Goal: Transaction & Acquisition: Purchase product/service

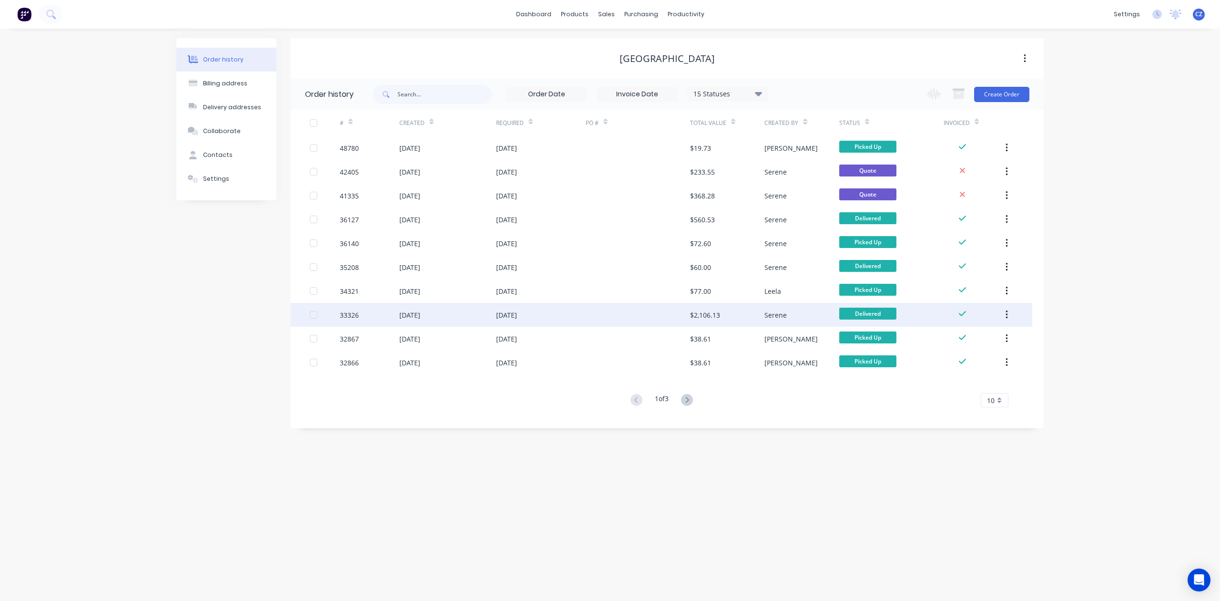
click at [290, 323] on div "Order history Billing address Delivery addresses Collaborate Contacts Settings …" at bounding box center [610, 315] width 1220 height 572
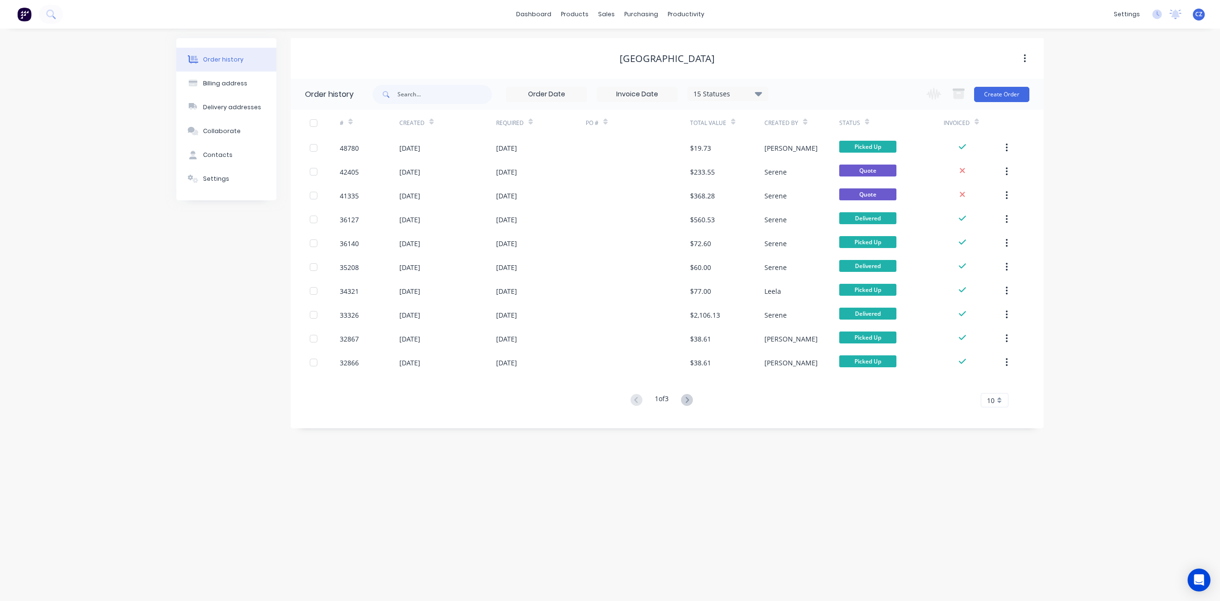
drag, startPoint x: 809, startPoint y: 313, endPoint x: 121, endPoint y: 315, distance: 688.0
click at [121, 315] on div "Order history Billing address Delivery addresses Collaborate Contacts Settings …" at bounding box center [610, 315] width 1220 height 572
click at [624, 70] on link "Customers" at bounding box center [657, 64] width 126 height 19
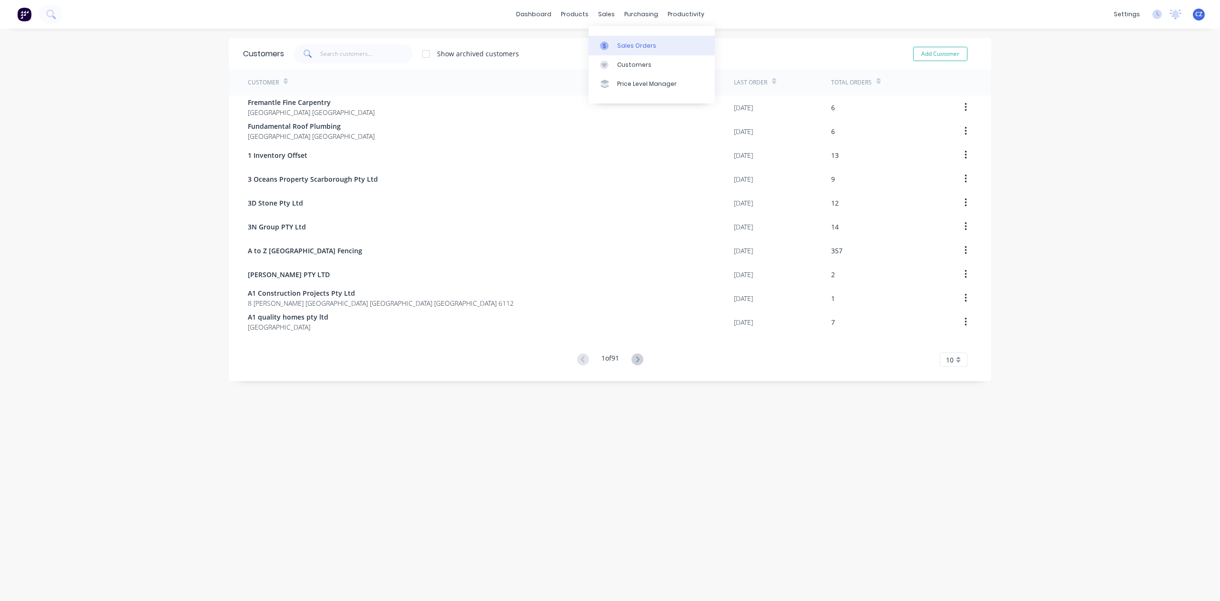
click at [626, 44] on div "Sales Orders" at bounding box center [636, 45] width 39 height 9
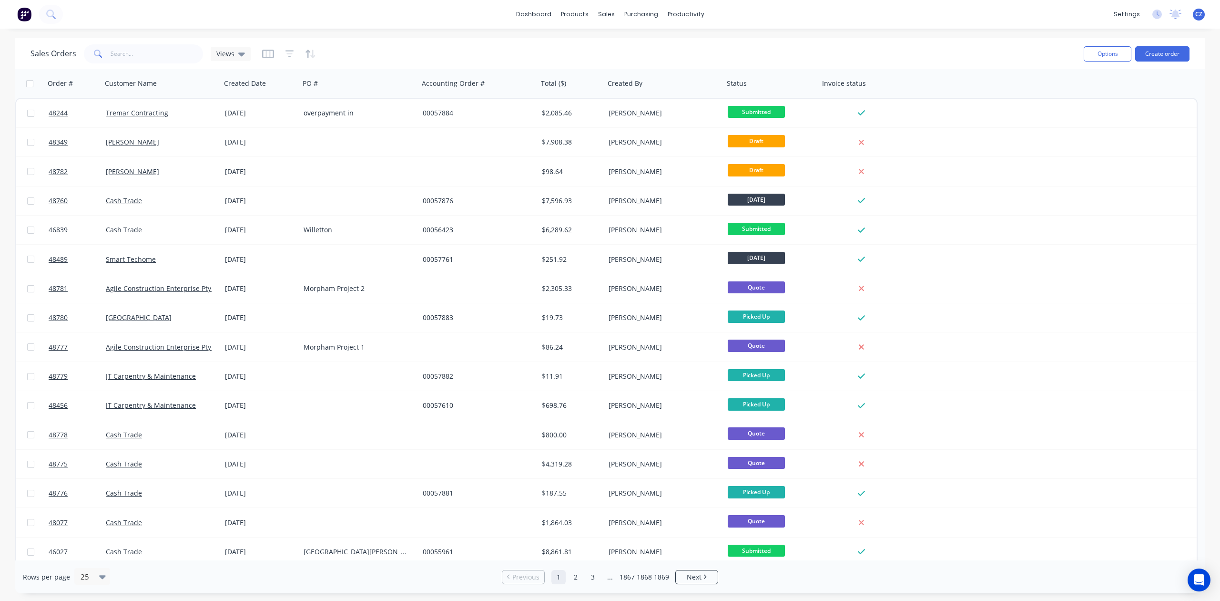
click at [405, 51] on div "Sales Orders Views" at bounding box center [554, 53] width 1046 height 23
click at [172, 58] on input "text" at bounding box center [157, 53] width 93 height 19
click at [620, 65] on link "Customers" at bounding box center [657, 64] width 126 height 19
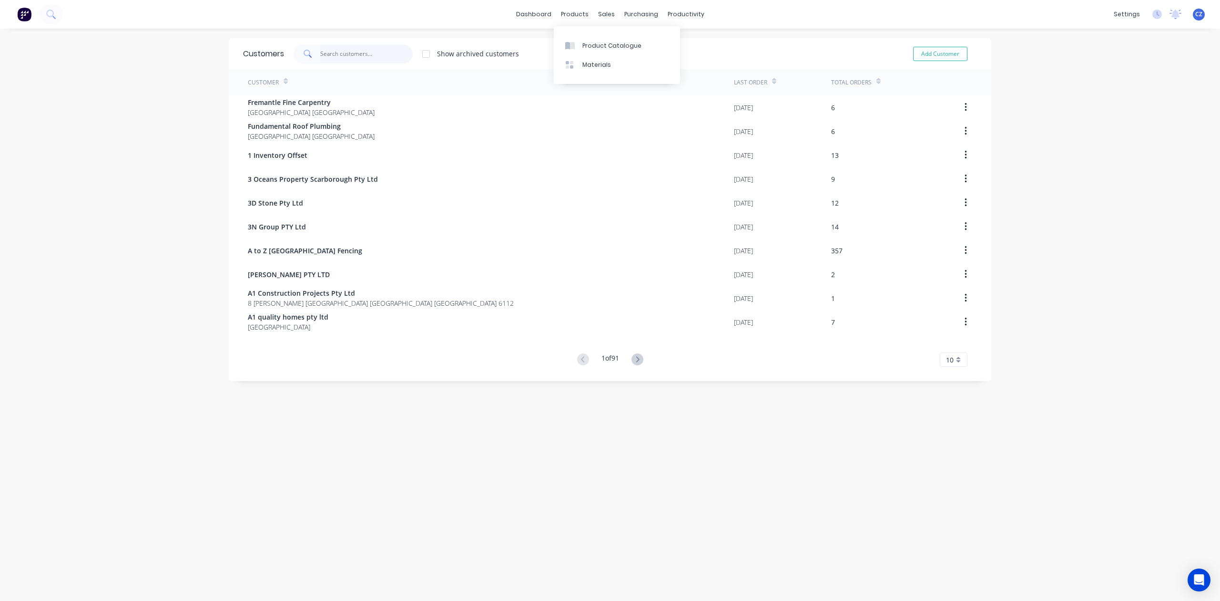
click at [359, 54] on input "text" at bounding box center [366, 53] width 93 height 19
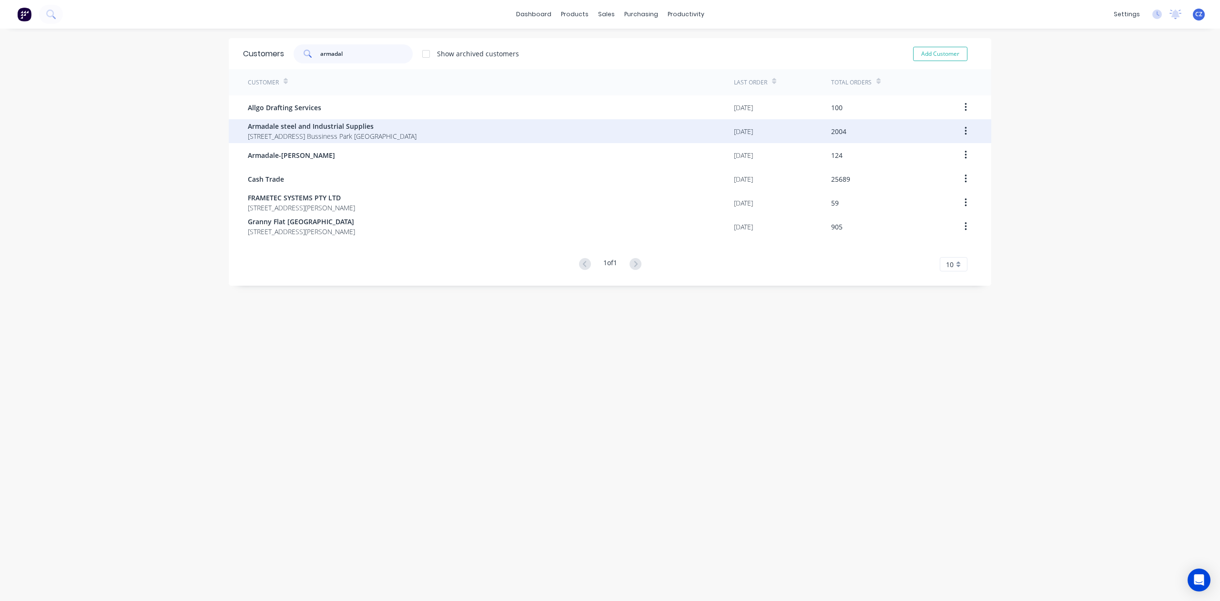
type input "armadal"
click at [378, 134] on span "4 Bessemer Road Forrestdale Bussiness Park Forrestdale" at bounding box center [332, 136] width 169 height 10
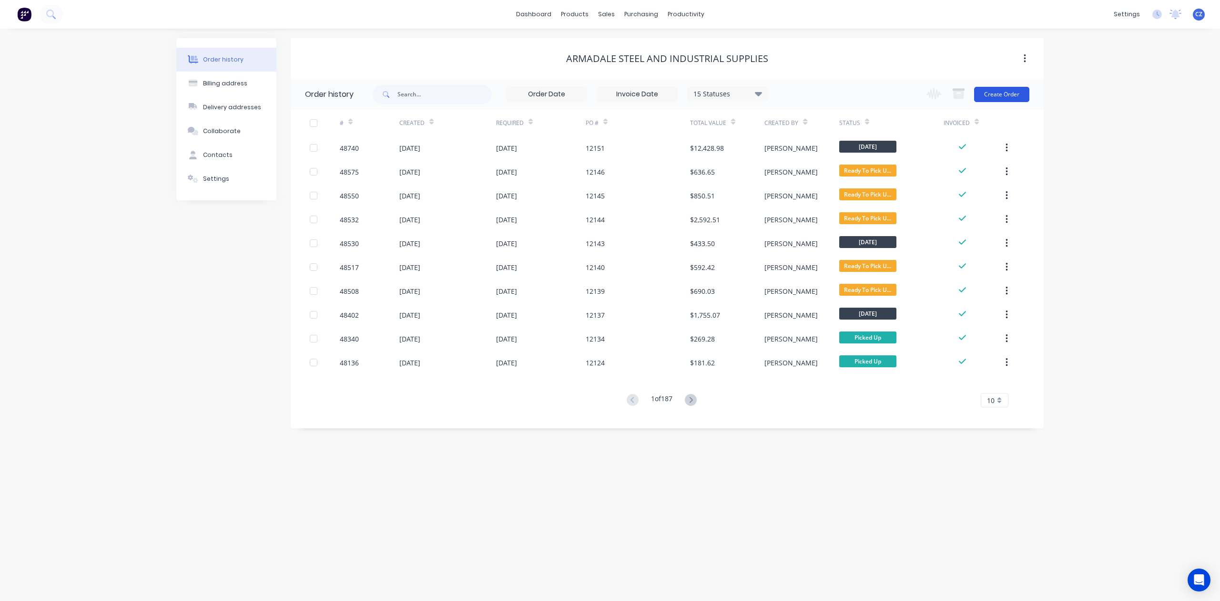
click at [1009, 96] on button "Create Order" at bounding box center [1001, 94] width 55 height 15
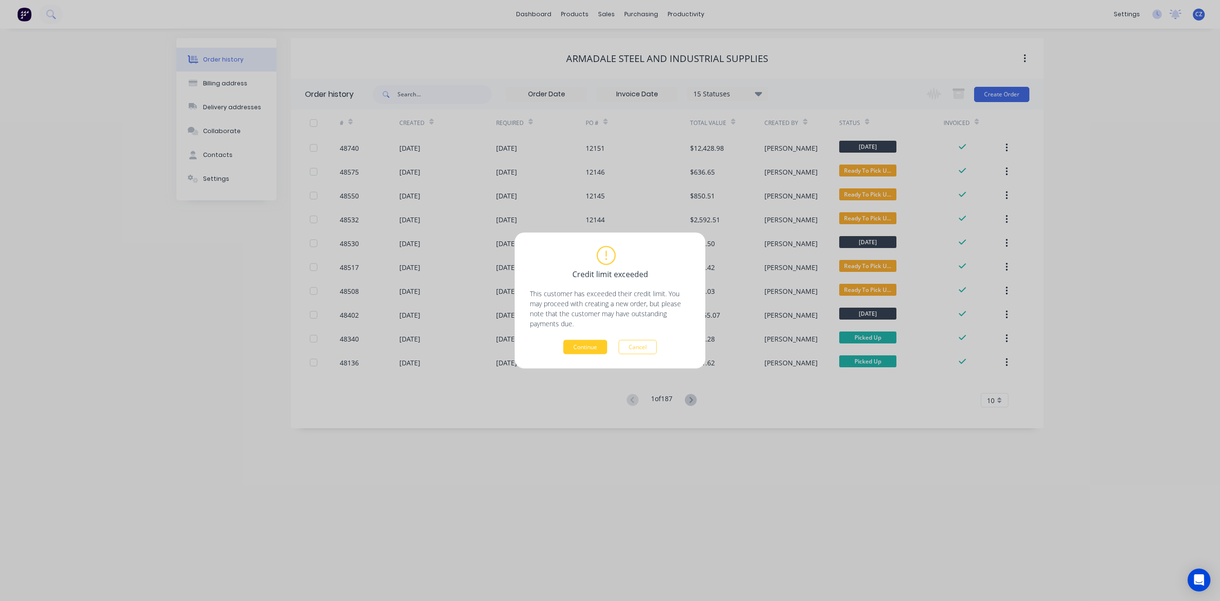
click at [574, 348] on button "Continue" at bounding box center [586, 347] width 44 height 14
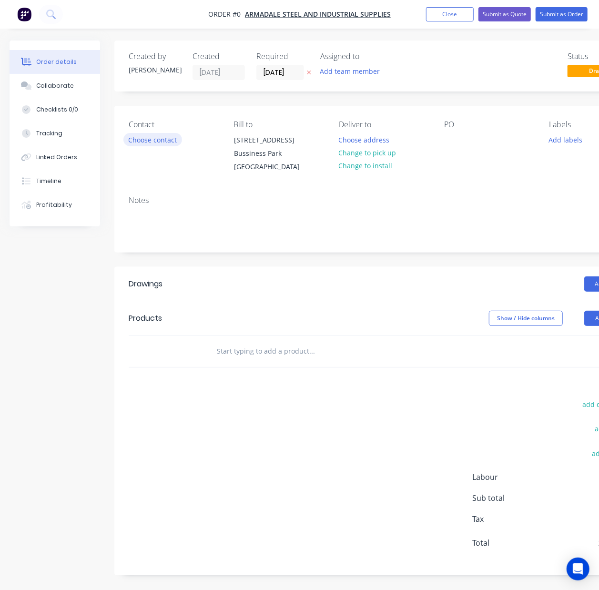
click at [158, 140] on button "Choose contact" at bounding box center [152, 139] width 59 height 13
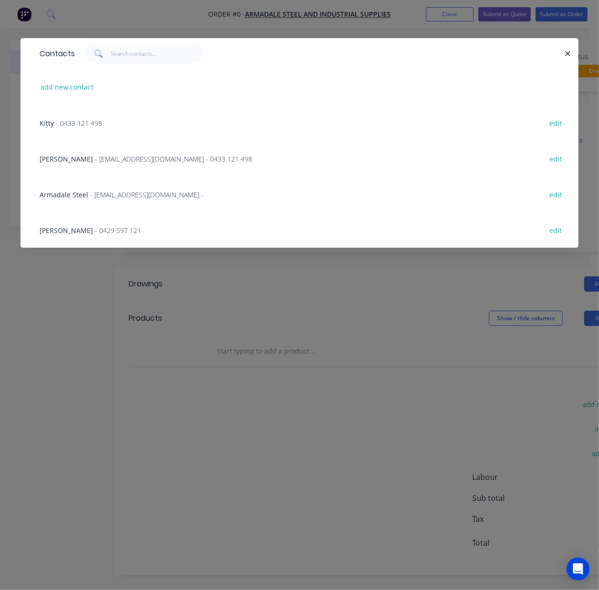
click at [79, 145] on div "Sue Yap - sueyap@armadalesteel.com - 0433 121 498 edit" at bounding box center [300, 159] width 530 height 36
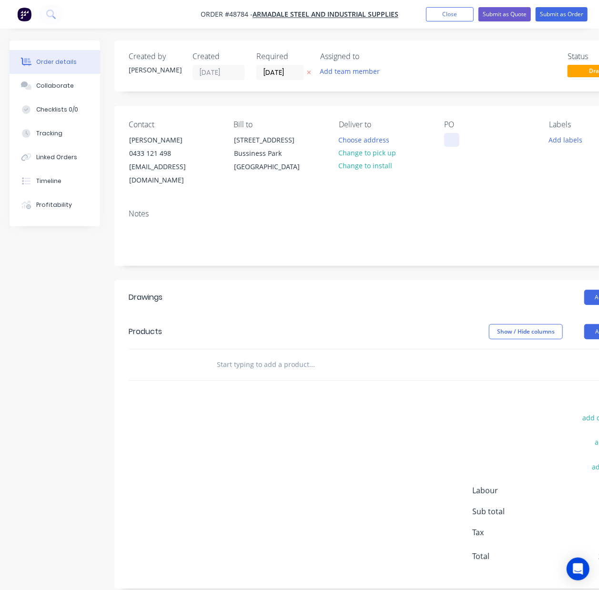
click at [454, 139] on div at bounding box center [451, 140] width 15 height 14
paste div
click at [397, 299] on header "Drawings Add drawing" at bounding box center [383, 297] width 539 height 34
click at [591, 349] on div "Product catalogue" at bounding box center [593, 356] width 73 height 14
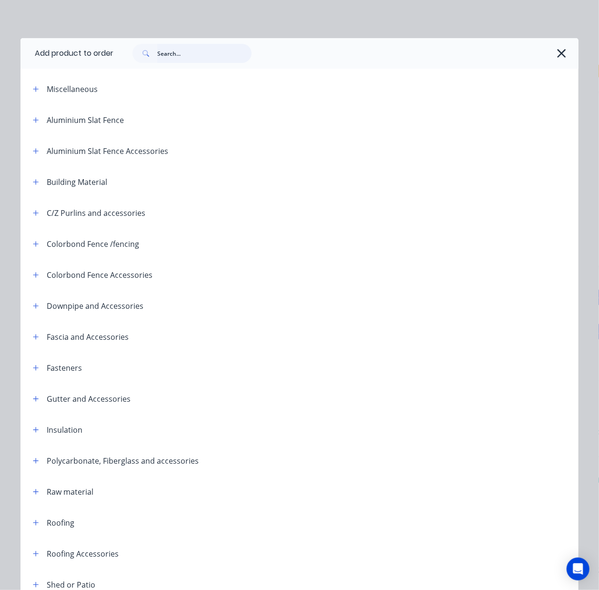
click at [187, 50] on input "text" at bounding box center [204, 53] width 94 height 19
type input "top"
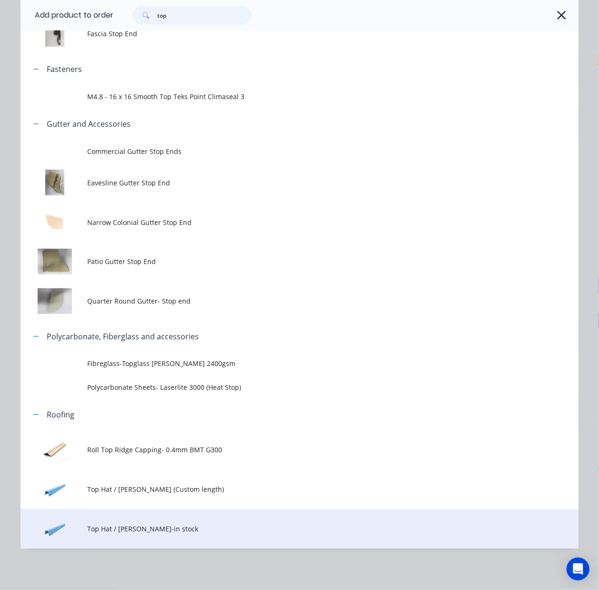
scroll to position [14, 0]
click at [156, 524] on span "Top Hat / Batten-in stock" at bounding box center [284, 529] width 393 height 10
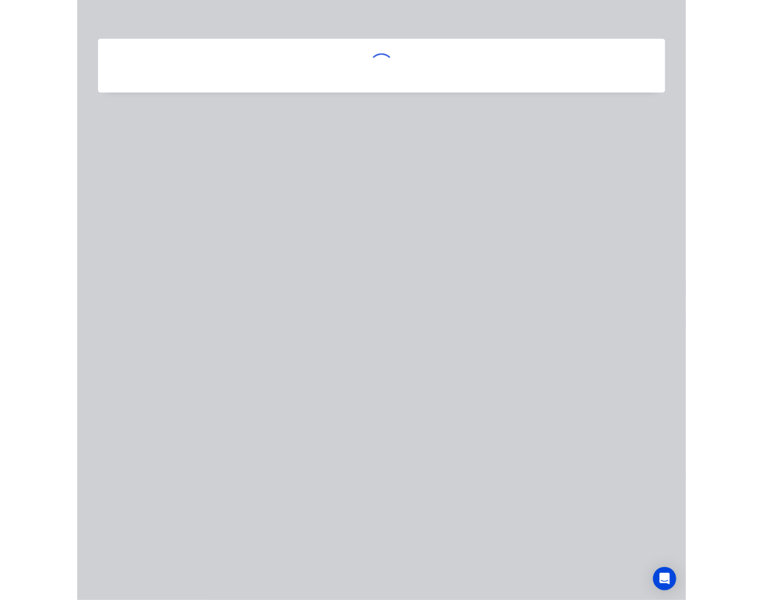
scroll to position [0, 0]
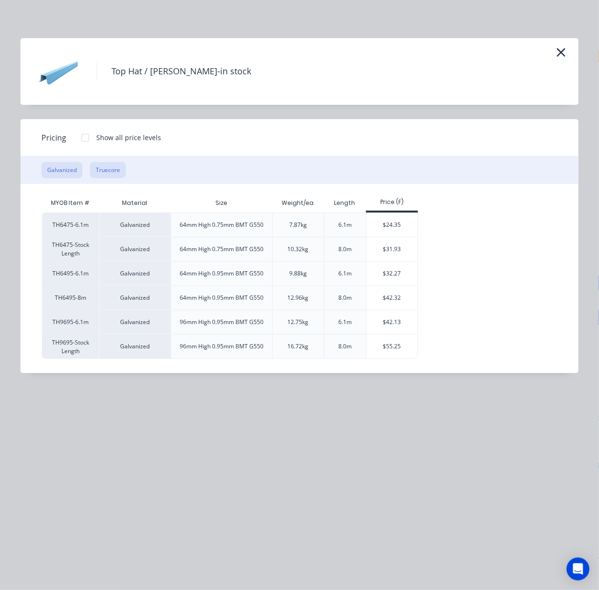
click at [107, 176] on button "Truecore" at bounding box center [108, 170] width 36 height 16
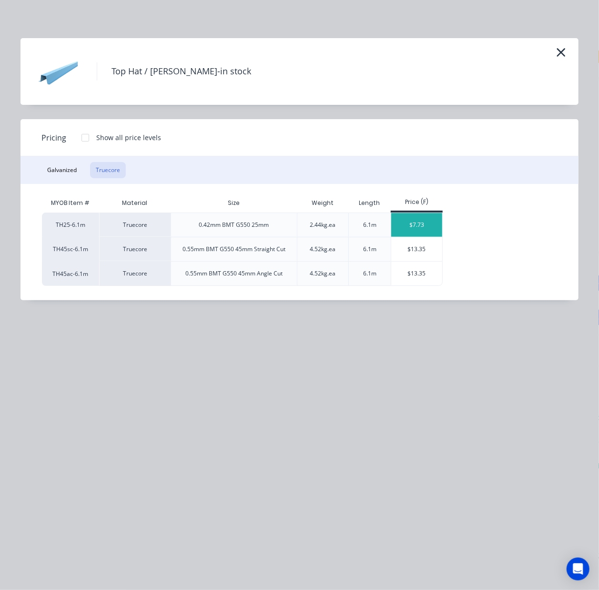
click at [427, 226] on div "$7.73" at bounding box center [416, 225] width 51 height 24
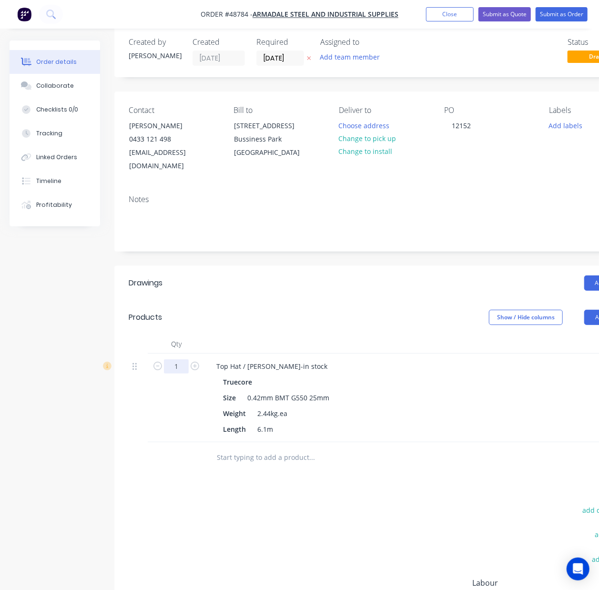
click at [176, 359] on input "1" at bounding box center [176, 366] width 25 height 14
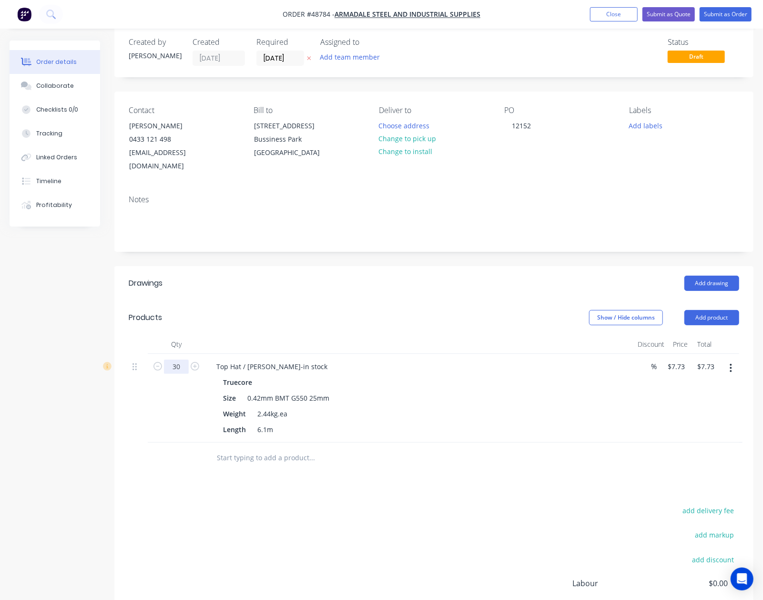
type input "30"
type input "$231.90"
click at [424, 144] on button "Change to pick up" at bounding box center [408, 138] width 68 height 13
click at [715, 310] on button "Add product" at bounding box center [712, 317] width 55 height 15
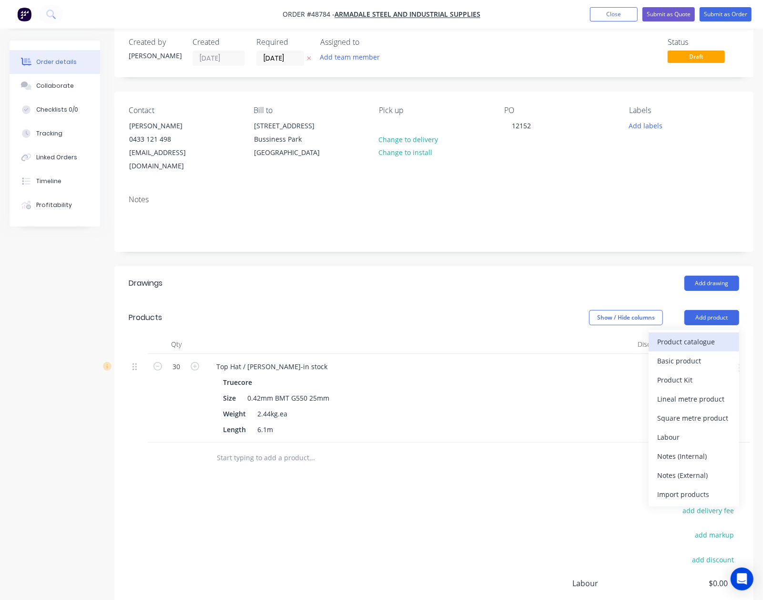
click at [702, 335] on div "Product catalogue" at bounding box center [693, 342] width 73 height 14
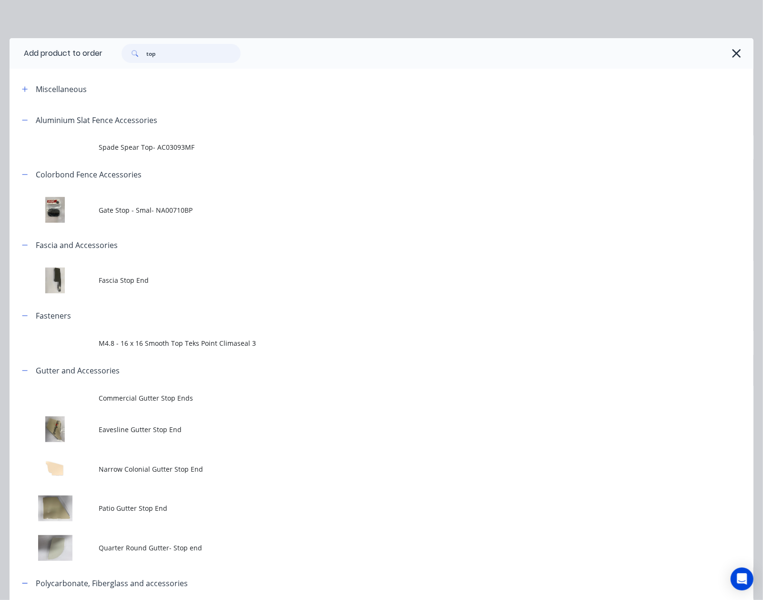
drag, startPoint x: 176, startPoint y: 53, endPoint x: 50, endPoint y: 56, distance: 126.4
click at [50, 56] on header "Add product to order top" at bounding box center [382, 53] width 744 height 31
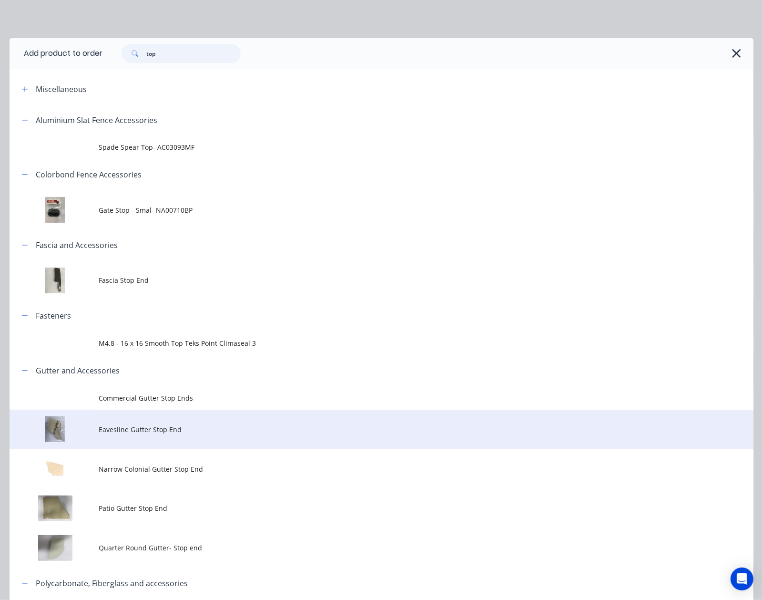
scroll to position [237, 0]
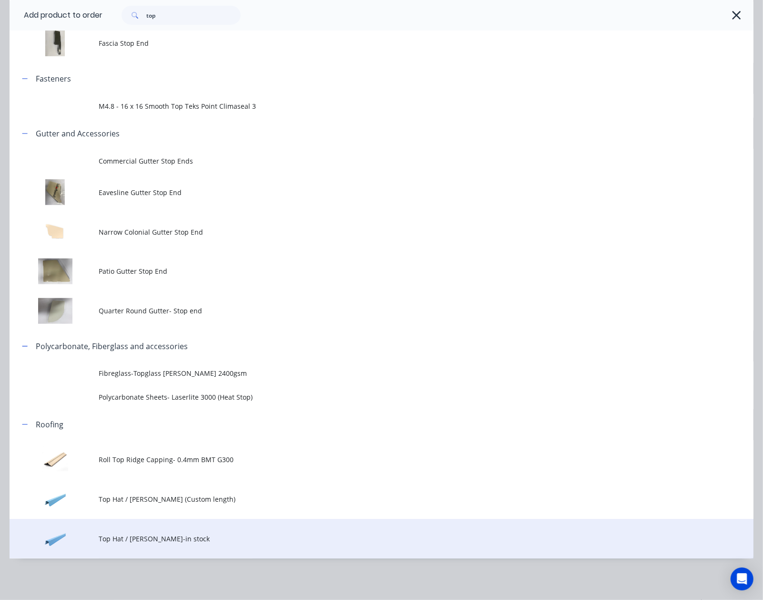
click at [201, 545] on td "Top Hat / Batten-in stock" at bounding box center [426, 539] width 655 height 40
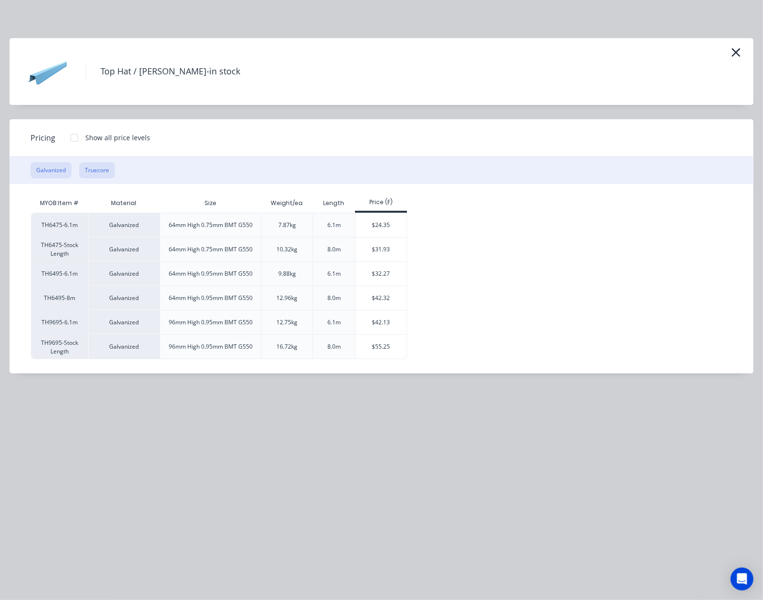
click at [95, 170] on button "Truecore" at bounding box center [97, 170] width 36 height 16
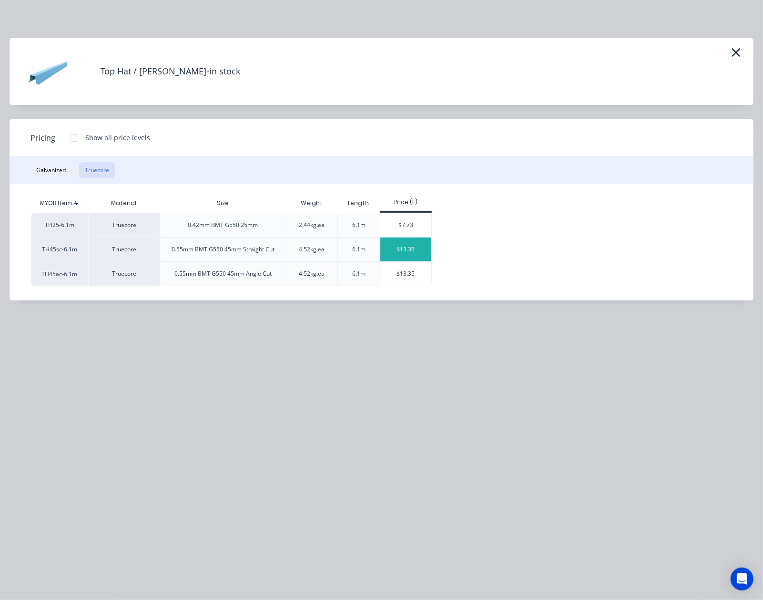
click at [401, 246] on div "$13.35" at bounding box center [405, 249] width 51 height 24
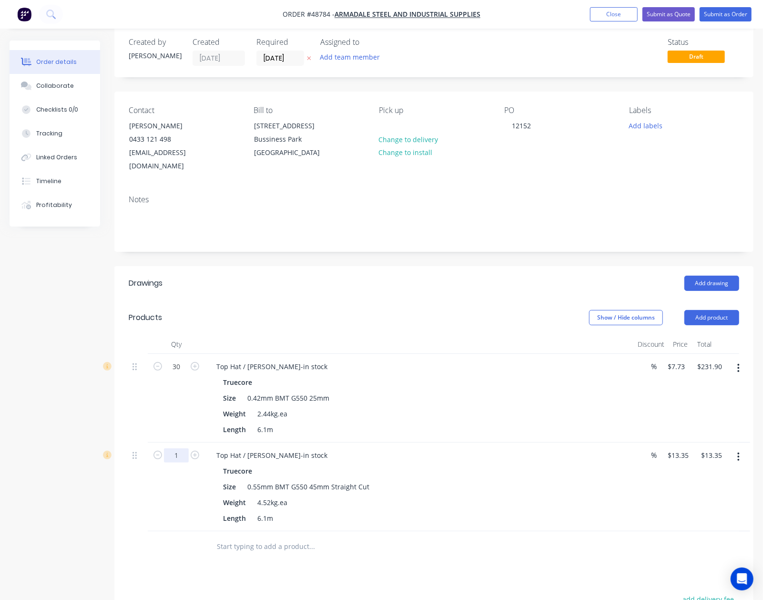
click at [186, 374] on input "1" at bounding box center [176, 366] width 25 height 14
type input "20"
type input "$267.00"
click at [548, 511] on div "Length 6.1m" at bounding box center [417, 518] width 397 height 14
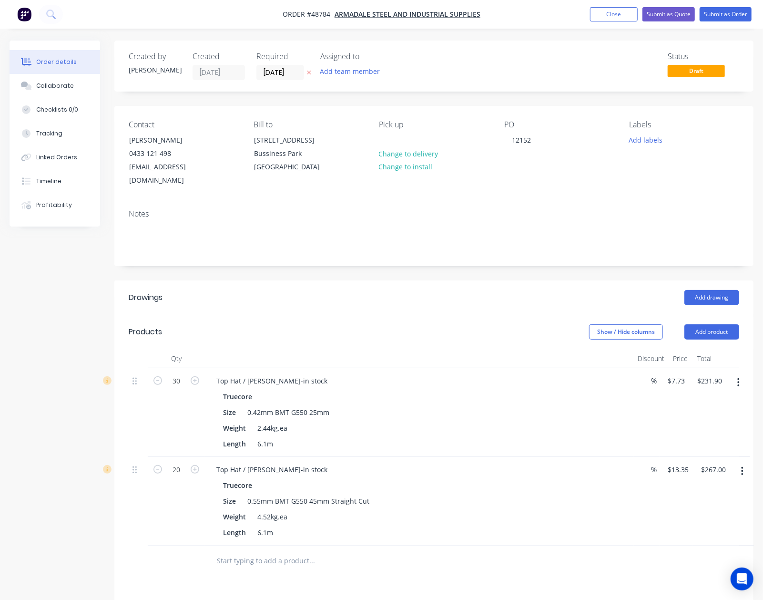
click at [504, 374] on div "Top Hat / Batten-in stock" at bounding box center [419, 381] width 421 height 14
click at [512, 405] on div "Size 0.42mm BMT G550 25mm" at bounding box center [417, 412] width 397 height 14
click at [513, 437] on div "Length 6.1m" at bounding box center [417, 444] width 397 height 14
click at [502, 437] on div "Length 6.1m" at bounding box center [417, 444] width 397 height 14
click at [712, 23] on nav "Order #48784 - Armadale steel and Industrial Supplies Add product Close Submit …" at bounding box center [381, 14] width 763 height 29
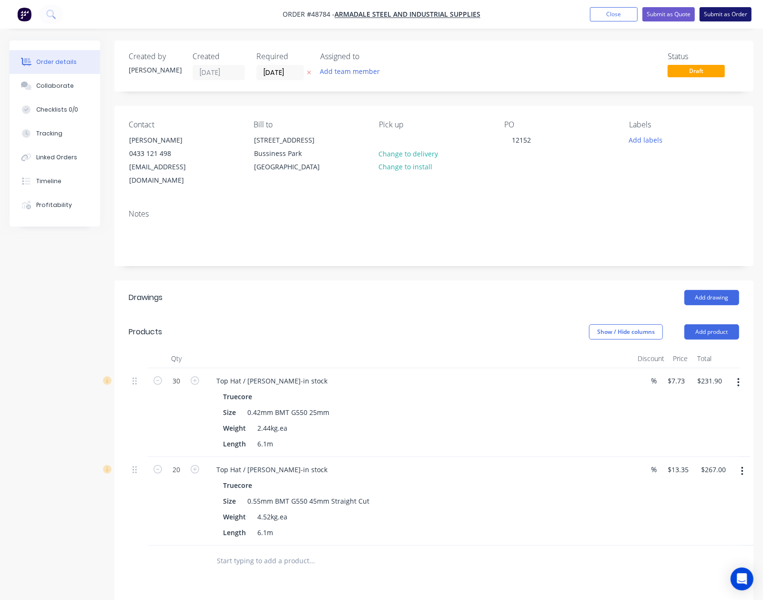
click at [715, 13] on button "Submit as Order" at bounding box center [726, 14] width 52 height 14
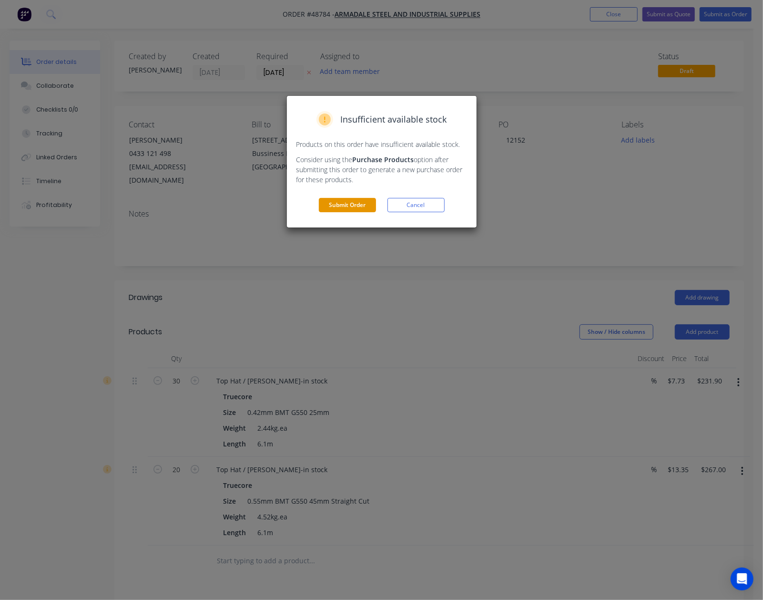
click at [337, 206] on button "Submit Order" at bounding box center [347, 205] width 57 height 14
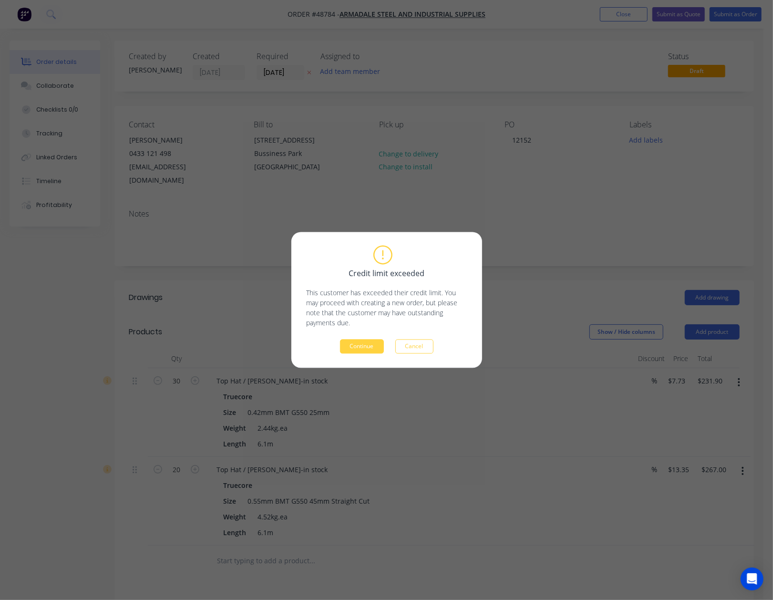
click at [347, 349] on button "Continue" at bounding box center [362, 346] width 44 height 14
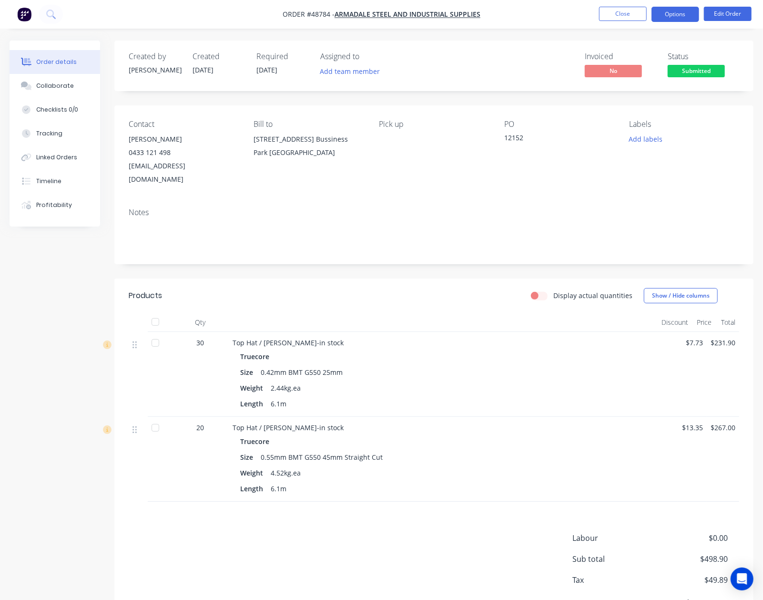
click at [675, 21] on button "Options" at bounding box center [676, 14] width 48 height 15
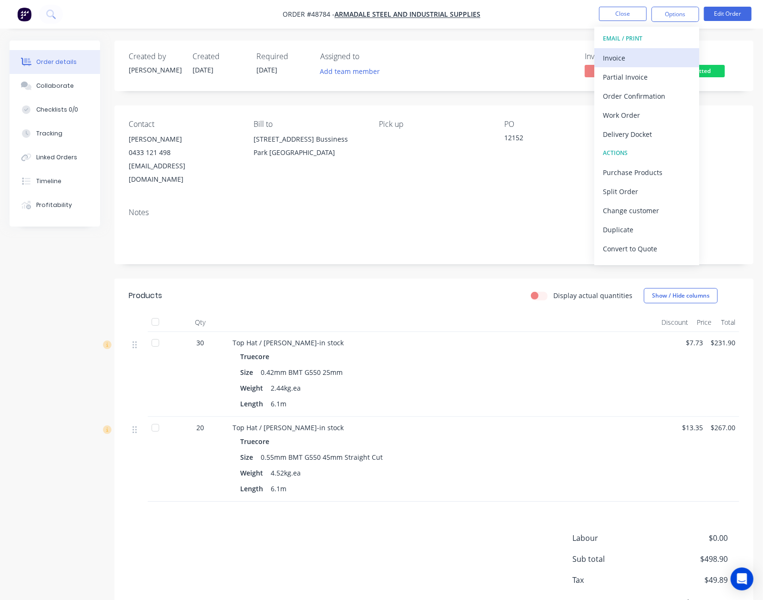
click at [663, 51] on div "Invoice" at bounding box center [647, 58] width 88 height 14
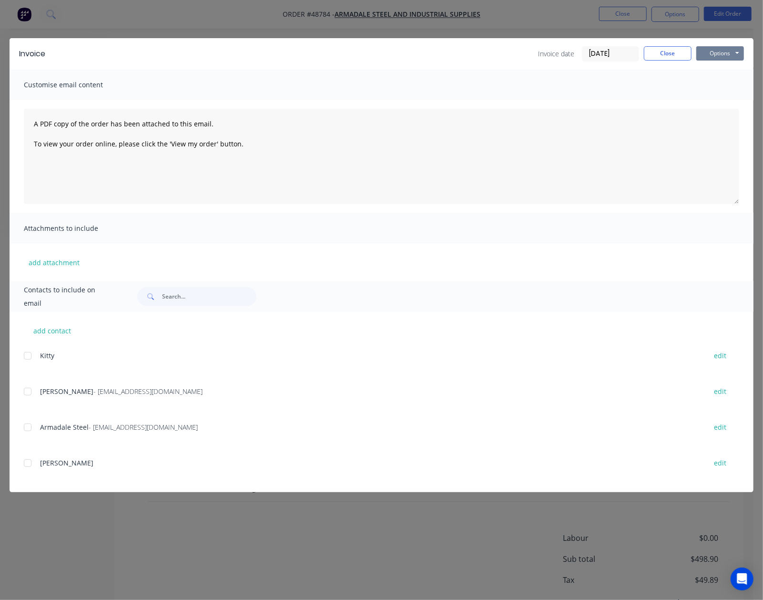
click at [719, 56] on button "Options" at bounding box center [721, 53] width 48 height 14
click at [718, 84] on button "Print" at bounding box center [727, 86] width 61 height 16
click at [668, 56] on button "Close" at bounding box center [668, 53] width 48 height 14
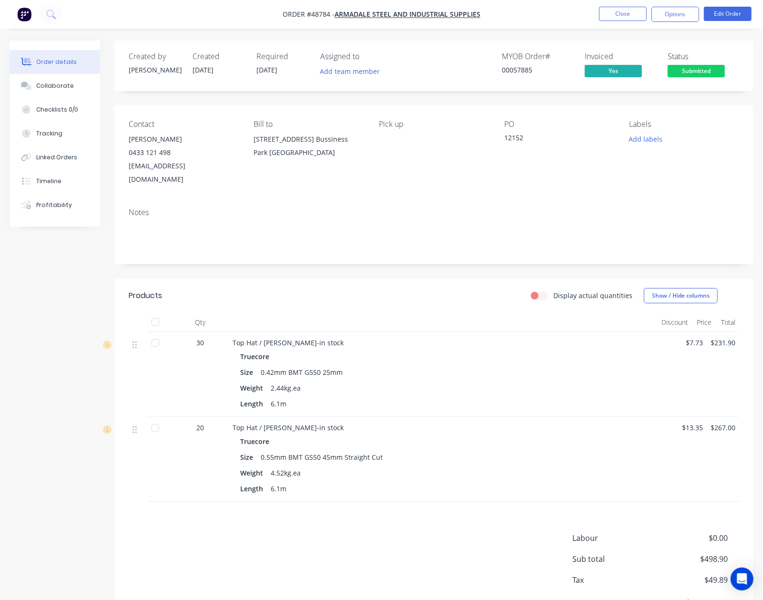
click at [691, 72] on span "Submitted" at bounding box center [696, 71] width 57 height 12
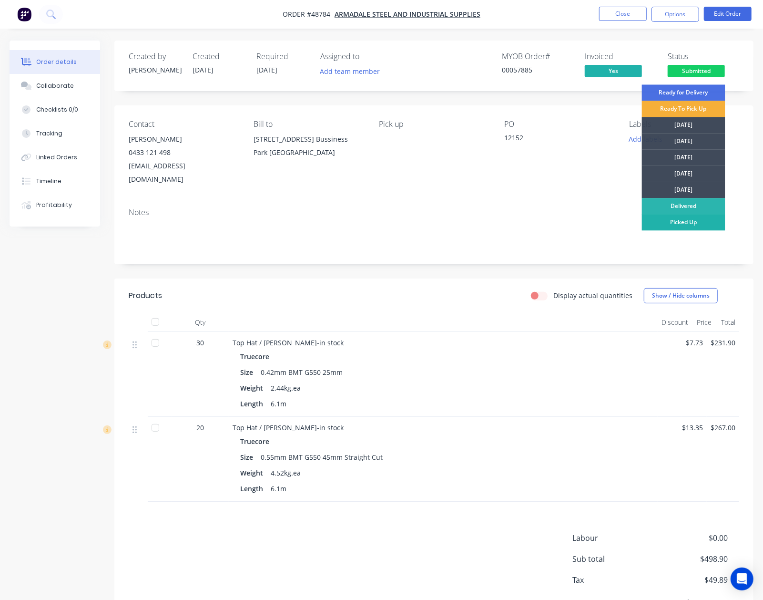
click at [699, 227] on div "Picked Up" at bounding box center [683, 222] width 83 height 16
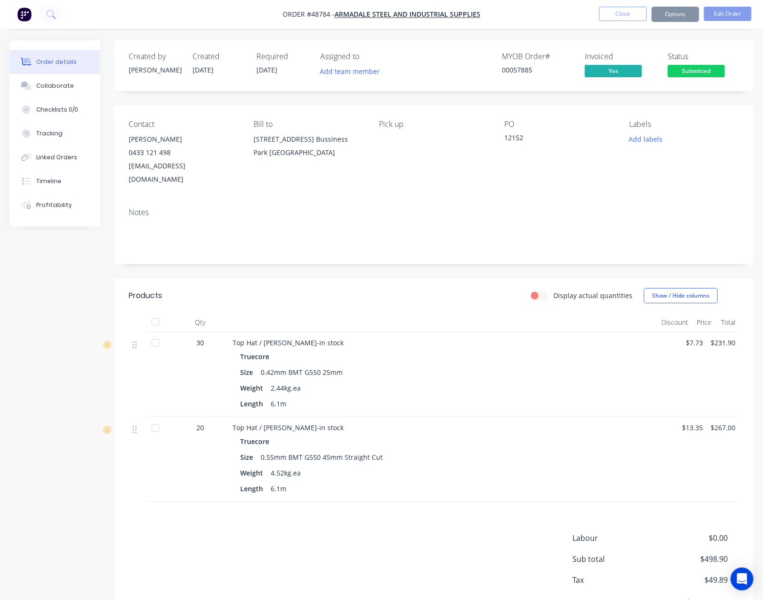
click at [439, 208] on div "Notes" at bounding box center [434, 212] width 611 height 9
click at [698, 69] on span "Picked Up" at bounding box center [696, 71] width 57 height 12
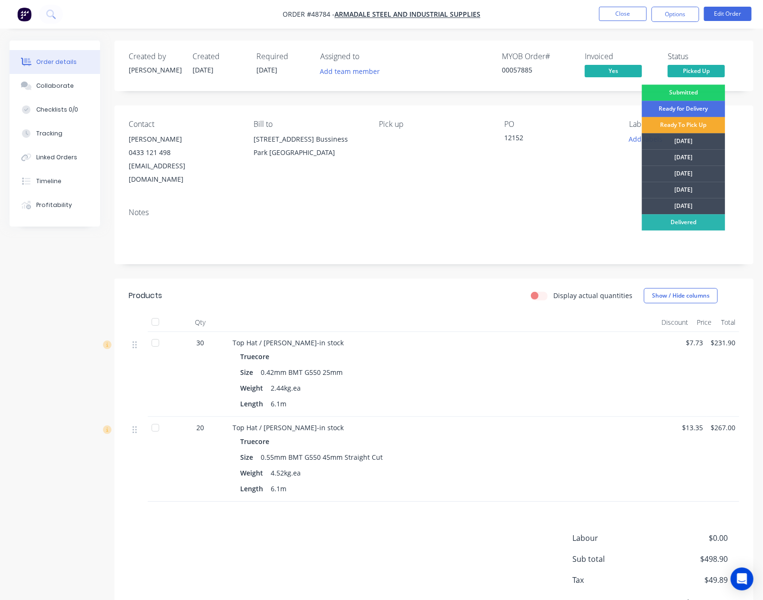
click at [692, 126] on div "Ready To Pick Up" at bounding box center [683, 125] width 83 height 16
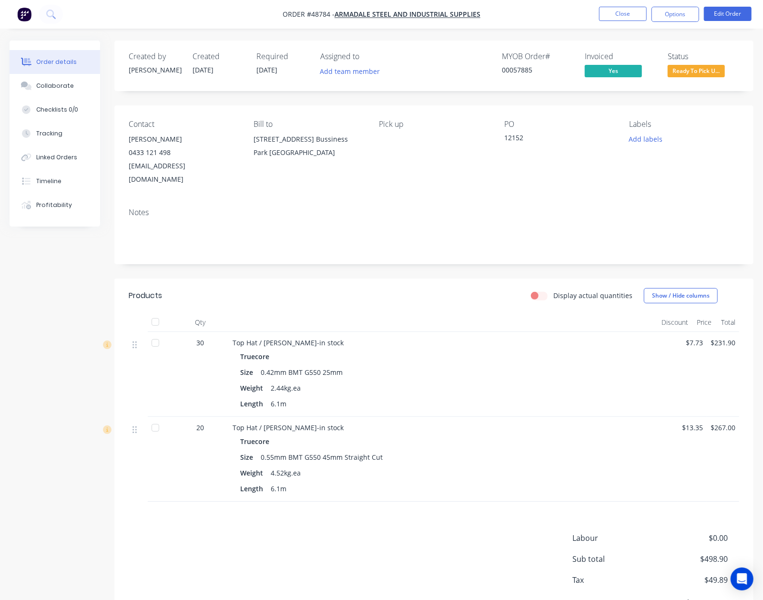
click at [451, 297] on header "Products Display actual quantities Show / Hide columns" at bounding box center [433, 295] width 639 height 34
click at [464, 313] on div at bounding box center [443, 322] width 429 height 19
click at [620, 8] on button "Close" at bounding box center [623, 14] width 48 height 14
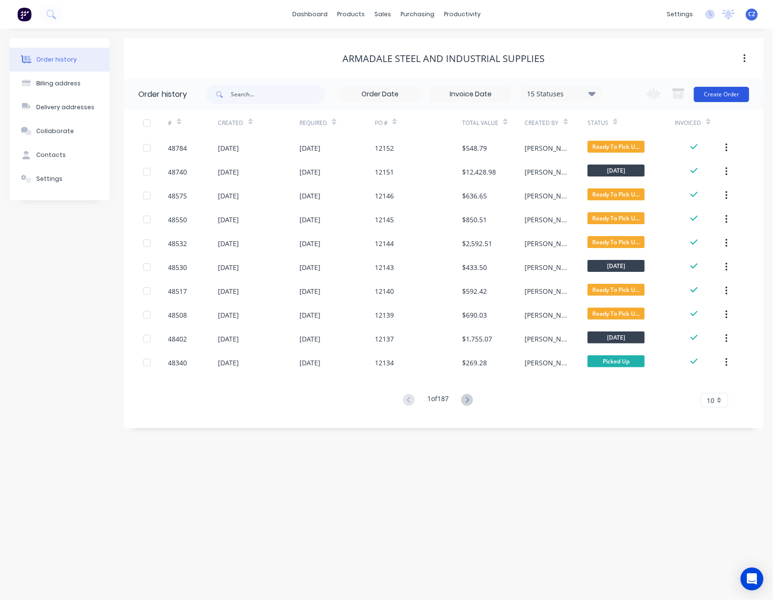
click at [718, 92] on button "Create Order" at bounding box center [721, 94] width 55 height 15
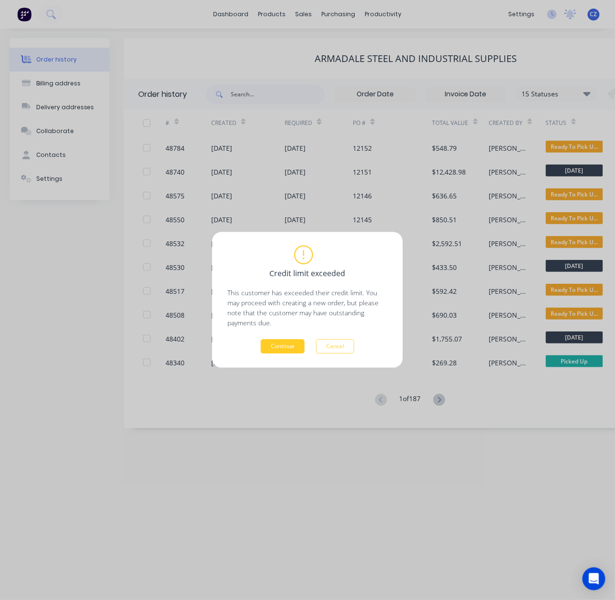
click at [288, 344] on button "Continue" at bounding box center [283, 346] width 44 height 14
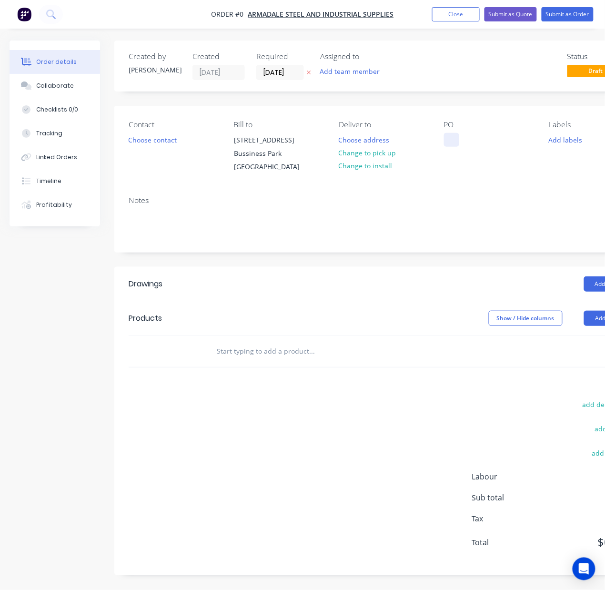
click at [451, 138] on div at bounding box center [451, 140] width 15 height 14
paste div
click at [422, 299] on div "Order details Collaborate Checklists 0/0 Tracking Linked Orders Timeline Profit…" at bounding box center [331, 315] width 663 height 549
click at [379, 151] on button "Change to pick up" at bounding box center [368, 152] width 68 height 13
click at [168, 143] on button "Choose contact" at bounding box center [152, 139] width 59 height 13
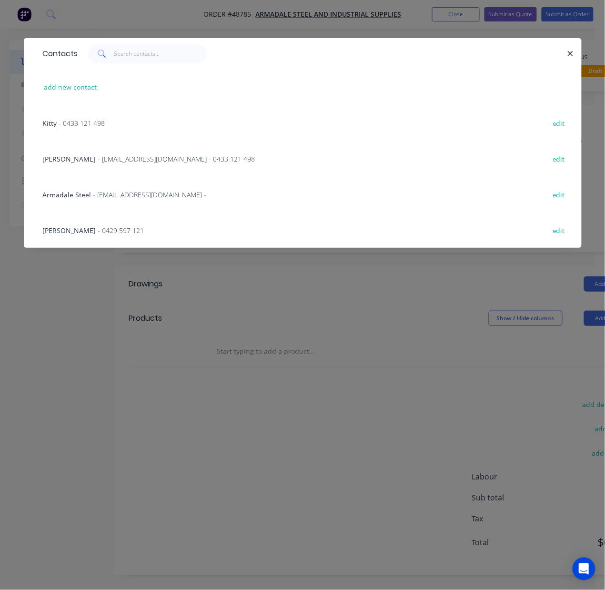
click at [98, 153] on div "Sue Yap - sueyap@armadalesteel.com - 0433 121 498 edit" at bounding box center [303, 159] width 530 height 36
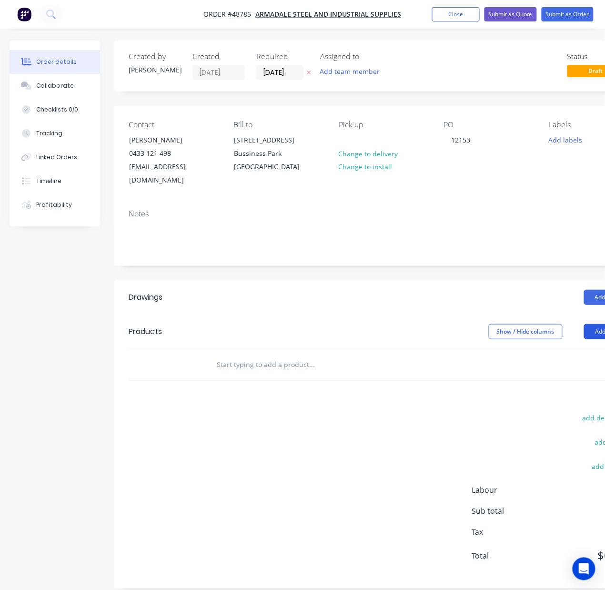
click at [594, 324] on button "Add product" at bounding box center [611, 331] width 55 height 15
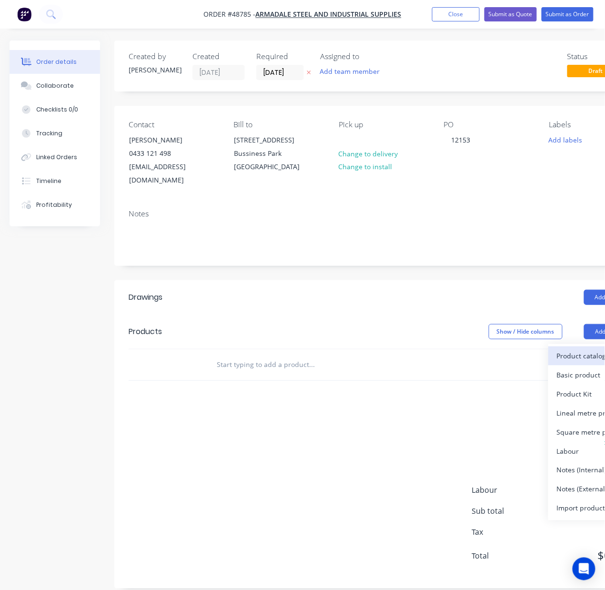
click at [582, 349] on div "Product catalogue" at bounding box center [593, 356] width 73 height 14
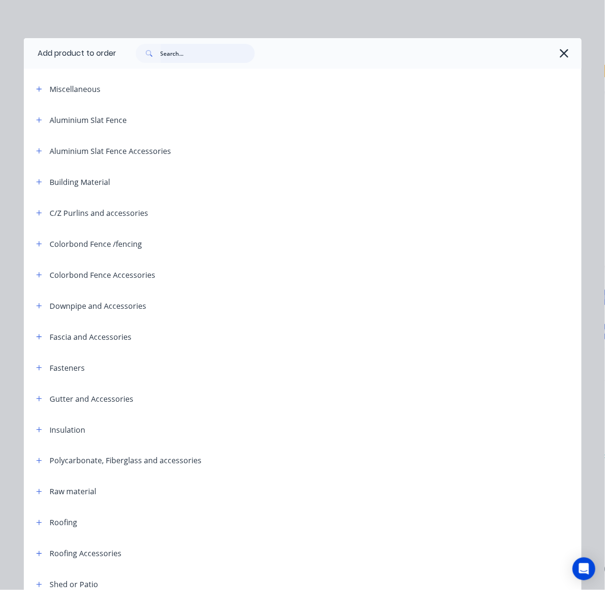
click at [213, 50] on input "text" at bounding box center [208, 53] width 94 height 19
click at [36, 213] on icon "button" at bounding box center [38, 212] width 5 height 5
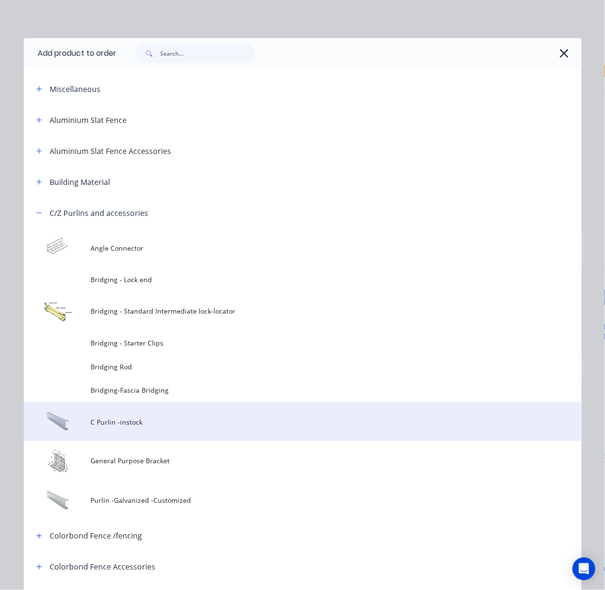
click at [174, 420] on span "C Purlin -instock" at bounding box center [287, 422] width 393 height 10
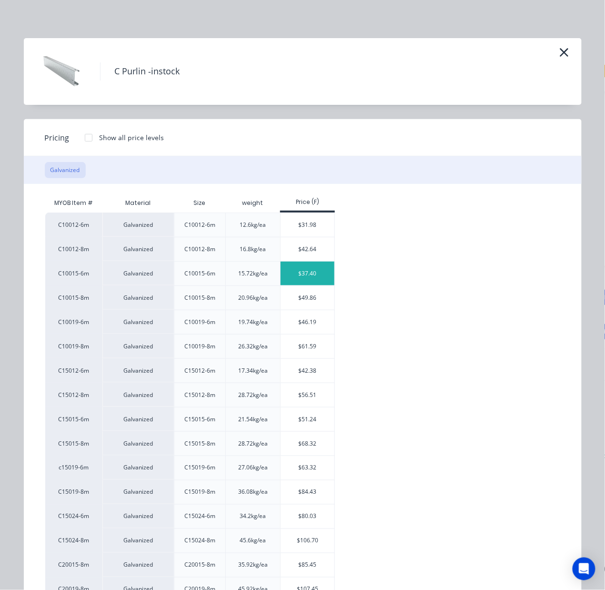
click at [292, 277] on div "$37.40" at bounding box center [308, 274] width 54 height 24
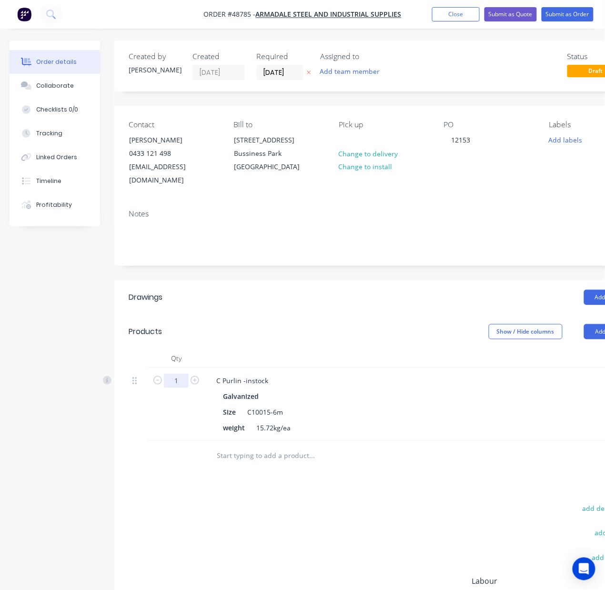
click at [176, 374] on input "1" at bounding box center [176, 381] width 25 height 14
type input "20"
type input "$748.00"
click at [281, 290] on div "Add drawing" at bounding box center [438, 297] width 402 height 15
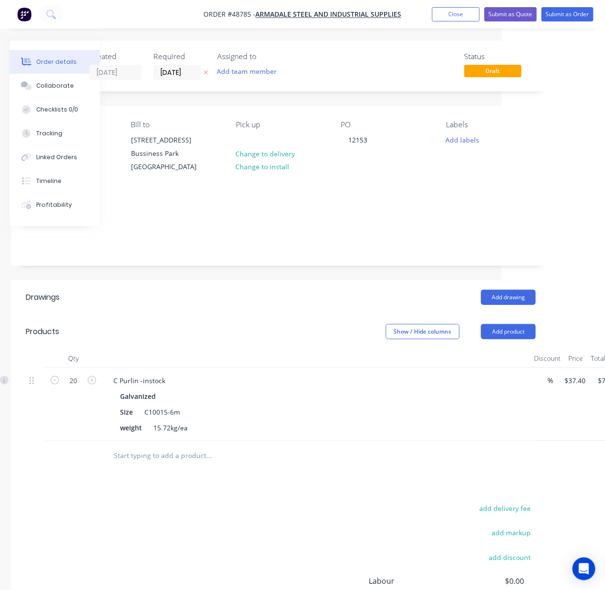
scroll to position [0, 113]
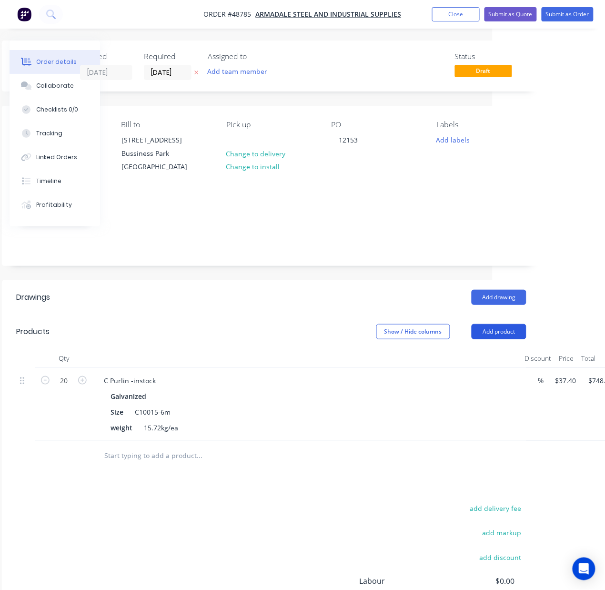
click at [501, 324] on button "Add product" at bounding box center [499, 331] width 55 height 15
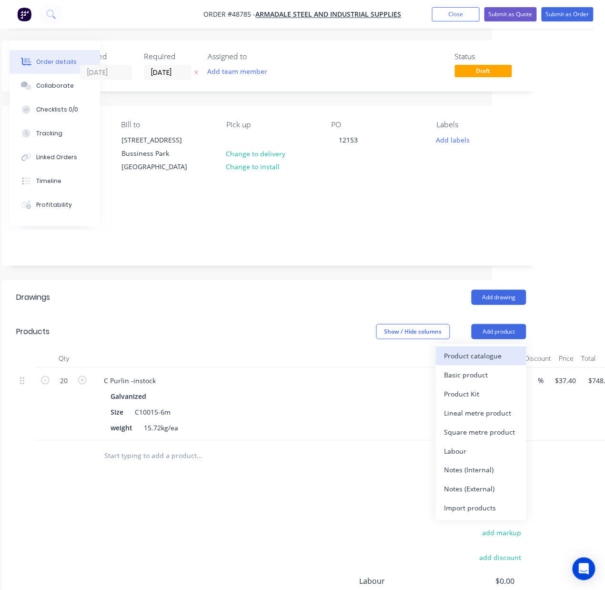
click at [493, 349] on div "Product catalogue" at bounding box center [481, 356] width 73 height 14
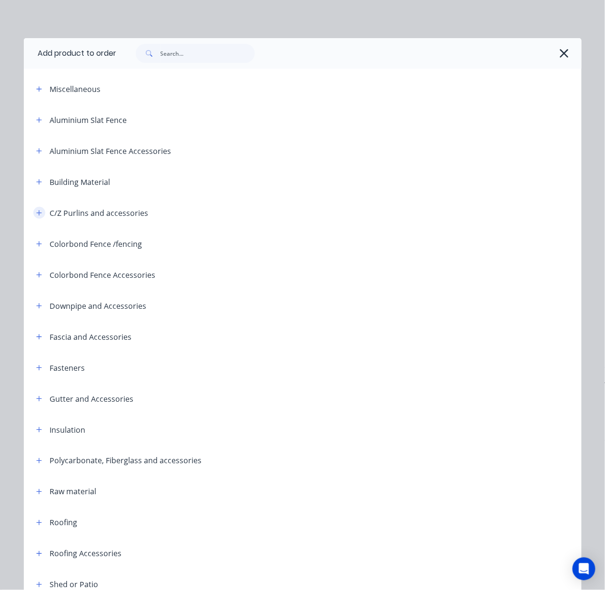
click at [36, 215] on icon "button" at bounding box center [38, 212] width 5 height 5
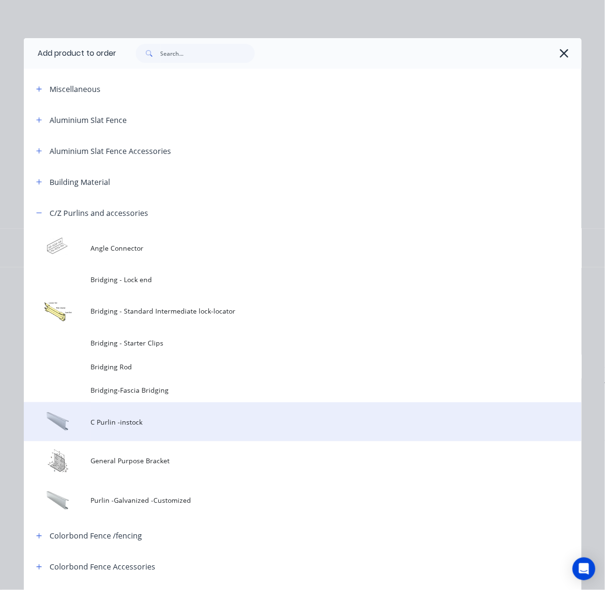
click at [140, 418] on span "C Purlin -instock" at bounding box center [287, 422] width 393 height 10
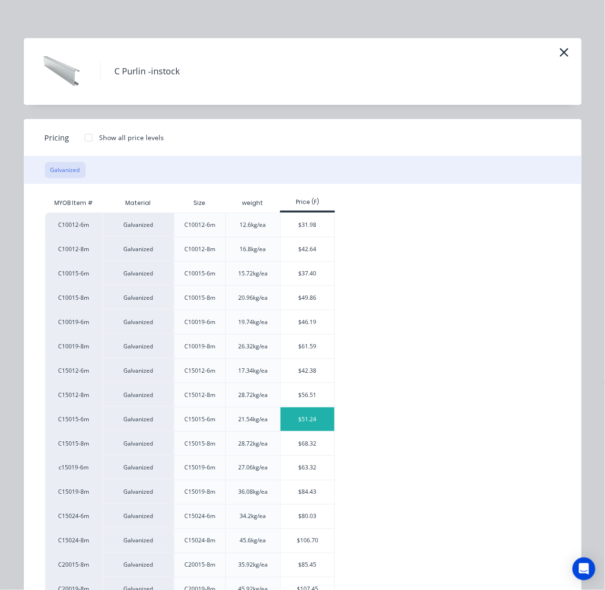
click at [315, 422] on div "$51.24" at bounding box center [308, 420] width 54 height 24
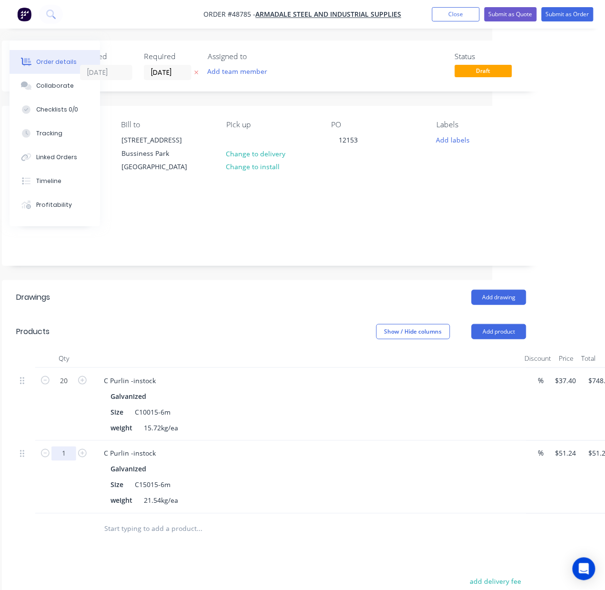
click at [71, 388] on input "1" at bounding box center [63, 381] width 25 height 14
type input "20"
type input "$1,024.80"
click at [250, 462] on div "Galvanized" at bounding box center [307, 469] width 393 height 14
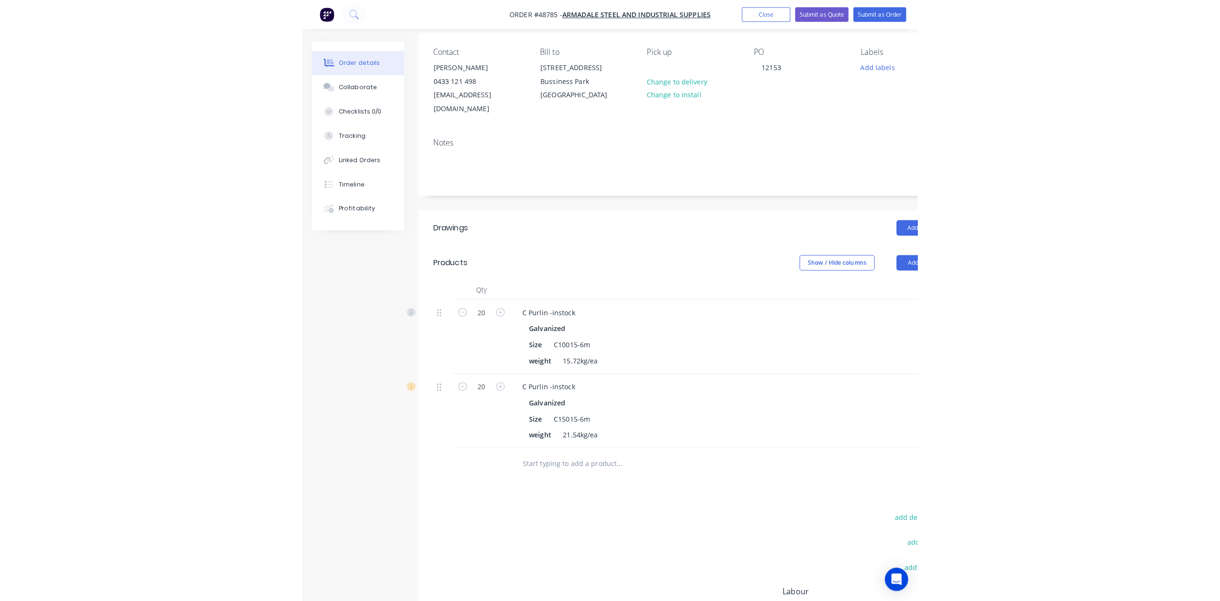
scroll to position [0, 0]
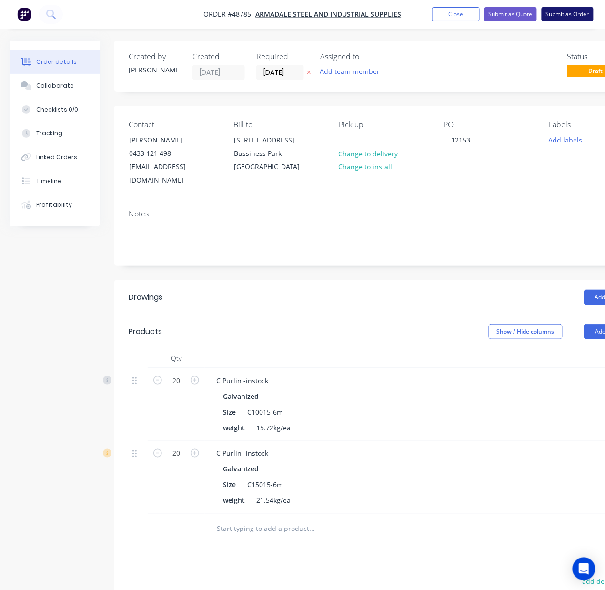
click at [569, 14] on button "Submit as Order" at bounding box center [568, 14] width 52 height 14
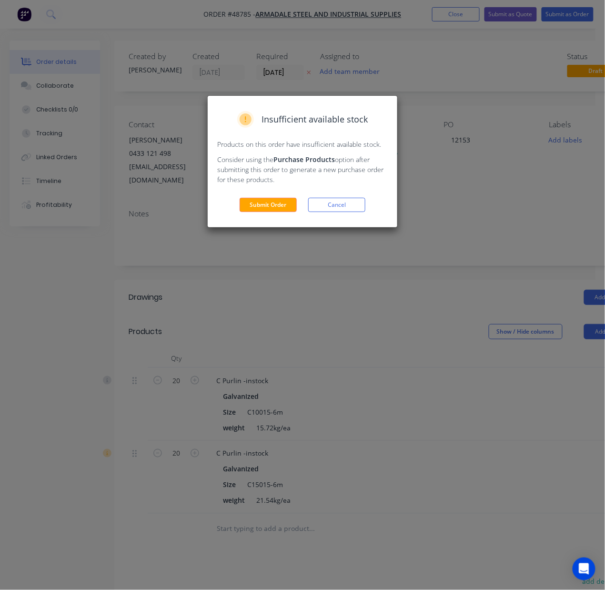
click at [273, 196] on div "Insufficient available stock Products on this order have insufficient available…" at bounding box center [303, 162] width 190 height 132
click at [273, 198] on button "Submit Order" at bounding box center [268, 205] width 57 height 14
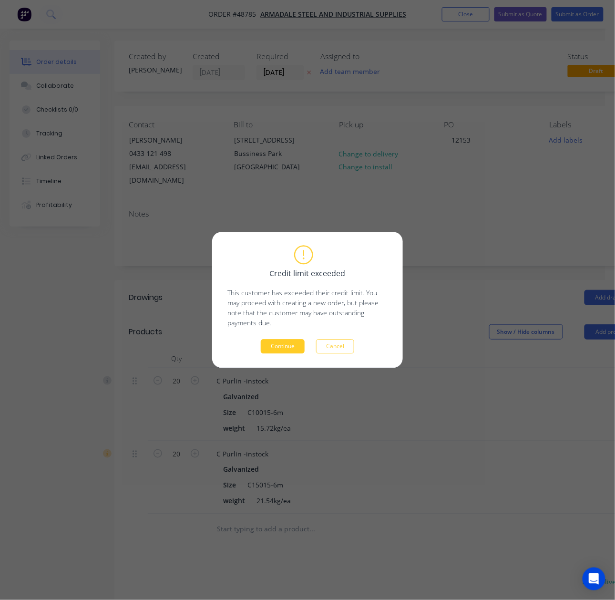
click at [286, 340] on button "Continue" at bounding box center [283, 346] width 44 height 14
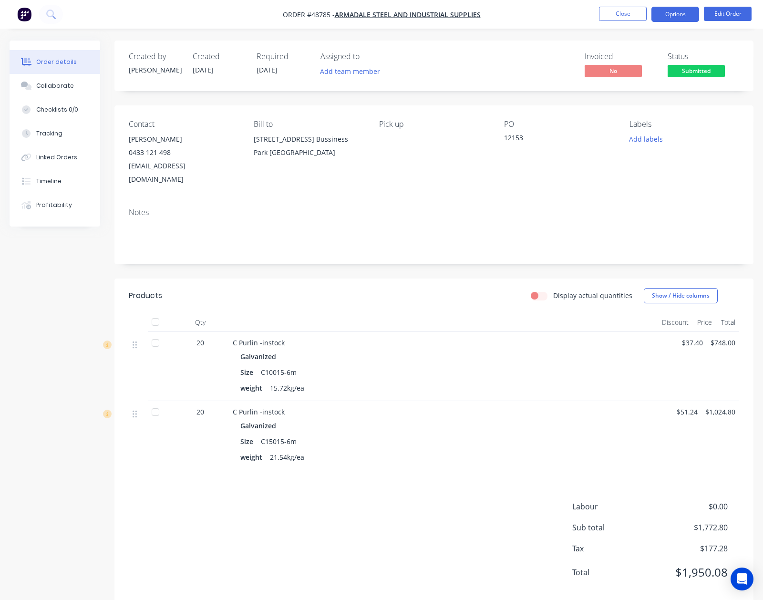
click at [667, 18] on button "Options" at bounding box center [675, 14] width 48 height 15
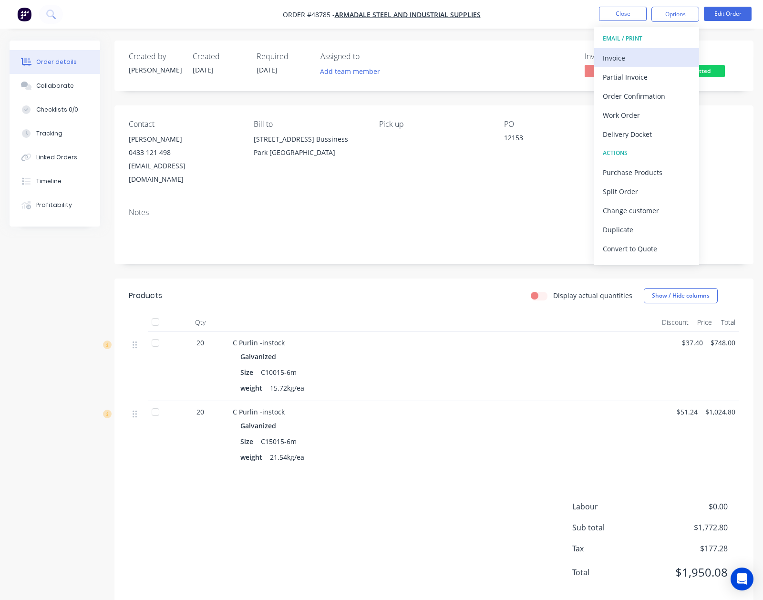
click at [651, 56] on div "Invoice" at bounding box center [647, 58] width 88 height 14
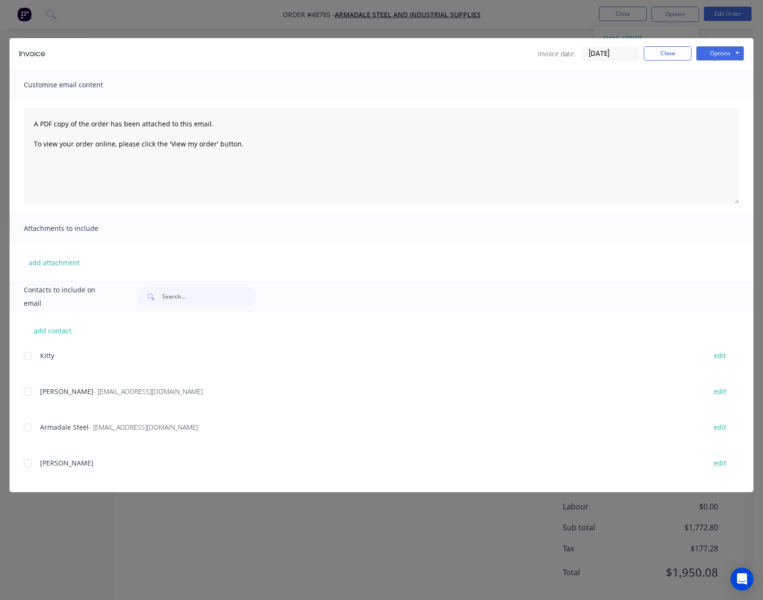
click at [31, 395] on div at bounding box center [27, 391] width 19 height 19
click at [707, 52] on button "Options" at bounding box center [720, 53] width 48 height 14
click at [710, 107] on button "Email" at bounding box center [726, 102] width 61 height 16
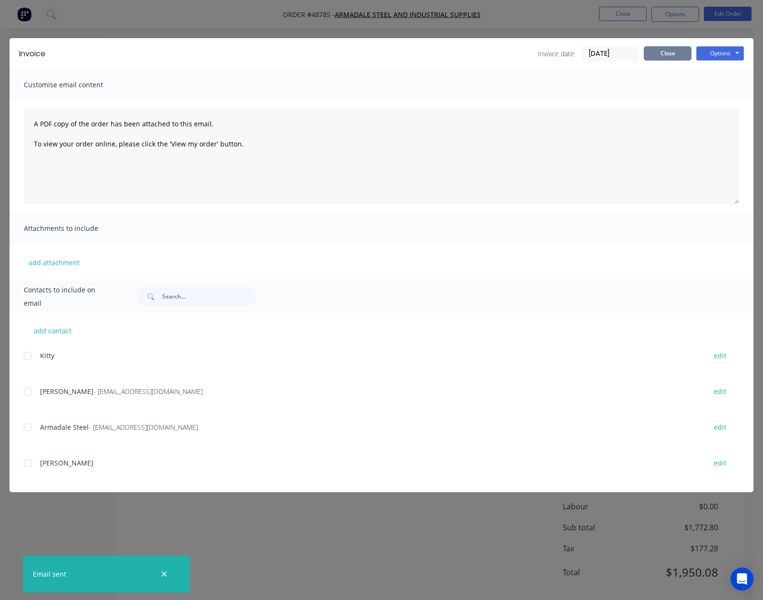
click at [667, 47] on button "Close" at bounding box center [668, 53] width 48 height 14
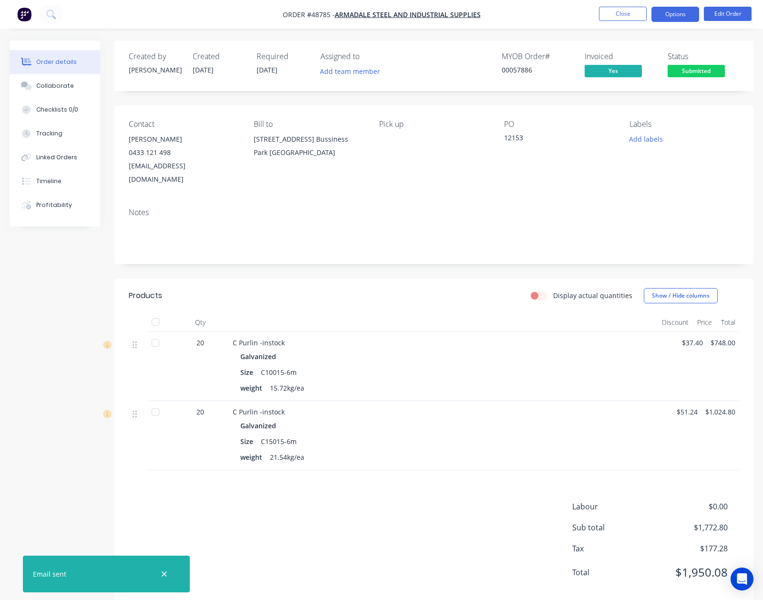
click at [669, 16] on button "Options" at bounding box center [675, 14] width 48 height 15
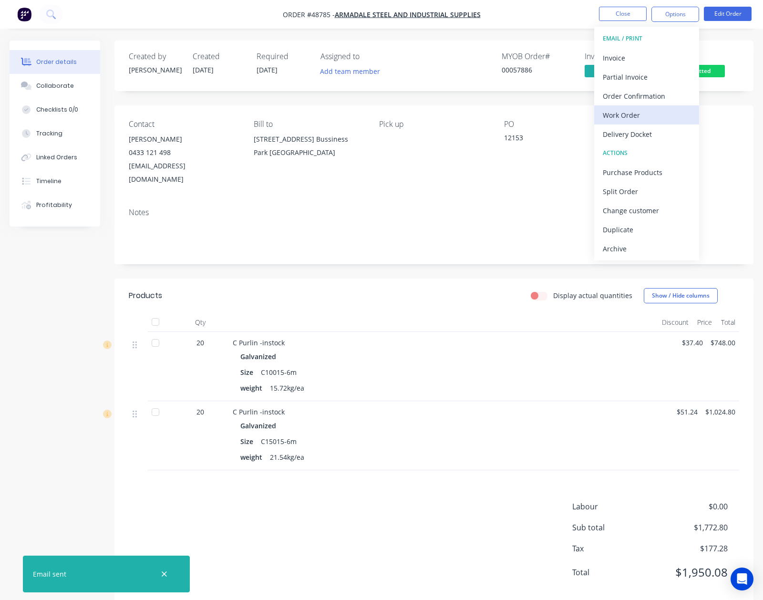
click at [632, 121] on div "Work Order" at bounding box center [647, 115] width 88 height 14
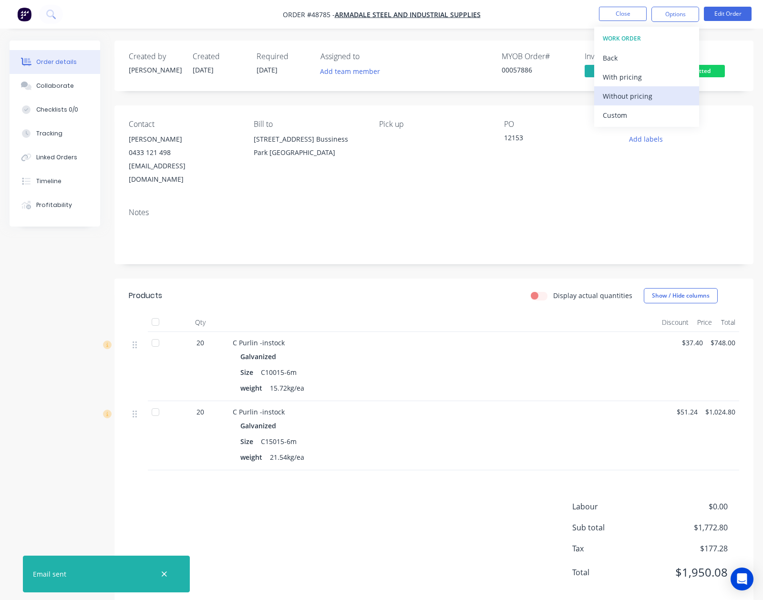
click at [630, 96] on div "Without pricing" at bounding box center [647, 96] width 88 height 14
click at [400, 168] on div "Pick up" at bounding box center [434, 153] width 110 height 66
click at [621, 7] on button "Close" at bounding box center [623, 14] width 48 height 14
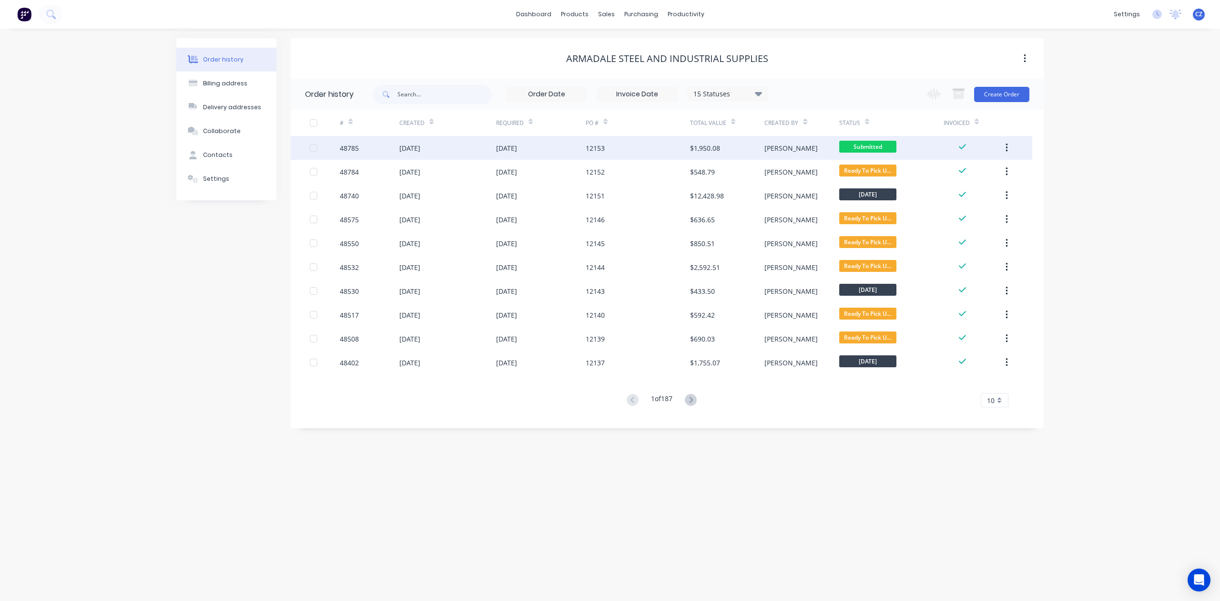
click at [728, 143] on div "$1,950.08" at bounding box center [727, 148] width 74 height 24
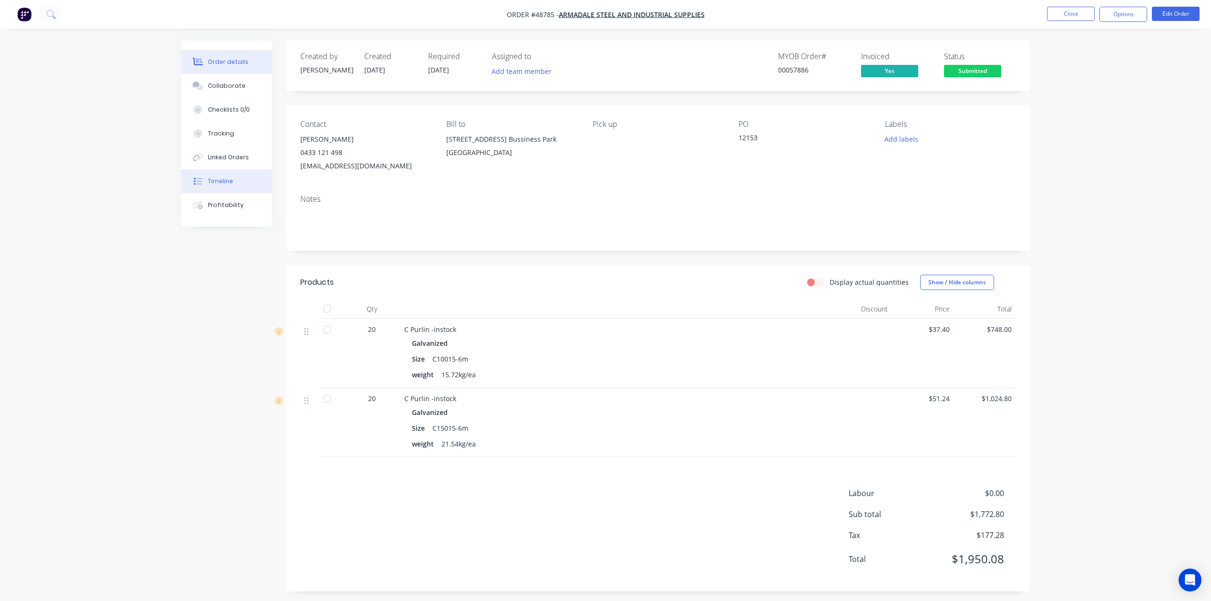
click at [226, 178] on div "Timeline" at bounding box center [220, 181] width 25 height 9
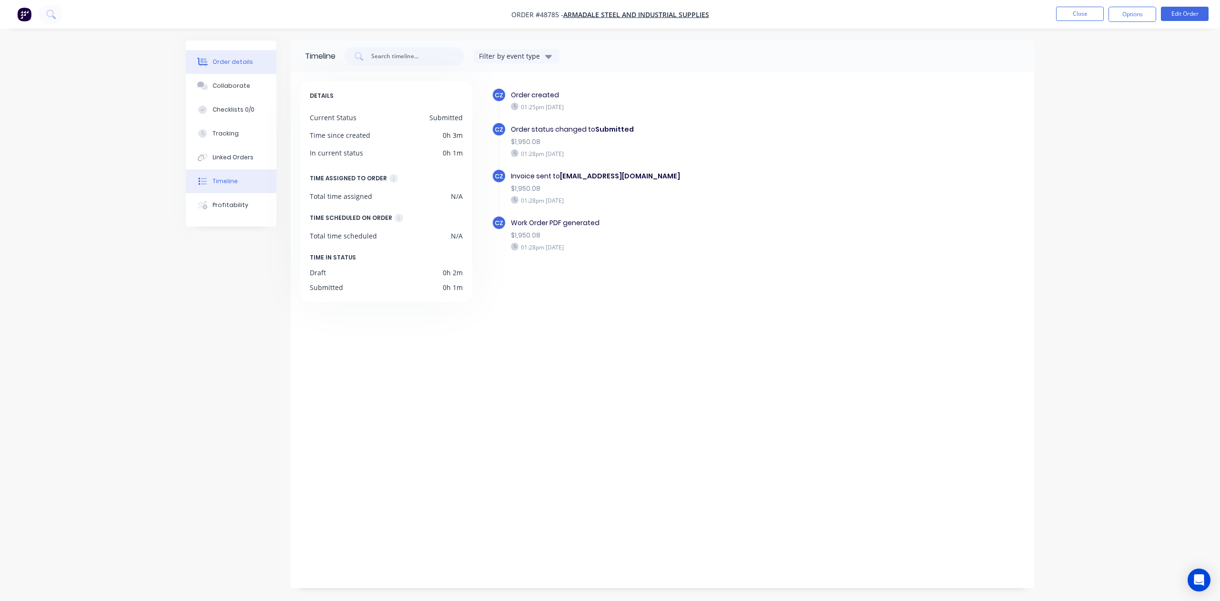
click at [233, 70] on button "Order details" at bounding box center [231, 62] width 91 height 24
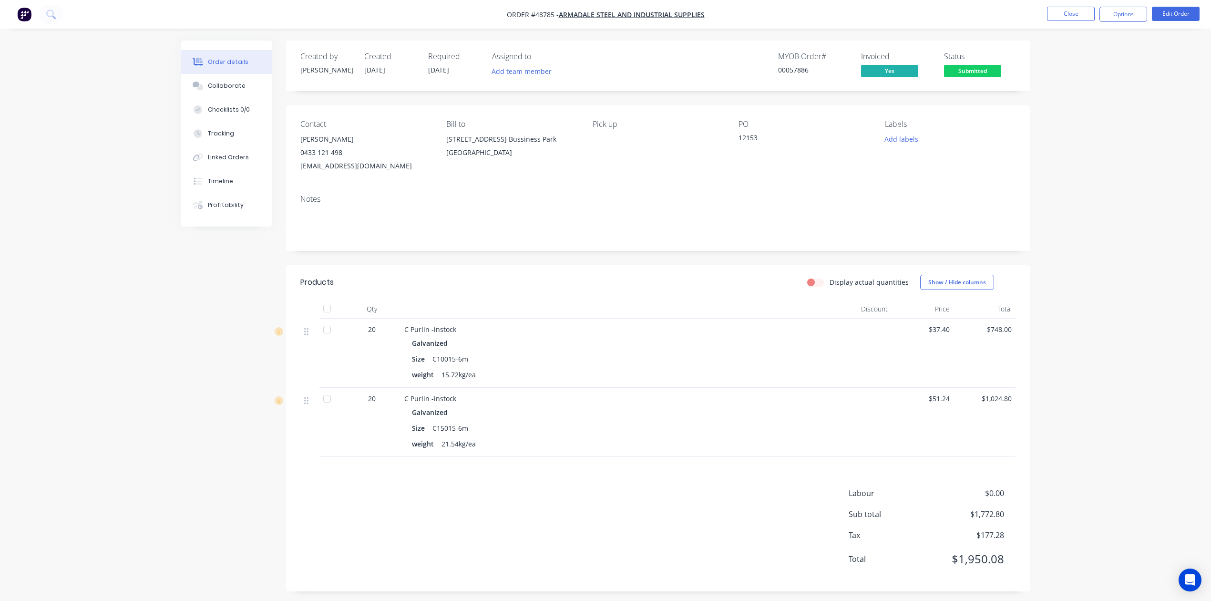
click at [677, 308] on div at bounding box center [614, 308] width 429 height 19
click at [1078, 14] on button "Close" at bounding box center [1071, 14] width 48 height 14
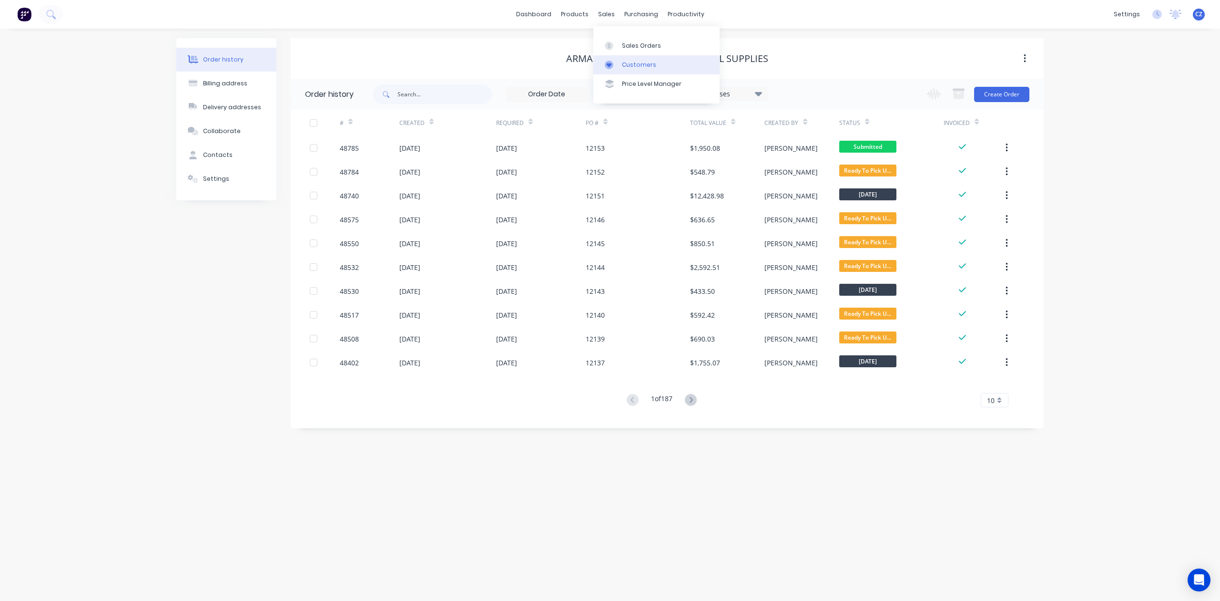
click at [627, 63] on div "Customers" at bounding box center [639, 65] width 34 height 9
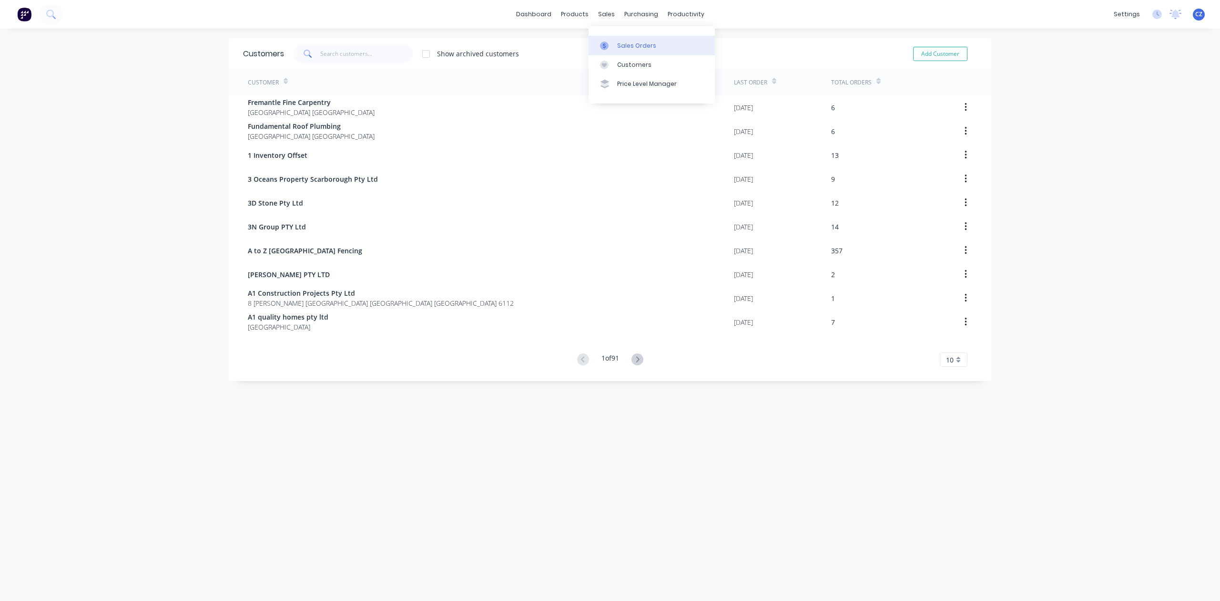
drag, startPoint x: 608, startPoint y: 39, endPoint x: 594, endPoint y: 42, distance: 15.2
click at [608, 40] on link "Sales Orders" at bounding box center [652, 45] width 126 height 19
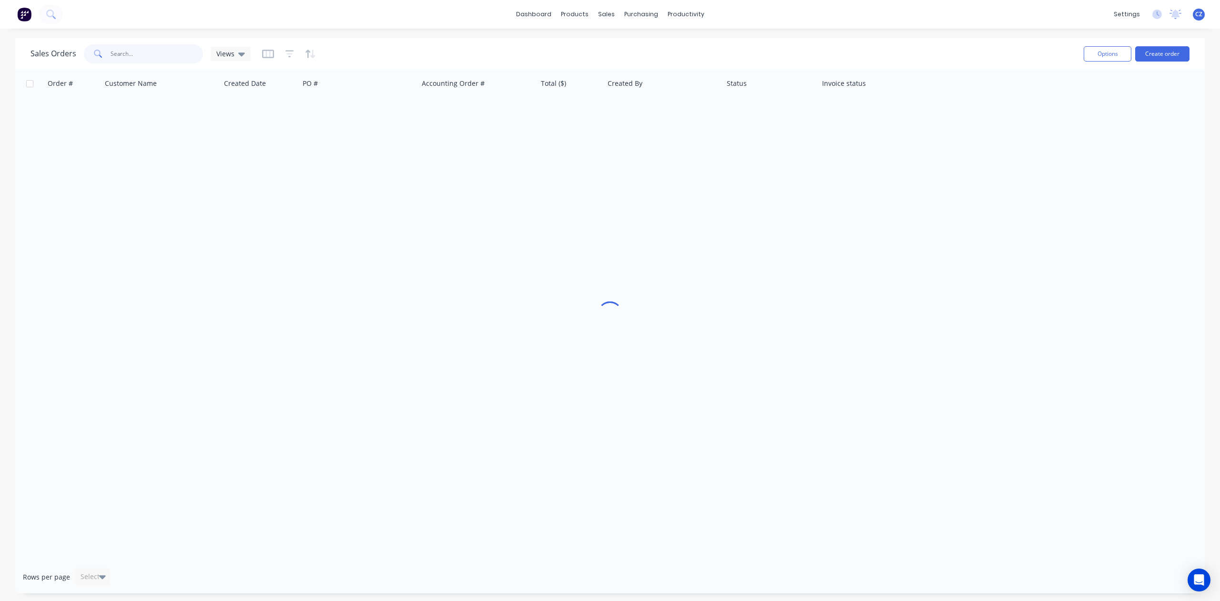
click at [162, 47] on input "text" at bounding box center [157, 53] width 93 height 19
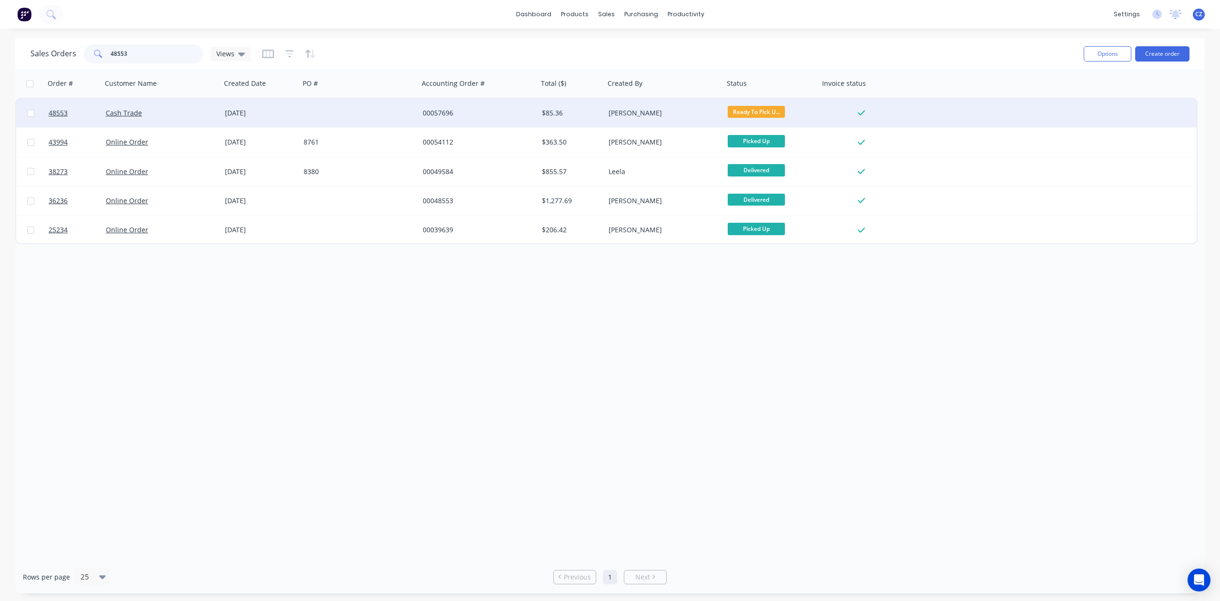
type input "48553"
click at [366, 115] on div at bounding box center [359, 113] width 119 height 29
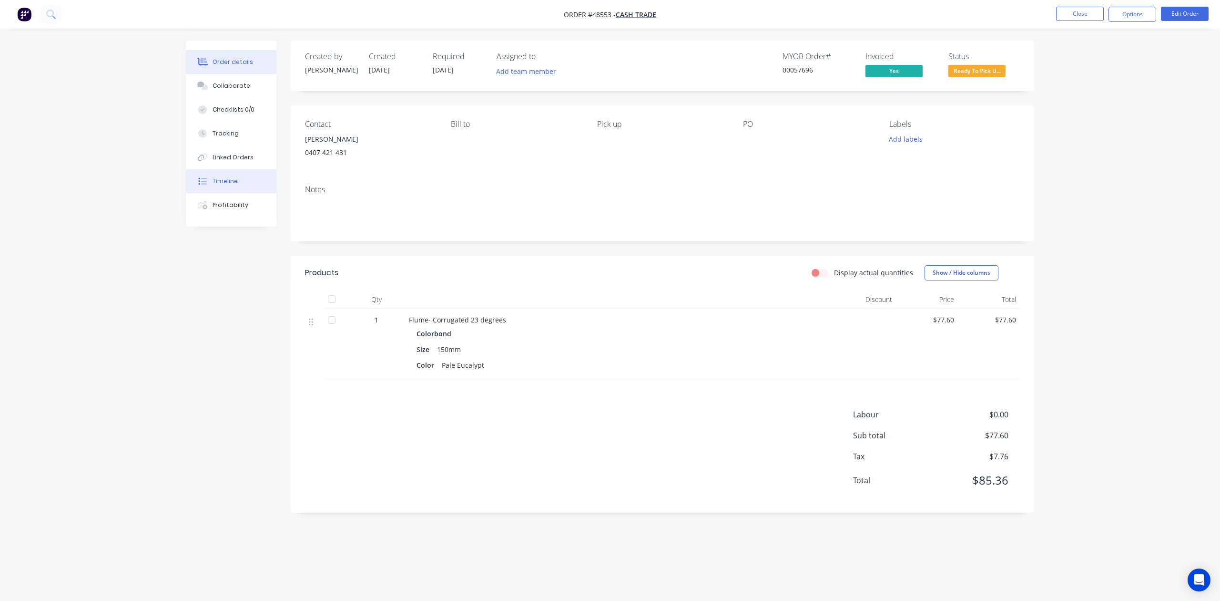
click at [226, 185] on div "Timeline" at bounding box center [225, 181] width 25 height 9
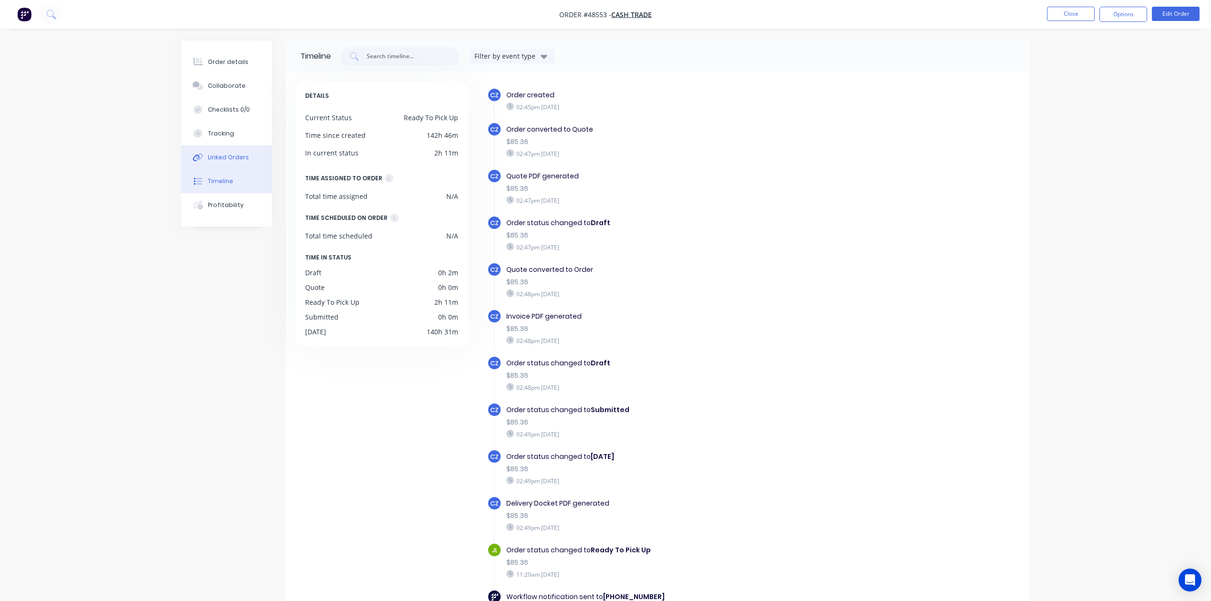
click at [210, 153] on div "Linked Orders" at bounding box center [228, 157] width 41 height 9
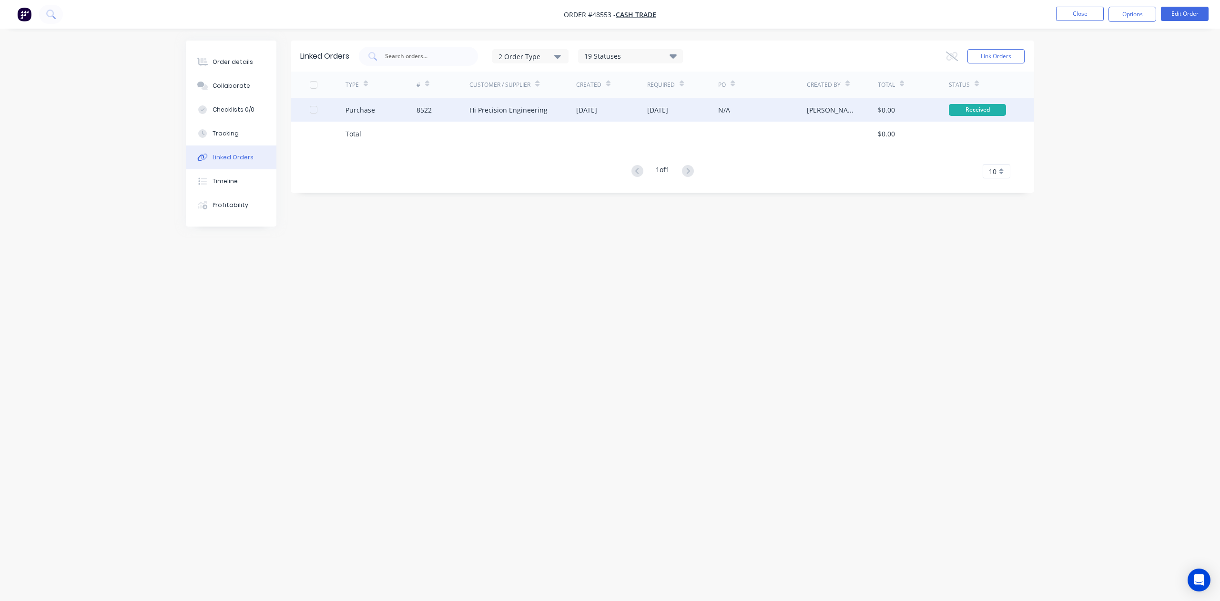
click at [546, 110] on div "Hi Precision Engineering" at bounding box center [523, 110] width 107 height 24
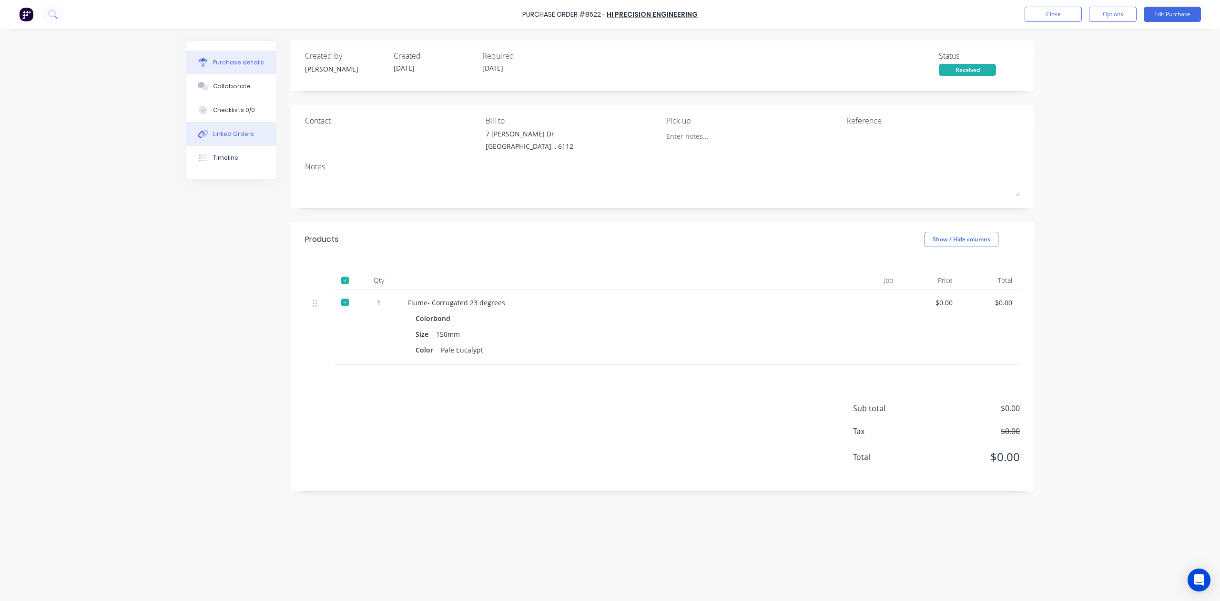
click at [206, 132] on icon at bounding box center [203, 134] width 11 height 9
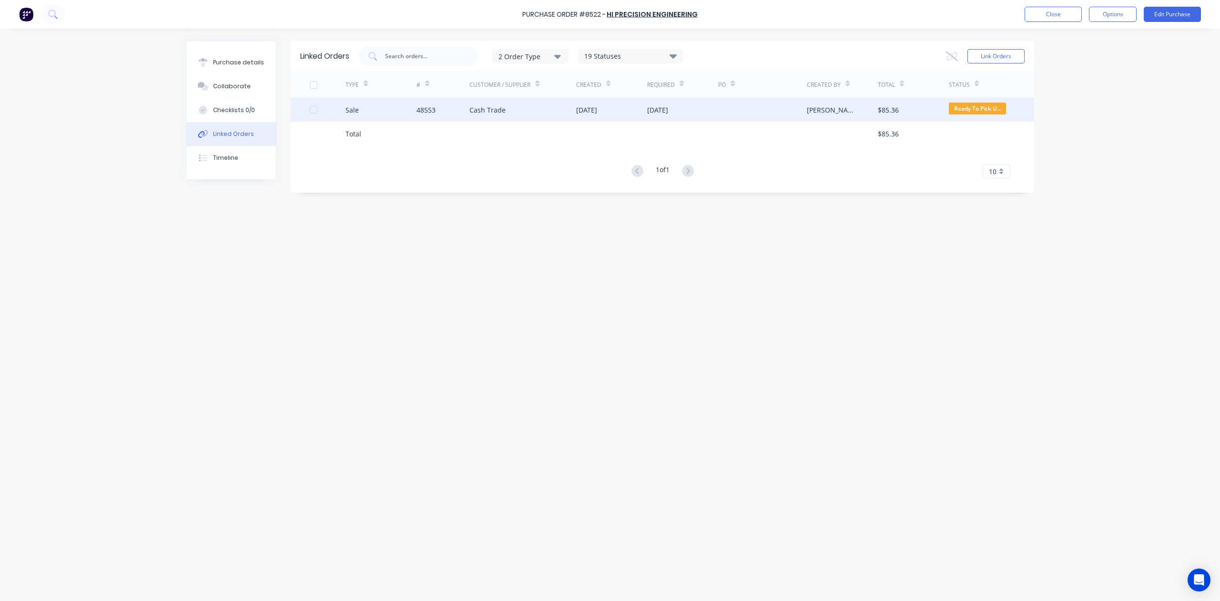
click at [578, 120] on div "[DATE]" at bounding box center [611, 110] width 71 height 24
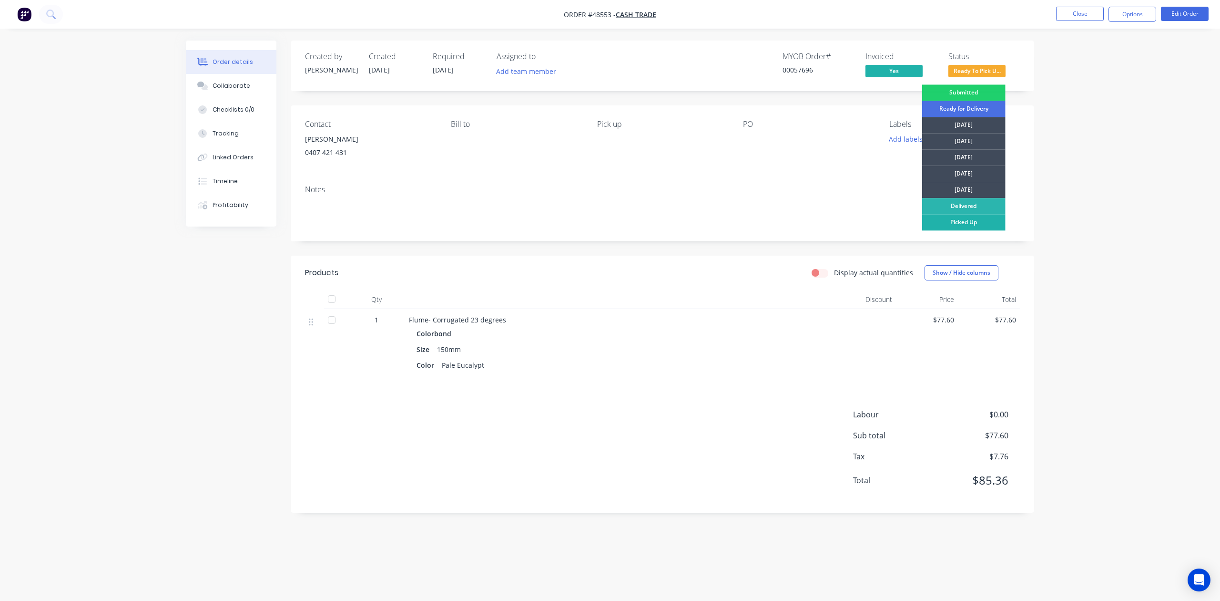
click at [943, 219] on div "Picked Up" at bounding box center [964, 222] width 83 height 16
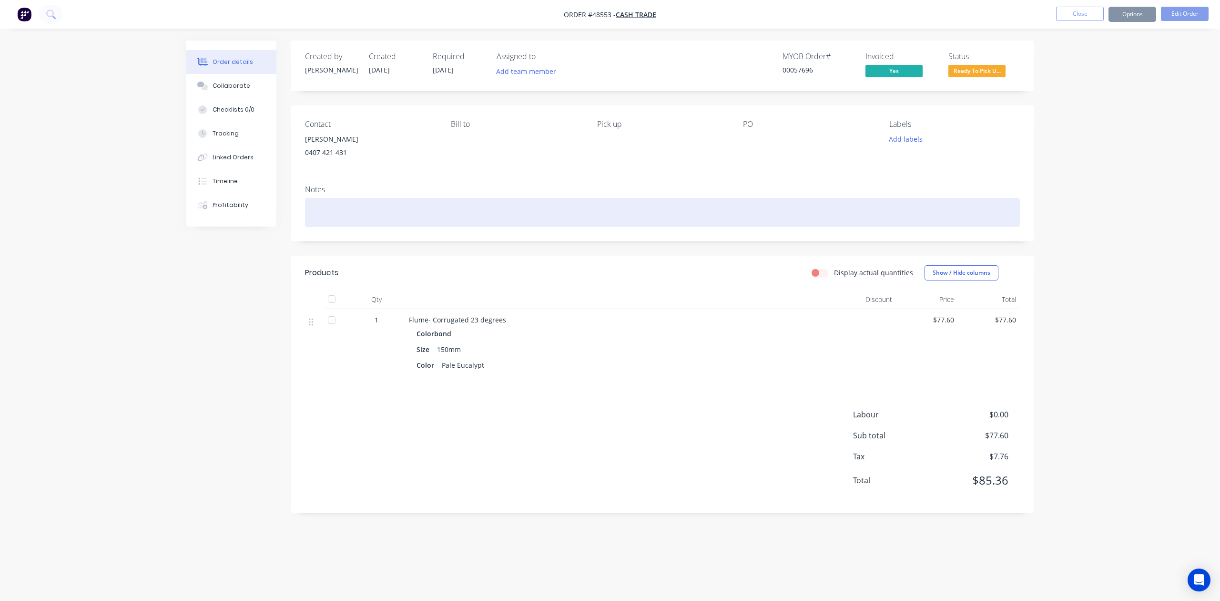
click at [655, 199] on div at bounding box center [662, 212] width 715 height 29
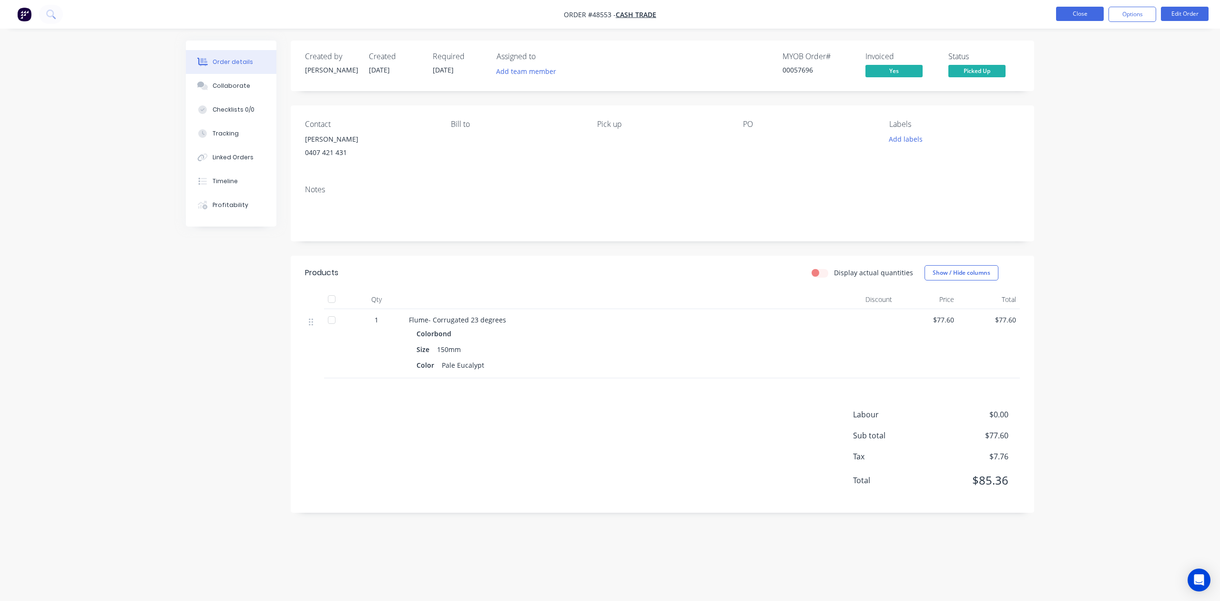
click at [1080, 18] on button "Close" at bounding box center [1080, 14] width 48 height 14
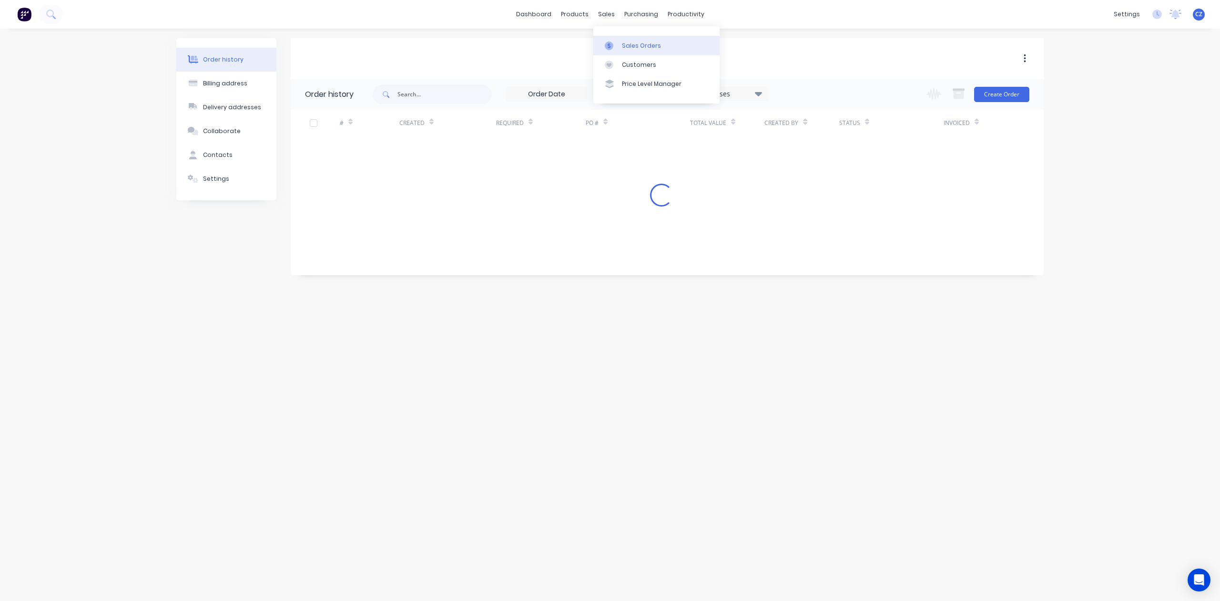
click at [616, 49] on div at bounding box center [612, 45] width 14 height 9
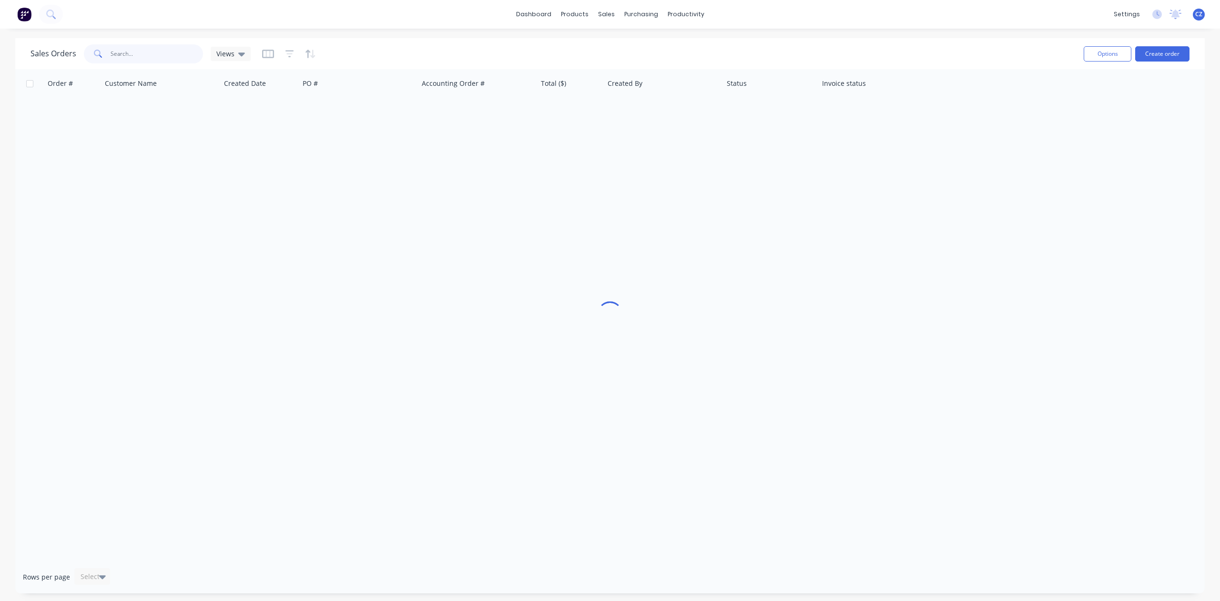
click at [174, 51] on input "text" at bounding box center [157, 53] width 93 height 19
click at [646, 48] on link "Purchase Orders" at bounding box center [681, 45] width 126 height 19
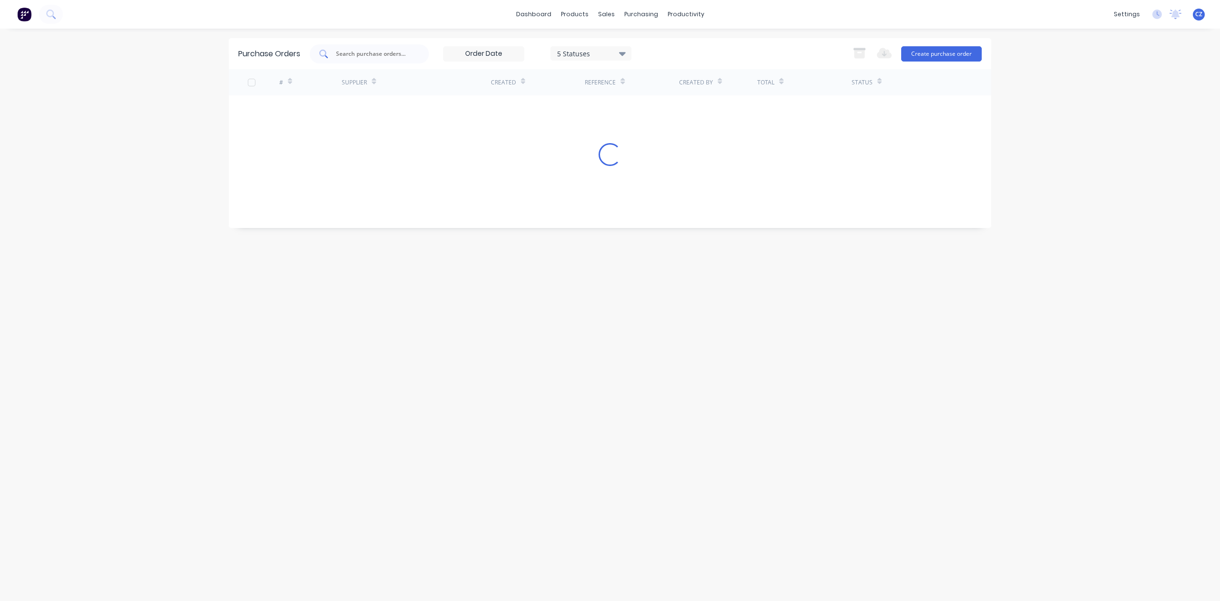
click at [386, 46] on div at bounding box center [369, 53] width 119 height 19
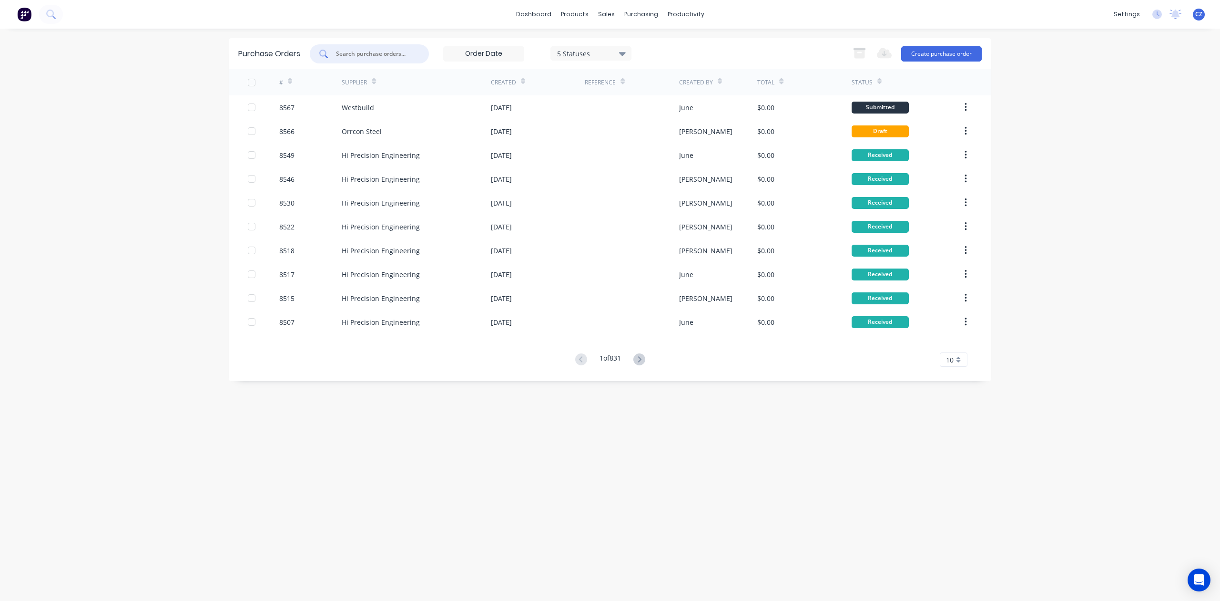
click at [385, 52] on input "text" at bounding box center [374, 54] width 79 height 10
type input "4"
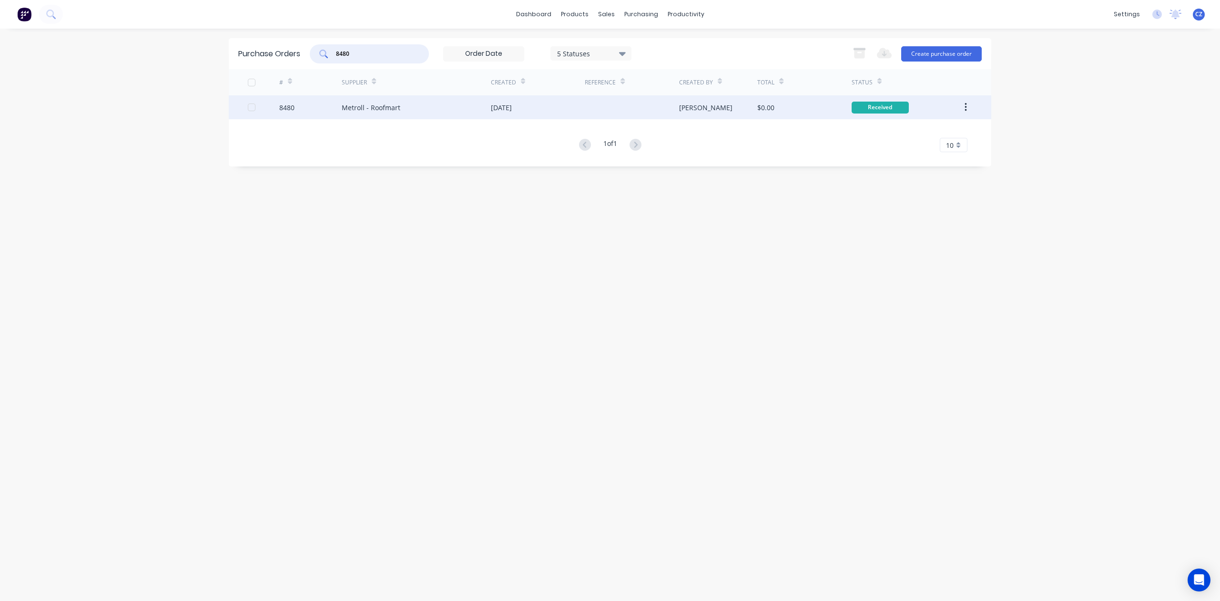
type input "8480"
click at [487, 111] on div "Metroll - Roofmart" at bounding box center [416, 107] width 149 height 24
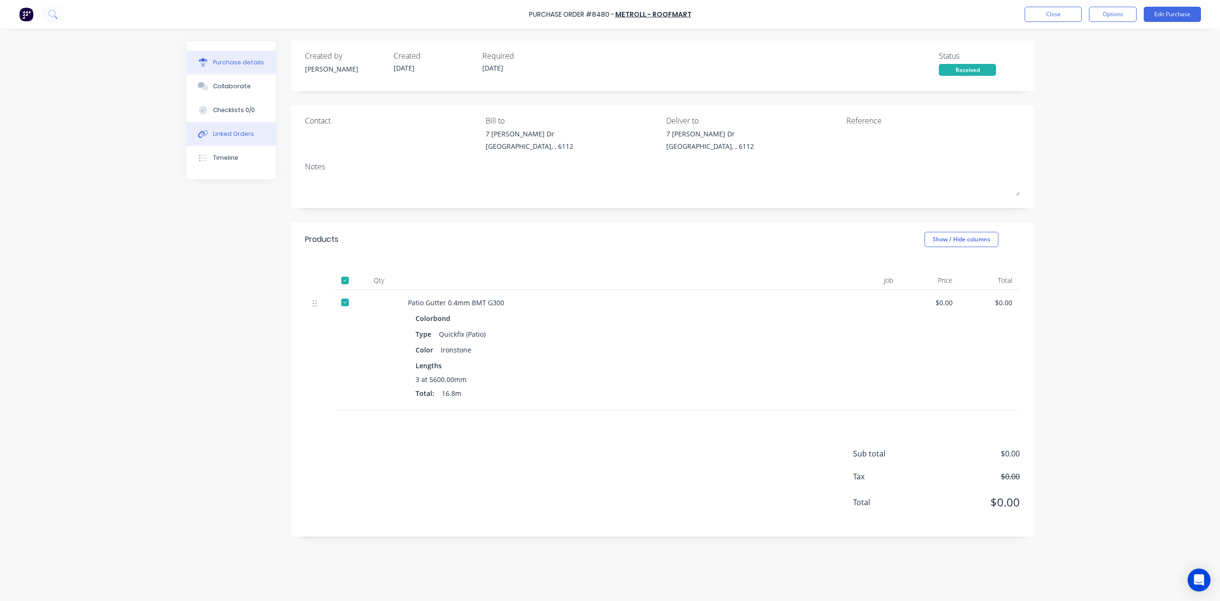
click at [231, 130] on div "Linked Orders" at bounding box center [233, 134] width 41 height 9
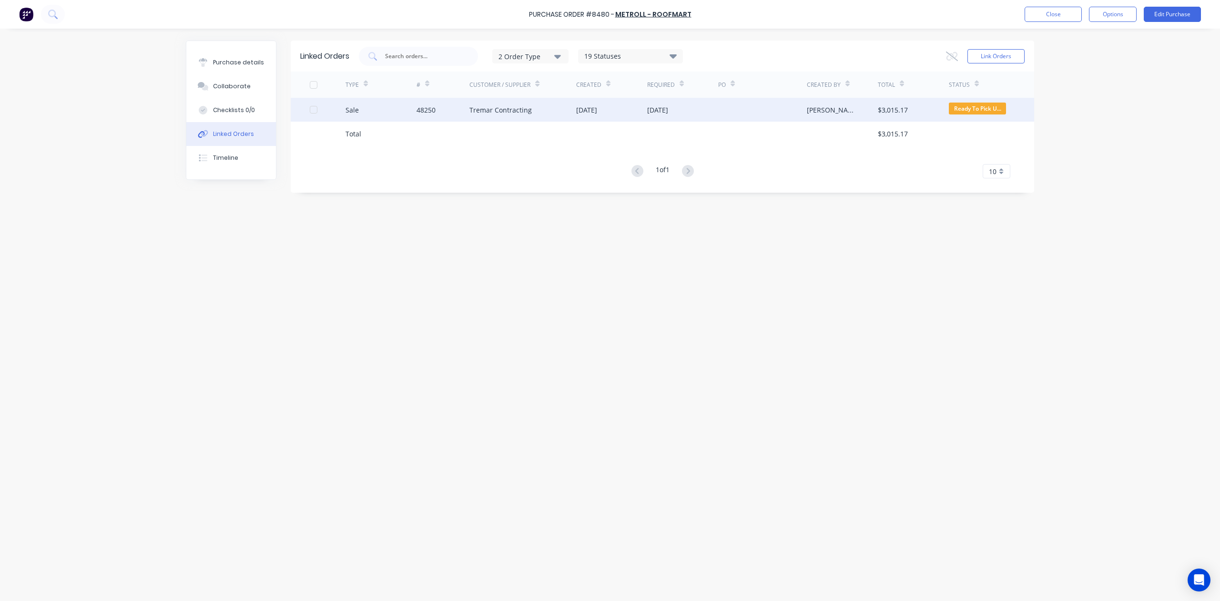
click at [642, 114] on div "[DATE]" at bounding box center [611, 110] width 71 height 24
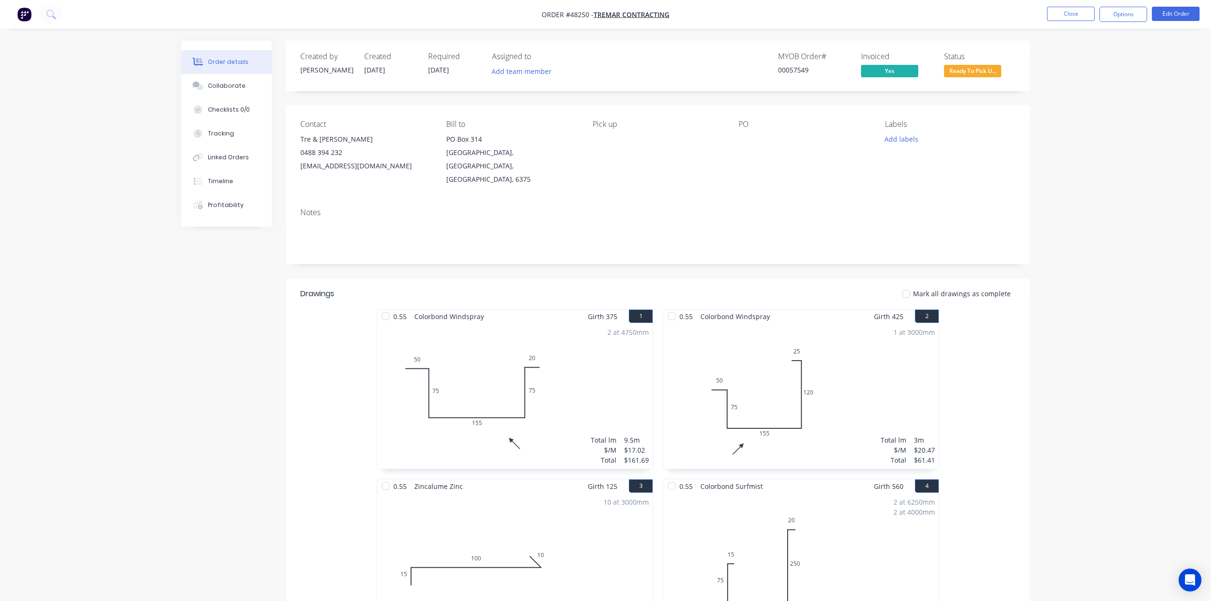
click at [972, 68] on span "Ready To Pick U..." at bounding box center [972, 71] width 57 height 12
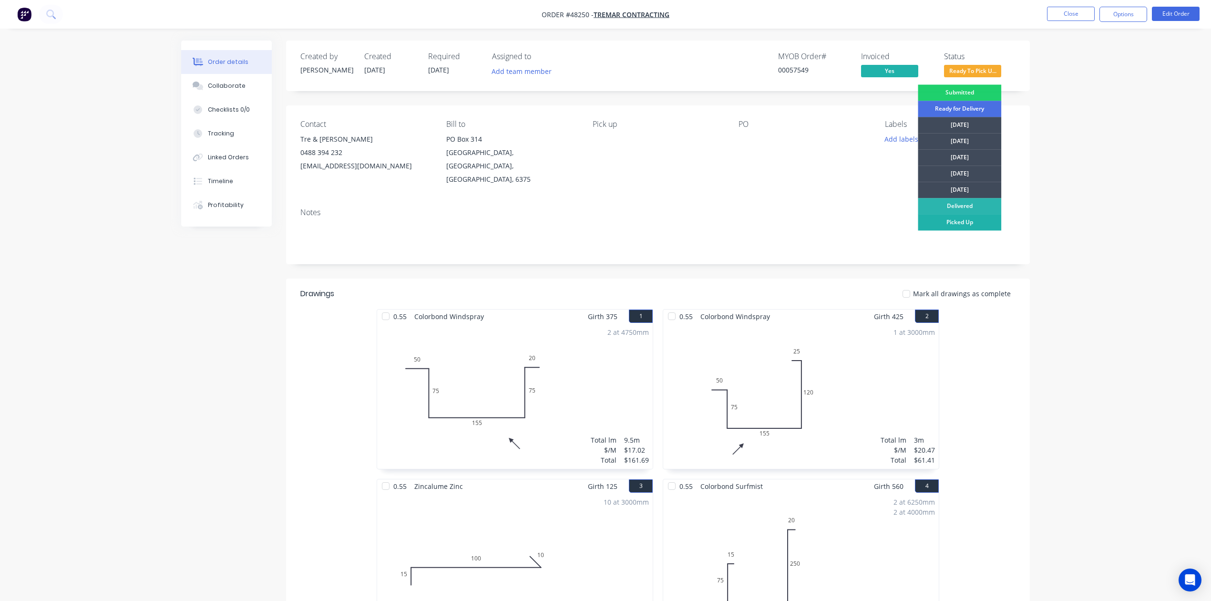
click at [946, 225] on div "Picked Up" at bounding box center [959, 222] width 83 height 16
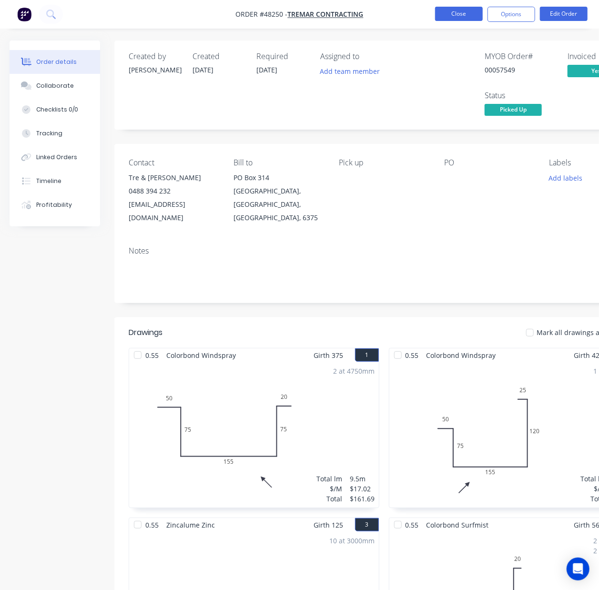
click at [473, 18] on button "Close" at bounding box center [459, 14] width 48 height 14
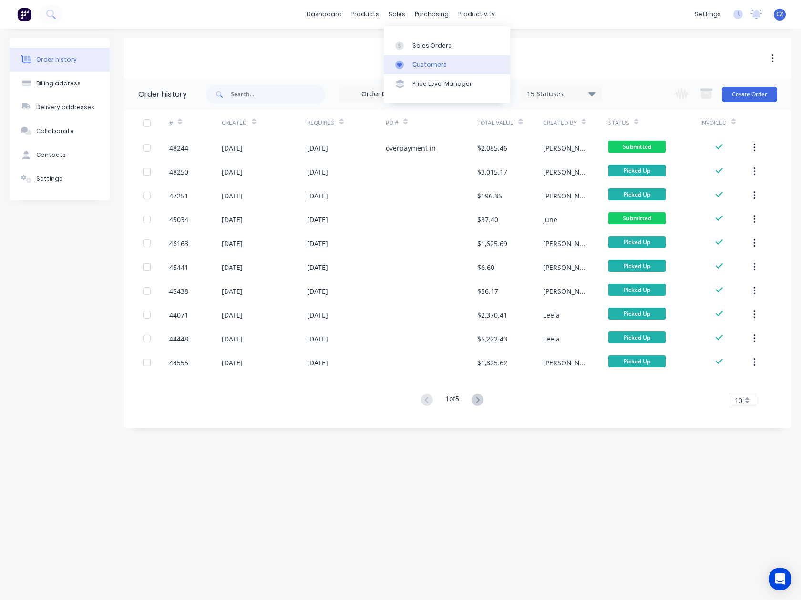
drag, startPoint x: 412, startPoint y: 65, endPoint x: 401, endPoint y: 65, distance: 10.5
click at [412, 65] on div "Customers" at bounding box center [429, 65] width 34 height 9
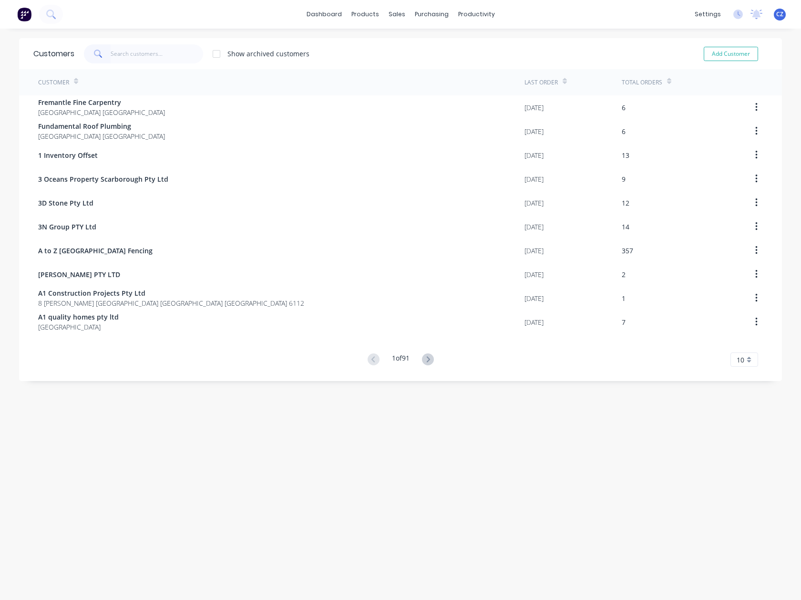
type input "i"
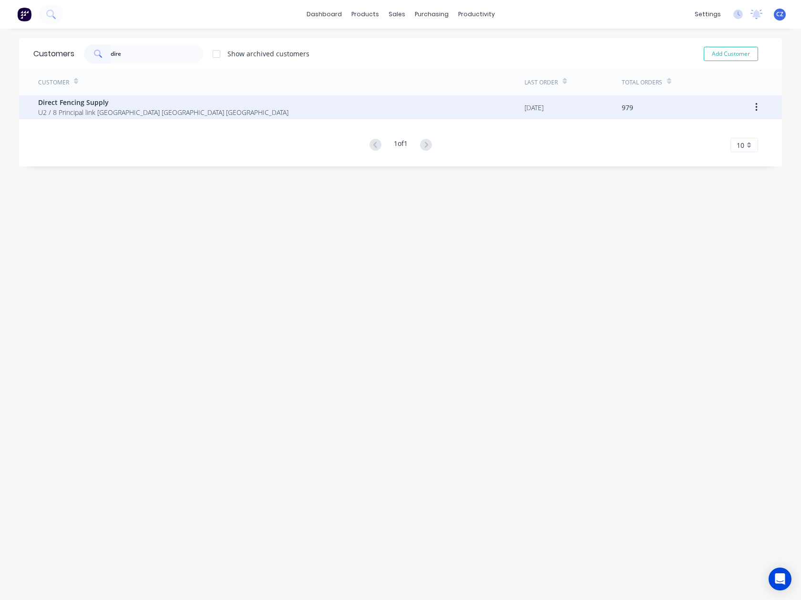
type input "dire"
click at [153, 100] on span "Direct Fencing Supply" at bounding box center [163, 102] width 250 height 10
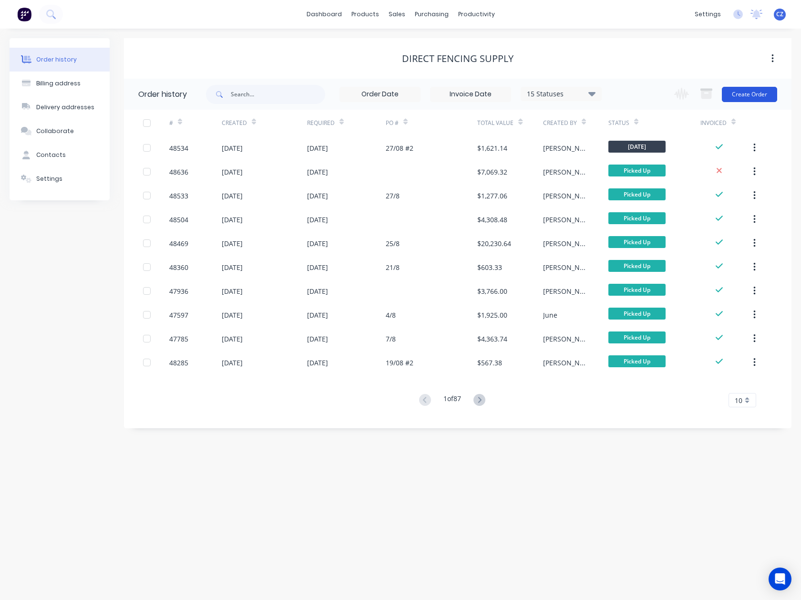
click at [763, 98] on button "Create Order" at bounding box center [749, 94] width 55 height 15
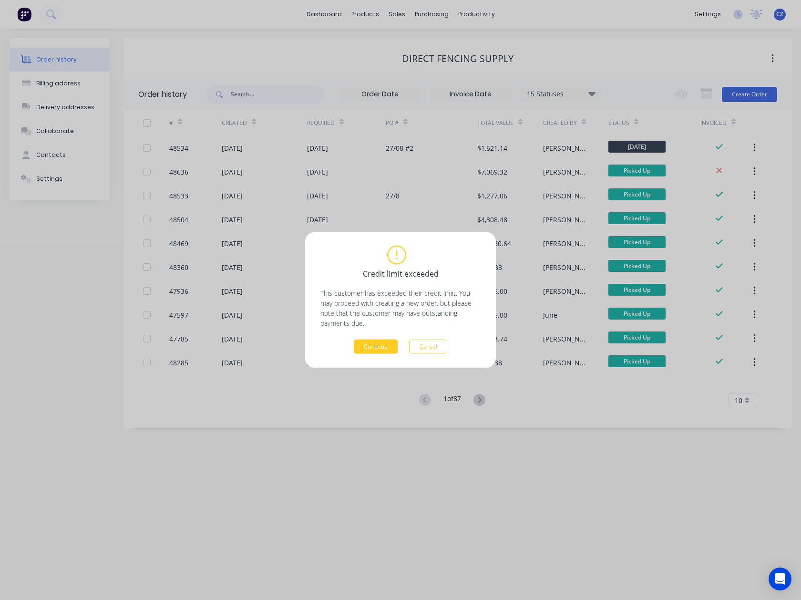
click at [357, 340] on button "Continue" at bounding box center [376, 346] width 44 height 14
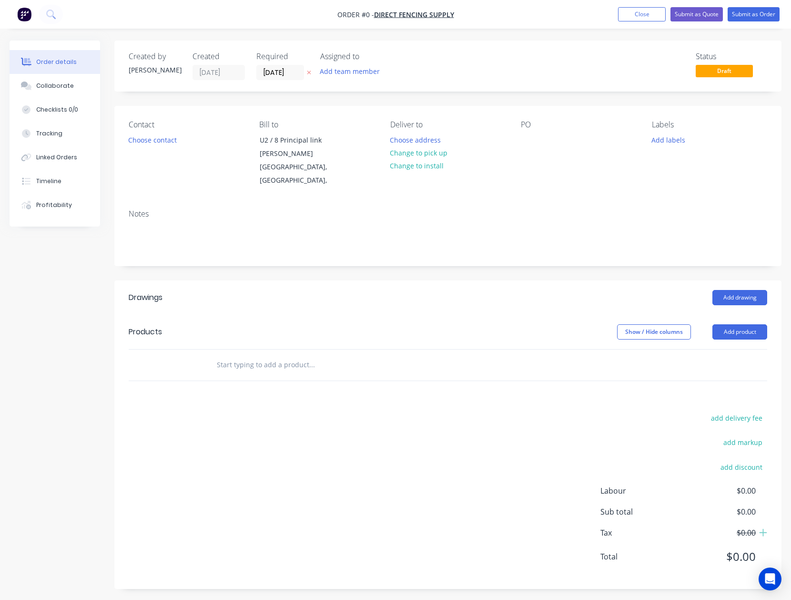
click at [526, 152] on div "PO" at bounding box center [578, 153] width 115 height 67
click at [526, 144] on div at bounding box center [528, 140] width 15 height 14
paste div
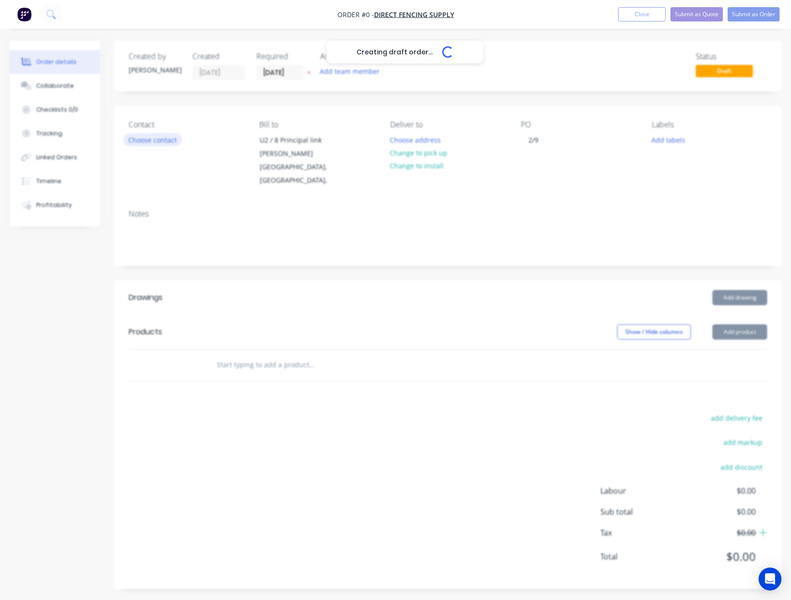
click at [142, 137] on div "Creating draft order... Loading... Order details Collaborate Checklists 0/0 Tra…" at bounding box center [395, 322] width 791 height 563
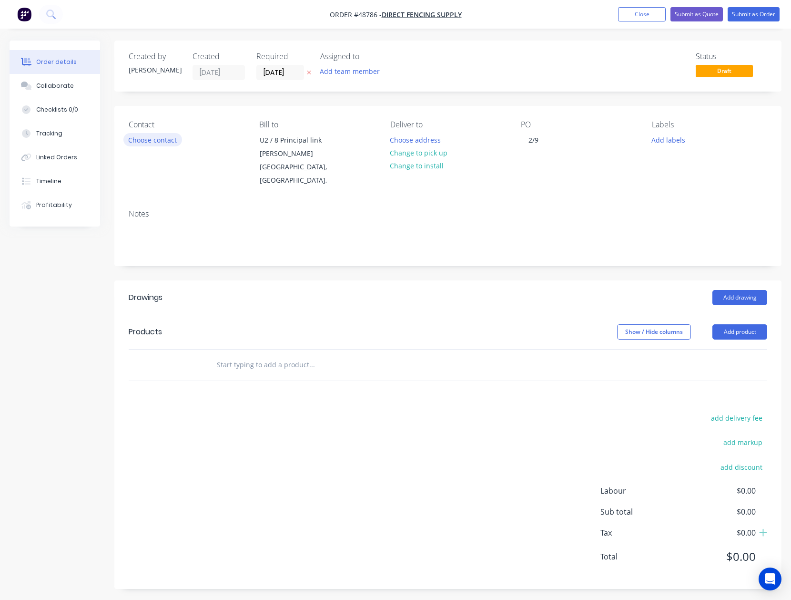
click at [160, 143] on button "Choose contact" at bounding box center [152, 139] width 59 height 13
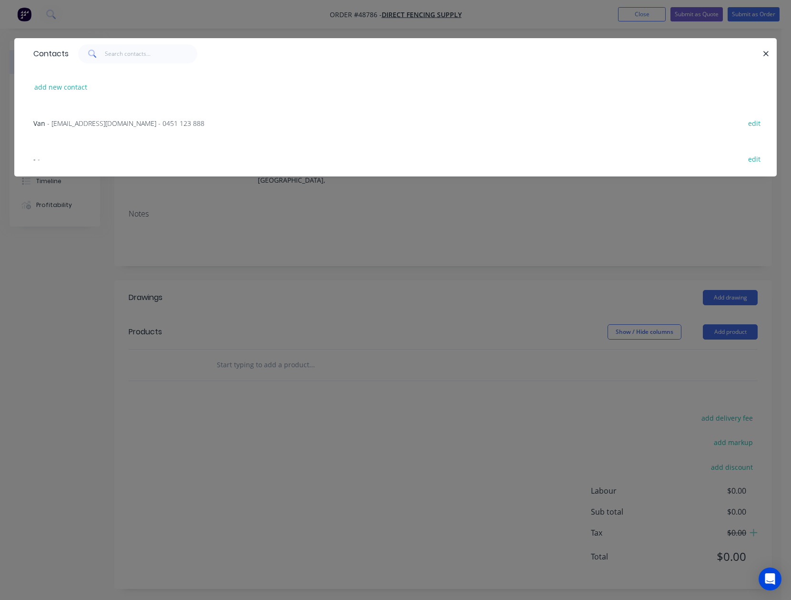
click at [76, 120] on span "- sales@directfencingsupply.com.au - 0451 123 888" at bounding box center [125, 123] width 157 height 9
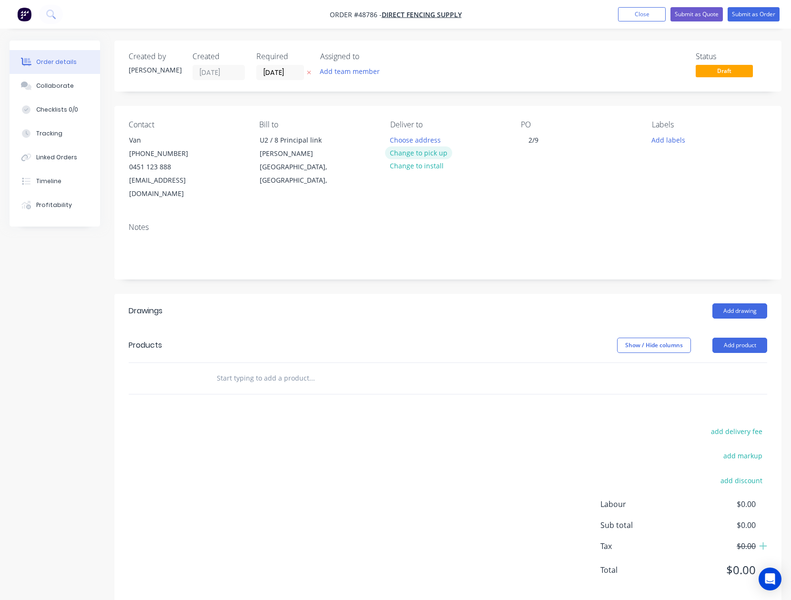
click at [417, 147] on button "Change to pick up" at bounding box center [419, 152] width 68 height 13
drag, startPoint x: 400, startPoint y: 203, endPoint x: 691, endPoint y: 280, distance: 300.9
click at [409, 215] on div "Notes" at bounding box center [447, 247] width 667 height 64
click at [742, 338] on button "Add product" at bounding box center [740, 345] width 55 height 15
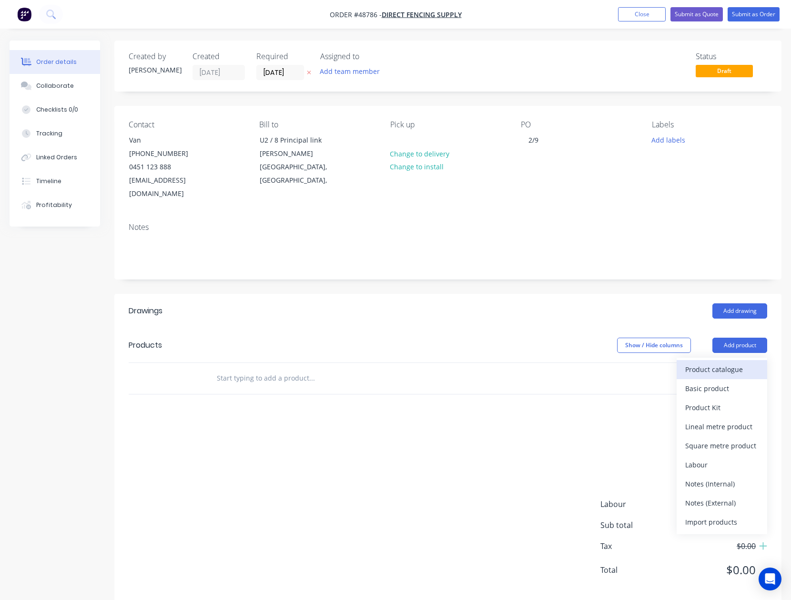
click at [734, 362] on div "Product catalogue" at bounding box center [722, 369] width 73 height 14
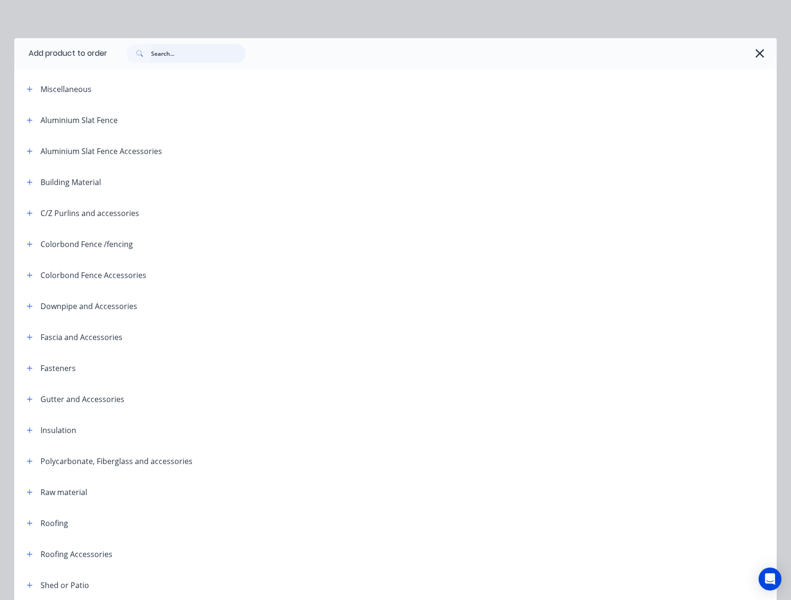
click at [172, 52] on input "text" at bounding box center [198, 53] width 94 height 19
type input "rail"
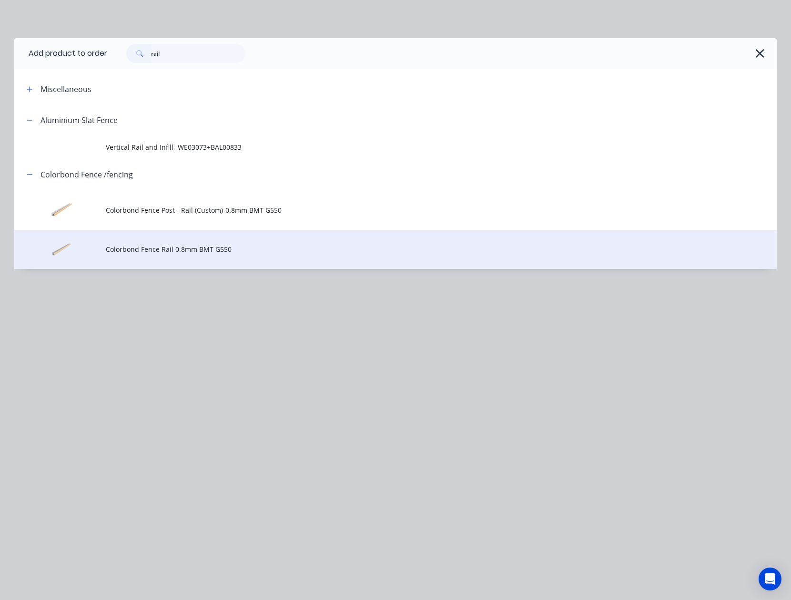
click at [166, 248] on span "Colorbond Fence Rail 0.8mm BMT G550" at bounding box center [374, 249] width 537 height 10
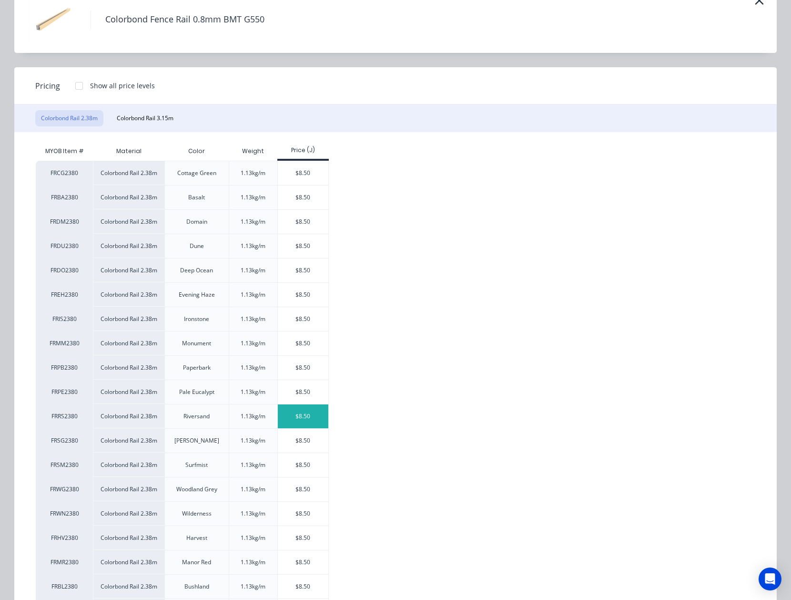
scroll to position [105, 0]
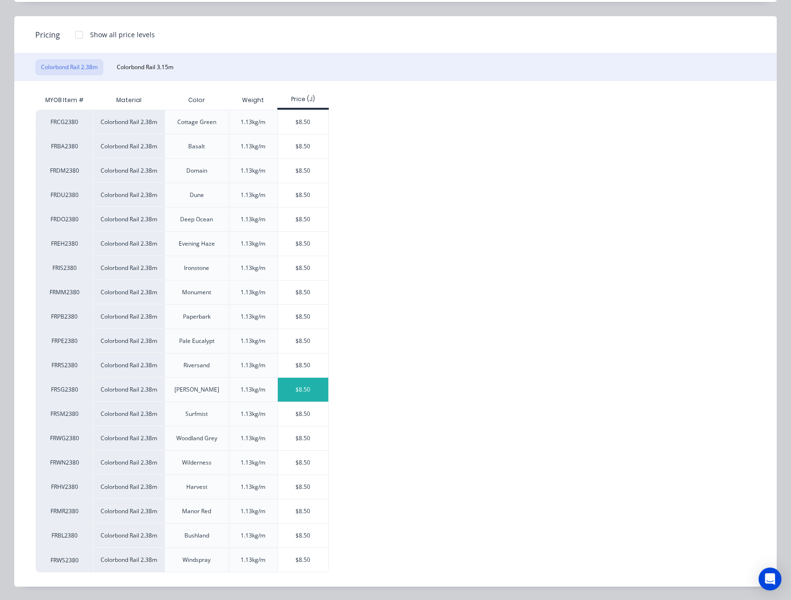
click at [287, 380] on div "$8.50" at bounding box center [303, 390] width 51 height 24
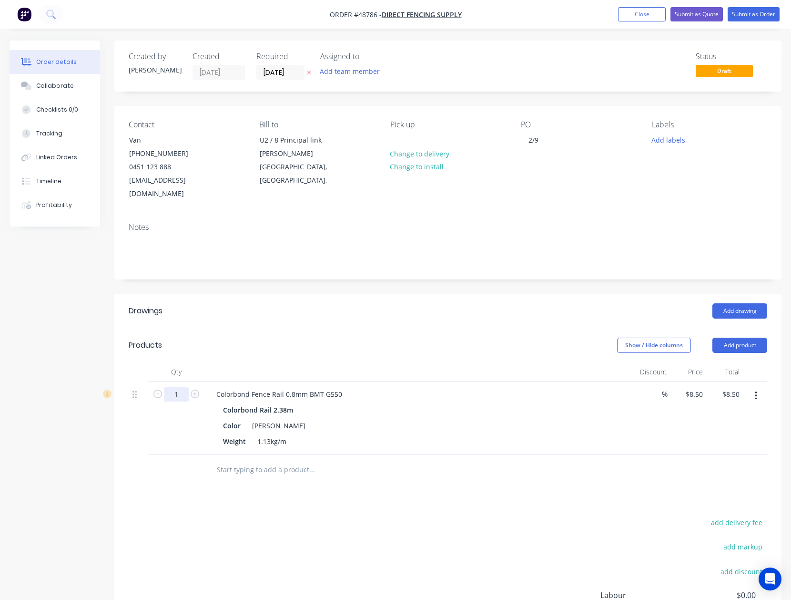
click at [174, 387] on input "1" at bounding box center [176, 394] width 25 height 14
type input "64"
type input "$544.00"
click at [469, 303] on div "Add drawing" at bounding box center [516, 310] width 503 height 15
click at [729, 338] on button "Add product" at bounding box center [740, 345] width 55 height 15
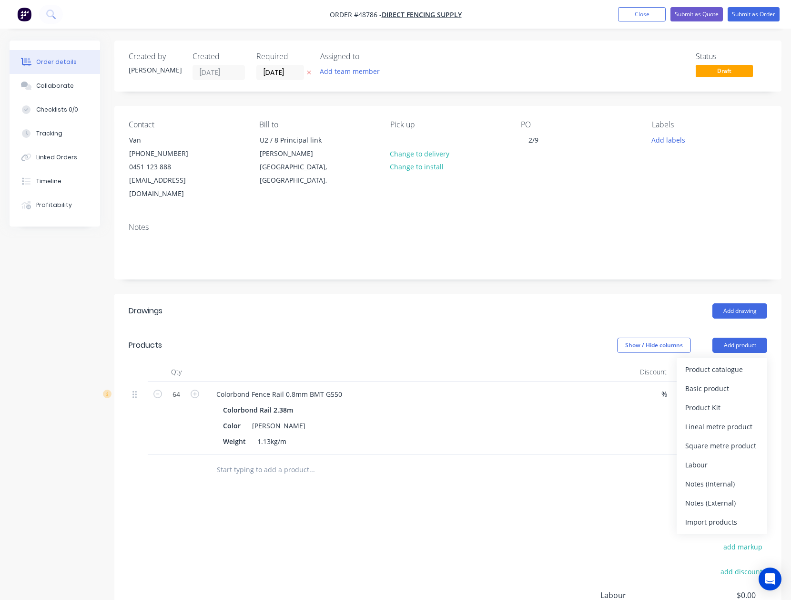
click at [721, 362] on div "Product catalogue" at bounding box center [722, 369] width 73 height 14
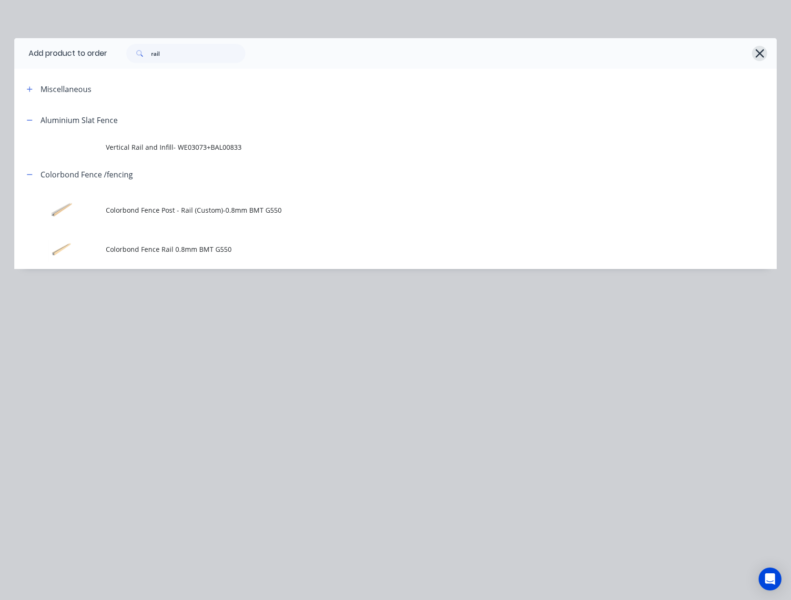
click at [767, 51] on button "button" at bounding box center [759, 53] width 15 height 15
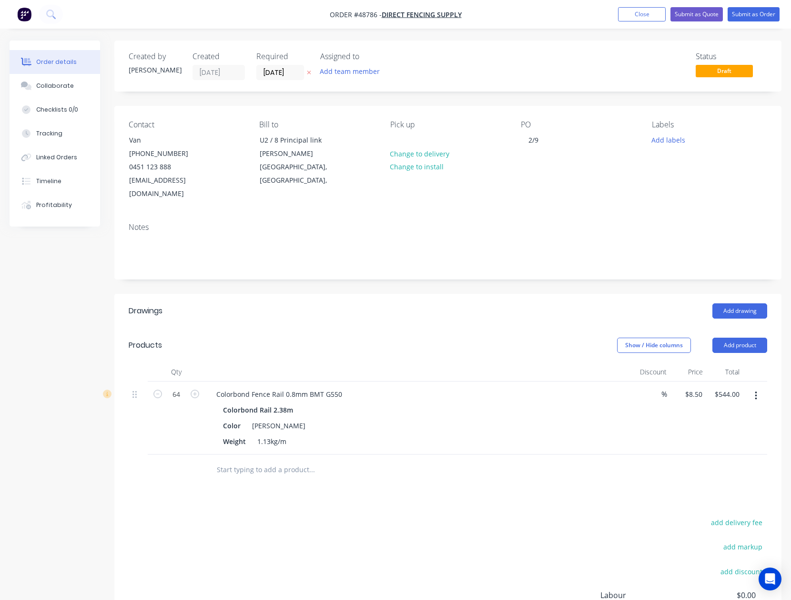
click at [761, 387] on button "button" at bounding box center [756, 395] width 22 height 17
click at [737, 433] on div "Duplicate" at bounding box center [722, 440] width 73 height 14
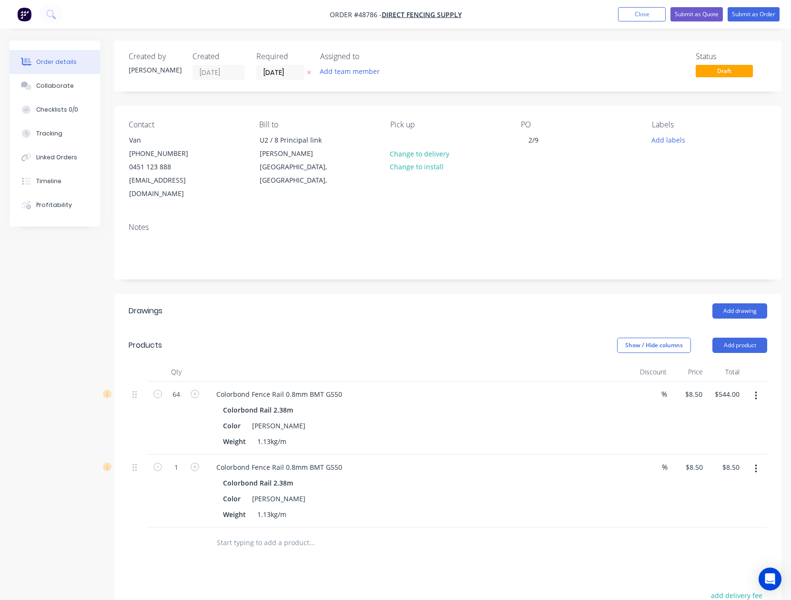
click at [758, 460] on button "button" at bounding box center [756, 468] width 22 height 17
click at [738, 484] on button "Edit" at bounding box center [722, 493] width 91 height 19
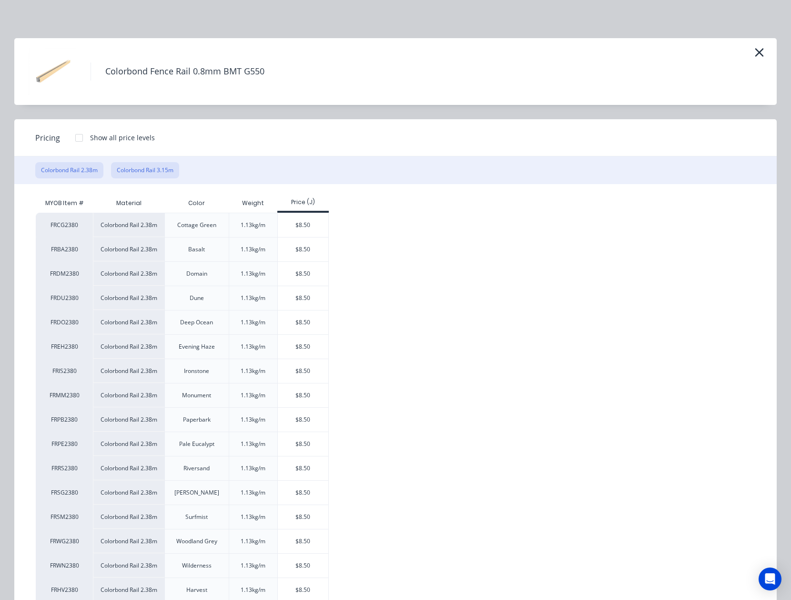
click at [155, 172] on button "Colorbond Rail 3.15m" at bounding box center [145, 170] width 68 height 16
click at [301, 349] on div "$11.25" at bounding box center [303, 347] width 51 height 24
type input "$11.25"
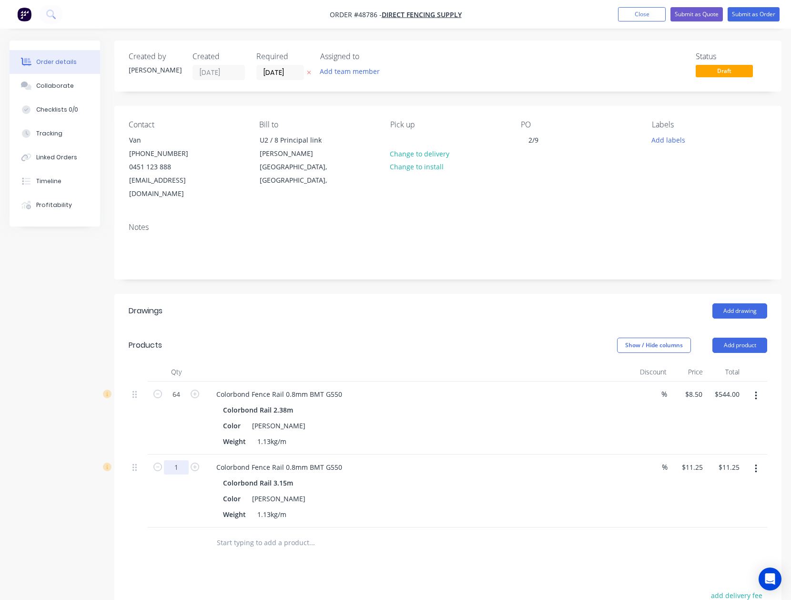
click at [185, 401] on input "1" at bounding box center [176, 394] width 25 height 14
type input "16"
type input "$180.00"
click at [479, 338] on div "Show / Hide columns Add product" at bounding box center [516, 345] width 503 height 15
click at [738, 338] on button "Add product" at bounding box center [740, 345] width 55 height 15
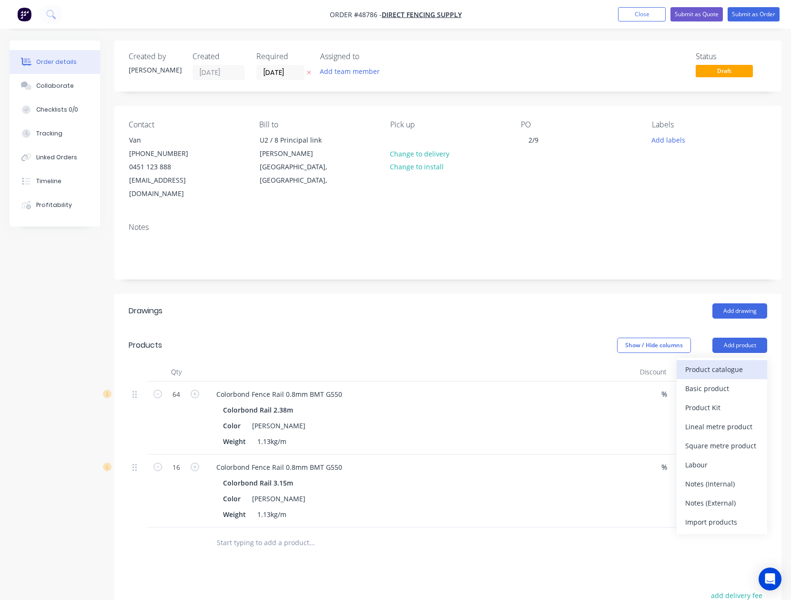
click at [717, 362] on div "Product catalogue" at bounding box center [722, 369] width 73 height 14
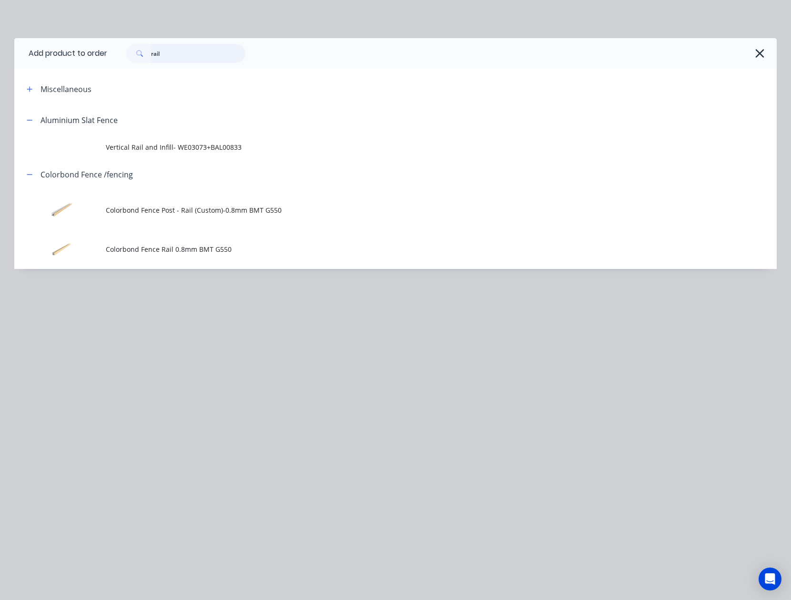
drag, startPoint x: 139, startPoint y: 52, endPoint x: 18, endPoint y: 54, distance: 121.1
click at [18, 54] on header "Add product to order rail" at bounding box center [395, 53] width 763 height 31
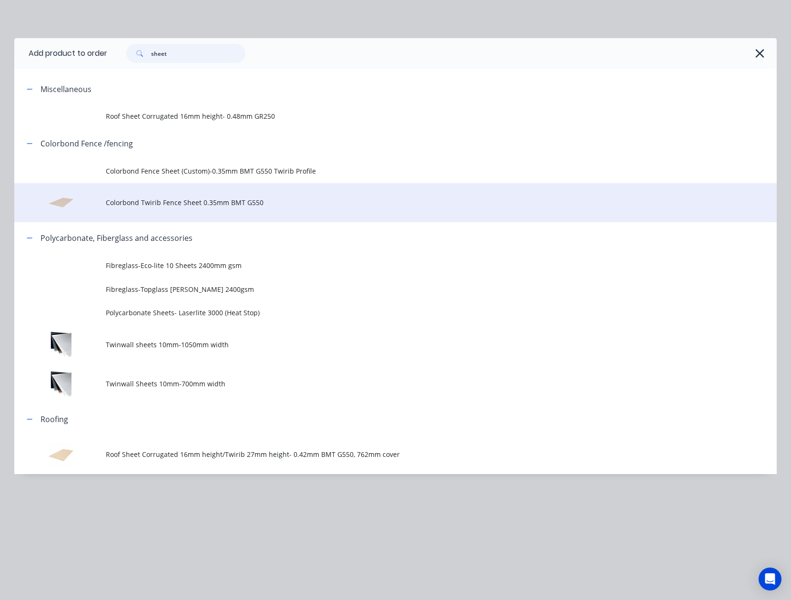
type input "sheet"
click at [185, 205] on span "Colorbond Twirib Fence Sheet 0.35mm BMT G550" at bounding box center [374, 202] width 537 height 10
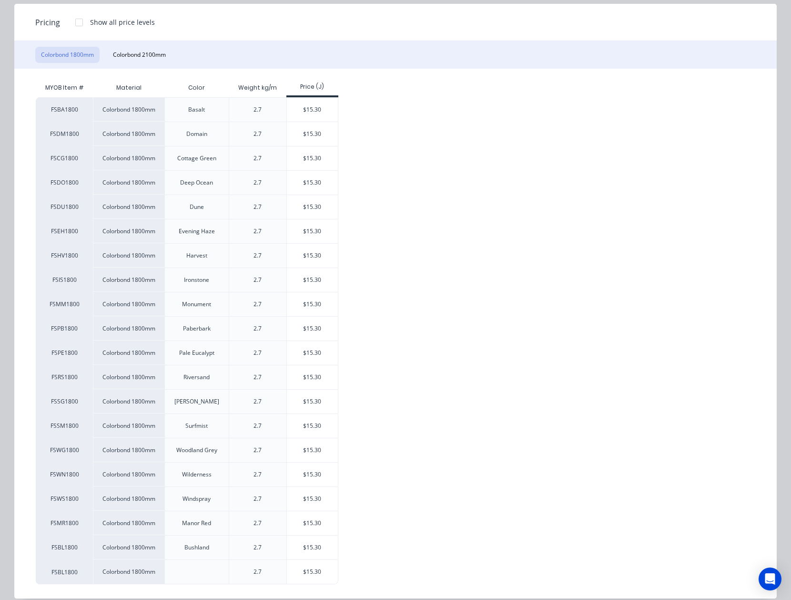
scroll to position [127, 0]
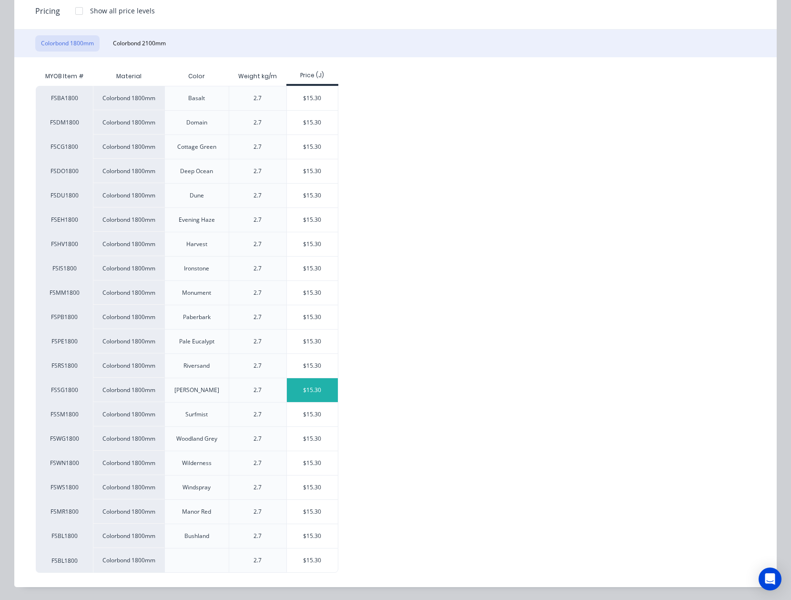
click at [324, 391] on div "$15.30" at bounding box center [312, 390] width 51 height 24
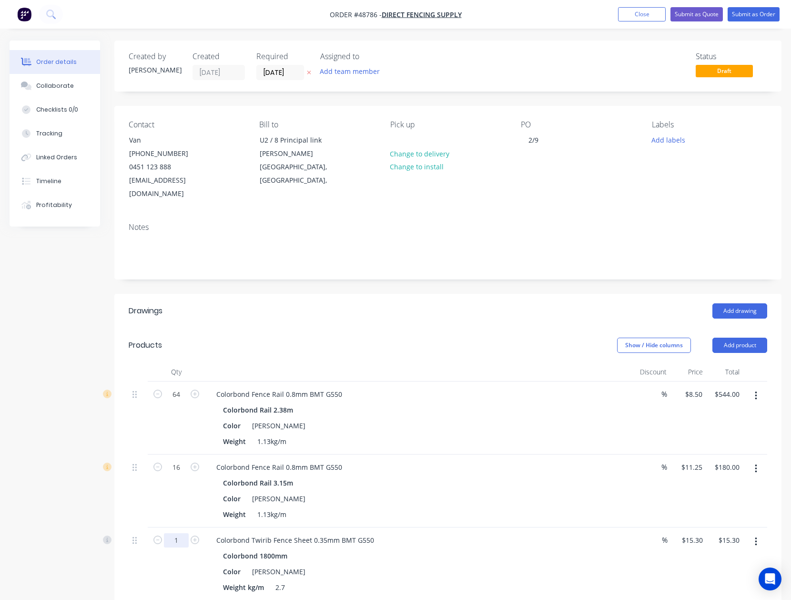
click at [182, 401] on input "1" at bounding box center [176, 394] width 25 height 14
type input "150"
type input "$2,295.00"
click at [513, 479] on div "Colorbond Rail 3.15m Color Shale Grey Weight 1.13kg/m" at bounding box center [419, 498] width 421 height 45
click at [738, 338] on button "Add product" at bounding box center [740, 345] width 55 height 15
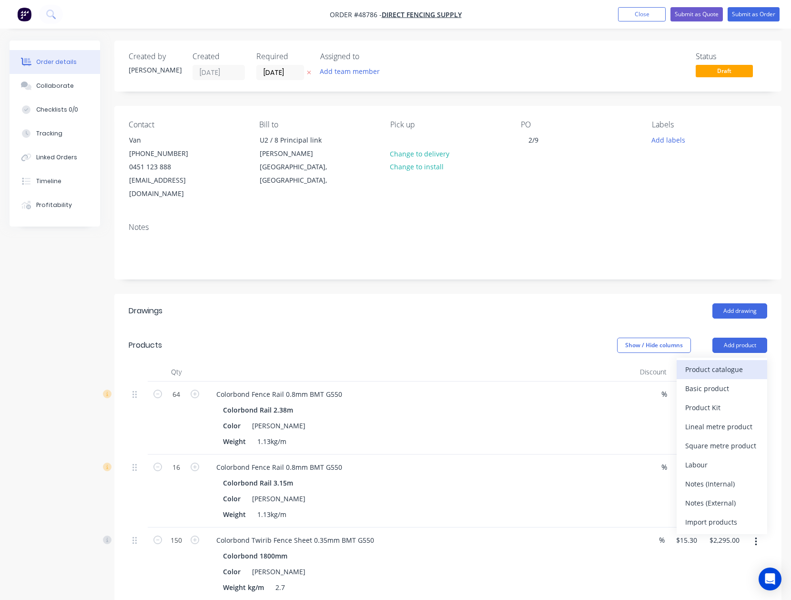
click at [721, 362] on div "Product catalogue" at bounding box center [722, 369] width 73 height 14
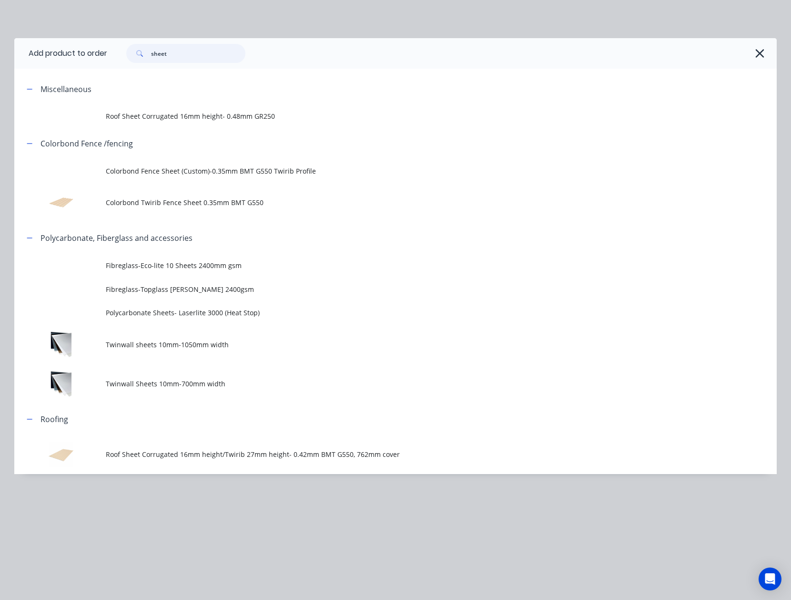
drag, startPoint x: 185, startPoint y: 59, endPoint x: -43, endPoint y: 60, distance: 228.8
click at [0, 60] on html "Order #48786 - Direct Fencing Supply Add product Close Submit as Quote Submit a…" at bounding box center [395, 433] width 791 height 867
type input "post"
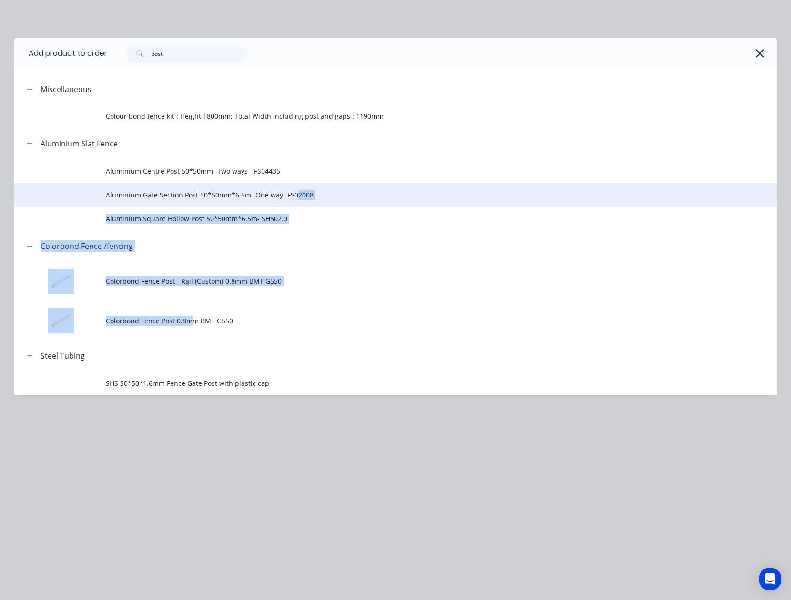
drag, startPoint x: 191, startPoint y: 325, endPoint x: 292, endPoint y: 204, distance: 157.4
click at [292, 204] on div "Miscellaneous Colour bond fence kit : Height 1800mm; Total Width including post…" at bounding box center [395, 233] width 763 height 321
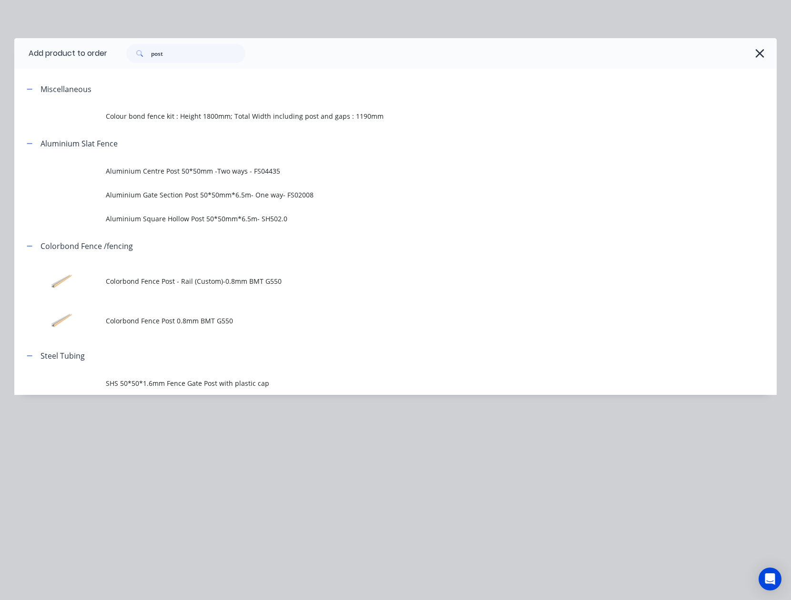
click at [393, 50] on div "post" at bounding box center [437, 53] width 660 height 19
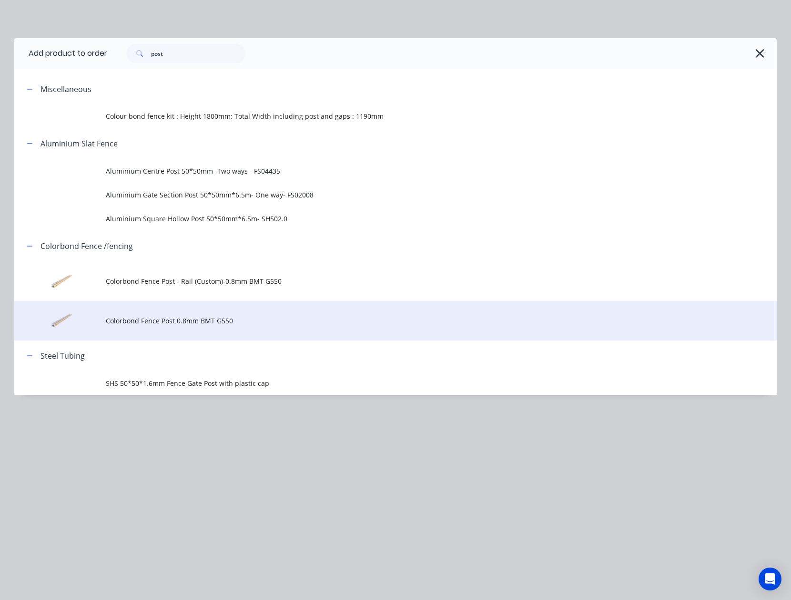
click at [210, 312] on td "Colorbond Fence Post 0.8mm BMT G550" at bounding box center [441, 321] width 671 height 40
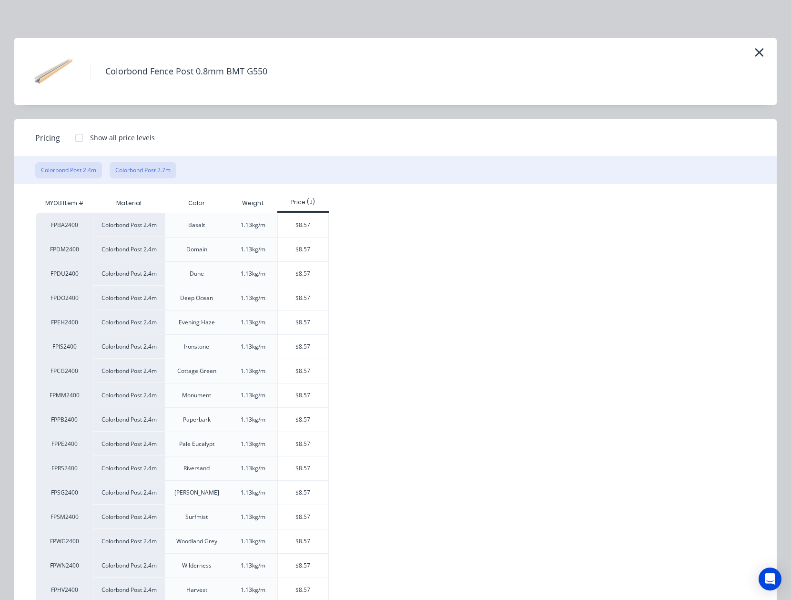
click at [164, 168] on button "Colorbond Post 2.7m" at bounding box center [143, 170] width 67 height 16
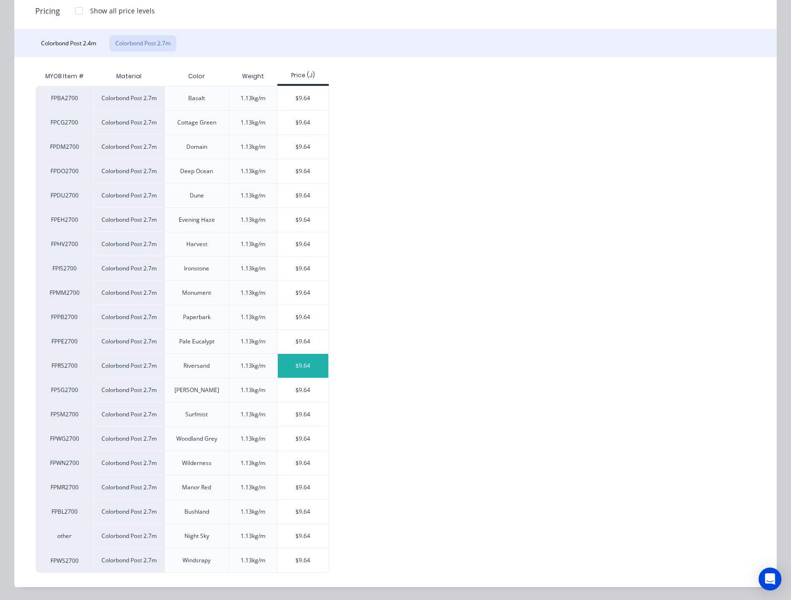
click at [305, 365] on div "$9.64" at bounding box center [303, 366] width 51 height 24
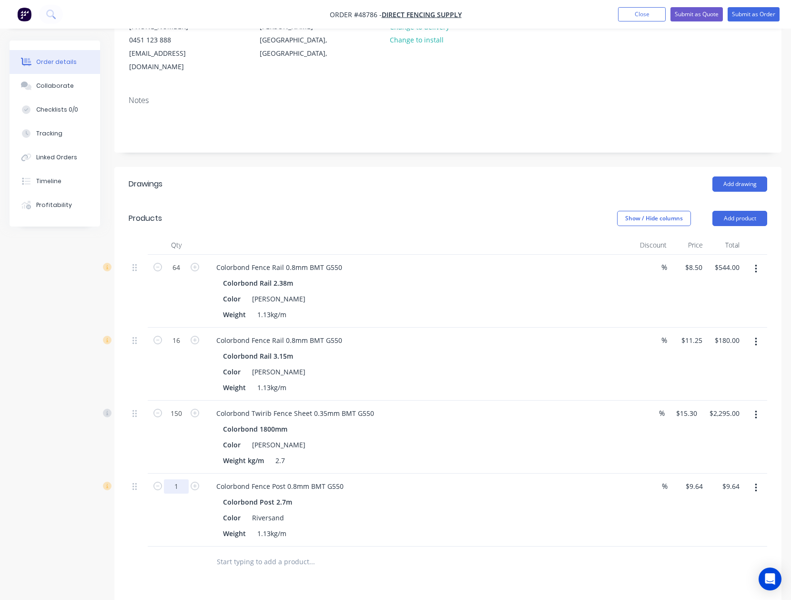
click at [187, 275] on input "1" at bounding box center [176, 267] width 25 height 14
type input "64"
type input "$616.96"
click at [484, 570] on div "Drawings Add drawing Products Show / Hide columns Add product Qty Discount Pric…" at bounding box center [447, 476] width 667 height 618
click at [760, 211] on button "Add product" at bounding box center [740, 218] width 55 height 15
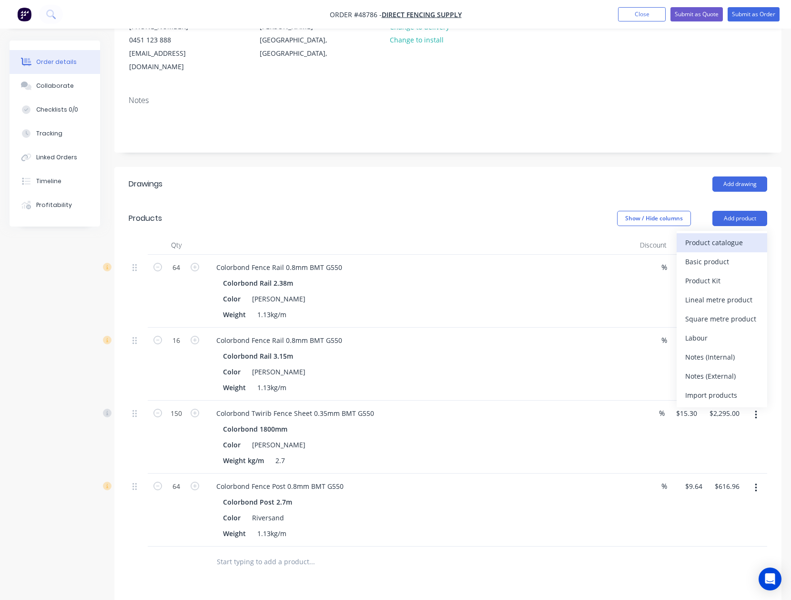
click at [733, 236] on div "Product catalogue" at bounding box center [722, 243] width 73 height 14
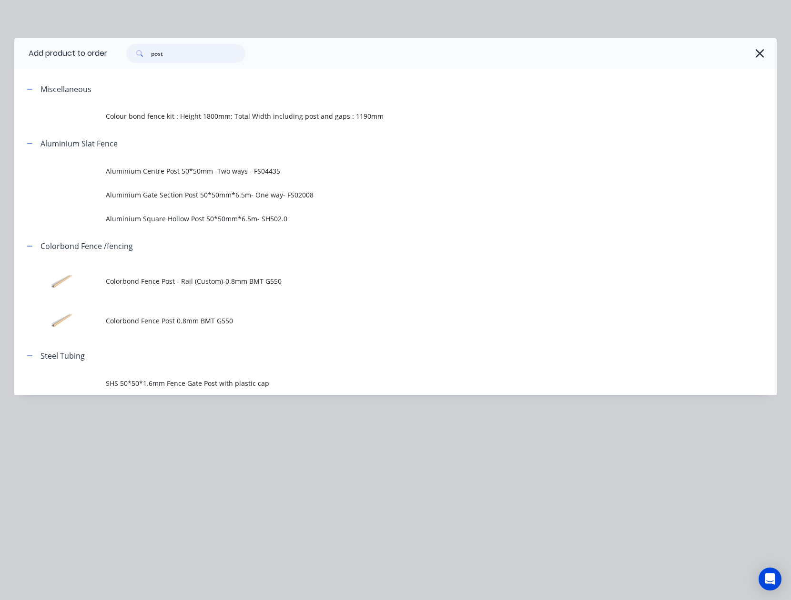
drag, startPoint x: 188, startPoint y: 55, endPoint x: 130, endPoint y: 54, distance: 57.7
click at [130, 54] on div "post" at bounding box center [185, 53] width 119 height 19
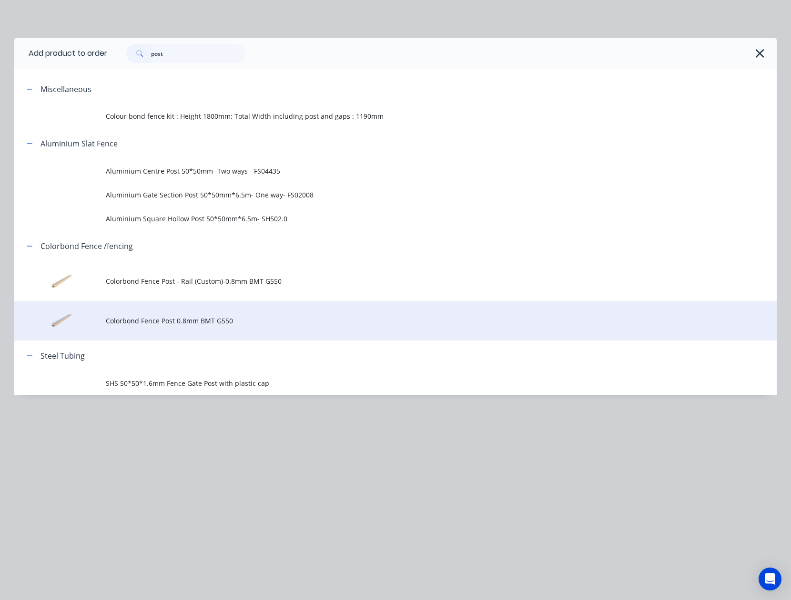
click at [216, 315] on td "Colorbond Fence Post 0.8mm BMT G550" at bounding box center [441, 321] width 671 height 40
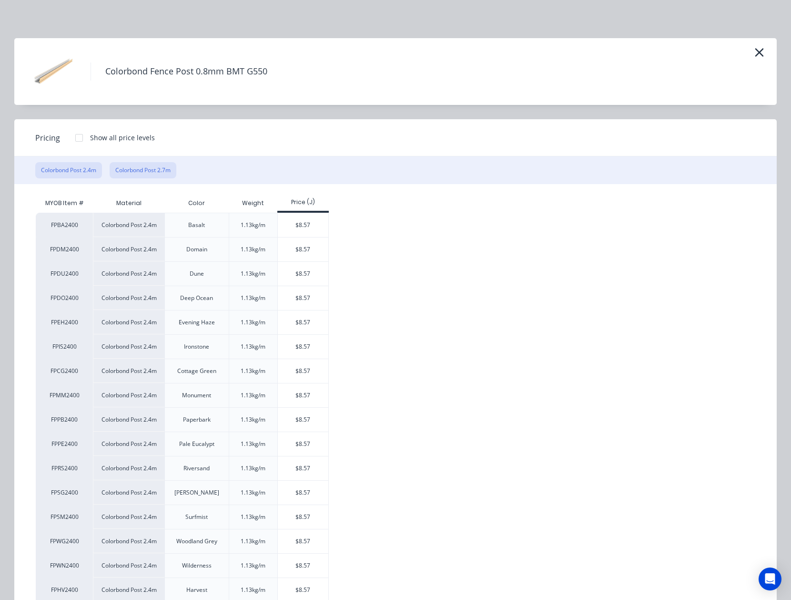
click at [155, 169] on button "Colorbond Post 2.7m" at bounding box center [143, 170] width 67 height 16
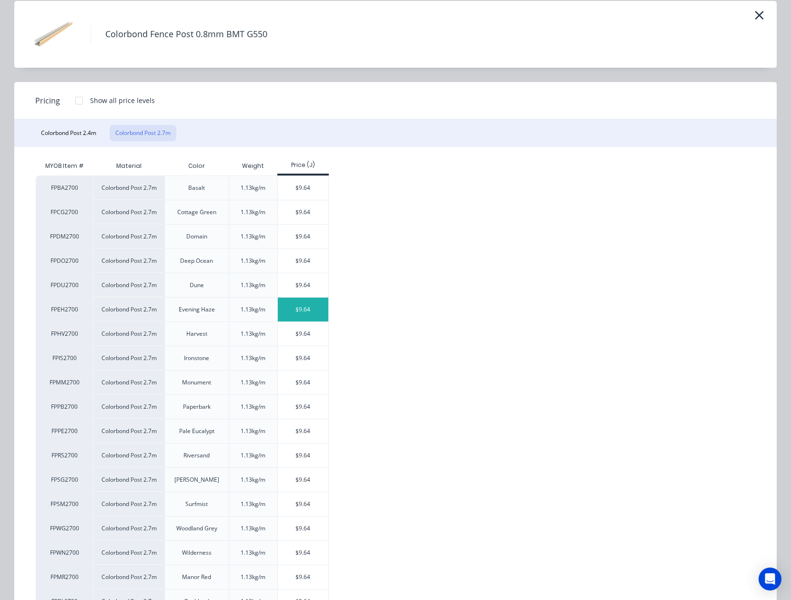
scroll to position [130, 0]
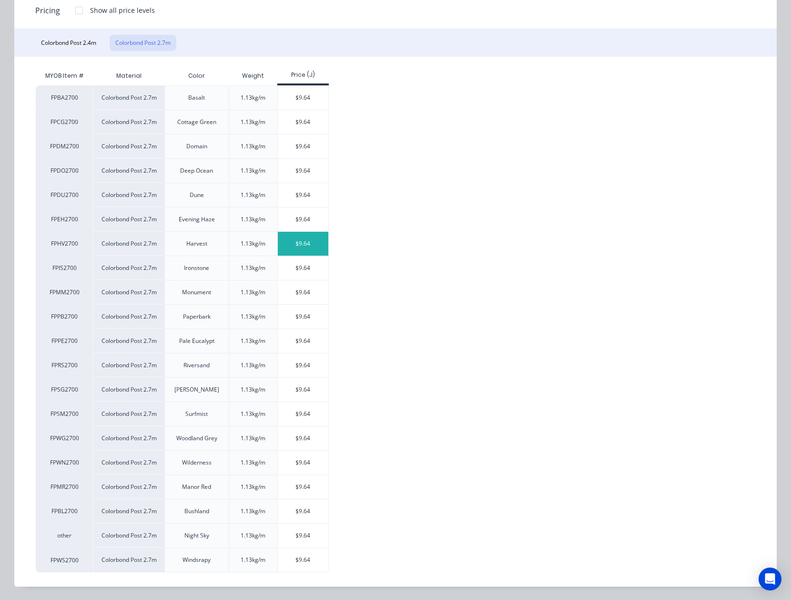
click at [292, 240] on div "$9.64" at bounding box center [303, 244] width 51 height 24
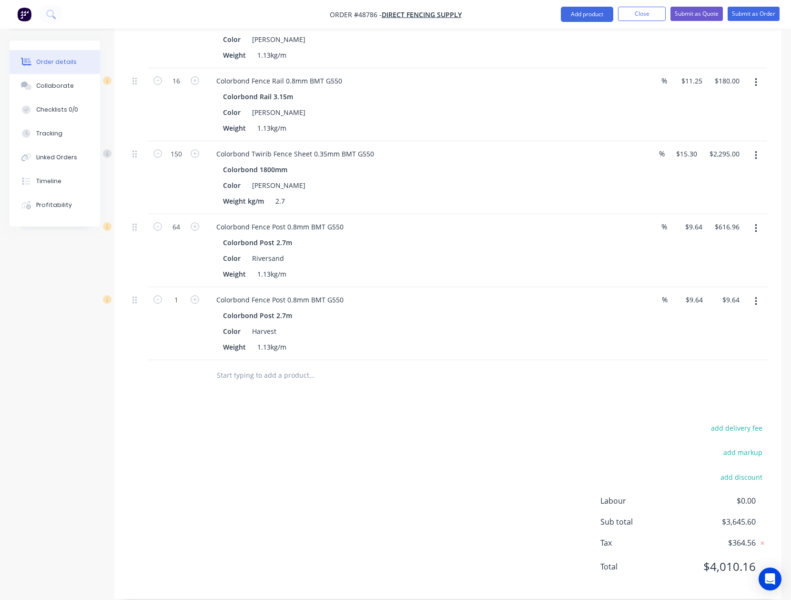
scroll to position [388, 0]
click at [184, 14] on input "1" at bounding box center [176, 7] width 25 height 14
type input "48"
type input "$462.72"
click at [417, 323] on div "Color Harvest" at bounding box center [417, 330] width 397 height 14
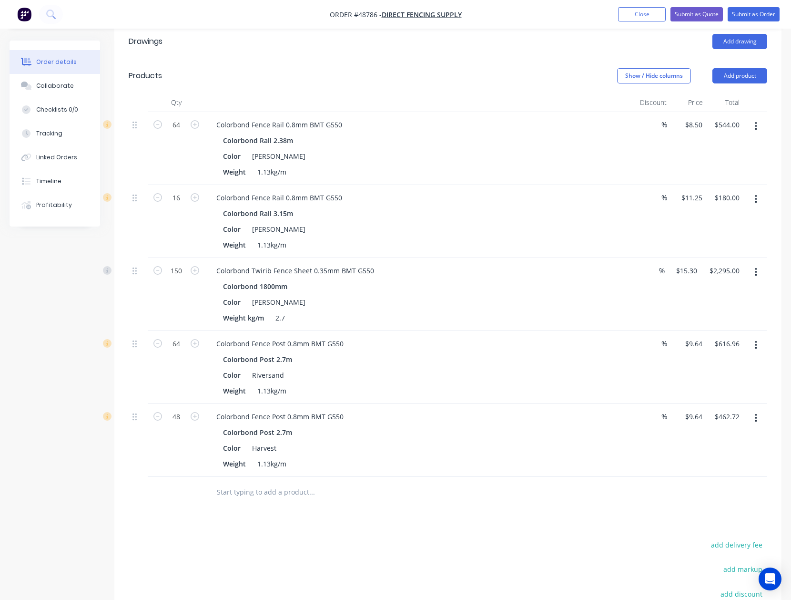
scroll to position [70, 0]
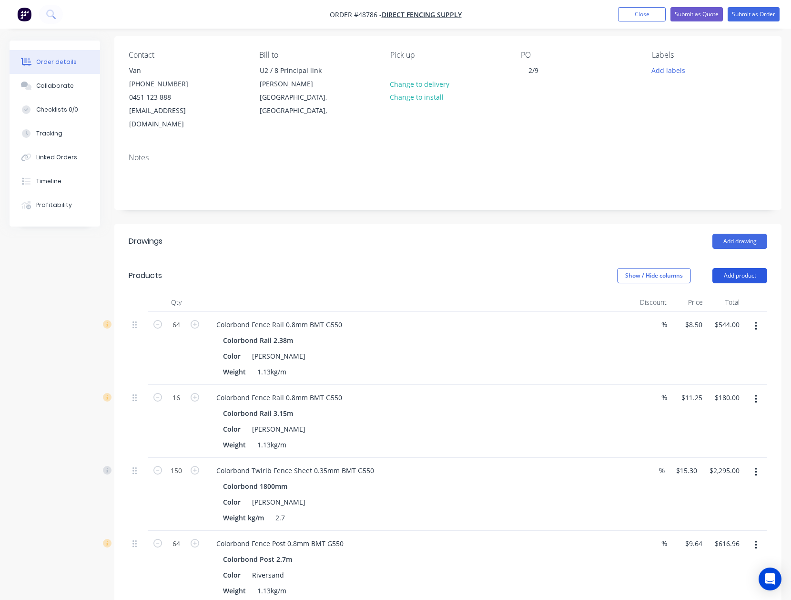
click at [727, 268] on button "Add product" at bounding box center [740, 275] width 55 height 15
click at [728, 293] on div "Product catalogue" at bounding box center [722, 300] width 73 height 14
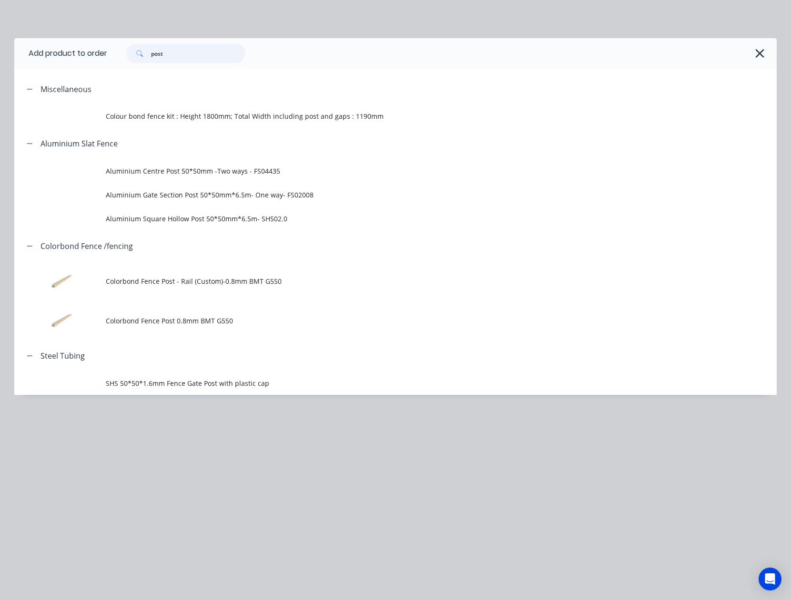
drag, startPoint x: 216, startPoint y: 55, endPoint x: 39, endPoint y: 61, distance: 177.0
click at [39, 61] on header "Add product to order post" at bounding box center [395, 53] width 763 height 31
type input "rail"
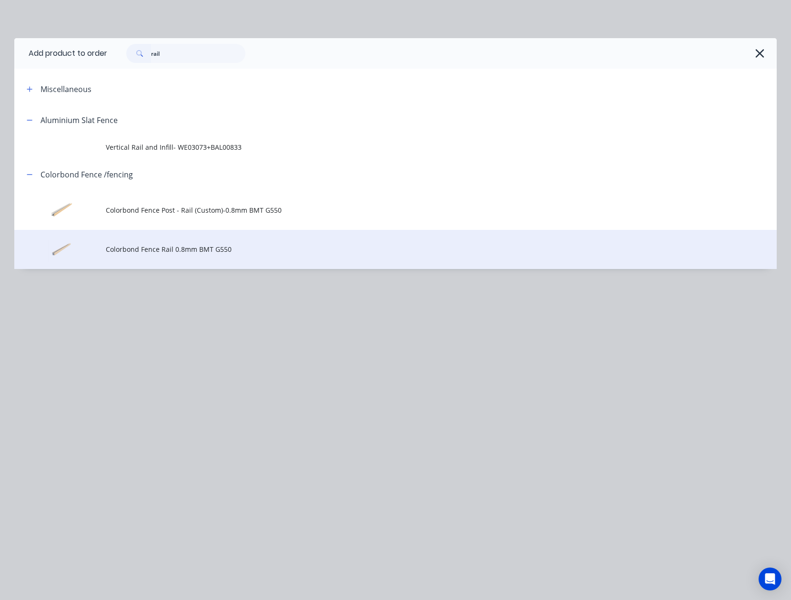
click at [269, 249] on span "Colorbond Fence Rail 0.8mm BMT G550" at bounding box center [374, 249] width 537 height 10
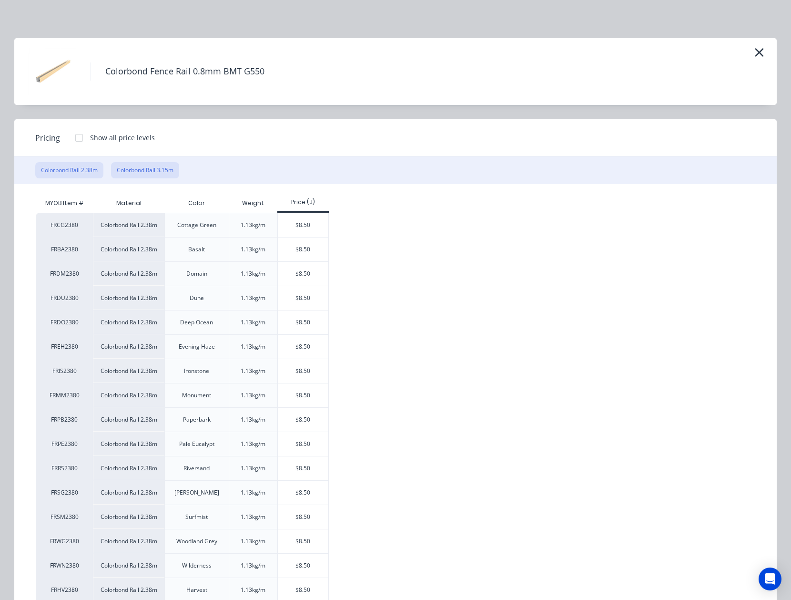
click at [159, 169] on button "Colorbond Rail 3.15m" at bounding box center [145, 170] width 68 height 16
click at [316, 441] on div "$11.25" at bounding box center [303, 444] width 51 height 24
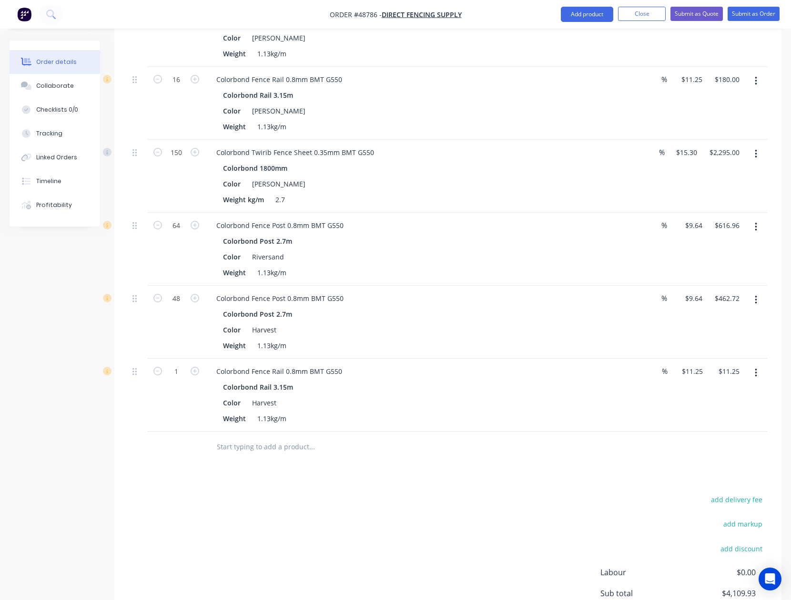
scroll to position [461, 0]
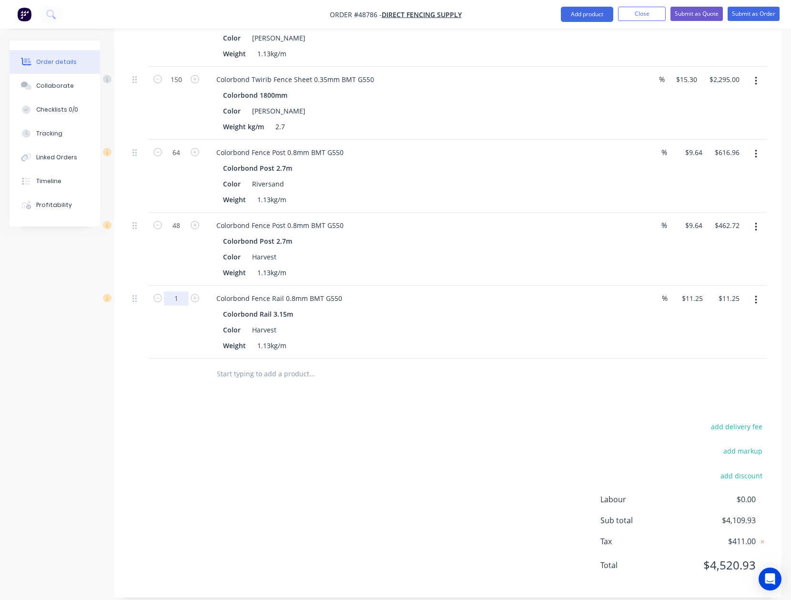
click at [171, 290] on div "1" at bounding box center [176, 297] width 25 height 14
type input "16"
type input "$180.00"
click at [379, 369] on input "text" at bounding box center [311, 373] width 191 height 19
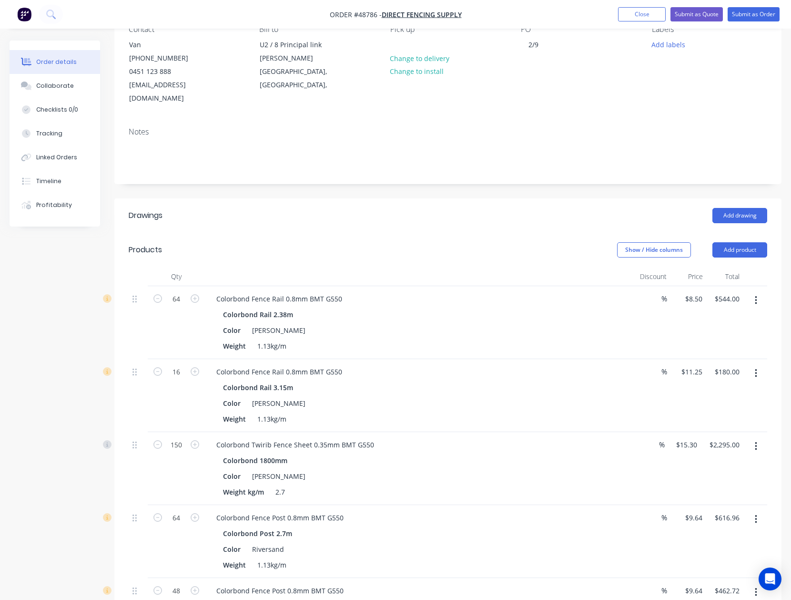
scroll to position [16, 0]
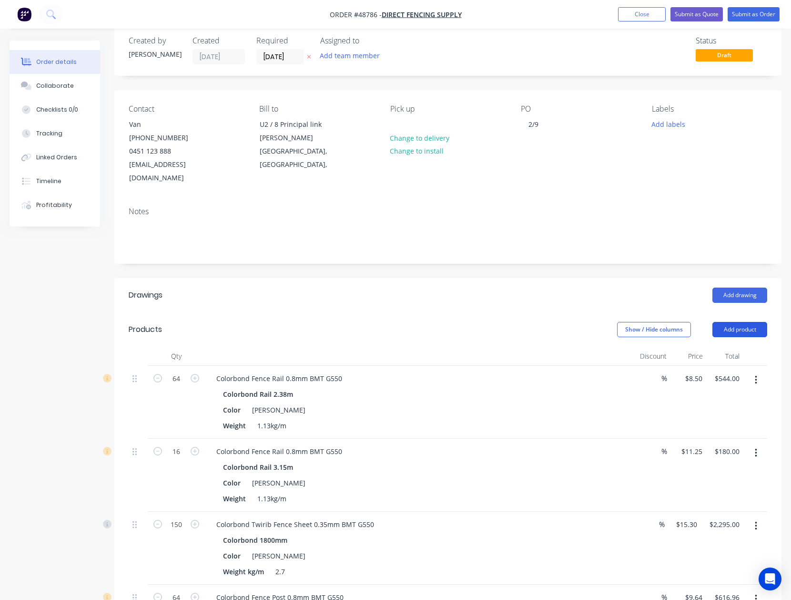
click at [750, 322] on button "Add product" at bounding box center [740, 329] width 55 height 15
click at [731, 347] on div "Product catalogue" at bounding box center [722, 354] width 73 height 14
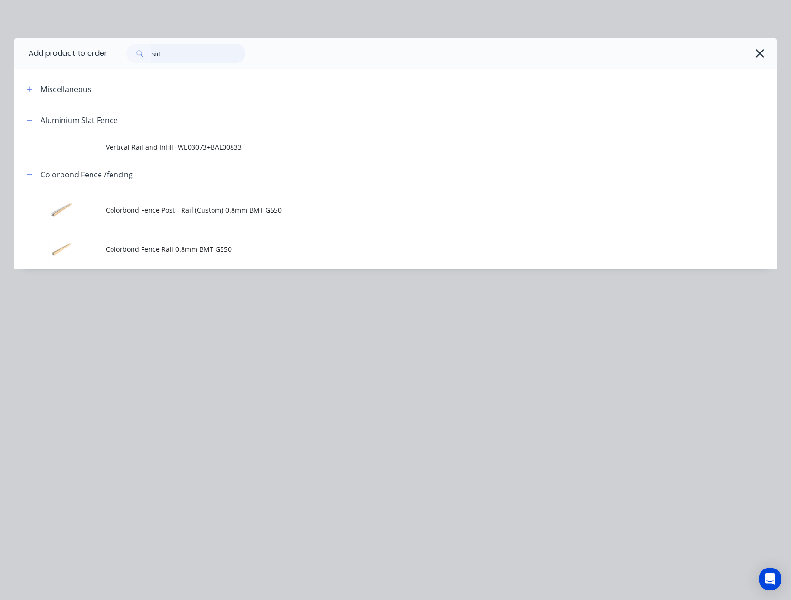
drag, startPoint x: 167, startPoint y: 52, endPoint x: 42, endPoint y: 48, distance: 125.0
click at [42, 48] on header "Add product to order rail" at bounding box center [395, 53] width 763 height 31
type input "post"
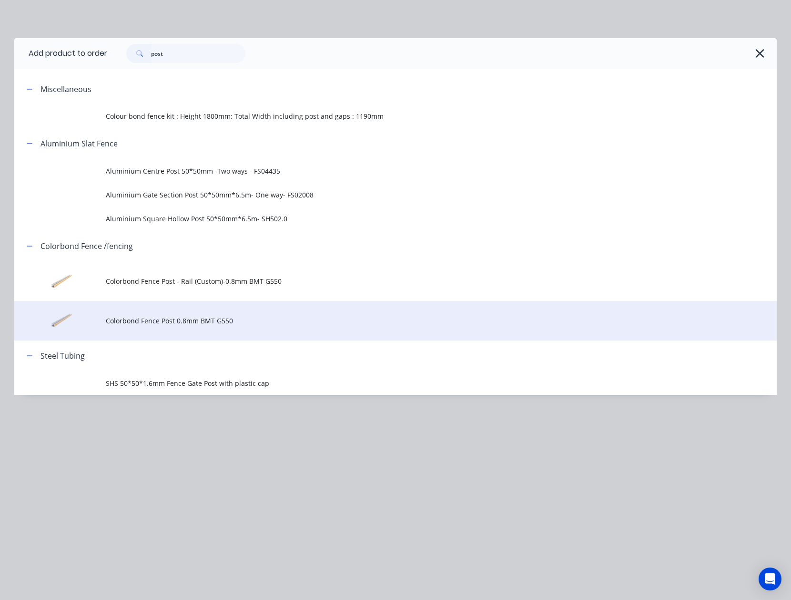
click at [241, 327] on td "Colorbond Fence Post 0.8mm BMT G550" at bounding box center [441, 321] width 671 height 40
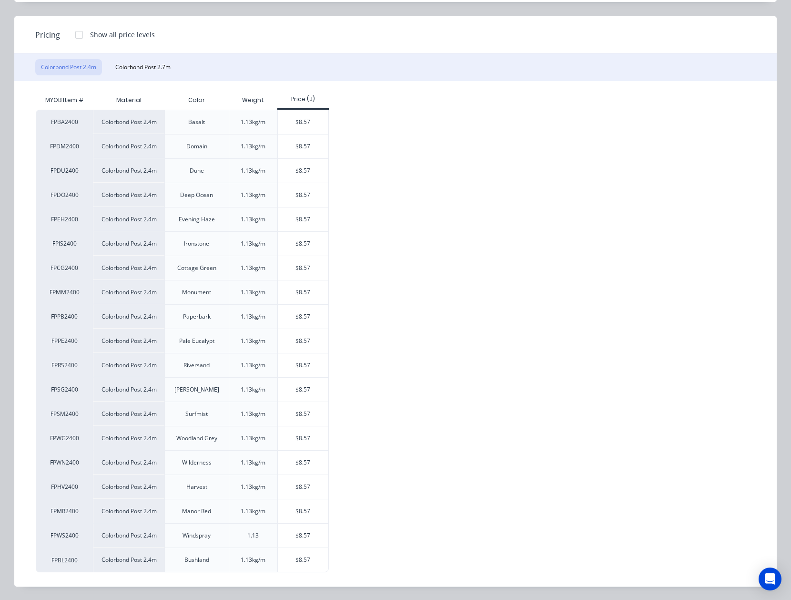
scroll to position [105, 0]
click at [297, 416] on div "$8.57" at bounding box center [303, 414] width 51 height 24
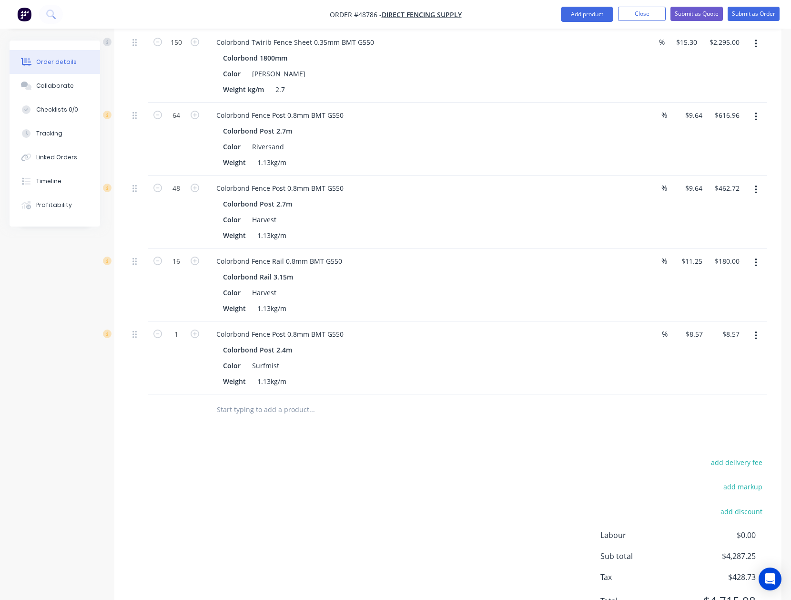
scroll to position [534, 0]
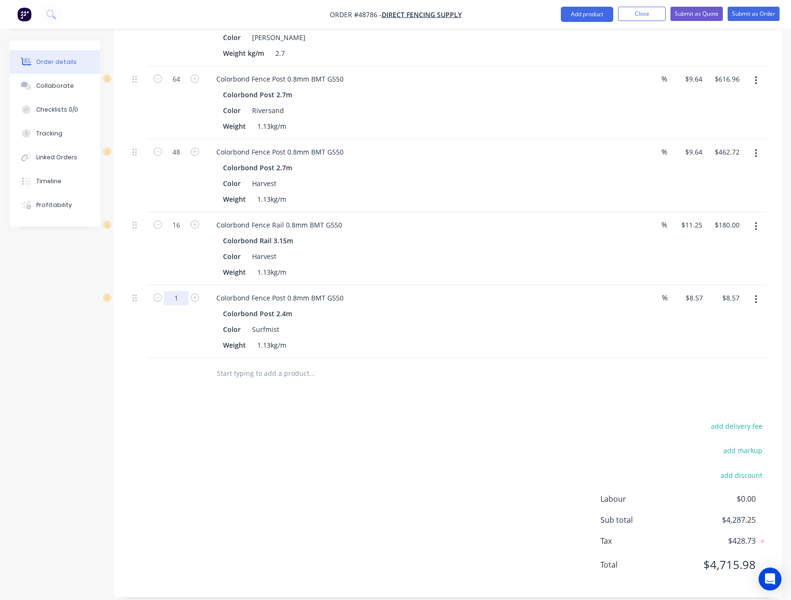
type input "48"
type input "$411.36"
click at [382, 384] on div "Drawings Add drawing Products Show / Hide columns Add product Qty Discount Pric…" at bounding box center [447, 178] width 667 height 837
click at [756, 295] on icon "button" at bounding box center [756, 299] width 2 height 9
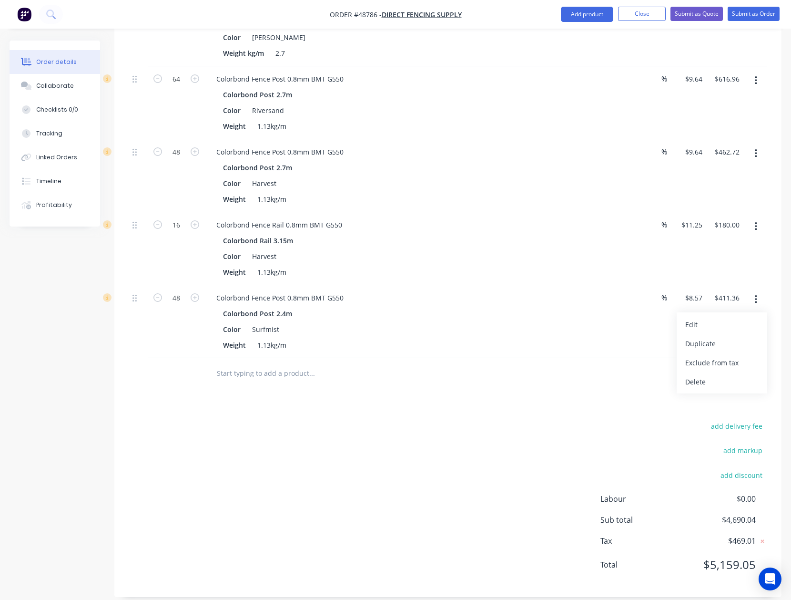
click at [721, 338] on div "Duplicate" at bounding box center [722, 344] width 73 height 14
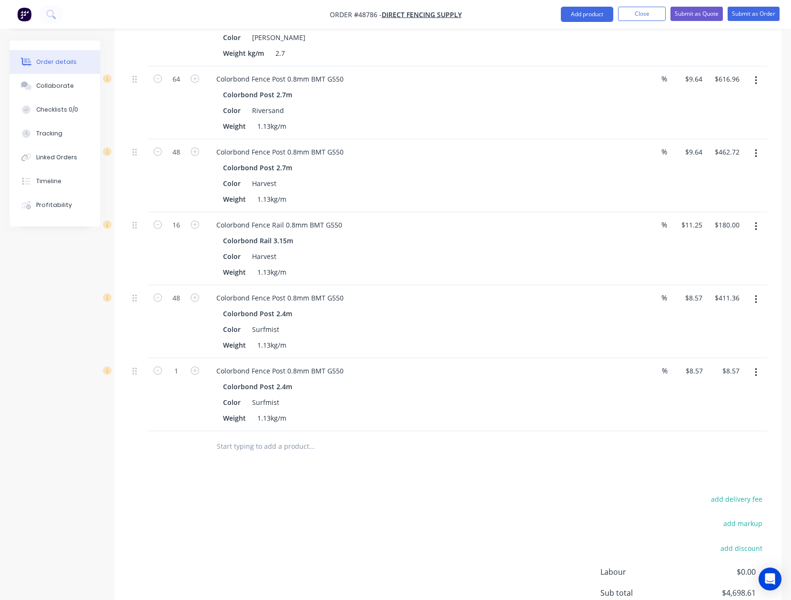
click at [759, 364] on button "button" at bounding box center [756, 372] width 22 height 17
click at [740, 390] on div "Edit" at bounding box center [722, 397] width 73 height 14
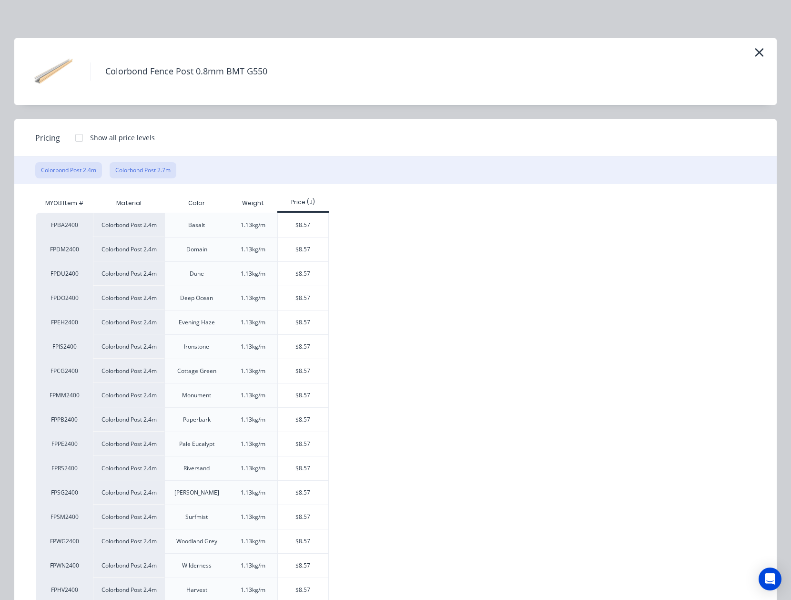
click at [143, 176] on button "Colorbond Post 2.7m" at bounding box center [143, 170] width 67 height 16
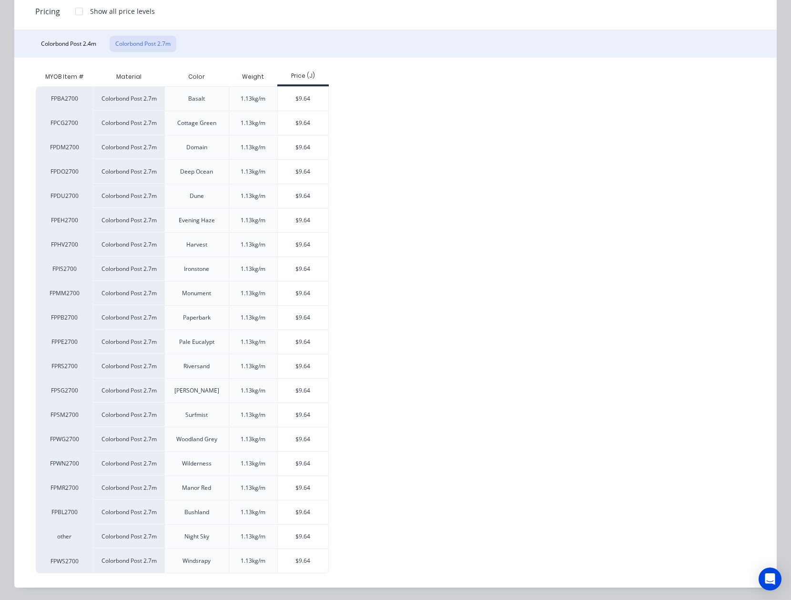
scroll to position [130, 0]
click at [304, 418] on div "$9.64" at bounding box center [303, 414] width 51 height 24
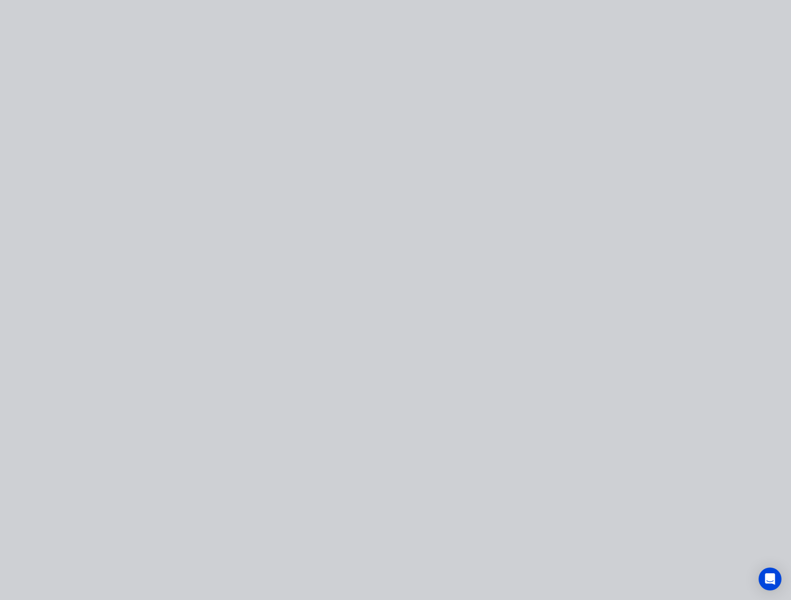
type input "$9.64"
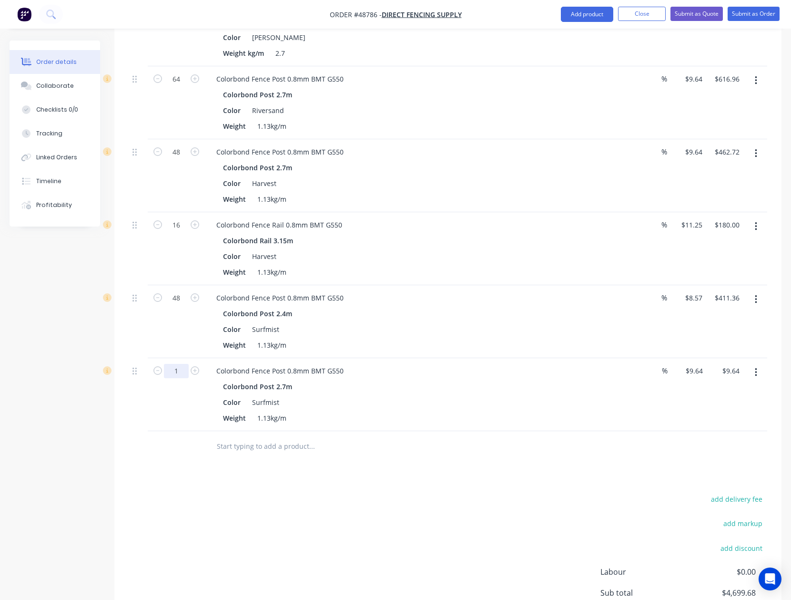
type input "64"
type input "$616.96"
click at [391, 439] on input "text" at bounding box center [311, 446] width 191 height 19
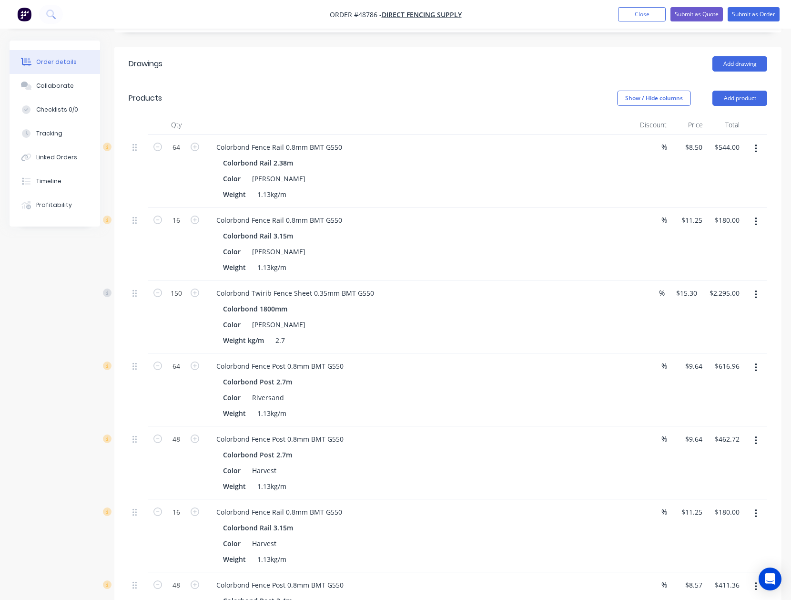
scroll to position [216, 0]
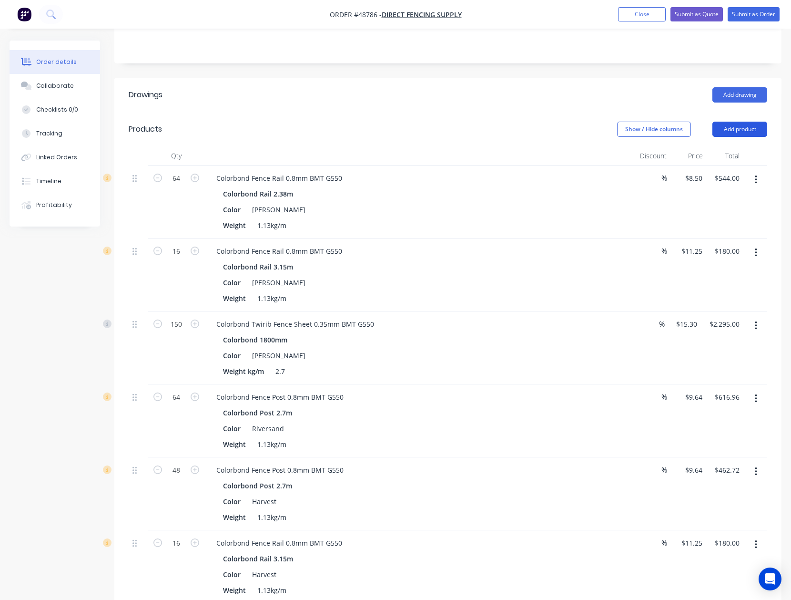
click at [746, 122] on button "Add product" at bounding box center [740, 129] width 55 height 15
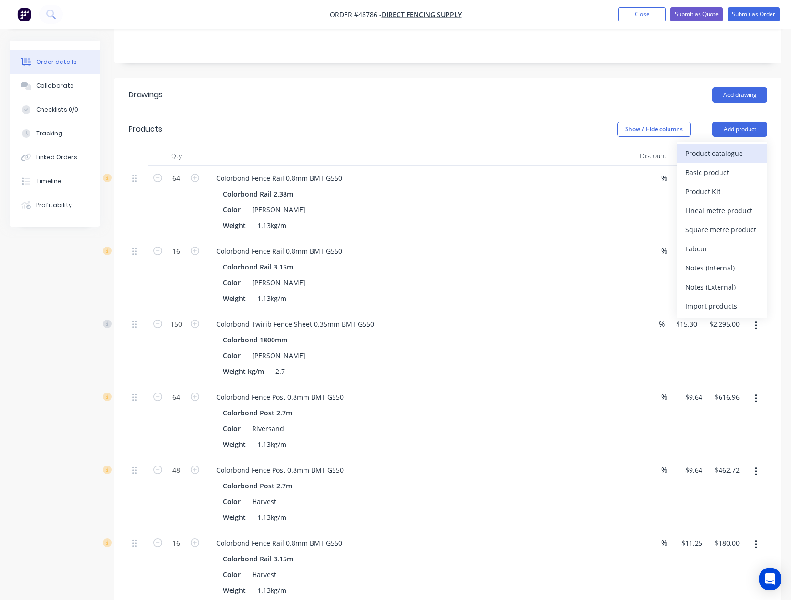
click at [747, 146] on div "Product catalogue" at bounding box center [722, 153] width 73 height 14
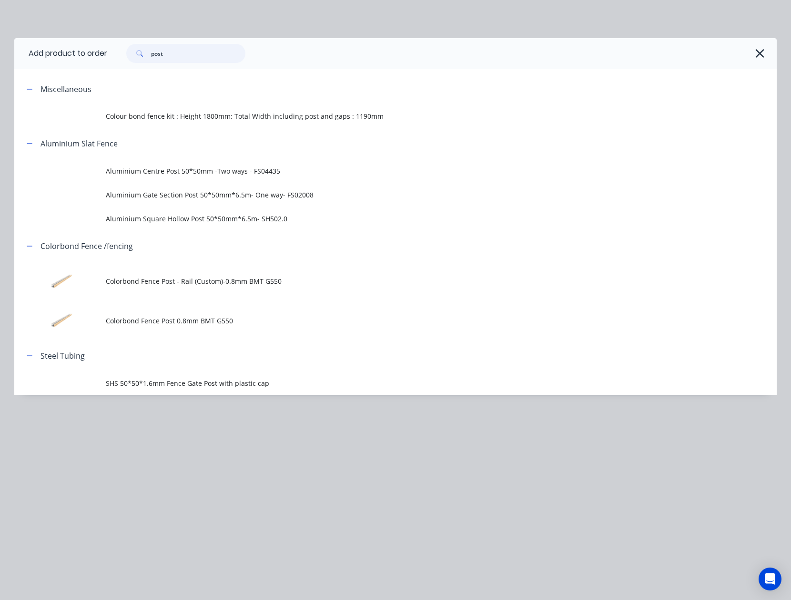
drag, startPoint x: 192, startPoint y: 56, endPoint x: 38, endPoint y: 52, distance: 153.6
click at [38, 52] on header "Add product to order post" at bounding box center [395, 53] width 763 height 31
type input "sheet"
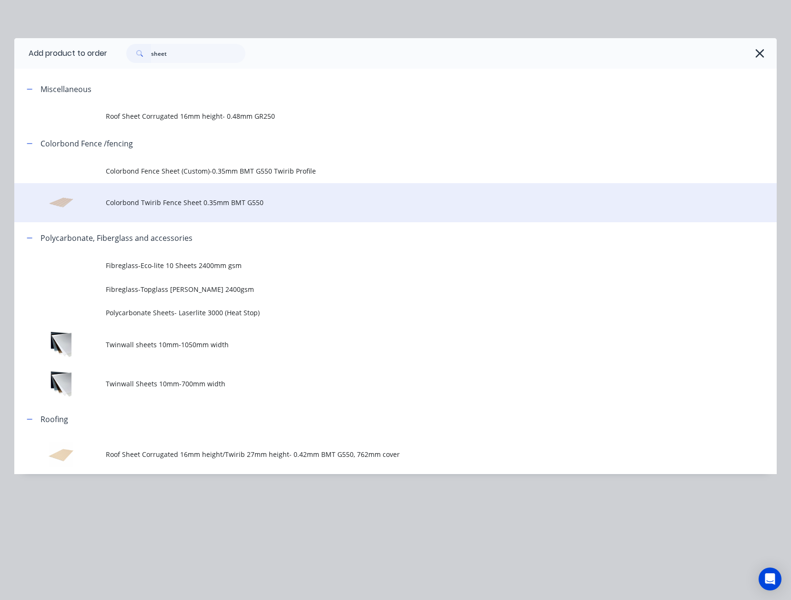
click at [177, 203] on span "Colorbond Twirib Fence Sheet 0.35mm BMT G550" at bounding box center [374, 202] width 537 height 10
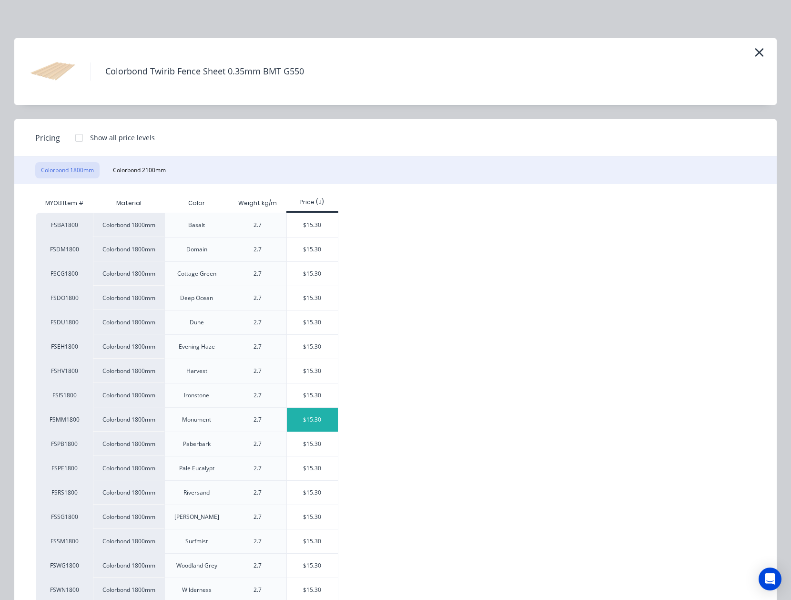
click at [296, 425] on div "$15.30" at bounding box center [312, 420] width 51 height 24
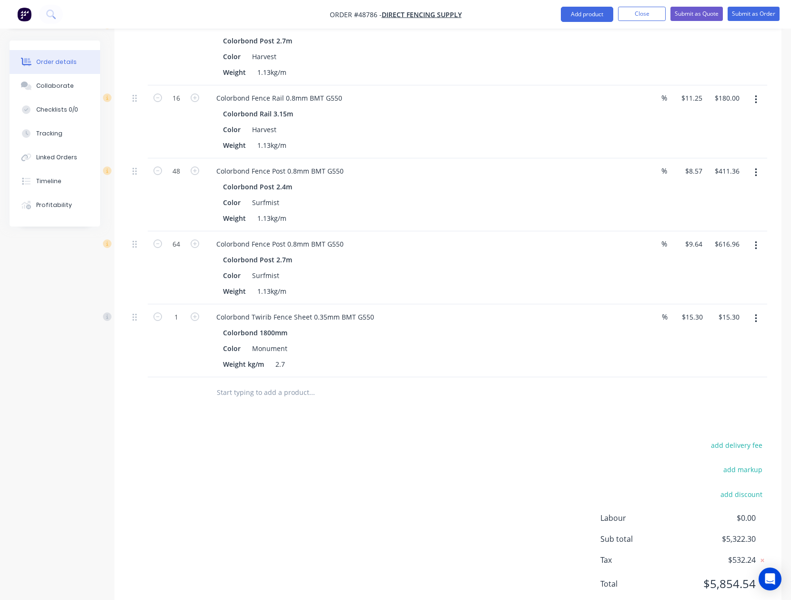
scroll to position [680, 0]
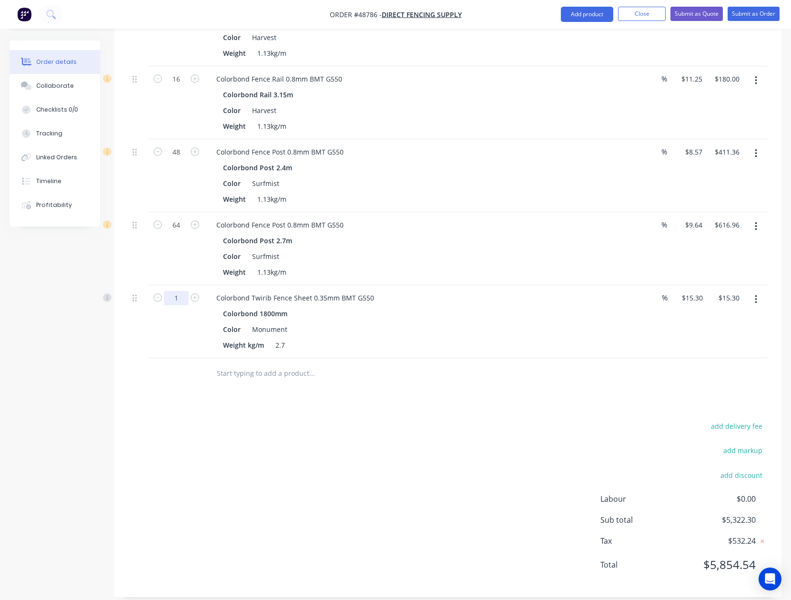
type input "150"
type input "$2,295.00"
click at [402, 467] on div "add delivery fee add markup add discount Labour $0.00 Sub total $5,322.30 Tax $…" at bounding box center [448, 501] width 639 height 163
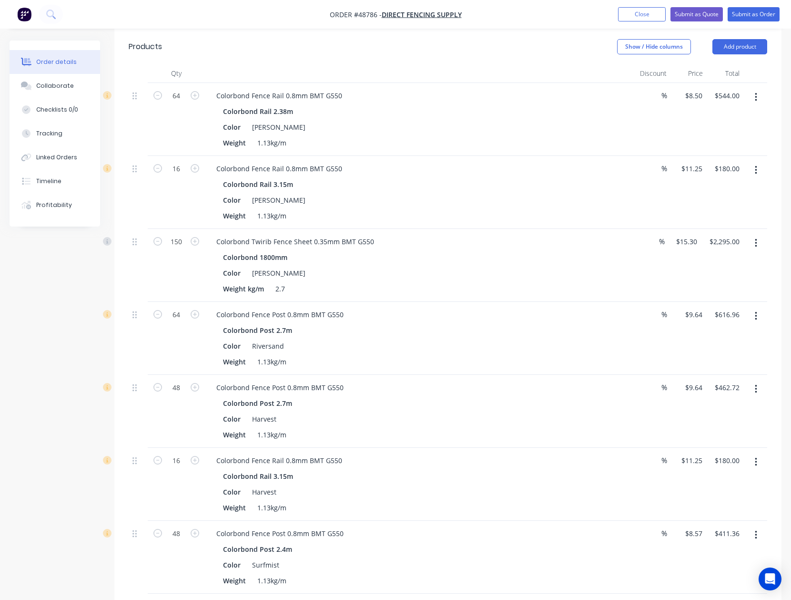
scroll to position [0, 0]
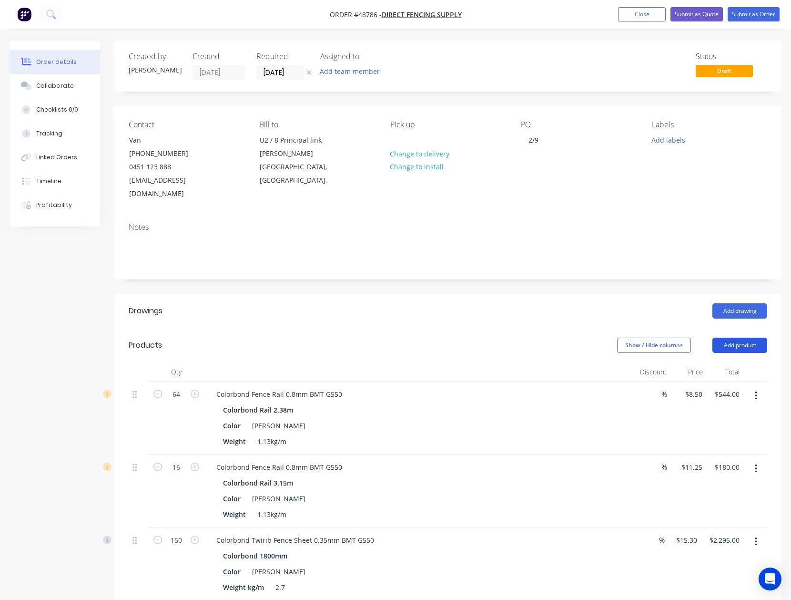
click at [748, 338] on button "Add product" at bounding box center [740, 345] width 55 height 15
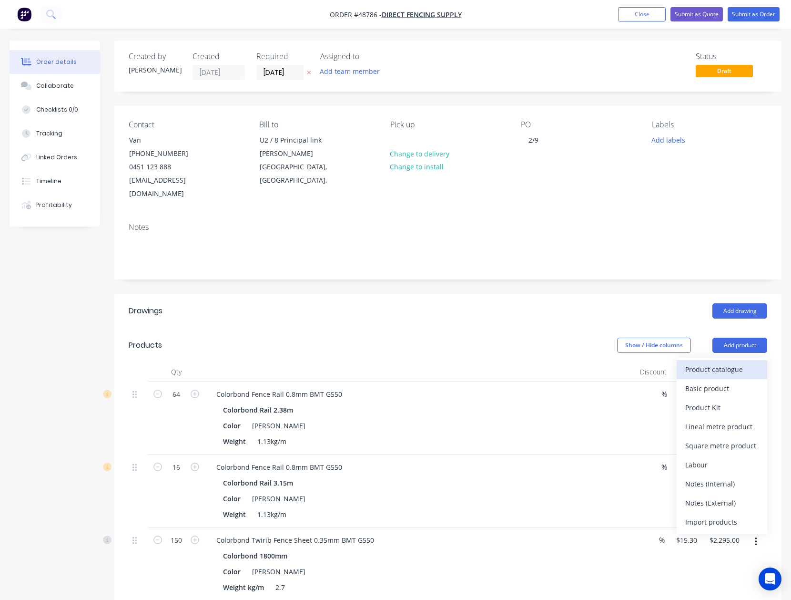
click at [740, 360] on button "Product catalogue" at bounding box center [722, 369] width 91 height 19
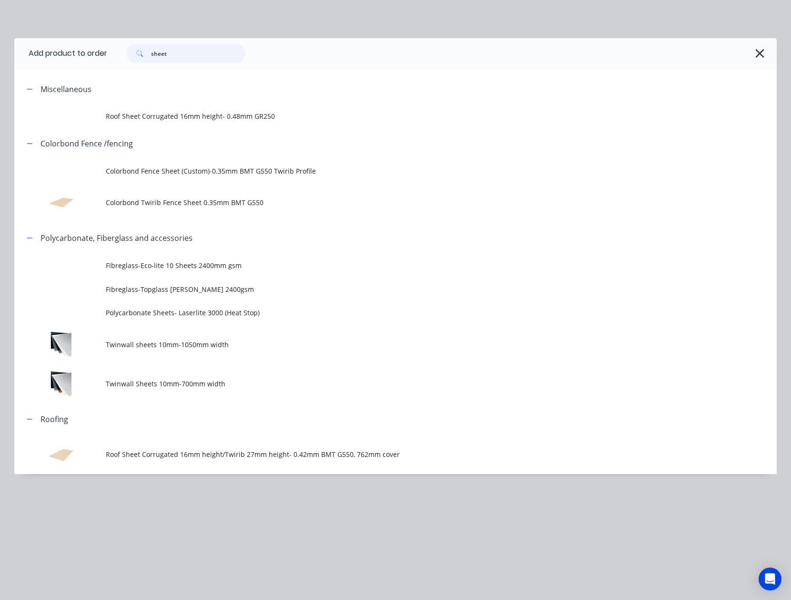
drag, startPoint x: 229, startPoint y: 52, endPoint x: 90, endPoint y: 57, distance: 139.3
click at [90, 57] on header "Add product to order sheet" at bounding box center [395, 53] width 763 height 31
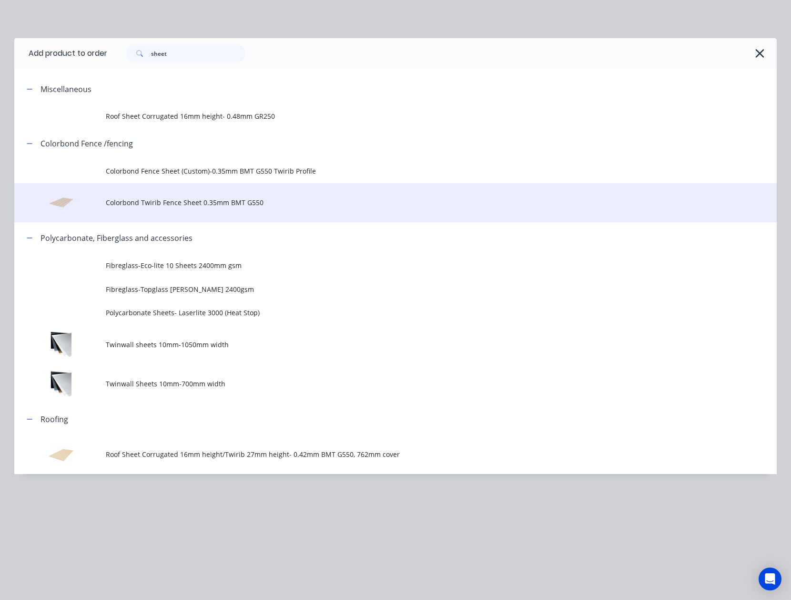
click at [246, 197] on span "Colorbond Twirib Fence Sheet 0.35mm BMT G550" at bounding box center [374, 202] width 537 height 10
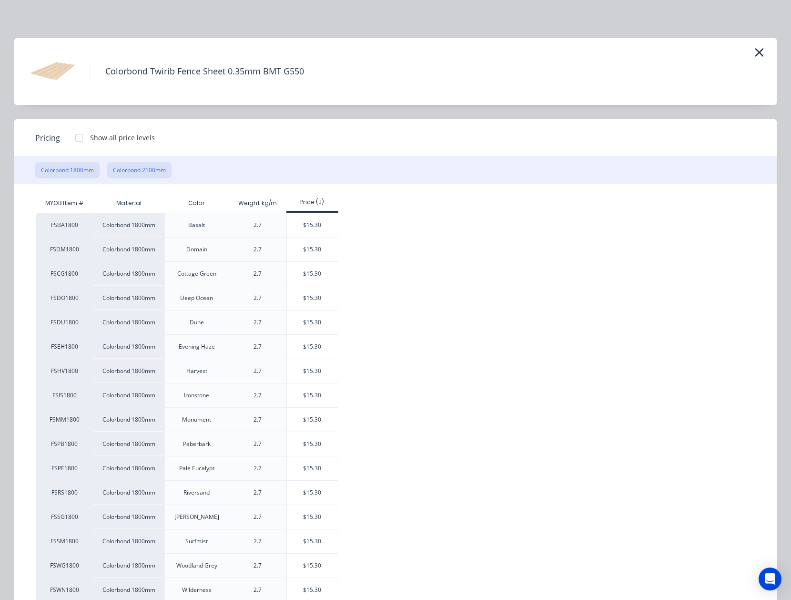
click at [146, 171] on button "Colorbond 2100mm" at bounding box center [139, 170] width 64 height 16
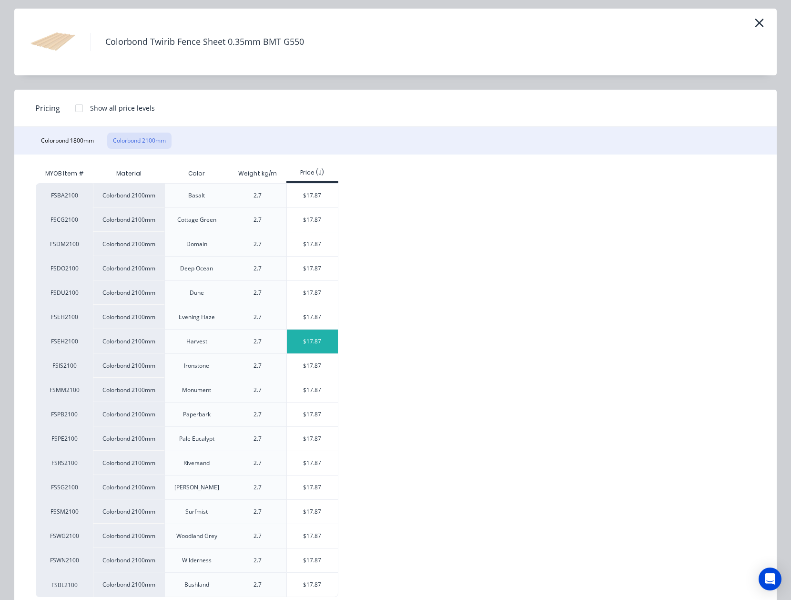
scroll to position [56, 0]
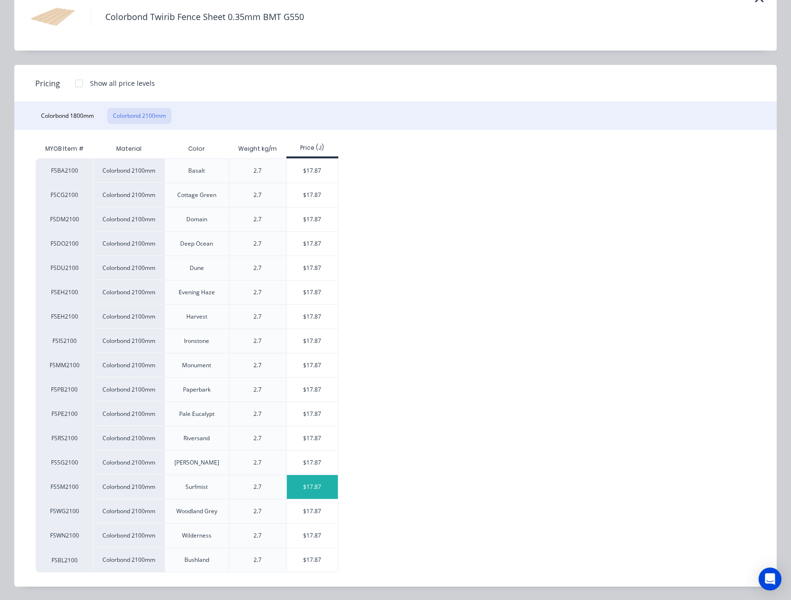
click at [300, 490] on div "$17.87" at bounding box center [312, 487] width 51 height 24
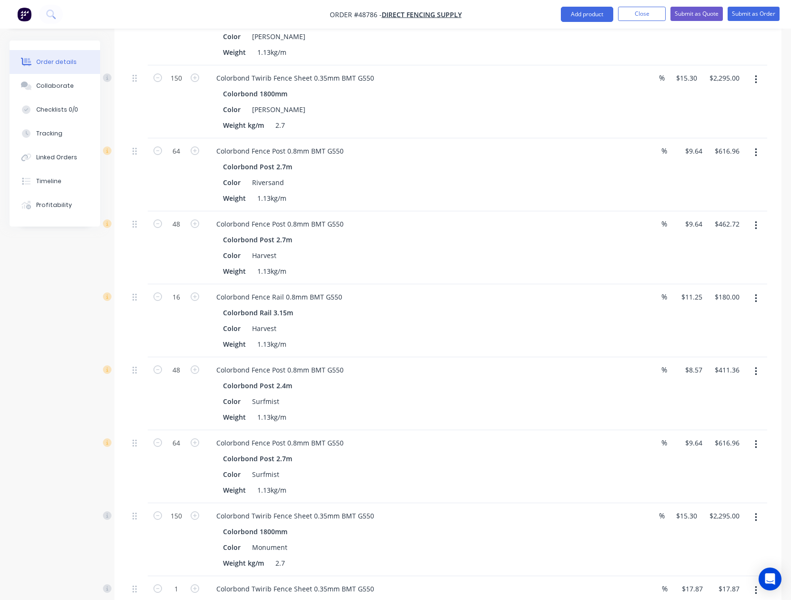
scroll to position [636, 0]
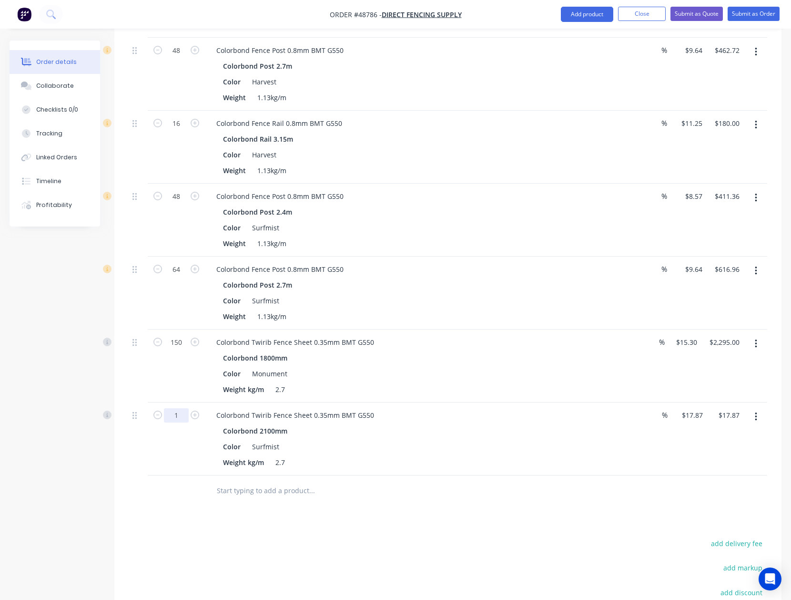
type input "70"
type input "$1,250.90"
click at [508, 441] on div "Color Surfmist" at bounding box center [417, 447] width 397 height 14
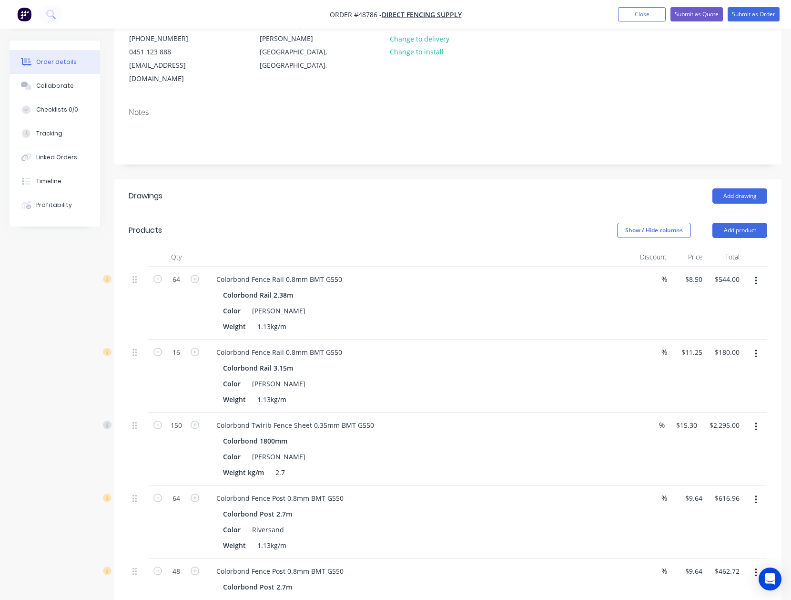
scroll to position [0, 0]
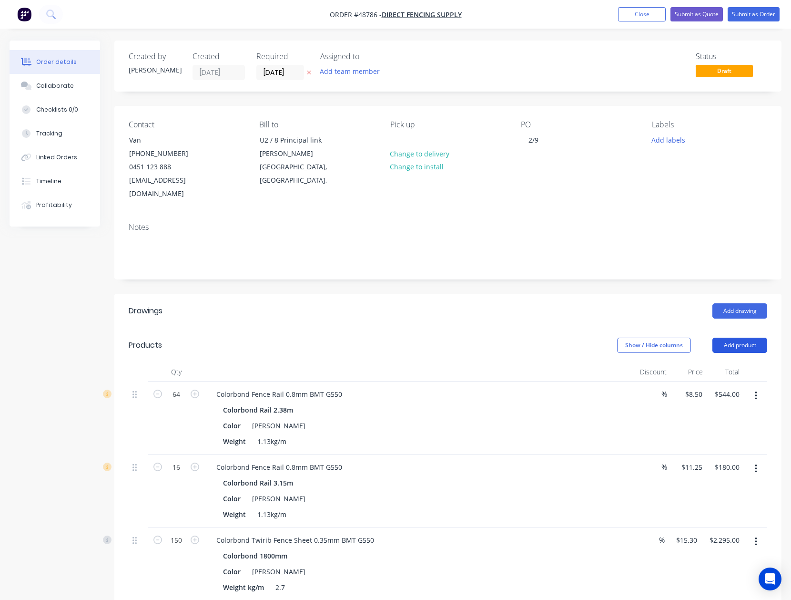
click at [759, 338] on button "Add product" at bounding box center [740, 345] width 55 height 15
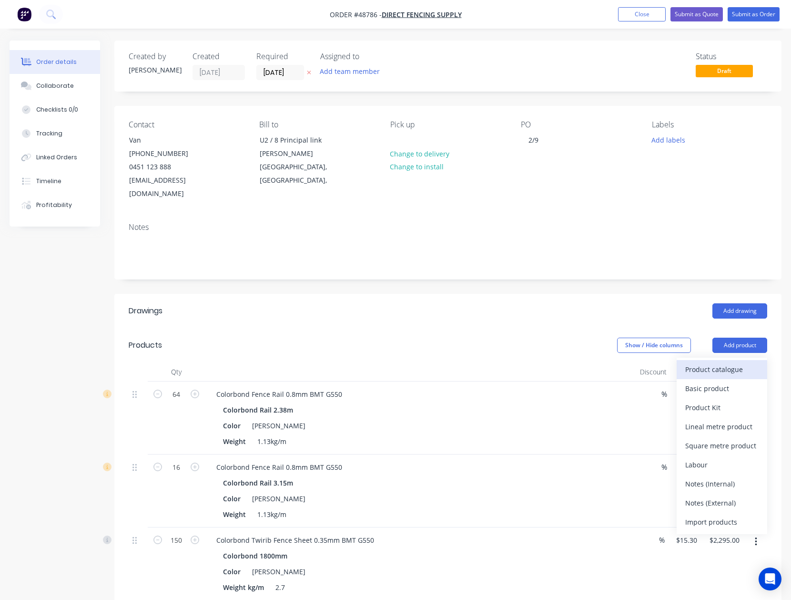
click at [740, 360] on button "Product catalogue" at bounding box center [722, 369] width 91 height 19
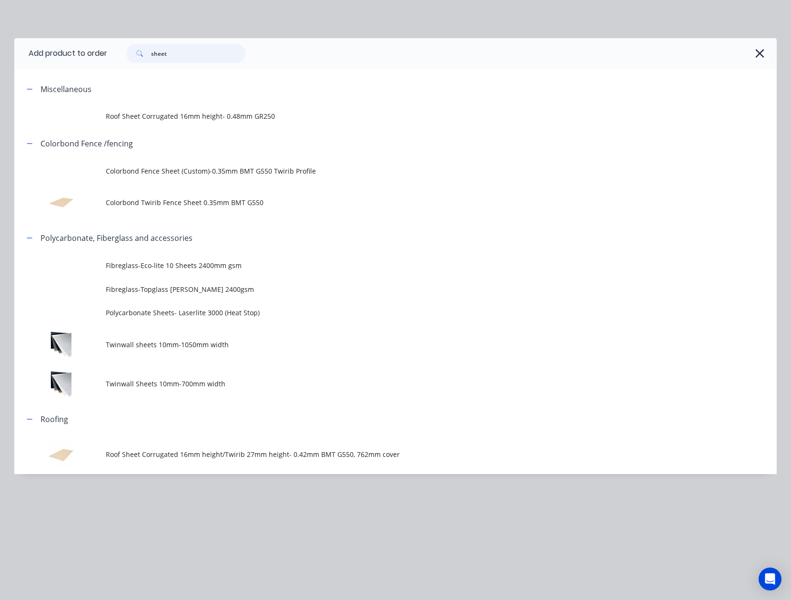
drag, startPoint x: 195, startPoint y: 55, endPoint x: 132, endPoint y: 54, distance: 63.4
click at [132, 54] on div "sheet" at bounding box center [185, 53] width 119 height 19
type input "post"
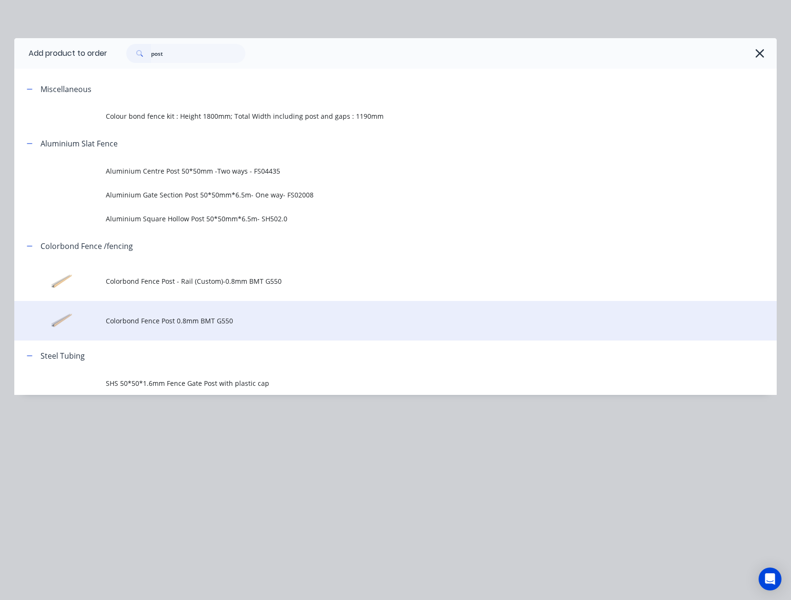
click at [186, 318] on span "Colorbond Fence Post 0.8mm BMT G550" at bounding box center [374, 321] width 537 height 10
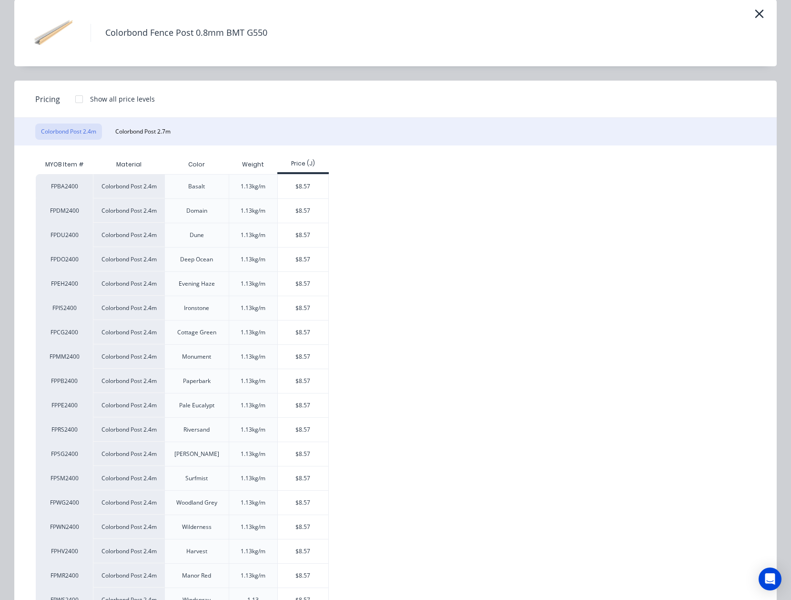
scroll to position [105, 0]
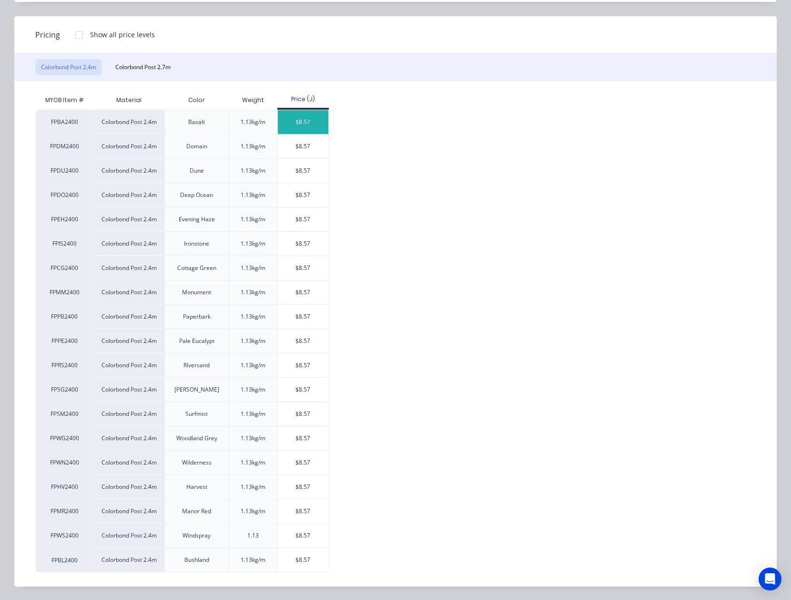
click at [293, 128] on div "$8.57" at bounding box center [303, 122] width 51 height 24
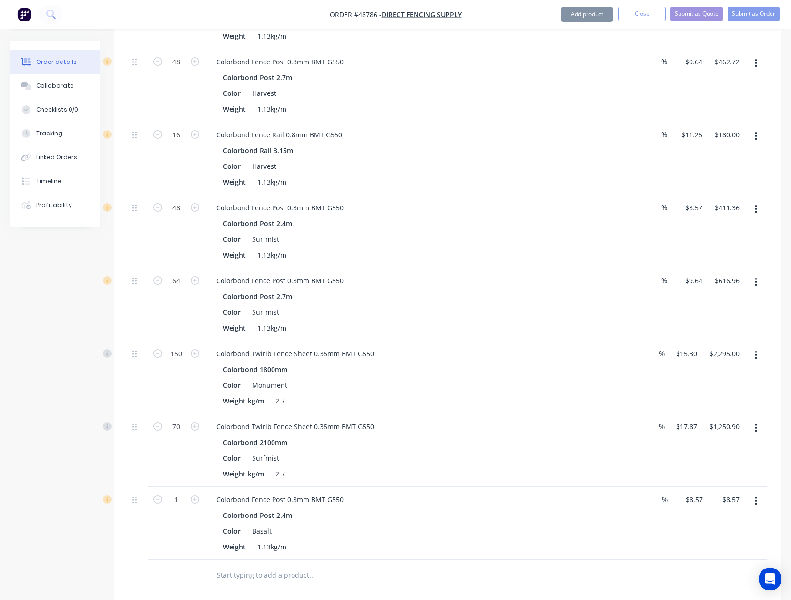
scroll to position [763, 0]
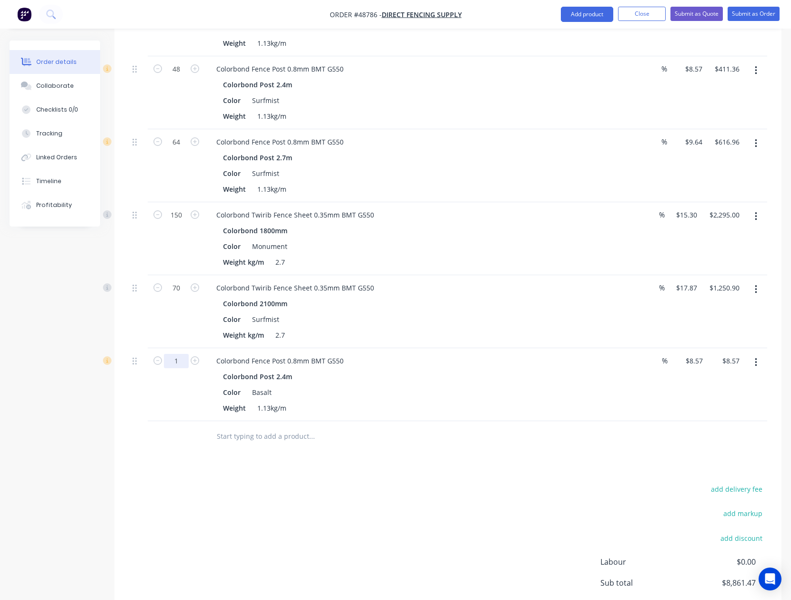
type input "64"
type input "$548.48"
click at [447, 407] on div "Colorbond Fence Post 0.8mm BMT G550 Colorbond Post 2.4m Color Basalt Weight 1.1…" at bounding box center [419, 384] width 429 height 73
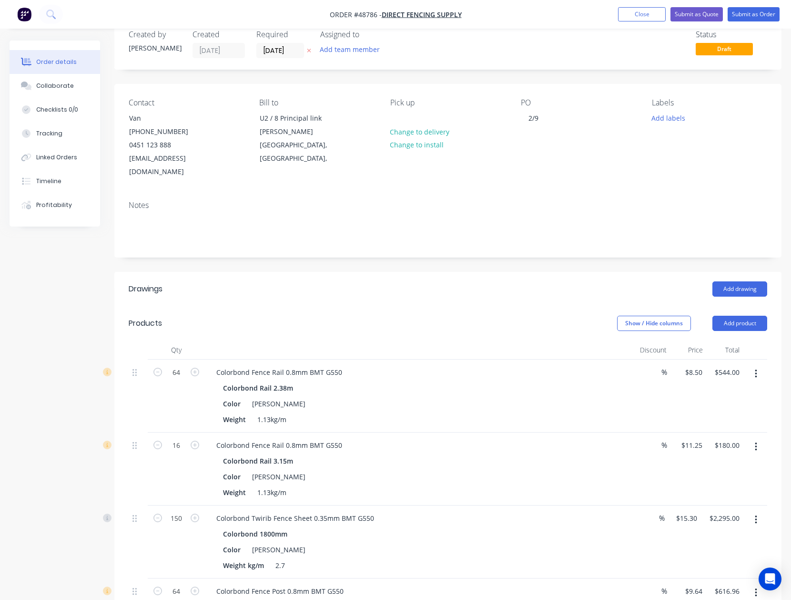
scroll to position [0, 0]
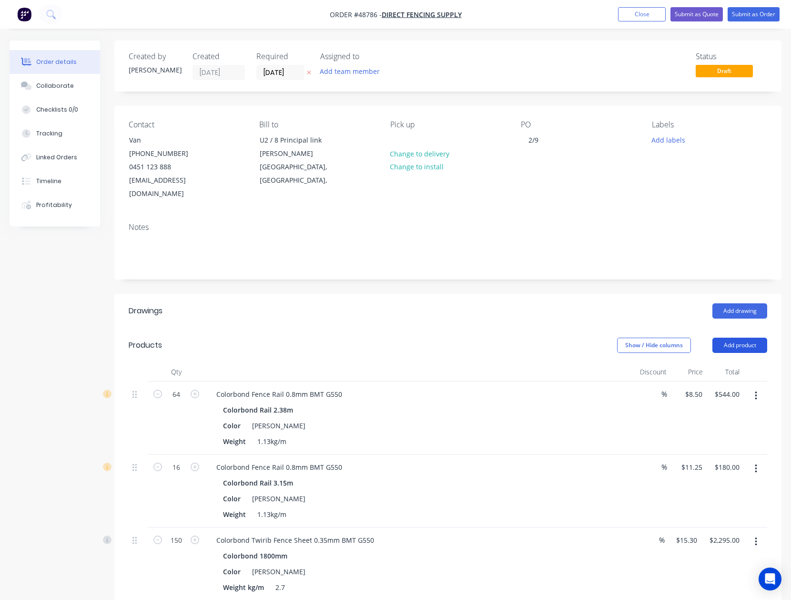
click at [731, 338] on button "Add product" at bounding box center [740, 345] width 55 height 15
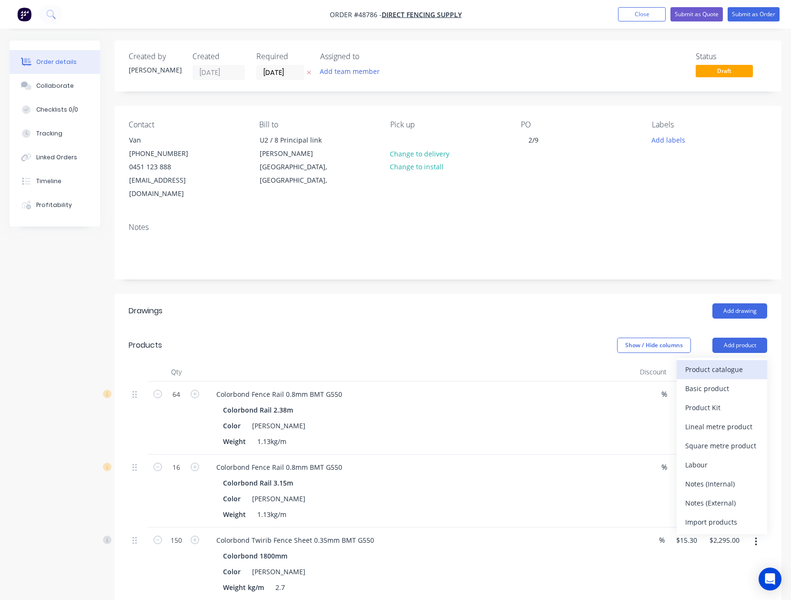
click at [728, 362] on div "Product catalogue" at bounding box center [722, 369] width 73 height 14
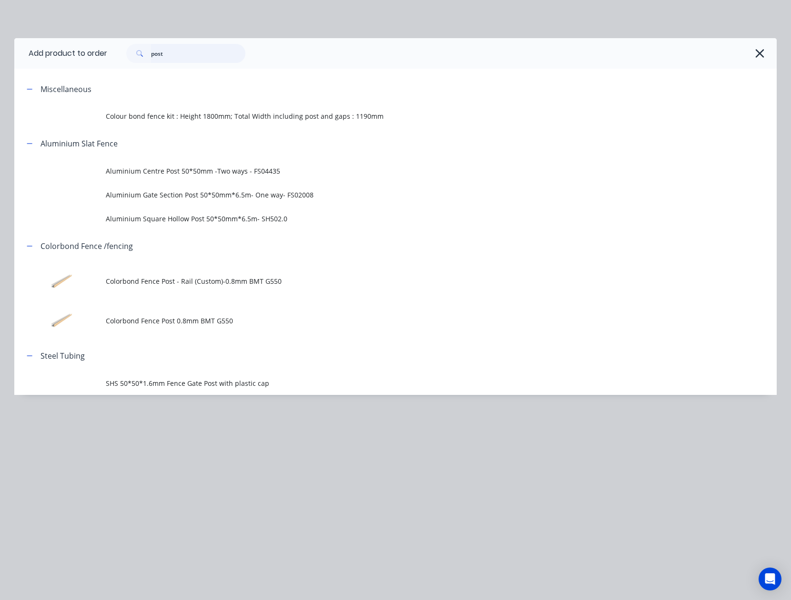
drag, startPoint x: 184, startPoint y: 49, endPoint x: -28, endPoint y: 81, distance: 214.1
type input "rail"
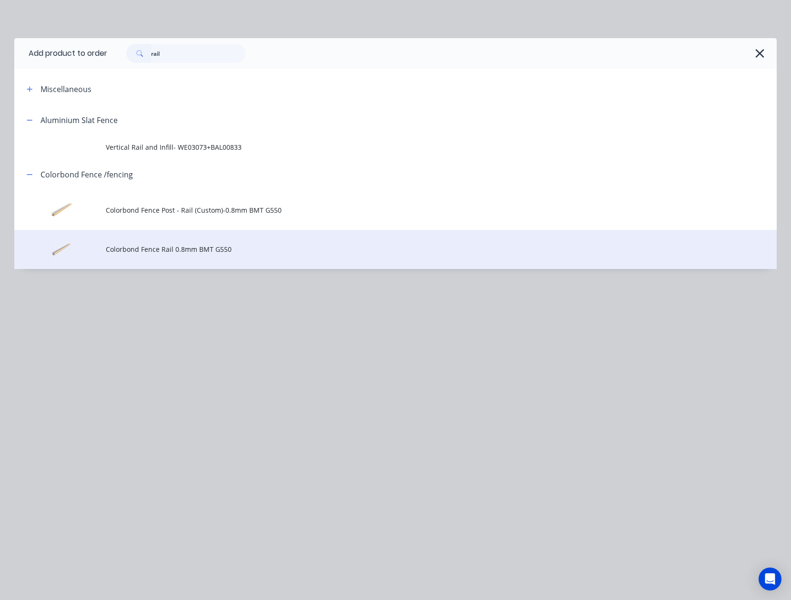
click at [205, 263] on td "Colorbond Fence Rail 0.8mm BMT G550" at bounding box center [441, 250] width 671 height 40
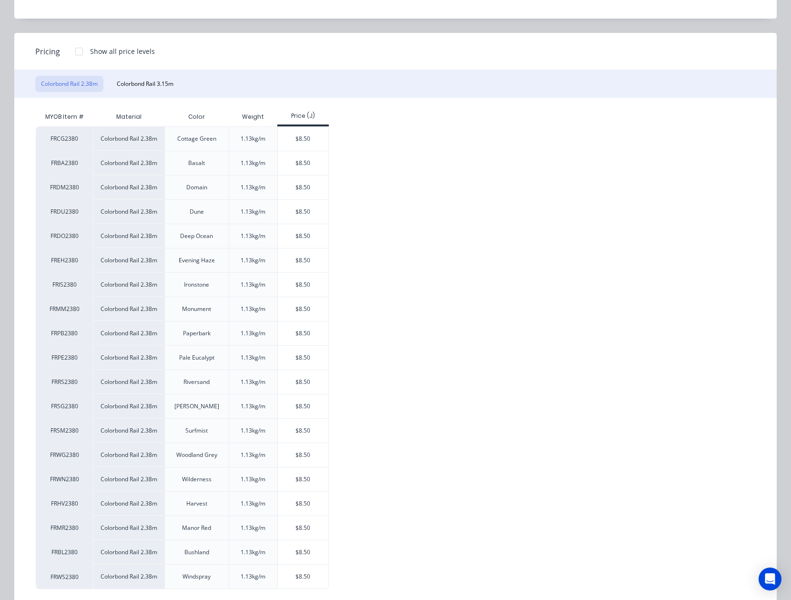
scroll to position [105, 0]
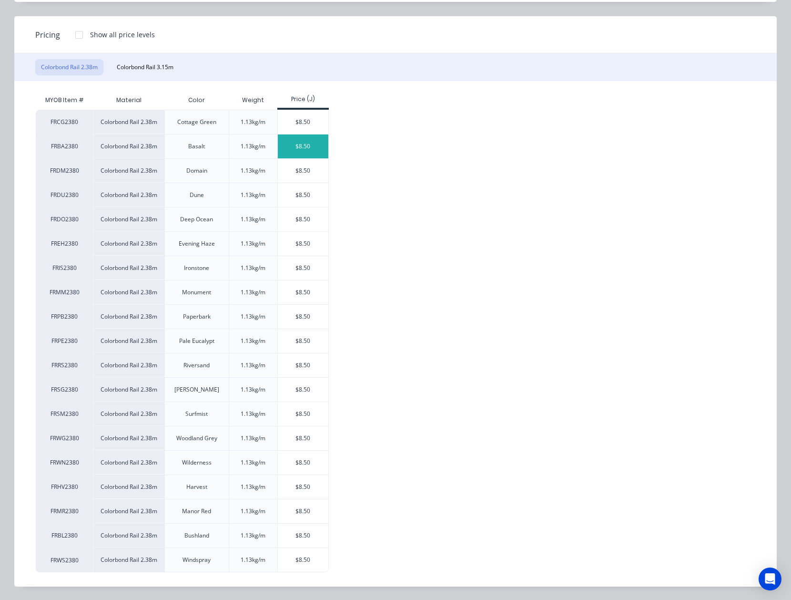
click at [301, 144] on div "$8.50" at bounding box center [303, 146] width 51 height 24
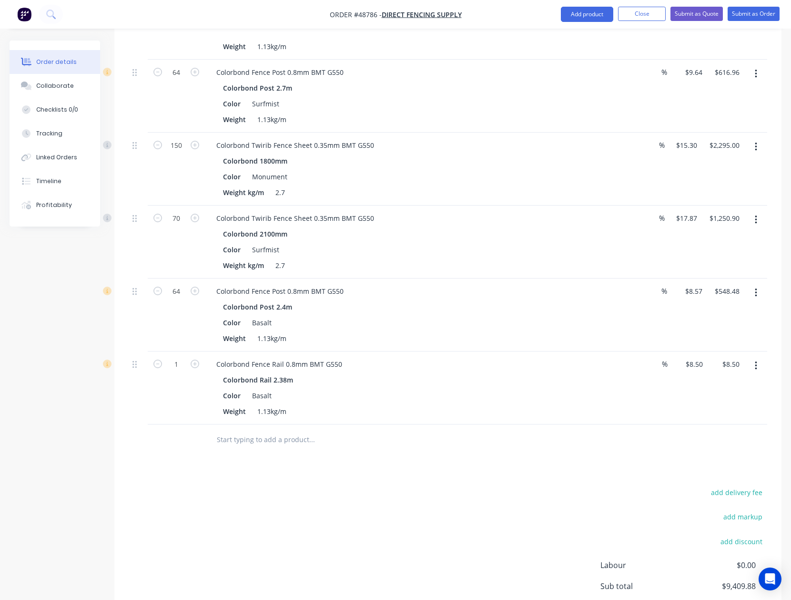
scroll to position [899, 0]
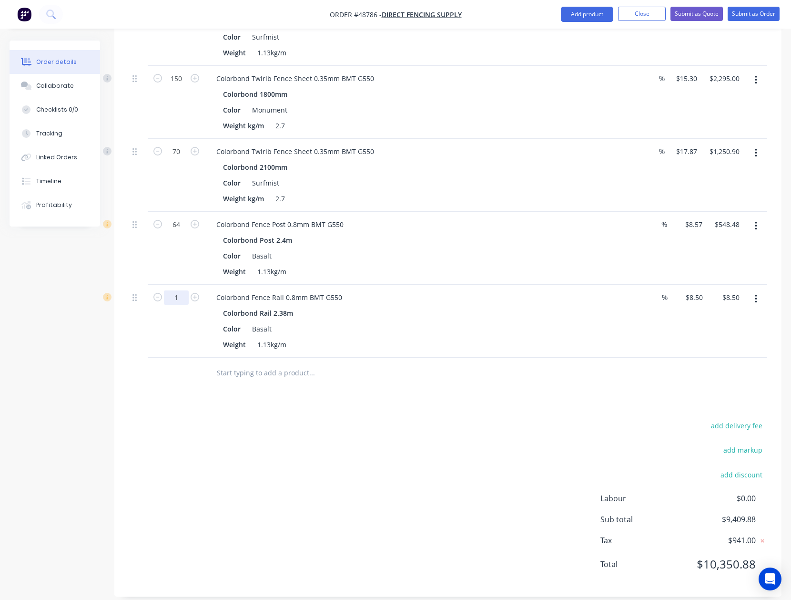
type input "48"
type input "$408.00"
click at [390, 426] on div "add delivery fee add markup add discount Labour $0.00 Sub total $9,809.38 Tax $…" at bounding box center [448, 500] width 639 height 163
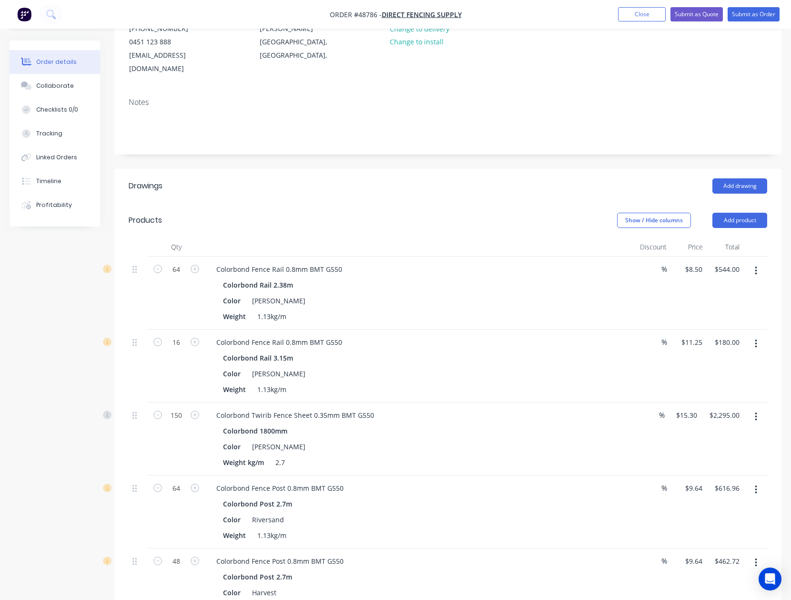
scroll to position [0, 0]
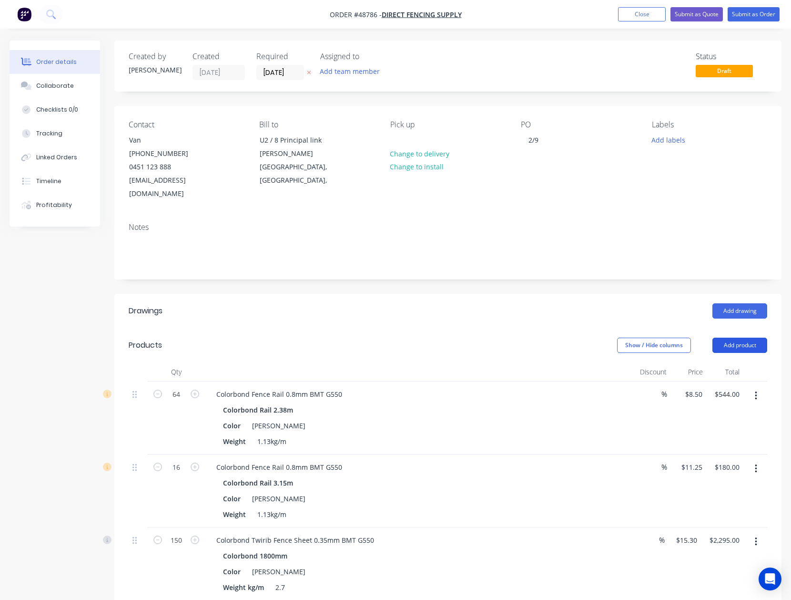
click at [742, 338] on button "Add product" at bounding box center [740, 345] width 55 height 15
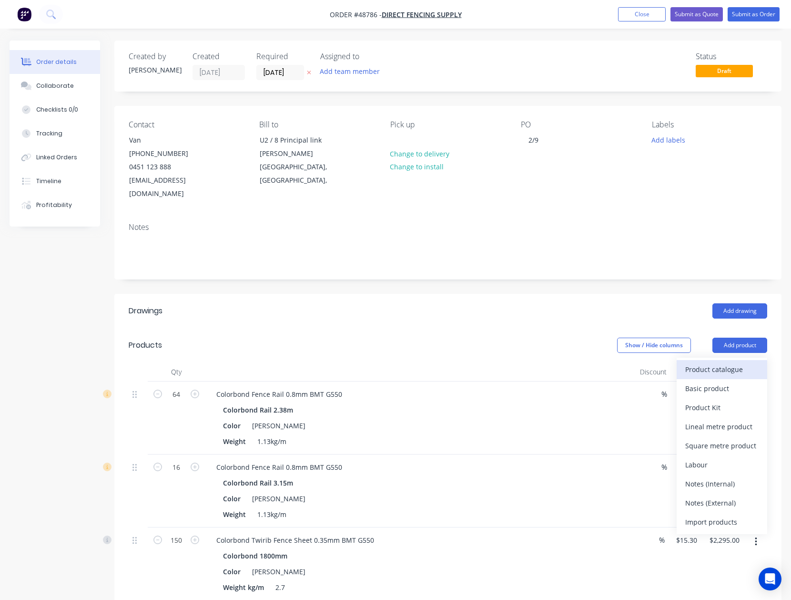
click at [719, 362] on div "Product catalogue" at bounding box center [722, 369] width 73 height 14
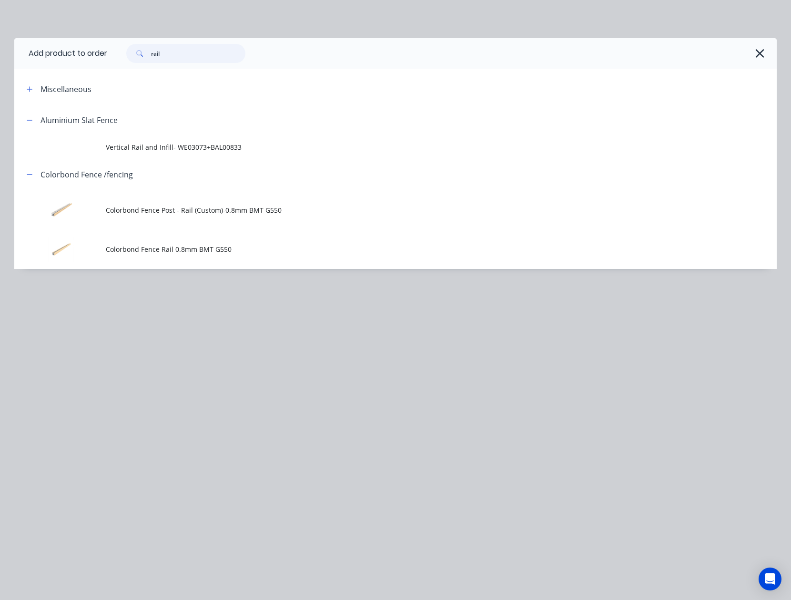
drag, startPoint x: 180, startPoint y: 53, endPoint x: 132, endPoint y: 52, distance: 47.7
click at [132, 52] on div "rail" at bounding box center [185, 53] width 119 height 19
click at [758, 54] on icon "button" at bounding box center [760, 53] width 9 height 9
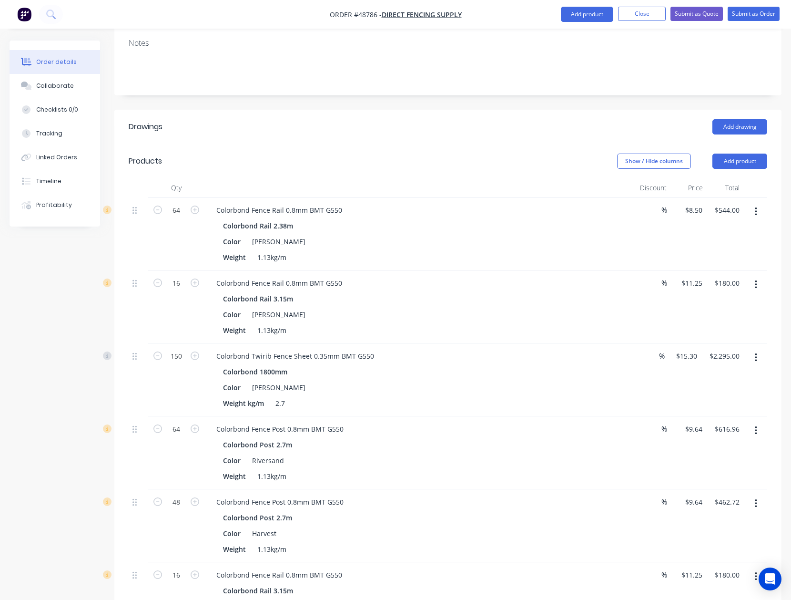
scroll to position [10, 0]
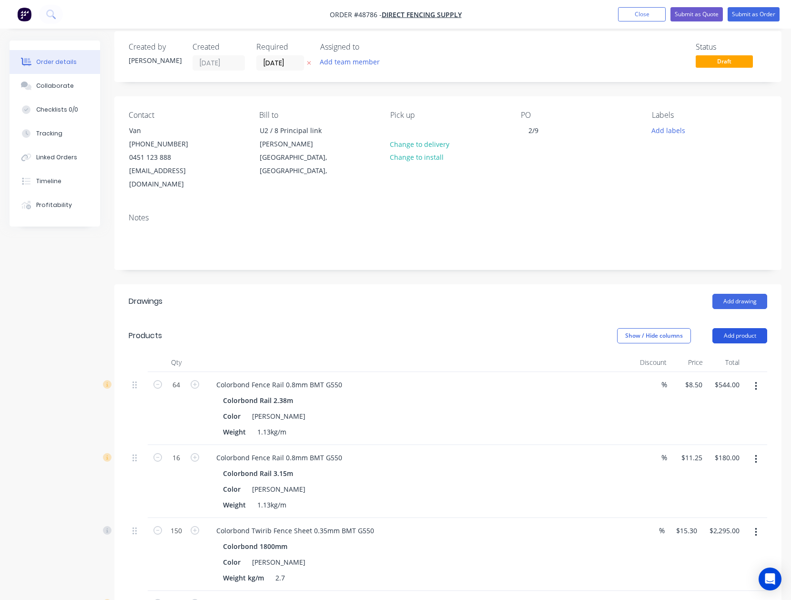
click at [750, 328] on button "Add product" at bounding box center [740, 335] width 55 height 15
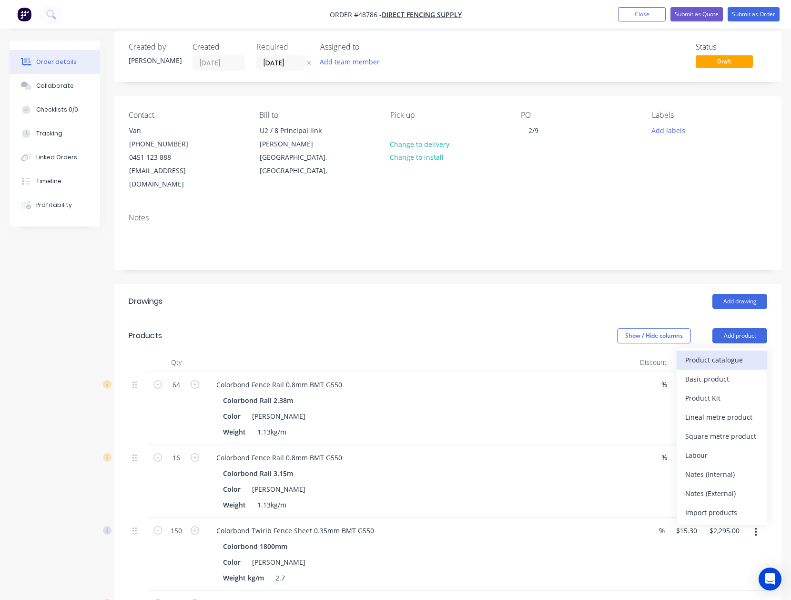
click at [737, 353] on div "Product catalogue" at bounding box center [722, 360] width 73 height 14
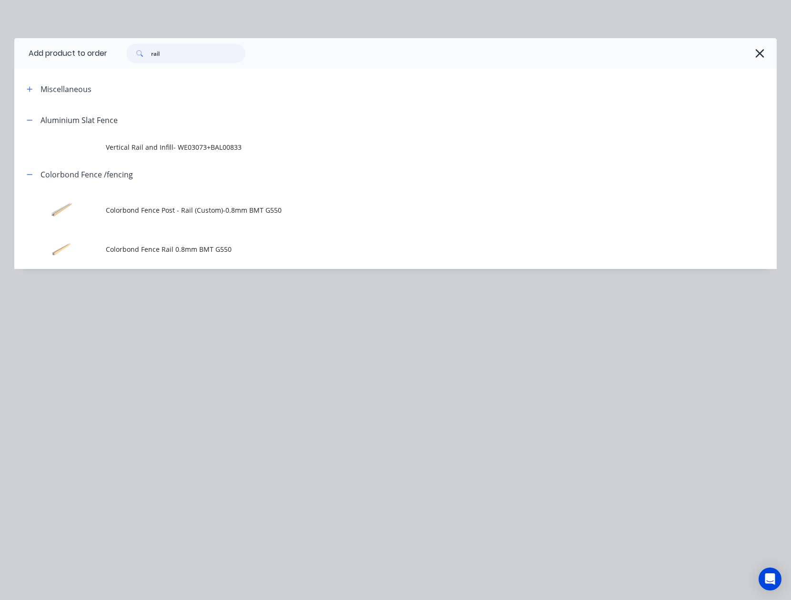
drag, startPoint x: 180, startPoint y: 50, endPoint x: 149, endPoint y: 54, distance: 30.8
click at [158, 52] on input "rail" at bounding box center [198, 53] width 94 height 19
click at [147, 55] on span at bounding box center [138, 53] width 25 height 19
drag, startPoint x: 198, startPoint y: 54, endPoint x: 111, endPoint y: 53, distance: 87.7
click at [111, 53] on div "rail" at bounding box center [437, 53] width 660 height 19
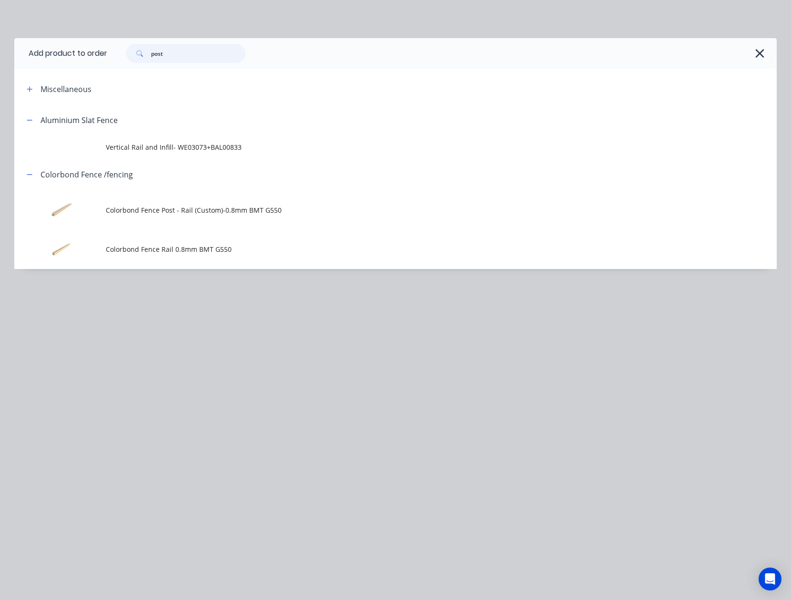
type input "post"
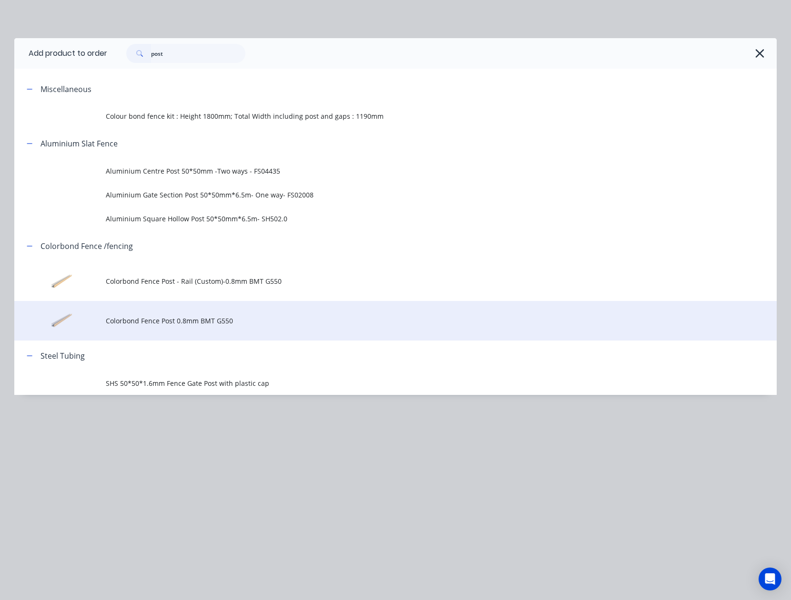
click at [222, 317] on span "Colorbond Fence Post 0.8mm BMT G550" at bounding box center [374, 321] width 537 height 10
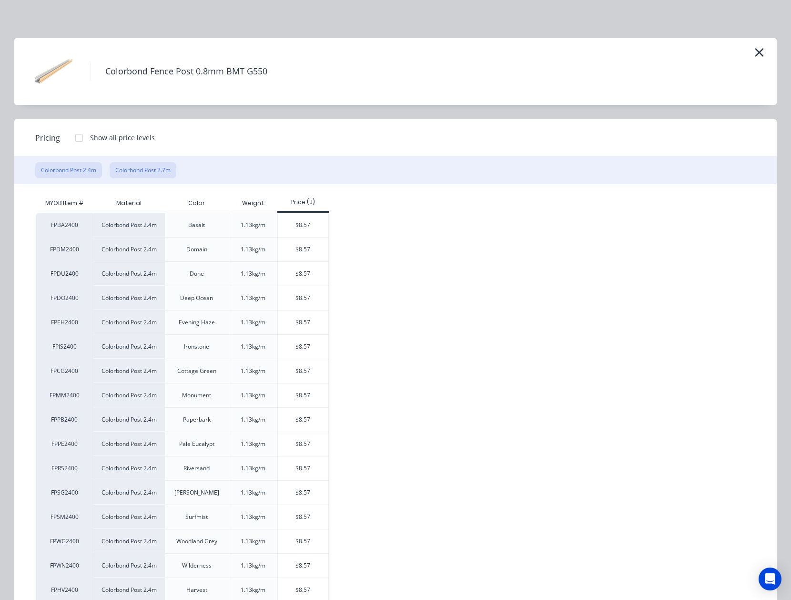
click at [150, 174] on button "Colorbond Post 2.7m" at bounding box center [143, 170] width 67 height 16
click at [311, 397] on div "$9.64" at bounding box center [303, 395] width 51 height 24
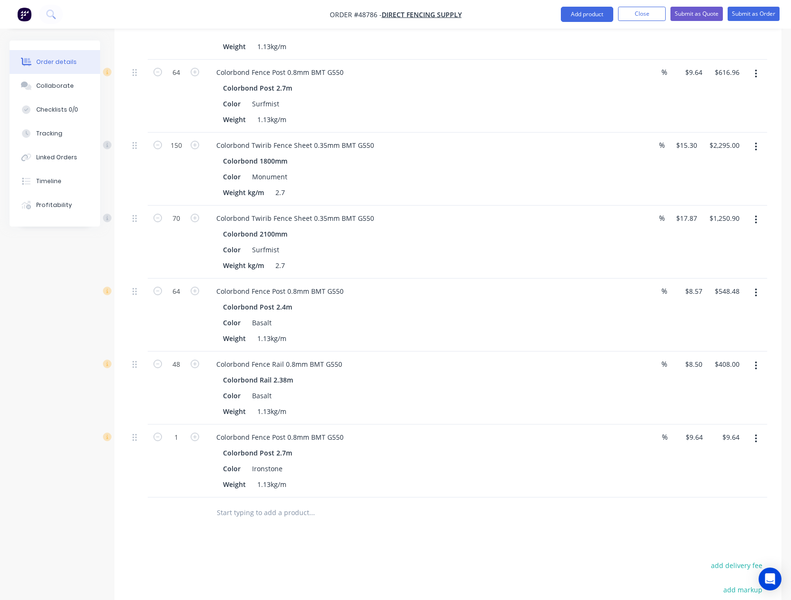
scroll to position [973, 0]
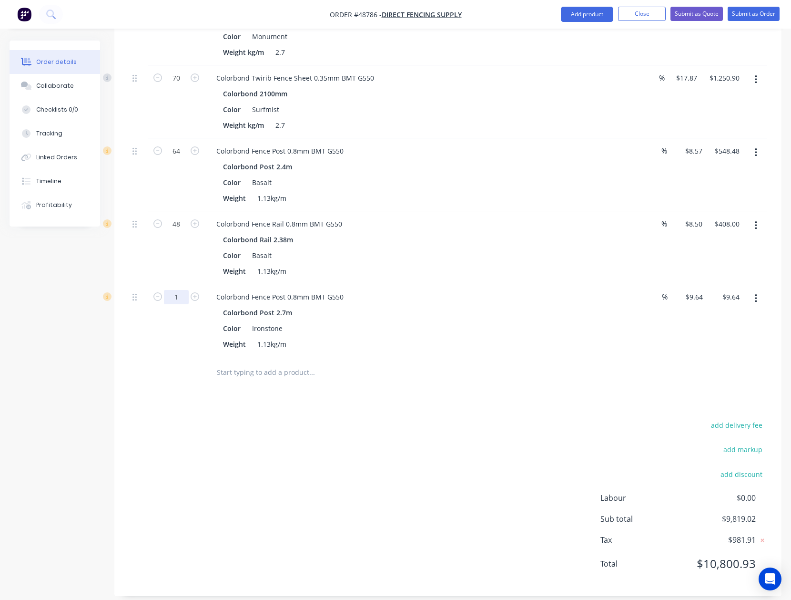
type input "64"
click at [487, 357] on div at bounding box center [376, 372] width 343 height 31
type input "$616.96"
click at [752, 217] on button "button" at bounding box center [756, 225] width 22 height 17
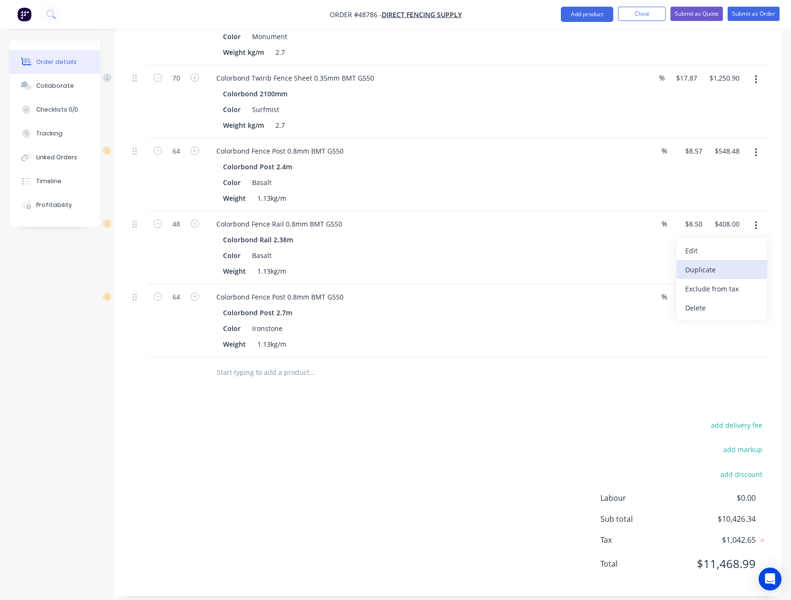
click at [725, 263] on div "Duplicate" at bounding box center [722, 270] width 73 height 14
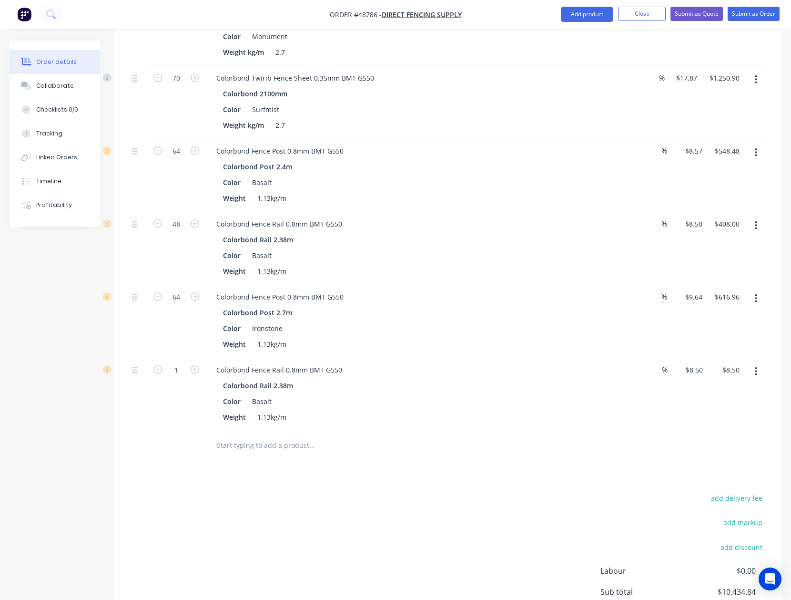
click at [756, 367] on icon "button" at bounding box center [756, 371] width 2 height 9
click at [728, 393] on div "Edit" at bounding box center [722, 397] width 73 height 14
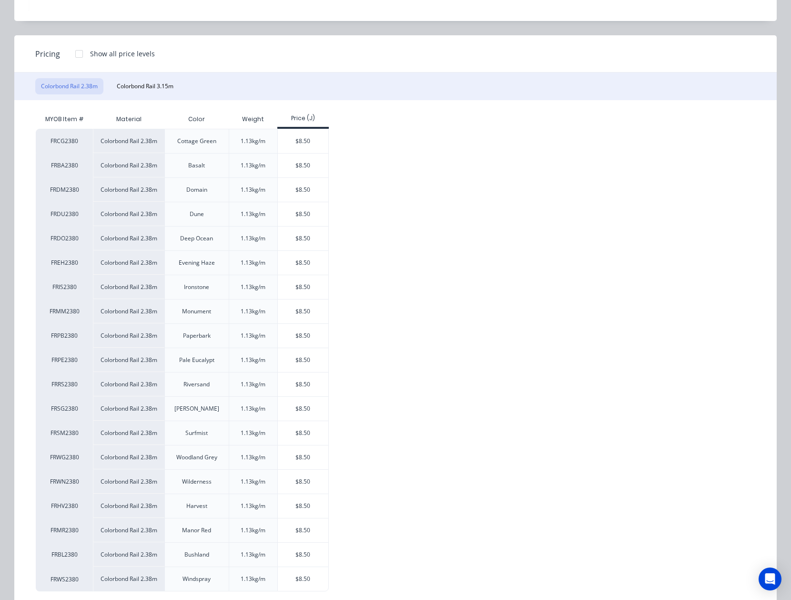
scroll to position [105, 0]
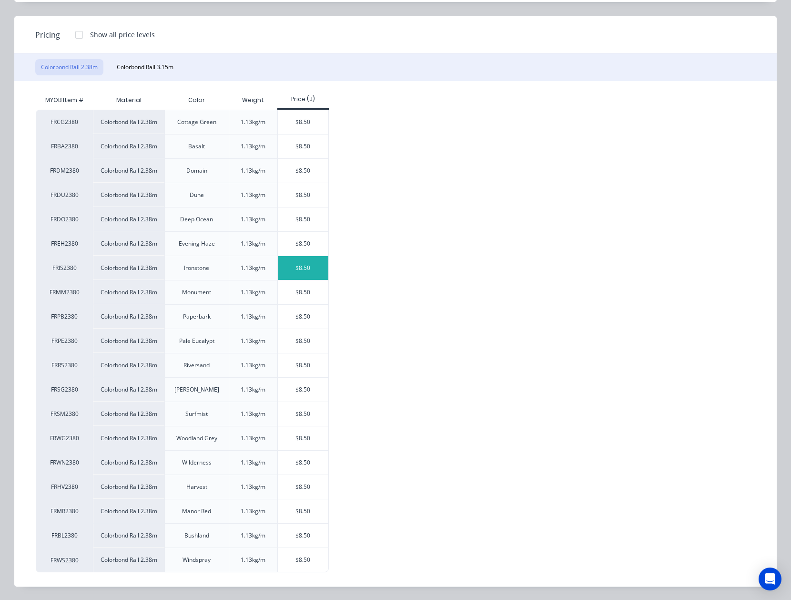
click at [305, 266] on div "$8.50" at bounding box center [303, 268] width 51 height 24
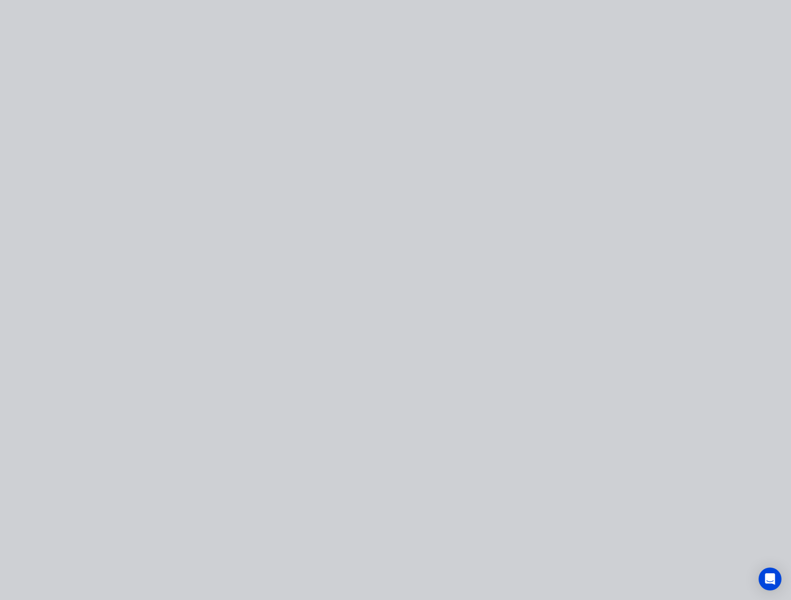
scroll to position [0, 0]
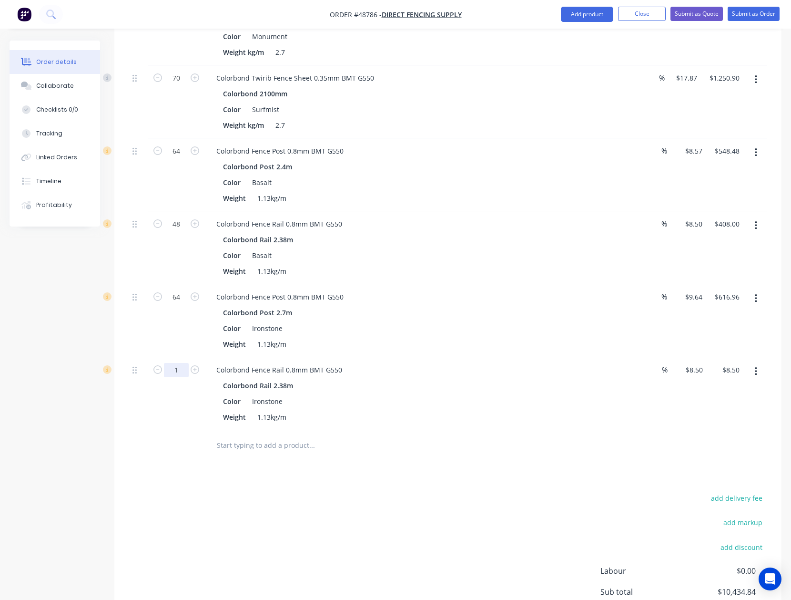
type input "64"
type input "$544.00"
click at [753, 363] on button "button" at bounding box center [756, 371] width 22 height 17
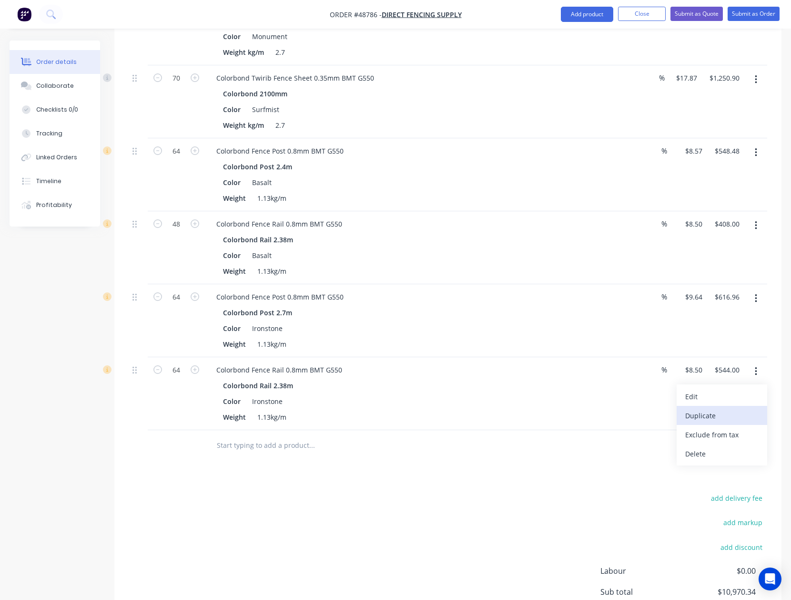
click at [735, 413] on button "Duplicate" at bounding box center [722, 415] width 91 height 19
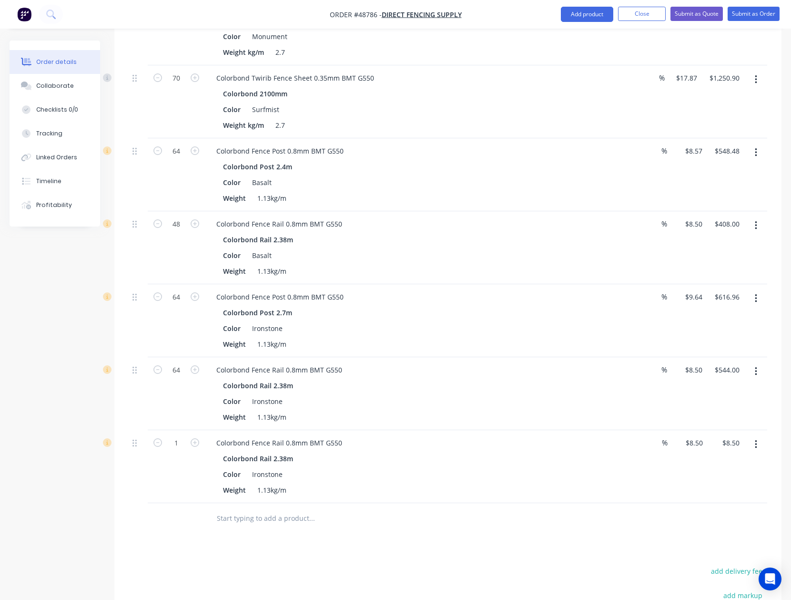
click at [751, 436] on button "button" at bounding box center [756, 444] width 22 height 17
click at [752, 464] on div "Edit" at bounding box center [722, 469] width 73 height 14
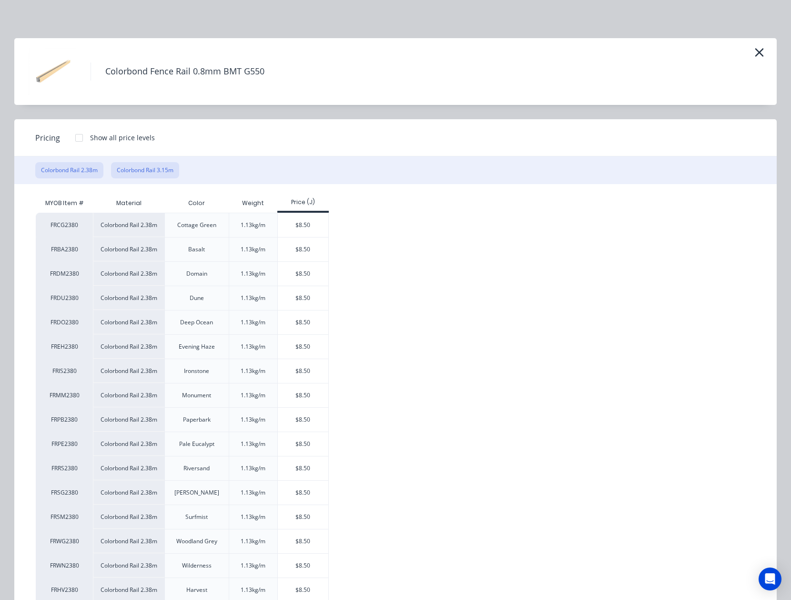
click at [120, 170] on button "Colorbond Rail 3.15m" at bounding box center [145, 170] width 68 height 16
click at [286, 491] on div "$11.25" at bounding box center [303, 493] width 51 height 24
type input "$11.25"
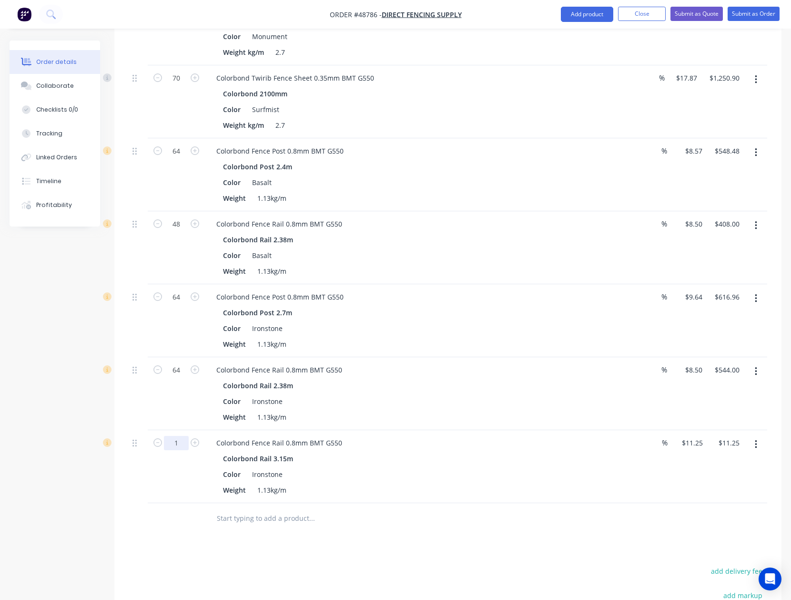
type input "16"
type input "$180.00"
click at [656, 503] on div at bounding box center [448, 518] width 639 height 31
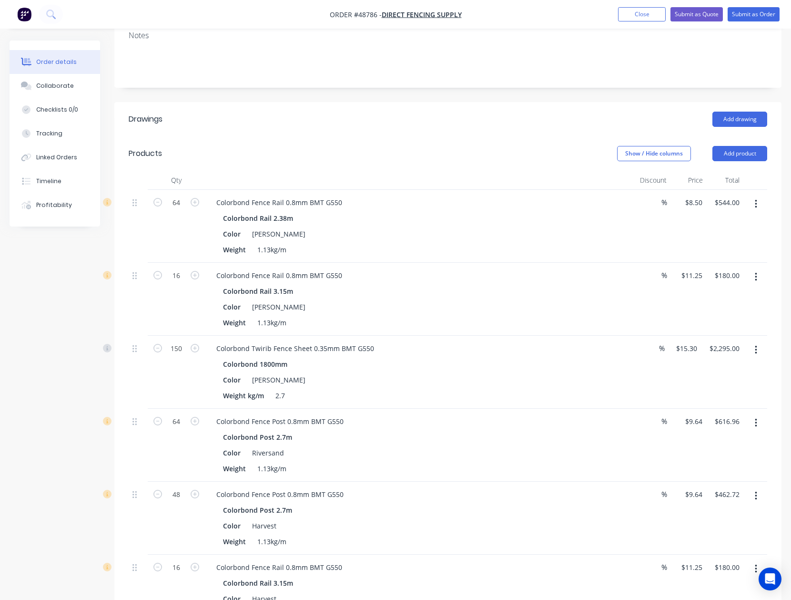
scroll to position [19, 0]
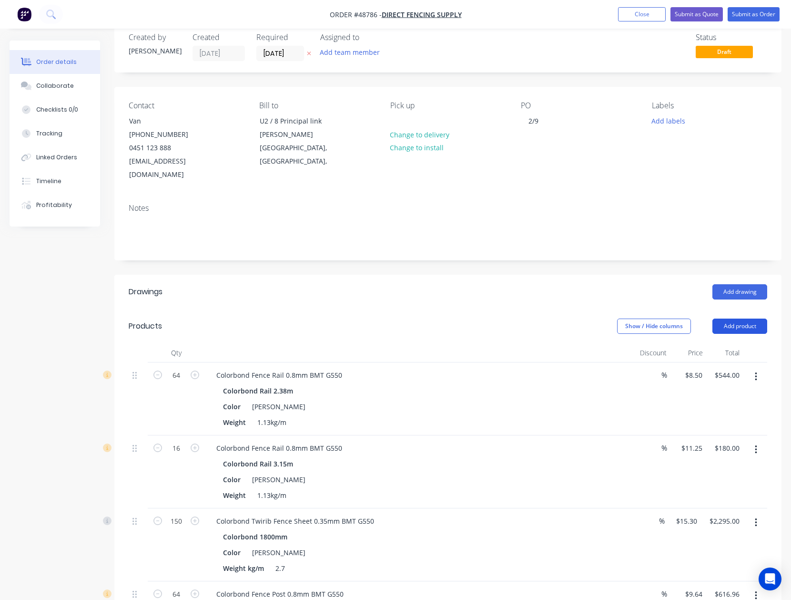
click at [733, 318] on button "Add product" at bounding box center [740, 325] width 55 height 15
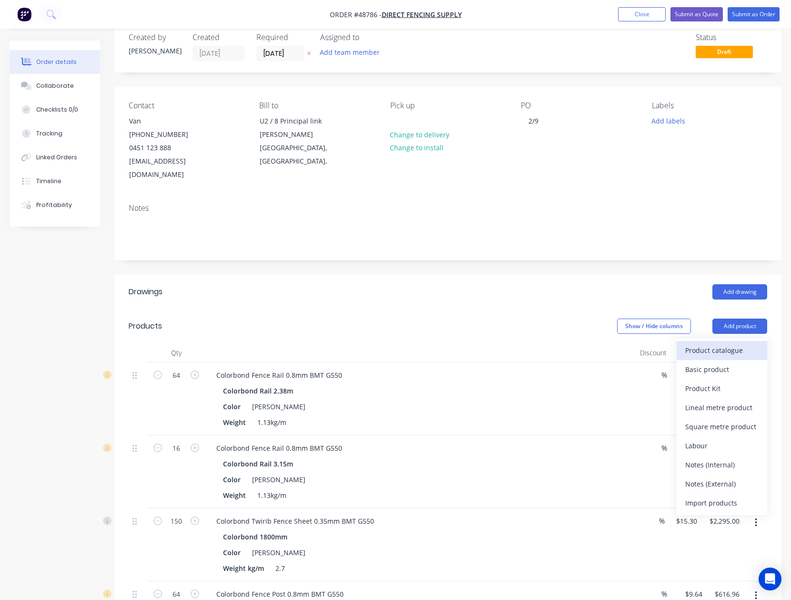
click at [728, 341] on button "Product catalogue" at bounding box center [722, 350] width 91 height 19
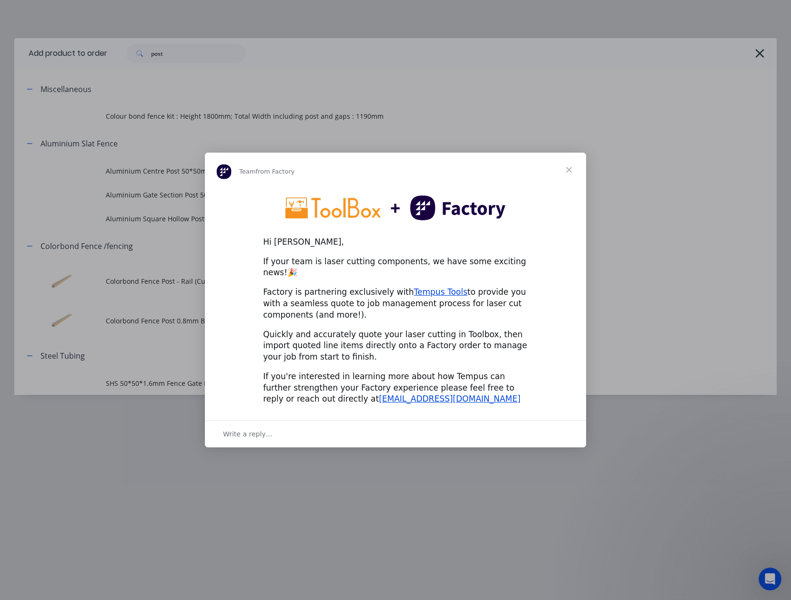
scroll to position [0, 0]
click at [571, 171] on span "Close" at bounding box center [569, 170] width 34 height 34
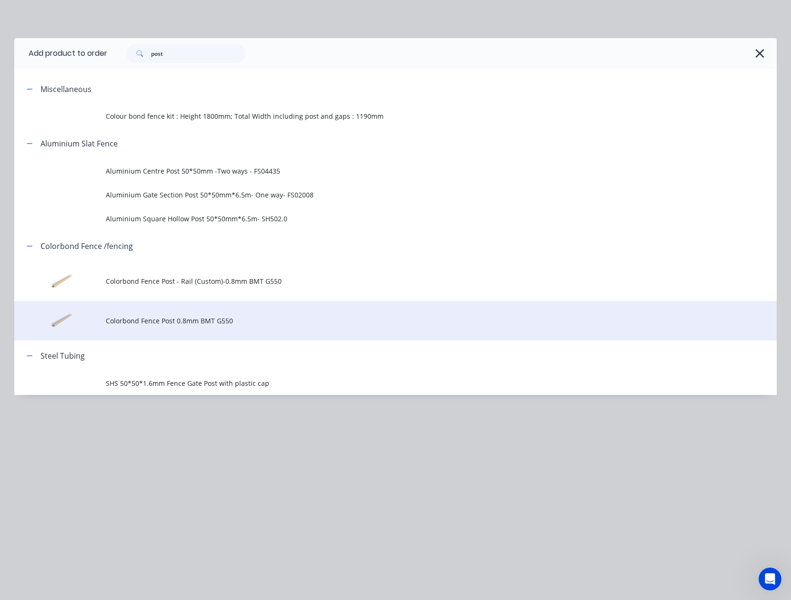
click at [195, 316] on span "Colorbond Fence Post 0.8mm BMT G550" at bounding box center [374, 321] width 537 height 10
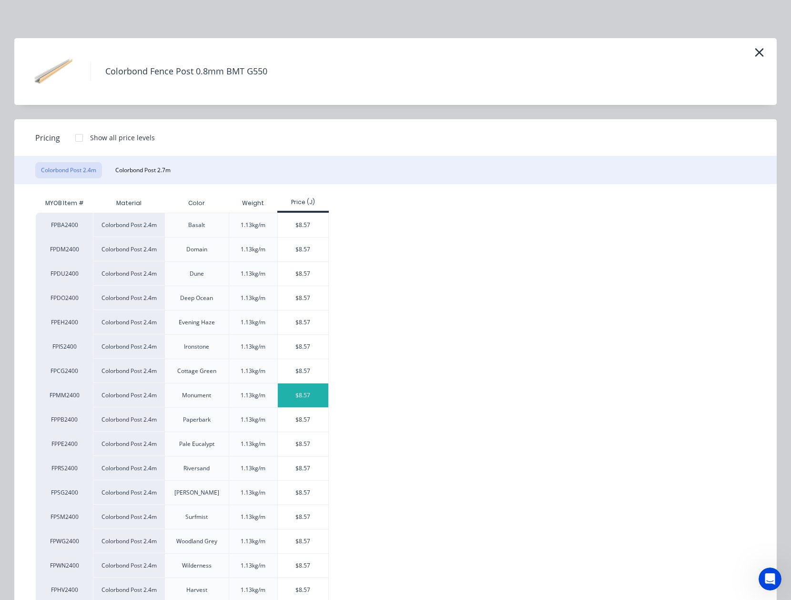
click at [301, 391] on div "$8.57" at bounding box center [303, 395] width 51 height 24
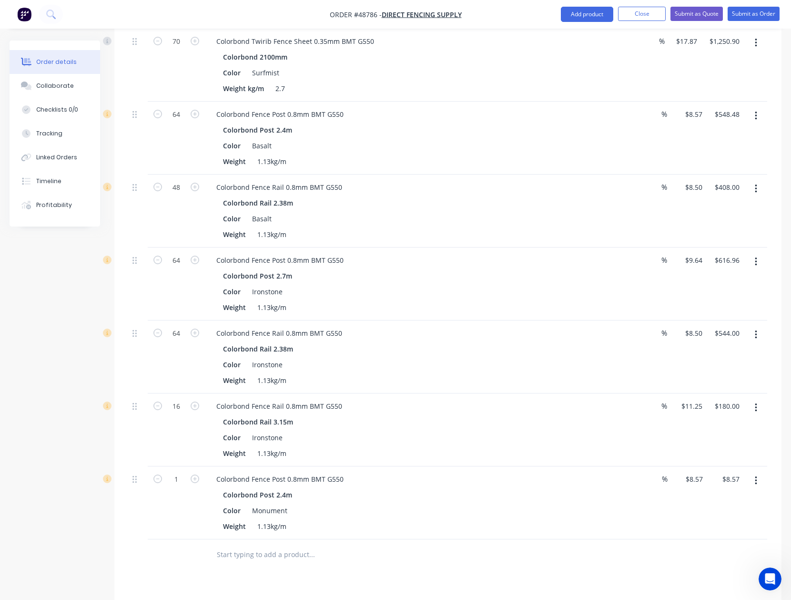
scroll to position [1192, 0]
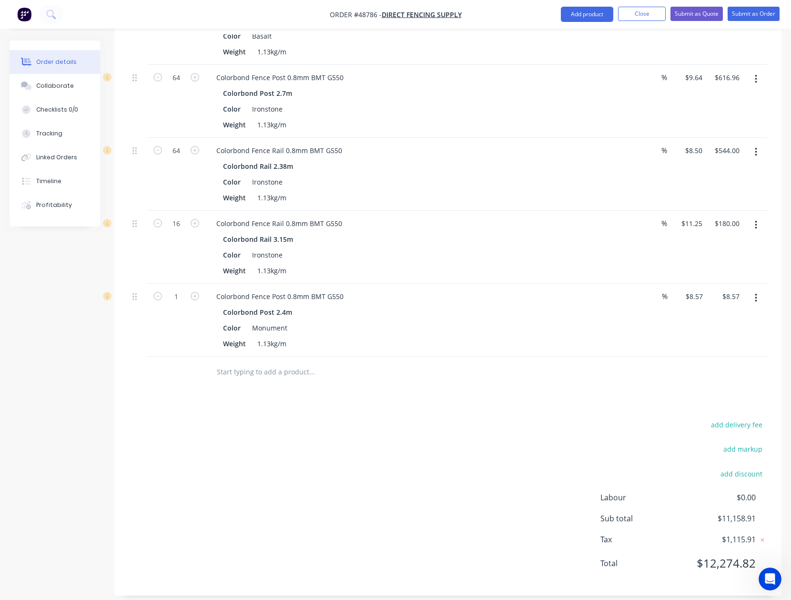
click at [754, 289] on button "button" at bounding box center [756, 297] width 22 height 17
click at [710, 376] on div "Delete" at bounding box center [722, 380] width 73 height 14
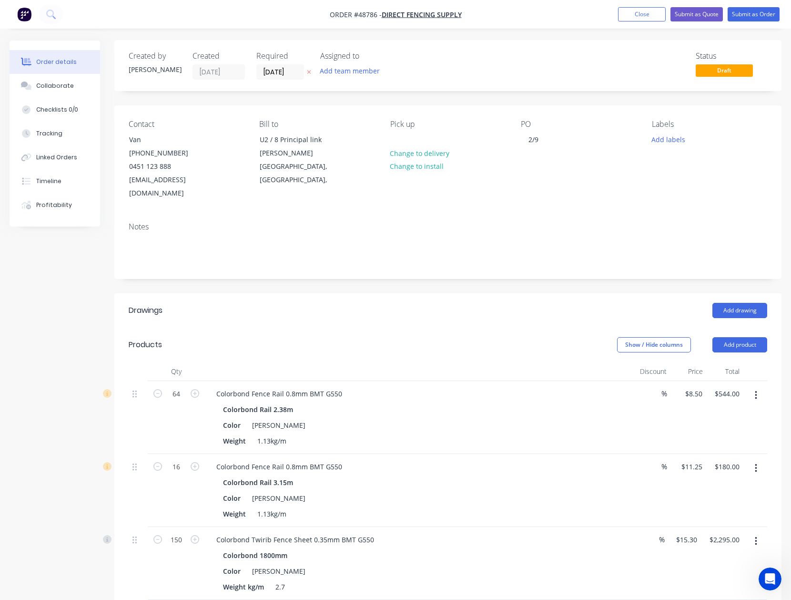
scroll to position [0, 0]
click at [725, 338] on button "Add product" at bounding box center [740, 345] width 55 height 15
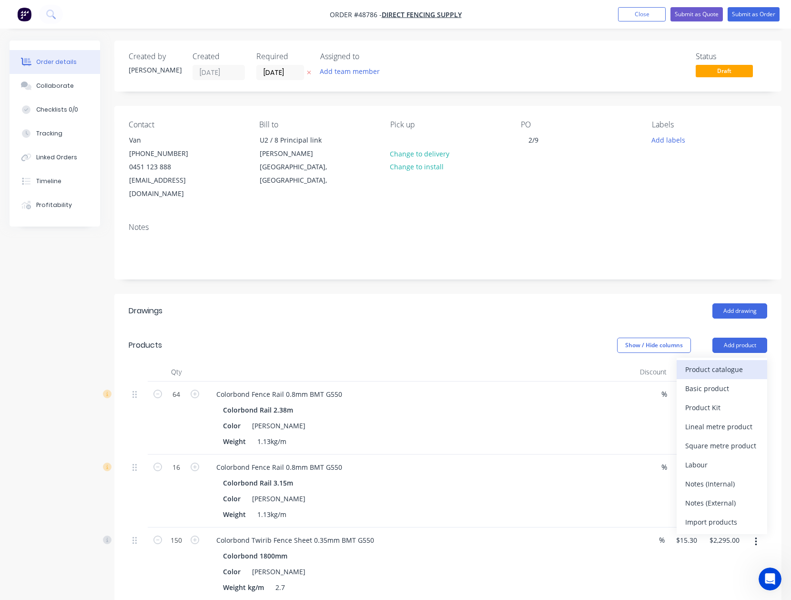
click at [723, 362] on div "Product catalogue" at bounding box center [722, 369] width 73 height 14
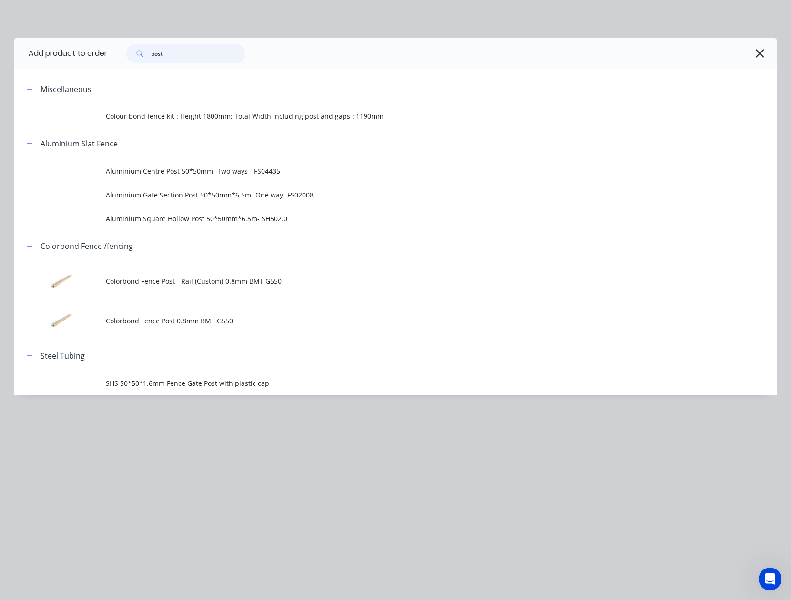
drag, startPoint x: 177, startPoint y: 55, endPoint x: 31, endPoint y: 75, distance: 148.1
click at [37, 74] on div "Add product to order post Miscellaneous Colour bond fence kit : Height 1800mm; …" at bounding box center [395, 216] width 763 height 357
type input "sheet"
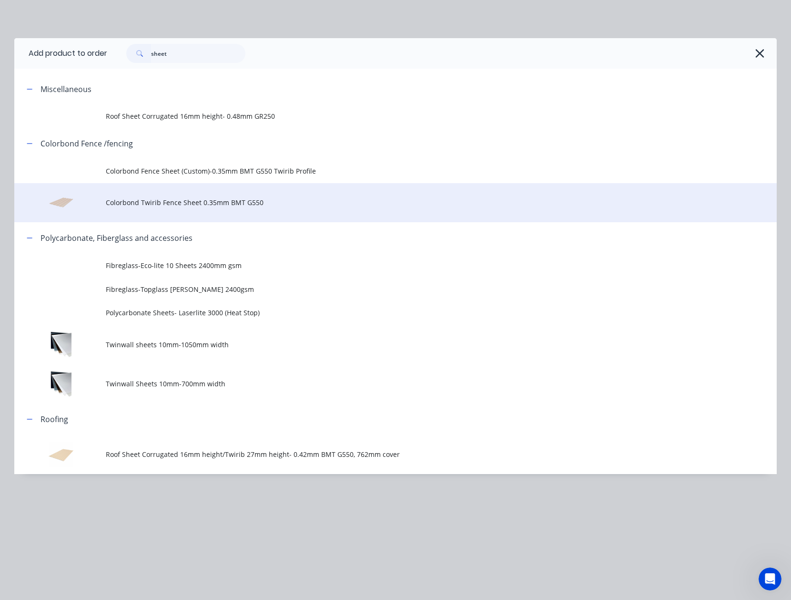
click at [215, 203] on span "Colorbond Twirib Fence Sheet 0.35mm BMT G550" at bounding box center [374, 202] width 537 height 10
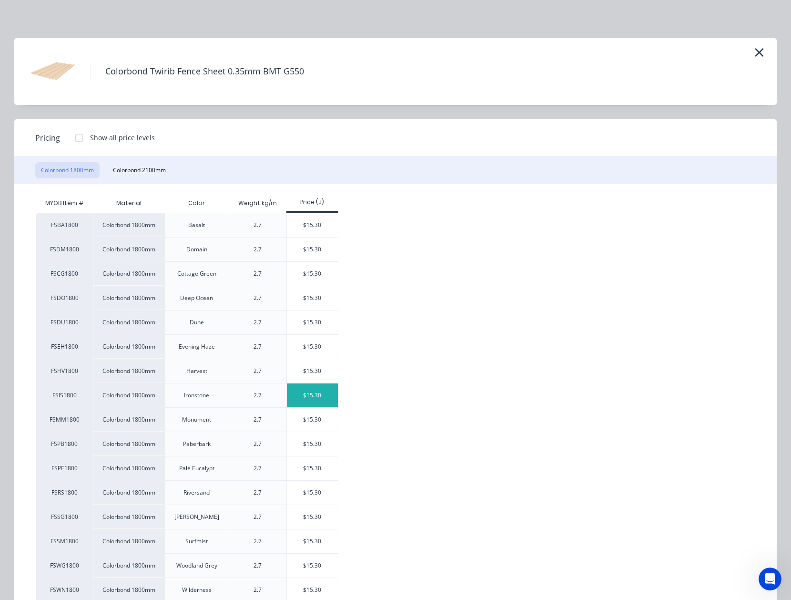
click at [323, 394] on div "$15.30" at bounding box center [312, 395] width 51 height 24
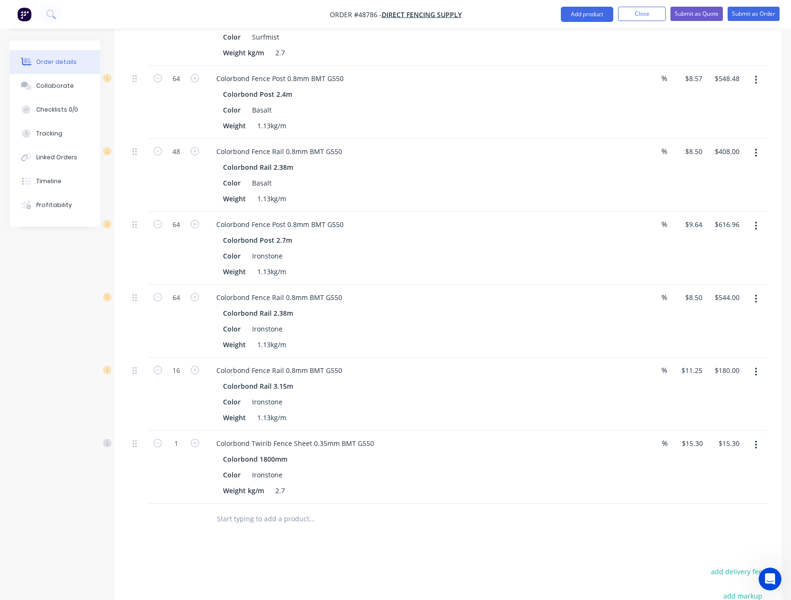
scroll to position [1192, 0]
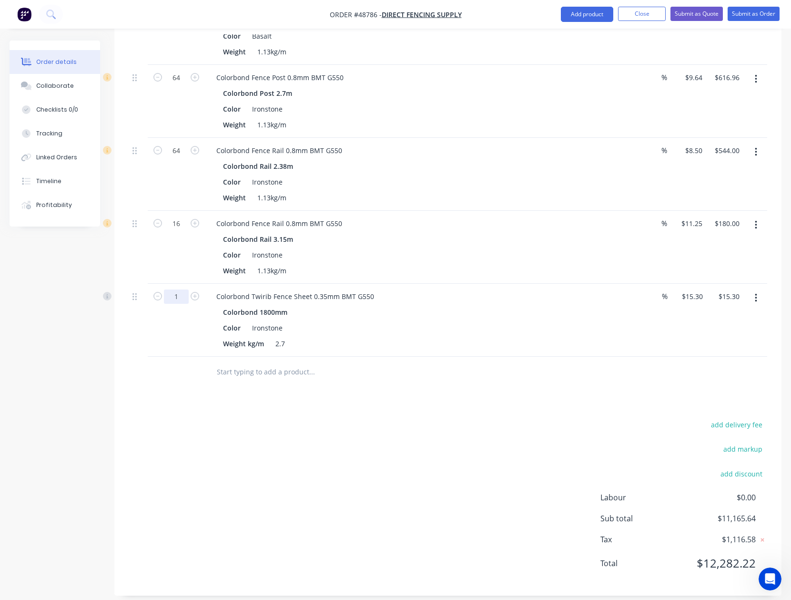
type input "150"
type input "$2,295.00"
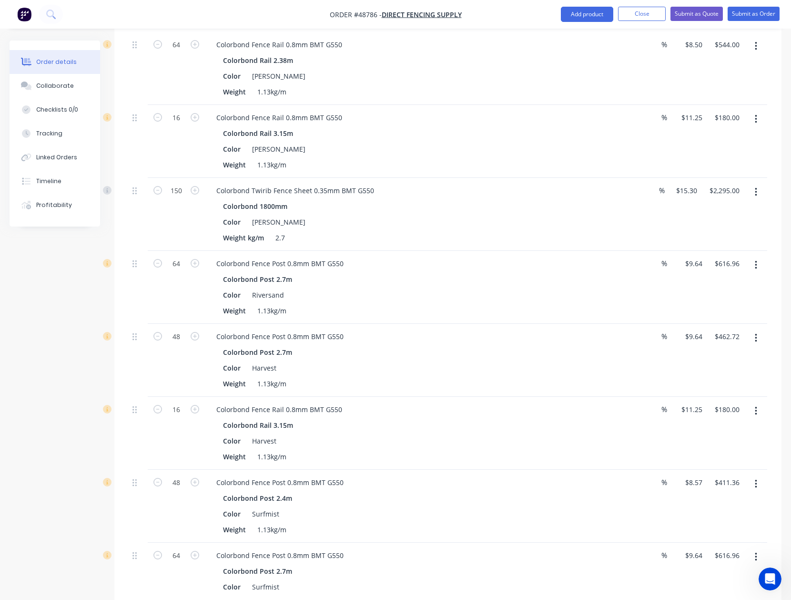
scroll to position [0, 0]
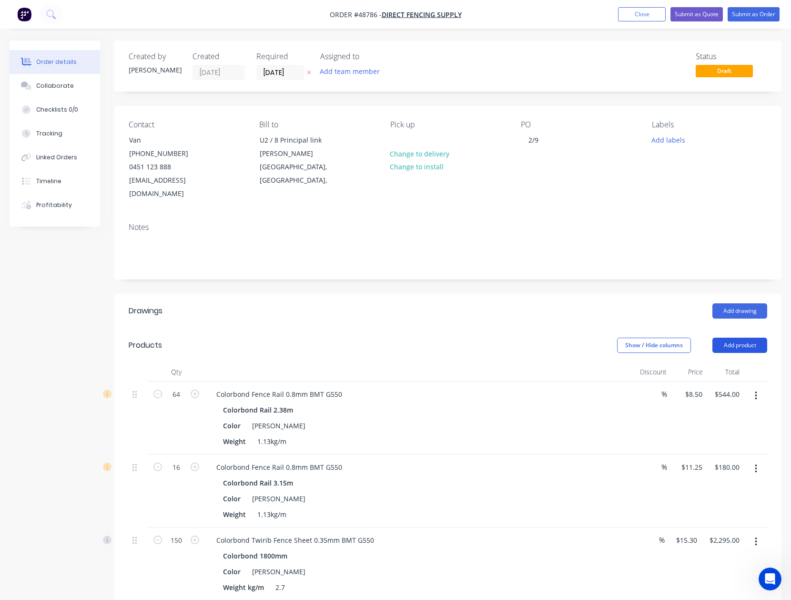
click at [725, 338] on button "Add product" at bounding box center [740, 345] width 55 height 15
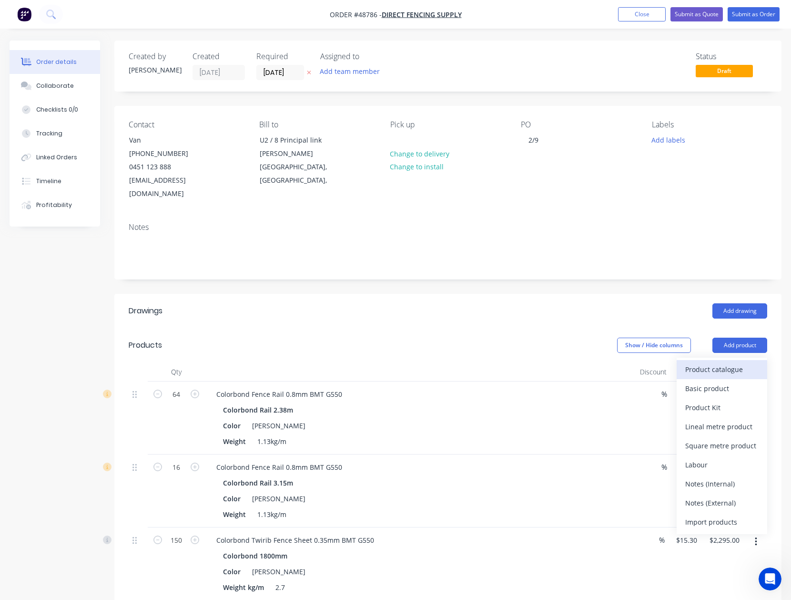
click at [725, 362] on div "Product catalogue" at bounding box center [722, 369] width 73 height 14
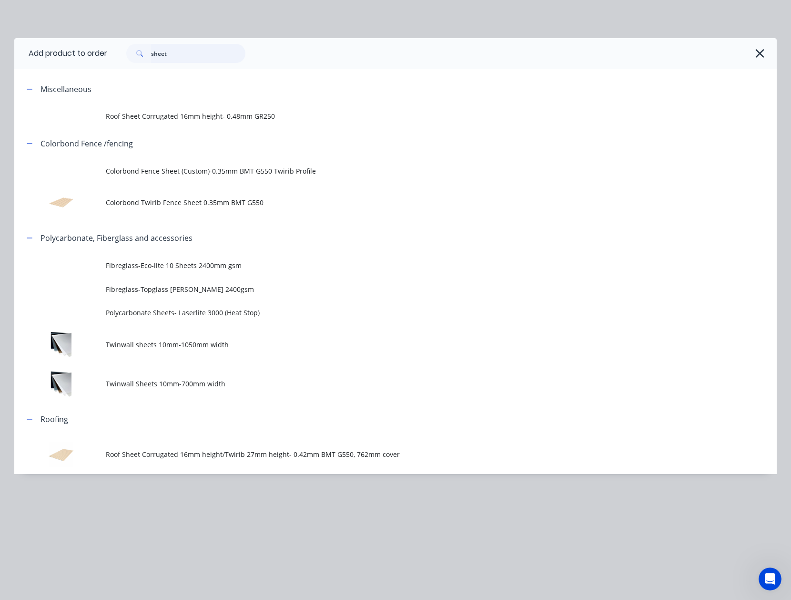
drag, startPoint x: 187, startPoint y: 47, endPoint x: 21, endPoint y: 71, distance: 168.1
click at [21, 71] on div "Add product to order sheet Miscellaneous Roof Sheet Corrugated 16mm height- 0.4…" at bounding box center [395, 256] width 763 height 436
type input "post"
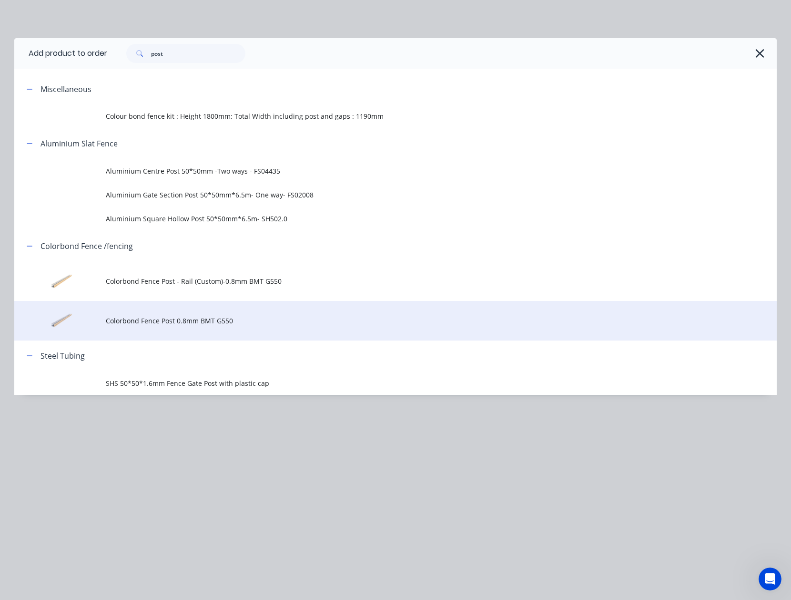
click at [188, 314] on td "Colorbond Fence Post 0.8mm BMT G550" at bounding box center [441, 321] width 671 height 40
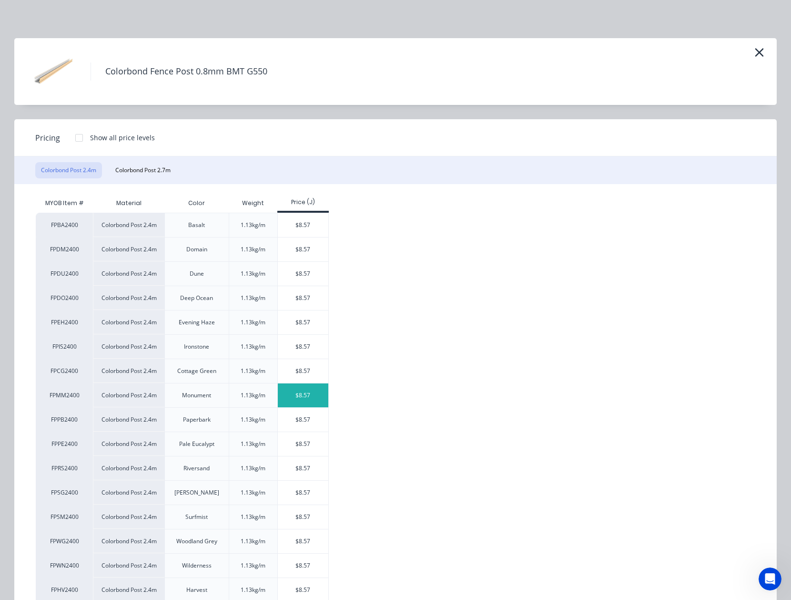
click at [304, 407] on div "$8.57" at bounding box center [303, 395] width 51 height 24
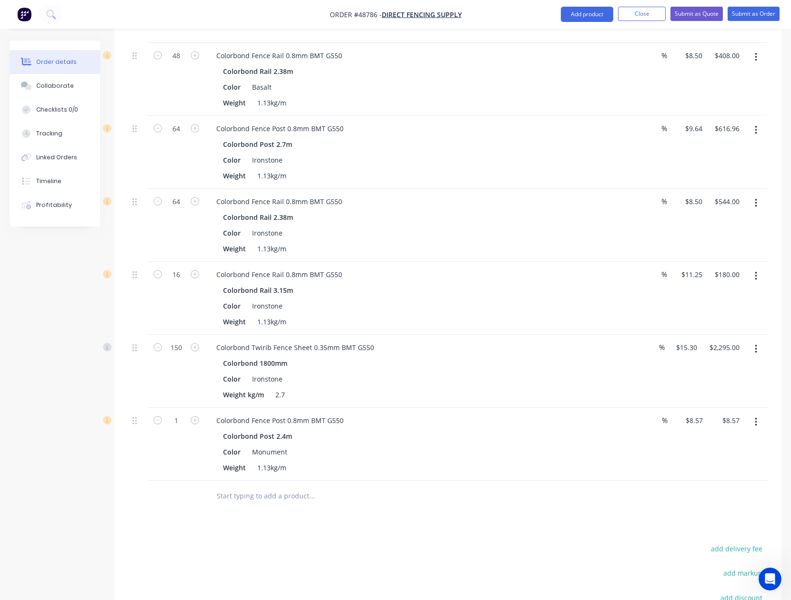
scroll to position [1265, 0]
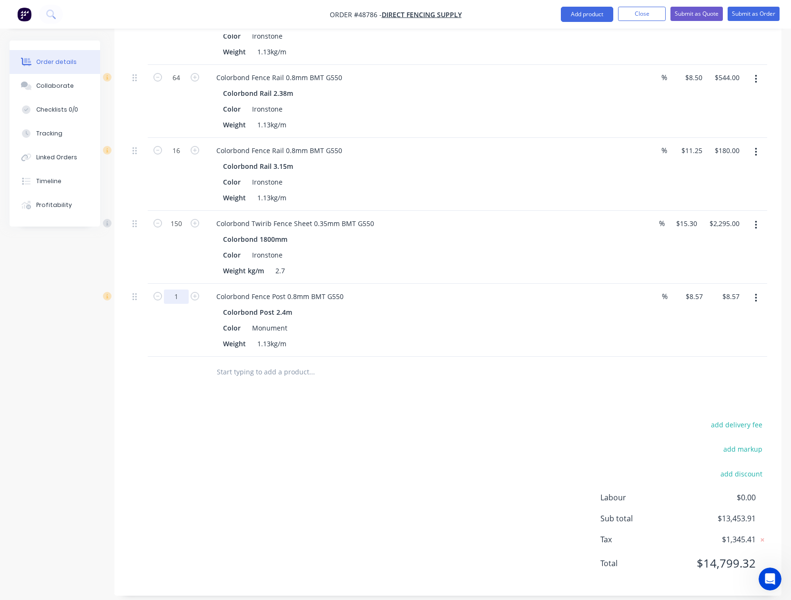
type input "64"
type input "$548.48"
click at [758, 294] on button "button" at bounding box center [756, 297] width 22 height 17
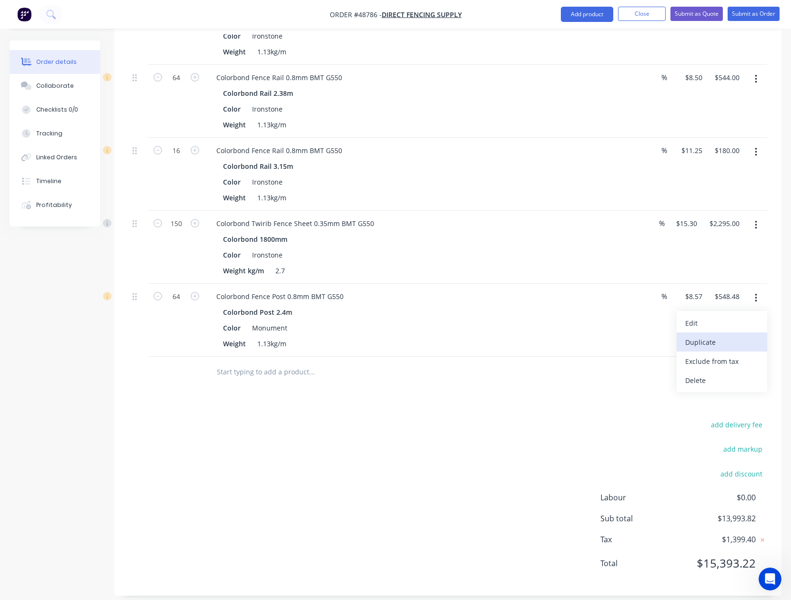
click at [733, 335] on div "Duplicate" at bounding box center [722, 342] width 73 height 14
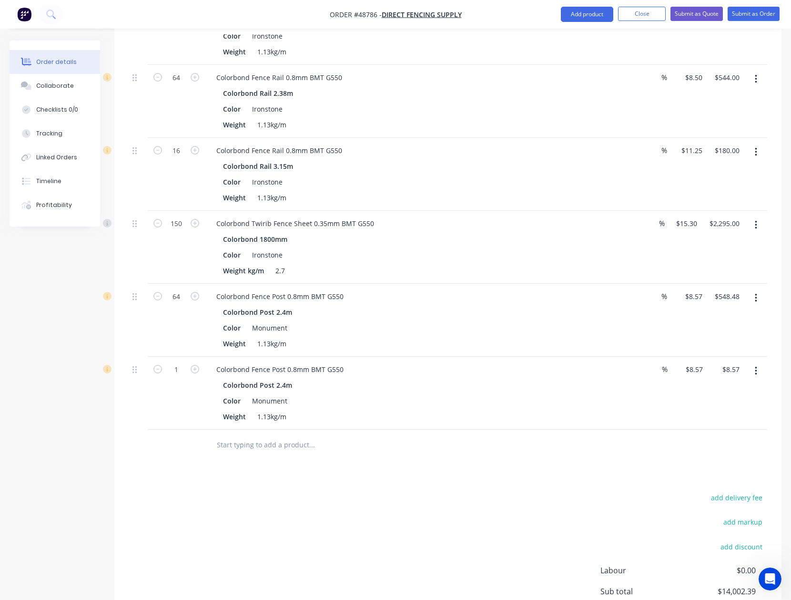
click at [753, 362] on button "button" at bounding box center [756, 370] width 22 height 17
click at [741, 390] on div "Edit" at bounding box center [722, 396] width 73 height 14
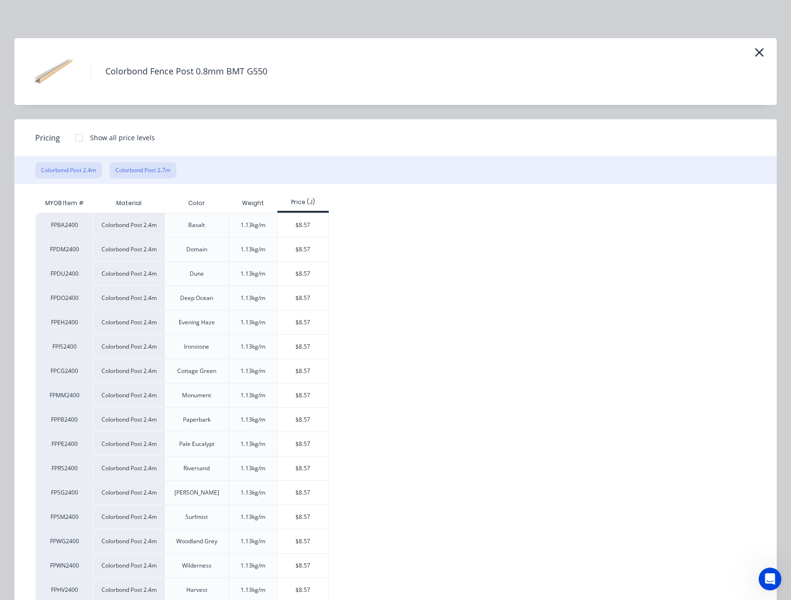
click at [149, 164] on button "Colorbond Post 2.7m" at bounding box center [143, 170] width 67 height 16
click at [296, 430] on div "$9.64" at bounding box center [303, 420] width 51 height 24
type input "$9.64"
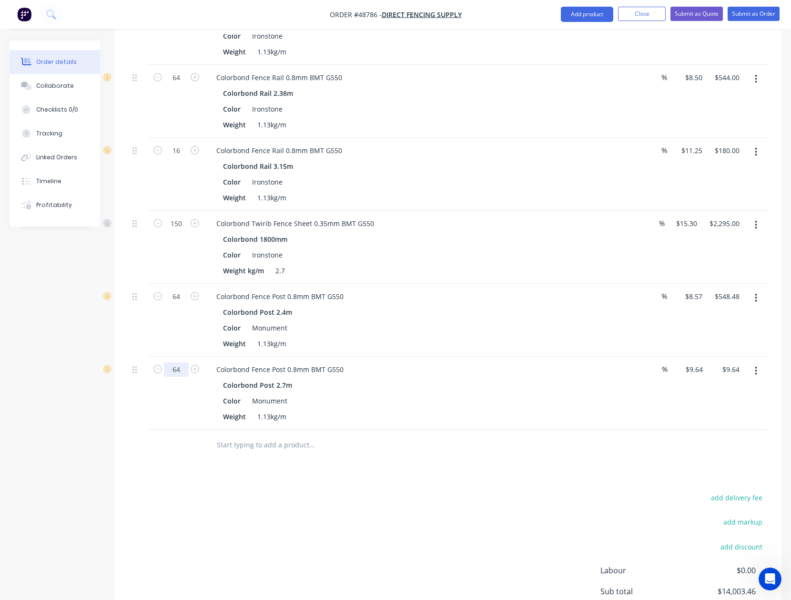
type input "64"
type input "$616.96"
click at [701, 442] on div at bounding box center [448, 445] width 639 height 31
click at [766, 144] on button "button" at bounding box center [756, 152] width 22 height 17
click at [733, 189] on div "Duplicate" at bounding box center [722, 196] width 73 height 14
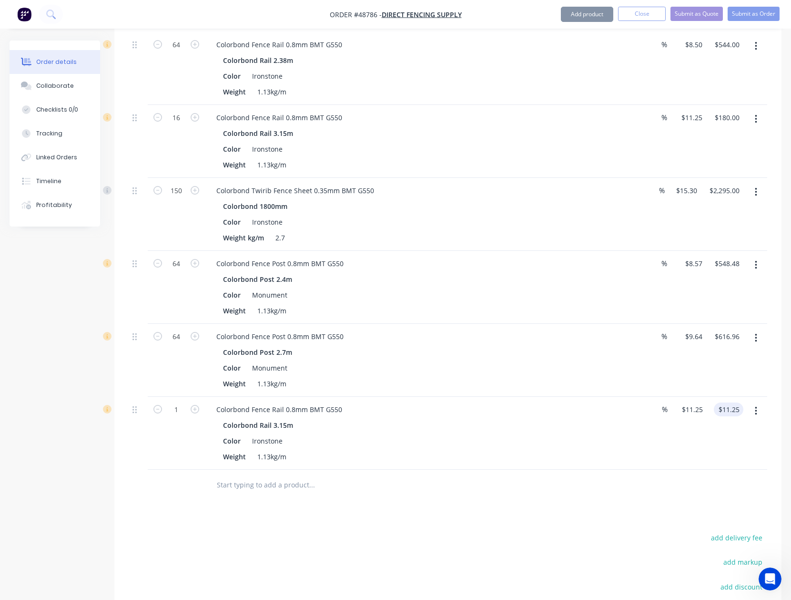
scroll to position [1328, 0]
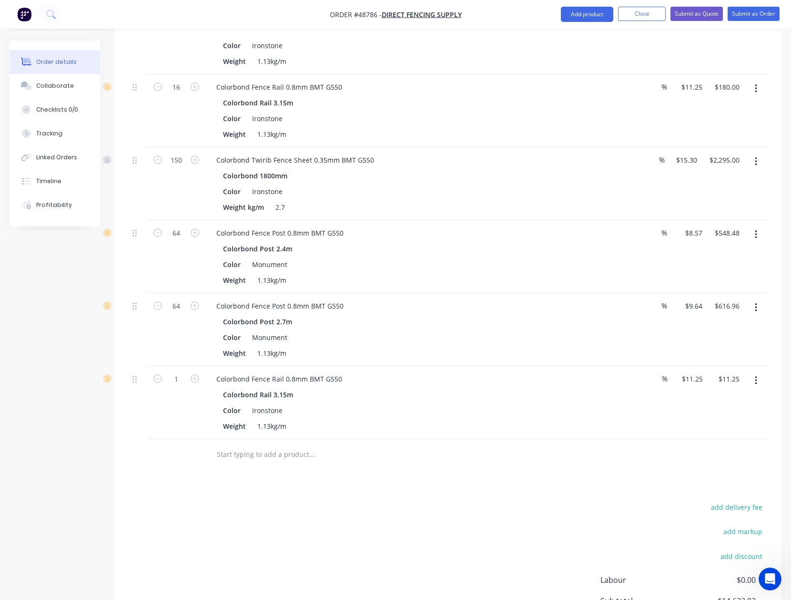
click at [756, 376] on icon "button" at bounding box center [756, 380] width 2 height 9
click at [735, 399] on div "Edit" at bounding box center [722, 406] width 73 height 14
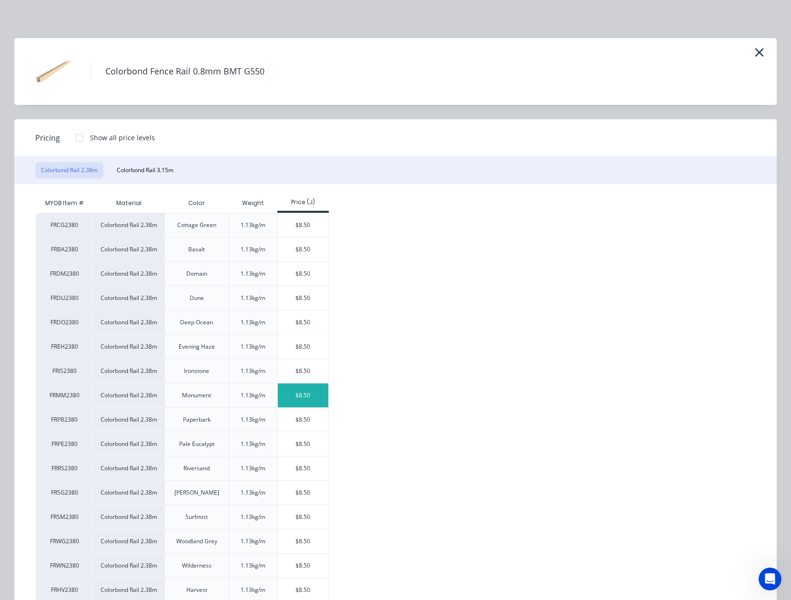
click at [303, 395] on div "$8.50" at bounding box center [303, 395] width 51 height 24
type input "$8.50"
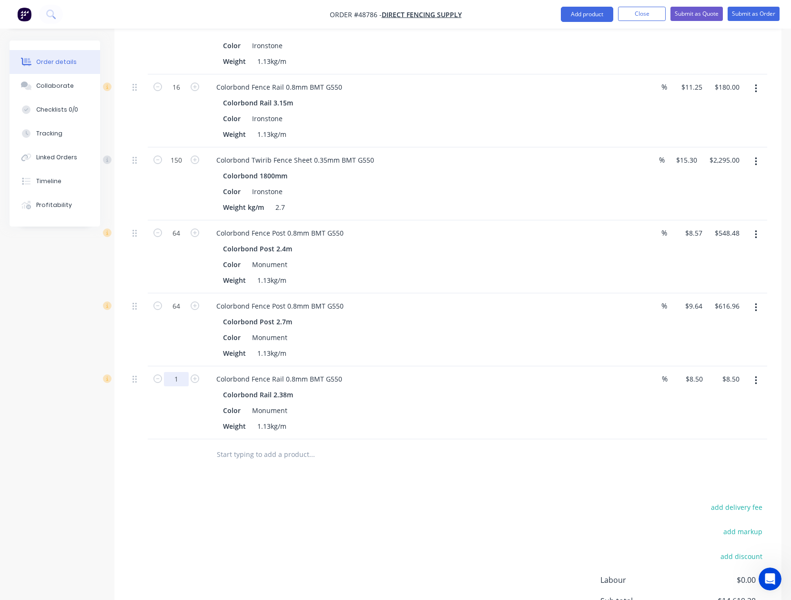
type input "120"
type input "$1,020.00"
click at [536, 445] on div at bounding box center [377, 454] width 336 height 19
click at [757, 375] on icon "button" at bounding box center [756, 380] width 2 height 10
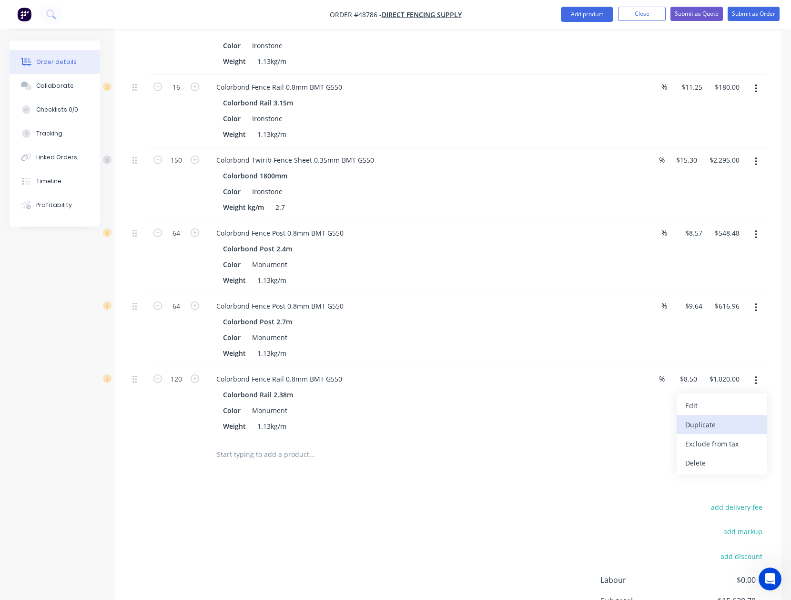
click at [754, 418] on div "Duplicate" at bounding box center [722, 425] width 73 height 14
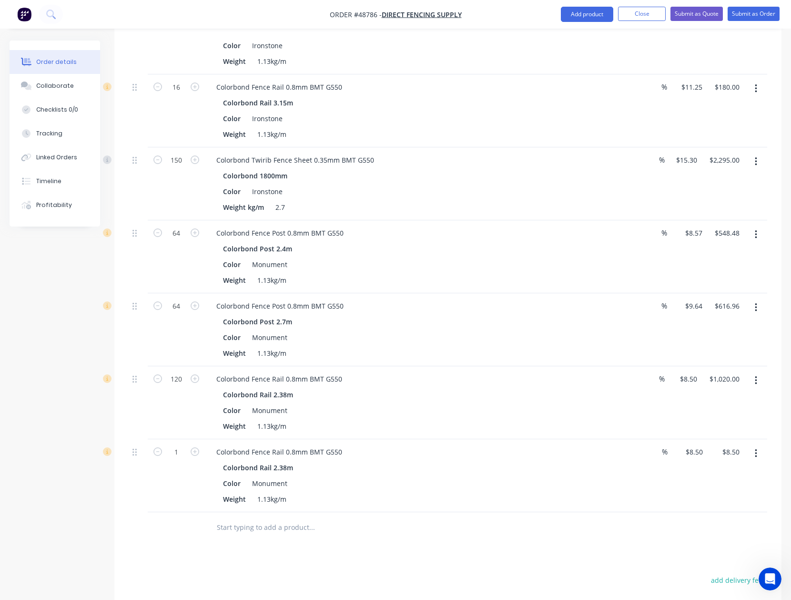
drag, startPoint x: 762, startPoint y: 445, endPoint x: 744, endPoint y: 451, distance: 18.7
click at [759, 447] on button "button" at bounding box center [756, 453] width 22 height 17
click at [710, 472] on div "Edit" at bounding box center [722, 479] width 73 height 14
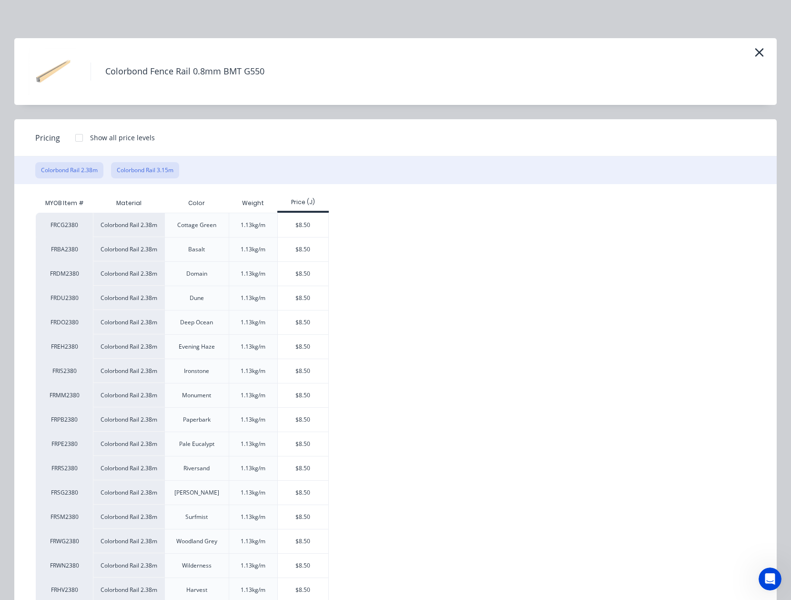
click at [159, 164] on button "Colorbond Rail 3.15m" at bounding box center [145, 170] width 68 height 16
click at [315, 274] on div "$11.25" at bounding box center [303, 274] width 51 height 24
type input "$11.25"
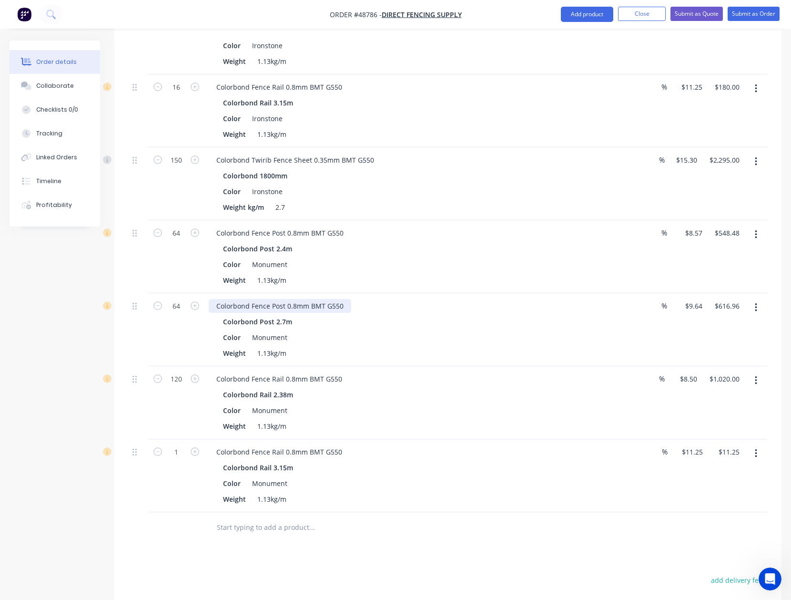
scroll to position [1484, 0]
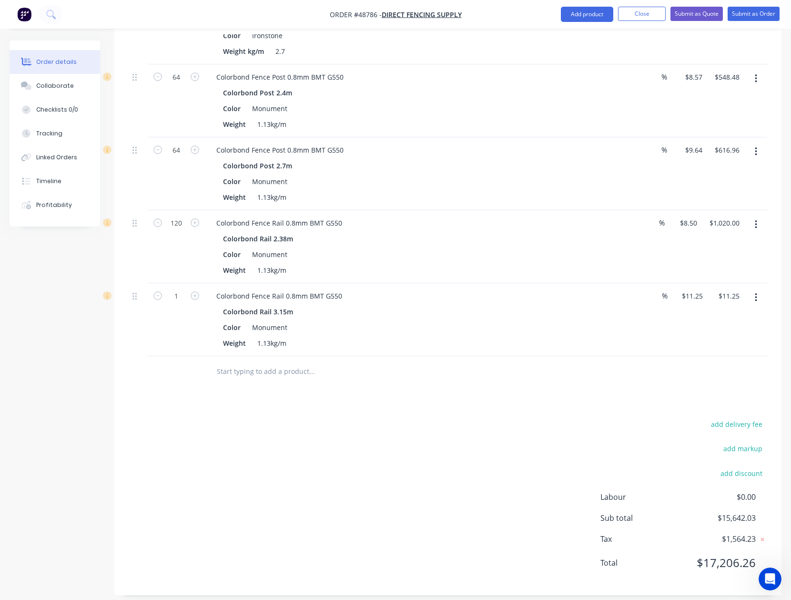
click at [189, 290] on button "button" at bounding box center [195, 295] width 12 height 10
type input "2"
type input "$22.50"
type input "16"
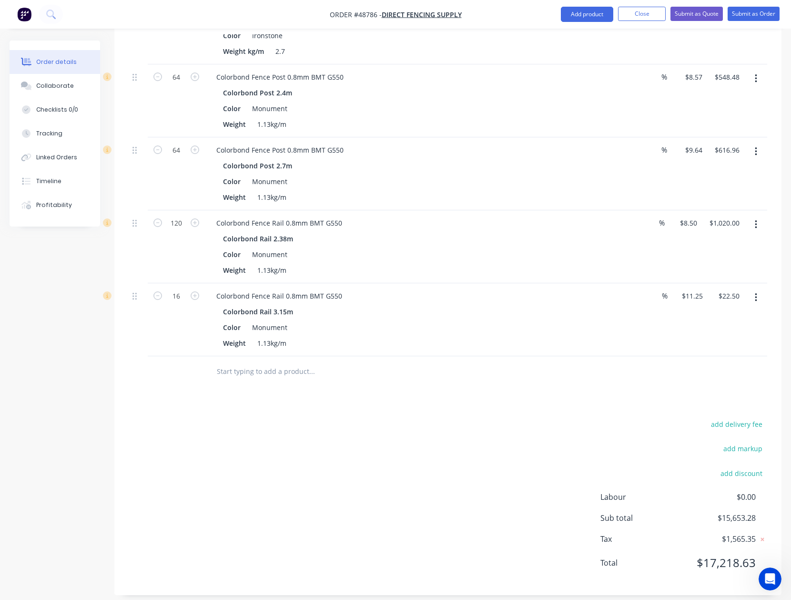
type input "$180.00"
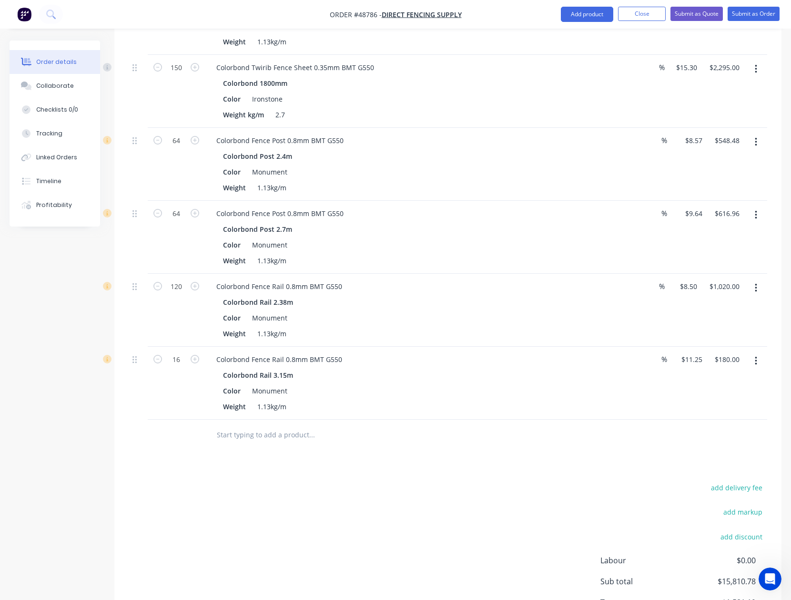
scroll to position [1357, 0]
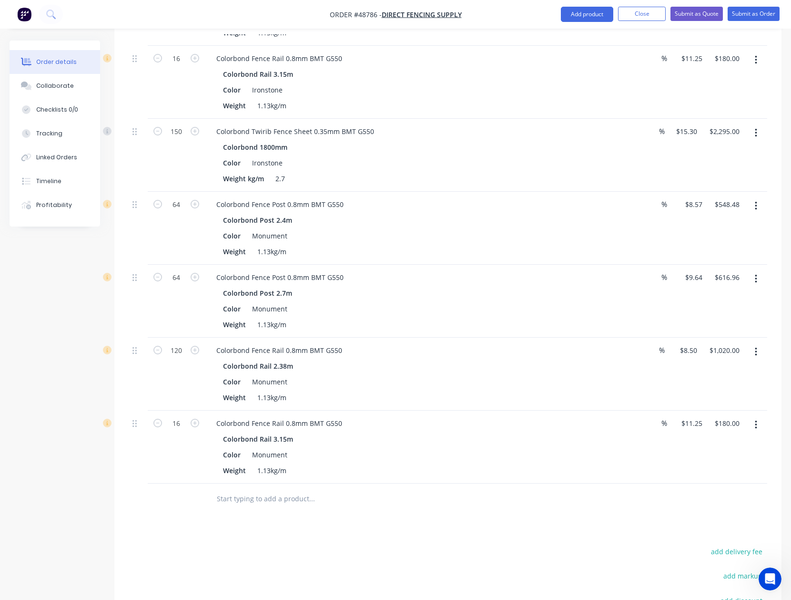
click at [751, 124] on button "button" at bounding box center [756, 132] width 22 height 17
click at [744, 170] on div "Duplicate" at bounding box center [722, 177] width 73 height 14
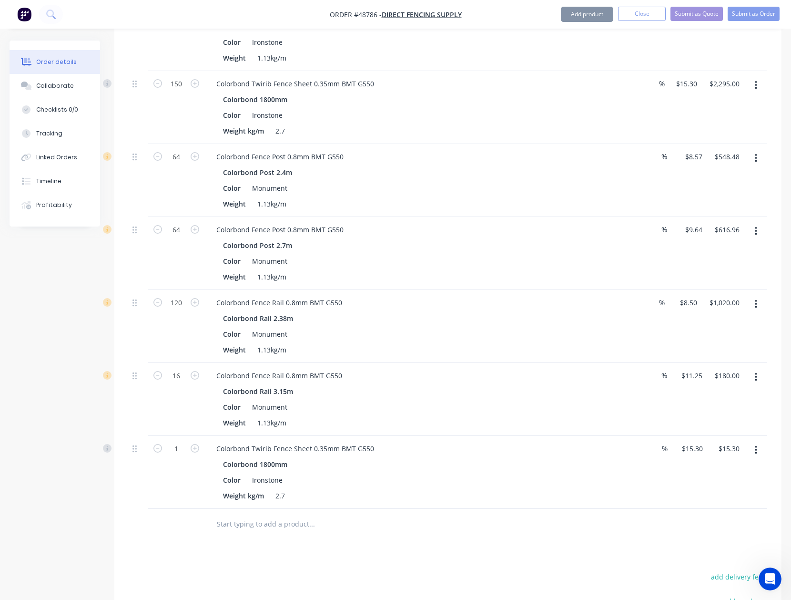
scroll to position [1548, 0]
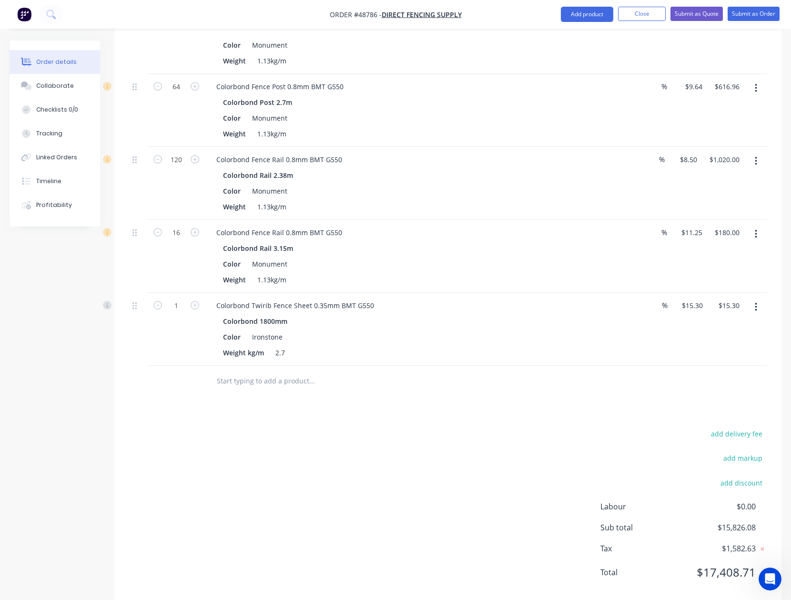
click at [756, 302] on icon "button" at bounding box center [756, 307] width 2 height 10
click at [737, 325] on div "Edit" at bounding box center [722, 332] width 73 height 14
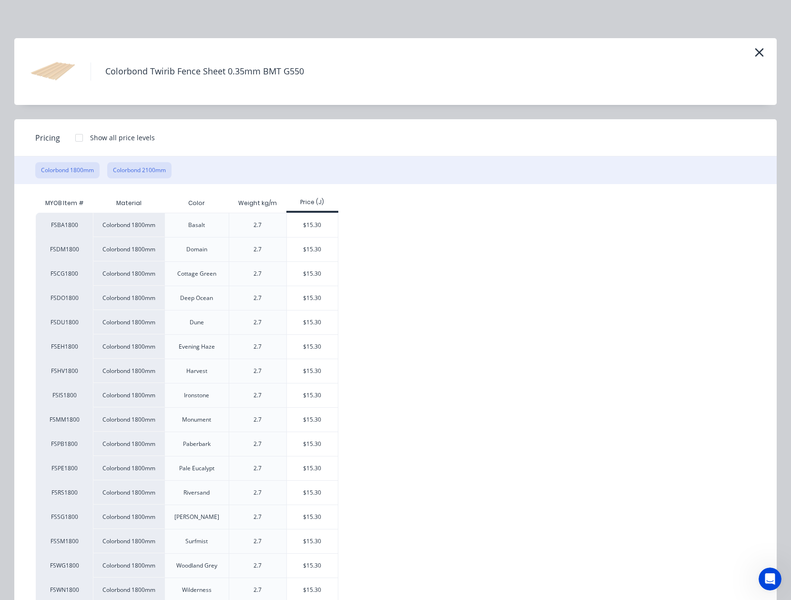
click at [138, 167] on button "Colorbond 2100mm" at bounding box center [139, 170] width 64 height 16
click at [58, 176] on button "Colorbond 1800mm" at bounding box center [67, 170] width 64 height 16
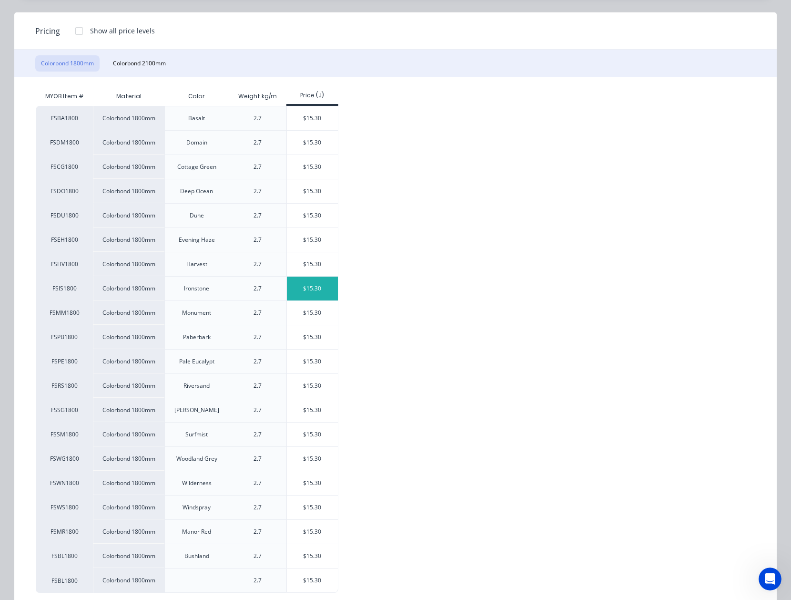
scroll to position [130, 0]
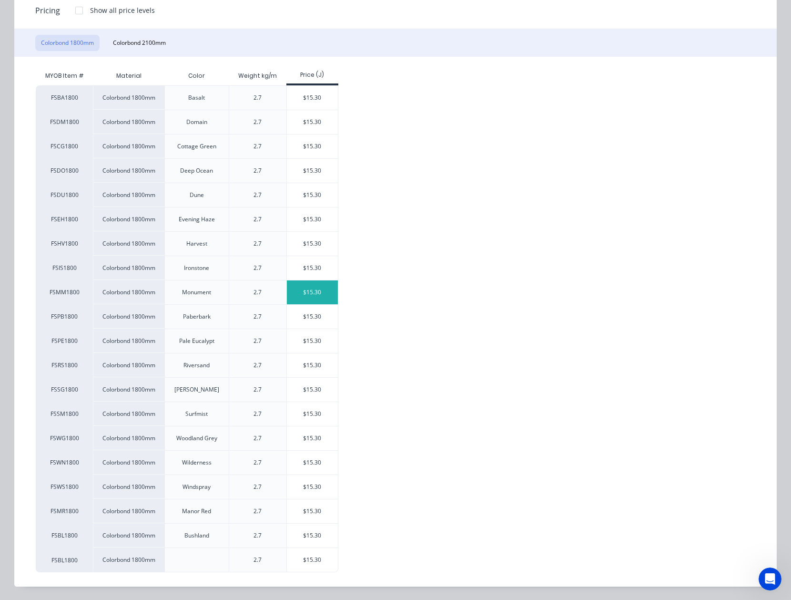
click at [319, 287] on div "$15.30" at bounding box center [312, 292] width 51 height 24
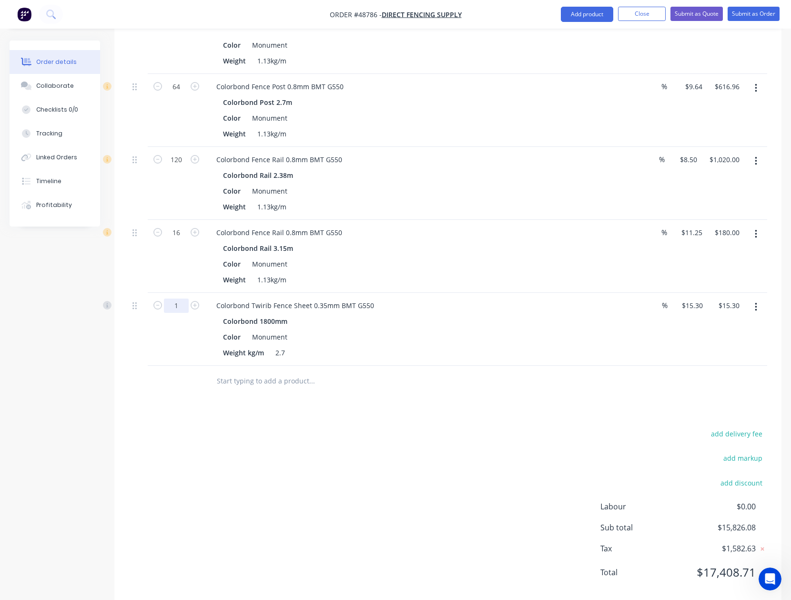
type input "150"
type input "$2,295.00"
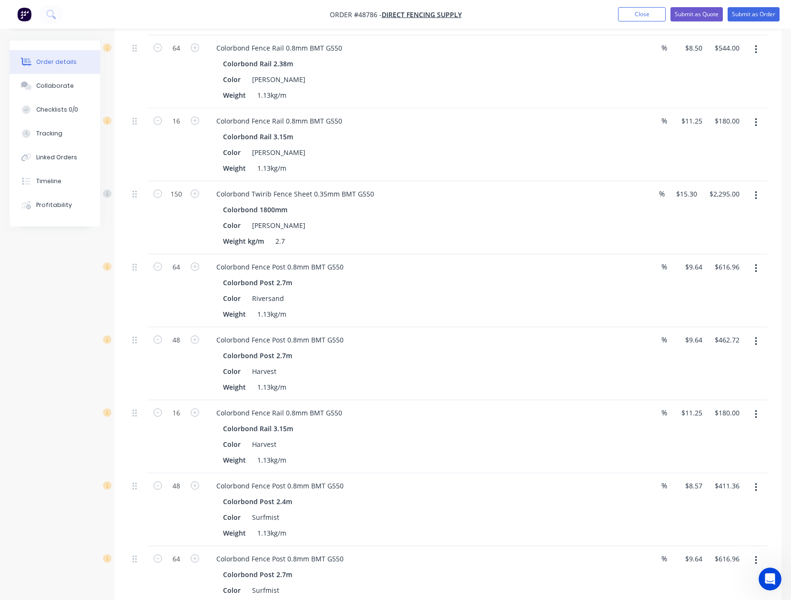
scroll to position [149, 0]
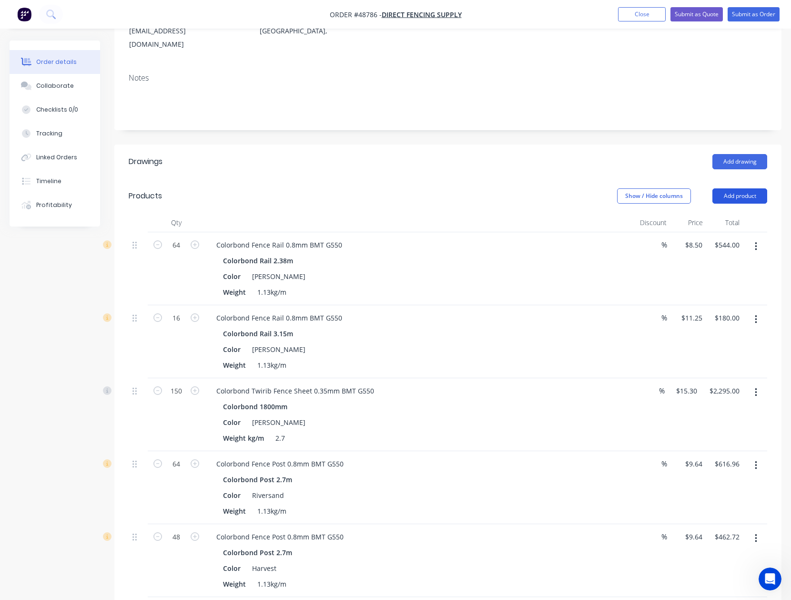
click at [738, 188] on button "Add product" at bounding box center [740, 195] width 55 height 15
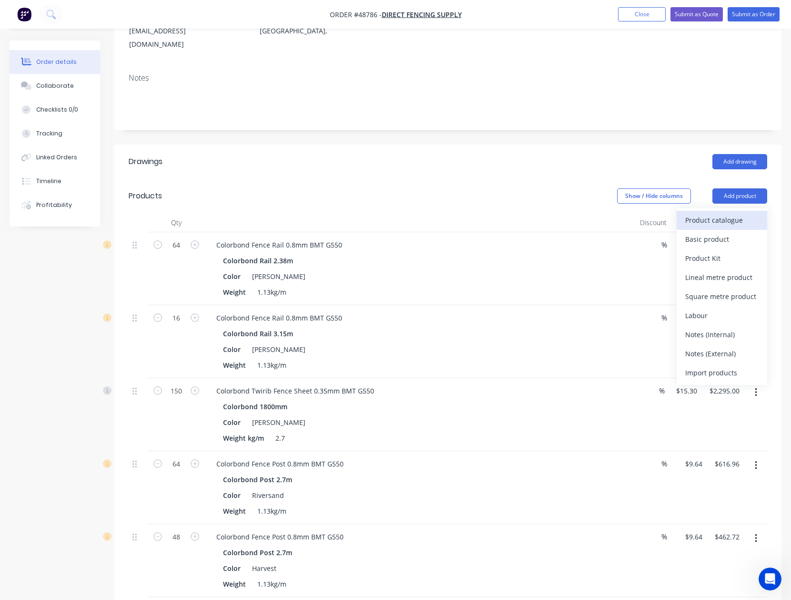
click at [729, 213] on div "Product catalogue" at bounding box center [722, 220] width 73 height 14
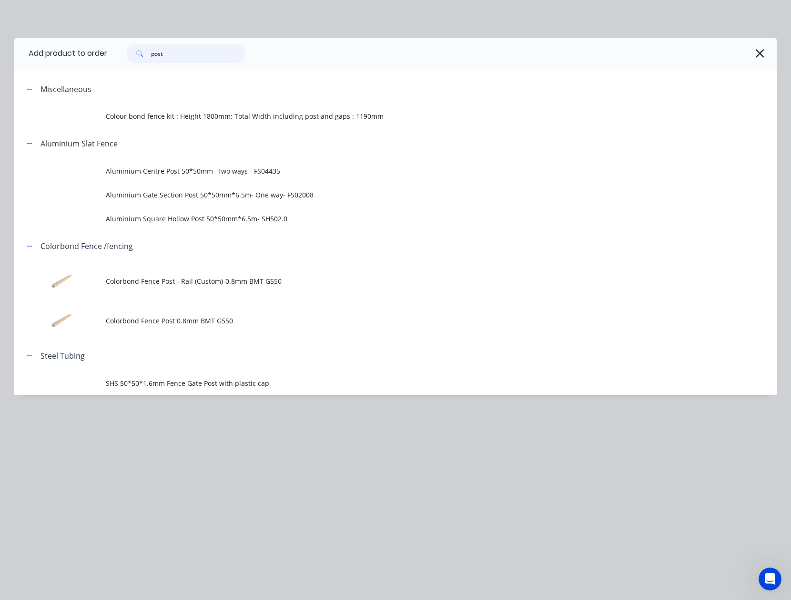
drag, startPoint x: 187, startPoint y: 52, endPoint x: 30, endPoint y: 50, distance: 157.3
click at [35, 53] on header "Add product to order post" at bounding box center [395, 53] width 763 height 31
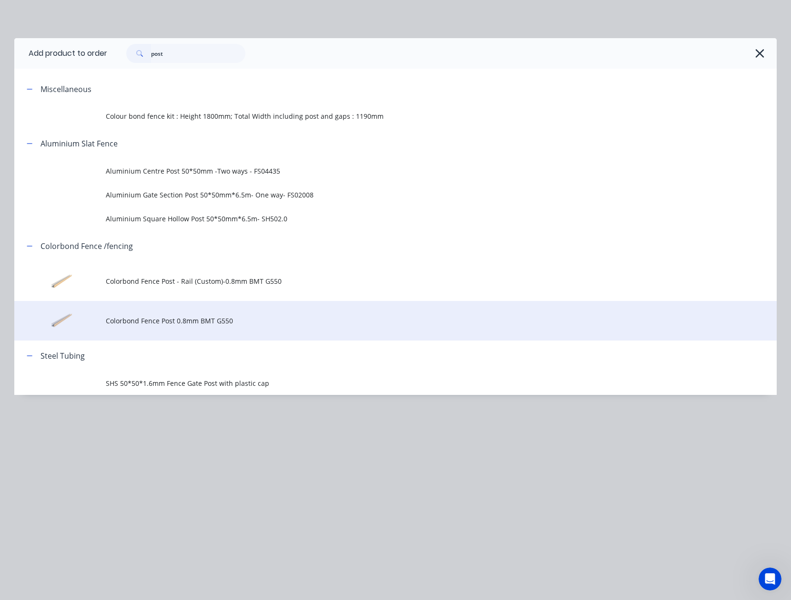
click at [254, 306] on td "Colorbond Fence Post 0.8mm BMT G550" at bounding box center [441, 321] width 671 height 40
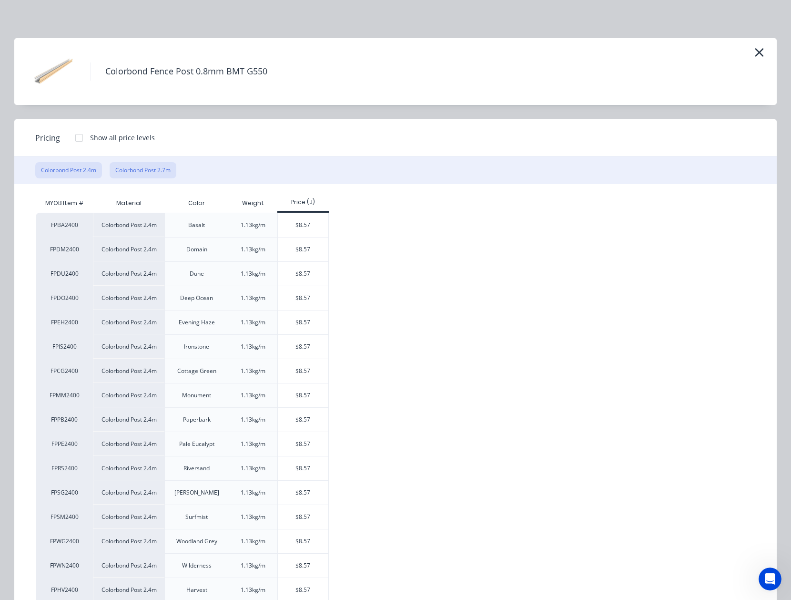
click at [151, 170] on button "Colorbond Post 2.7m" at bounding box center [143, 170] width 67 height 16
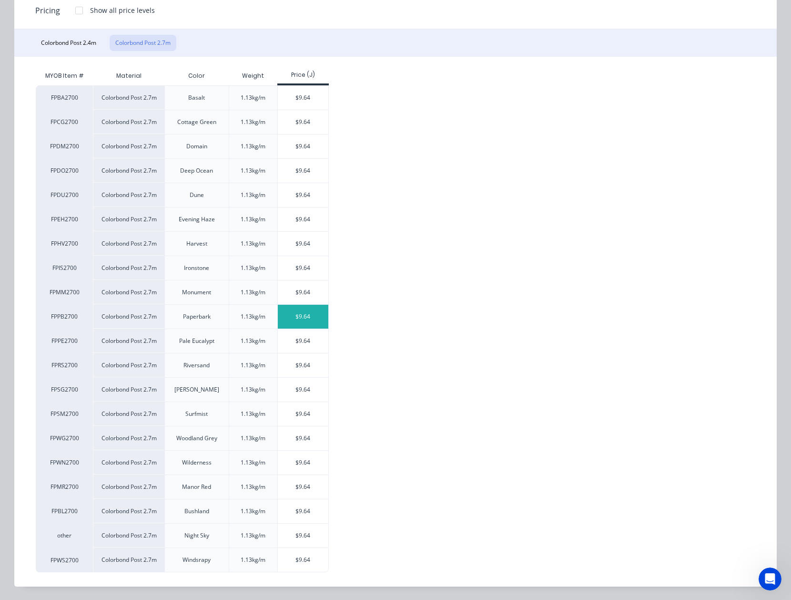
scroll to position [130, 0]
click at [291, 326] on div "$9.64" at bounding box center [303, 317] width 51 height 24
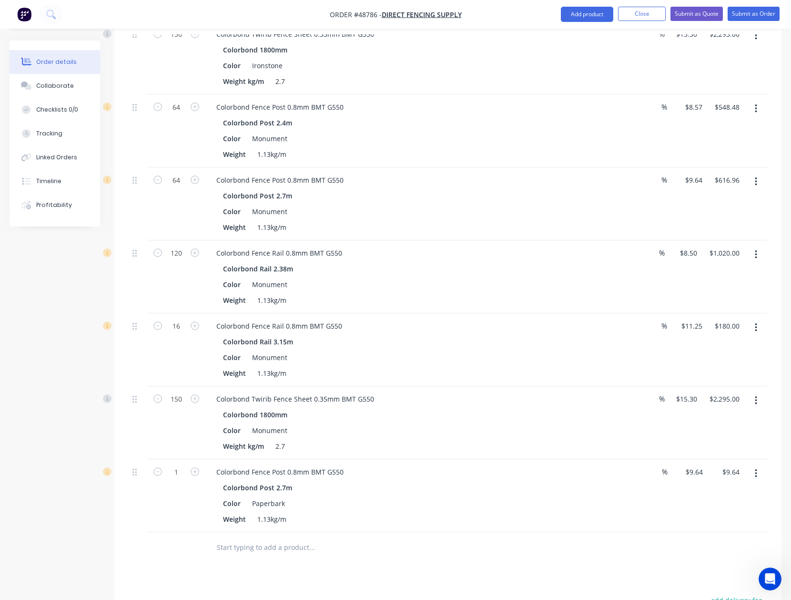
scroll to position [1611, 0]
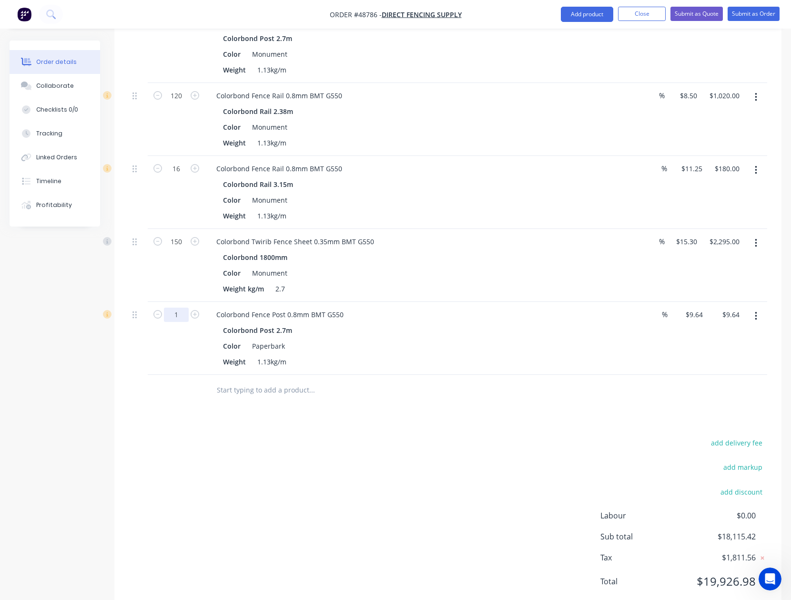
type input "64"
type input "$616.96"
click at [584, 375] on div at bounding box center [448, 390] width 639 height 31
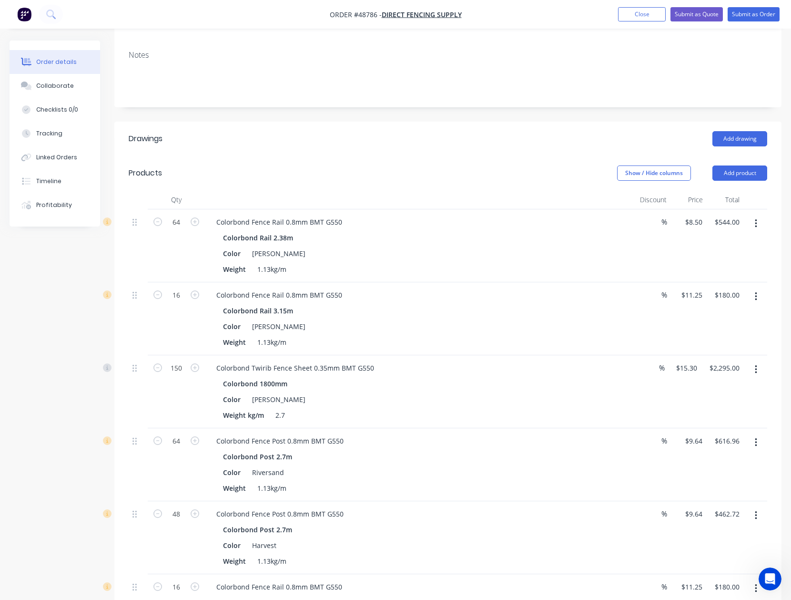
scroll to position [149, 0]
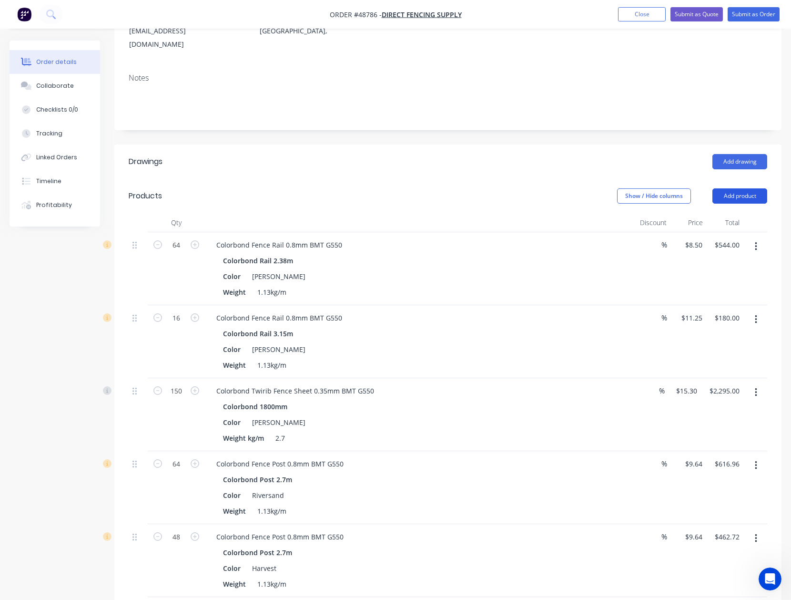
click at [740, 188] on button "Add product" at bounding box center [740, 195] width 55 height 15
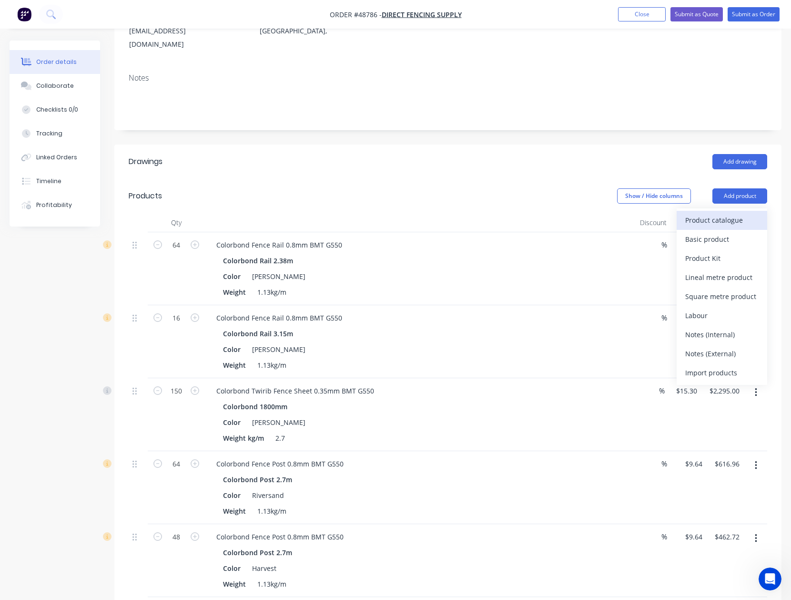
click at [731, 213] on div "Product catalogue" at bounding box center [722, 220] width 73 height 14
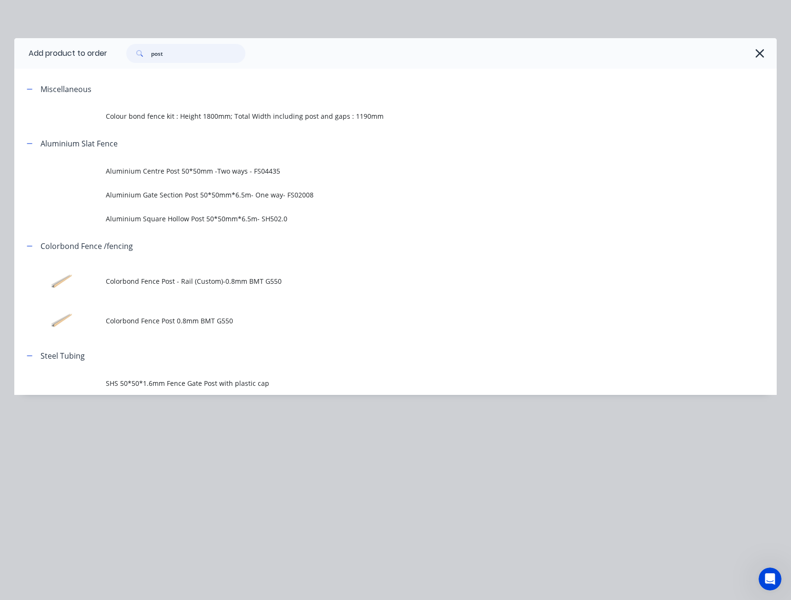
drag, startPoint x: 189, startPoint y: 50, endPoint x: 25, endPoint y: 62, distance: 164.4
click at [34, 62] on header "Add product to order post" at bounding box center [395, 53] width 763 height 31
type input "rail"
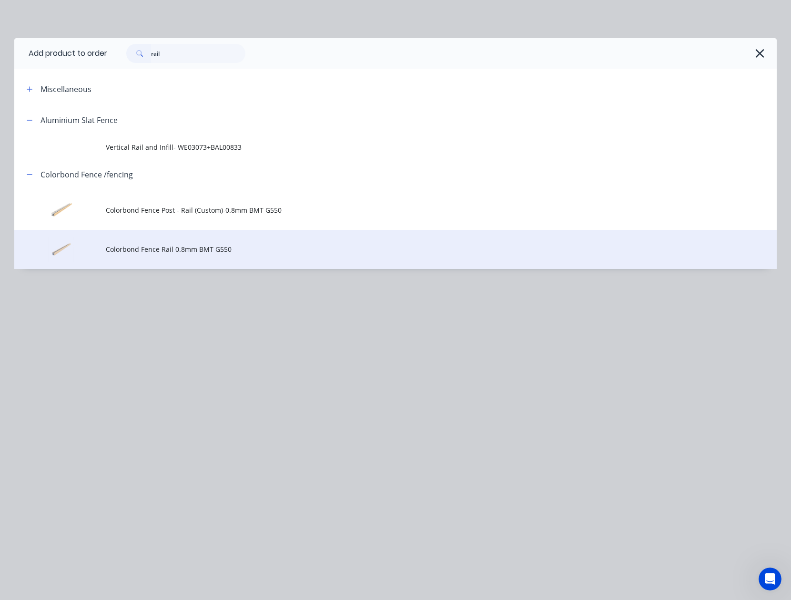
click at [185, 246] on span "Colorbond Fence Rail 0.8mm BMT G550" at bounding box center [374, 249] width 537 height 10
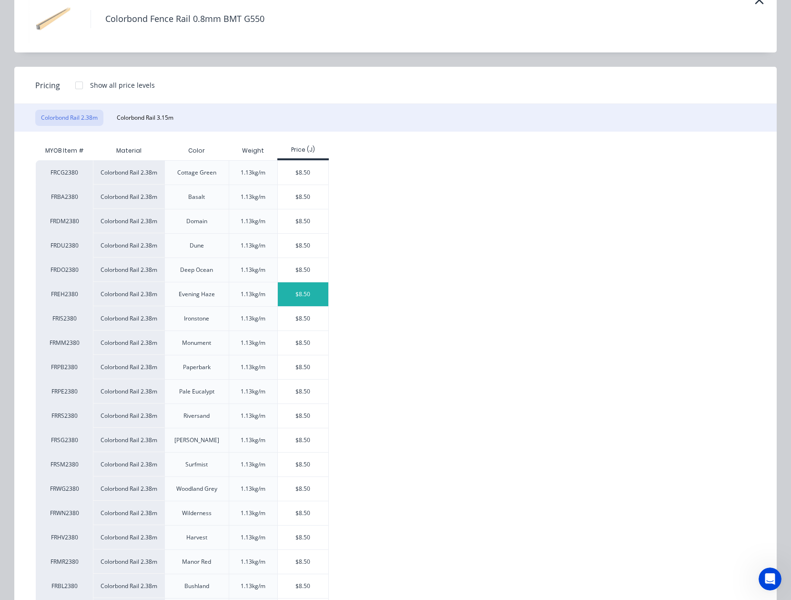
scroll to position [105, 0]
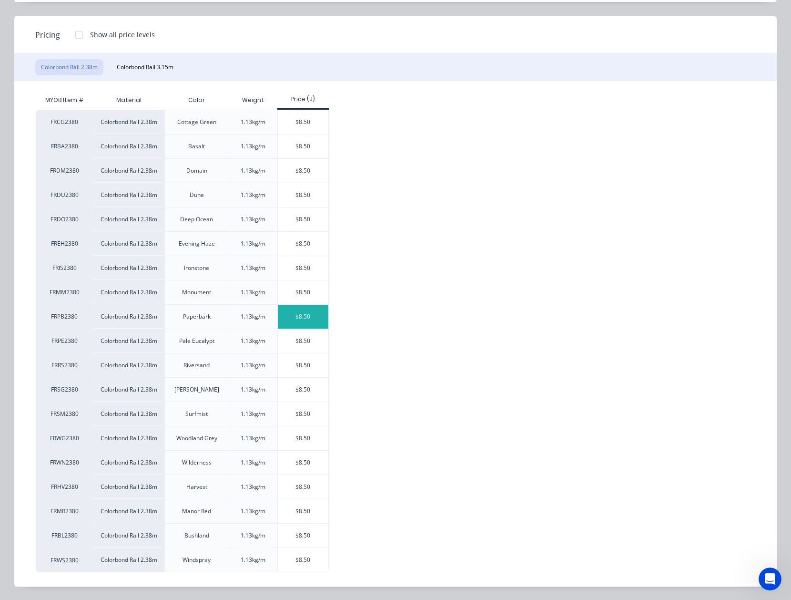
click at [292, 311] on div "$8.50" at bounding box center [303, 317] width 51 height 24
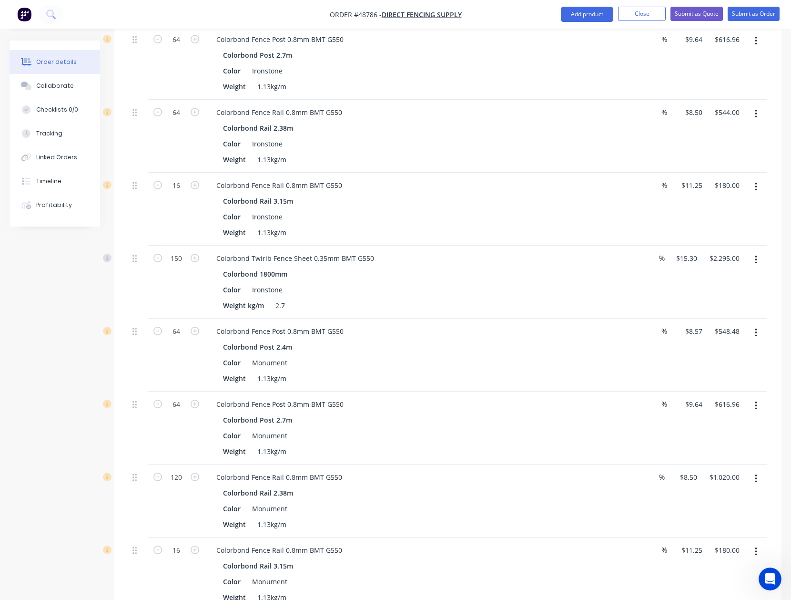
scroll to position [1703, 0]
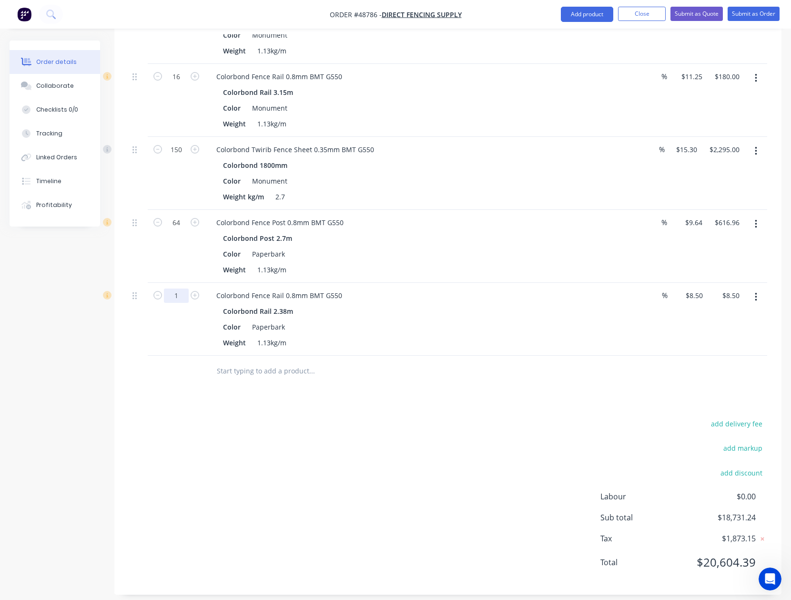
type input "56"
type input "$476.00"
drag, startPoint x: 456, startPoint y: 404, endPoint x: 460, endPoint y: 411, distance: 7.5
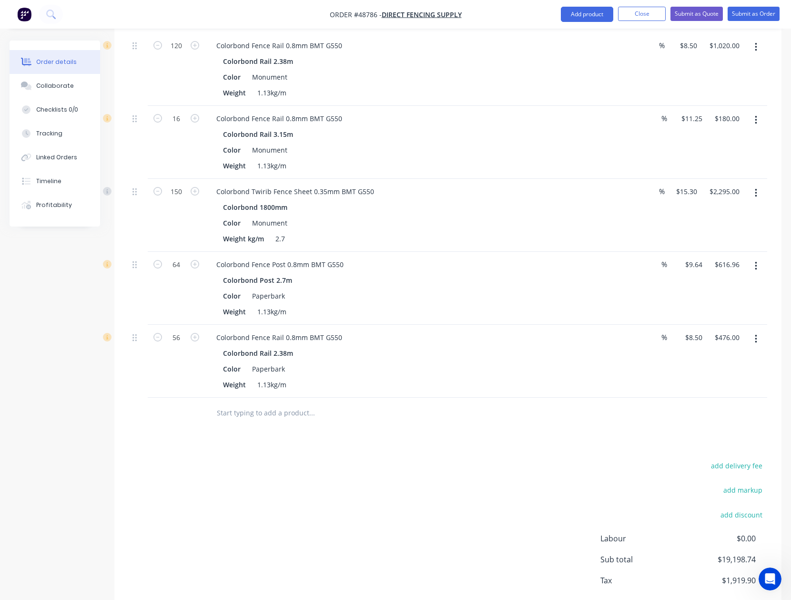
scroll to position [1513, 0]
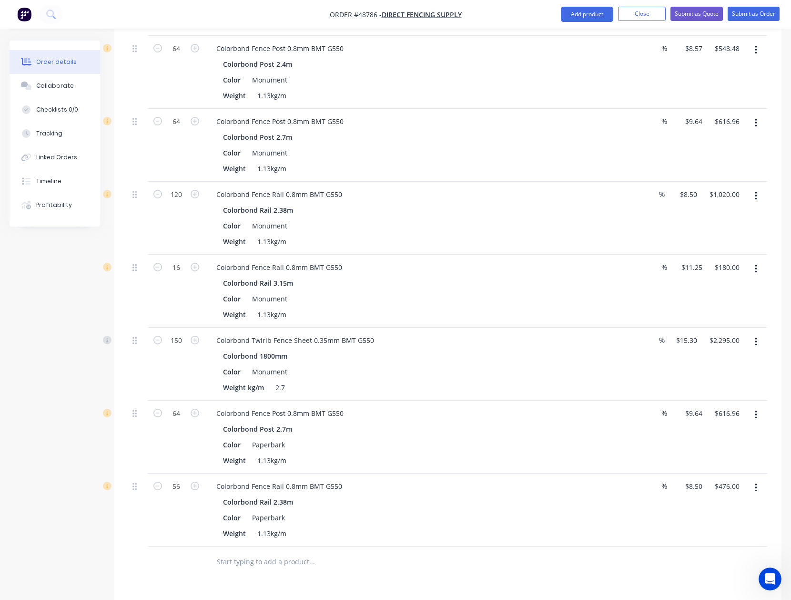
click at [759, 335] on button "button" at bounding box center [756, 341] width 22 height 17
click at [729, 379] on div "Duplicate" at bounding box center [722, 386] width 73 height 14
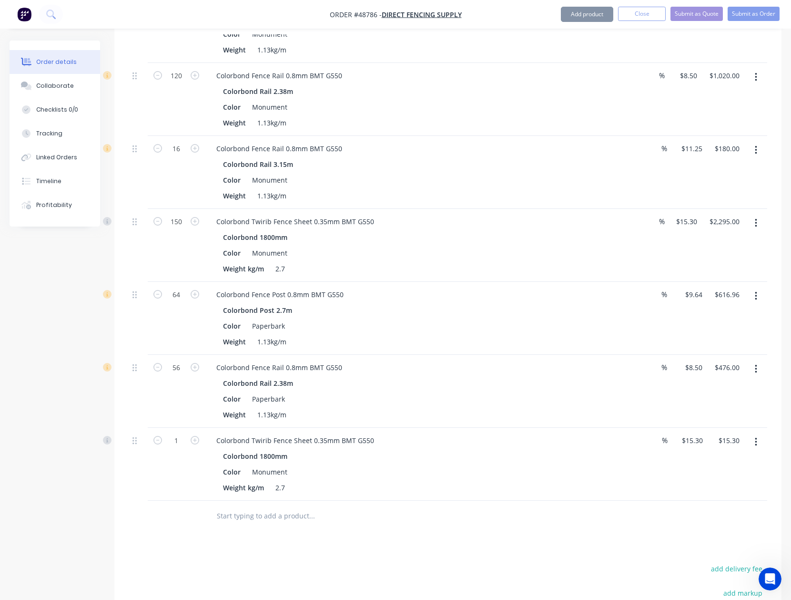
scroll to position [1776, 0]
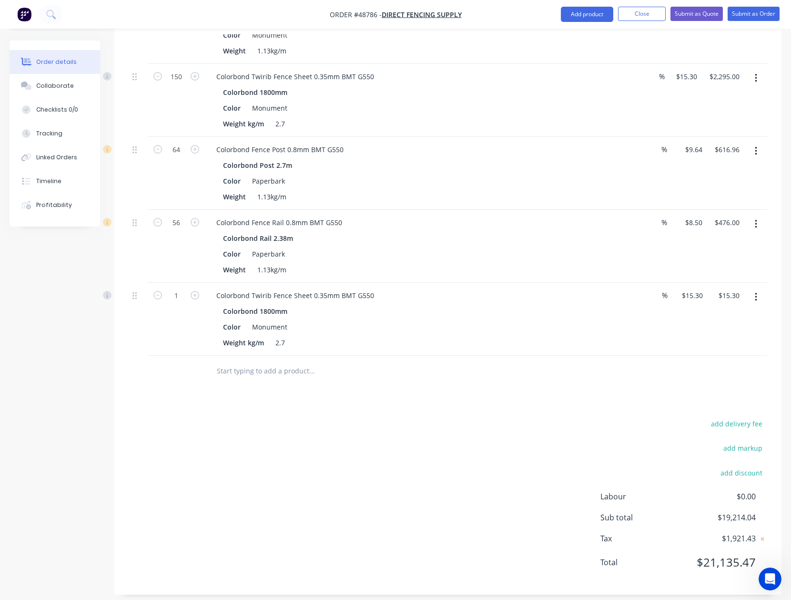
click at [752, 293] on button "button" at bounding box center [756, 296] width 22 height 17
click at [739, 315] on div "Edit" at bounding box center [722, 322] width 73 height 14
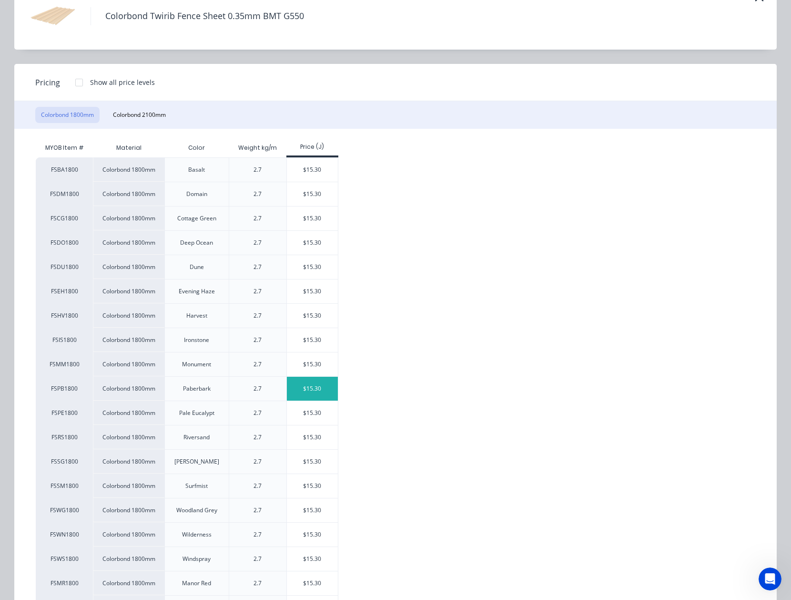
scroll to position [130, 0]
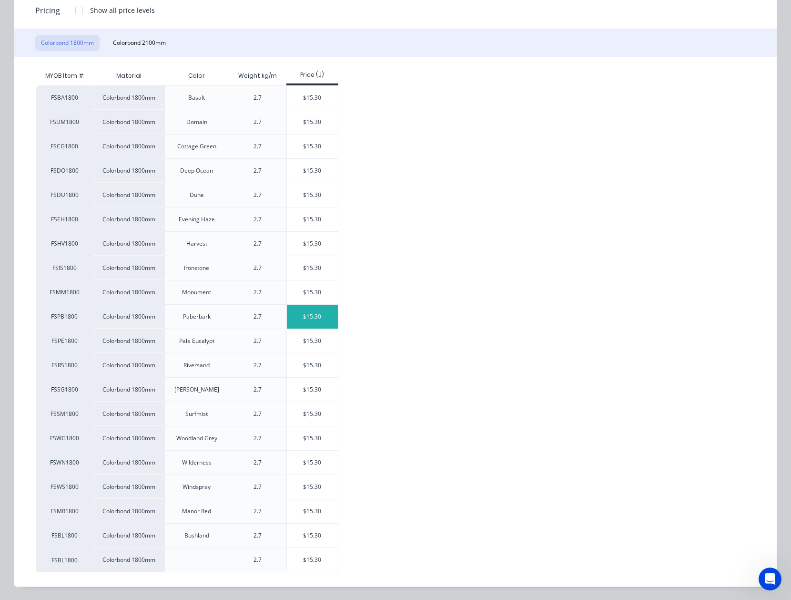
click at [301, 305] on div "$15.30" at bounding box center [312, 317] width 51 height 24
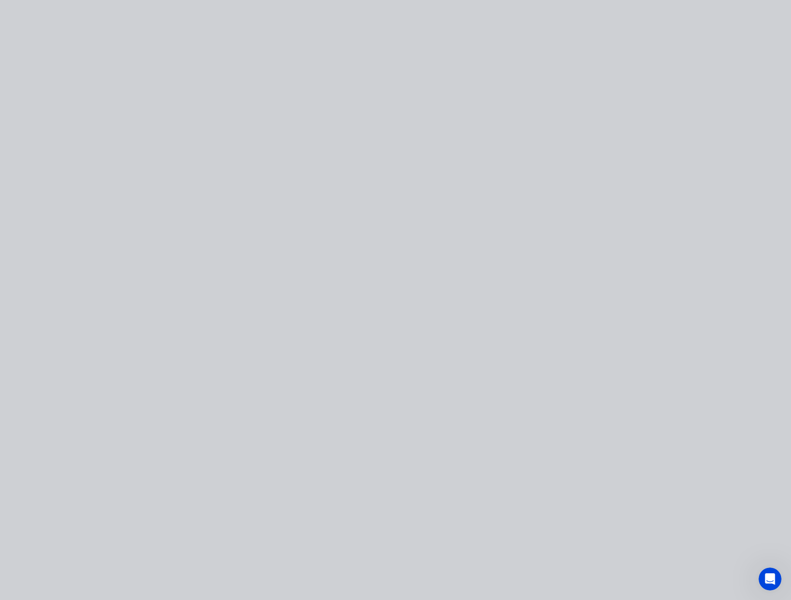
scroll to position [0, 0]
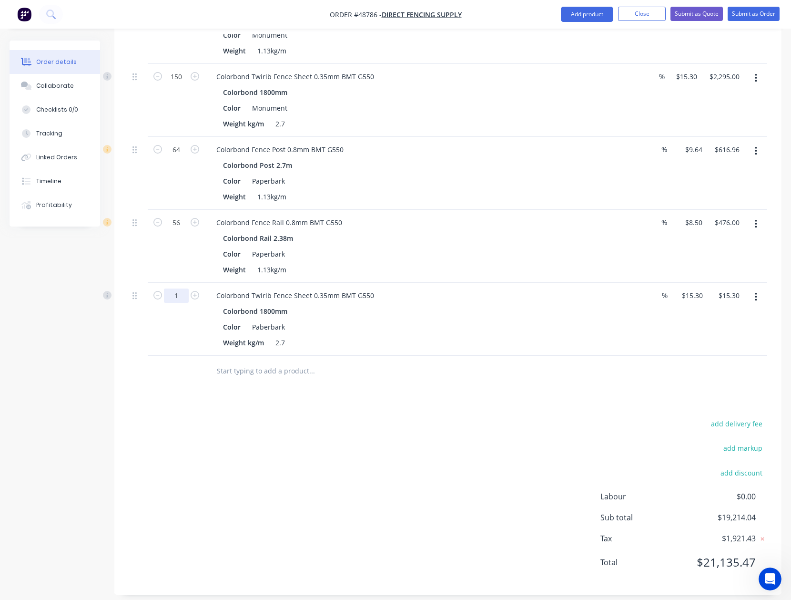
type input "150"
type input "$2,295.00"
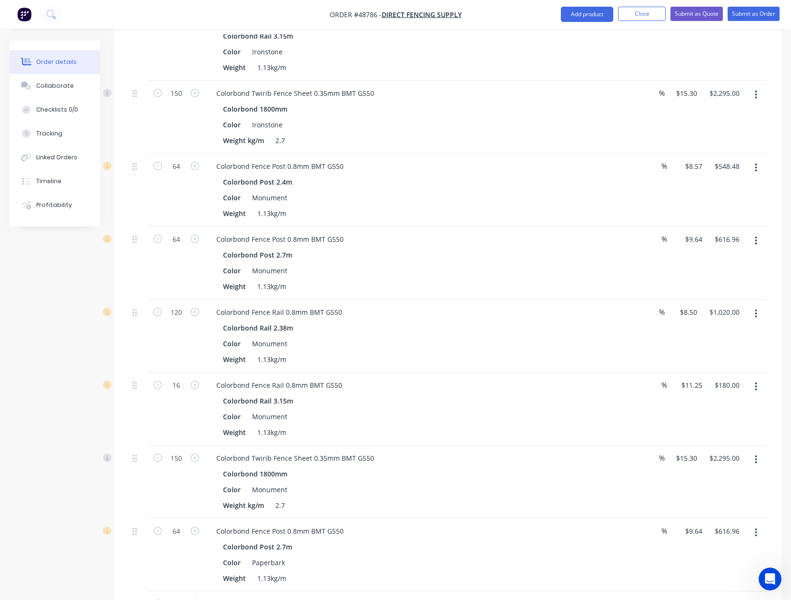
scroll to position [1713, 0]
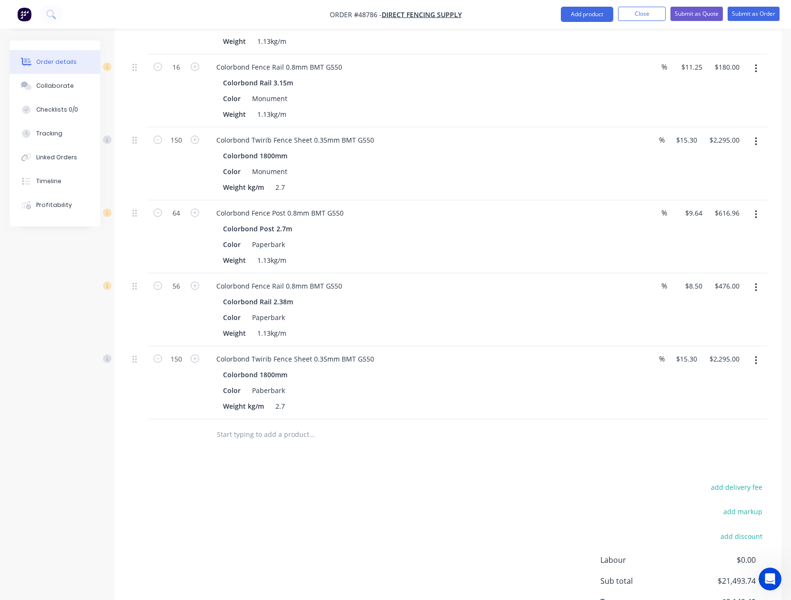
click at [754, 208] on button "button" at bounding box center [756, 214] width 22 height 17
click at [744, 252] on div "Duplicate" at bounding box center [722, 259] width 73 height 14
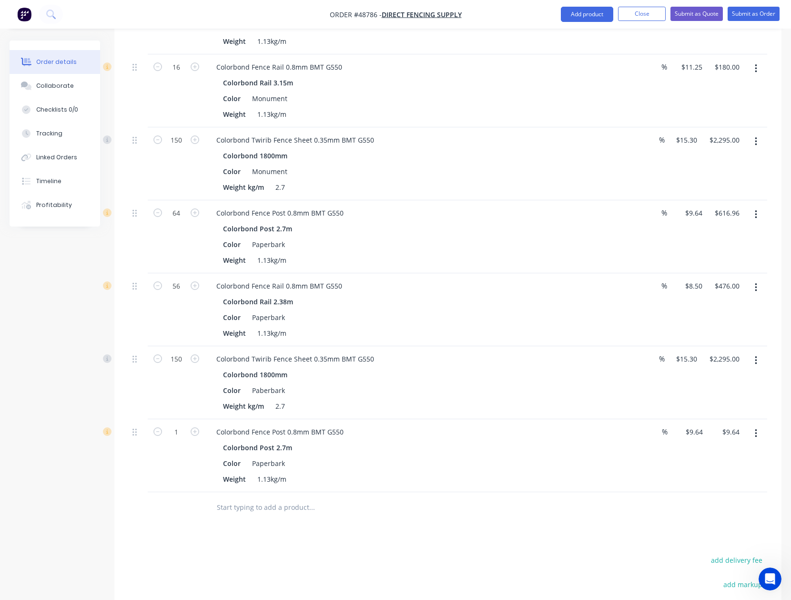
click at [759, 426] on button "button" at bounding box center [756, 433] width 22 height 17
click at [743, 449] on button "Edit" at bounding box center [722, 458] width 91 height 19
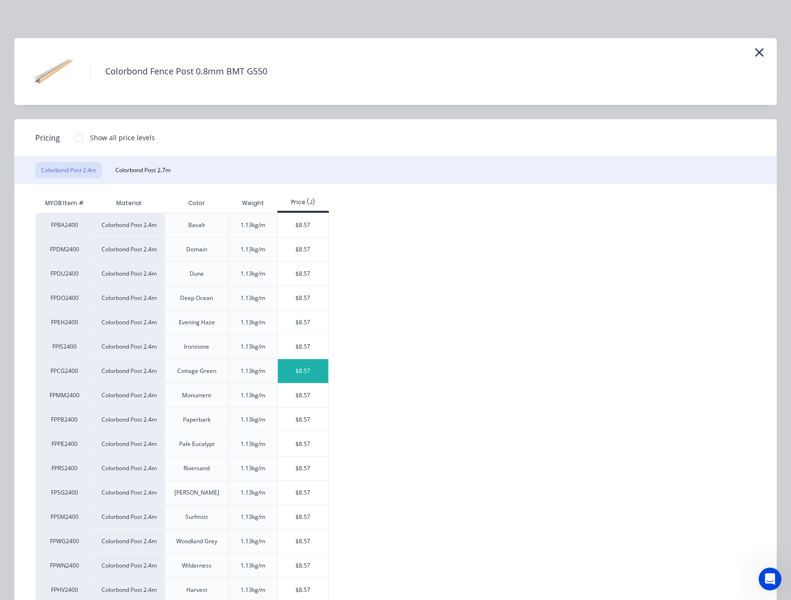
click at [309, 368] on div "$8.57" at bounding box center [303, 371] width 51 height 24
type input "$8.57"
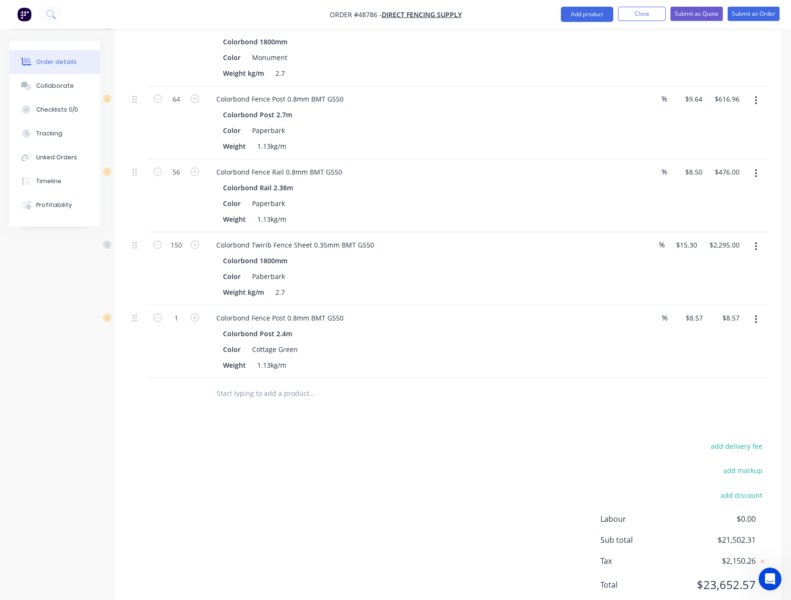
scroll to position [1850, 0]
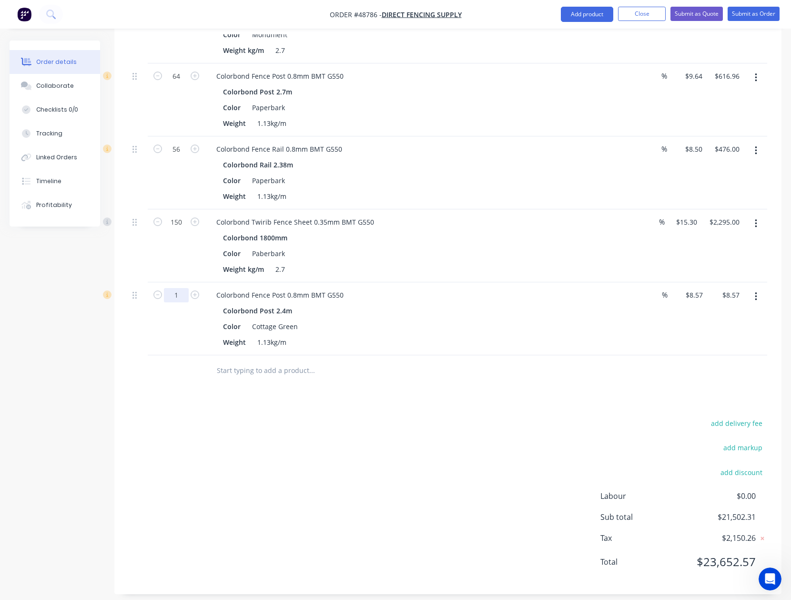
type input "40"
type input "$342.80"
drag, startPoint x: 372, startPoint y: 356, endPoint x: 422, endPoint y: 346, distance: 50.6
click at [378, 361] on input "text" at bounding box center [311, 370] width 191 height 19
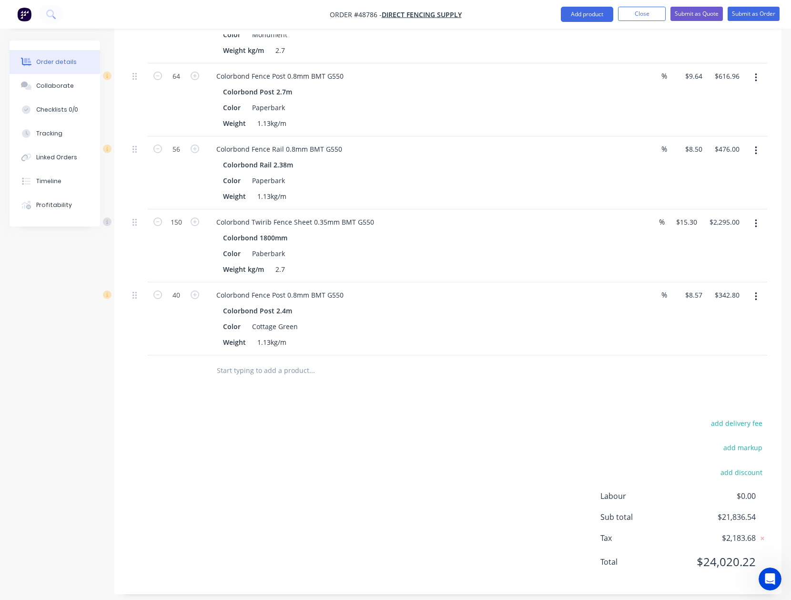
click at [761, 294] on button "button" at bounding box center [756, 296] width 22 height 17
click at [748, 334] on div "Duplicate" at bounding box center [722, 341] width 73 height 14
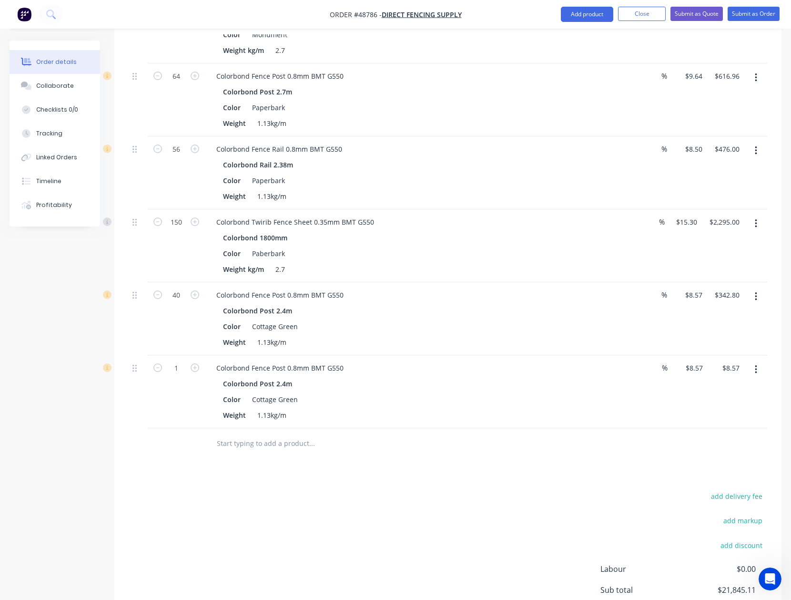
click at [758, 362] on button "button" at bounding box center [756, 369] width 22 height 17
click at [717, 442] on button "Delete" at bounding box center [722, 451] width 91 height 19
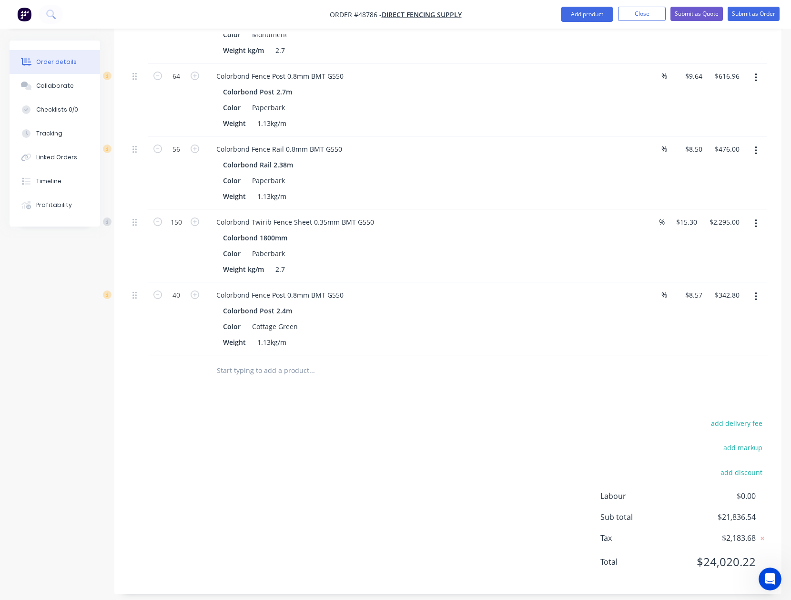
scroll to position [1532, 0]
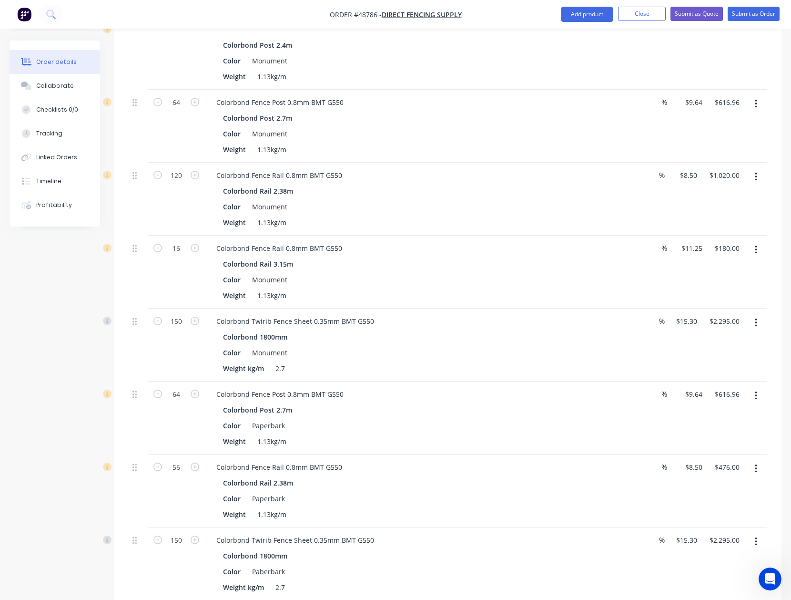
click at [761, 460] on button "button" at bounding box center [756, 468] width 22 height 17
click at [738, 506] on div "Duplicate" at bounding box center [722, 513] width 73 height 14
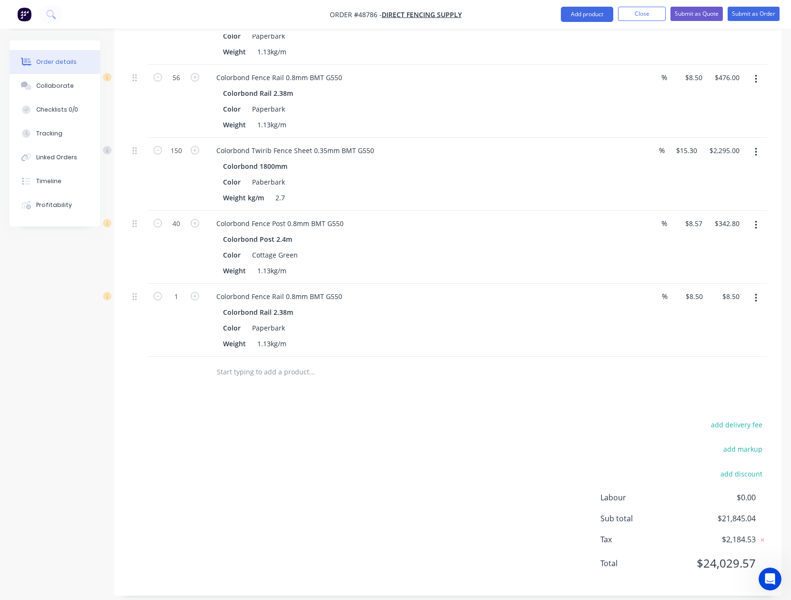
scroll to position [1923, 0]
type input "48"
type input "$408.00"
click at [507, 420] on div "add delivery fee add markup add discount Labour $0.00 Sub total $21,845.04 Tax …" at bounding box center [448, 498] width 639 height 163
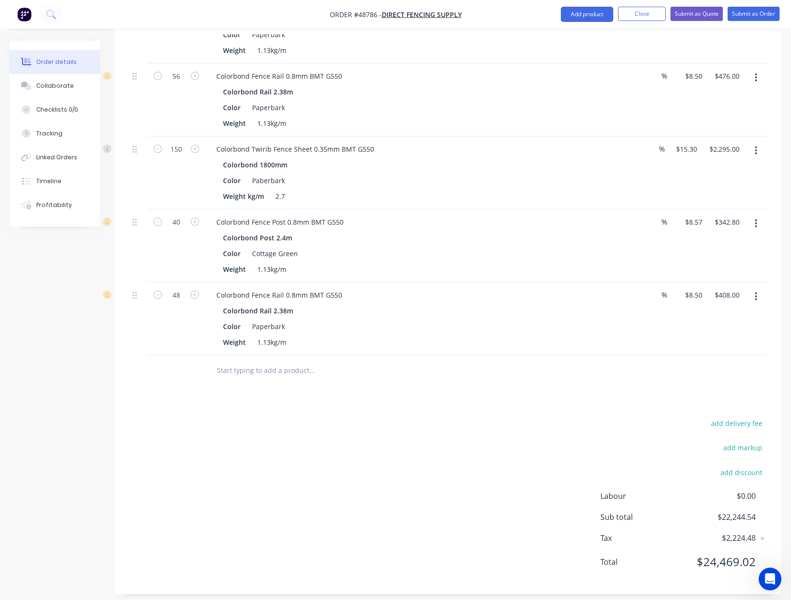
click at [756, 292] on icon "button" at bounding box center [756, 296] width 2 height 9
click at [728, 318] on div "Edit" at bounding box center [722, 322] width 73 height 14
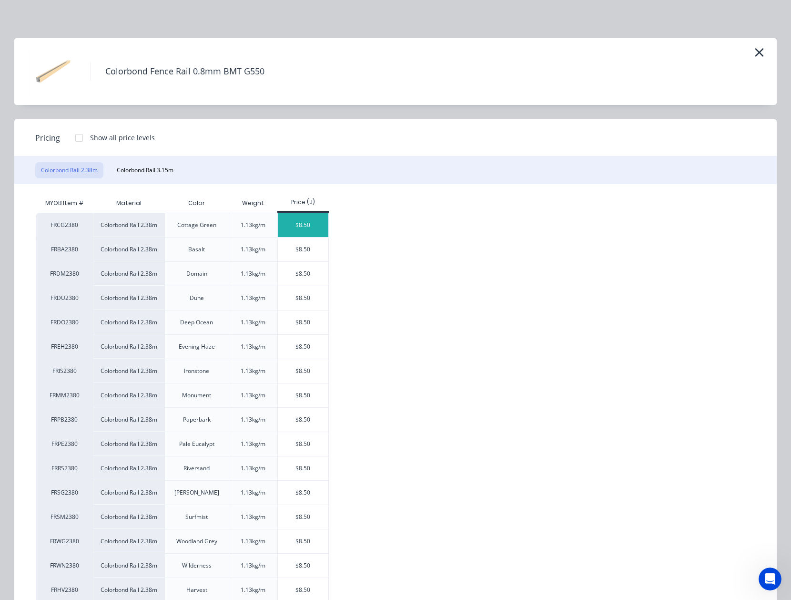
click at [307, 222] on div "$8.50" at bounding box center [303, 225] width 51 height 24
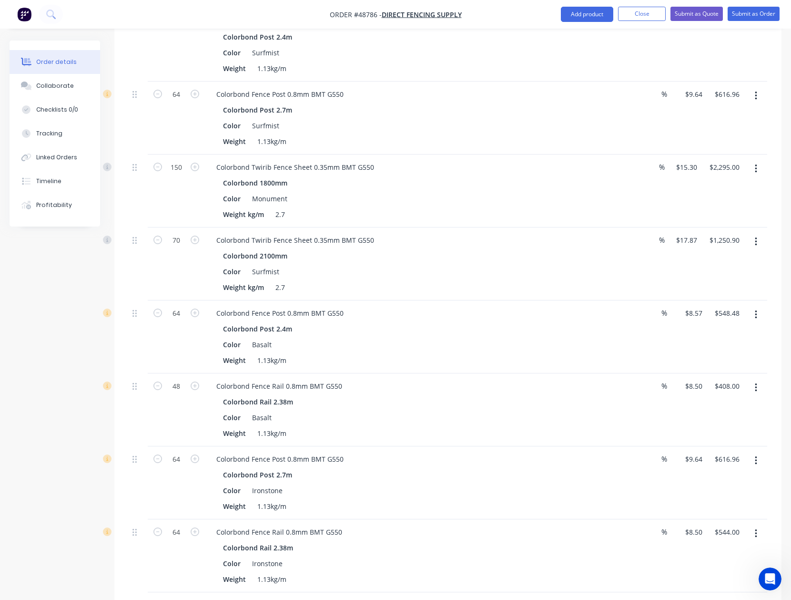
scroll to position [826, 0]
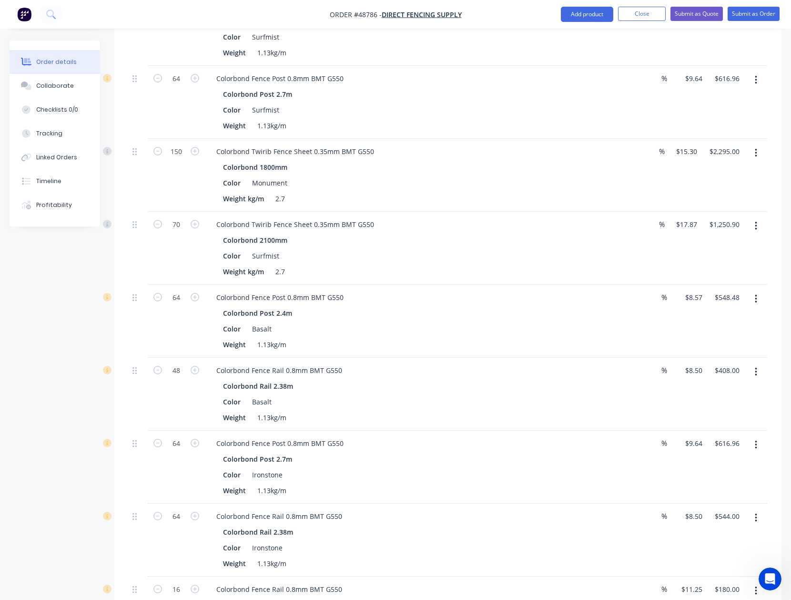
click at [758, 144] on button "button" at bounding box center [756, 152] width 22 height 17
click at [709, 172] on div "Edit" at bounding box center [722, 178] width 73 height 14
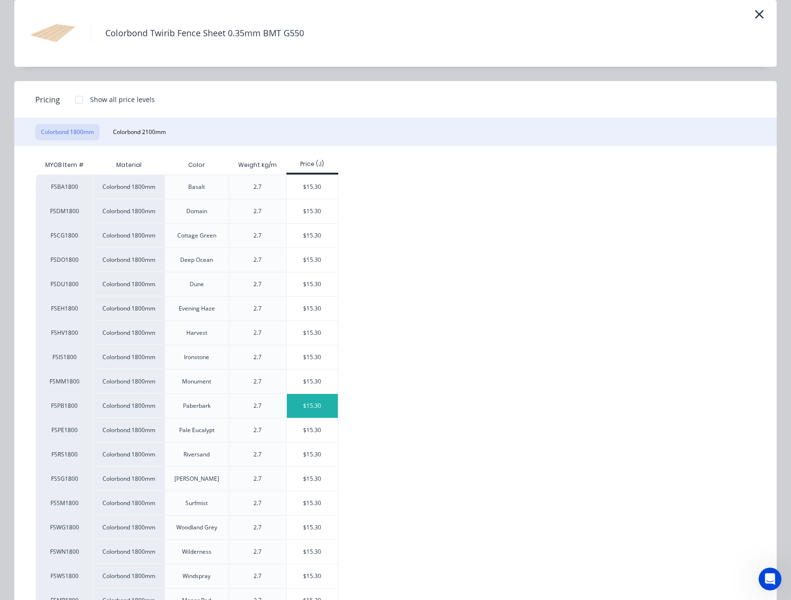
scroll to position [130, 0]
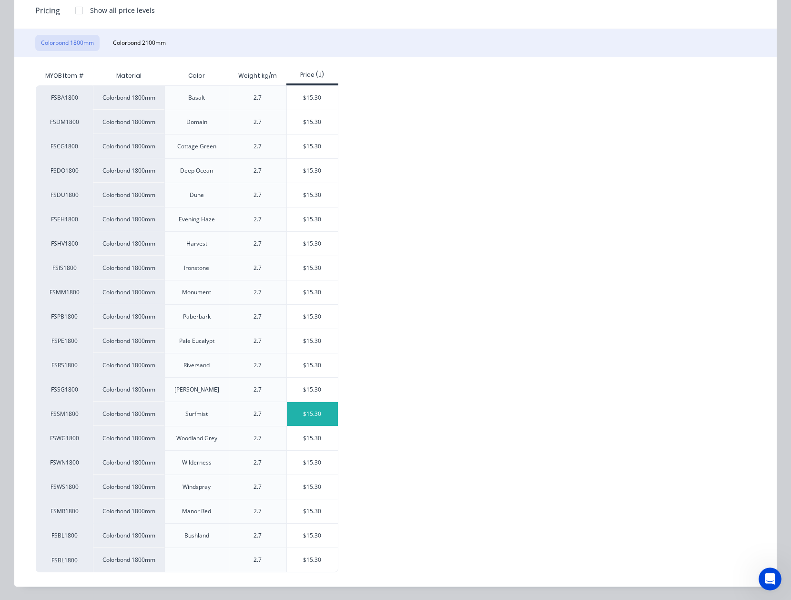
click at [319, 410] on div "$15.30" at bounding box center [312, 414] width 51 height 24
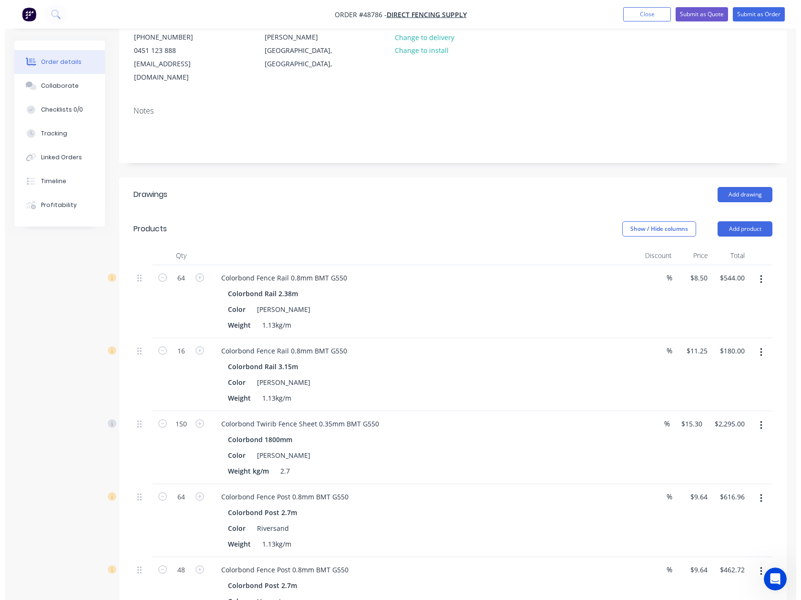
scroll to position [0, 0]
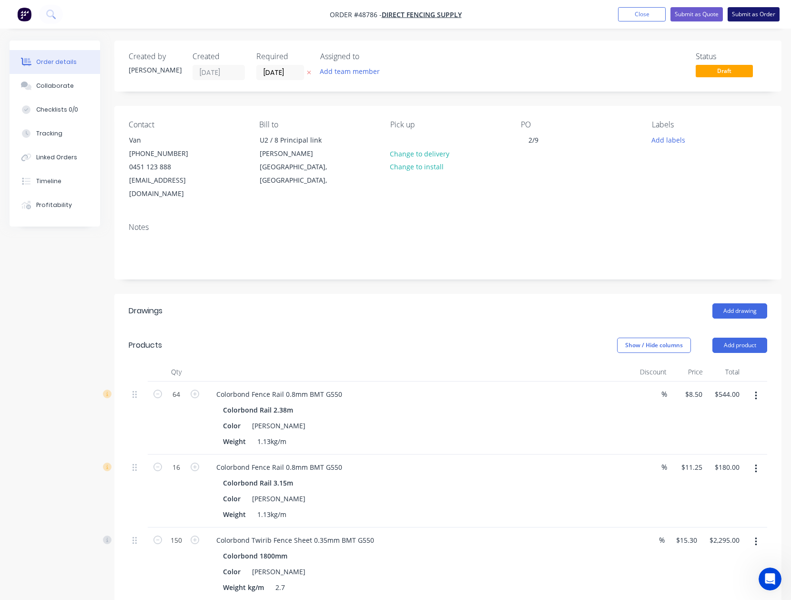
click at [763, 15] on button "Submit as Order" at bounding box center [754, 14] width 52 height 14
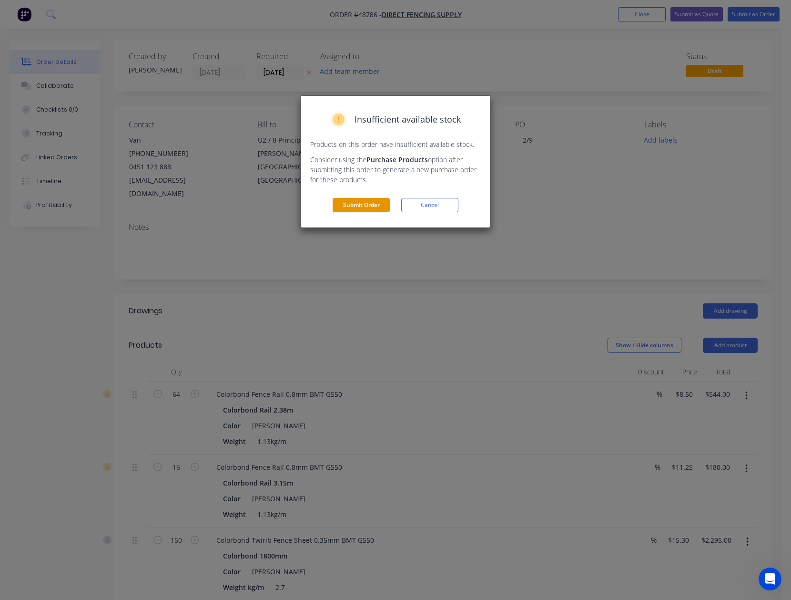
click at [367, 205] on button "Submit Order" at bounding box center [361, 205] width 57 height 14
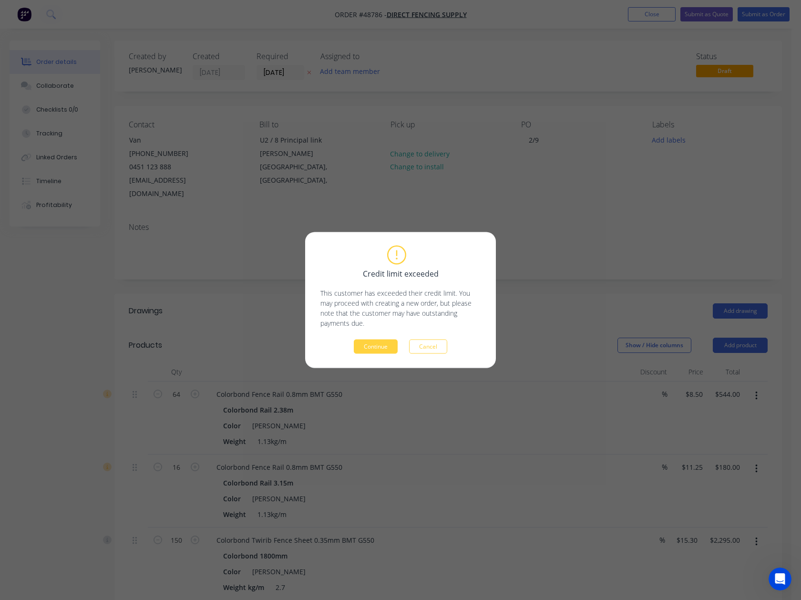
click at [371, 344] on button "Continue" at bounding box center [376, 346] width 44 height 14
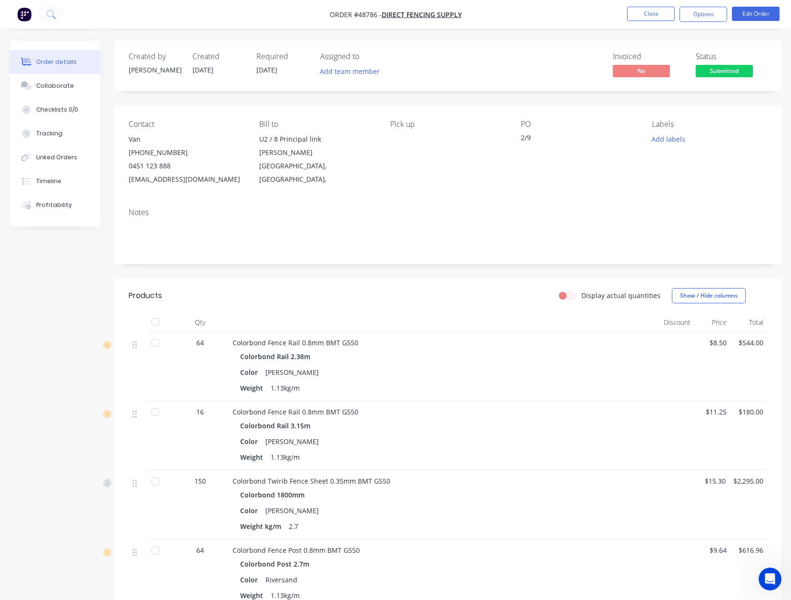
drag, startPoint x: 696, startPoint y: 26, endPoint x: 724, endPoint y: 12, distance: 30.7
click at [702, 24] on nav "Order #48786 - Direct Fencing Supply Close Options Edit Order" at bounding box center [395, 14] width 791 height 29
click at [724, 12] on button "Options" at bounding box center [704, 14] width 48 height 15
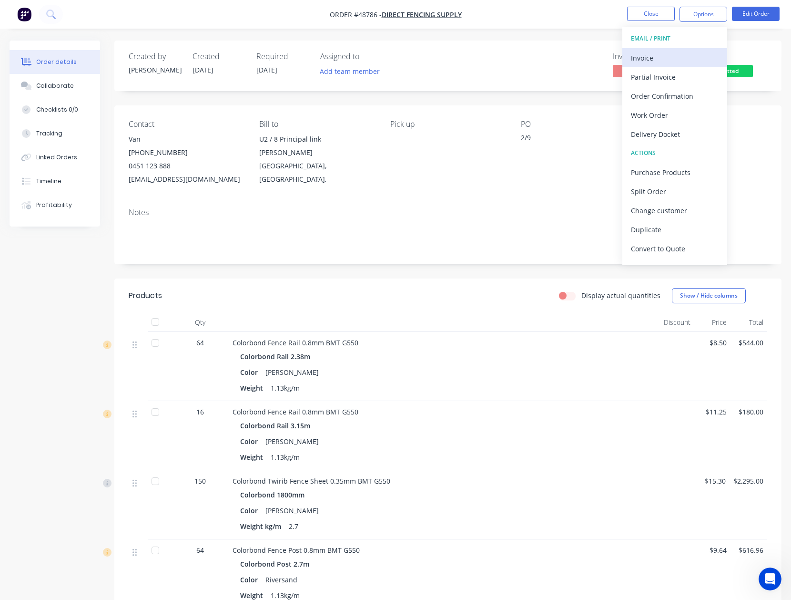
click at [685, 49] on button "Invoice" at bounding box center [675, 57] width 105 height 19
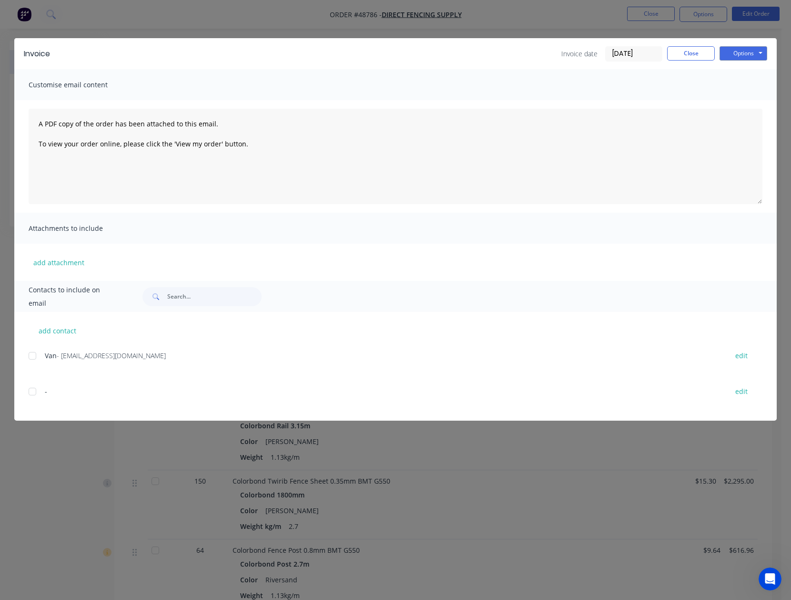
click at [27, 360] on div "add contact Van - sales@directfencingsupply.com.au edit - edit" at bounding box center [395, 366] width 763 height 109
click at [40, 357] on div at bounding box center [32, 355] width 19 height 19
click at [735, 50] on button "Options" at bounding box center [744, 53] width 48 height 14
click at [743, 99] on button "Email" at bounding box center [750, 102] width 61 height 16
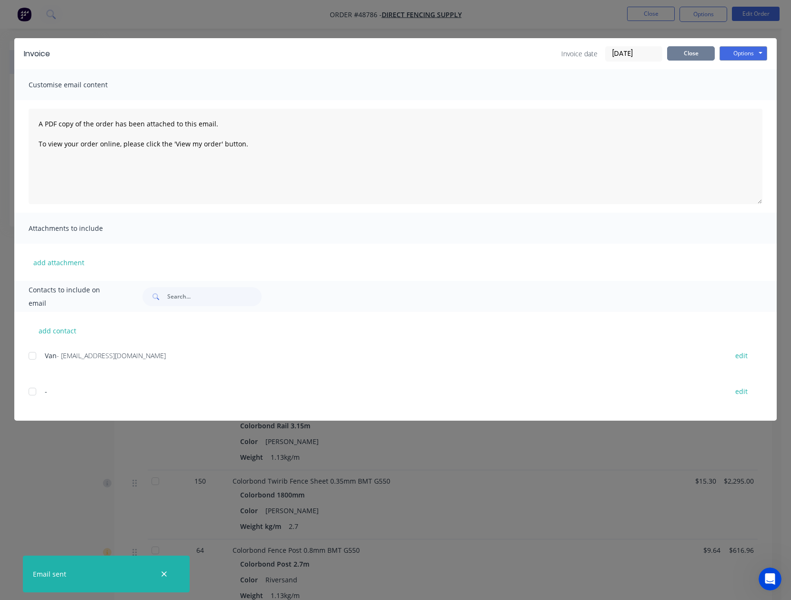
click at [701, 46] on button "Close" at bounding box center [691, 53] width 48 height 14
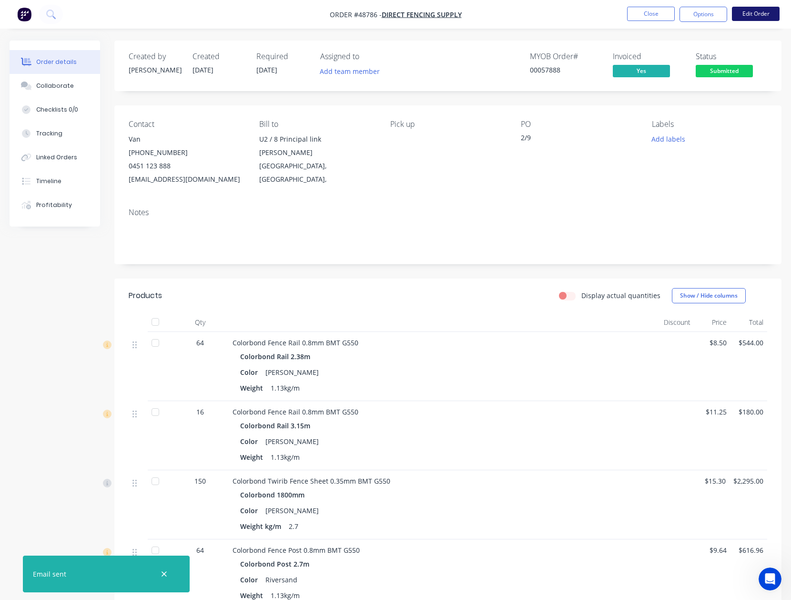
click at [753, 15] on button "Edit Order" at bounding box center [756, 14] width 48 height 14
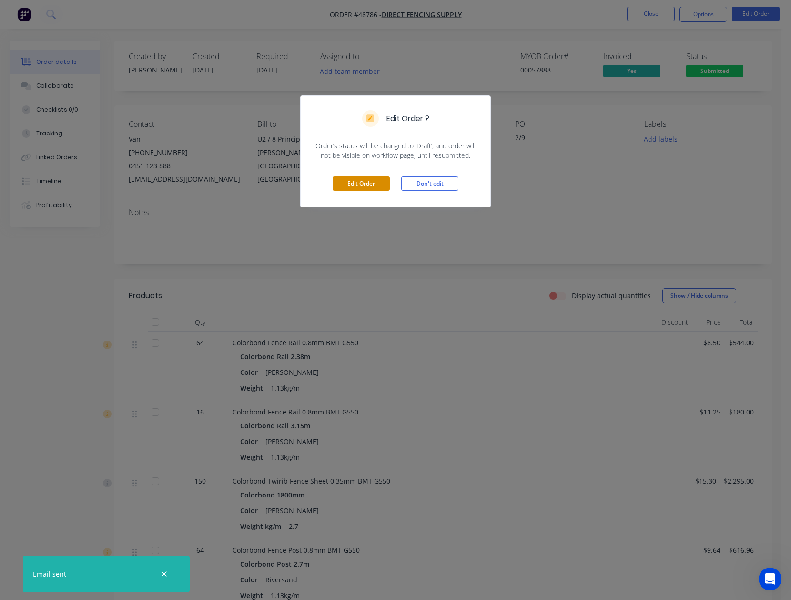
drag, startPoint x: 373, startPoint y: 183, endPoint x: 363, endPoint y: 170, distance: 16.4
click at [372, 184] on button "Edit Order" at bounding box center [361, 183] width 57 height 14
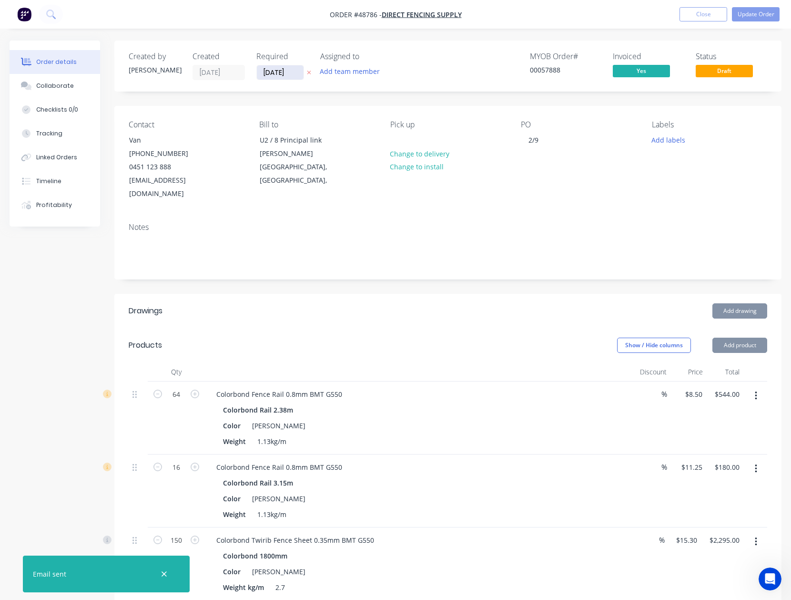
click at [266, 74] on input "02/09/25" at bounding box center [280, 72] width 47 height 14
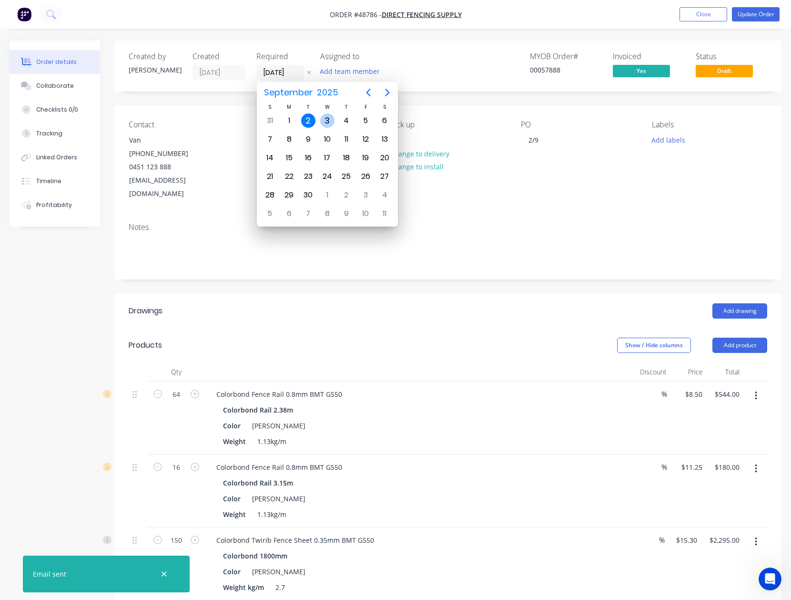
drag, startPoint x: 326, startPoint y: 120, endPoint x: 692, endPoint y: 58, distance: 371.4
click at [327, 120] on div "3" at bounding box center [327, 120] width 14 height 14
type input "03/09/25"
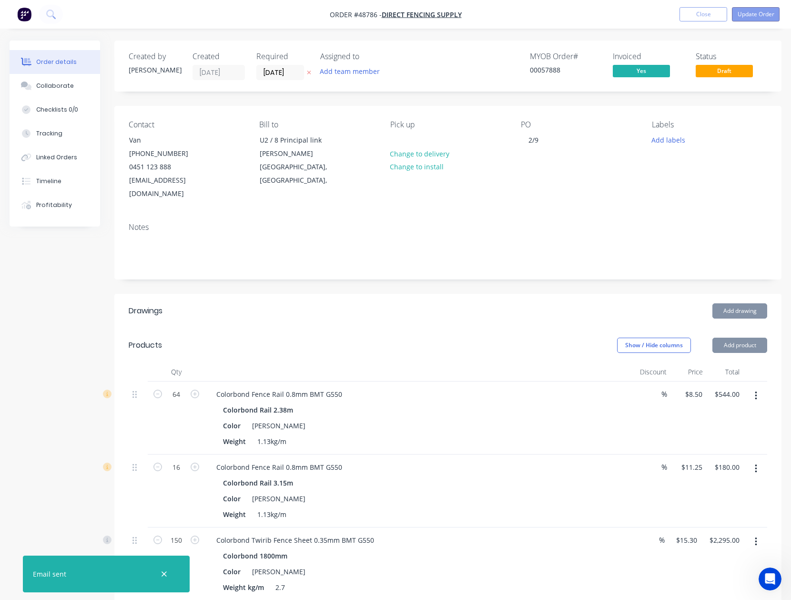
click at [767, 20] on button "Update Order" at bounding box center [756, 14] width 48 height 14
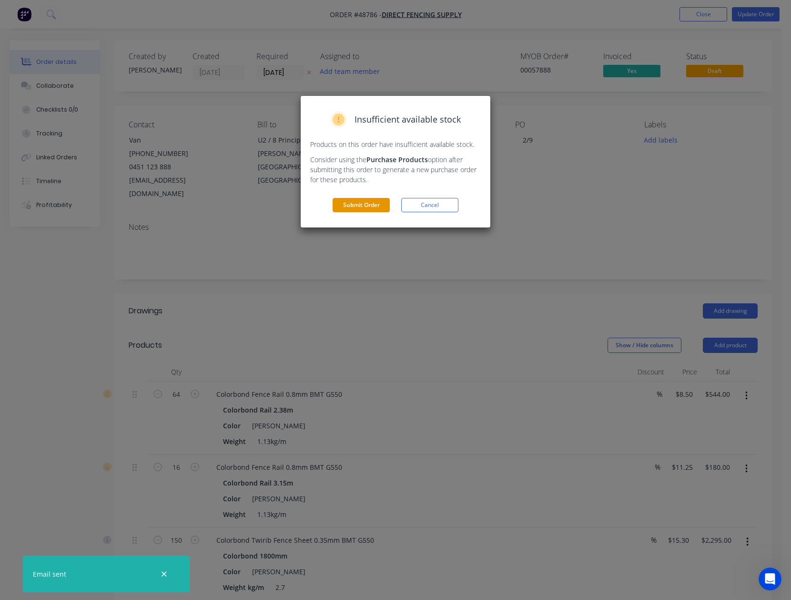
click at [372, 204] on button "Submit Order" at bounding box center [361, 205] width 57 height 14
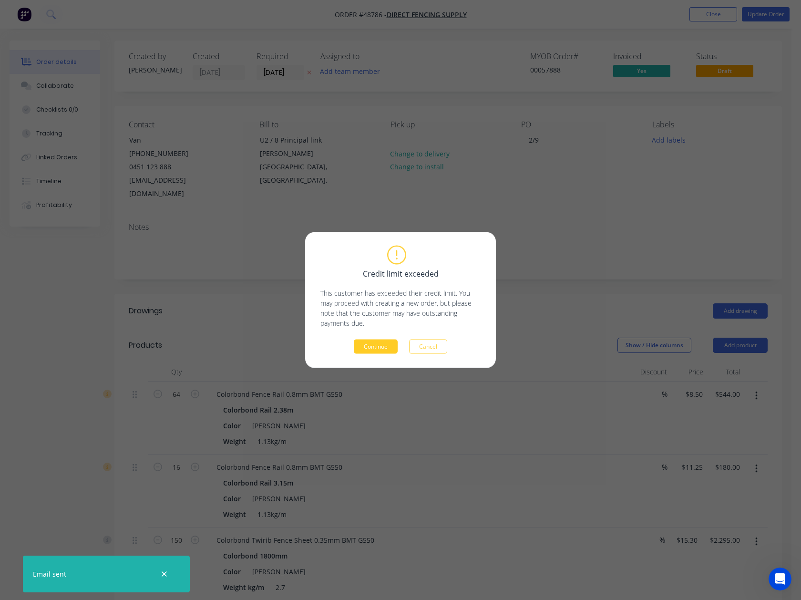
click at [382, 346] on button "Continue" at bounding box center [376, 346] width 44 height 14
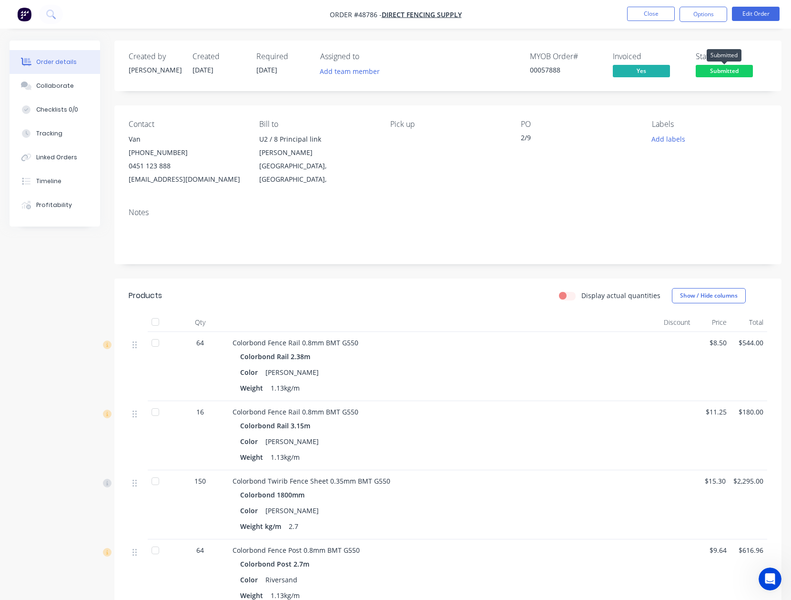
click at [748, 77] on span "Submitted" at bounding box center [724, 71] width 57 height 12
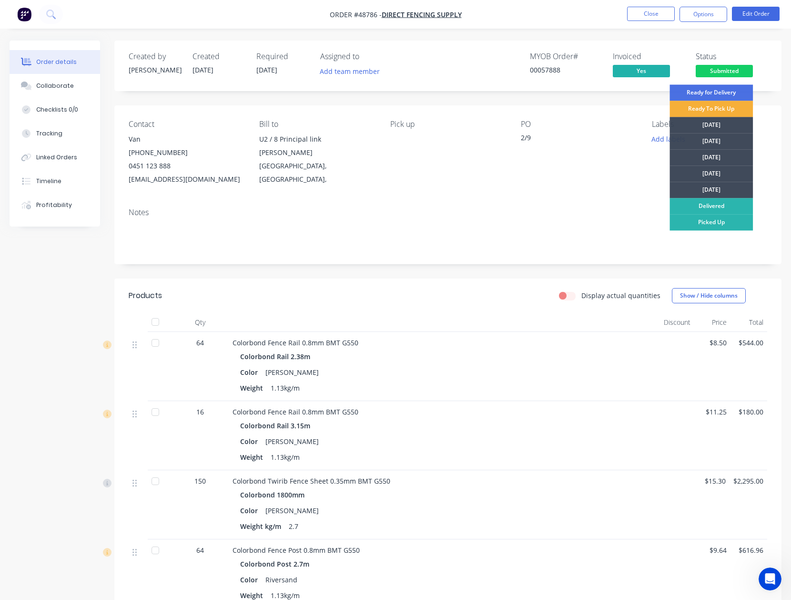
click at [725, 158] on div "[DATE]" at bounding box center [711, 157] width 83 height 16
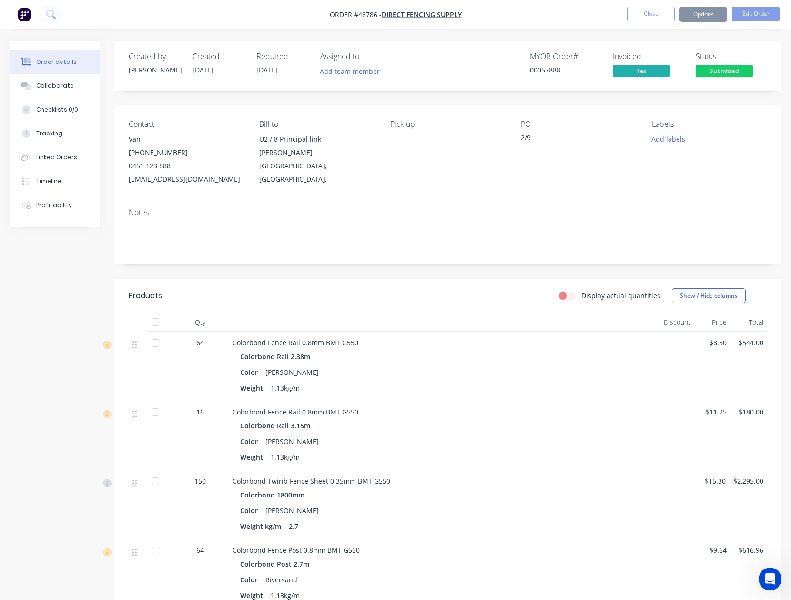
click at [704, 7] on button "Options" at bounding box center [704, 14] width 48 height 15
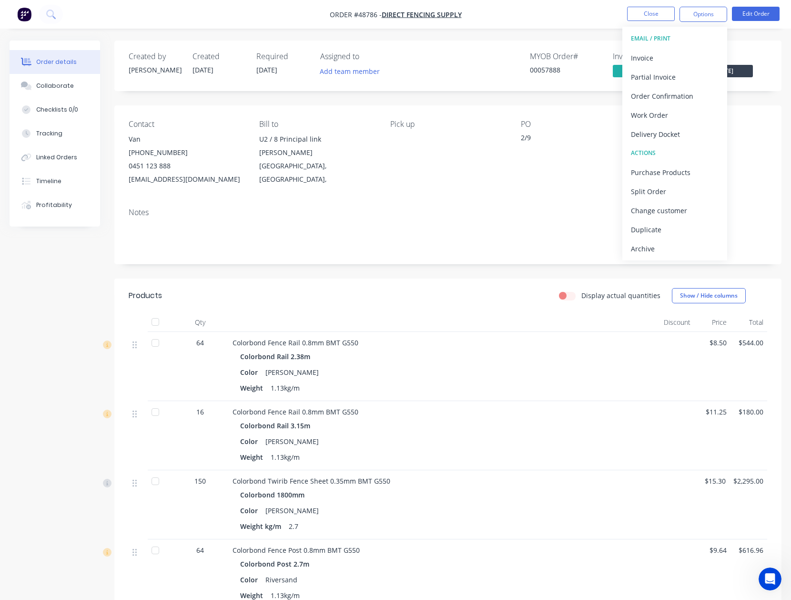
click at [680, 126] on button "Delivery Docket" at bounding box center [675, 133] width 105 height 19
click at [679, 93] on div "Without pricing" at bounding box center [675, 96] width 88 height 14
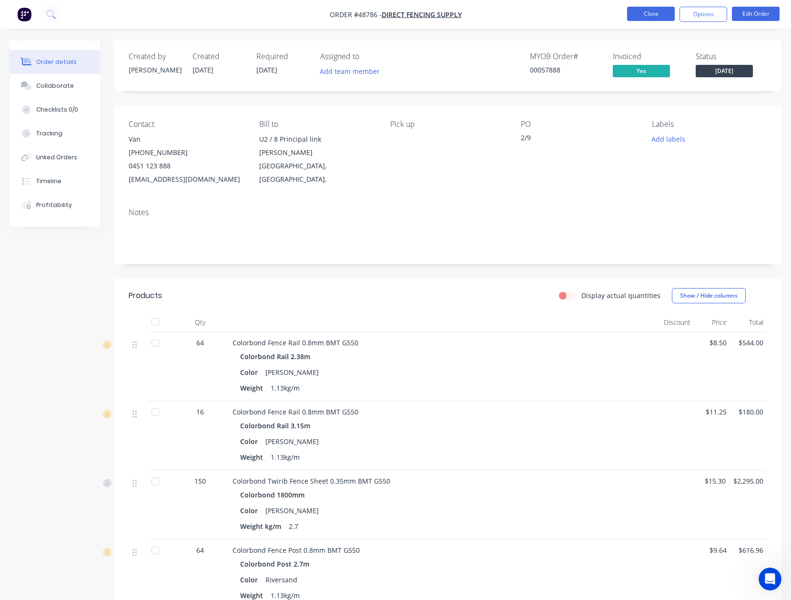
click at [661, 19] on button "Close" at bounding box center [651, 14] width 48 height 14
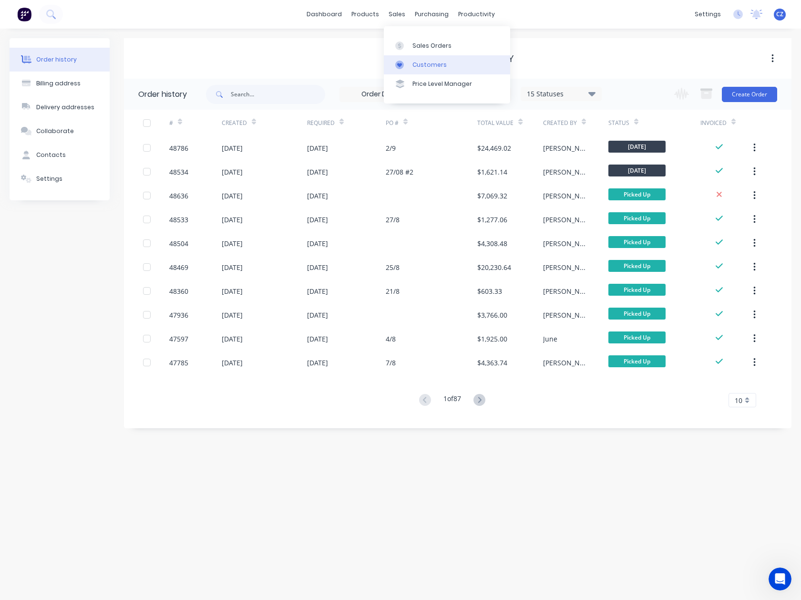
click at [416, 61] on div "Customers" at bounding box center [429, 65] width 34 height 9
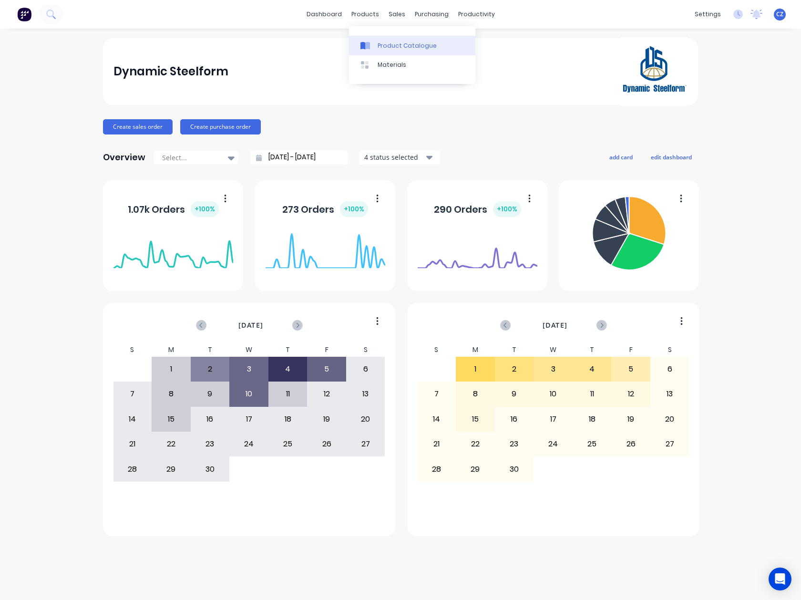
click at [384, 44] on div "Product Catalogue" at bounding box center [407, 45] width 59 height 9
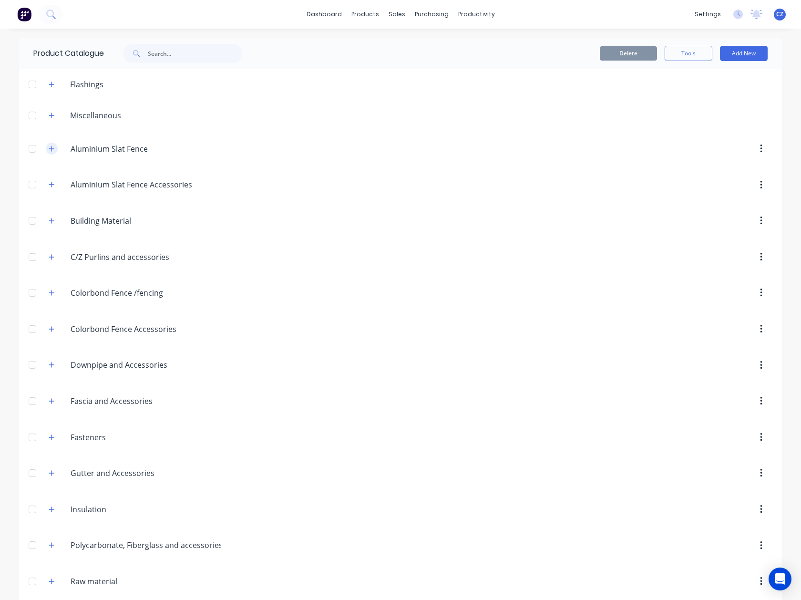
click at [46, 146] on button "button" at bounding box center [52, 149] width 12 height 12
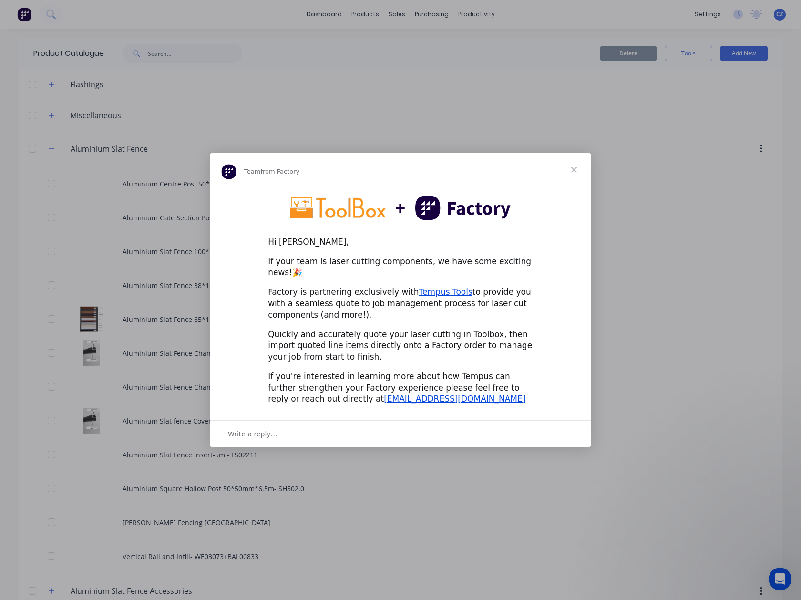
click at [569, 170] on span "Close" at bounding box center [574, 170] width 34 height 34
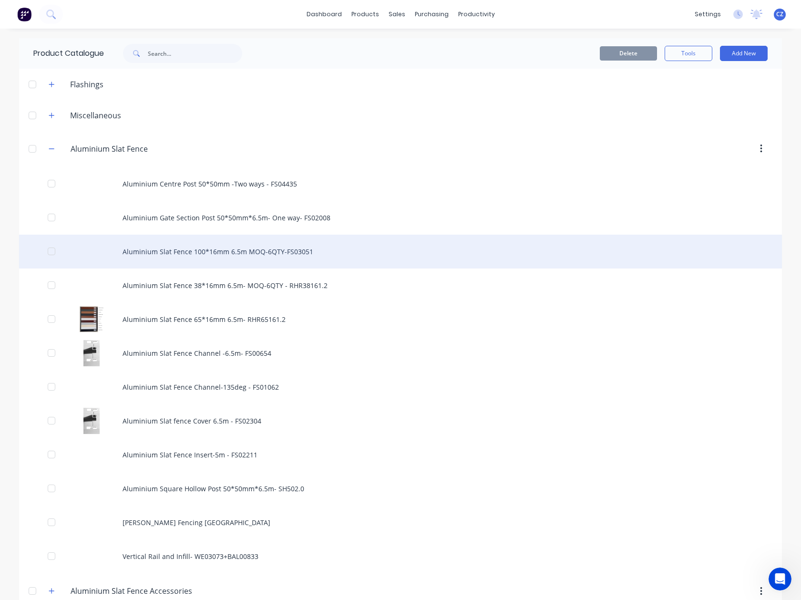
click at [237, 250] on div "Aluminium Slat Fence 100*16mm 6.5m MOQ-6QTY-FS03051" at bounding box center [400, 252] width 763 height 34
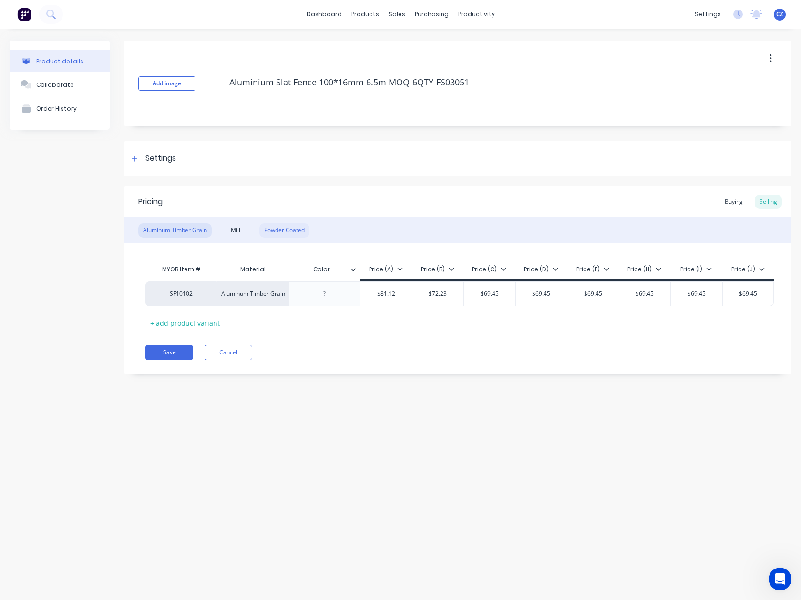
click at [293, 233] on div "Powder Coated" at bounding box center [284, 230] width 50 height 14
click at [363, 141] on div "Settings" at bounding box center [457, 159] width 667 height 36
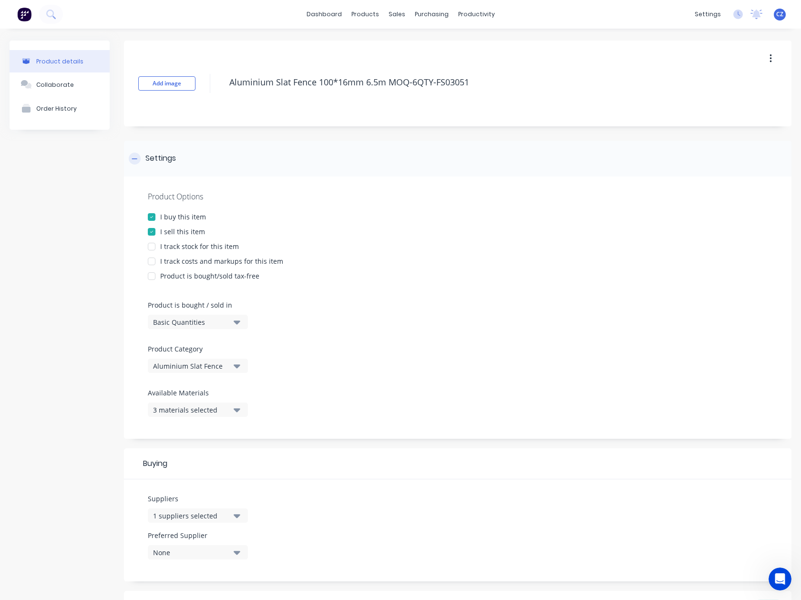
click at [363, 141] on div "Settings" at bounding box center [457, 159] width 667 height 36
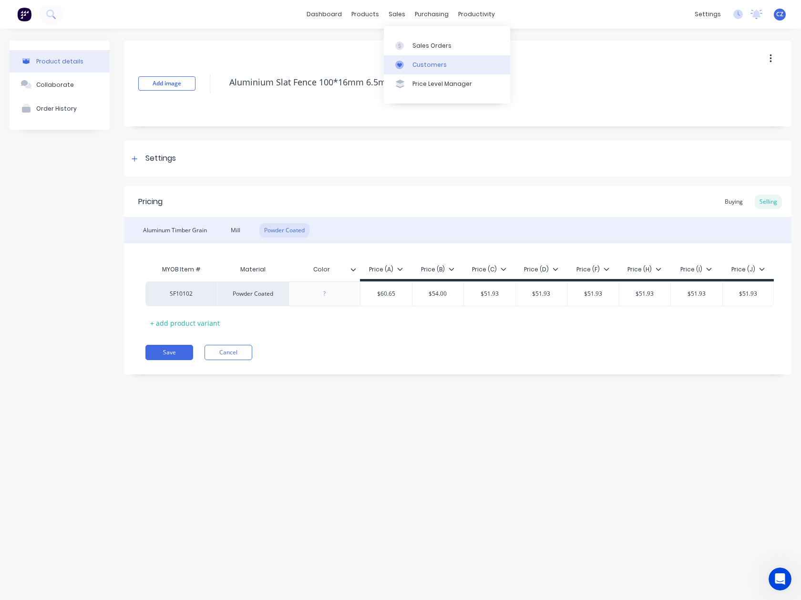
click at [415, 64] on div "Customers" at bounding box center [429, 65] width 34 height 9
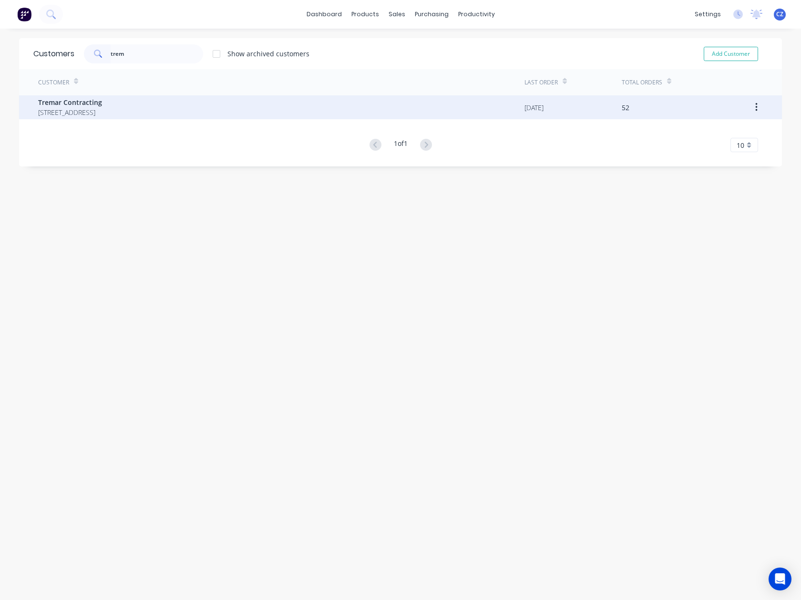
type input "trem"
click at [102, 105] on span "Tremar Contracting" at bounding box center [70, 102] width 64 height 10
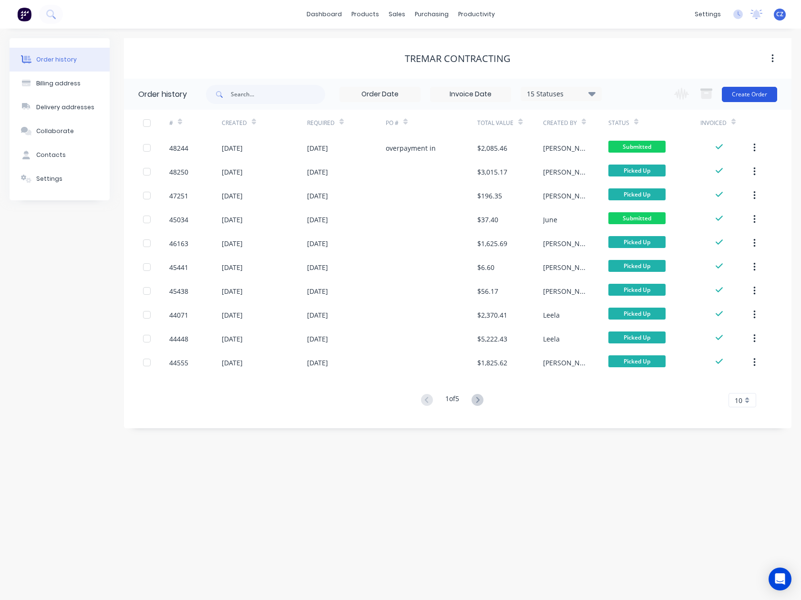
click at [748, 92] on button "Create Order" at bounding box center [749, 94] width 55 height 15
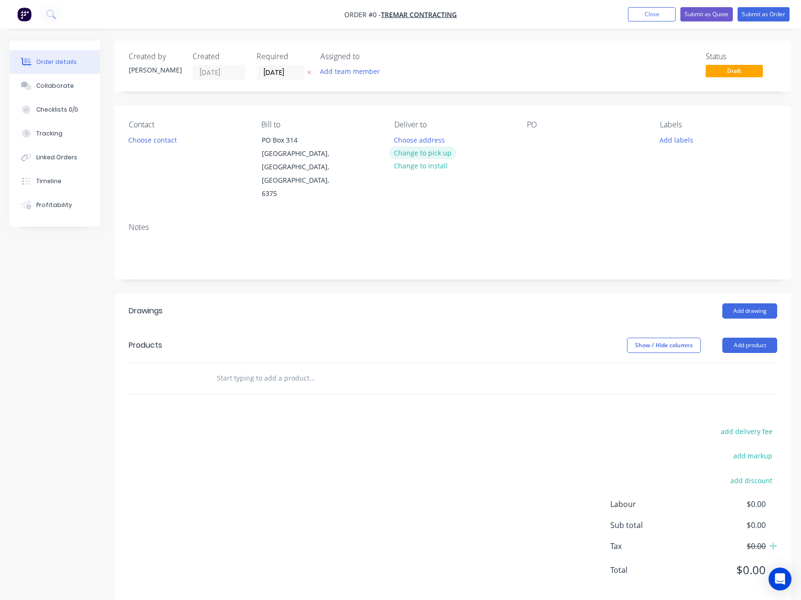
click at [418, 154] on button "Change to pick up" at bounding box center [423, 152] width 68 height 13
click at [737, 338] on button "Add product" at bounding box center [749, 345] width 55 height 15
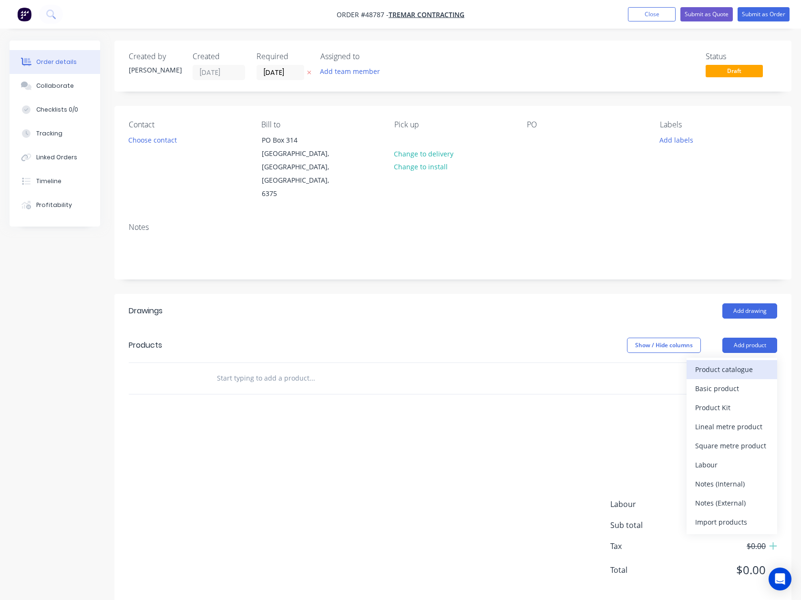
click at [728, 360] on button "Product catalogue" at bounding box center [732, 369] width 91 height 19
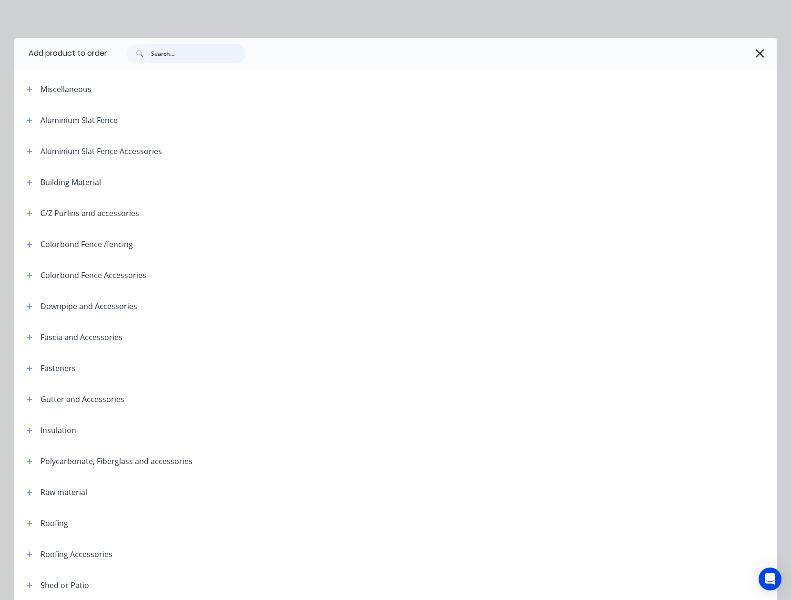
click at [152, 56] on input "text" at bounding box center [198, 53] width 94 height 19
type input "duct"
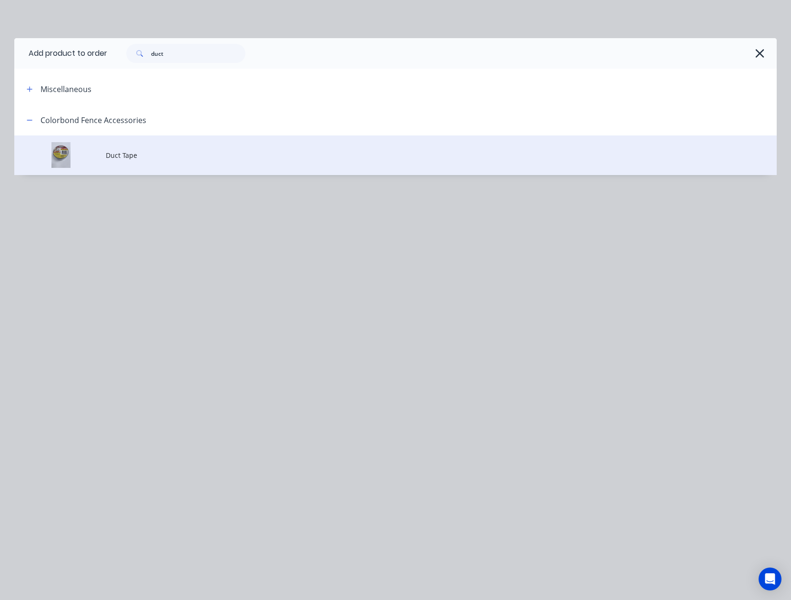
click at [234, 167] on td "Duct Tape" at bounding box center [441, 155] width 671 height 40
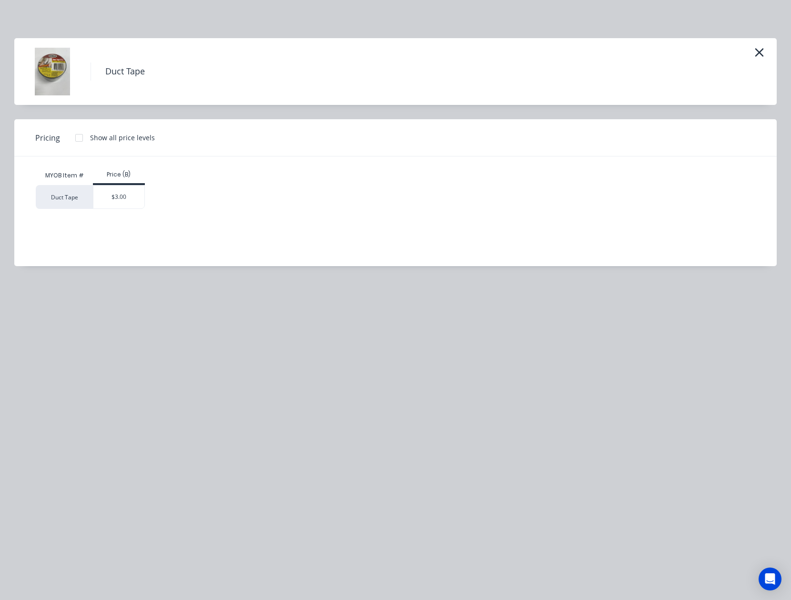
click at [128, 208] on div "$3.00" at bounding box center [119, 197] width 52 height 24
click at [125, 206] on div "$3.00" at bounding box center [118, 196] width 51 height 23
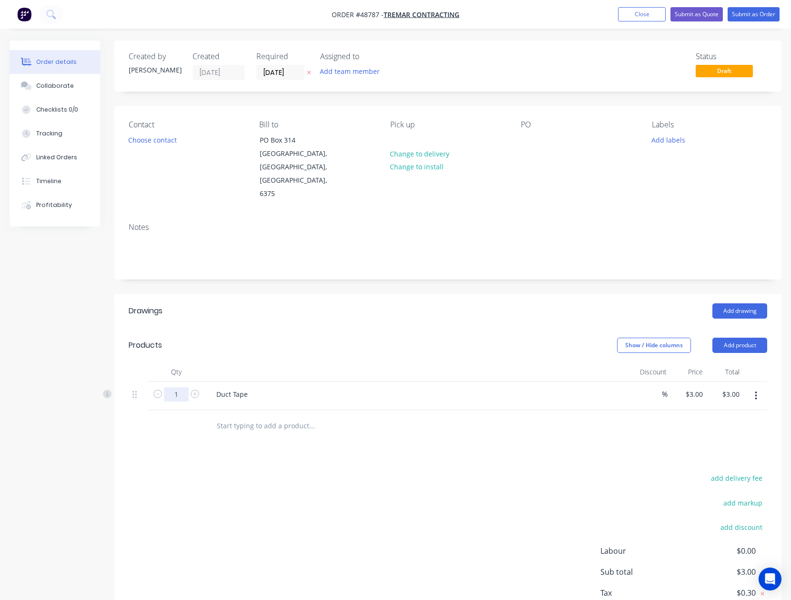
click at [179, 387] on input "1" at bounding box center [176, 394] width 25 height 14
type input "4"
type input "$12.00"
drag, startPoint x: 333, startPoint y: 276, endPoint x: 351, endPoint y: 302, distance: 32.1
click at [333, 294] on header "Drawings Add drawing" at bounding box center [447, 311] width 667 height 34
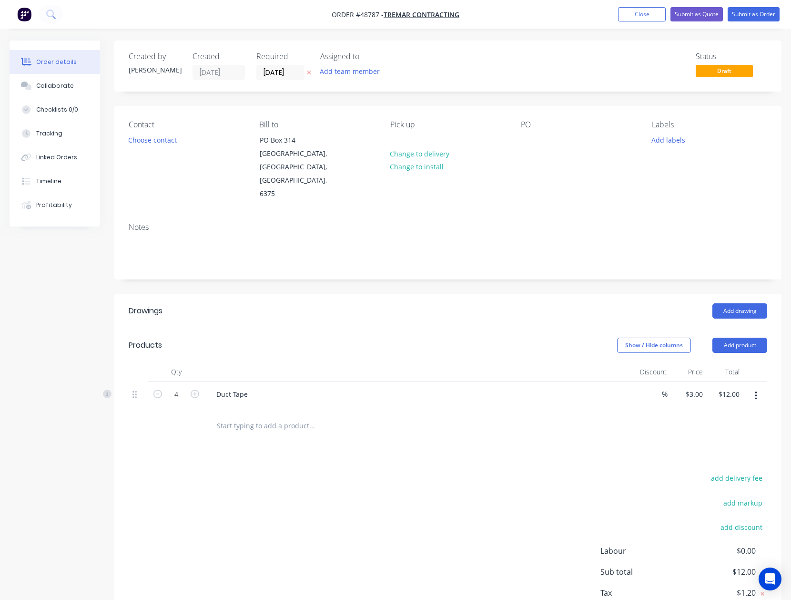
click at [632, 436] on div "Drawings Add drawing Products Show / Hide columns Add product Qty Discount Pric…" at bounding box center [447, 472] width 667 height 356
click at [166, 141] on button "Choose contact" at bounding box center [152, 139] width 59 height 13
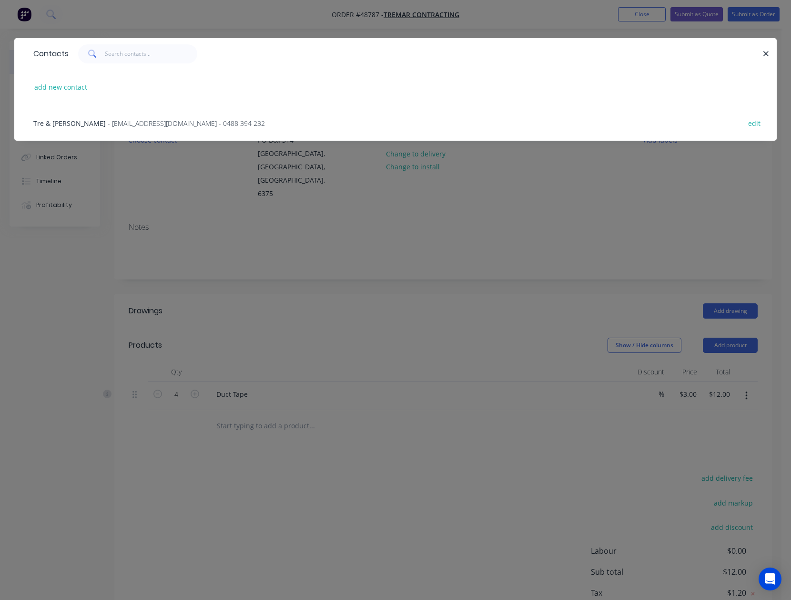
click at [108, 124] on span "- tremarcontracting@yahoo.com - 0488 394 232" at bounding box center [186, 123] width 157 height 9
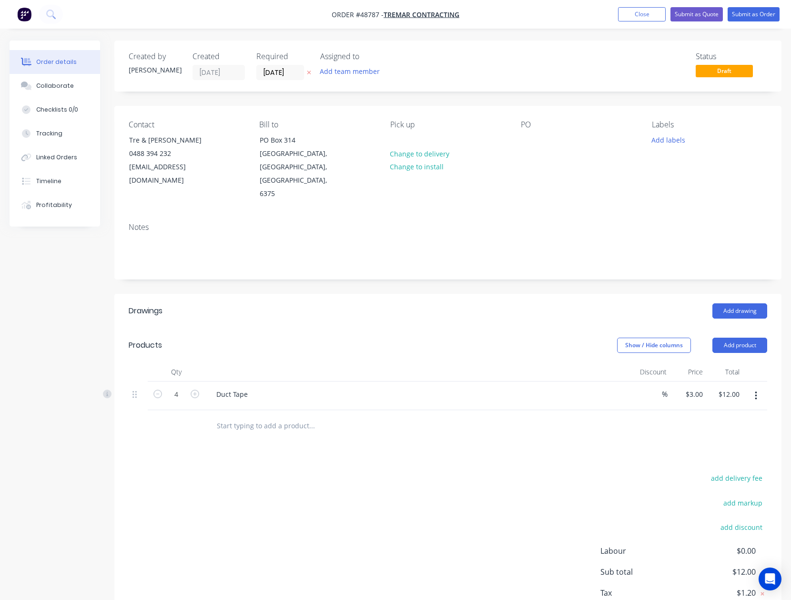
click at [438, 303] on div "Add drawing" at bounding box center [516, 310] width 503 height 15
drag, startPoint x: 750, startPoint y: 5, endPoint x: 750, endPoint y: 12, distance: 7.6
click at [750, 10] on nav "Order #48787 - Tremar Contracting Add product Close Submit as Quote Submit as O…" at bounding box center [395, 14] width 791 height 29
click at [750, 12] on button "Submit as Order" at bounding box center [754, 14] width 52 height 14
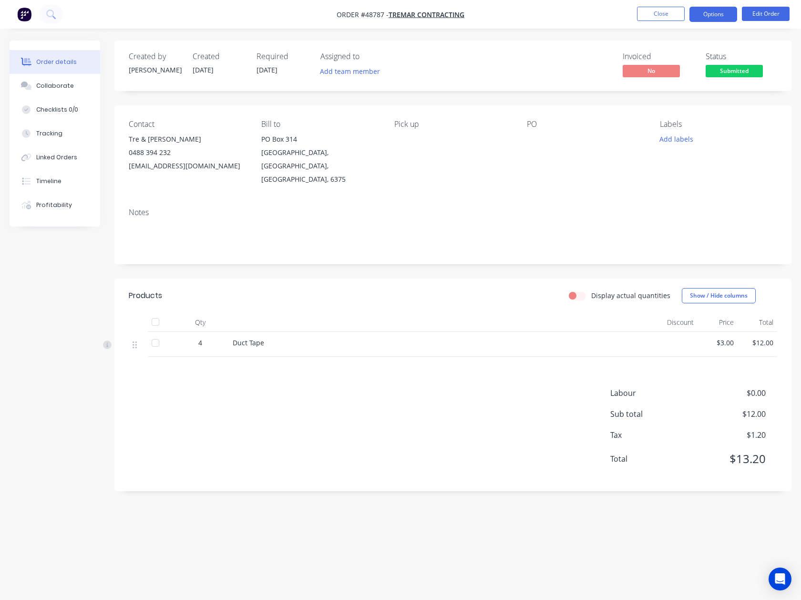
click at [718, 20] on button "Options" at bounding box center [713, 14] width 48 height 15
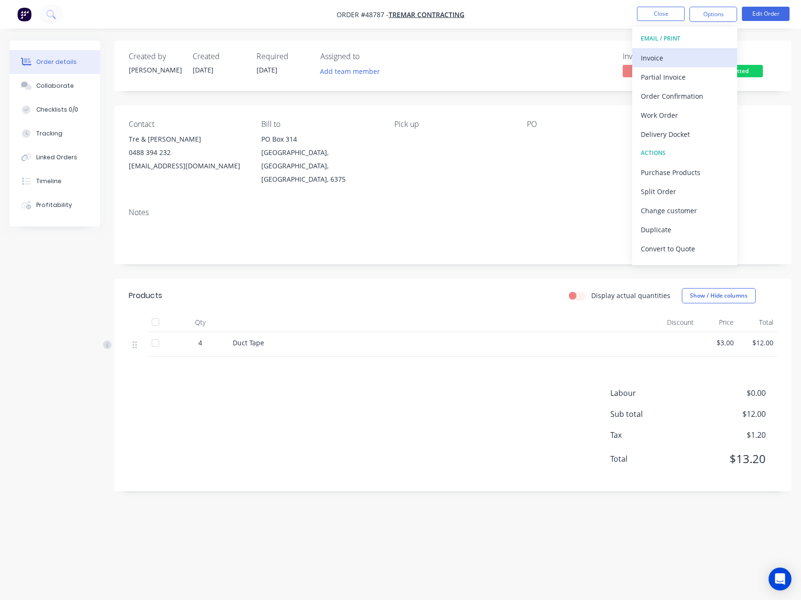
click at [692, 61] on div "Invoice" at bounding box center [685, 58] width 88 height 14
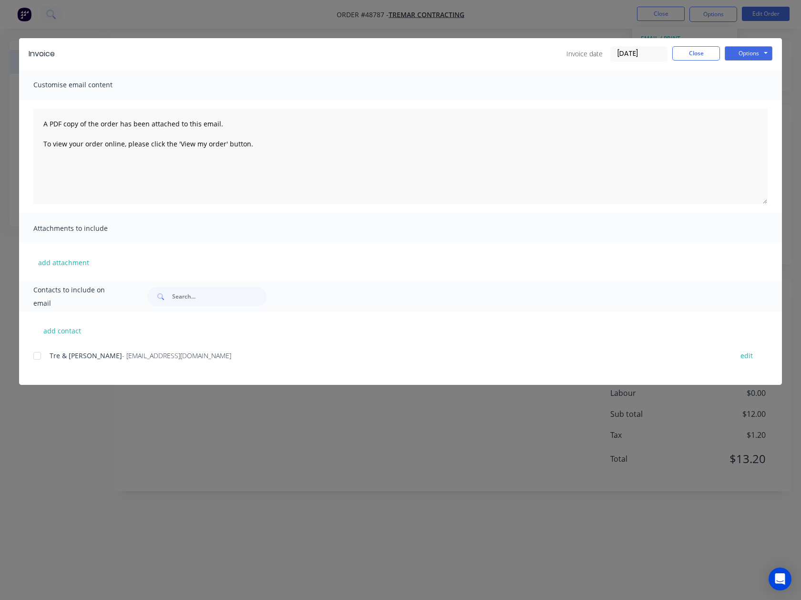
click at [39, 359] on div at bounding box center [37, 355] width 19 height 19
click at [750, 52] on button "Options" at bounding box center [749, 53] width 48 height 14
click at [749, 98] on button "Email" at bounding box center [755, 102] width 61 height 16
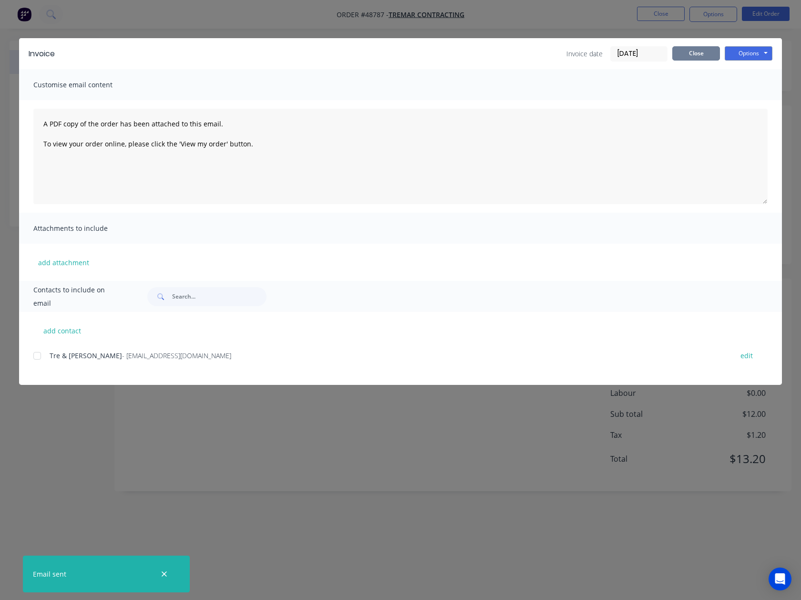
click at [707, 51] on button "Close" at bounding box center [696, 53] width 48 height 14
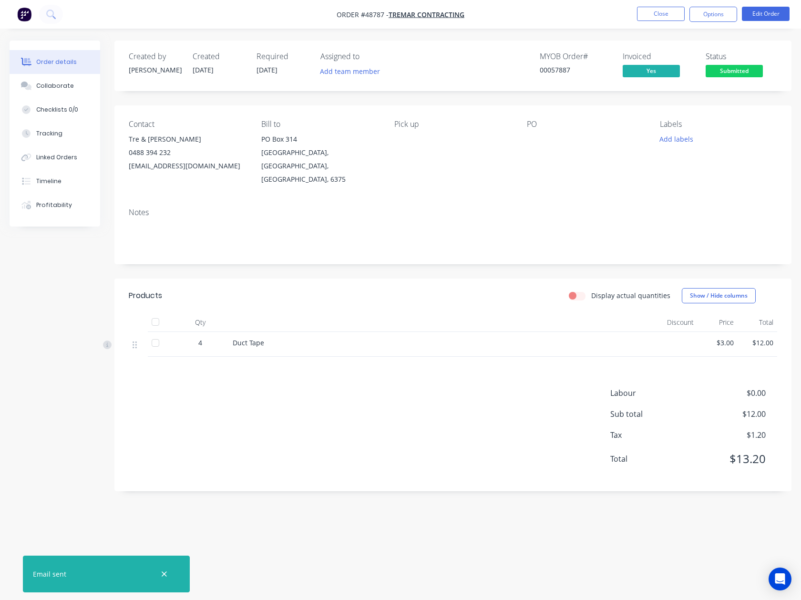
click at [441, 349] on div "Products Display actual quantities Show / Hide columns Qty Discount Price Total…" at bounding box center [452, 384] width 677 height 213
click at [747, 72] on span "Submitted" at bounding box center [734, 71] width 57 height 12
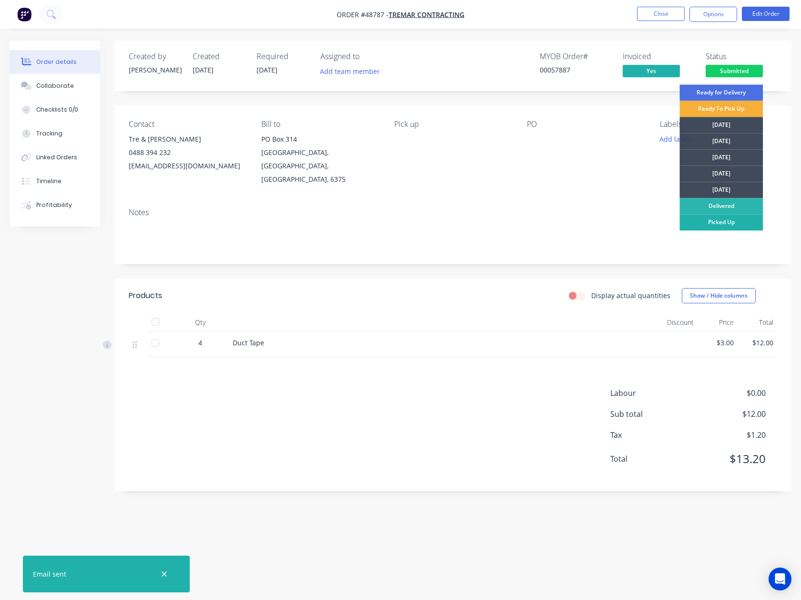
click at [695, 224] on div "Picked Up" at bounding box center [720, 222] width 83 height 16
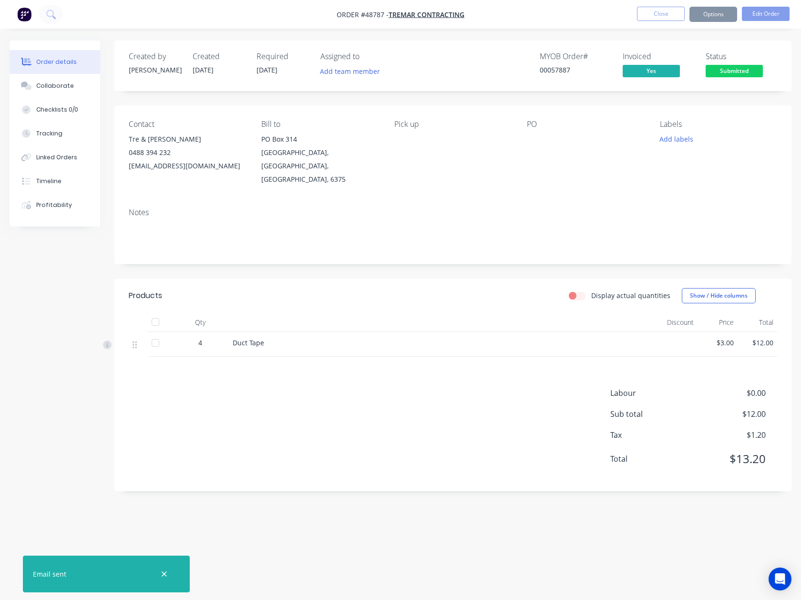
drag, startPoint x: 390, startPoint y: 239, endPoint x: 407, endPoint y: 193, distance: 49.2
click at [390, 238] on div "Notes" at bounding box center [452, 232] width 677 height 64
click at [670, 10] on button "Close" at bounding box center [661, 14] width 48 height 14
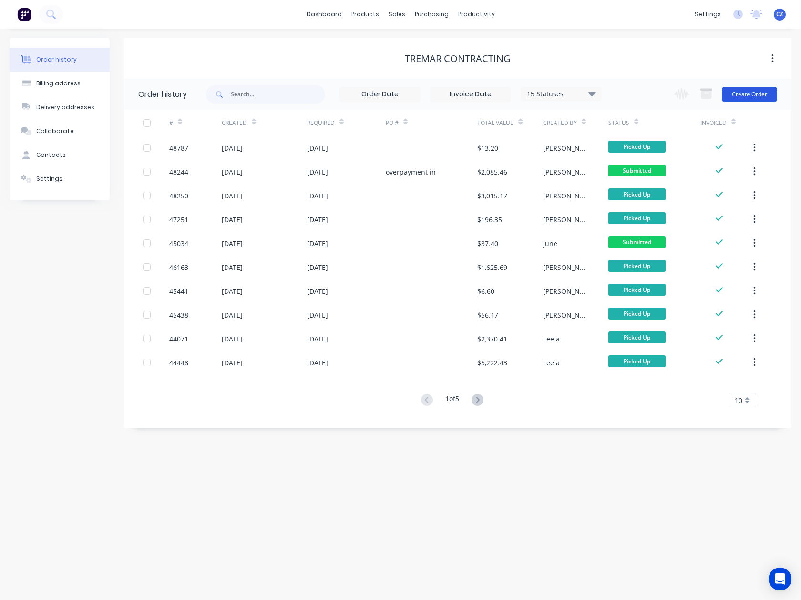
click at [735, 92] on button "Create Order" at bounding box center [749, 94] width 55 height 15
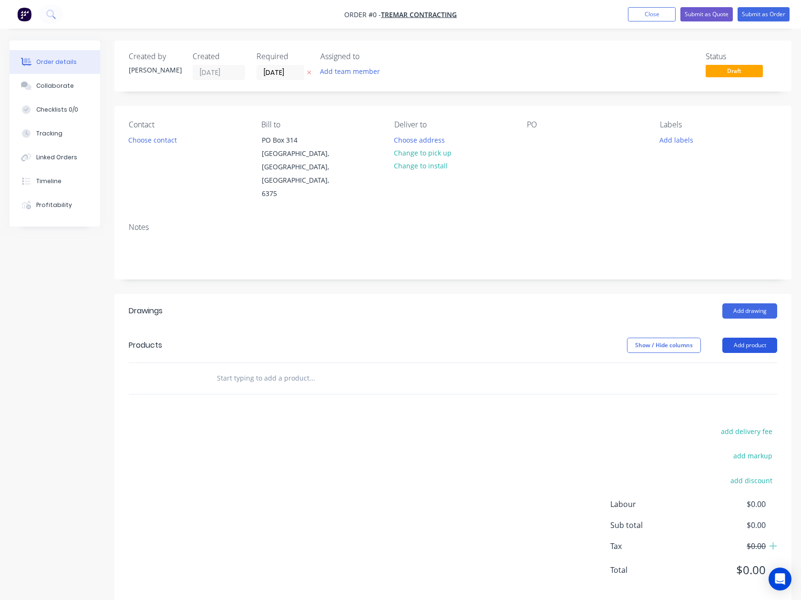
click at [735, 338] on button "Add product" at bounding box center [749, 345] width 55 height 15
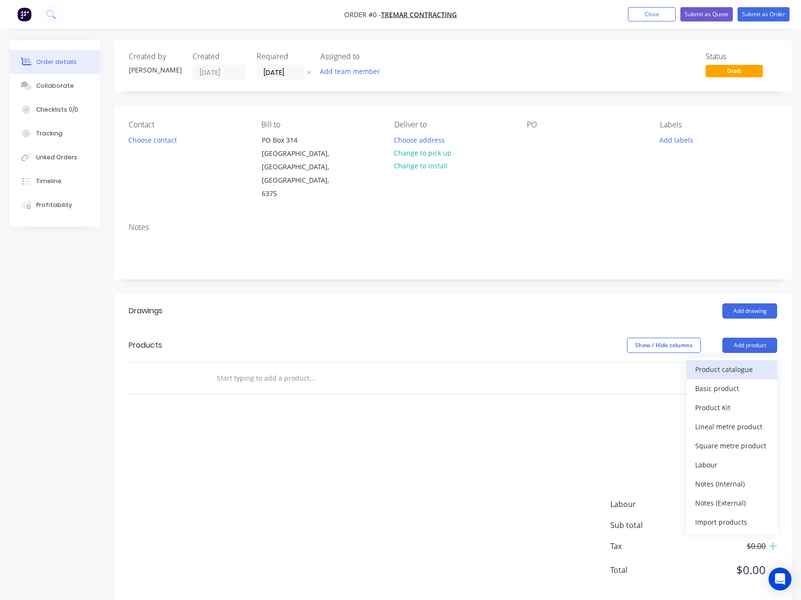
click at [740, 362] on div "Product catalogue" at bounding box center [731, 369] width 73 height 14
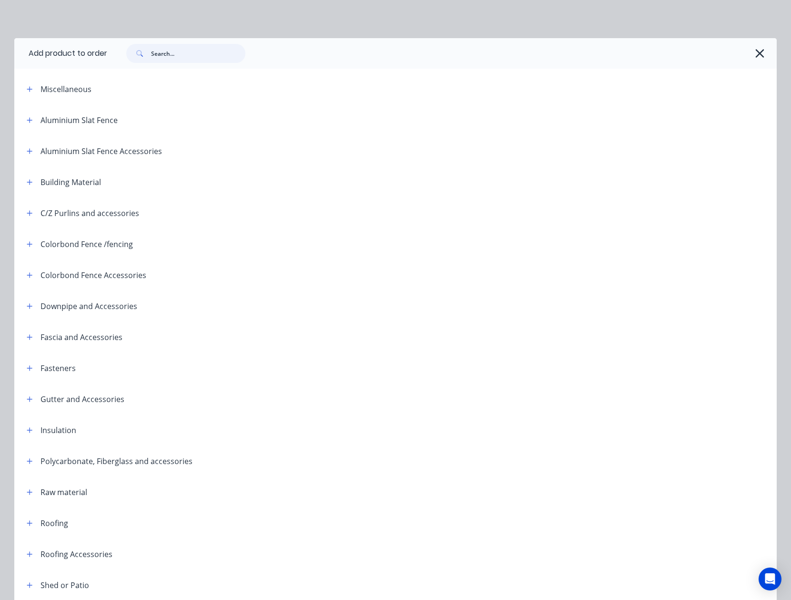
click at [180, 57] on input "text" at bounding box center [198, 53] width 94 height 19
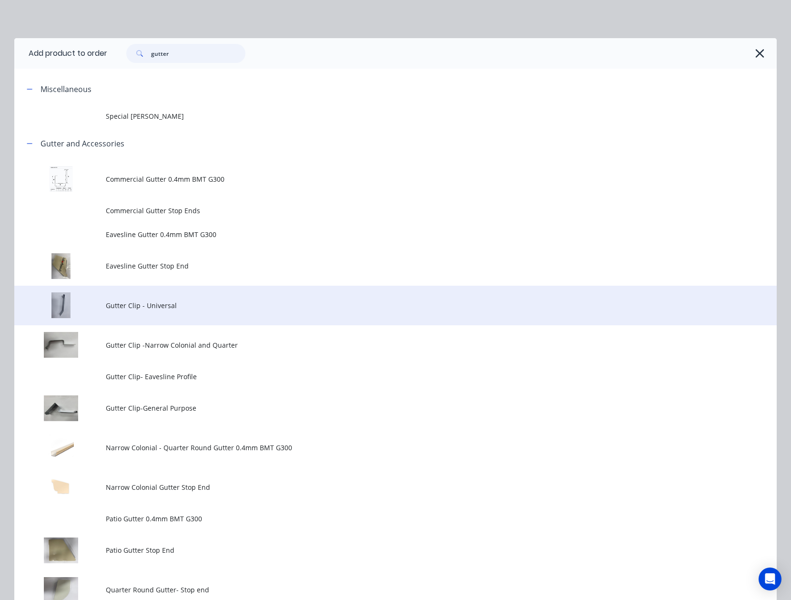
type input "gutter"
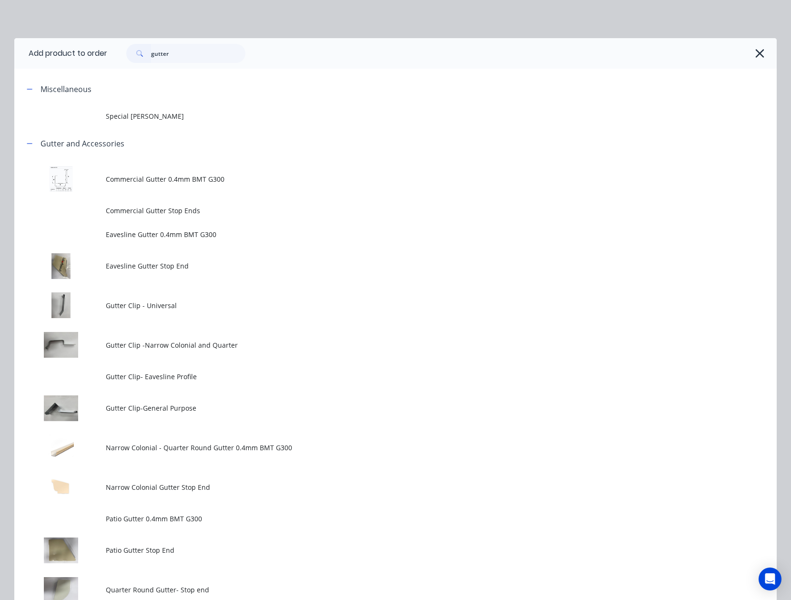
click at [151, 306] on span "Gutter Clip - Universal" at bounding box center [374, 305] width 537 height 10
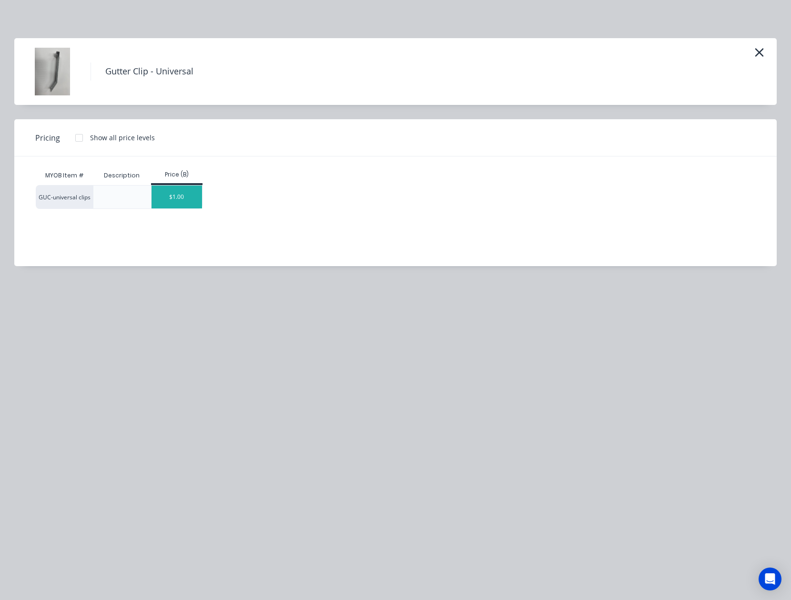
click at [184, 195] on div "$1.00" at bounding box center [177, 196] width 51 height 23
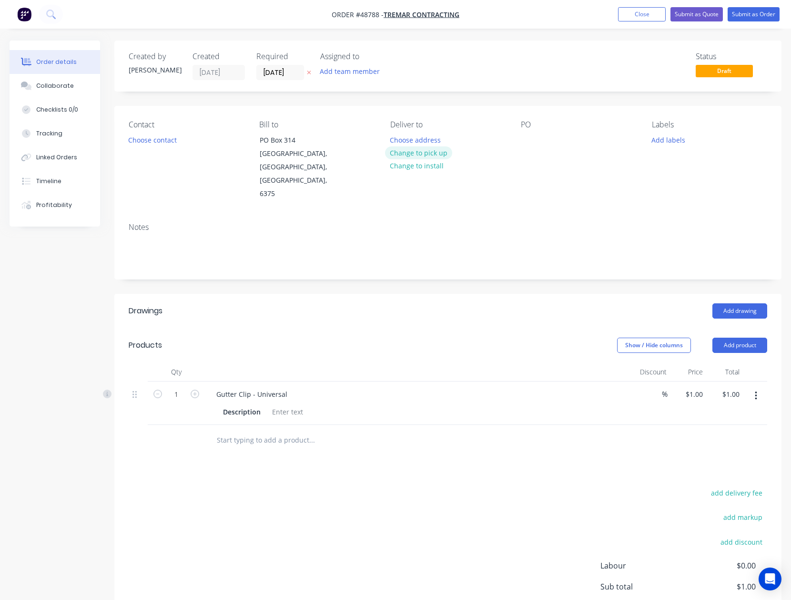
click at [400, 152] on button "Change to pick up" at bounding box center [419, 152] width 68 height 13
click at [174, 387] on input "1" at bounding box center [176, 394] width 25 height 14
type input "16"
type input "$16.00"
click at [168, 144] on button "Choose contact" at bounding box center [152, 139] width 59 height 13
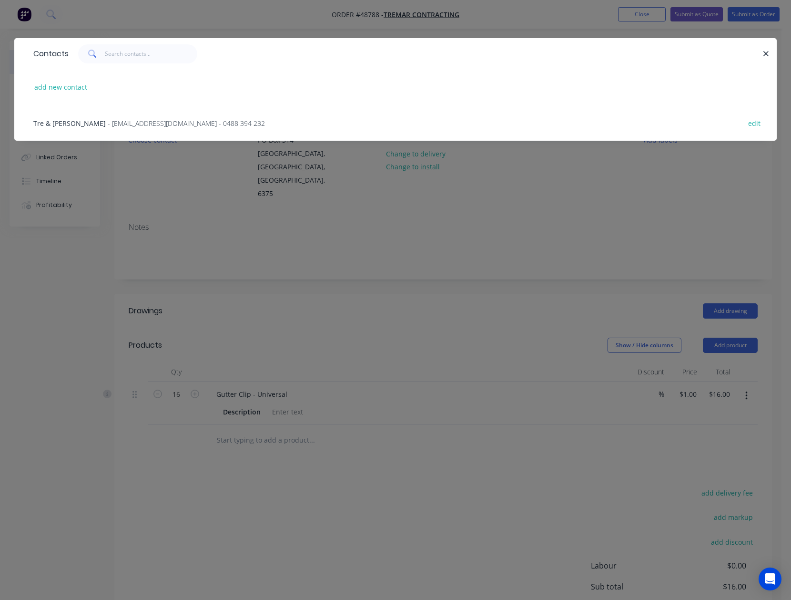
click at [113, 121] on span "- tremarcontracting@yahoo.com - 0488 394 232" at bounding box center [186, 123] width 157 height 9
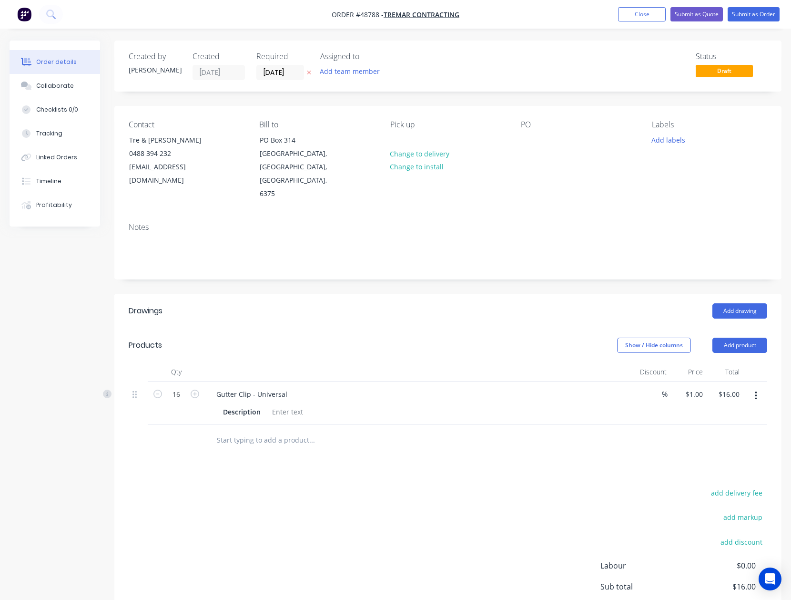
drag, startPoint x: 475, startPoint y: 313, endPoint x: 502, endPoint y: 315, distance: 27.3
click at [476, 338] on div "Show / Hide columns Add product" at bounding box center [516, 345] width 503 height 15
click at [759, 18] on button "Submit as Order" at bounding box center [754, 14] width 52 height 14
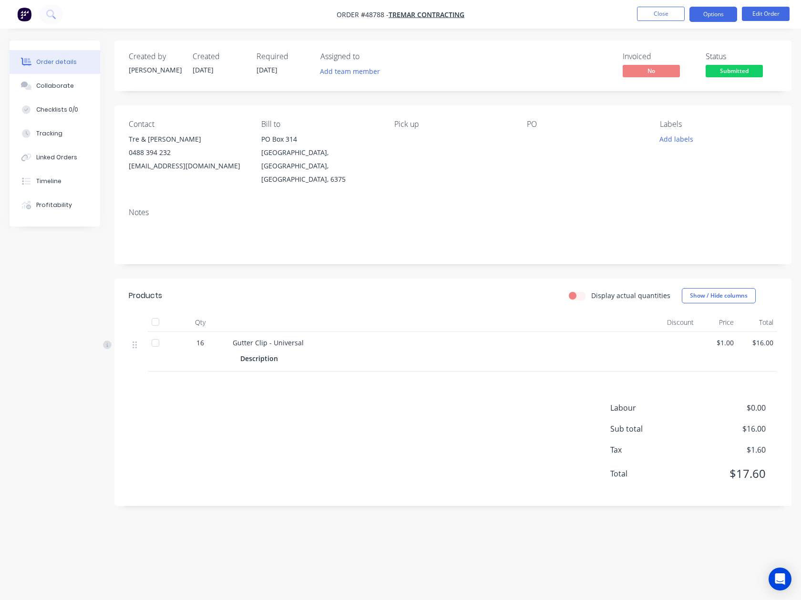
click at [702, 13] on button "Options" at bounding box center [713, 14] width 48 height 15
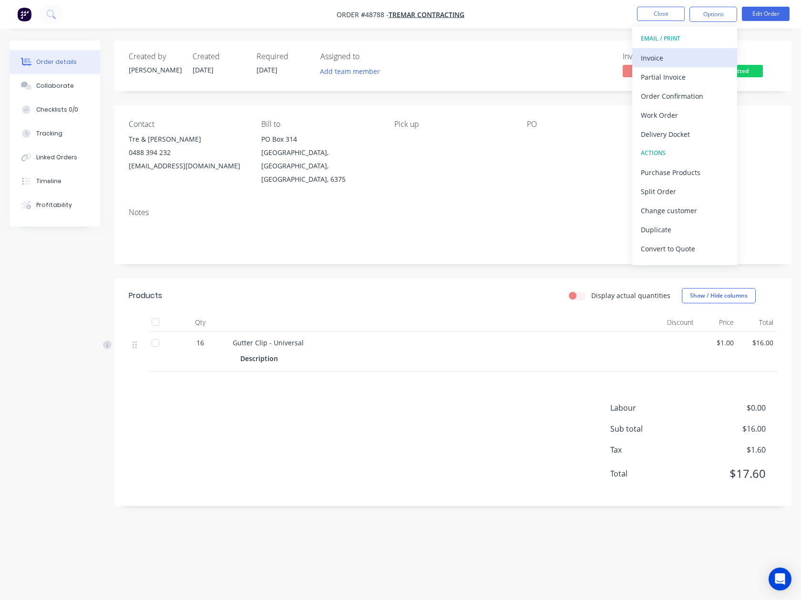
click at [672, 55] on div "Invoice" at bounding box center [685, 58] width 88 height 14
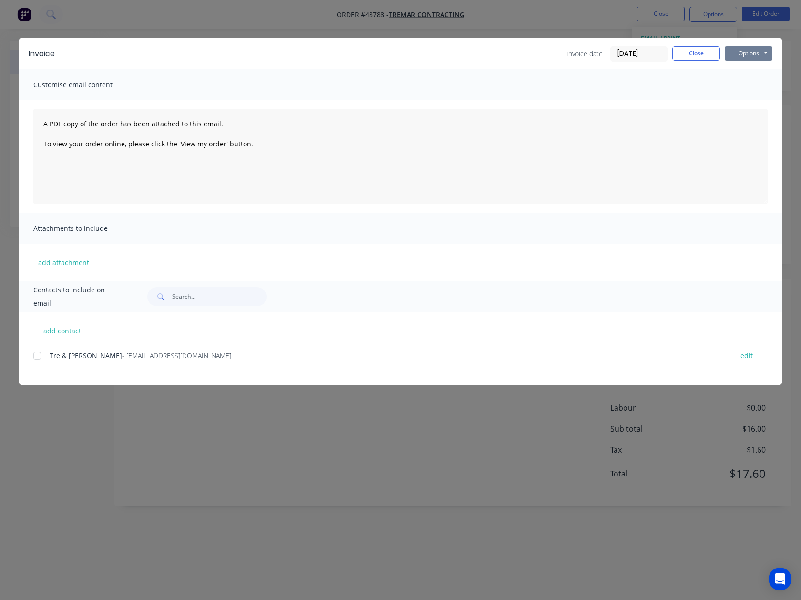
click at [733, 53] on button "Options" at bounding box center [749, 53] width 48 height 14
click at [694, 55] on button "Close" at bounding box center [696, 53] width 48 height 14
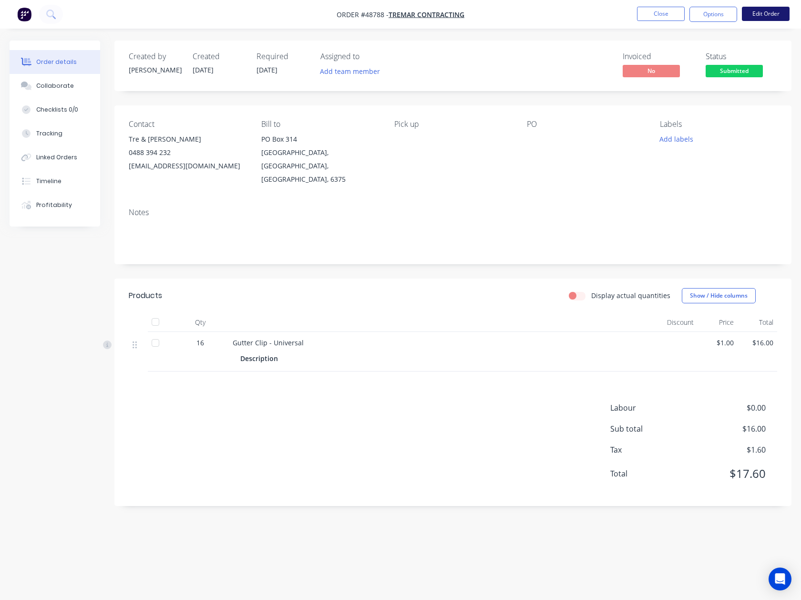
click at [754, 15] on button "Edit Order" at bounding box center [766, 14] width 48 height 14
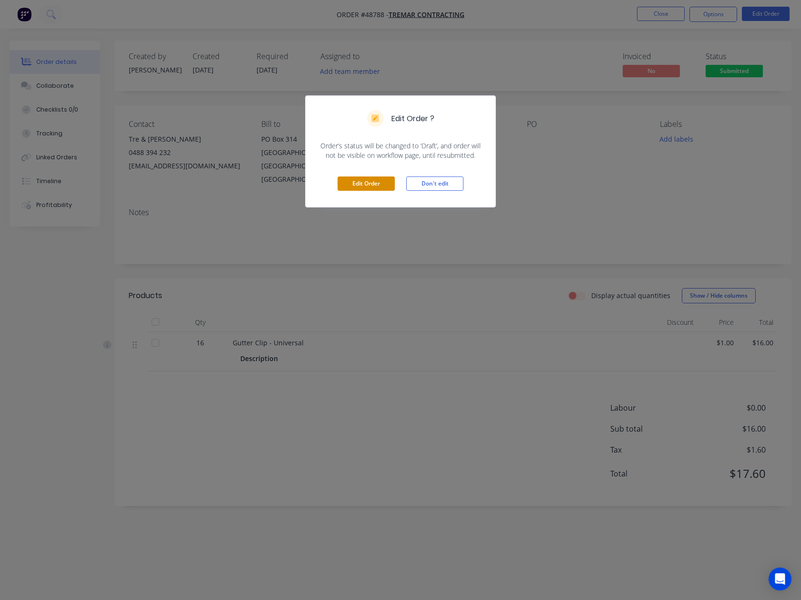
click at [370, 188] on button "Edit Order" at bounding box center [366, 183] width 57 height 14
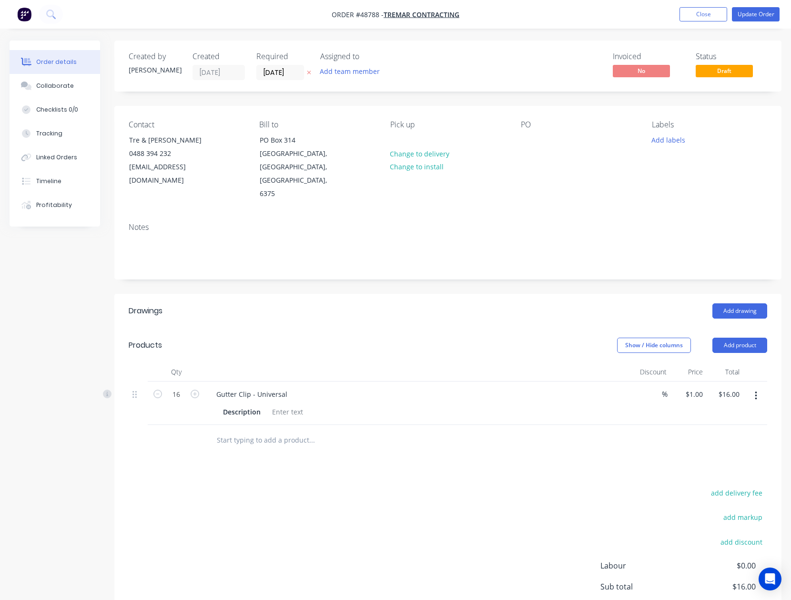
drag, startPoint x: 760, startPoint y: 370, endPoint x: 752, endPoint y: 379, distance: 11.1
click at [760, 387] on button "button" at bounding box center [756, 395] width 22 height 17
click at [700, 471] on div "Delete" at bounding box center [722, 478] width 73 height 14
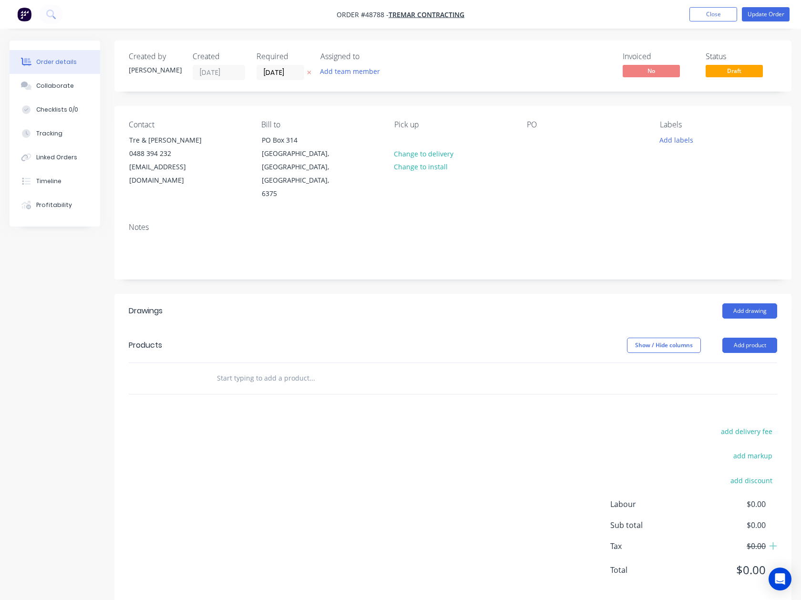
drag, startPoint x: 494, startPoint y: 393, endPoint x: 638, endPoint y: 106, distance: 321.3
click at [494, 388] on div "Drawings Add drawing Products Show / Hide columns Add product add delivery fee …" at bounding box center [452, 448] width 677 height 308
click at [759, 18] on button "Update Order" at bounding box center [766, 14] width 48 height 14
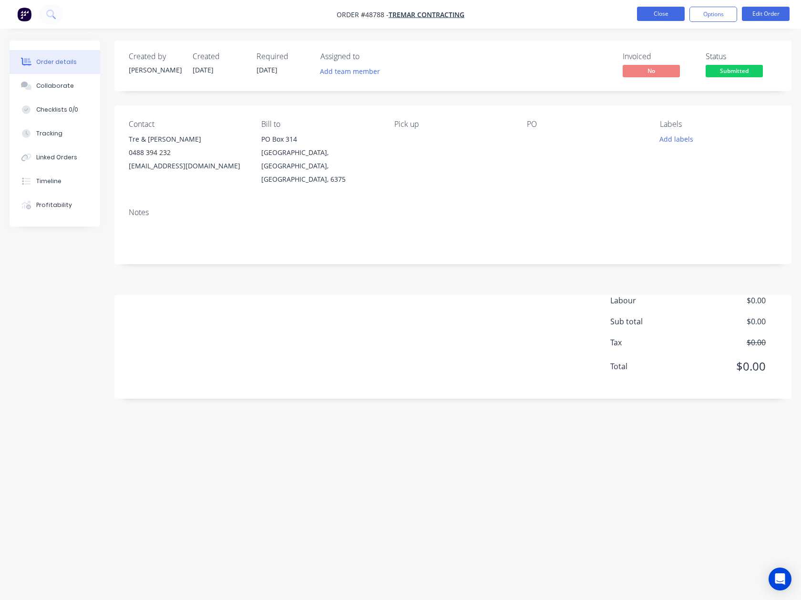
click at [655, 11] on button "Close" at bounding box center [661, 14] width 48 height 14
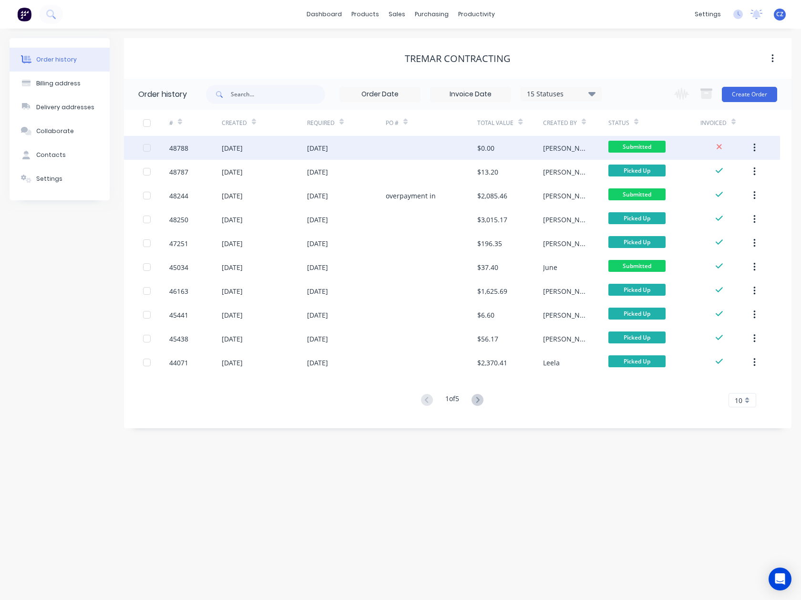
click at [753, 148] on icon "button" at bounding box center [754, 148] width 2 height 10
click at [728, 170] on div "Archive" at bounding box center [720, 173] width 73 height 14
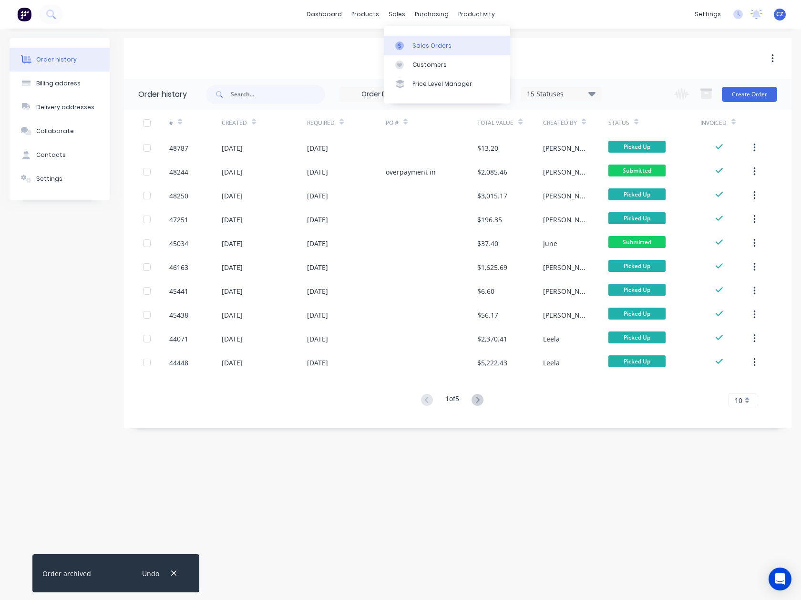
click at [416, 41] on div "Sales Orders" at bounding box center [431, 45] width 39 height 9
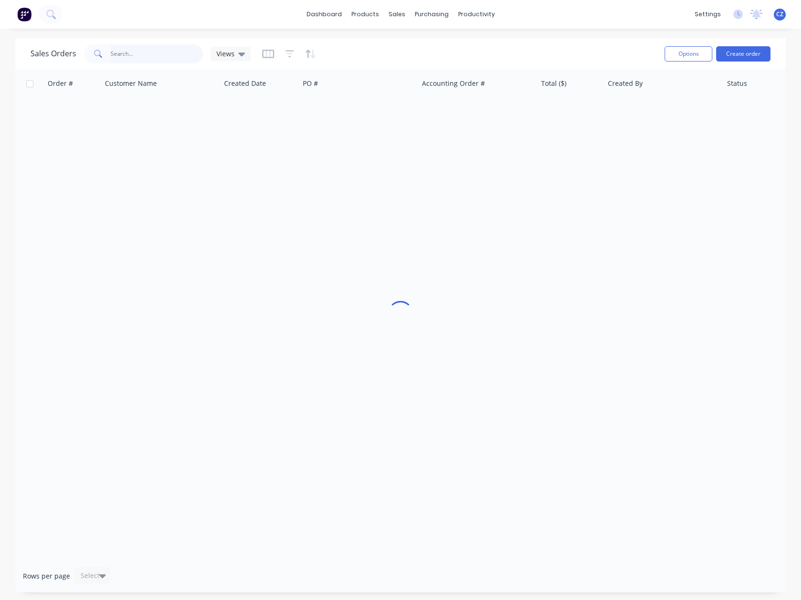
click at [172, 50] on input "text" at bounding box center [157, 53] width 93 height 19
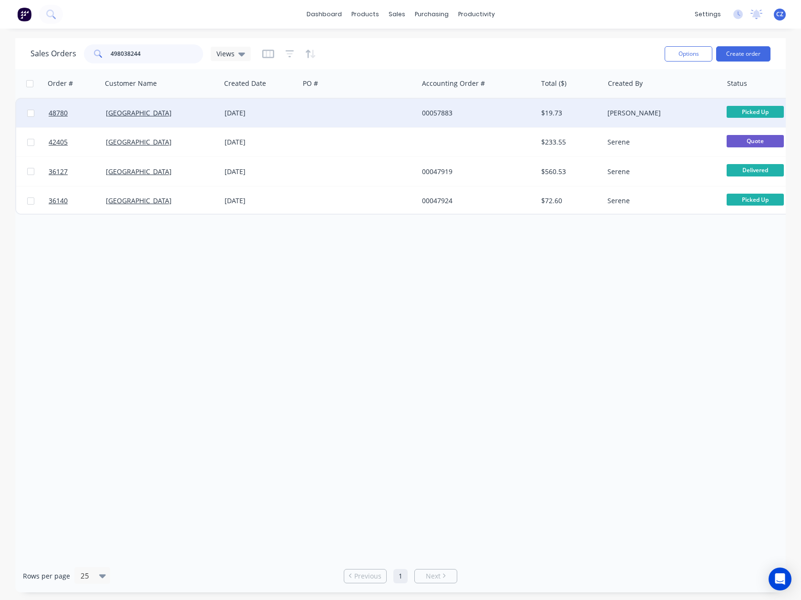
type input "498038244"
click at [346, 120] on div at bounding box center [358, 113] width 119 height 29
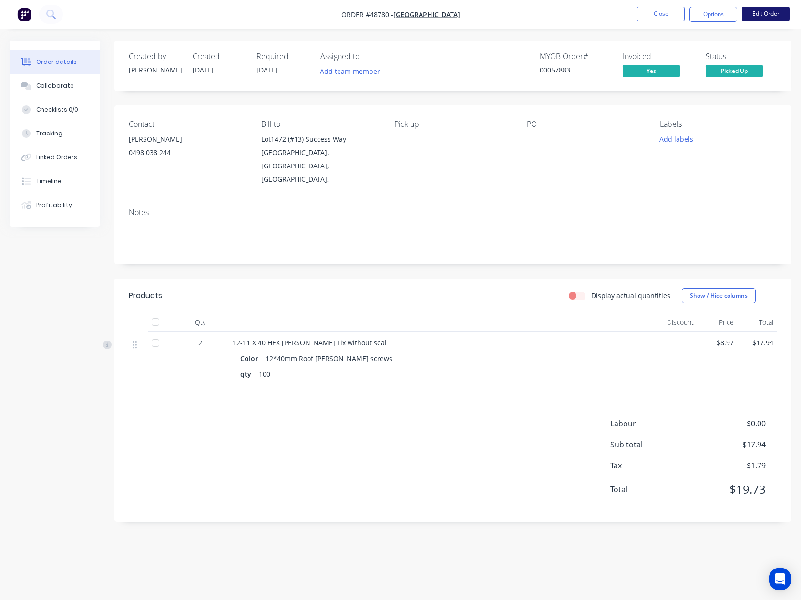
click at [781, 16] on button "Edit Order" at bounding box center [766, 14] width 48 height 14
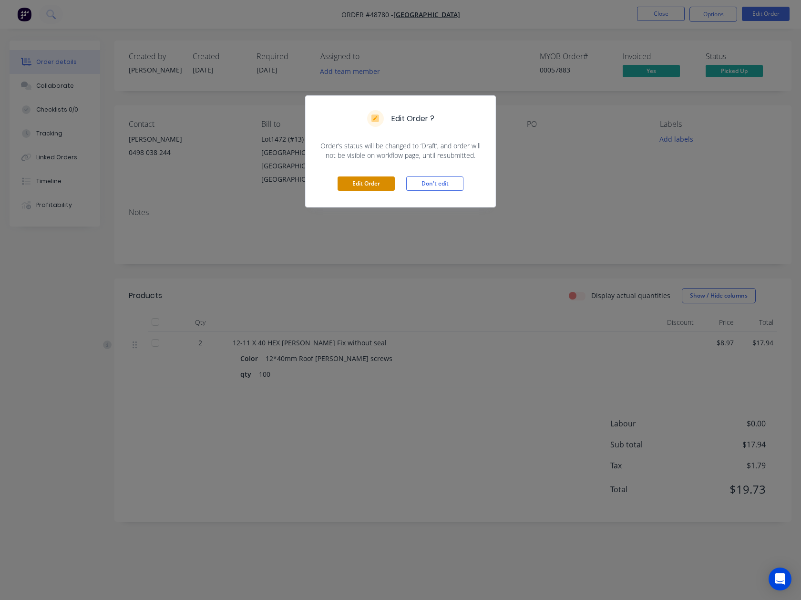
click at [356, 184] on button "Edit Order" at bounding box center [366, 183] width 57 height 14
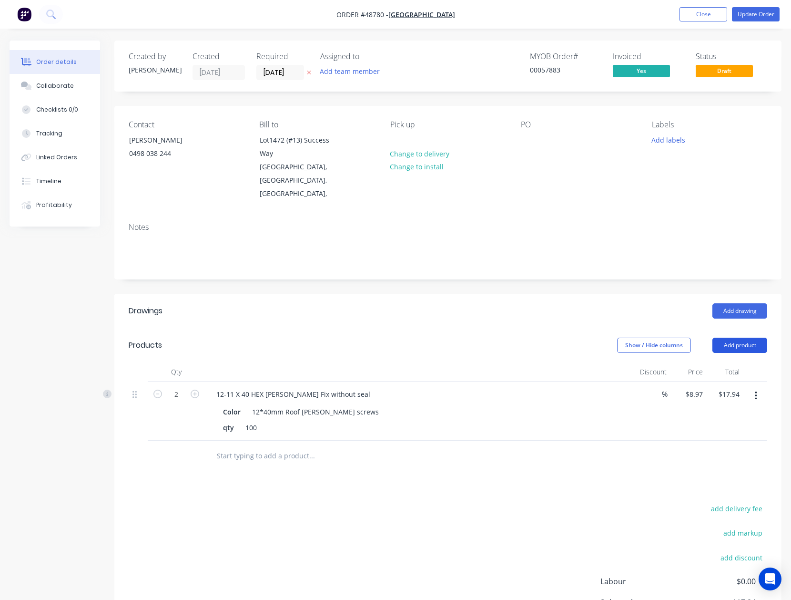
click at [746, 338] on button "Add product" at bounding box center [740, 345] width 55 height 15
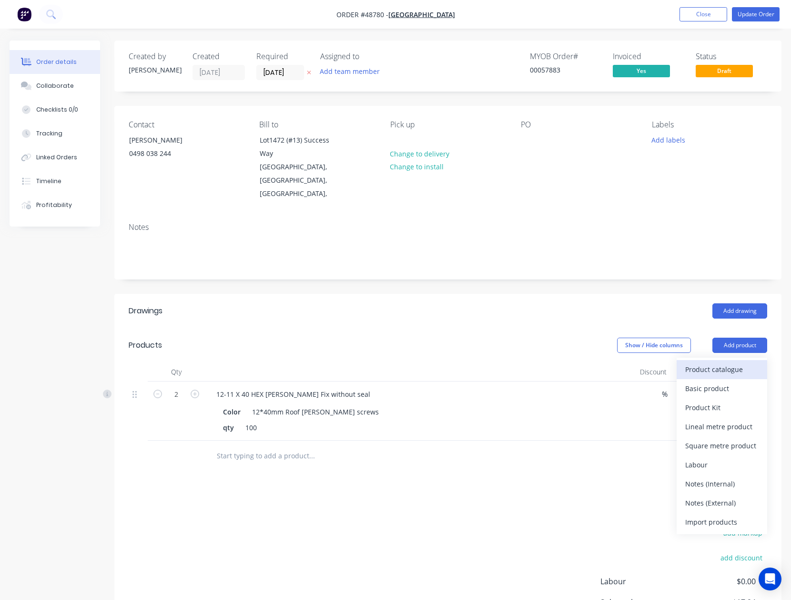
click at [727, 362] on div "Product catalogue" at bounding box center [722, 369] width 73 height 14
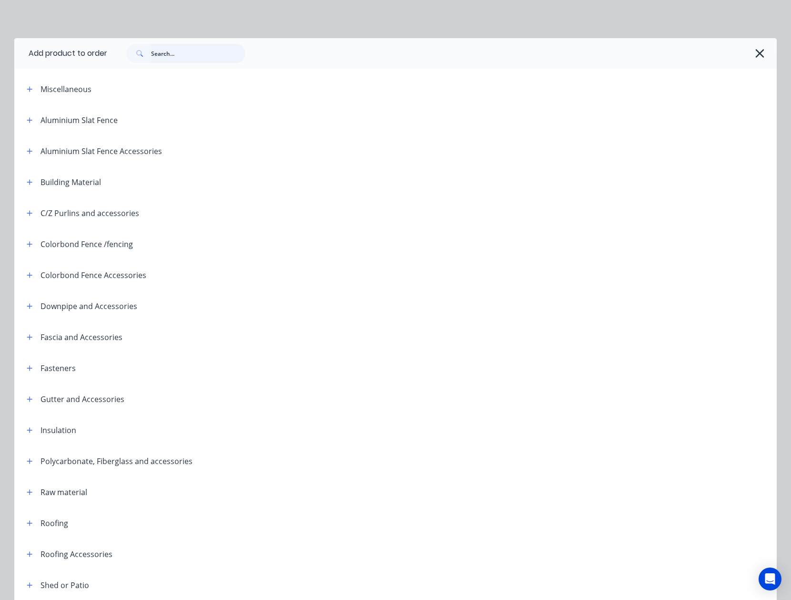
click at [190, 55] on input "text" at bounding box center [198, 53] width 94 height 19
type input "16"
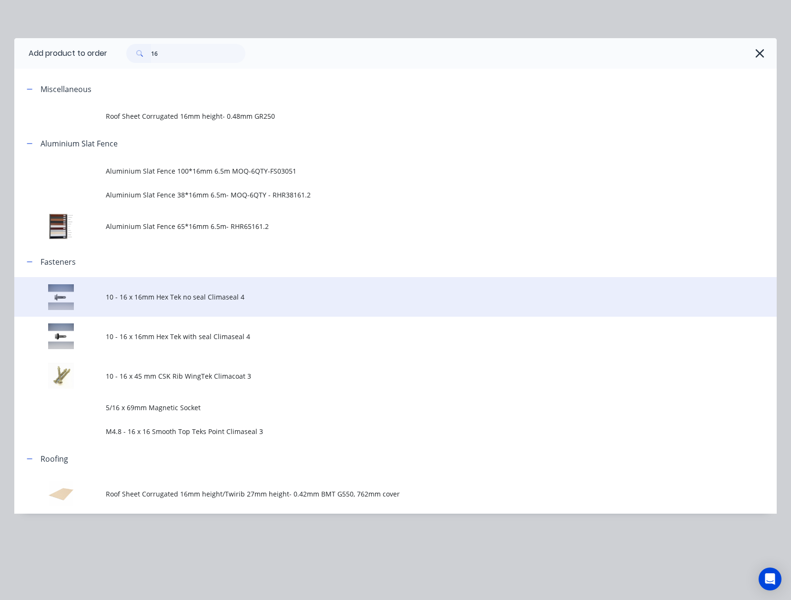
click at [180, 300] on span "10 - 16 x 16mm Hex Tek no seal Climaseal 4" at bounding box center [374, 297] width 537 height 10
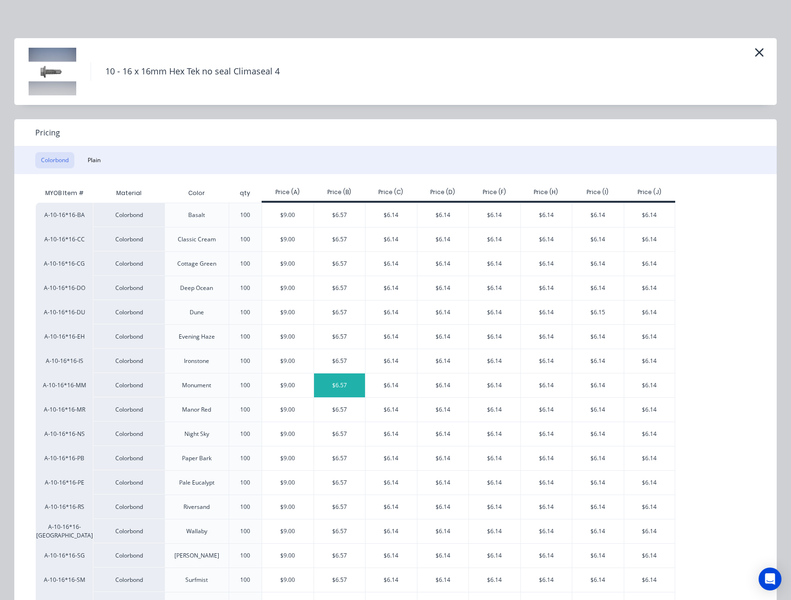
click at [344, 384] on div "$6.57" at bounding box center [339, 385] width 51 height 24
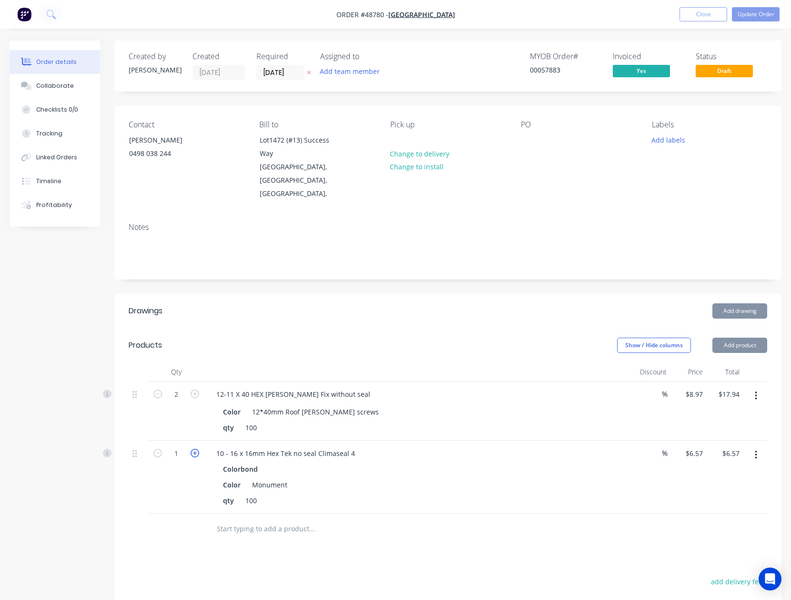
drag, startPoint x: 197, startPoint y: 441, endPoint x: 219, endPoint y: 441, distance: 22.4
click at [197, 449] on icon "button" at bounding box center [195, 453] width 9 height 9
type input "2"
type input "$13.14"
click at [517, 493] on div "qty 100" at bounding box center [417, 500] width 397 height 14
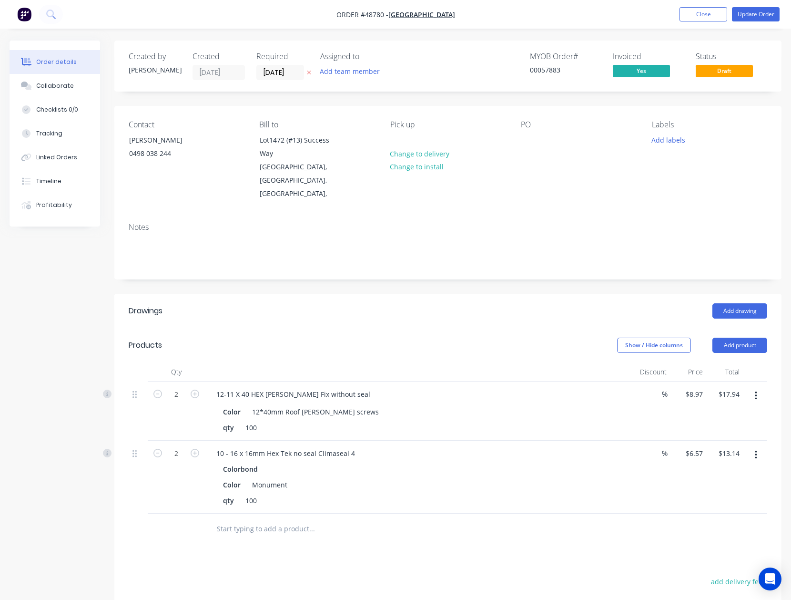
click at [757, 390] on icon "button" at bounding box center [756, 395] width 2 height 10
click at [714, 471] on div "Delete" at bounding box center [722, 478] width 73 height 14
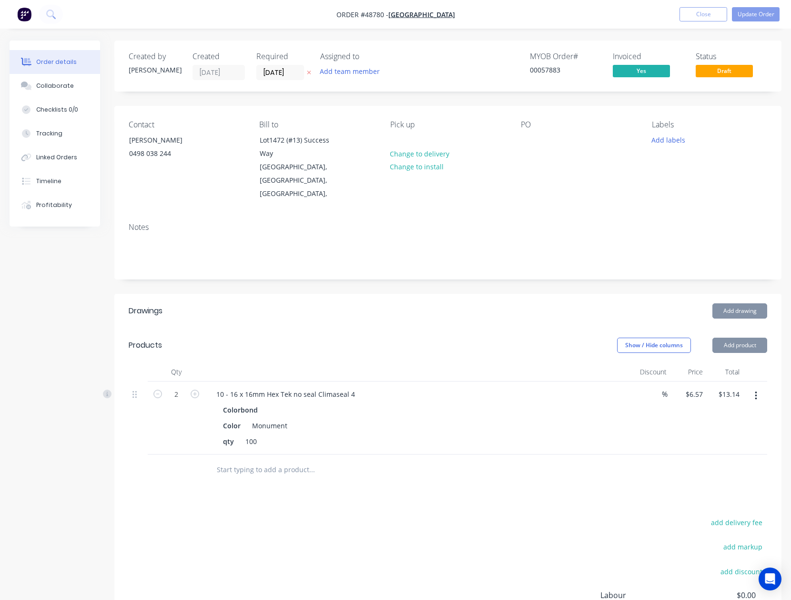
click at [414, 434] on div "qty 100" at bounding box center [417, 441] width 397 height 14
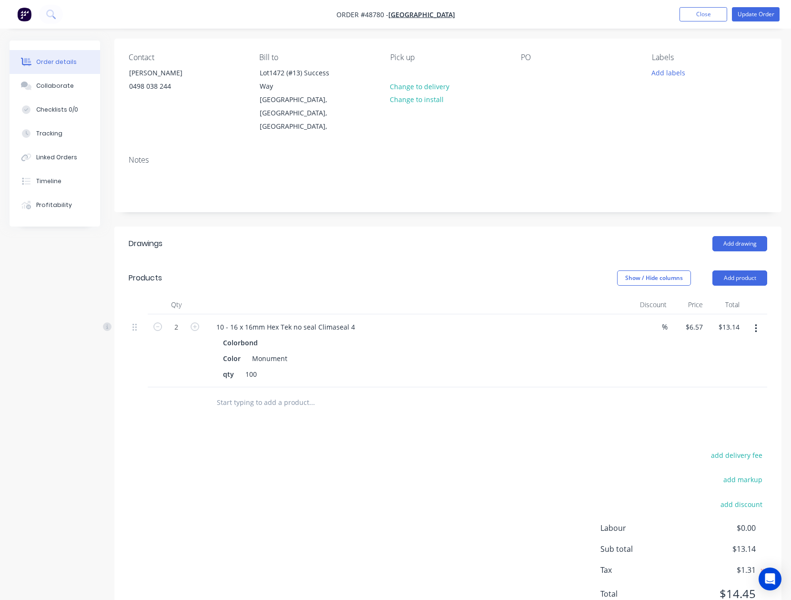
scroll to position [95, 0]
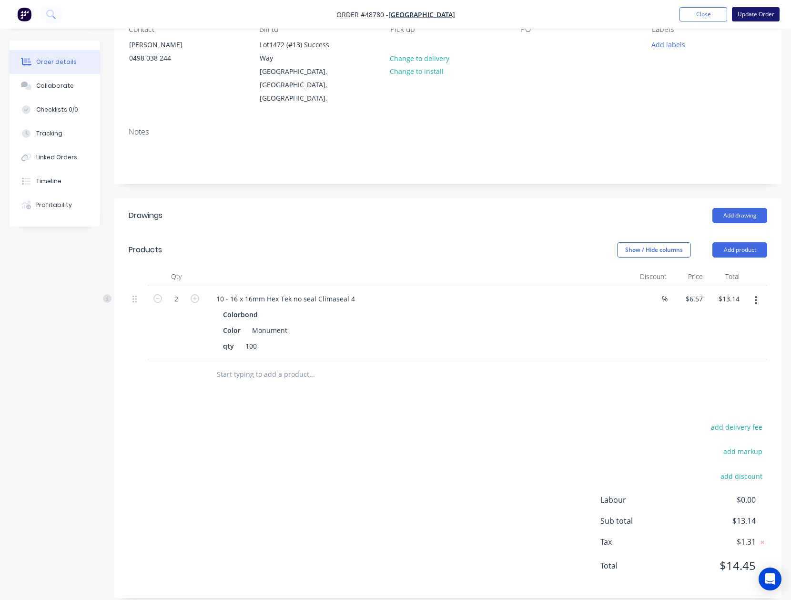
click at [752, 18] on button "Update Order" at bounding box center [756, 14] width 48 height 14
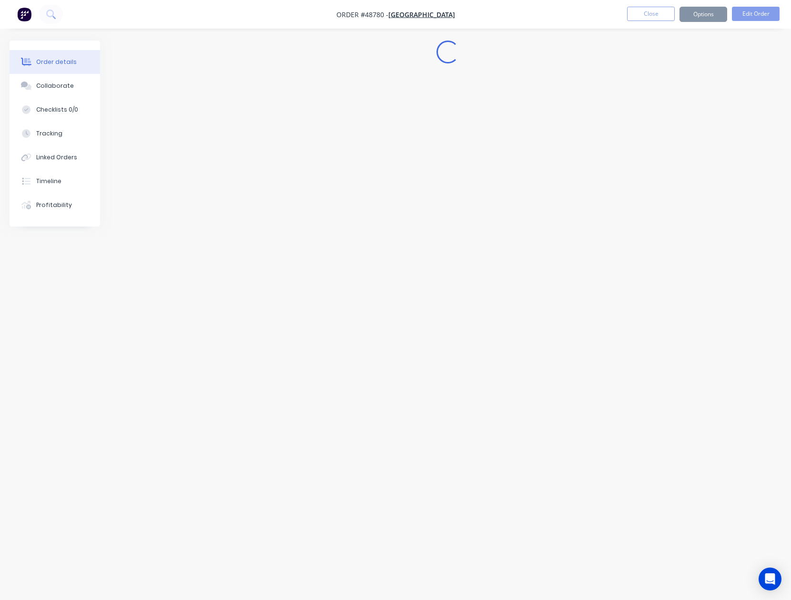
scroll to position [0, 0]
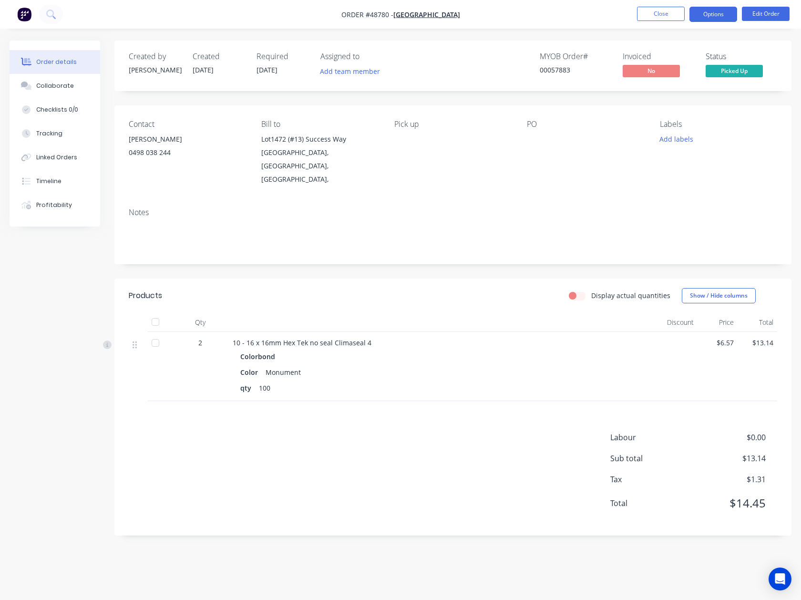
click at [716, 18] on button "Options" at bounding box center [713, 14] width 48 height 15
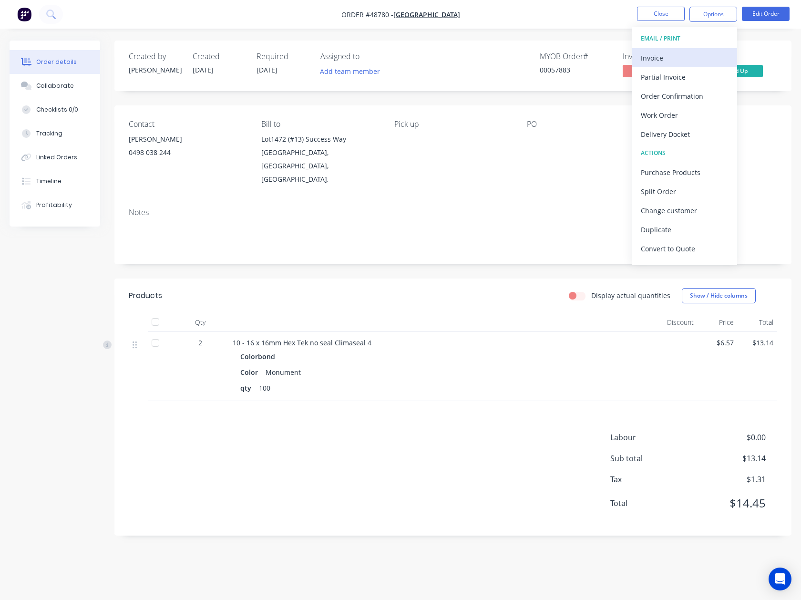
click at [672, 54] on div "Invoice" at bounding box center [685, 58] width 88 height 14
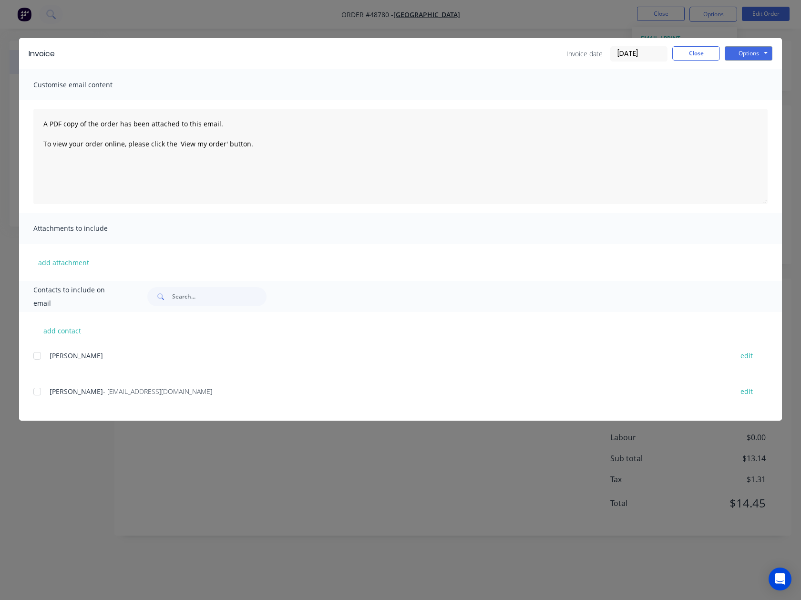
click at [775, 52] on div "Invoice Invoice date [DATE] Close Options Preview Print Email" at bounding box center [400, 53] width 763 height 31
click at [760, 49] on button "Options" at bounding box center [749, 53] width 48 height 14
click at [748, 77] on button "Preview" at bounding box center [755, 70] width 61 height 16
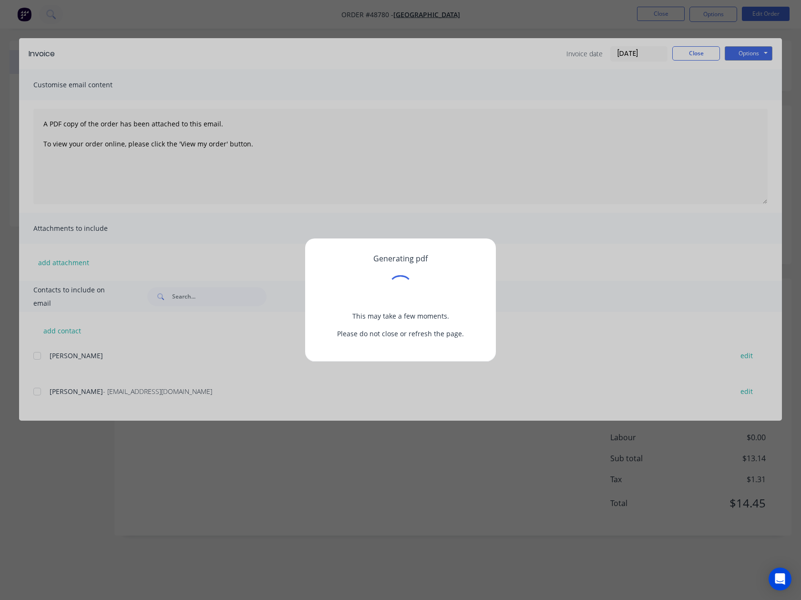
click at [693, 51] on div "Generating pdf This may take a few moments. Please do not close or refresh the …" at bounding box center [400, 300] width 801 height 600
click at [693, 57] on div "Generating pdf This may take a few moments. Please do not close or refresh the …" at bounding box center [400, 300] width 801 height 600
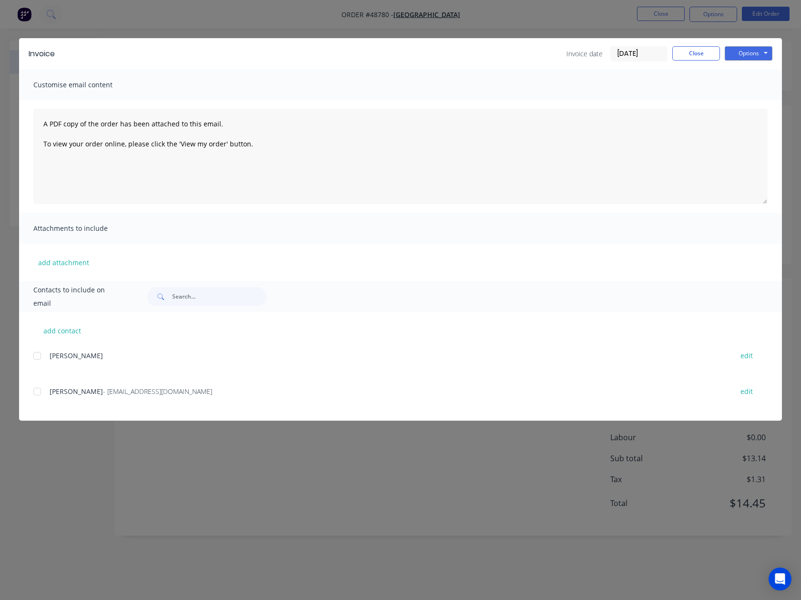
click at [691, 44] on div "Invoice Invoice date [DATE] Close Options Preview Print Email" at bounding box center [400, 53] width 763 height 31
click at [691, 49] on button "Close" at bounding box center [696, 53] width 48 height 14
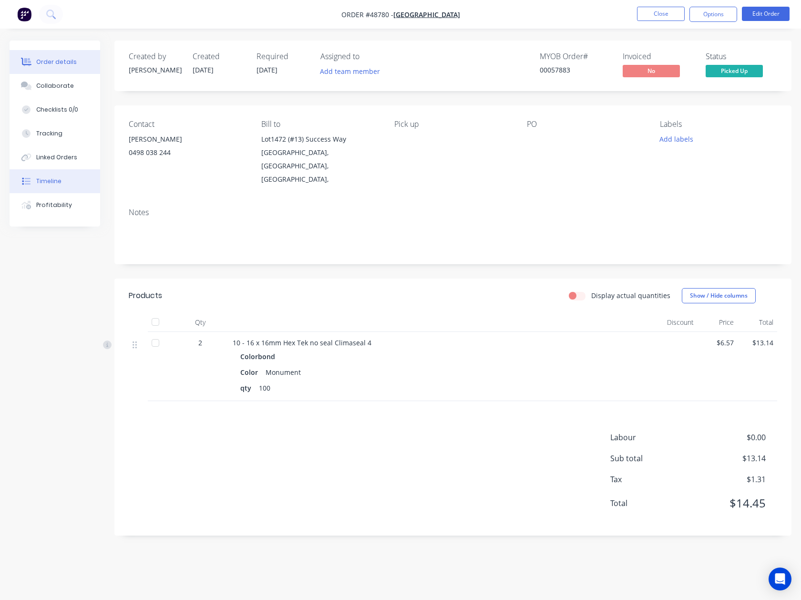
click at [47, 180] on div "Timeline" at bounding box center [48, 181] width 25 height 9
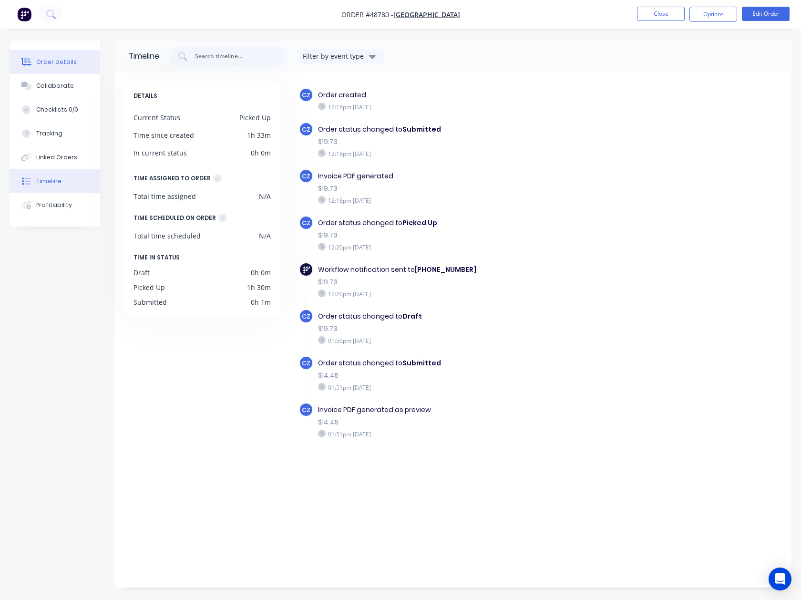
click at [43, 61] on div "Order details" at bounding box center [56, 62] width 41 height 9
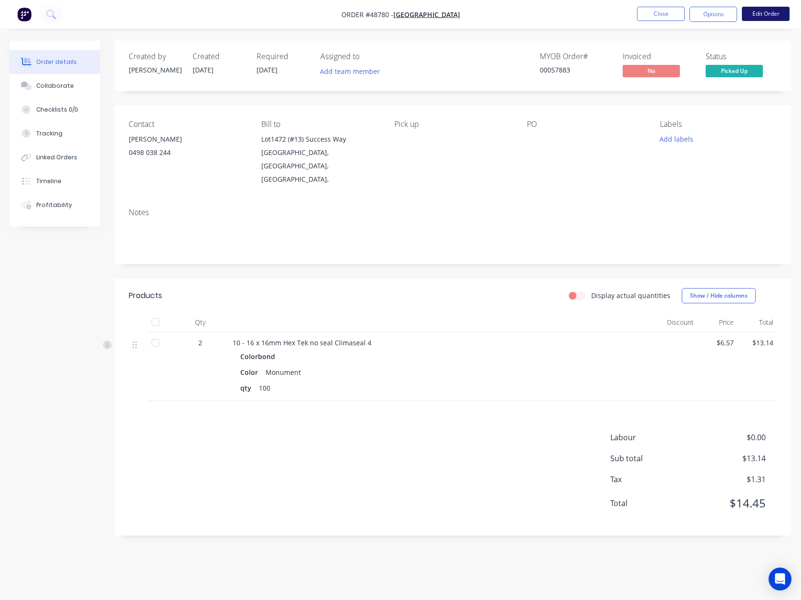
click at [769, 19] on button "Edit Order" at bounding box center [766, 14] width 48 height 14
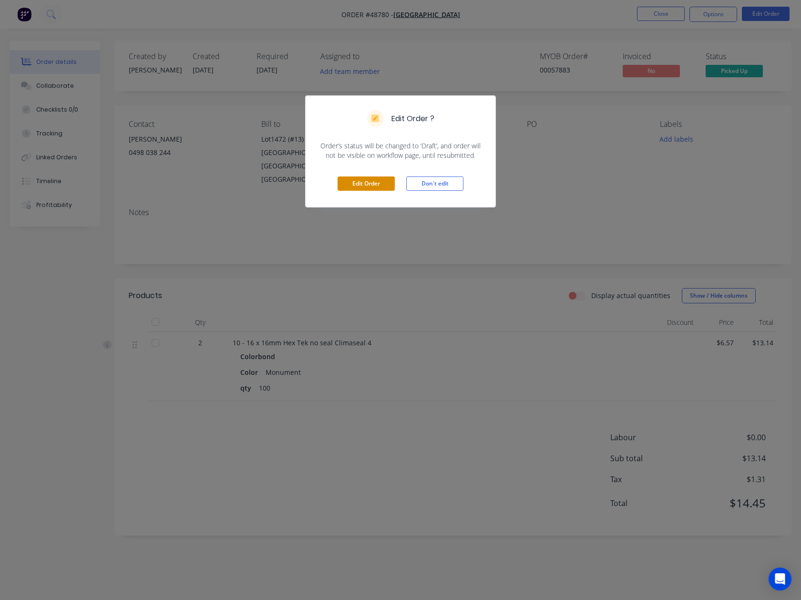
click at [383, 185] on button "Edit Order" at bounding box center [366, 183] width 57 height 14
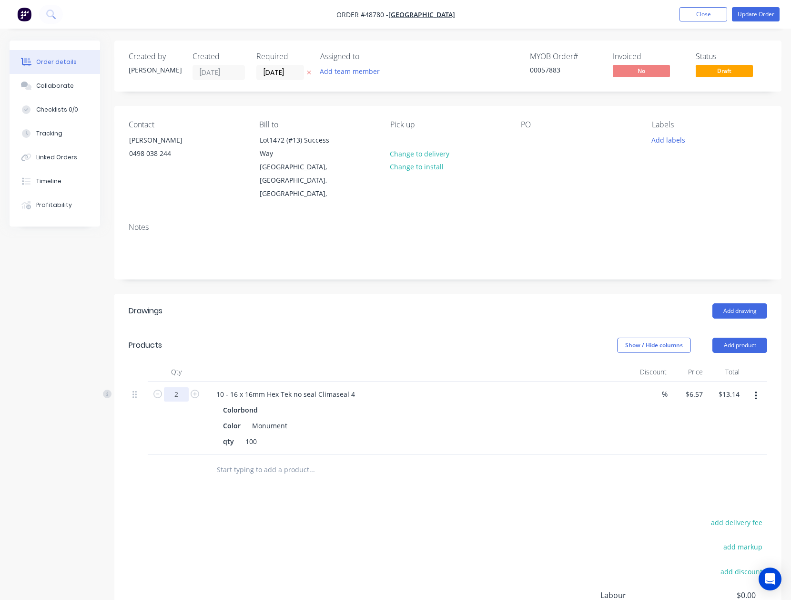
click at [175, 387] on input "2" at bounding box center [176, 394] width 25 height 14
type input "2.3"
type input "$15.11"
click at [434, 303] on div "Add drawing" at bounding box center [516, 310] width 503 height 15
click at [538, 419] on div "Color Monument" at bounding box center [417, 426] width 397 height 14
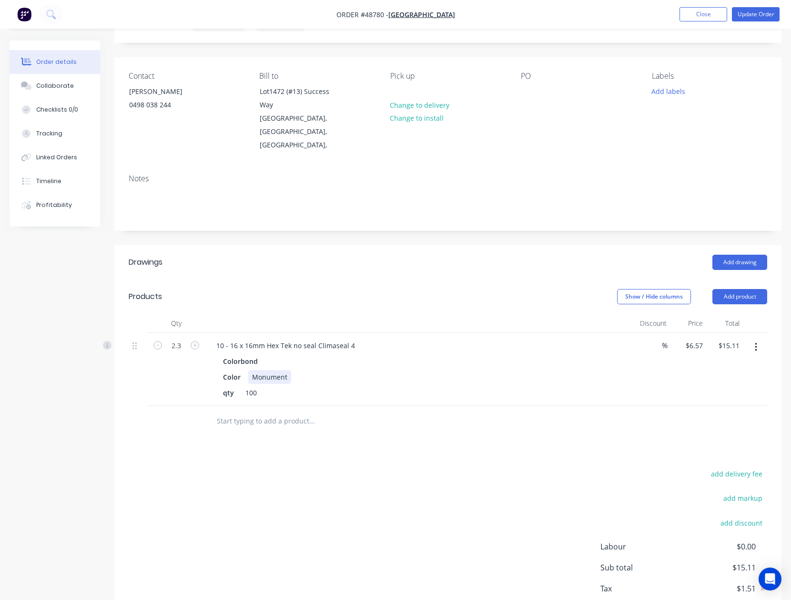
scroll to position [95, 0]
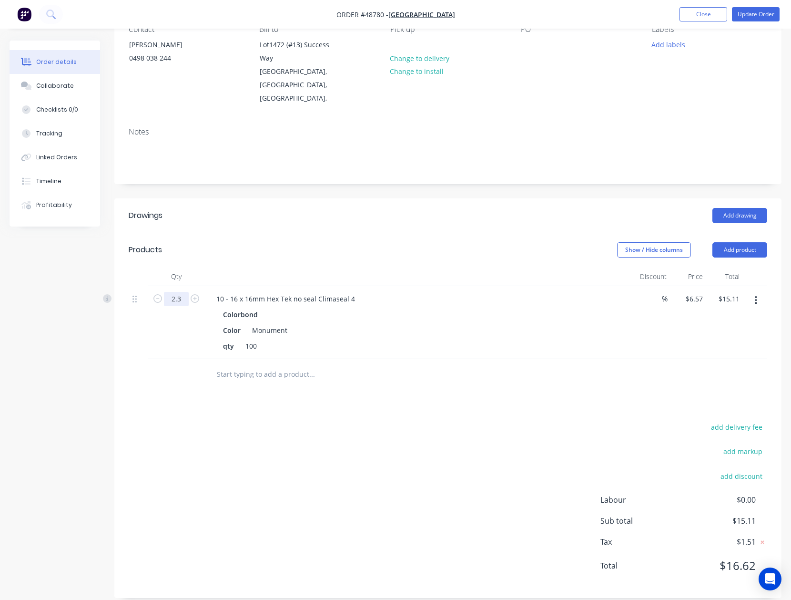
click at [184, 292] on input "2.3" at bounding box center [176, 299] width 25 height 14
type input "2.36"
type input "$15.51"
click at [396, 489] on div "add delivery fee add markup add discount Labour $0.00 Sub total $15.11 Tax $1.5…" at bounding box center [448, 501] width 639 height 163
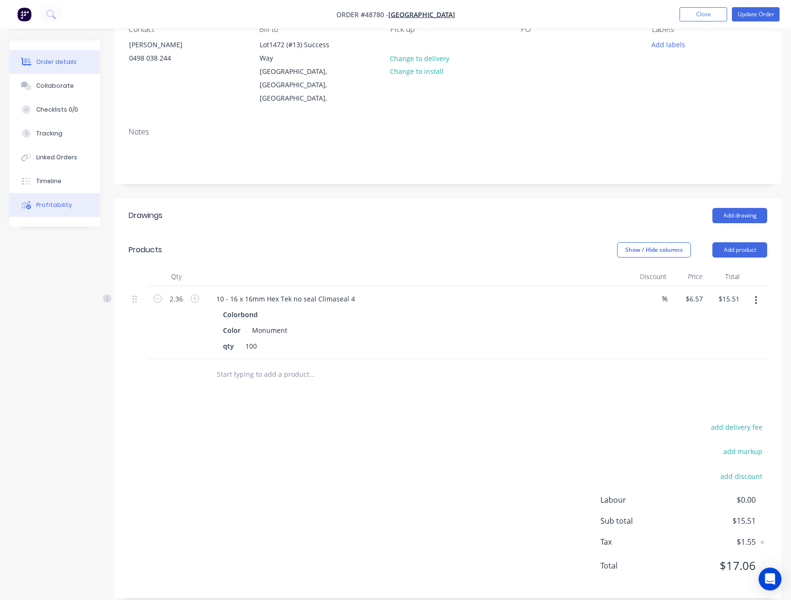
click at [45, 204] on div "Profitability" at bounding box center [54, 205] width 36 height 9
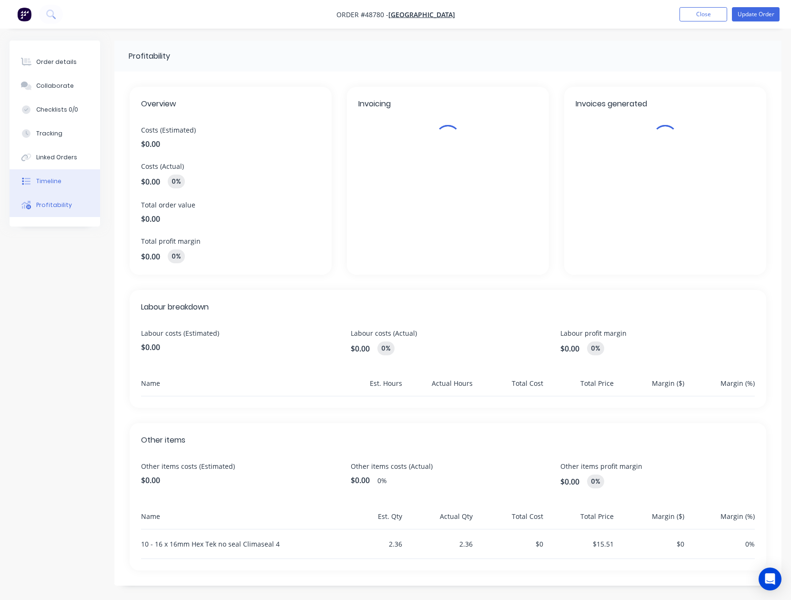
click at [45, 186] on button "Timeline" at bounding box center [55, 181] width 91 height 24
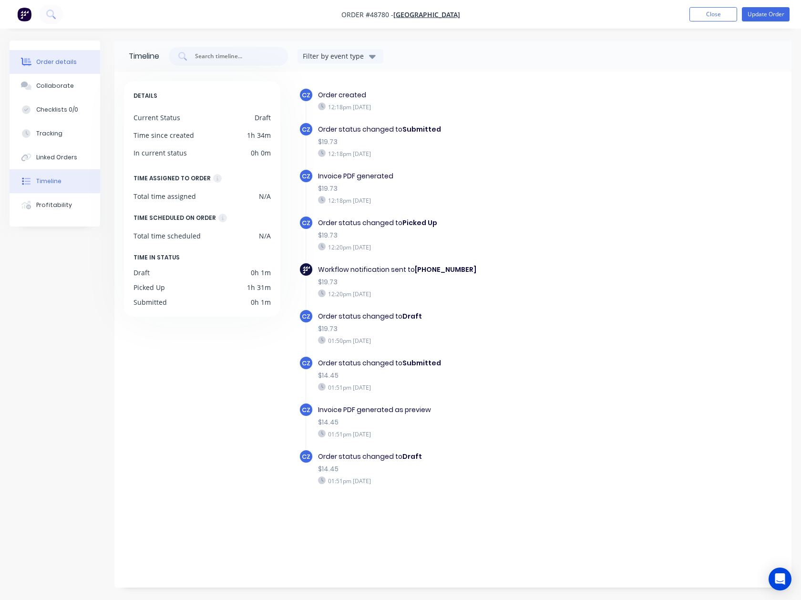
click at [44, 61] on div "Order details" at bounding box center [56, 62] width 41 height 9
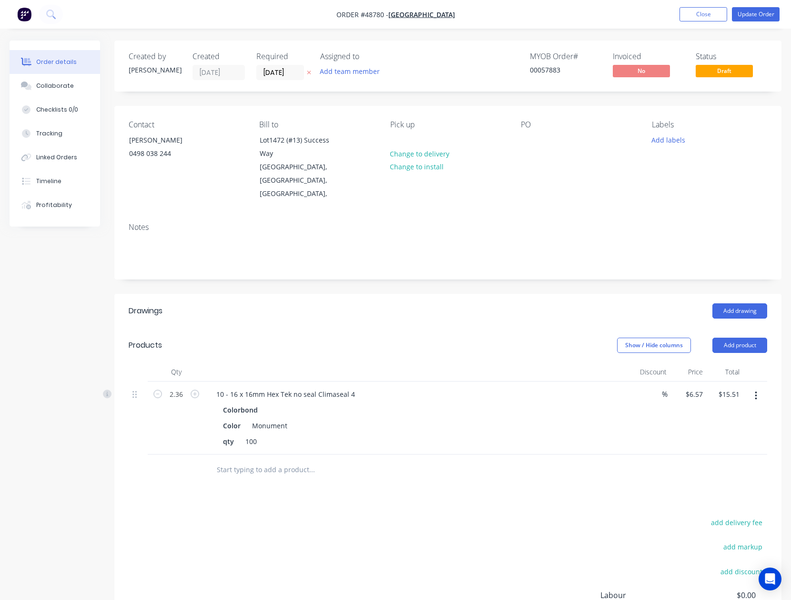
scroll to position [95, 0]
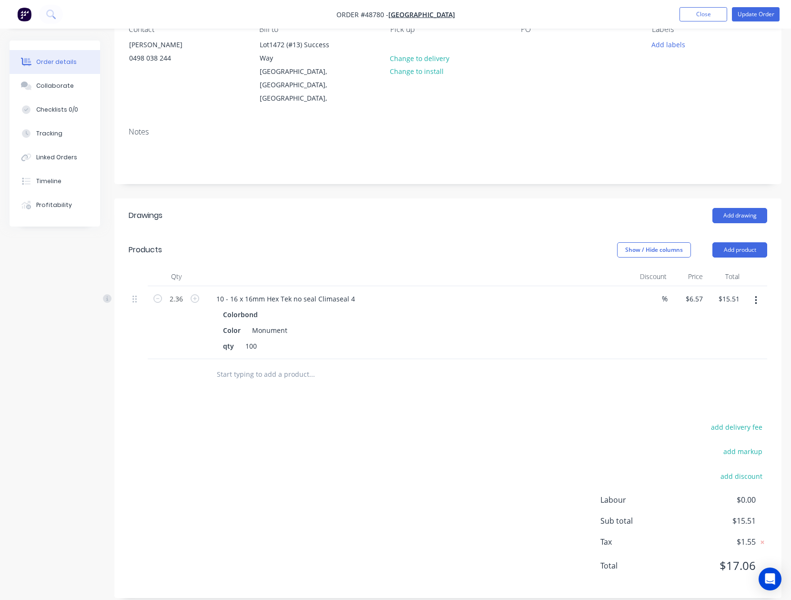
click at [744, 557] on span "$17.06" at bounding box center [721, 565] width 71 height 17
click at [735, 292] on input "15.51" at bounding box center [731, 299] width 26 height 14
type input "17.94"
type input "$7.6017"
type input "$17.94"
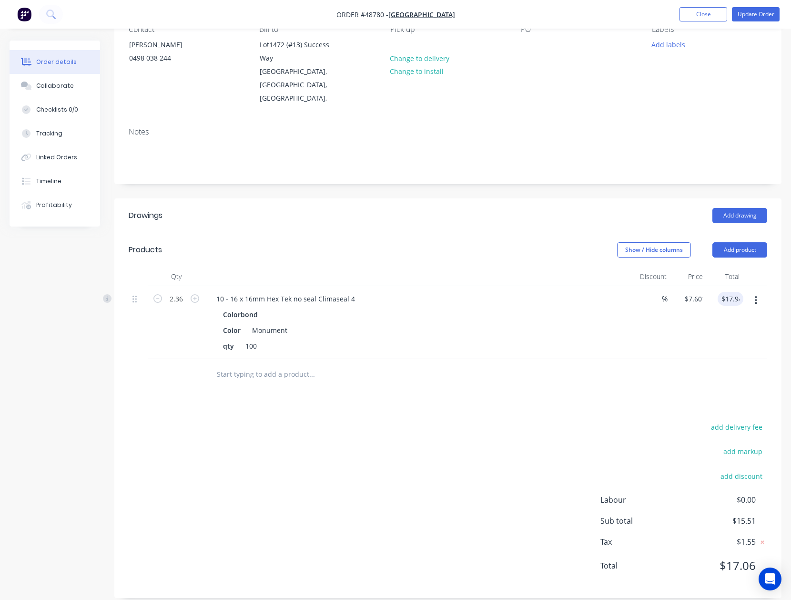
click at [525, 420] on div "add delivery fee add markup add discount Labour $0.00 Sub total $15.51 Tax $1.5…" at bounding box center [448, 501] width 639 height 163
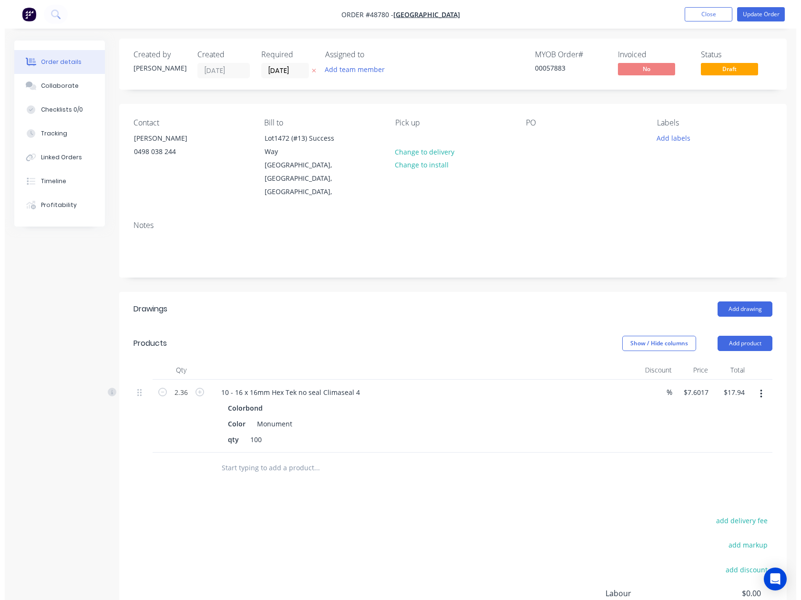
scroll to position [0, 0]
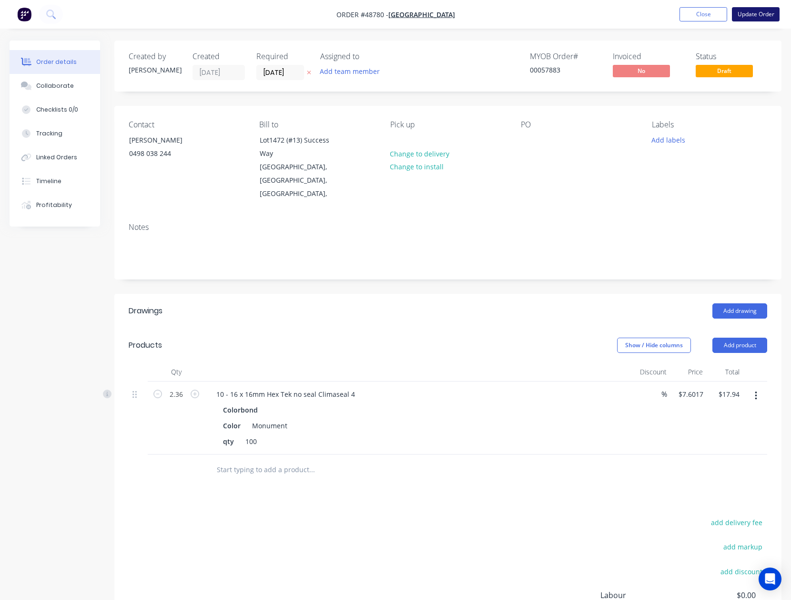
click at [748, 20] on button "Update Order" at bounding box center [756, 14] width 48 height 14
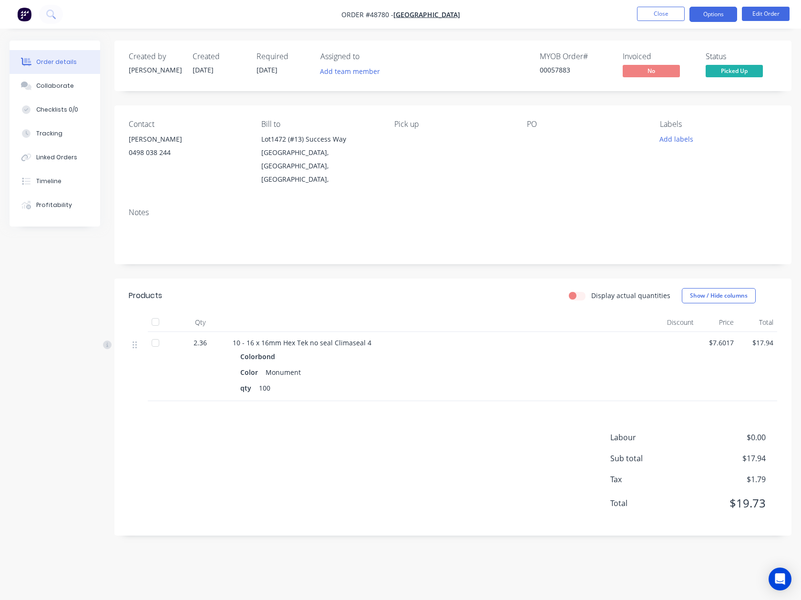
click at [720, 11] on button "Options" at bounding box center [713, 14] width 48 height 15
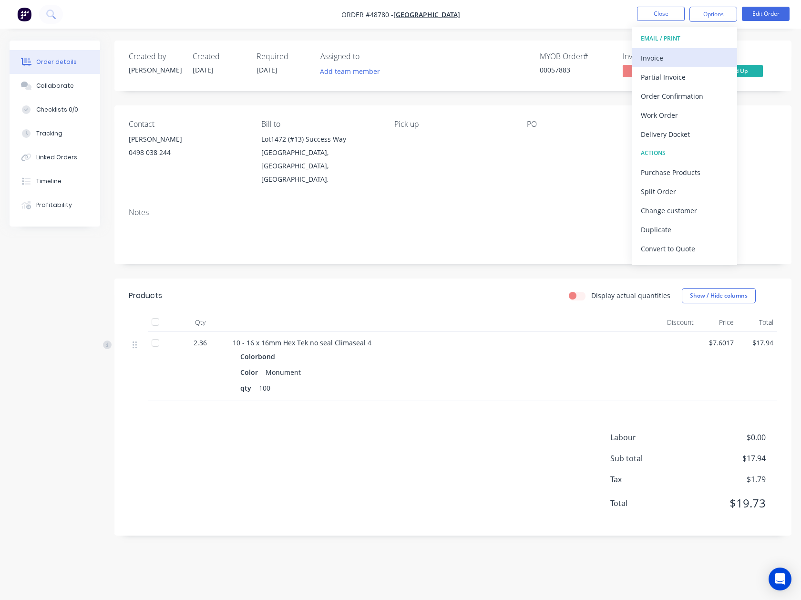
click at [686, 50] on button "Invoice" at bounding box center [684, 57] width 105 height 19
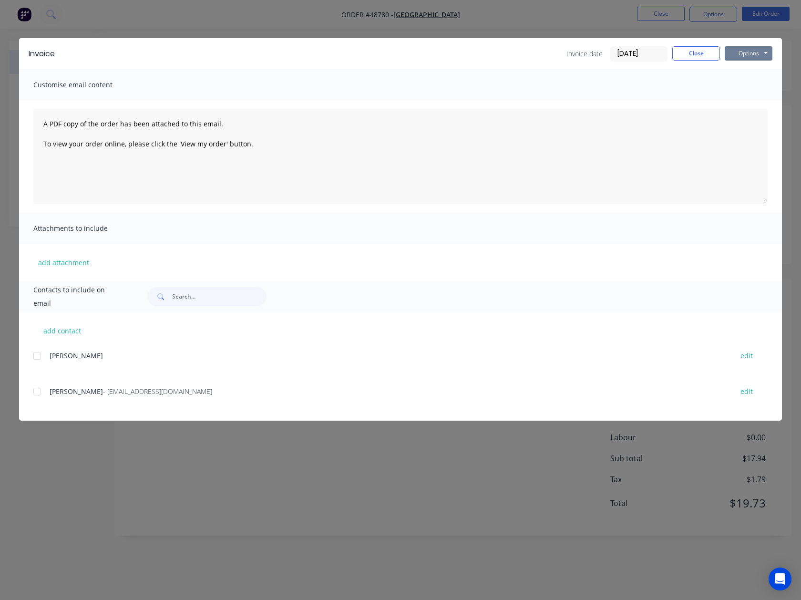
click at [759, 50] on button "Options" at bounding box center [749, 53] width 48 height 14
click at [741, 91] on button "Print" at bounding box center [755, 86] width 61 height 16
click at [714, 58] on button "Close" at bounding box center [696, 53] width 48 height 14
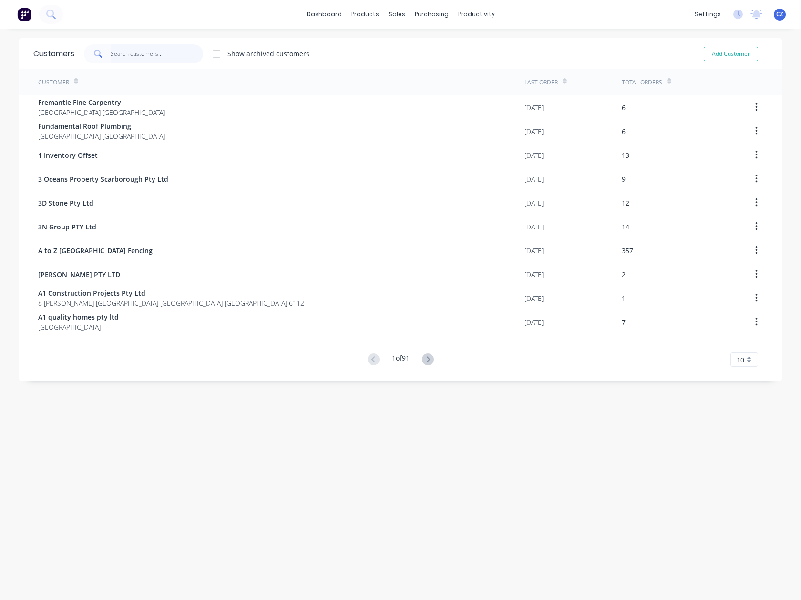
click at [121, 52] on input "text" at bounding box center [157, 53] width 93 height 19
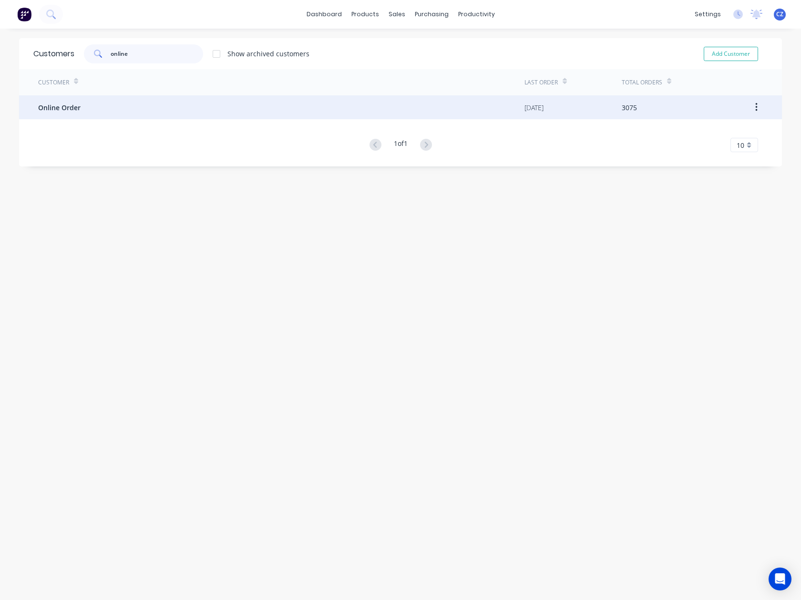
type input "online"
click at [178, 119] on div "Online Order" at bounding box center [281, 107] width 486 height 24
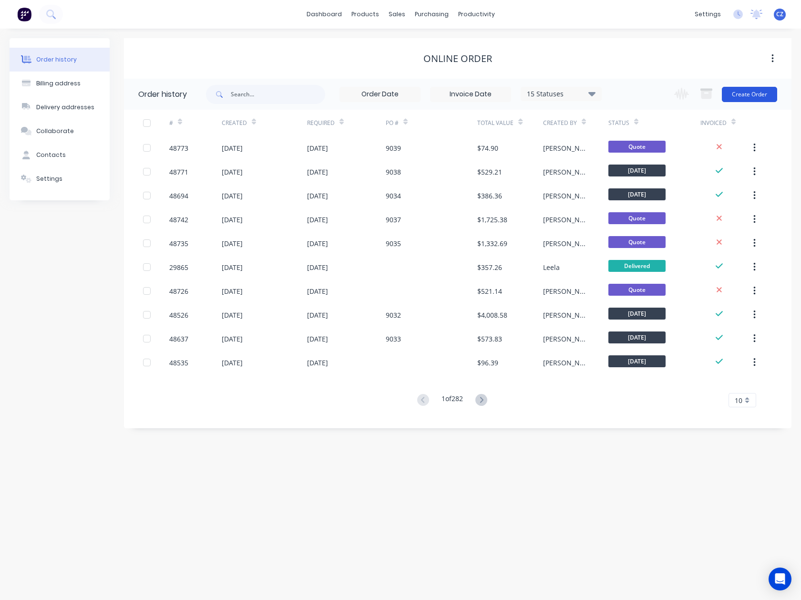
click at [744, 92] on button "Create Order" at bounding box center [749, 94] width 55 height 15
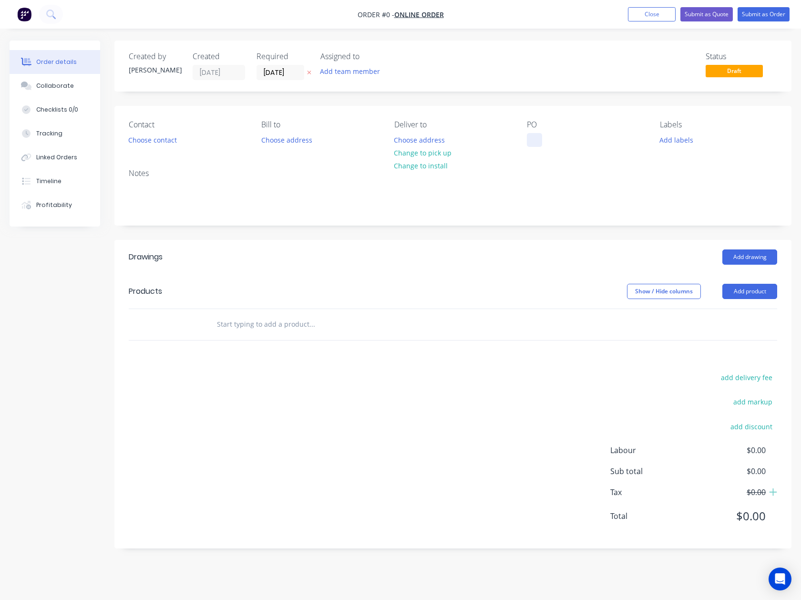
click at [534, 138] on div at bounding box center [534, 140] width 15 height 14
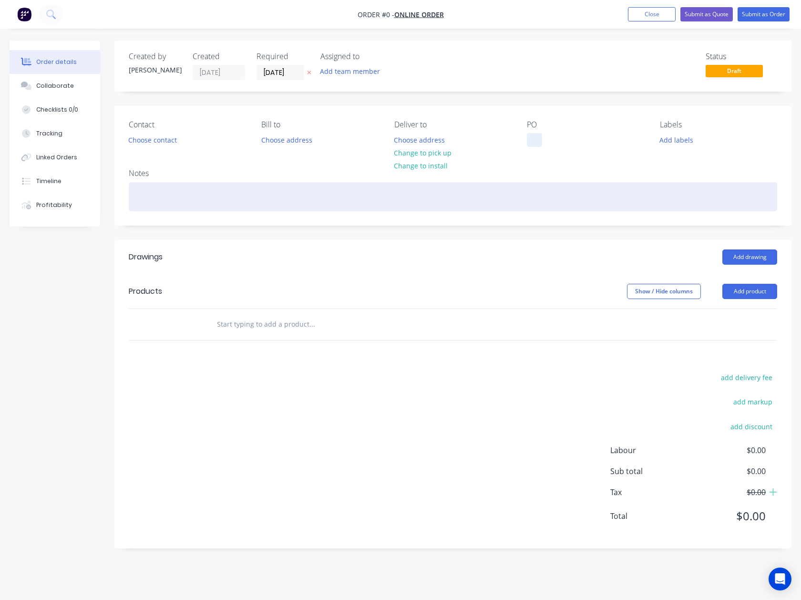
paste div
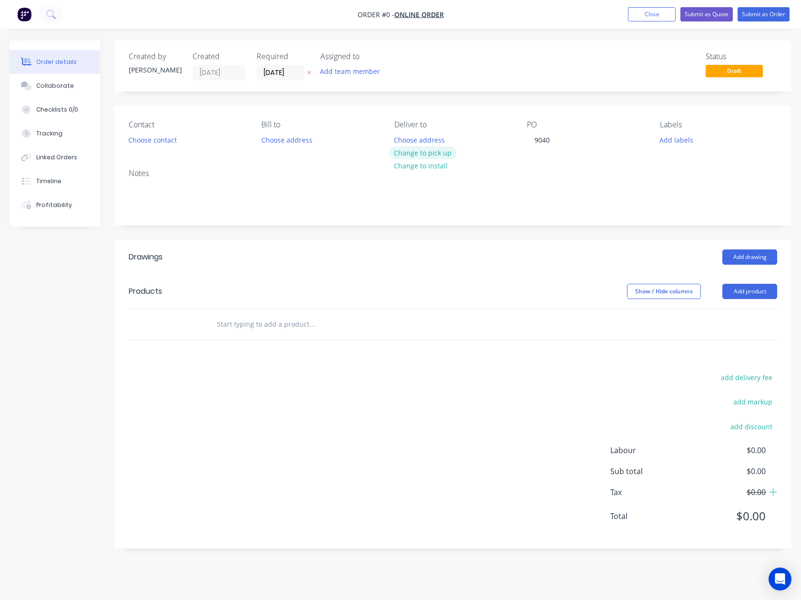
click at [406, 152] on div "Order details Collaborate Checklists 0/0 Tracking Linked Orders Timeline Profit…" at bounding box center [400, 302] width 801 height 522
click at [152, 134] on button "Choose contact" at bounding box center [152, 139] width 59 height 13
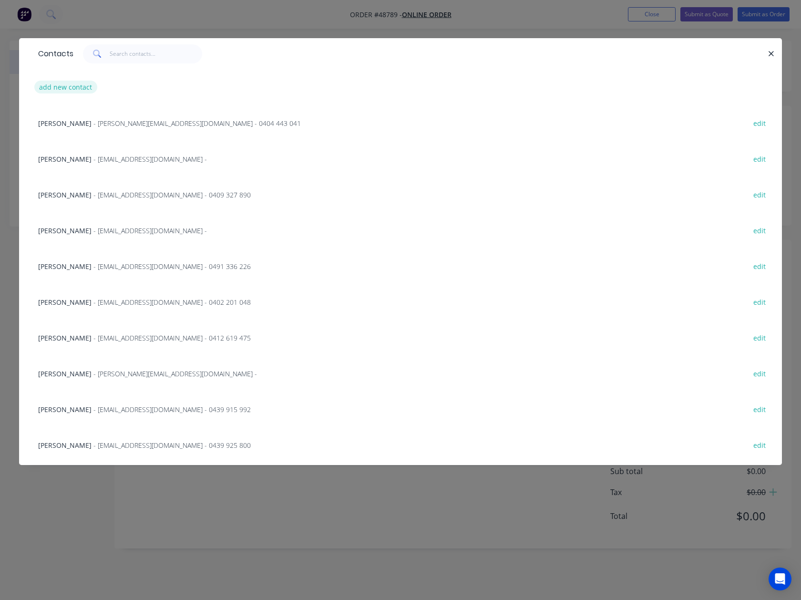
click at [73, 88] on button "add new contact" at bounding box center [65, 87] width 63 height 13
select select "AU"
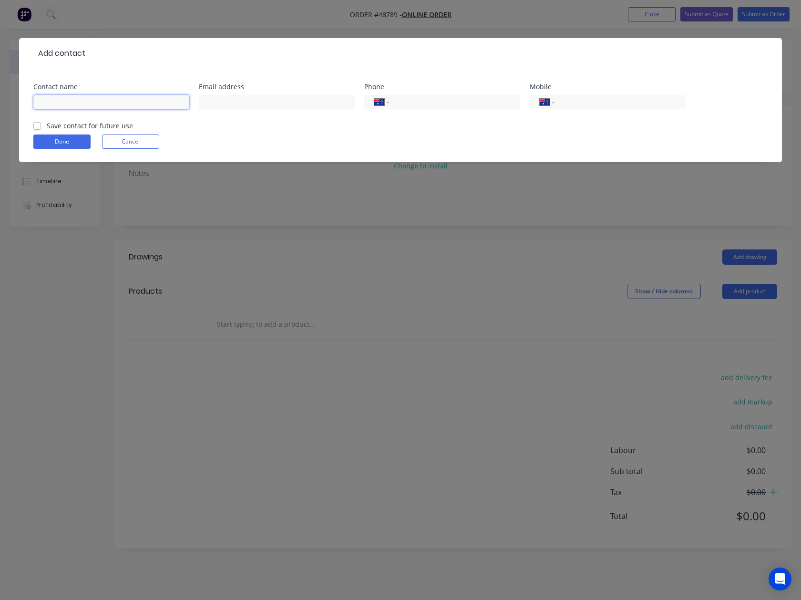
click at [69, 102] on input "text" at bounding box center [111, 102] width 156 height 14
paste input "[PERSON_NAME]"
type input "[PERSON_NAME]"
click at [586, 98] on input "tel" at bounding box center [618, 102] width 114 height 11
paste input "0413 995 369"
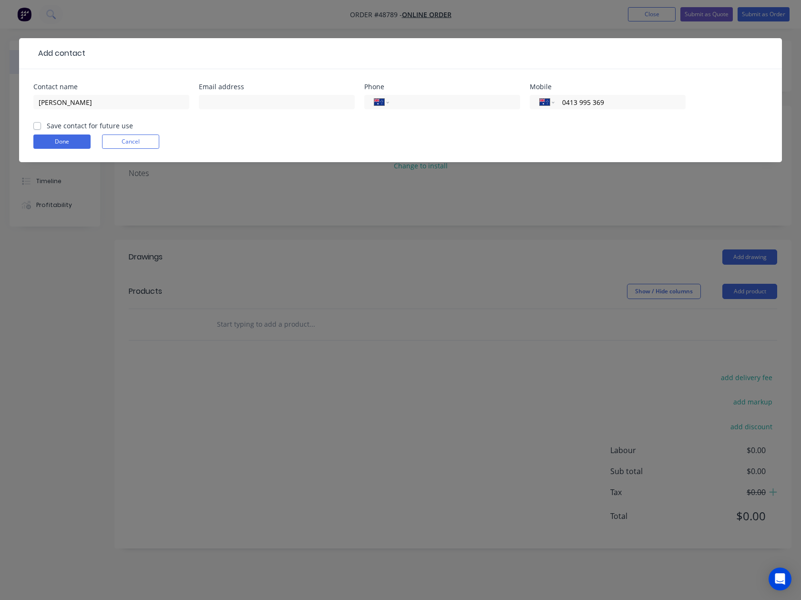
type input "0413 995 369"
click at [303, 100] on input "text" at bounding box center [277, 102] width 156 height 14
paste input "[PERSON_NAME][EMAIL_ADDRESS][DOMAIN_NAME]"
type input "[PERSON_NAME][EMAIL_ADDRESS][DOMAIN_NAME]"
click at [50, 140] on button "Done" at bounding box center [61, 141] width 57 height 14
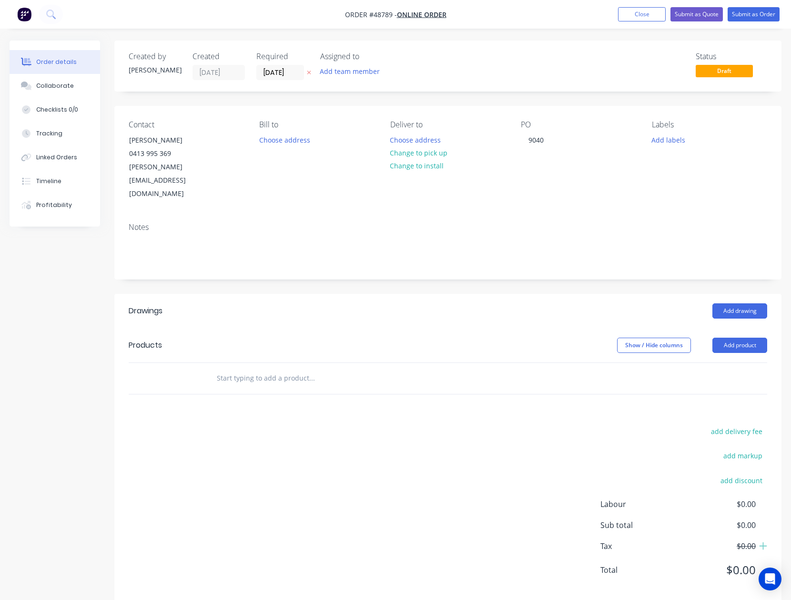
click at [339, 307] on header "Drawings Add drawing" at bounding box center [447, 311] width 667 height 34
click at [437, 137] on button "Choose address" at bounding box center [415, 139] width 61 height 13
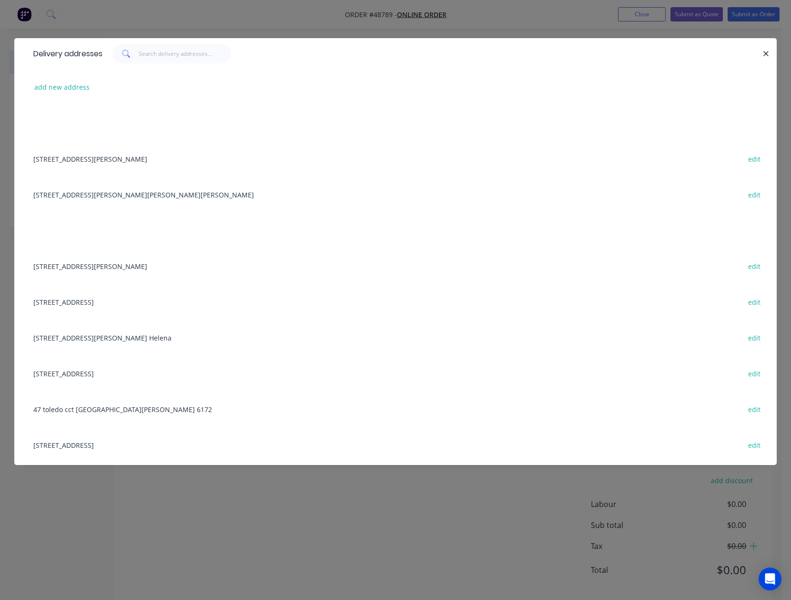
click at [58, 95] on div "add new address" at bounding box center [396, 87] width 734 height 36
click at [51, 102] on div "add new address" at bounding box center [396, 87] width 734 height 36
click at [60, 84] on button "add new address" at bounding box center [62, 87] width 65 height 13
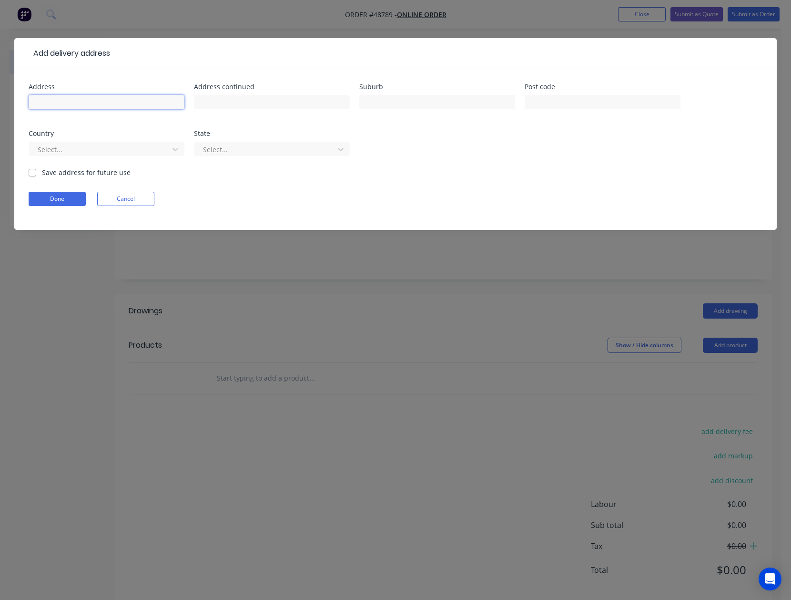
click at [52, 101] on input "text" at bounding box center [107, 102] width 156 height 14
paste input "[STREET_ADDRESS][PERSON_NAME]"
type input "[STREET_ADDRESS][PERSON_NAME]"
click at [71, 193] on button "Done" at bounding box center [57, 199] width 57 height 14
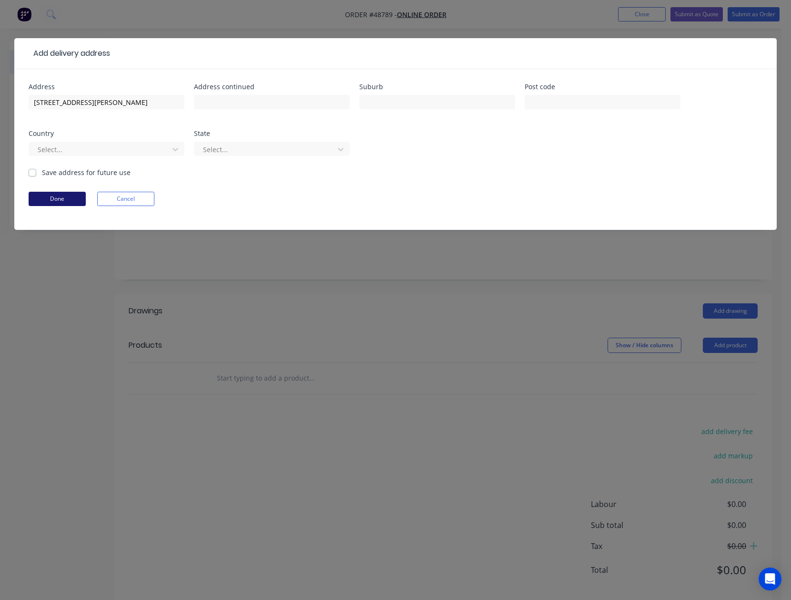
scroll to position [0, 0]
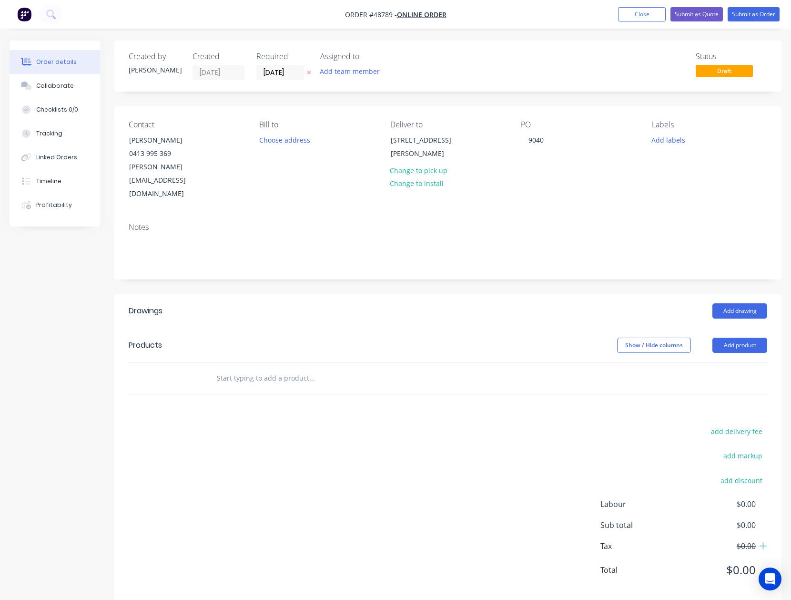
click at [364, 369] on input "text" at bounding box center [311, 378] width 191 height 19
click at [752, 425] on button "add delivery fee" at bounding box center [737, 431] width 62 height 13
type input "220"
click input "submit" at bounding box center [0, 0] width 0 height 0
click at [677, 342] on header "Products Show / Hide columns Add product" at bounding box center [447, 345] width 667 height 34
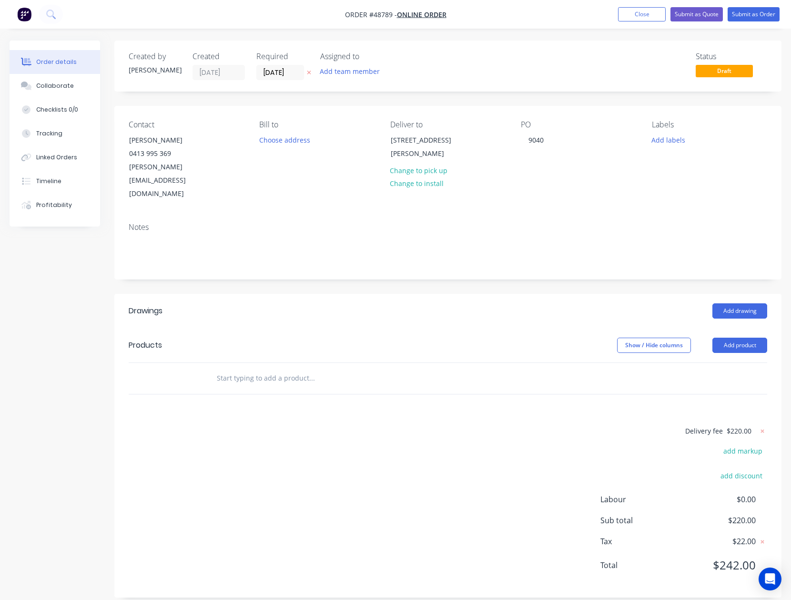
click at [445, 269] on div "Created by [PERSON_NAME] Created [DATE] Required [DATE] Assigned to Add team me…" at bounding box center [447, 319] width 667 height 557
click at [763, 338] on button "Add product" at bounding box center [740, 345] width 55 height 15
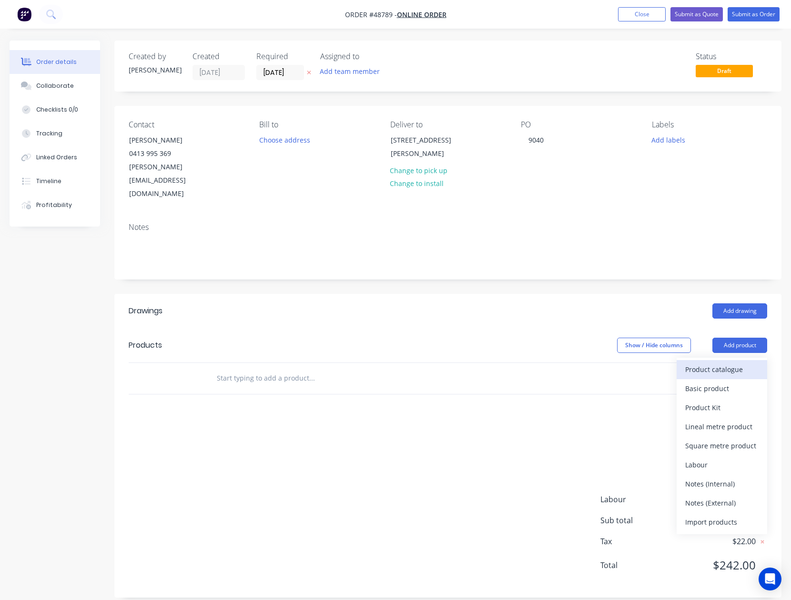
click at [710, 362] on div "Product catalogue" at bounding box center [722, 369] width 73 height 14
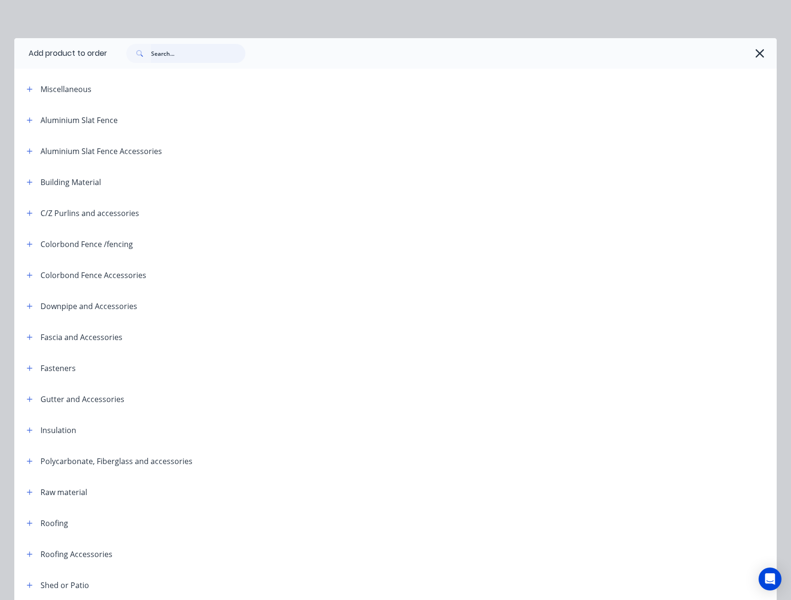
click at [214, 55] on input "text" at bounding box center [198, 53] width 94 height 19
type input "gutter"
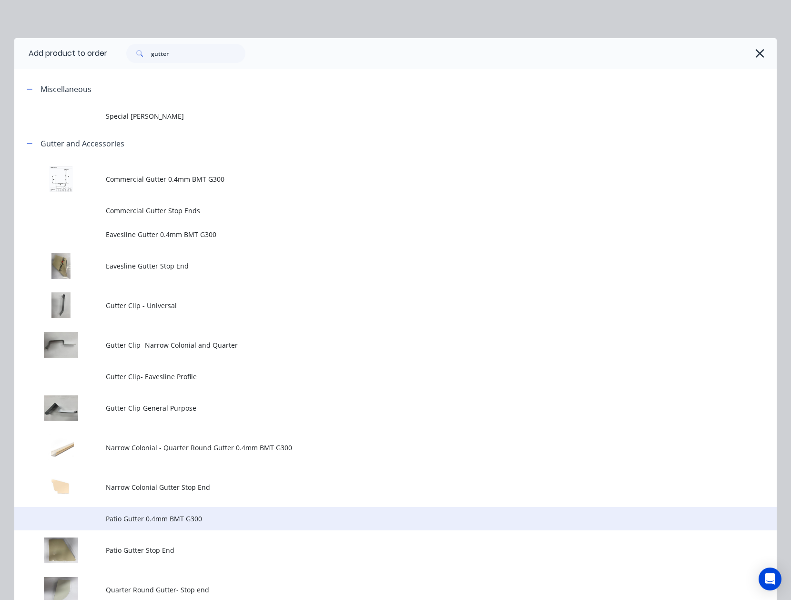
click at [166, 511] on td "Patio Gutter 0.4mm BMT G300" at bounding box center [441, 519] width 671 height 24
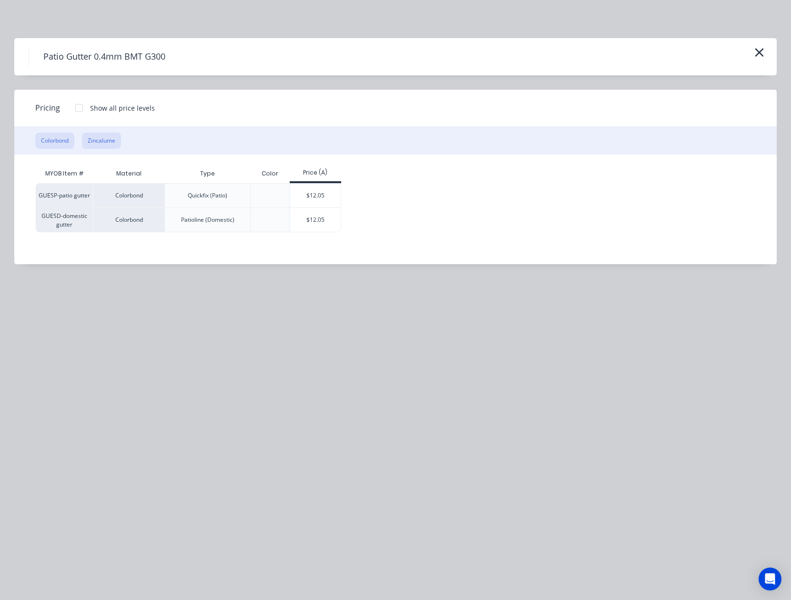
click at [113, 142] on button "Zincalume" at bounding box center [101, 141] width 39 height 16
click at [52, 138] on button "Colorbond" at bounding box center [54, 141] width 39 height 16
click at [92, 134] on button "Zincalume" at bounding box center [101, 141] width 39 height 16
click at [758, 54] on icon "button" at bounding box center [760, 52] width 9 height 9
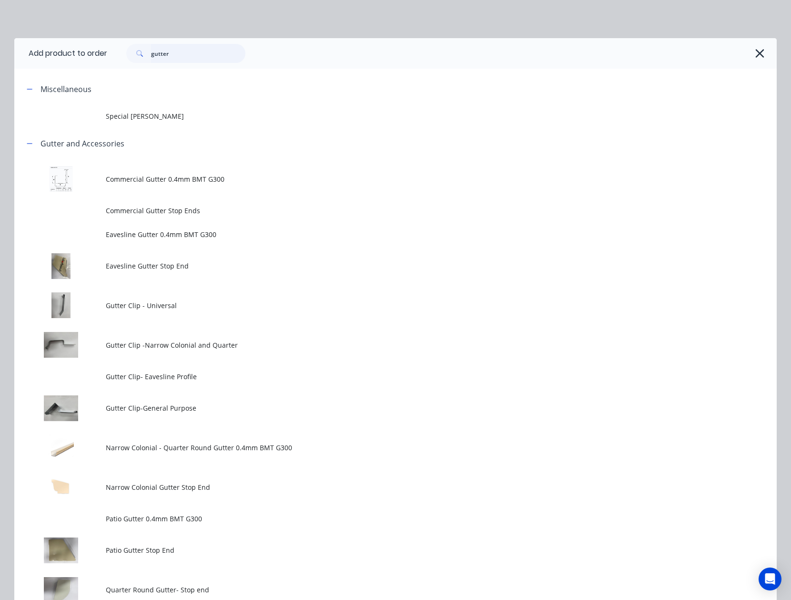
drag, startPoint x: 186, startPoint y: 56, endPoint x: 82, endPoint y: 63, distance: 103.7
click at [84, 63] on header "Add product to order gutter" at bounding box center [395, 53] width 763 height 31
type input "shee"
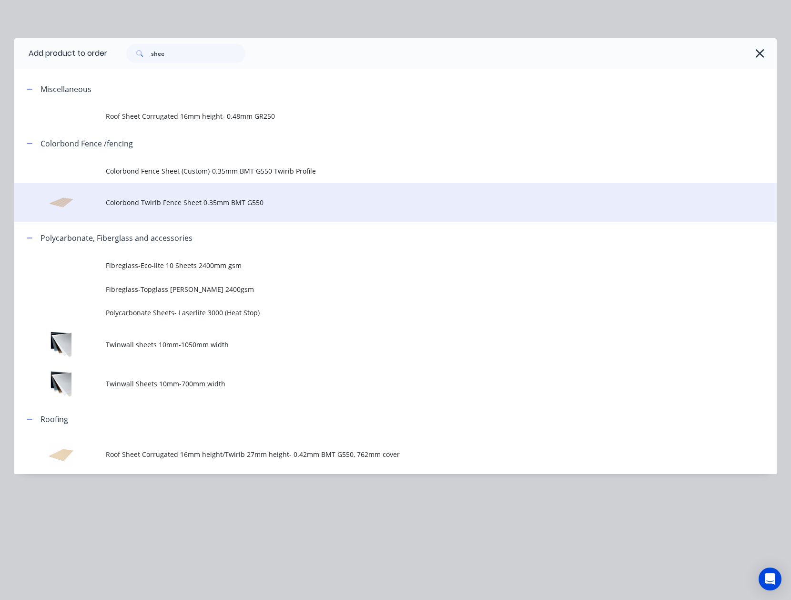
click at [230, 220] on td "Colorbond Twirib Fence Sheet 0.35mm BMT G550" at bounding box center [441, 203] width 671 height 40
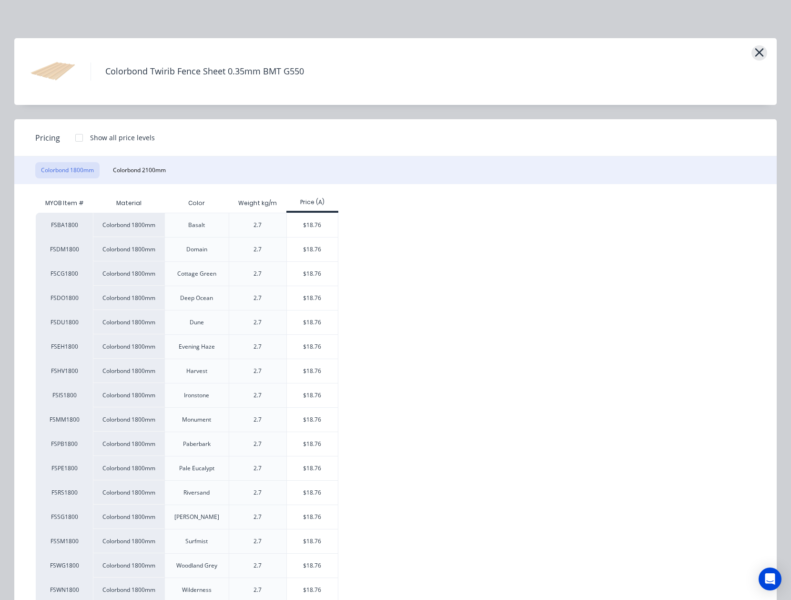
click at [756, 53] on icon "button" at bounding box center [760, 52] width 9 height 9
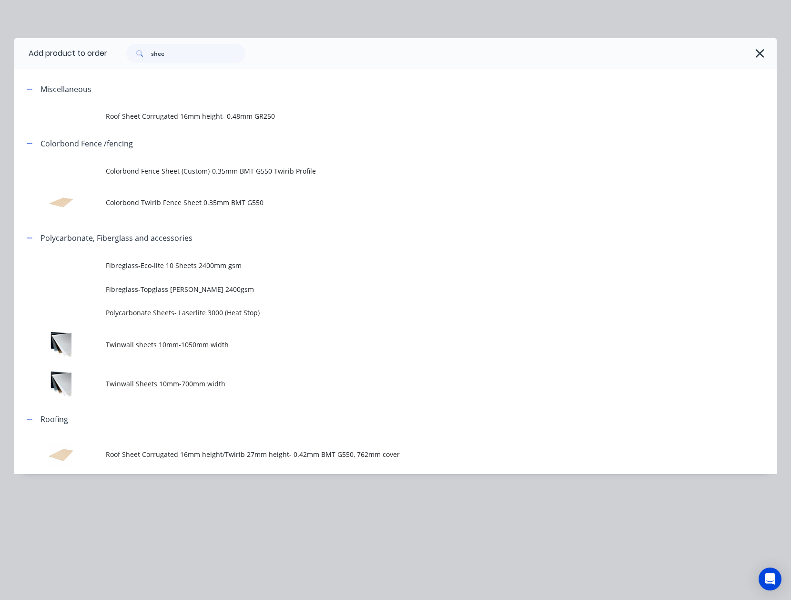
click at [254, 478] on div "Add product to order shee Miscellaneous Roof Sheet Corrugated 16mm height- 0.48…" at bounding box center [395, 270] width 763 height 464
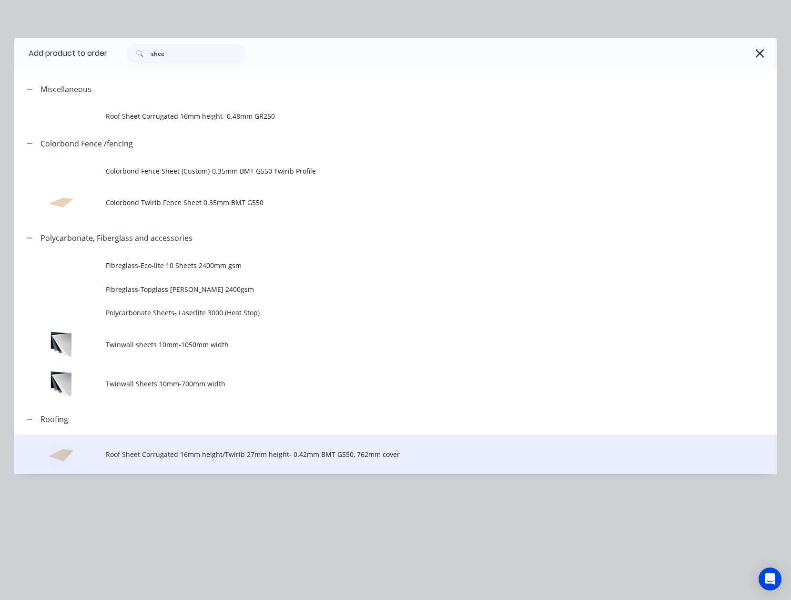
click at [254, 457] on span "Roof Sheet Corrugated 16mm height/Twirib 27mm height- 0.42mm BMT G550, 762mm co…" at bounding box center [374, 454] width 537 height 10
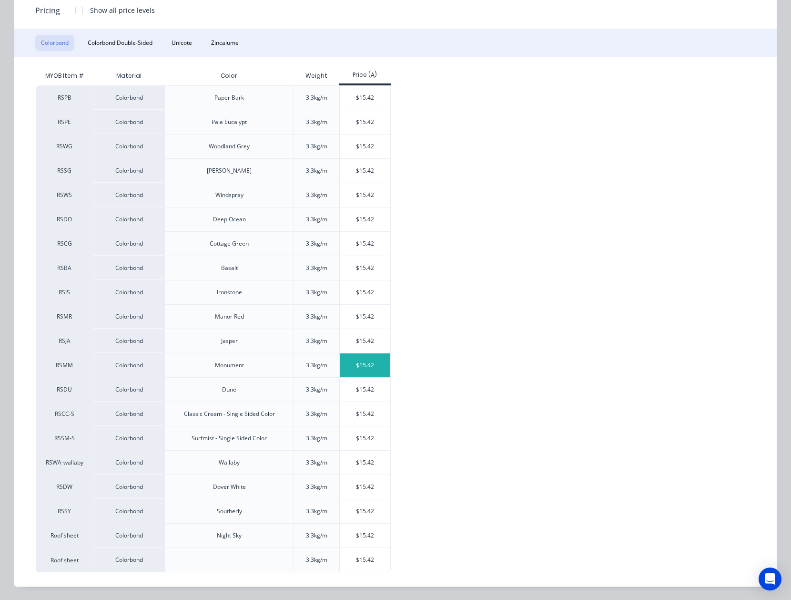
scroll to position [130, 0]
click at [346, 354] on div "$15.42" at bounding box center [365, 365] width 51 height 24
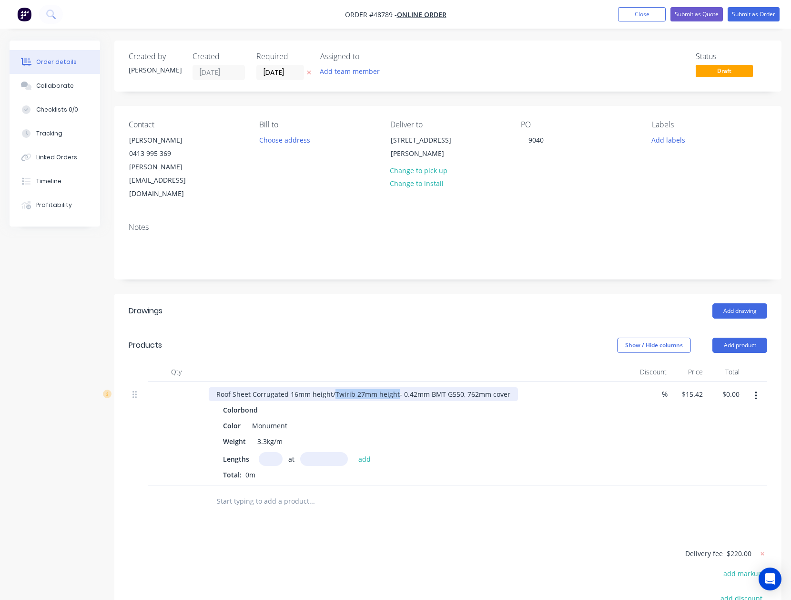
drag, startPoint x: 332, startPoint y: 384, endPoint x: 395, endPoint y: 378, distance: 63.2
click at [395, 387] on div "Roof Sheet Corrugated 16mm height/Twirib 27mm height- 0.42mm BMT G550, 762mm co…" at bounding box center [363, 394] width 309 height 14
click at [285, 452] on div "at add" at bounding box center [317, 459] width 117 height 14
click at [276, 452] on input "text" at bounding box center [271, 459] width 24 height 14
type input "52"
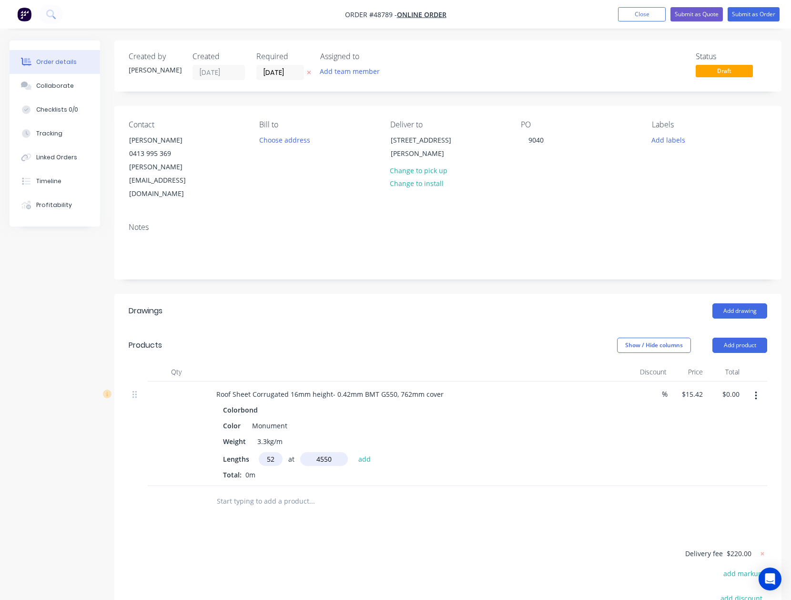
type input "4550"
click at [354, 452] on button "add" at bounding box center [365, 458] width 22 height 13
type input "$3,648.37"
click at [447, 517] on div at bounding box center [376, 517] width 343 height 31
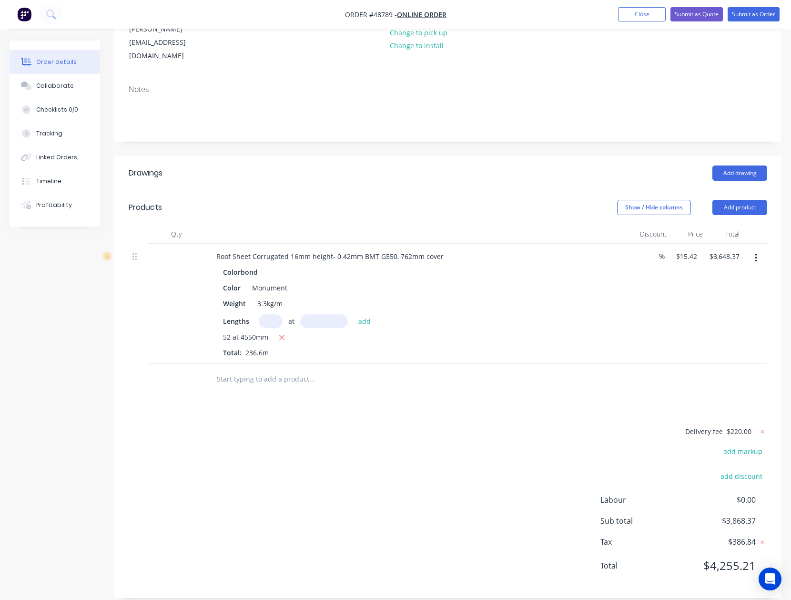
scroll to position [138, 0]
click at [761, 249] on button "button" at bounding box center [756, 257] width 22 height 17
click at [739, 276] on div "Edit" at bounding box center [722, 283] width 73 height 14
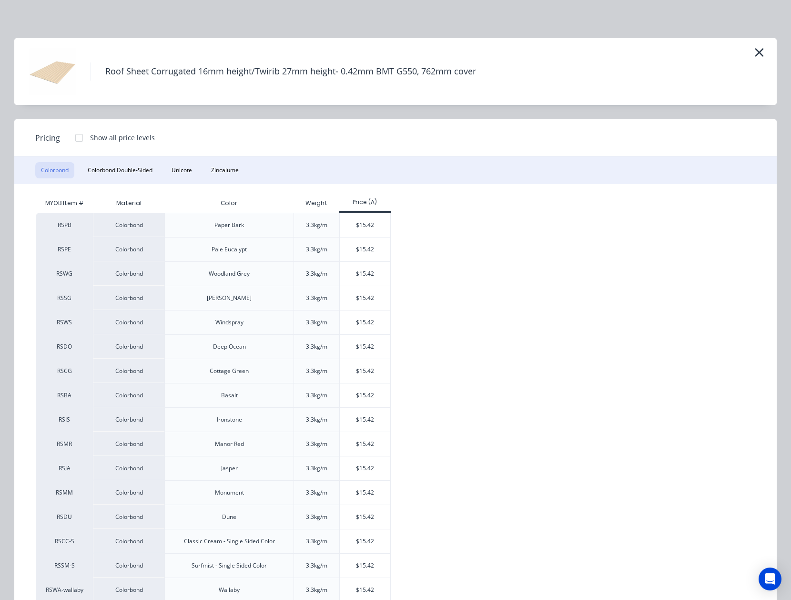
click at [75, 138] on div at bounding box center [79, 137] width 19 height 19
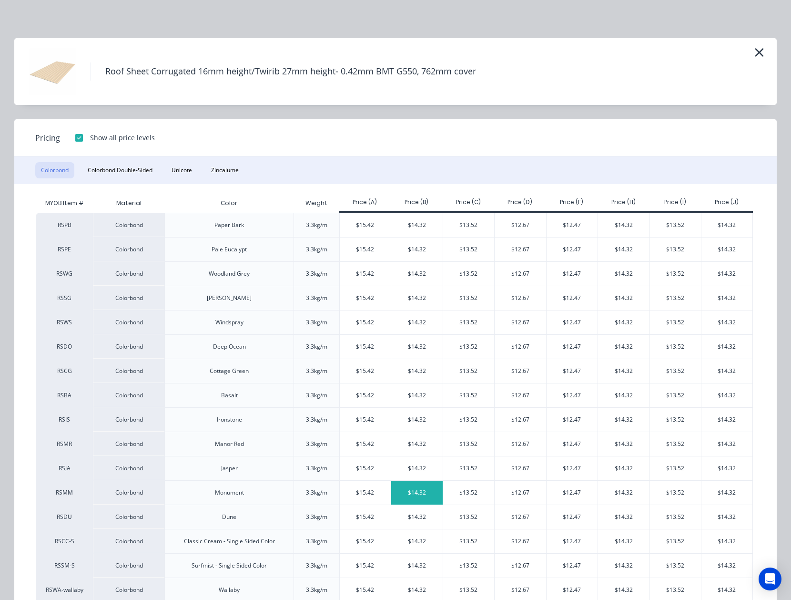
click at [420, 485] on div "$14.32" at bounding box center [416, 493] width 51 height 24
type input "$14.32"
type input "$3,388.11"
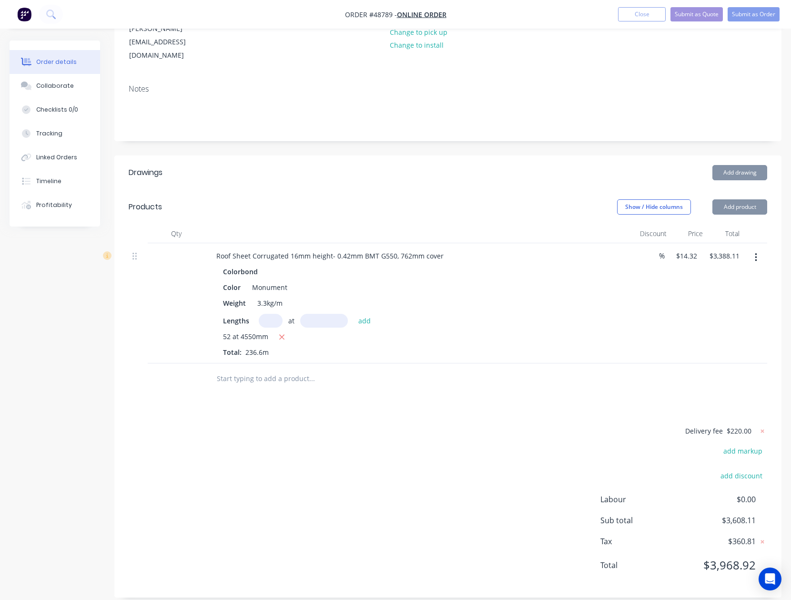
click at [448, 489] on div "Delivery fee $220.00 add markup add discount Labour $0.00 Sub total $3,608.11 T…" at bounding box center [448, 504] width 639 height 158
drag, startPoint x: 756, startPoint y: 195, endPoint x: 750, endPoint y: 204, distance: 10.3
click at [756, 199] on button "Add product" at bounding box center [740, 206] width 55 height 15
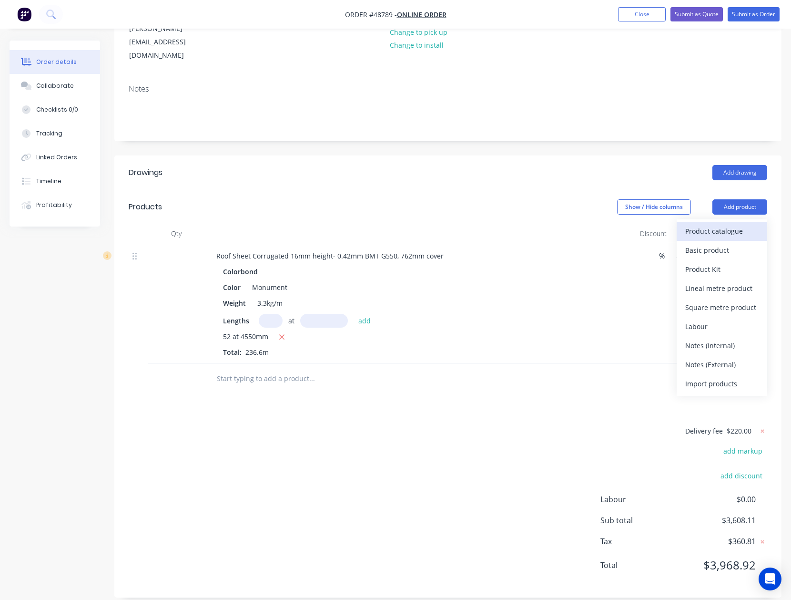
click at [734, 224] on div "Product catalogue" at bounding box center [722, 231] width 73 height 14
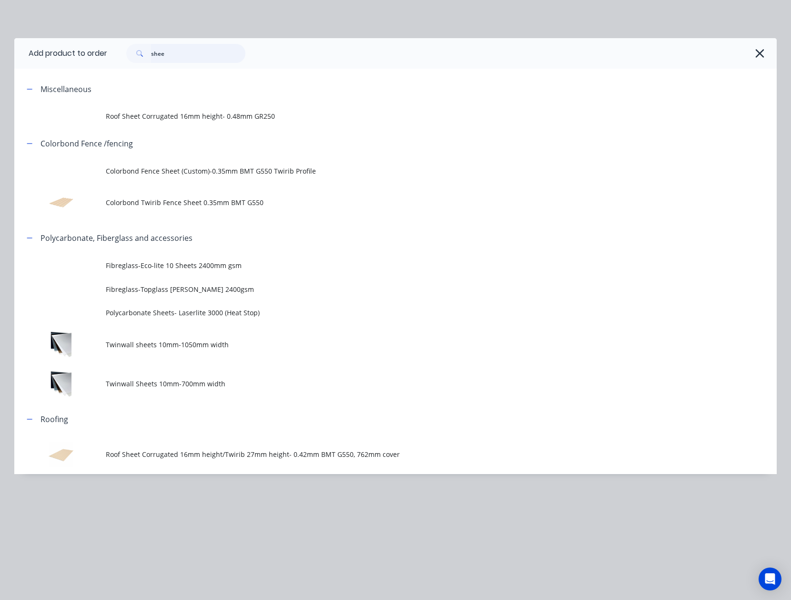
drag, startPoint x: 58, startPoint y: 55, endPoint x: -30, endPoint y: 55, distance: 87.7
click at [0, 55] on html "Order #48789 - Online Order Add product Close Submit as Quote Submit as Order O…" at bounding box center [395, 244] width 791 height 764
type input "capping"
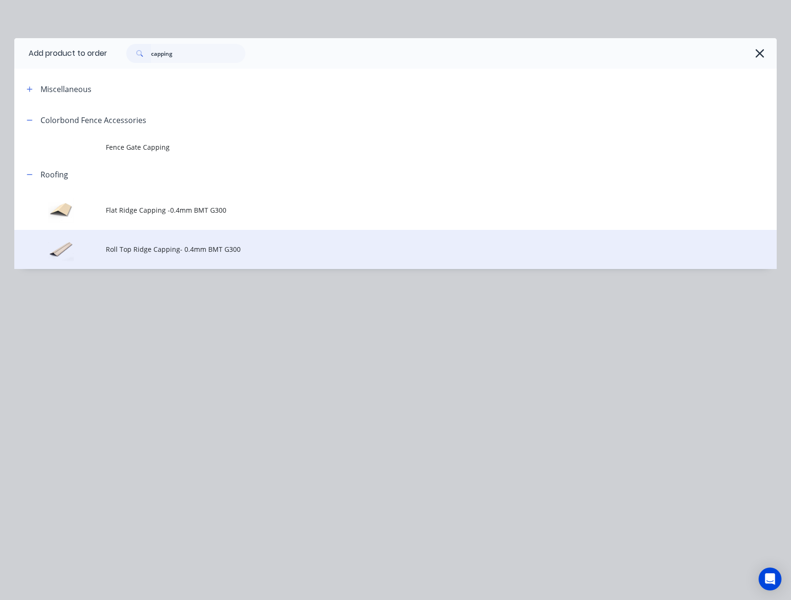
click at [163, 252] on span "Roll Top Ridge Capping- 0.4mm BMT G300" at bounding box center [374, 249] width 537 height 10
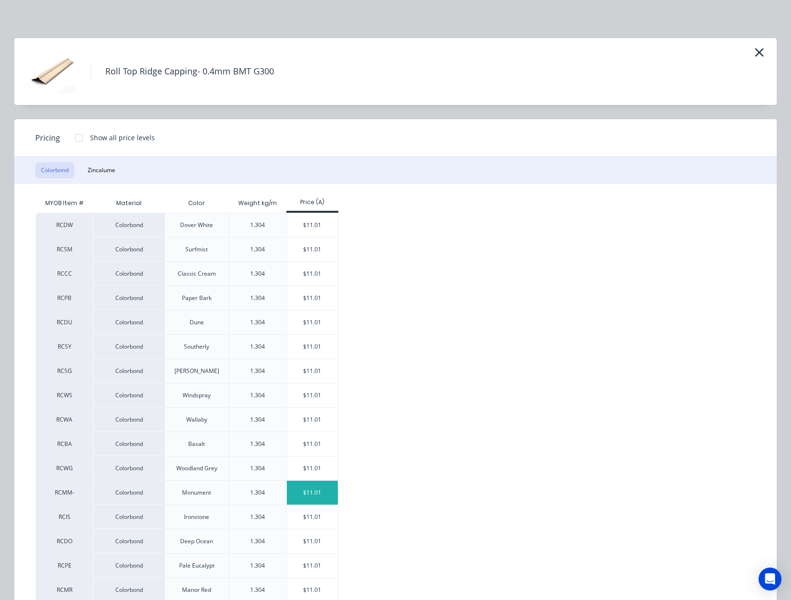
click at [290, 496] on div "$11.01" at bounding box center [312, 493] width 51 height 24
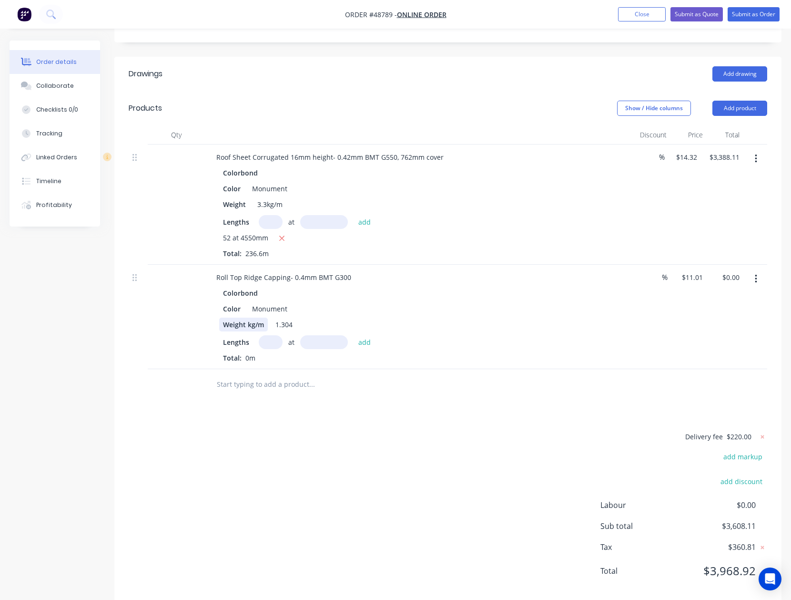
scroll to position [243, 0]
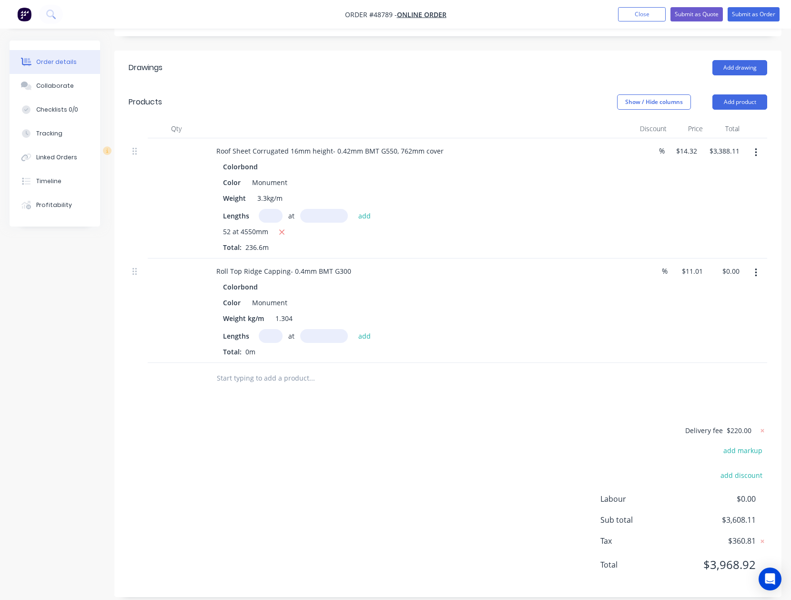
click at [269, 329] on input "text" at bounding box center [271, 336] width 24 height 14
type input "4"
type input "5000"
click at [354, 329] on button "add" at bounding box center [365, 335] width 22 height 13
type input "$220.20"
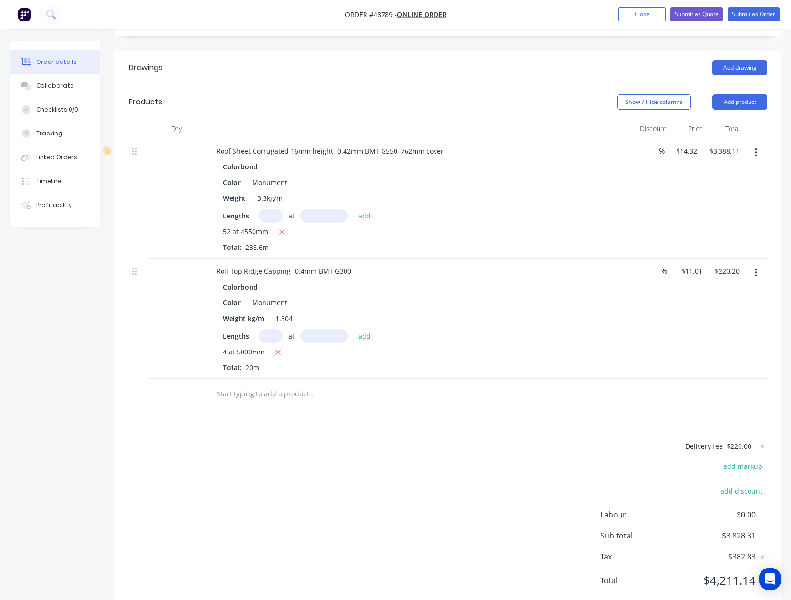
click at [379, 441] on div "Delivery fee $220.00 add markup add discount Labour $0.00 Sub total $3,828.31 T…" at bounding box center [448, 519] width 639 height 158
drag, startPoint x: 744, startPoint y: 76, endPoint x: 743, endPoint y: 90, distance: 13.9
click at [744, 85] on header "Products Show / Hide columns Add product" at bounding box center [447, 102] width 667 height 34
drag, startPoint x: 743, startPoint y: 90, endPoint x: 739, endPoint y: 100, distance: 10.7
click at [742, 94] on button "Add product" at bounding box center [740, 101] width 55 height 15
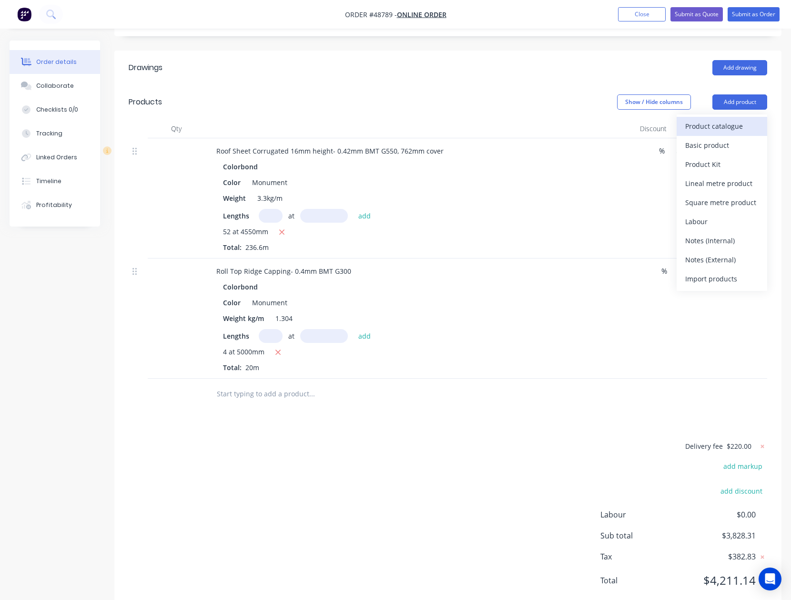
drag, startPoint x: 739, startPoint y: 100, endPoint x: 728, endPoint y: 113, distance: 17.0
click at [728, 119] on div "Product catalogue" at bounding box center [722, 126] width 73 height 14
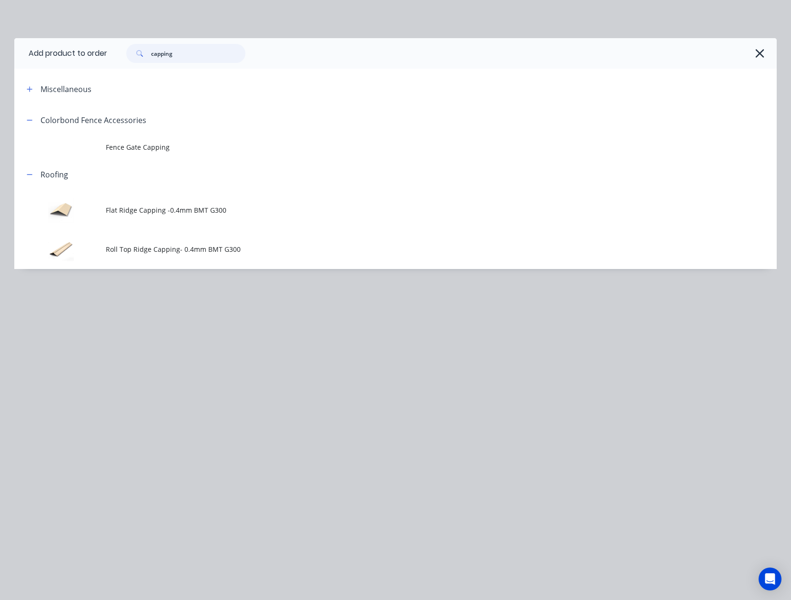
drag, startPoint x: 226, startPoint y: 51, endPoint x: 124, endPoint y: 74, distance: 103.8
click at [124, 74] on div "Add product to order capping Miscellaneous Colorbond Fence Accessories Fence Ga…" at bounding box center [395, 153] width 763 height 231
type input "gutte"
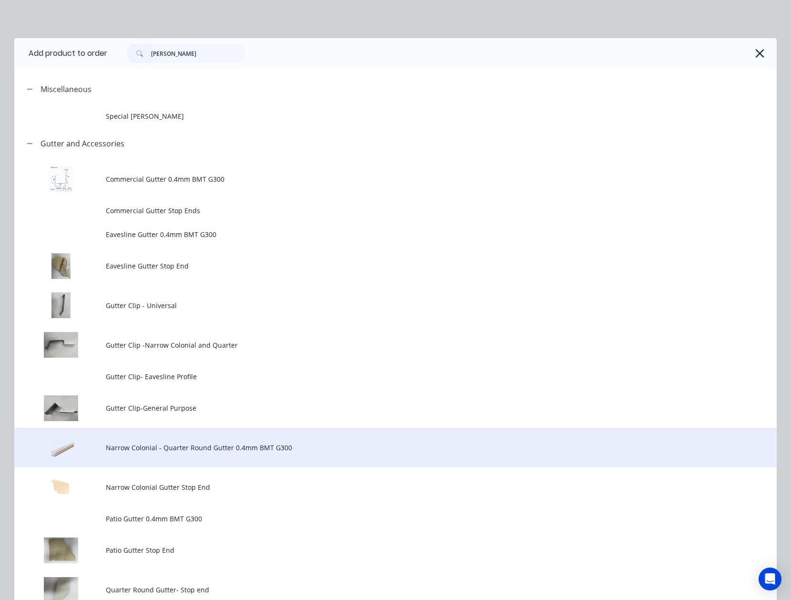
click at [185, 451] on span "Narrow Colonial - Quarter Round Gutter 0.4mm BMT G300" at bounding box center [374, 447] width 537 height 10
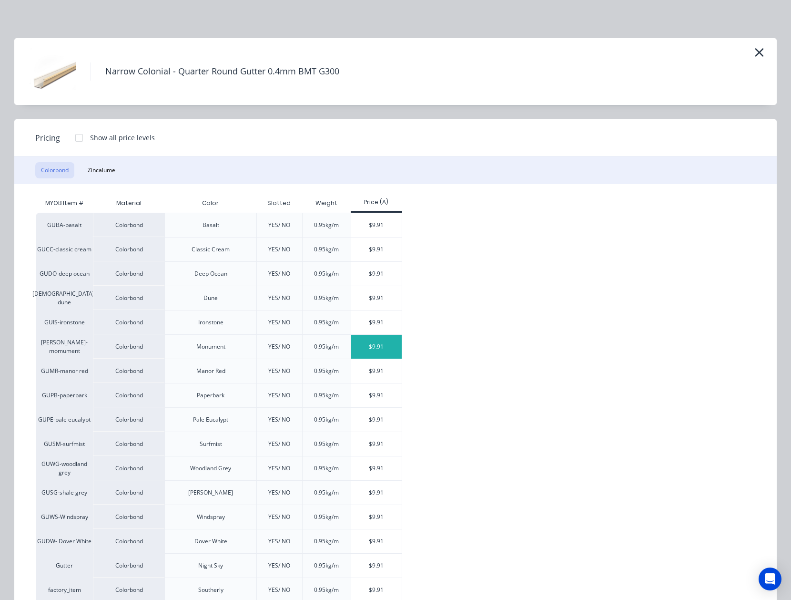
click at [391, 345] on div "$9.91" at bounding box center [376, 347] width 51 height 24
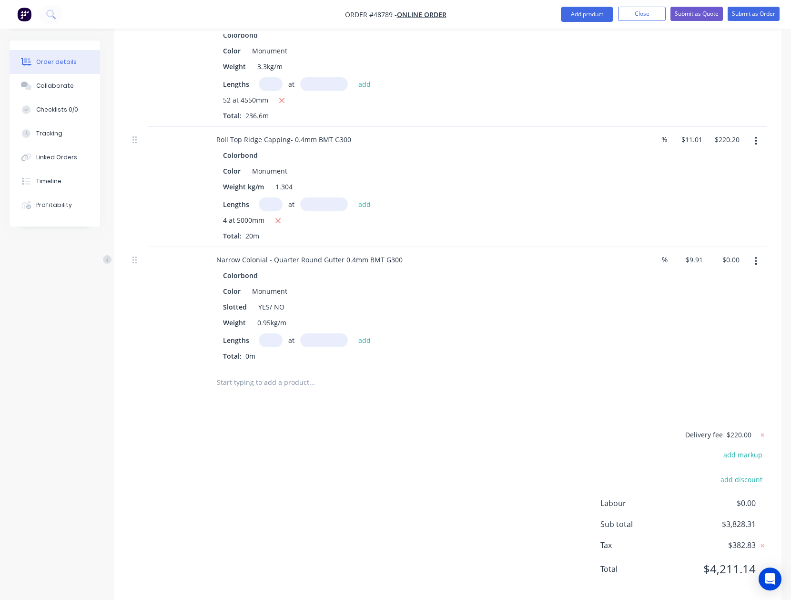
scroll to position [379, 0]
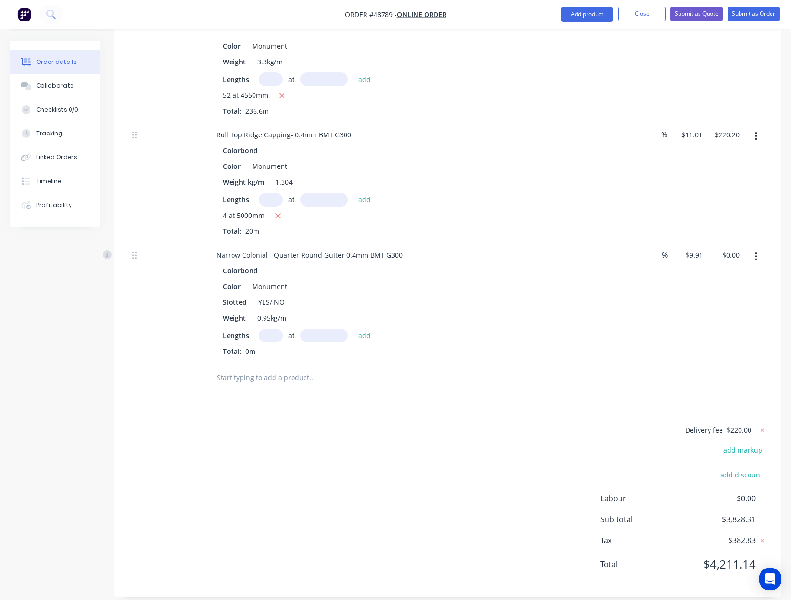
click at [271, 328] on input "text" at bounding box center [271, 335] width 24 height 14
drag, startPoint x: 267, startPoint y: 240, endPoint x: 321, endPoint y: 243, distance: 53.9
click at [321, 248] on div "Narrow Colonial - Quarter Round Gutter 0.4mm BMT G300" at bounding box center [310, 255] width 202 height 14
click at [279, 328] on input "text" at bounding box center [271, 335] width 24 height 14
type input "4"
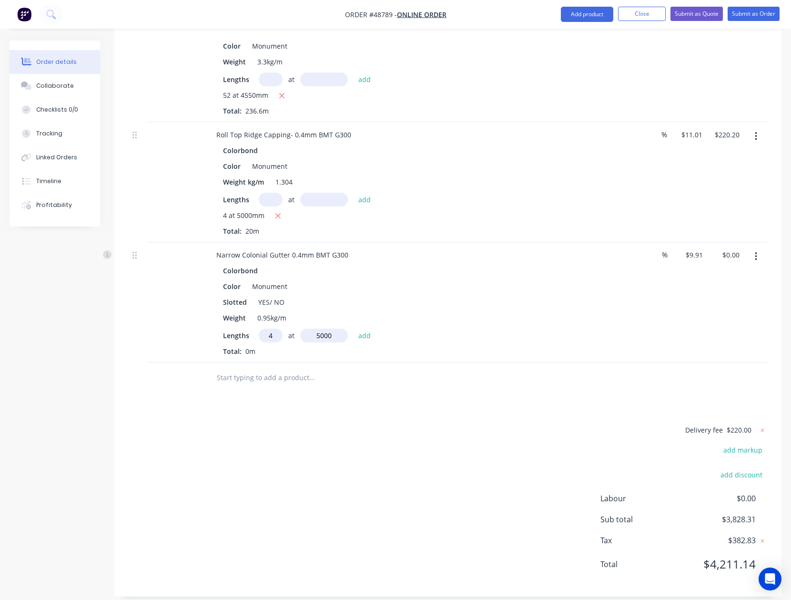
type input "5000"
click at [354, 328] on button "add" at bounding box center [365, 334] width 22 height 13
type input "$198.20"
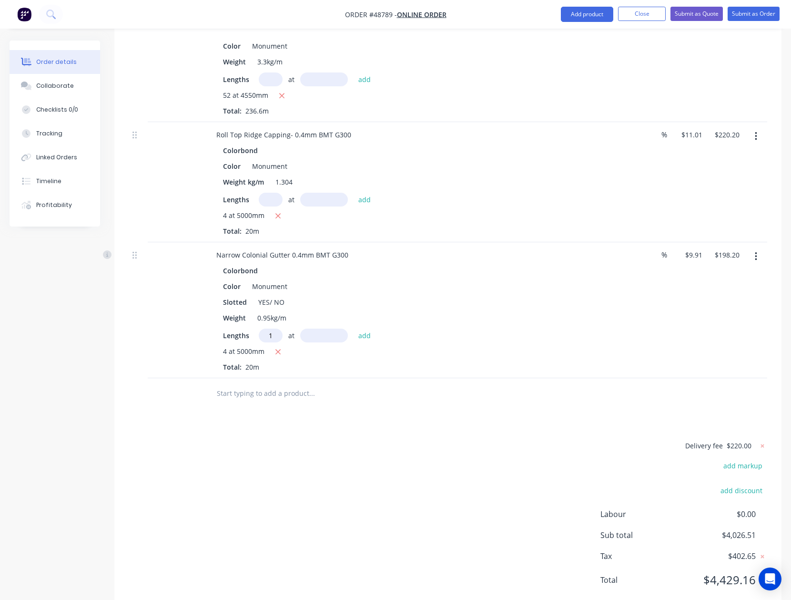
type input "1"
drag, startPoint x: 279, startPoint y: 325, endPoint x: 252, endPoint y: 323, distance: 27.7
click at [252, 328] on div "Lengths 1 at add" at bounding box center [419, 335] width 393 height 14
drag, startPoint x: 271, startPoint y: 288, endPoint x: 308, endPoint y: 291, distance: 36.8
click at [308, 295] on div "Slotted YES/ NO" at bounding box center [417, 302] width 397 height 14
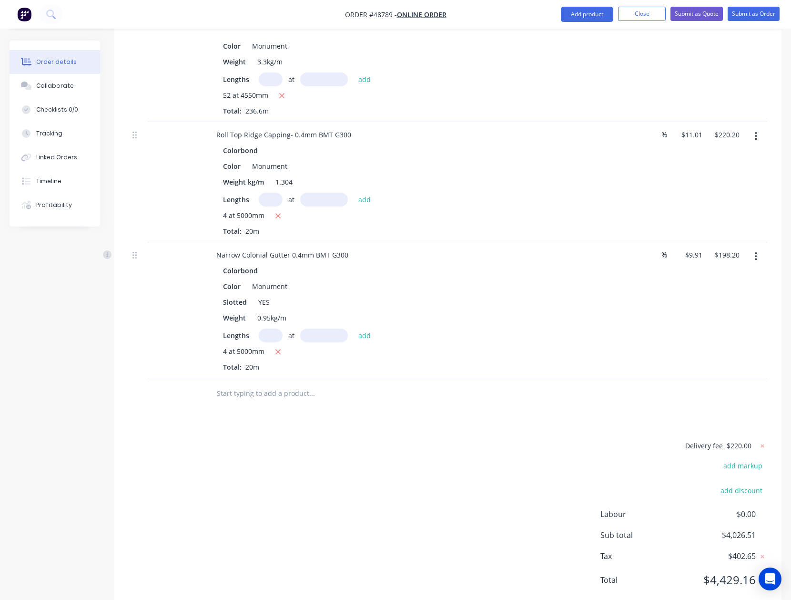
click at [318, 384] on input "text" at bounding box center [311, 393] width 191 height 19
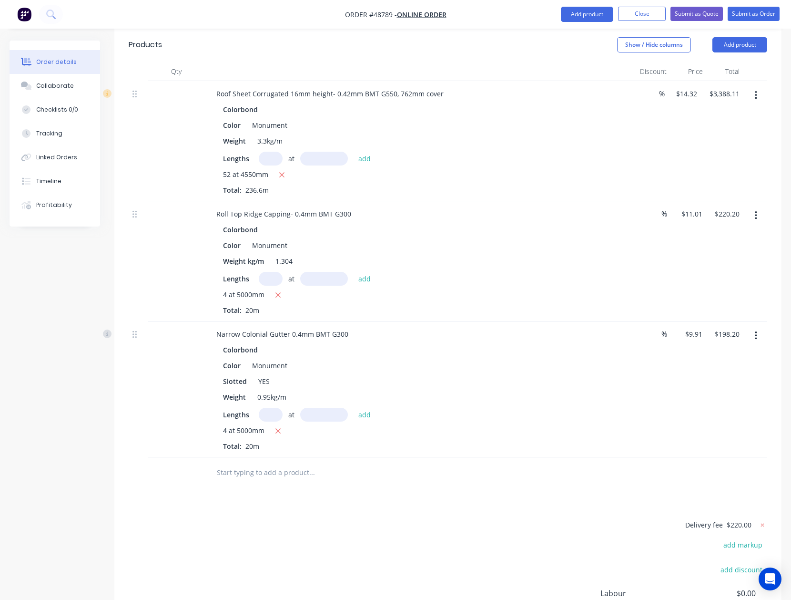
scroll to position [125, 0]
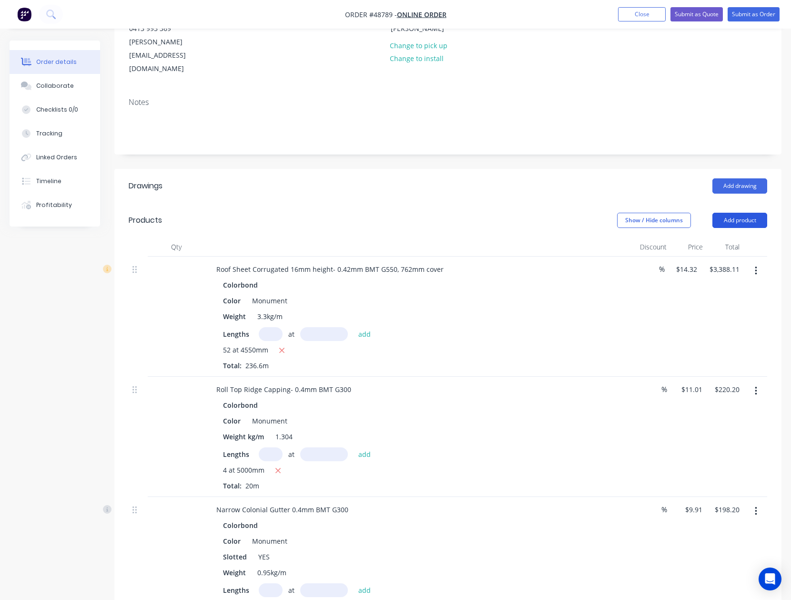
click at [733, 213] on button "Add product" at bounding box center [740, 220] width 55 height 15
click at [727, 237] on div "Product catalogue" at bounding box center [722, 244] width 73 height 14
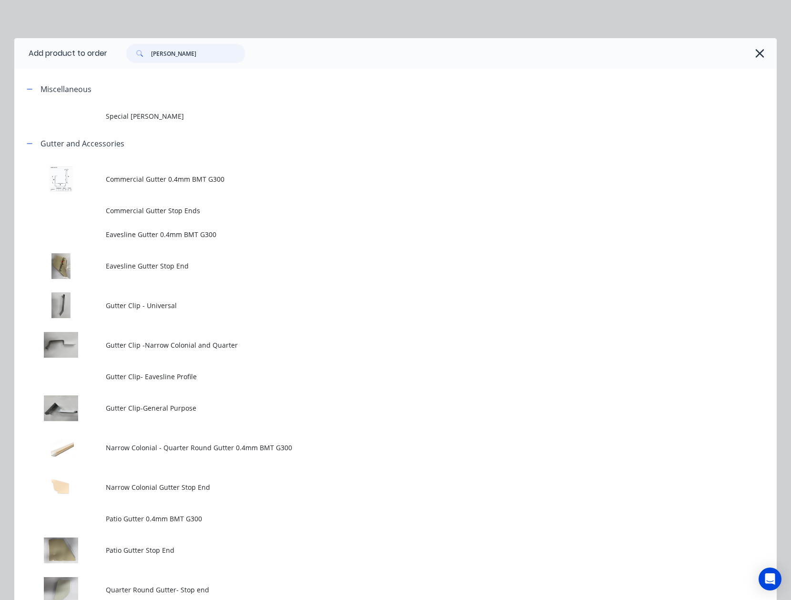
drag, startPoint x: 193, startPoint y: 57, endPoint x: 119, endPoint y: 55, distance: 73.9
click at [119, 55] on div "gutte" at bounding box center [181, 53] width 129 height 19
type input "s"
type input "gutter"
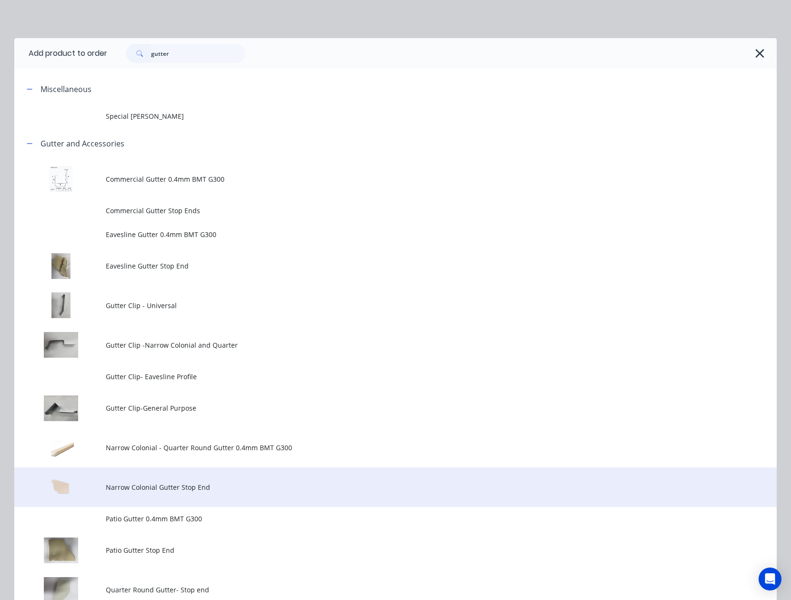
click at [177, 483] on span "Narrow Colonial Gutter Stop End" at bounding box center [374, 487] width 537 height 10
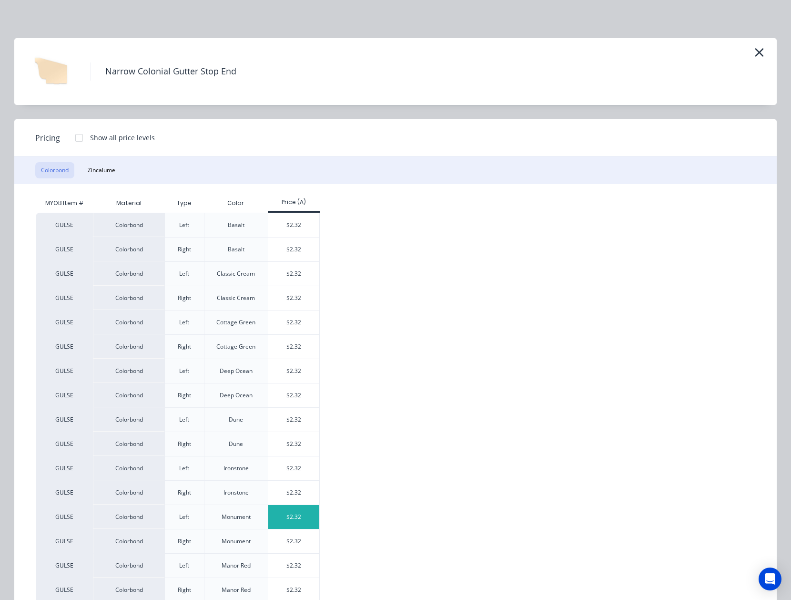
click at [296, 509] on div "$2.32" at bounding box center [293, 517] width 51 height 24
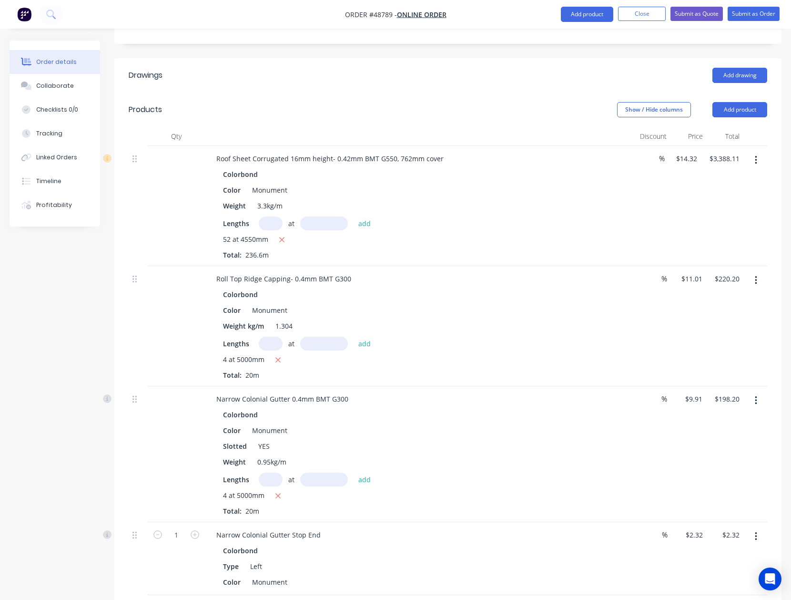
scroll to position [468, 0]
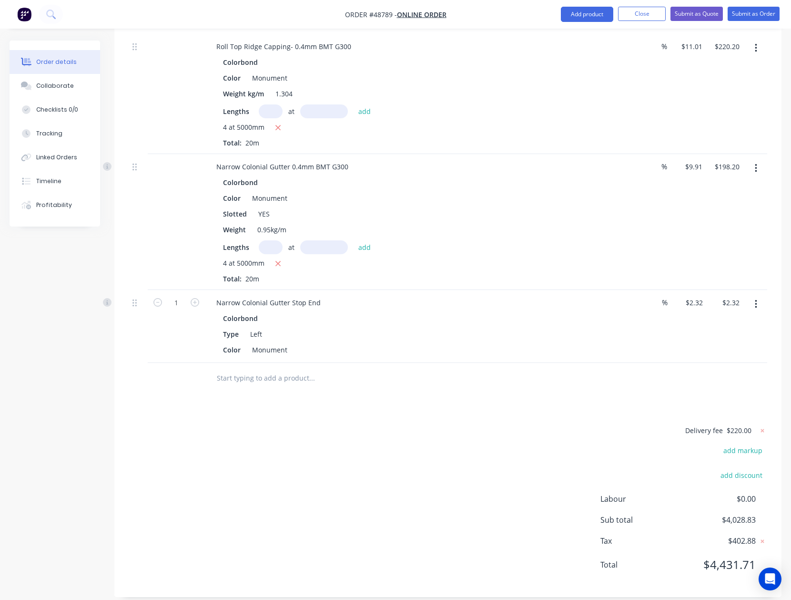
drag, startPoint x: 747, startPoint y: 296, endPoint x: 751, endPoint y: 297, distance: 4.8
click at [749, 297] on button "button" at bounding box center [756, 304] width 22 height 17
click at [741, 341] on div "Duplicate" at bounding box center [722, 348] width 73 height 14
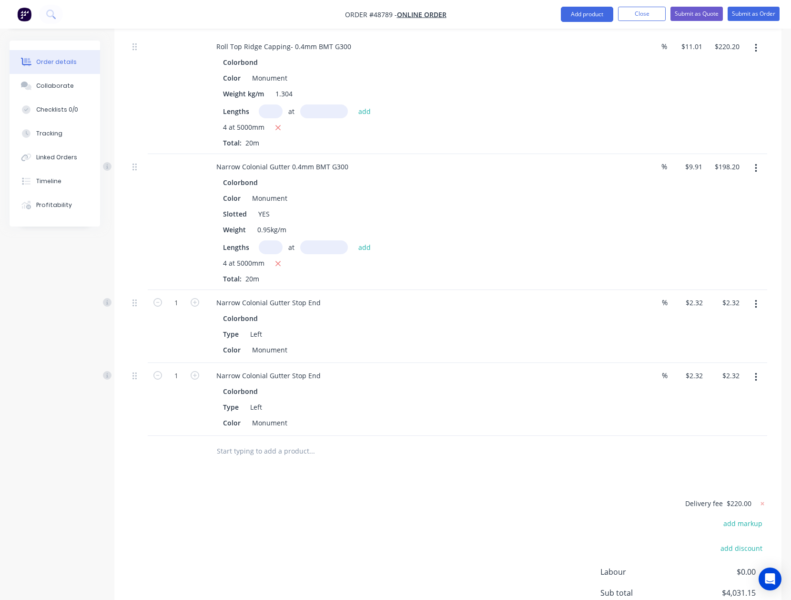
click at [757, 372] on icon "button" at bounding box center [756, 377] width 2 height 10
click at [702, 452] on div "Delete" at bounding box center [722, 459] width 73 height 14
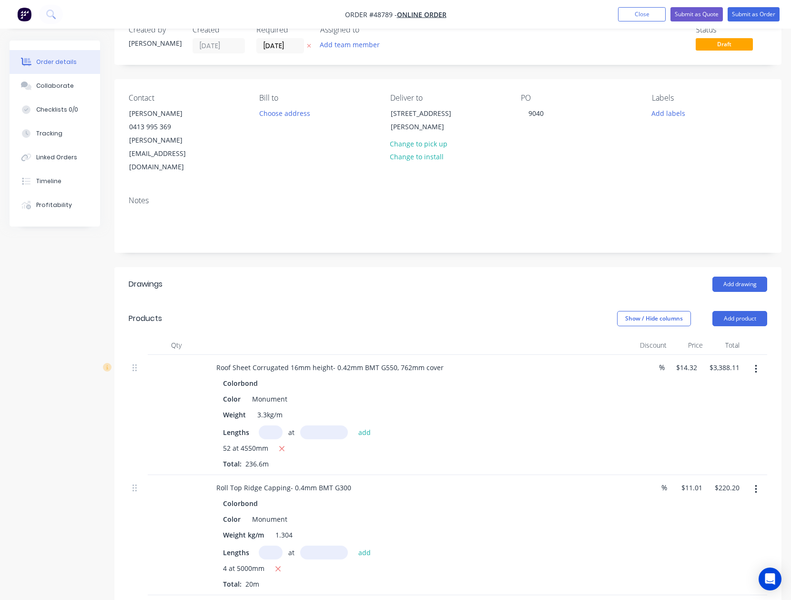
scroll to position [0, 0]
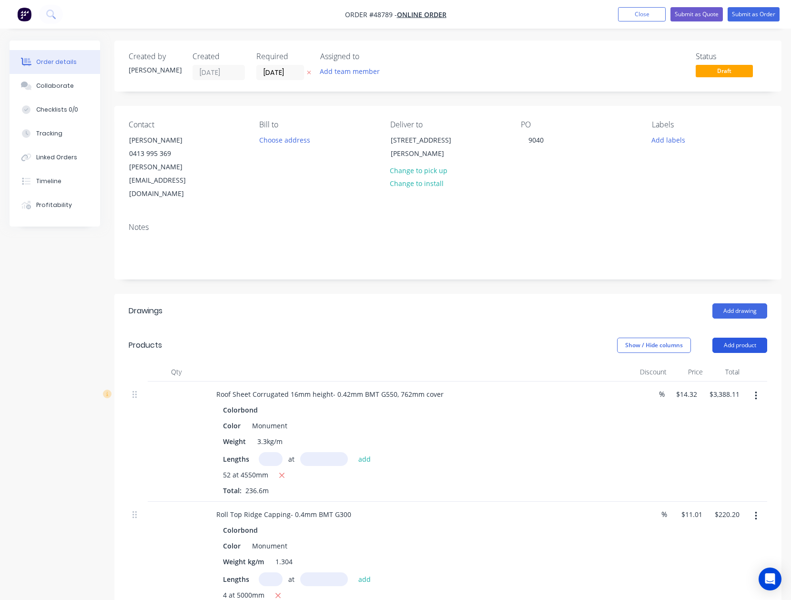
click at [737, 338] on button "Add product" at bounding box center [740, 345] width 55 height 15
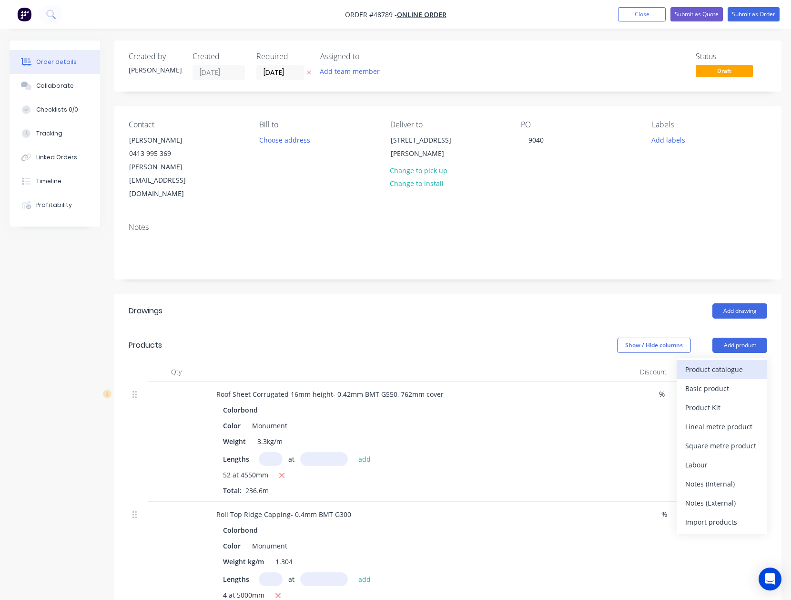
click at [731, 362] on div "Product catalogue" at bounding box center [722, 369] width 73 height 14
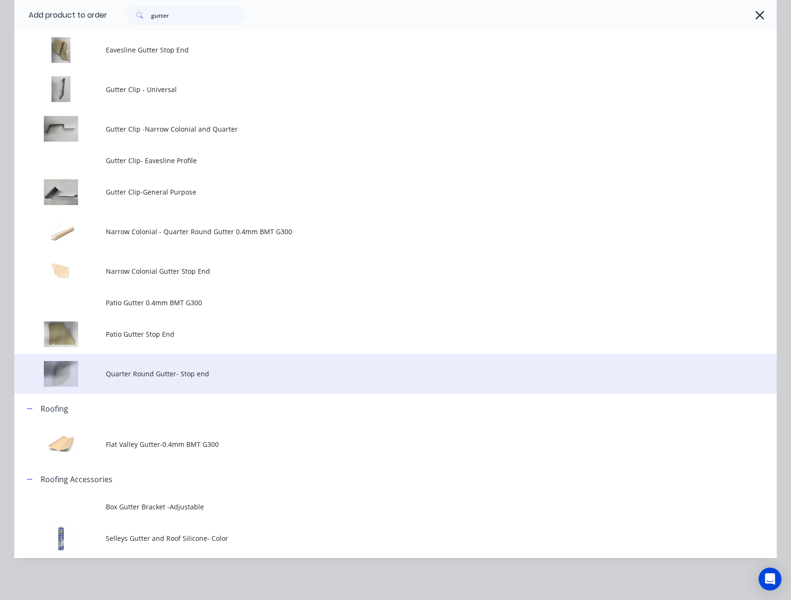
scroll to position [127, 0]
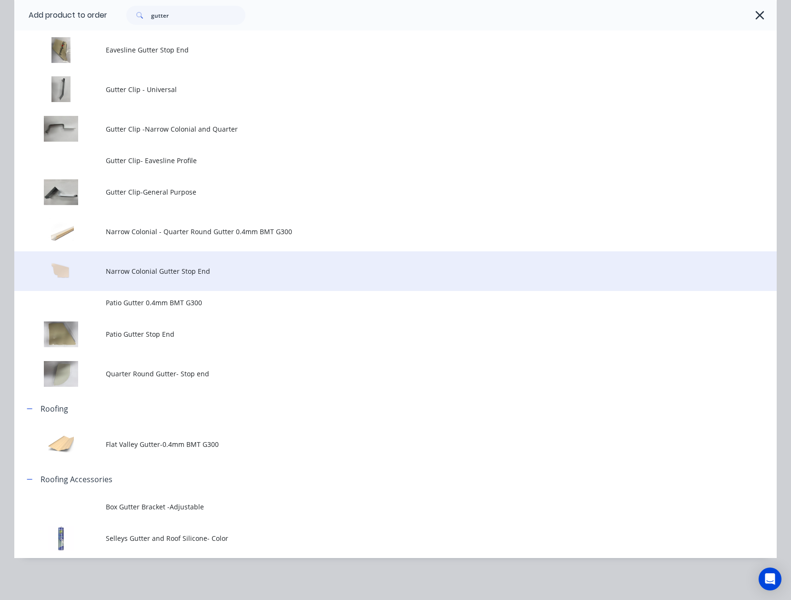
click at [188, 272] on span "Narrow Colonial Gutter Stop End" at bounding box center [374, 271] width 537 height 10
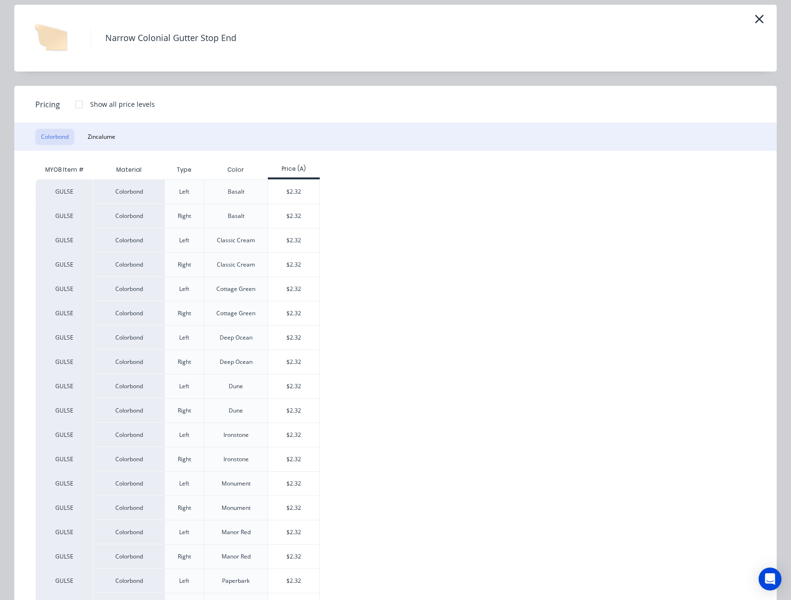
scroll to position [63, 0]
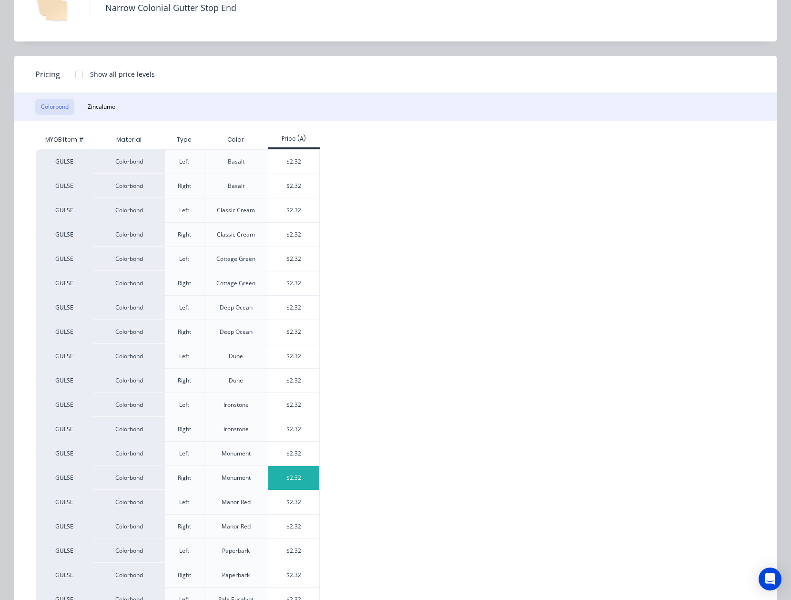
click at [297, 481] on div "$2.32" at bounding box center [293, 478] width 51 height 24
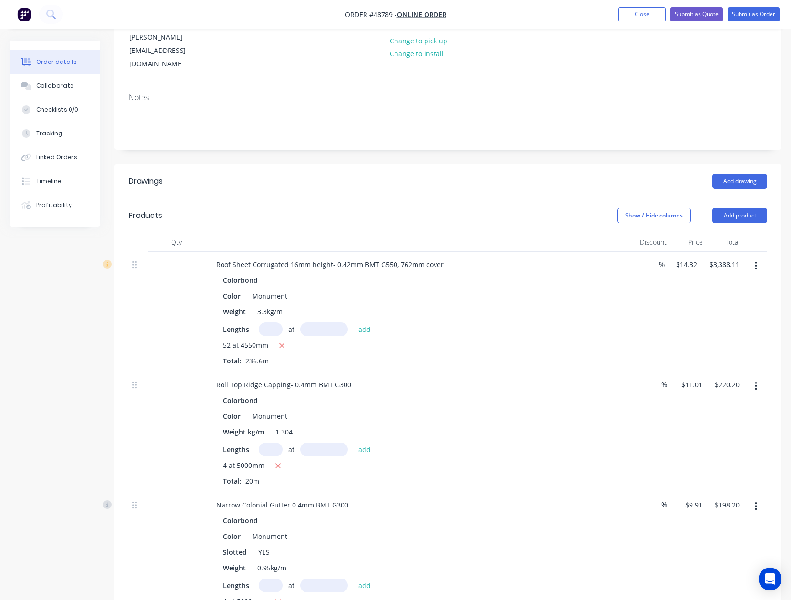
scroll to position [32, 0]
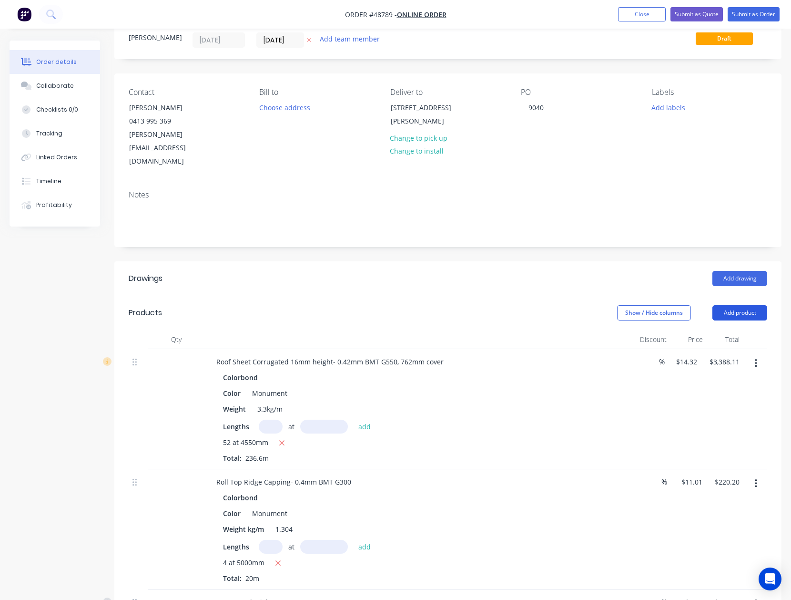
click at [716, 305] on button "Add product" at bounding box center [740, 312] width 55 height 15
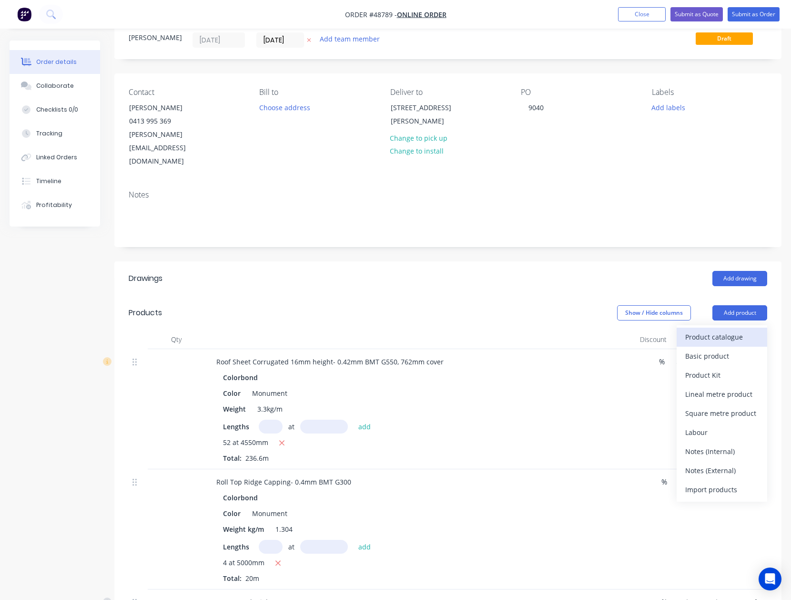
click at [727, 330] on div "Product catalogue" at bounding box center [722, 337] width 73 height 14
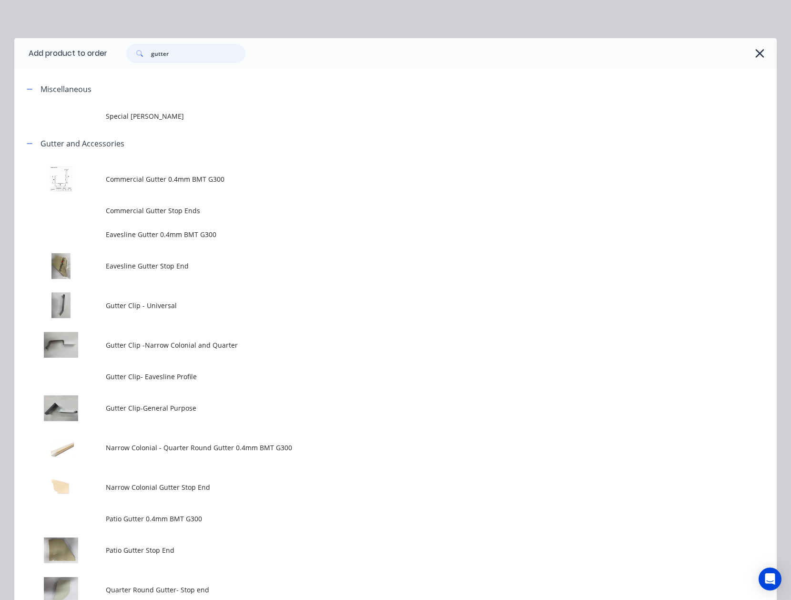
drag, startPoint x: 194, startPoint y: 51, endPoint x: 102, endPoint y: 52, distance: 91.5
click at [102, 52] on header "Add product to order gutter" at bounding box center [395, 53] width 763 height 31
type input "c"
type input "gutter"
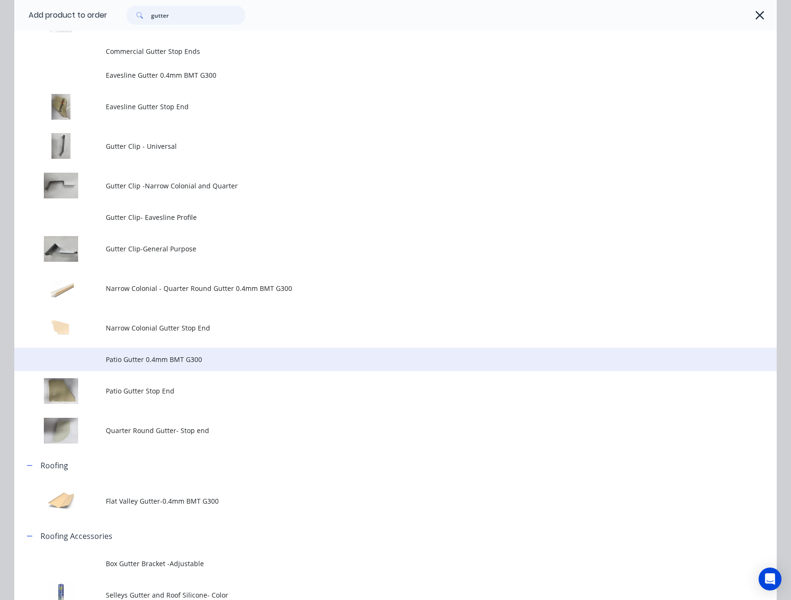
scroll to position [191, 0]
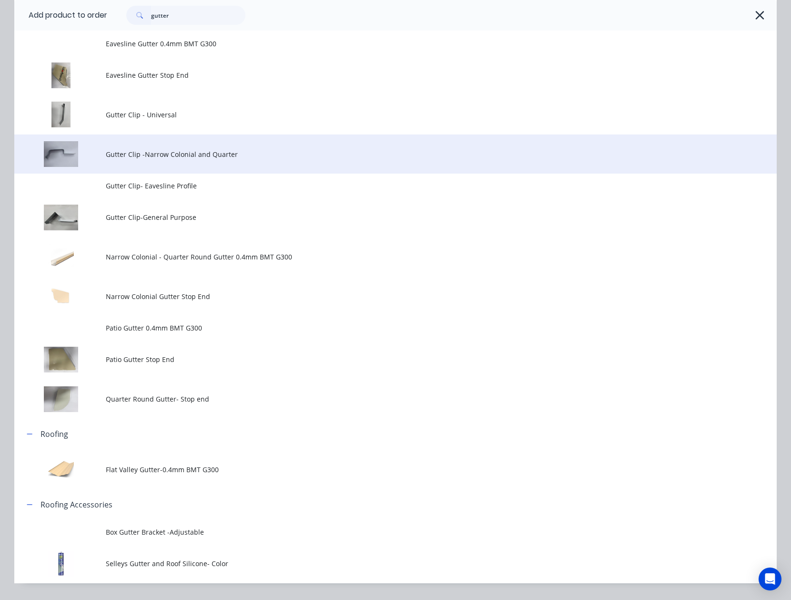
click at [162, 160] on td "Gutter Clip -Narrow Colonial and Quarter" at bounding box center [441, 154] width 671 height 40
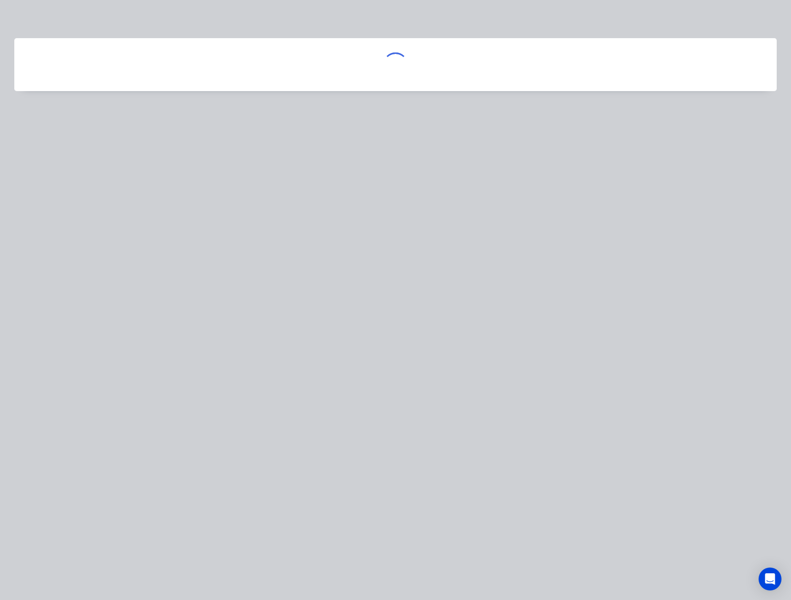
scroll to position [0, 0]
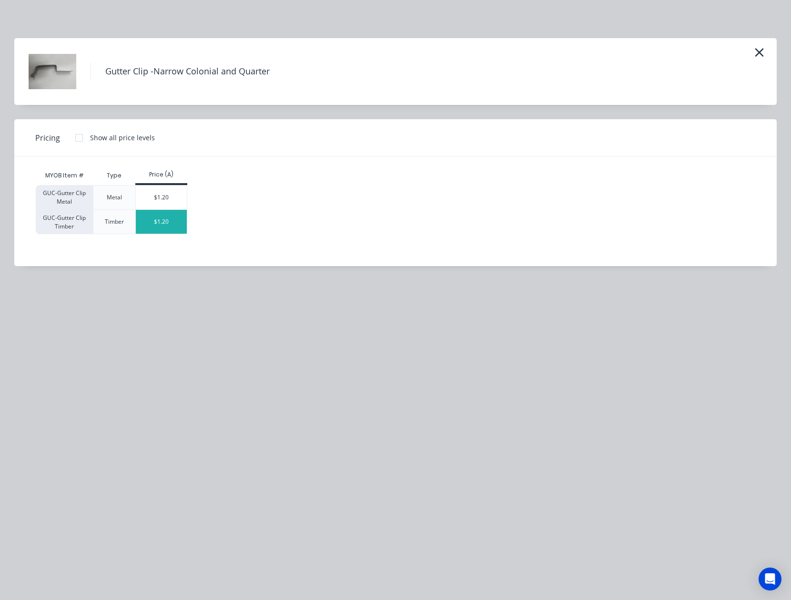
click at [165, 219] on div "$1.20" at bounding box center [161, 222] width 51 height 24
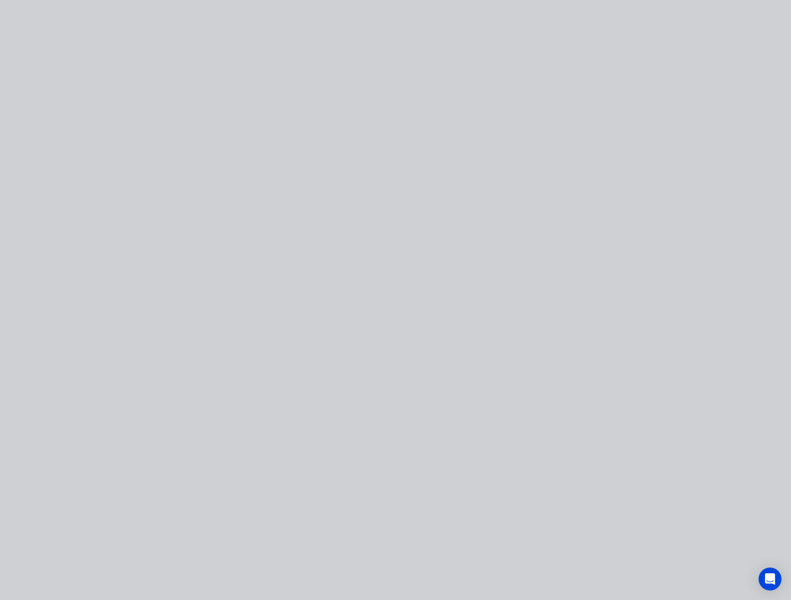
type input "$1.20"
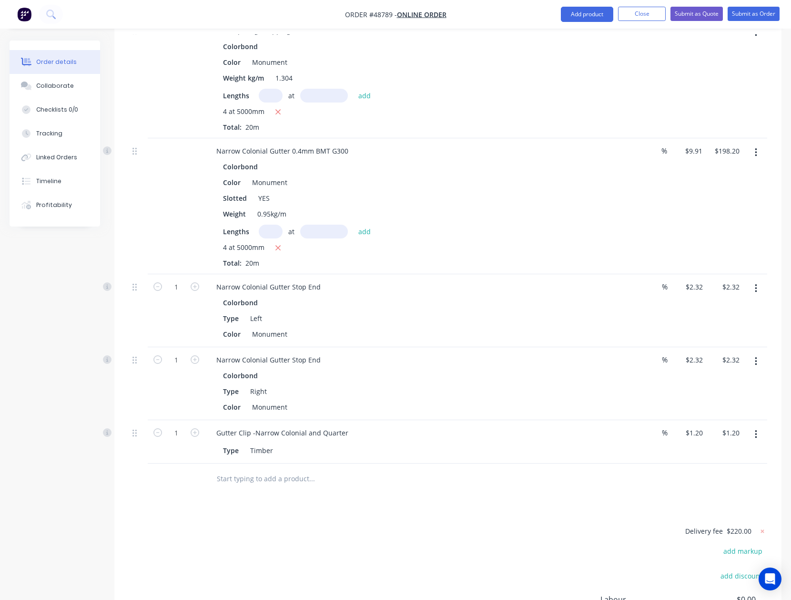
scroll to position [584, 0]
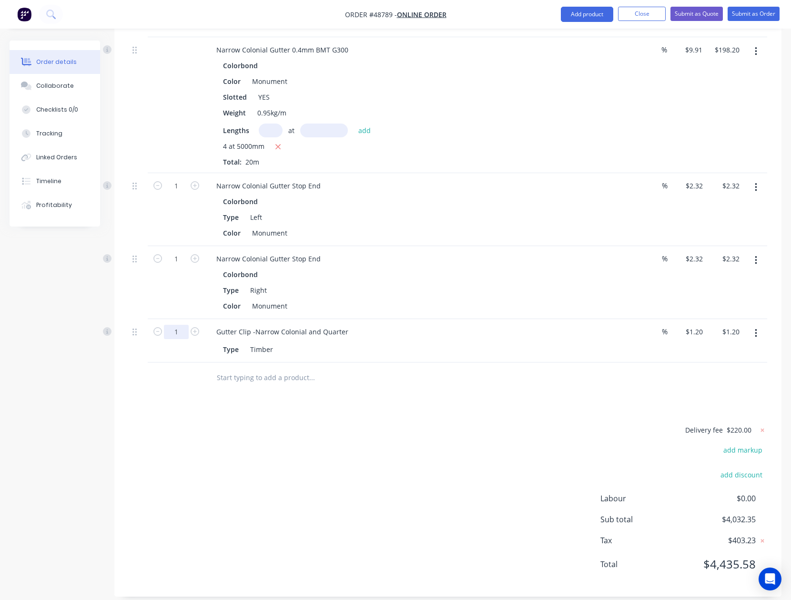
click at [177, 193] on input "1" at bounding box center [176, 186] width 25 height 14
type input "1"
type input "20"
type input "$24.00"
click at [343, 433] on div "Delivery fee $220.00 add markup add discount Labour $0.00 Sub total $4,055.15 T…" at bounding box center [448, 503] width 639 height 158
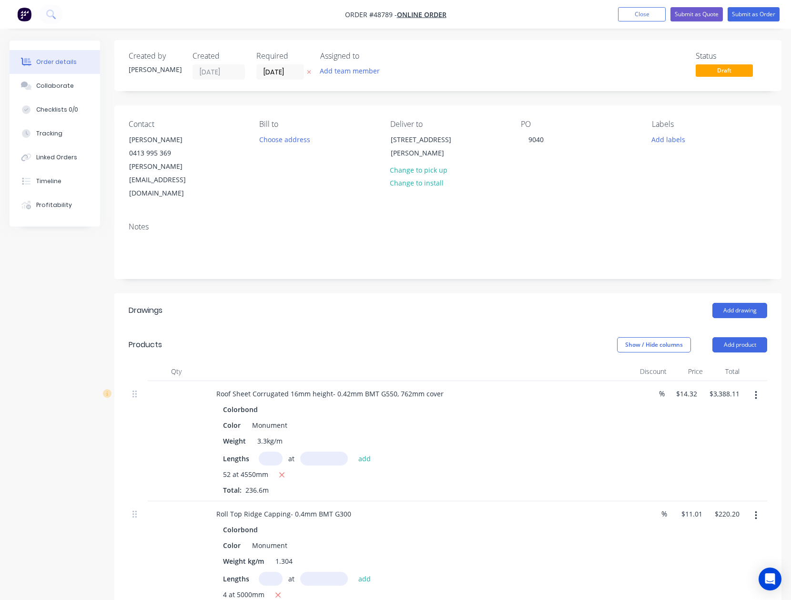
scroll to position [0, 0]
click at [711, 338] on div "Show / Hide columns" at bounding box center [664, 345] width 95 height 15
click at [739, 338] on button "Add product" at bounding box center [740, 345] width 55 height 15
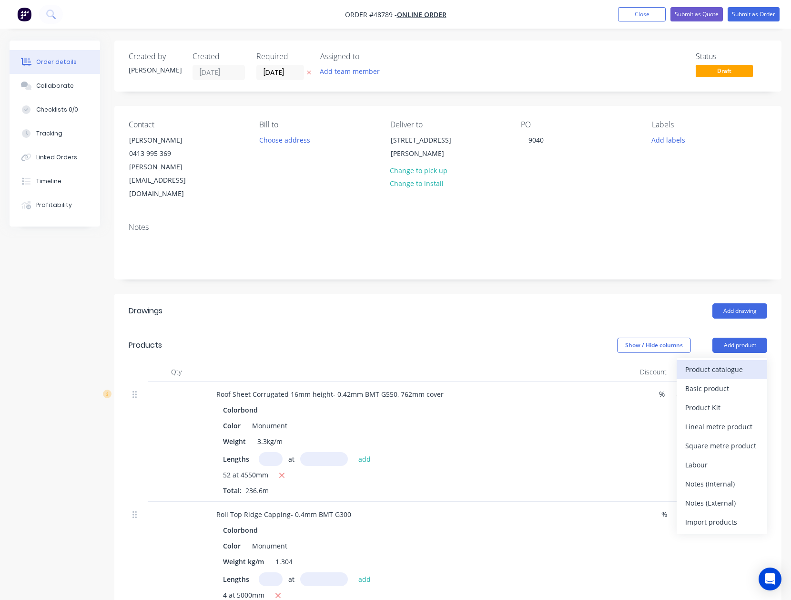
click at [737, 362] on div "Product catalogue" at bounding box center [722, 369] width 73 height 14
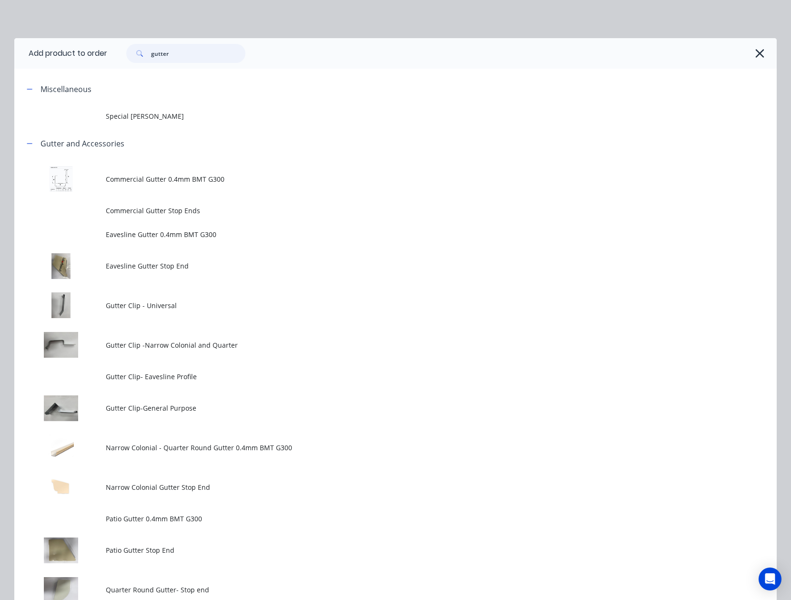
drag, startPoint x: 208, startPoint y: 53, endPoint x: 118, endPoint y: 55, distance: 89.6
click at [118, 55] on div "gutter" at bounding box center [181, 53] width 129 height 19
type input "M6"
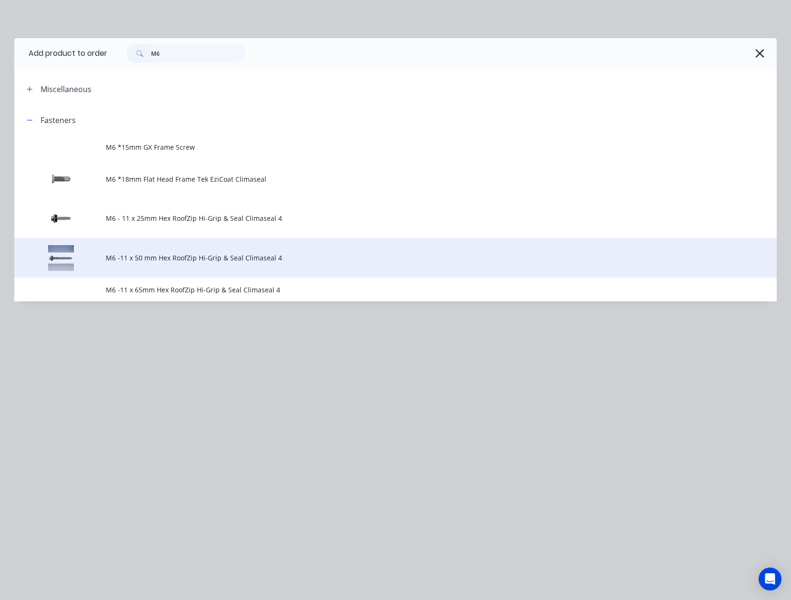
click at [218, 250] on td "M6 -11 x 50 mm Hex RoofZip Hi-Grip & Seal Climaseal 4" at bounding box center [441, 258] width 671 height 40
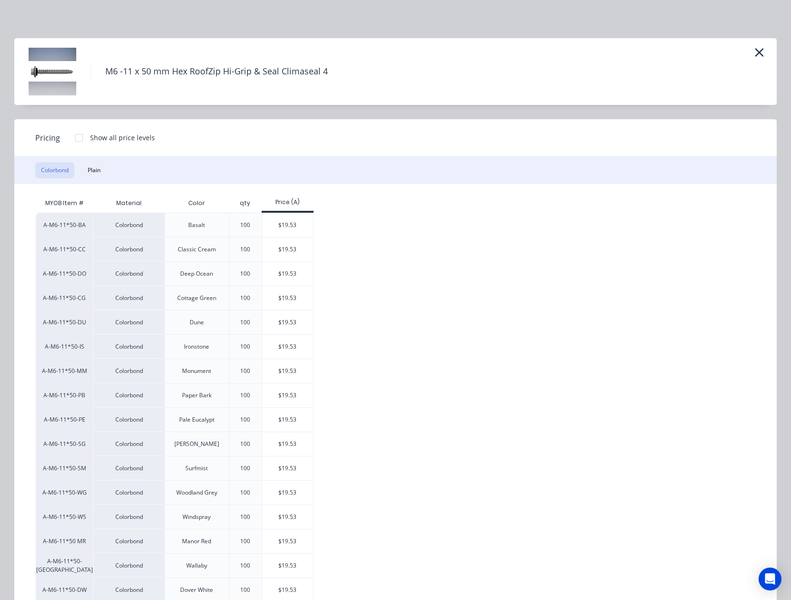
click at [77, 133] on div at bounding box center [79, 137] width 19 height 19
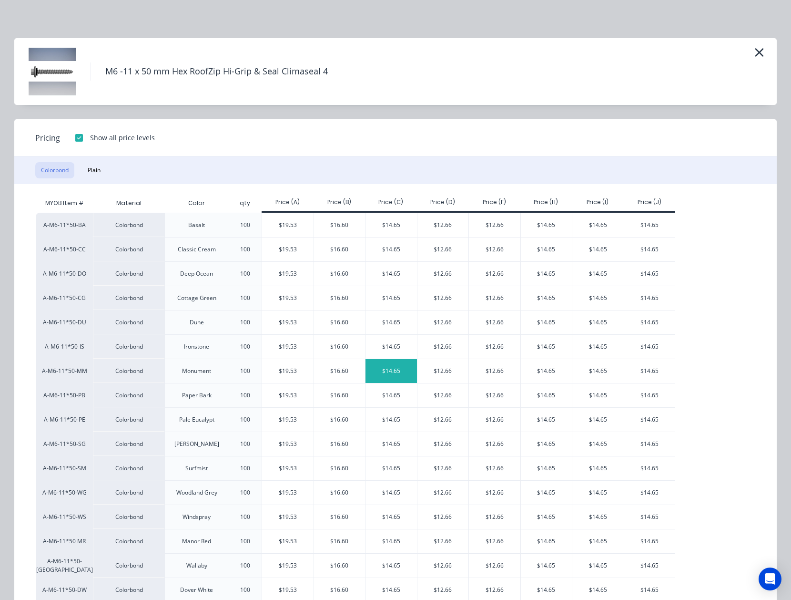
click at [397, 374] on div "$14.65" at bounding box center [391, 371] width 51 height 24
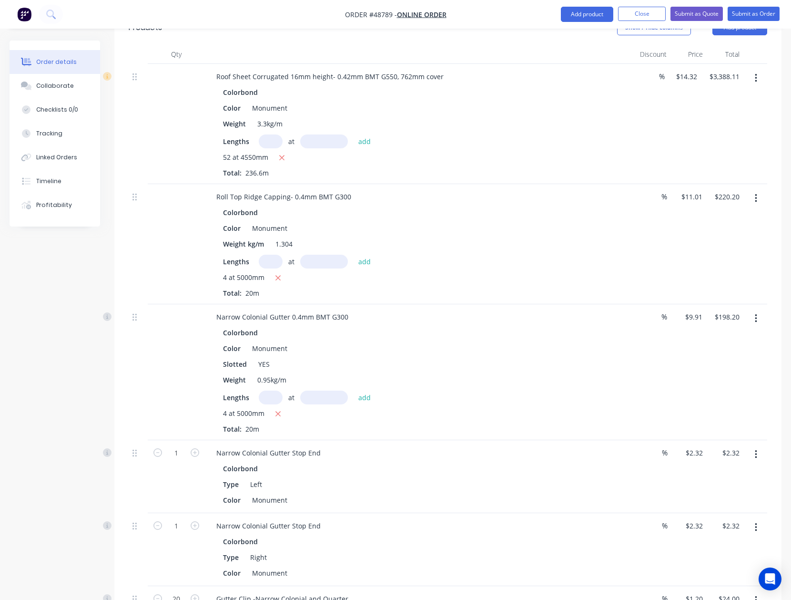
scroll to position [658, 0]
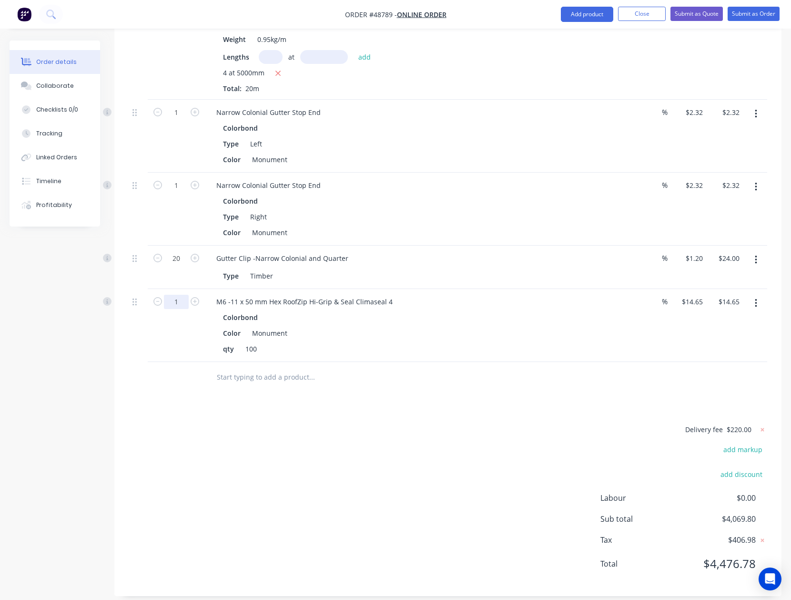
click at [182, 120] on input "1" at bounding box center [176, 112] width 25 height 14
type input "10"
type input "$146.50"
click at [460, 410] on div "Drawings Add drawing Products Show / Hide columns Add product Qty Discount Pric…" at bounding box center [447, 116] width 667 height 960
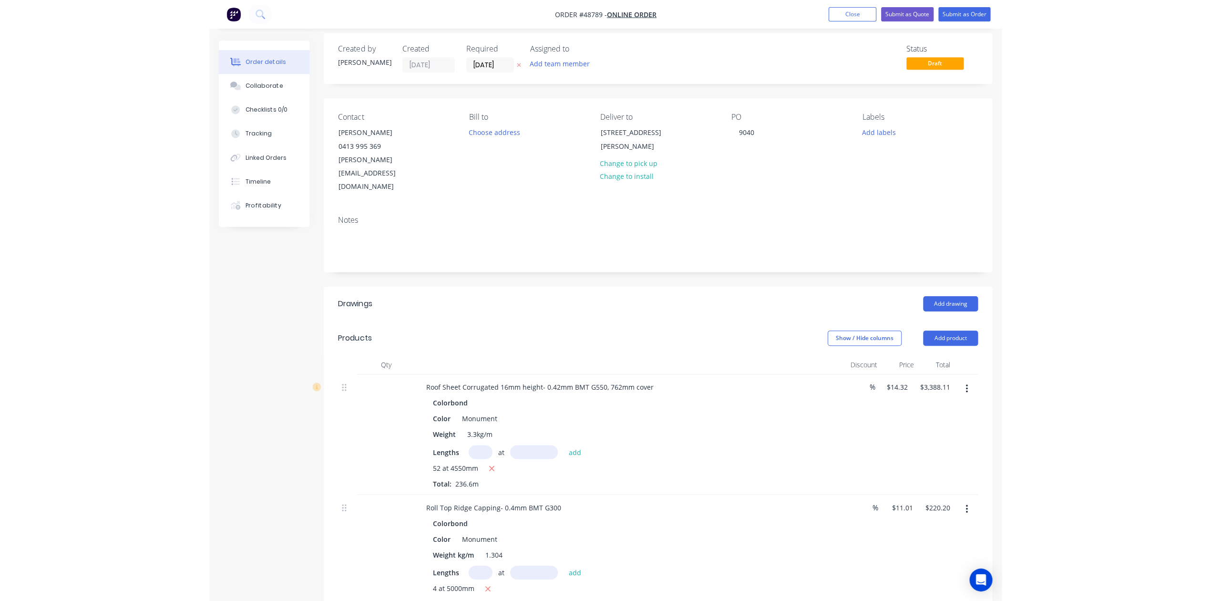
scroll to position [0, 0]
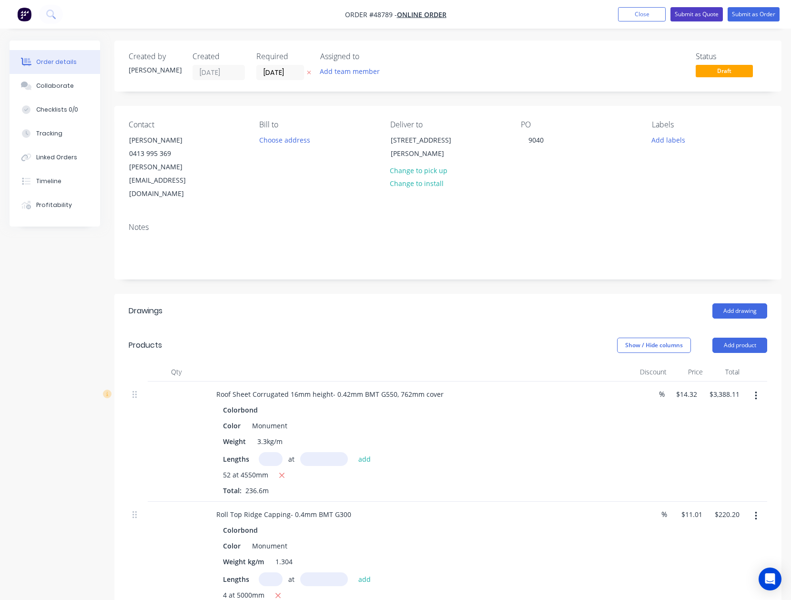
click at [695, 20] on button "Submit as Quote" at bounding box center [697, 14] width 52 height 14
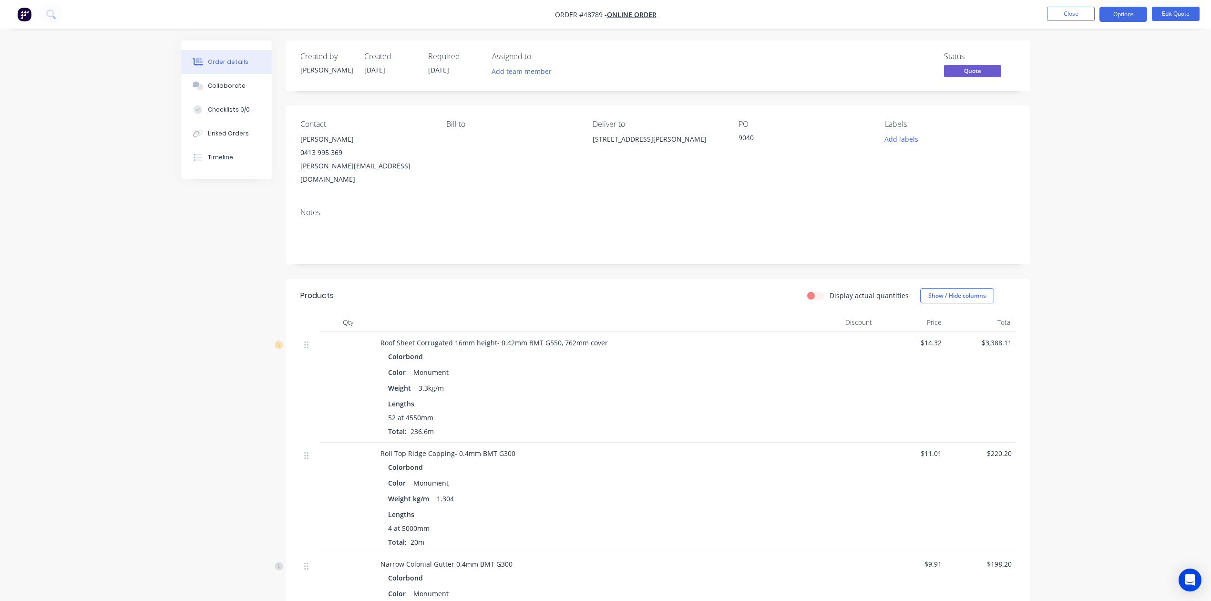
click at [651, 381] on div "Weight 3.3kg/m" at bounding box center [591, 388] width 406 height 14
click at [557, 10] on span "Order #48789 -" at bounding box center [581, 14] width 52 height 9
click at [589, 15] on span "Order #48789 -" at bounding box center [581, 14] width 52 height 9
copy span "48789"
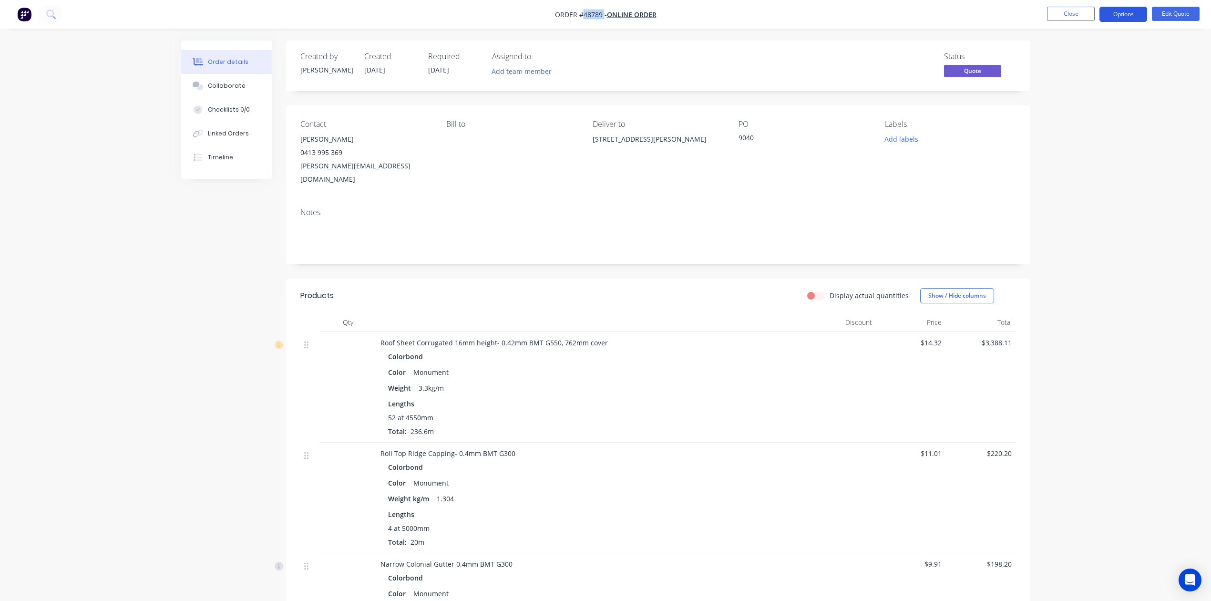
click at [800, 18] on button "Options" at bounding box center [1123, 14] width 48 height 15
click at [800, 49] on div "EMAIL / PRINT Quote Proforma Invoice ACTIONS Convert to Order Split Order Chang…" at bounding box center [1094, 124] width 105 height 195
click at [800, 50] on button "Quote" at bounding box center [1094, 57] width 105 height 19
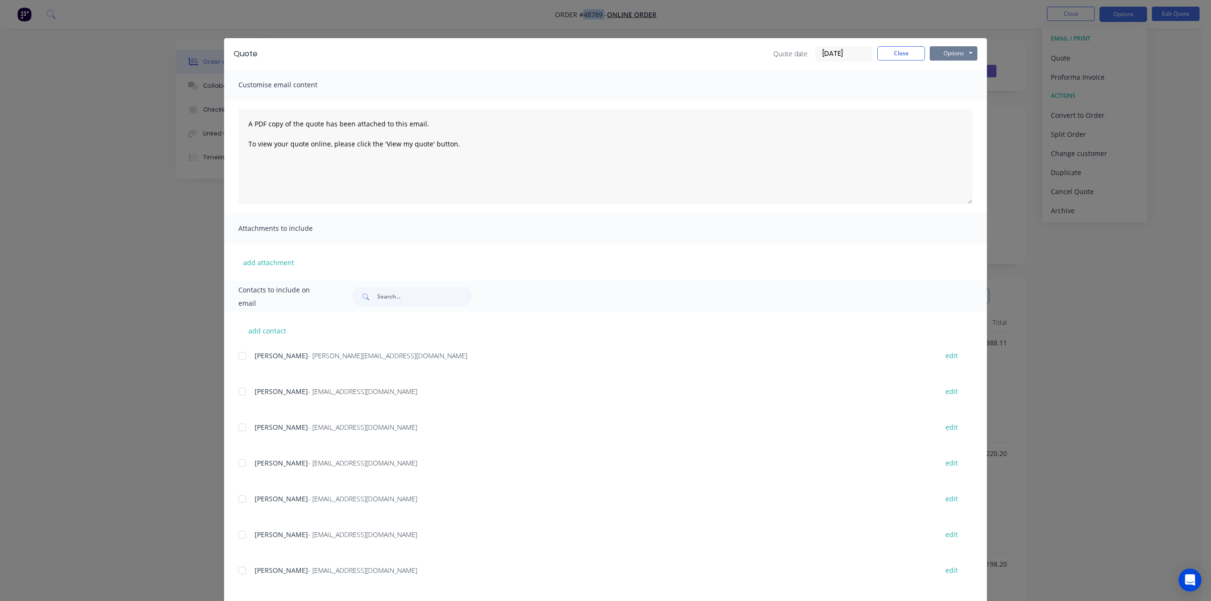
click at [800, 50] on button "Options" at bounding box center [954, 53] width 48 height 14
click at [800, 63] on button "Preview" at bounding box center [960, 70] width 61 height 16
drag, startPoint x: 874, startPoint y: 54, endPoint x: 887, endPoint y: 57, distance: 13.7
click at [800, 56] on button "Close" at bounding box center [901, 53] width 48 height 14
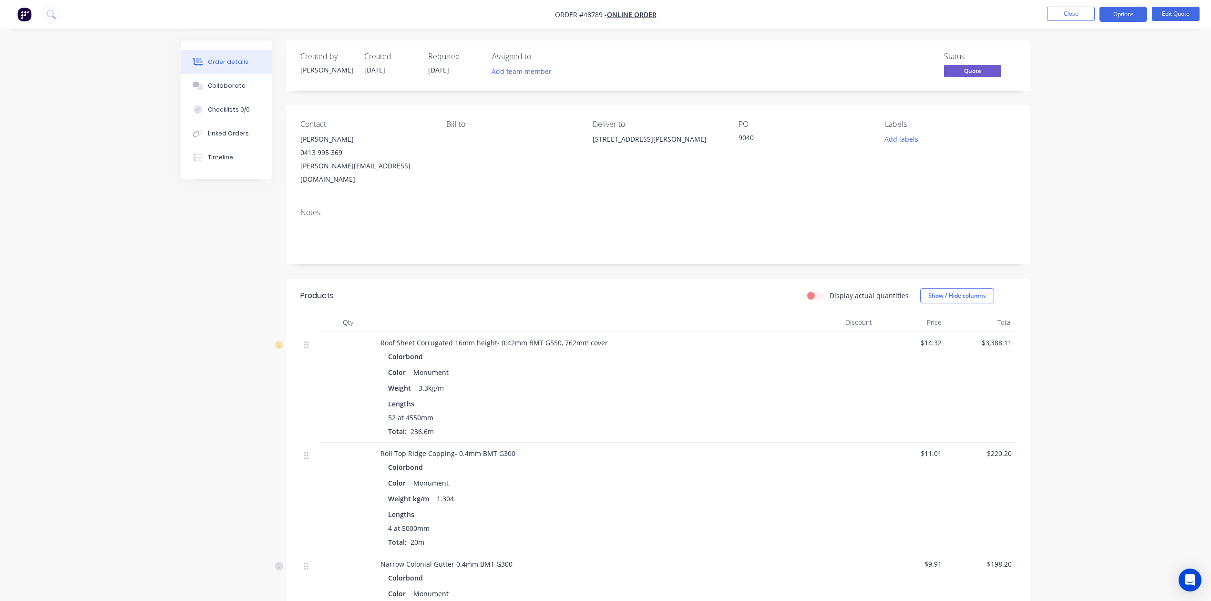
click at [257, 351] on div "Created by Cathy Created 02/09/25 Required 02/09/25 Assigned to Add team member…" at bounding box center [605, 569] width 849 height 1056
click at [800, 15] on button "Close" at bounding box center [1071, 14] width 48 height 14
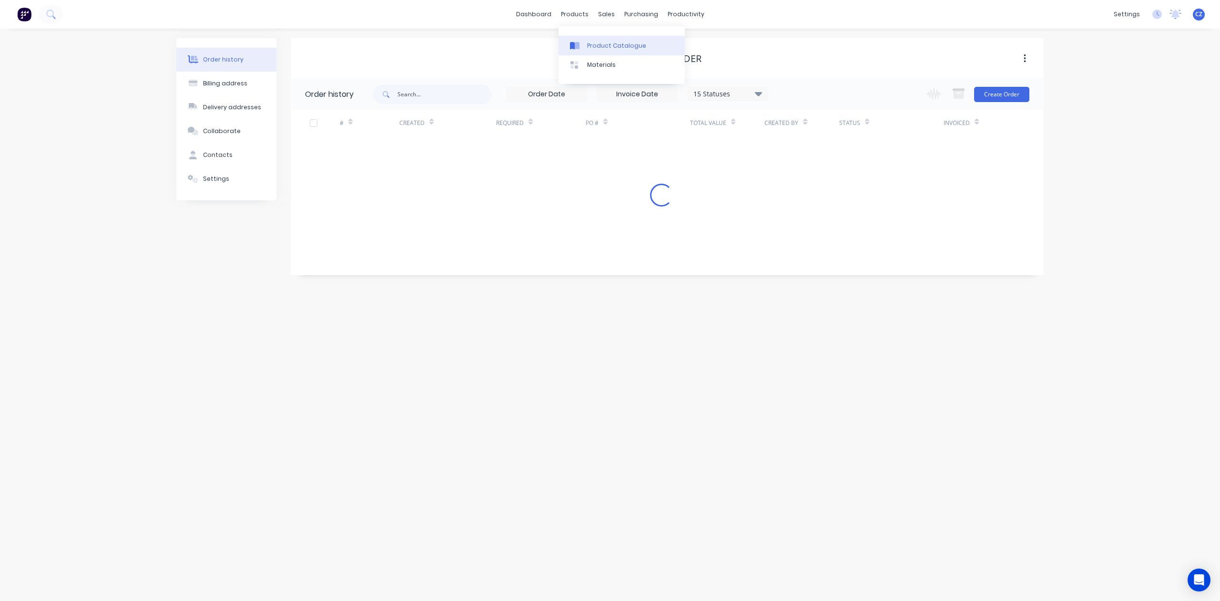
click at [593, 43] on div "Product Catalogue" at bounding box center [616, 45] width 59 height 9
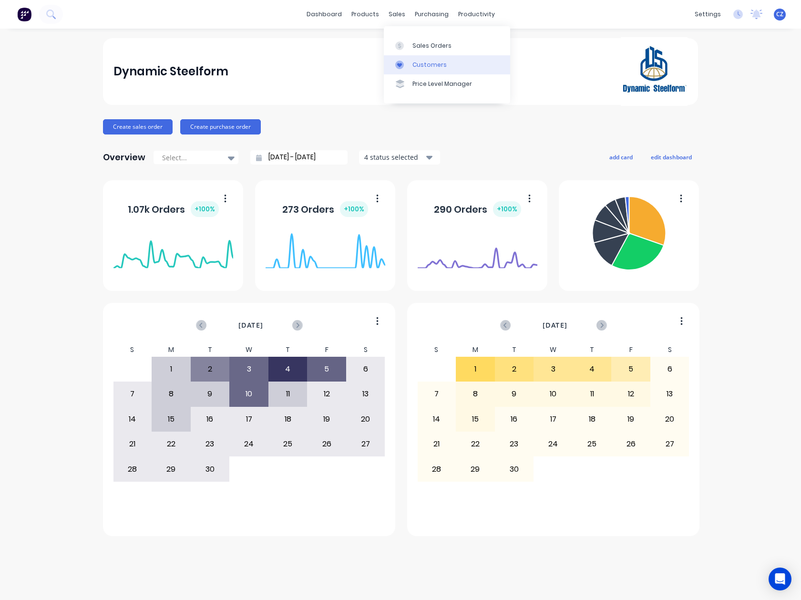
click at [411, 69] on link "Customers" at bounding box center [447, 64] width 126 height 19
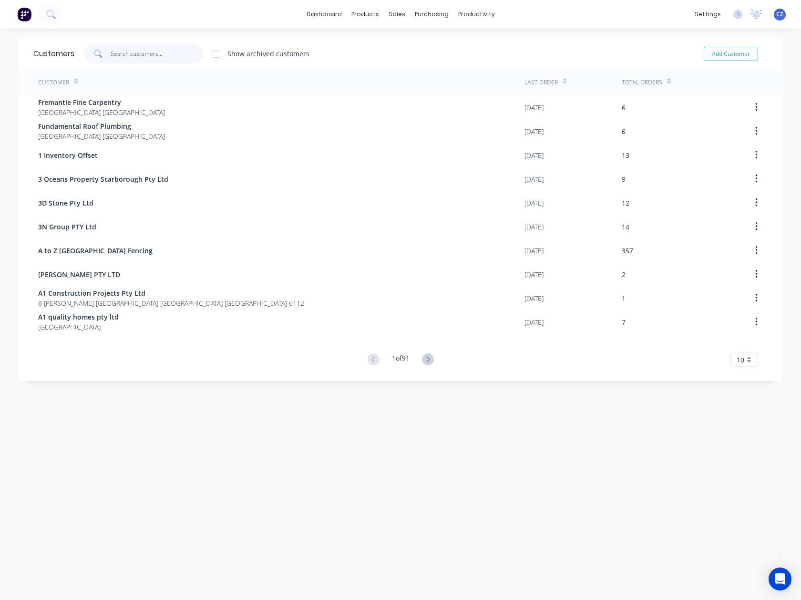
click at [168, 54] on input "text" at bounding box center [157, 53] width 93 height 19
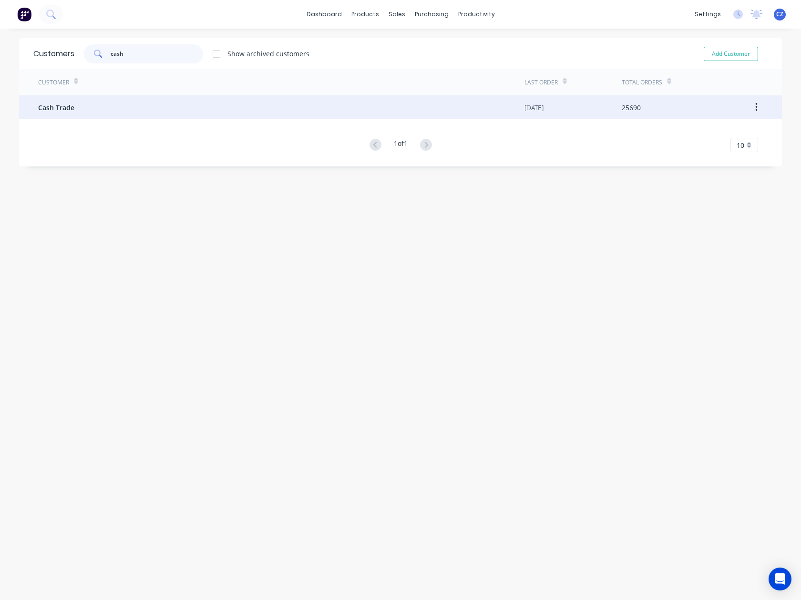
type input "cash"
click at [155, 100] on div "Cash Trade" at bounding box center [281, 107] width 486 height 24
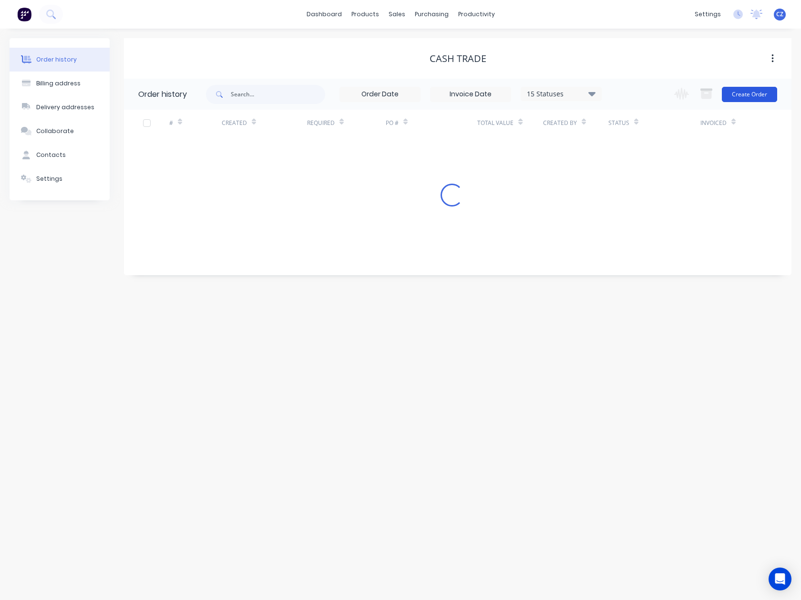
click at [751, 98] on button "Create Order" at bounding box center [749, 94] width 55 height 15
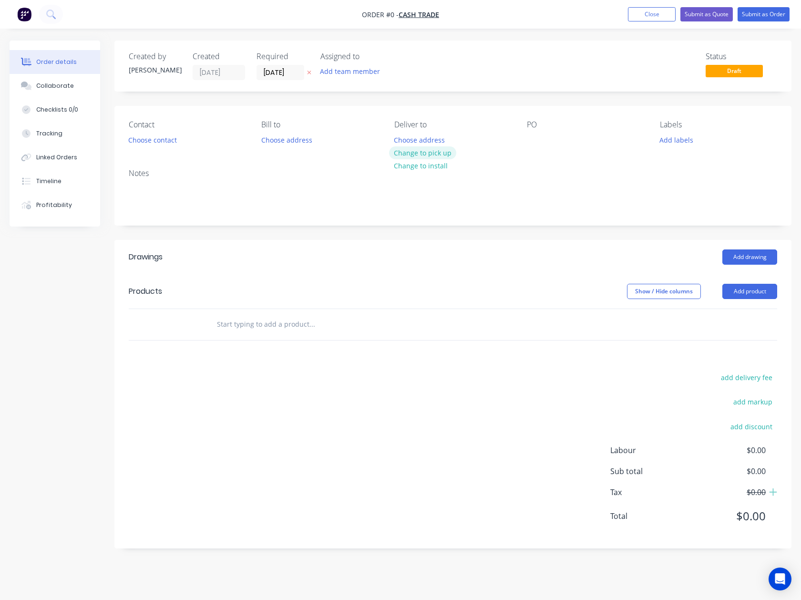
click at [444, 149] on button "Change to pick up" at bounding box center [423, 152] width 68 height 13
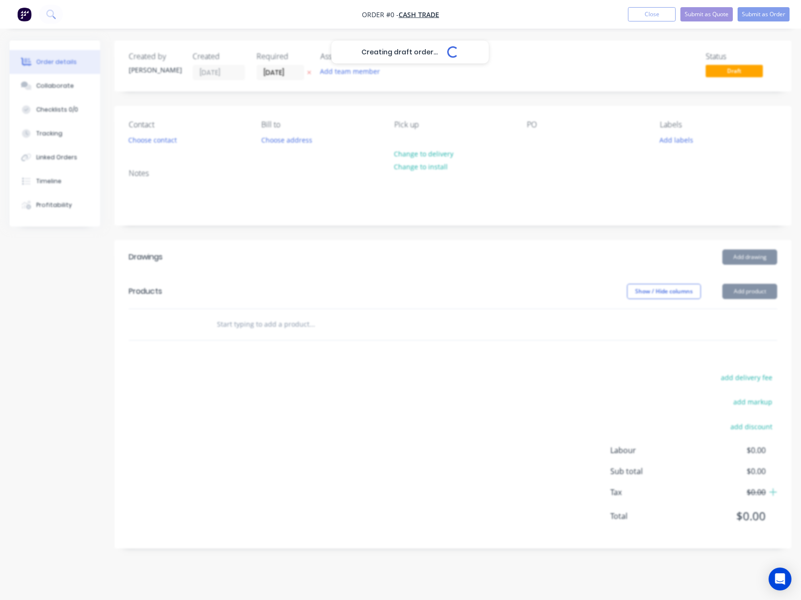
click at [361, 236] on div "Creating draft order... Loading..." at bounding box center [410, 341] width 801 height 600
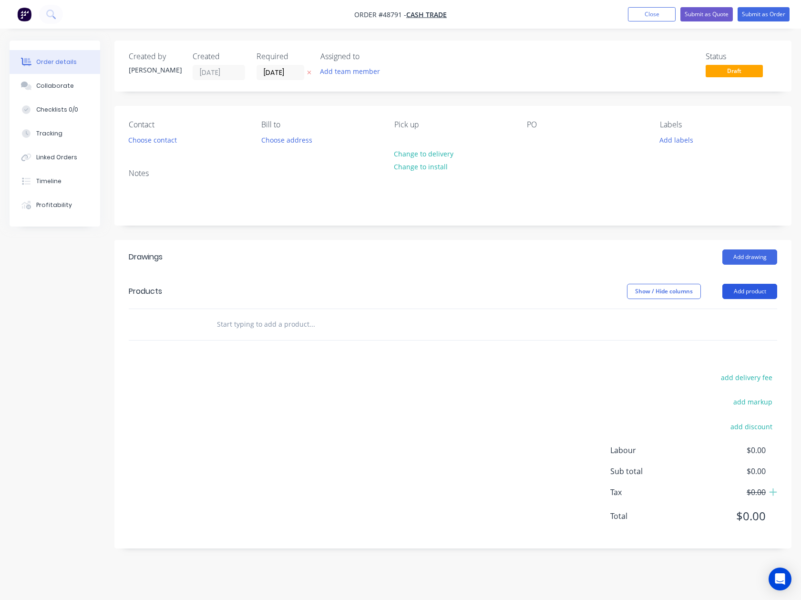
click at [746, 298] on button "Add product" at bounding box center [749, 291] width 55 height 15
drag, startPoint x: 655, startPoint y: 215, endPoint x: 697, endPoint y: 70, distance: 151.8
click at [657, 212] on div "Notes" at bounding box center [452, 193] width 677 height 64
click at [657, 14] on button "Close" at bounding box center [652, 14] width 48 height 14
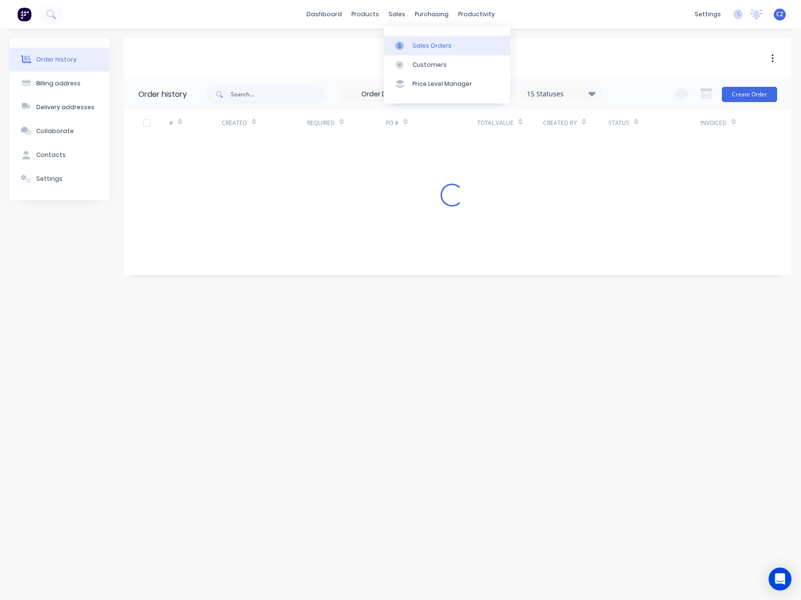
click at [405, 42] on div at bounding box center [402, 45] width 14 height 9
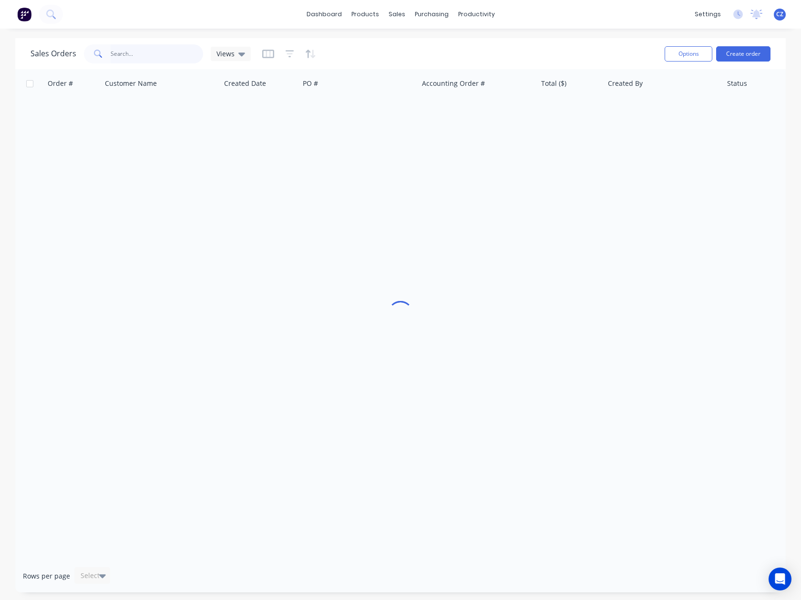
click at [121, 54] on input "text" at bounding box center [157, 53] width 93 height 19
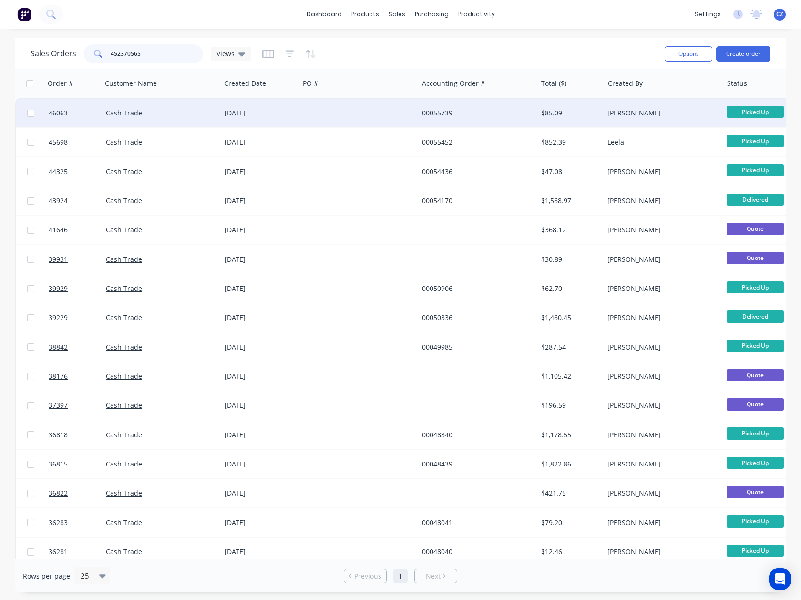
type input "452370565"
click at [447, 107] on div "00055739" at bounding box center [477, 113] width 119 height 29
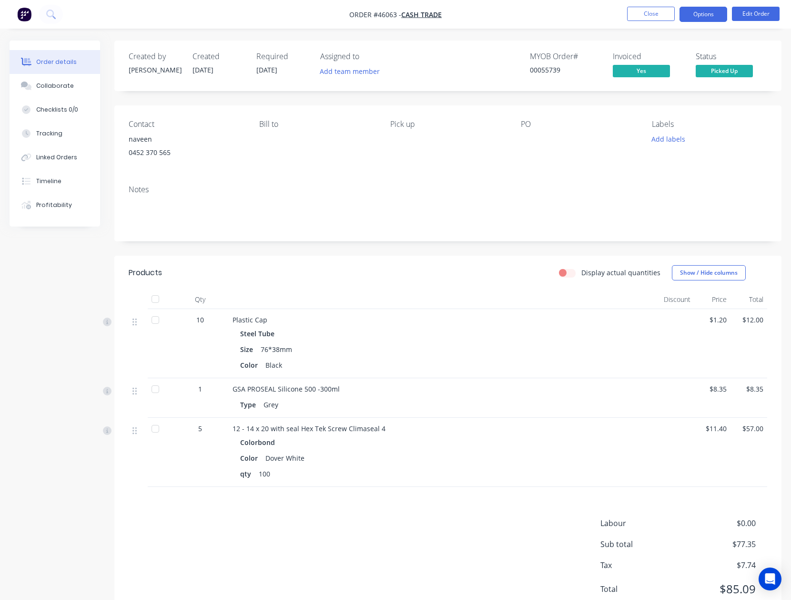
click at [708, 15] on button "Options" at bounding box center [704, 14] width 48 height 15
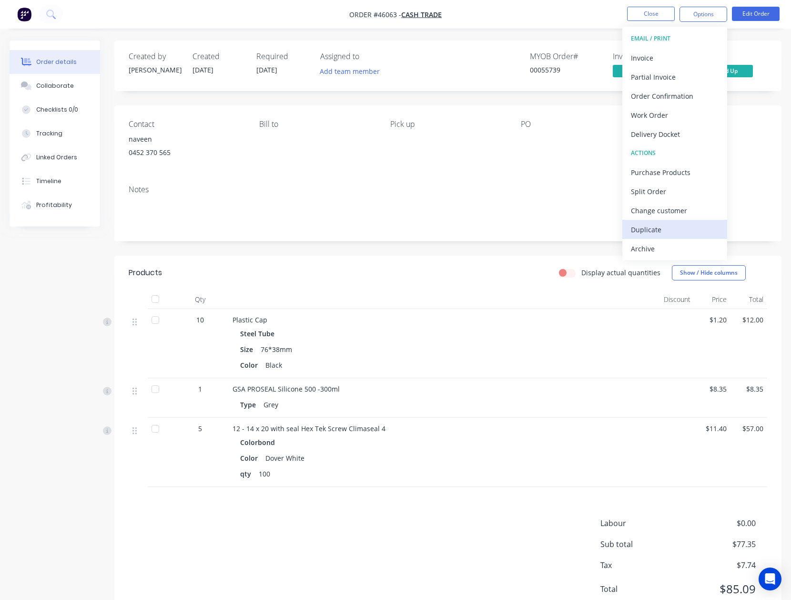
click at [662, 230] on div "Duplicate" at bounding box center [675, 230] width 88 height 14
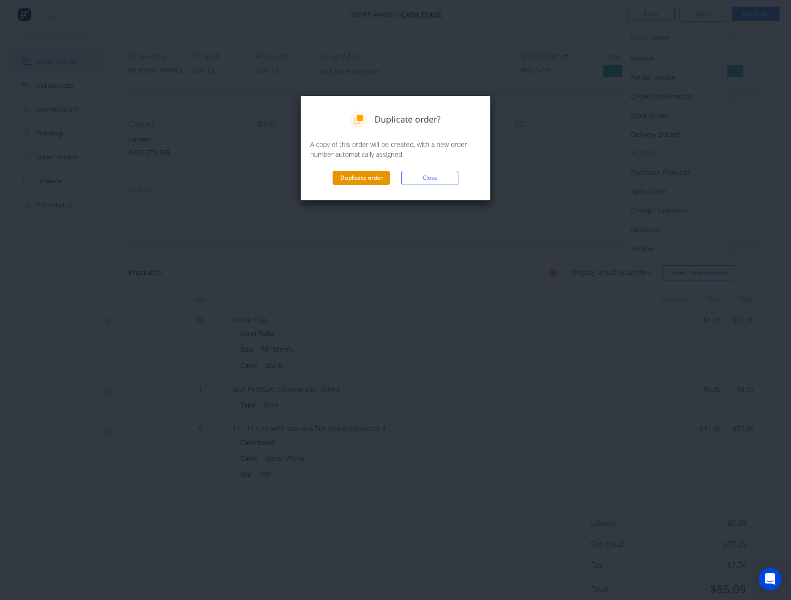
click at [369, 171] on button "Duplicate order" at bounding box center [361, 178] width 57 height 14
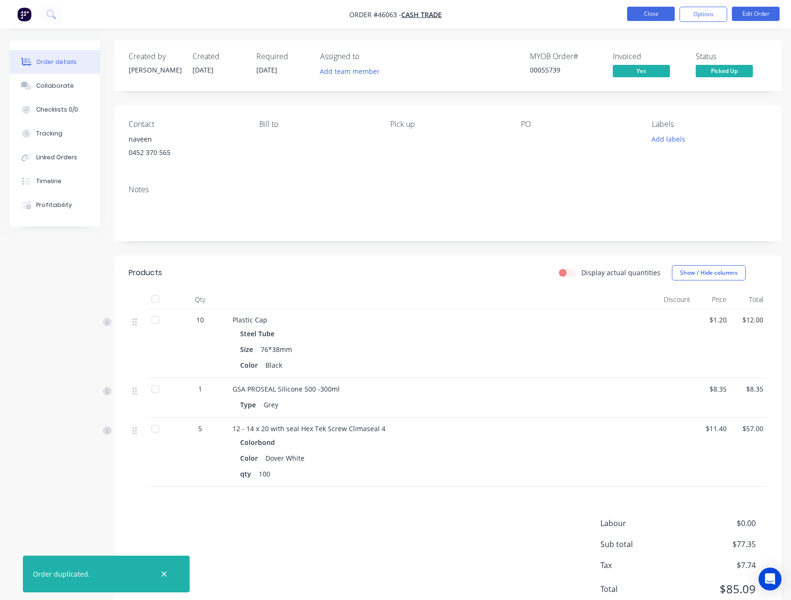
click at [659, 16] on button "Close" at bounding box center [651, 14] width 48 height 14
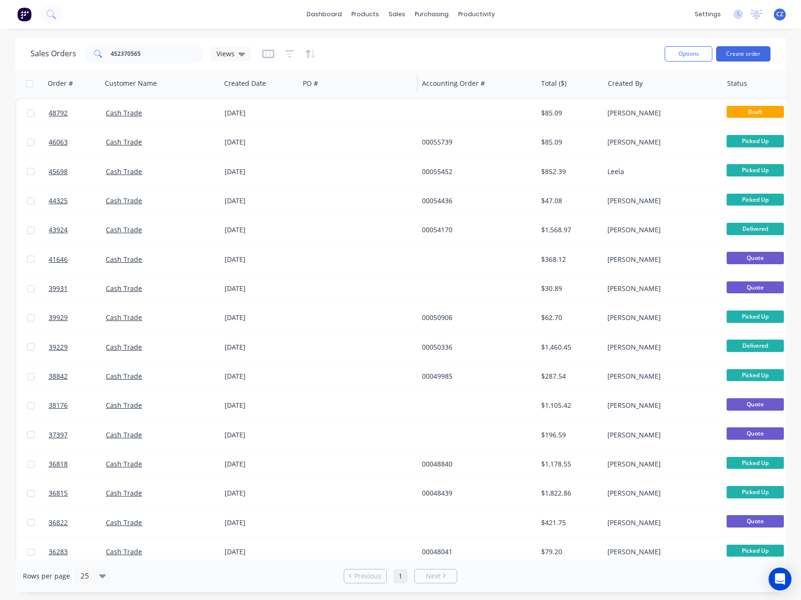
click at [389, 96] on div "PO #" at bounding box center [358, 83] width 119 height 29
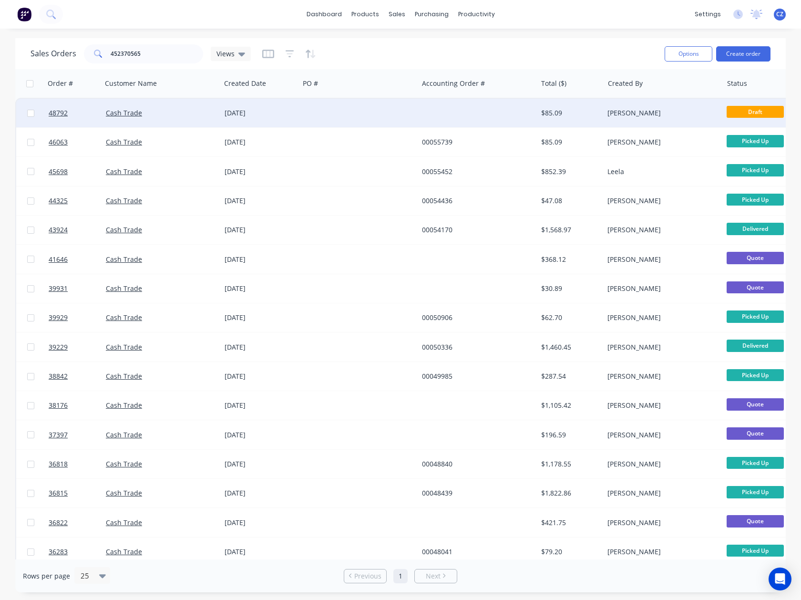
click at [386, 108] on div at bounding box center [358, 113] width 119 height 29
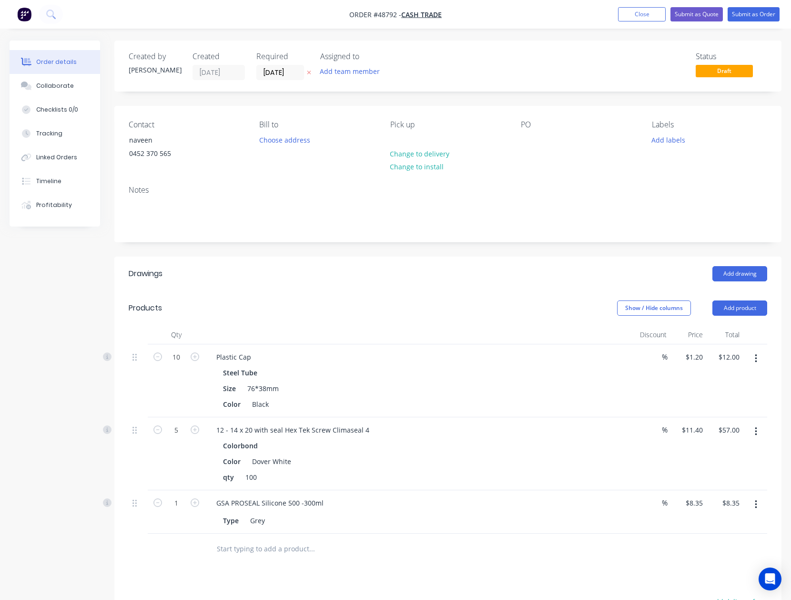
click at [758, 360] on button "button" at bounding box center [756, 358] width 22 height 17
click at [742, 439] on div "Delete" at bounding box center [722, 441] width 73 height 14
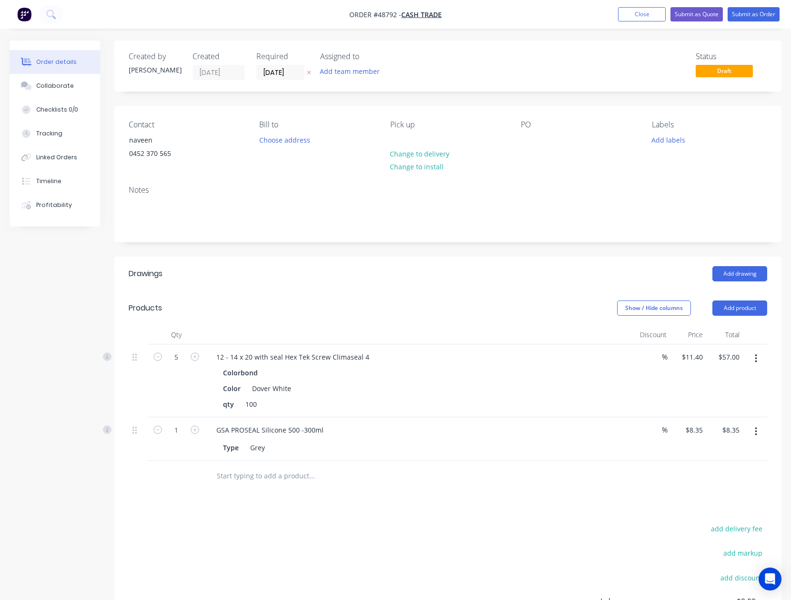
click at [761, 363] on button "button" at bounding box center [756, 358] width 22 height 17
drag, startPoint x: 717, startPoint y: 437, endPoint x: 748, endPoint y: 395, distance: 52.2
click at [718, 437] on div "Delete" at bounding box center [722, 441] width 73 height 14
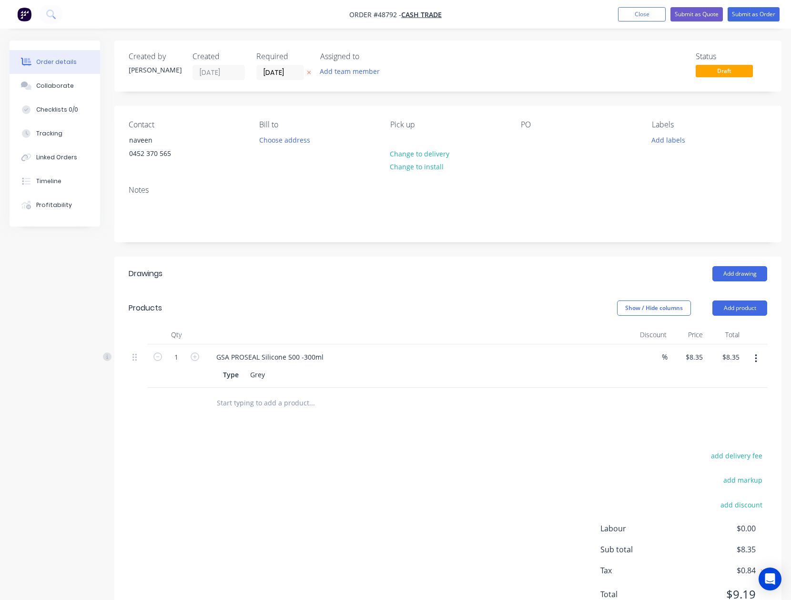
click at [763, 359] on button "button" at bounding box center [756, 358] width 22 height 17
drag, startPoint x: 723, startPoint y: 440, endPoint x: 728, endPoint y: 416, distance: 24.5
click at [723, 438] on div "Delete" at bounding box center [722, 441] width 73 height 14
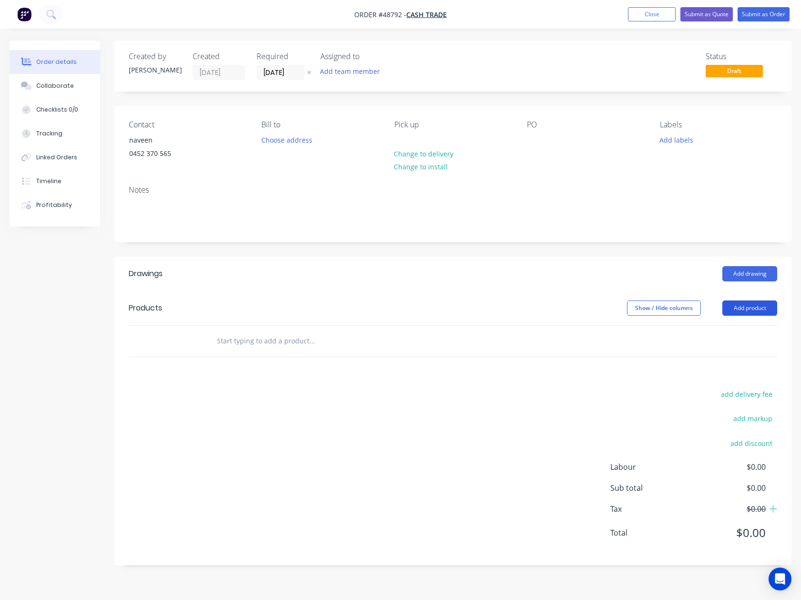
click at [746, 311] on button "Add product" at bounding box center [749, 307] width 55 height 15
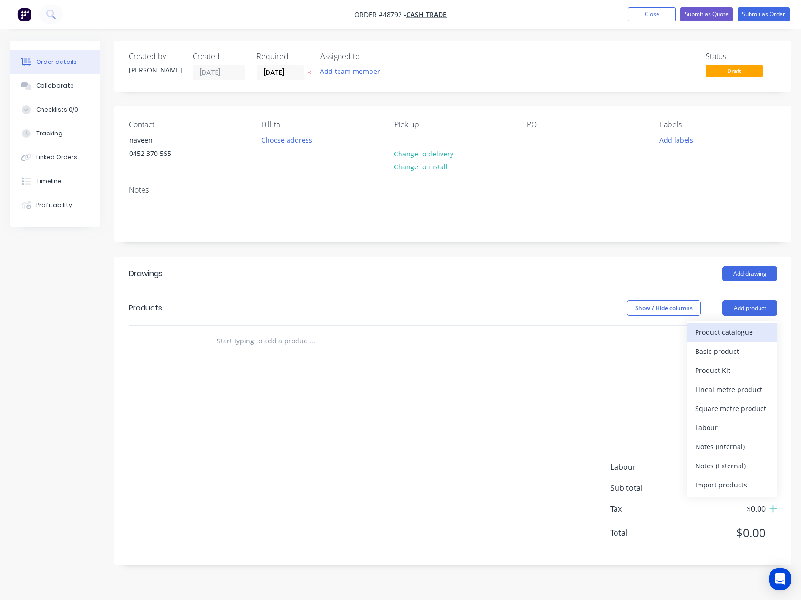
click at [730, 329] on div "Product catalogue" at bounding box center [731, 332] width 73 height 14
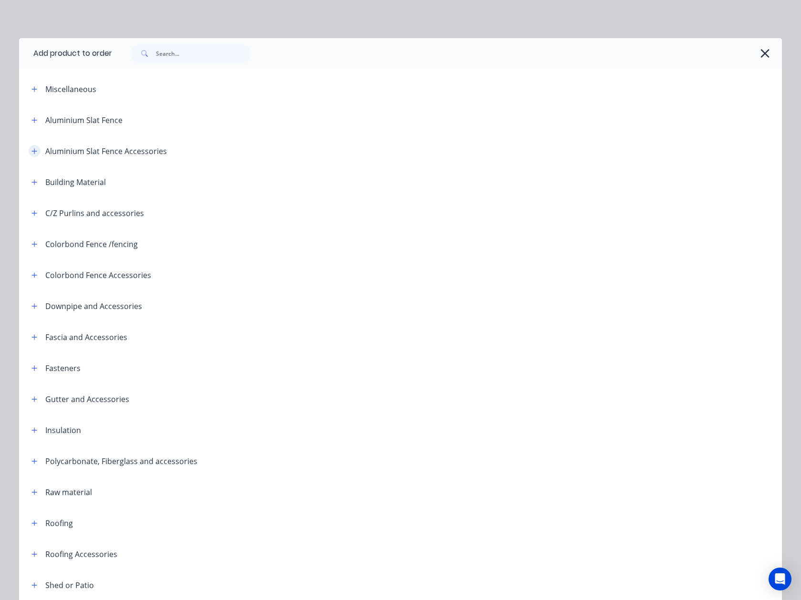
click at [31, 150] on icon "button" at bounding box center [34, 151] width 6 height 7
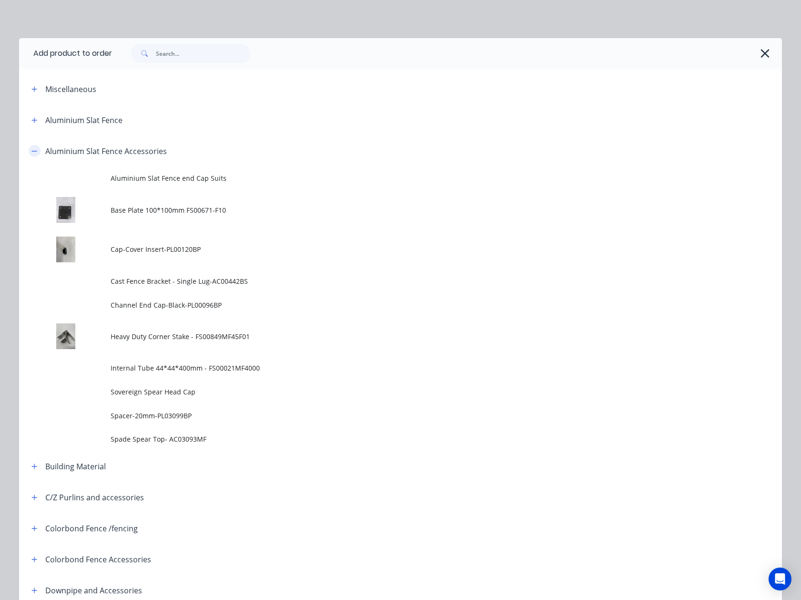
click at [31, 151] on icon "button" at bounding box center [34, 151] width 6 height 7
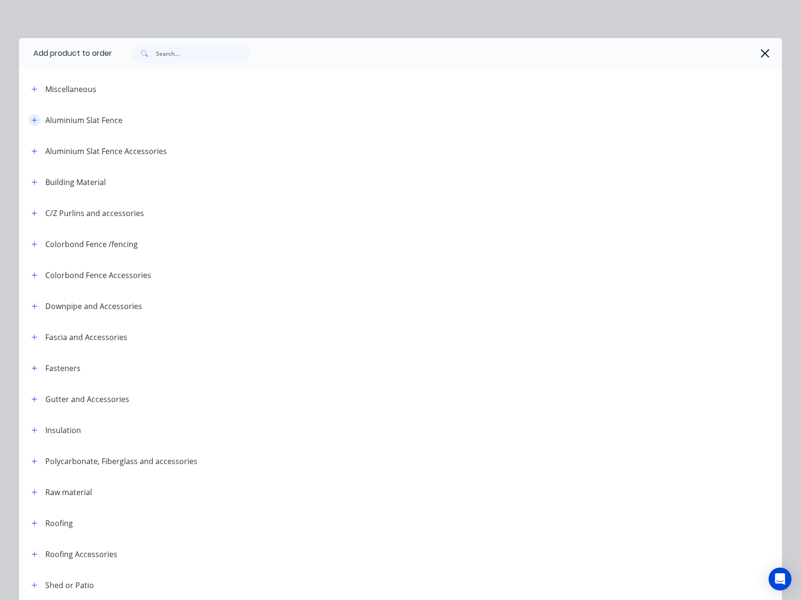
click at [32, 121] on icon "button" at bounding box center [34, 119] width 5 height 5
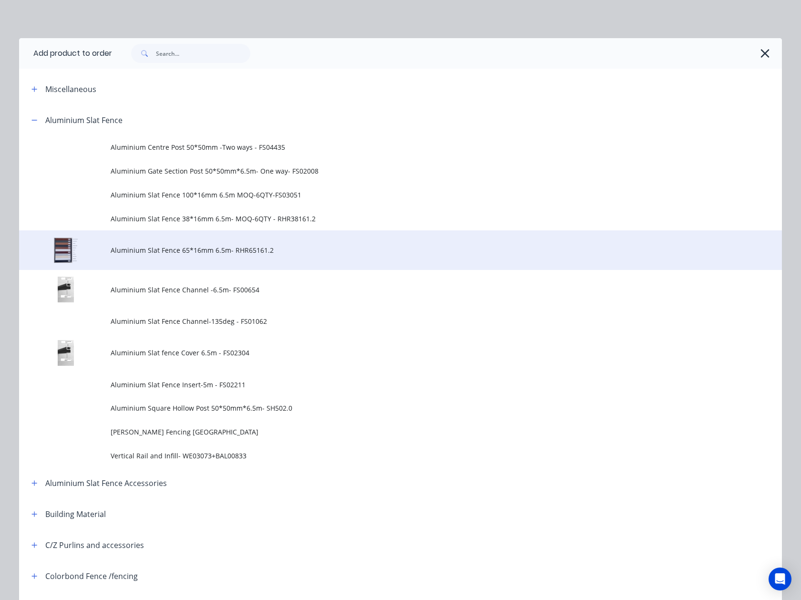
click at [124, 256] on td "Aluminium Slat Fence 65*16mm 6.5m- RHR65161.2" at bounding box center [446, 250] width 671 height 40
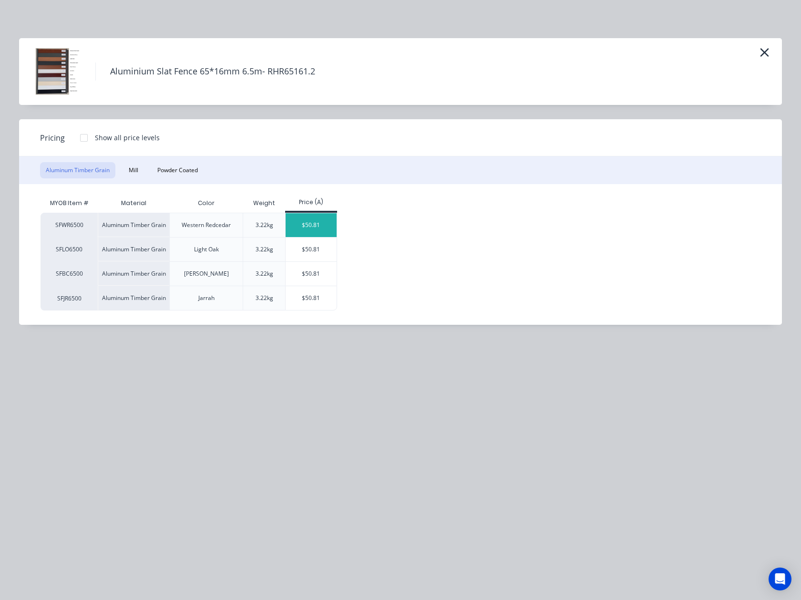
click at [308, 223] on div "$50.81" at bounding box center [311, 225] width 51 height 24
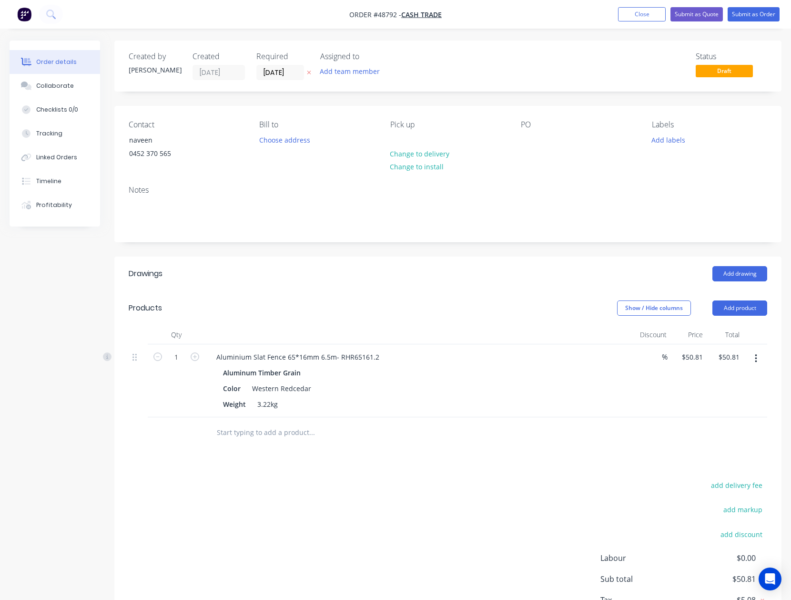
scroll to position [71, 0]
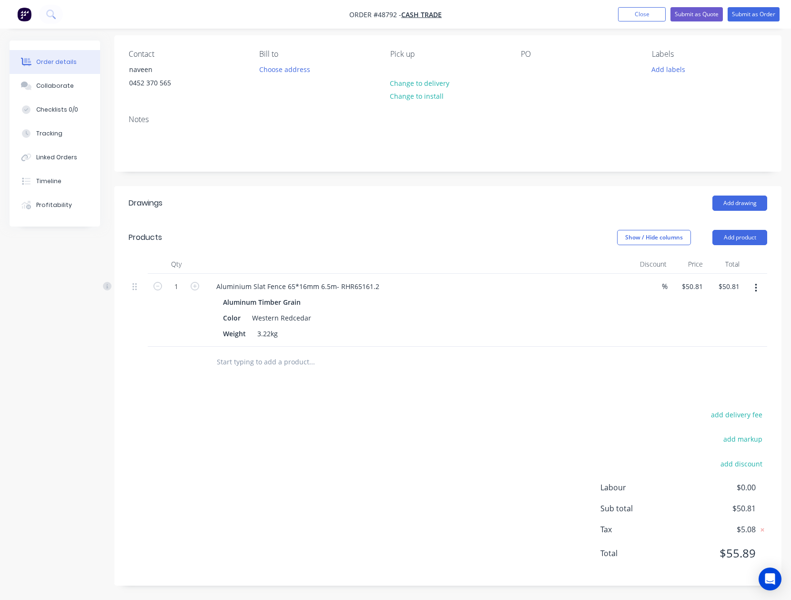
click at [388, 437] on div "add delivery fee add markup add discount Labour $0.00 Sub total $50.81 Tax $5.0…" at bounding box center [448, 489] width 639 height 163
click at [756, 290] on icon "button" at bounding box center [756, 288] width 2 height 9
drag, startPoint x: 704, startPoint y: 369, endPoint x: 741, endPoint y: 268, distance: 107.2
click at [705, 369] on div "Delete" at bounding box center [722, 370] width 73 height 14
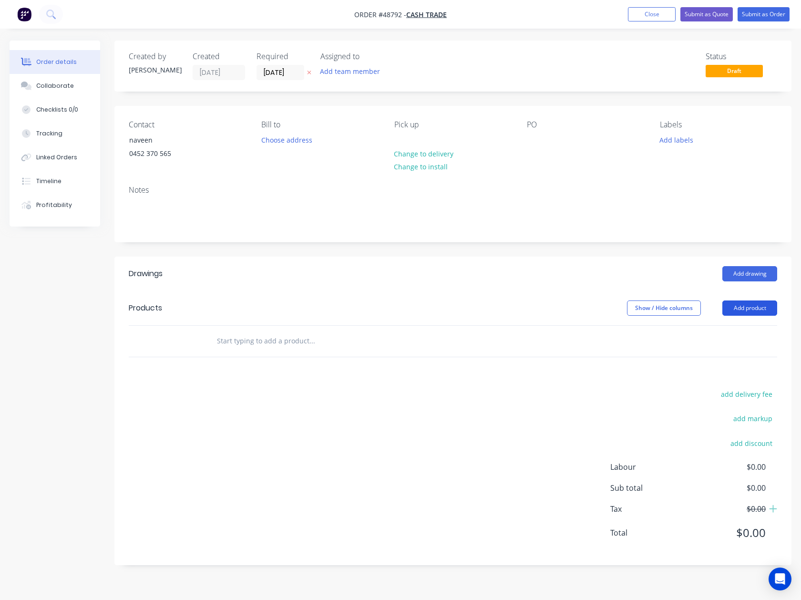
click at [745, 303] on button "Add product" at bounding box center [749, 307] width 55 height 15
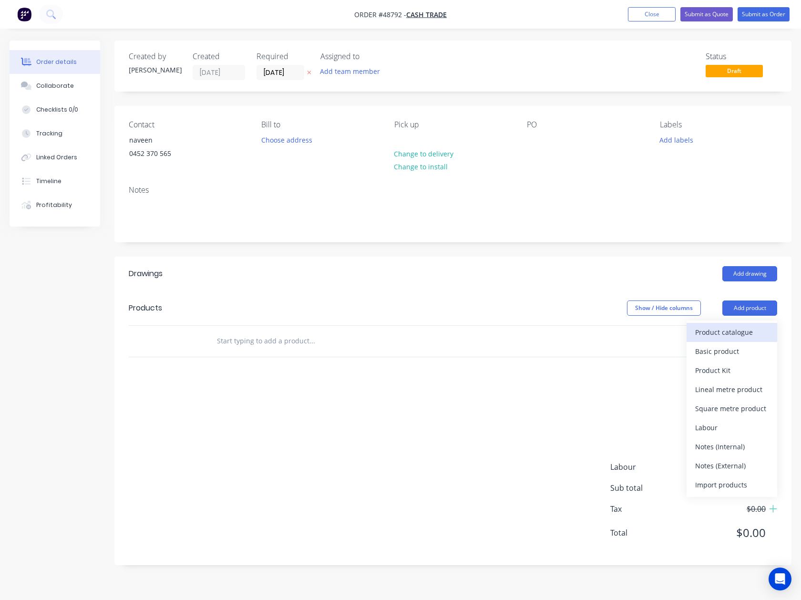
click at [732, 335] on div "Product catalogue" at bounding box center [731, 332] width 73 height 14
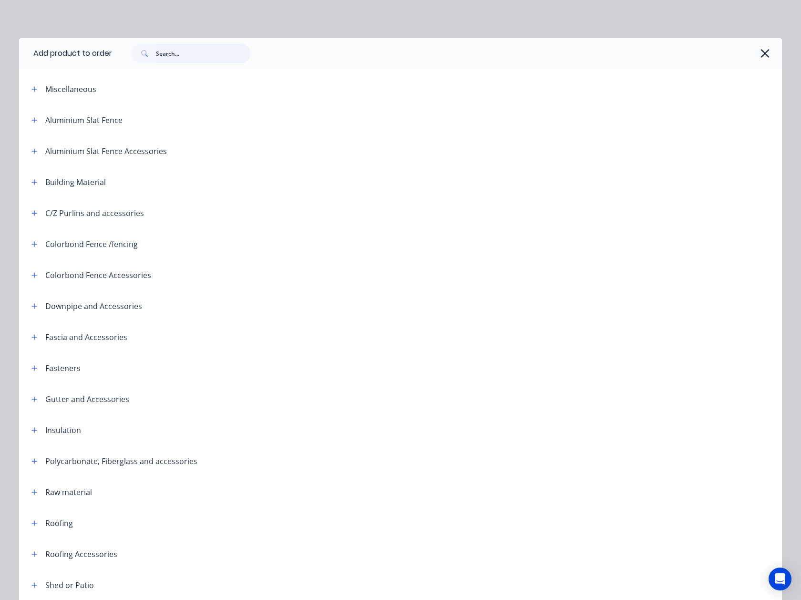
click at [198, 60] on input "text" at bounding box center [203, 53] width 94 height 19
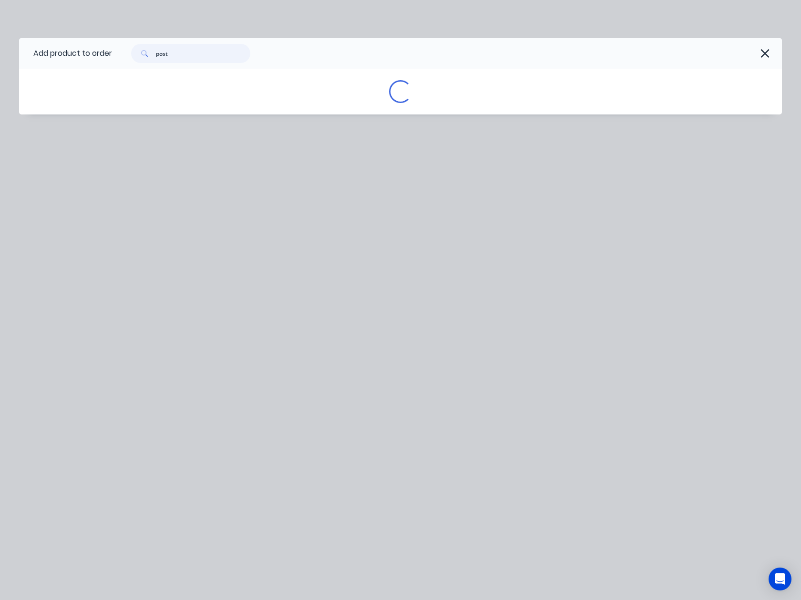
type input "post"
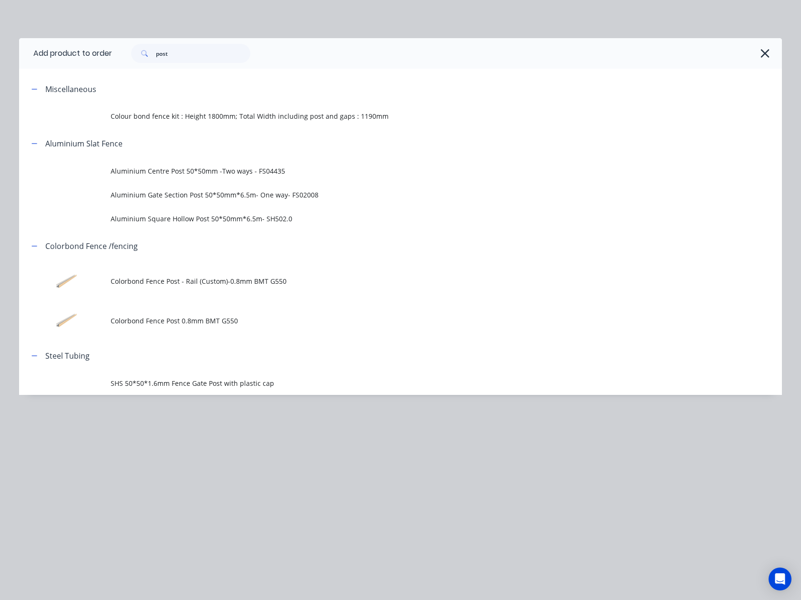
click at [224, 201] on td "Aluminium Gate Section Post 50*50mm*6.5m- One way- FS02008" at bounding box center [446, 195] width 671 height 24
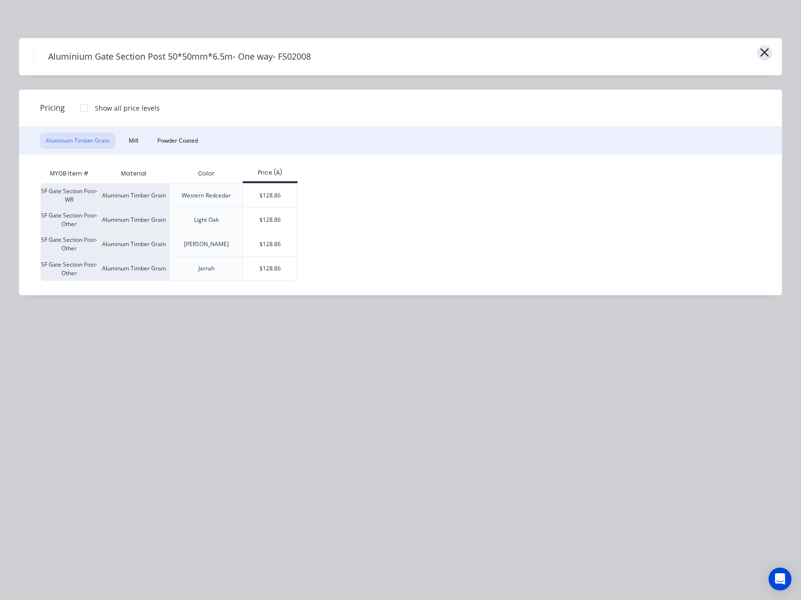
click at [765, 52] on icon "button" at bounding box center [764, 52] width 9 height 9
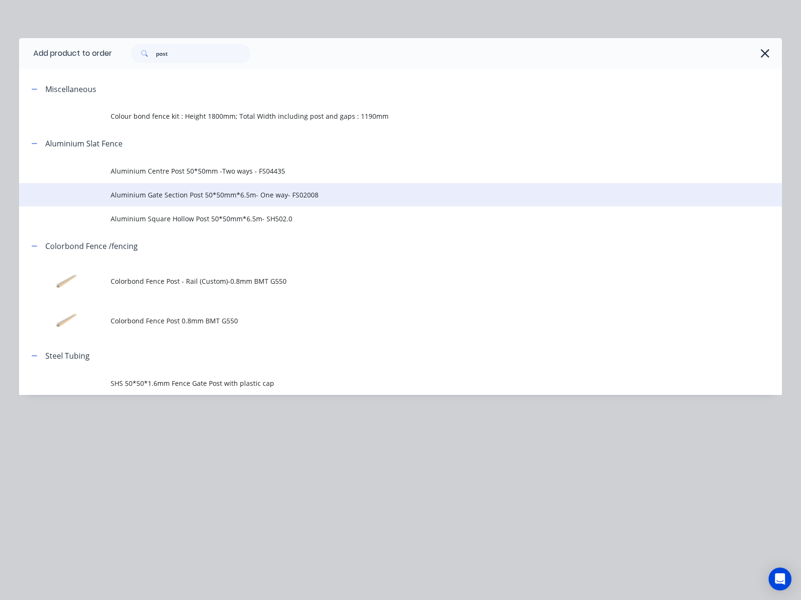
click at [275, 197] on span "Aluminium Gate Section Post 50*50mm*6.5m- One way- FS02008" at bounding box center [379, 195] width 537 height 10
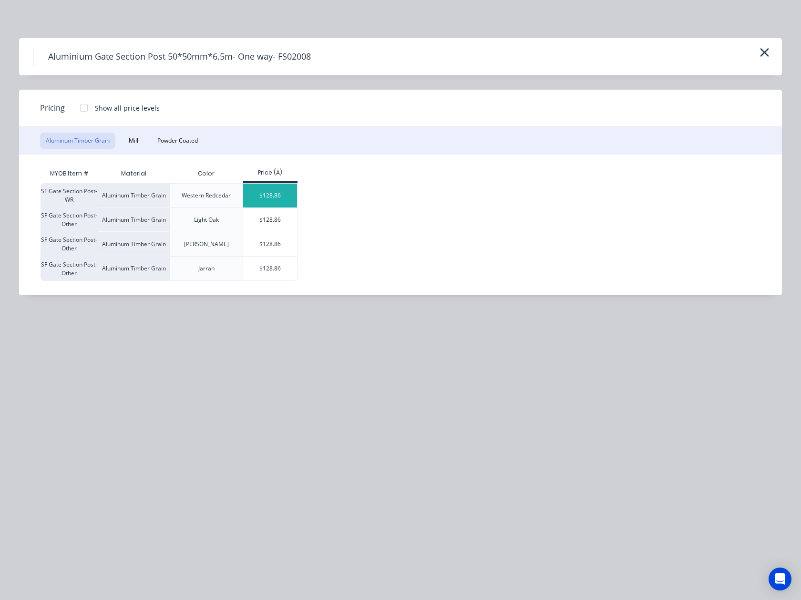
click at [281, 196] on div "$128.86" at bounding box center [270, 196] width 54 height 24
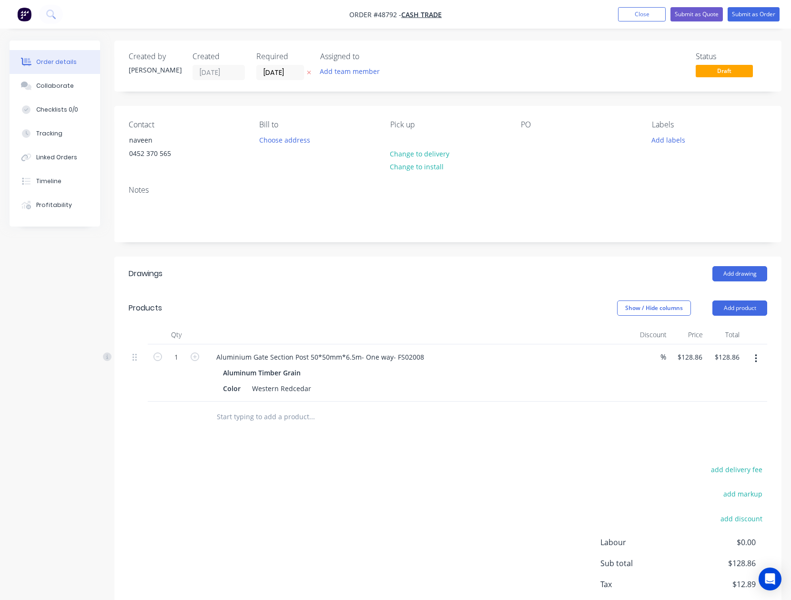
click at [466, 485] on div "add delivery fee add markup add discount Labour $0.00 Sub total $128.86 Tax $12…" at bounding box center [448, 544] width 639 height 163
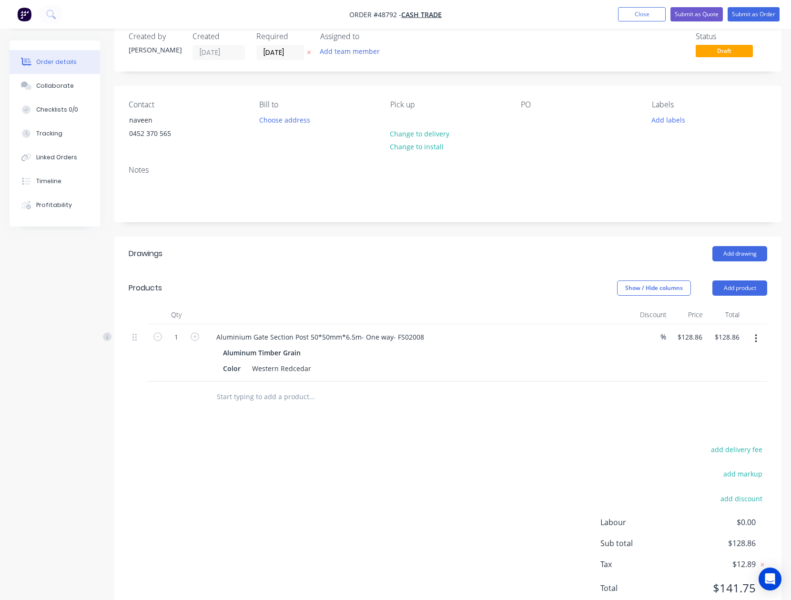
scroll to position [56, 0]
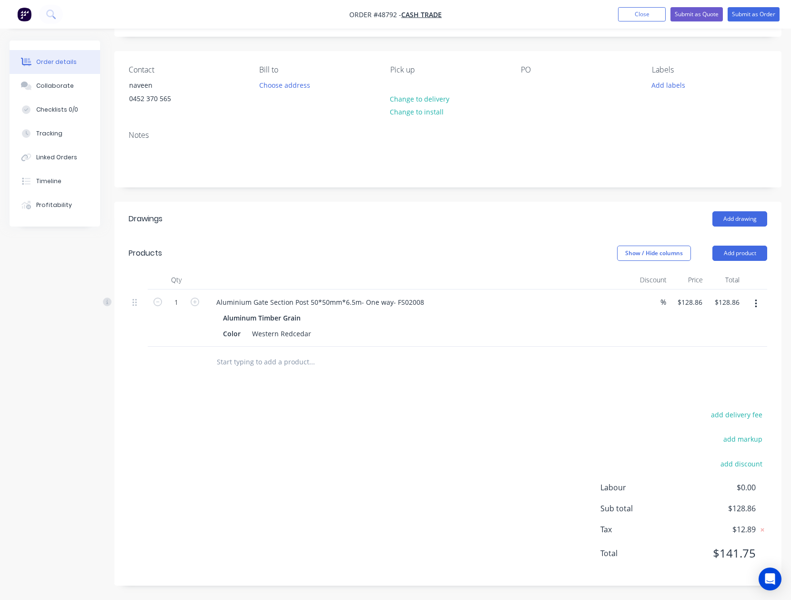
click at [407, 231] on header "Drawings Add drawing" at bounding box center [447, 219] width 667 height 34
click at [738, 253] on button "Add product" at bounding box center [740, 253] width 55 height 15
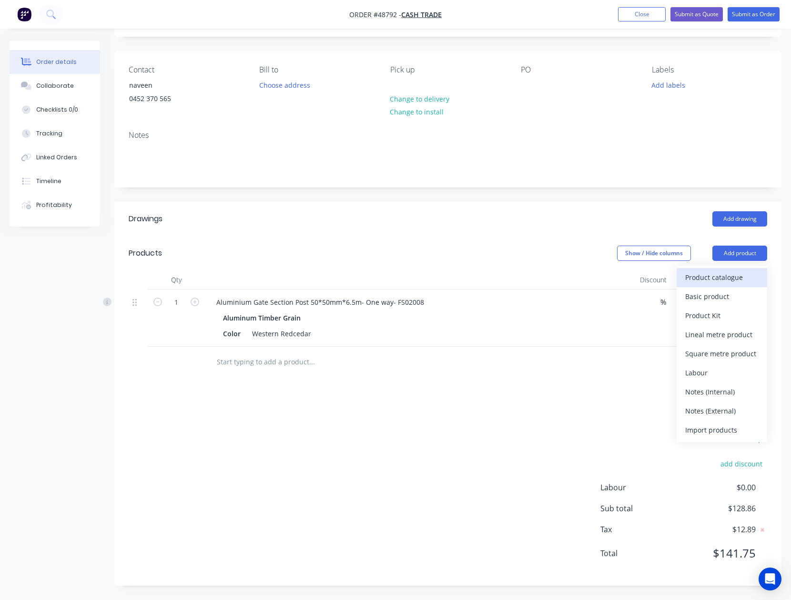
click at [712, 275] on div "Product catalogue" at bounding box center [722, 277] width 73 height 14
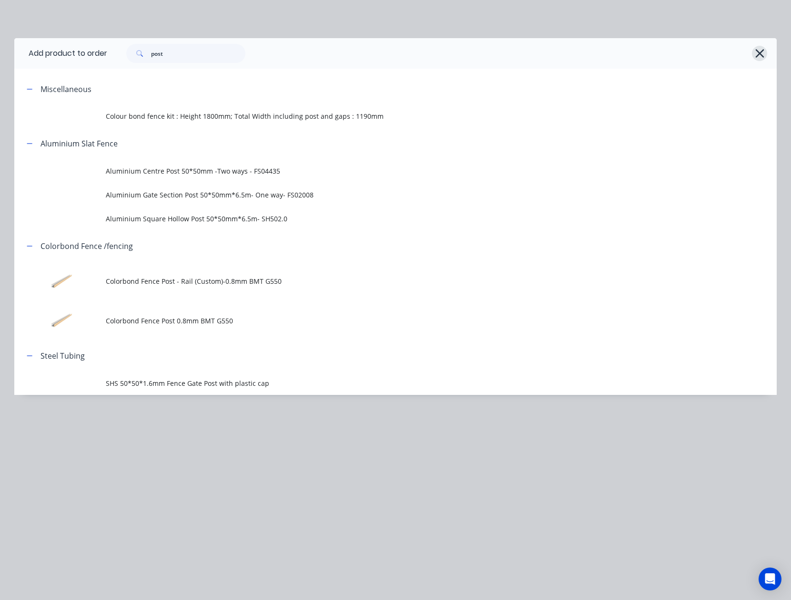
click at [756, 48] on icon "button" at bounding box center [760, 53] width 10 height 13
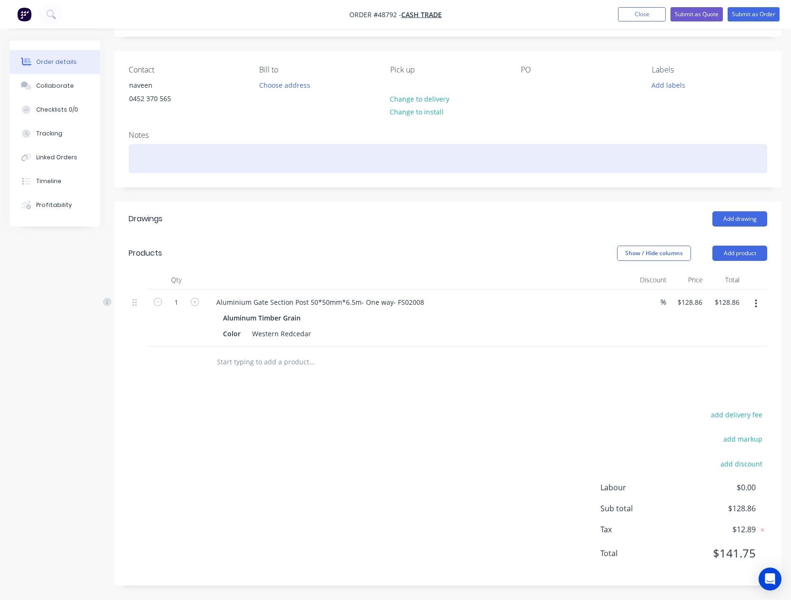
click at [201, 159] on div at bounding box center [448, 158] width 639 height 29
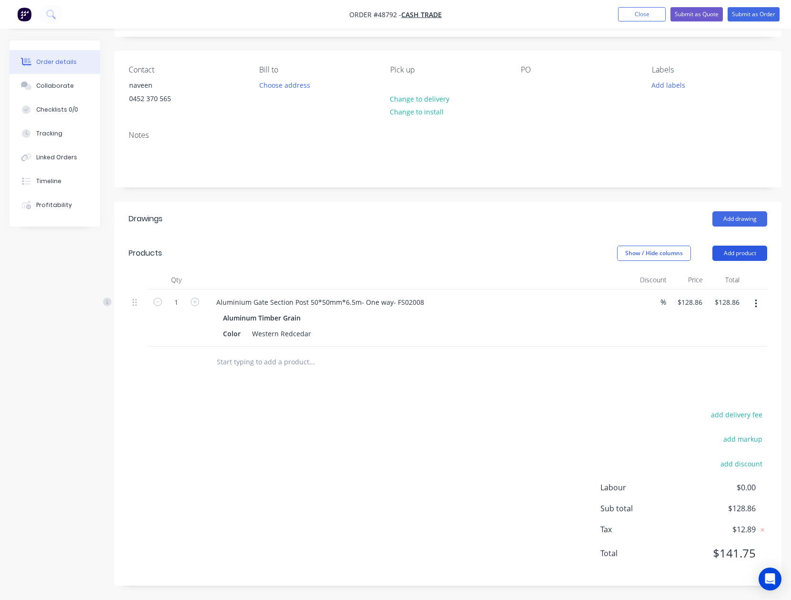
click at [769, 247] on header "Products Show / Hide columns Add product" at bounding box center [447, 253] width 667 height 34
click at [750, 256] on button "Add product" at bounding box center [740, 253] width 55 height 15
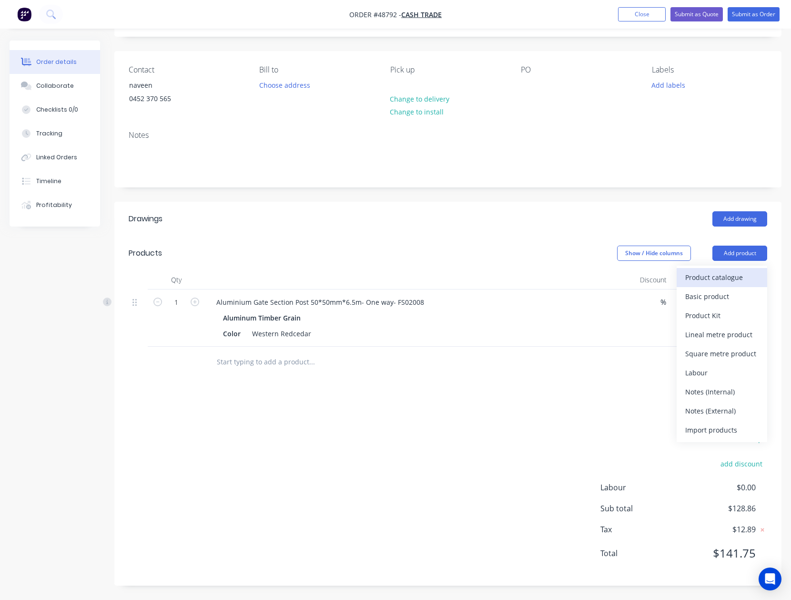
click at [733, 279] on div "Product catalogue" at bounding box center [722, 277] width 73 height 14
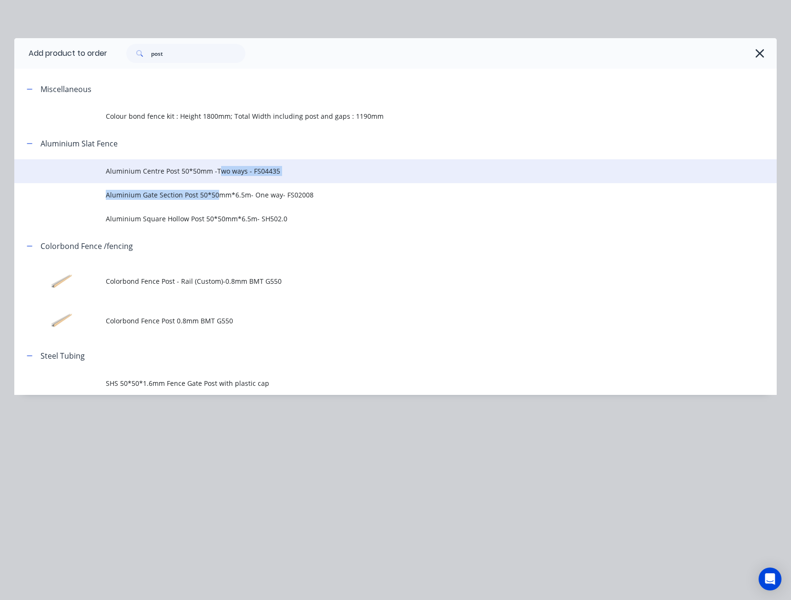
drag, startPoint x: 218, startPoint y: 183, endPoint x: 218, endPoint y: 174, distance: 9.1
click at [218, 174] on tbody "Aluminium Centre Post 50*50mm -Two ways - FS04435 Aluminium Gate Section Post 5…" at bounding box center [395, 194] width 763 height 71
click at [218, 174] on span "Aluminium Centre Post 50*50mm -Two ways - FS04435" at bounding box center [374, 171] width 537 height 10
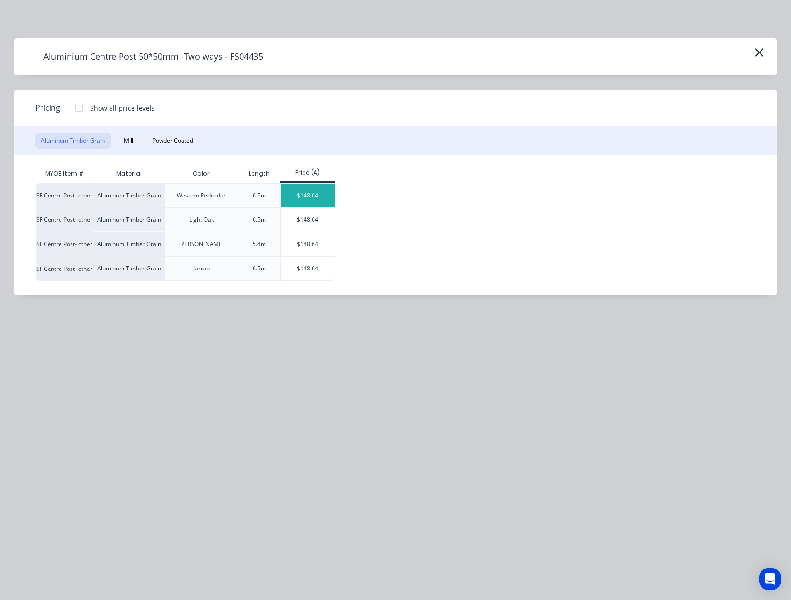
click at [321, 192] on div "$148.64" at bounding box center [308, 196] width 54 height 24
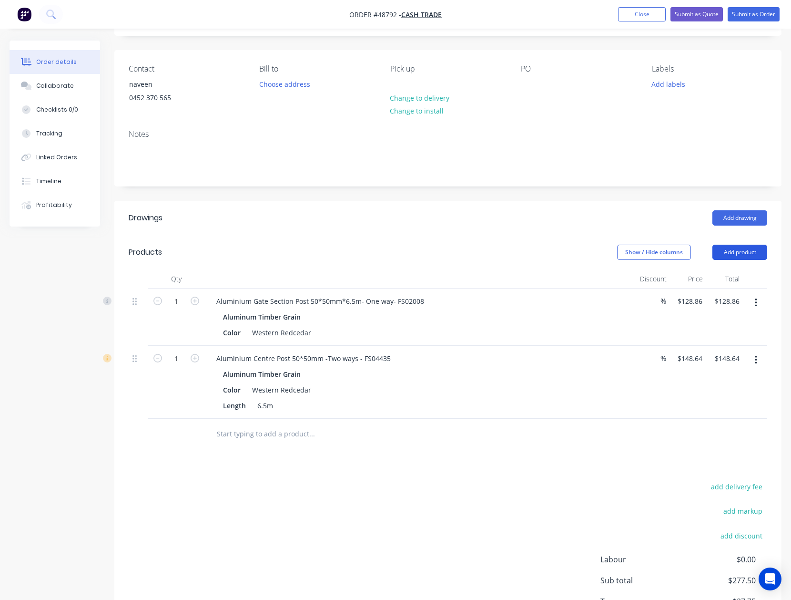
click at [733, 256] on button "Add product" at bounding box center [740, 252] width 55 height 15
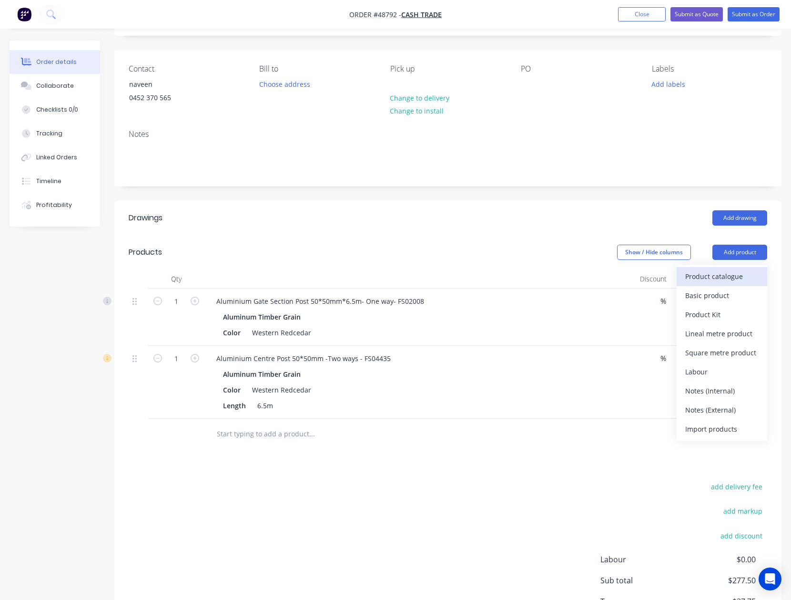
click at [735, 277] on div "Product catalogue" at bounding box center [722, 276] width 73 height 14
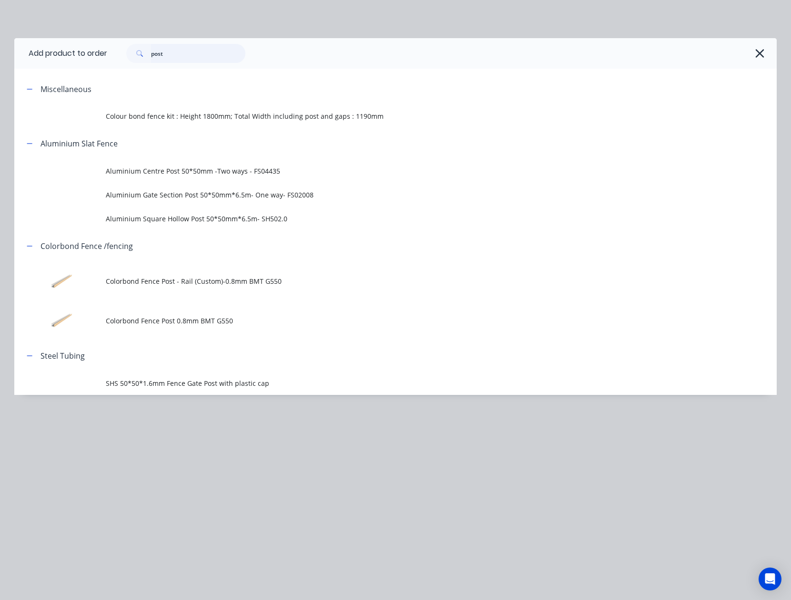
drag, startPoint x: 177, startPoint y: 55, endPoint x: 113, endPoint y: 60, distance: 64.5
click at [113, 60] on div "post" at bounding box center [437, 53] width 660 height 19
type input "slat"
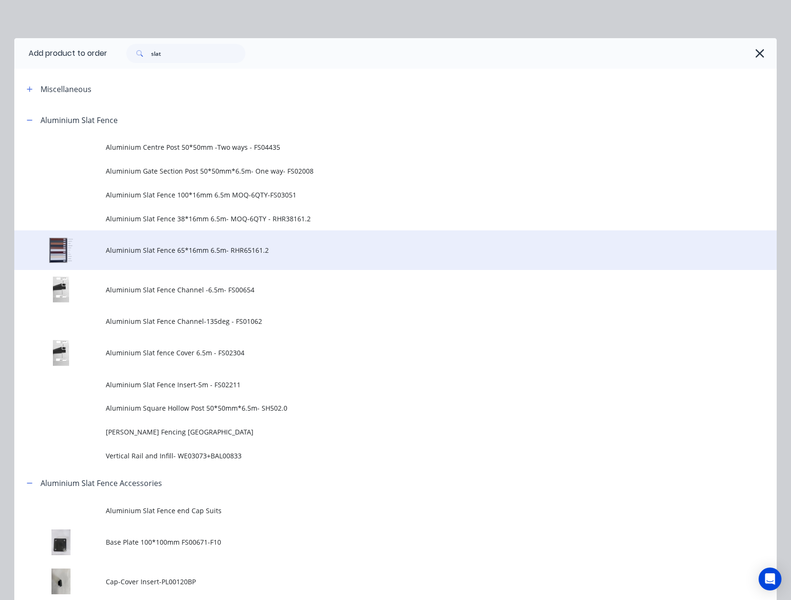
click at [191, 256] on td "Aluminium Slat Fence 65*16mm 6.5m- RHR65161.2" at bounding box center [441, 250] width 671 height 40
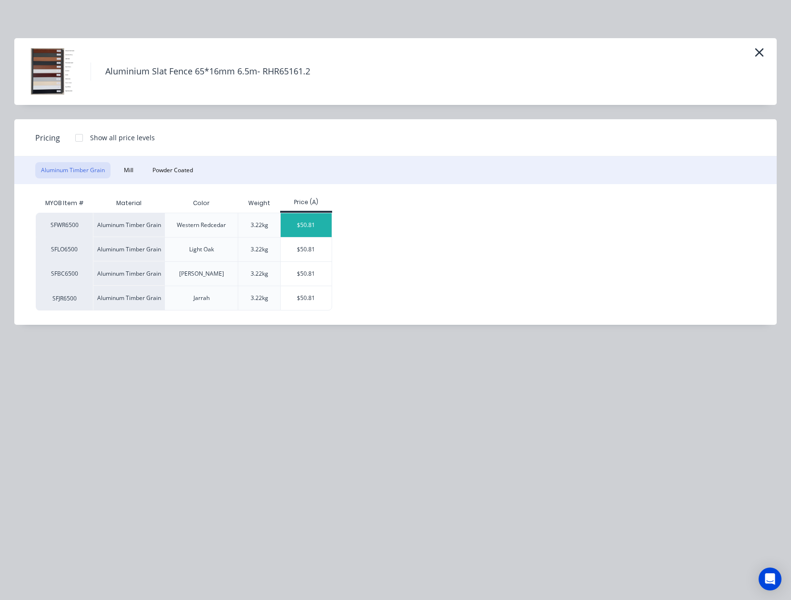
click at [327, 225] on div "$50.81" at bounding box center [306, 225] width 51 height 24
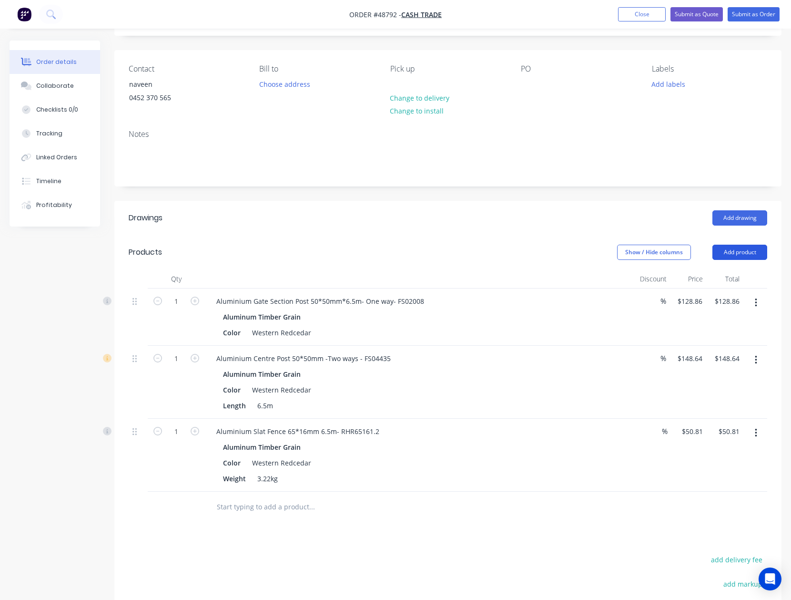
click at [738, 252] on button "Add product" at bounding box center [740, 252] width 55 height 15
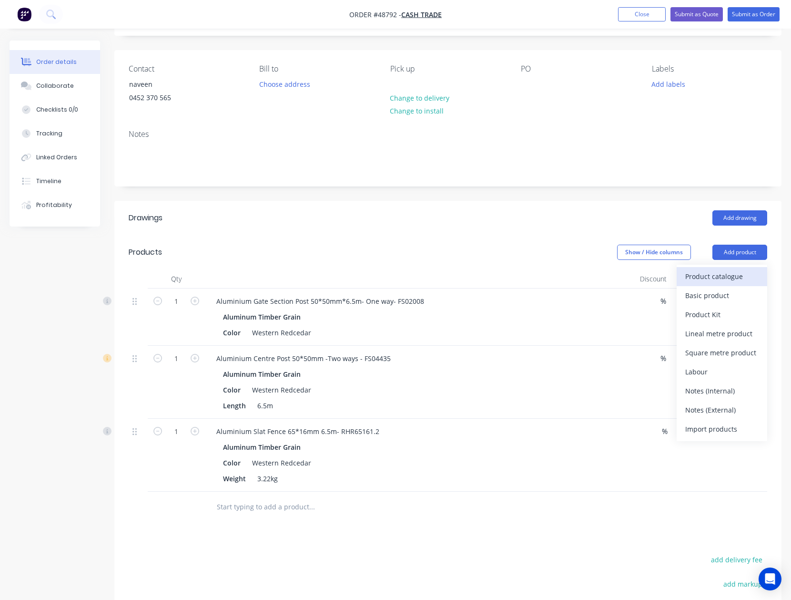
click at [733, 273] on div "Product catalogue" at bounding box center [722, 276] width 73 height 14
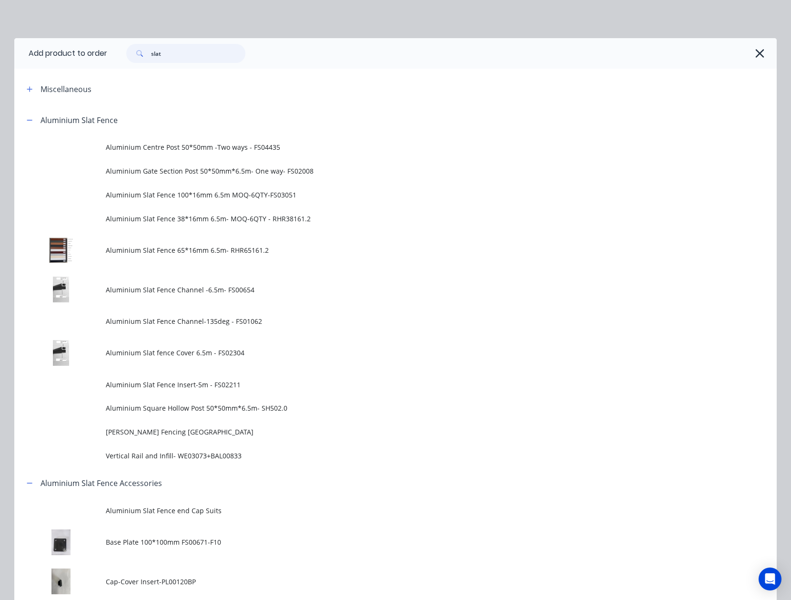
drag, startPoint x: 172, startPoint y: 58, endPoint x: 104, endPoint y: 51, distance: 68.1
click at [107, 51] on div "slat" at bounding box center [437, 53] width 660 height 19
type input "cover"
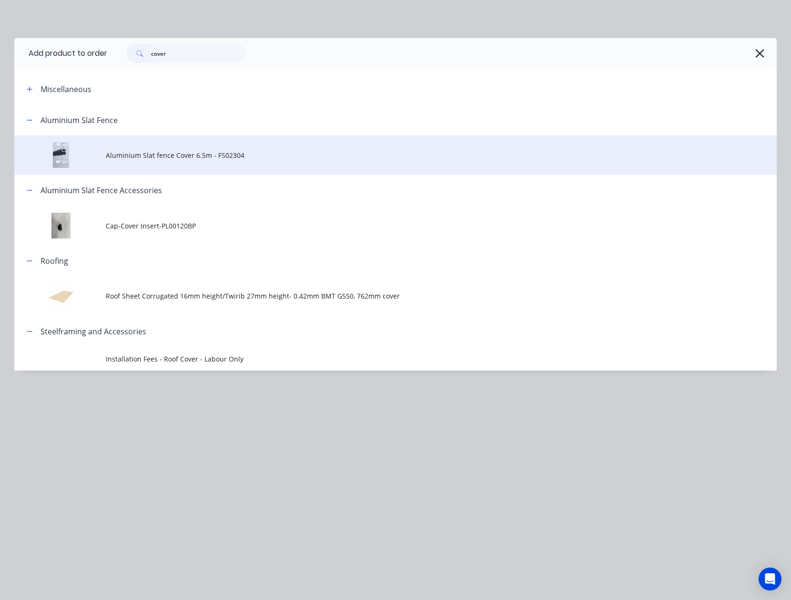
click at [252, 149] on td "Aluminium Slat fence Cover 6.5m - FS02304" at bounding box center [441, 155] width 671 height 40
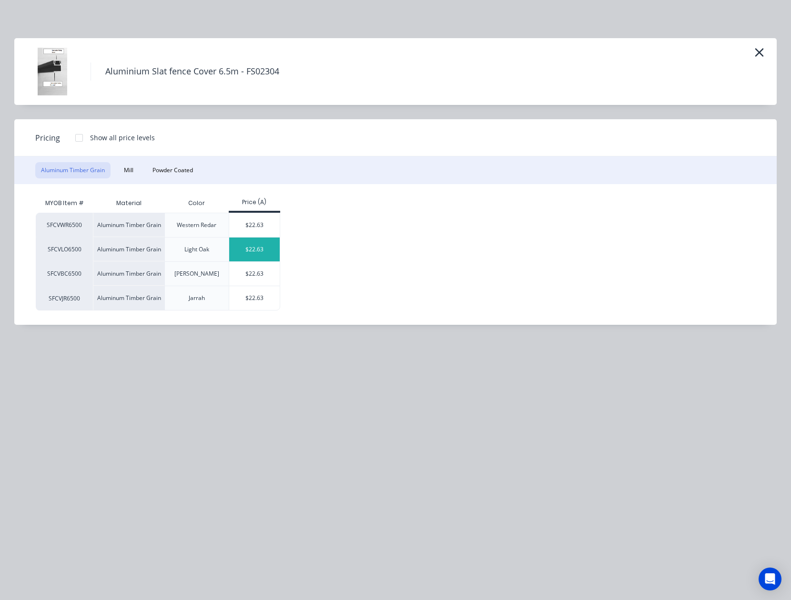
click at [263, 242] on div "$22.63" at bounding box center [254, 249] width 51 height 24
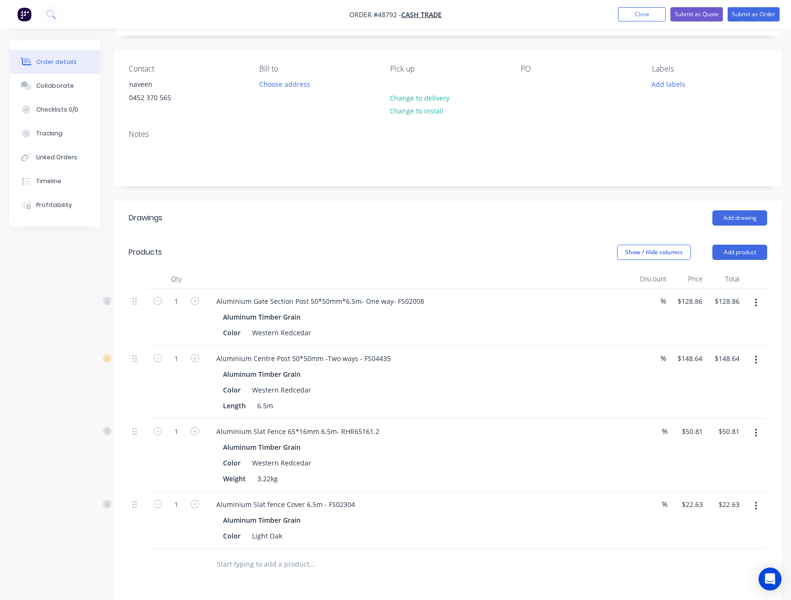
click at [754, 439] on button "button" at bounding box center [756, 432] width 22 height 17
click at [738, 458] on div "Edit" at bounding box center [722, 458] width 73 height 14
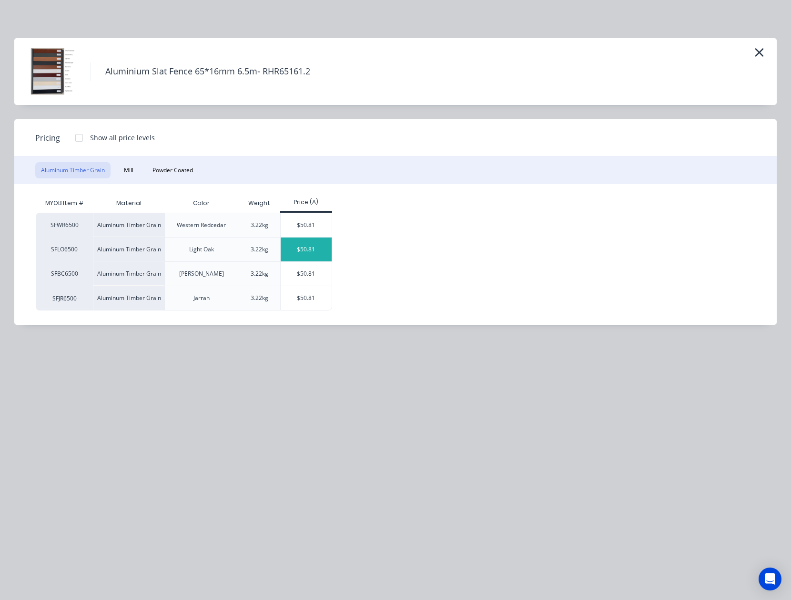
click at [311, 253] on div "$50.81" at bounding box center [306, 249] width 51 height 24
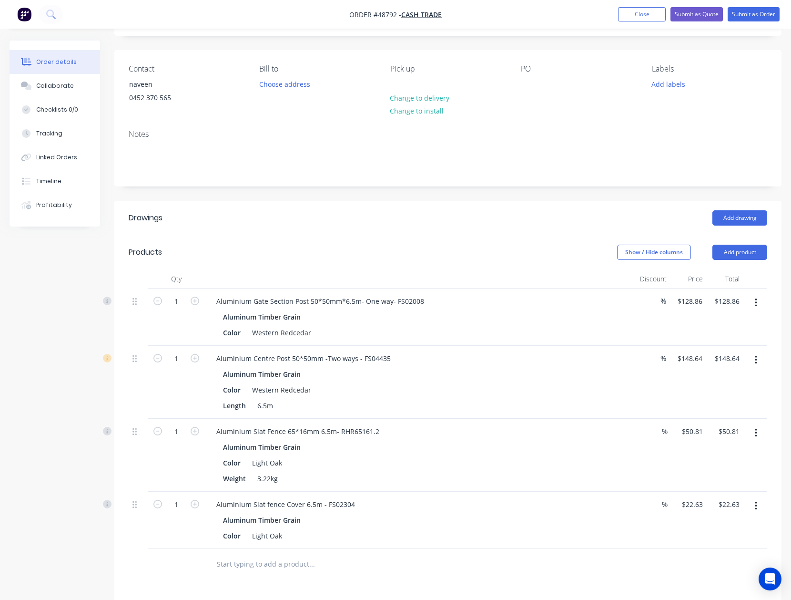
click at [751, 363] on button "button" at bounding box center [756, 359] width 22 height 17
click at [748, 382] on div "Edit" at bounding box center [722, 385] width 73 height 14
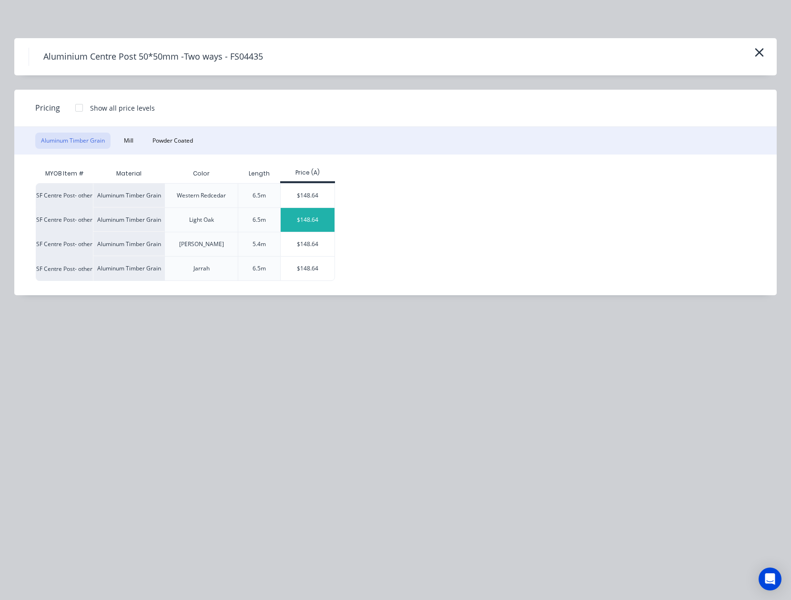
click at [320, 228] on div "$148.64" at bounding box center [308, 220] width 54 height 24
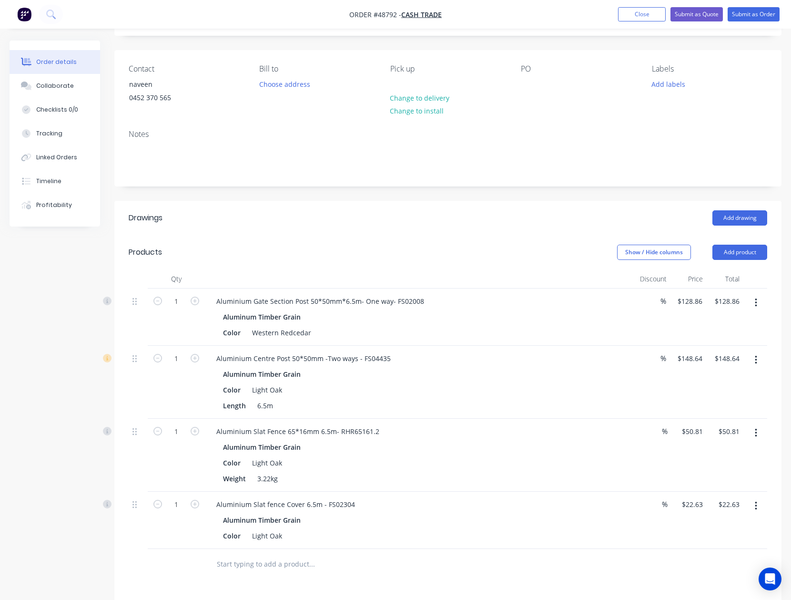
click at [753, 300] on button "button" at bounding box center [756, 302] width 22 height 17
click at [488, 477] on div "Weight 3.22kg" at bounding box center [417, 479] width 397 height 14
click at [753, 502] on button "button" at bounding box center [756, 505] width 22 height 17
click at [734, 527] on div "Edit" at bounding box center [722, 531] width 73 height 14
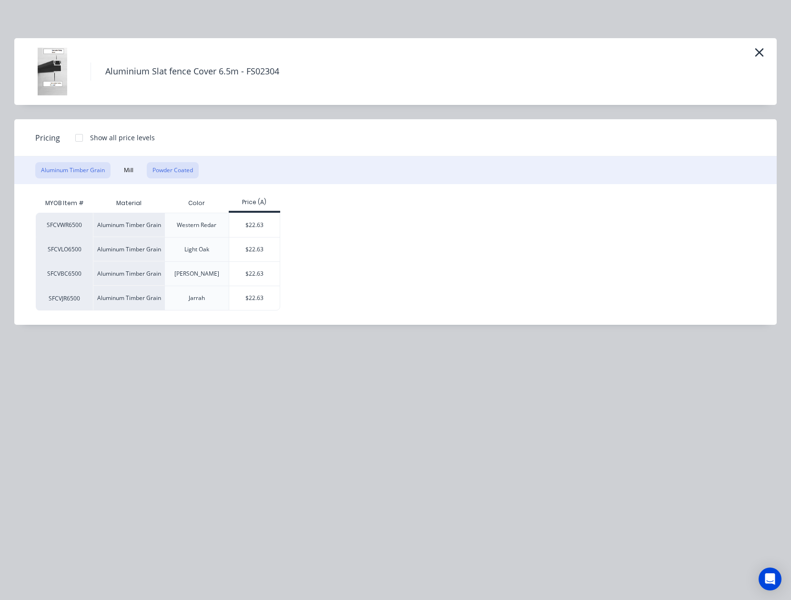
click at [180, 176] on button "Powder Coated" at bounding box center [173, 170] width 52 height 16
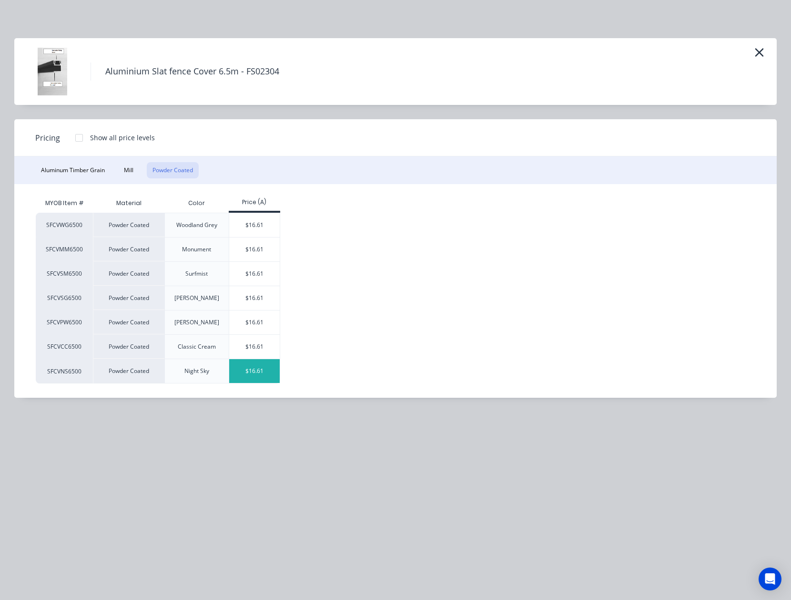
click at [262, 361] on div "$16.61" at bounding box center [254, 371] width 51 height 24
type input "$16.61"
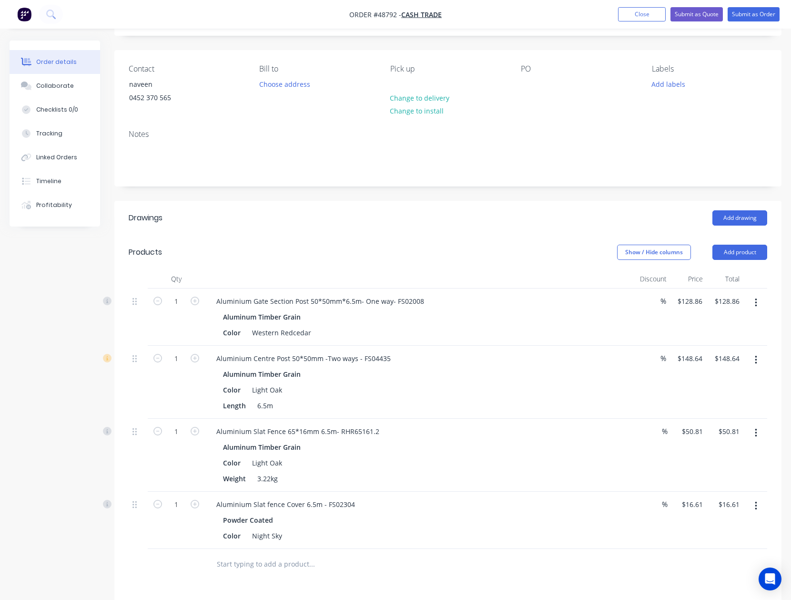
click at [755, 363] on icon "button" at bounding box center [756, 360] width 2 height 10
click at [738, 393] on button "Edit" at bounding box center [722, 384] width 91 height 19
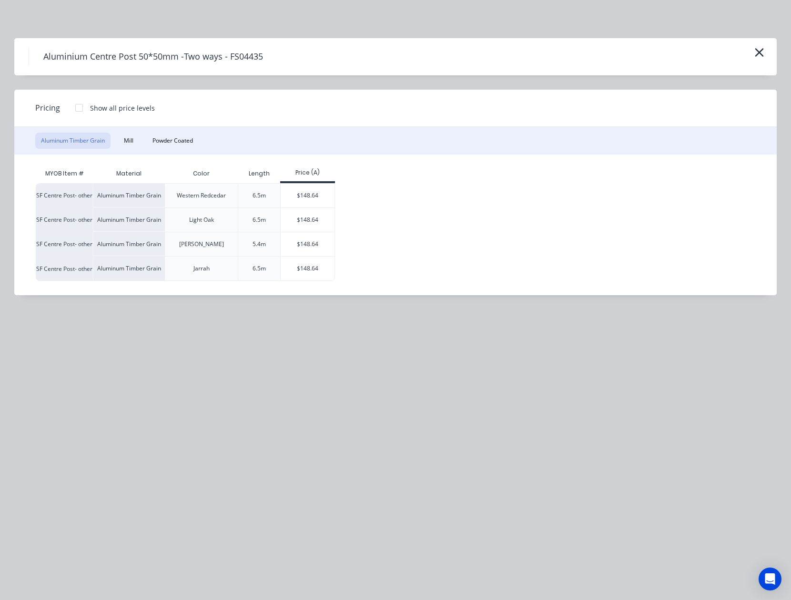
click at [178, 151] on div "Aluminum Timber Grain Mill Powder Coated" at bounding box center [395, 141] width 763 height 28
click at [178, 140] on button "Powder Coated" at bounding box center [173, 141] width 52 height 16
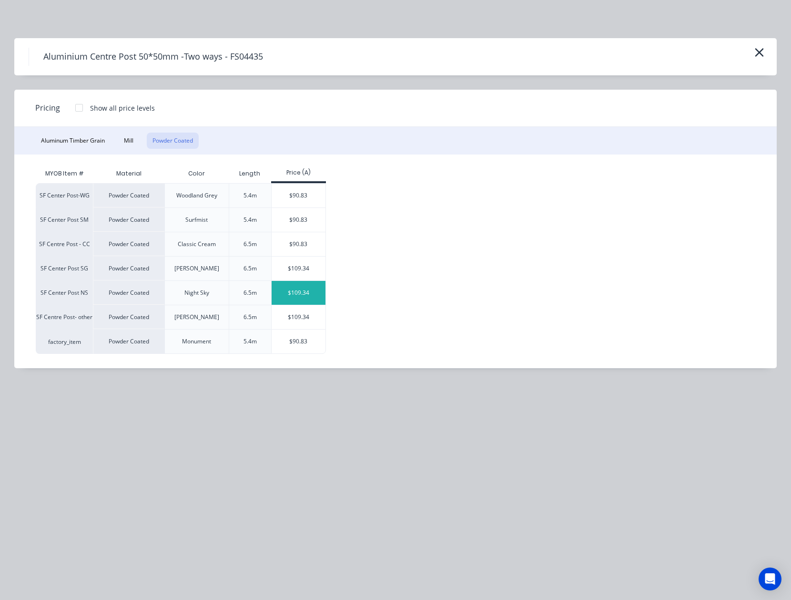
click at [315, 290] on div "$109.34" at bounding box center [299, 293] width 54 height 24
type input "$109.34"
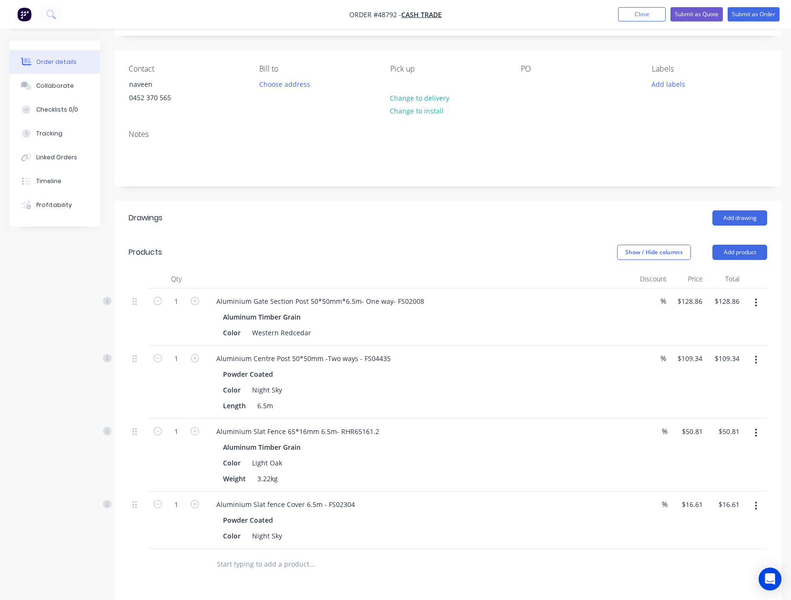
click at [756, 298] on icon "button" at bounding box center [756, 302] width 2 height 10
click at [738, 323] on div "Edit" at bounding box center [722, 328] width 73 height 14
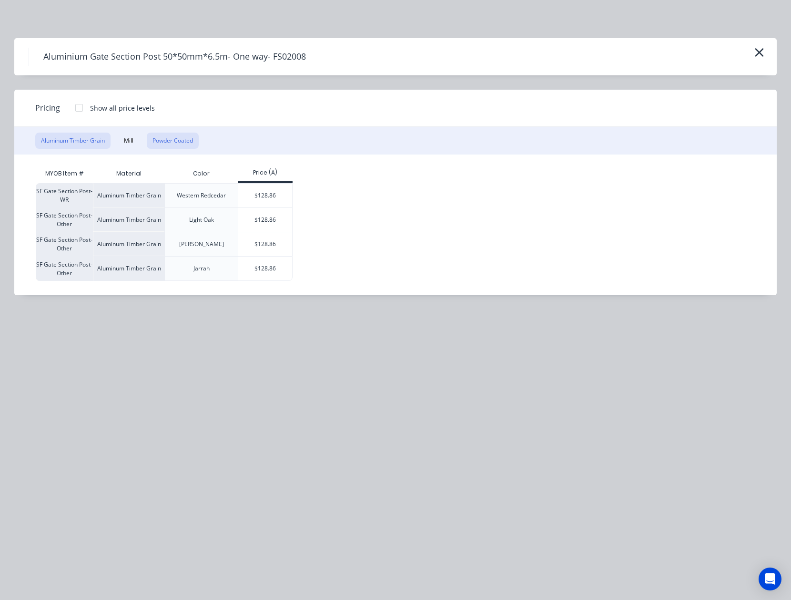
click at [185, 138] on button "Powder Coated" at bounding box center [173, 141] width 52 height 16
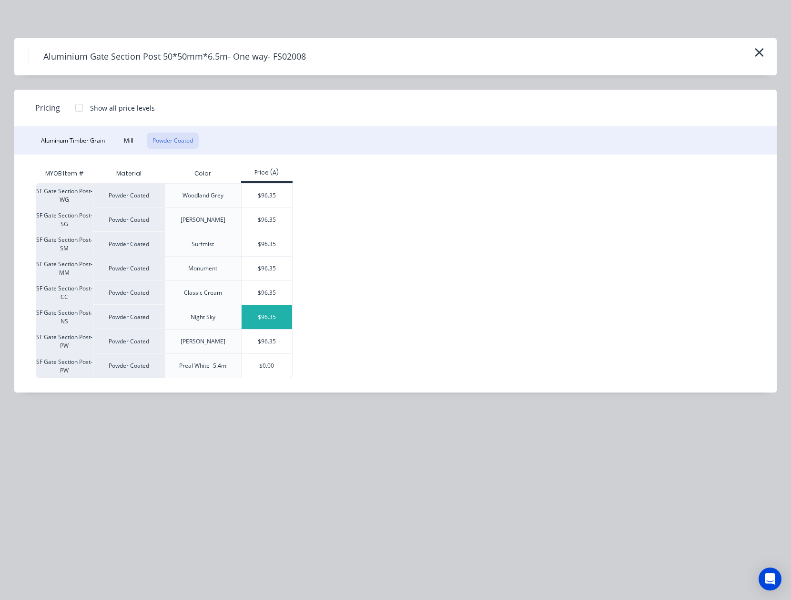
click at [278, 319] on div "$96.35" at bounding box center [267, 317] width 51 height 24
type input "$96.35"
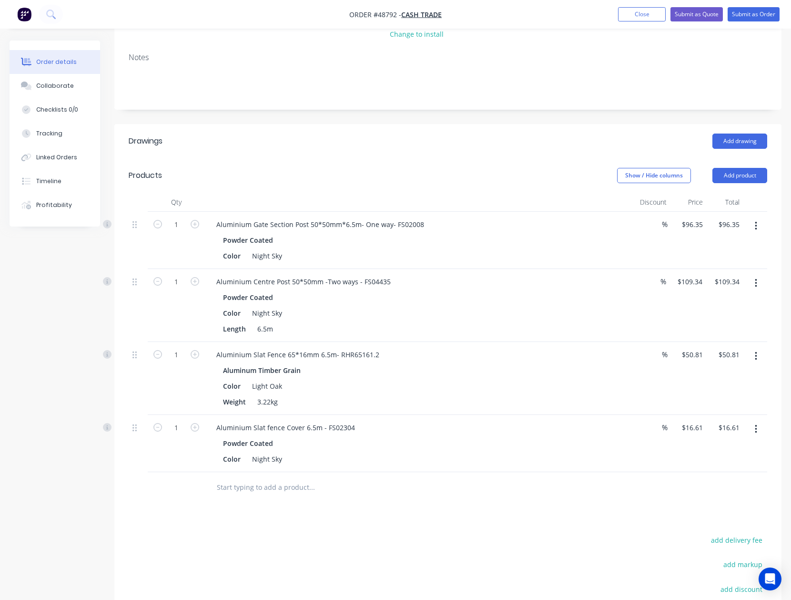
scroll to position [132, 0]
click at [735, 176] on button "Add product" at bounding box center [740, 175] width 55 height 15
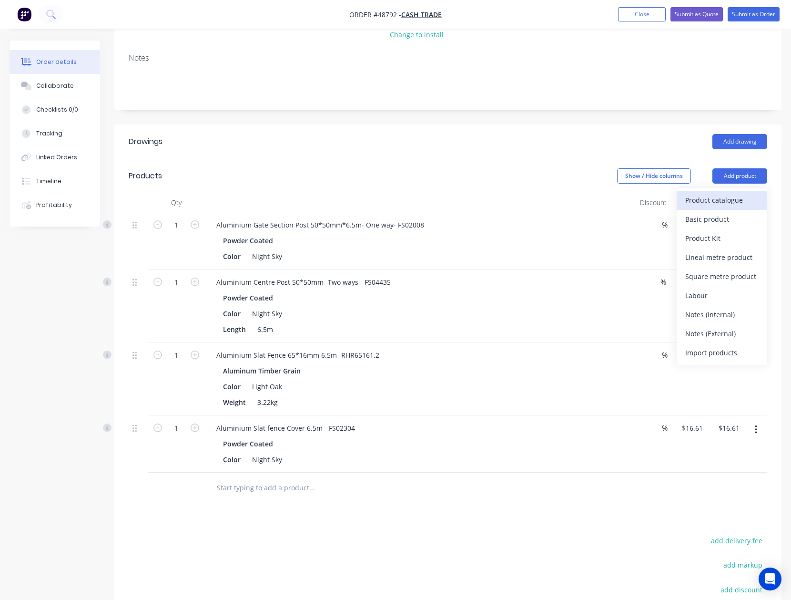
click at [737, 197] on div "Product catalogue" at bounding box center [722, 200] width 73 height 14
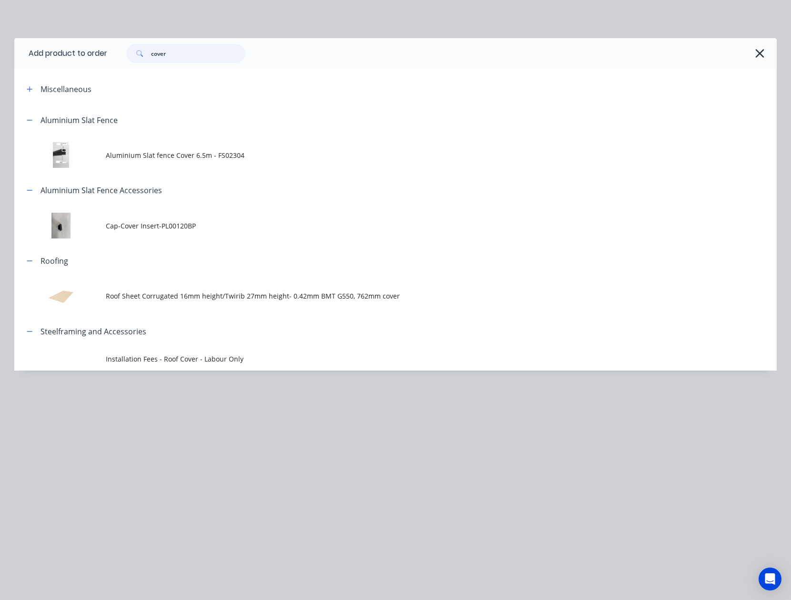
drag, startPoint x: 204, startPoint y: 51, endPoint x: 100, endPoint y: 52, distance: 104.4
click at [100, 52] on header "Add product to order cover" at bounding box center [395, 53] width 763 height 31
type input "8"
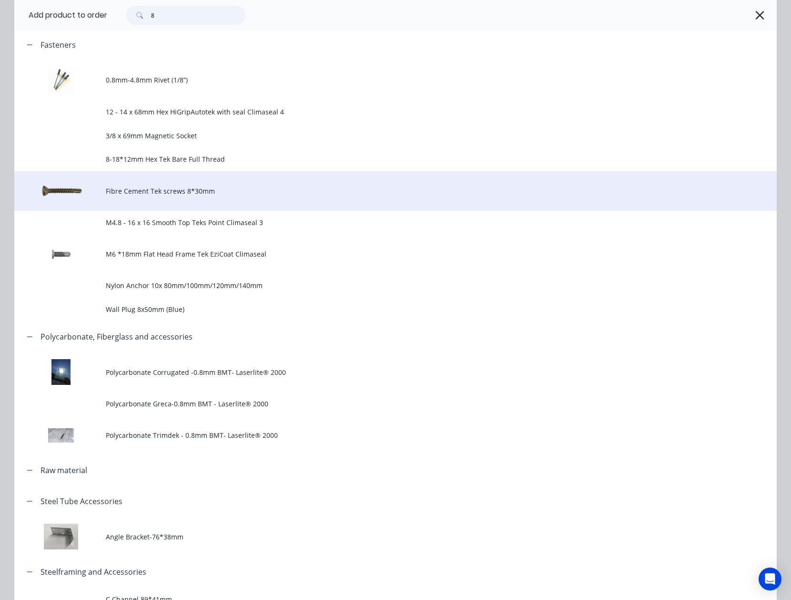
scroll to position [508, 0]
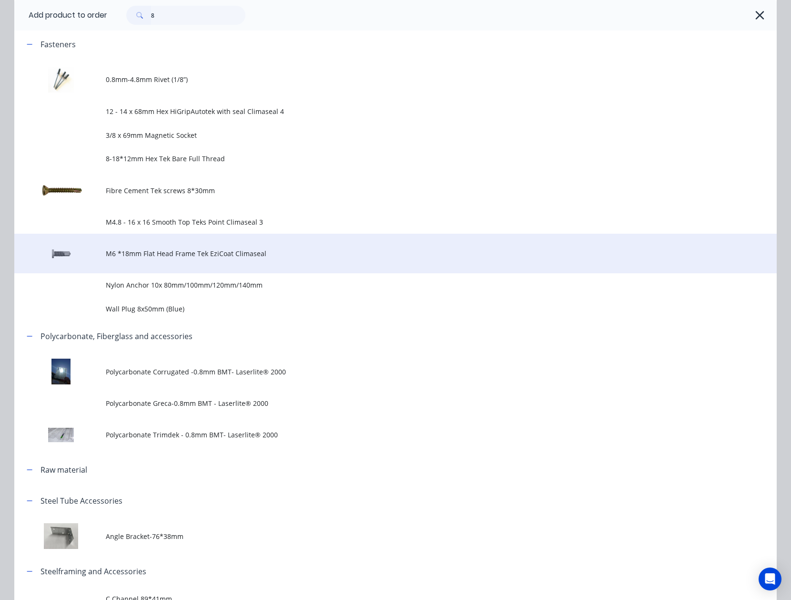
click at [225, 252] on span "M6 *18mm Flat Head Frame Tek EziCoat Climaseal" at bounding box center [374, 253] width 537 height 10
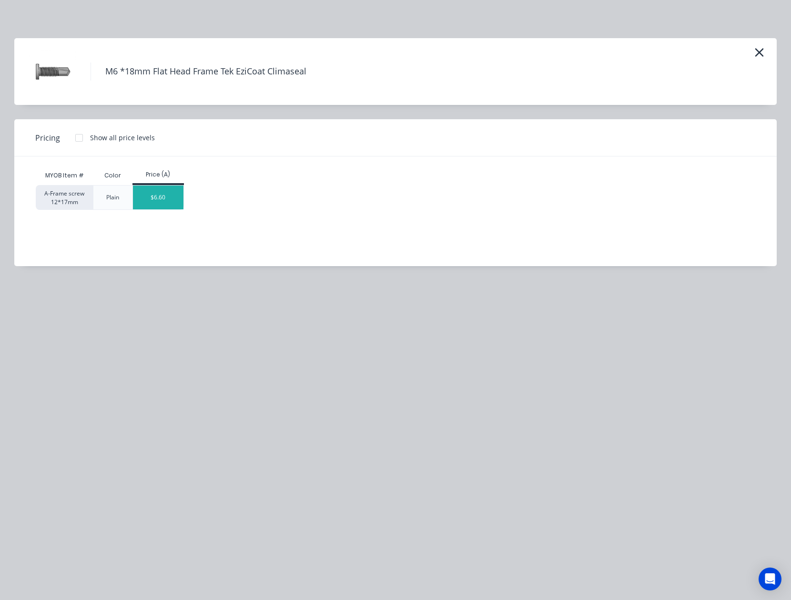
click at [161, 201] on div "$6.60" at bounding box center [158, 197] width 51 height 24
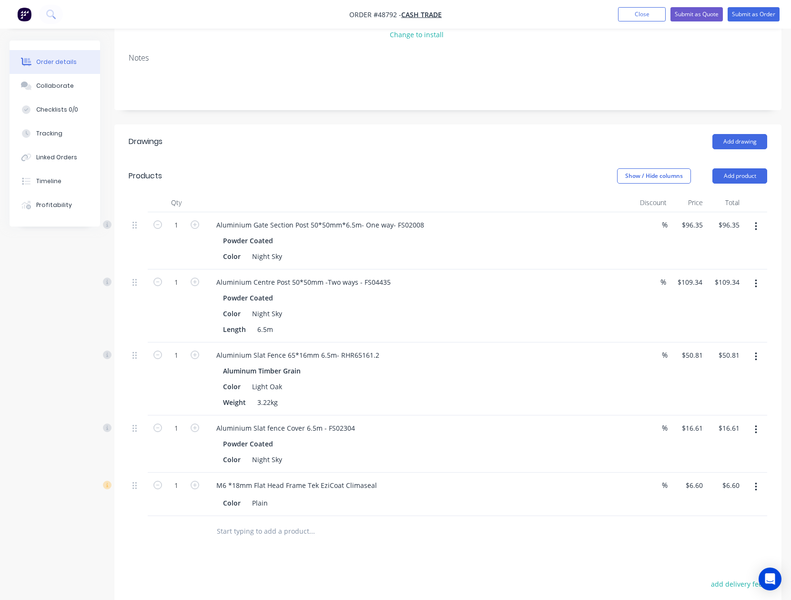
drag, startPoint x: 761, startPoint y: 227, endPoint x: 748, endPoint y: 235, distance: 15.4
click at [759, 227] on button "button" at bounding box center [756, 226] width 22 height 17
click at [740, 250] on div "Edit" at bounding box center [722, 252] width 73 height 14
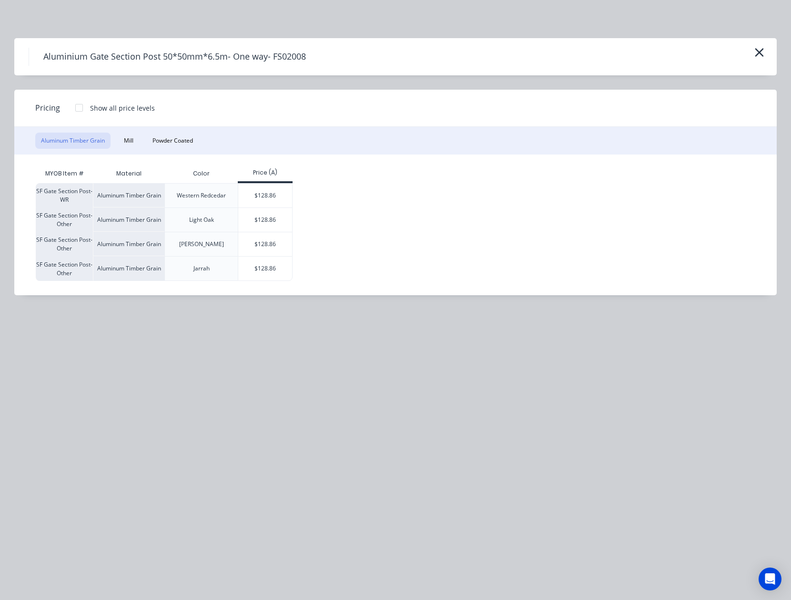
click at [755, 57] on icon "button" at bounding box center [760, 52] width 10 height 13
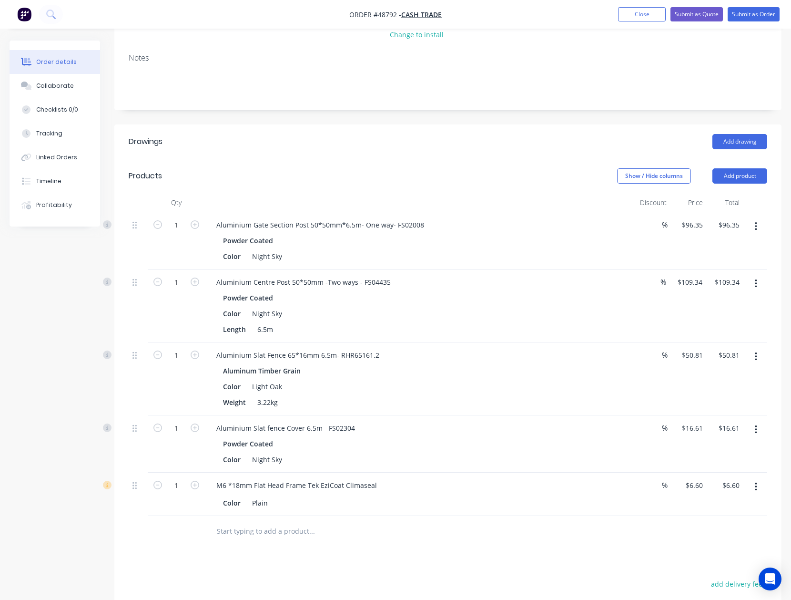
click at [759, 356] on button "button" at bounding box center [756, 356] width 22 height 17
click at [736, 382] on div "Edit" at bounding box center [722, 382] width 73 height 14
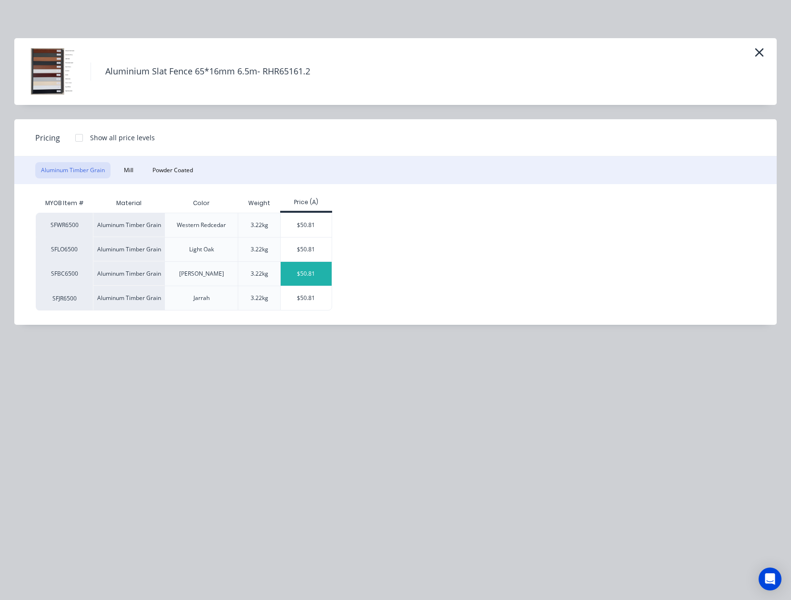
click at [321, 271] on div "$50.81" at bounding box center [306, 274] width 51 height 24
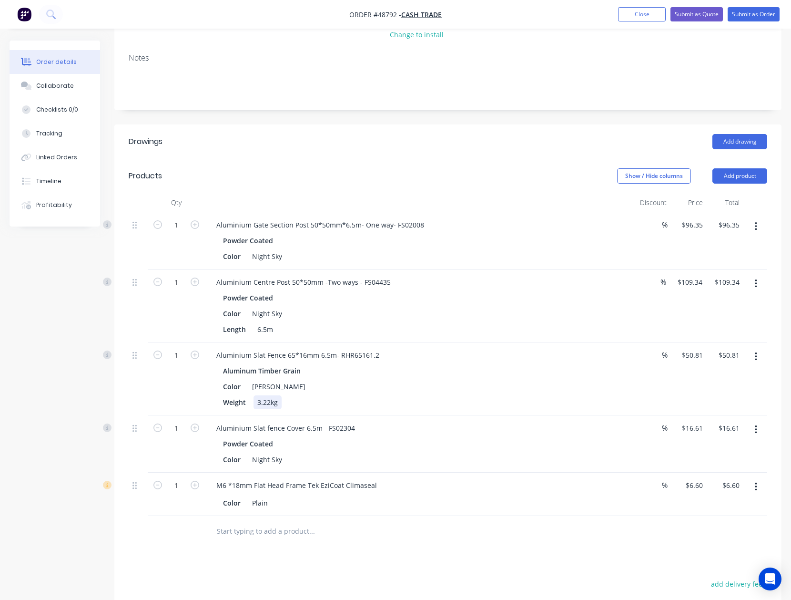
click at [432, 405] on div "Weight 3.22kg" at bounding box center [417, 402] width 397 height 14
click at [756, 491] on icon "button" at bounding box center [756, 486] width 2 height 9
click at [739, 514] on div "Edit" at bounding box center [722, 512] width 73 height 14
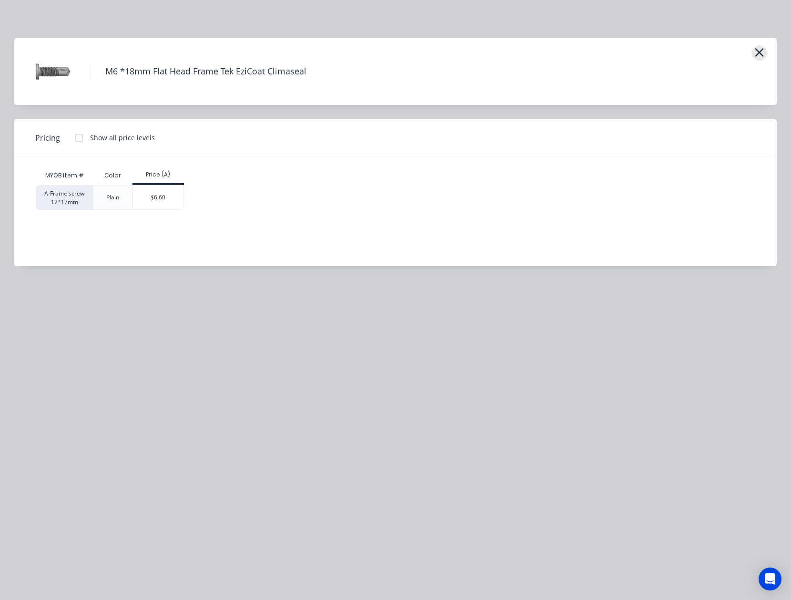
click at [763, 47] on icon "button" at bounding box center [760, 52] width 10 height 13
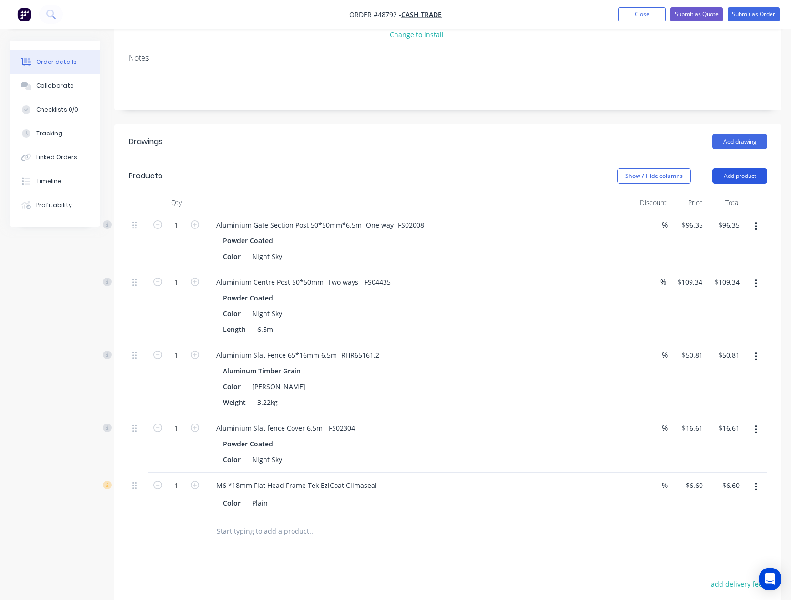
click at [749, 178] on button "Add product" at bounding box center [740, 175] width 55 height 15
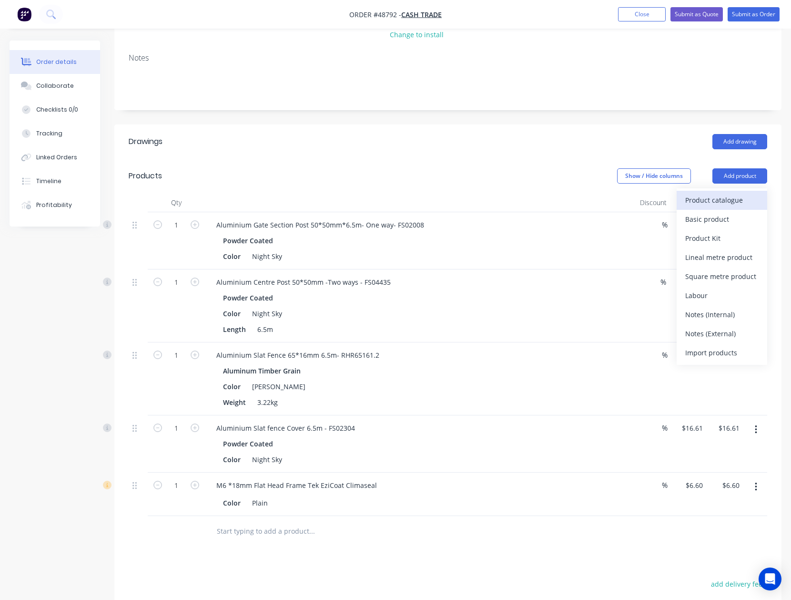
click at [729, 192] on button "Product catalogue" at bounding box center [722, 200] width 91 height 19
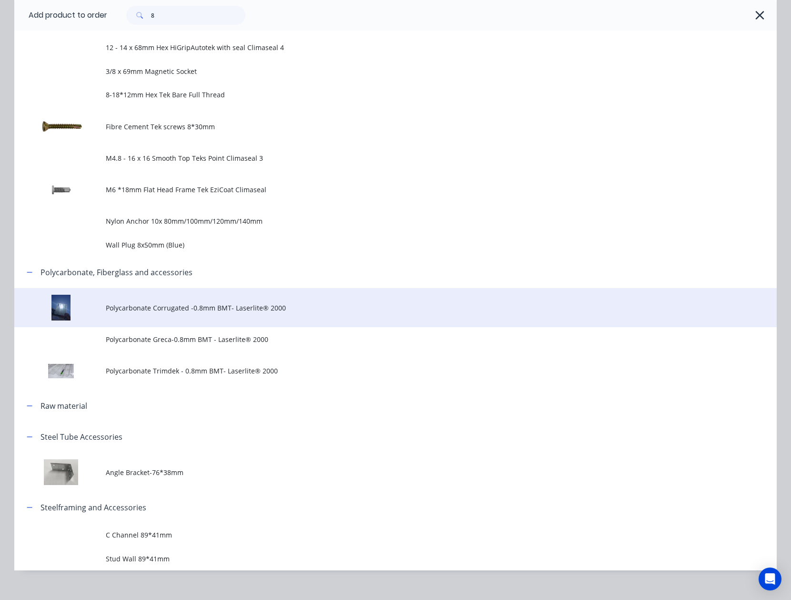
scroll to position [508, 0]
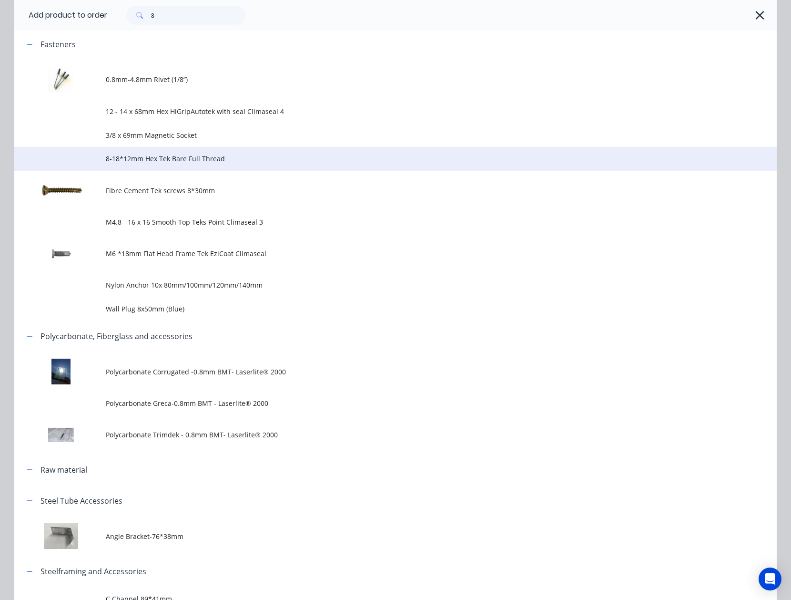
click at [261, 153] on td "8-18*12mm Hex Tek Bare Full Thread" at bounding box center [441, 159] width 671 height 24
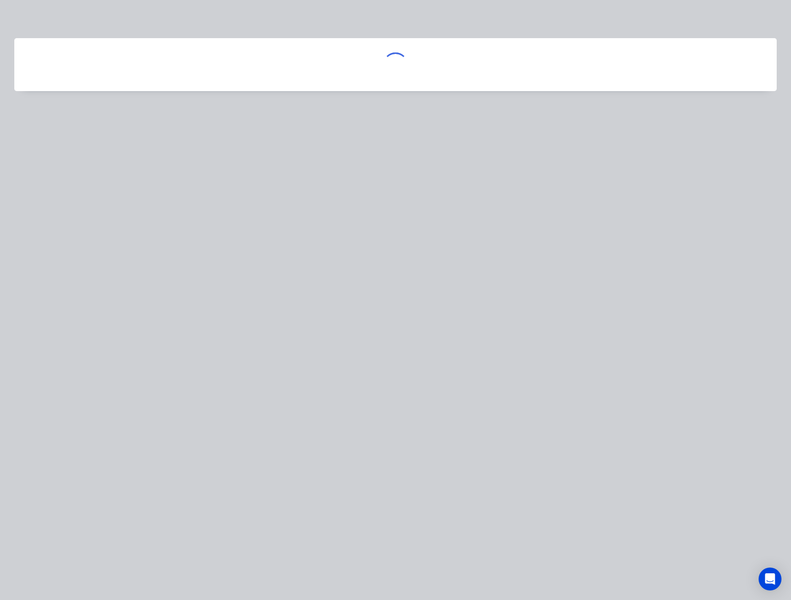
scroll to position [0, 0]
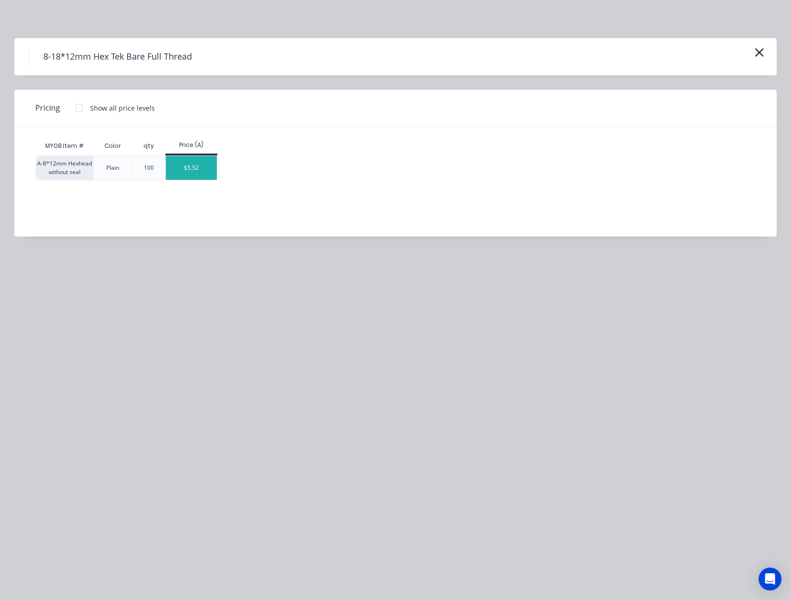
click at [201, 168] on div "$5.52" at bounding box center [191, 168] width 51 height 24
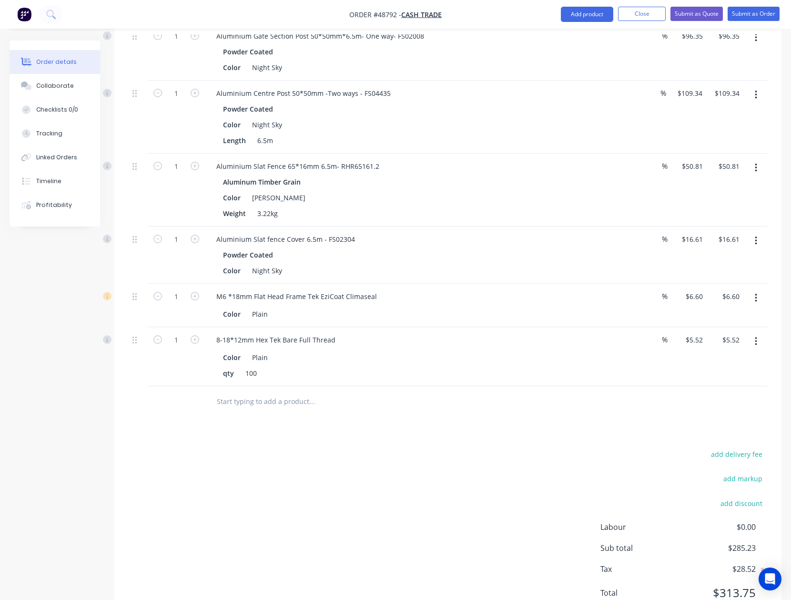
scroll to position [298, 0]
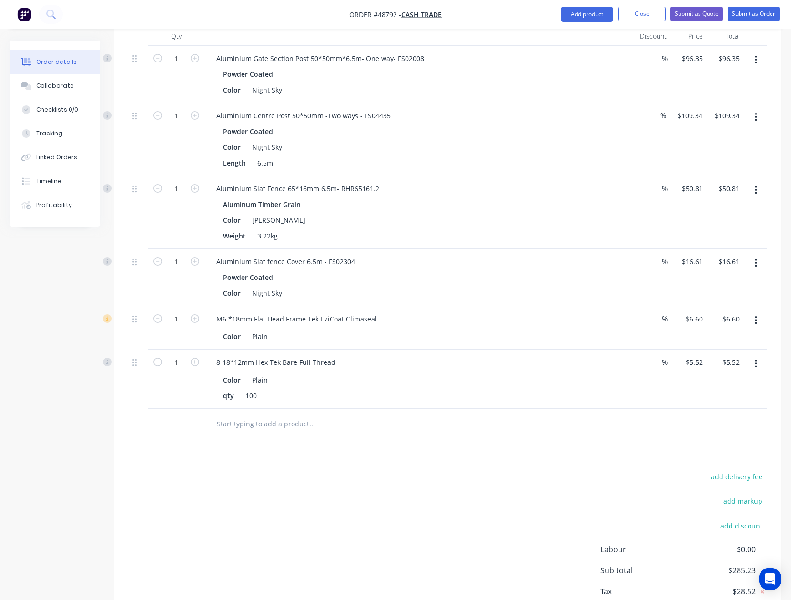
click at [754, 318] on button "button" at bounding box center [756, 320] width 22 height 17
drag, startPoint x: 681, startPoint y: 402, endPoint x: 534, endPoint y: 420, distance: 148.4
click at [681, 401] on button "Delete" at bounding box center [722, 402] width 91 height 19
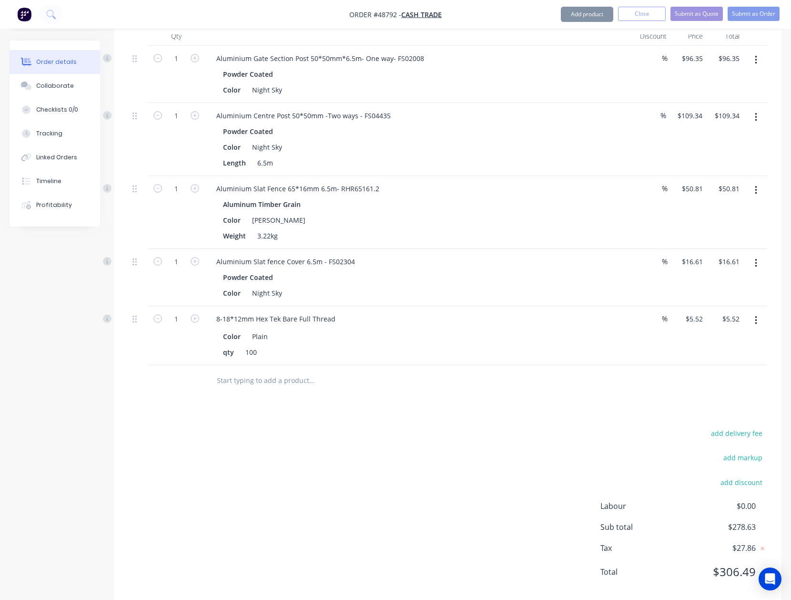
click at [522, 424] on div "Drawings Add drawing Products Show / Hide columns Add product Qty Discount Pric…" at bounding box center [447, 281] width 667 height 646
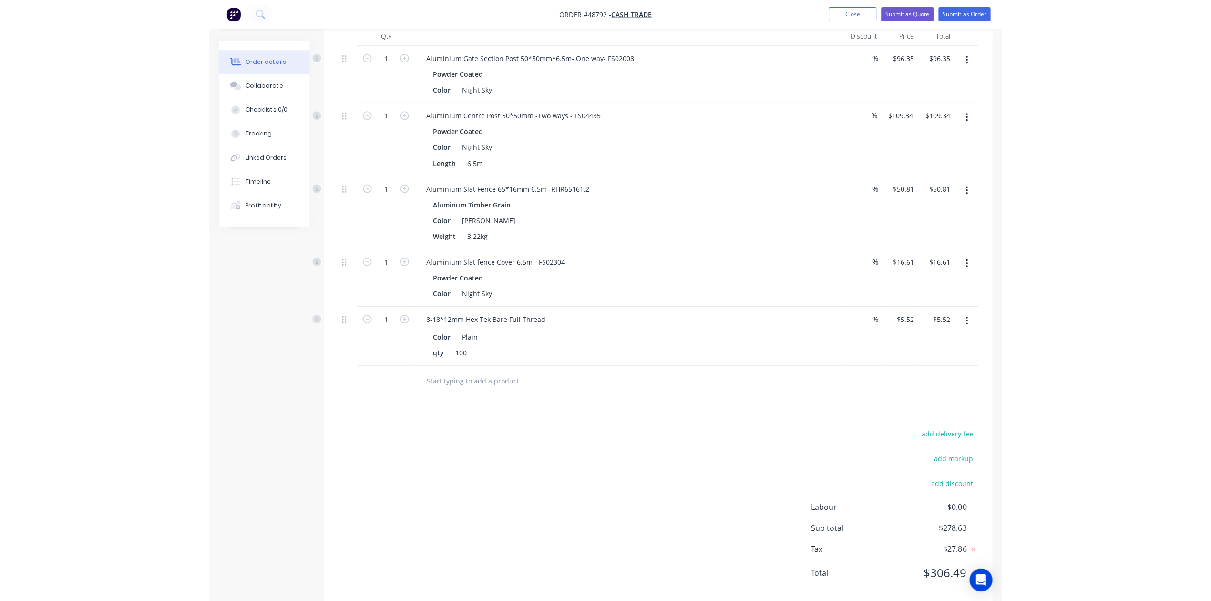
scroll to position [0, 0]
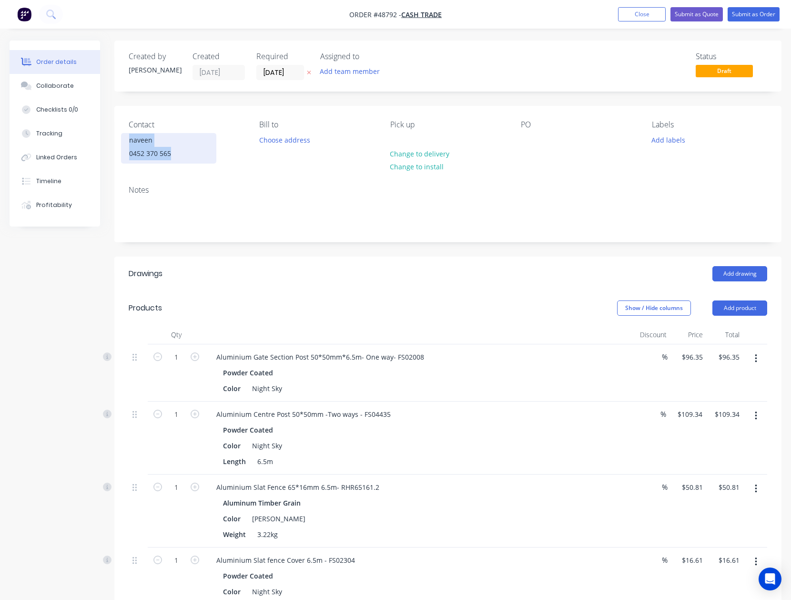
copy div "naveen 0452 370 565"
drag, startPoint x: 190, startPoint y: 161, endPoint x: 130, endPoint y: 137, distance: 64.6
click at [130, 137] on div "naveen 0452 370 565" at bounding box center [168, 148] width 95 height 31
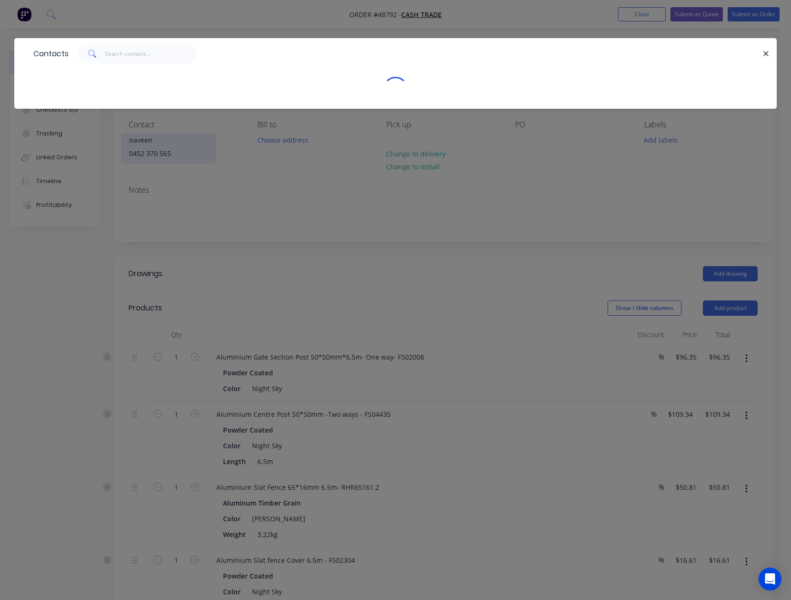
click at [130, 137] on div "Contacts" at bounding box center [395, 300] width 791 height 600
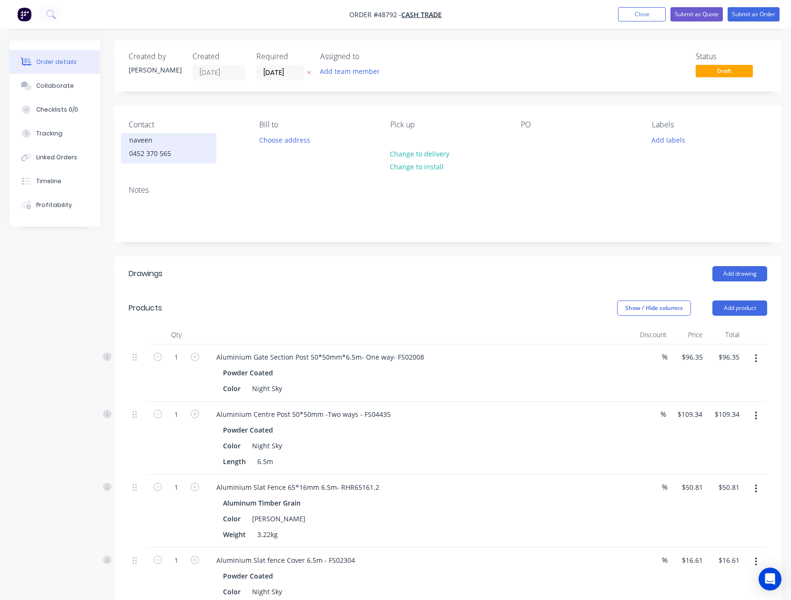
click at [130, 137] on div "naveen" at bounding box center [168, 139] width 79 height 13
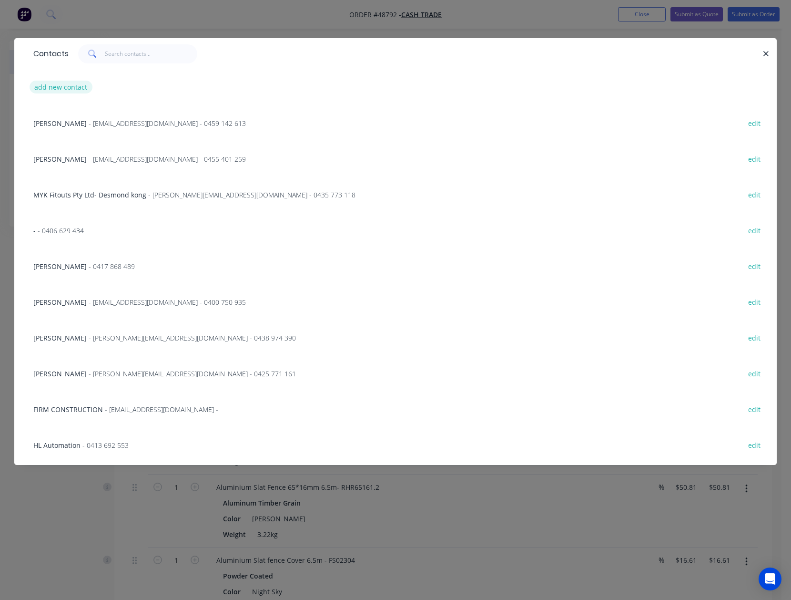
click at [63, 87] on button "add new contact" at bounding box center [61, 87] width 63 height 13
select select "AU"
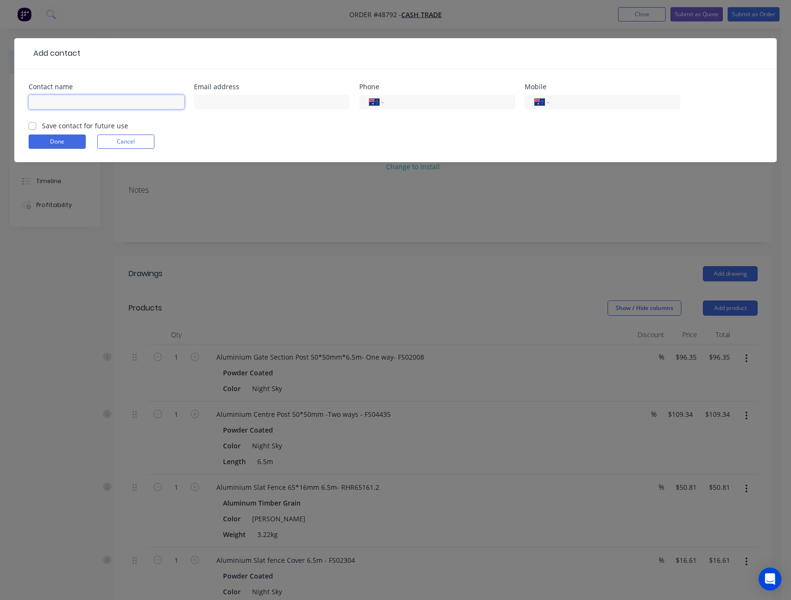
click at [63, 101] on input "text" at bounding box center [107, 102] width 156 height 14
paste input "naveen 0452 370 565"
drag, startPoint x: 58, startPoint y: 103, endPoint x: 136, endPoint y: 109, distance: 78.9
click at [136, 109] on div "naveen 0452 370 565" at bounding box center [107, 106] width 156 height 28
type input "naveen"
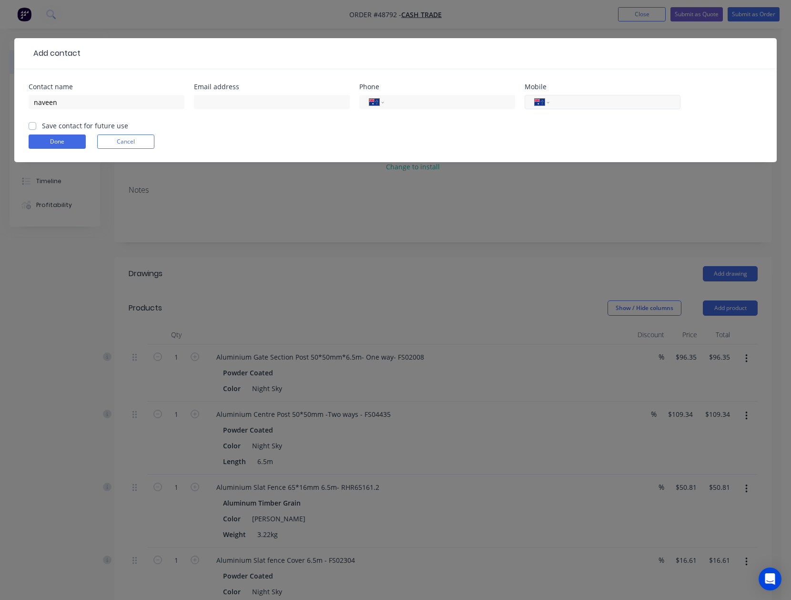
click at [582, 106] on input "tel" at bounding box center [613, 102] width 114 height 11
paste input "0452 370 565"
type input "0452 370 565"
click at [466, 145] on div "Done Cancel" at bounding box center [396, 141] width 734 height 14
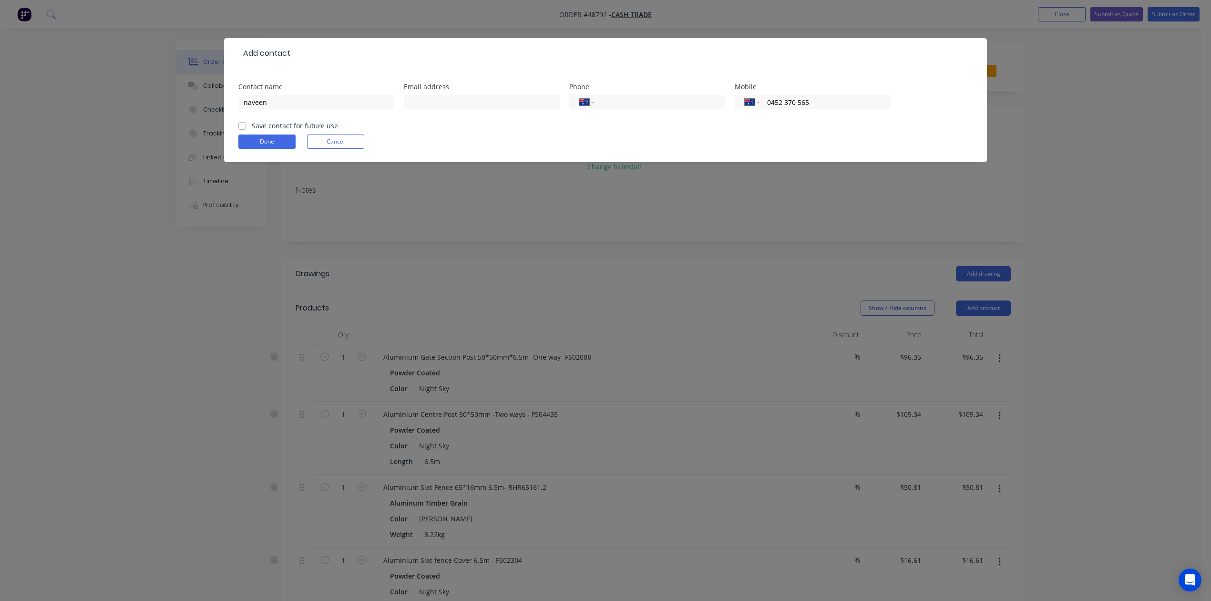
drag, startPoint x: 457, startPoint y: 94, endPoint x: 455, endPoint y: 100, distance: 6.0
click at [457, 94] on div at bounding box center [482, 106] width 156 height 28
click at [455, 100] on input "text" at bounding box center [482, 102] width 156 height 14
paste input "naveen@iaewl.com"
type input "naveen@iaewl.com"
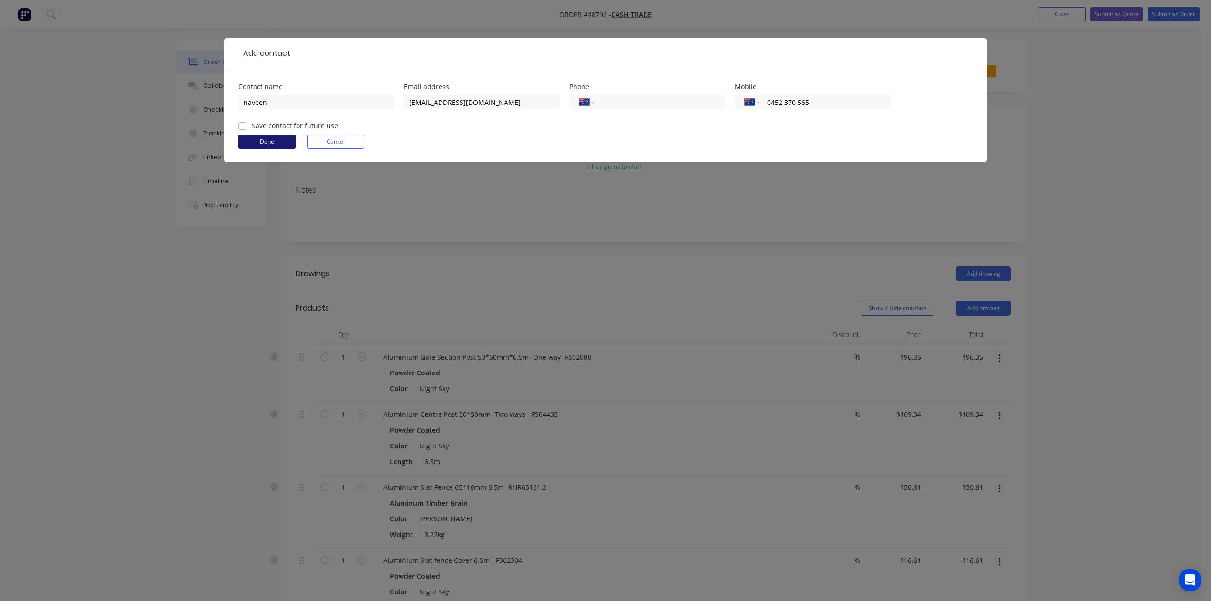
click at [243, 144] on button "Done" at bounding box center [266, 141] width 57 height 14
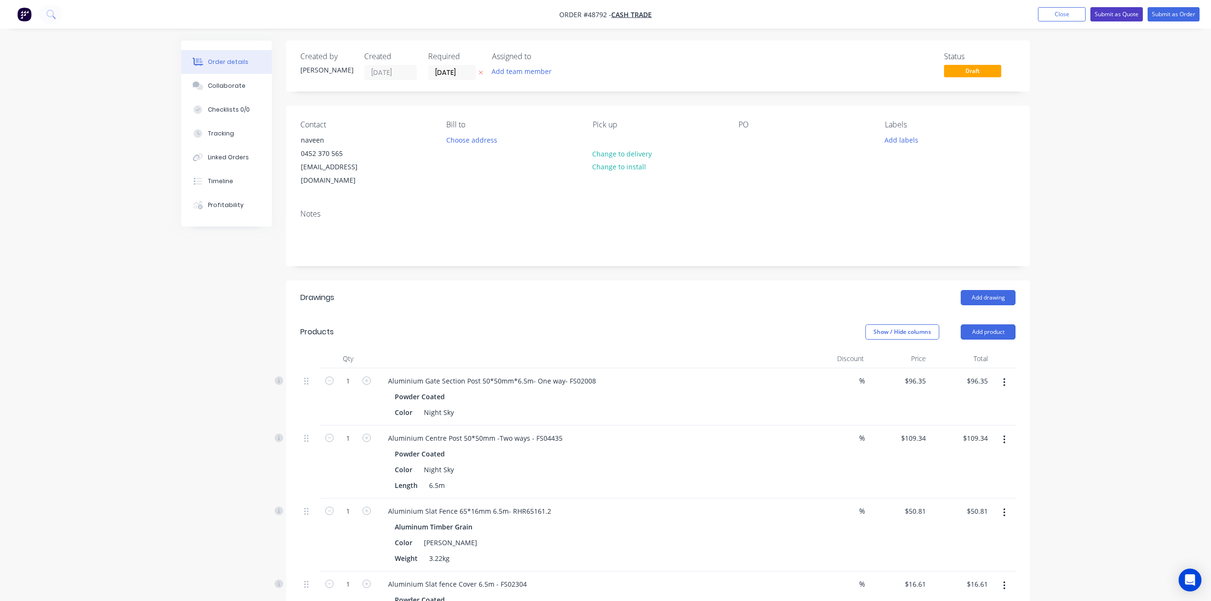
click at [800, 16] on button "Submit as Quote" at bounding box center [1116, 14] width 52 height 14
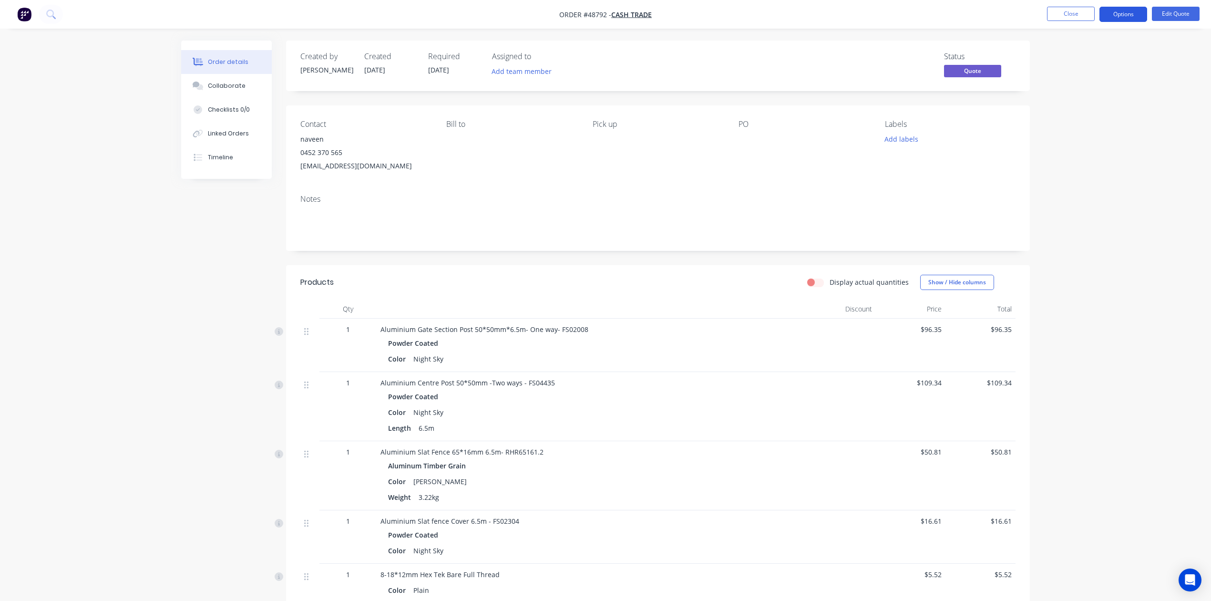
click at [800, 13] on button "Options" at bounding box center [1123, 14] width 48 height 15
click at [800, 53] on div "Quote" at bounding box center [1095, 58] width 88 height 14
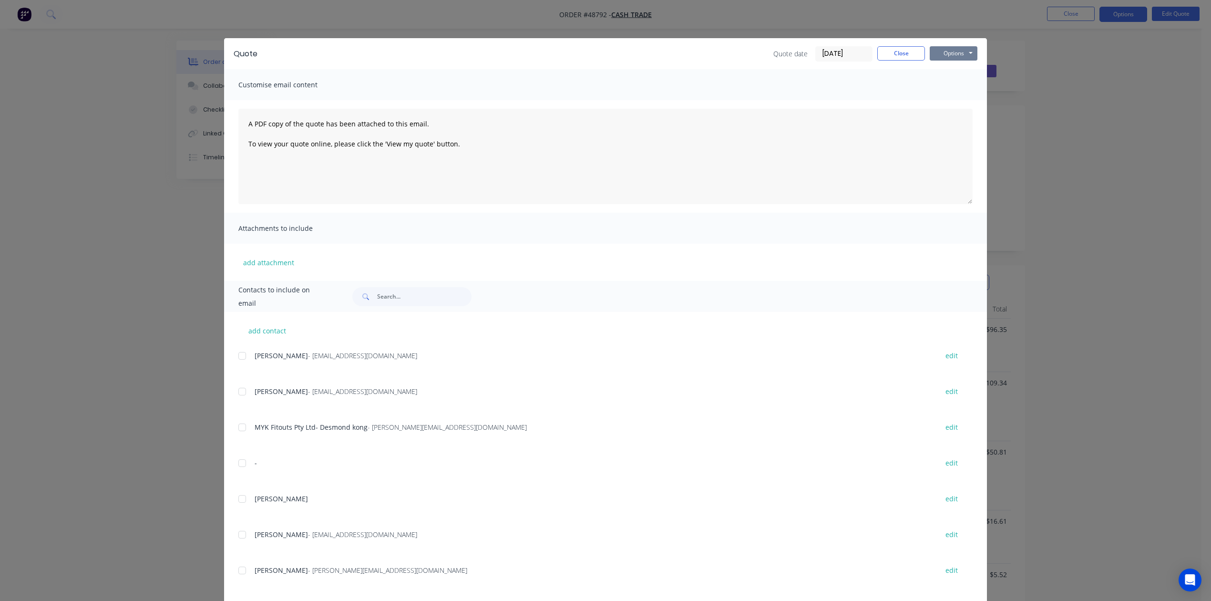
click at [800, 54] on button "Options" at bounding box center [954, 53] width 48 height 14
click at [800, 79] on button "Print" at bounding box center [960, 86] width 61 height 16
click at [800, 54] on button "Close" at bounding box center [901, 53] width 48 height 14
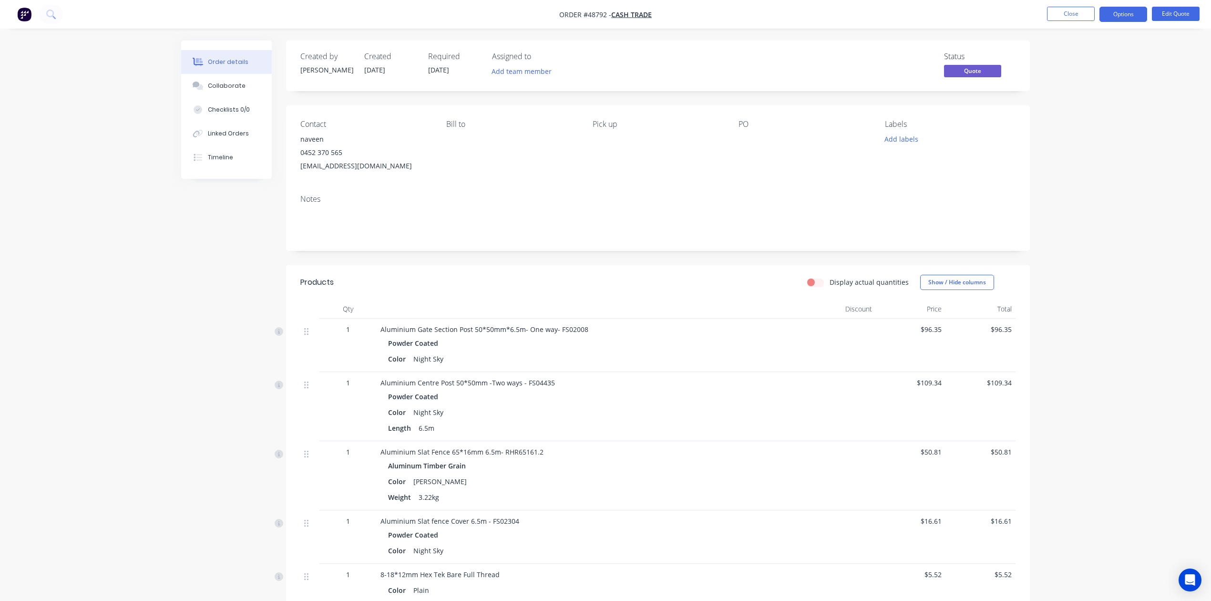
click at [693, 336] on div "Aluminium Gate Section Post 50*50mm*6.5m- One way- FS02008 Powder Coated Color …" at bounding box center [591, 344] width 429 height 53
drag, startPoint x: 367, startPoint y: 169, endPoint x: 307, endPoint y: 169, distance: 59.6
click at [304, 167] on div "naveen@iaewl.com" at bounding box center [365, 165] width 131 height 13
click at [307, 195] on div "Notes" at bounding box center [657, 199] width 715 height 9
drag, startPoint x: 362, startPoint y: 167, endPoint x: 292, endPoint y: 170, distance: 70.6
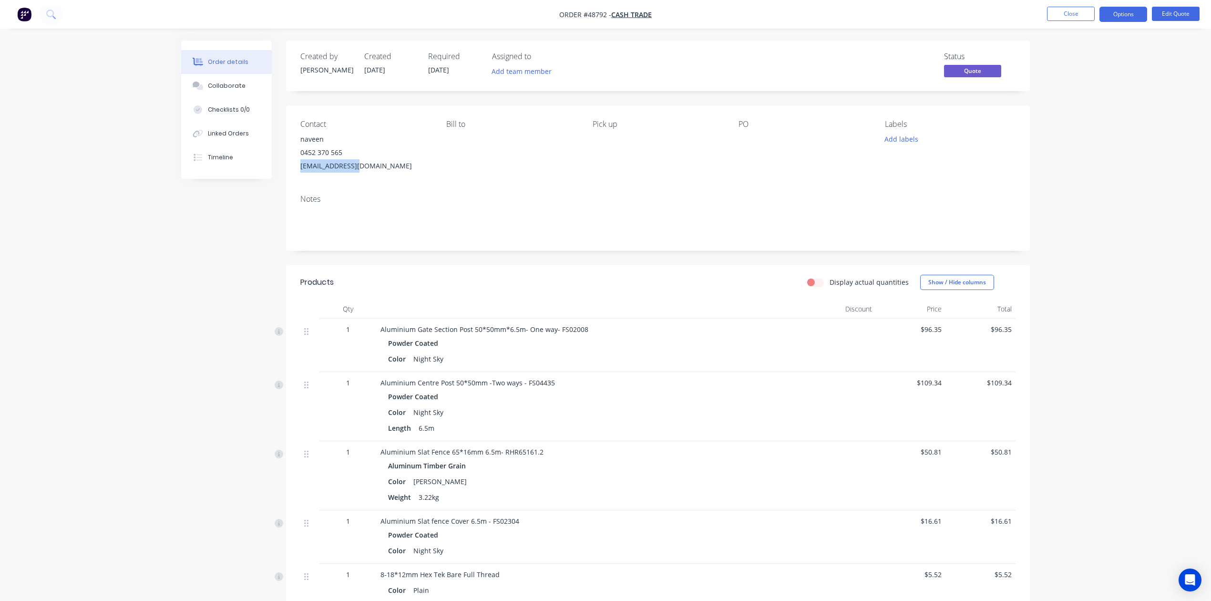
click at [292, 170] on div "Contact naveen 0452 370 565 naveen@iaewl.com Bill to Pick up PO Labels Add labe…" at bounding box center [658, 146] width 744 height 82
copy div "naveen@iaewl.com"
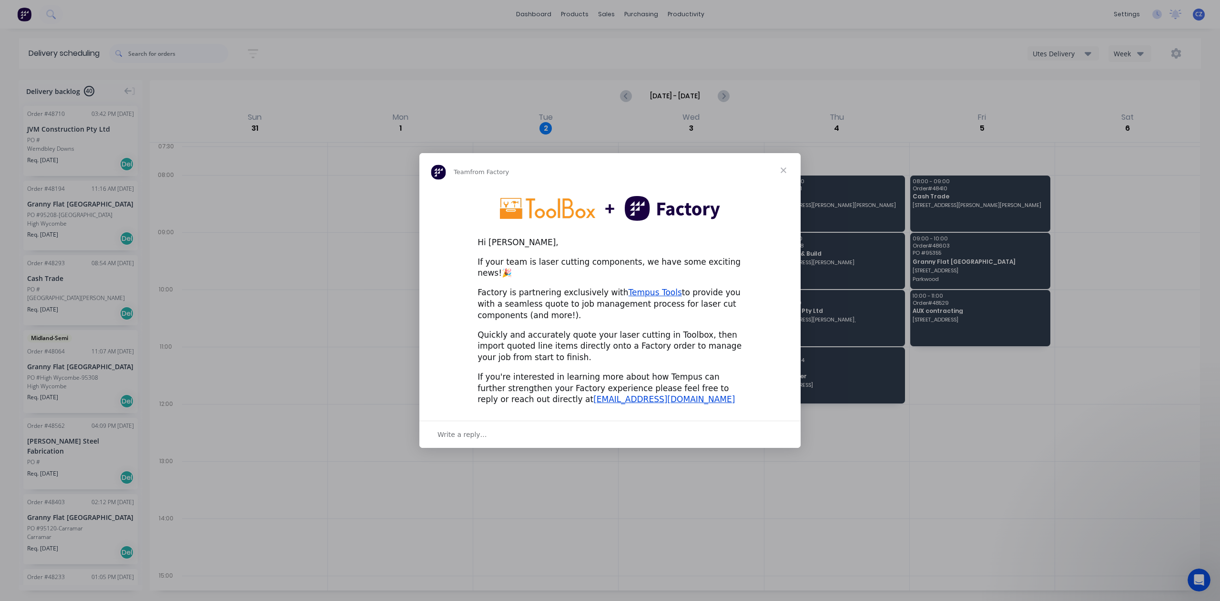
click at [785, 172] on span "Close" at bounding box center [784, 170] width 34 height 34
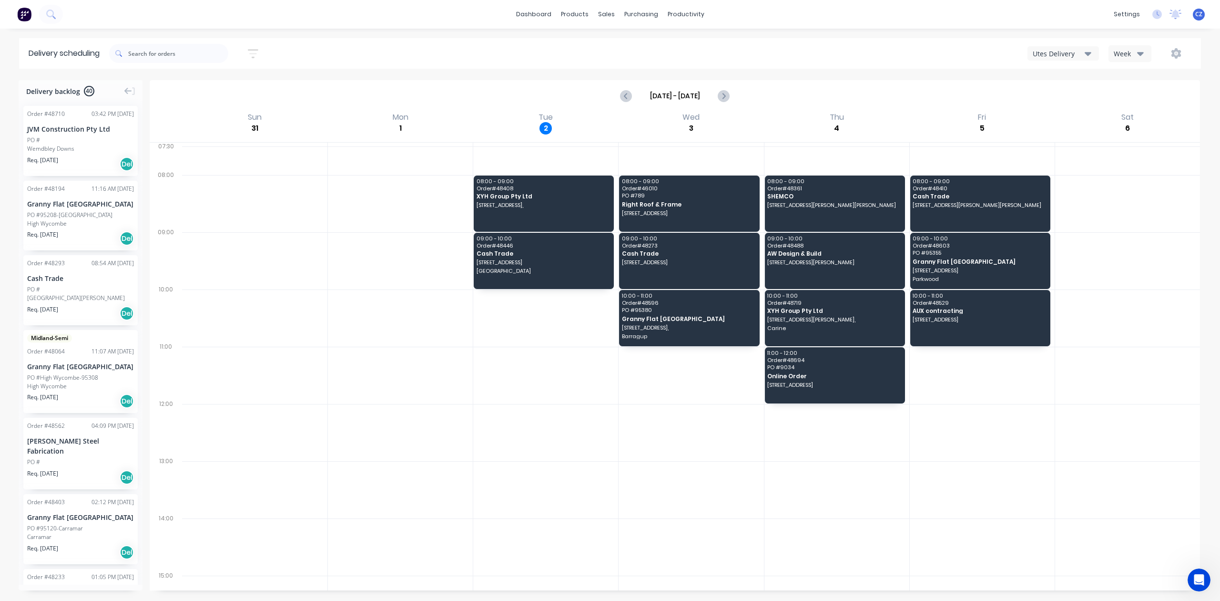
click at [1060, 47] on button "Utes Delivery" at bounding box center [1064, 53] width 72 height 14
click at [1057, 77] on div "Semi-Truck with Hiab" at bounding box center [1075, 77] width 94 height 19
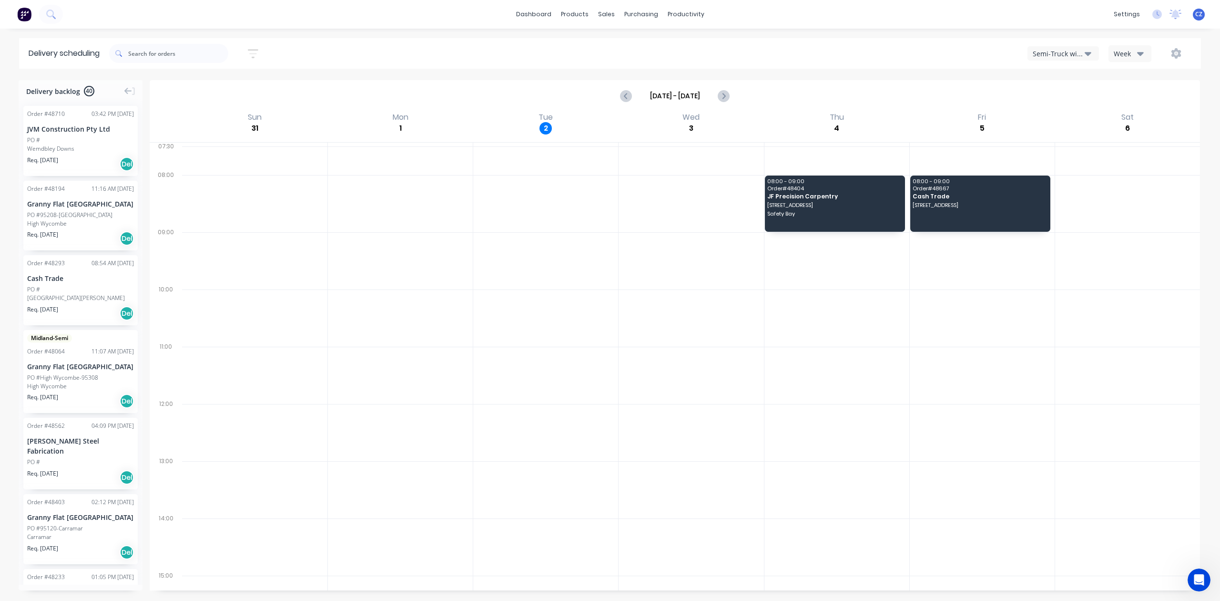
click at [1051, 49] on div "Semi-Truck with Hiab" at bounding box center [1059, 54] width 52 height 10
click at [1066, 118] on div "Utes Delivery" at bounding box center [1075, 115] width 94 height 19
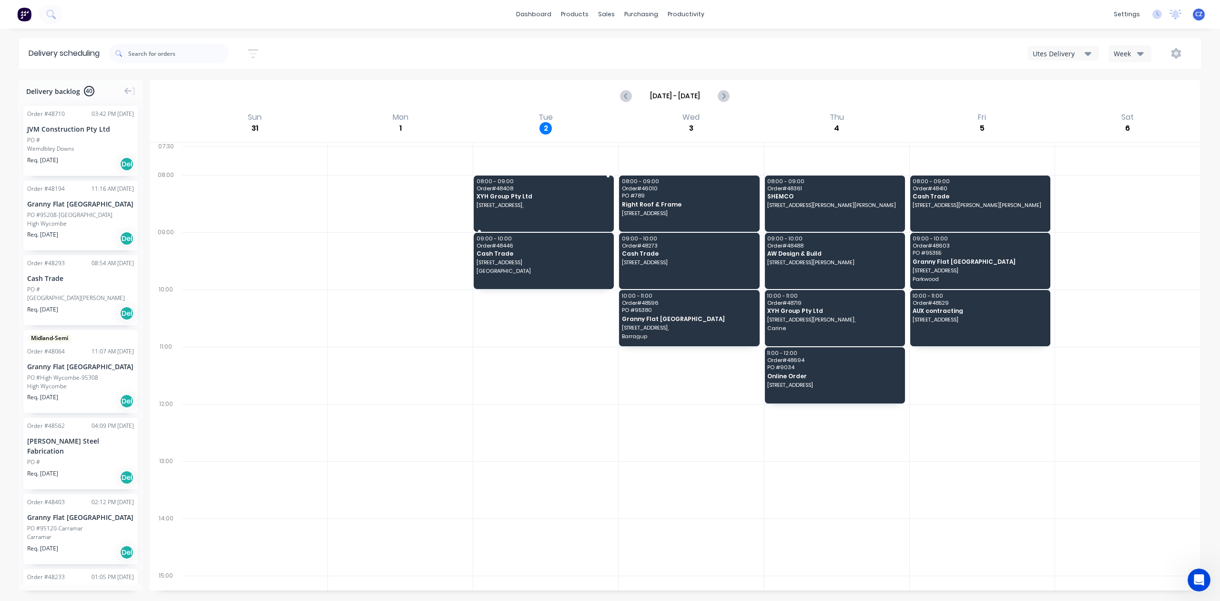
click at [571, 194] on span "XYH Group Pty Ltd" at bounding box center [543, 196] width 133 height 6
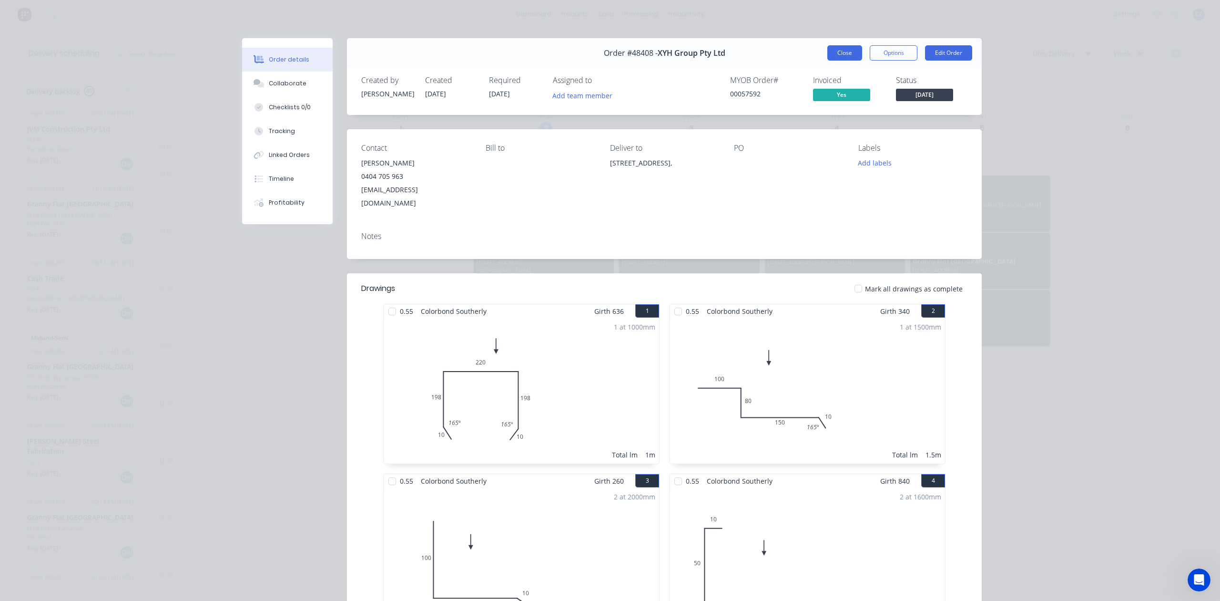
click at [838, 48] on button "Close" at bounding box center [845, 52] width 35 height 15
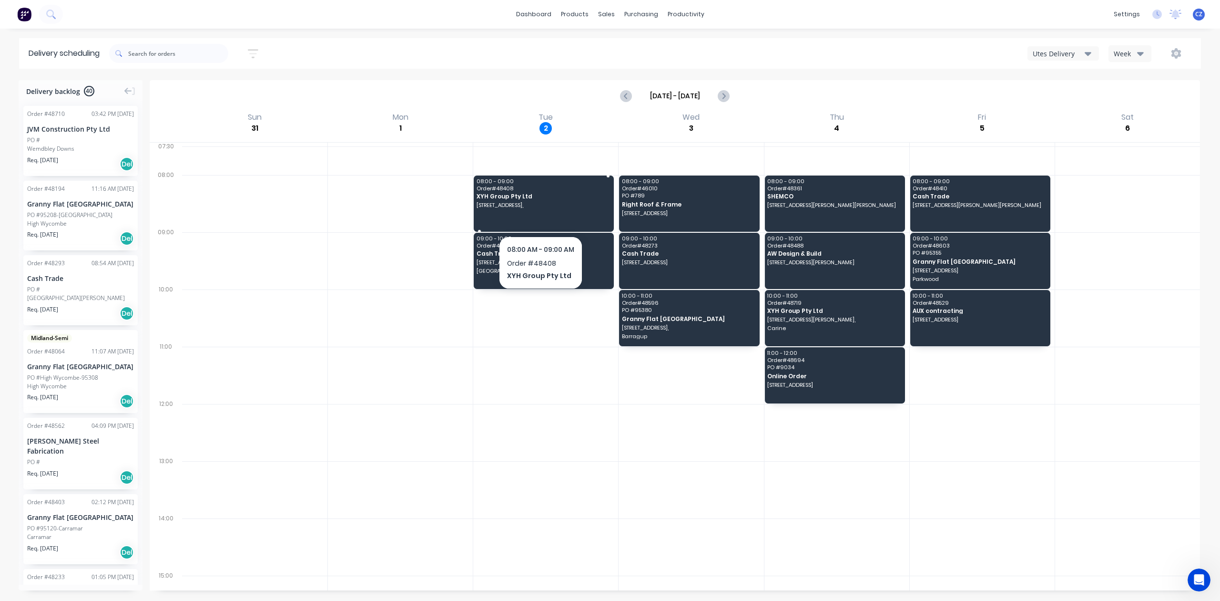
click at [579, 198] on span "XYH Group Pty Ltd" at bounding box center [543, 196] width 133 height 6
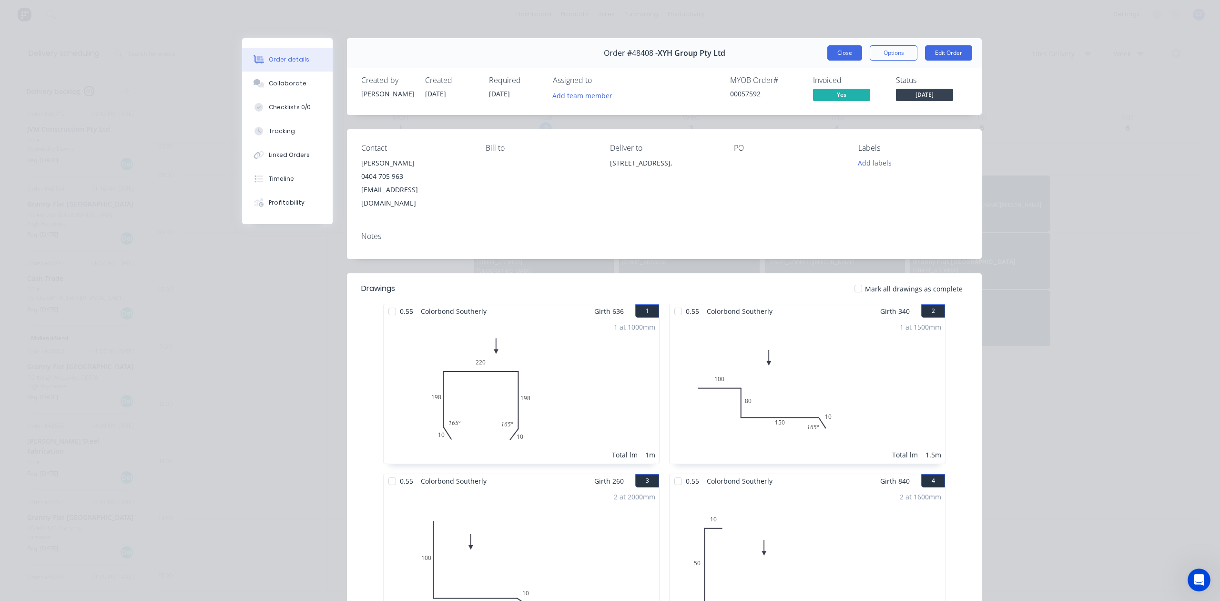
click at [837, 51] on button "Close" at bounding box center [845, 52] width 35 height 15
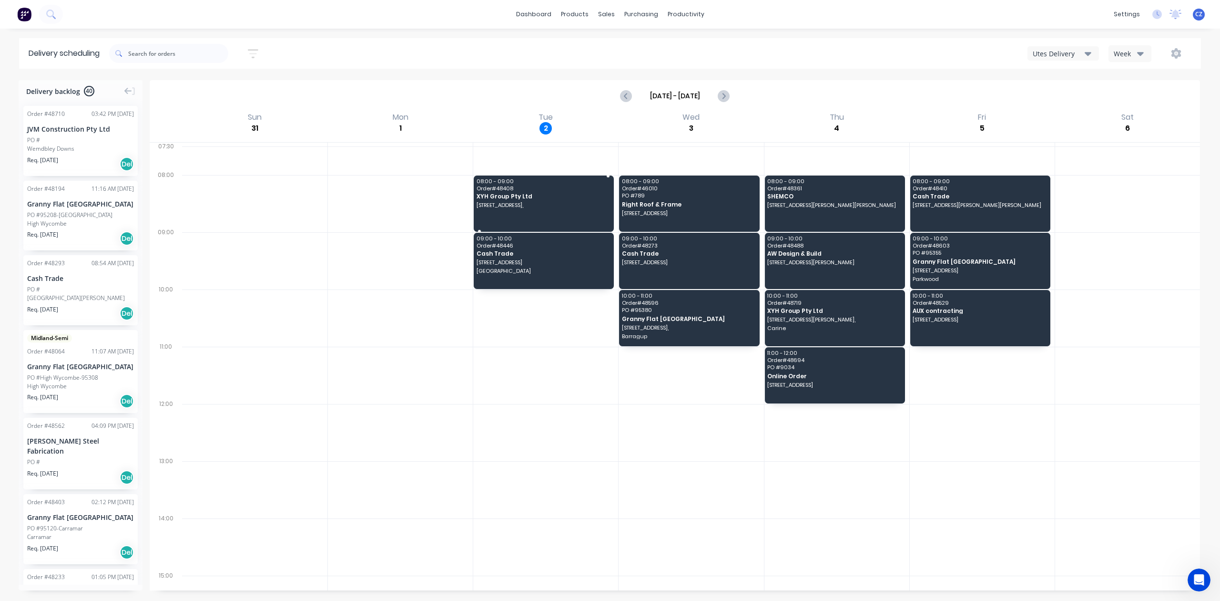
click at [571, 194] on span "XYH Group Pty Ltd" at bounding box center [543, 196] width 133 height 6
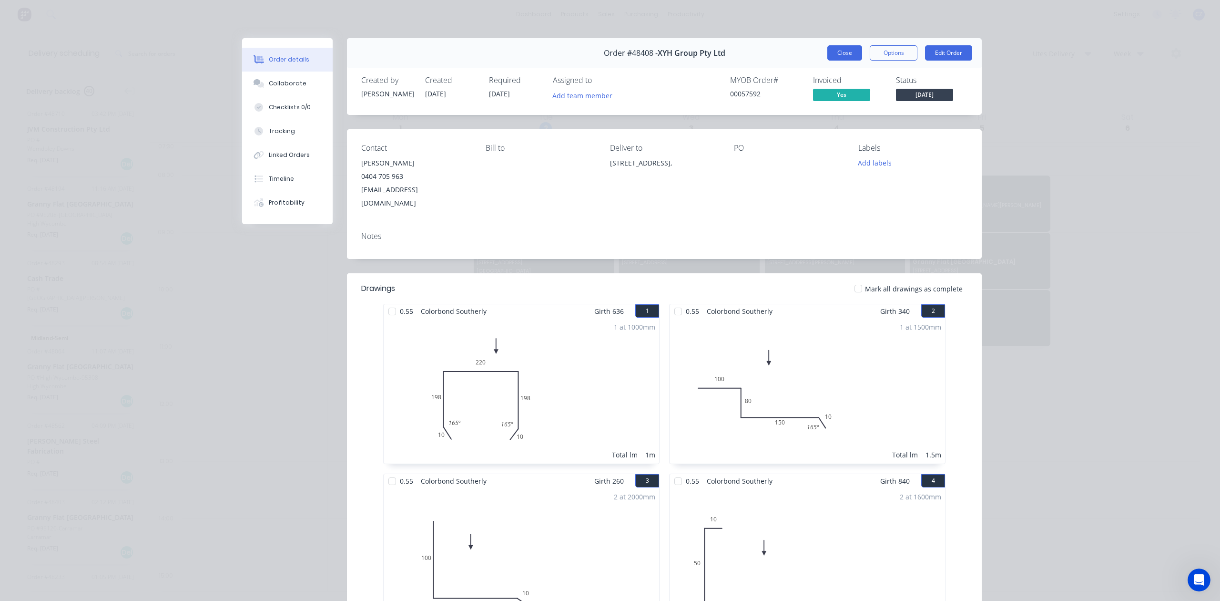
click at [845, 52] on button "Close" at bounding box center [845, 52] width 35 height 15
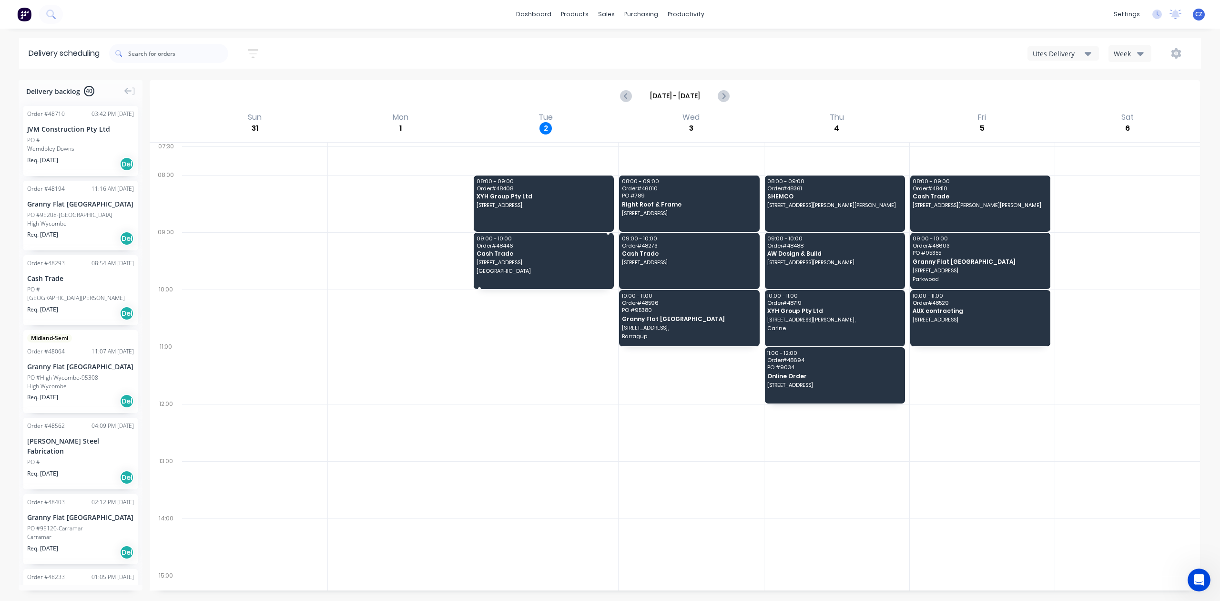
click at [582, 262] on span "[STREET_ADDRESS]" at bounding box center [543, 262] width 133 height 6
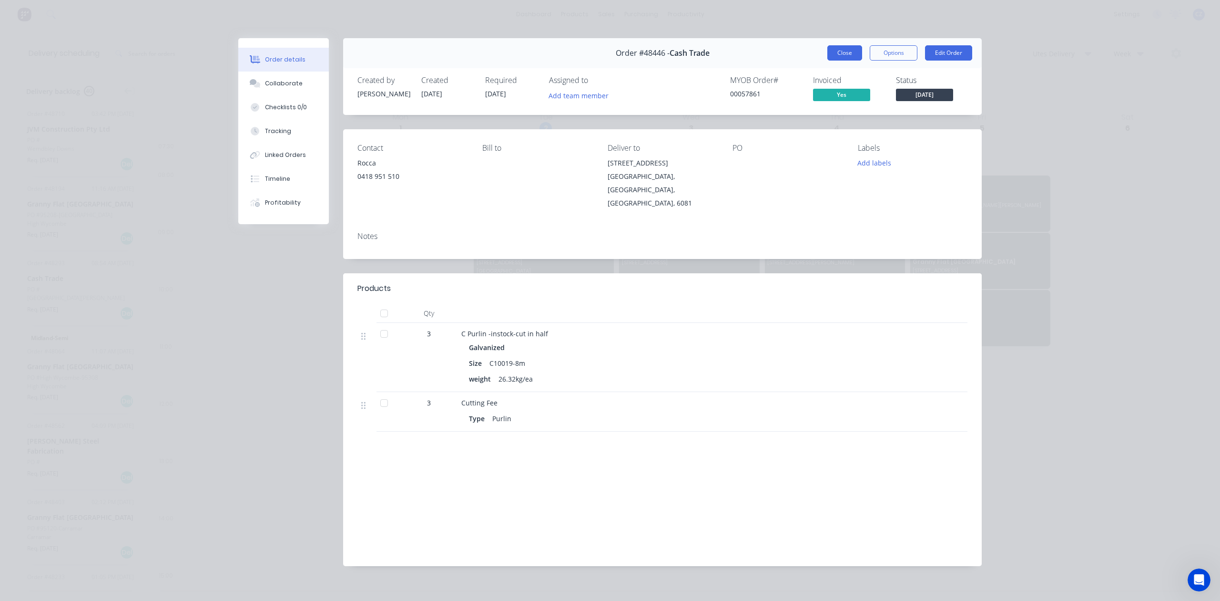
click at [837, 50] on button "Close" at bounding box center [845, 52] width 35 height 15
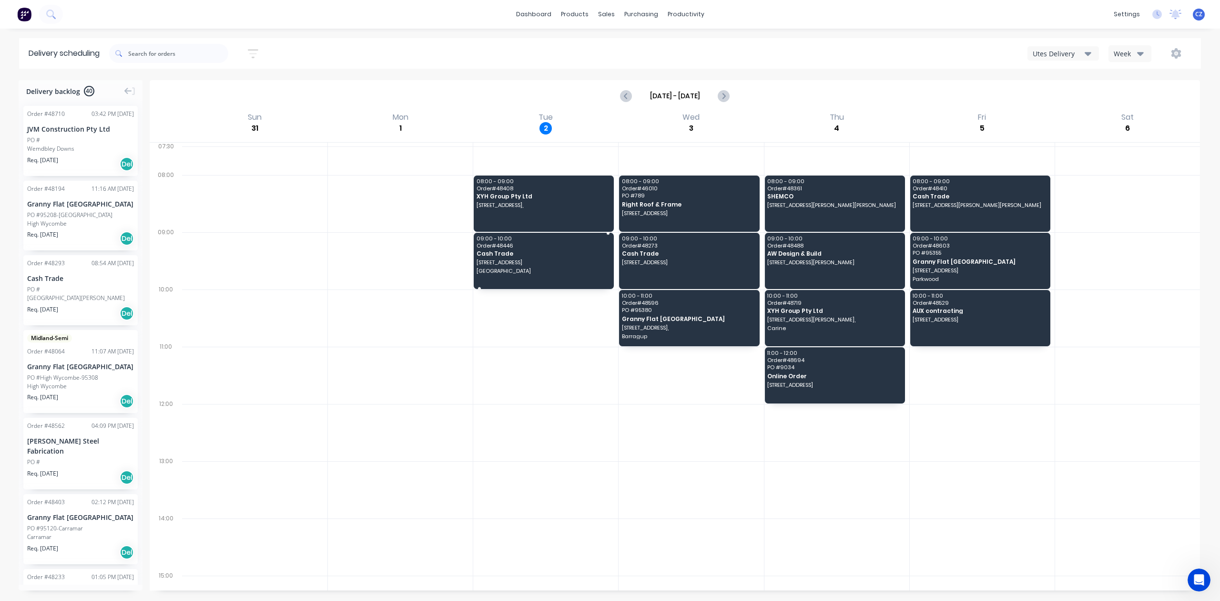
click at [544, 256] on span "Cash Trade" at bounding box center [543, 253] width 133 height 6
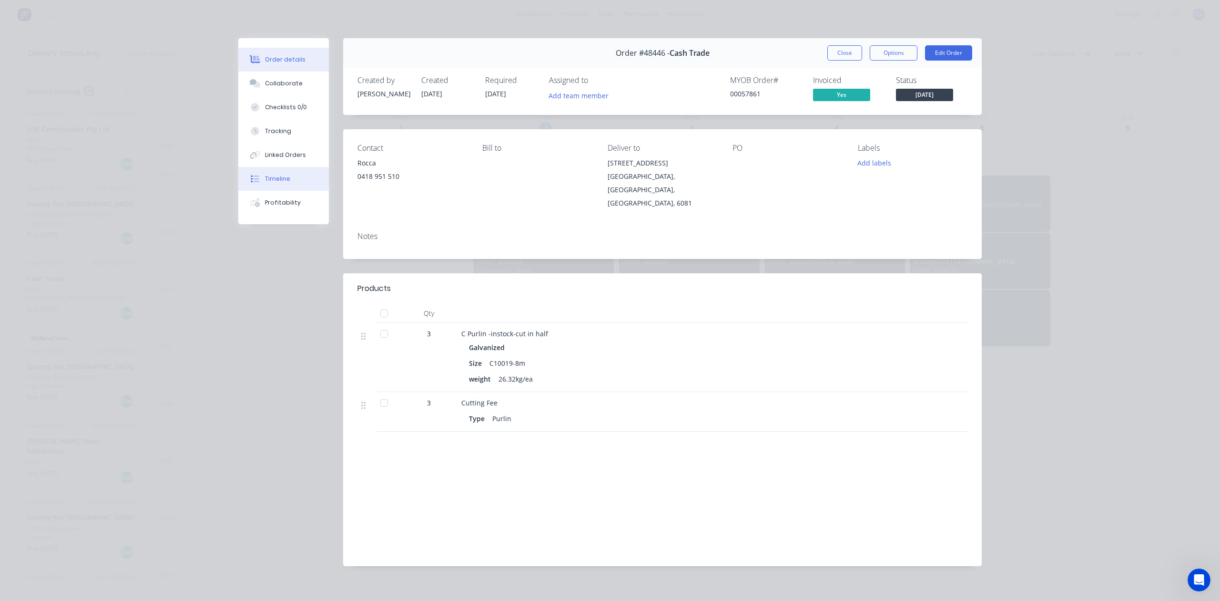
click at [277, 176] on div "Timeline" at bounding box center [277, 178] width 25 height 9
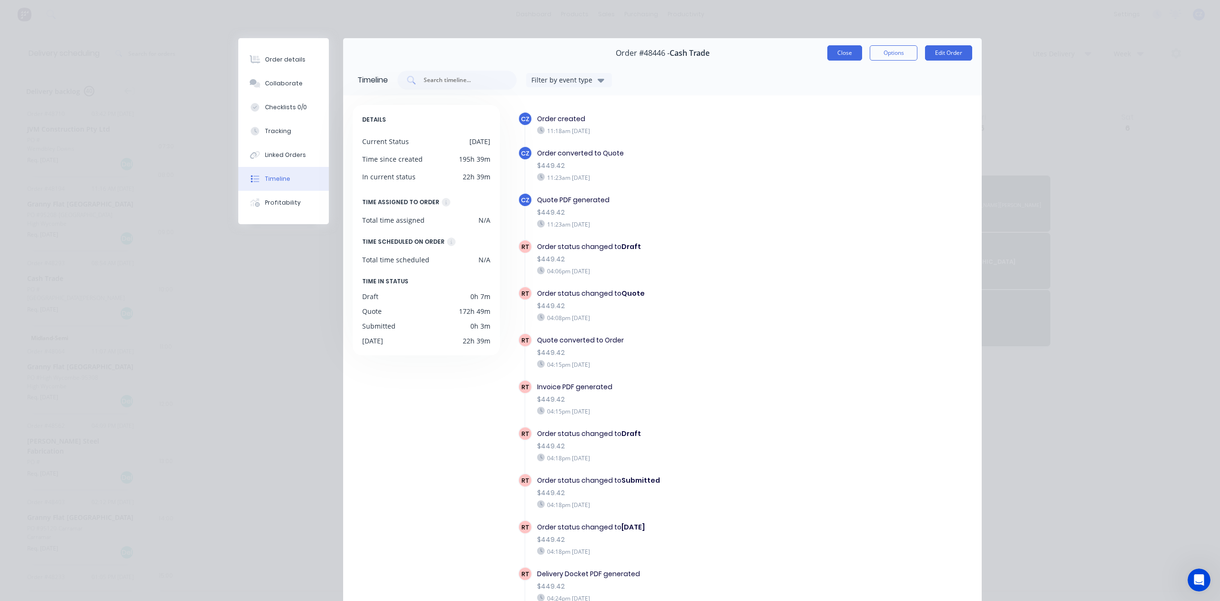
click at [847, 51] on button "Close" at bounding box center [845, 52] width 35 height 15
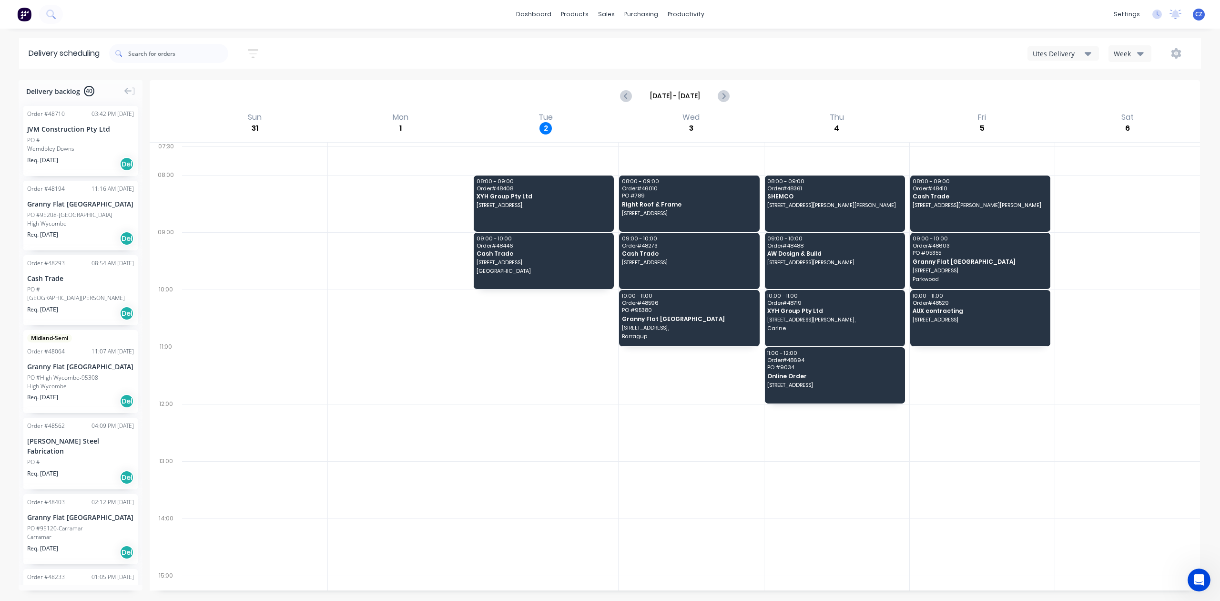
click at [1068, 51] on div "Utes Delivery" at bounding box center [1059, 54] width 52 height 10
click at [1059, 76] on div "Semi-Truck with Hiab" at bounding box center [1075, 77] width 94 height 19
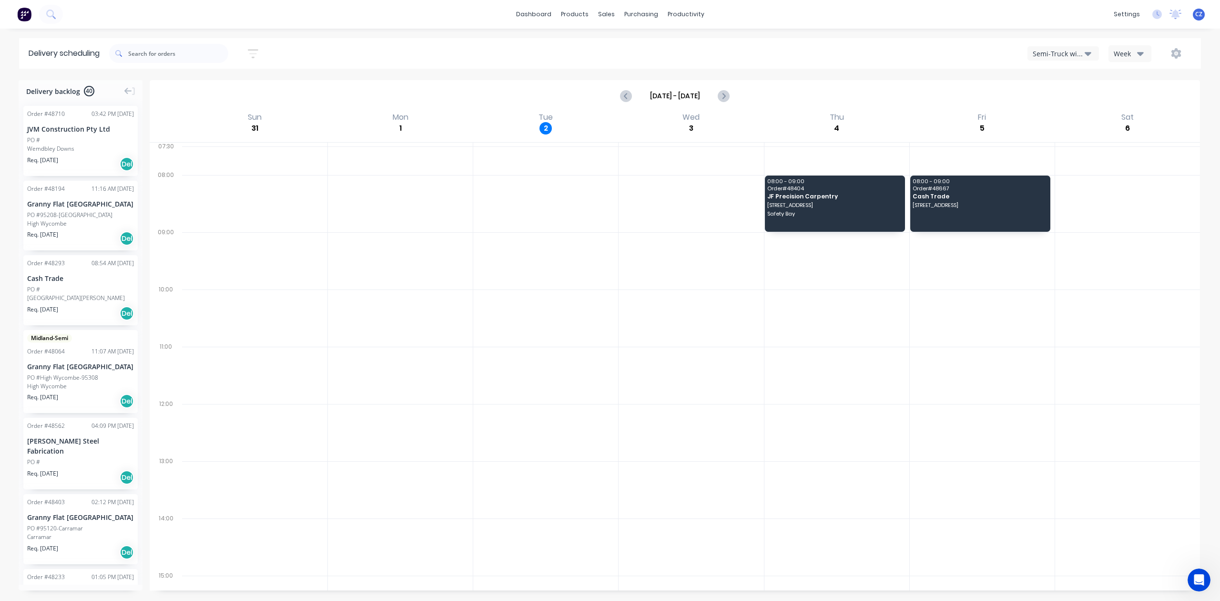
click at [1082, 51] on div "Semi-Truck with Hiab" at bounding box center [1059, 54] width 52 height 10
click at [1053, 123] on div "Utes Delivery" at bounding box center [1075, 115] width 94 height 19
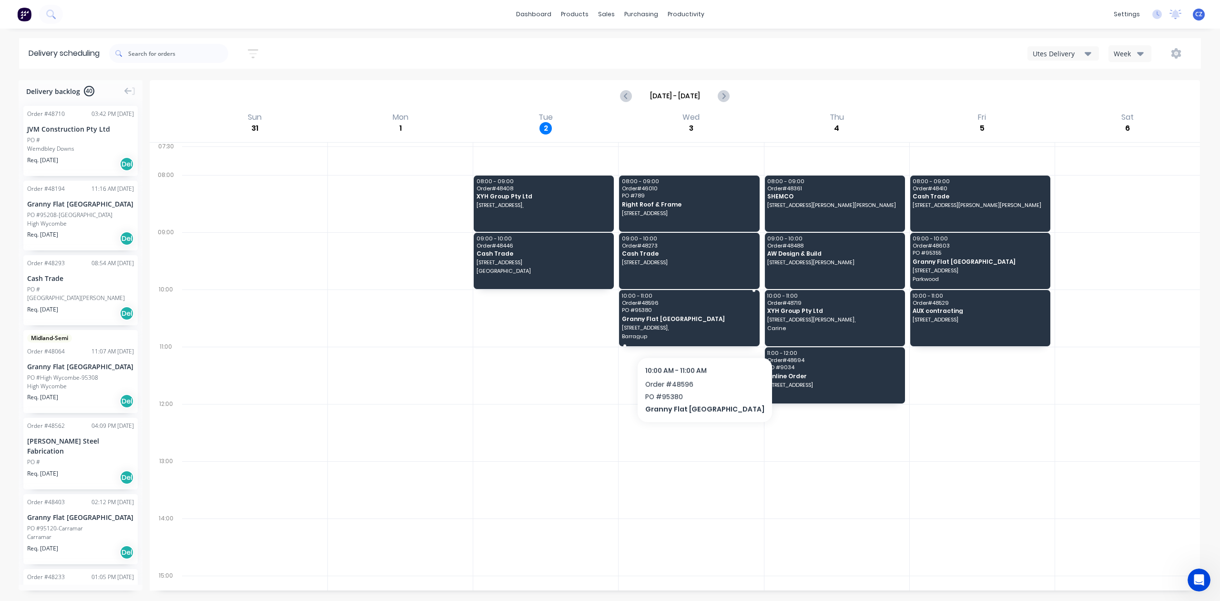
click at [676, 332] on div "10:00 - 11:00 Order # 48596 PO # 95380 [GEOGRAPHIC_DATA] (Lot2) [GEOGRAPHIC_DAT…" at bounding box center [689, 318] width 140 height 56
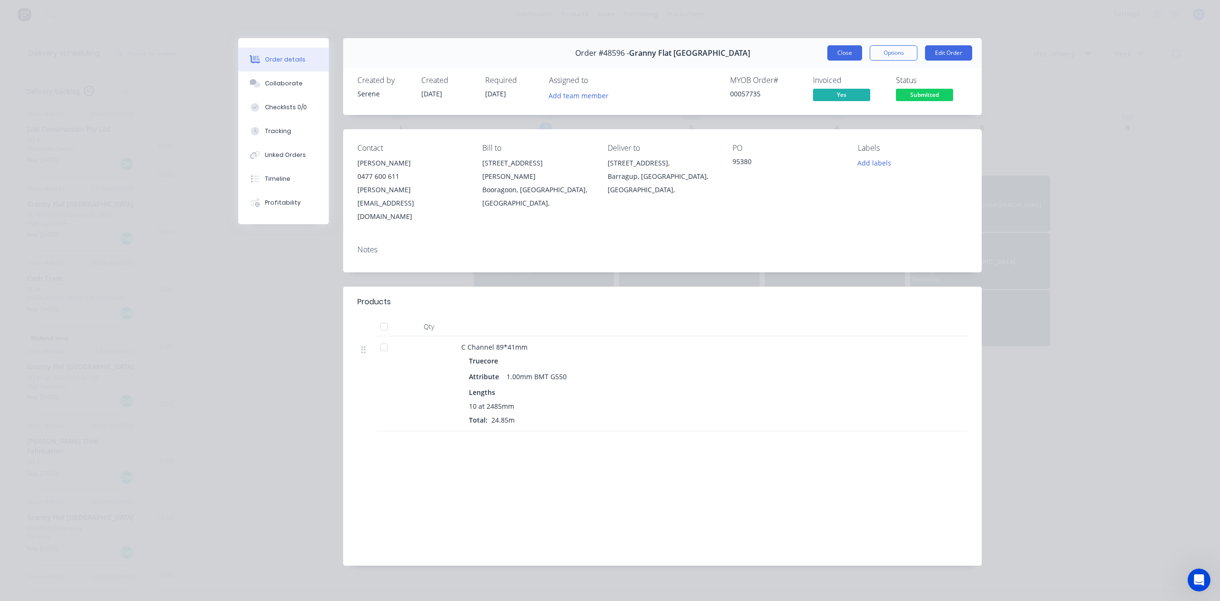
click at [841, 56] on button "Close" at bounding box center [845, 52] width 35 height 15
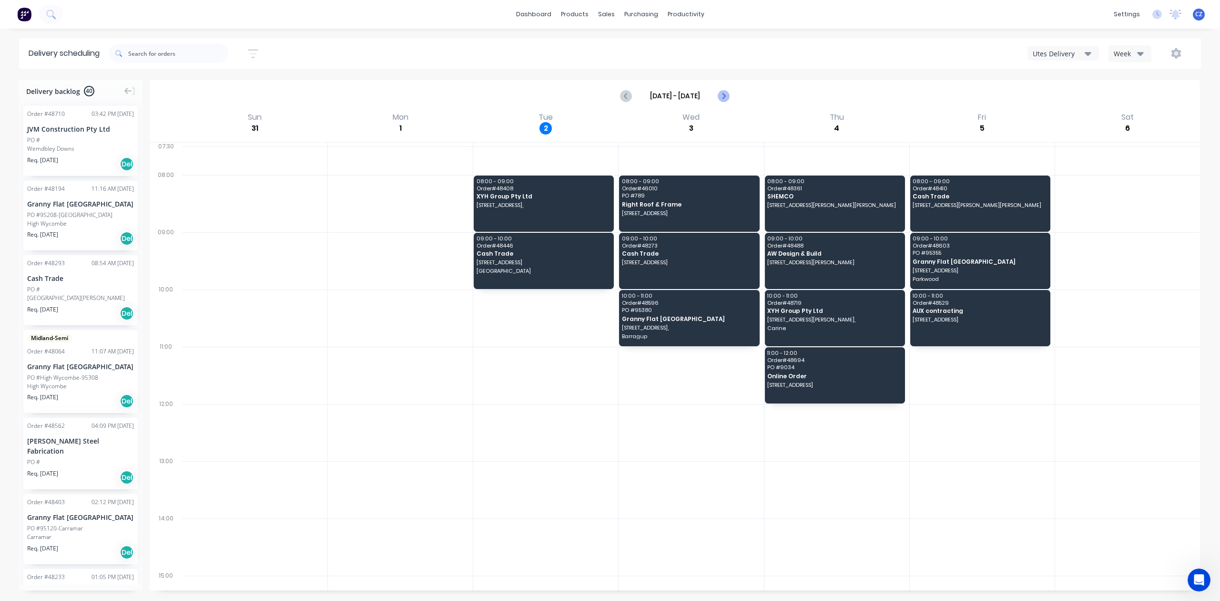
click at [722, 94] on icon "Next page" at bounding box center [723, 95] width 11 height 11
type input "[DATE] - [DATE]"
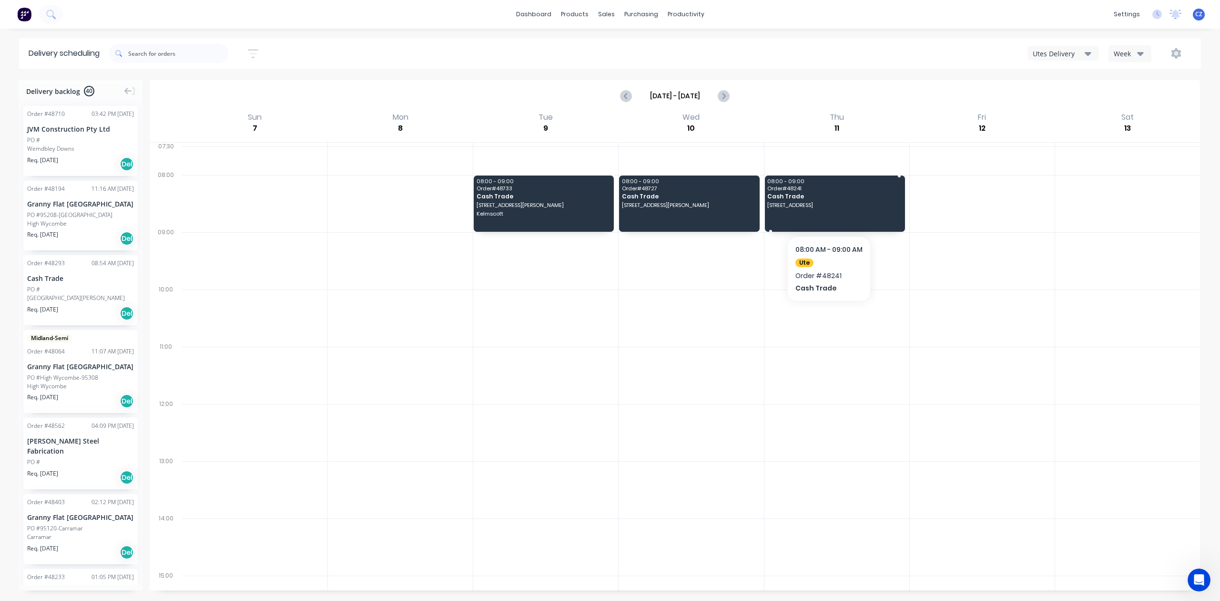
click at [800, 208] on span "[STREET_ADDRESS]" at bounding box center [834, 205] width 133 height 6
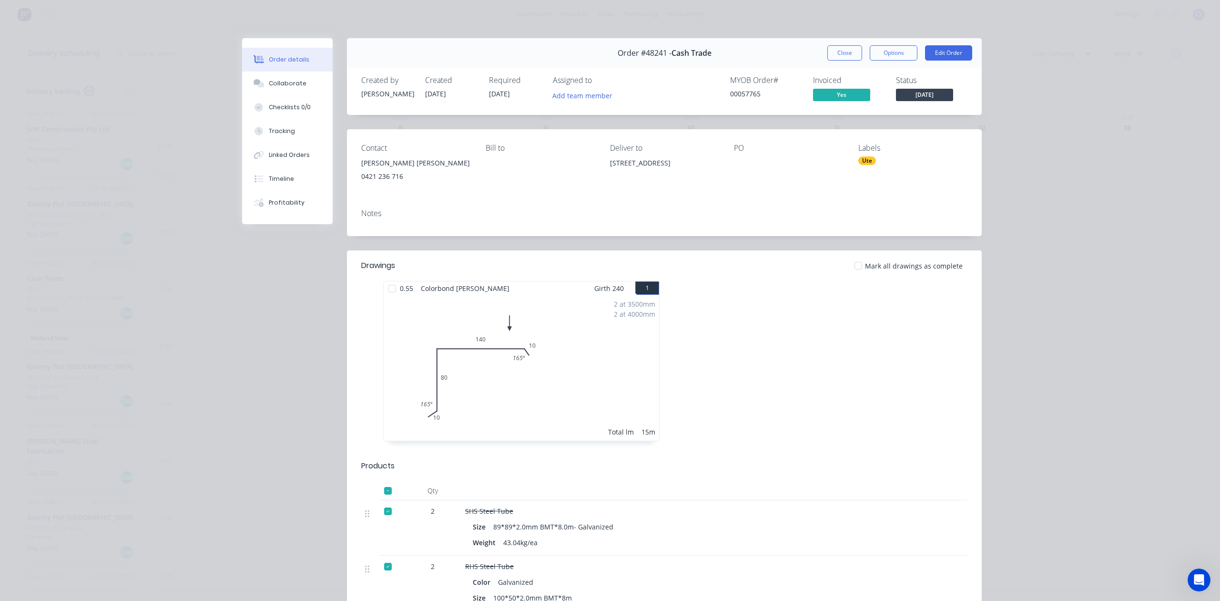
drag, startPoint x: 603, startPoint y: 161, endPoint x: 716, endPoint y: 162, distance: 113.0
click at [716, 162] on div "Contact [PERSON_NAME] [PERSON_NAME] [PHONE_NUMBER] Bill to Deliver to [STREET_A…" at bounding box center [664, 165] width 635 height 72
copy div "[STREET_ADDRESS]"
click at [831, 50] on button "Close" at bounding box center [845, 52] width 35 height 15
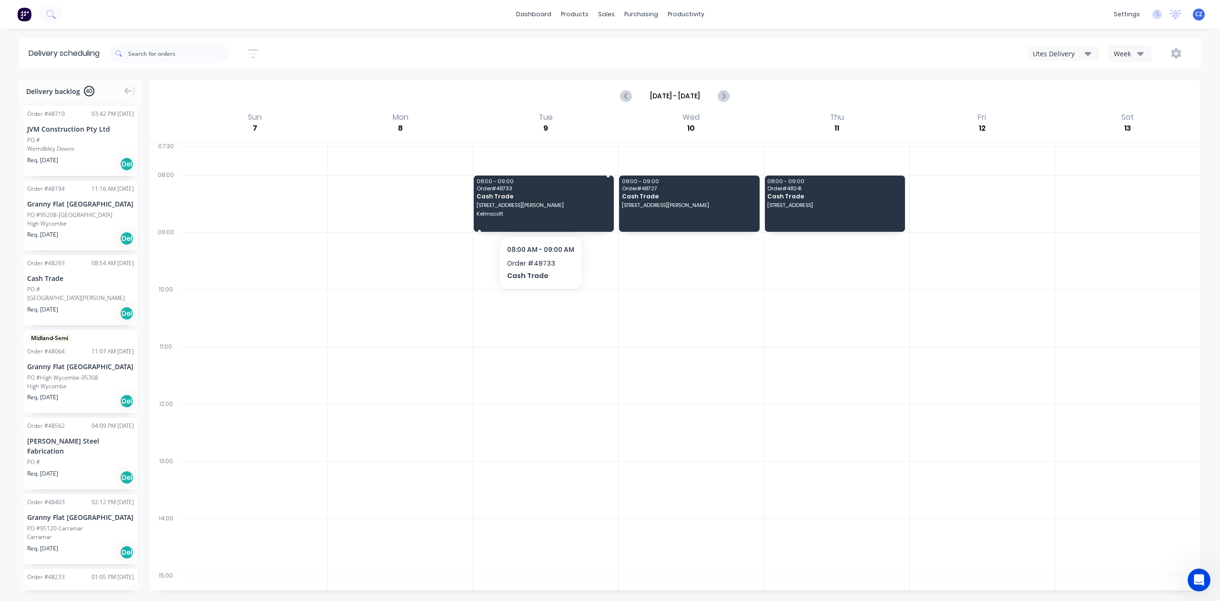
click at [545, 214] on span "Kelmscott" at bounding box center [543, 214] width 133 height 6
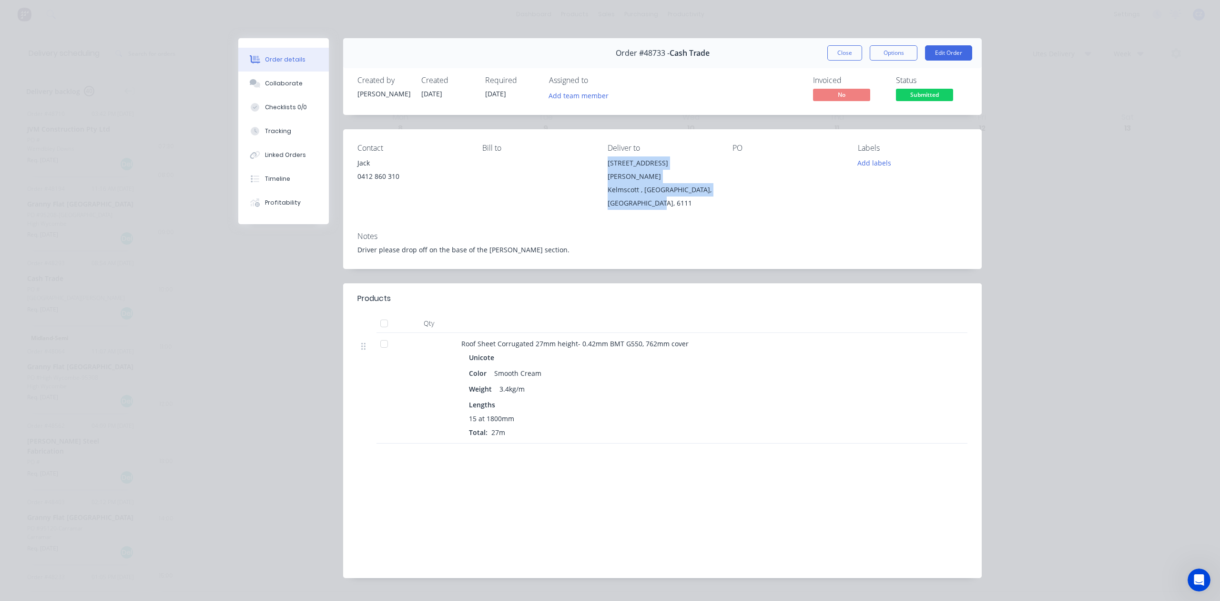
drag, startPoint x: 653, startPoint y: 194, endPoint x: 599, endPoint y: 161, distance: 62.7
click at [599, 161] on div "Contact Jack [PHONE_NUMBER] Bill to Deliver to [STREET_ADDRESS][PERSON_NAME] PO…" at bounding box center [662, 176] width 639 height 95
copy div "[STREET_ADDRESS][PERSON_NAME]"
click at [833, 51] on button "Close" at bounding box center [845, 52] width 35 height 15
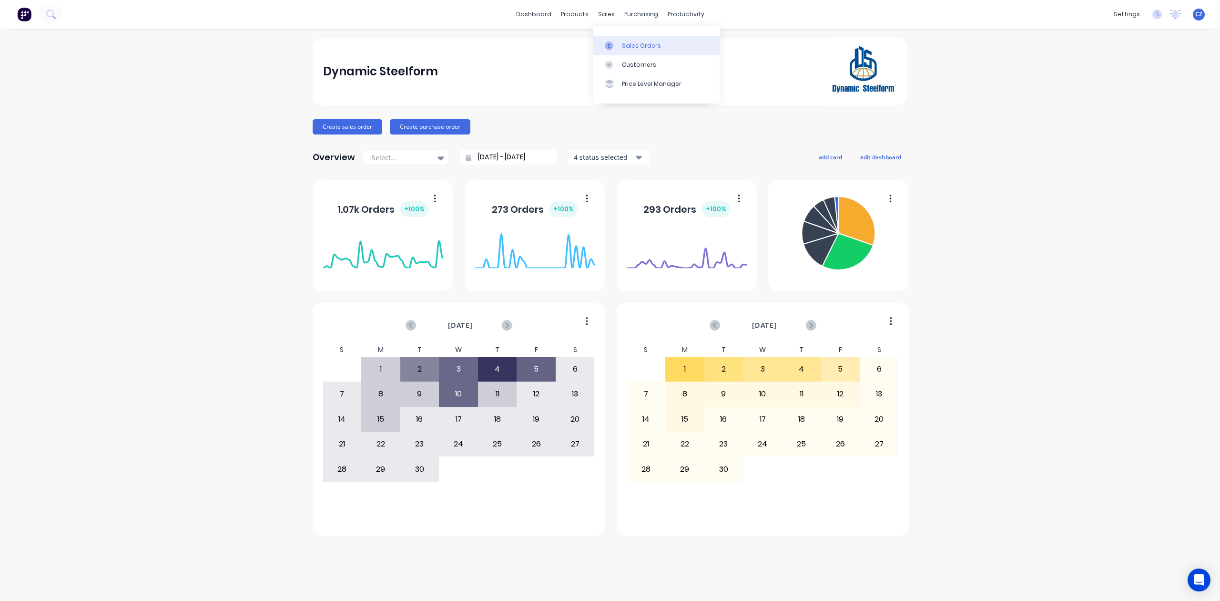
click at [603, 42] on link "Sales Orders" at bounding box center [657, 45] width 126 height 19
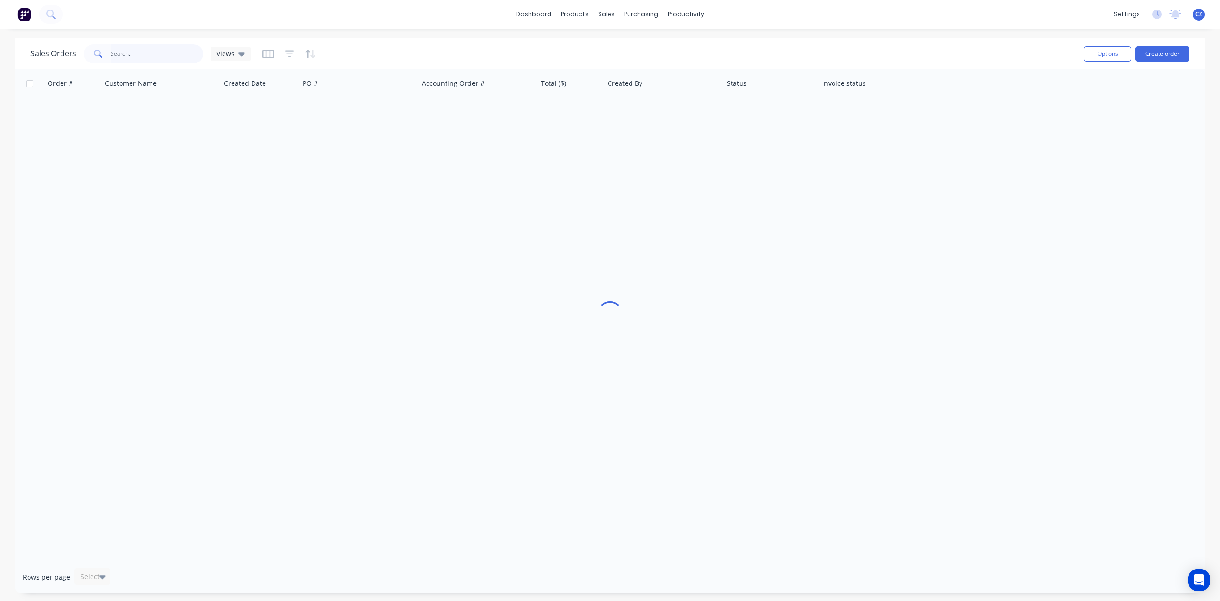
click at [159, 48] on input "text" at bounding box center [157, 53] width 93 height 19
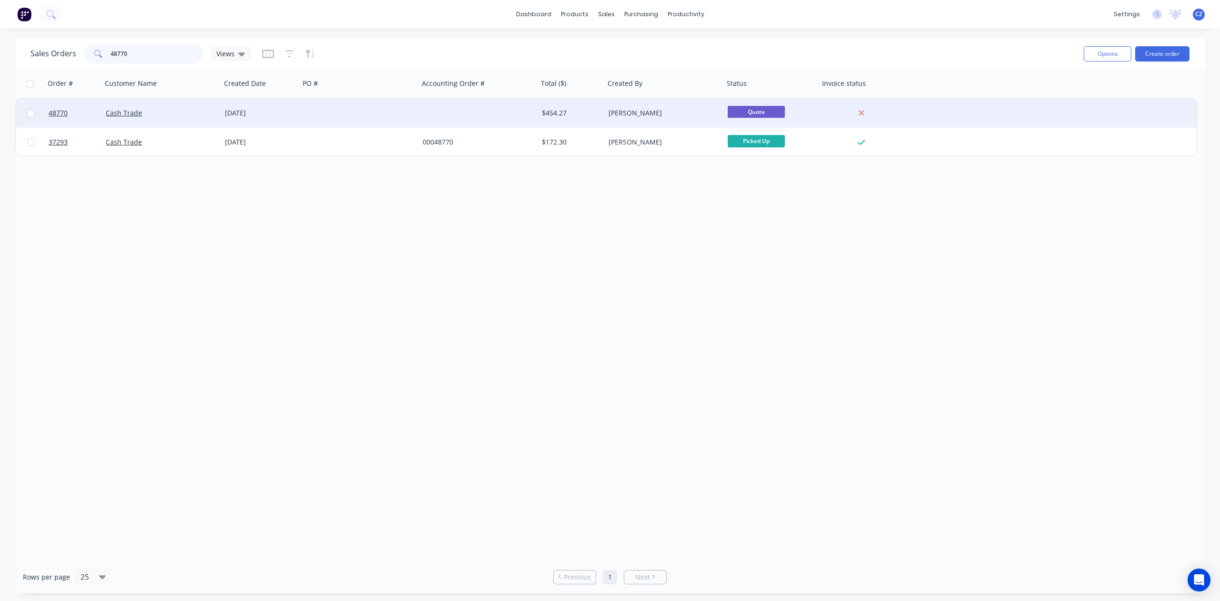
type input "48770"
click at [313, 103] on div at bounding box center [359, 113] width 119 height 29
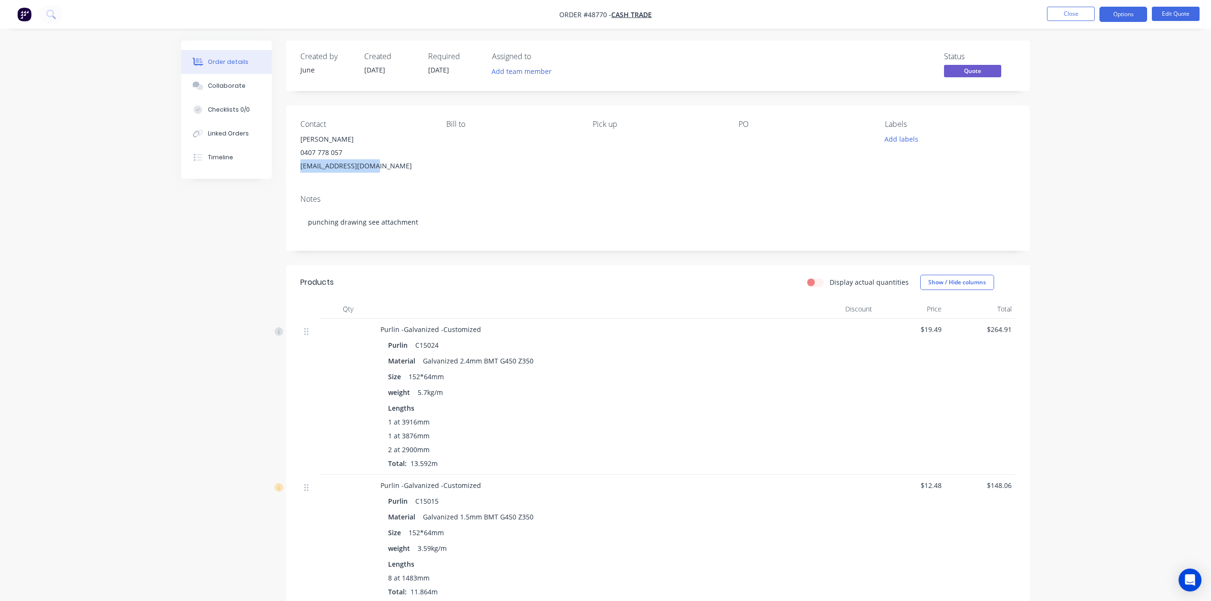
drag, startPoint x: 365, startPoint y: 169, endPoint x: 294, endPoint y: 176, distance: 71.4
click at [294, 176] on div "Contact [PERSON_NAME] [PHONE_NUMBER] [EMAIL_ADDRESS][DOMAIN_NAME] [PERSON_NAME]…" at bounding box center [658, 146] width 744 height 82
copy div "[EMAIL_ADDRESS][DOMAIN_NAME]"
click at [768, 498] on div "Purlin C15015" at bounding box center [591, 501] width 406 height 14
click at [1129, 7] on button "Options" at bounding box center [1123, 14] width 48 height 15
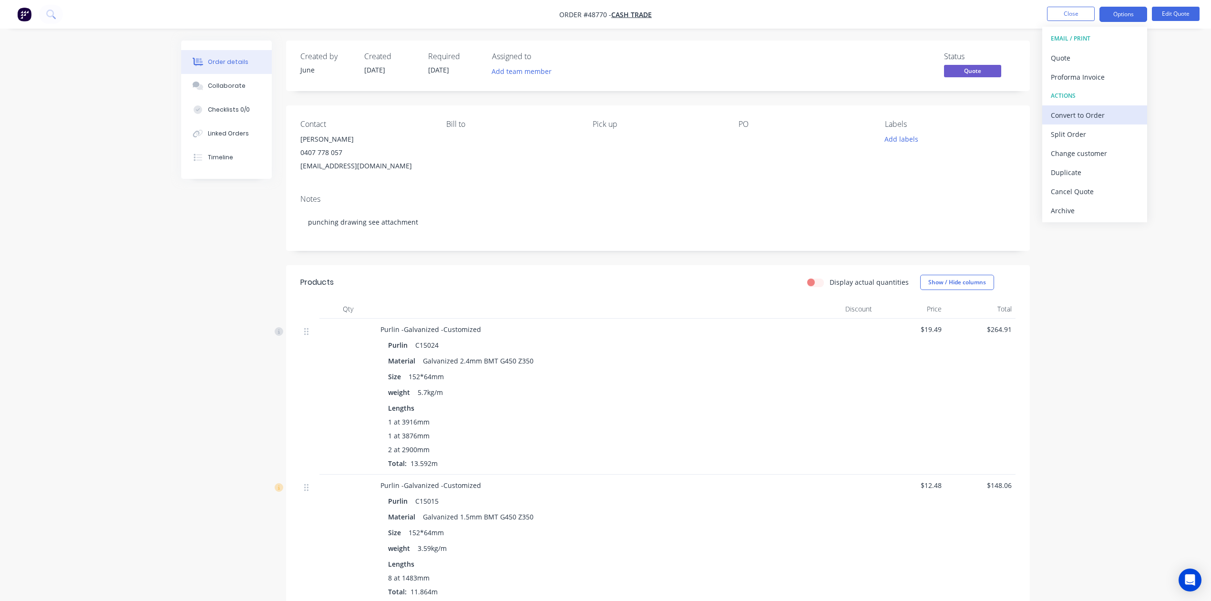
click at [1118, 115] on div "Convert to Order" at bounding box center [1095, 115] width 88 height 14
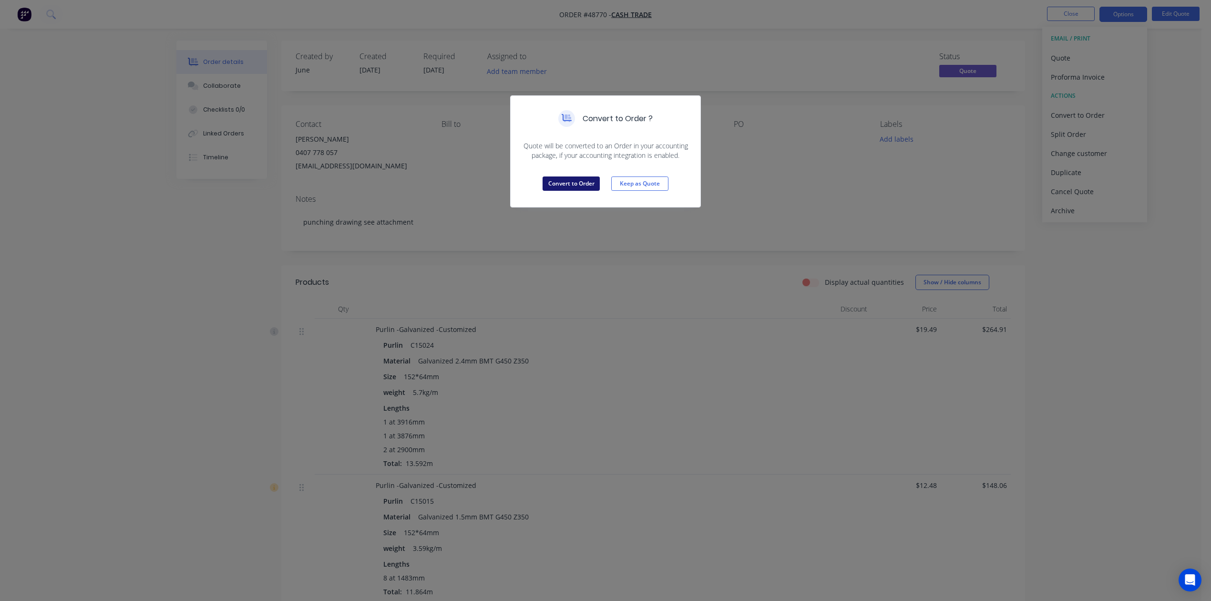
click at [555, 178] on button "Convert to Order" at bounding box center [571, 183] width 57 height 14
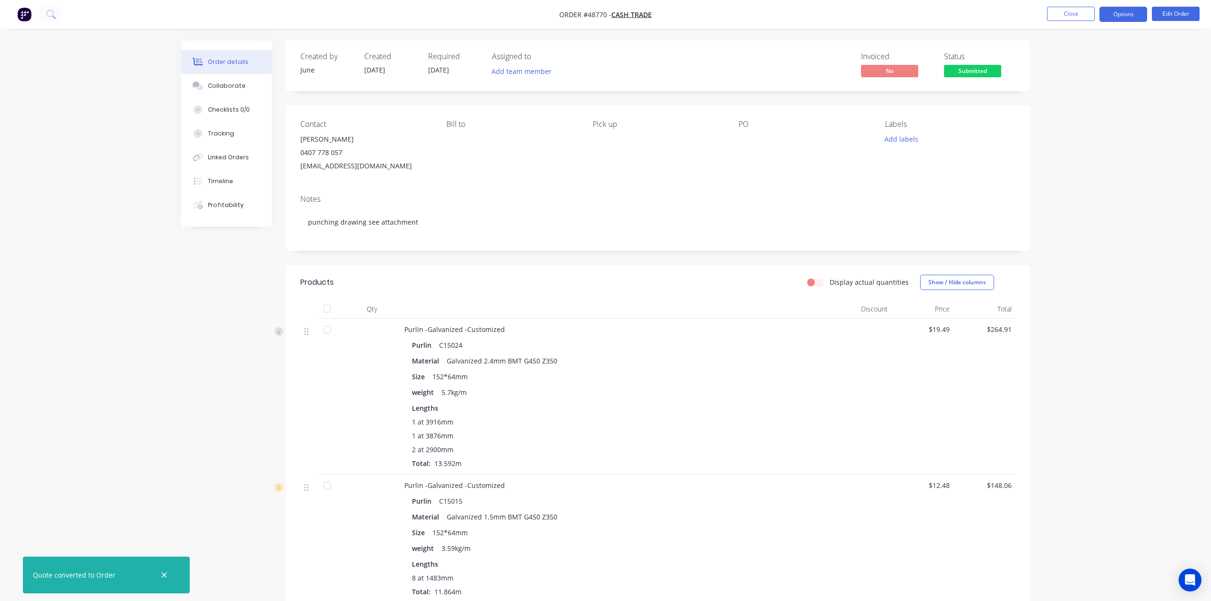
click at [1145, 20] on button "Options" at bounding box center [1123, 14] width 48 height 15
click at [1120, 18] on button "Options" at bounding box center [1123, 14] width 48 height 15
click at [1119, 21] on nav "Order #48770 - Cash Trade Close Options Edit Order" at bounding box center [605, 14] width 1211 height 29
click at [1129, 18] on button "Options" at bounding box center [1123, 14] width 48 height 15
click at [1086, 54] on div "Invoice" at bounding box center [1095, 58] width 88 height 14
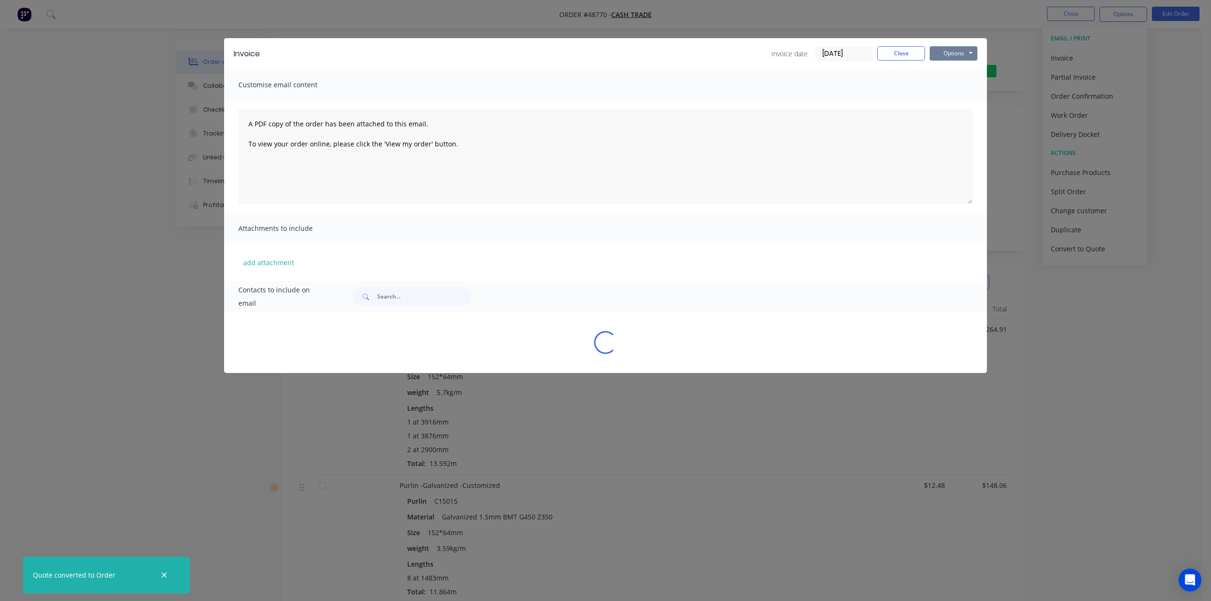
click at [942, 51] on button "Options" at bounding box center [954, 53] width 48 height 14
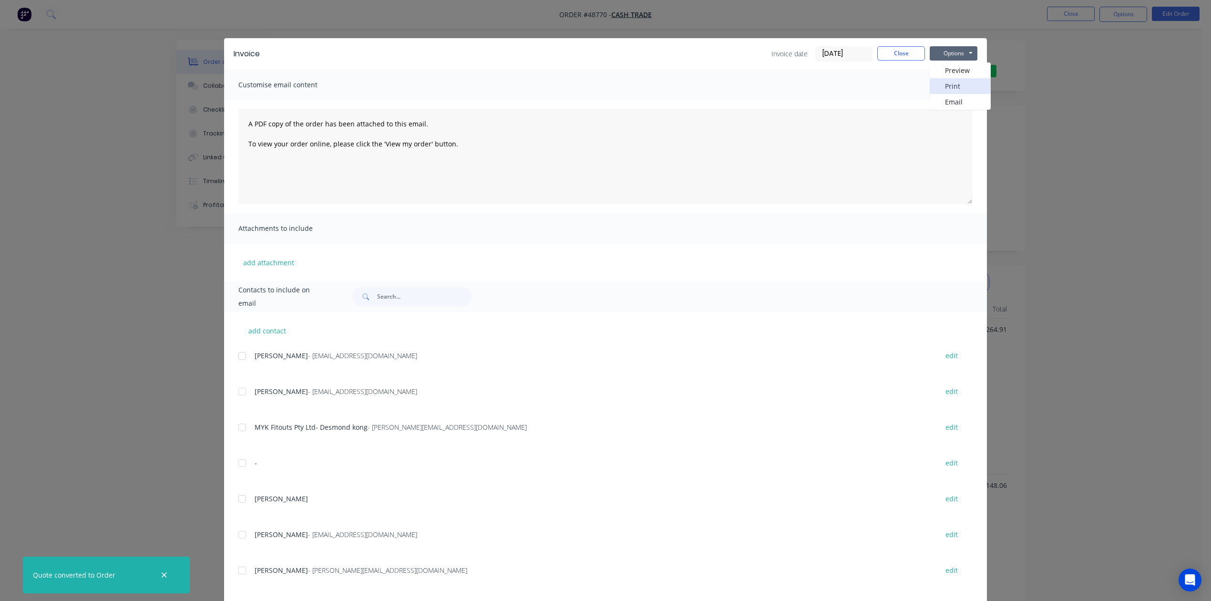
click at [946, 88] on button "Print" at bounding box center [960, 86] width 61 height 16
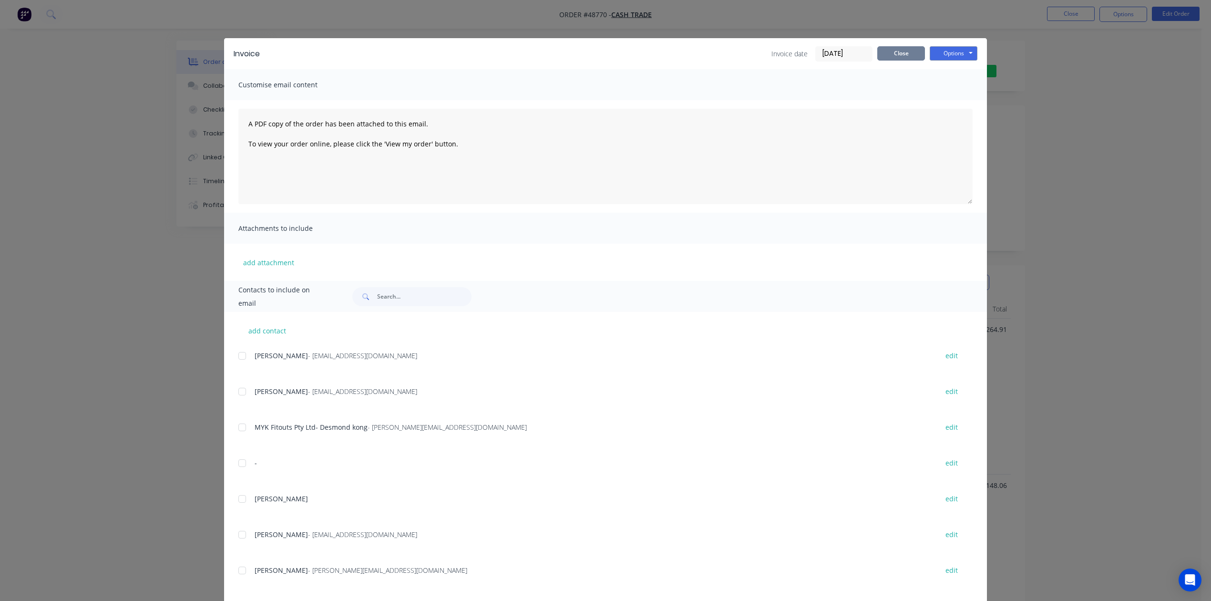
click at [910, 48] on button "Close" at bounding box center [901, 53] width 48 height 14
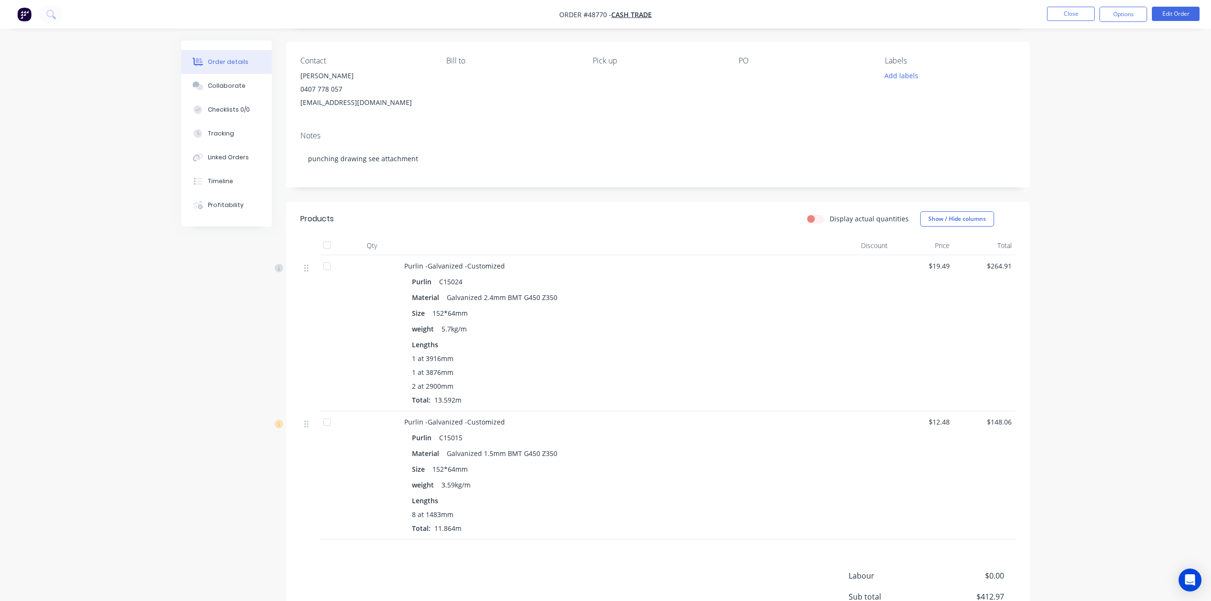
scroll to position [151, 0]
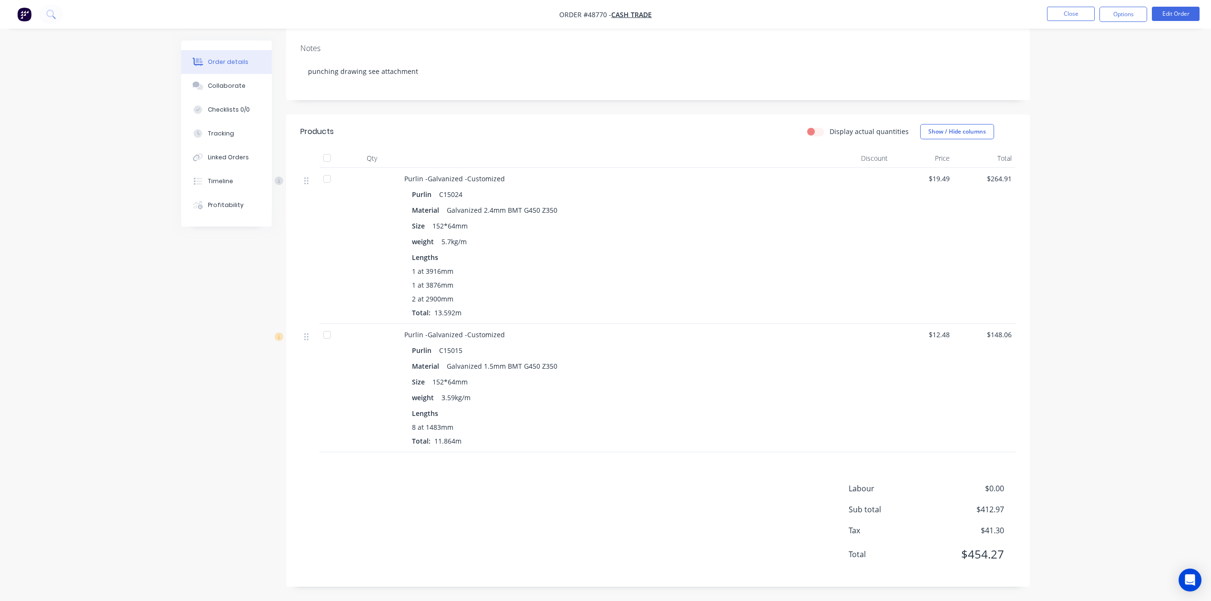
click at [662, 468] on div "Products Display actual quantities Show / Hide columns Qty Discount Price Total…" at bounding box center [658, 350] width 744 height 472
click at [1086, 398] on div "Order details Collaborate Checklists 0/0 Tracking Linked Orders Timeline Profit…" at bounding box center [605, 224] width 1211 height 751
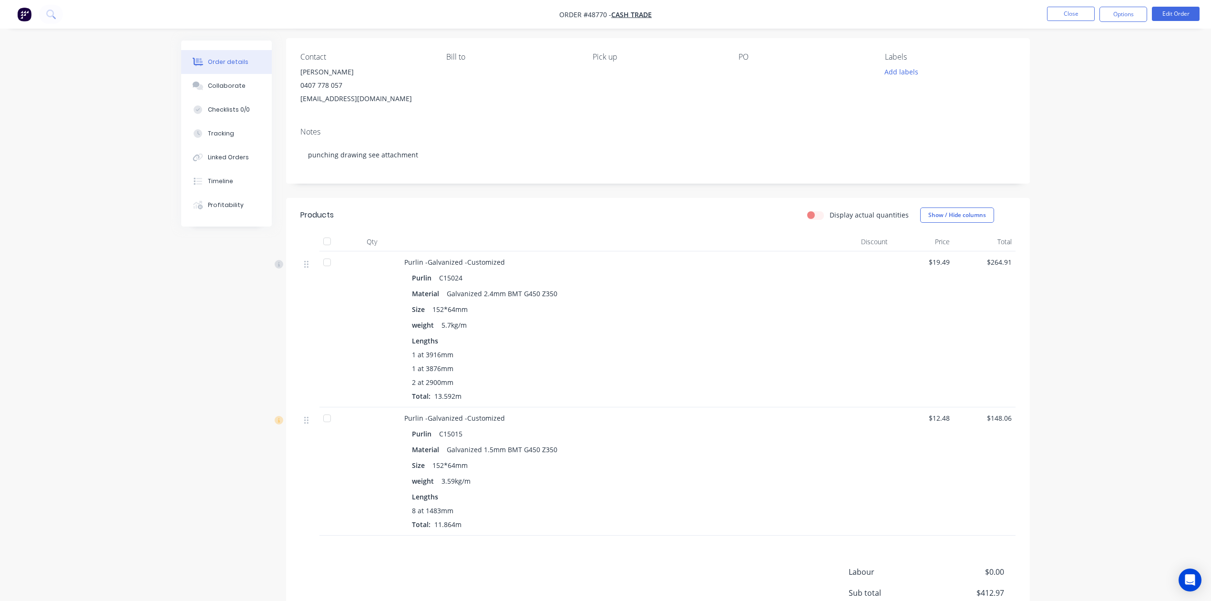
scroll to position [0, 0]
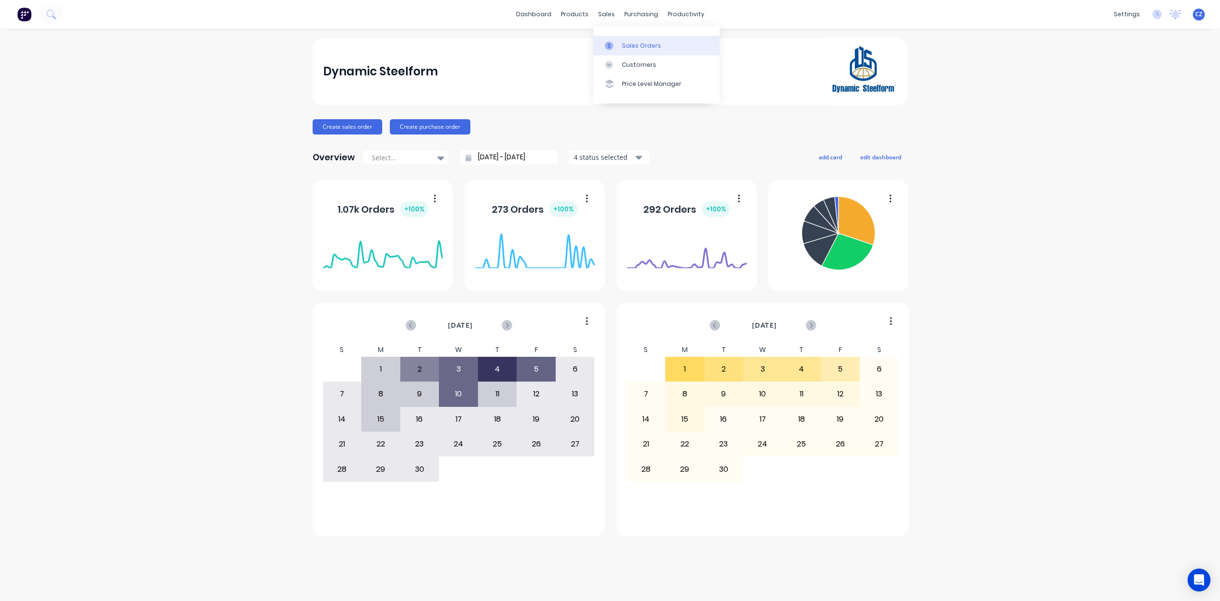
click at [619, 45] on div at bounding box center [612, 45] width 14 height 9
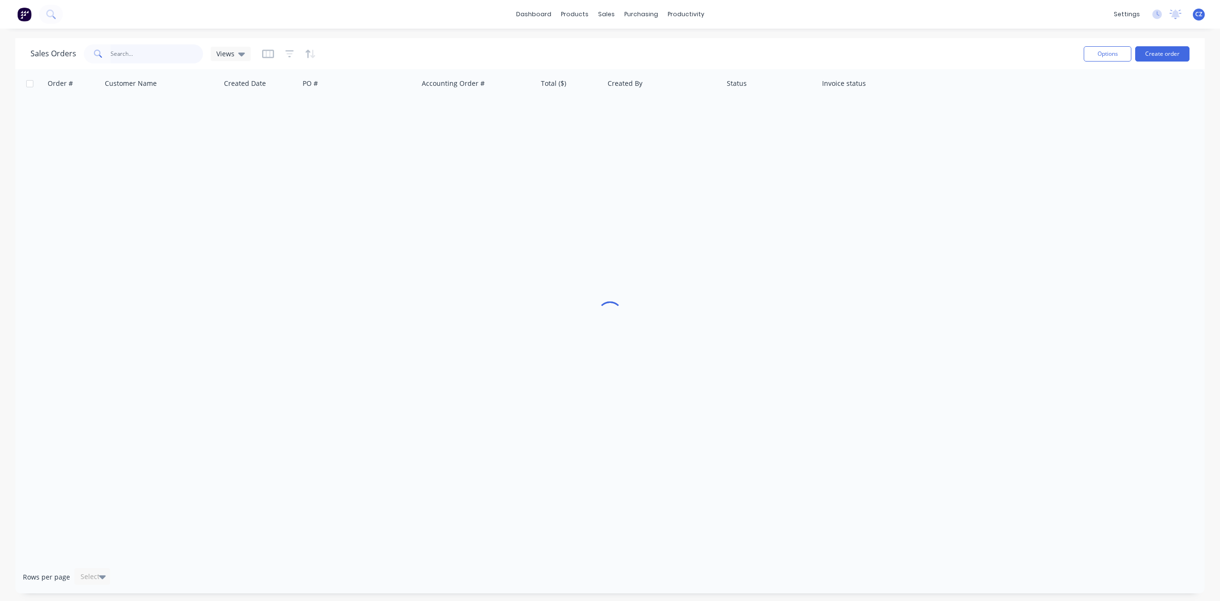
click at [163, 48] on input "text" at bounding box center [157, 53] width 93 height 19
type input "48028"
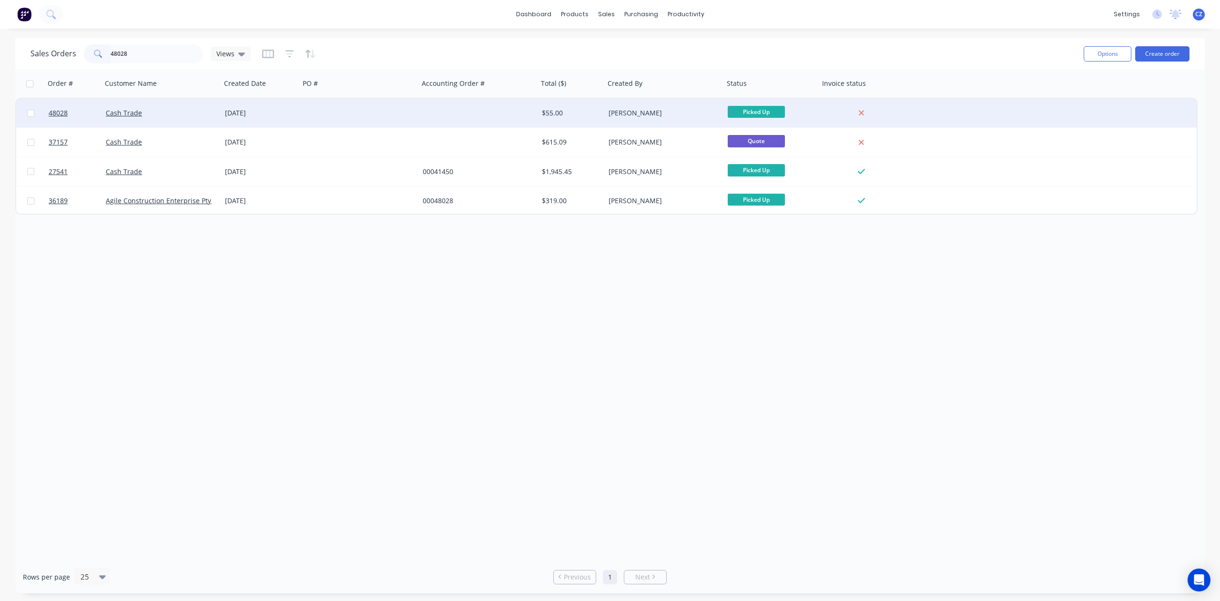
click at [464, 102] on div at bounding box center [478, 113] width 119 height 29
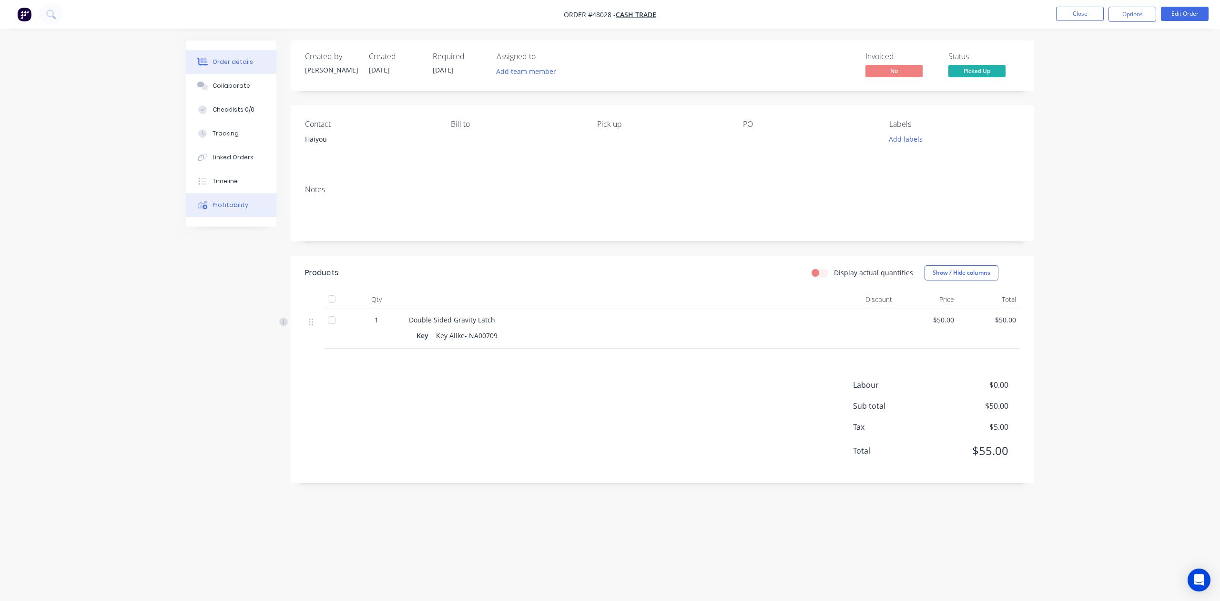
click at [224, 195] on button "Profitability" at bounding box center [231, 205] width 91 height 24
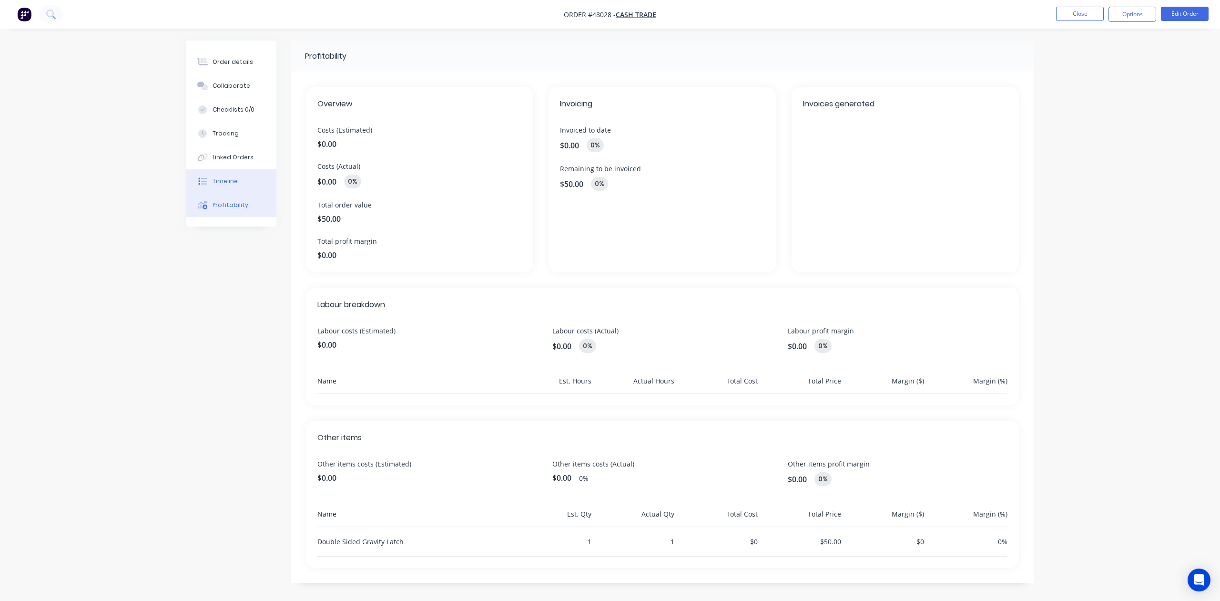
click at [229, 173] on button "Timeline" at bounding box center [231, 181] width 91 height 24
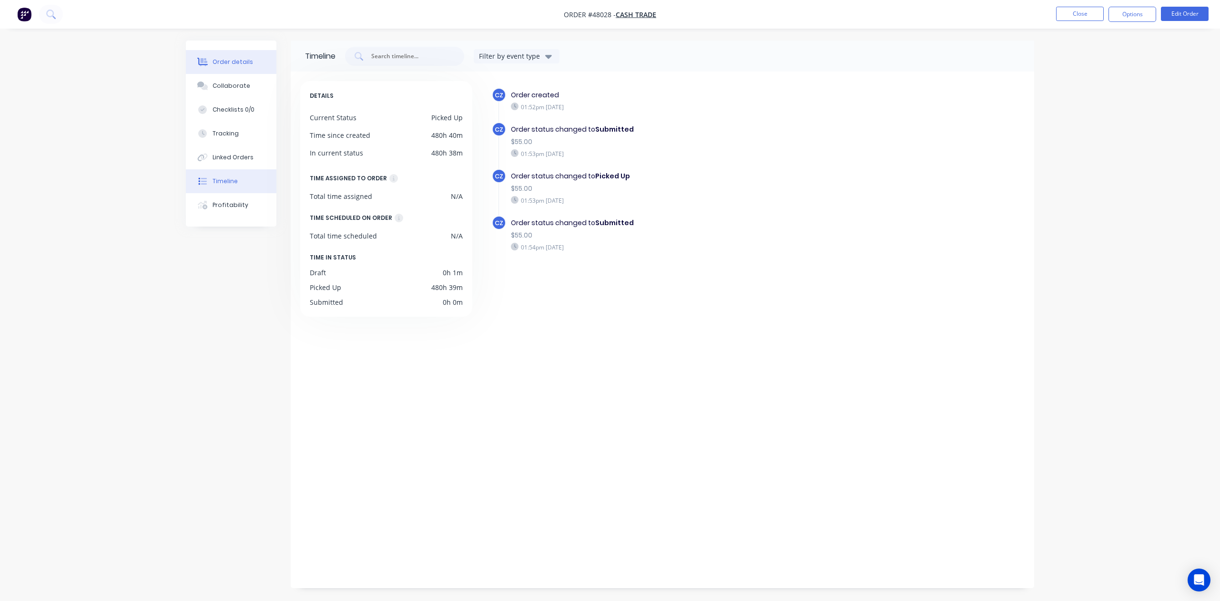
click at [245, 62] on div "Order details" at bounding box center [233, 62] width 41 height 9
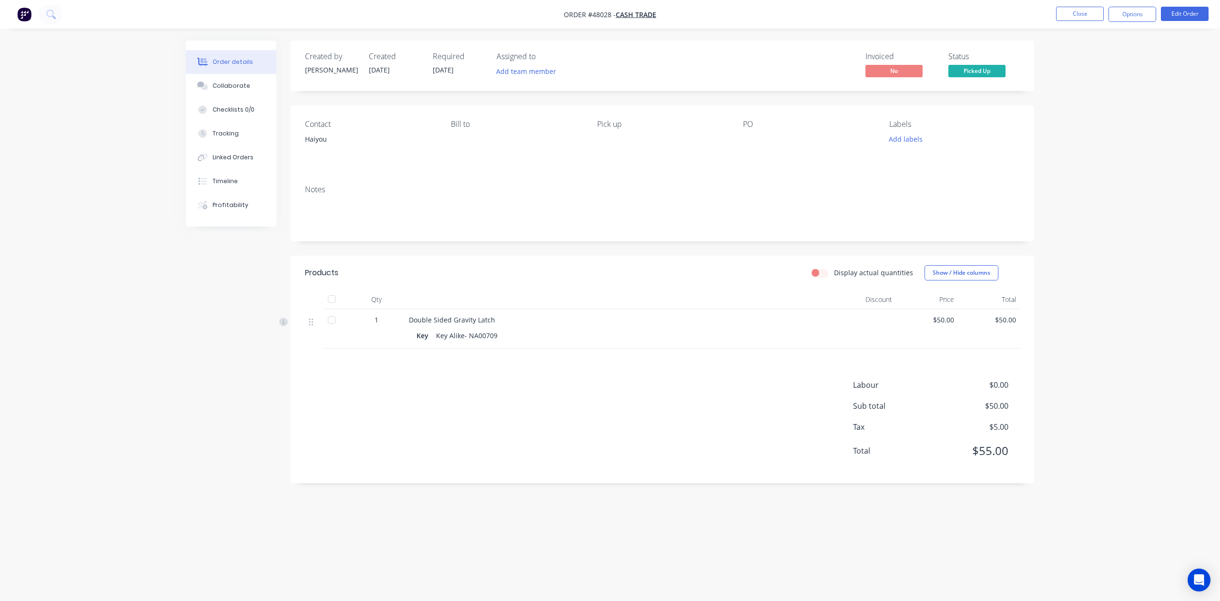
drag, startPoint x: 1043, startPoint y: 219, endPoint x: 1050, endPoint y: 206, distance: 14.5
click at [1044, 219] on div "Order details Collaborate Checklists 0/0 Tracking Linked Orders Timeline Profit…" at bounding box center [610, 300] width 1220 height 601
click at [1079, 10] on button "Close" at bounding box center [1080, 14] width 48 height 14
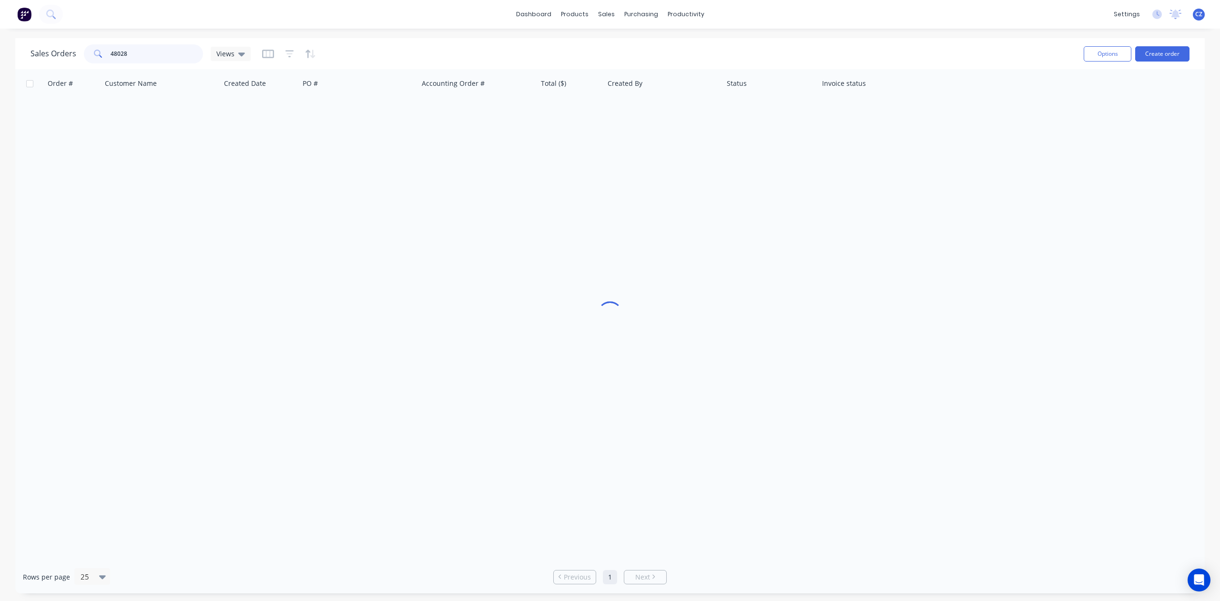
drag, startPoint x: 156, startPoint y: 51, endPoint x: 71, endPoint y: 53, distance: 85.9
click at [71, 53] on div "Sales Orders 48028 Views" at bounding box center [141, 53] width 220 height 19
click at [191, 57] on input "48148" at bounding box center [157, 53] width 93 height 19
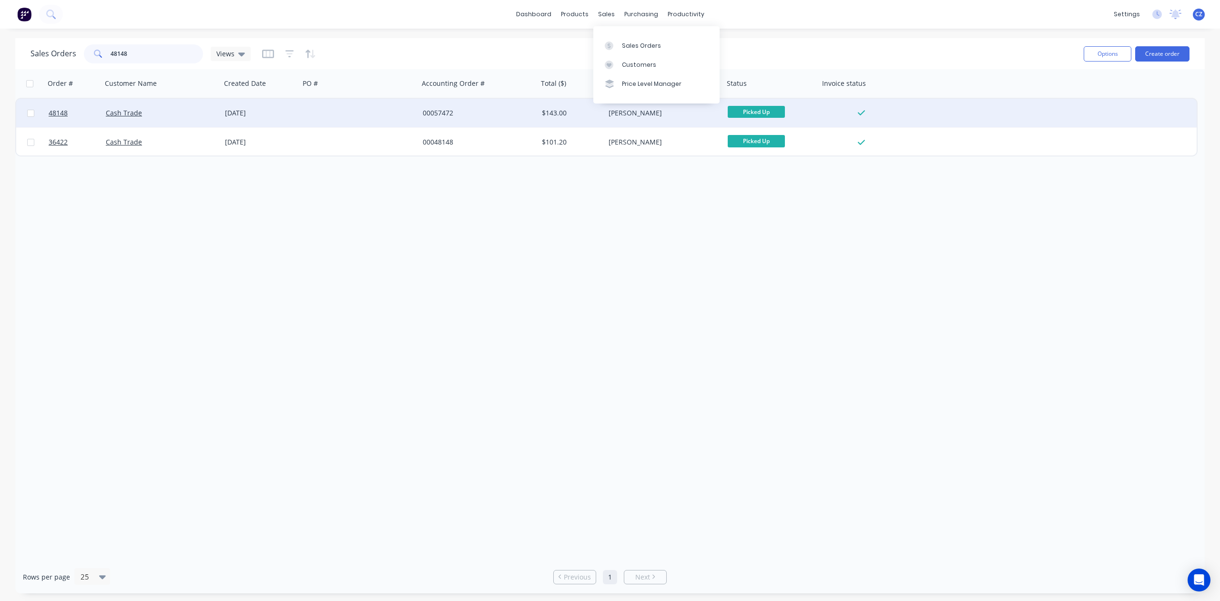
type input "48148"
click at [456, 116] on div "00057472" at bounding box center [476, 113] width 106 height 10
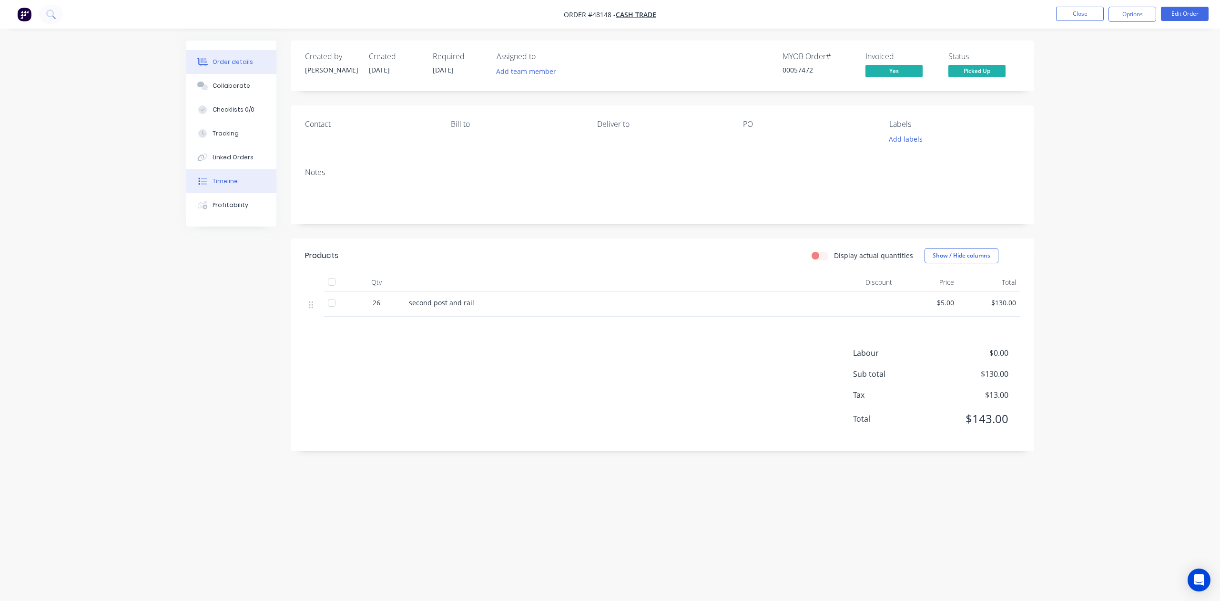
click at [237, 184] on button "Timeline" at bounding box center [231, 181] width 91 height 24
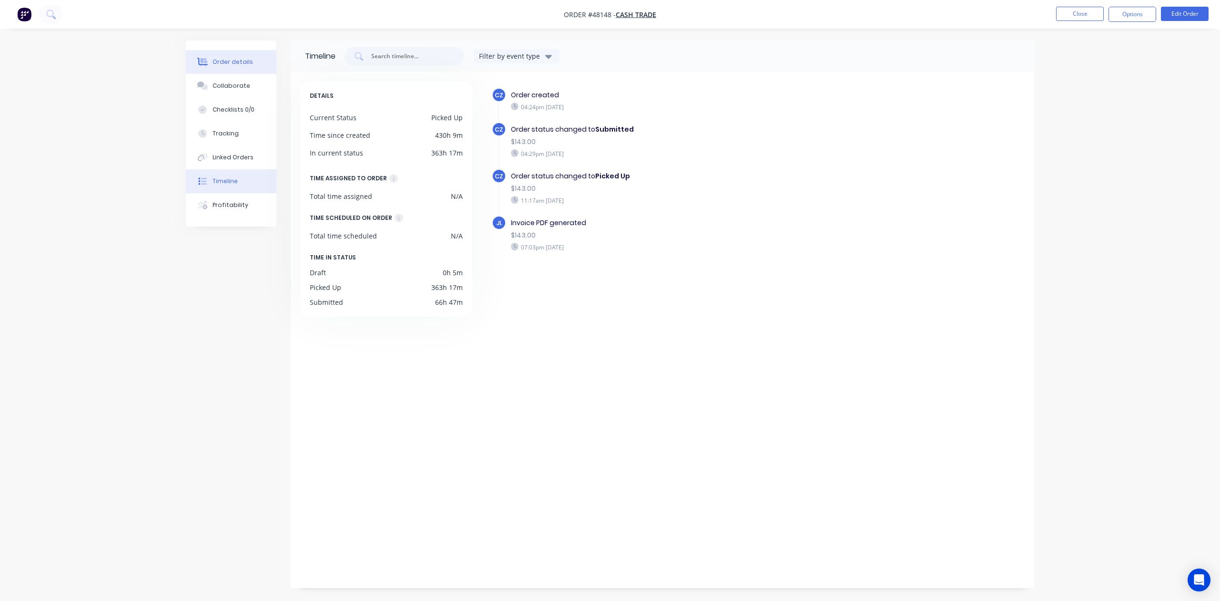
click at [248, 69] on button "Order details" at bounding box center [231, 62] width 91 height 24
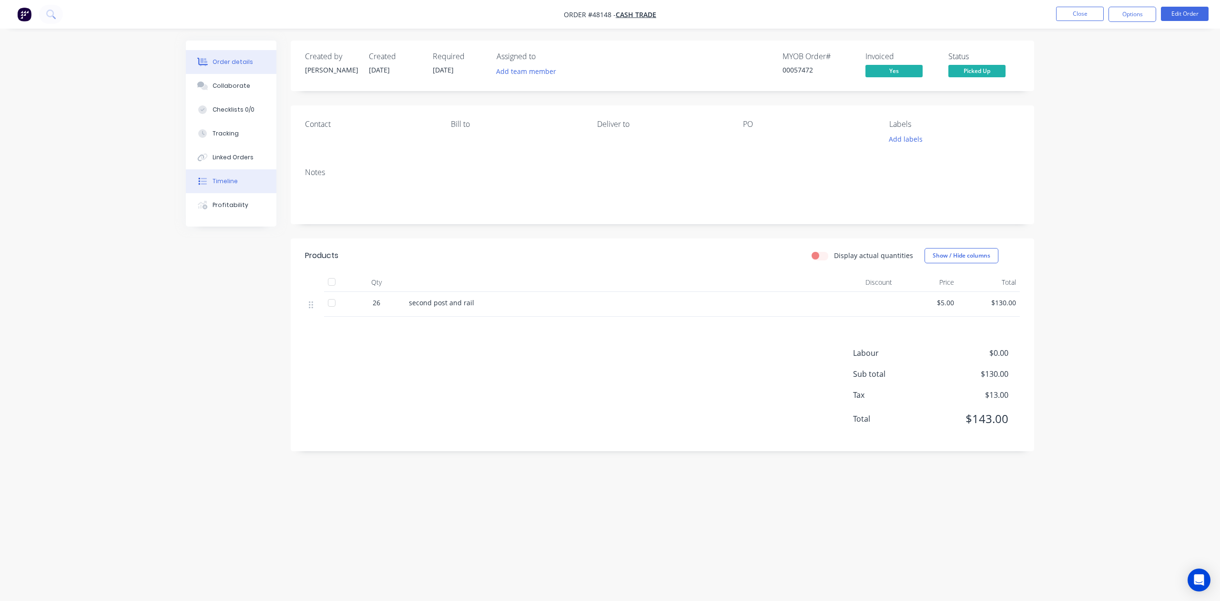
click at [235, 174] on button "Timeline" at bounding box center [231, 181] width 91 height 24
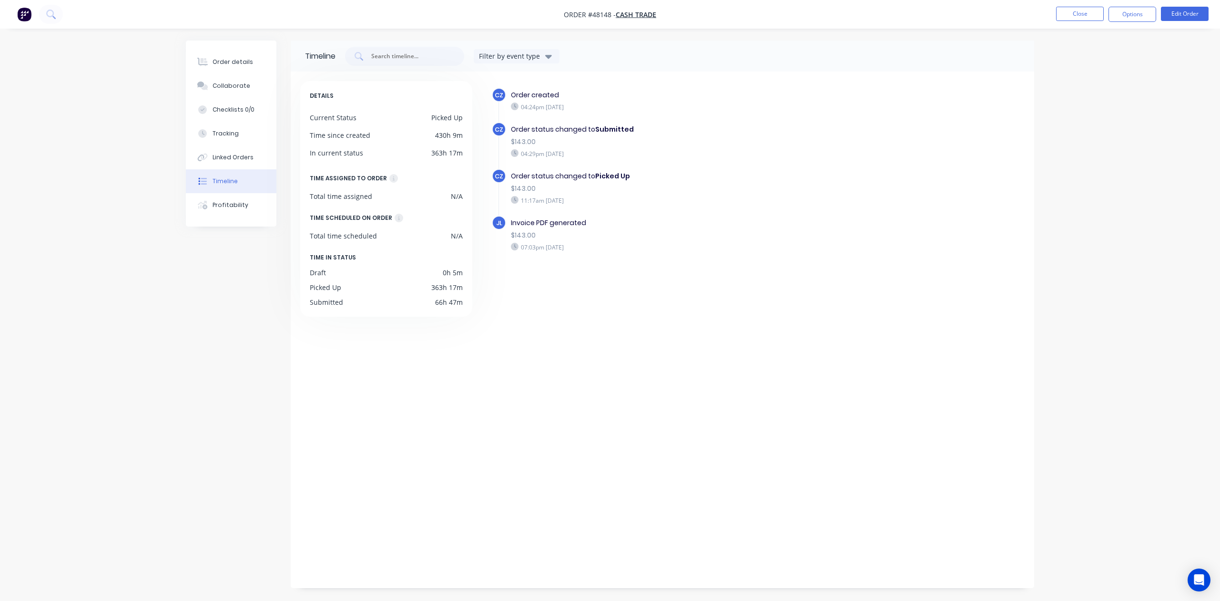
click at [668, 260] on div "JL Invoice PDF generated $143.00 07:03pm Tuesday 19/08/25" at bounding box center [680, 238] width 377 height 47
drag, startPoint x: 228, startPoint y: 384, endPoint x: 233, endPoint y: 379, distance: 6.4
click at [229, 384] on div "Timeline Filter by event type DETAILS Current Status Picked Up Time since creat…" at bounding box center [610, 314] width 849 height 547
drag, startPoint x: 588, startPoint y: 475, endPoint x: 579, endPoint y: 461, distance: 16.1
click at [588, 472] on div "CZ Order created 04:24pm Friday 15/08/25 CZ Order status changed to Submitted $…" at bounding box center [753, 327] width 543 height 492
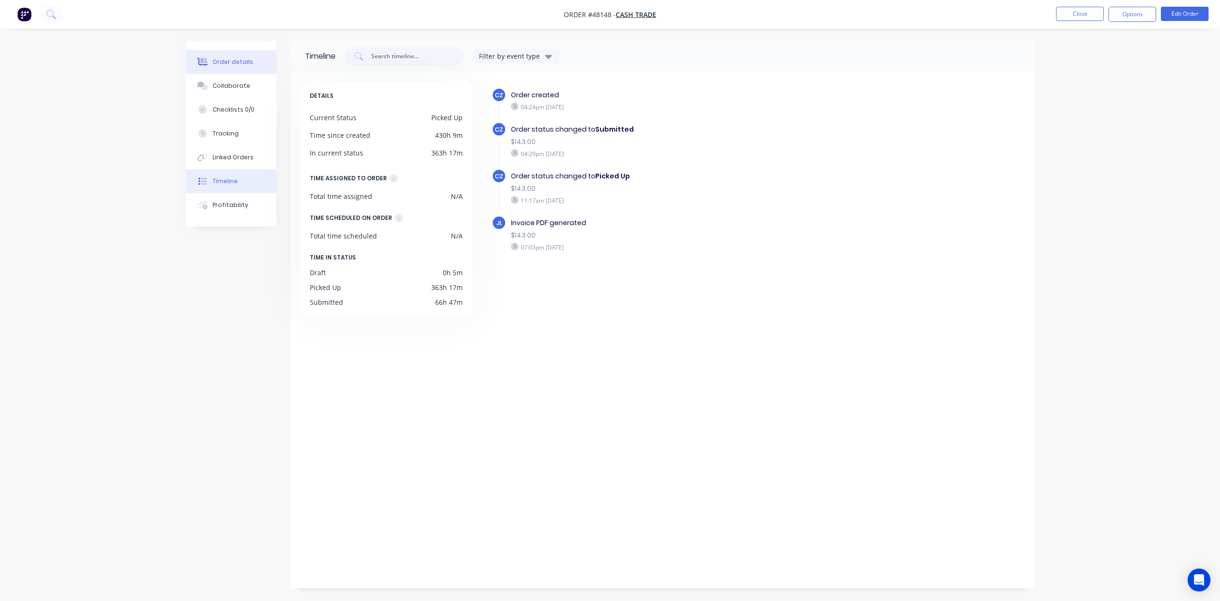
click at [239, 58] on div "Order details" at bounding box center [233, 62] width 41 height 9
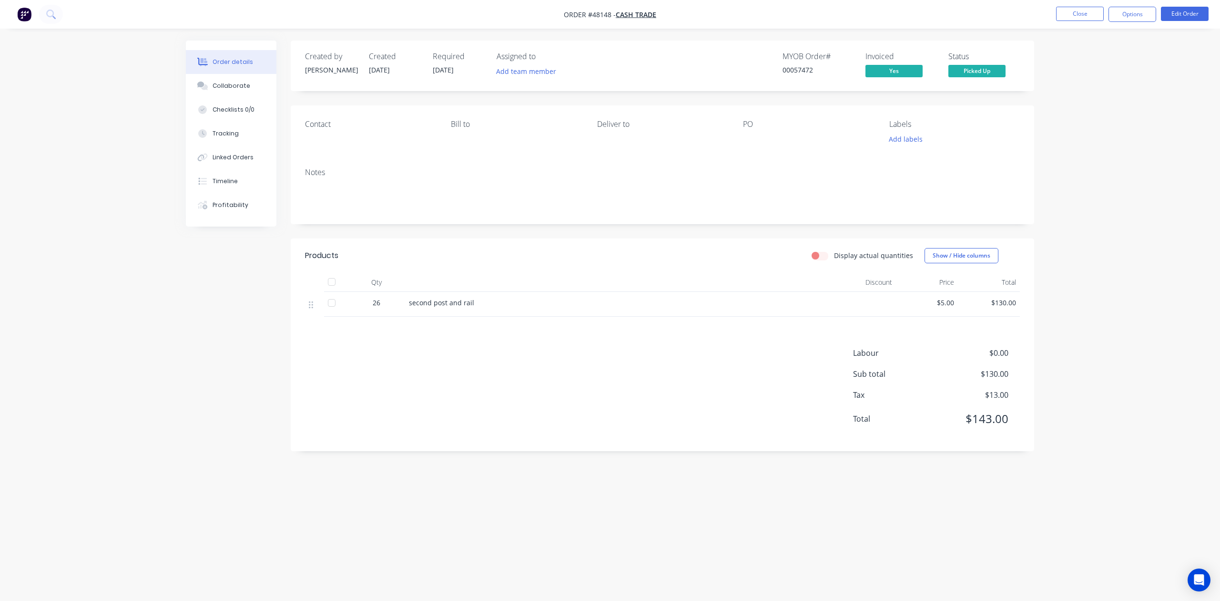
click at [559, 392] on div "Labour $0.00 Sub total $130.00 Tax $13.00 Total $143.00" at bounding box center [662, 392] width 715 height 90
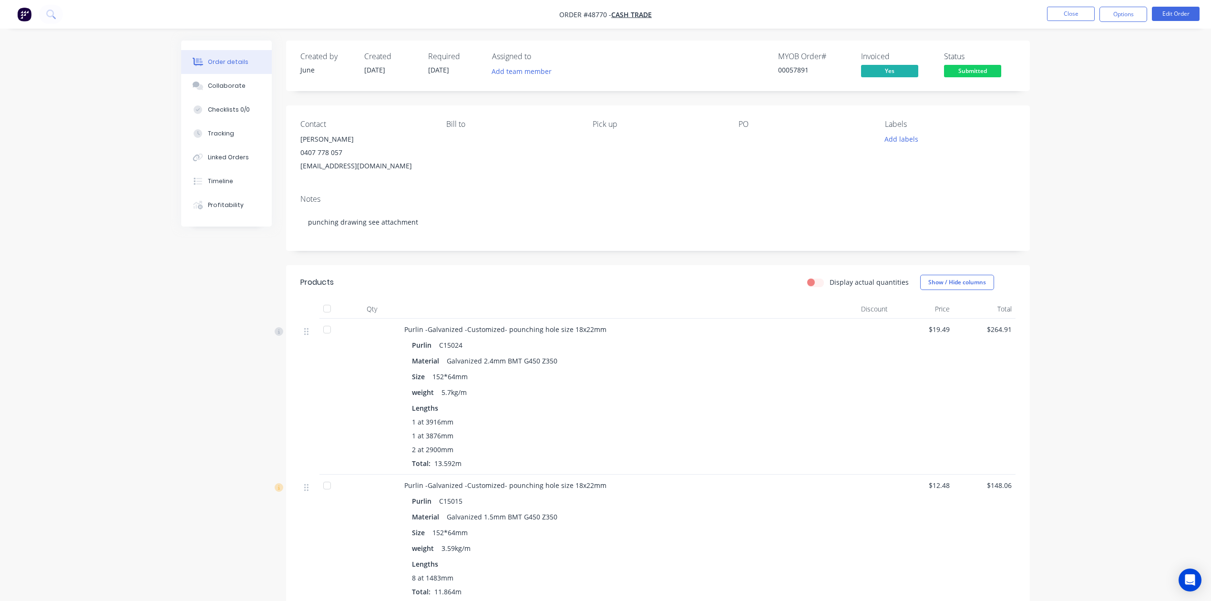
click at [745, 415] on div "Lengths 1 at 3916mm 1 at 3876mm 2 at 2900mm Total: 13.592m" at bounding box center [615, 435] width 406 height 65
click at [949, 71] on span "Submitted" at bounding box center [972, 71] width 57 height 12
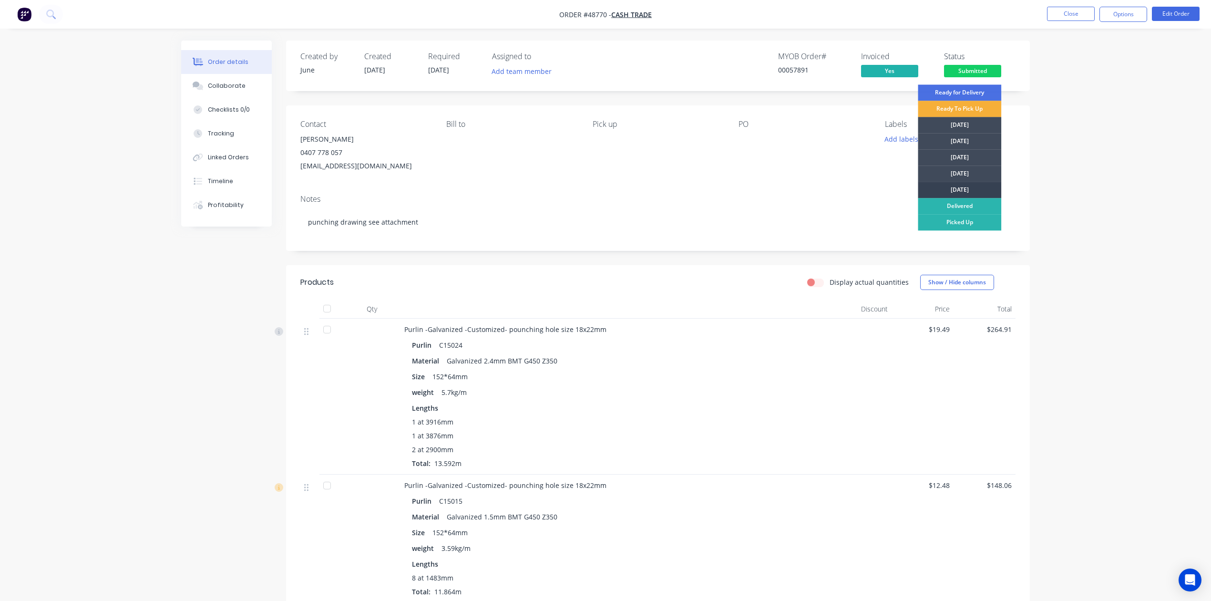
click at [964, 189] on div "[DATE]" at bounding box center [959, 190] width 83 height 16
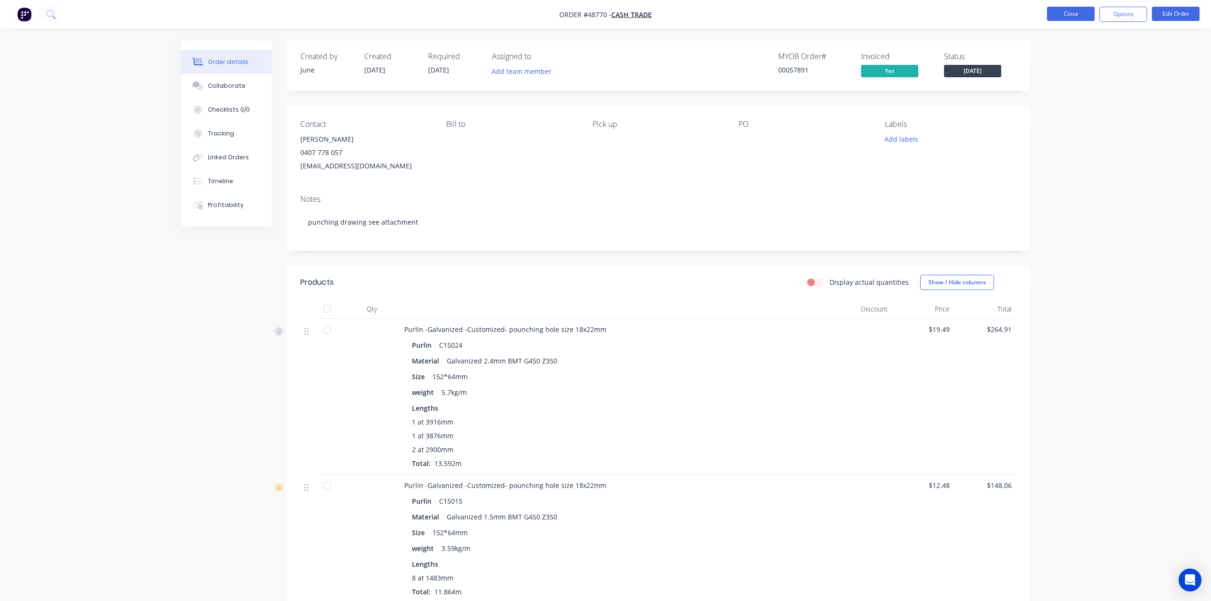
click at [1075, 14] on button "Close" at bounding box center [1071, 14] width 48 height 14
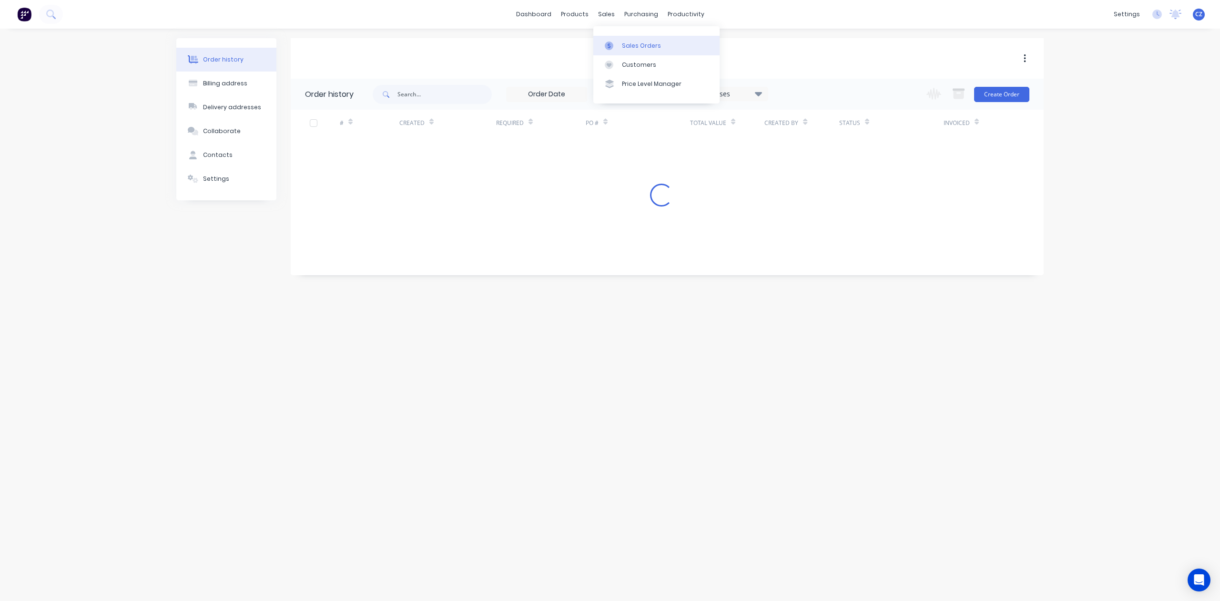
click at [620, 48] on link "Sales Orders" at bounding box center [657, 45] width 126 height 19
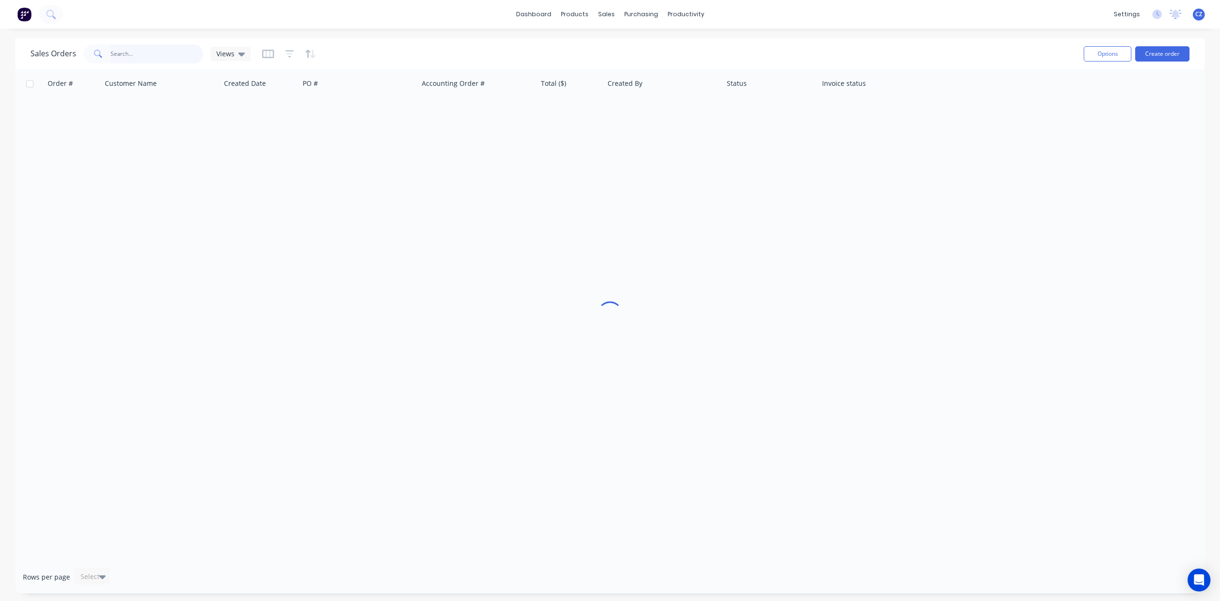
click at [125, 51] on input "text" at bounding box center [157, 53] width 93 height 19
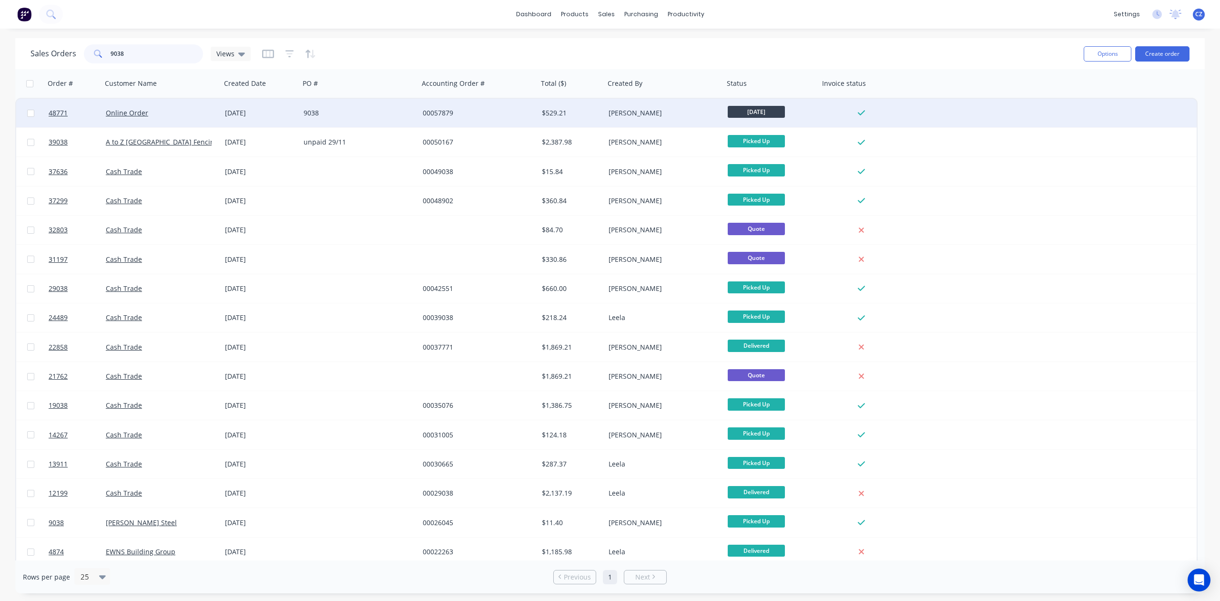
type input "9038"
click at [403, 121] on div "9038" at bounding box center [359, 113] width 119 height 29
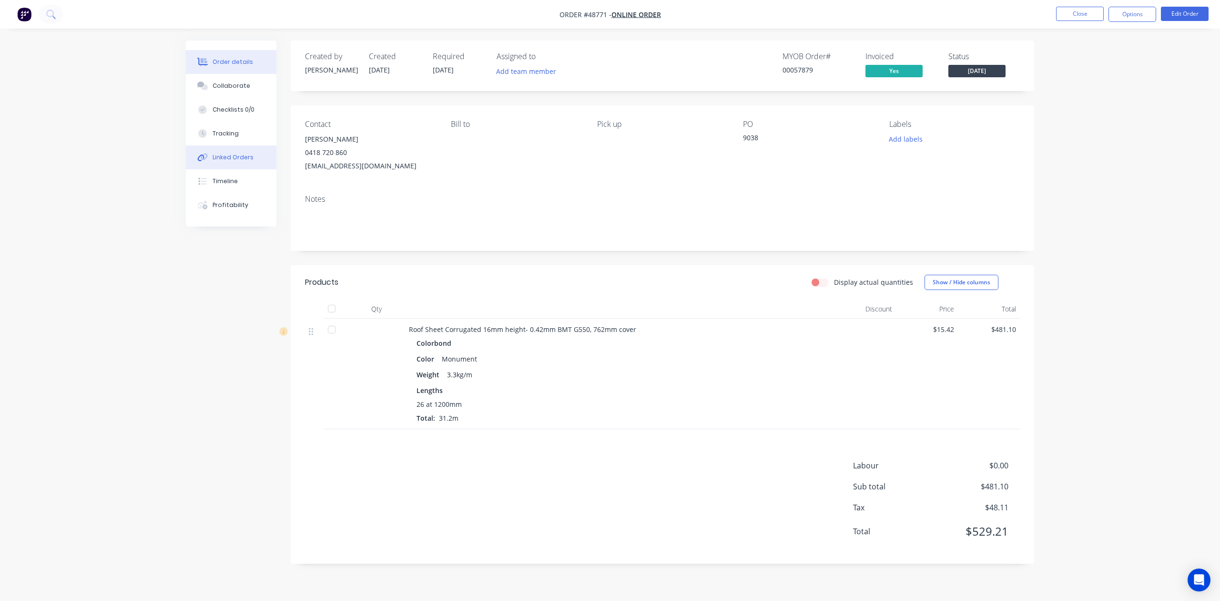
click at [226, 159] on div "Linked Orders" at bounding box center [233, 157] width 41 height 9
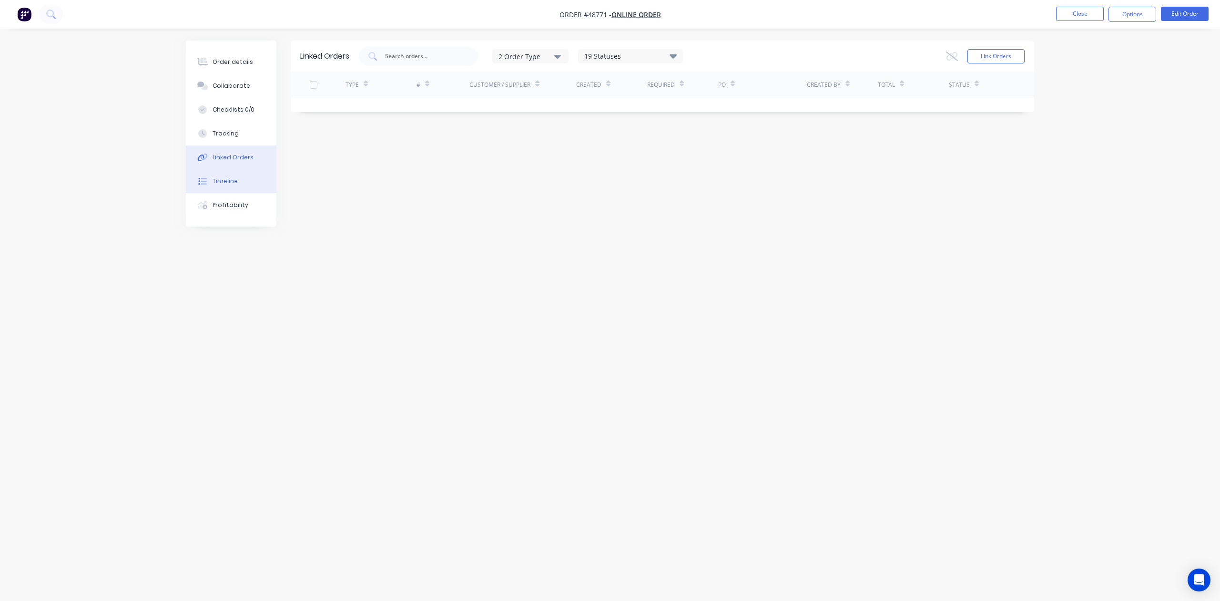
click at [231, 177] on div "Timeline" at bounding box center [225, 181] width 25 height 9
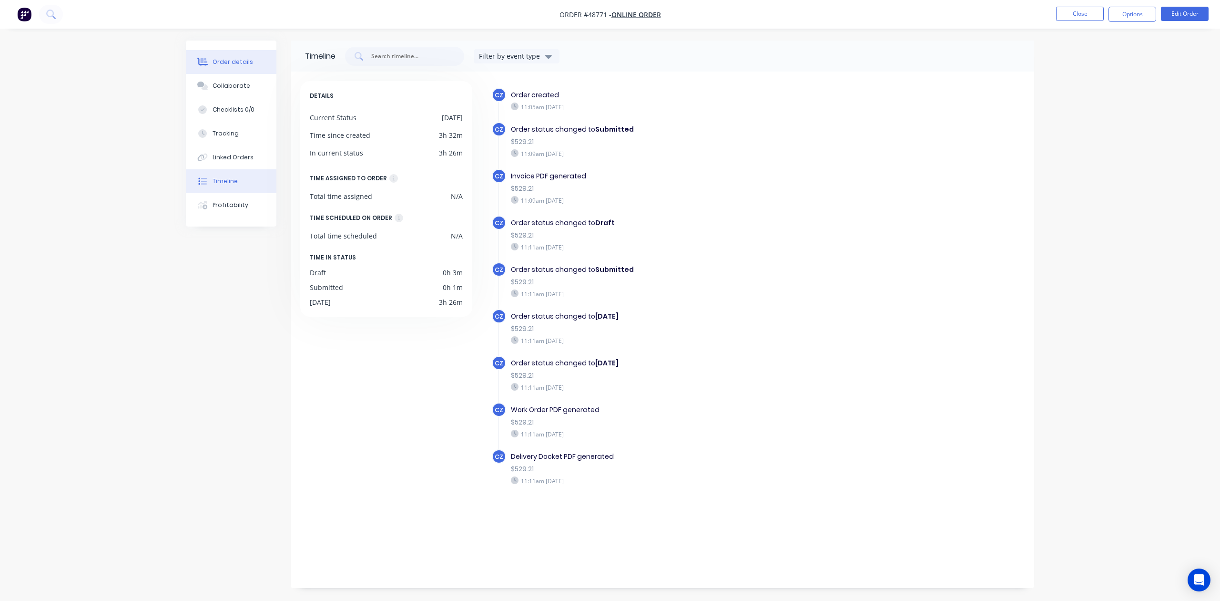
click at [222, 63] on div "Order details" at bounding box center [233, 62] width 41 height 9
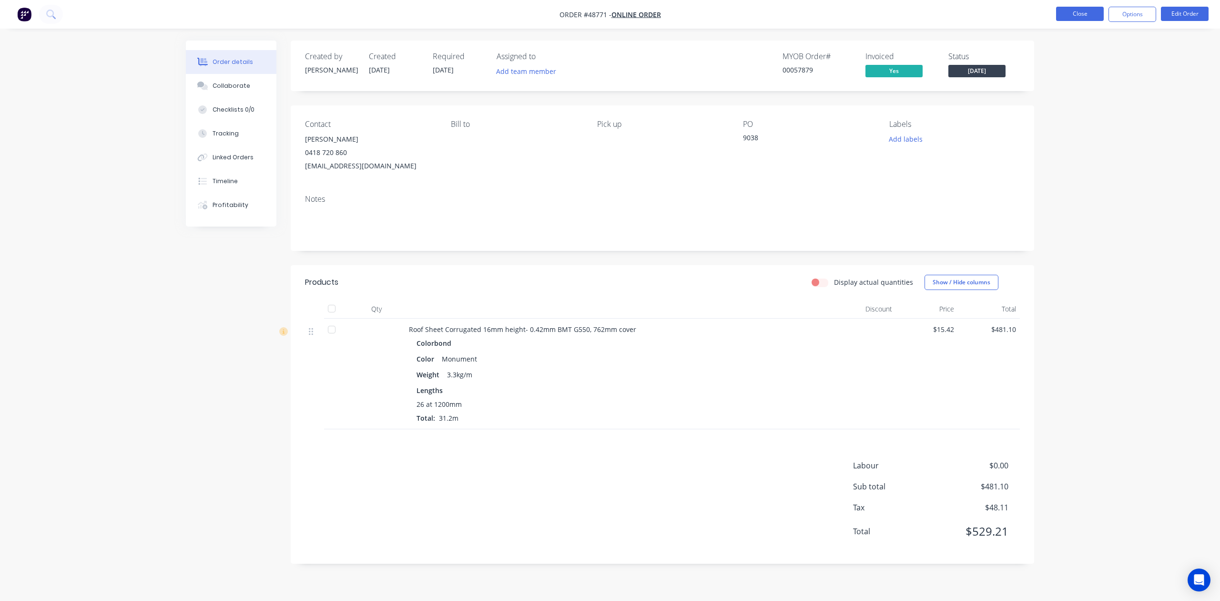
click at [1082, 16] on button "Close" at bounding box center [1080, 14] width 48 height 14
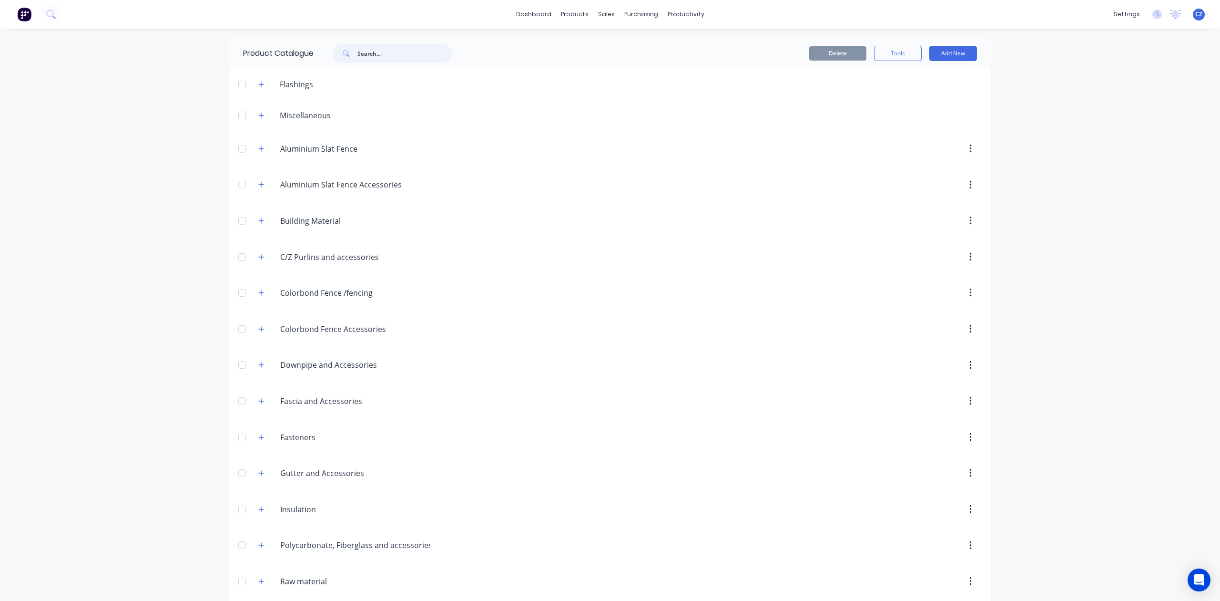
drag, startPoint x: 361, startPoint y: 53, endPoint x: 365, endPoint y: 56, distance: 4.9
click at [364, 55] on input "text" at bounding box center [405, 53] width 94 height 19
type input "slat"
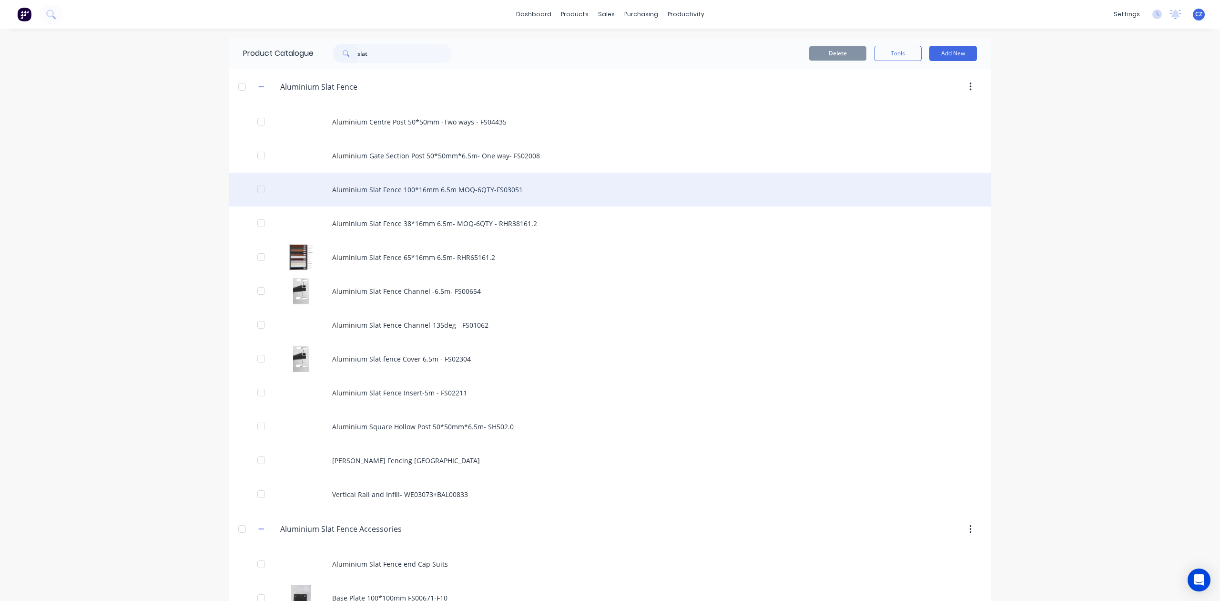
click at [455, 192] on div "Aluminium Slat Fence 100*16mm 6.5m MOQ-6QTY-FS03051" at bounding box center [610, 190] width 763 height 34
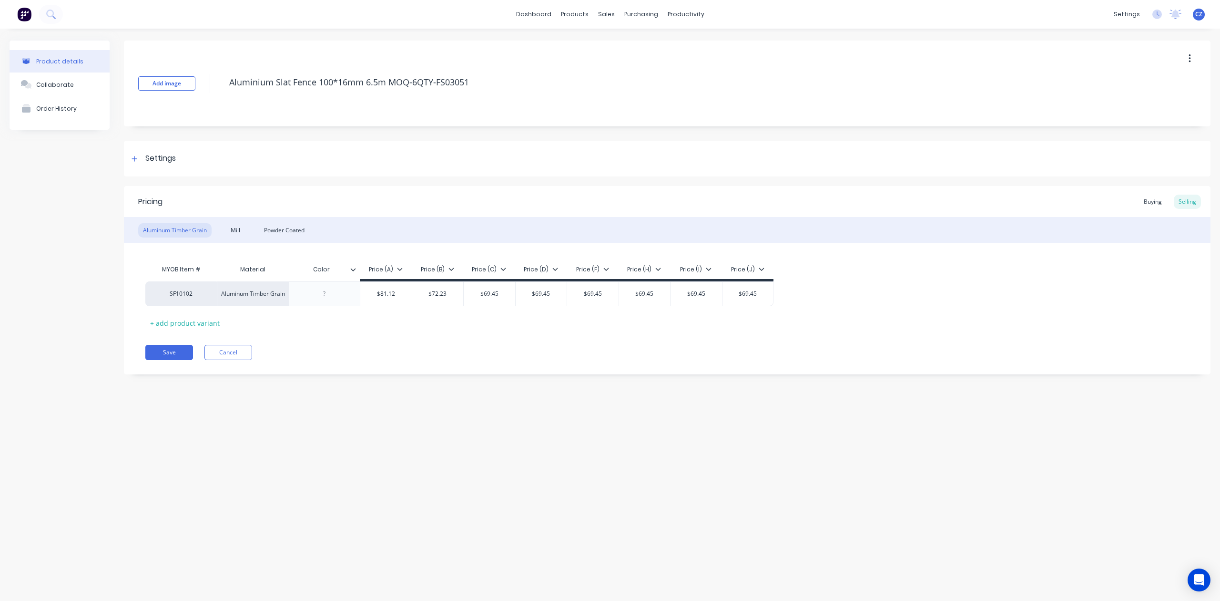
type textarea "x"
click at [300, 229] on div "Powder Coated" at bounding box center [284, 230] width 50 height 14
click at [639, 68] on link "Customers" at bounding box center [657, 64] width 126 height 19
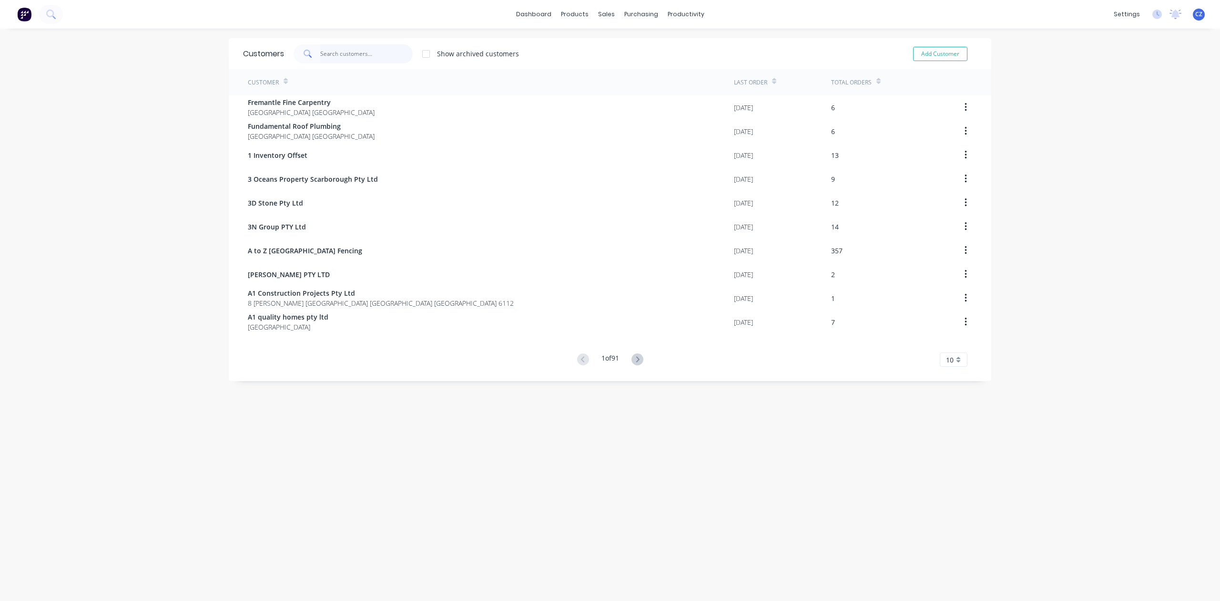
click at [349, 53] on input "text" at bounding box center [366, 53] width 93 height 19
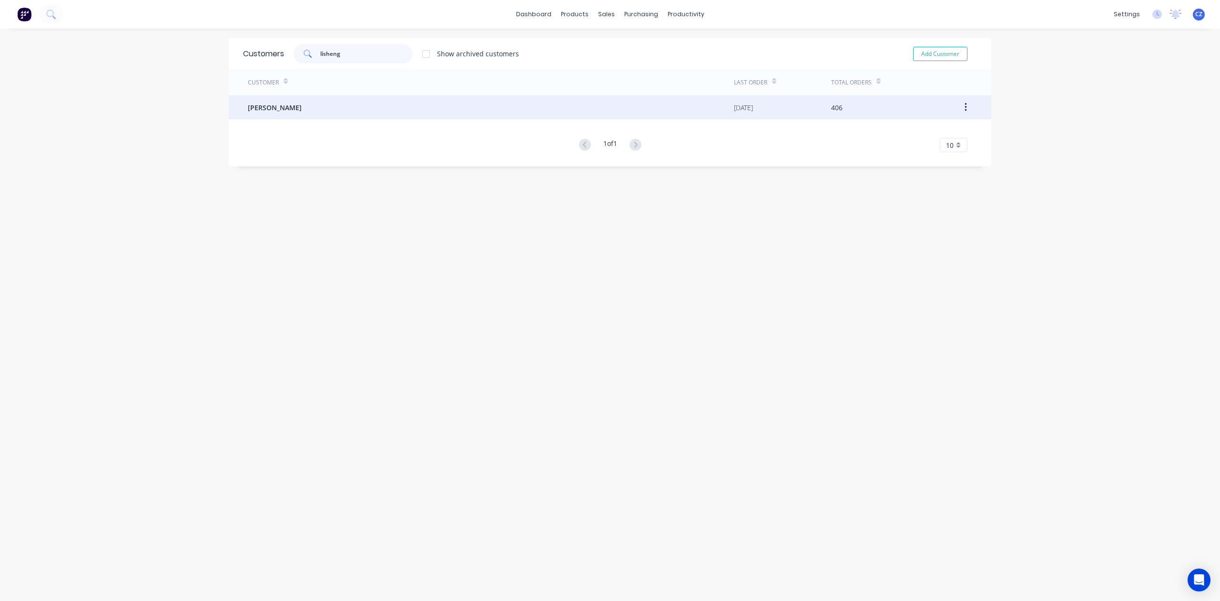
type input "lisheng"
click at [363, 111] on div "Lisheng Zhang" at bounding box center [491, 107] width 486 height 24
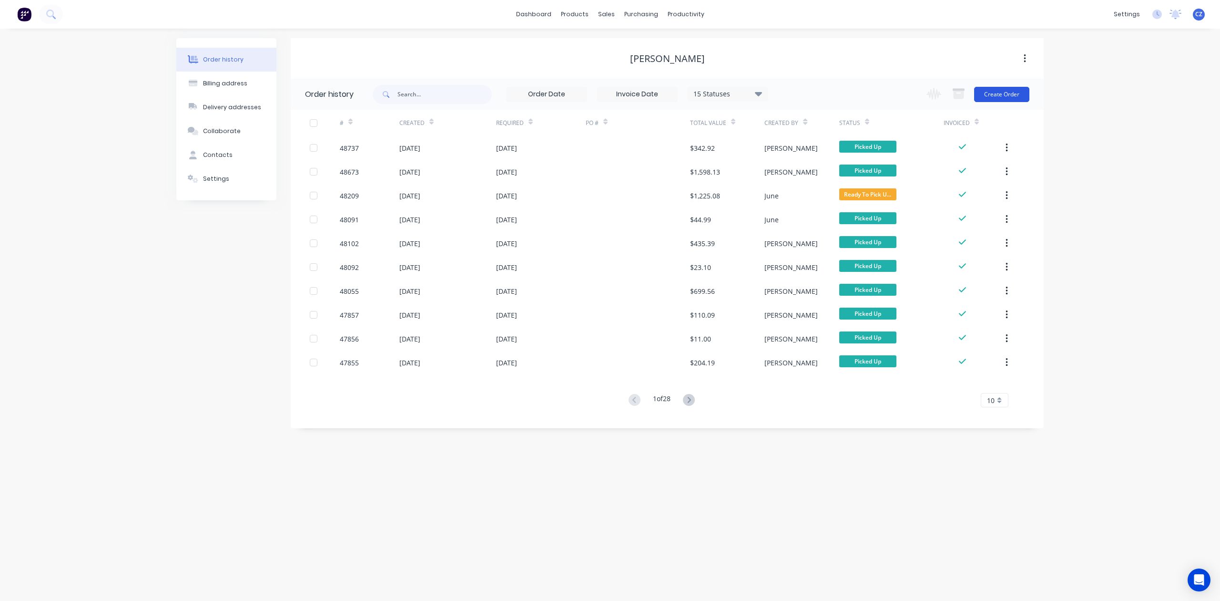
click at [1008, 92] on button "Create Order" at bounding box center [1001, 94] width 55 height 15
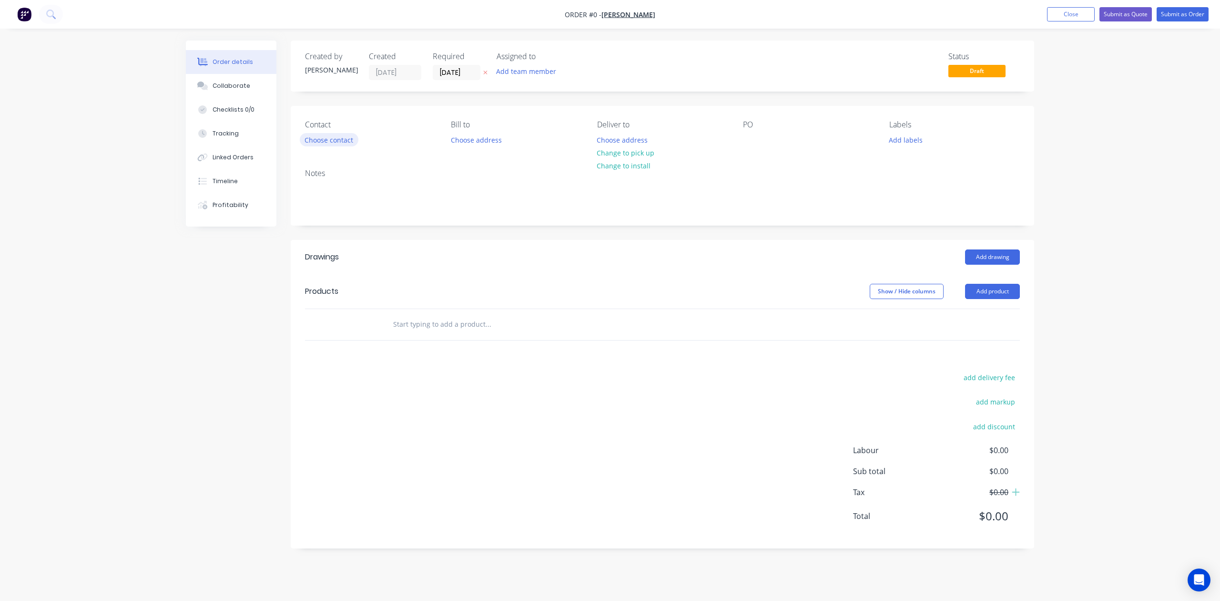
click at [338, 137] on button "Choose contact" at bounding box center [329, 139] width 59 height 13
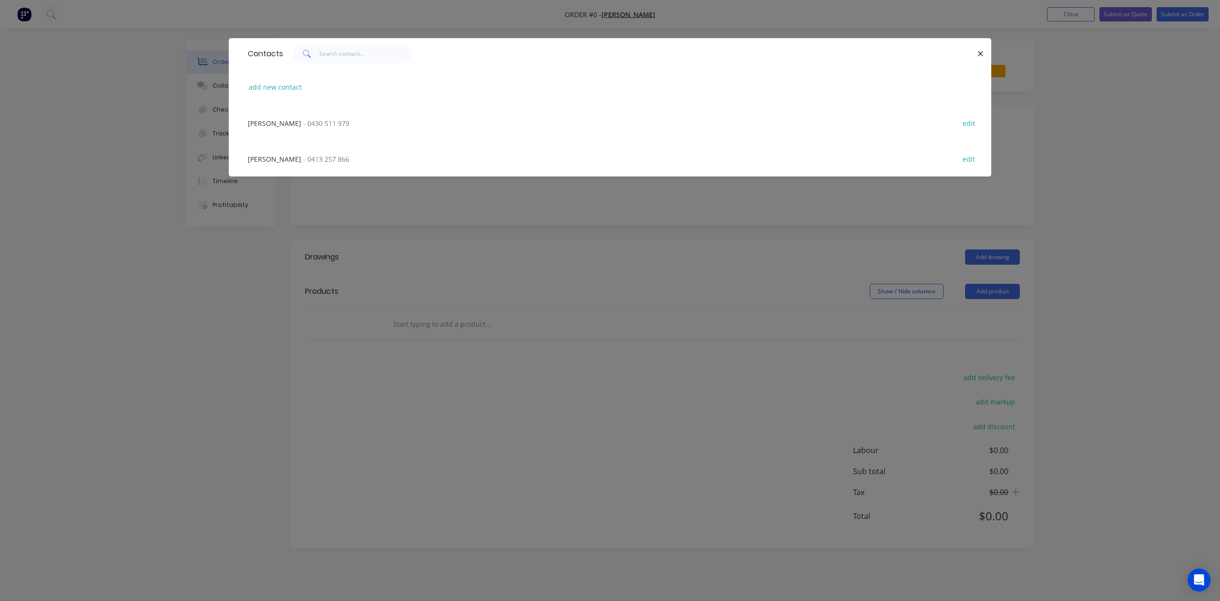
click at [308, 125] on span "- 0430 511 979" at bounding box center [326, 123] width 46 height 9
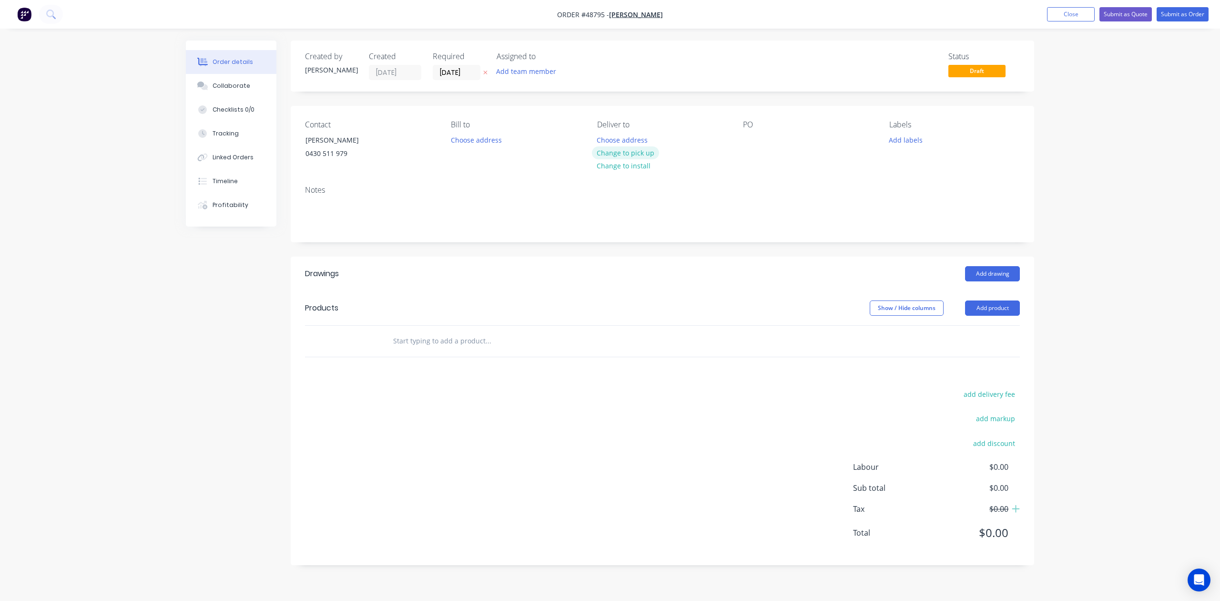
click at [624, 153] on button "Change to pick up" at bounding box center [626, 152] width 68 height 13
drag, startPoint x: 703, startPoint y: 309, endPoint x: 810, endPoint y: 302, distance: 107.0
click at [721, 303] on div "Show / Hide columns Add product" at bounding box center [738, 307] width 563 height 15
click at [997, 309] on button "Add product" at bounding box center [992, 307] width 55 height 15
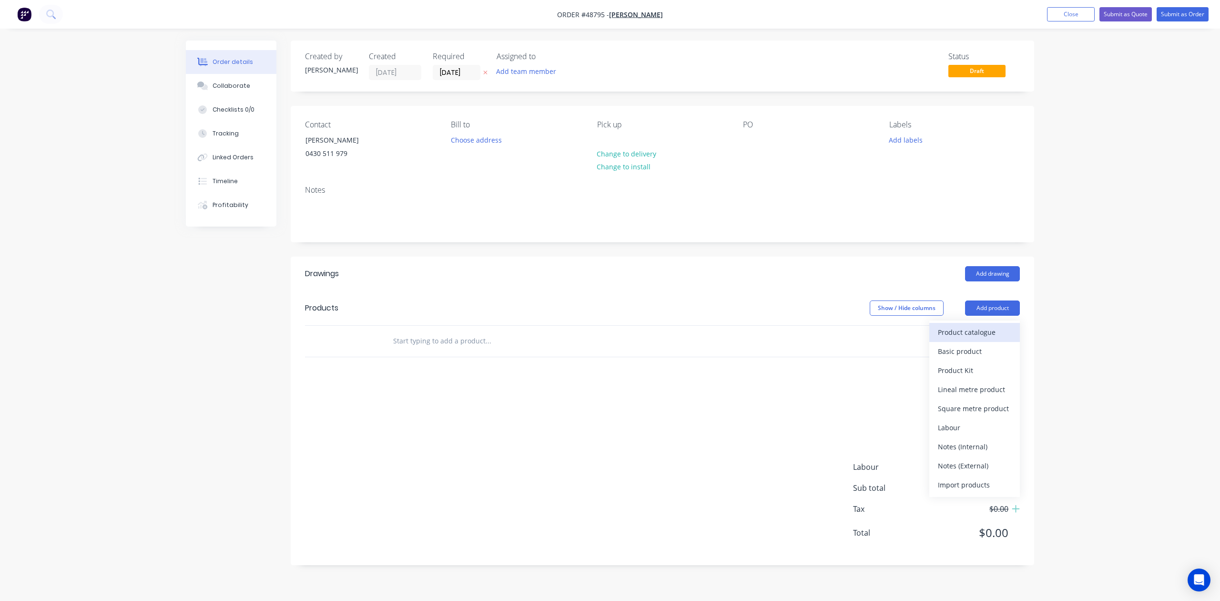
click at [962, 332] on div "Product catalogue" at bounding box center [974, 332] width 73 height 14
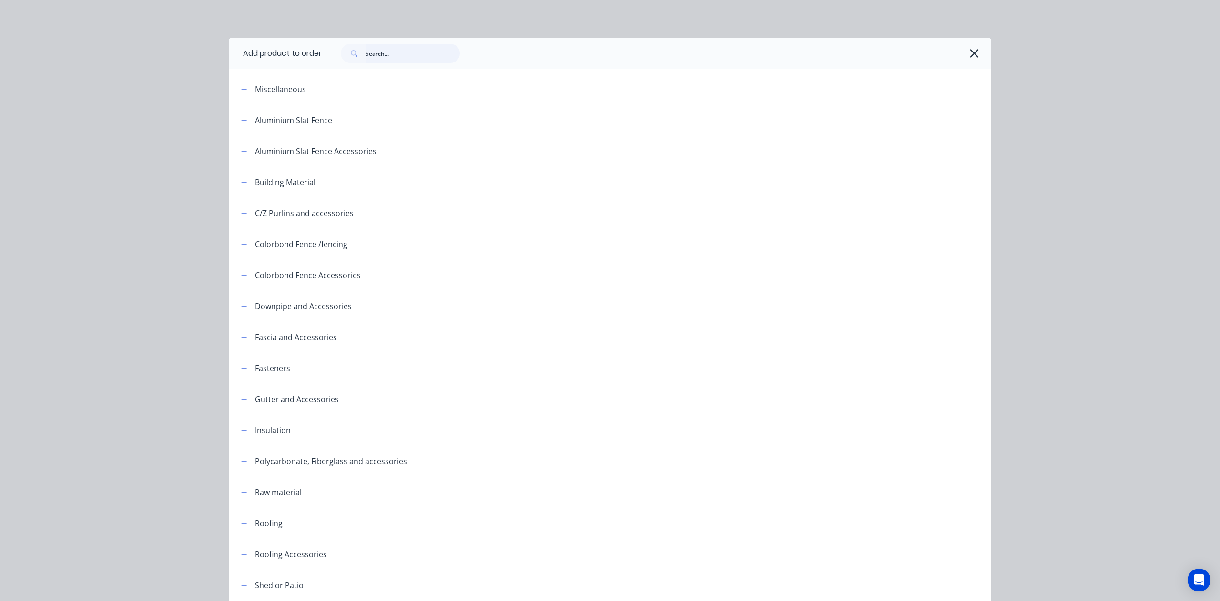
click at [388, 54] on input "text" at bounding box center [413, 53] width 94 height 19
drag, startPoint x: 975, startPoint y: 51, endPoint x: 963, endPoint y: 67, distance: 19.4
click at [975, 51] on button "button" at bounding box center [974, 53] width 15 height 15
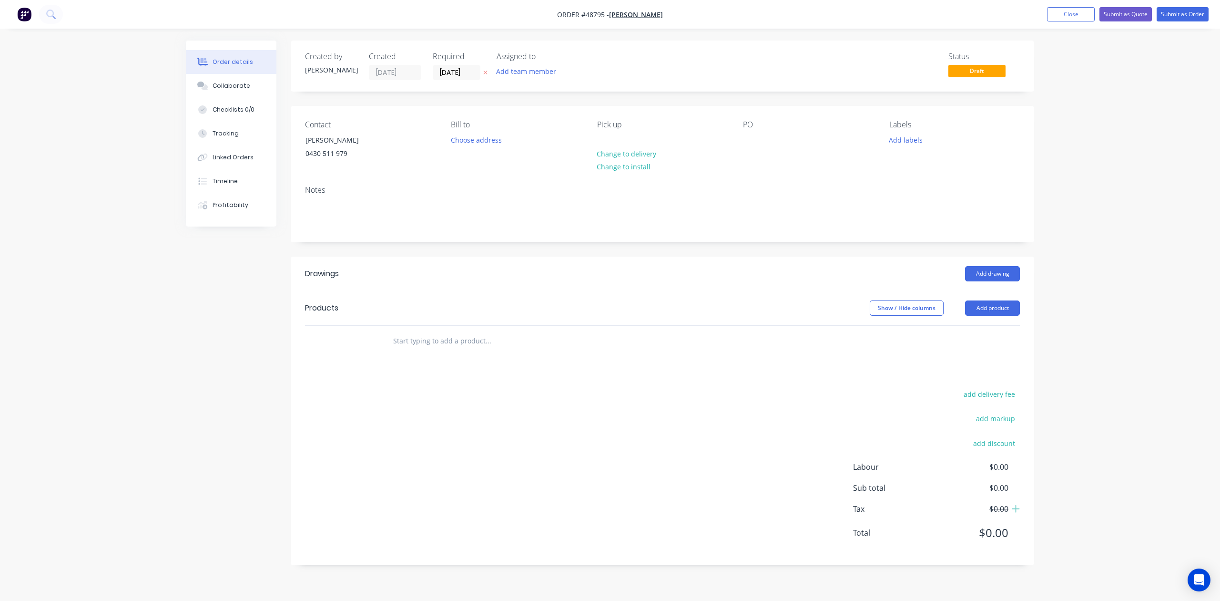
click at [745, 308] on div "Show / Hide columns Add product" at bounding box center [738, 307] width 563 height 15
click at [994, 313] on button "Add product" at bounding box center [992, 307] width 55 height 15
drag, startPoint x: 523, startPoint y: 240, endPoint x: 522, endPoint y: 230, distance: 10.7
click at [524, 240] on div "Notes" at bounding box center [663, 210] width 744 height 64
click at [979, 309] on button "Add product" at bounding box center [992, 307] width 55 height 15
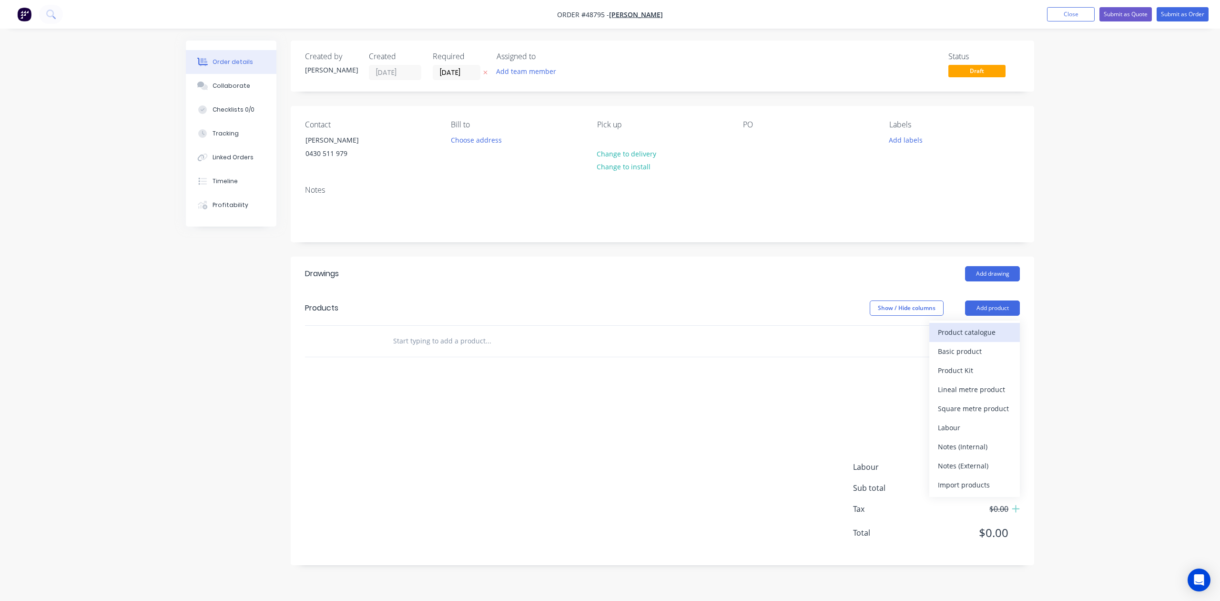
click at [979, 331] on div "Product catalogue" at bounding box center [974, 332] width 73 height 14
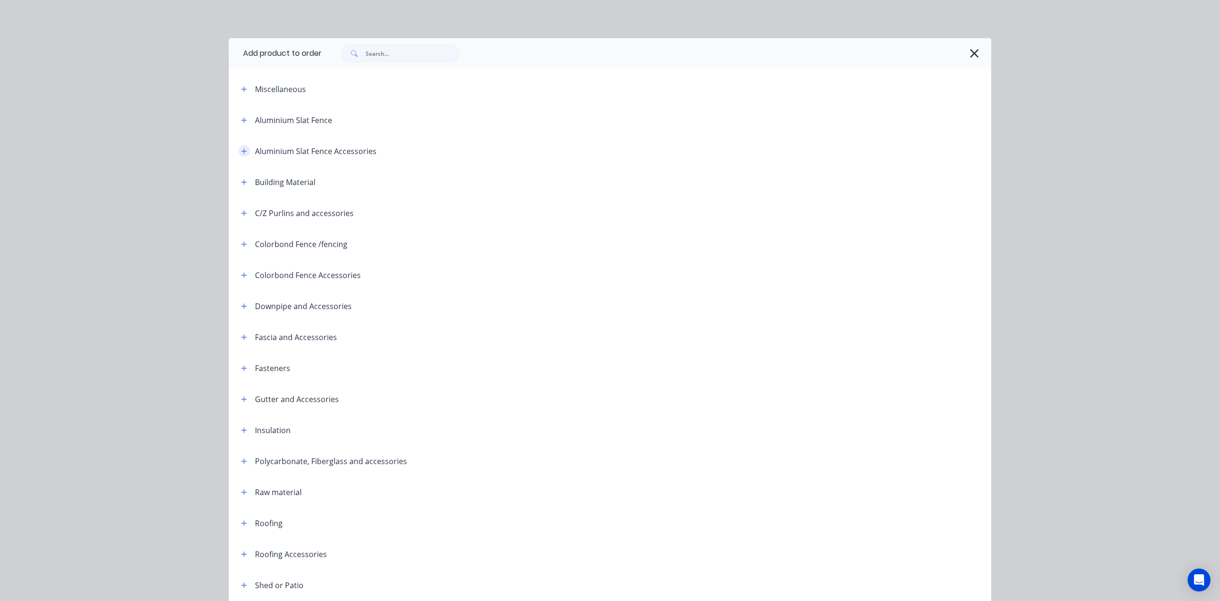
click at [242, 155] on button "button" at bounding box center [244, 151] width 12 height 12
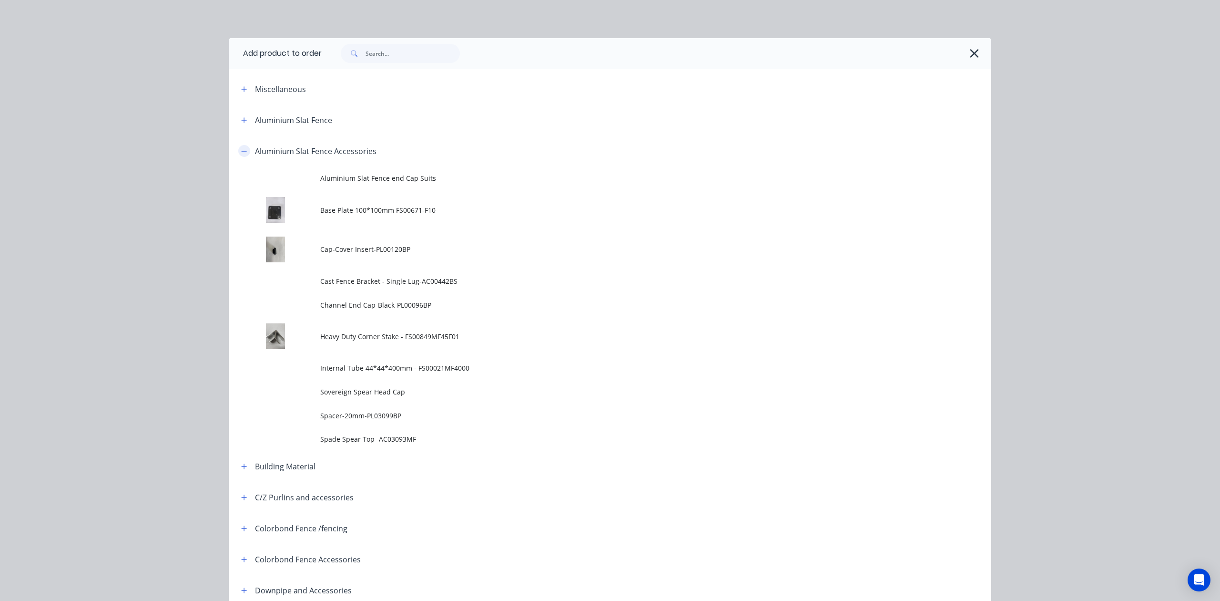
click at [241, 149] on icon "button" at bounding box center [244, 151] width 6 height 7
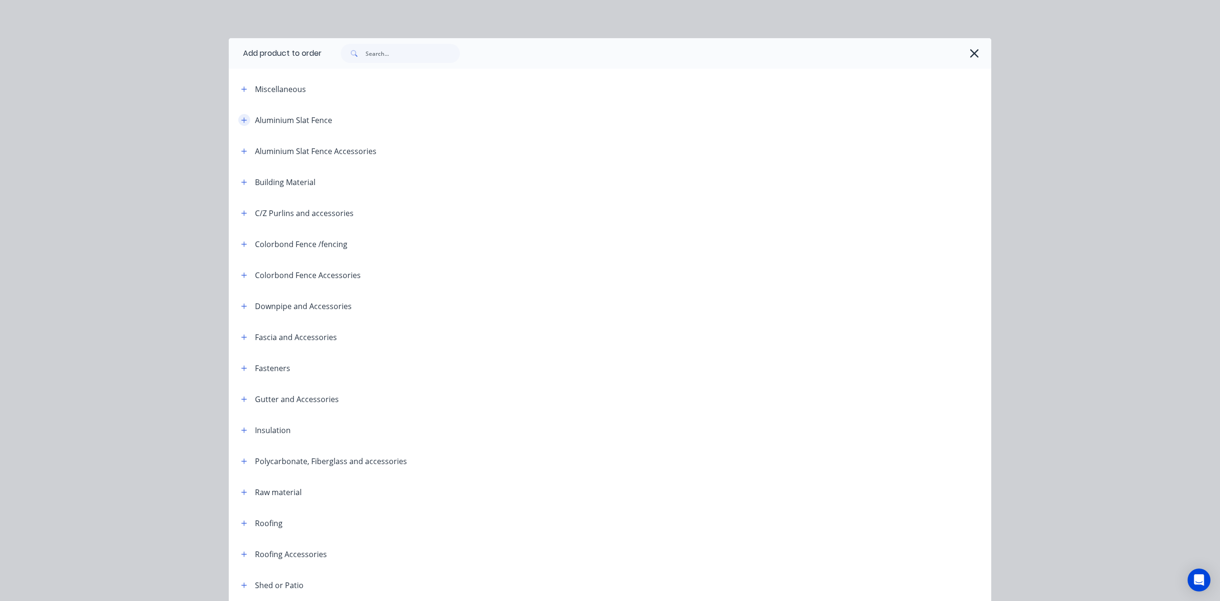
click at [241, 117] on icon "button" at bounding box center [244, 120] width 6 height 7
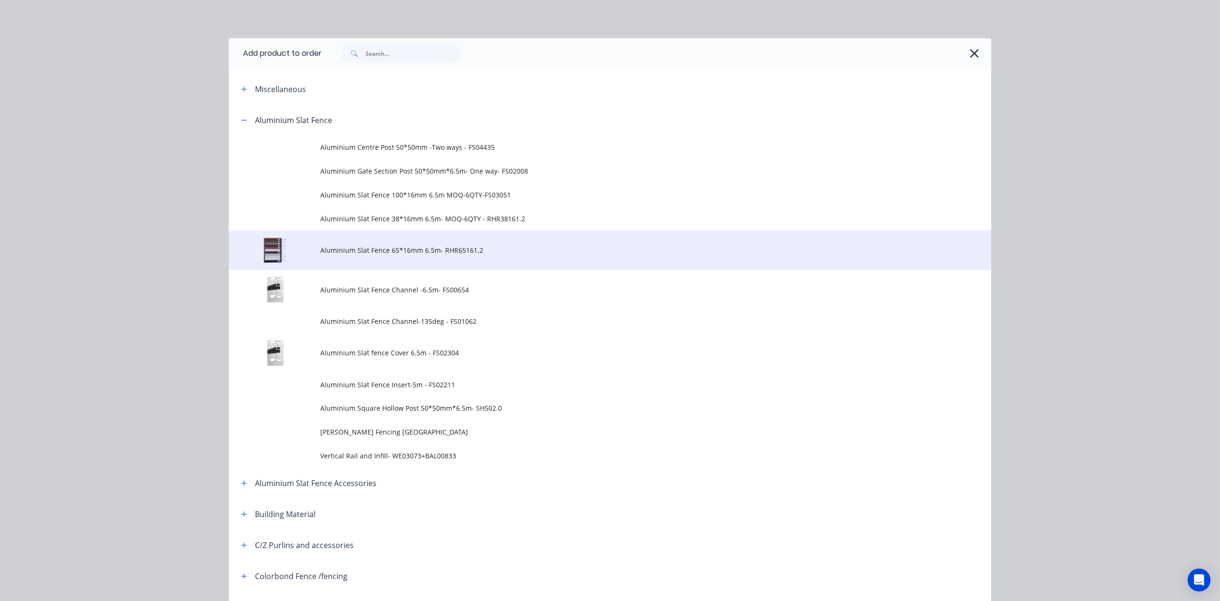
click at [419, 248] on span "Aluminium Slat Fence 65*16mm 6.5m- RHR65161.2" at bounding box center [588, 250] width 537 height 10
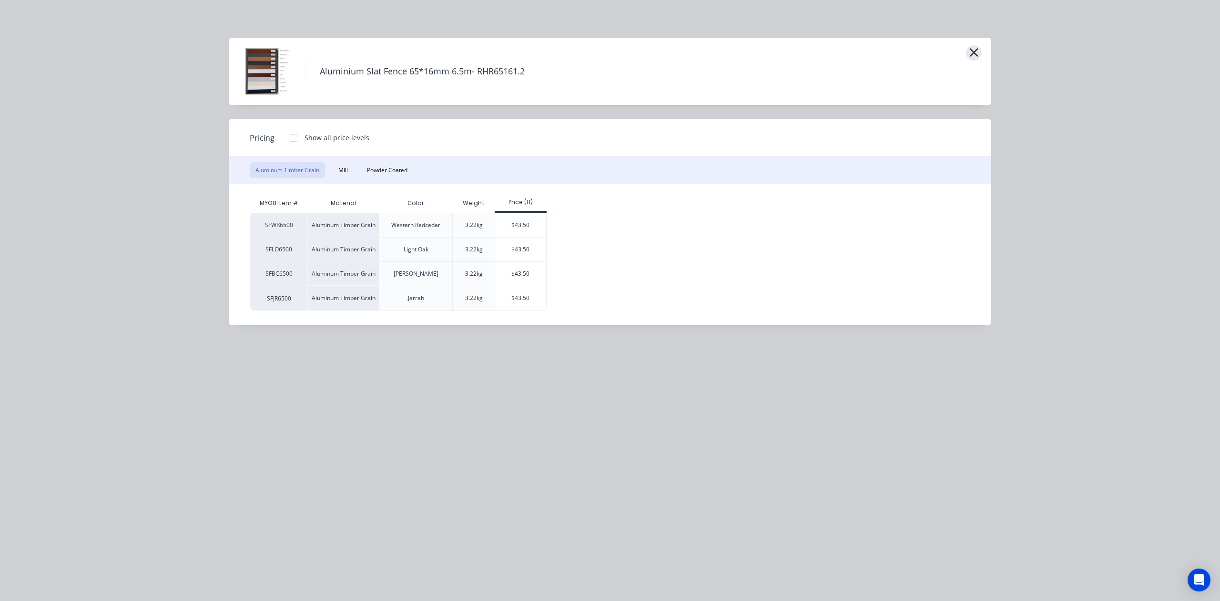
click at [975, 52] on icon "button" at bounding box center [974, 52] width 10 height 13
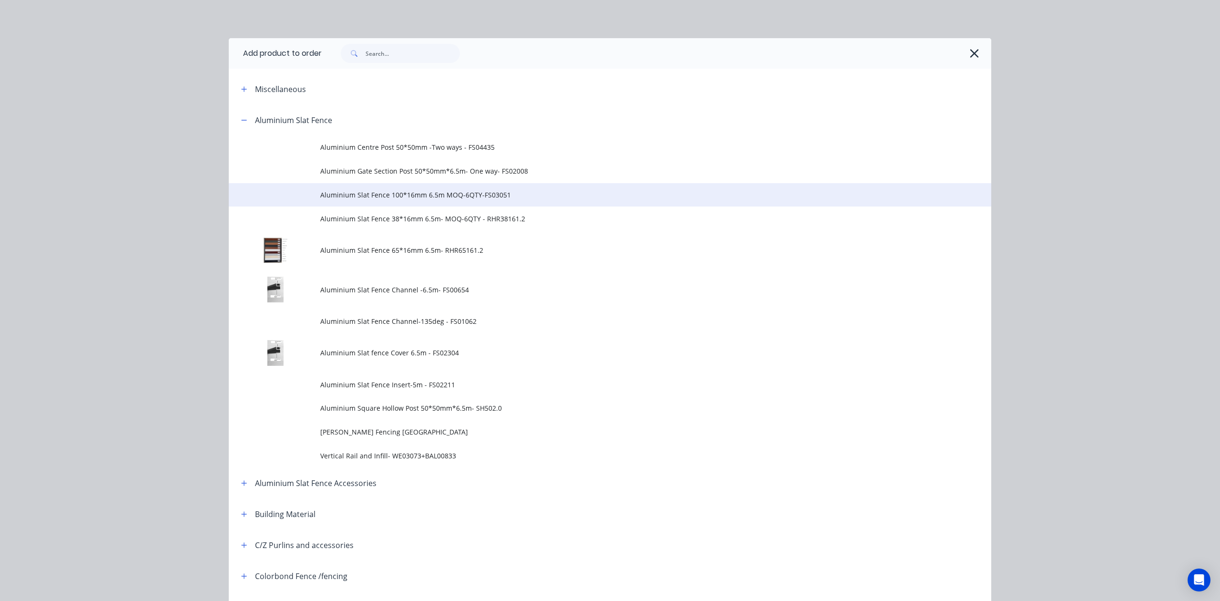
click at [445, 195] on span "Aluminium Slat Fence 100*16mm 6.5m MOQ-6QTY-FS03051" at bounding box center [588, 195] width 537 height 10
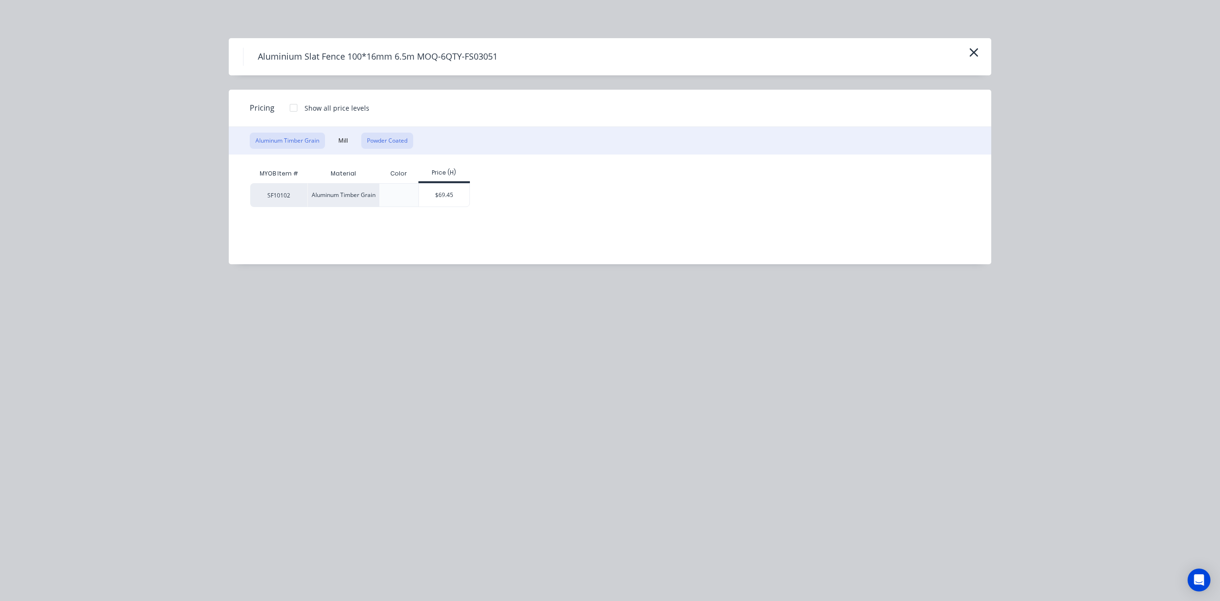
click at [395, 136] on button "Powder Coated" at bounding box center [387, 141] width 52 height 16
click at [446, 199] on div "$51.93" at bounding box center [444, 195] width 51 height 23
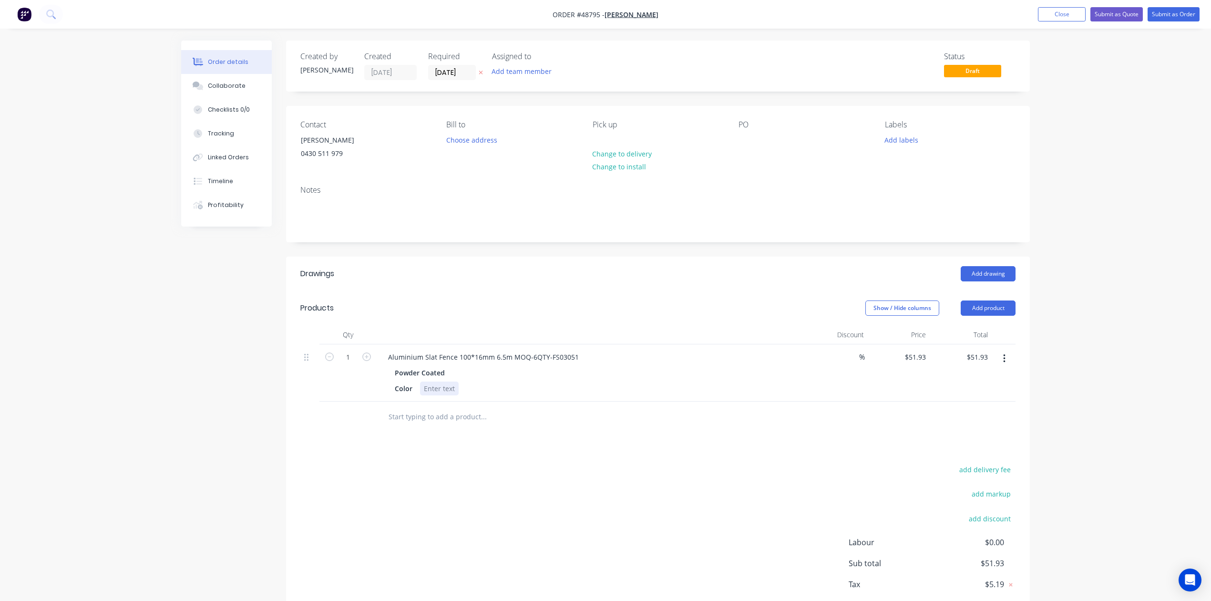
click at [443, 384] on div at bounding box center [439, 388] width 39 height 14
click at [1005, 359] on button "button" at bounding box center [1004, 358] width 22 height 17
click at [988, 445] on div "Delete" at bounding box center [969, 441] width 73 height 14
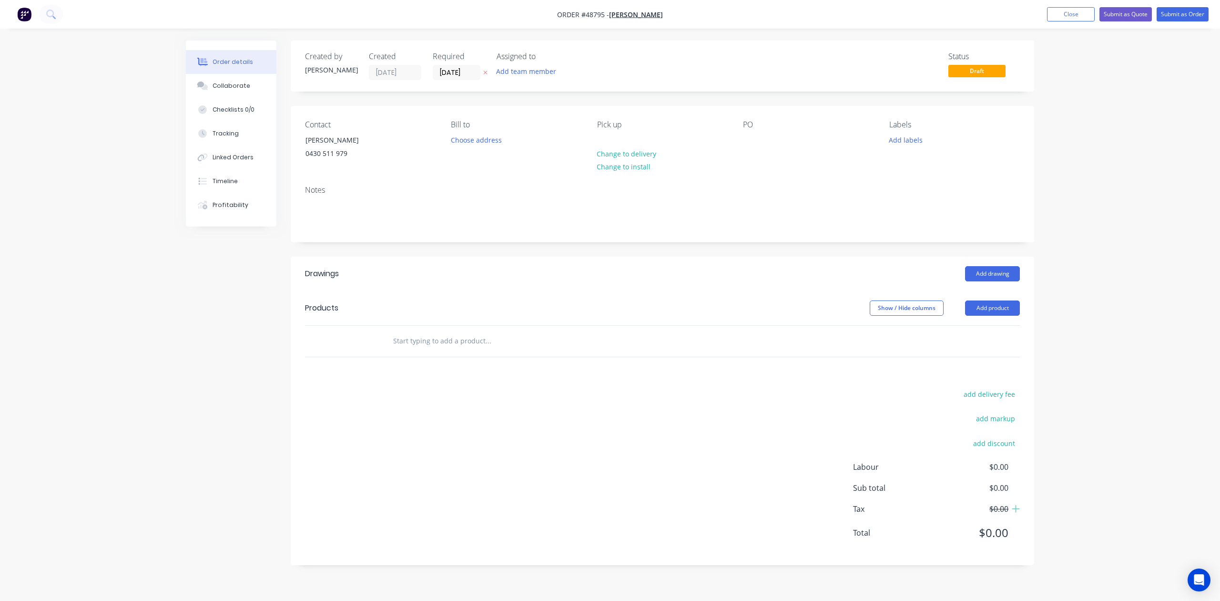
click at [1052, 22] on nav "Order #48795 - Lisheng Zhang Add product Close Submit as Quote Submit as Order" at bounding box center [610, 14] width 1220 height 29
click at [1062, 16] on button "Close" at bounding box center [1071, 14] width 48 height 14
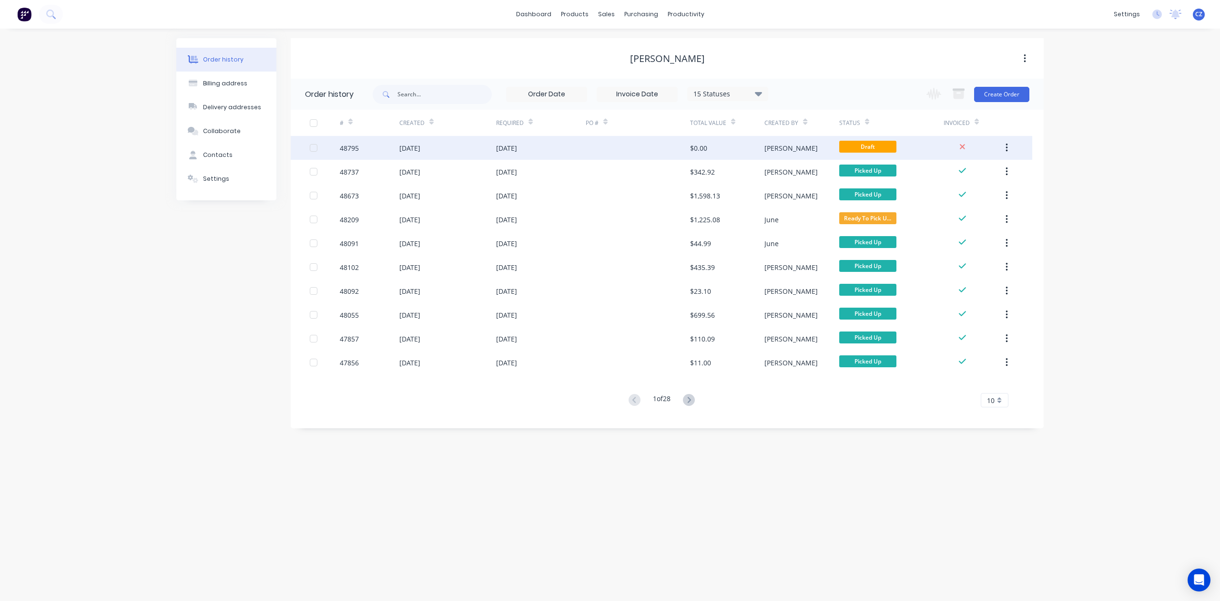
click at [1009, 147] on button "button" at bounding box center [1007, 147] width 22 height 17
click at [992, 168] on div "Archive" at bounding box center [972, 173] width 73 height 14
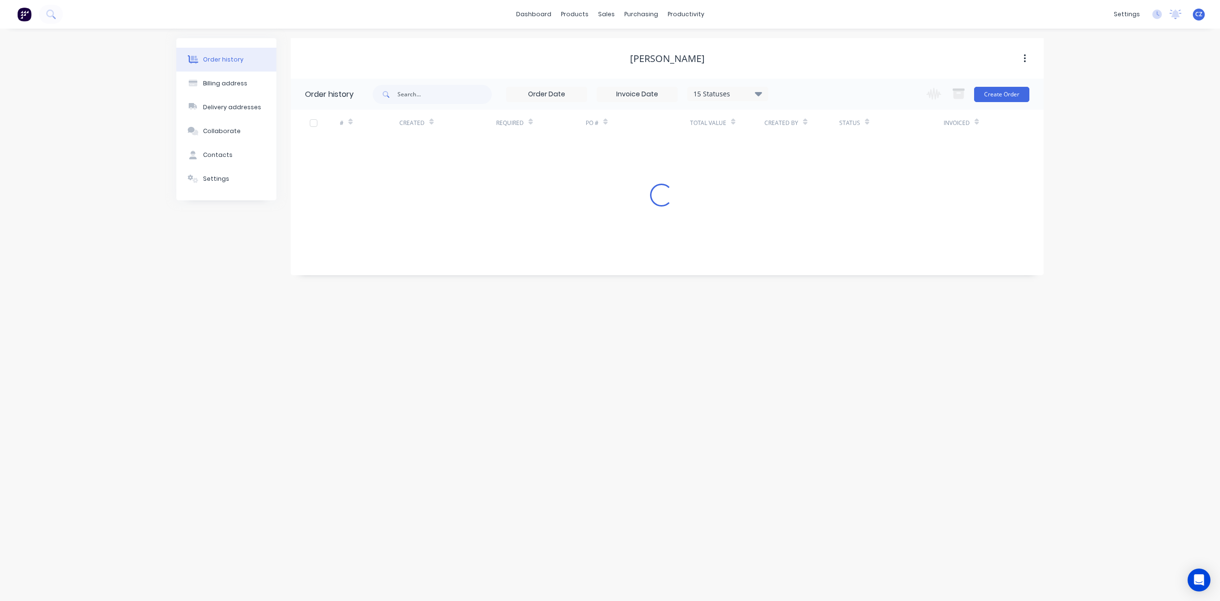
click at [1123, 168] on div "Order history Billing address Delivery addresses Collaborate Contacts Settings …" at bounding box center [610, 315] width 1220 height 572
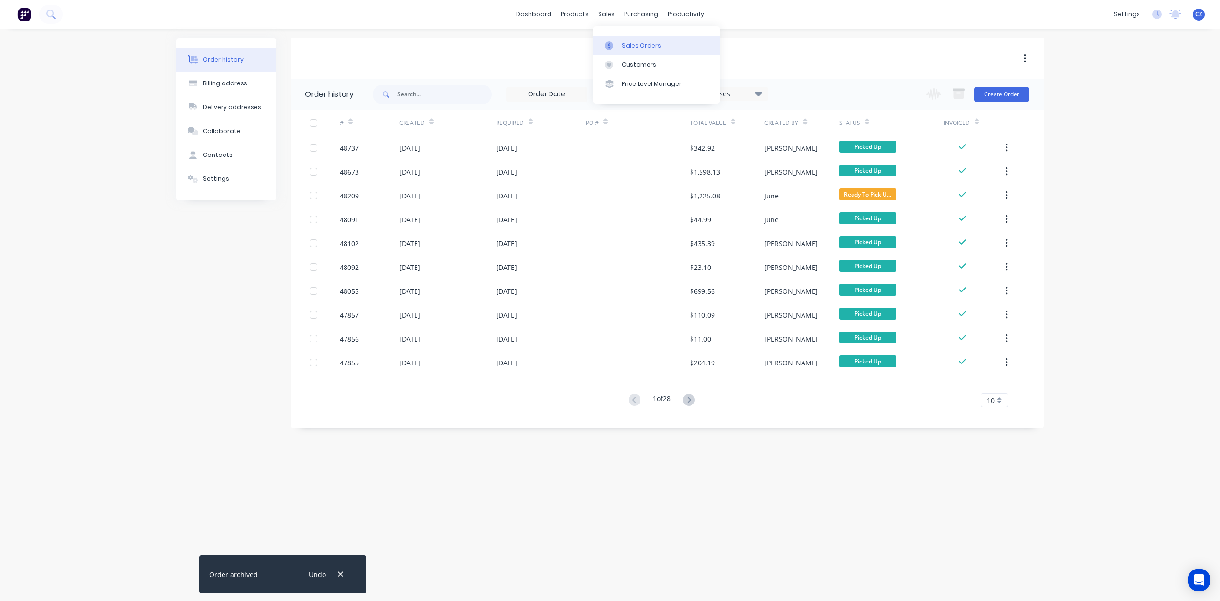
click at [613, 42] on icon at bounding box center [609, 45] width 9 height 9
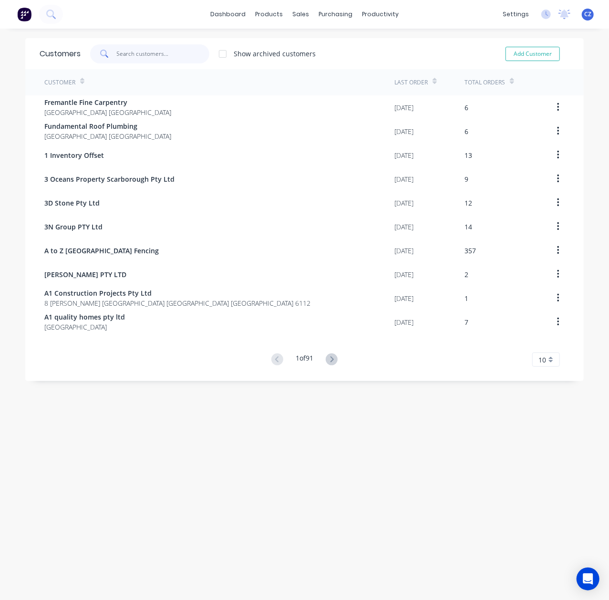
click at [158, 48] on input "text" at bounding box center [163, 53] width 93 height 19
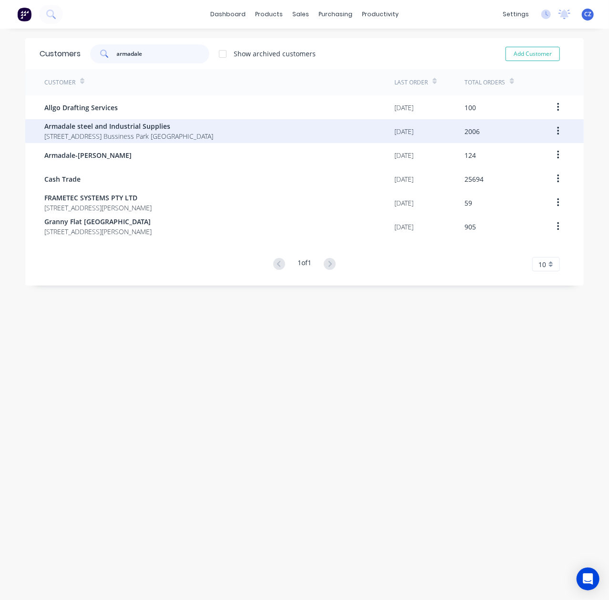
type input "armadale"
click at [182, 124] on span "Armadale steel and Industrial Supplies" at bounding box center [128, 126] width 169 height 10
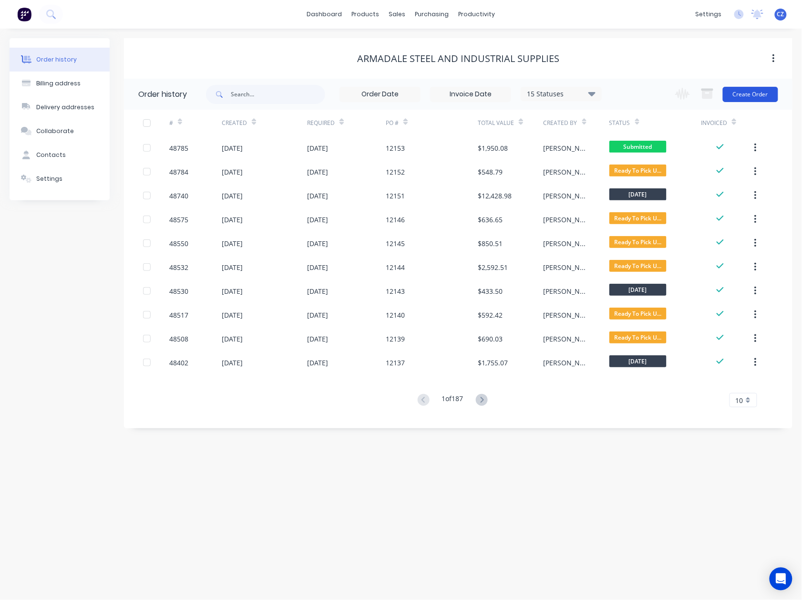
click at [608, 98] on button "Create Order" at bounding box center [750, 94] width 55 height 15
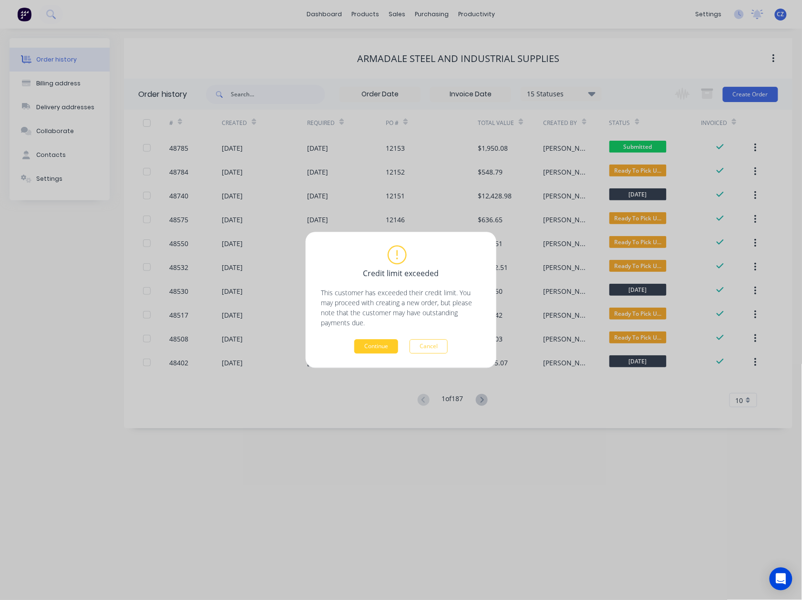
click at [380, 344] on button "Continue" at bounding box center [376, 346] width 44 height 14
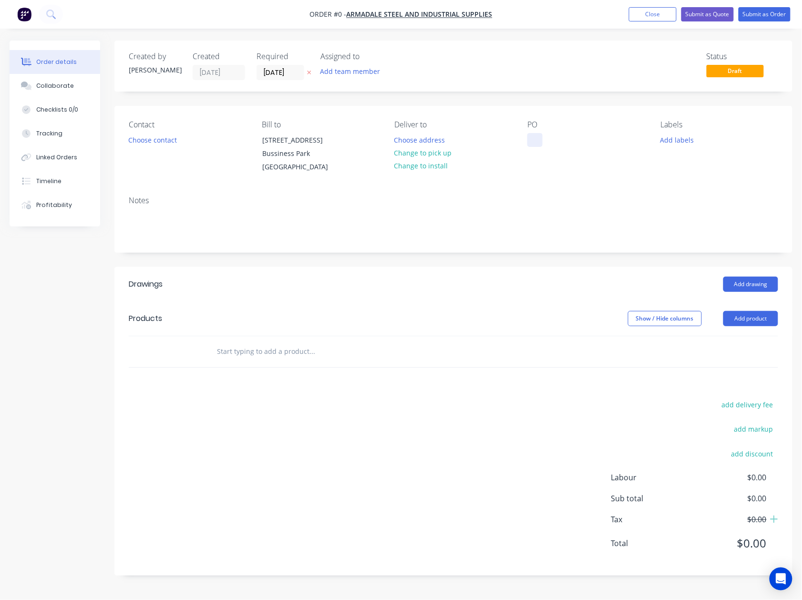
click at [537, 140] on div at bounding box center [534, 140] width 15 height 14
paste div
click at [504, 242] on div "Order details Collaborate Checklists 0/0 Tracking Linked Orders Timeline Profit…" at bounding box center [401, 315] width 802 height 549
click at [419, 160] on button "Change to install" at bounding box center [421, 165] width 64 height 13
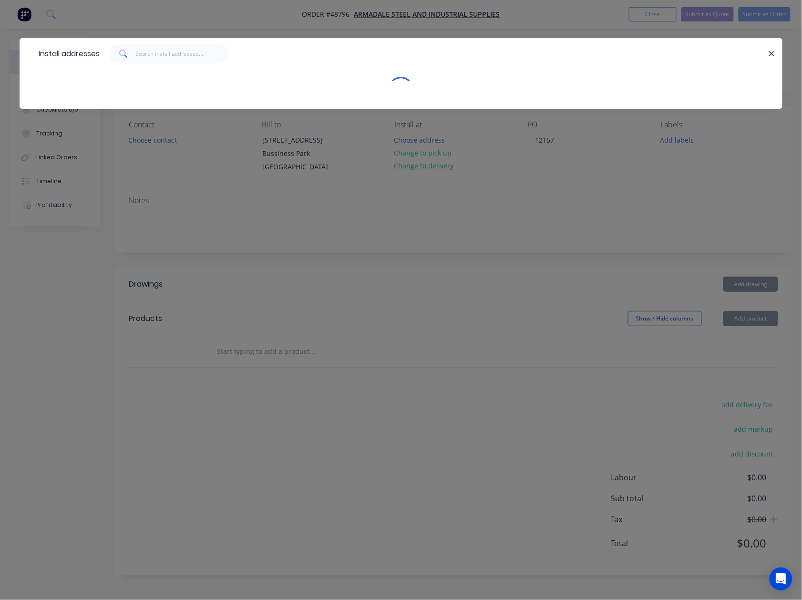
click at [419, 154] on div "Install addresses" at bounding box center [401, 300] width 802 height 600
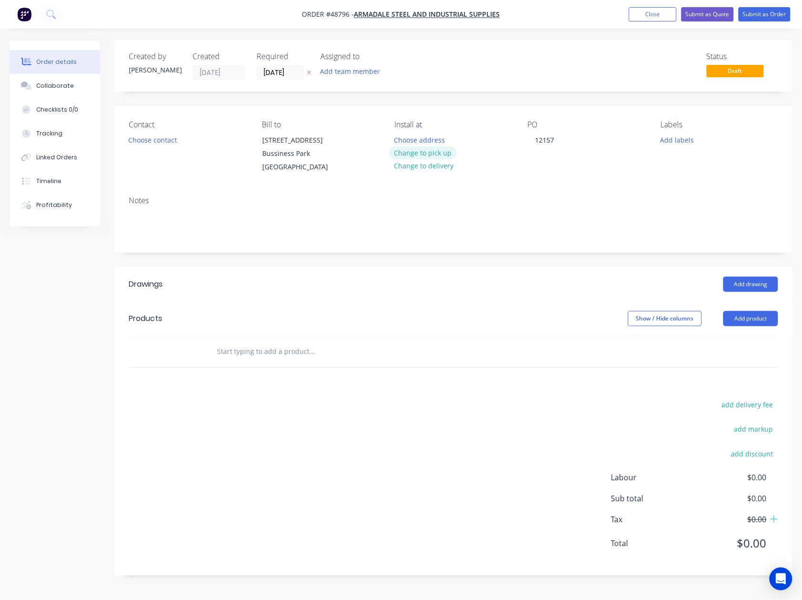
click at [439, 151] on button "Change to pick up" at bounding box center [423, 152] width 68 height 13
click at [136, 135] on button "Choose contact" at bounding box center [152, 139] width 59 height 13
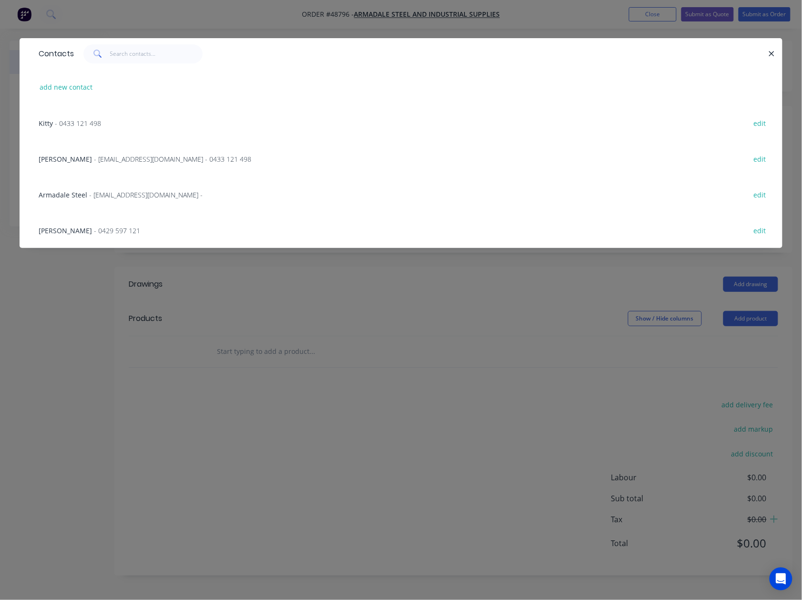
click at [153, 156] on span "- [EMAIL_ADDRESS][DOMAIN_NAME] - 0433 121 498" at bounding box center [172, 158] width 157 height 9
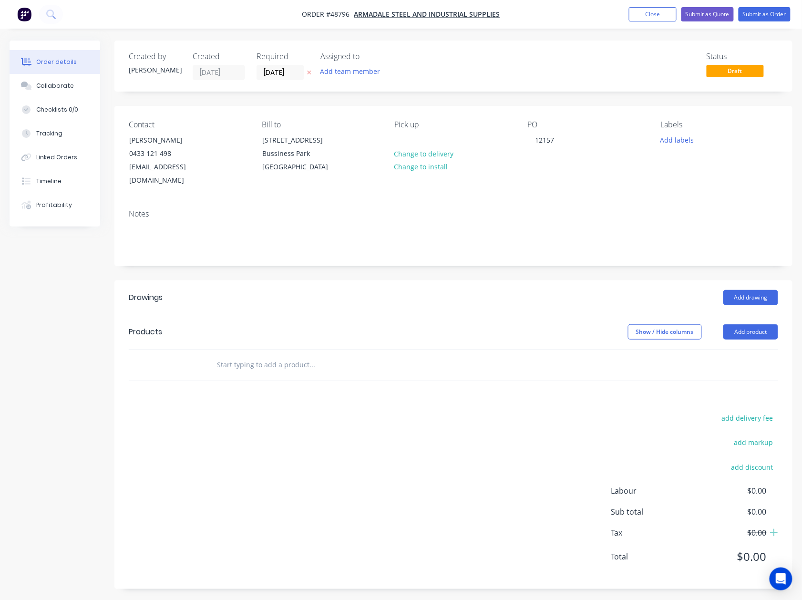
drag, startPoint x: 309, startPoint y: 281, endPoint x: 355, endPoint y: 279, distance: 45.8
click at [309, 290] on div "Add drawing" at bounding box center [522, 297] width 511 height 15
click at [608, 324] on button "Add product" at bounding box center [750, 331] width 55 height 15
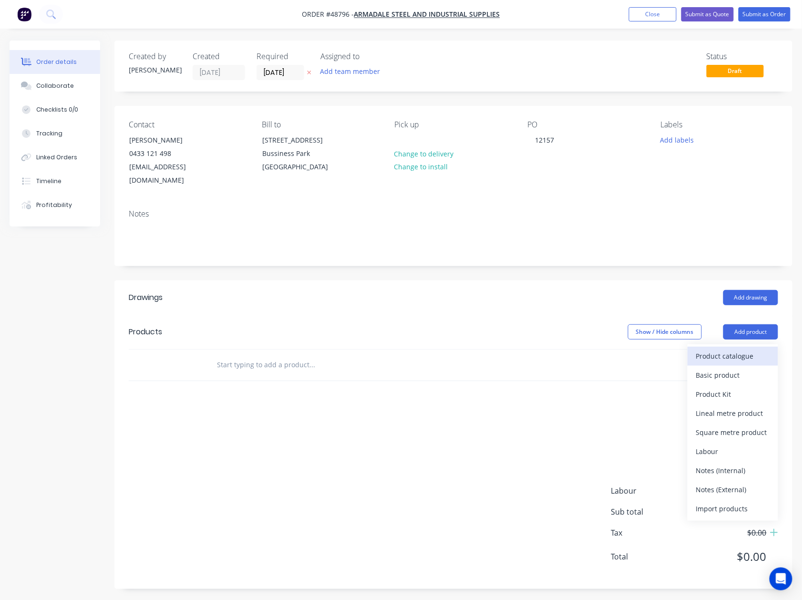
click at [608, 349] on div "Product catalogue" at bounding box center [732, 356] width 73 height 14
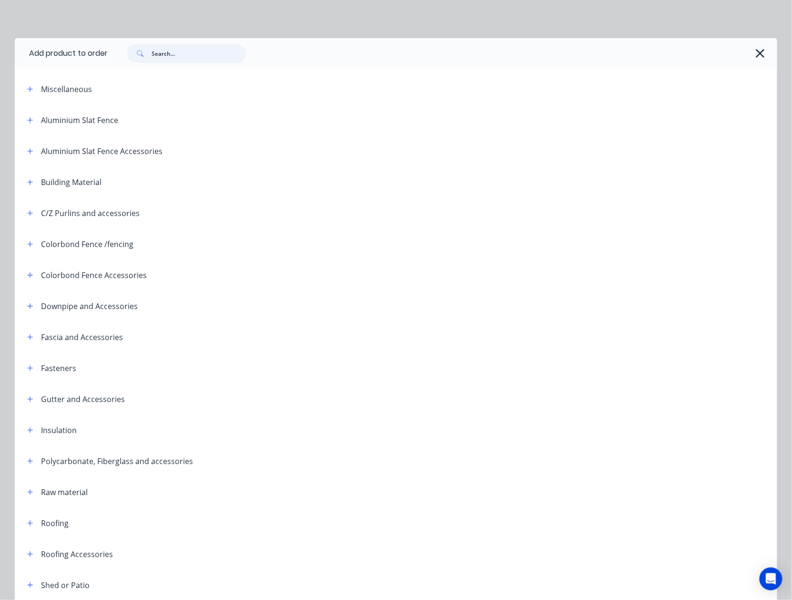
click at [182, 55] on input "text" at bounding box center [199, 53] width 94 height 19
type input "sheet"
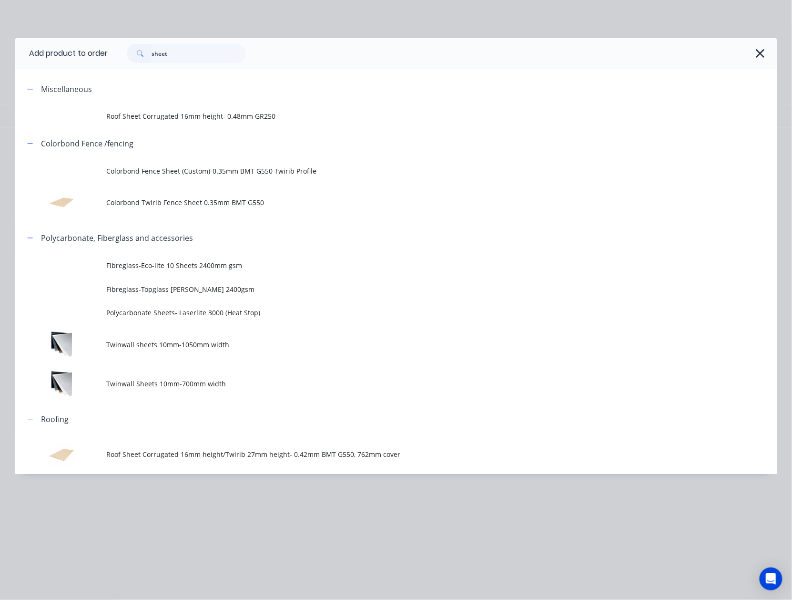
click at [210, 454] on span "Roof Sheet Corrugated 16mm height/Twirib 27mm height- 0.42mm BMT G550, 762mm co…" at bounding box center [374, 454] width 537 height 10
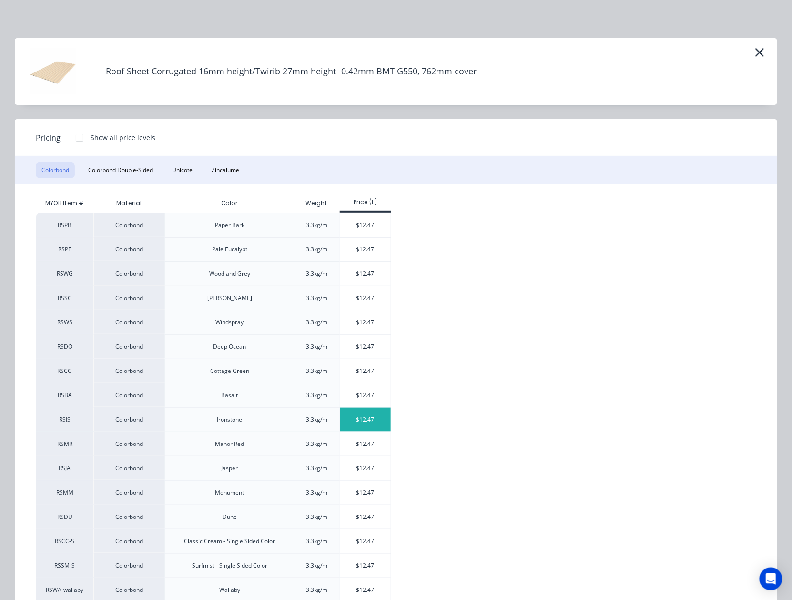
click at [362, 419] on div "$12.47" at bounding box center [365, 420] width 51 height 24
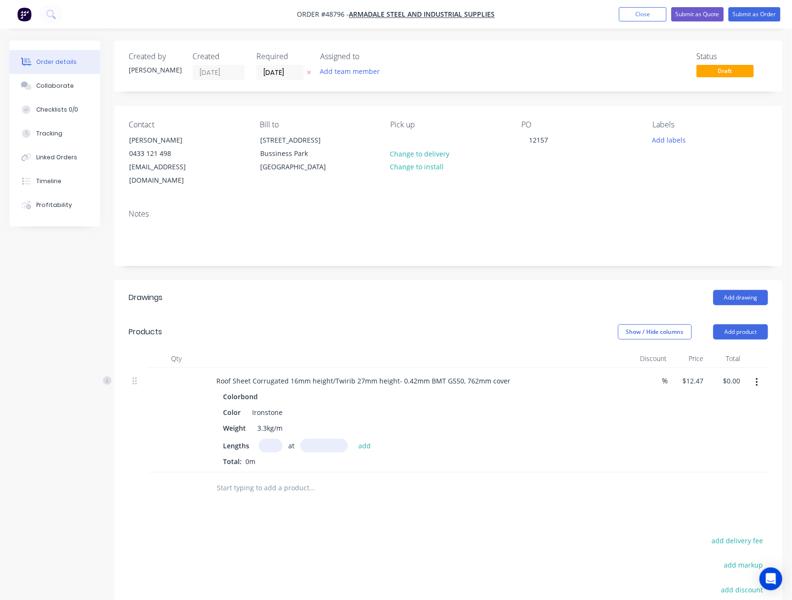
click at [265, 439] on input "text" at bounding box center [271, 446] width 24 height 14
type input "7"
type input "4100"
click at [354, 439] on button "add" at bounding box center [365, 445] width 22 height 13
type input "$357.89"
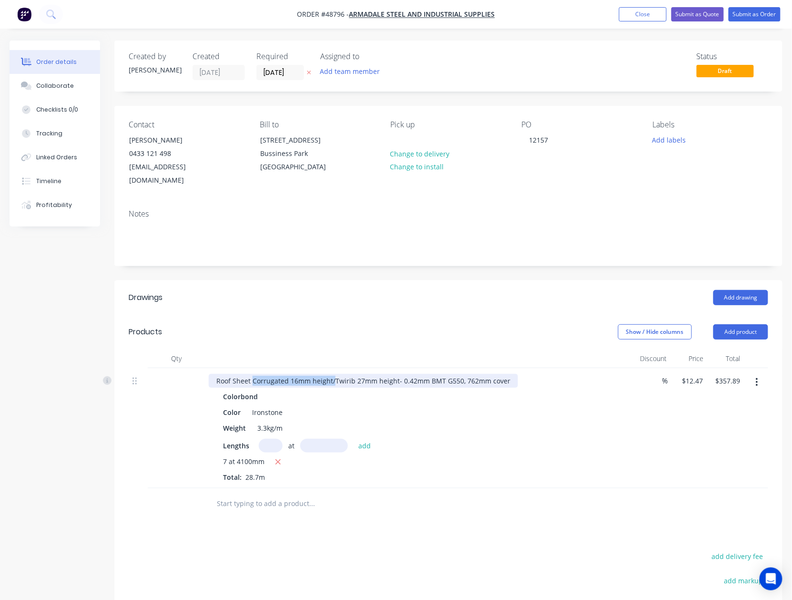
drag, startPoint x: 313, startPoint y: 366, endPoint x: 252, endPoint y: 359, distance: 61.4
click at [252, 368] on div "Roof Sheet Corrugated 16mm height/Twirib 27mm height- 0.42mm BMT G550, 762mm co…" at bounding box center [419, 428] width 429 height 120
click at [438, 494] on div at bounding box center [352, 503] width 286 height 19
click at [608, 10] on button "Submit as Order" at bounding box center [755, 14] width 52 height 14
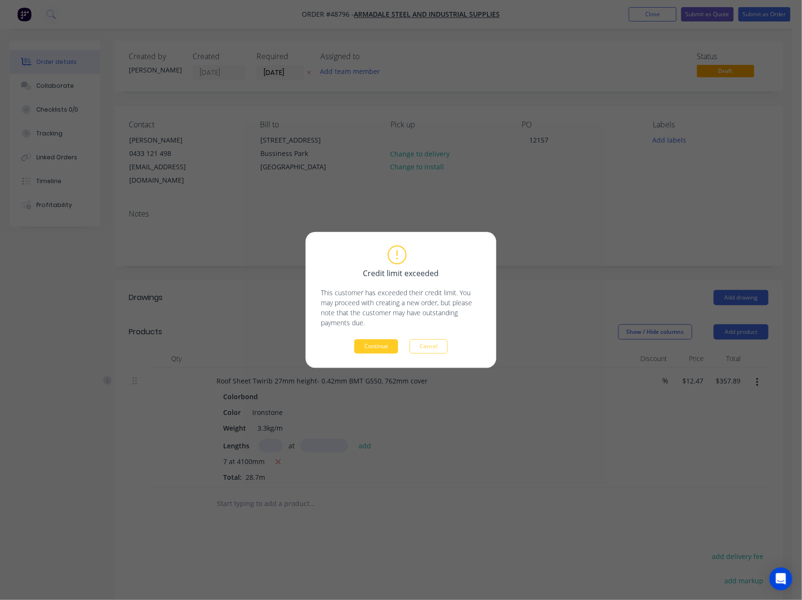
click at [388, 349] on button "Continue" at bounding box center [376, 346] width 44 height 14
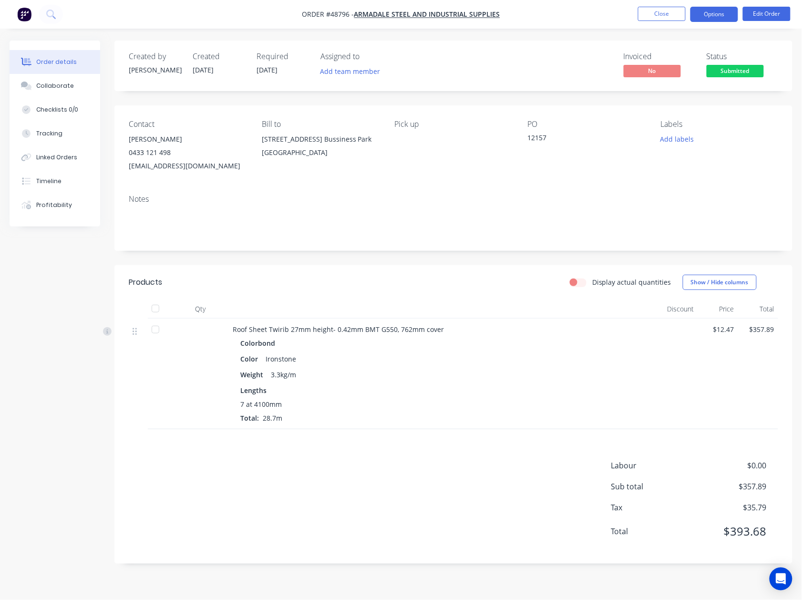
click at [608, 16] on button "Options" at bounding box center [714, 14] width 48 height 15
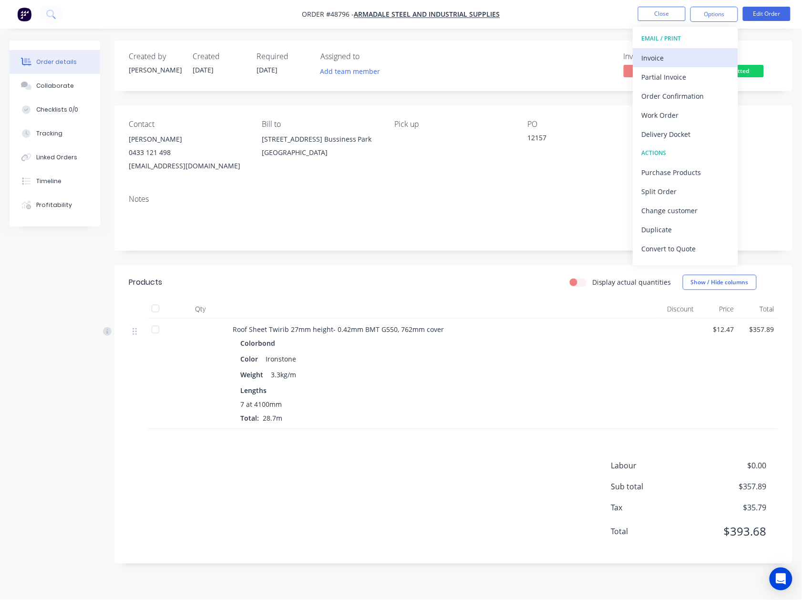
click at [608, 59] on div "Invoice" at bounding box center [686, 58] width 88 height 14
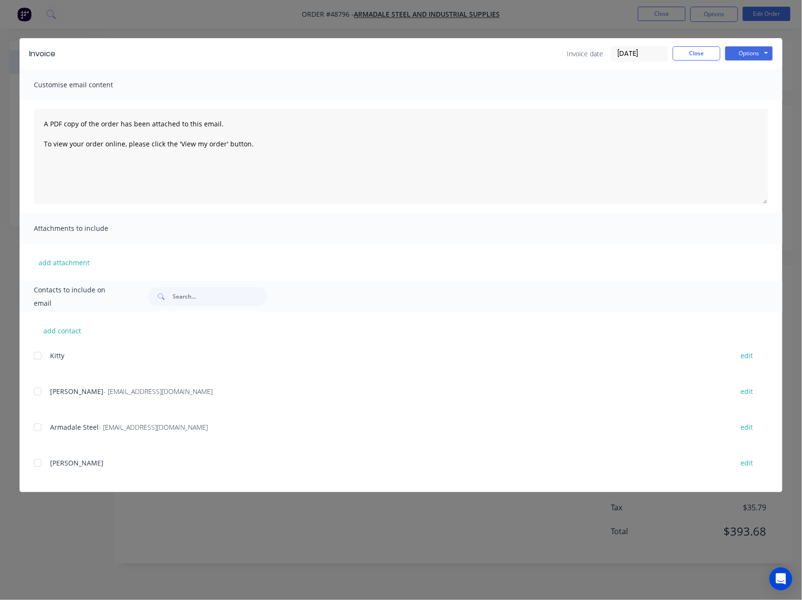
click at [48, 389] on div "[PERSON_NAME] - [EMAIL_ADDRESS][DOMAIN_NAME] edit" at bounding box center [408, 391] width 748 height 13
click at [39, 391] on div at bounding box center [37, 391] width 19 height 19
click at [608, 52] on button "Options" at bounding box center [749, 53] width 48 height 14
click at [608, 98] on button "Email" at bounding box center [755, 102] width 61 height 16
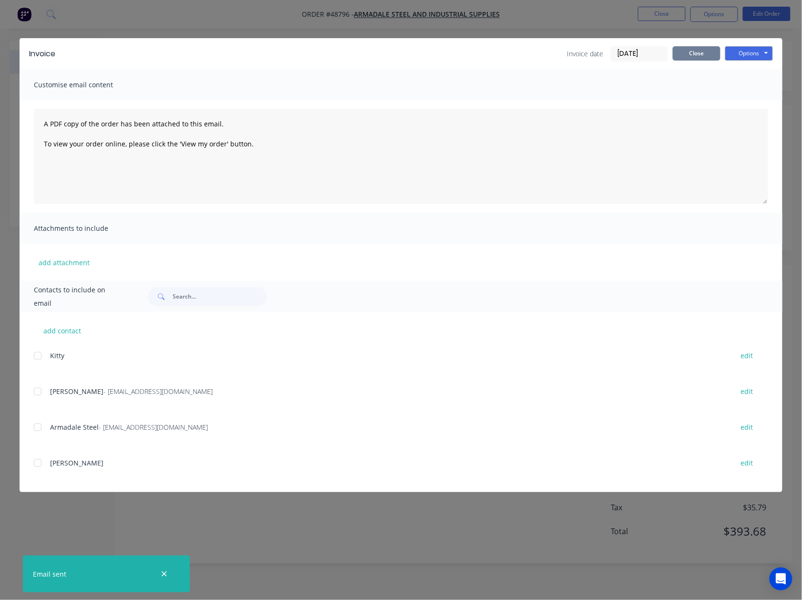
click at [608, 56] on button "Close" at bounding box center [697, 53] width 48 height 14
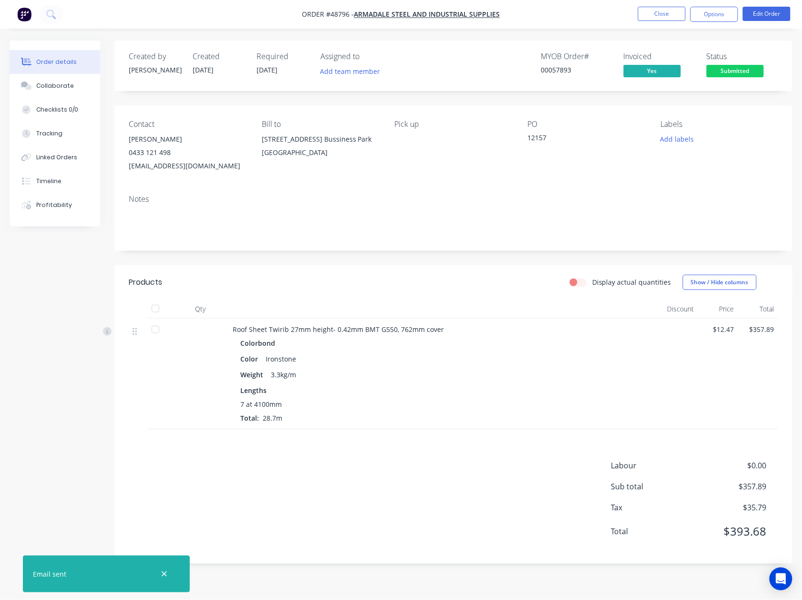
click at [532, 388] on div "Lengths" at bounding box center [443, 390] width 406 height 10
click at [547, 375] on div "Weight 3.3kg/m" at bounding box center [443, 375] width 406 height 14
click at [608, 72] on span "Submitted" at bounding box center [735, 71] width 57 height 12
drag, startPoint x: 547, startPoint y: 256, endPoint x: 798, endPoint y: 20, distance: 345.0
click at [549, 252] on div "Created by [PERSON_NAME] Created [DATE] Required [DATE] Assigned to Add team me…" at bounding box center [453, 302] width 678 height 523
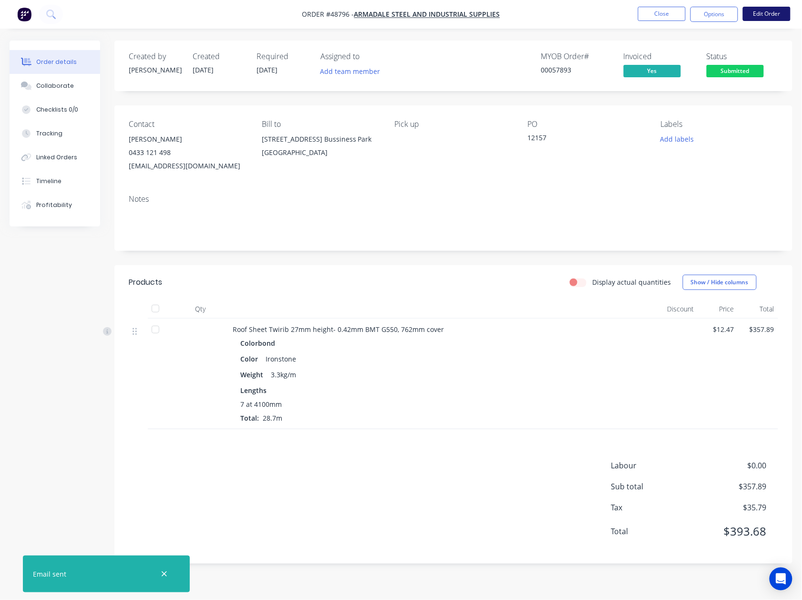
click at [608, 20] on button "Edit Order" at bounding box center [767, 14] width 48 height 14
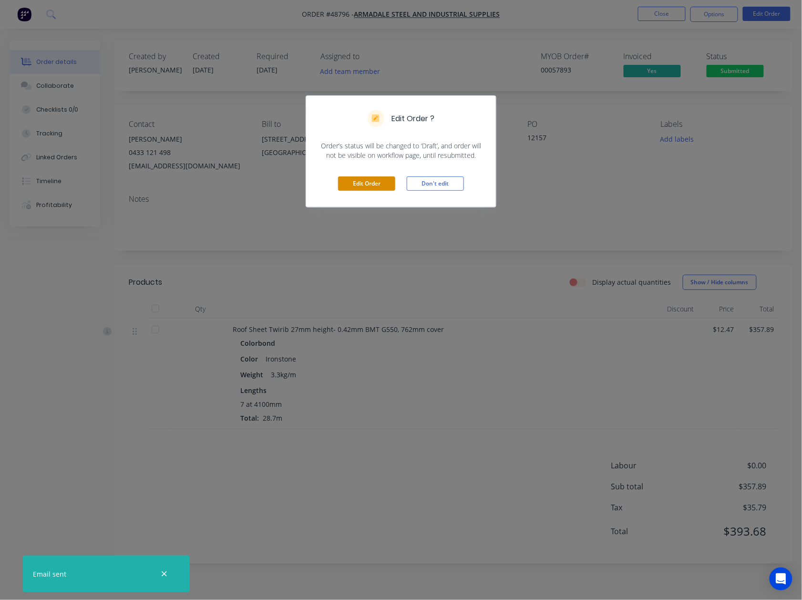
click at [372, 189] on button "Edit Order" at bounding box center [366, 183] width 57 height 14
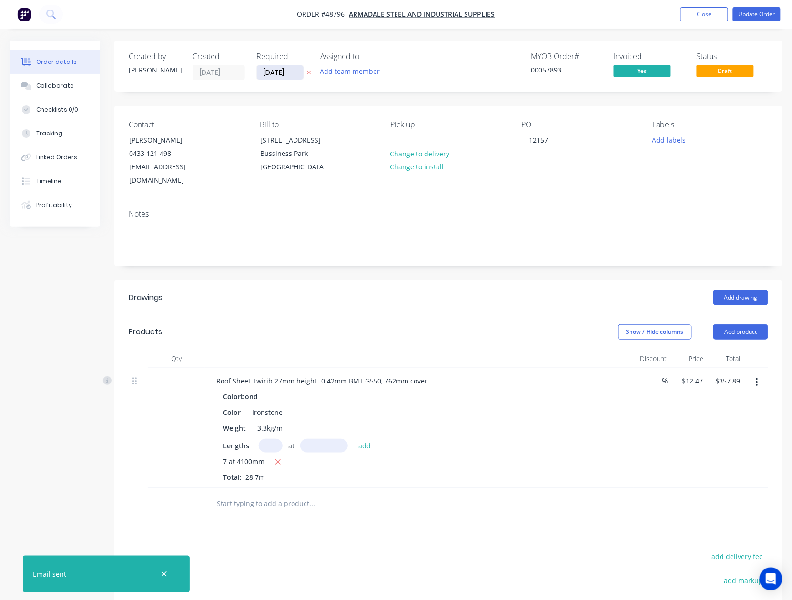
click at [274, 74] on input "[DATE]" at bounding box center [280, 72] width 47 height 14
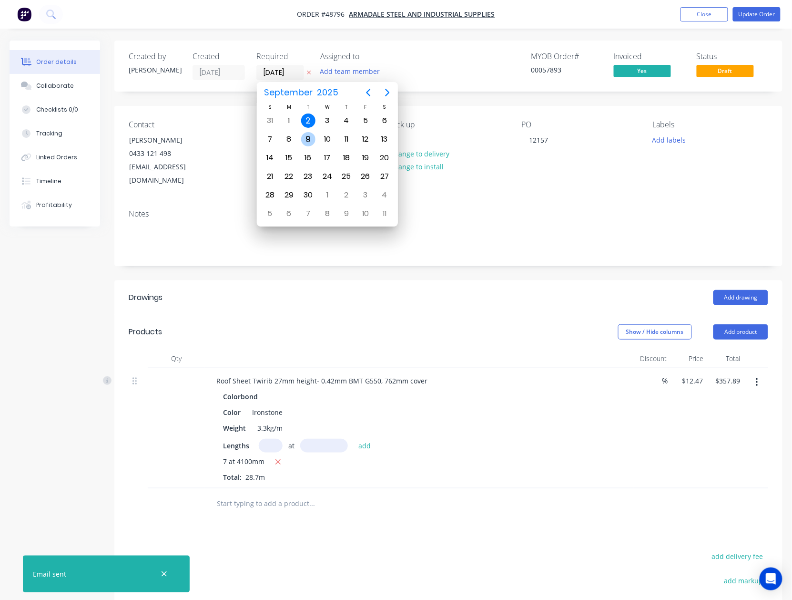
click at [309, 138] on div "9" at bounding box center [308, 139] width 14 height 14
type input "[DATE]"
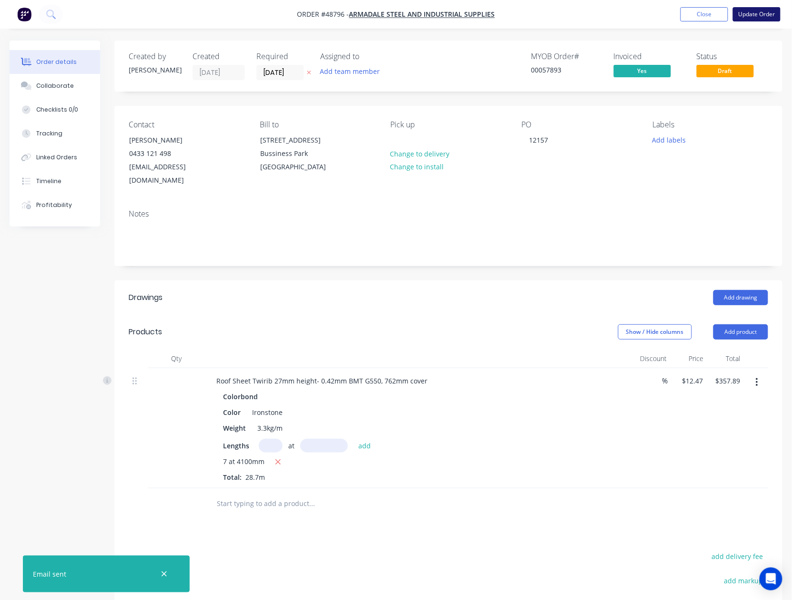
click at [608, 16] on button "Update Order" at bounding box center [757, 14] width 48 height 14
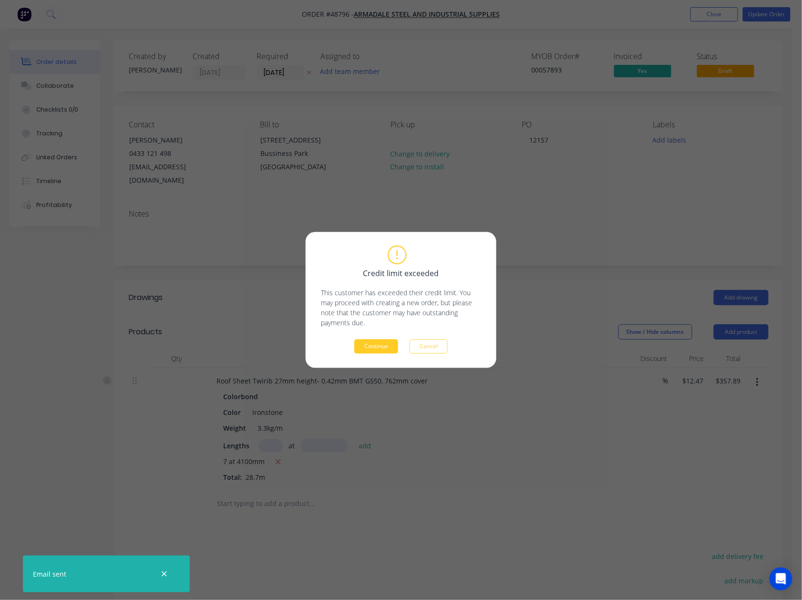
click at [378, 347] on button "Continue" at bounding box center [376, 346] width 44 height 14
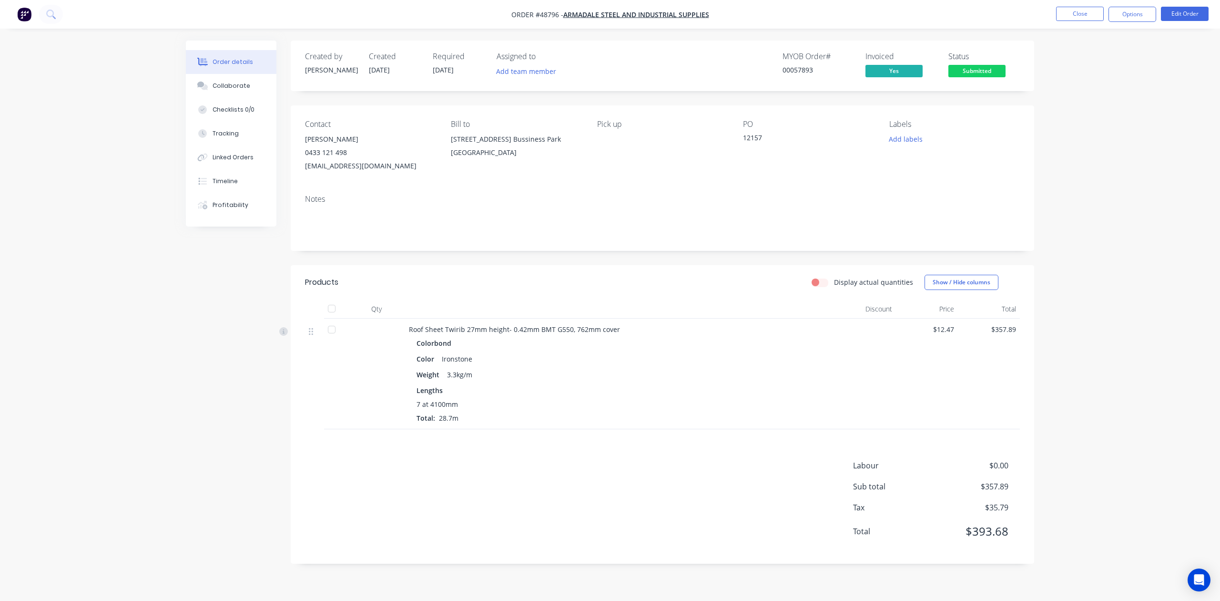
click at [608, 71] on span "Submitted" at bounding box center [977, 71] width 57 height 12
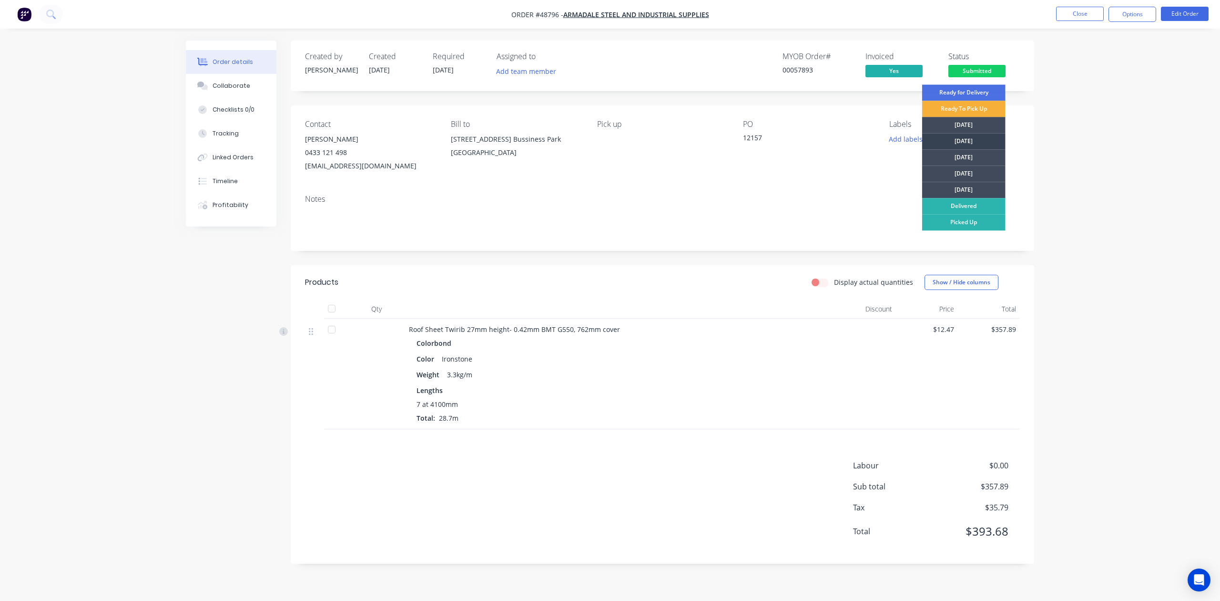
click at [608, 145] on div "[DATE]" at bounding box center [964, 141] width 83 height 16
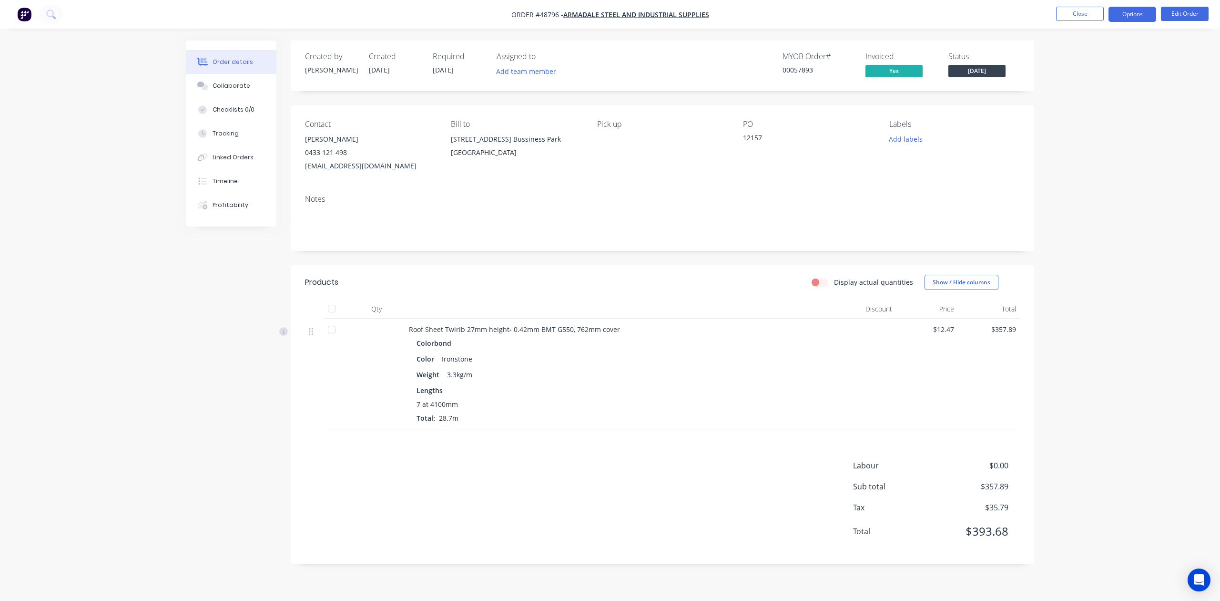
click at [608, 15] on button "Options" at bounding box center [1133, 14] width 48 height 15
click at [608, 55] on div "Invoice" at bounding box center [1104, 58] width 88 height 14
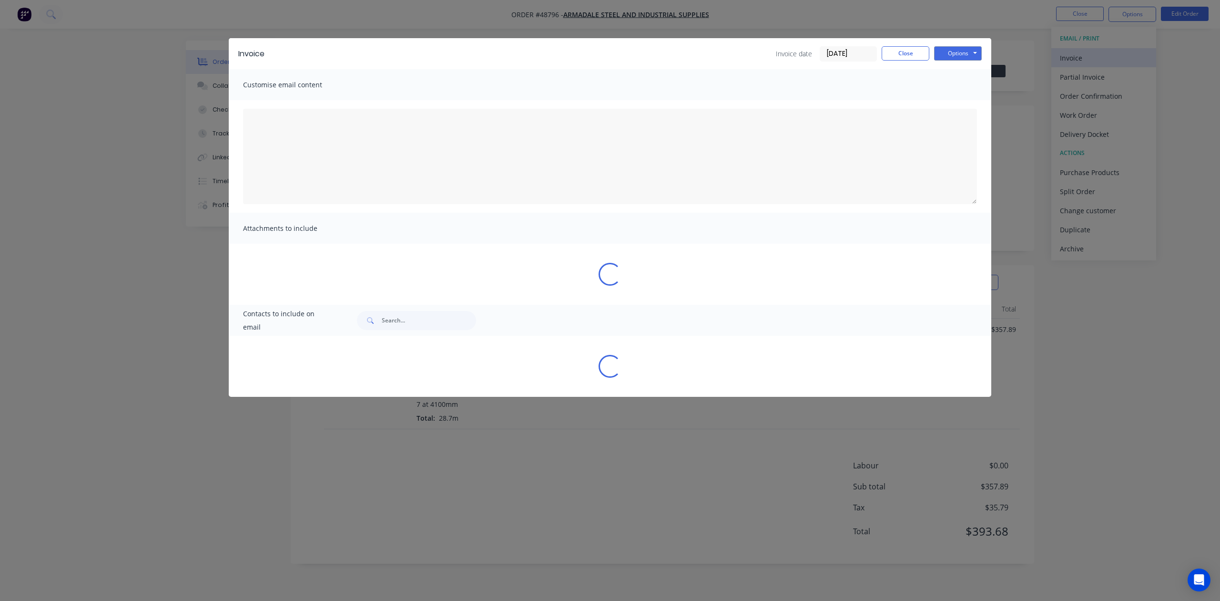
type textarea "A PDF copy of the order has been attached to this email. To view your order onl…"
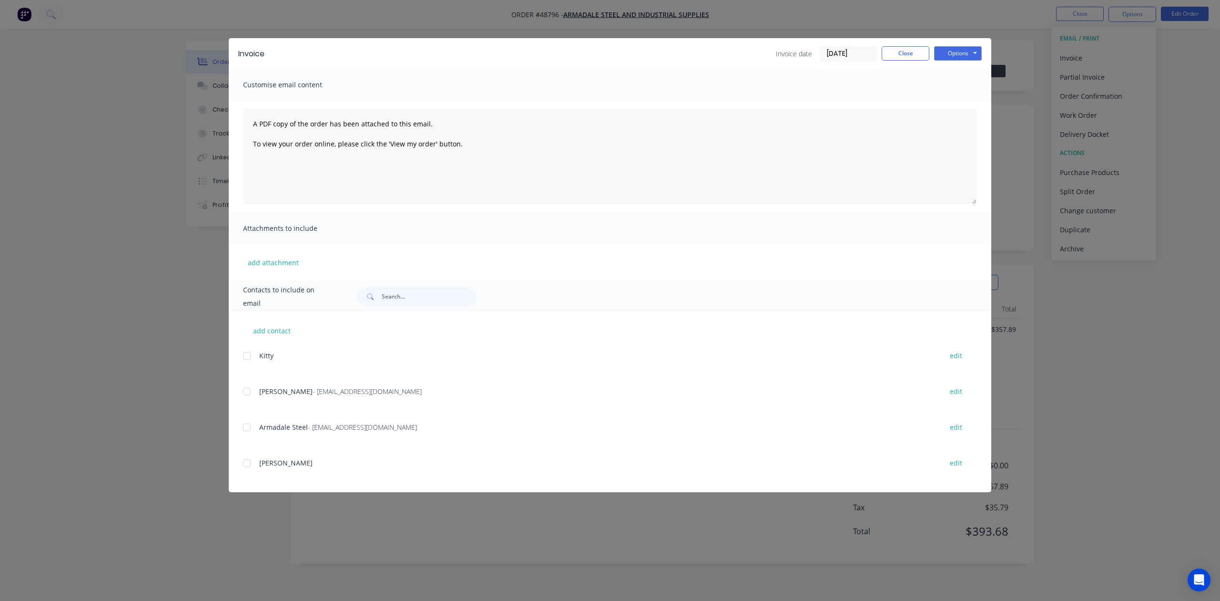
drag, startPoint x: 249, startPoint y: 390, endPoint x: 265, endPoint y: 384, distance: 17.2
click at [250, 390] on div at bounding box center [246, 391] width 19 height 19
drag, startPoint x: 945, startPoint y: 54, endPoint x: 958, endPoint y: 59, distance: 13.9
click at [608, 54] on button "Options" at bounding box center [958, 53] width 48 height 14
click at [608, 103] on button "Email" at bounding box center [964, 102] width 61 height 16
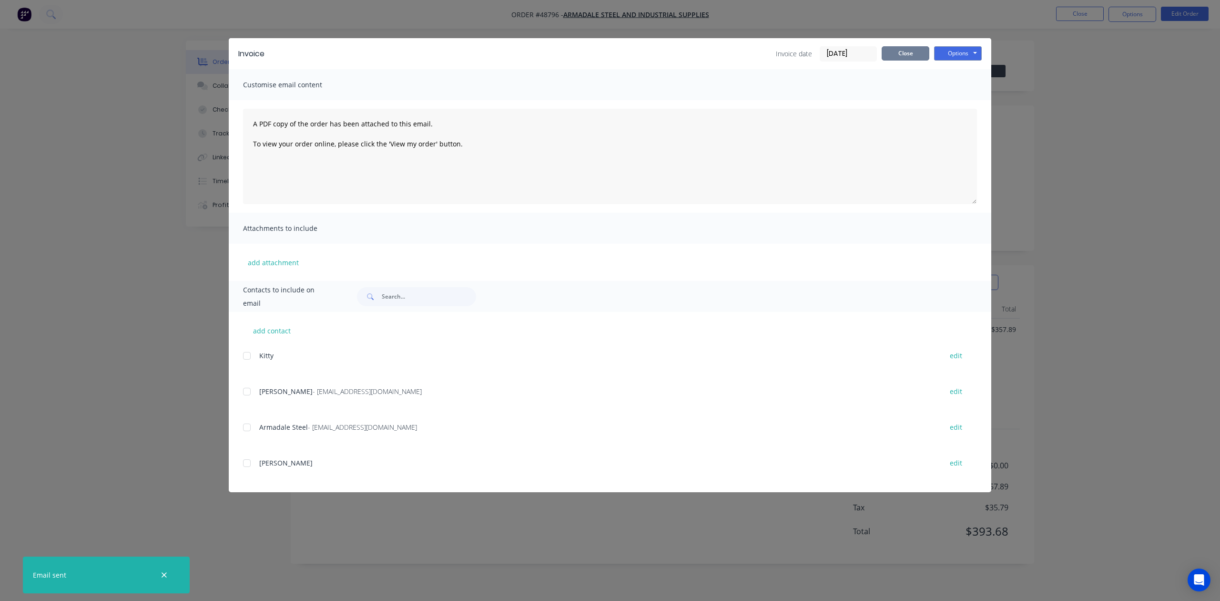
click at [608, 52] on button "Close" at bounding box center [906, 53] width 48 height 14
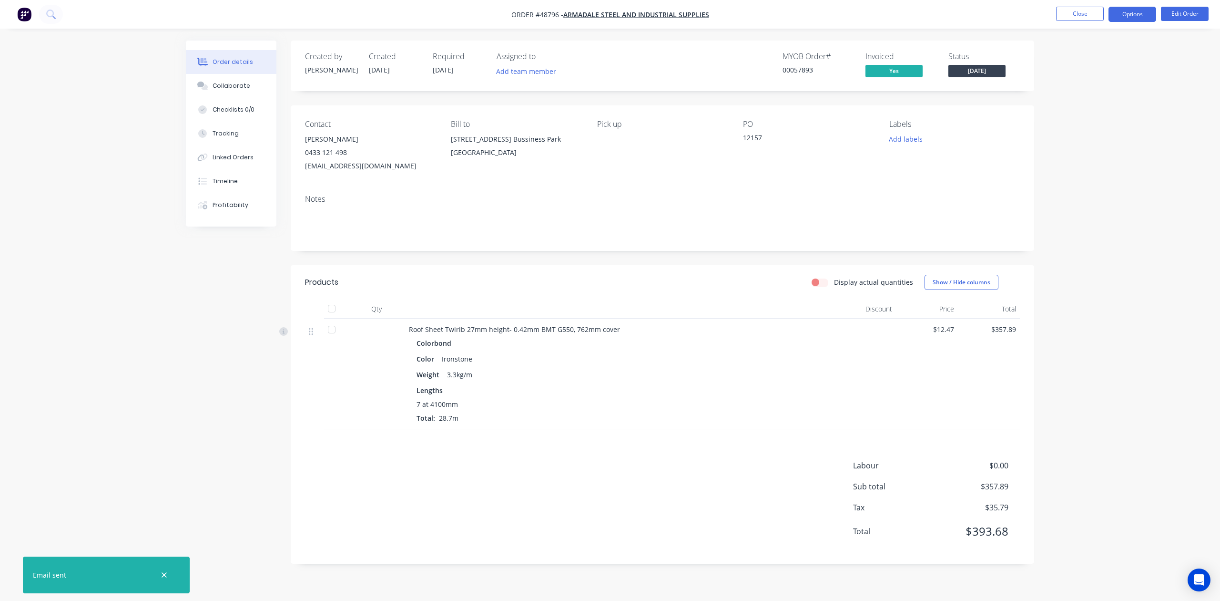
click at [608, 10] on button "Options" at bounding box center [1133, 14] width 48 height 15
click at [608, 115] on div "Work Order" at bounding box center [1104, 115] width 88 height 14
click at [608, 95] on div "Without pricing" at bounding box center [1104, 96] width 88 height 14
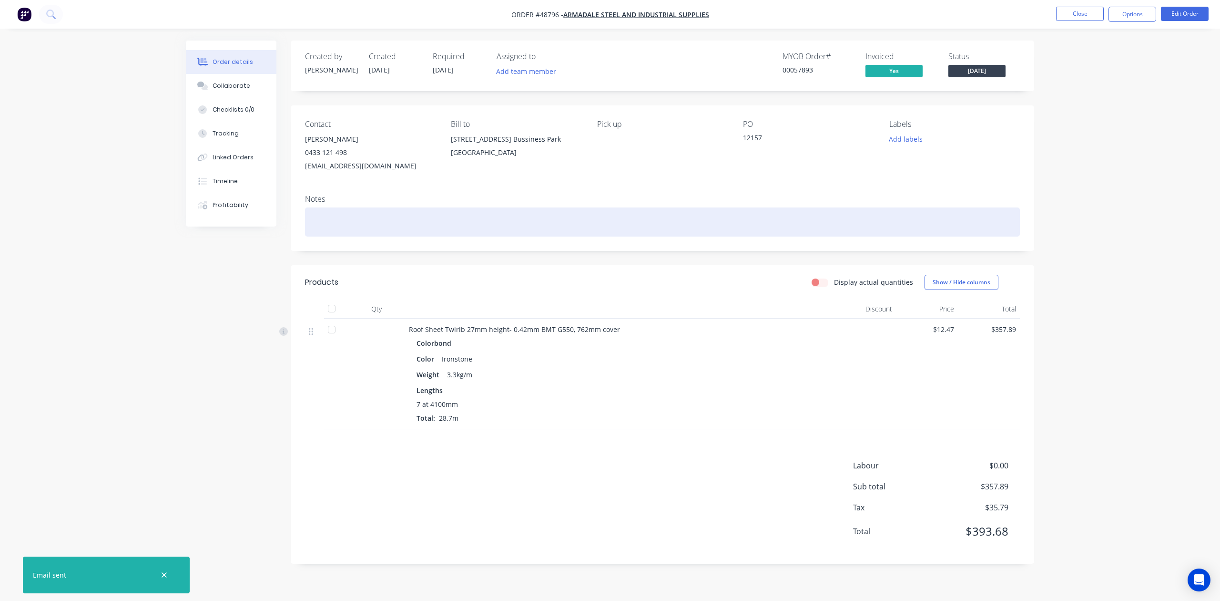
click at [608, 231] on div at bounding box center [662, 221] width 715 height 29
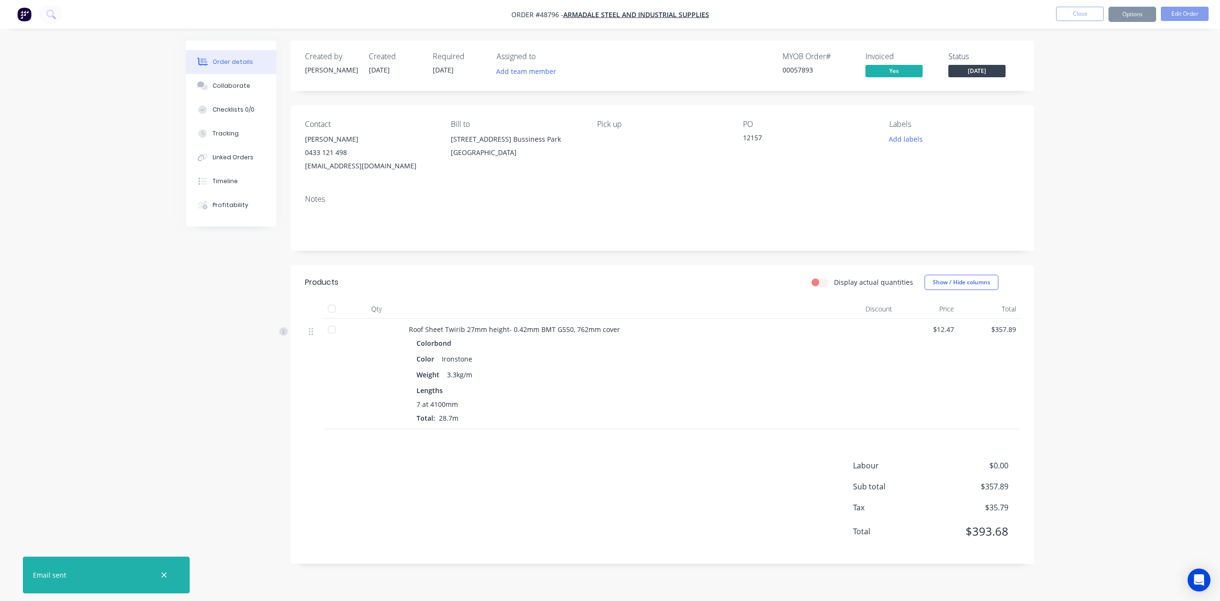
click at [605, 309] on div at bounding box center [619, 308] width 429 height 19
click at [224, 174] on button "Timeline" at bounding box center [231, 181] width 91 height 24
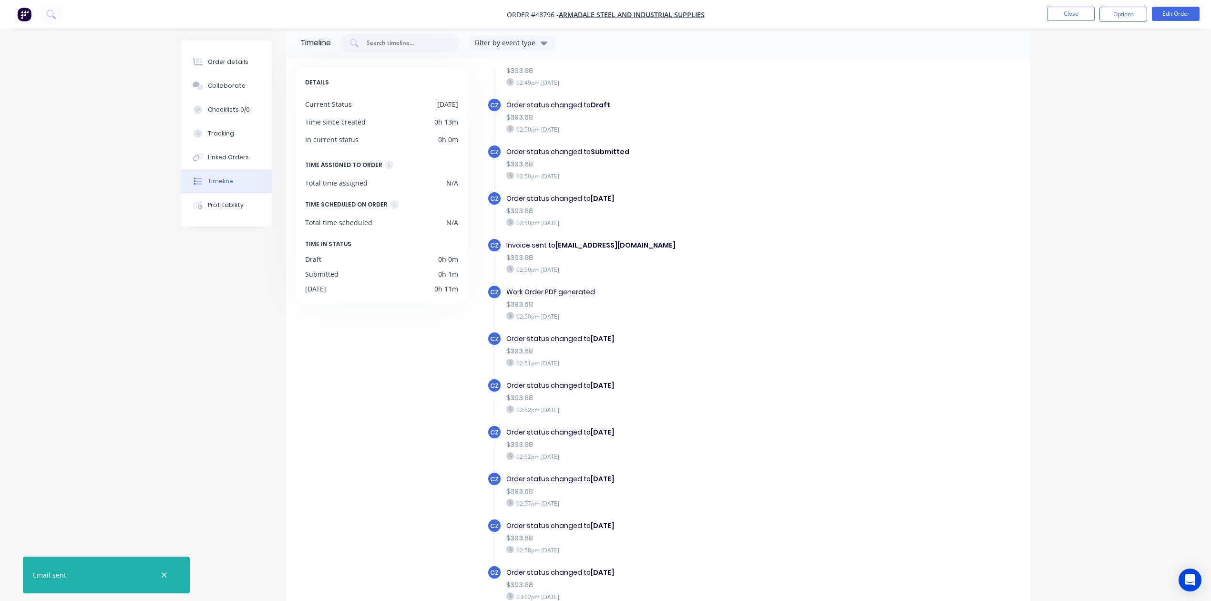
scroll to position [65, 0]
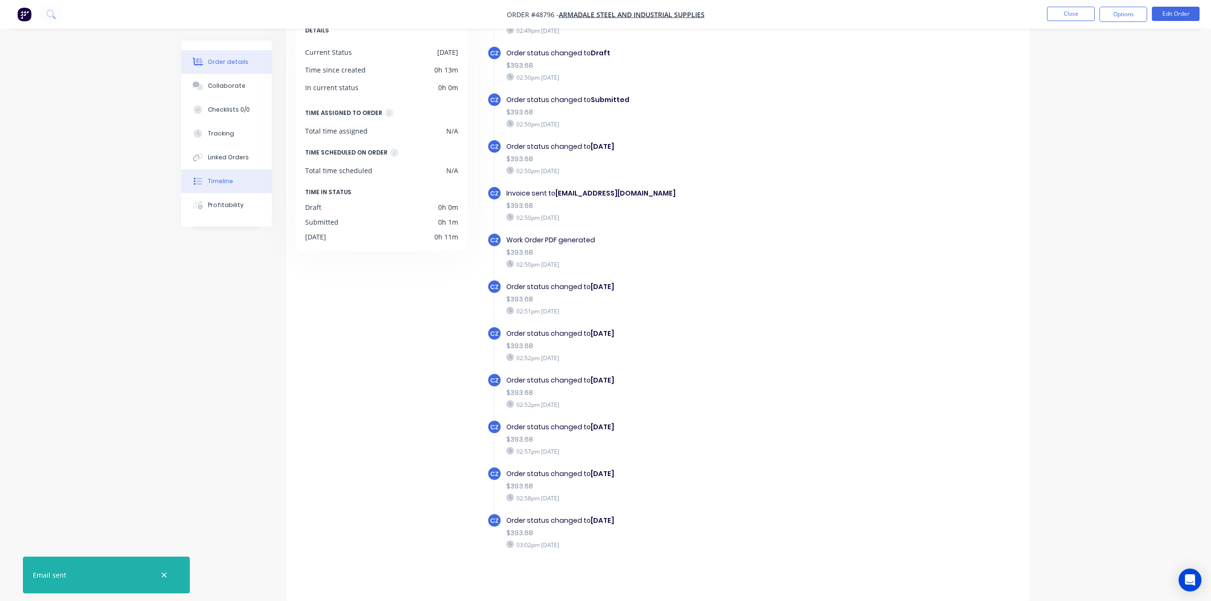
click at [224, 61] on div "Order details" at bounding box center [228, 62] width 41 height 9
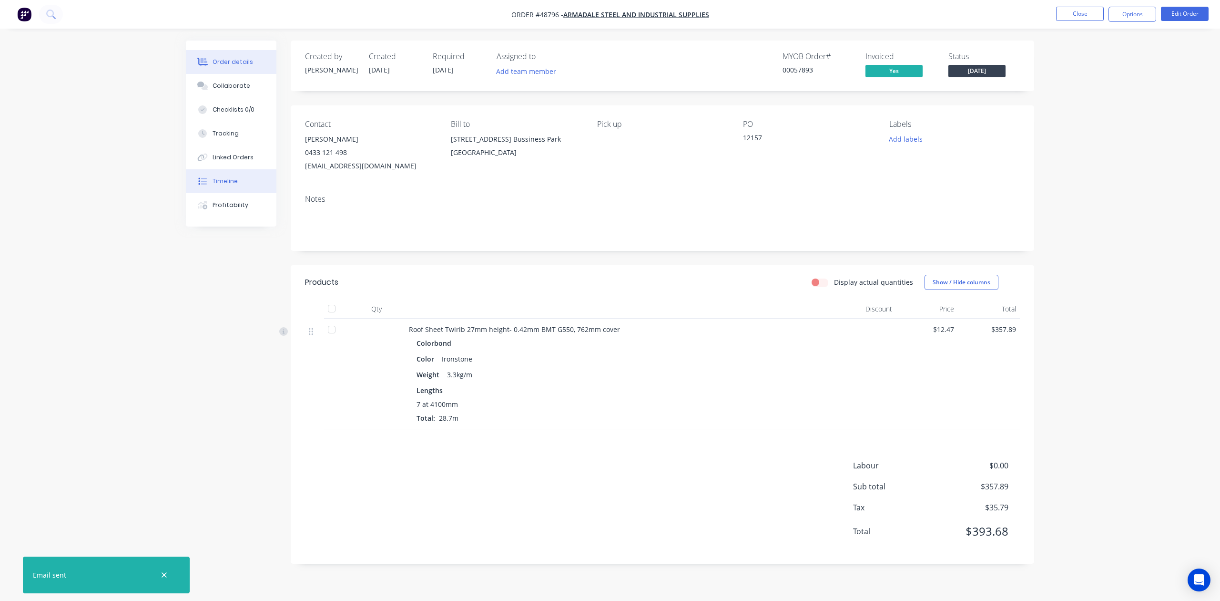
click at [233, 180] on div "Timeline" at bounding box center [225, 181] width 25 height 9
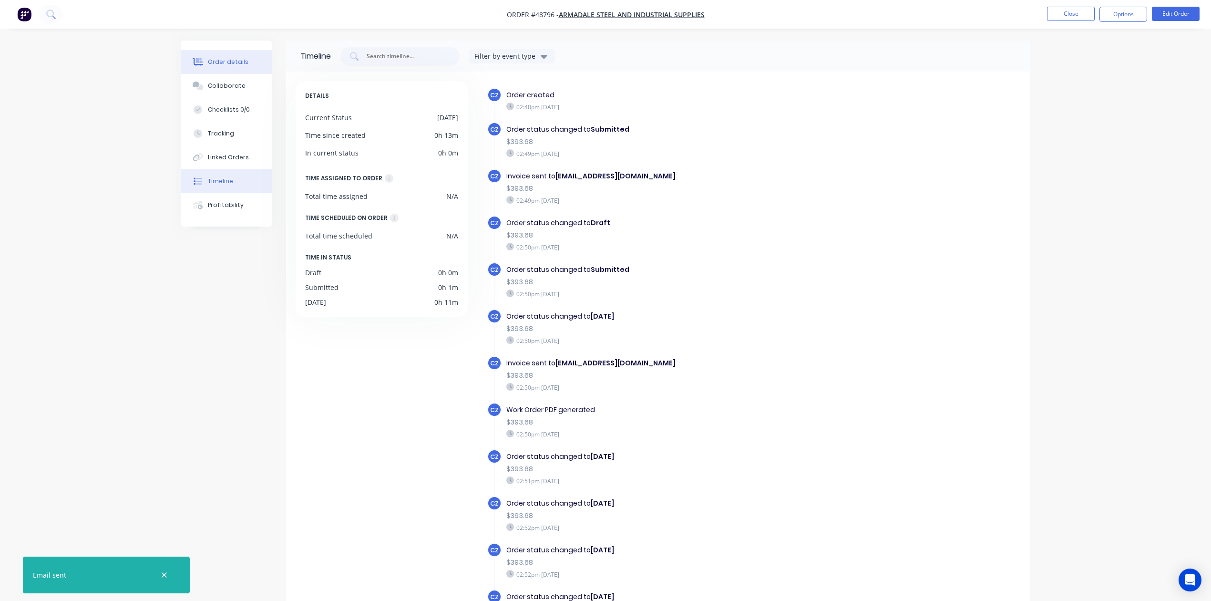
click at [239, 63] on div "Order details" at bounding box center [228, 62] width 41 height 9
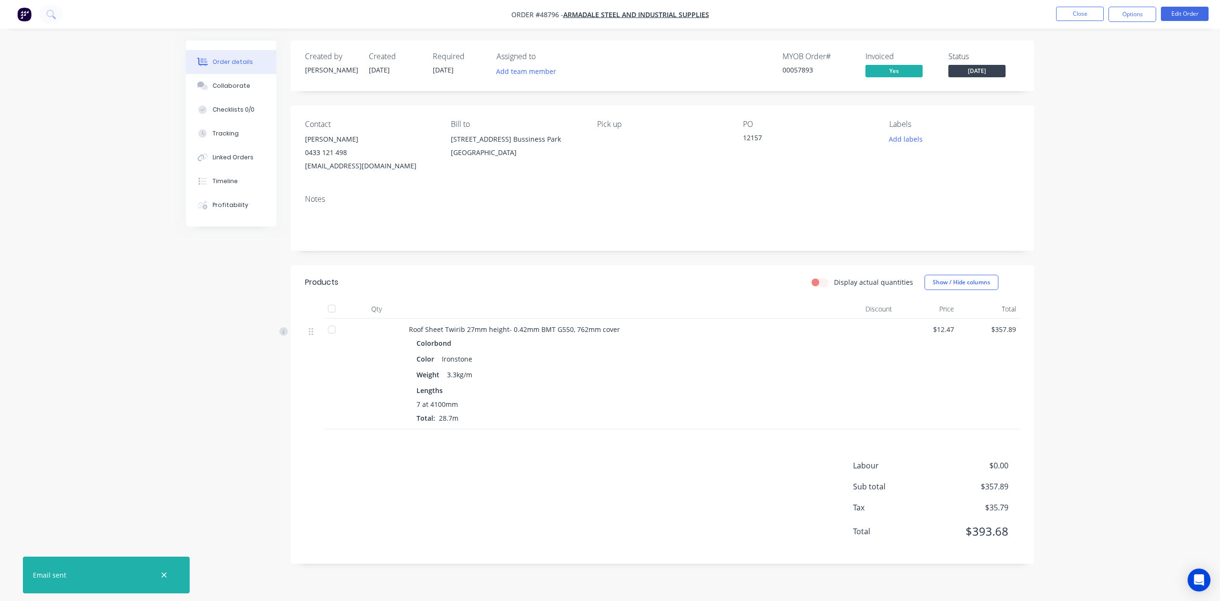
click at [97, 115] on div "Order details Collaborate Checklists 0/0 Tracking Linked Orders Timeline Profit…" at bounding box center [610, 300] width 1220 height 601
click at [608, 14] on button "Close" at bounding box center [1080, 14] width 48 height 14
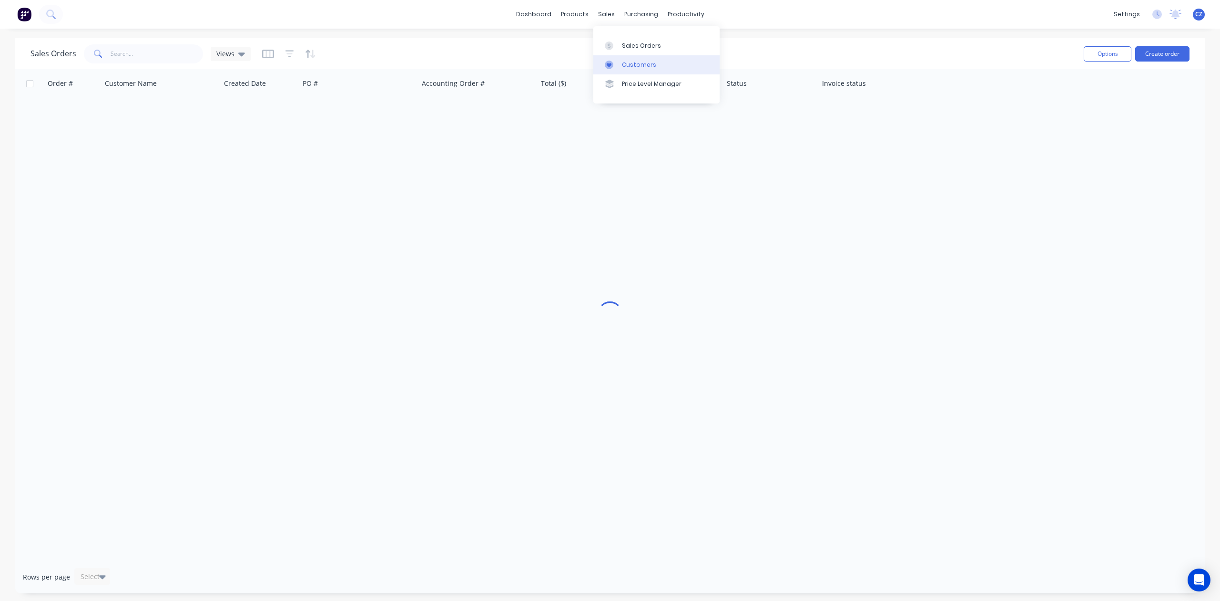
click at [608, 58] on link "Customers" at bounding box center [657, 64] width 126 height 19
click at [150, 50] on input "text" at bounding box center [157, 53] width 93 height 19
paste input "9040"
type input "9040"
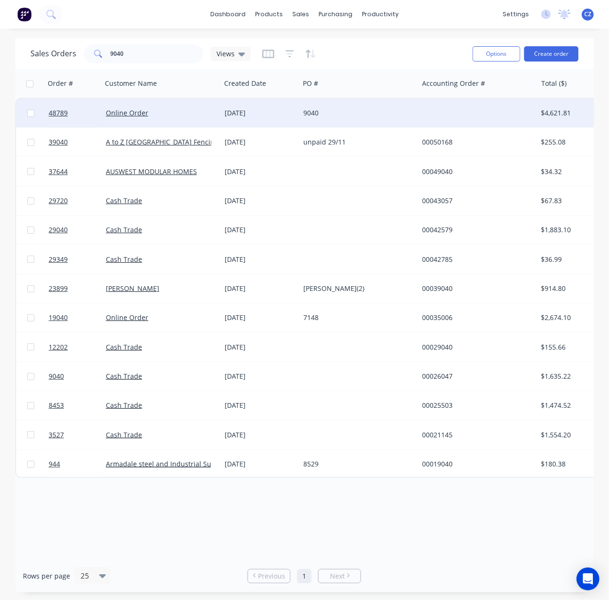
click at [365, 115] on div "9040" at bounding box center [356, 113] width 106 height 10
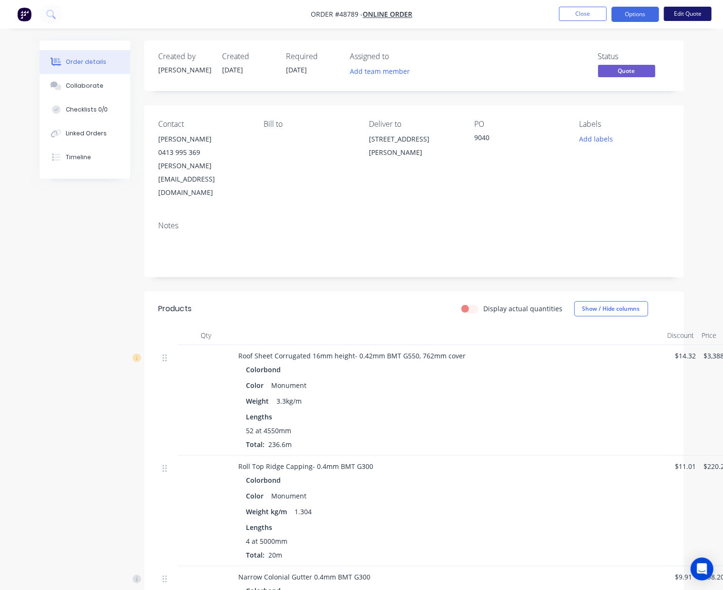
click at [693, 18] on button "Edit Quote" at bounding box center [688, 14] width 48 height 14
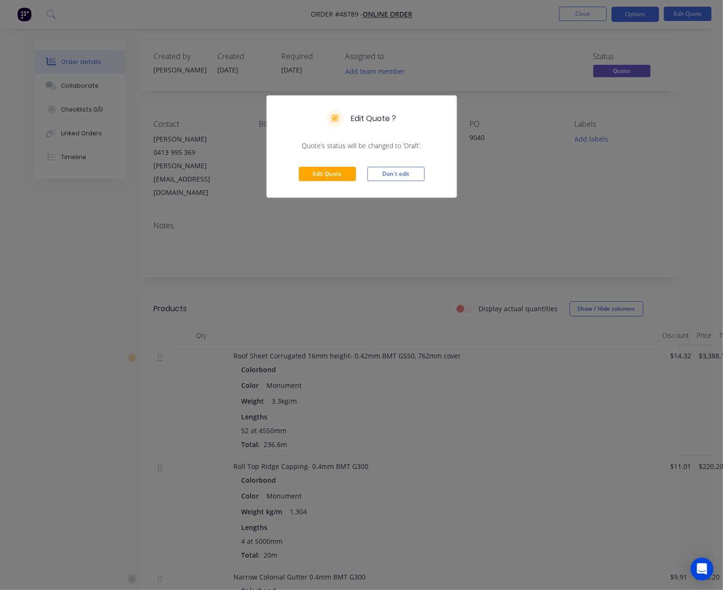
click at [325, 184] on div "Edit Quote Don't edit" at bounding box center [362, 174] width 190 height 47
click at [335, 178] on button "Edit Quote" at bounding box center [327, 174] width 57 height 14
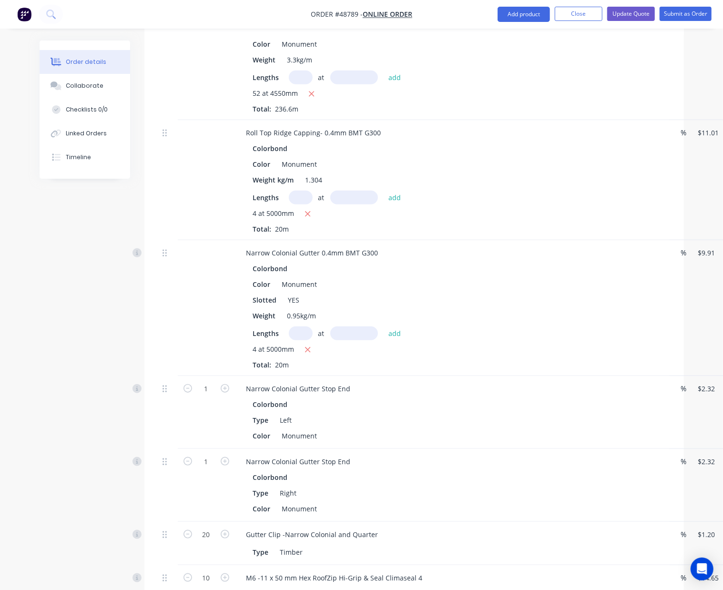
scroll to position [667, 0]
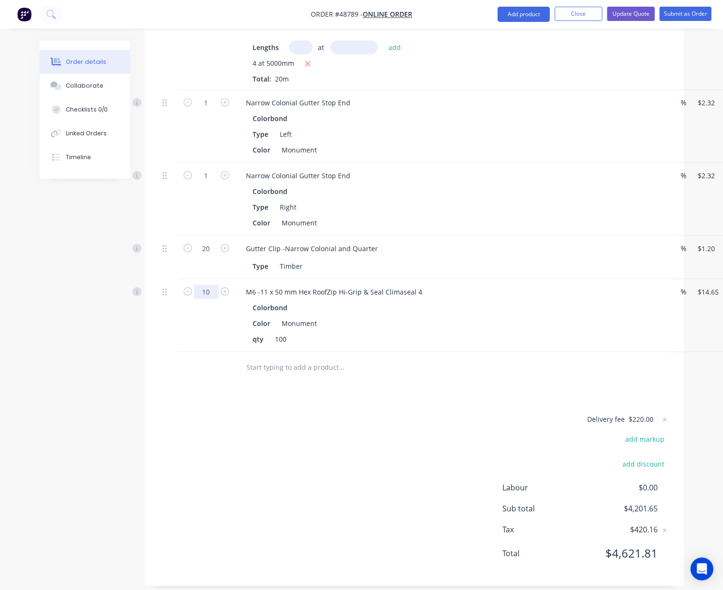
click at [202, 110] on input "10" at bounding box center [206, 103] width 25 height 14
type input "13"
type input "$190.45"
click at [631, 458] on button "add discount" at bounding box center [644, 464] width 52 height 13
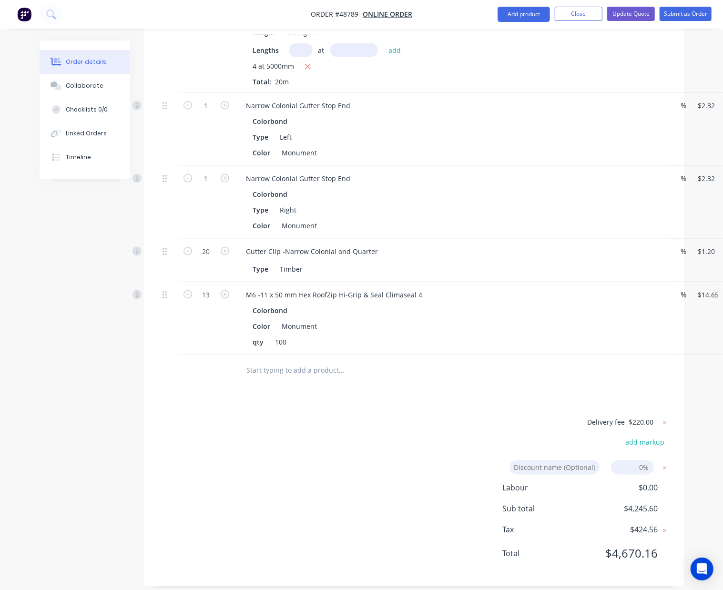
click at [617, 357] on div at bounding box center [414, 370] width 511 height 31
click at [627, 12] on button "Update Quote" at bounding box center [631, 14] width 48 height 14
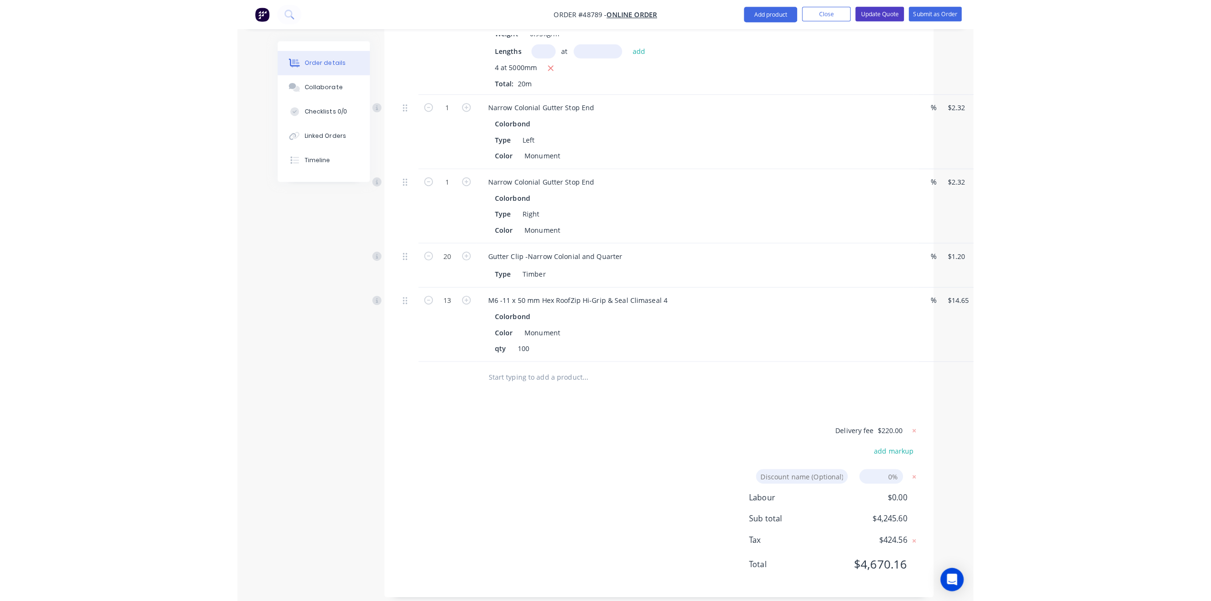
scroll to position [0, 0]
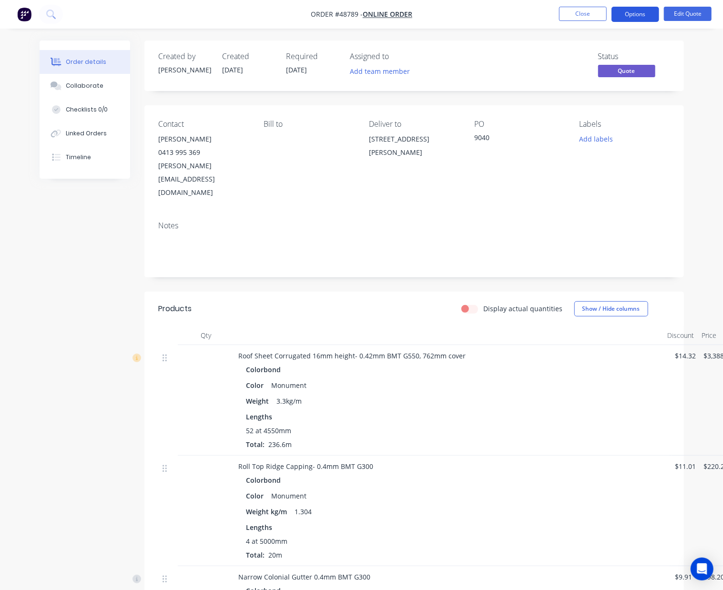
click at [640, 20] on button "Options" at bounding box center [636, 14] width 48 height 15
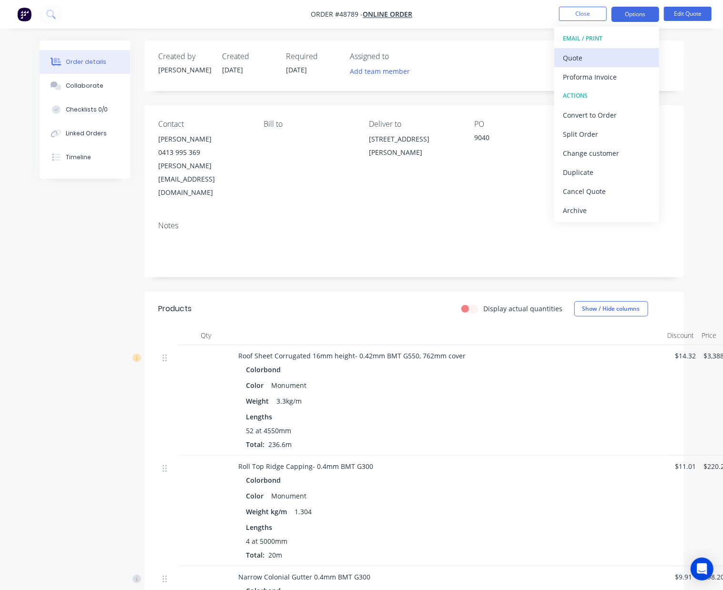
click at [591, 59] on div "Quote" at bounding box center [607, 58] width 88 height 14
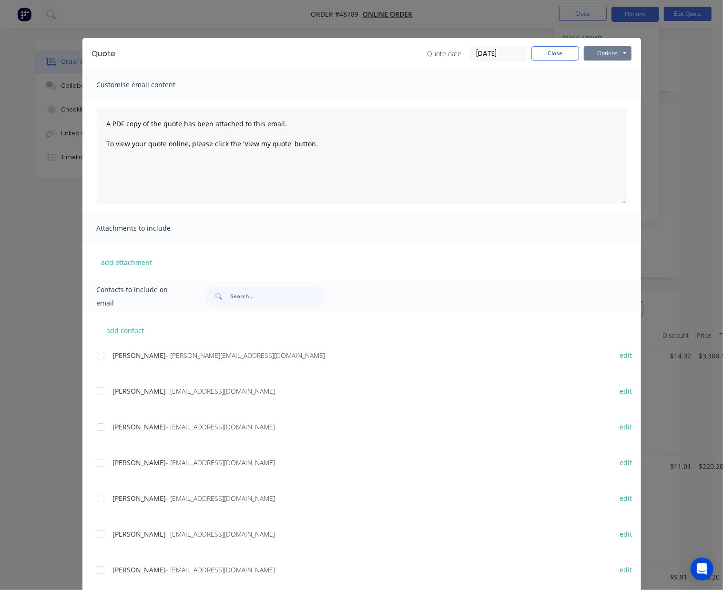
click at [596, 55] on button "Options" at bounding box center [608, 53] width 48 height 14
click at [597, 72] on button "Preview" at bounding box center [614, 70] width 61 height 16
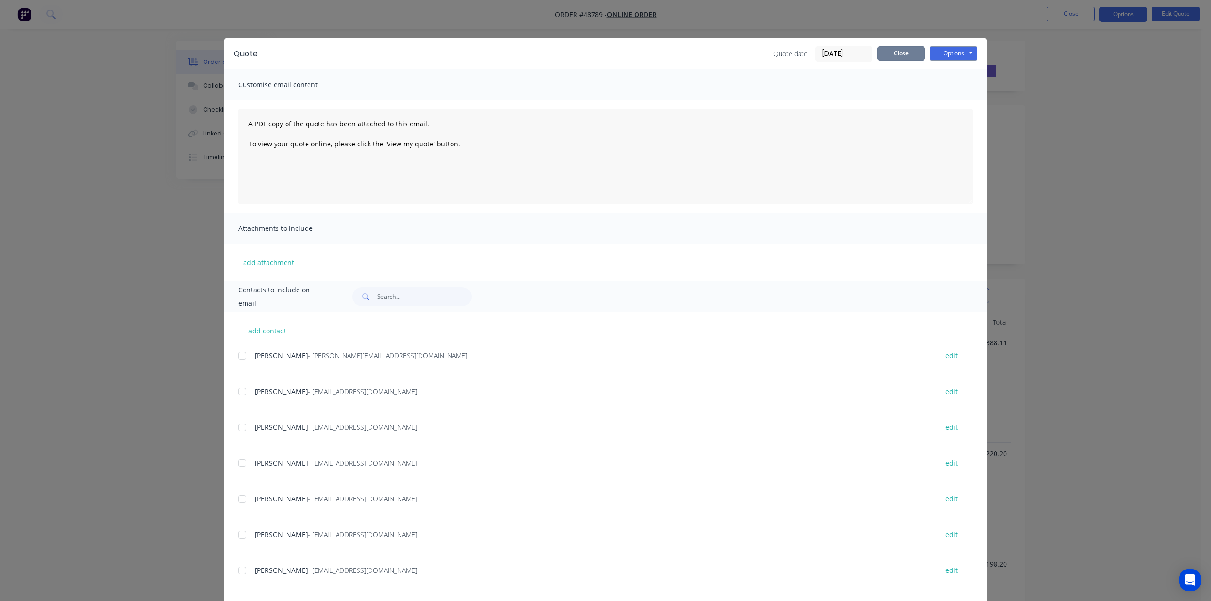
click at [906, 50] on button "Close" at bounding box center [901, 53] width 48 height 14
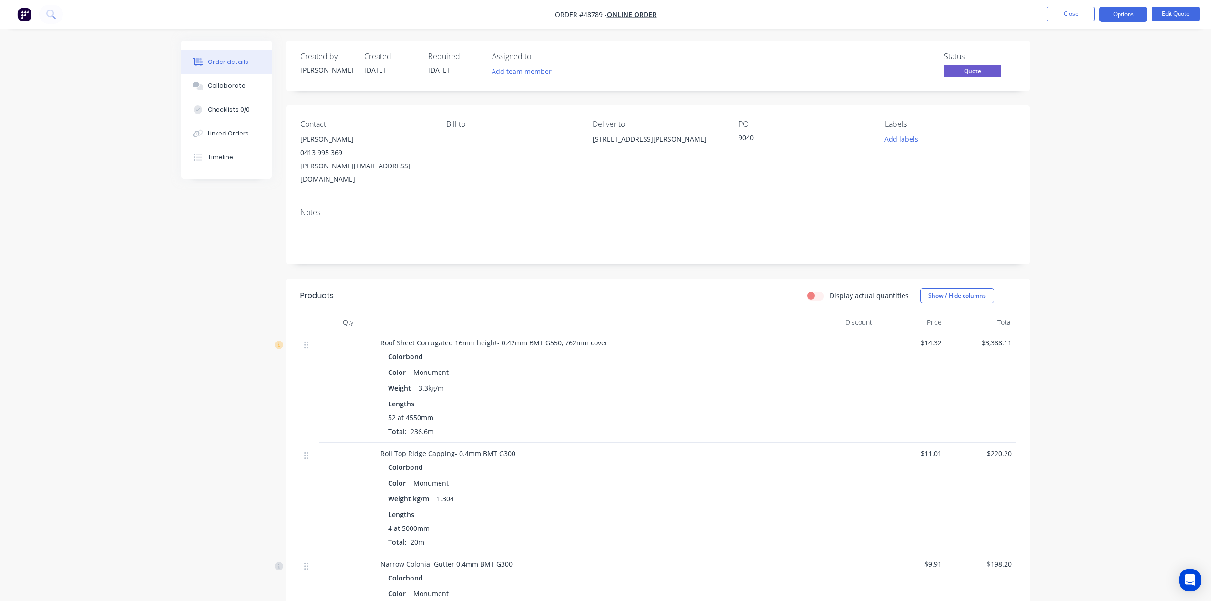
click at [432, 288] on div "Products" at bounding box center [376, 295] width 152 height 15
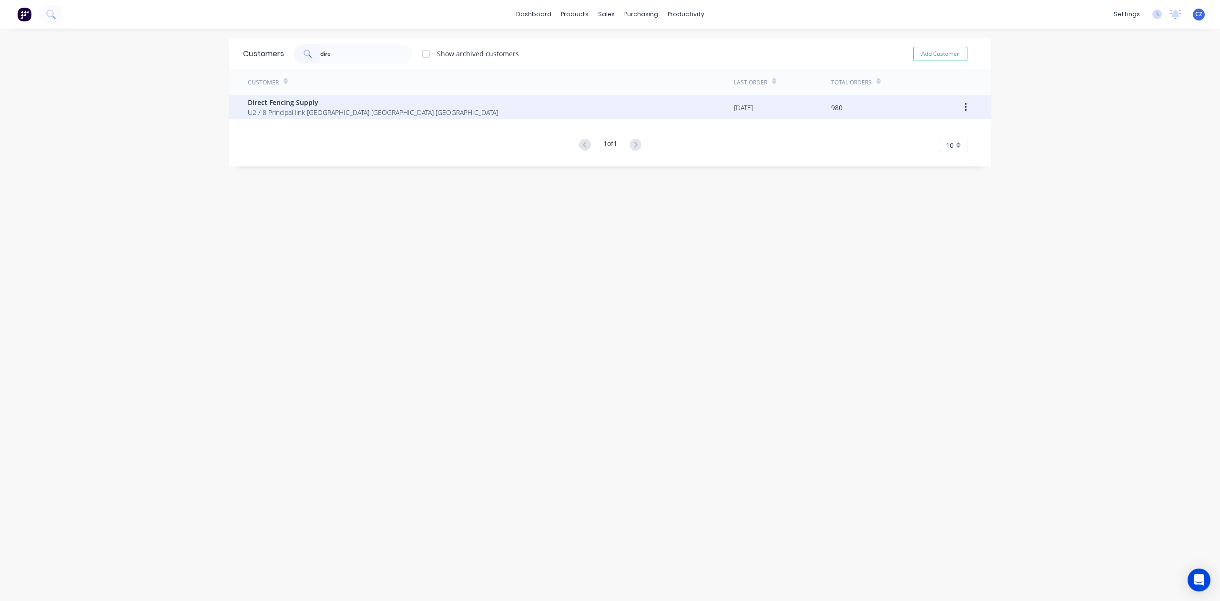
type input "dire"
click at [329, 109] on span "U2 / 8 Principal link [GEOGRAPHIC_DATA] [GEOGRAPHIC_DATA] [GEOGRAPHIC_DATA]" at bounding box center [373, 112] width 250 height 10
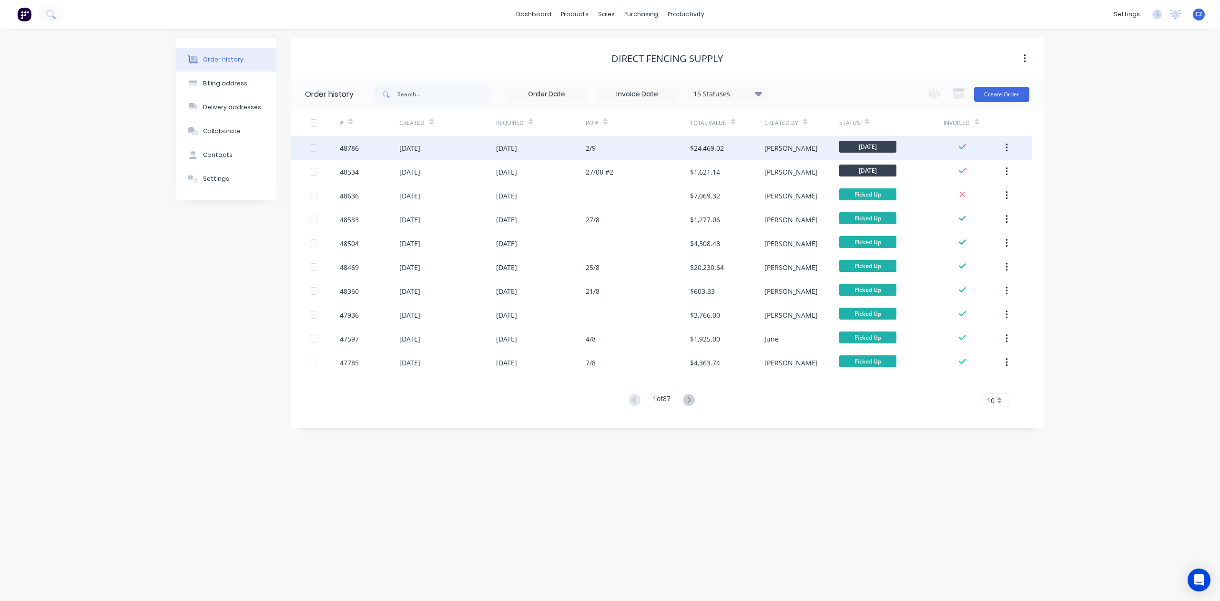
click at [662, 144] on div "2/9" at bounding box center [638, 148] width 104 height 24
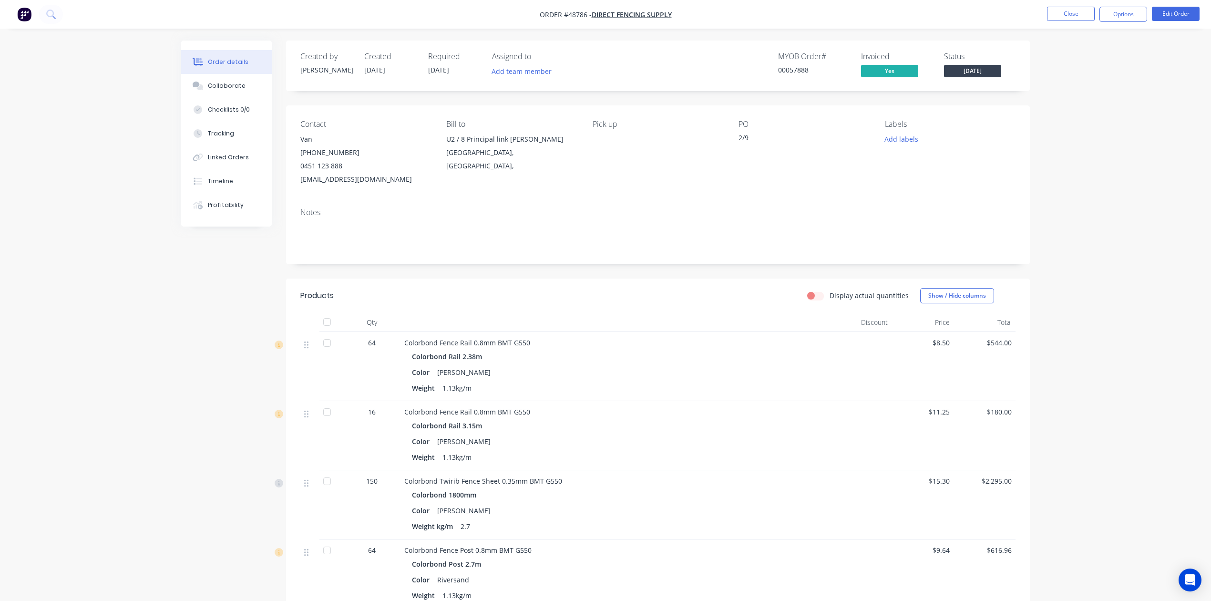
click at [1076, 3] on nav "Order #48786 - Direct Fencing Supply Close Options Edit Order" at bounding box center [605, 14] width 1211 height 29
click at [1076, 10] on button "Close" at bounding box center [1071, 14] width 48 height 14
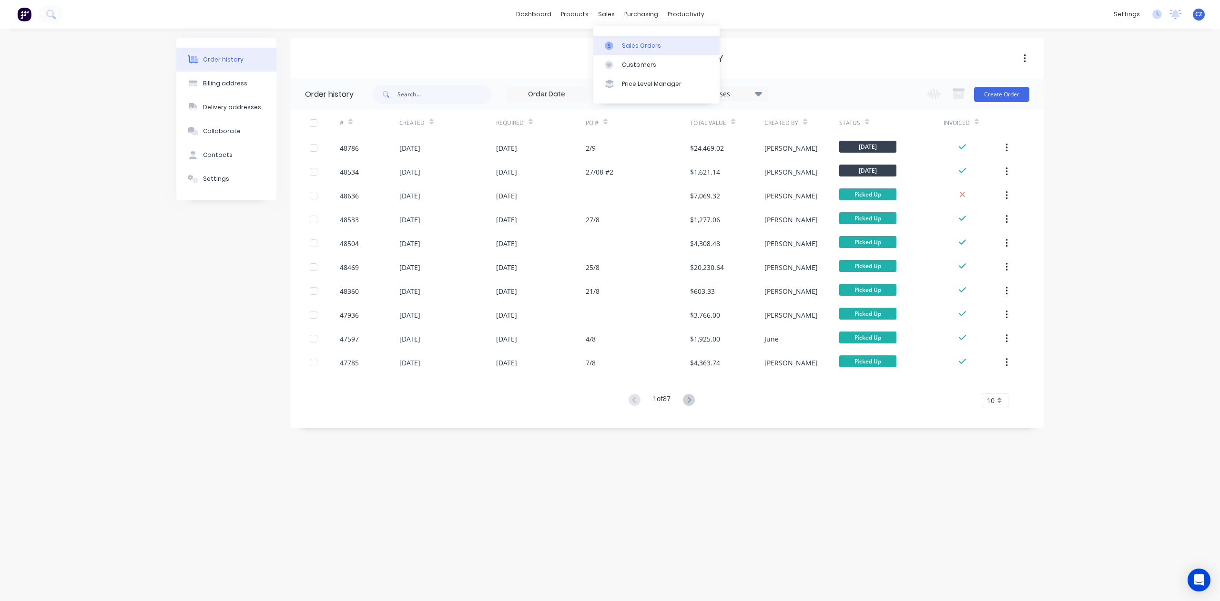
click at [625, 45] on div "Sales Orders" at bounding box center [641, 45] width 39 height 9
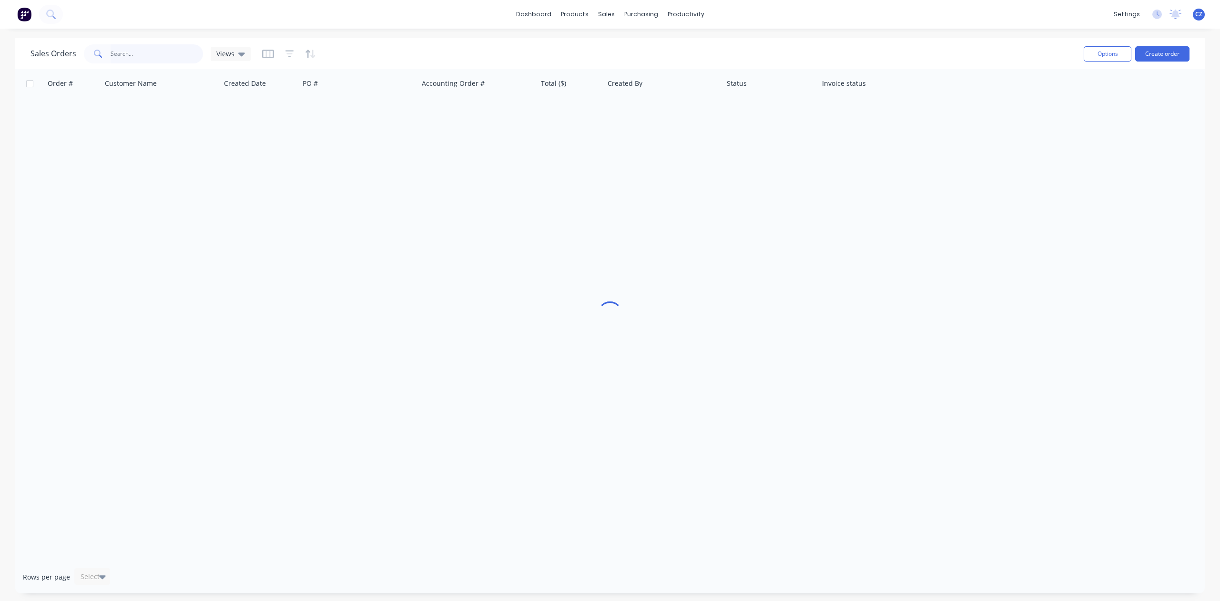
click at [159, 47] on input "text" at bounding box center [157, 53] width 93 height 19
type input "48586"
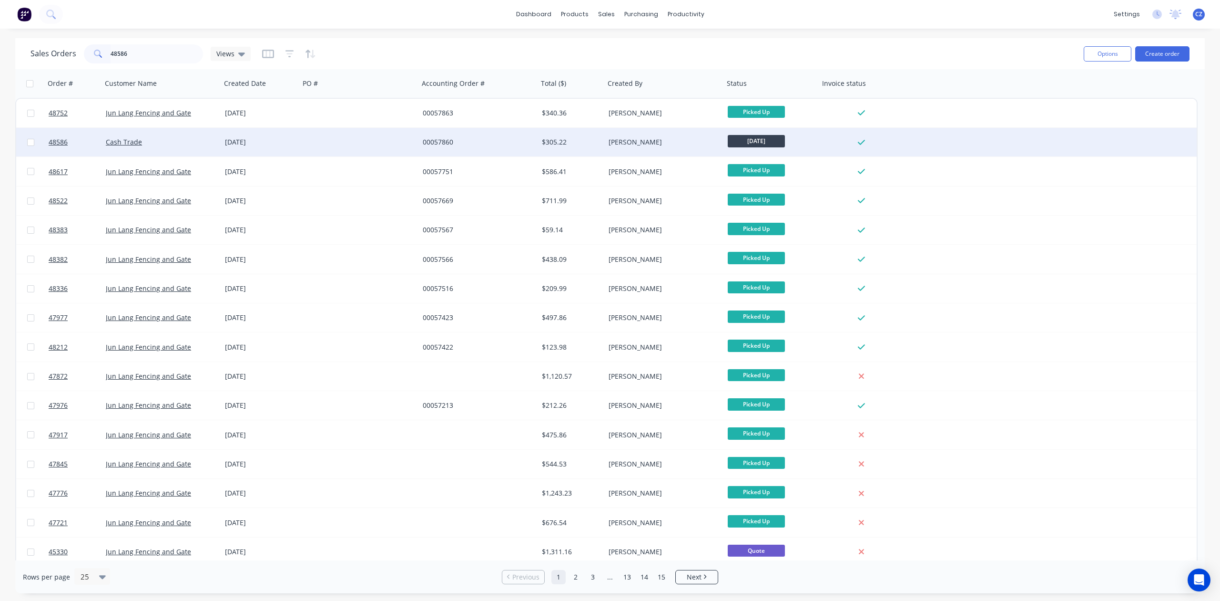
click at [427, 138] on div "00057860" at bounding box center [476, 142] width 106 height 10
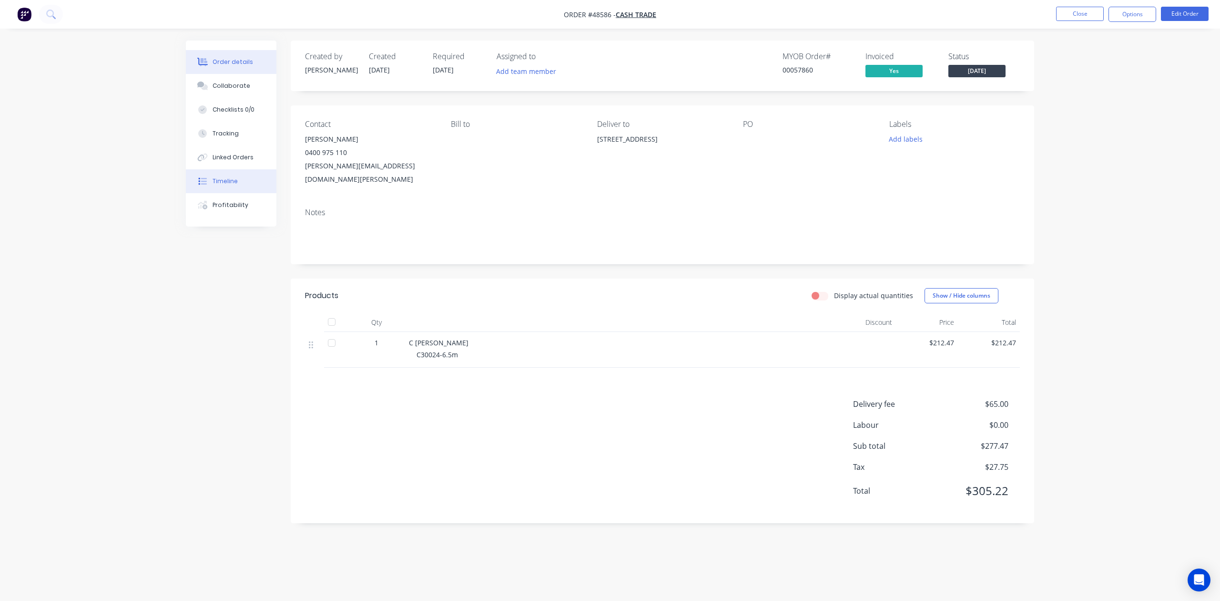
click at [245, 181] on button "Timeline" at bounding box center [231, 181] width 91 height 24
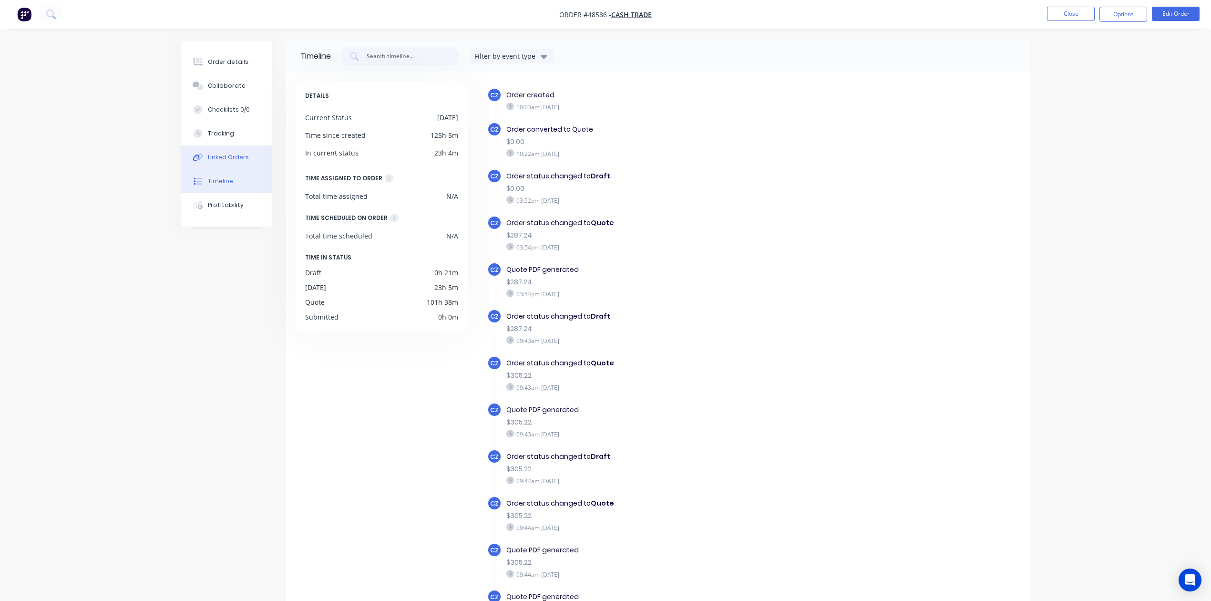
click at [241, 164] on button "Linked Orders" at bounding box center [226, 157] width 91 height 24
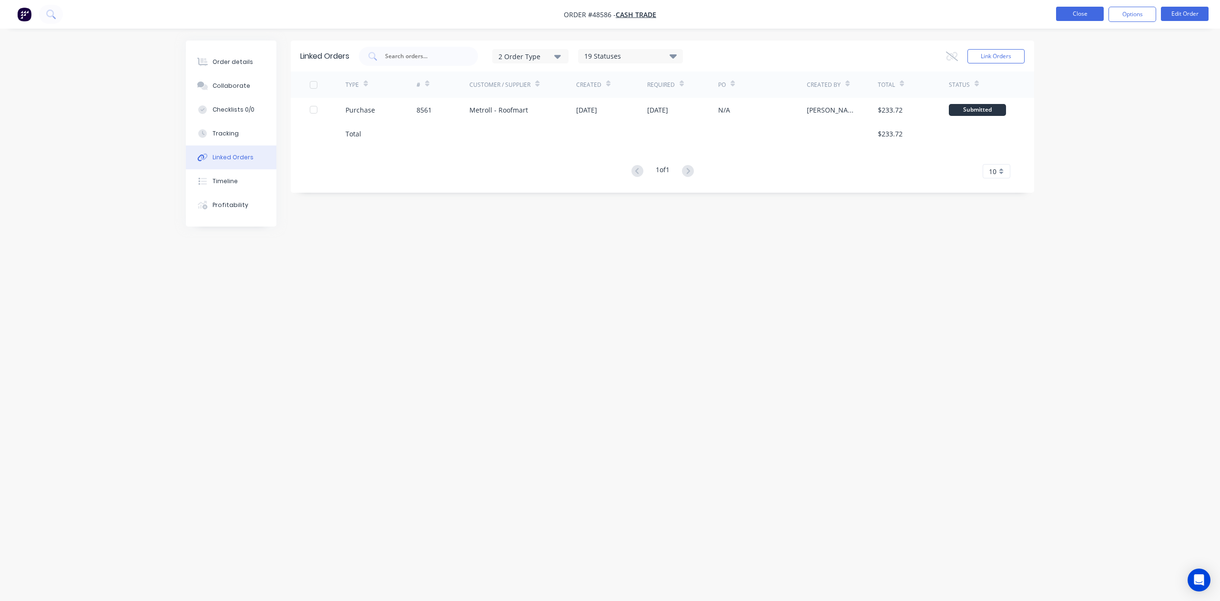
click at [1087, 10] on button "Close" at bounding box center [1080, 14] width 48 height 14
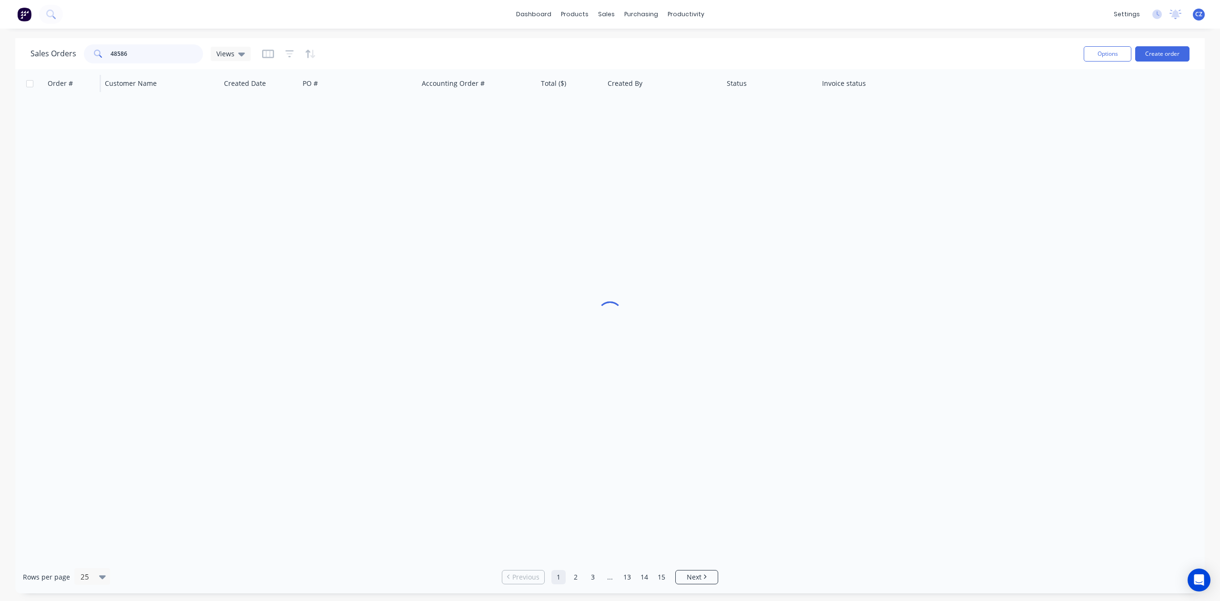
drag, startPoint x: 184, startPoint y: 54, endPoint x: 88, endPoint y: 71, distance: 96.7
click at [88, 71] on div "Sales Orders 48586 Views Options Create order Order # Customer Name Created Dat…" at bounding box center [610, 315] width 1190 height 555
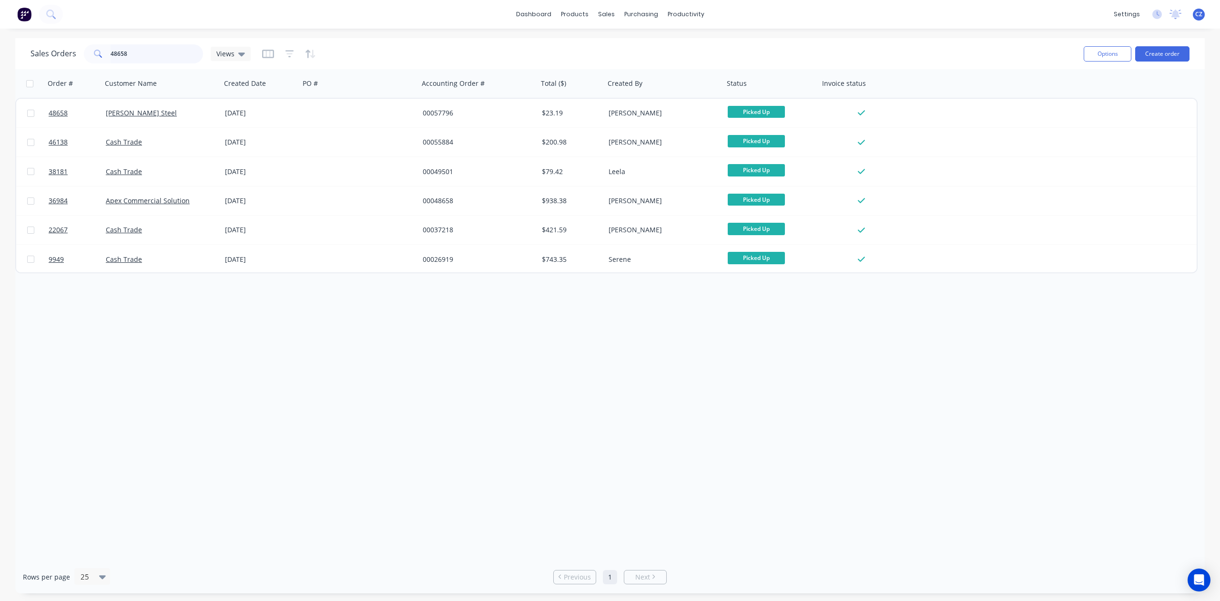
click at [170, 54] on input "48658" at bounding box center [157, 53] width 93 height 19
drag, startPoint x: 136, startPoint y: 54, endPoint x: 2, endPoint y: 72, distance: 135.5
click at [2, 72] on div "Sales Orders 48658 Views Options Create order Order # Customer Name Created Dat…" at bounding box center [610, 315] width 1220 height 555
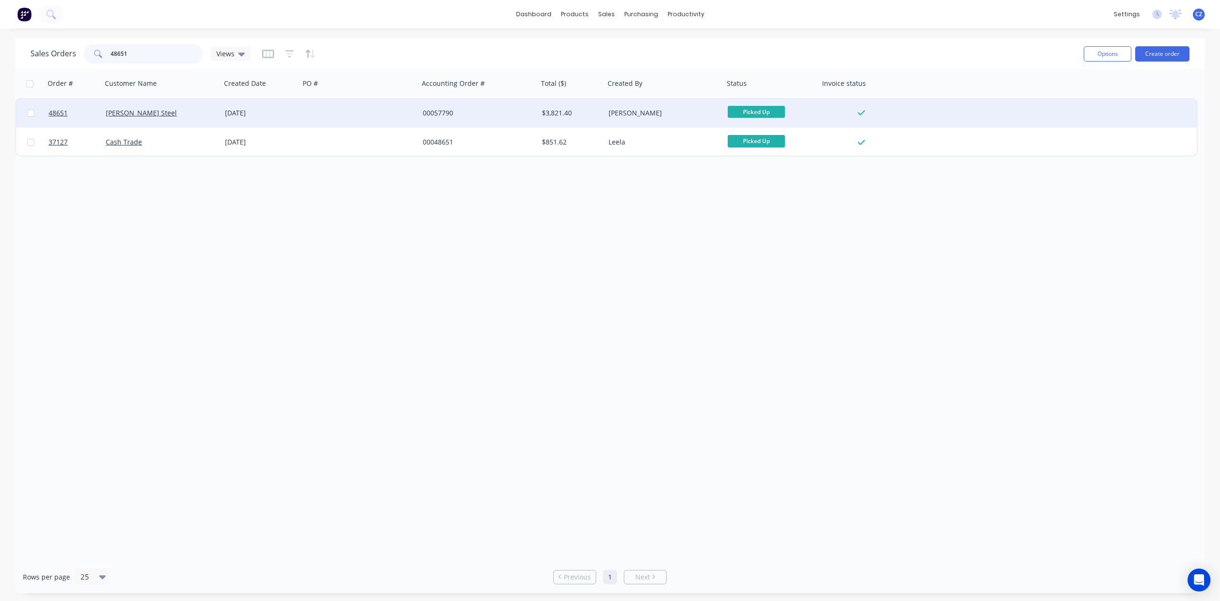
type input "48651"
click at [367, 102] on div at bounding box center [359, 113] width 119 height 29
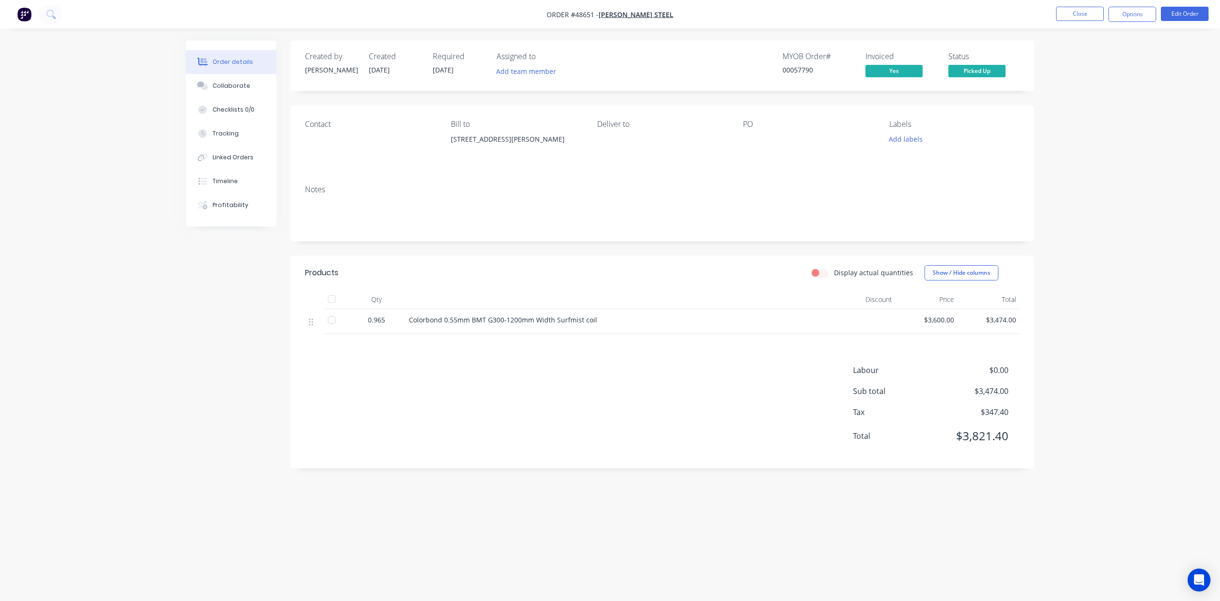
drag, startPoint x: 606, startPoint y: 400, endPoint x: 1113, endPoint y: 108, distance: 584.4
click at [612, 394] on div "Labour $0.00 Sub total $3,474.00 Tax $347.40 Total $3,821.40" at bounding box center [662, 409] width 715 height 90
drag, startPoint x: 141, startPoint y: 294, endPoint x: 171, endPoint y: 248, distance: 54.5
click at [142, 291] on div "Order details Collaborate Checklists 0/0 Tracking Linked Orders Timeline Profit…" at bounding box center [610, 300] width 1220 height 601
click at [1087, 15] on button "Close" at bounding box center [1080, 14] width 48 height 14
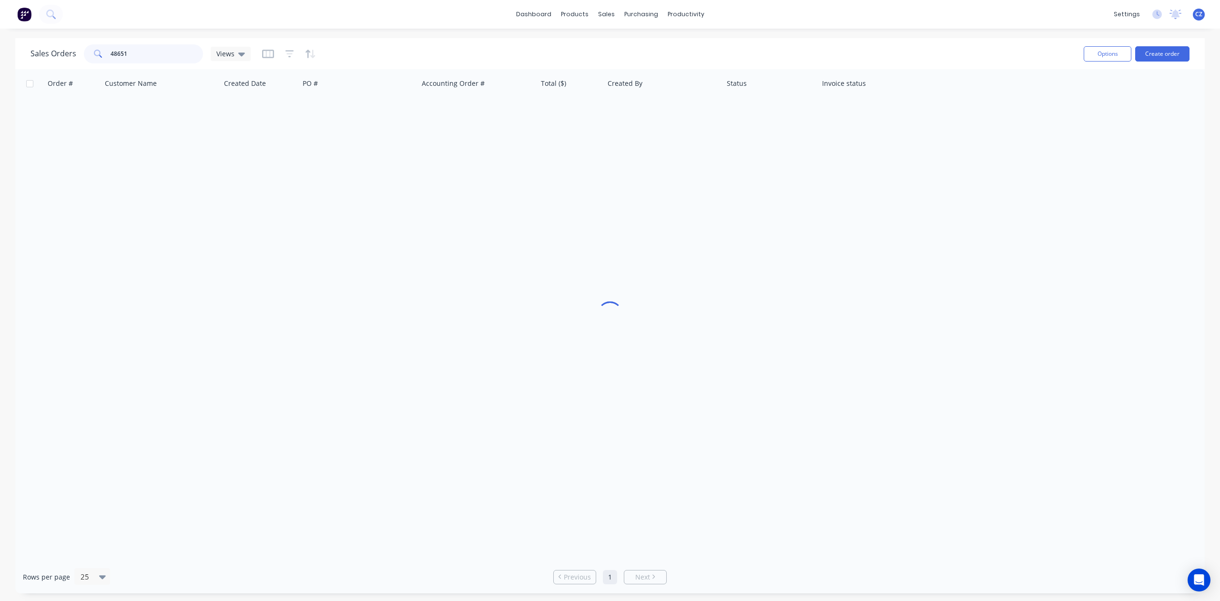
drag, startPoint x: 145, startPoint y: 54, endPoint x: 58, endPoint y: 63, distance: 87.2
click at [58, 63] on div "Sales Orders 48651 Views" at bounding box center [141, 53] width 220 height 19
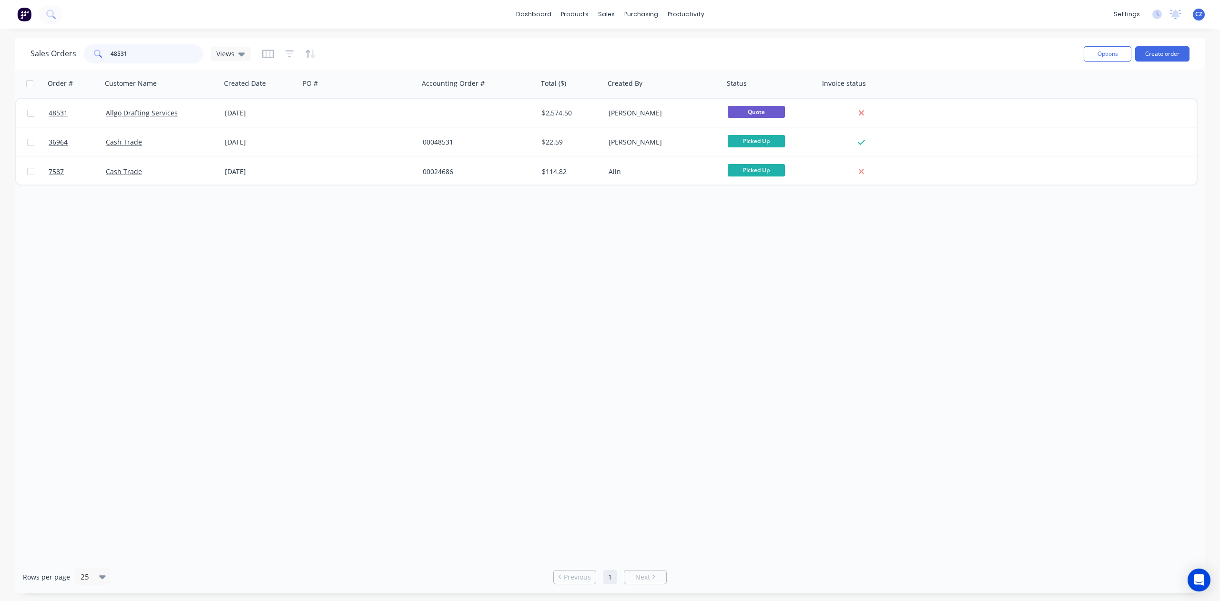
drag, startPoint x: 160, startPoint y: 54, endPoint x: 85, endPoint y: 56, distance: 75.3
click at [85, 56] on div "48531" at bounding box center [143, 53] width 119 height 19
type input "48566"
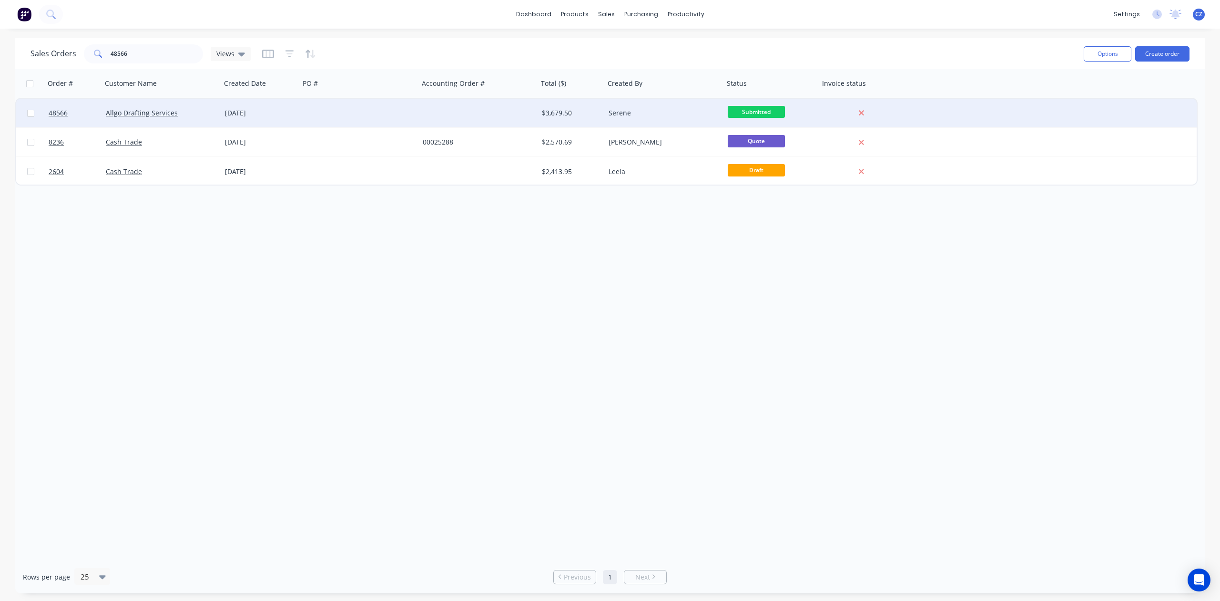
click at [483, 114] on div at bounding box center [478, 113] width 119 height 29
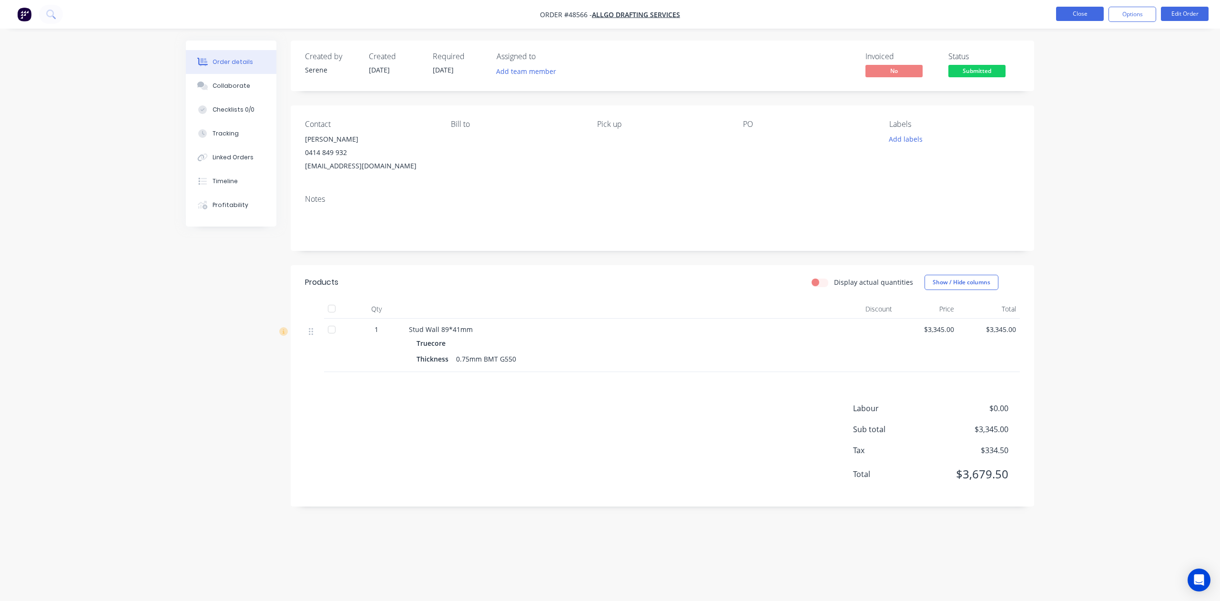
click at [1074, 12] on button "Close" at bounding box center [1080, 14] width 48 height 14
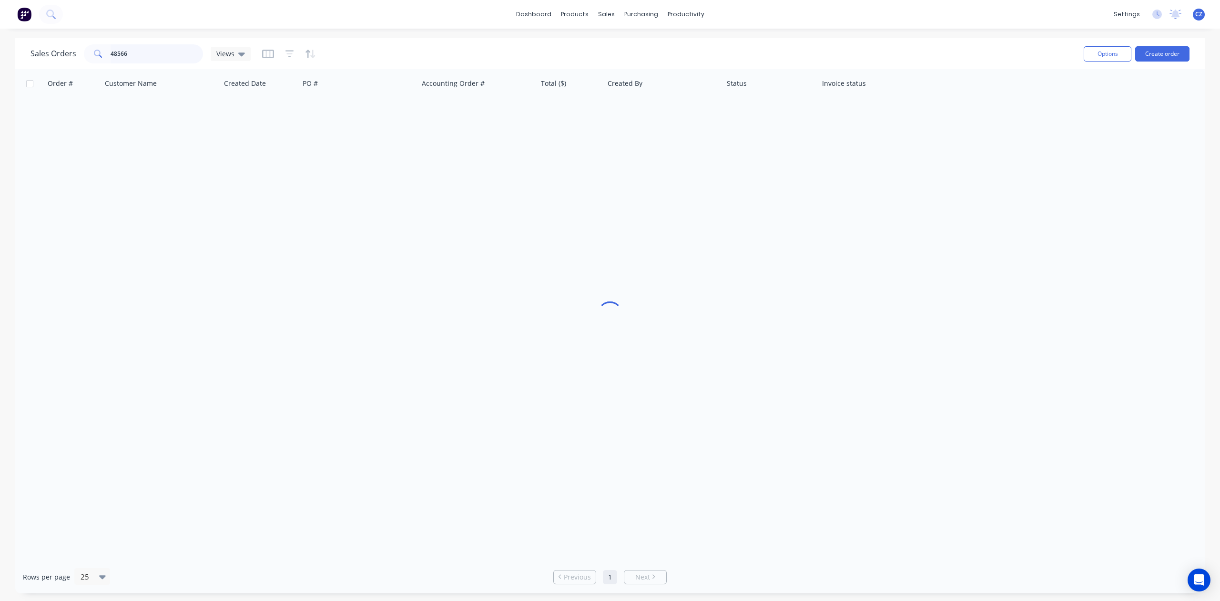
drag, startPoint x: 153, startPoint y: 54, endPoint x: 0, endPoint y: 57, distance: 153.1
click at [0, 57] on div "Sales Orders 48566 Views Options Create order Order # Customer Name Created Dat…" at bounding box center [610, 315] width 1220 height 555
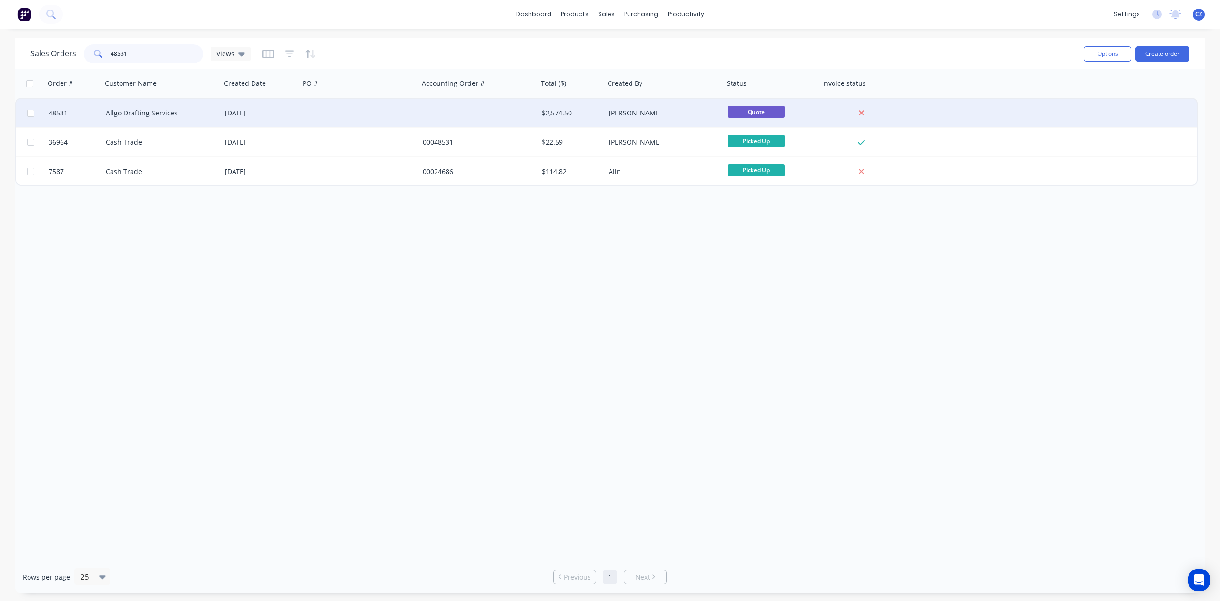
type input "48531"
click at [571, 113] on div "$2,574.50" at bounding box center [570, 113] width 56 height 10
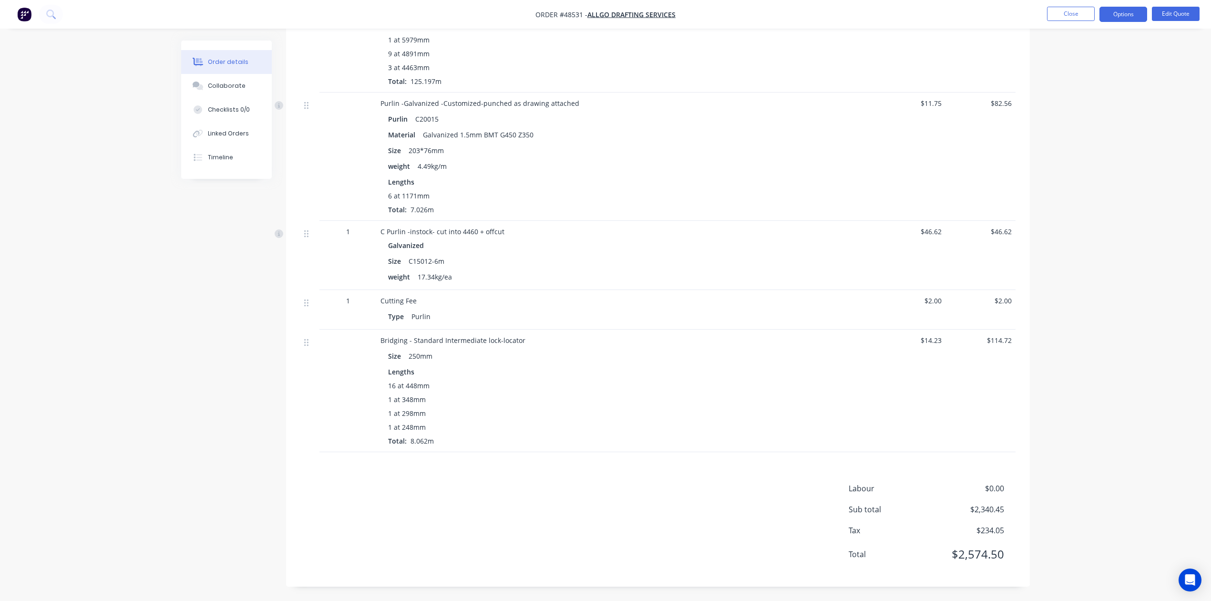
scroll to position [397, 0]
click at [1122, 16] on button "Options" at bounding box center [1123, 14] width 48 height 15
click at [1105, 113] on div "Convert to Order" at bounding box center [1095, 115] width 88 height 14
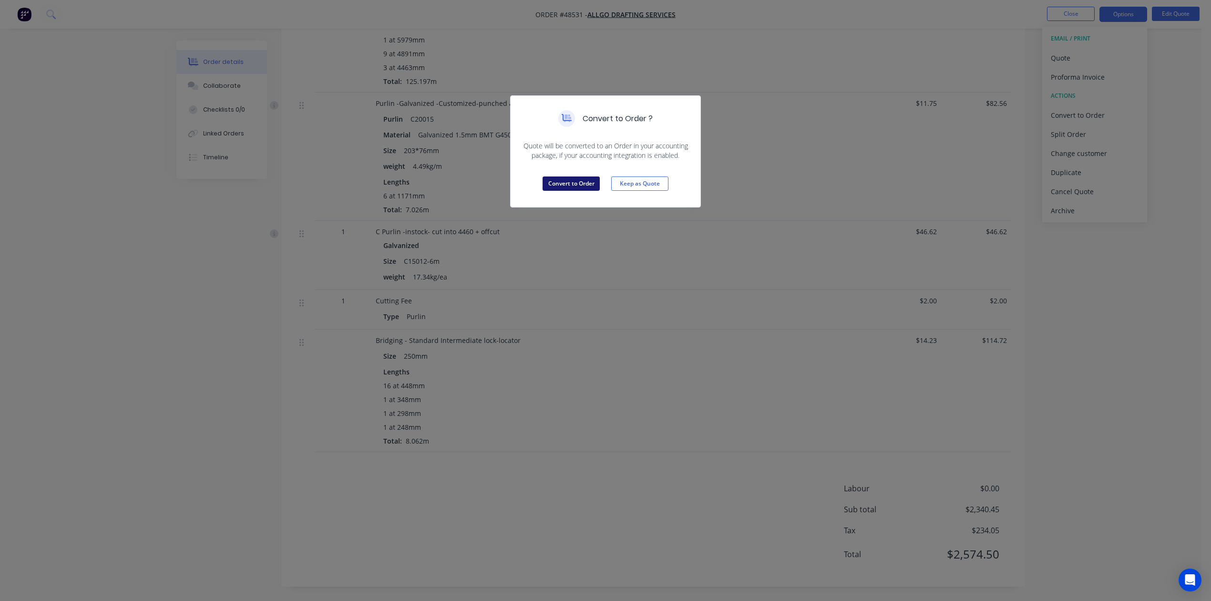
click at [583, 186] on button "Convert to Order" at bounding box center [571, 183] width 57 height 14
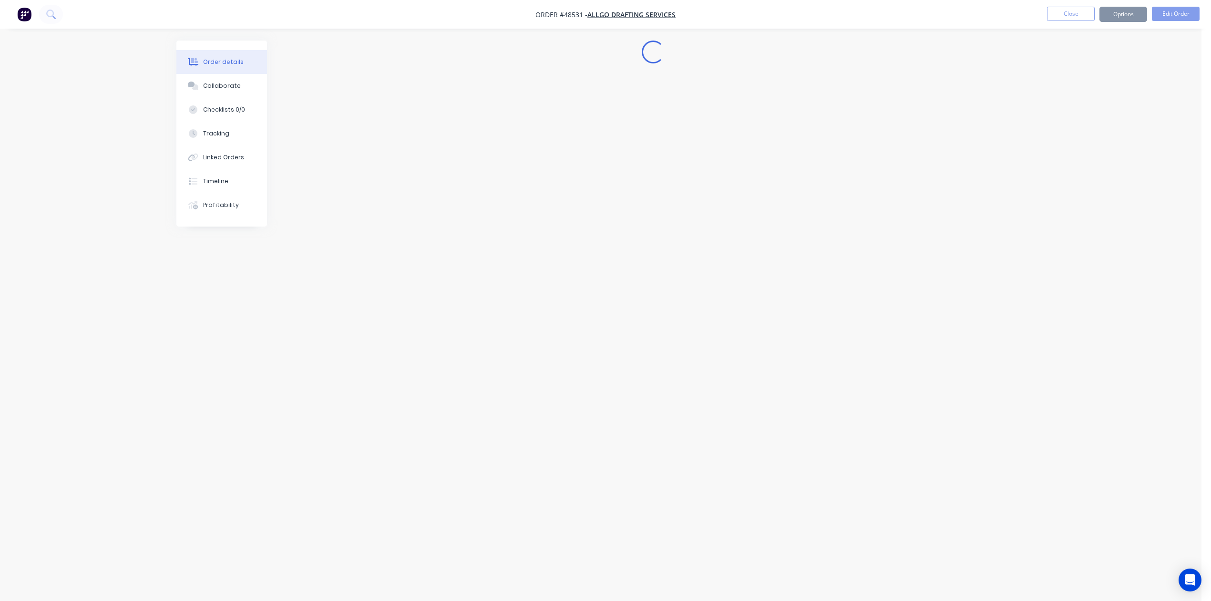
scroll to position [0, 0]
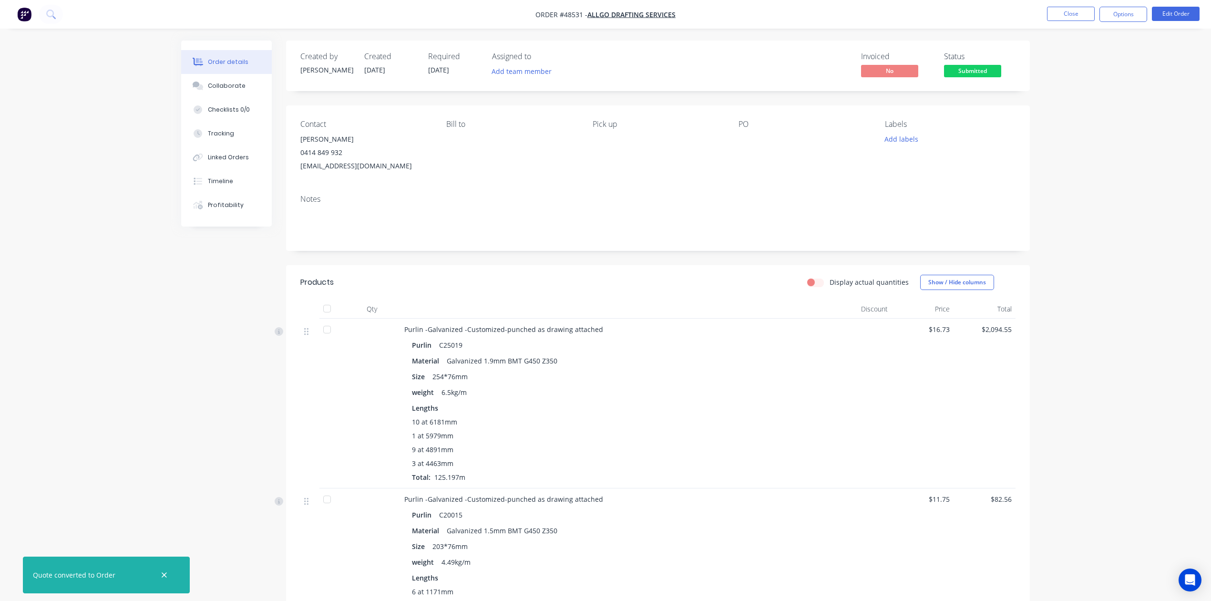
click at [1201, 10] on ul "Close Options Edit Order" at bounding box center [1123, 14] width 175 height 15
click at [1188, 16] on button "Edit Order" at bounding box center [1176, 14] width 48 height 14
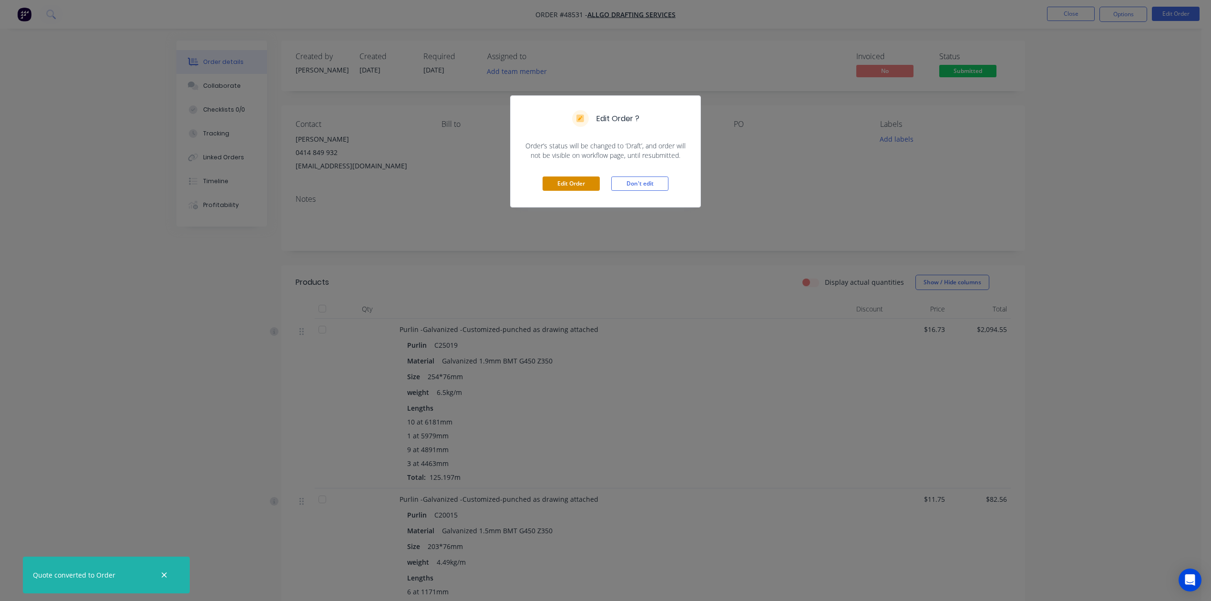
click at [567, 185] on button "Edit Order" at bounding box center [571, 183] width 57 height 14
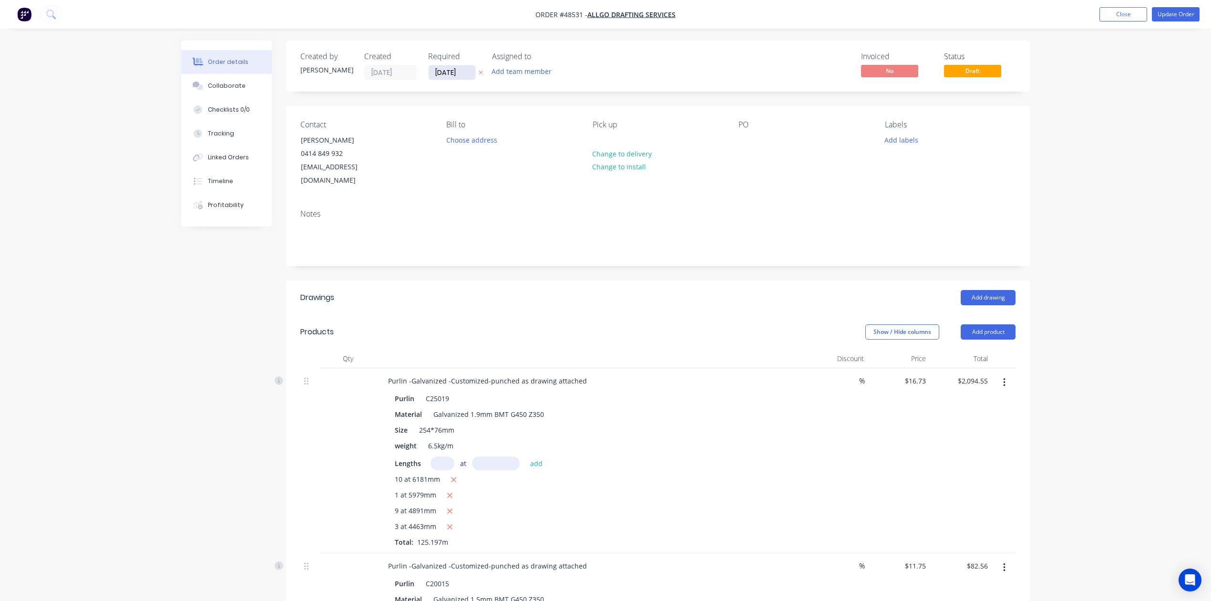
click at [436, 74] on input "27/08/25" at bounding box center [452, 72] width 47 height 14
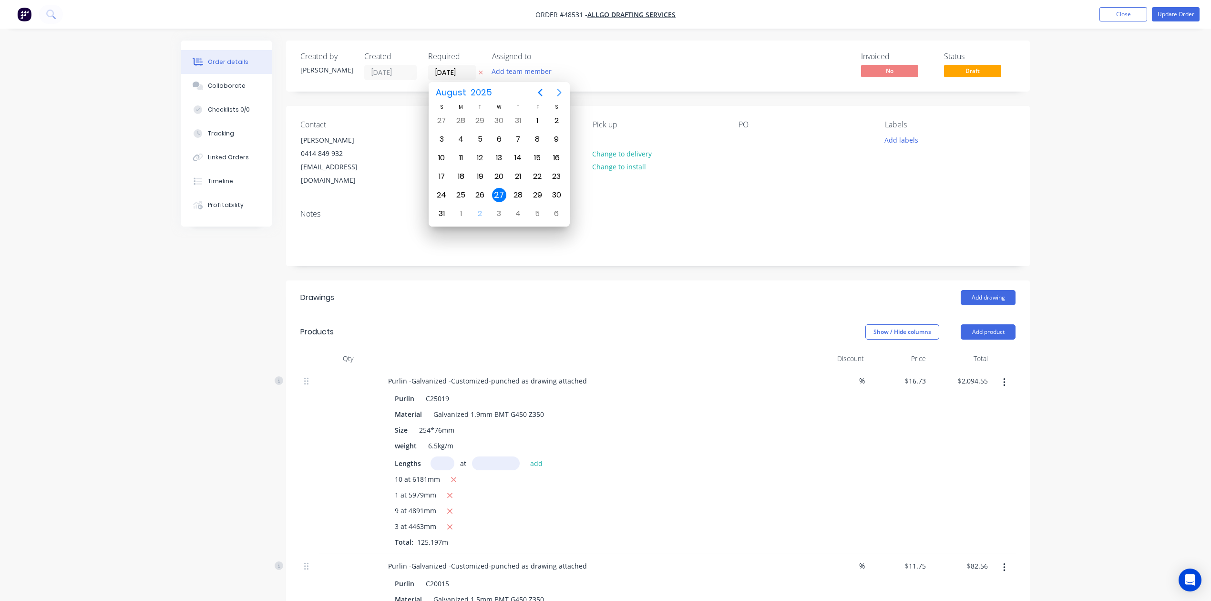
click at [556, 93] on icon "Next page" at bounding box center [559, 92] width 11 height 11
click at [536, 142] on div "12" at bounding box center [537, 139] width 14 height 14
type input "12/09/25"
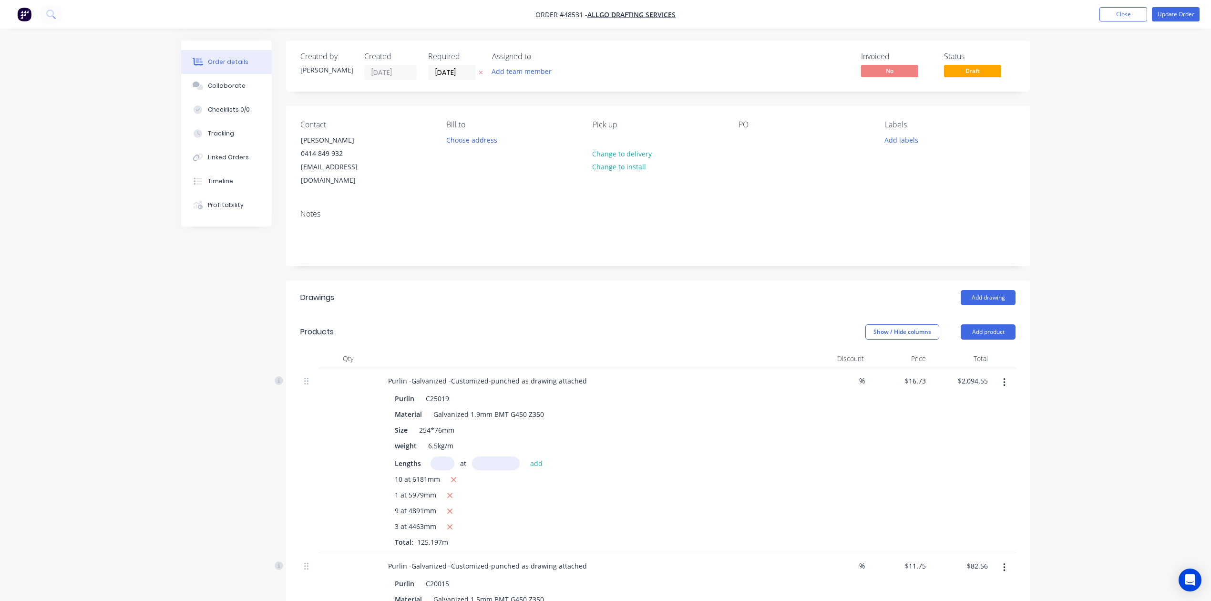
drag, startPoint x: 670, startPoint y: 355, endPoint x: 681, endPoint y: 340, distance: 18.0
click at [676, 349] on div at bounding box center [591, 358] width 429 height 19
click at [1179, 8] on button "Update Order" at bounding box center [1176, 14] width 48 height 14
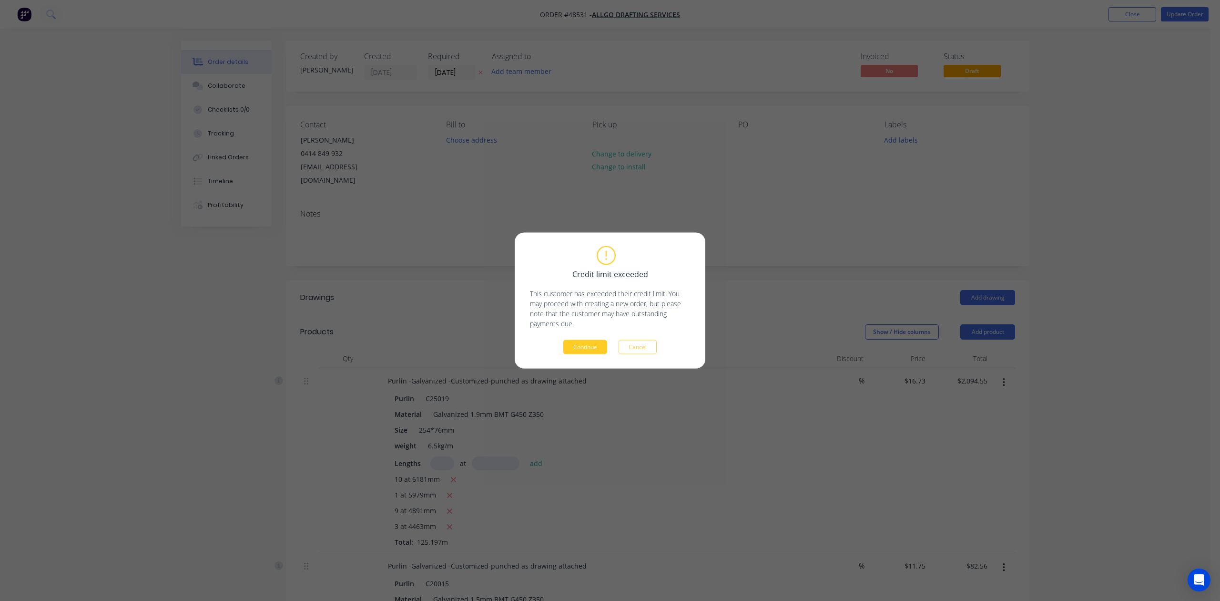
click at [593, 343] on button "Continue" at bounding box center [586, 347] width 44 height 14
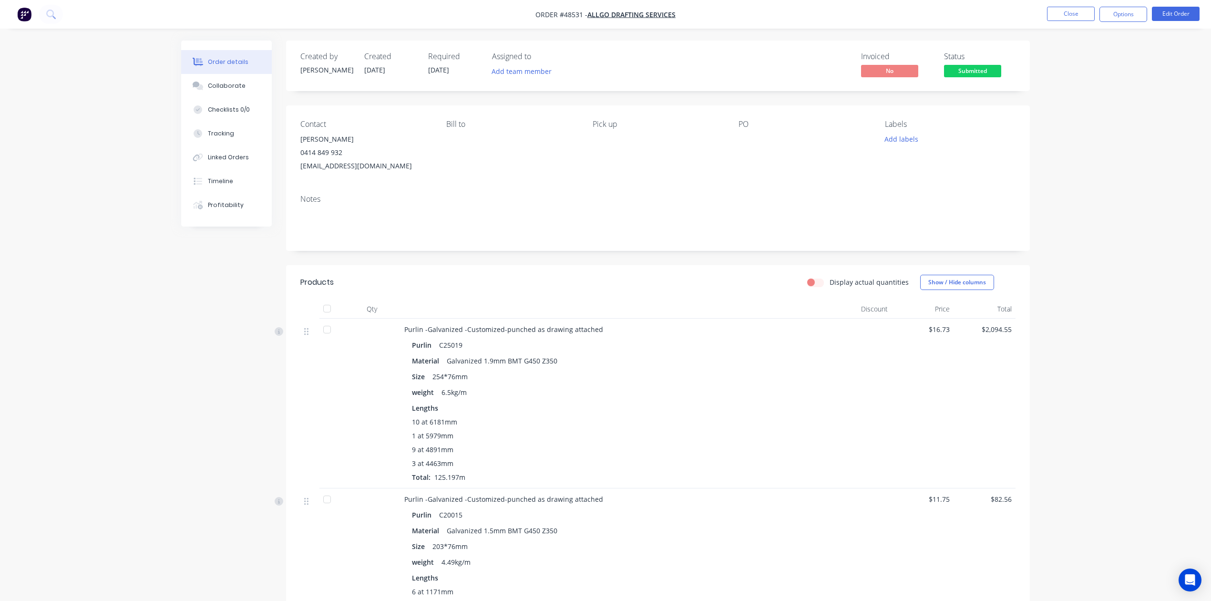
click at [971, 60] on div "Submitted" at bounding box center [972, 55] width 35 height 12
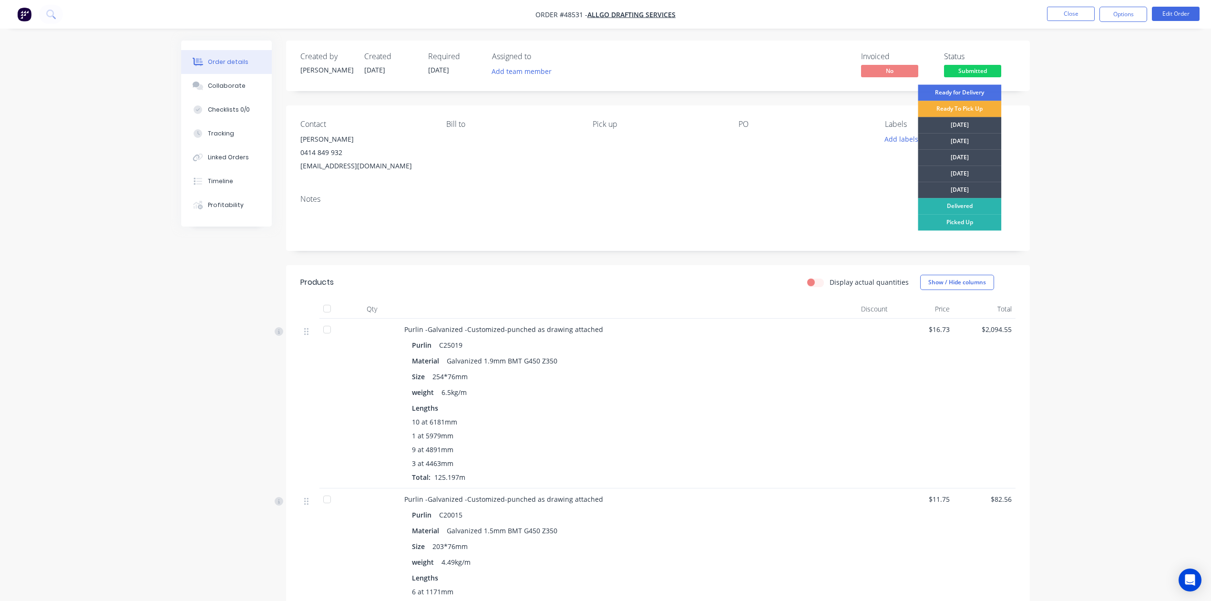
click at [971, 68] on span "Submitted" at bounding box center [972, 71] width 57 height 12
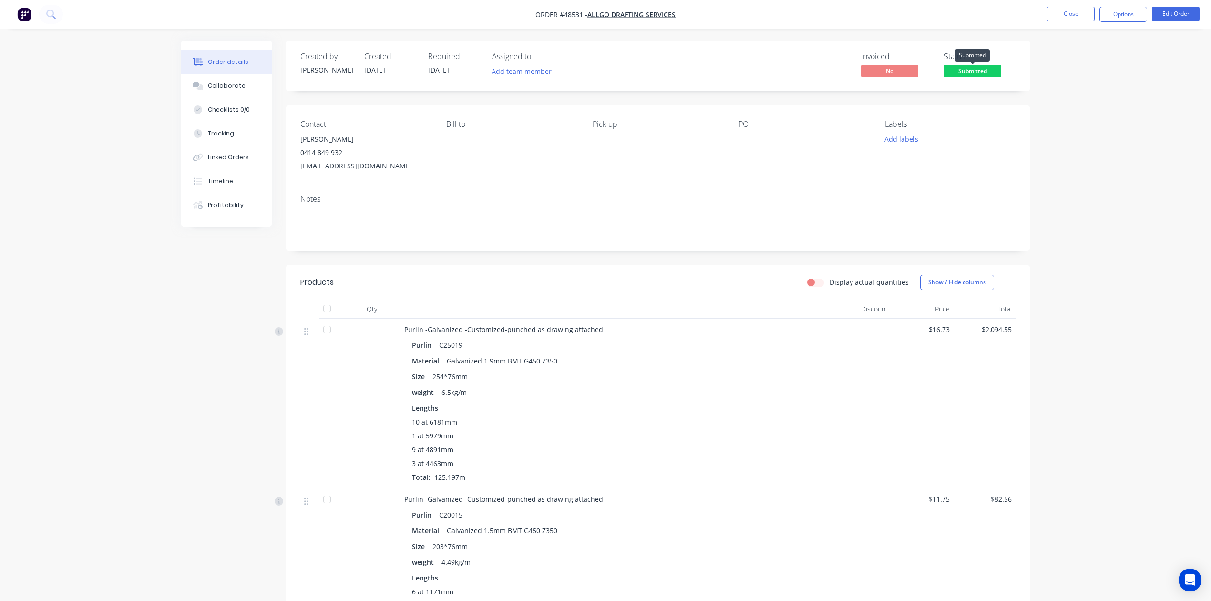
click at [971, 69] on span "Submitted" at bounding box center [972, 71] width 57 height 12
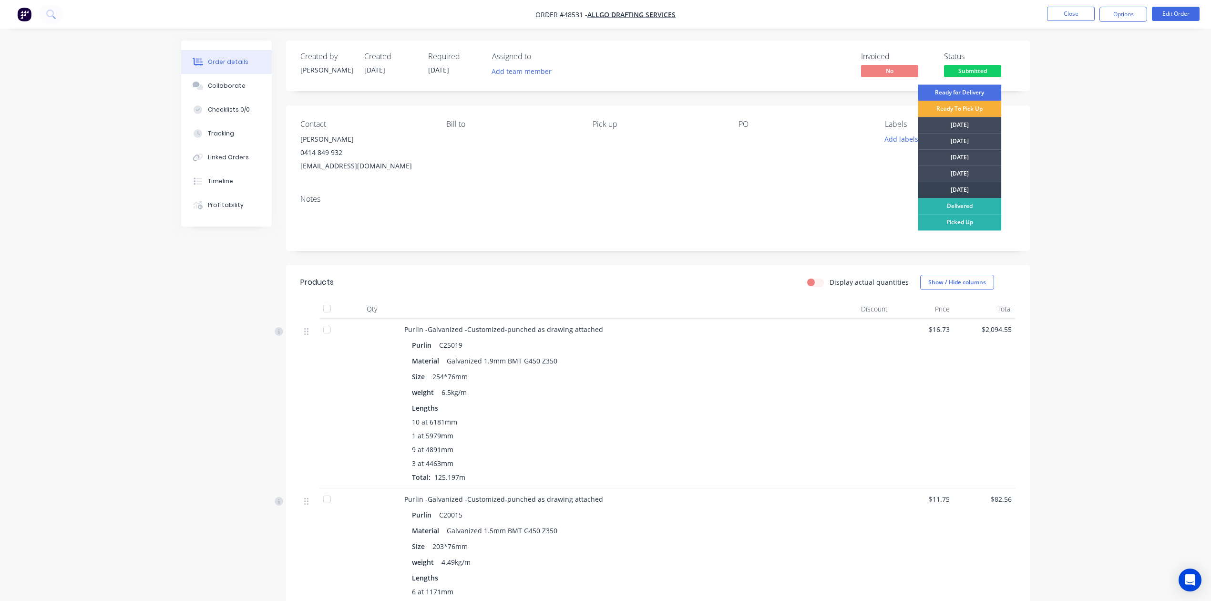
click at [969, 191] on div "[DATE]" at bounding box center [959, 190] width 83 height 16
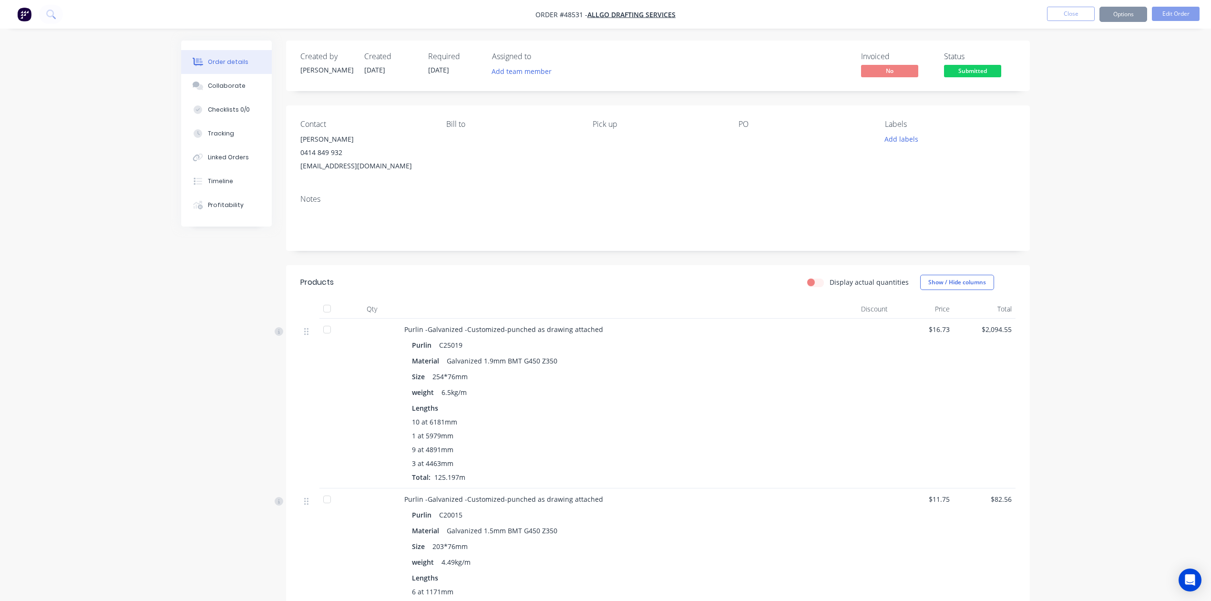
drag, startPoint x: 758, startPoint y: 170, endPoint x: 786, endPoint y: 162, distance: 29.1
click at [758, 170] on div "PO" at bounding box center [803, 146] width 131 height 53
click at [1122, 12] on button "Options" at bounding box center [1123, 14] width 48 height 15
click at [1090, 52] on div "Invoice" at bounding box center [1095, 58] width 88 height 14
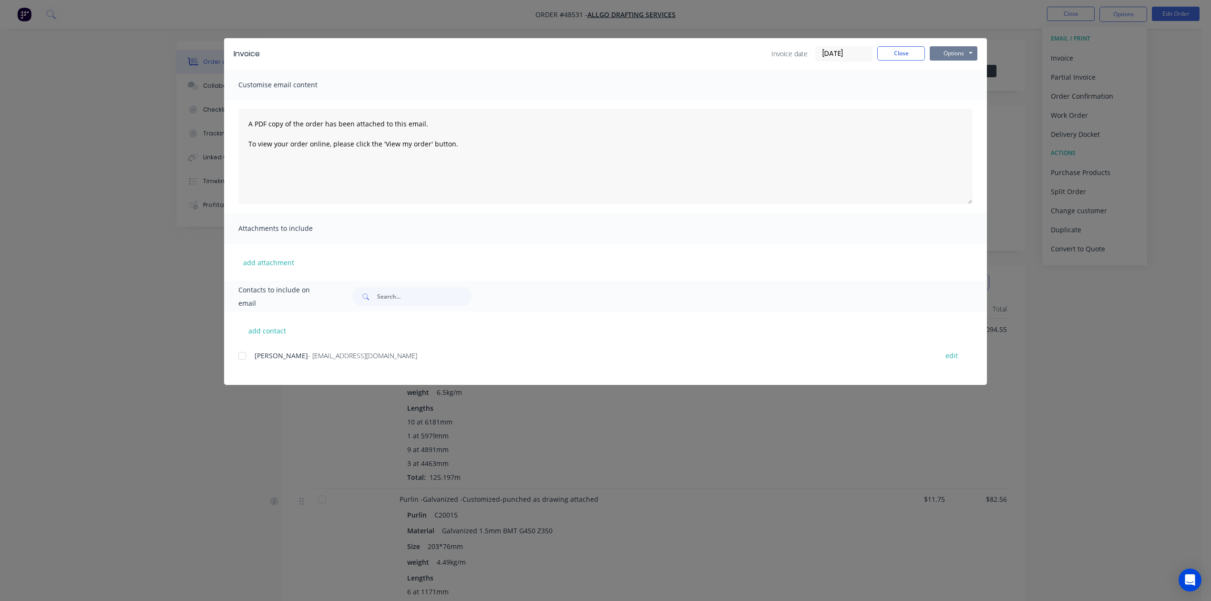
click at [971, 54] on button "Options" at bounding box center [954, 53] width 48 height 14
click at [966, 83] on button "Print" at bounding box center [960, 86] width 61 height 16
click at [918, 54] on button "Close" at bounding box center [901, 53] width 48 height 14
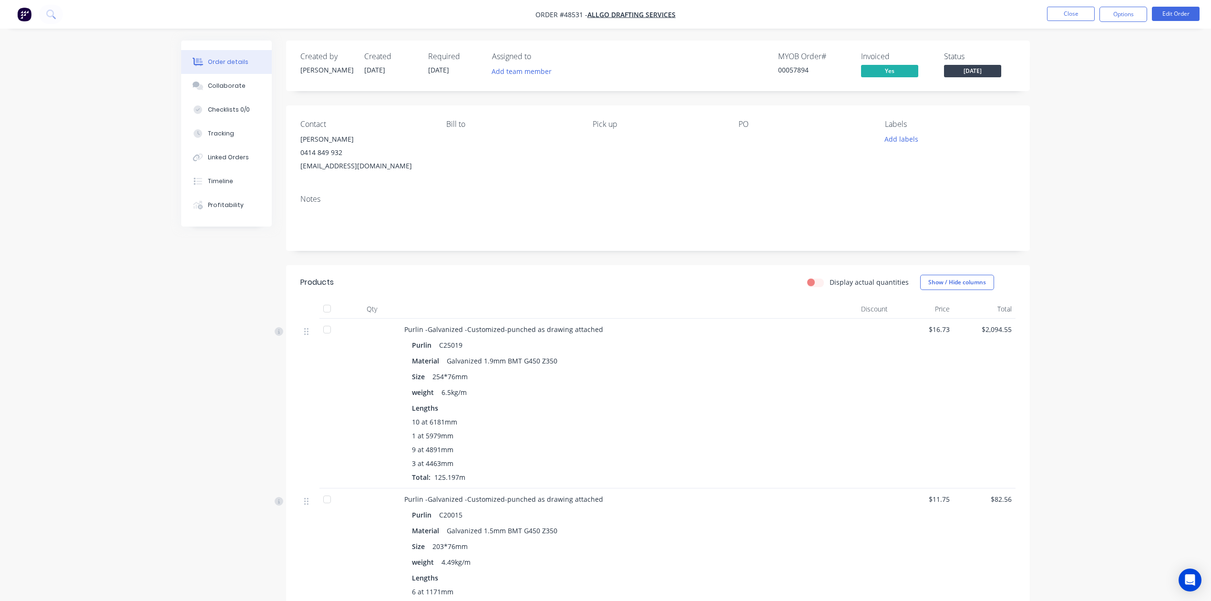
click at [874, 338] on div at bounding box center [861, 403] width 62 height 170
click at [794, 470] on div "10 at 6181mm 1 at 5979mm 9 at 4891mm 3 at 4463mm Total: 125.197m" at bounding box center [615, 449] width 406 height 65
click at [1135, 26] on nav "Order #48531 - Allgo Drafting Services Close Options Edit Order" at bounding box center [605, 14] width 1211 height 29
click at [1129, 16] on button "Options" at bounding box center [1123, 14] width 48 height 15
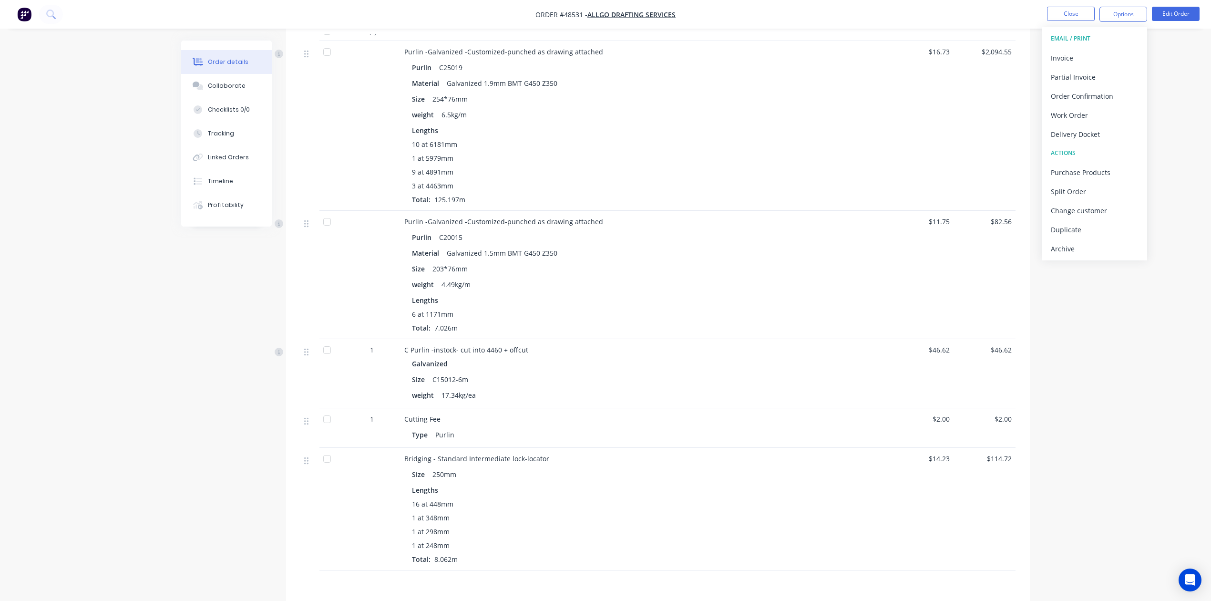
scroll to position [381, 0]
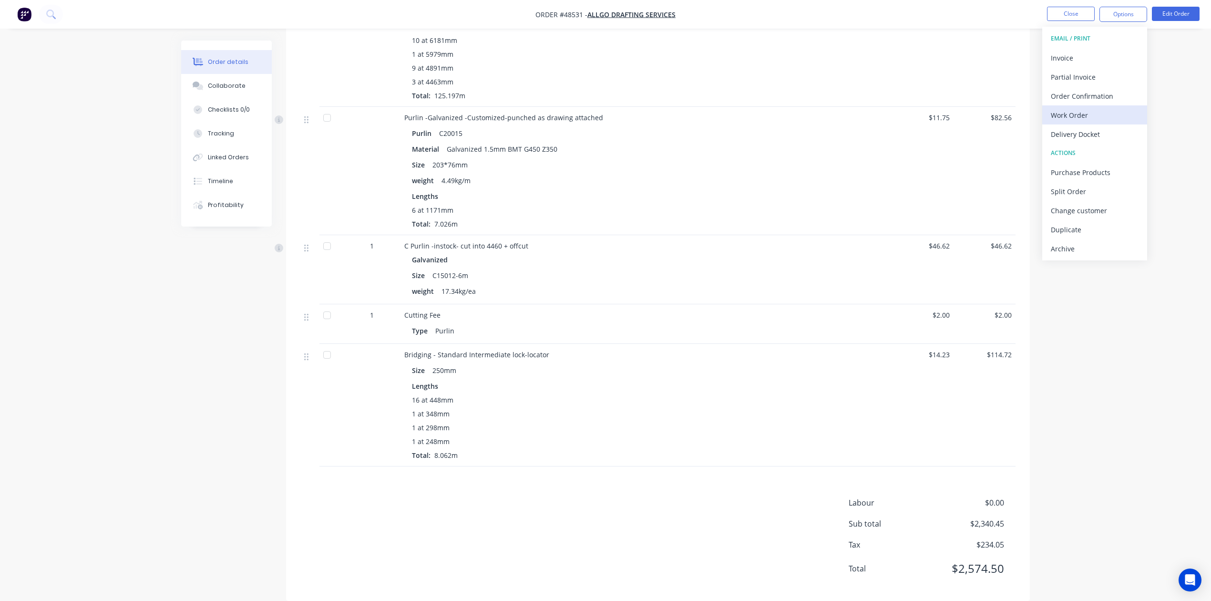
click at [1077, 117] on div "Work Order" at bounding box center [1095, 115] width 88 height 14
click at [1077, 117] on div "Custom" at bounding box center [1095, 115] width 88 height 14
click at [1076, 102] on div "Without pricing" at bounding box center [1095, 96] width 88 height 14
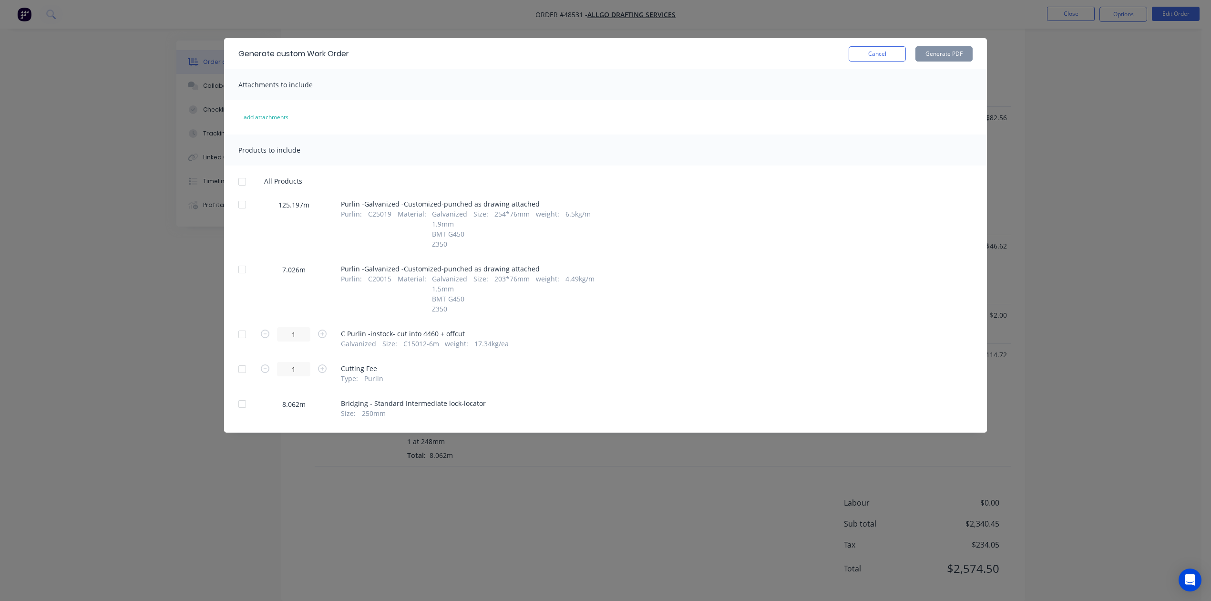
click at [243, 180] on div at bounding box center [242, 181] width 19 height 19
drag, startPoint x: 243, startPoint y: 402, endPoint x: 267, endPoint y: 395, distance: 25.3
click at [243, 402] on div at bounding box center [242, 403] width 19 height 19
click at [934, 54] on button "Generate PDF" at bounding box center [943, 53] width 57 height 15
click at [870, 59] on button "Cancel" at bounding box center [877, 53] width 57 height 15
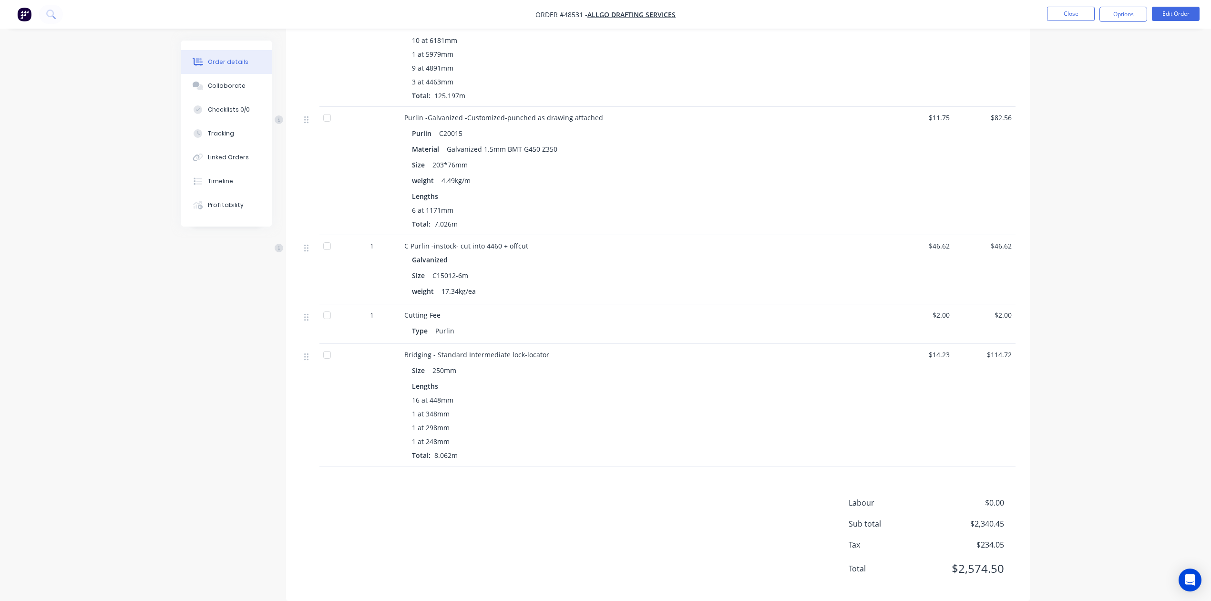
click at [724, 340] on div "Cutting Fee Type Purlin" at bounding box center [614, 324] width 429 height 40
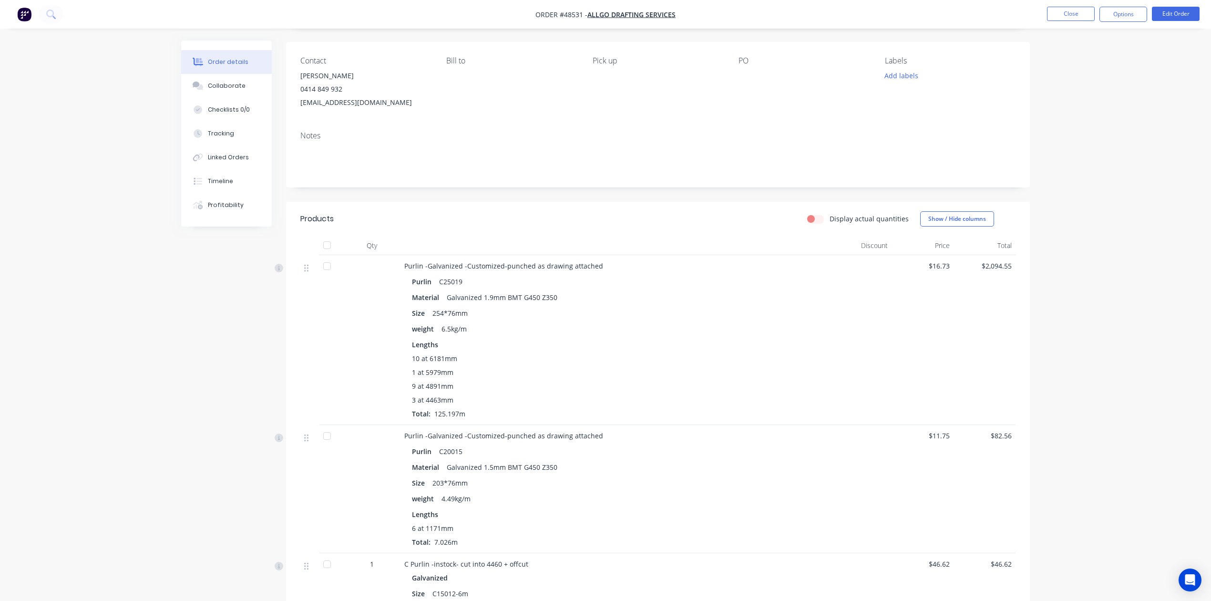
scroll to position [0, 0]
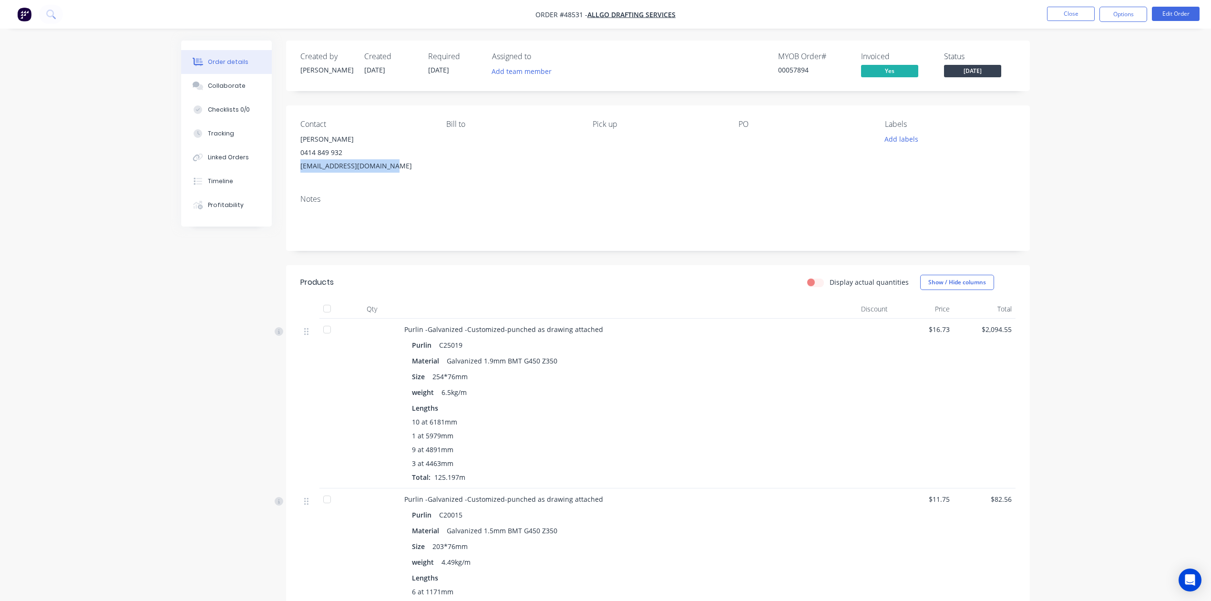
drag, startPoint x: 393, startPoint y: 166, endPoint x: 297, endPoint y: 174, distance: 96.2
click at [297, 174] on div "Contact Kee Lam 0414 849 932 allgodrafting@bigpond.com Bill to Pick up PO Label…" at bounding box center [658, 146] width 744 height 82
copy div "allgodrafting@bigpond.com"
click at [736, 397] on div "weight 6.5kg/m" at bounding box center [615, 392] width 406 height 14
click at [1066, 11] on button "Close" at bounding box center [1071, 14] width 48 height 14
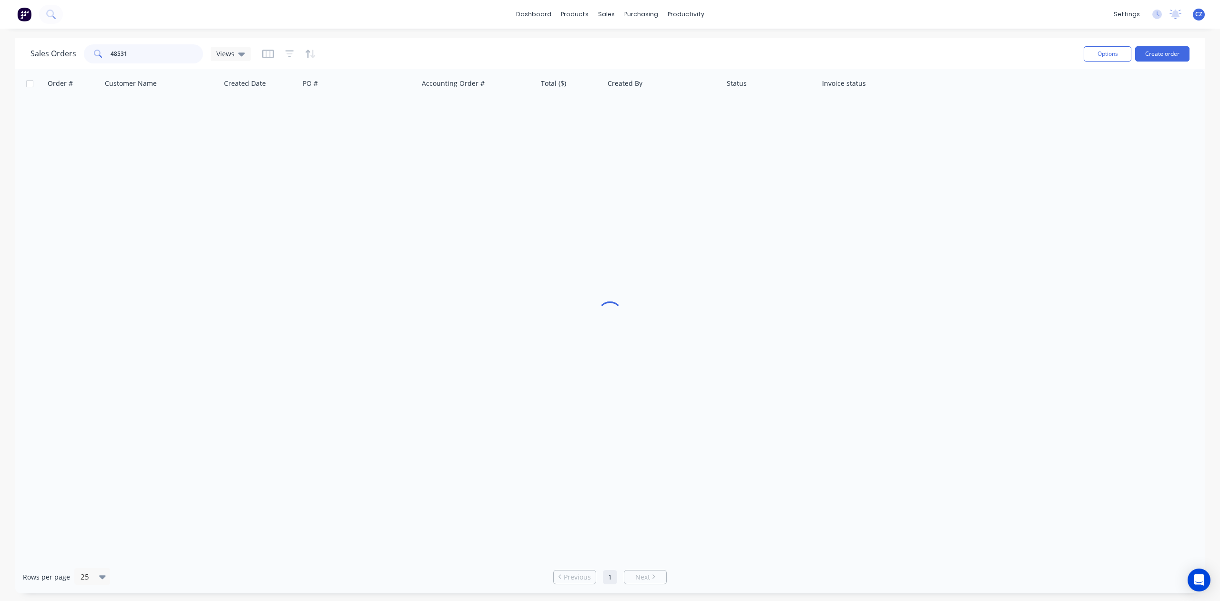
drag, startPoint x: 182, startPoint y: 48, endPoint x: 60, endPoint y: 55, distance: 121.8
click at [60, 55] on div "Sales Orders 48531 Views" at bounding box center [141, 53] width 220 height 19
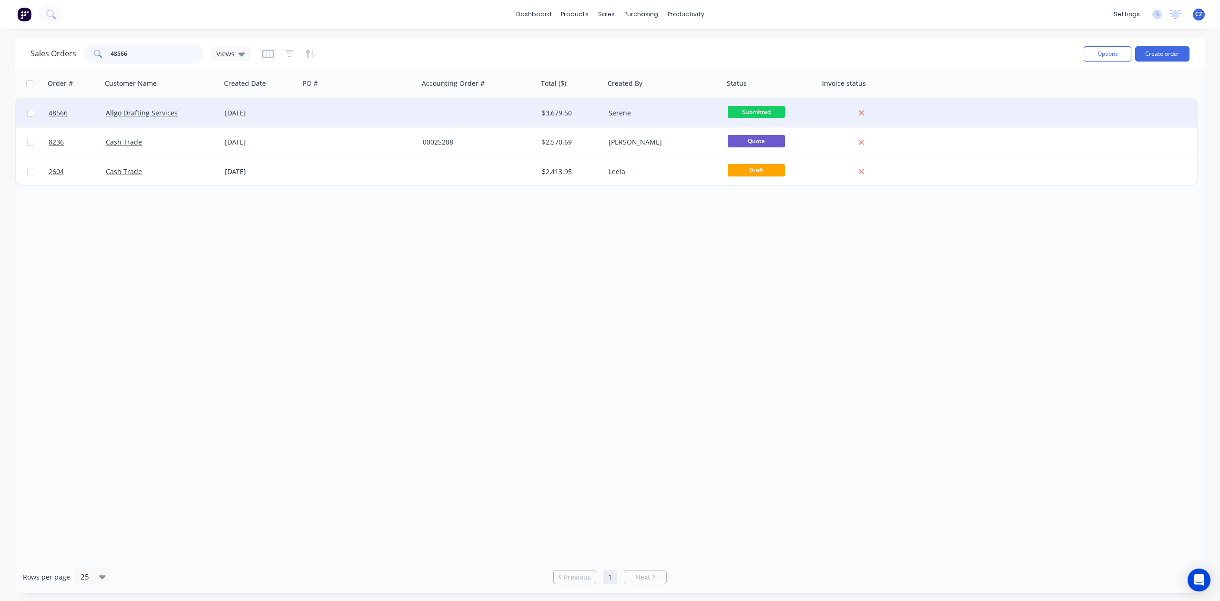
type input "48566"
click at [468, 109] on div at bounding box center [478, 113] width 119 height 29
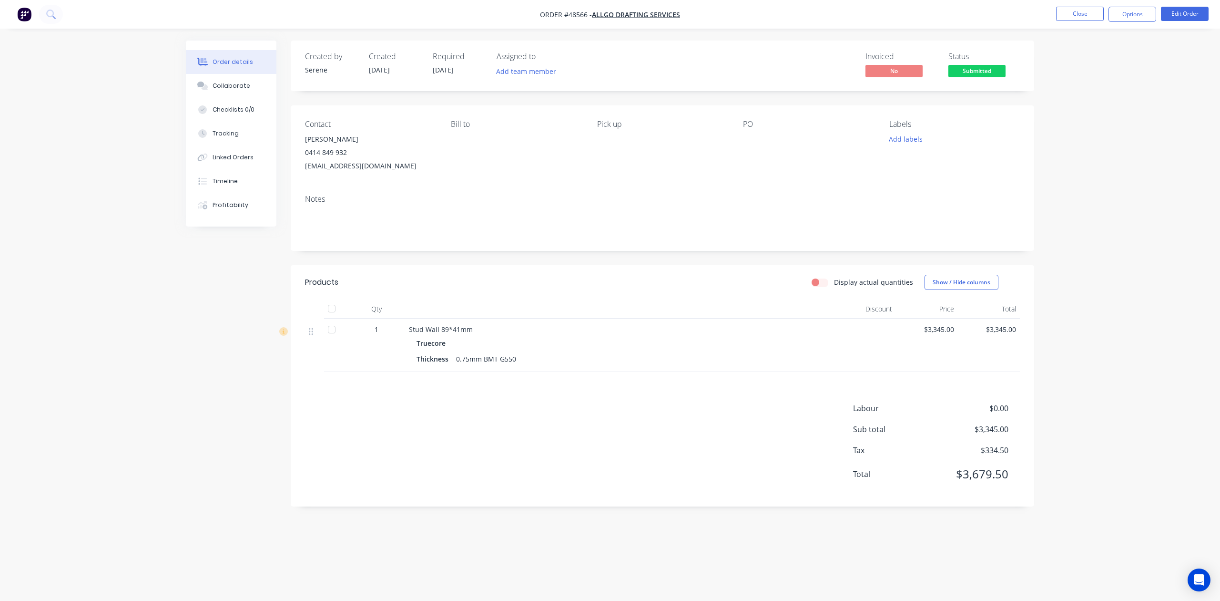
click at [646, 408] on div "Labour $0.00 Sub total $3,345.00 Tax $334.50 Total $3,679.50" at bounding box center [662, 447] width 715 height 90
click at [246, 210] on button "Profitability" at bounding box center [231, 205] width 91 height 24
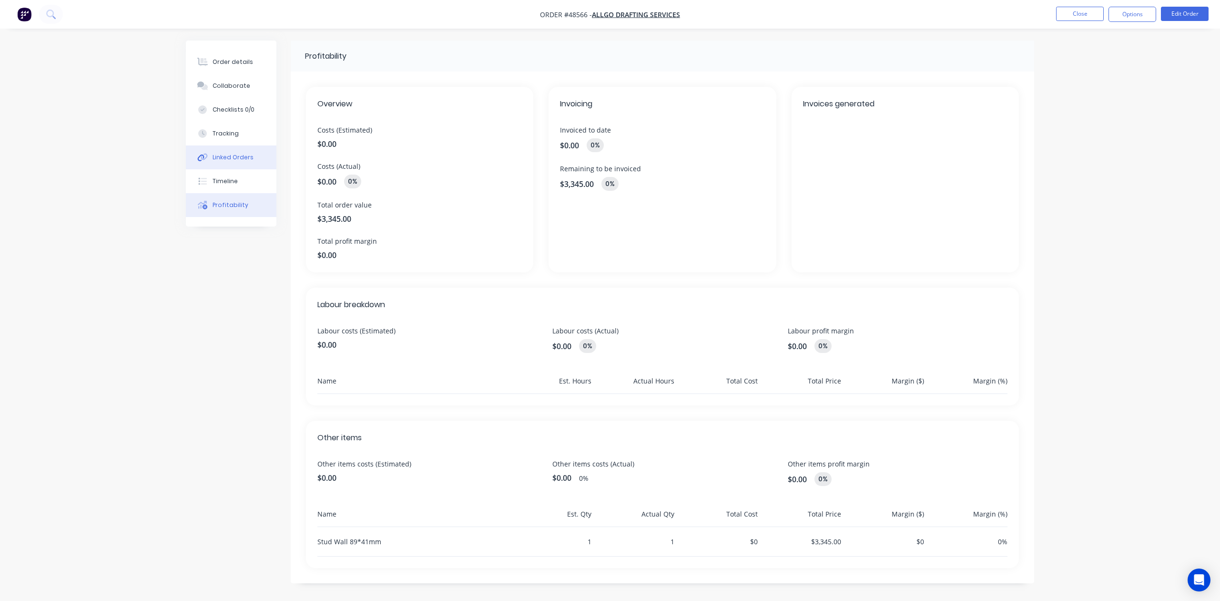
click at [233, 166] on button "Linked Orders" at bounding box center [231, 157] width 91 height 24
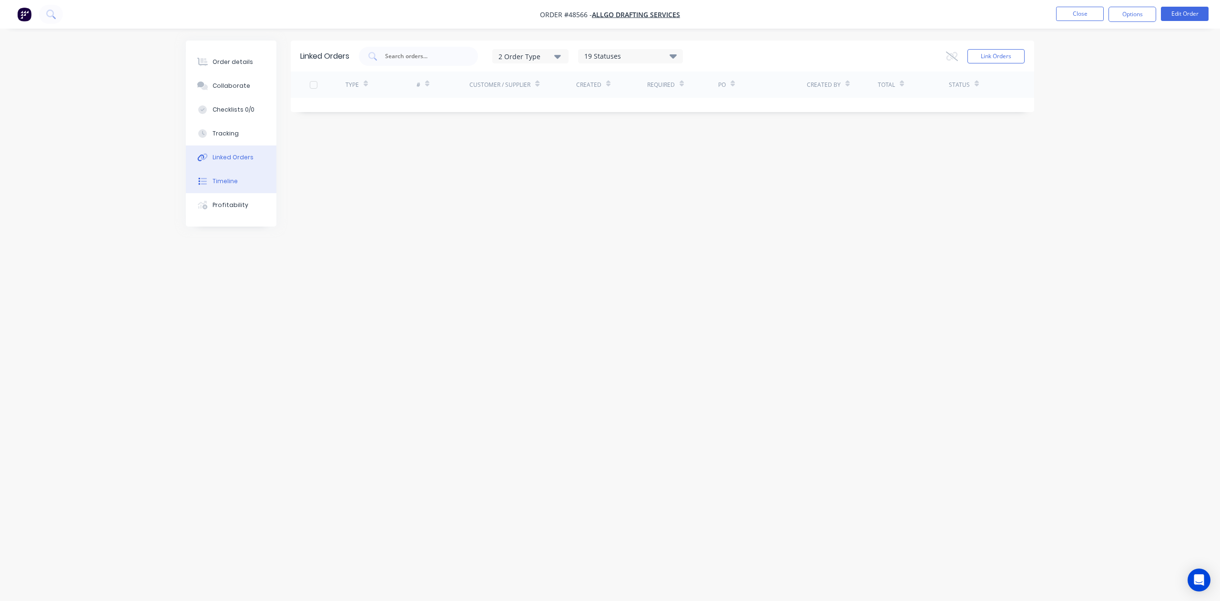
click at [232, 180] on div "Timeline" at bounding box center [225, 181] width 25 height 9
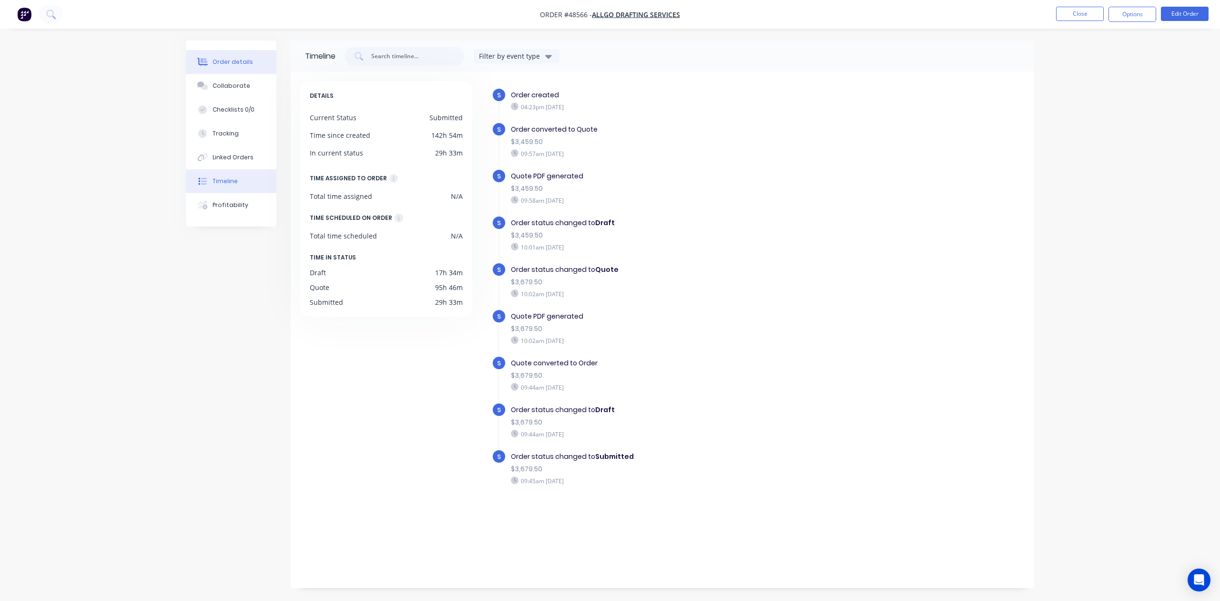
click at [211, 54] on button "Order details" at bounding box center [231, 62] width 91 height 24
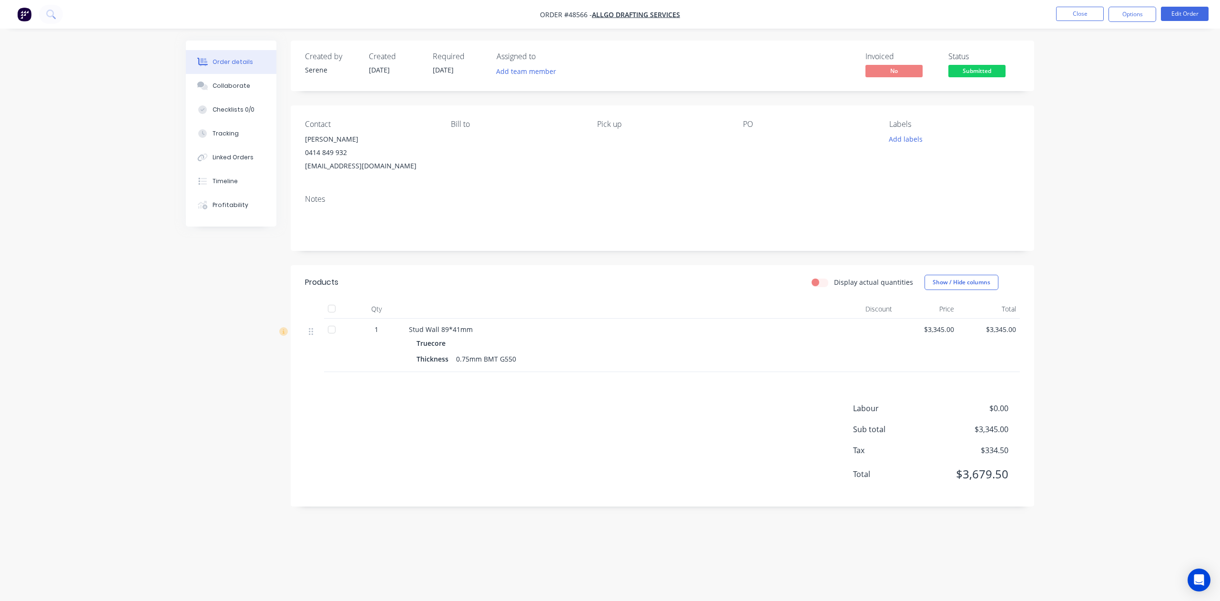
click at [617, 275] on div "Display actual quantities Show / Hide columns" at bounding box center [738, 282] width 563 height 15
click at [1143, 18] on button "Options" at bounding box center [1133, 14] width 48 height 15
click at [1122, 58] on div "Invoice" at bounding box center [1104, 58] width 88 height 14
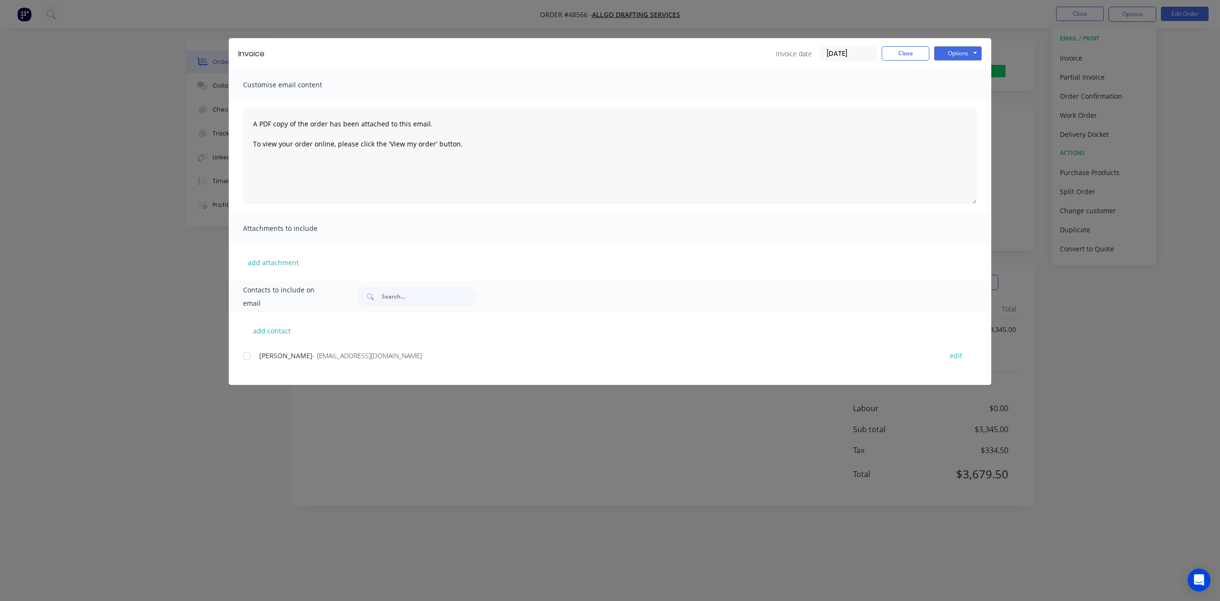
click at [982, 51] on div "Invoice Invoice date [DATE] Close Options Preview Print Email" at bounding box center [610, 53] width 763 height 31
click at [965, 56] on button "Options" at bounding box center [958, 53] width 48 height 14
click at [964, 84] on button "Print" at bounding box center [964, 86] width 61 height 16
click at [915, 51] on button "Close" at bounding box center [906, 53] width 48 height 14
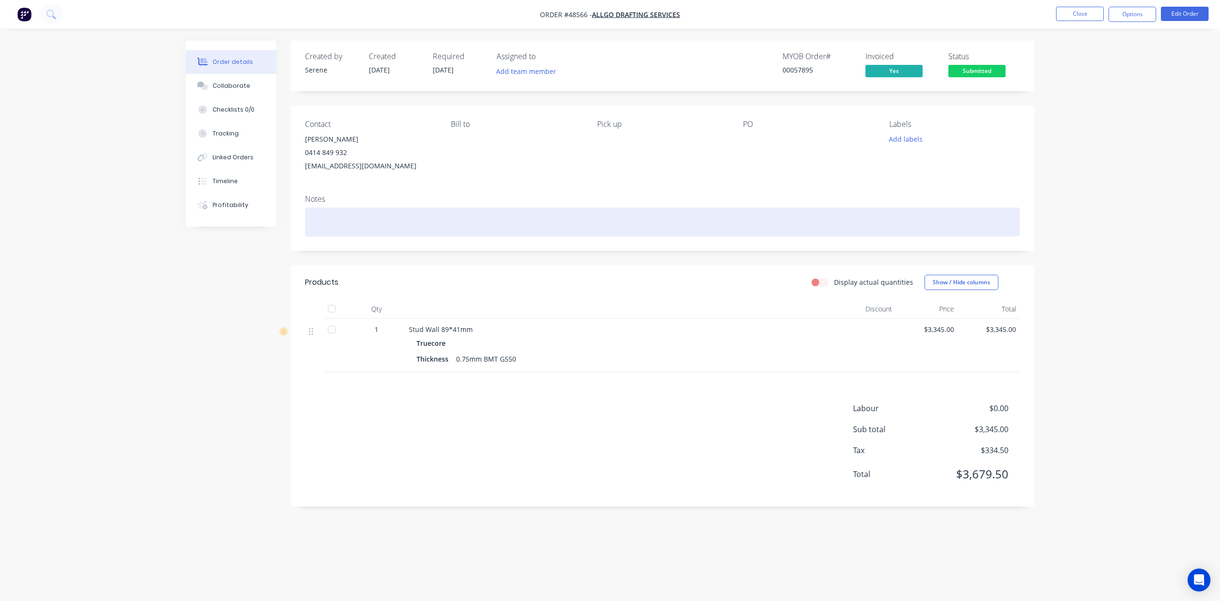
click at [625, 212] on div at bounding box center [662, 221] width 715 height 29
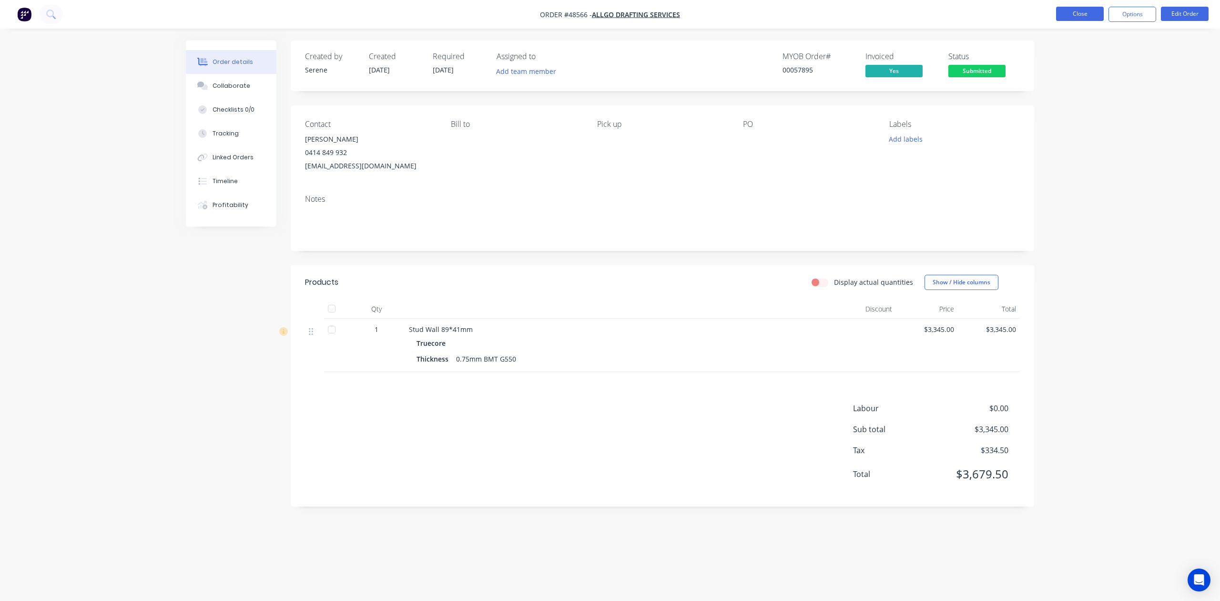
click at [1091, 10] on button "Close" at bounding box center [1080, 14] width 48 height 14
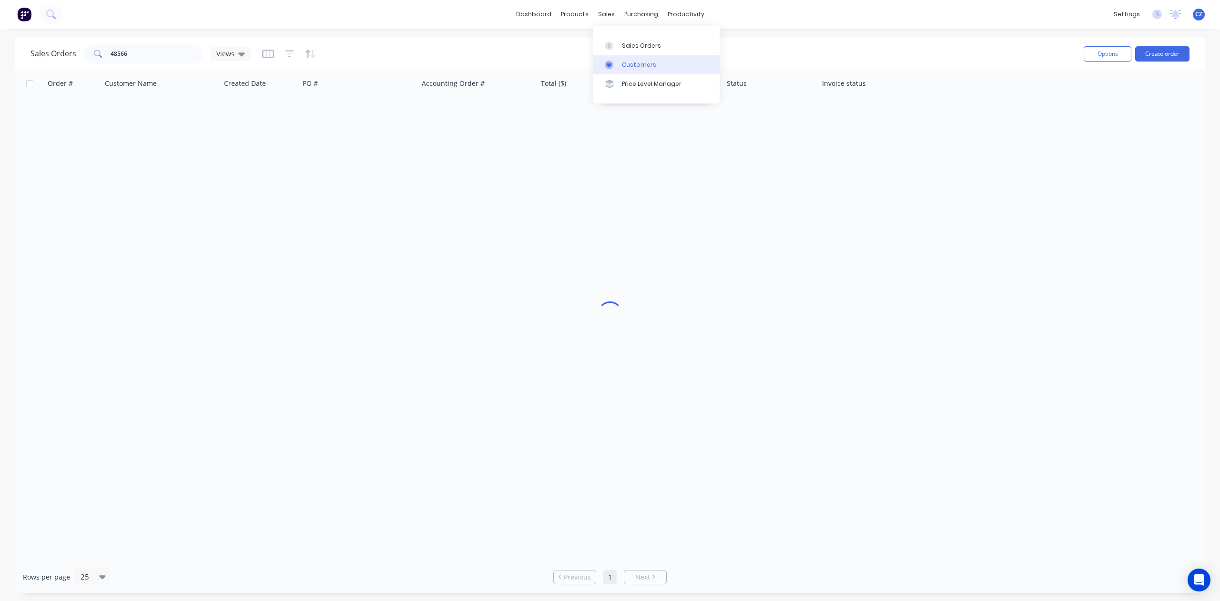
click at [615, 62] on div at bounding box center [612, 65] width 14 height 9
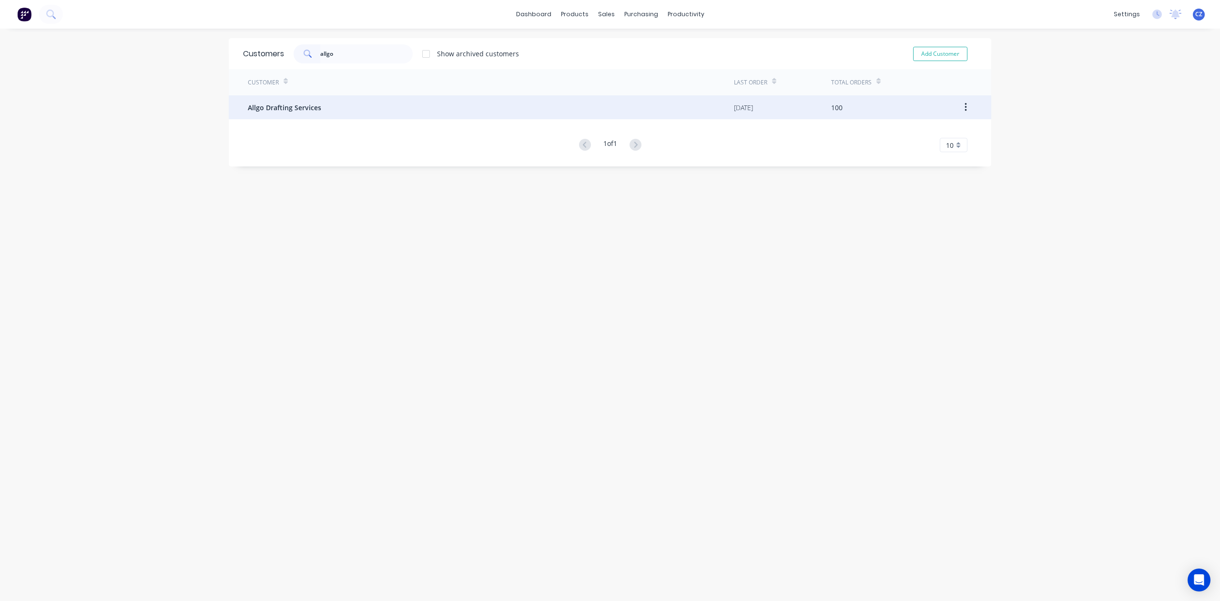
type input "allgo"
click at [379, 114] on div "Allgo Drafting Services" at bounding box center [491, 107] width 486 height 24
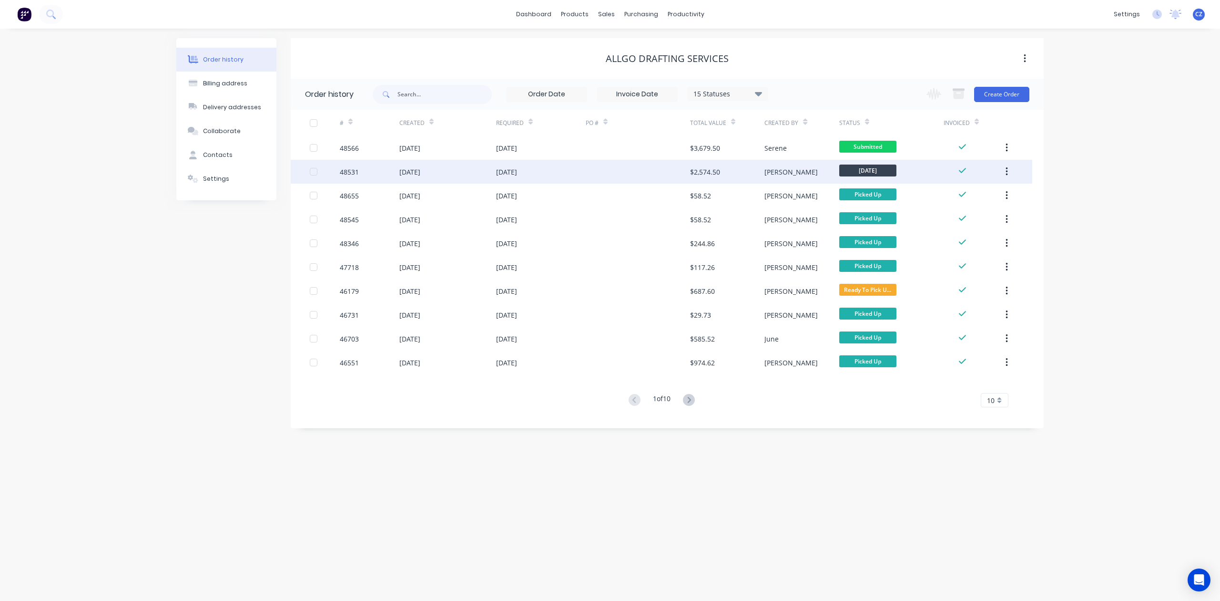
click at [665, 165] on div at bounding box center [638, 172] width 104 height 24
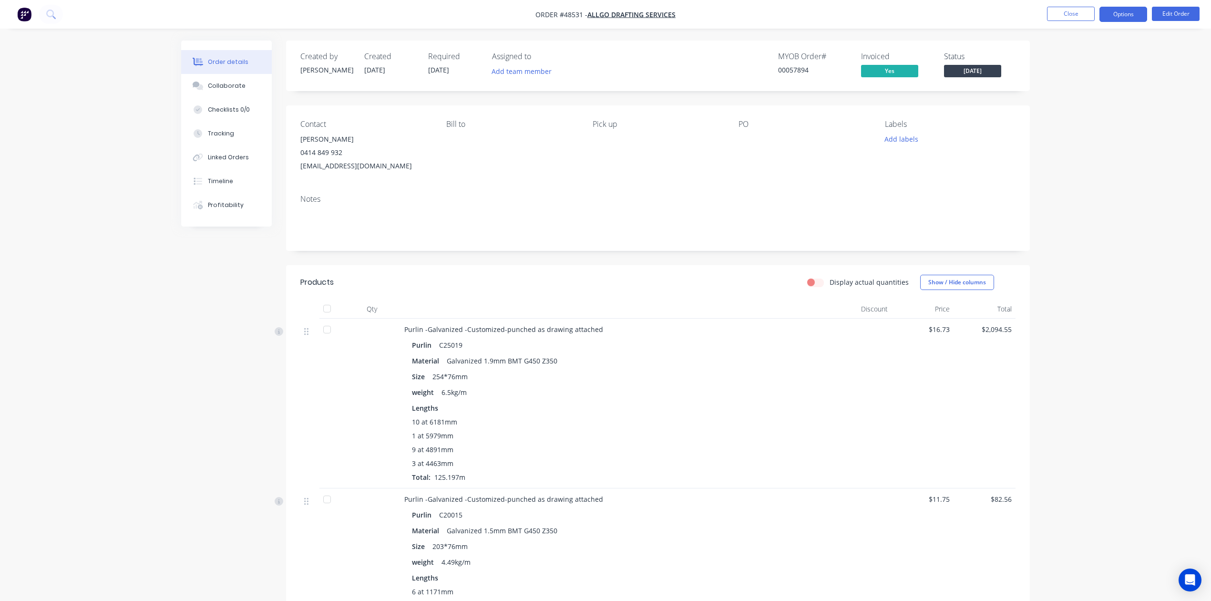
click at [1125, 9] on button "Options" at bounding box center [1123, 14] width 48 height 15
click at [1078, 50] on button "Invoice" at bounding box center [1094, 57] width 105 height 19
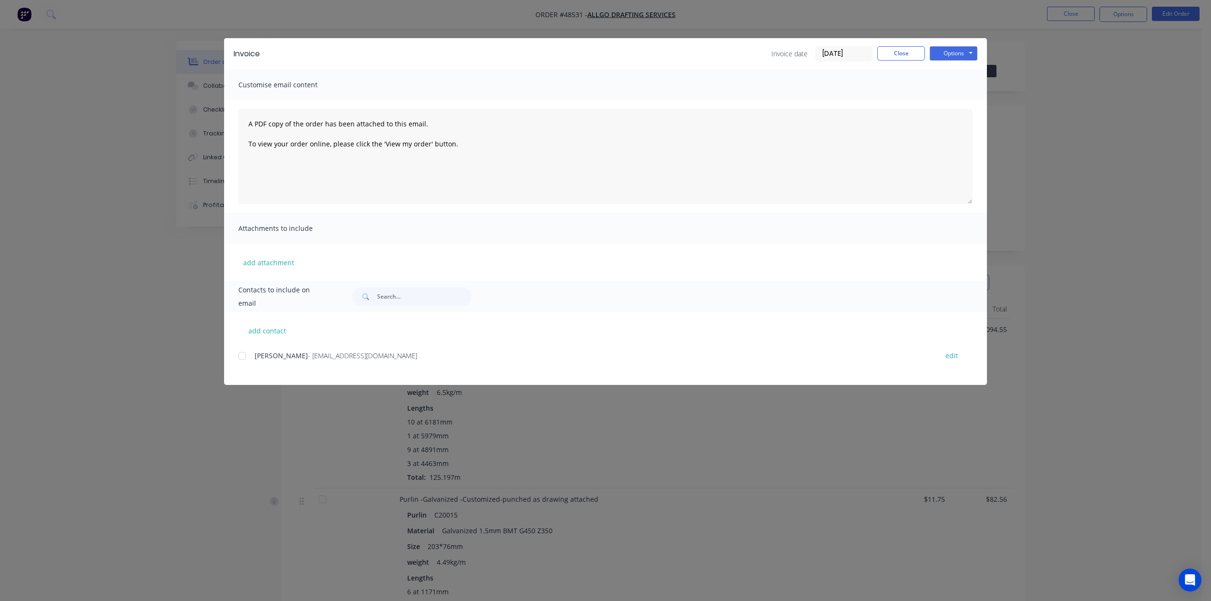
drag, startPoint x: 233, startPoint y: 353, endPoint x: 240, endPoint y: 354, distance: 7.2
click at [234, 354] on div "add contact Kee Lam - allgodrafting@bigpond.com edit" at bounding box center [605, 348] width 763 height 73
drag, startPoint x: 240, startPoint y: 354, endPoint x: 365, endPoint y: 331, distance: 126.5
click at [241, 355] on div at bounding box center [242, 355] width 19 height 19
click at [966, 52] on button "Options" at bounding box center [954, 53] width 48 height 14
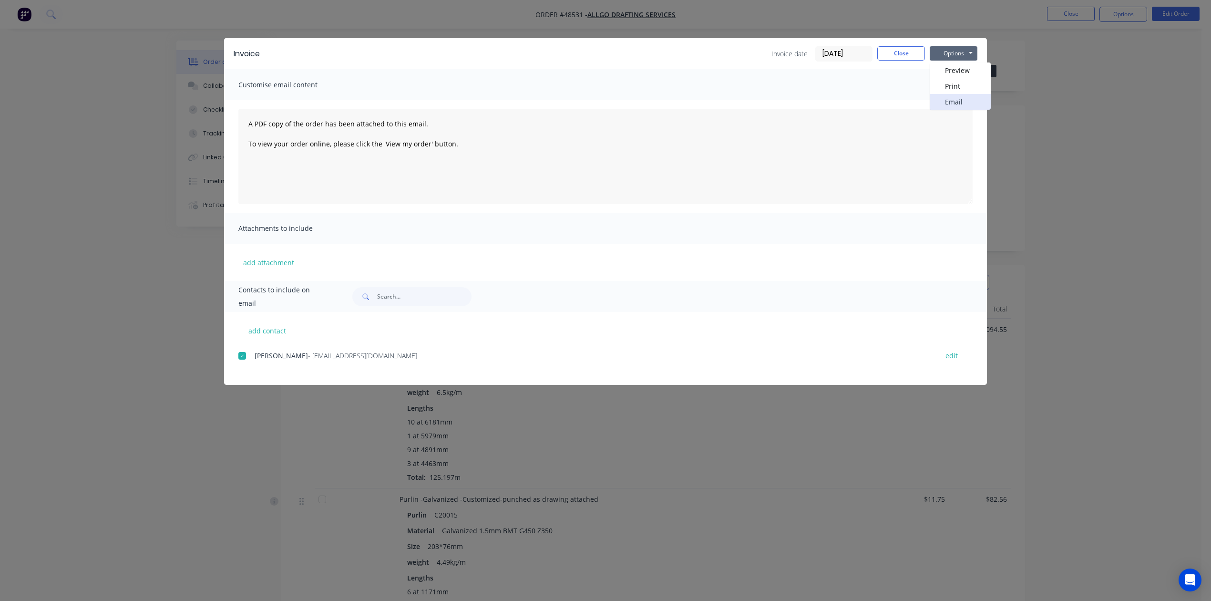
click at [958, 107] on button "Email" at bounding box center [960, 102] width 61 height 16
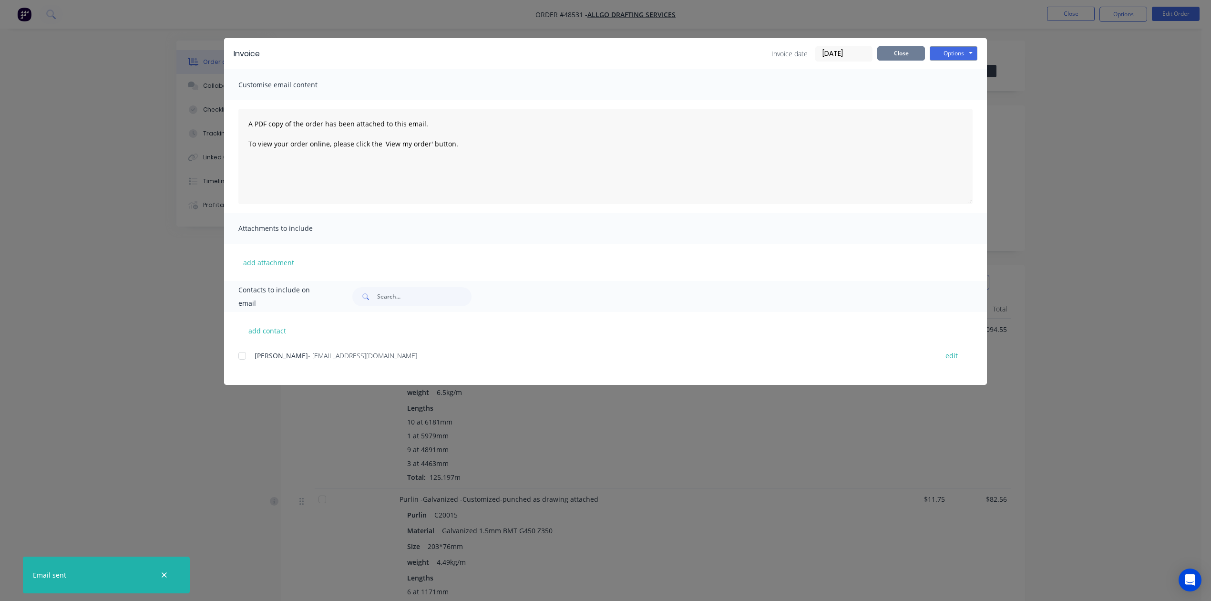
click at [881, 56] on div "Invoice date 02/09/25 Close Options Preview Print Email" at bounding box center [874, 53] width 206 height 15
click at [895, 53] on button "Close" at bounding box center [901, 53] width 48 height 14
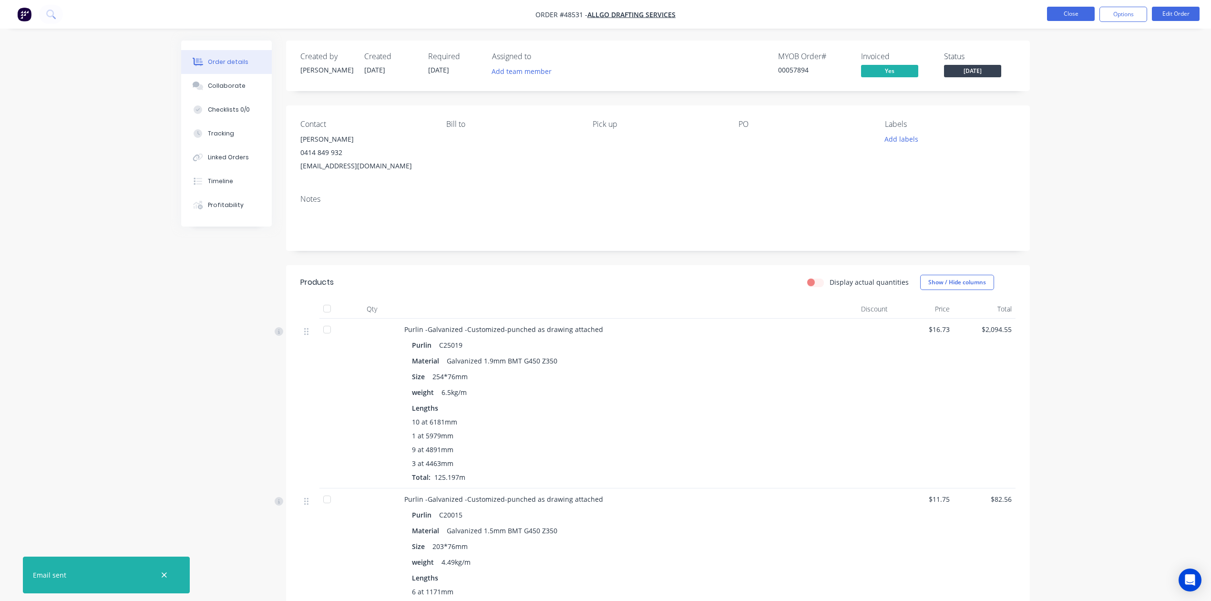
click at [1077, 8] on button "Close" at bounding box center [1071, 14] width 48 height 14
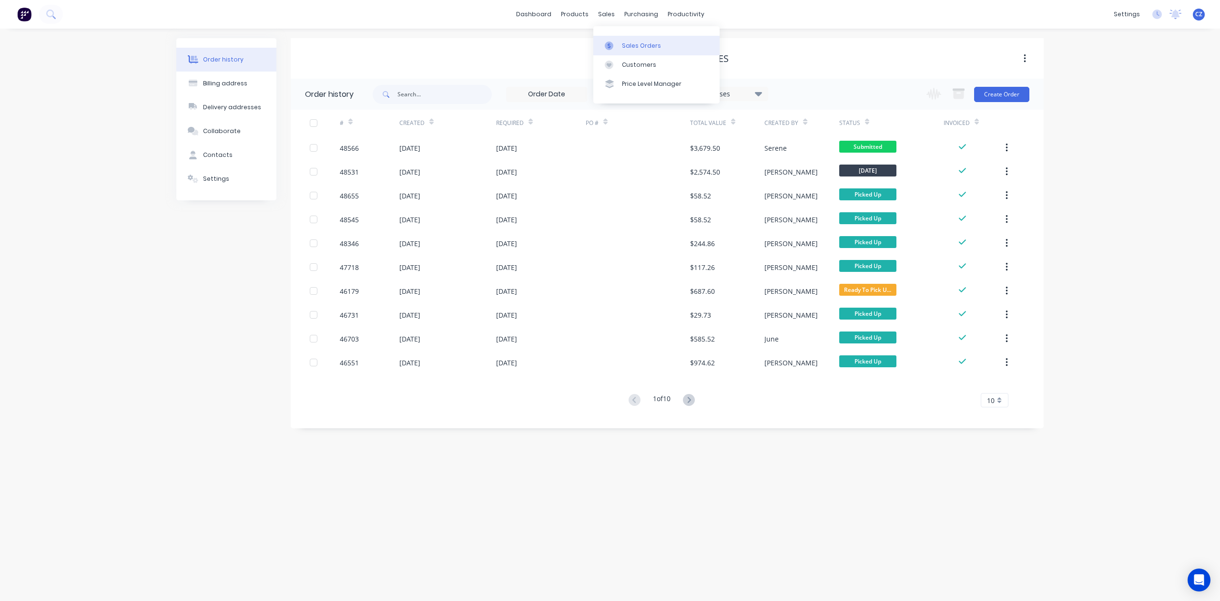
click at [650, 47] on div "Sales Orders" at bounding box center [641, 45] width 39 height 9
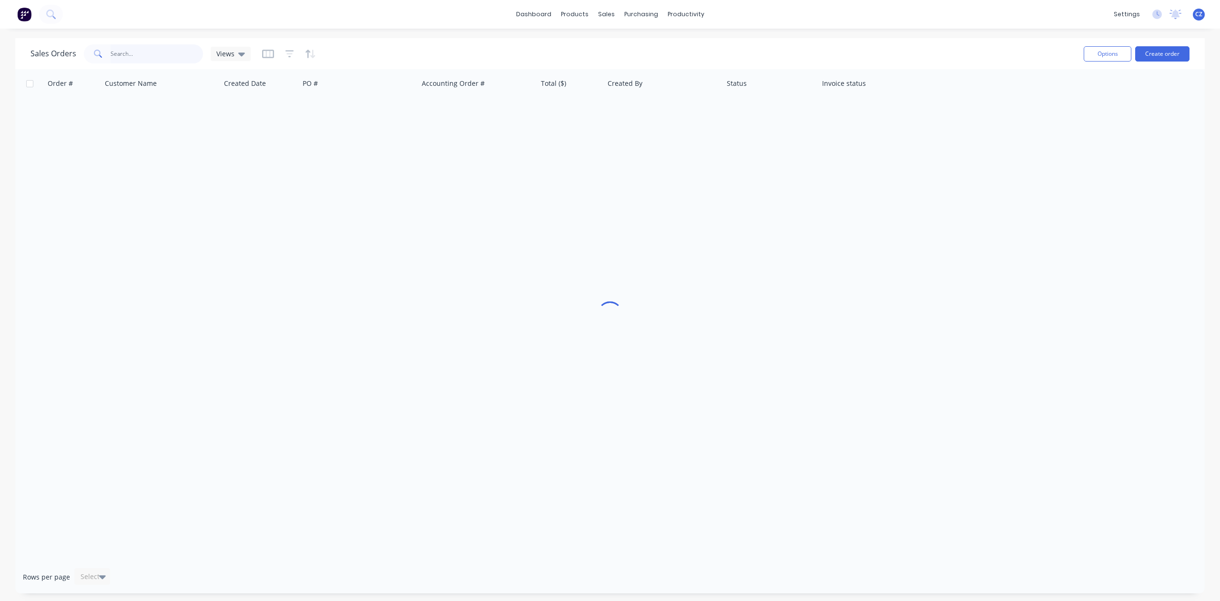
click at [150, 53] on input "text" at bounding box center [157, 53] width 93 height 19
type input "48641"
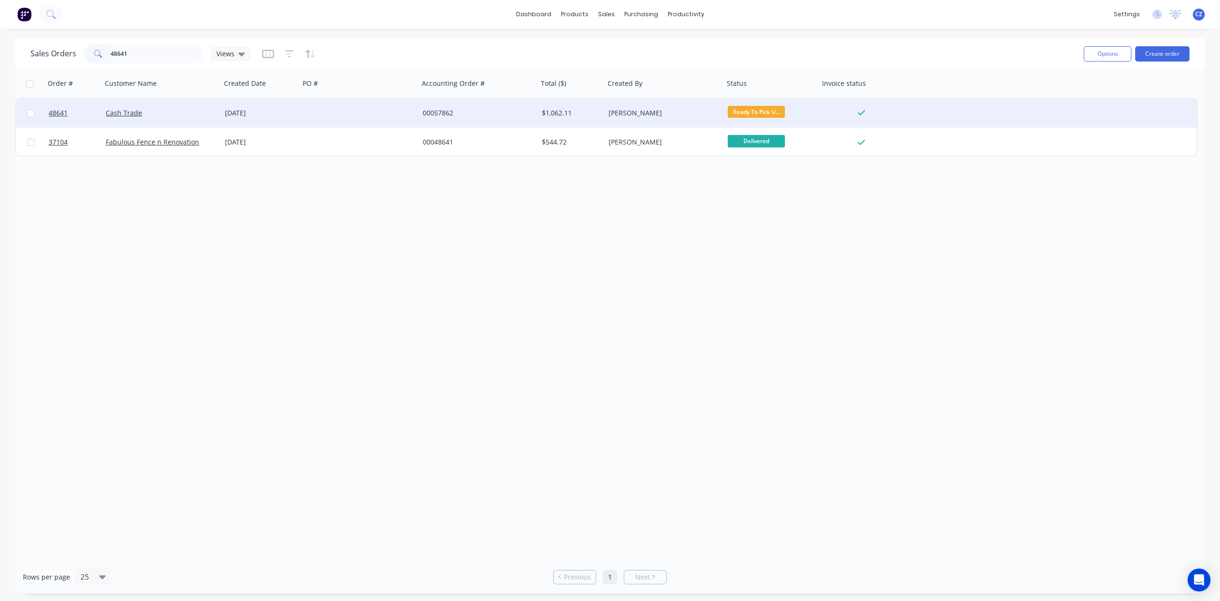
click at [393, 111] on div at bounding box center [359, 113] width 119 height 29
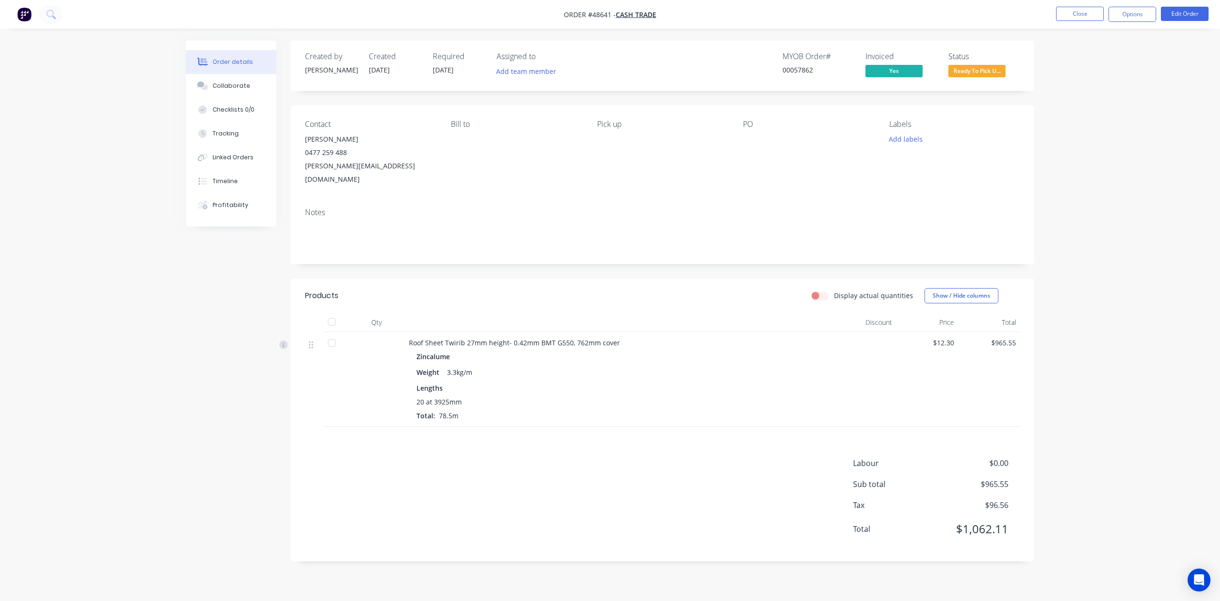
click at [1133, 92] on div "Order details Collaborate Checklists 0/0 Tracking Linked Orders Timeline Profit…" at bounding box center [610, 300] width 1220 height 601
click at [1073, 11] on button "Close" at bounding box center [1080, 14] width 48 height 14
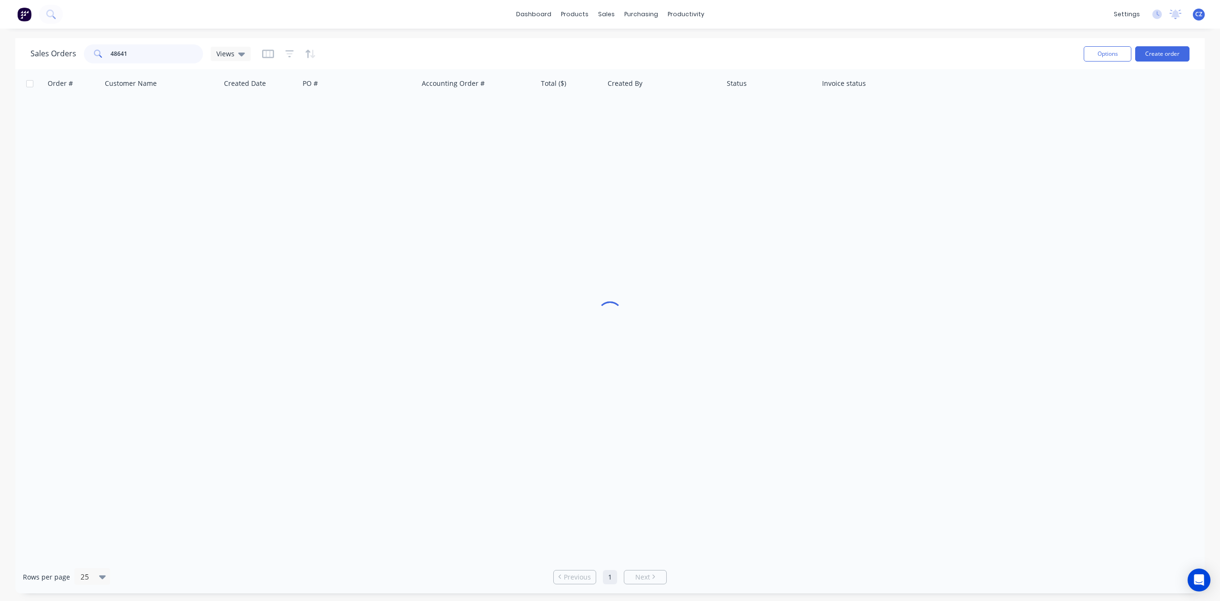
drag, startPoint x: 46, startPoint y: 71, endPoint x: 0, endPoint y: 77, distance: 46.2
click at [0, 77] on div "Sales Orders 48641 Views Options Create order Order # Customer Name Created Dat…" at bounding box center [610, 315] width 1220 height 555
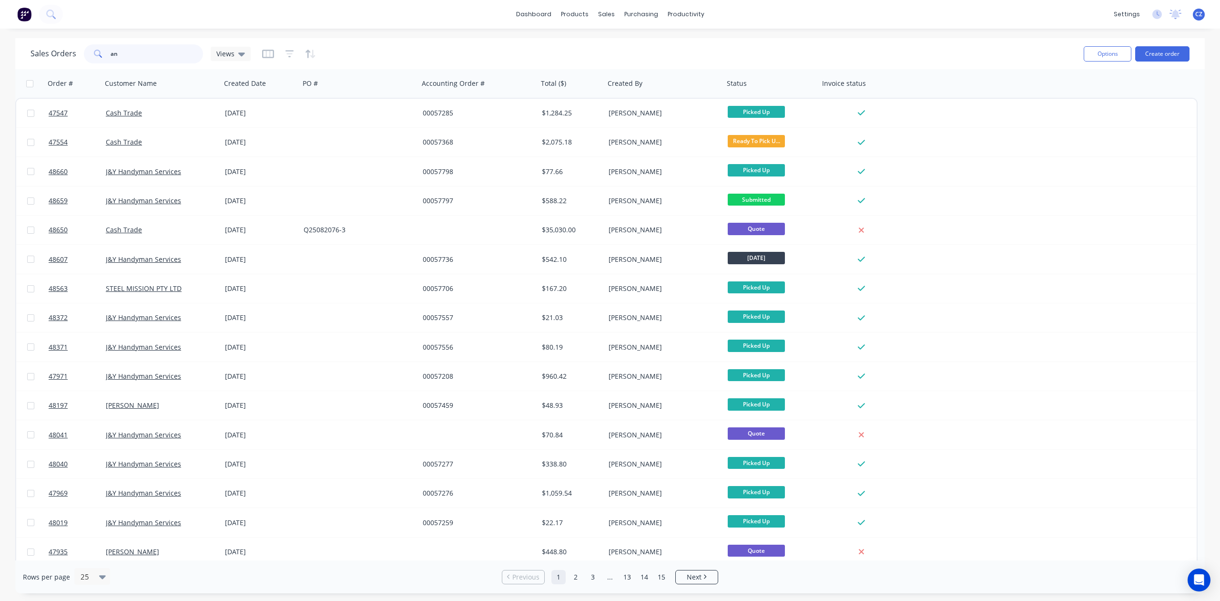
type input "a"
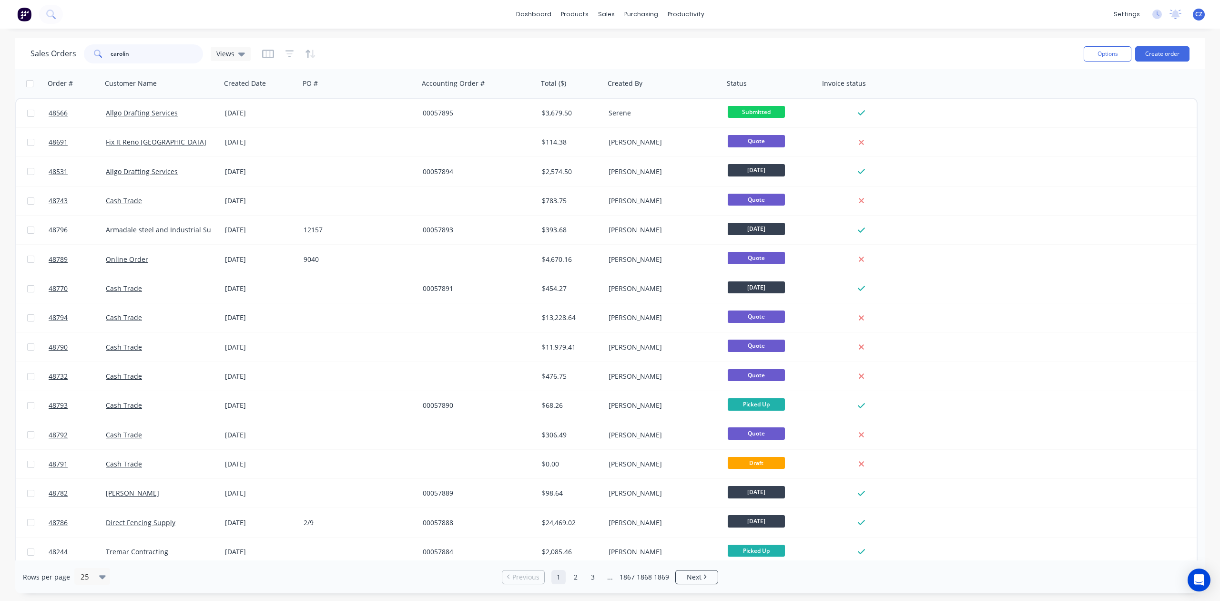
type input "[PERSON_NAME]"
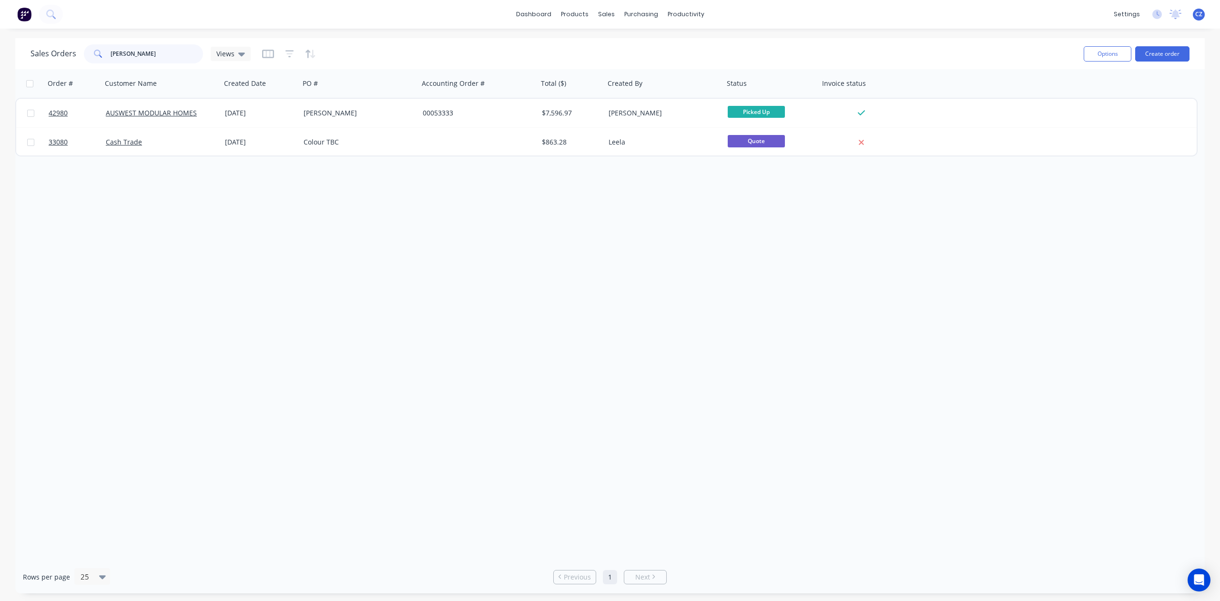
drag, startPoint x: 142, startPoint y: 51, endPoint x: 50, endPoint y: 52, distance: 92.0
click at [50, 52] on div "Sales Orders [PERSON_NAME] Views" at bounding box center [141, 53] width 220 height 19
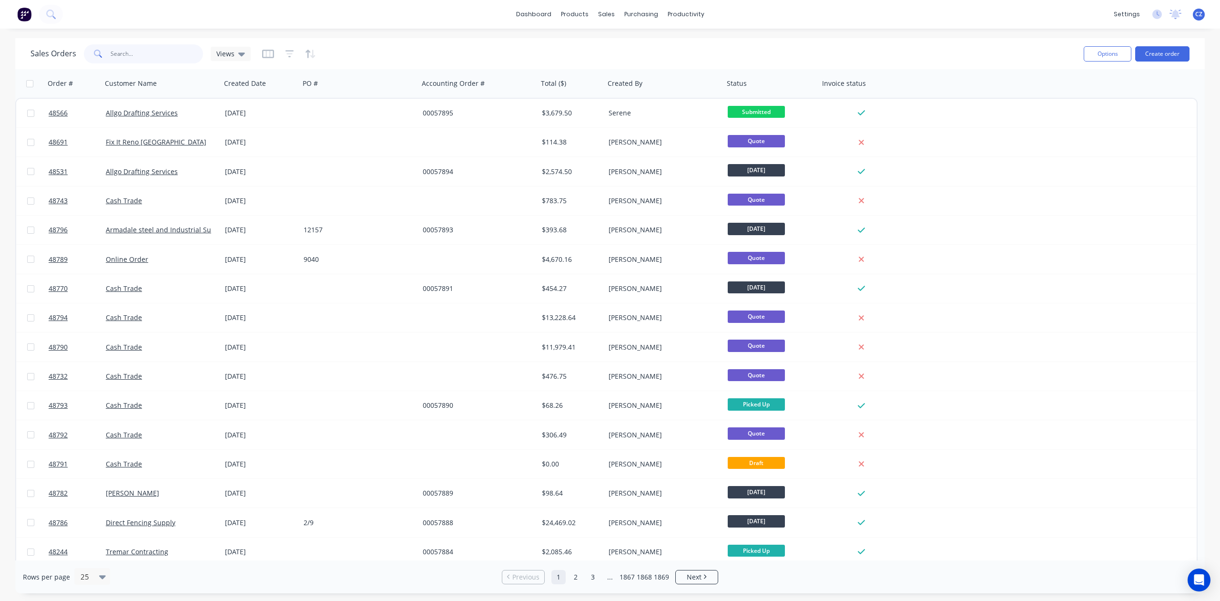
click at [157, 56] on input "text" at bounding box center [157, 53] width 93 height 19
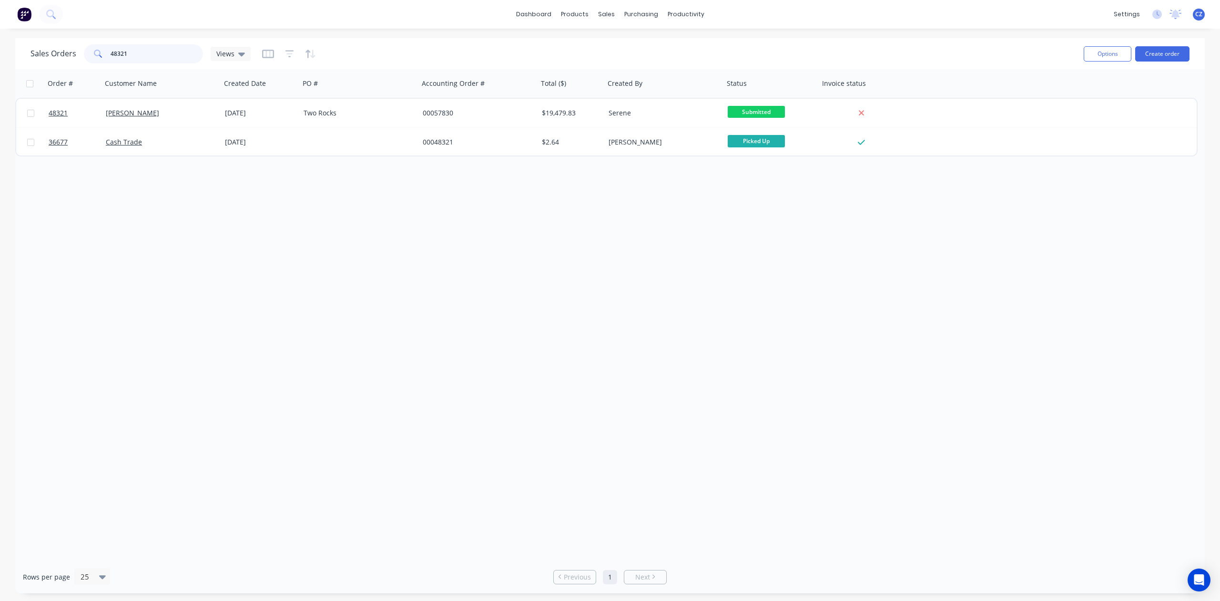
type input "48321"
click at [369, 72] on div "PO #" at bounding box center [358, 83] width 119 height 29
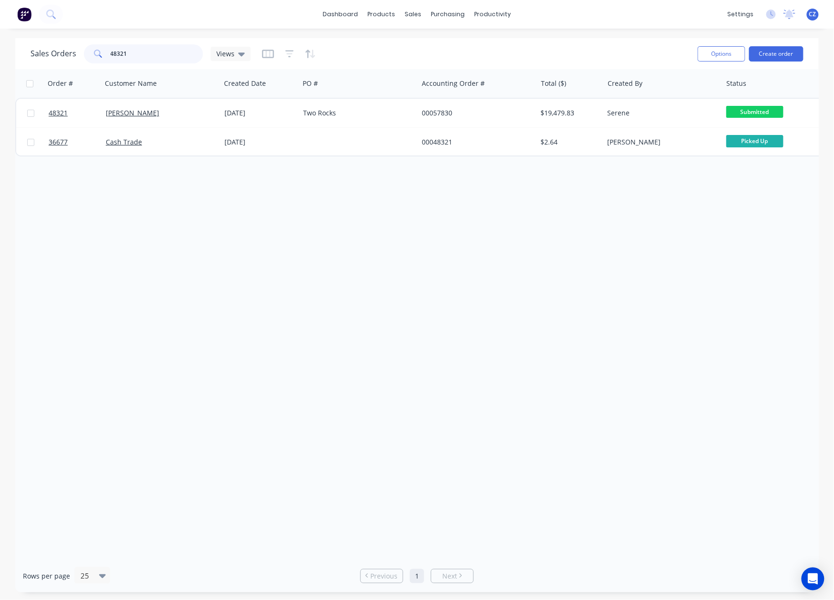
drag, startPoint x: 172, startPoint y: 49, endPoint x: 52, endPoint y: 59, distance: 119.6
click at [52, 59] on div "Sales Orders 48321 Views" at bounding box center [141, 53] width 220 height 19
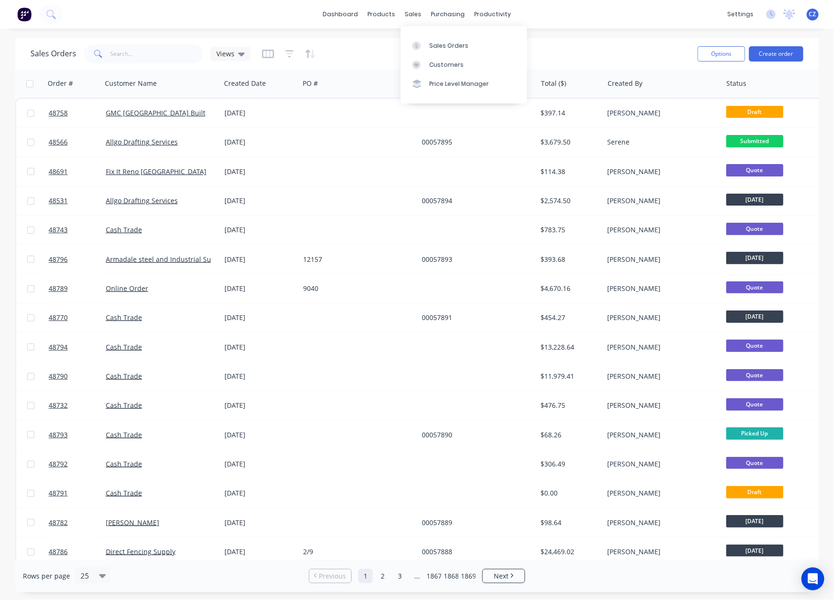
drag, startPoint x: 426, startPoint y: 43, endPoint x: 394, endPoint y: 47, distance: 32.6
click at [426, 43] on div at bounding box center [419, 45] width 14 height 9
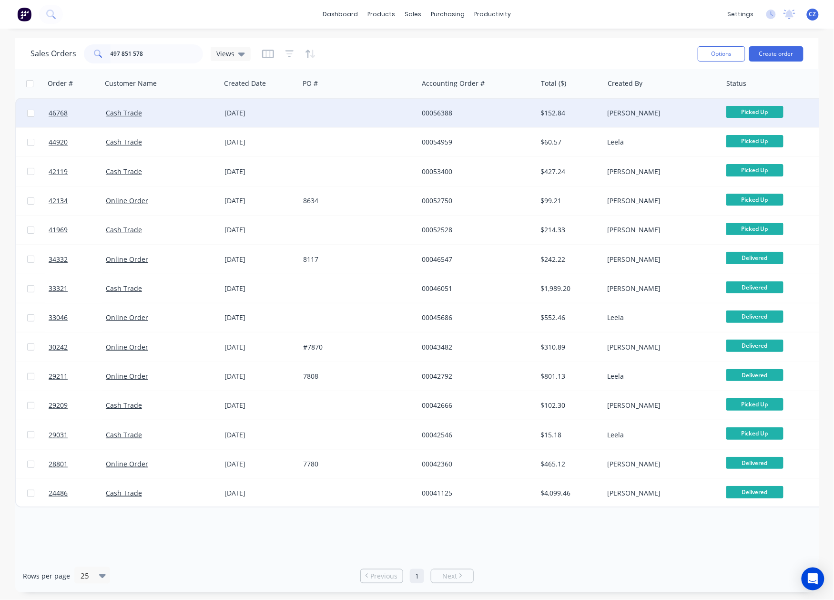
type input "497 851 578"
click at [483, 112] on div "00056388" at bounding box center [475, 113] width 106 height 10
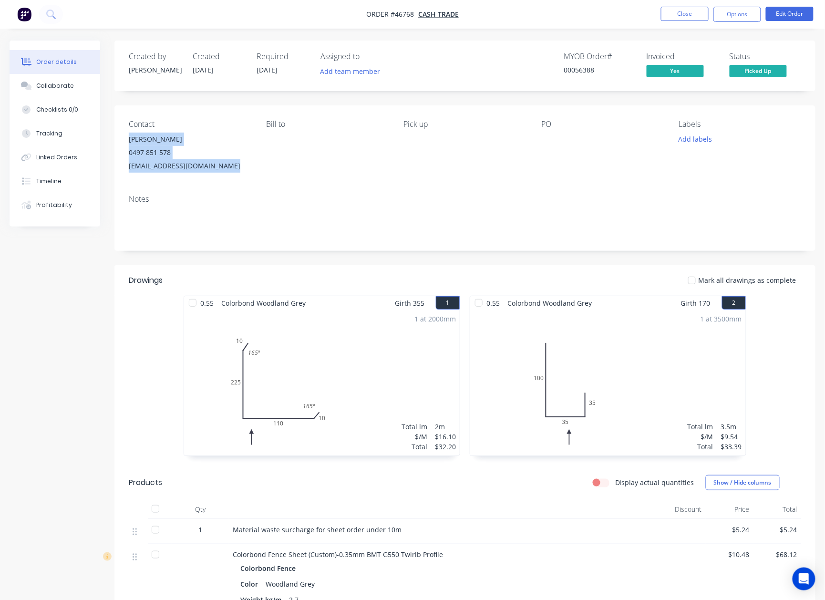
drag, startPoint x: 129, startPoint y: 136, endPoint x: 245, endPoint y: 163, distance: 119.5
click at [245, 163] on div "[PERSON_NAME] 0497 851 578 [EMAIL_ADDRESS][DOMAIN_NAME]" at bounding box center [190, 153] width 122 height 40
click at [696, 13] on button "Close" at bounding box center [685, 14] width 48 height 14
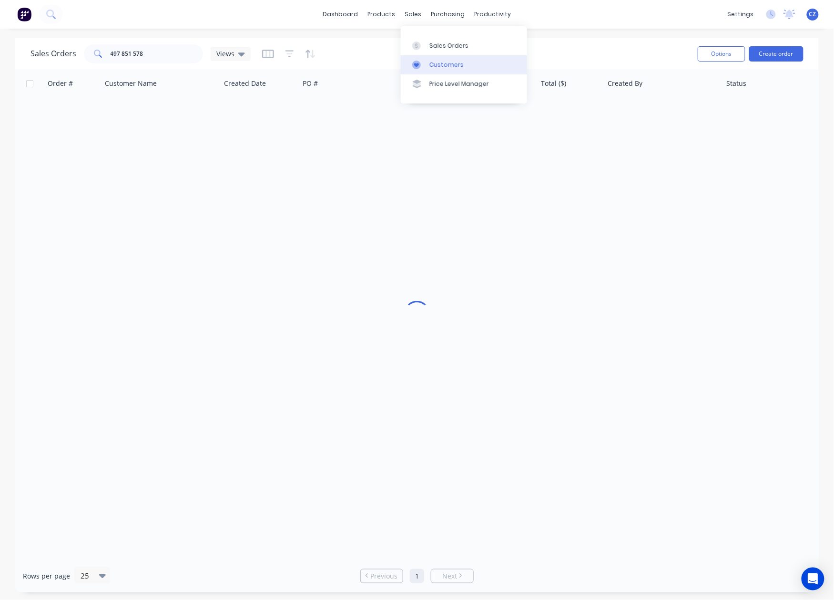
click at [433, 56] on link "Customers" at bounding box center [464, 64] width 126 height 19
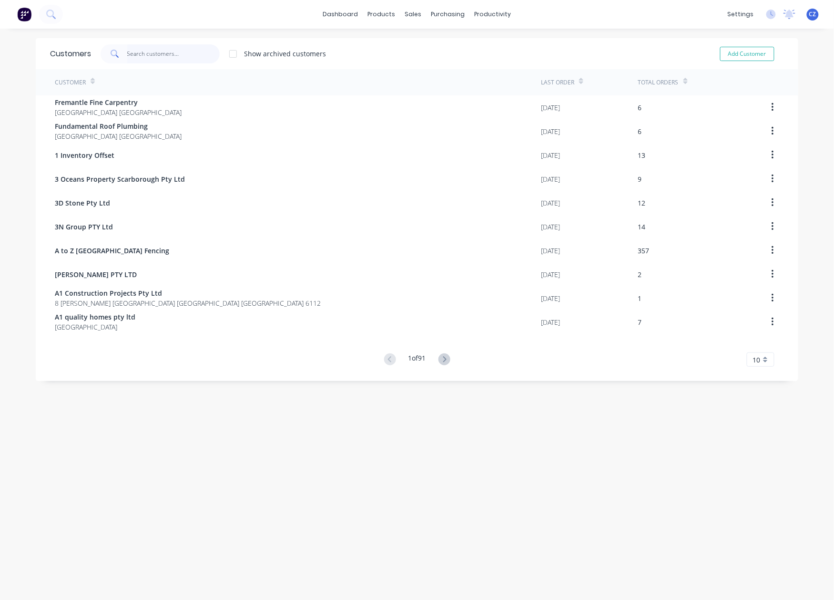
click at [182, 59] on input "text" at bounding box center [173, 53] width 93 height 19
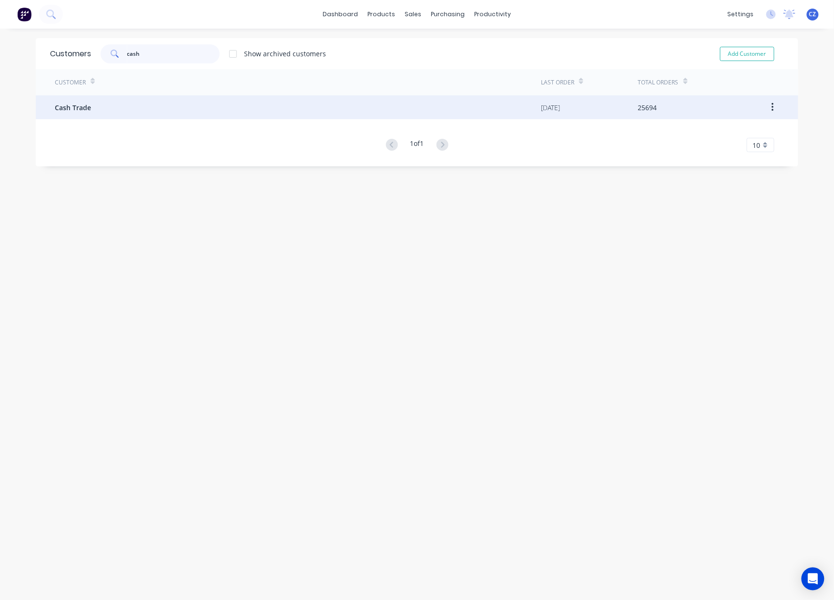
type input "cash"
click at [180, 117] on div "Cash Trade" at bounding box center [298, 107] width 486 height 24
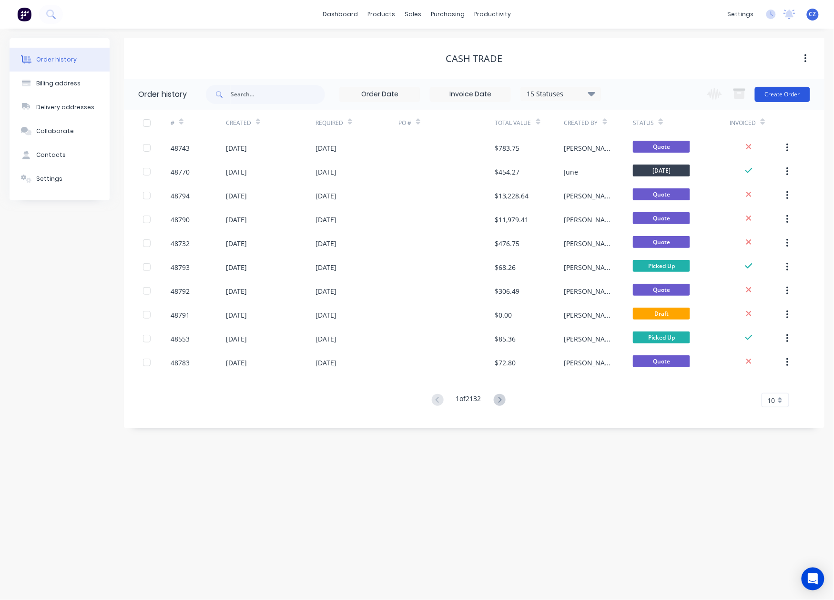
click at [784, 94] on button "Create Order" at bounding box center [782, 94] width 55 height 15
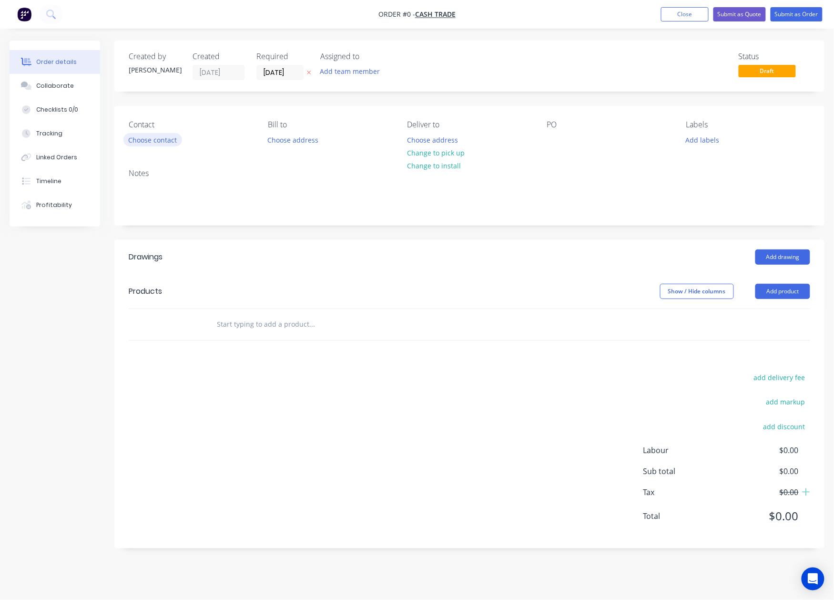
click at [153, 136] on button "Choose contact" at bounding box center [152, 139] width 59 height 13
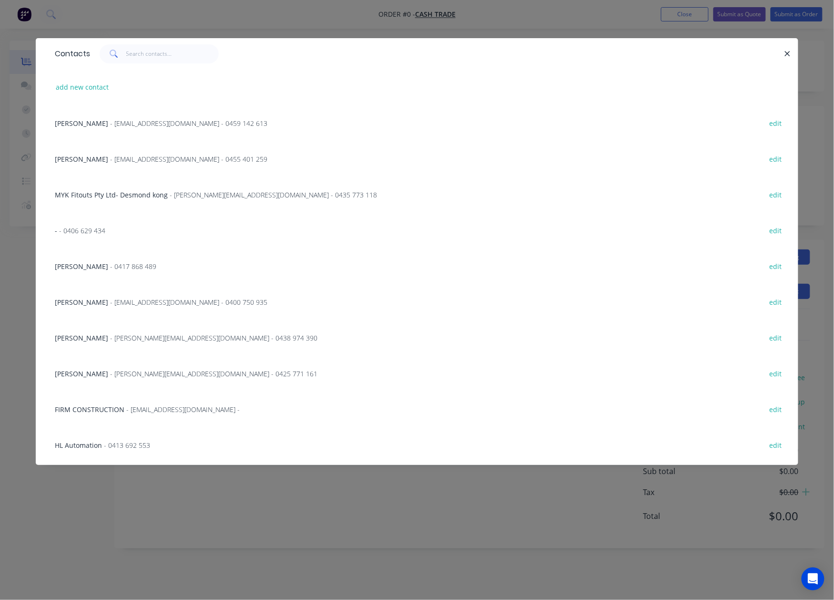
click at [86, 85] on button "add new contact" at bounding box center [82, 87] width 63 height 13
select select "AU"
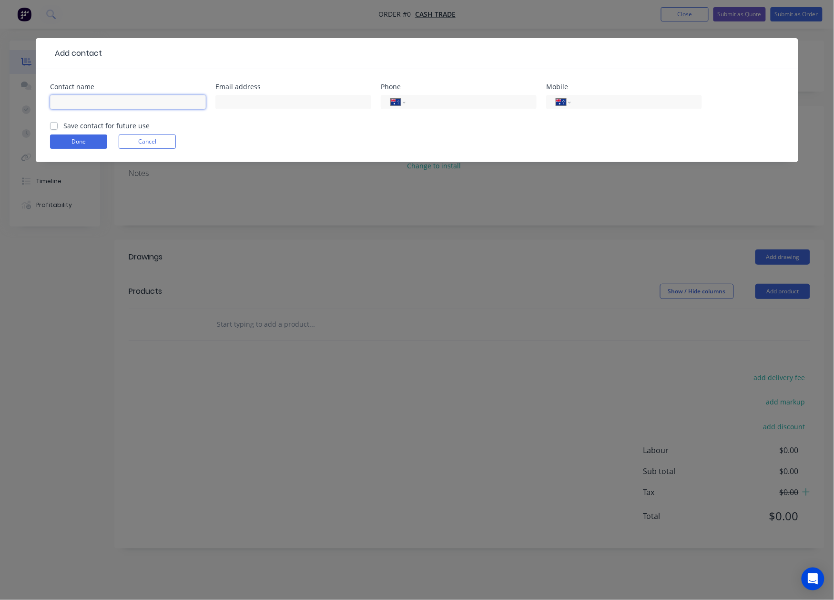
click at [79, 102] on input "text" at bounding box center [128, 102] width 156 height 14
paste input "Rhys Wilson 0497 851 578 info@attainelectrical.com.au"
drag, startPoint x: 117, startPoint y: 100, endPoint x: 199, endPoint y: 100, distance: 81.5
click at [199, 100] on input "Rhys Wilson 0497 851 578 info@attainelectrical.com.au" at bounding box center [128, 102] width 156 height 14
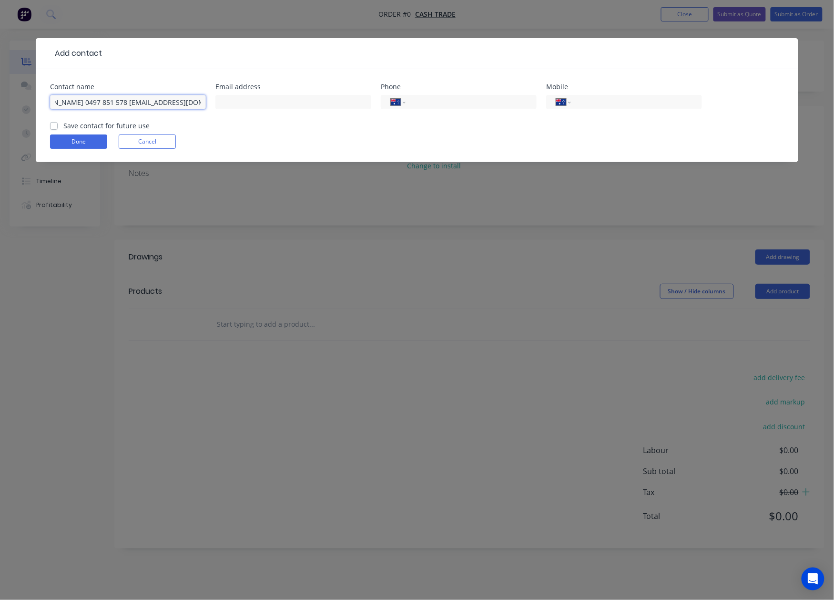
scroll to position [0, 26]
drag, startPoint x: 112, startPoint y: 100, endPoint x: 237, endPoint y: 96, distance: 125.4
click at [237, 96] on div "Contact name Rhys Wilson 0497 851 578 info@attainelectrical.com.au Email addres…" at bounding box center [417, 101] width 734 height 37
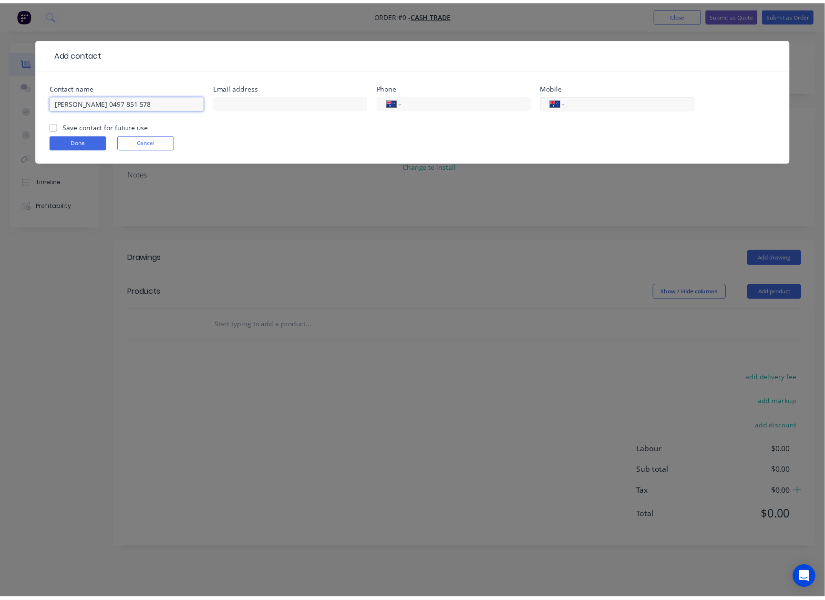
scroll to position [0, 0]
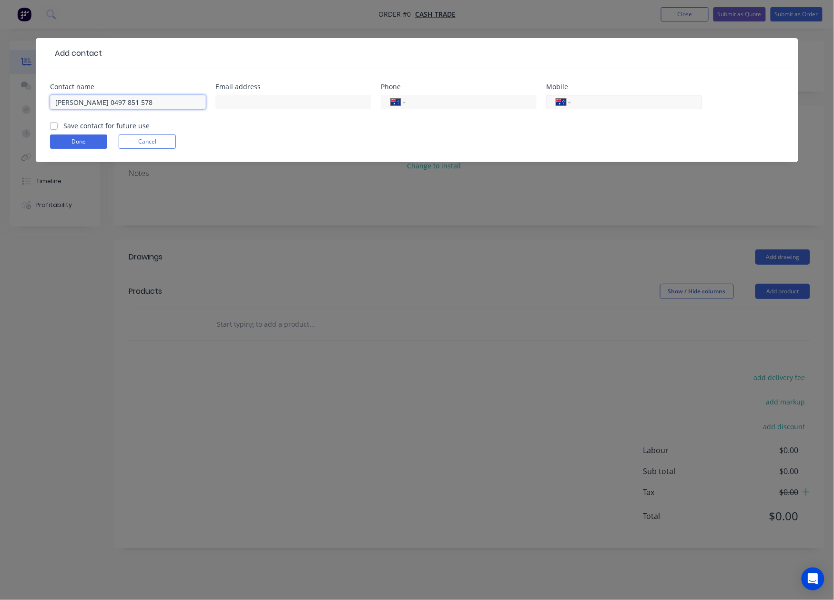
type input "Rhys Wilson 0497 851 578"
click at [675, 98] on input "tel" at bounding box center [635, 102] width 114 height 11
click at [306, 105] on input "text" at bounding box center [293, 102] width 156 height 14
paste input "info@attainelectrical.com.au"
type input "info@attainelectrical.com.au"
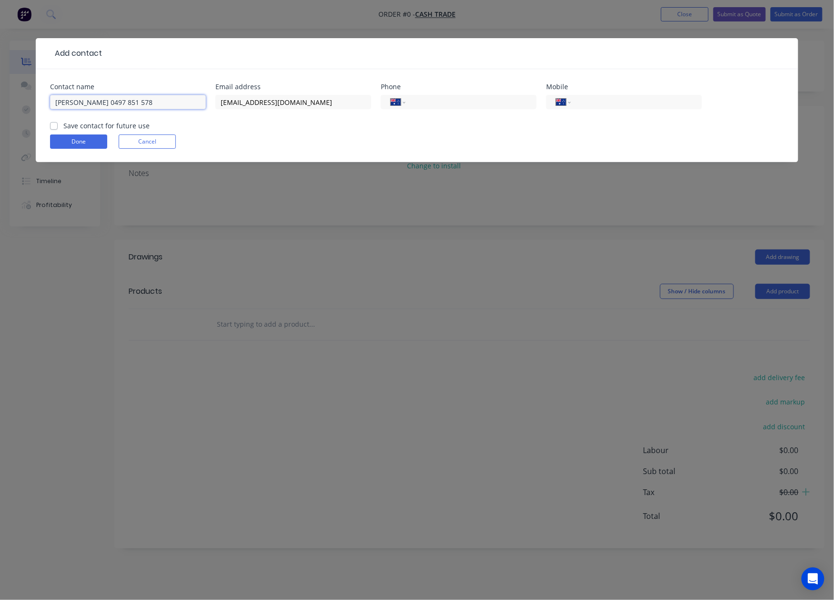
drag, startPoint x: 95, startPoint y: 102, endPoint x: 185, endPoint y: 109, distance: 90.4
click at [185, 109] on input "Rhys Wilson 0497 851 578" at bounding box center [128, 102] width 156 height 14
type input "Rhys Wilson"
click at [659, 100] on input "tel" at bounding box center [635, 102] width 114 height 11
paste input "0497 851 578"
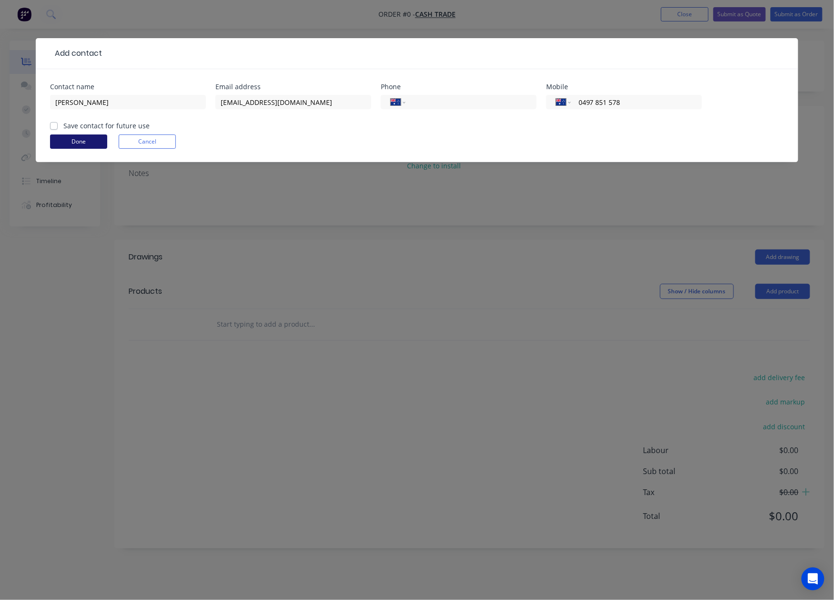
type input "0497 851 578"
click at [107, 140] on button "Done" at bounding box center [78, 141] width 57 height 14
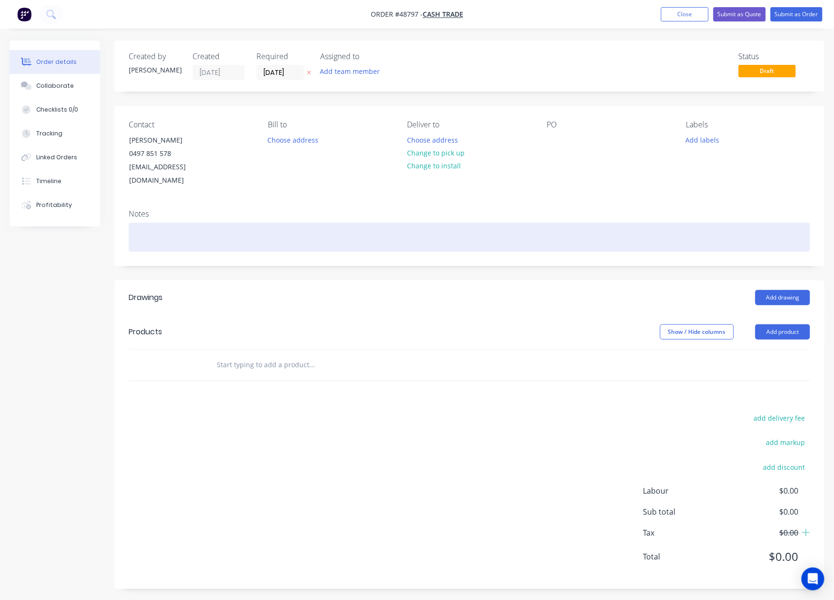
click at [427, 223] on div at bounding box center [470, 237] width 682 height 29
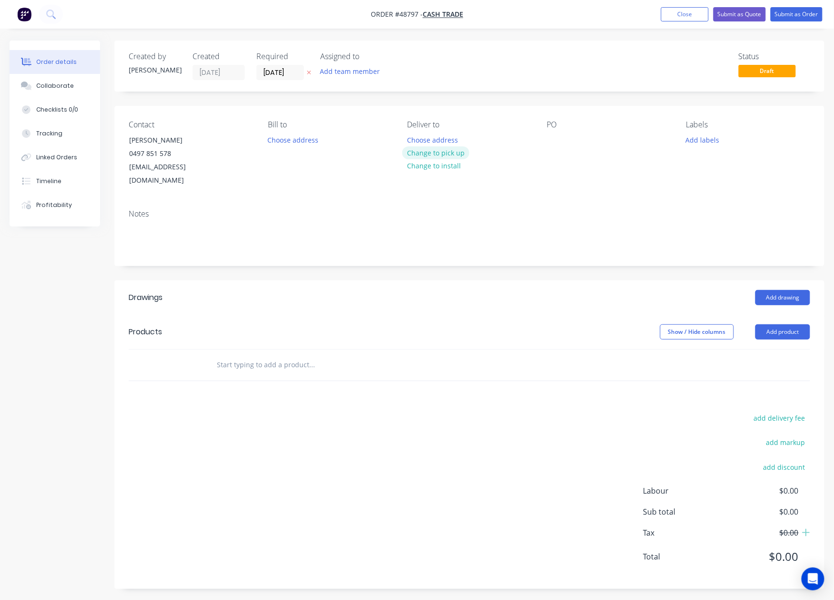
click at [441, 146] on button "Change to pick up" at bounding box center [436, 152] width 68 height 13
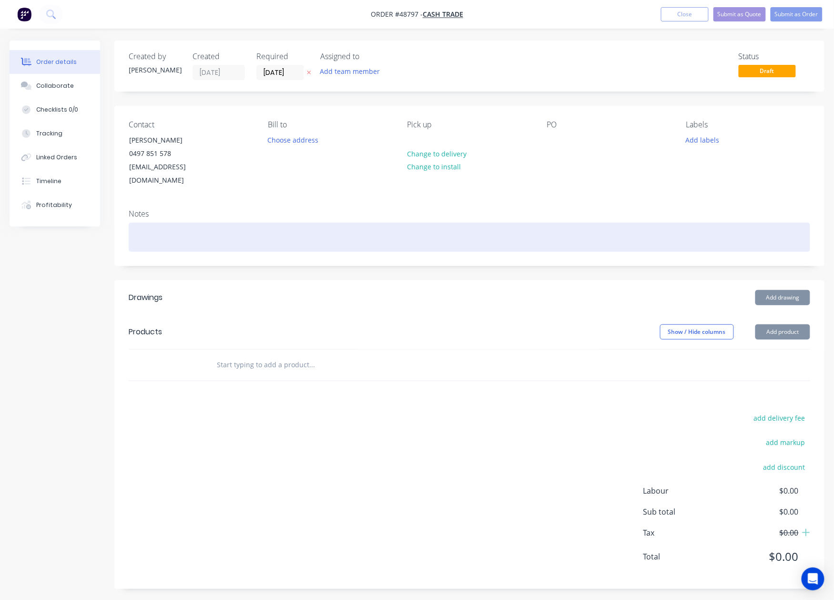
click at [407, 226] on div at bounding box center [470, 237] width 682 height 29
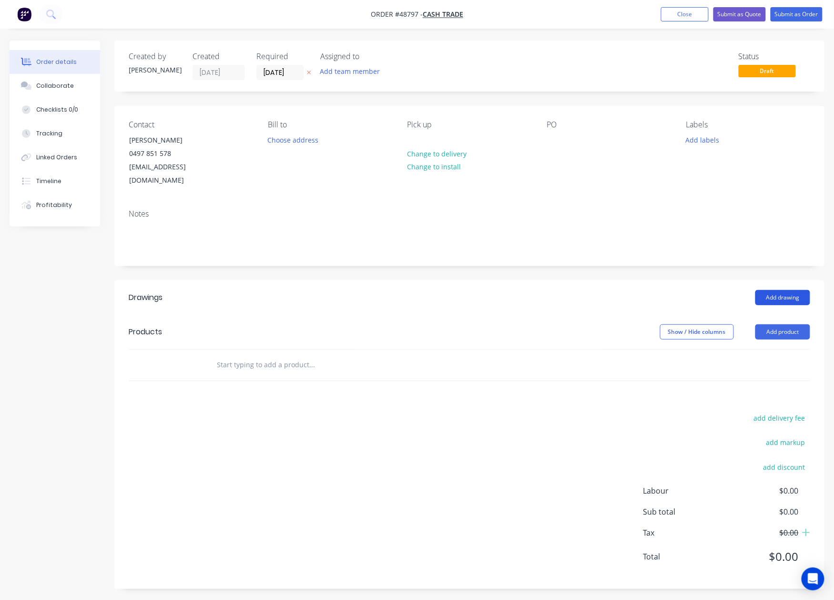
click at [790, 290] on button "Add drawing" at bounding box center [783, 297] width 55 height 15
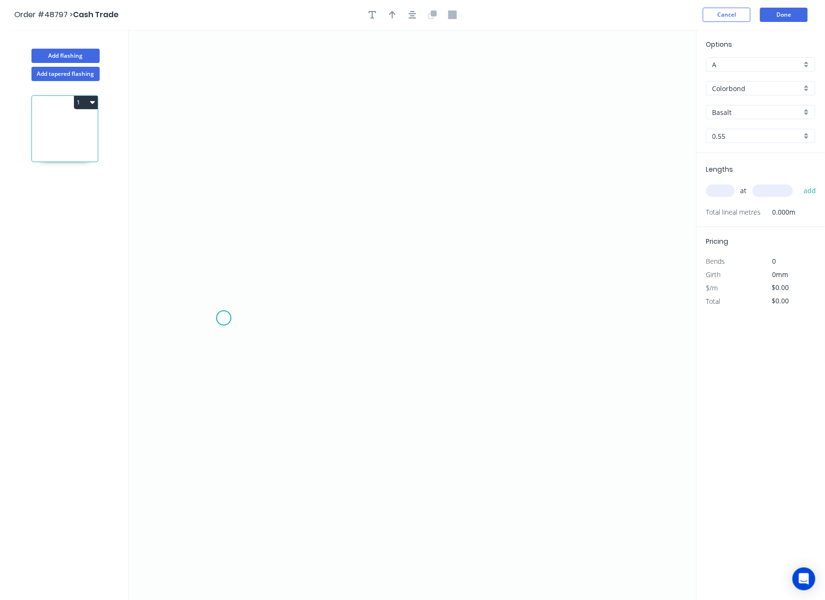
click at [224, 318] on icon "0" at bounding box center [413, 315] width 568 height 571
click at [232, 192] on icon "0" at bounding box center [413, 315] width 568 height 571
click at [441, 187] on icon "0 ?" at bounding box center [413, 315] width 568 height 571
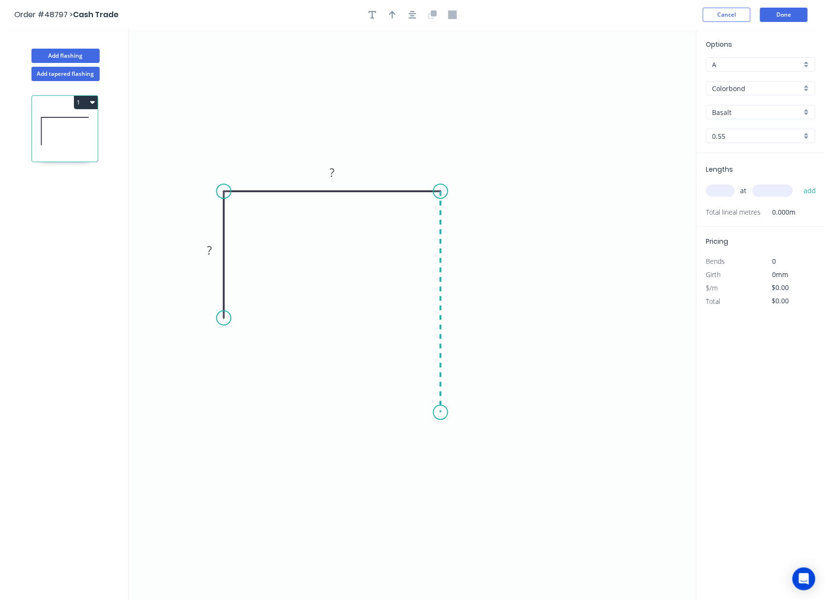
click at [437, 413] on icon "0 ? ?" at bounding box center [413, 315] width 568 height 571
click at [436, 414] on circle at bounding box center [440, 412] width 14 height 14
drag, startPoint x: 221, startPoint y: 320, endPoint x: 226, endPoint y: 397, distance: 76.9
click at [226, 405] on circle at bounding box center [223, 404] width 14 height 14
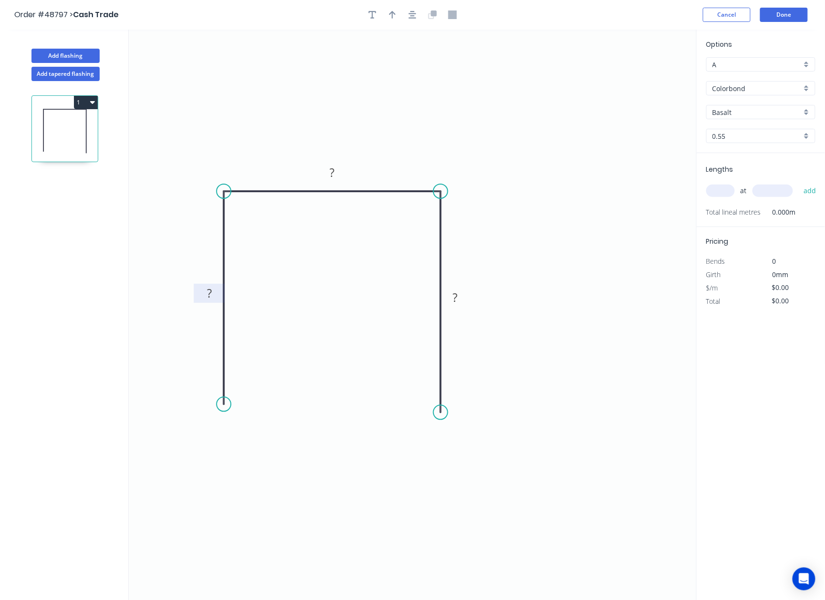
click at [215, 286] on rect at bounding box center [209, 293] width 31 height 19
click at [214, 287] on rect at bounding box center [209, 293] width 31 height 19
click at [216, 293] on rect at bounding box center [209, 293] width 19 height 13
click at [462, 300] on rect at bounding box center [454, 297] width 19 height 13
drag, startPoint x: 462, startPoint y: 300, endPoint x: 451, endPoint y: 300, distance: 11.0
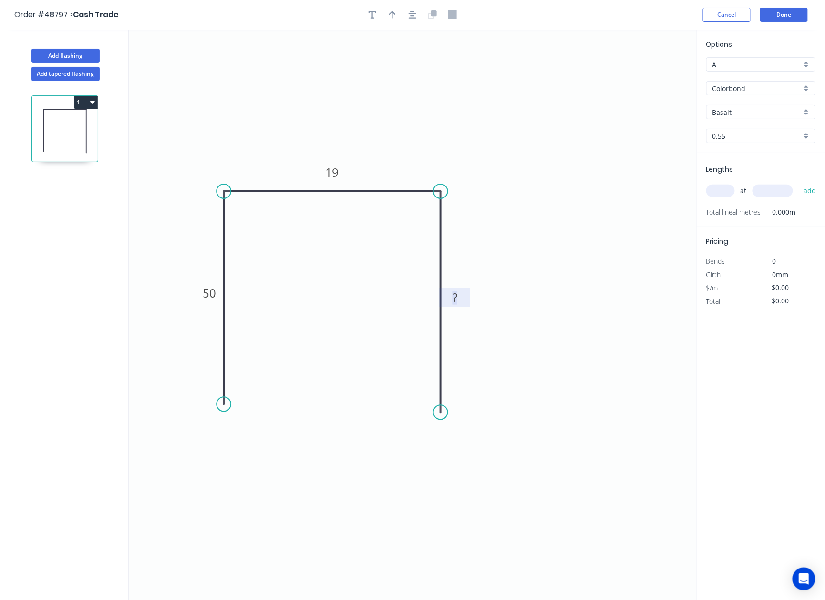
click at [451, 300] on rect at bounding box center [454, 297] width 19 height 13
click at [391, 15] on icon "button" at bounding box center [392, 14] width 7 height 9
type input "$8.74"
drag, startPoint x: 605, startPoint y: 98, endPoint x: 378, endPoint y: 146, distance: 232.4
click at [376, 151] on icon at bounding box center [375, 139] width 9 height 31
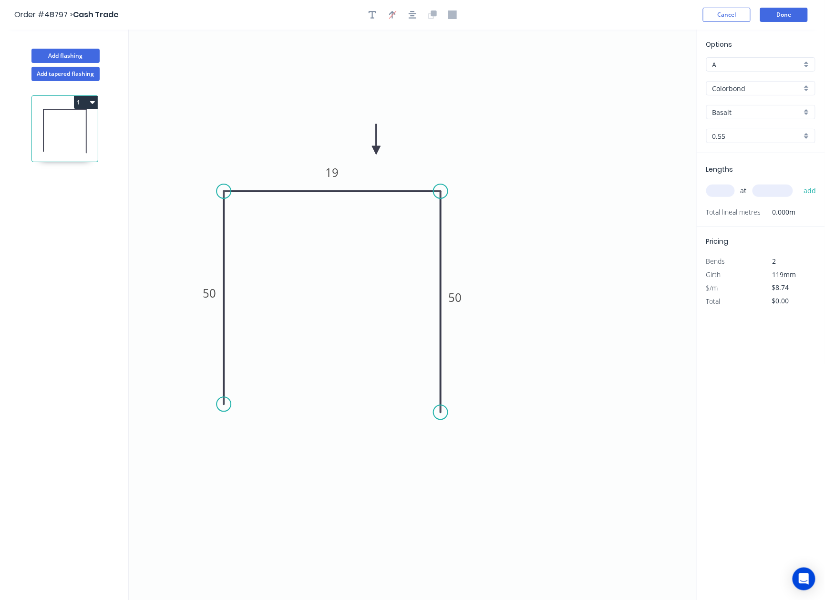
click at [746, 110] on input "Basalt" at bounding box center [756, 112] width 89 height 10
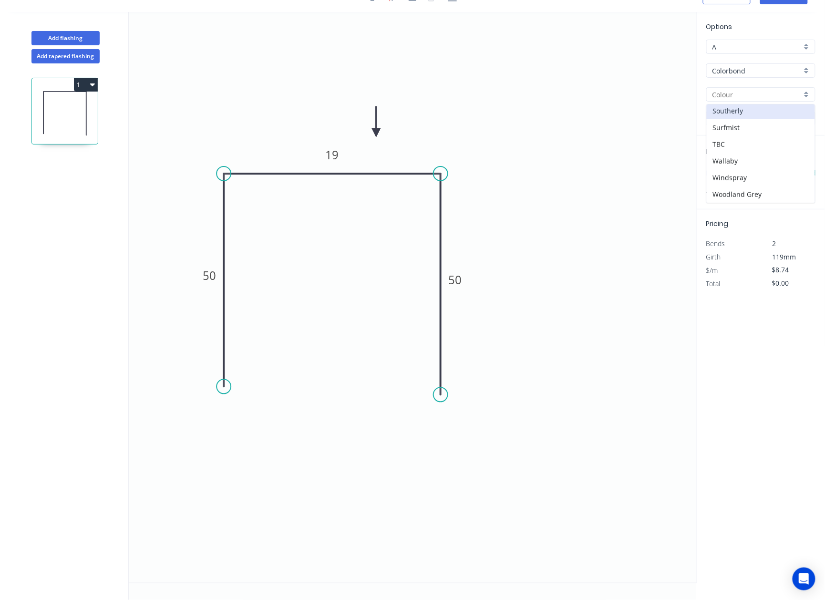
scroll to position [277, 0]
click at [745, 187] on div "Woodland Grey" at bounding box center [761, 194] width 108 height 17
type input "Woodland Grey"
click at [724, 171] on input "text" at bounding box center [720, 173] width 29 height 12
type input "2"
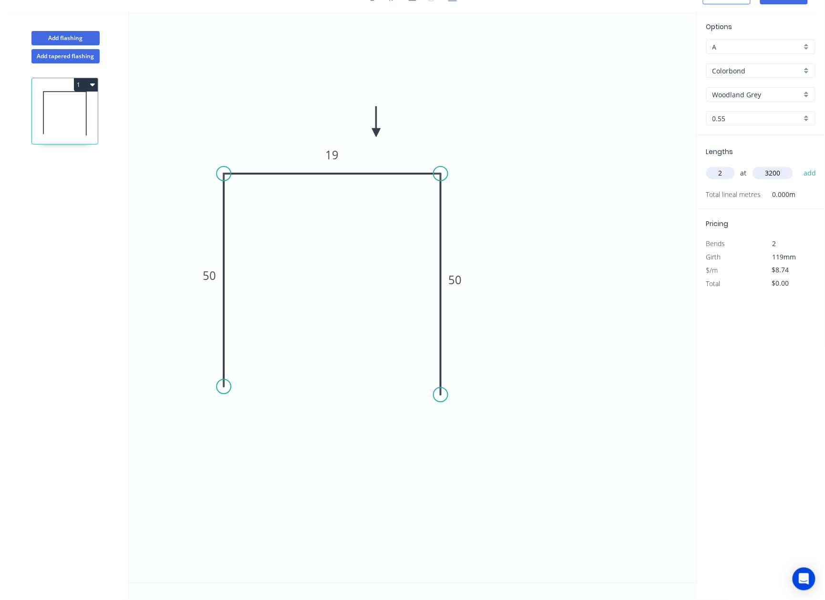
type input "3200"
click at [799, 165] on button "add" at bounding box center [810, 173] width 22 height 16
type input "$55.94"
type input "2"
type input "1000"
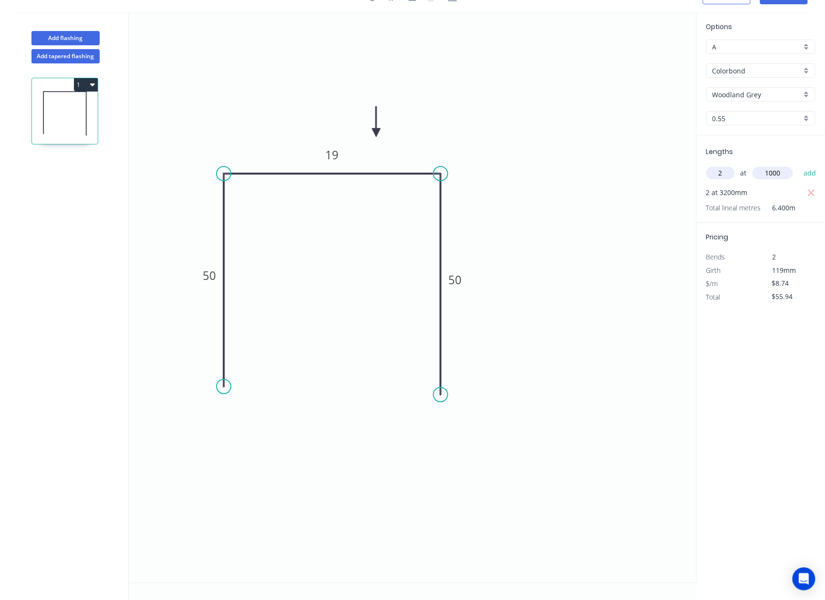
click at [799, 165] on button "add" at bounding box center [810, 173] width 22 height 16
type input "$73.42"
click at [81, 39] on button "Add flashing" at bounding box center [65, 38] width 68 height 14
type input "$0.00"
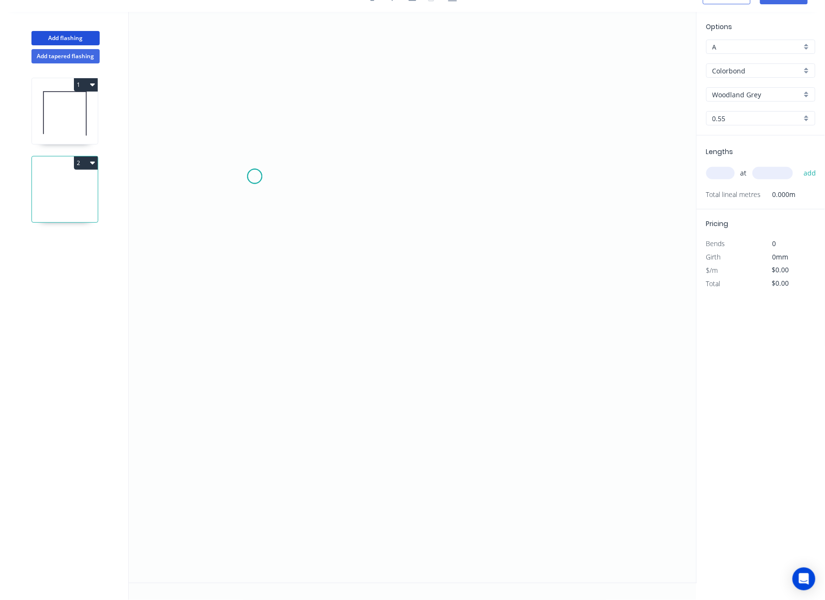
click at [255, 176] on icon "0" at bounding box center [413, 297] width 568 height 571
click at [252, 337] on icon "0" at bounding box center [413, 297] width 568 height 571
click at [428, 334] on icon "0 ?" at bounding box center [413, 297] width 568 height 571
click at [428, 334] on circle at bounding box center [427, 336] width 14 height 14
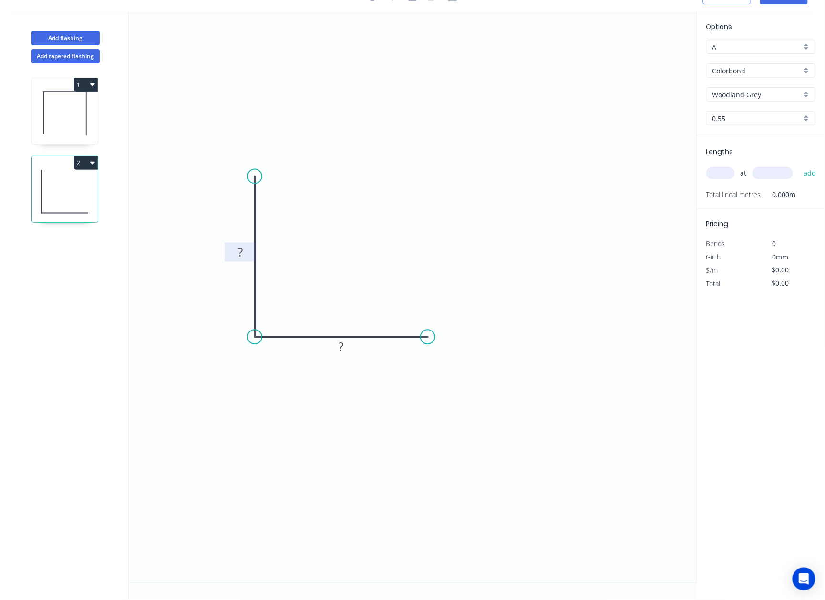
click at [247, 256] on rect at bounding box center [240, 252] width 19 height 13
click at [279, 422] on icon "0 50 50" at bounding box center [413, 297] width 568 height 571
type input "$7.24"
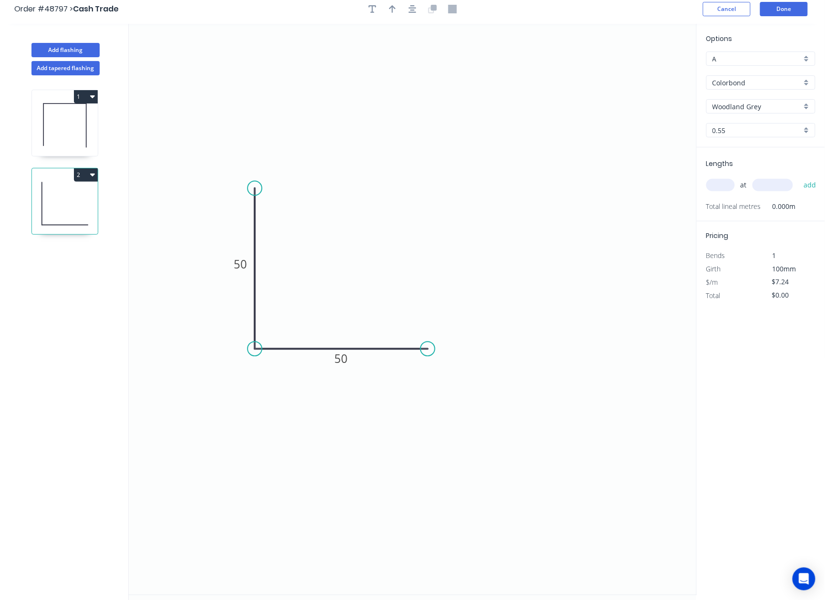
scroll to position [0, 0]
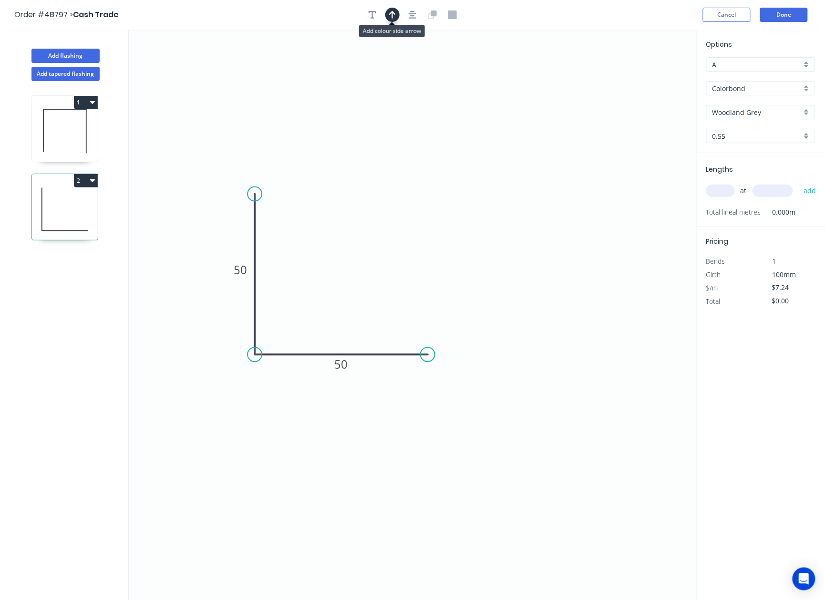
click at [393, 15] on icon "button" at bounding box center [392, 14] width 7 height 9
drag, startPoint x: 653, startPoint y: 75, endPoint x: 646, endPoint y: 85, distance: 12.2
click at [638, 161] on icon "0 50 50" at bounding box center [413, 315] width 568 height 571
drag, startPoint x: 646, startPoint y: 74, endPoint x: 599, endPoint y: 202, distance: 136.2
click at [390, 14] on icon "button" at bounding box center [392, 14] width 7 height 9
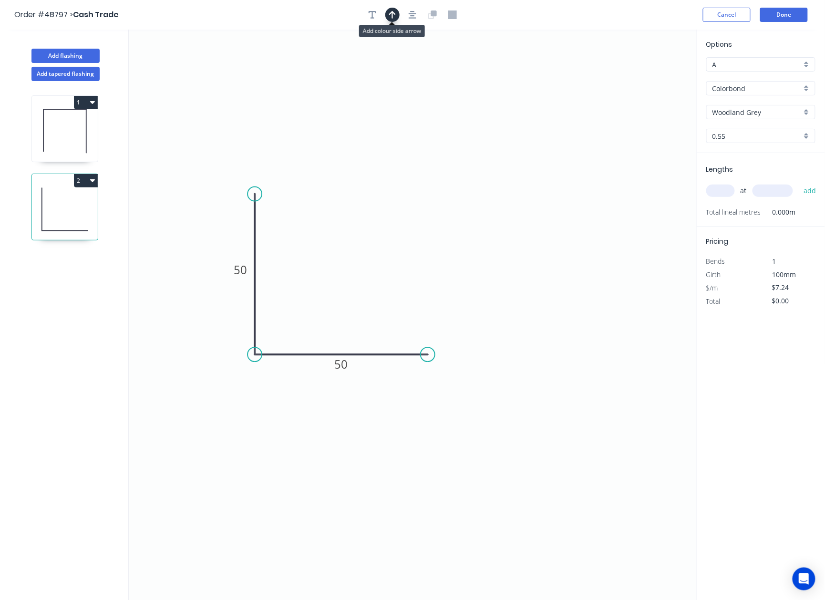
click at [396, 15] on button "button" at bounding box center [392, 15] width 14 height 14
drag, startPoint x: 651, startPoint y: 77, endPoint x: 574, endPoint y: 255, distance: 193.4
click at [574, 255] on icon "0 50 50" at bounding box center [413, 315] width 568 height 571
drag, startPoint x: 649, startPoint y: 75, endPoint x: 750, endPoint y: 84, distance: 101.0
click at [397, 12] on button "button" at bounding box center [392, 15] width 14 height 14
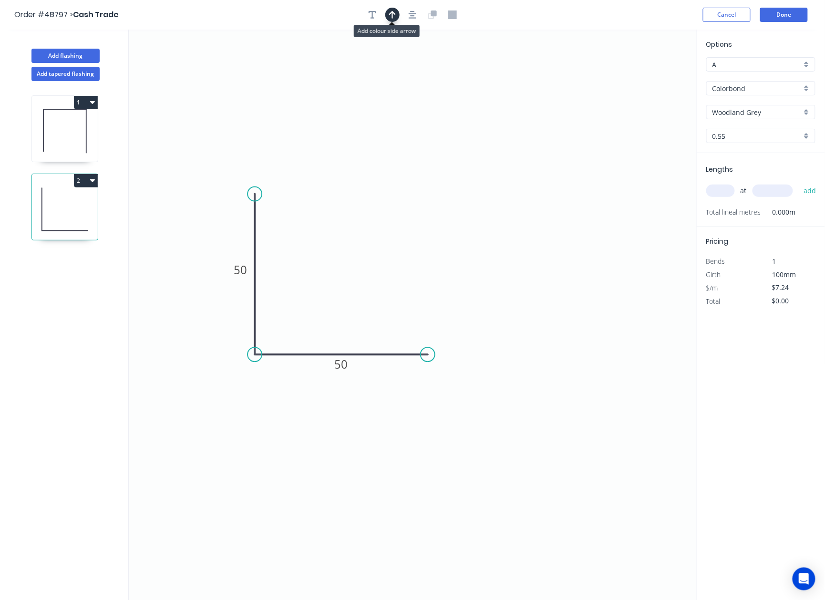
click at [394, 12] on icon "button" at bounding box center [392, 14] width 7 height 9
drag, startPoint x: 649, startPoint y: 75, endPoint x: 340, endPoint y: 253, distance: 356.0
click at [340, 253] on icon at bounding box center [340, 241] width 9 height 31
drag, startPoint x: 338, startPoint y: 250, endPoint x: 327, endPoint y: 414, distance: 163.9
click at [327, 414] on icon at bounding box center [326, 402] width 9 height 31
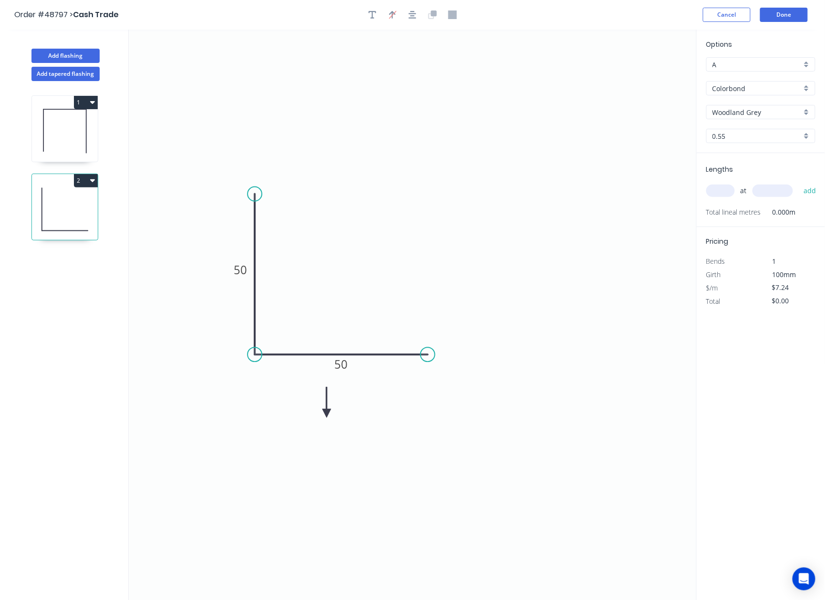
click at [327, 414] on icon at bounding box center [326, 402] width 9 height 31
click at [327, 414] on icon at bounding box center [334, 405] width 28 height 28
click at [327, 414] on icon at bounding box center [334, 421] width 28 height 28
click at [327, 414] on icon at bounding box center [326, 424] width 9 height 31
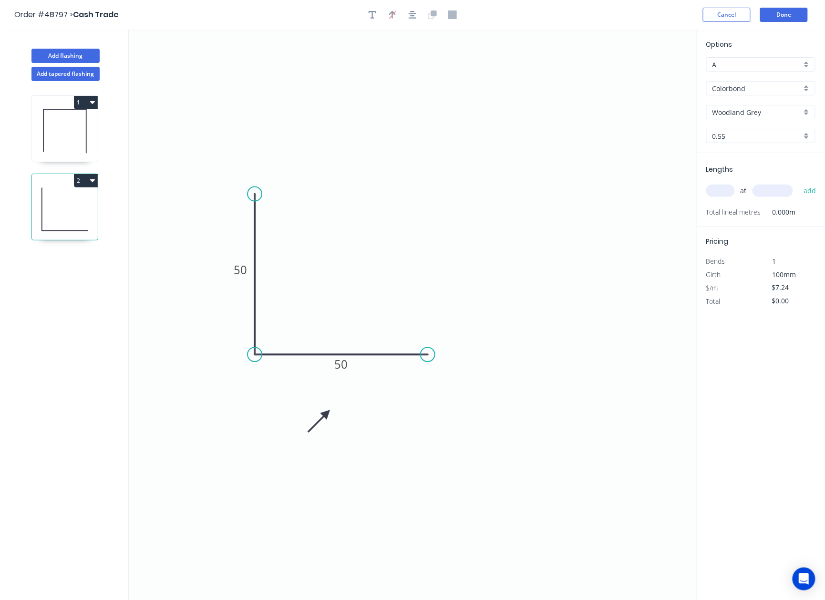
click at [327, 414] on icon at bounding box center [319, 421] width 28 height 28
click at [327, 414] on icon at bounding box center [319, 405] width 28 height 28
click at [327, 414] on icon at bounding box center [334, 405] width 28 height 28
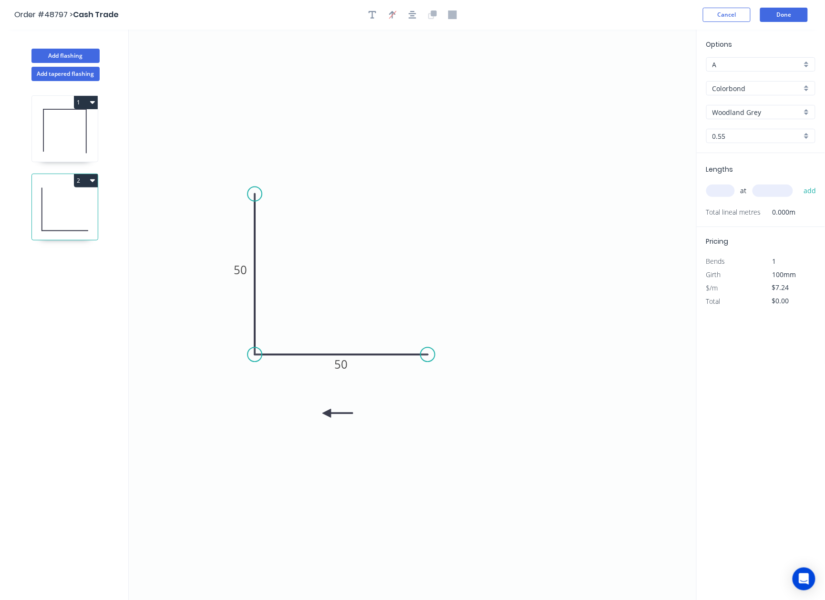
click at [327, 414] on icon at bounding box center [337, 413] width 31 height 9
click at [327, 414] on icon at bounding box center [334, 421] width 28 height 28
click at [719, 182] on div "at add" at bounding box center [761, 191] width 111 height 26
click at [718, 193] on input "text" at bounding box center [720, 191] width 29 height 12
type input "1"
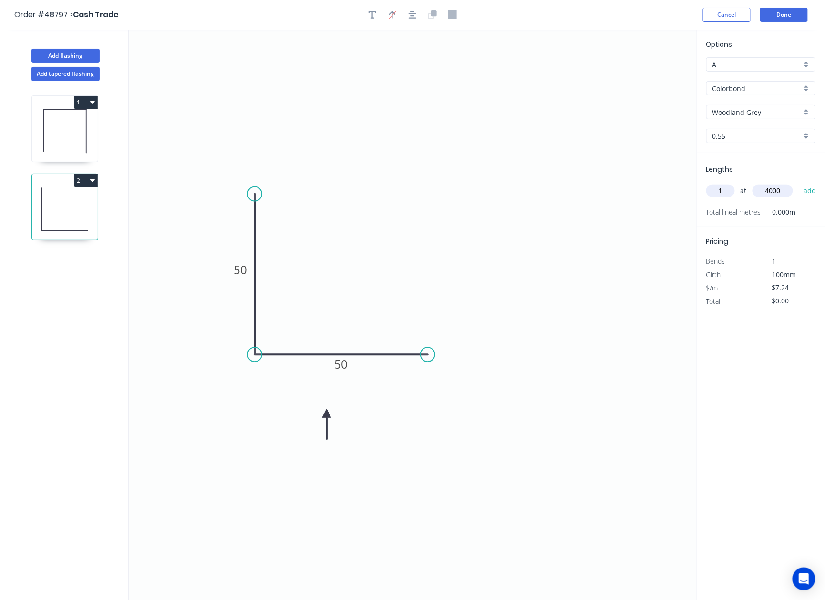
type input "4000"
click at [799, 183] on button "add" at bounding box center [810, 191] width 22 height 16
type input "$28.96"
click at [794, 12] on button "Done" at bounding box center [784, 15] width 48 height 14
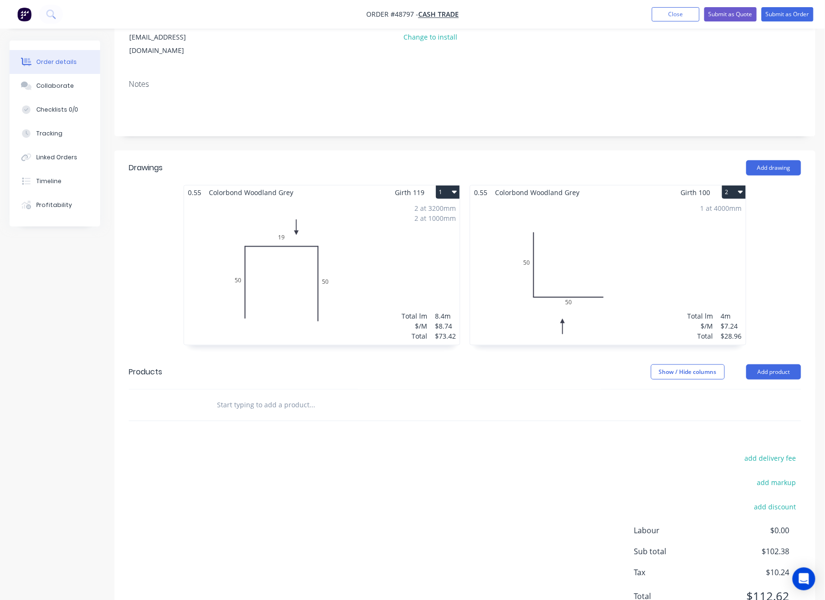
scroll to position [161, 0]
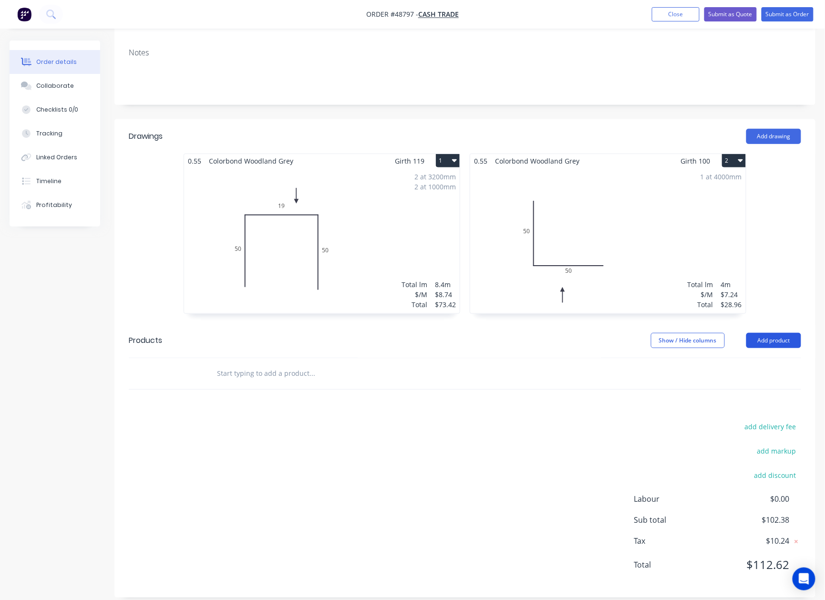
click at [768, 333] on button "Add product" at bounding box center [773, 340] width 55 height 15
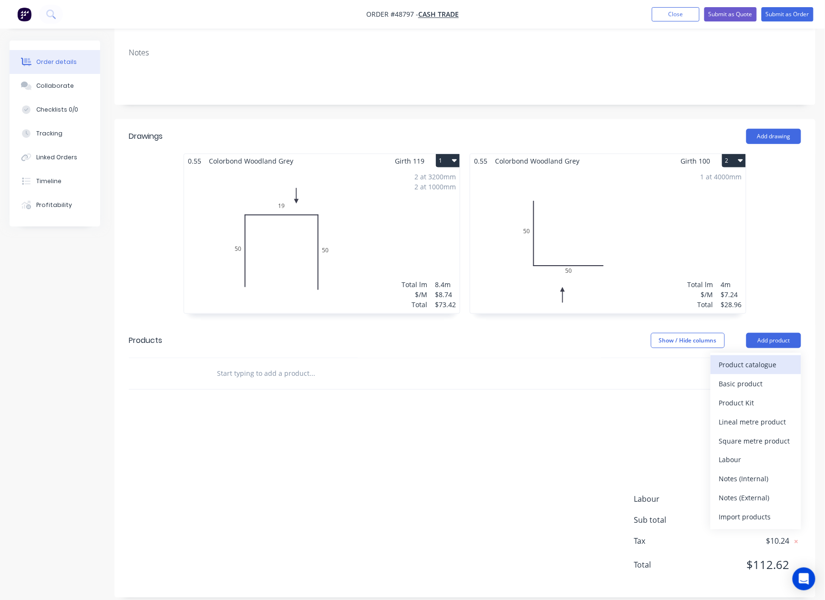
click at [756, 358] on div "Product catalogue" at bounding box center [755, 365] width 73 height 14
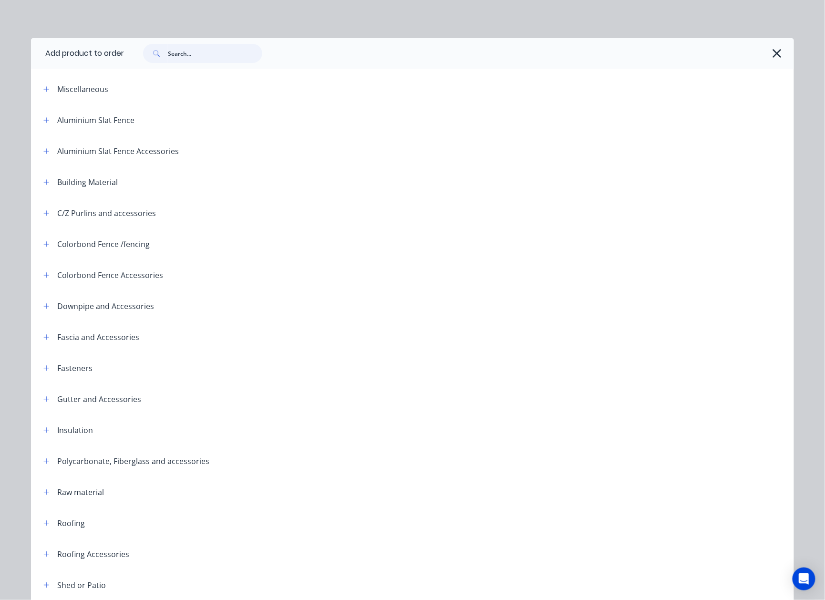
click at [216, 51] on input "text" at bounding box center [215, 53] width 94 height 19
type input "sheet"
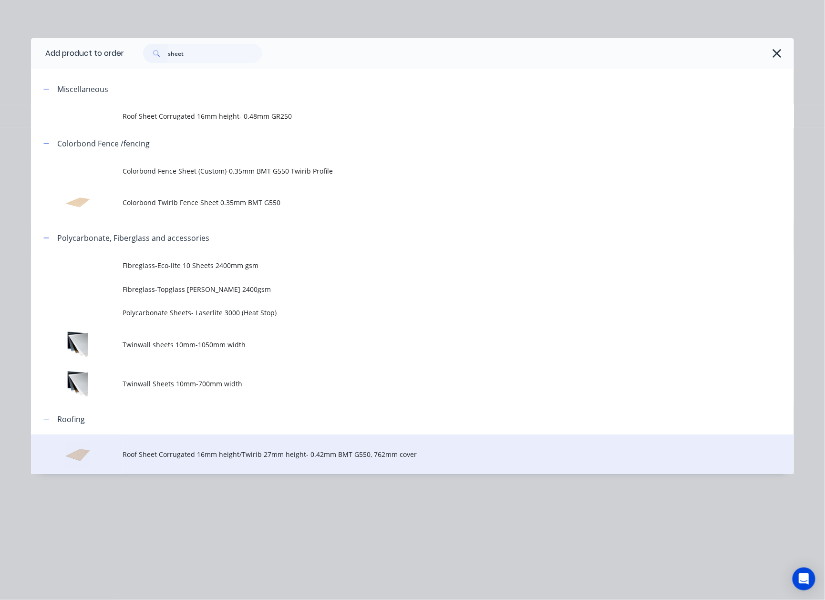
click at [239, 469] on td "Roof Sheet Corrugated 16mm height/Twirib 27mm height- 0.42mm BMT G550, 762mm co…" at bounding box center [458, 454] width 671 height 40
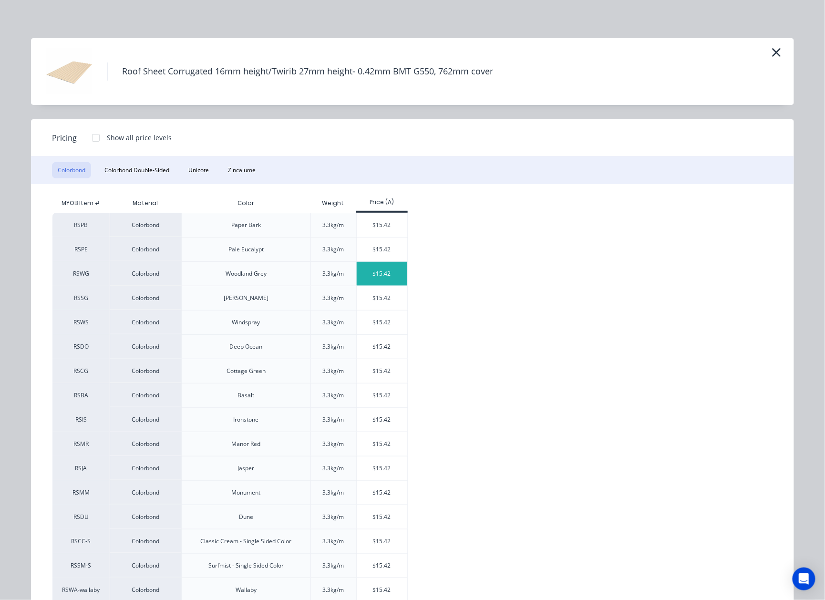
click at [370, 275] on div "$15.42" at bounding box center [382, 274] width 51 height 24
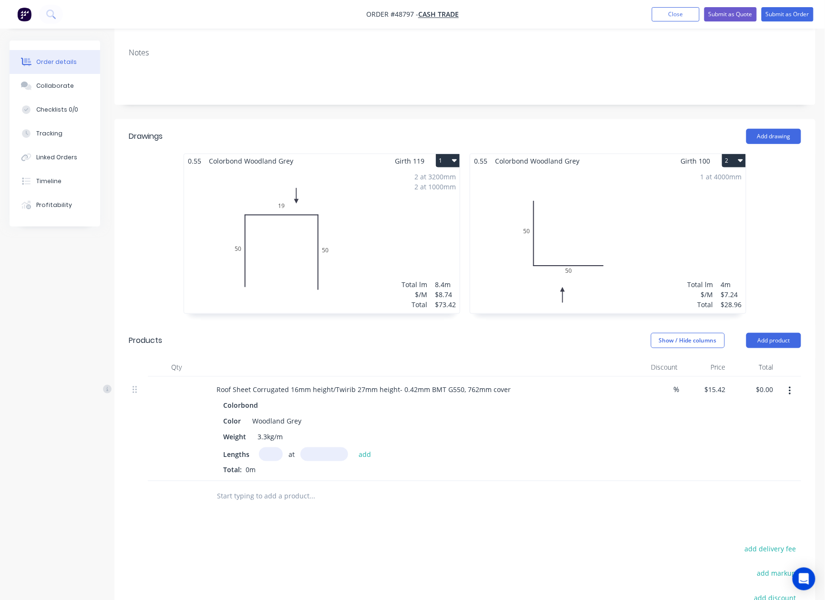
click at [275, 447] on input "text" at bounding box center [271, 454] width 24 height 14
type input "3"
type input "3200"
click at [354, 447] on button "add" at bounding box center [365, 453] width 22 height 13
type input "$148.03"
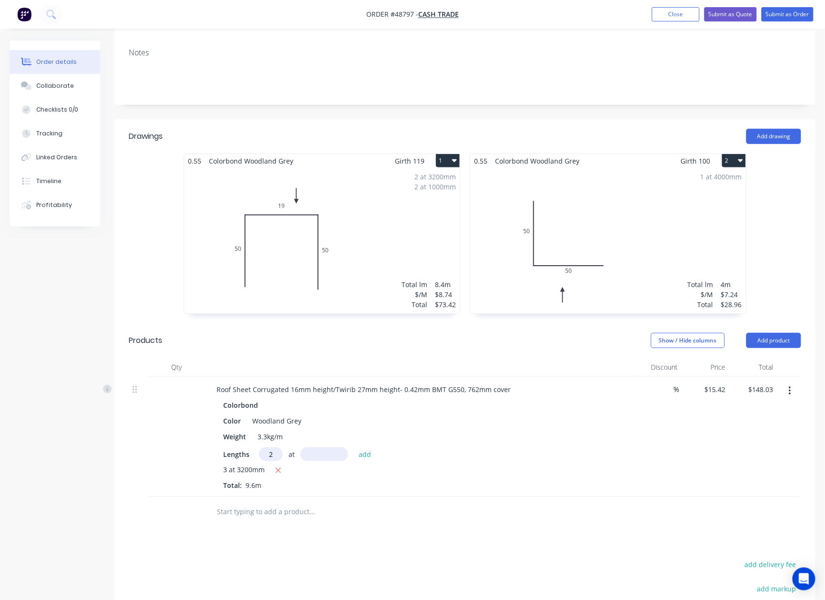
type input "2"
type input "2000"
click at [354, 447] on button "add" at bounding box center [365, 453] width 22 height 13
type input "$209.71"
click at [370, 556] on div "Drawings Add drawing 0.55 Colorbond Woodland Grey Girth 119 1 0 50 19 50 0 50 1…" at bounding box center [464, 435] width 701 height 632
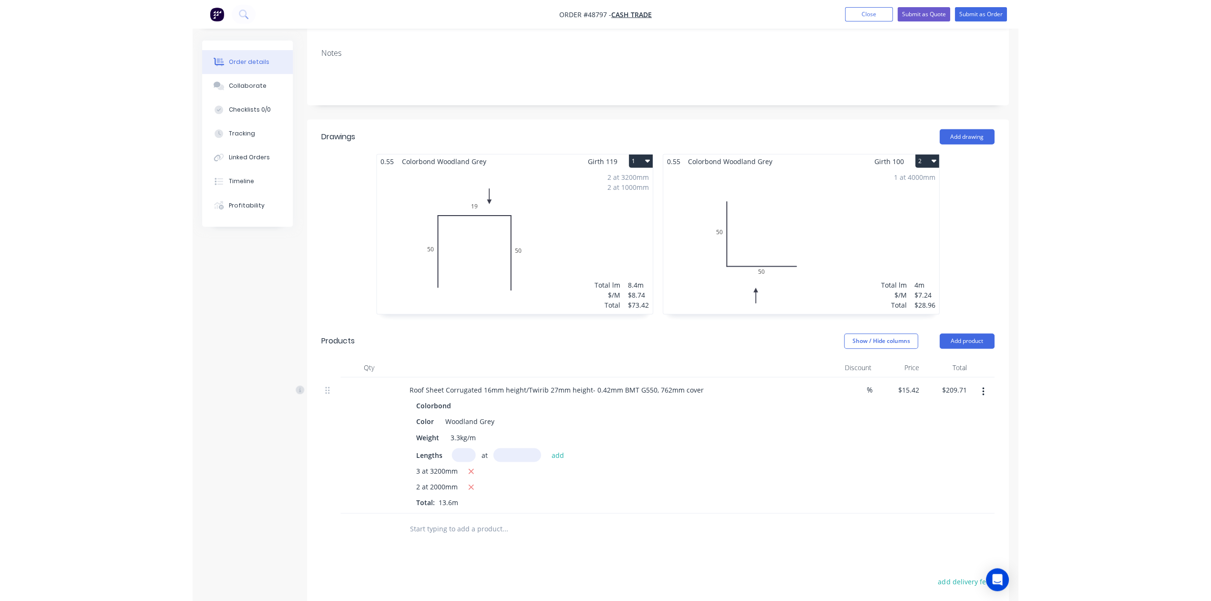
scroll to position [0, 0]
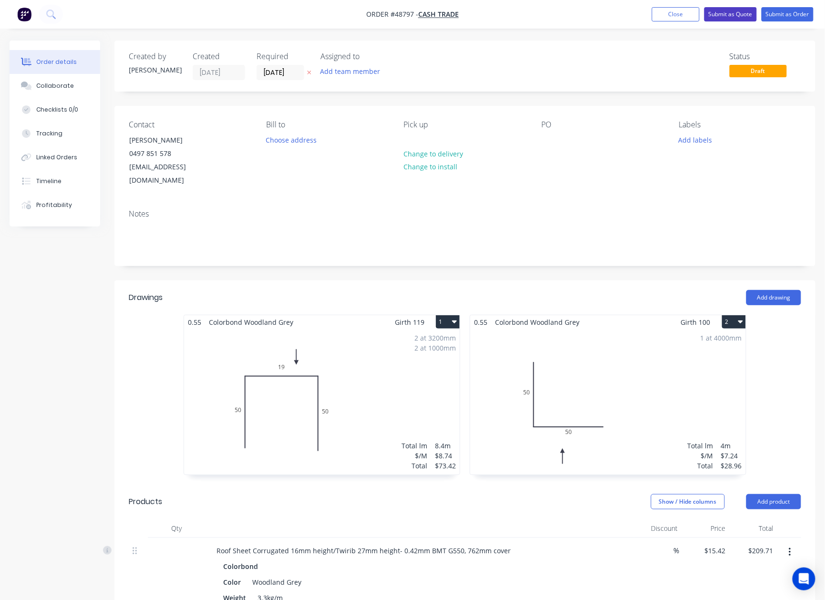
click at [744, 16] on button "Submit as Quote" at bounding box center [730, 14] width 52 height 14
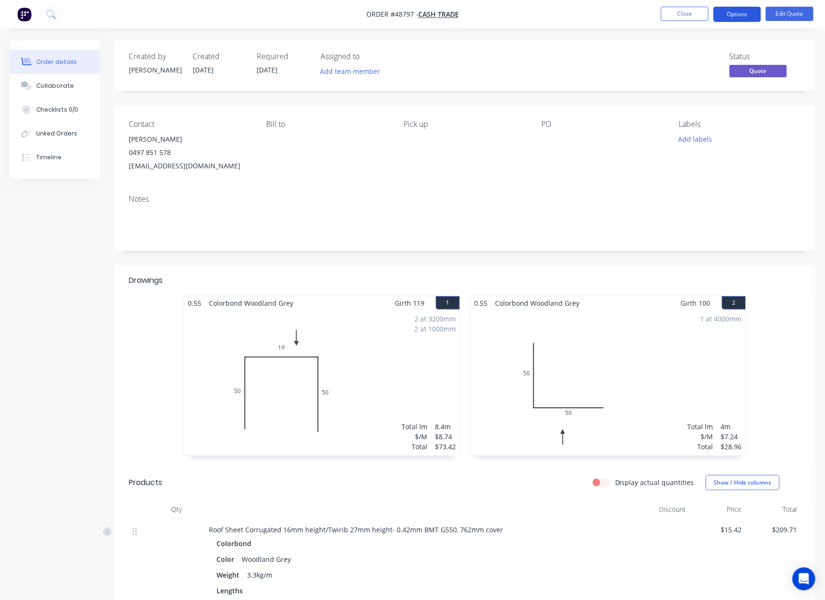
click at [742, 16] on button "Options" at bounding box center [737, 14] width 48 height 15
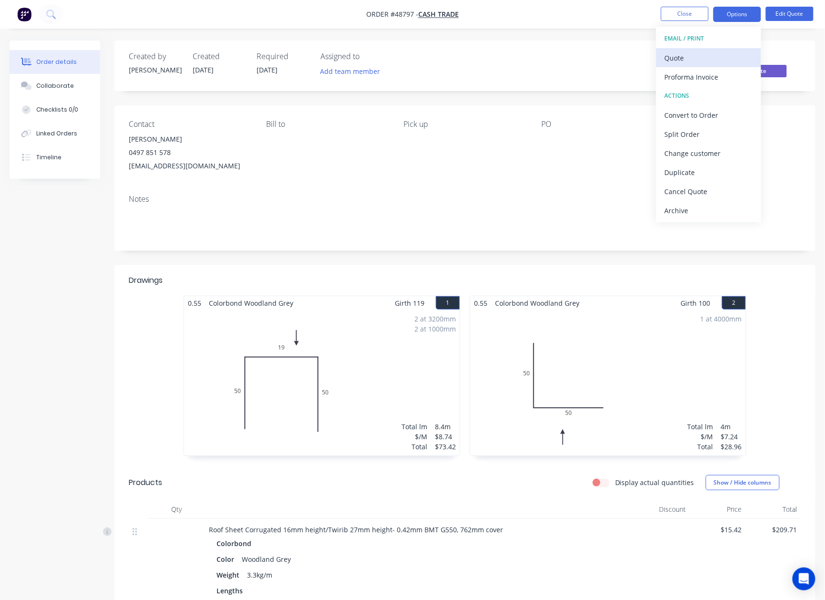
click at [693, 51] on div "Quote" at bounding box center [709, 58] width 88 height 14
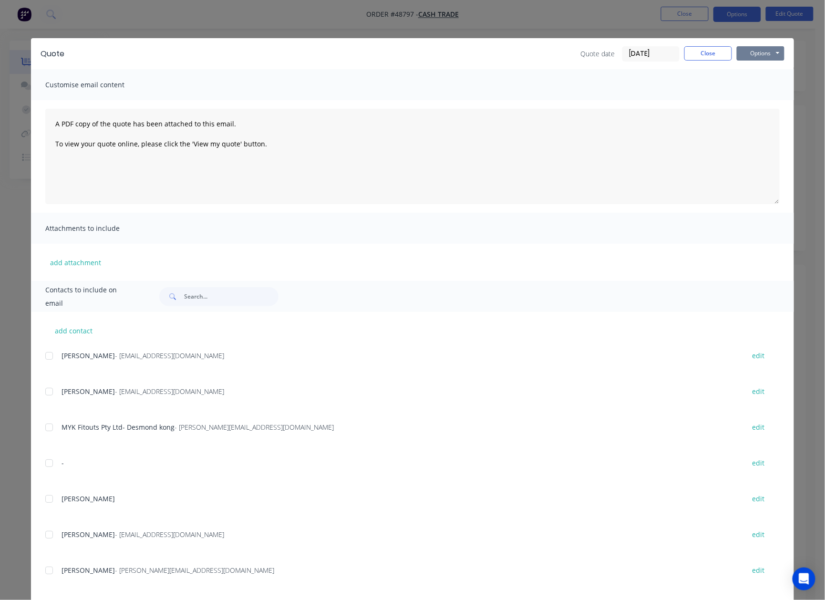
click at [757, 54] on button "Options" at bounding box center [761, 53] width 48 height 14
click at [754, 72] on button "Preview" at bounding box center [767, 70] width 61 height 16
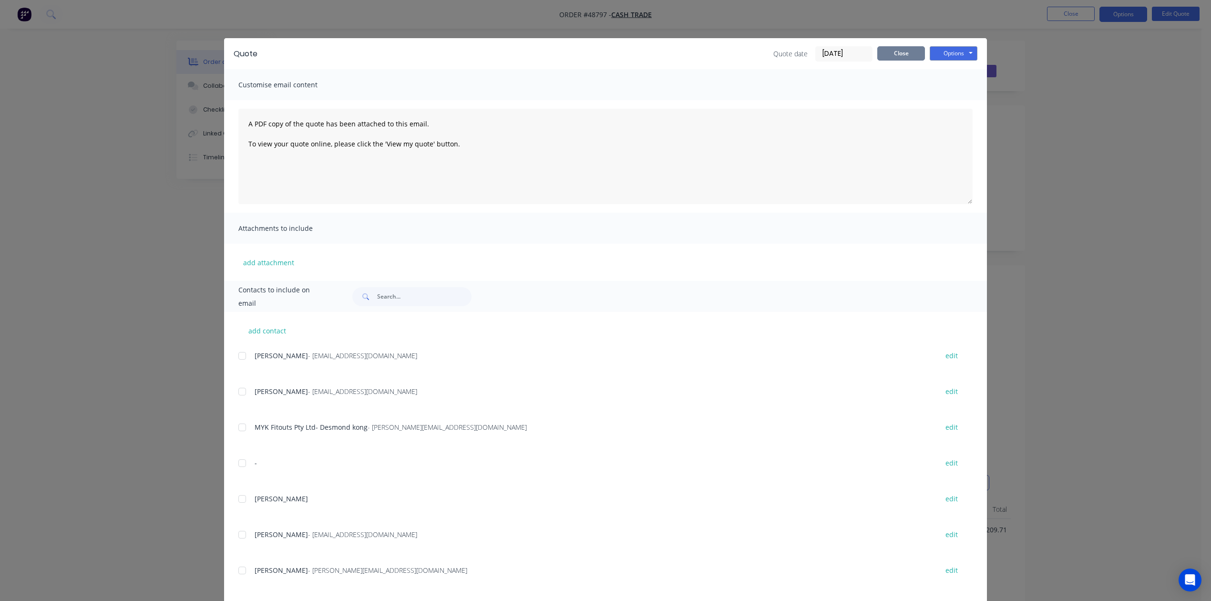
click at [834, 56] on button "Close" at bounding box center [901, 53] width 48 height 14
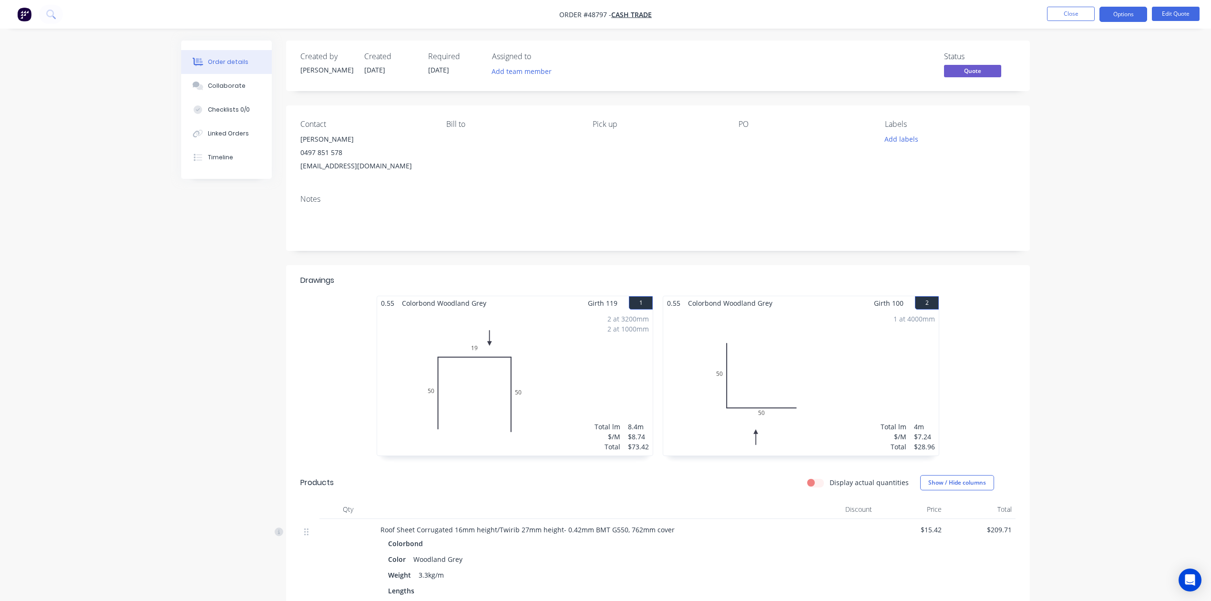
click at [834, 23] on nav "Order #48797 - Cash Trade Close Options Edit Quote" at bounding box center [605, 14] width 1211 height 29
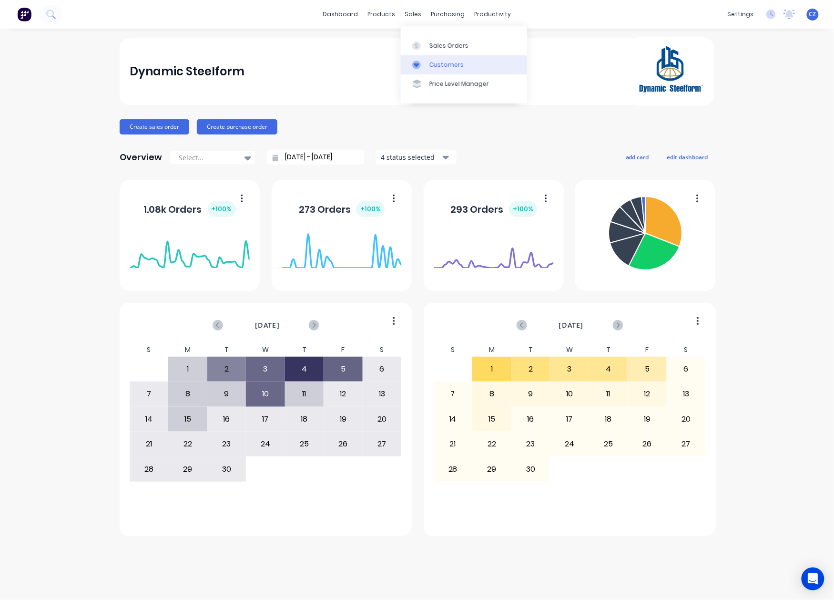
click at [431, 65] on div "Customers" at bounding box center [447, 65] width 34 height 9
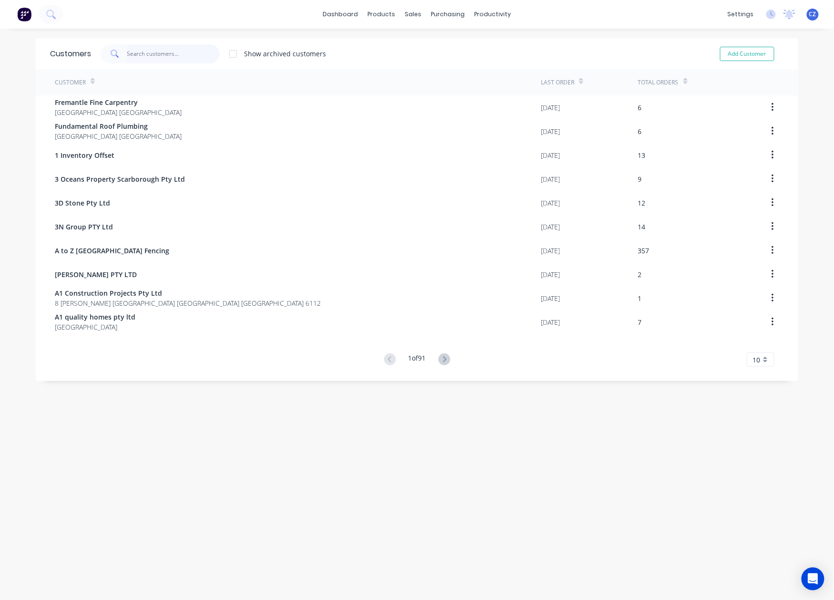
click at [154, 58] on input "text" at bounding box center [173, 53] width 93 height 19
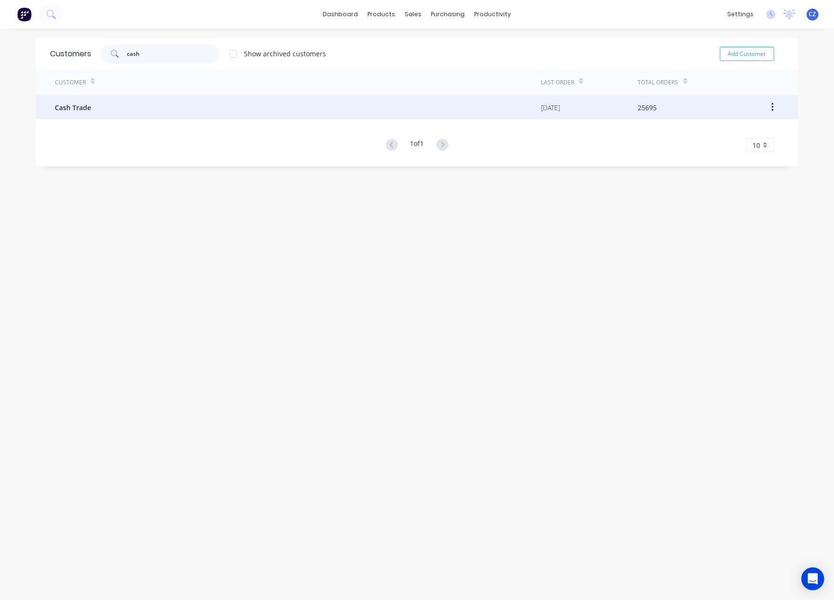
type input "cash"
click at [155, 111] on div "Cash Trade" at bounding box center [298, 107] width 486 height 24
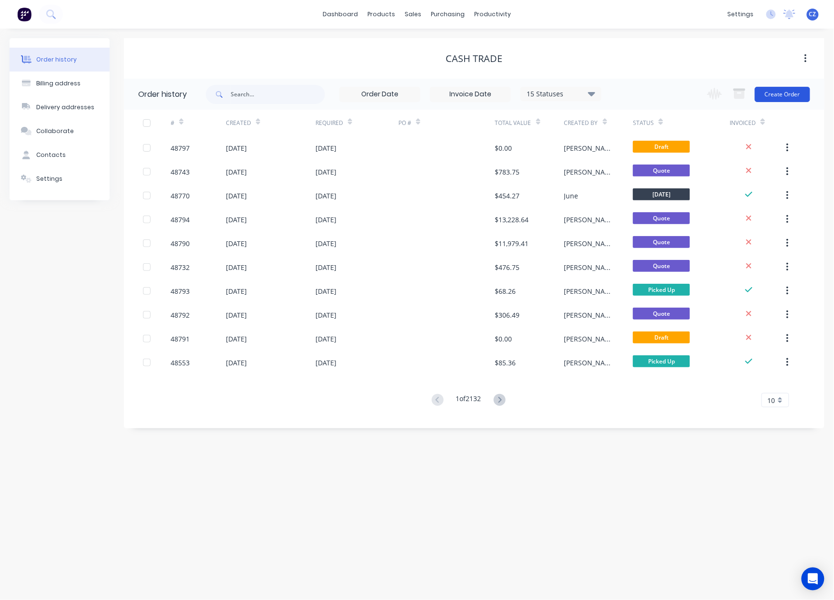
click at [801, 92] on button "Create Order" at bounding box center [782, 94] width 55 height 15
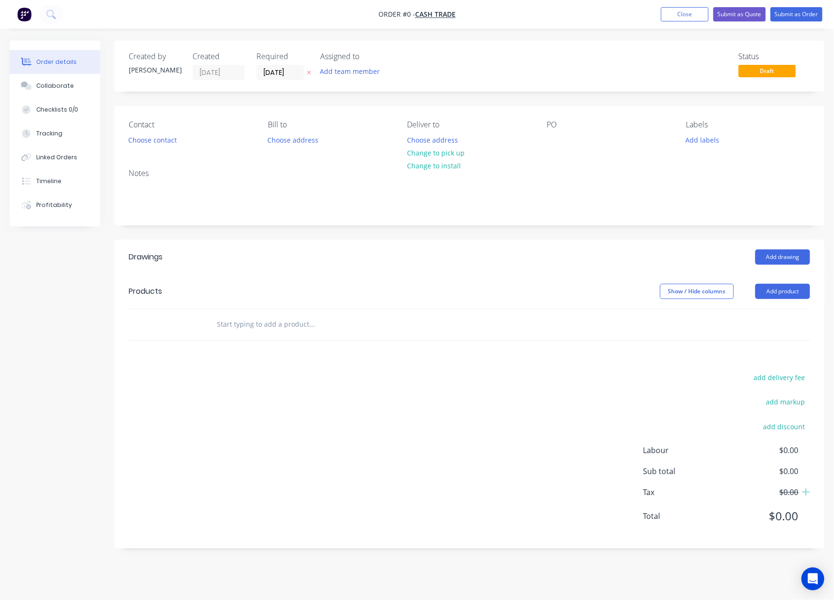
drag, startPoint x: 602, startPoint y: 274, endPoint x: 813, endPoint y: 308, distance: 214.4
click at [607, 273] on div "Drawings Add drawing Products Show / Hide columns Add product add delivery fee …" at bounding box center [469, 394] width 710 height 308
click at [788, 298] on button "Add product" at bounding box center [783, 291] width 55 height 15
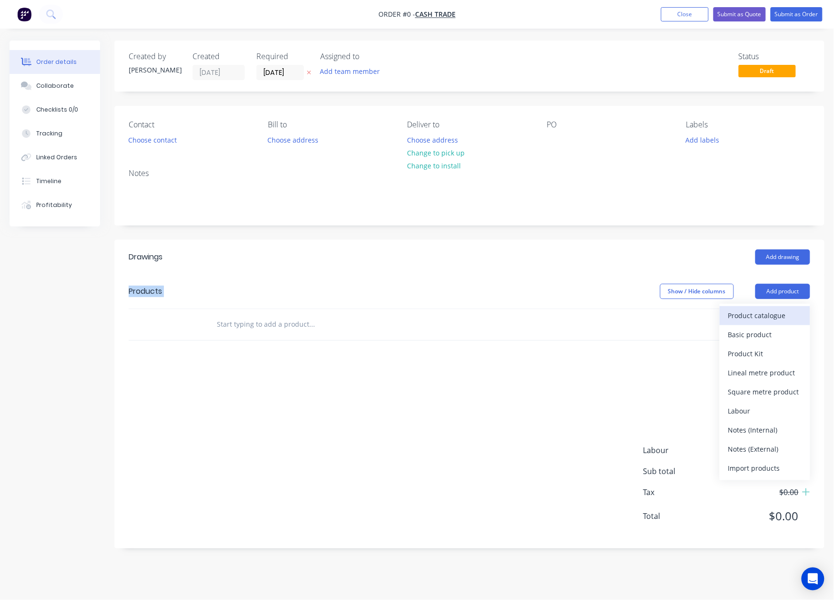
click at [779, 309] on div "Product catalogue" at bounding box center [764, 315] width 73 height 14
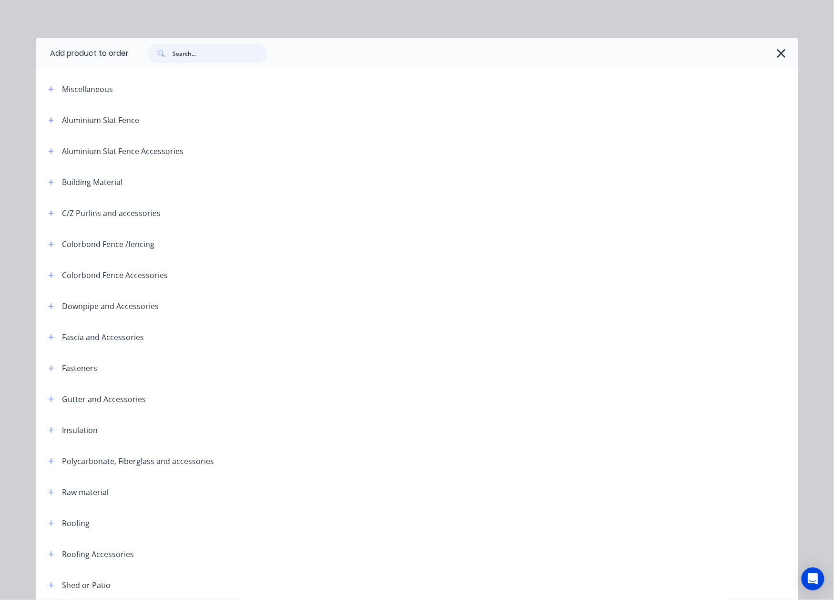
click at [215, 56] on input "text" at bounding box center [220, 53] width 94 height 19
type input "sheet"
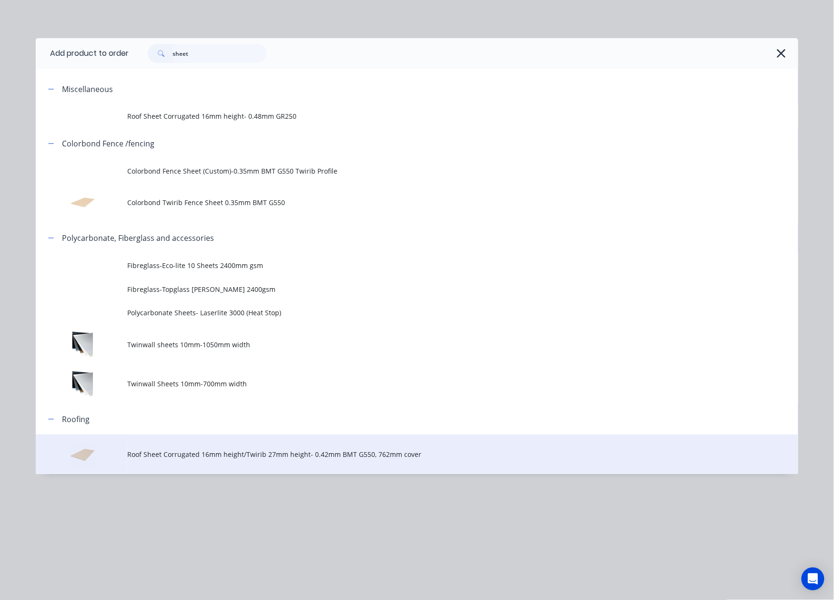
click at [363, 460] on td "Roof Sheet Corrugated 16mm height/Twirib 27mm height- 0.42mm BMT G550, 762mm co…" at bounding box center [462, 454] width 671 height 40
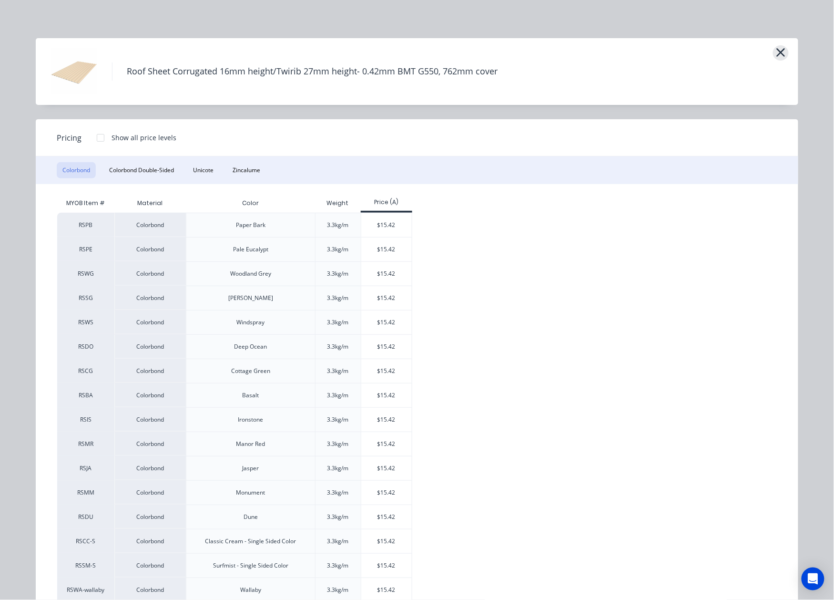
click at [776, 57] on icon "button" at bounding box center [781, 52] width 10 height 13
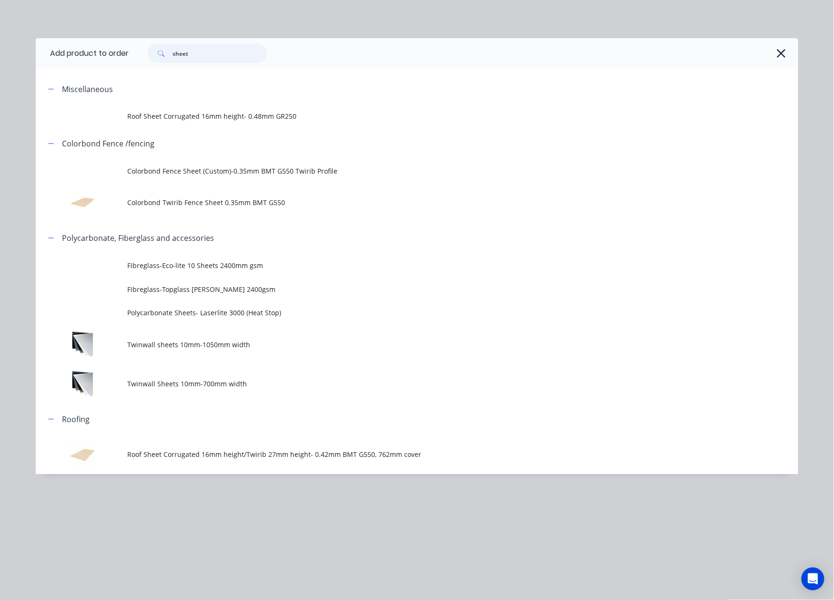
drag, startPoint x: 199, startPoint y: 55, endPoint x: 128, endPoint y: 56, distance: 70.6
click at [128, 56] on header "Add product to order sheet" at bounding box center [417, 53] width 763 height 31
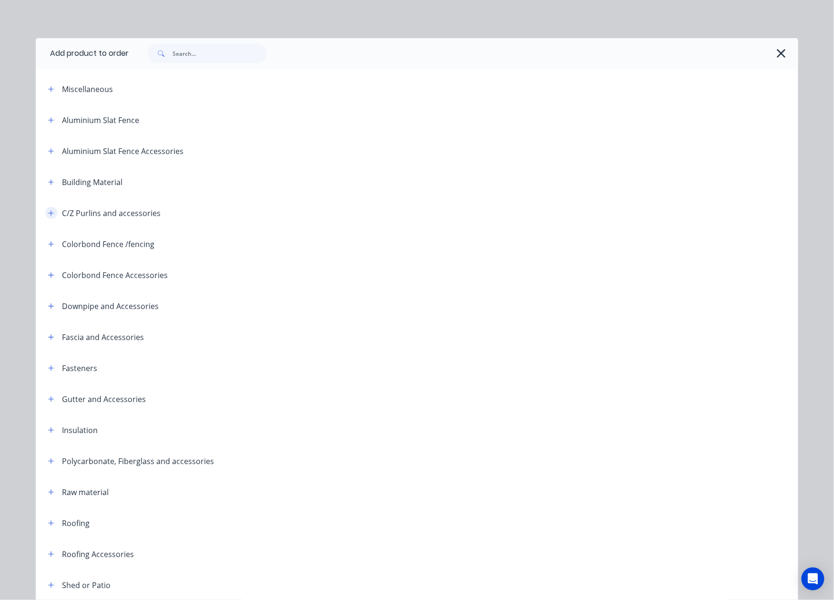
click at [48, 212] on icon "button" at bounding box center [51, 213] width 6 height 7
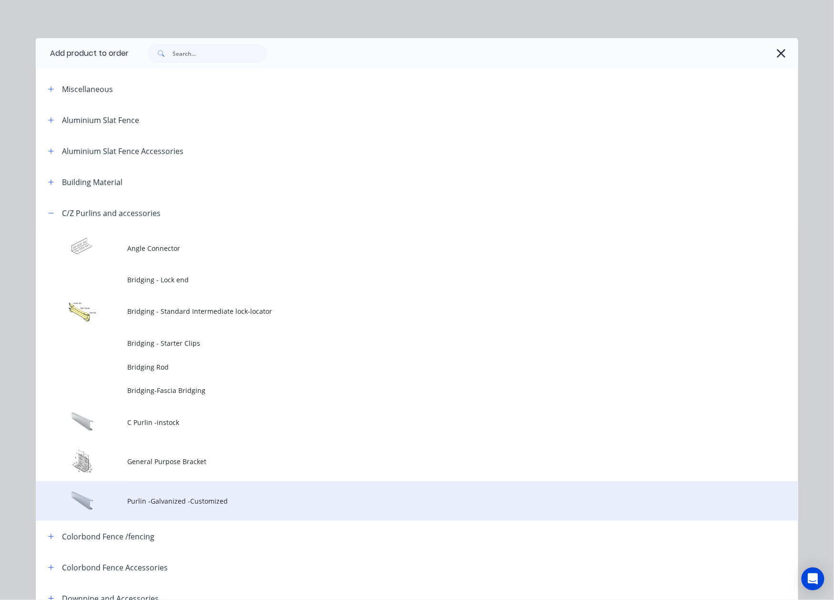
click at [200, 502] on span "Purlin -Galvanized -Customized" at bounding box center [395, 501] width 537 height 10
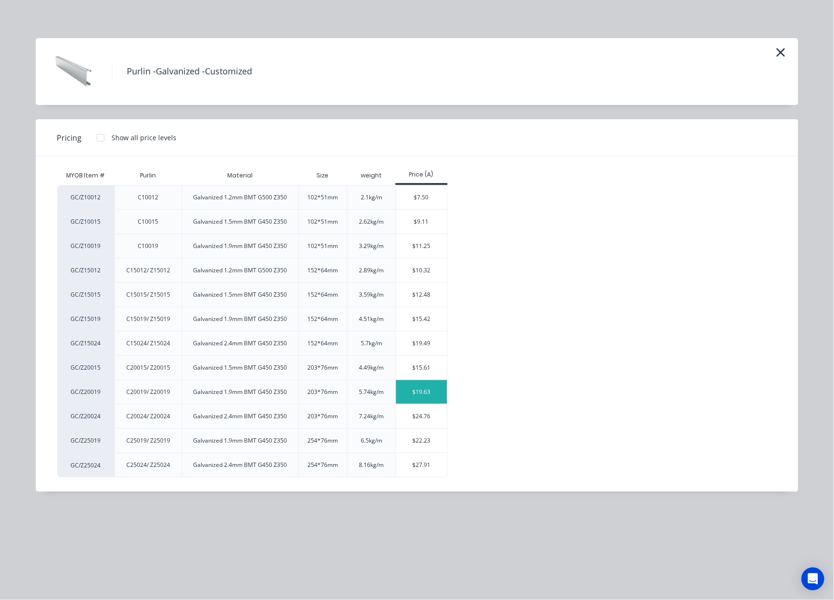
click at [425, 393] on div "$19.63" at bounding box center [421, 392] width 51 height 24
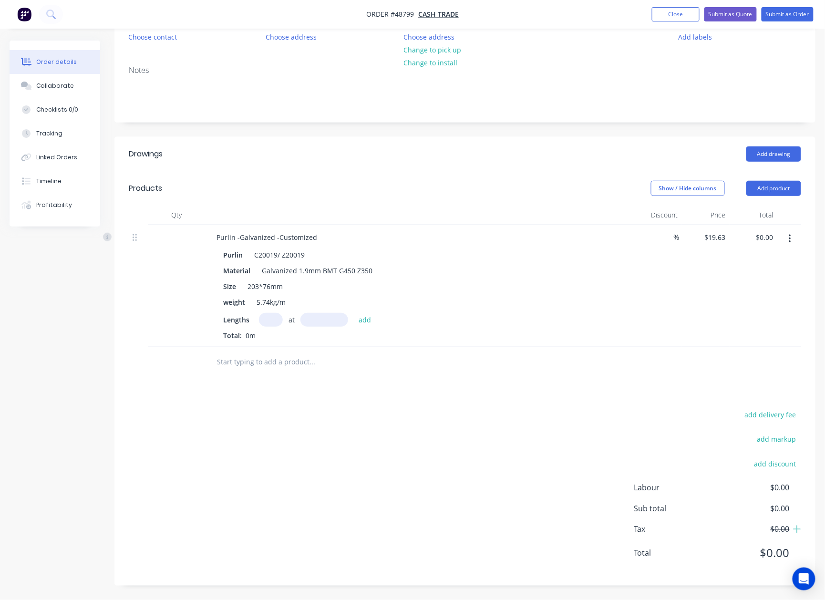
scroll to position [103, 0]
click at [283, 321] on div "at add" at bounding box center [317, 320] width 117 height 14
click at [277, 318] on input "text" at bounding box center [271, 320] width 24 height 14
type input "1"
click at [329, 317] on input "text" at bounding box center [324, 320] width 48 height 14
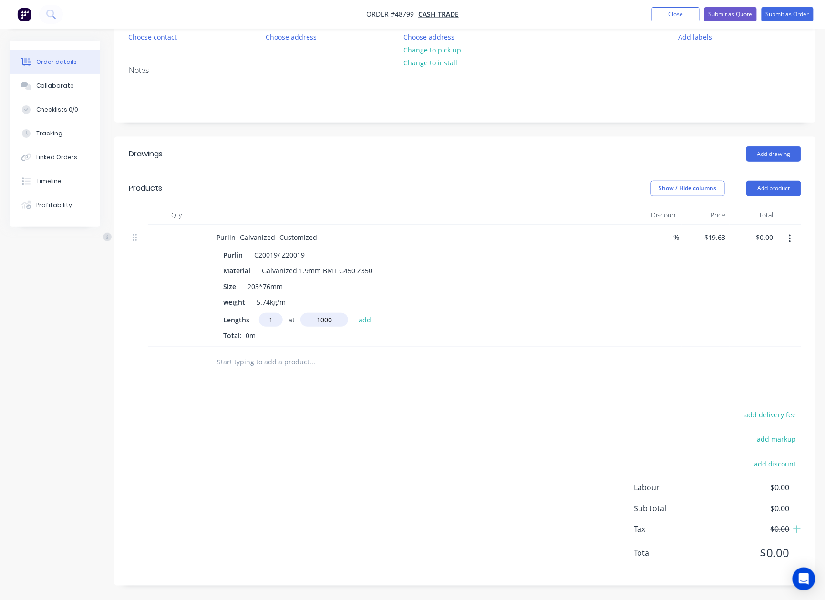
type input "1000"
click at [354, 313] on button "add" at bounding box center [365, 319] width 22 height 13
type input "$19.63"
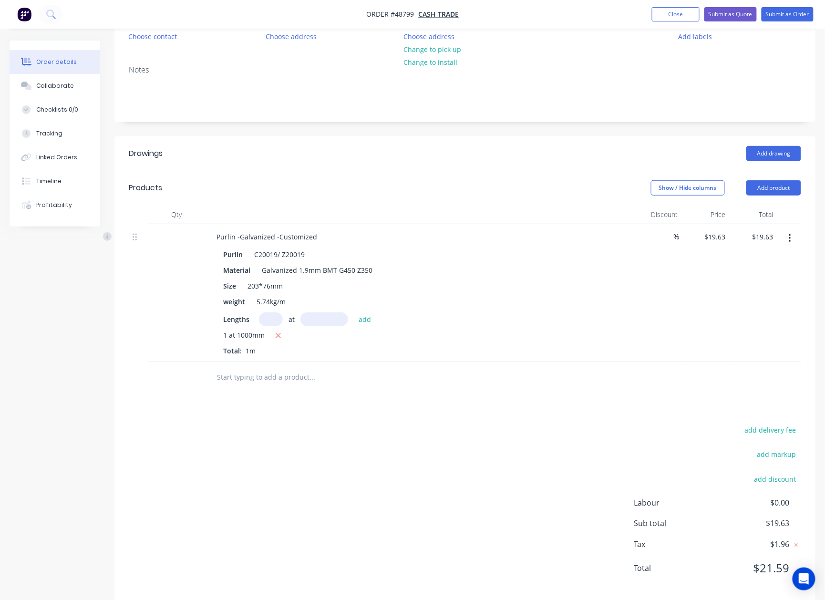
click at [445, 431] on div "add delivery fee add markup add discount Labour $0.00 Sub total $19.63 Tax $1.9…" at bounding box center [465, 504] width 672 height 163
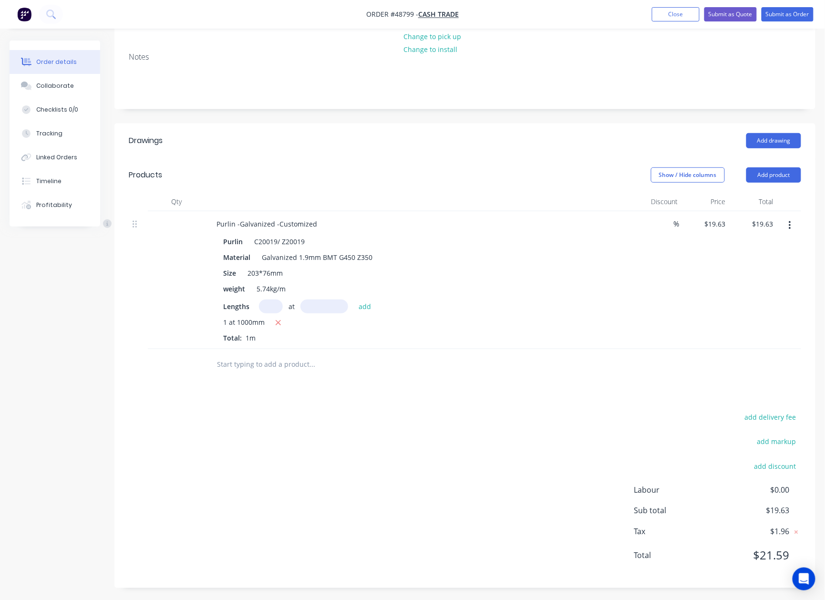
scroll to position [119, 0]
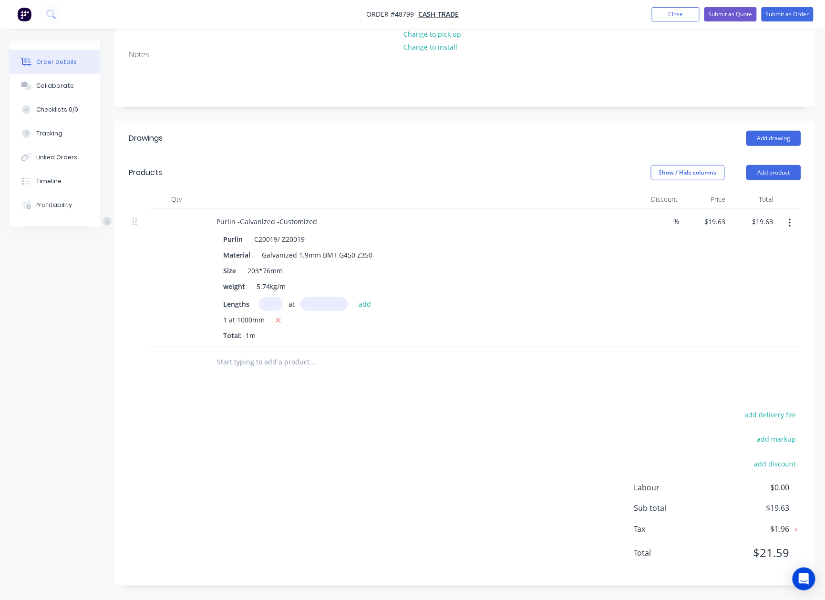
click at [787, 222] on button "button" at bounding box center [790, 223] width 22 height 17
click at [746, 302] on div "Delete" at bounding box center [755, 305] width 73 height 14
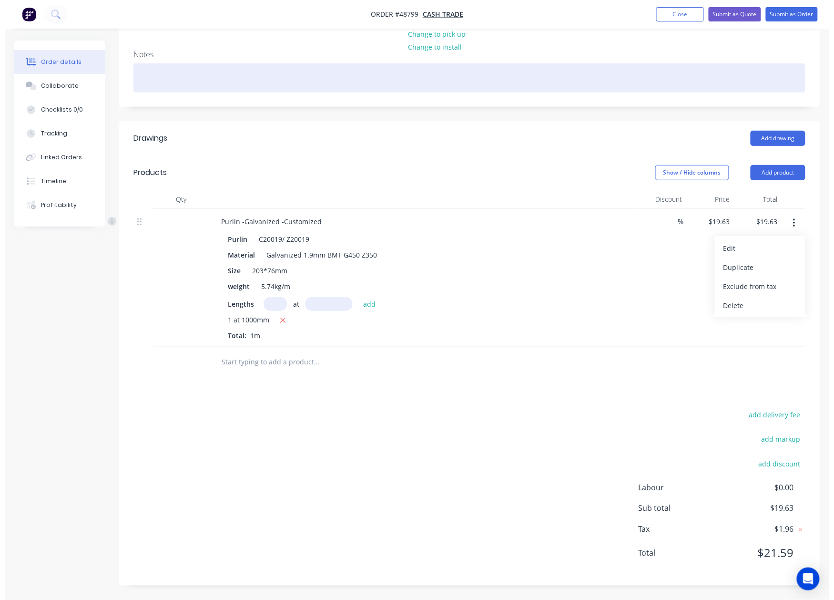
scroll to position [0, 0]
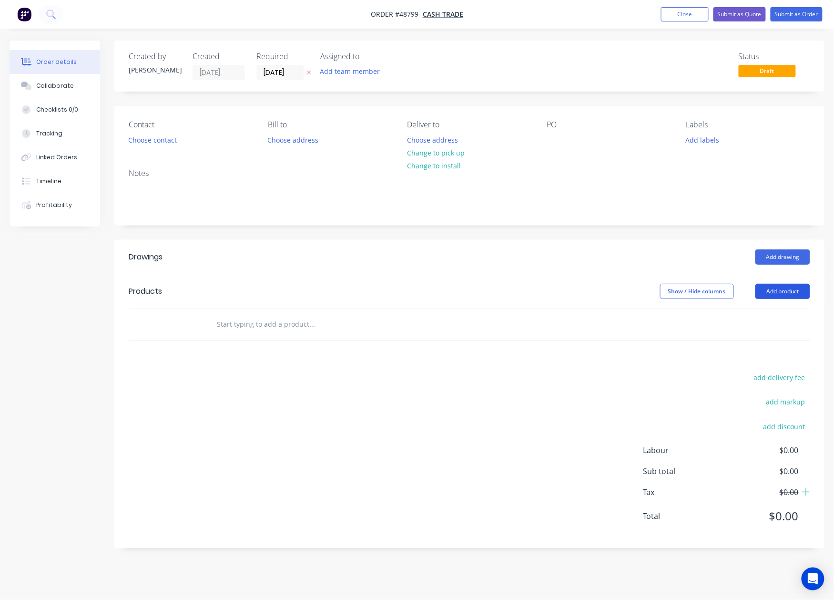
click at [781, 286] on button "Add product" at bounding box center [783, 291] width 55 height 15
click at [769, 313] on div "Product catalogue" at bounding box center [764, 315] width 73 height 14
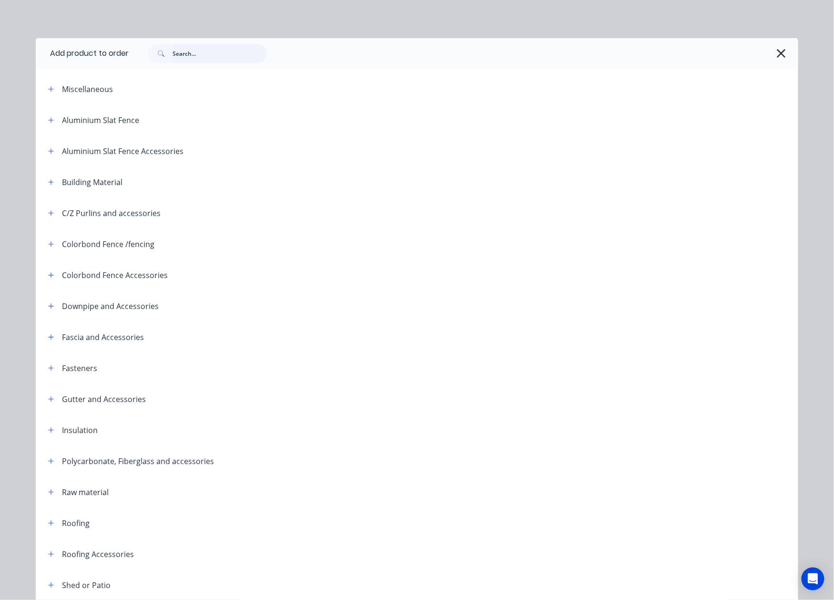
click at [258, 51] on input "text" at bounding box center [220, 53] width 94 height 19
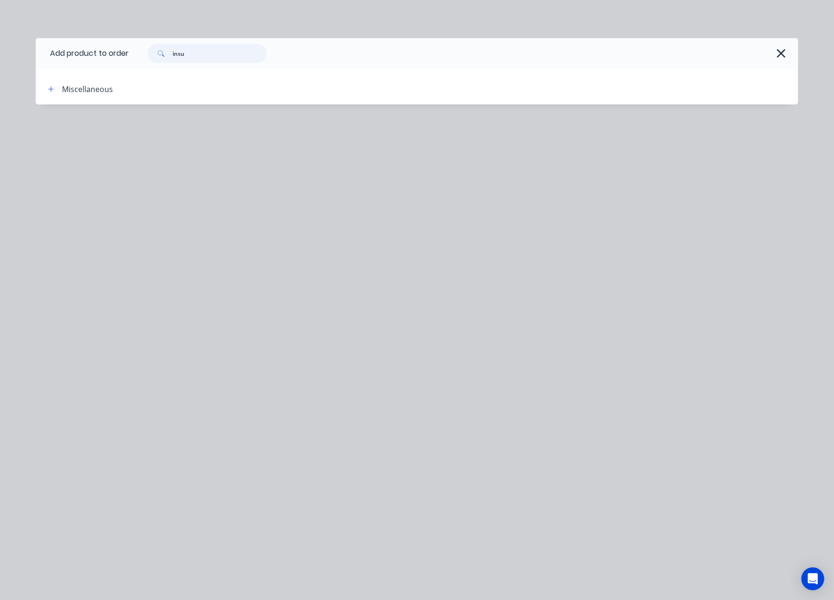
type input "insu"
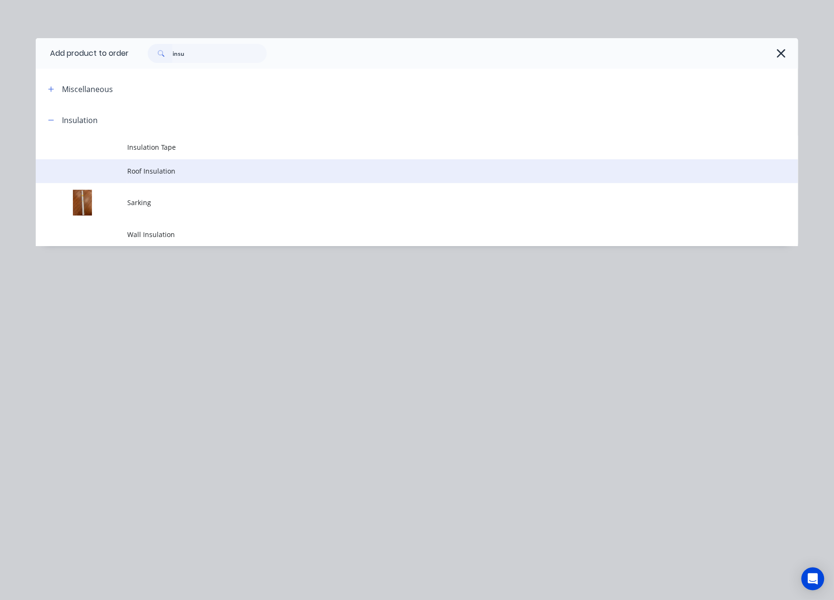
click at [170, 168] on span "Roof Insulation" at bounding box center [395, 171] width 537 height 10
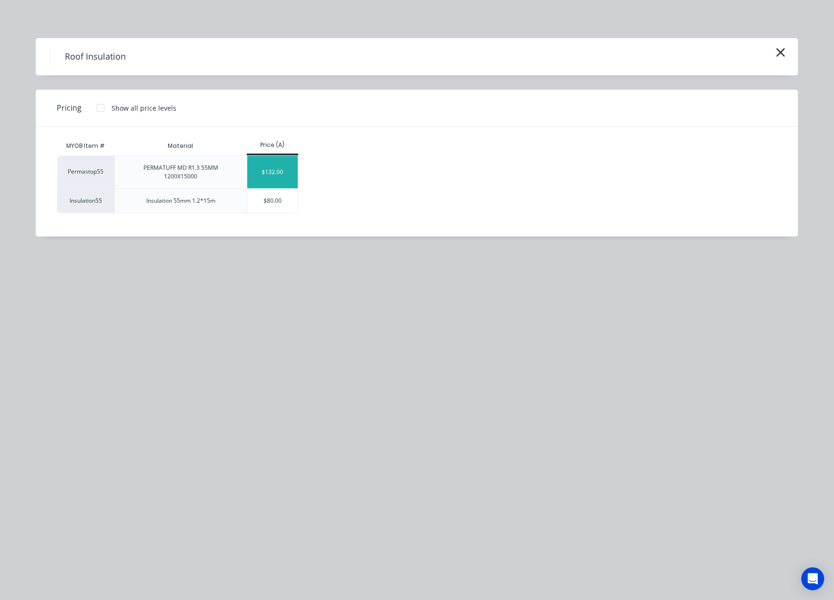
click at [280, 172] on div "$132.00" at bounding box center [272, 172] width 51 height 32
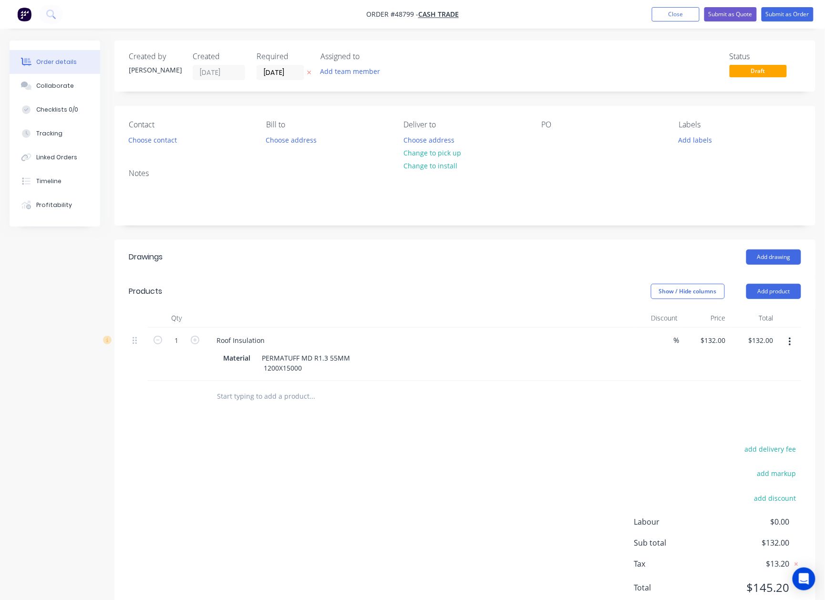
click at [458, 445] on div "add delivery fee add markup add discount Labour $0.00 Sub total $132.00 Tax $13…" at bounding box center [465, 523] width 672 height 163
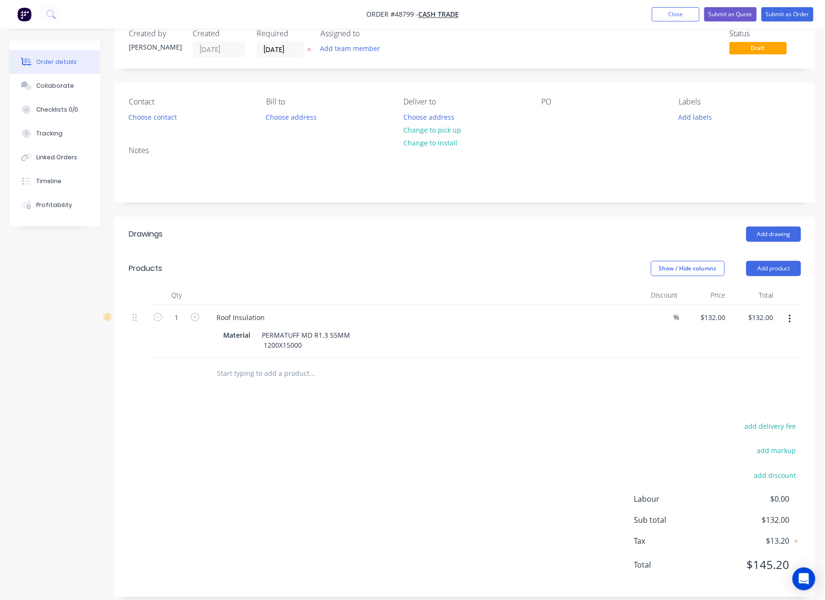
scroll to position [35, 0]
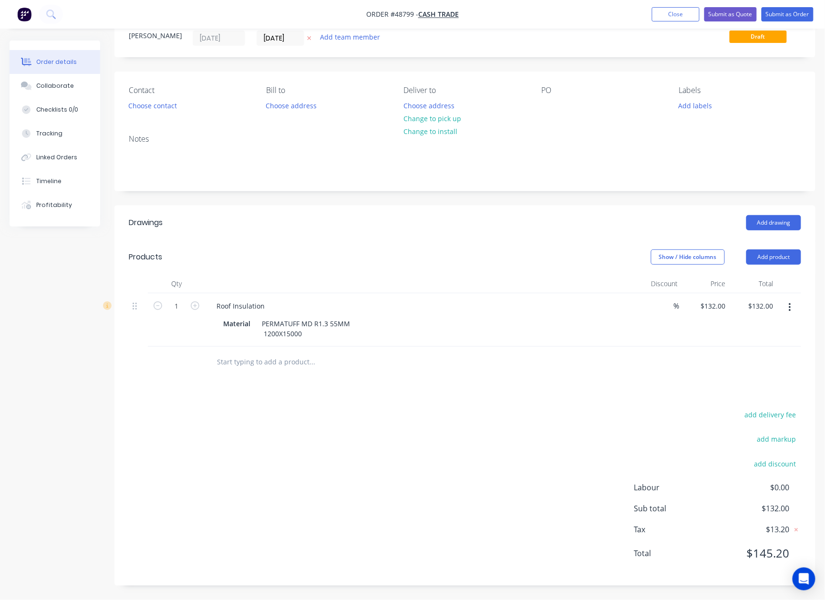
click at [470, 433] on div "add delivery fee add markup add discount Labour $0.00 Sub total $132.00 Tax $13…" at bounding box center [465, 489] width 672 height 163
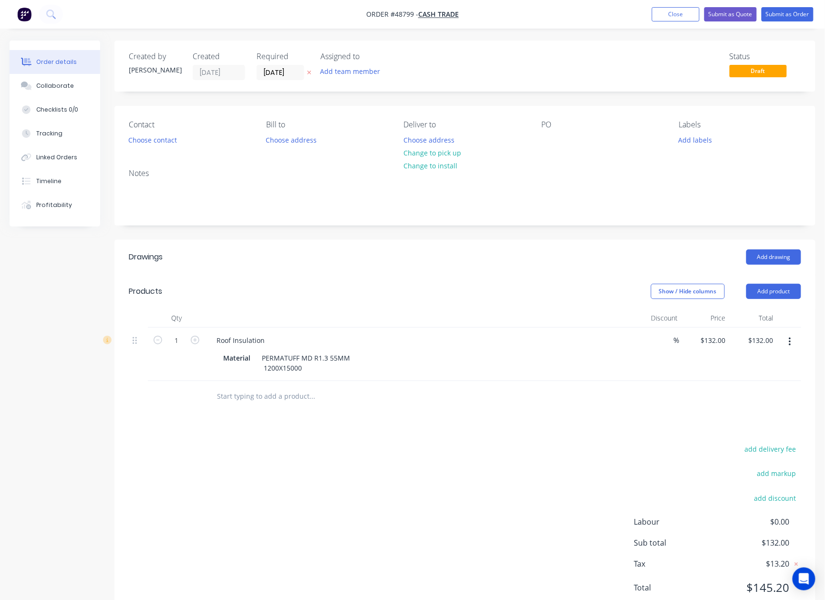
click at [794, 349] on button "button" at bounding box center [790, 341] width 22 height 17
click at [746, 428] on div "Delete" at bounding box center [755, 424] width 73 height 14
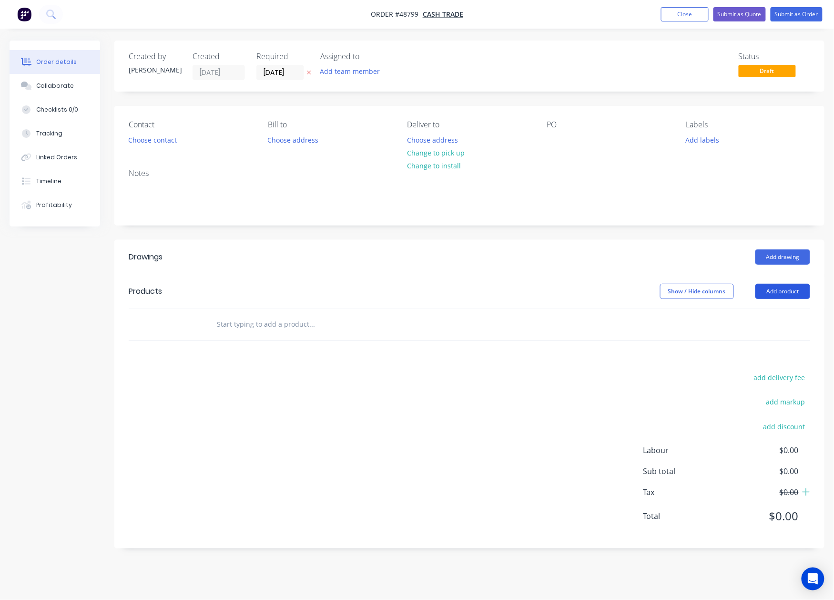
drag, startPoint x: 790, startPoint y: 290, endPoint x: 787, endPoint y: 300, distance: 10.3
click at [790, 291] on button "Add product" at bounding box center [783, 291] width 55 height 15
click at [780, 309] on div "Product catalogue" at bounding box center [764, 315] width 73 height 14
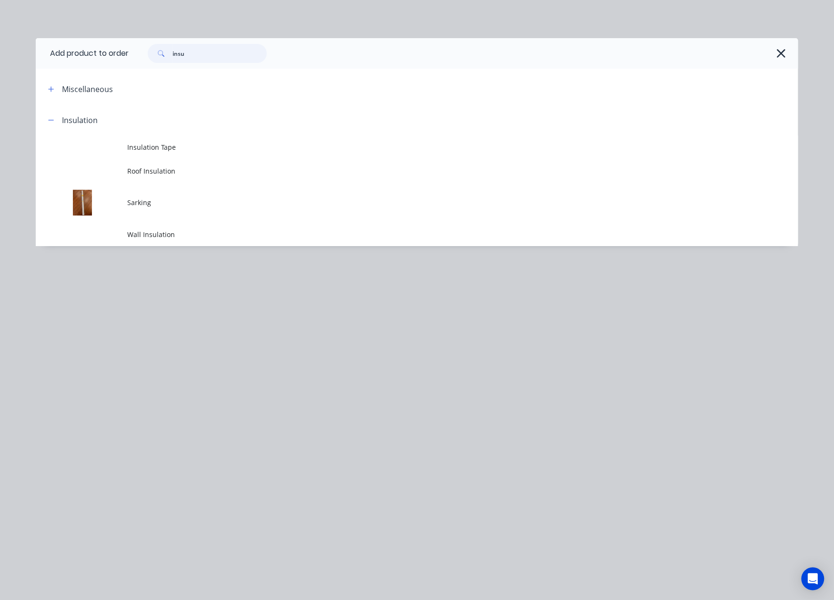
drag, startPoint x: 205, startPoint y: 52, endPoint x: 149, endPoint y: 63, distance: 56.8
click at [149, 63] on div "insu" at bounding box center [464, 53] width 670 height 31
type input "a"
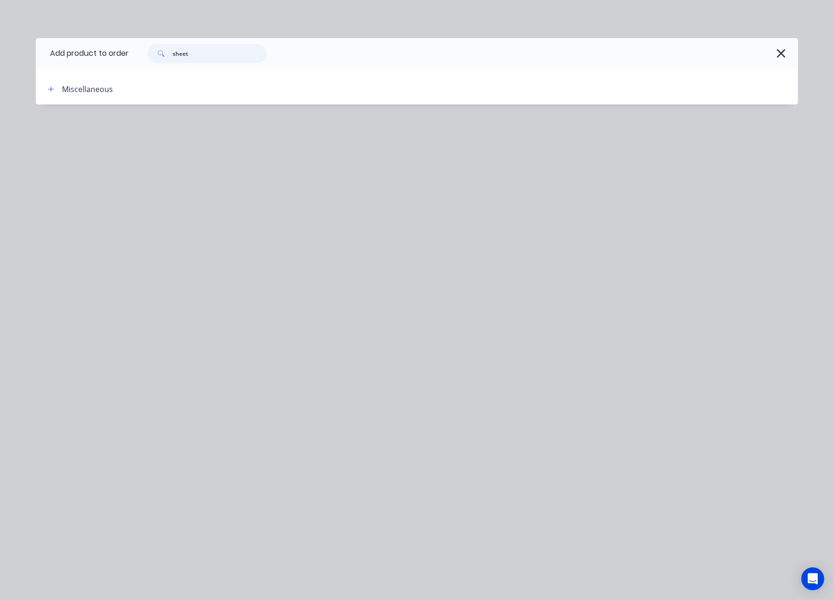
type input "sheet"
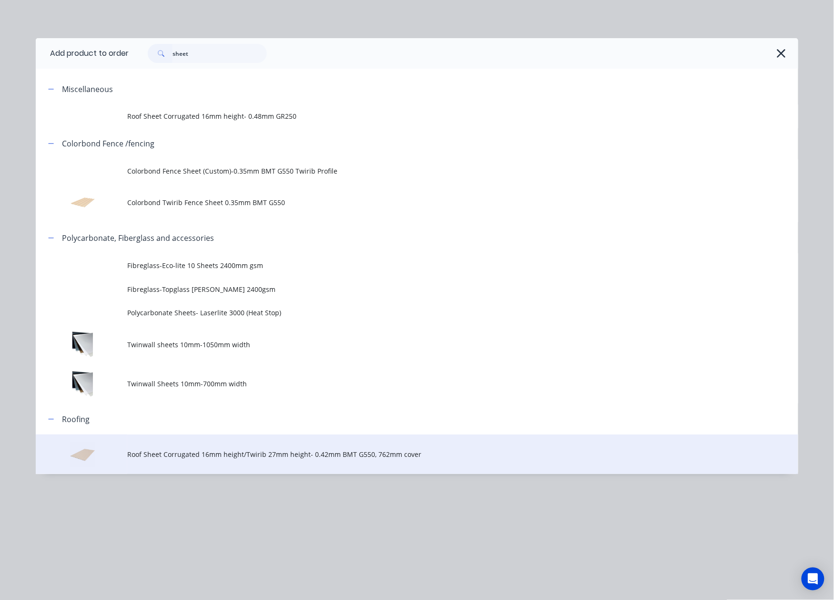
click at [212, 462] on td "Roof Sheet Corrugated 16mm height/Twirib 27mm height- 0.42mm BMT G550, 762mm co…" at bounding box center [462, 454] width 671 height 40
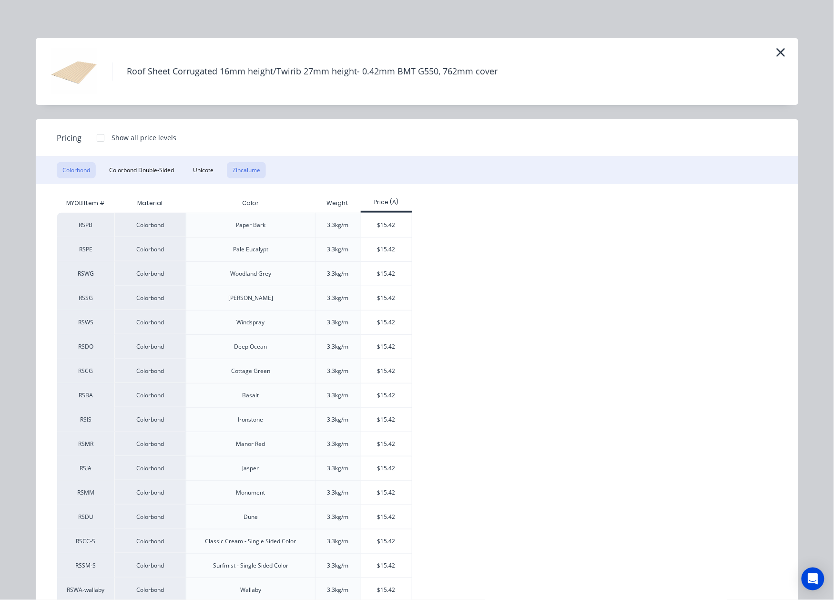
click at [247, 174] on button "Zincalume" at bounding box center [246, 170] width 39 height 16
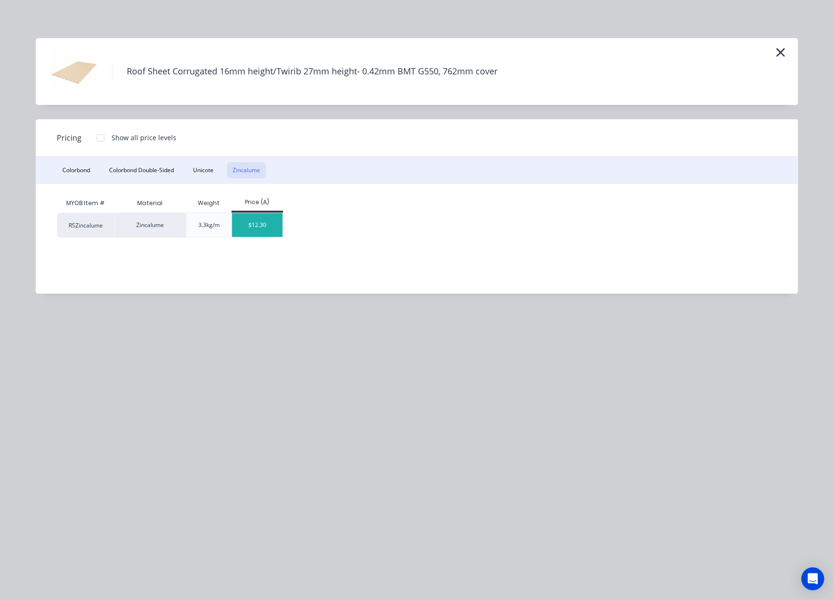
click at [264, 222] on div "$12.30" at bounding box center [257, 225] width 51 height 24
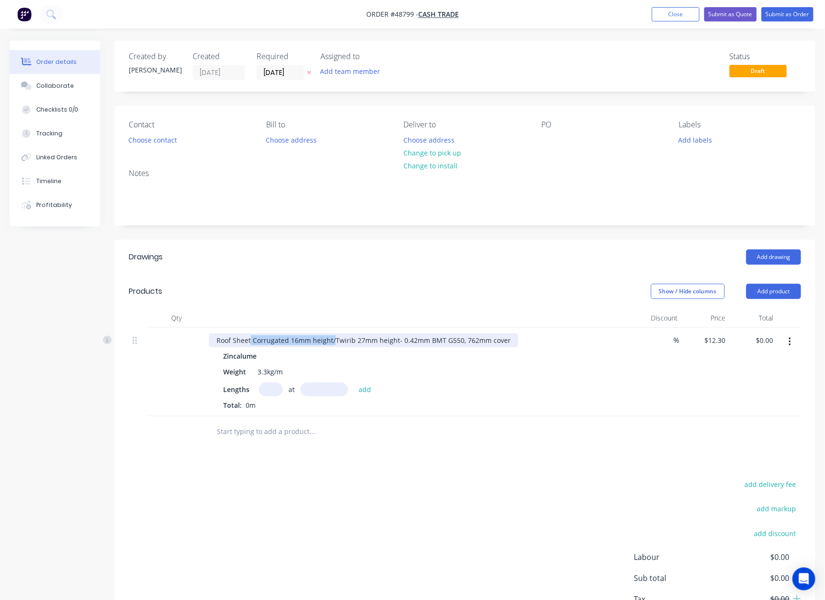
drag, startPoint x: 333, startPoint y: 338, endPoint x: 251, endPoint y: 332, distance: 82.2
click at [251, 332] on div "Roof Sheet Corrugated 16mm height/Twirib 27mm height- 0.42mm BMT G550, 762mm co…" at bounding box center [419, 372] width 429 height 89
click at [266, 390] on input "text" at bounding box center [271, 389] width 24 height 14
type input "62"
click at [319, 383] on input "text" at bounding box center [324, 389] width 48 height 14
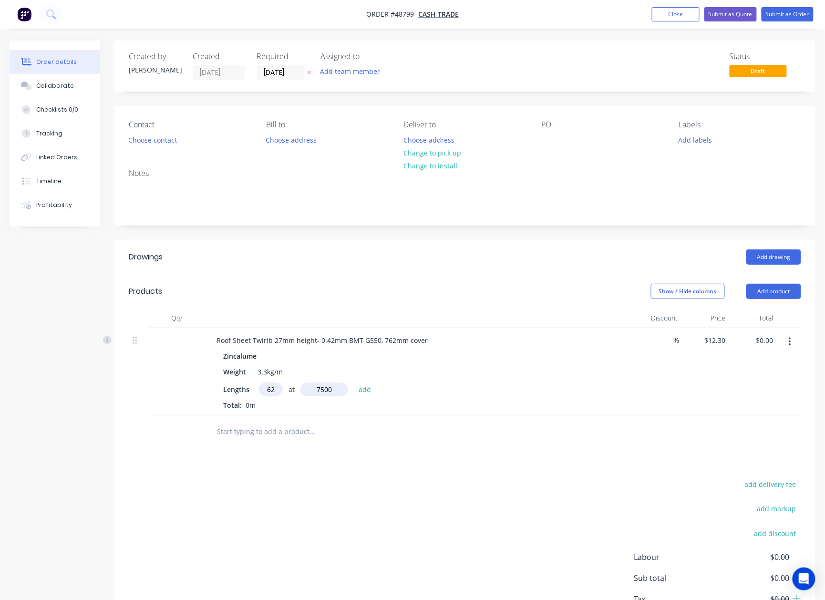
type input "7500"
click at [354, 382] on button "add" at bounding box center [365, 388] width 22 height 13
type input "$5,719.50"
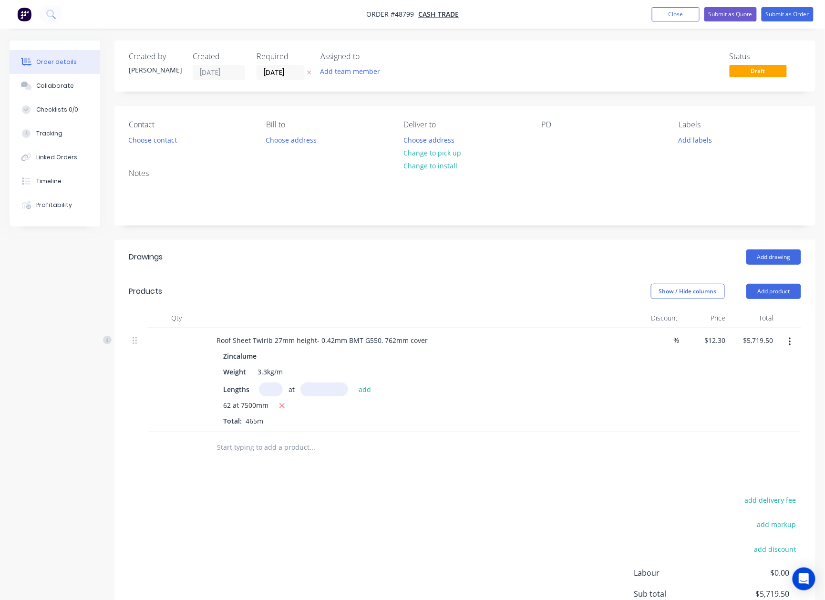
click at [349, 481] on div "Drawings Add drawing Products Show / Hide columns Add product Qty Discount Pric…" at bounding box center [464, 455] width 701 height 431
click at [790, 342] on icon "button" at bounding box center [790, 342] width 2 height 9
click at [749, 367] on div "Edit" at bounding box center [755, 367] width 73 height 14
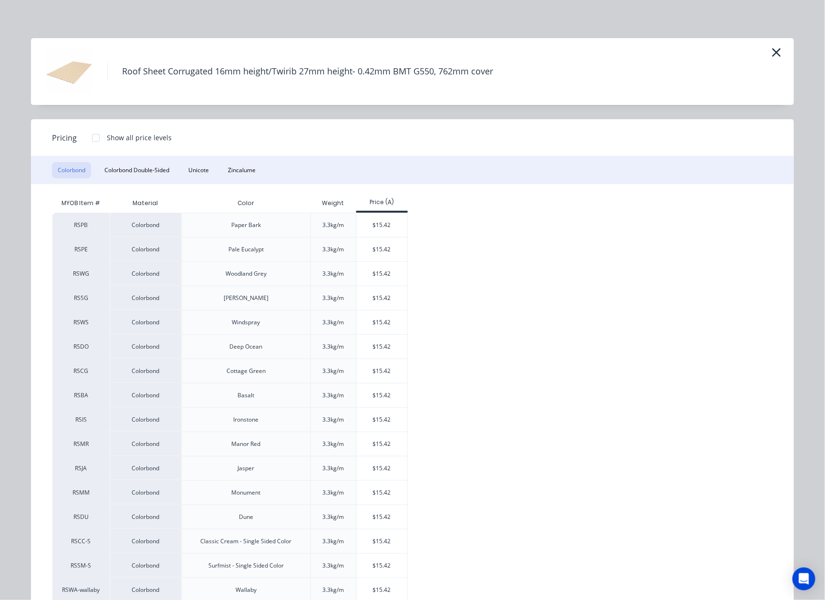
click at [89, 136] on div at bounding box center [95, 137] width 19 height 19
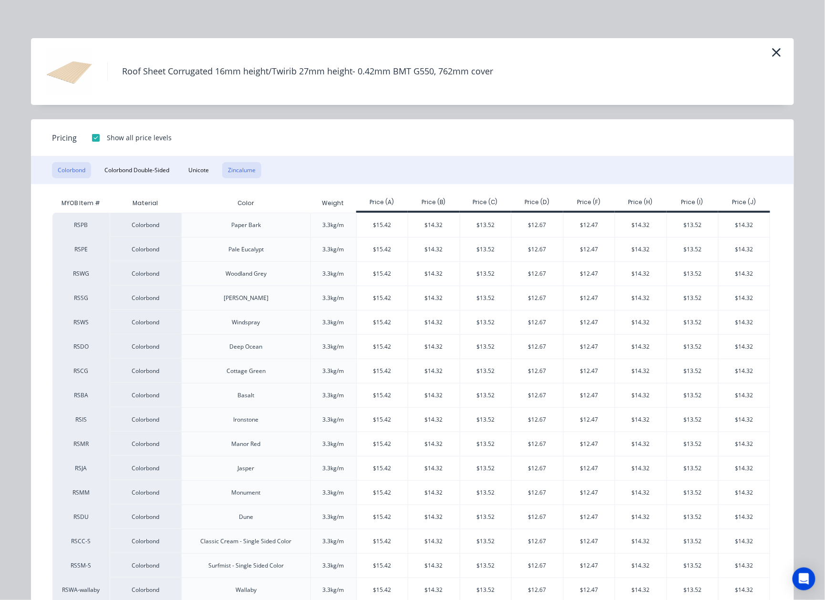
click at [226, 166] on button "Zincalume" at bounding box center [241, 170] width 39 height 16
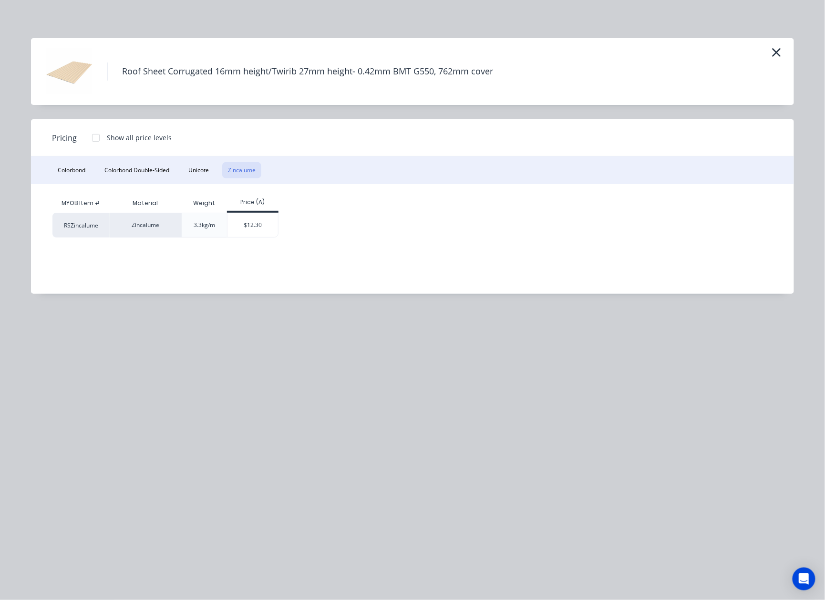
click at [99, 133] on div at bounding box center [95, 137] width 19 height 19
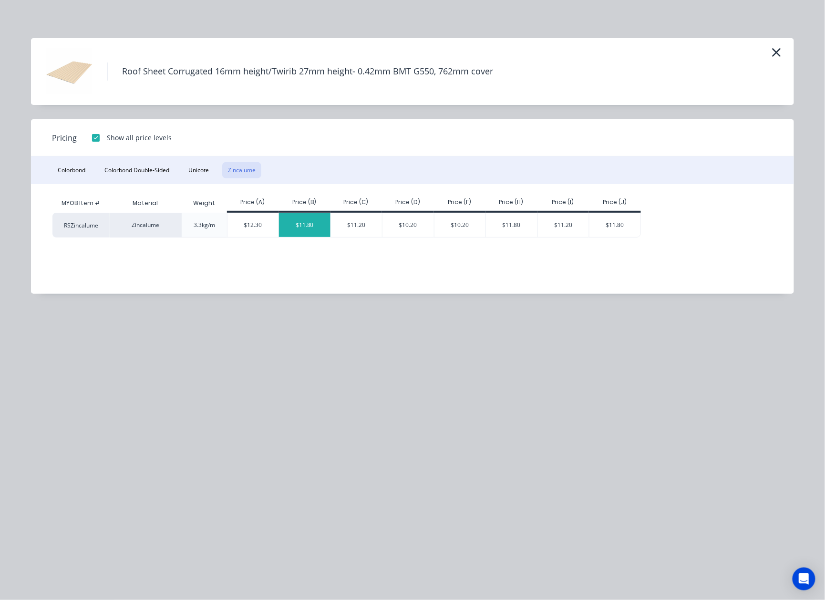
click at [311, 222] on div "$11.80" at bounding box center [304, 225] width 51 height 24
type input "$11.80"
type input "$5,487.00"
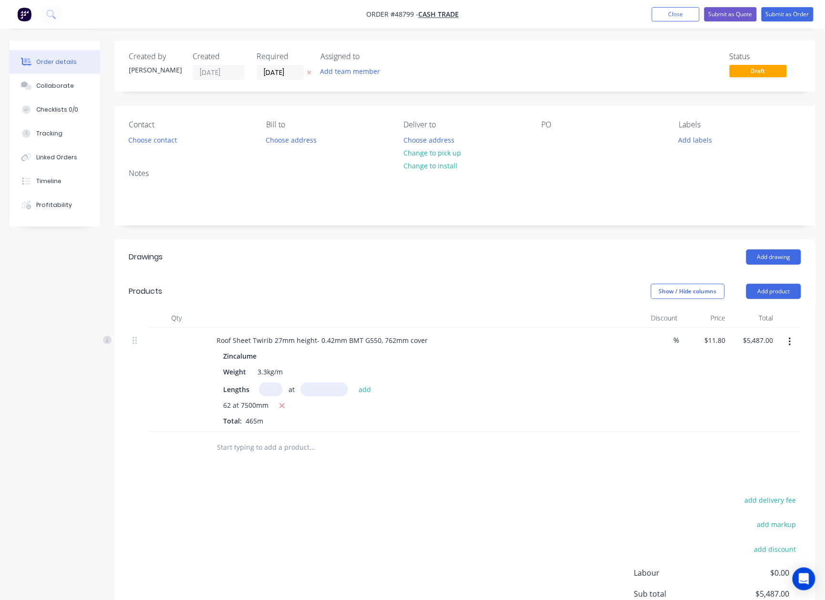
click at [379, 491] on div "Drawings Add drawing Products Show / Hide columns Add product Qty Discount Pric…" at bounding box center [464, 455] width 701 height 431
click at [445, 149] on button "Change to pick up" at bounding box center [433, 152] width 68 height 13
click at [421, 254] on div "Add drawing" at bounding box center [536, 256] width 529 height 15
click at [784, 292] on button "Add product" at bounding box center [773, 291] width 55 height 15
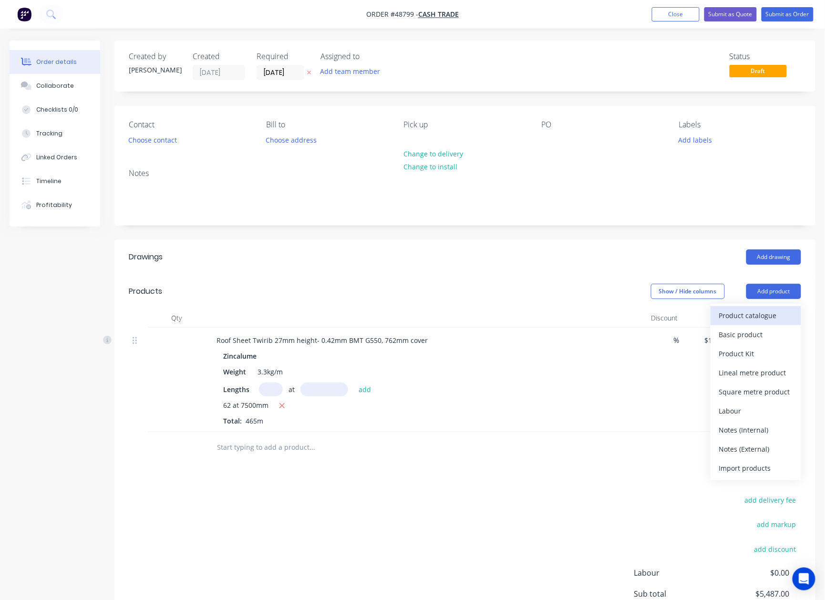
click at [754, 315] on div "Product catalogue" at bounding box center [755, 315] width 73 height 14
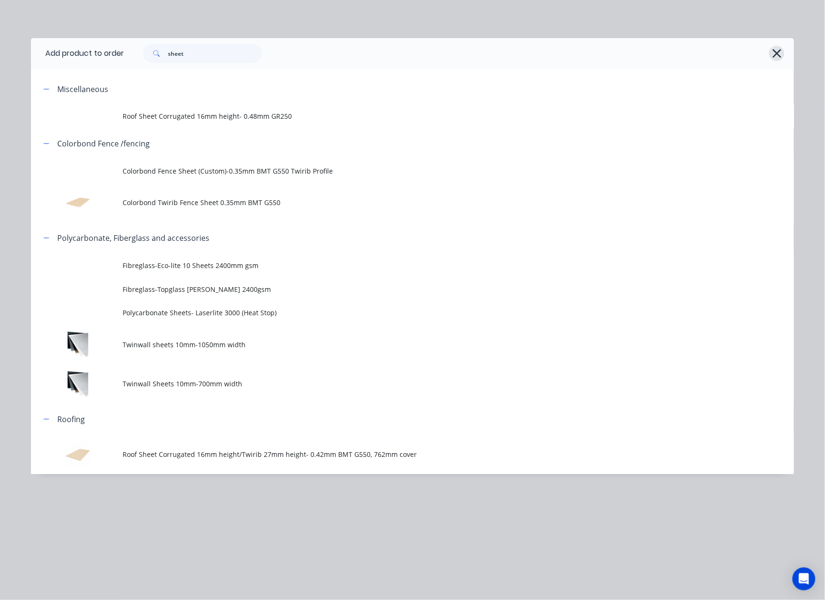
click at [777, 52] on icon "button" at bounding box center [777, 53] width 10 height 13
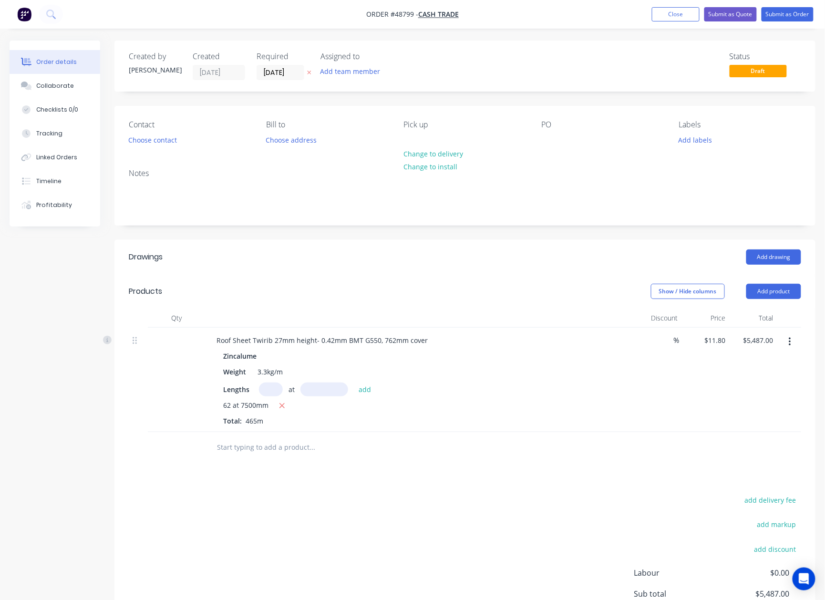
click at [462, 250] on div "Add drawing" at bounding box center [536, 256] width 529 height 15
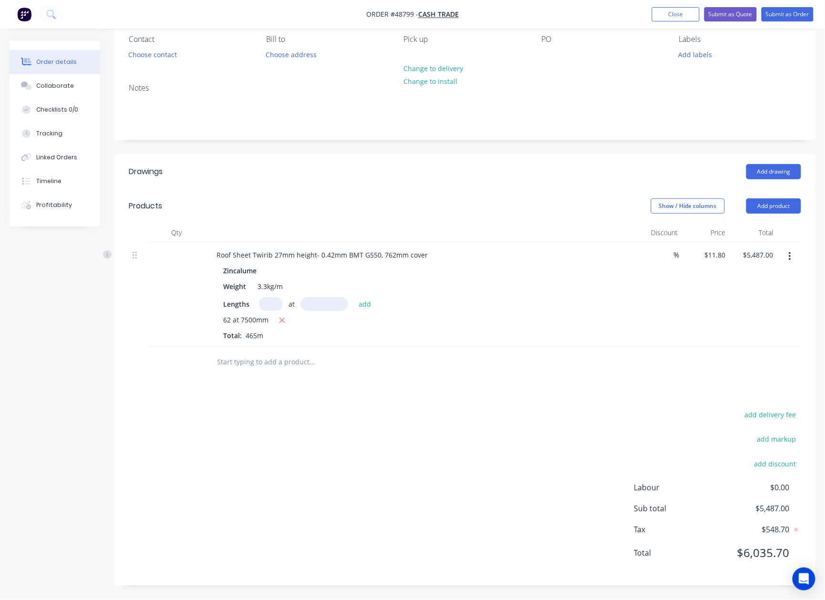
scroll to position [86, 0]
click at [769, 206] on button "Add product" at bounding box center [773, 205] width 55 height 15
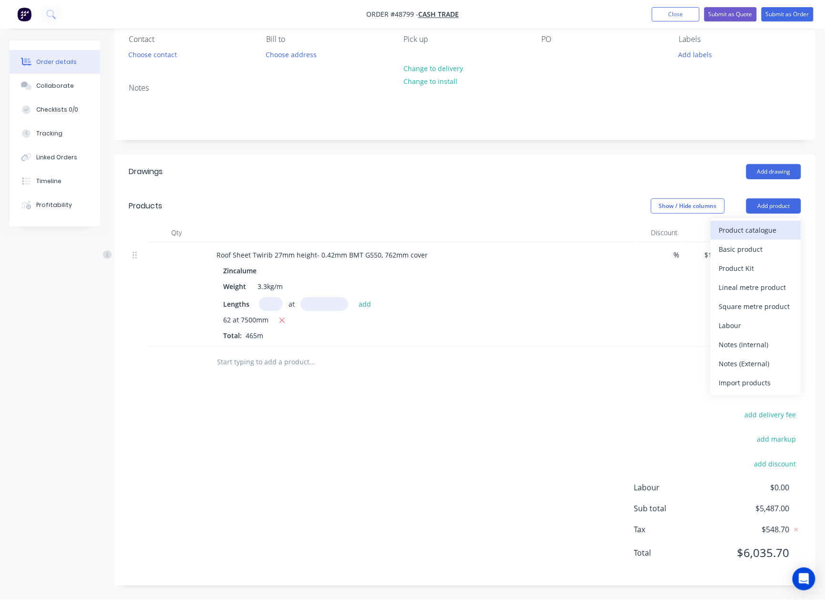
click at [757, 230] on div "Product catalogue" at bounding box center [755, 230] width 73 height 14
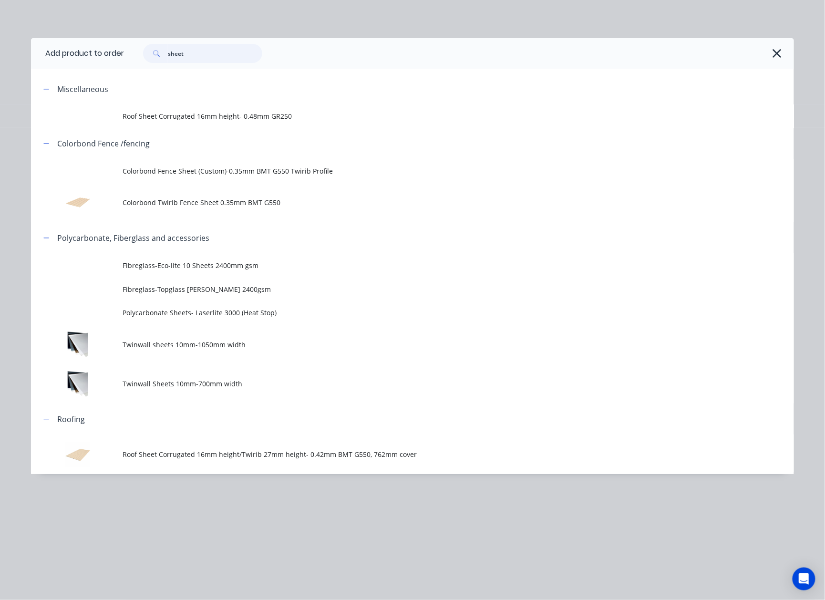
drag, startPoint x: 199, startPoint y: 52, endPoint x: 132, endPoint y: 56, distance: 66.8
click at [132, 56] on div "sheet" at bounding box center [454, 53] width 660 height 19
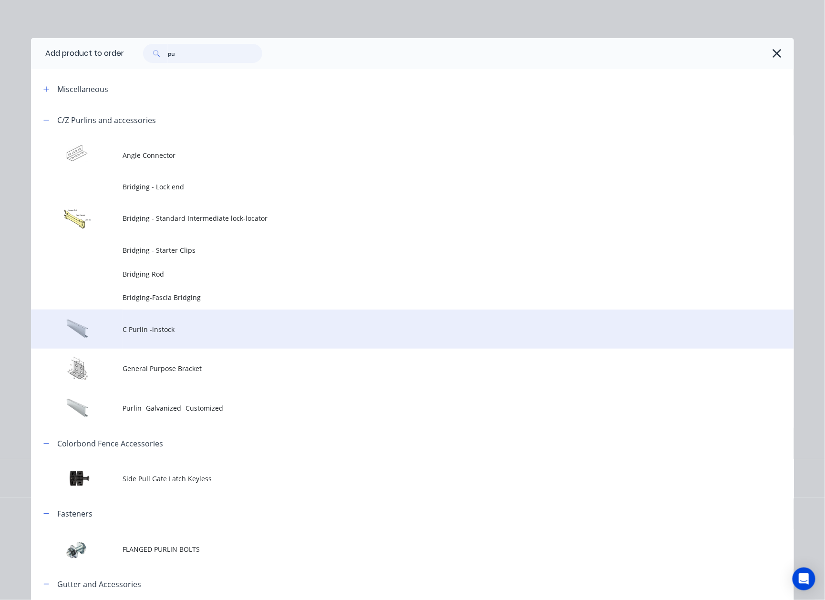
type input "pu"
click at [176, 334] on span "C Purlin -instock" at bounding box center [391, 329] width 537 height 10
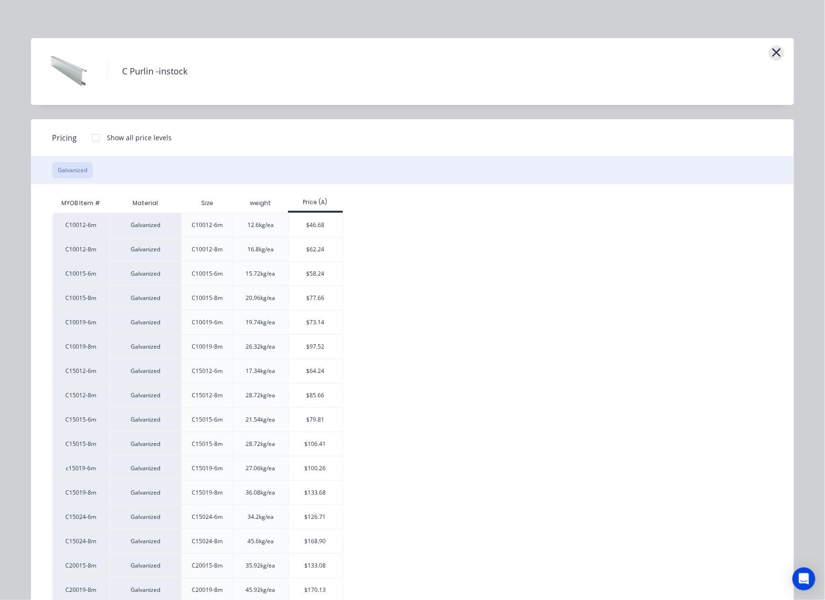
click at [769, 53] on button "button" at bounding box center [777, 52] width 16 height 15
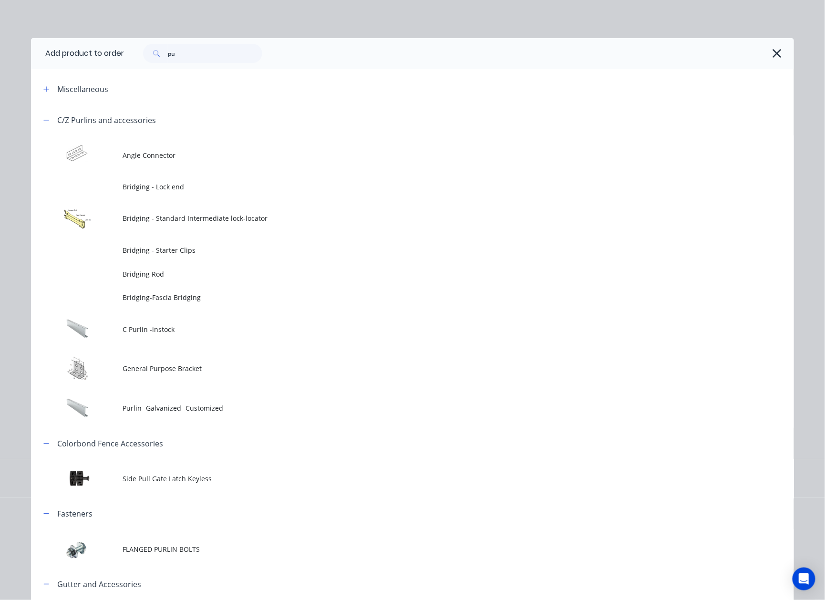
scroll to position [81, 0]
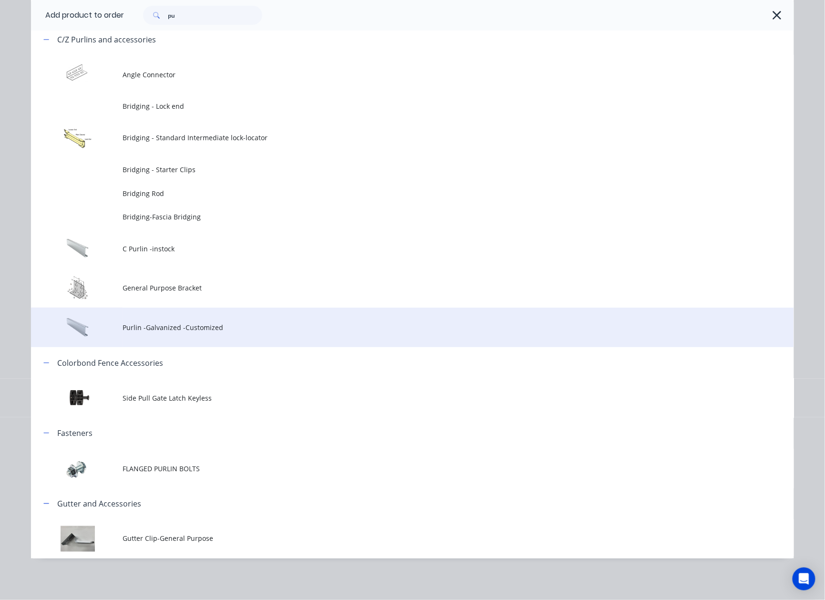
click at [212, 331] on span "Purlin -Galvanized -Customized" at bounding box center [391, 327] width 537 height 10
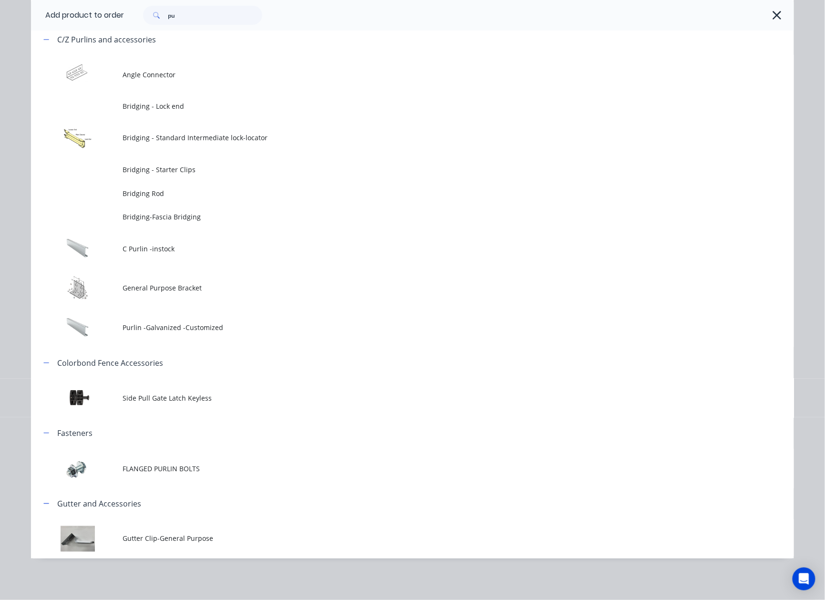
scroll to position [0, 0]
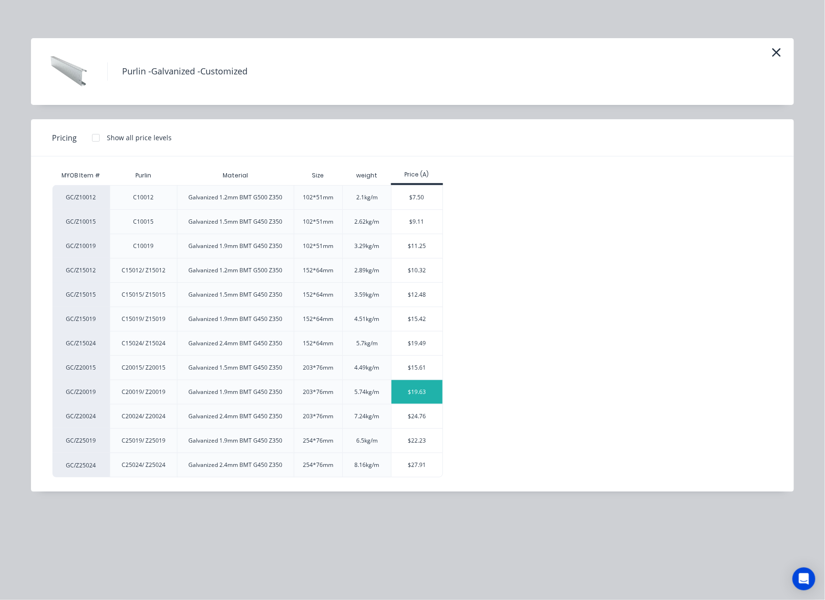
click at [406, 400] on div "$19.63" at bounding box center [416, 392] width 51 height 24
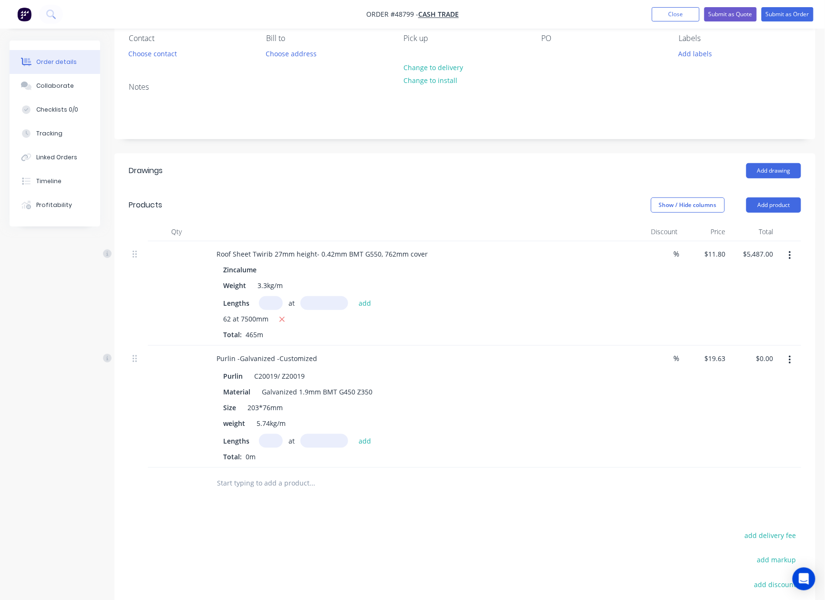
click at [266, 441] on input "text" at bounding box center [271, 441] width 24 height 14
type input "2"
type input "32"
click at [317, 441] on input "text" at bounding box center [324, 441] width 48 height 14
click at [792, 358] on button "button" at bounding box center [790, 359] width 22 height 17
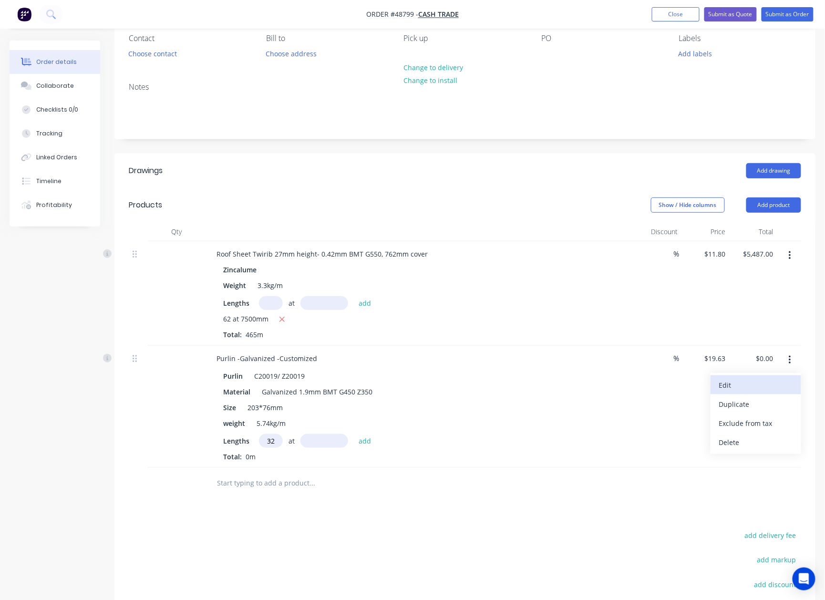
click at [774, 386] on div "Edit" at bounding box center [755, 385] width 73 height 14
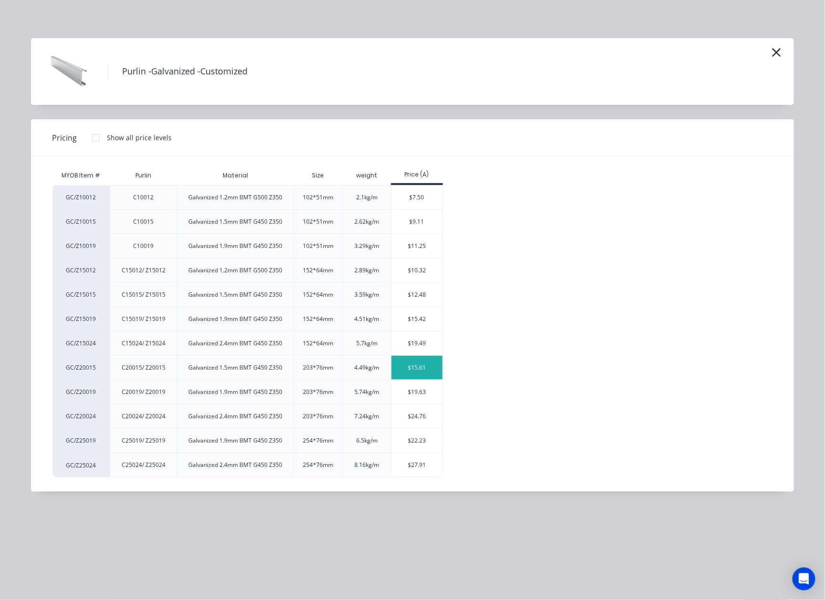
click at [432, 366] on div "$15.61" at bounding box center [416, 368] width 51 height 24
type input "$15.61"
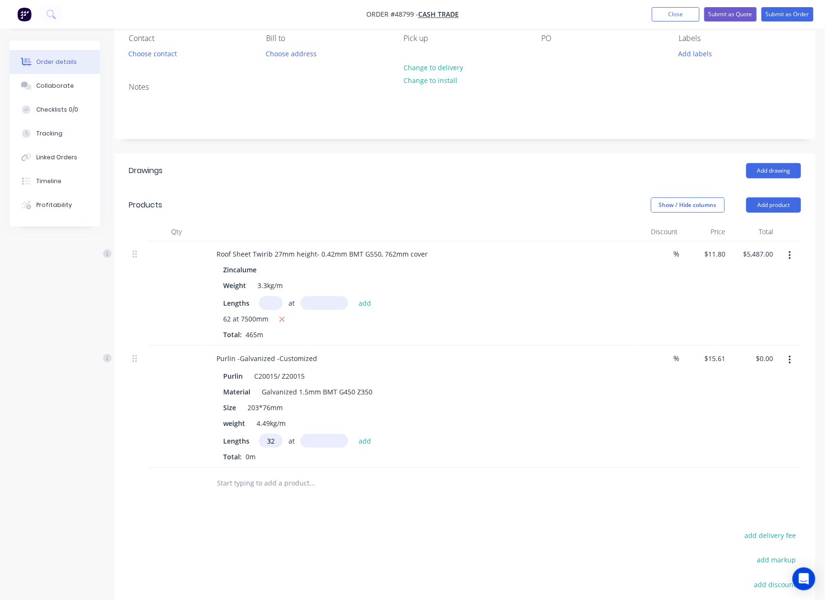
click at [328, 441] on input "text" at bounding box center [324, 441] width 48 height 14
type input "12000"
click at [354, 434] on button "add" at bounding box center [365, 440] width 22 height 13
type input "$5,994.24"
click at [332, 517] on div "Drawings Add drawing Products Show / Hide columns Add product Qty Discount Pric…" at bounding box center [464, 438] width 701 height 569
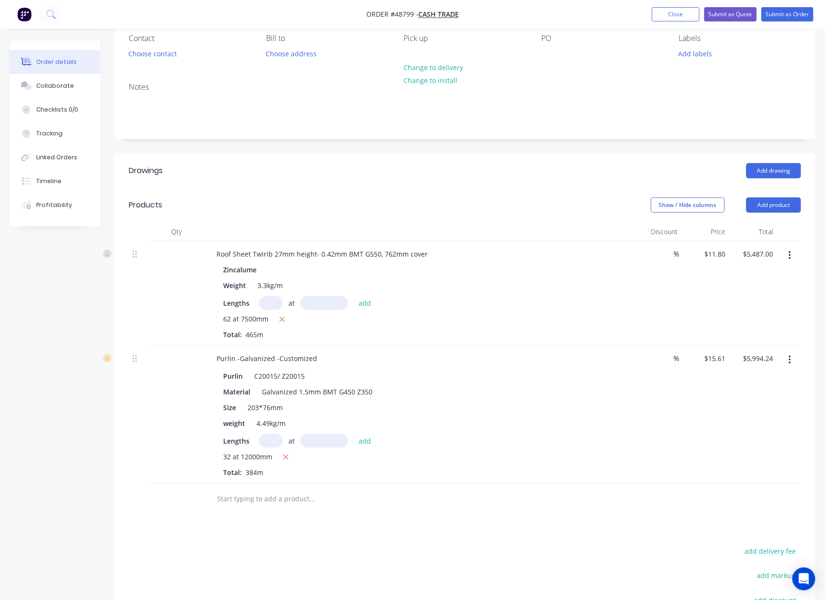
click at [567, 484] on div at bounding box center [465, 498] width 672 height 31
click at [791, 361] on button "button" at bounding box center [790, 359] width 22 height 17
click at [789, 386] on div "Edit" at bounding box center [755, 385] width 73 height 14
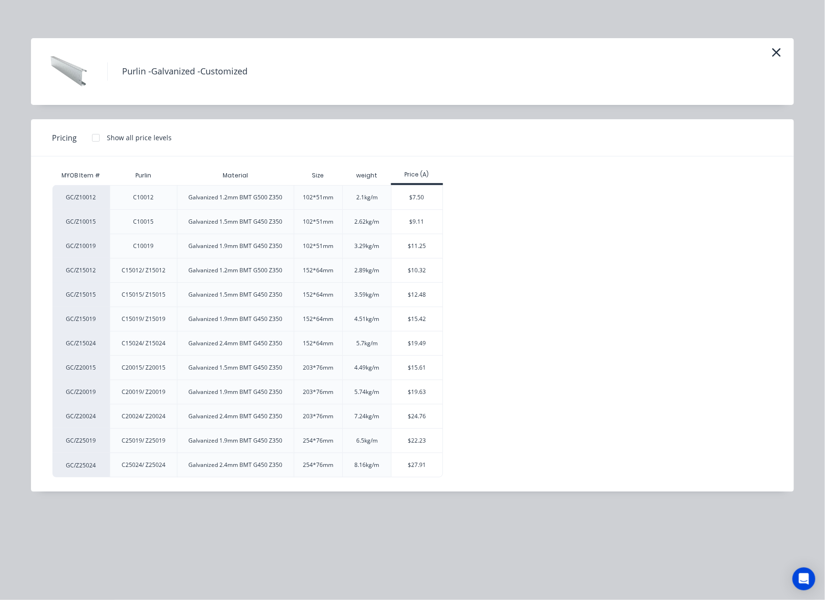
click at [97, 133] on div at bounding box center [95, 137] width 19 height 19
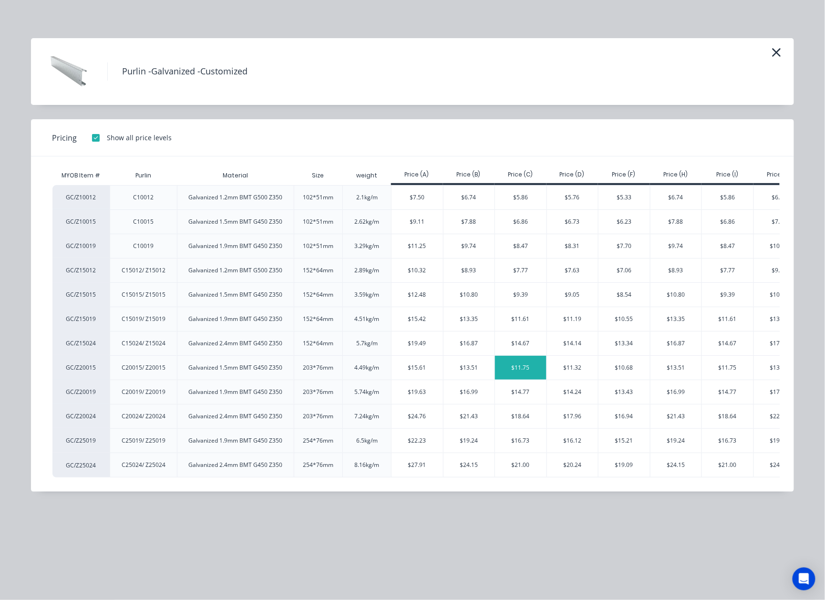
click at [513, 371] on div "$11.75" at bounding box center [520, 368] width 51 height 24
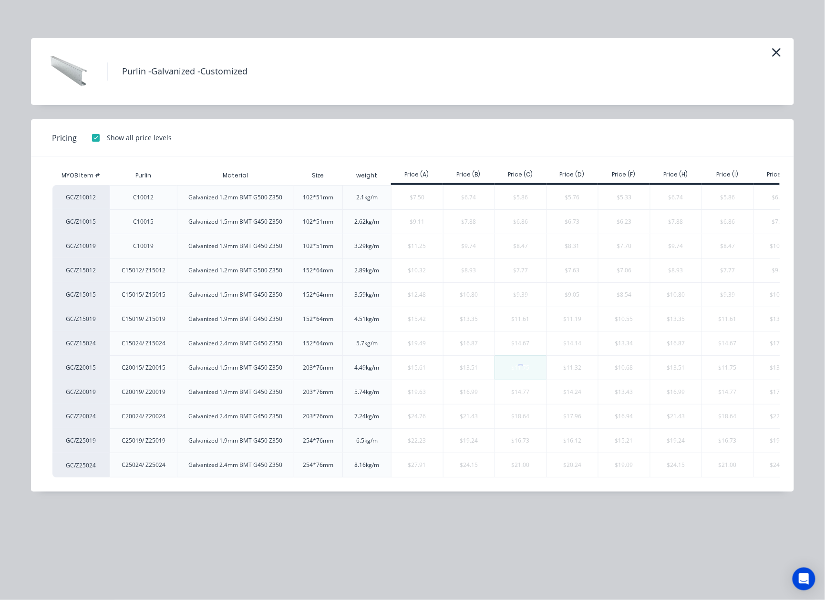
type input "$11.75"
type input "$4,512.00"
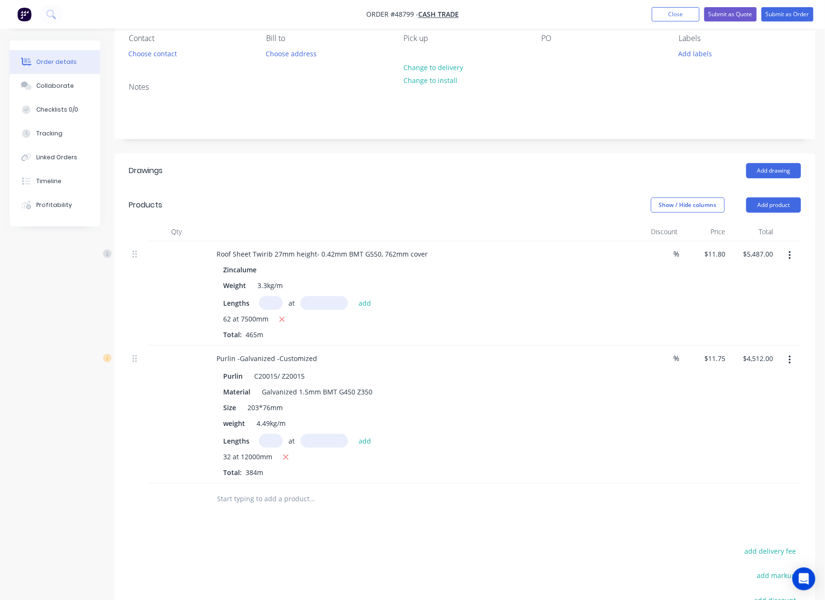
click at [449, 491] on div at bounding box center [352, 498] width 286 height 19
click at [160, 48] on button "Choose contact" at bounding box center [152, 53] width 59 height 13
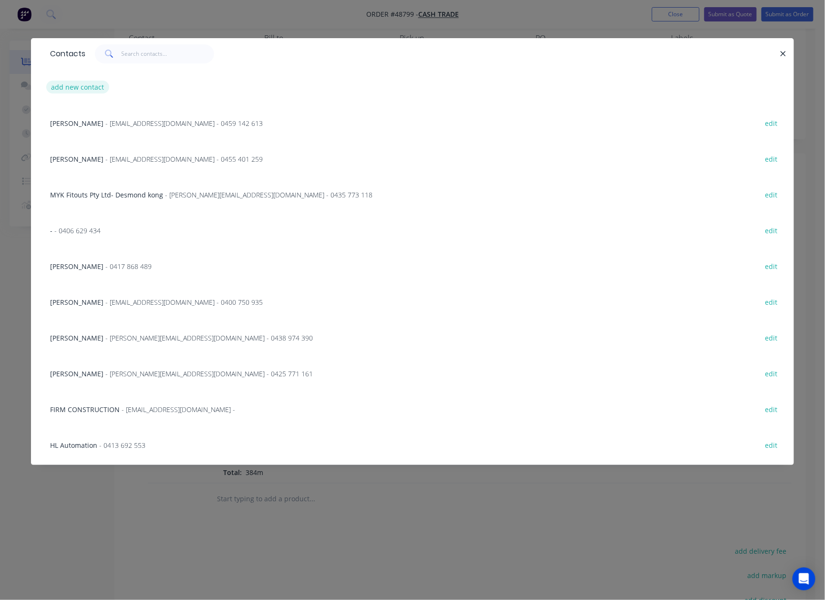
click at [93, 86] on button "add new contact" at bounding box center [77, 87] width 63 height 13
select select "AU"
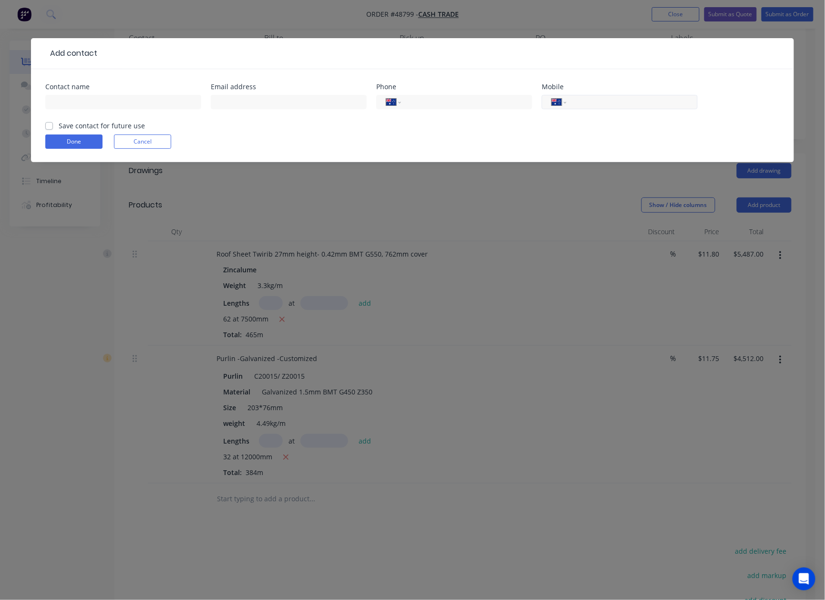
click at [584, 99] on input "tel" at bounding box center [630, 102] width 114 height 11
type input "0408 916 126"
click at [145, 105] on input "text" at bounding box center [123, 102] width 156 height 14
type input "Kim"
click at [71, 139] on button "Done" at bounding box center [73, 141] width 57 height 14
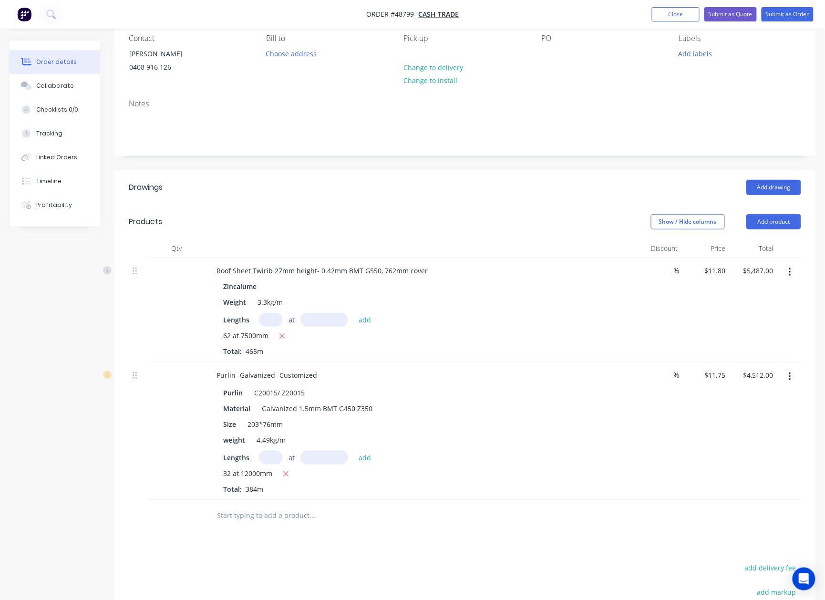
click at [497, 178] on header "Drawings Add drawing" at bounding box center [464, 187] width 701 height 34
drag, startPoint x: 282, startPoint y: 392, endPoint x: 203, endPoint y: 393, distance: 79.6
click at [203, 393] on div "Purlin -Galvanized -Customized Purlin C20015/ Z20015 Material Galvanized 1.5mm …" at bounding box center [465, 431] width 672 height 138
drag, startPoint x: 481, startPoint y: 459, endPoint x: 476, endPoint y: 458, distance: 4.8
click at [481, 458] on div "Lengths at add" at bounding box center [419, 458] width 393 height 14
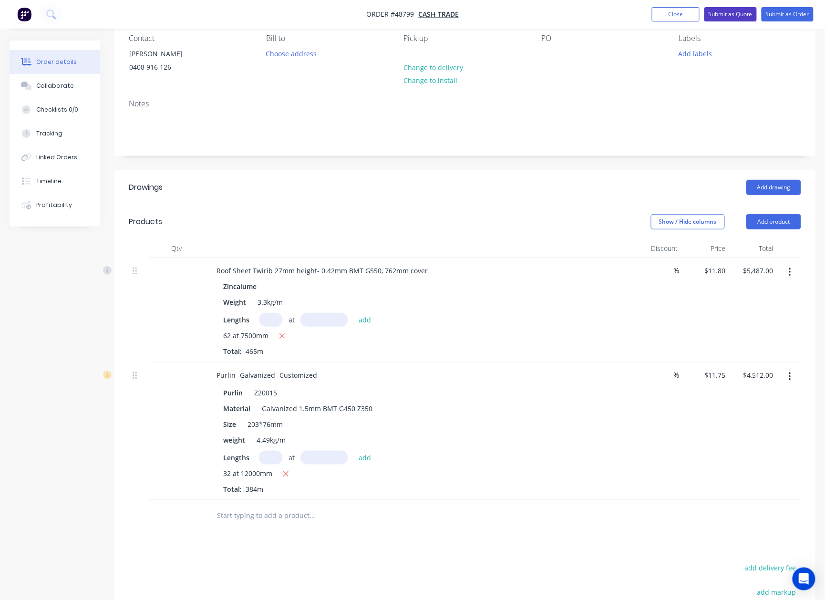
click at [727, 17] on button "Submit as Quote" at bounding box center [730, 14] width 52 height 14
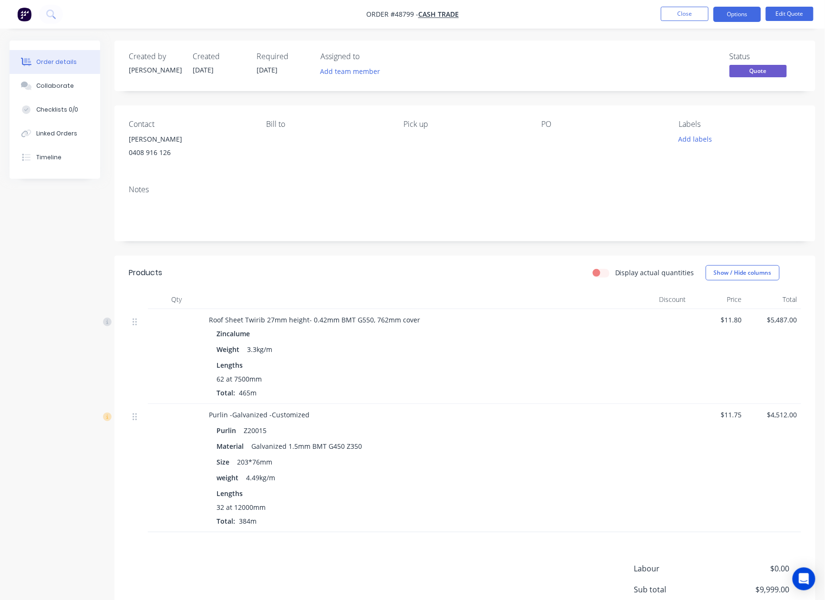
click at [460, 422] on div "Purlin Z20015 Material Galvanized 1.5mm BMT G450 Z350 Size 203*76mm weight 4.49…" at bounding box center [419, 473] width 421 height 104
click at [525, 351] on div "Weight 3.3kg/m" at bounding box center [419, 349] width 406 height 14
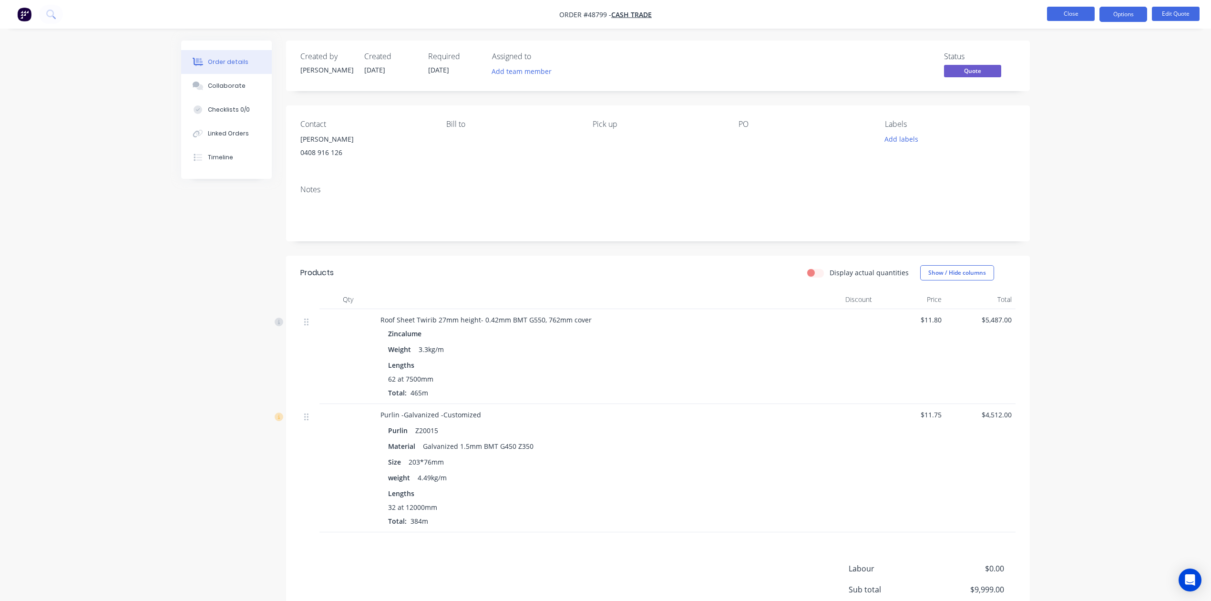
click at [834, 9] on button "Close" at bounding box center [1071, 14] width 48 height 14
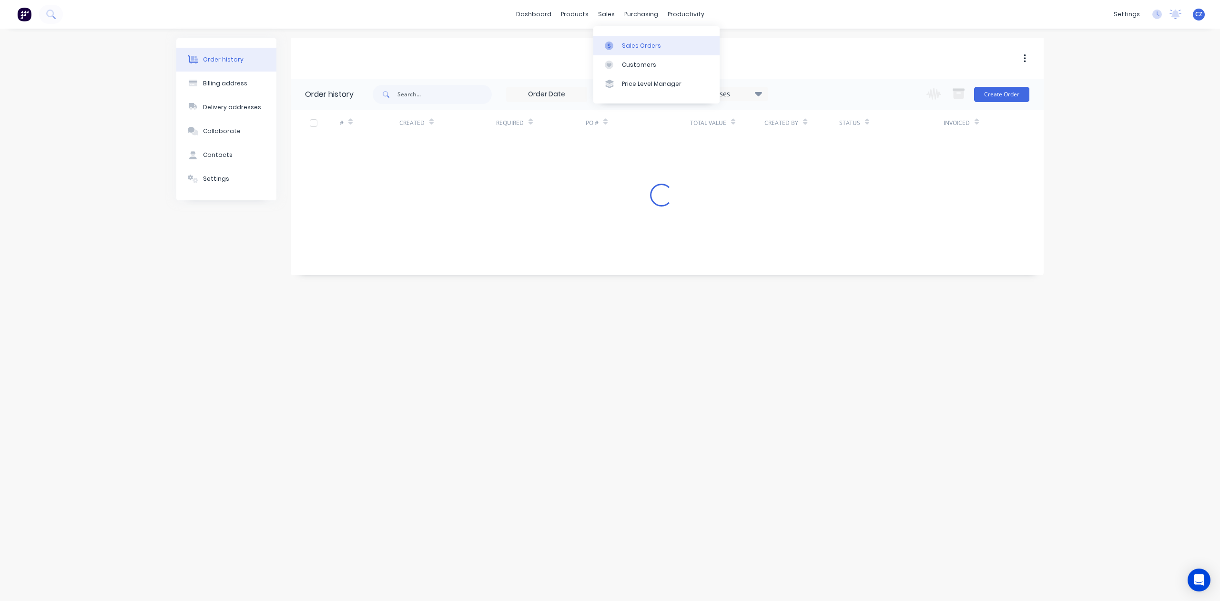
click at [629, 46] on div "Sales Orders" at bounding box center [641, 45] width 39 height 9
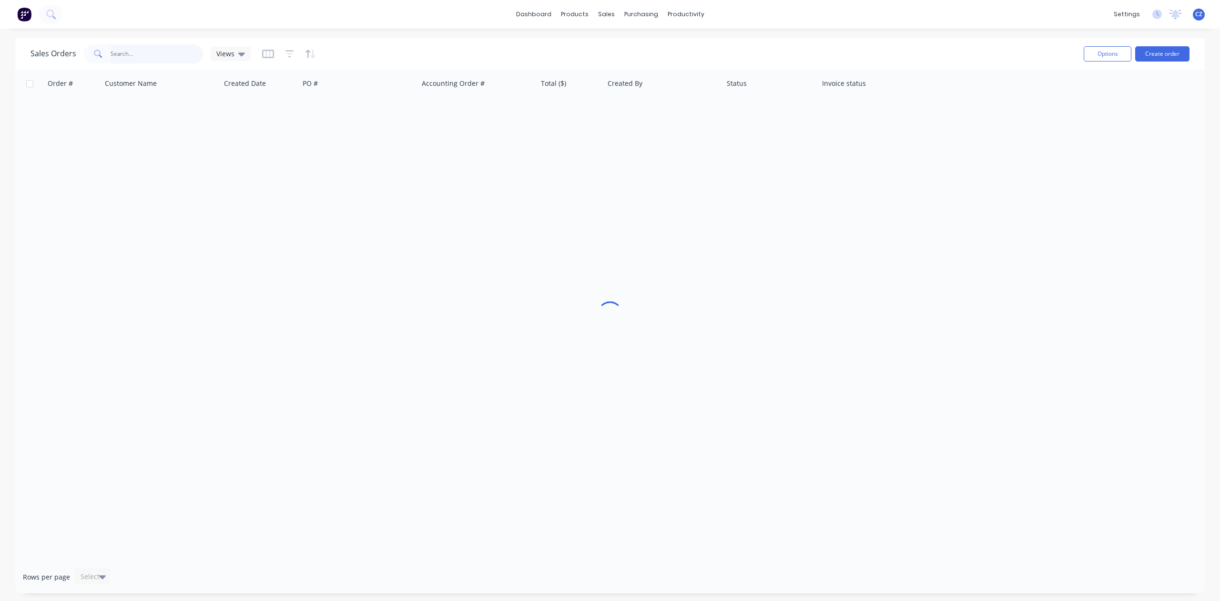
click at [138, 59] on input "text" at bounding box center [157, 53] width 93 height 19
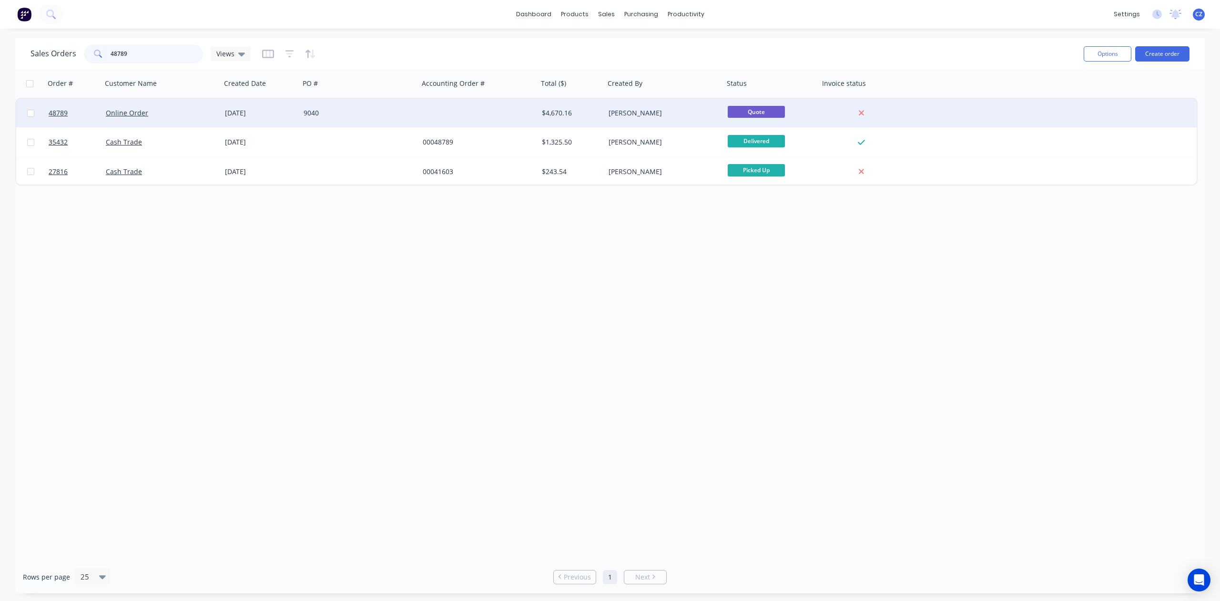
type input "48789"
click at [475, 113] on div at bounding box center [478, 113] width 119 height 29
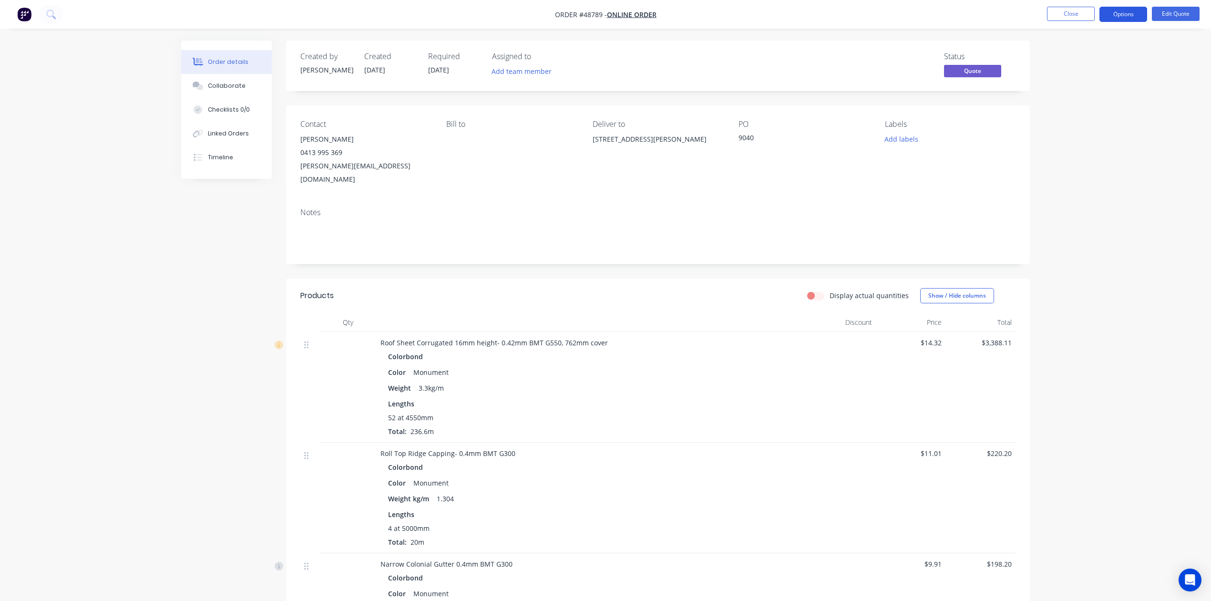
click at [1112, 18] on button "Options" at bounding box center [1123, 14] width 48 height 15
click at [1101, 114] on div "Convert to Order" at bounding box center [1095, 115] width 88 height 14
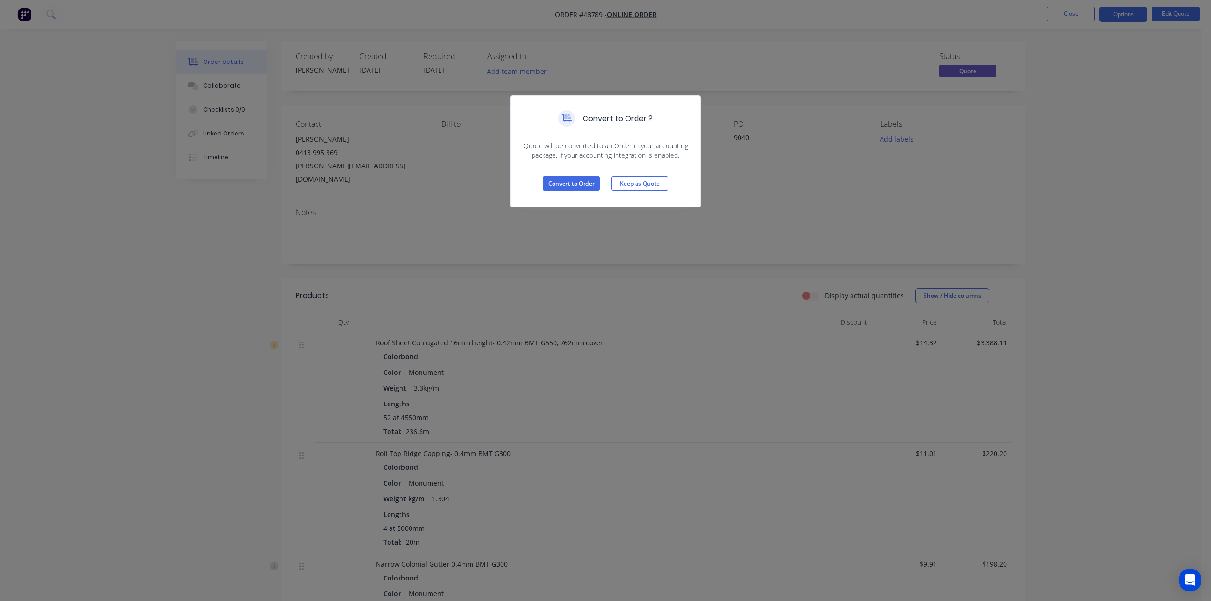
click at [584, 175] on div "Convert to Order Keep as Quote" at bounding box center [606, 183] width 190 height 47
click at [586, 183] on button "Convert to Order" at bounding box center [571, 183] width 57 height 14
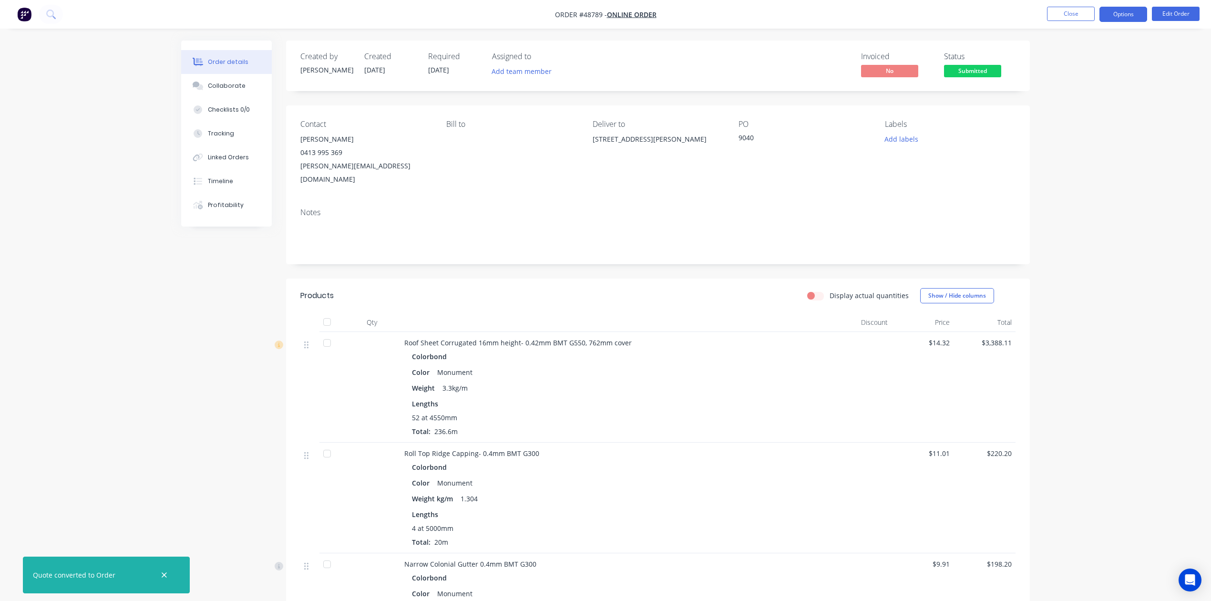
click at [1131, 14] on button "Options" at bounding box center [1123, 14] width 48 height 15
click at [1085, 52] on div "Invoice" at bounding box center [1095, 58] width 88 height 14
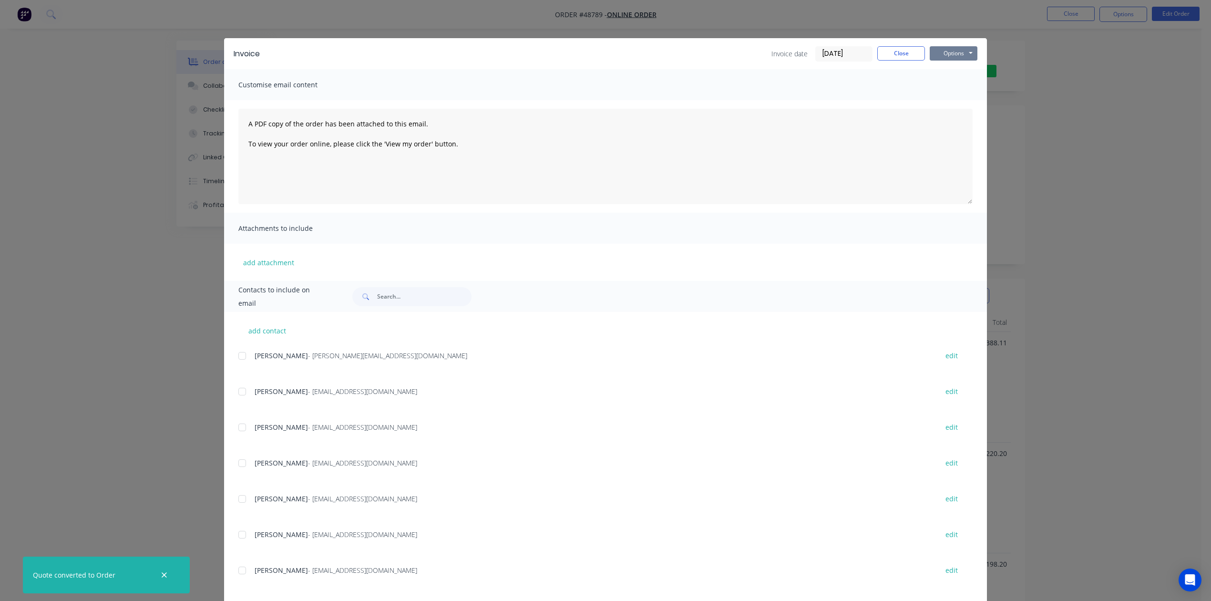
click at [941, 50] on button "Options" at bounding box center [954, 53] width 48 height 14
click at [945, 72] on button "Preview" at bounding box center [960, 70] width 61 height 16
click at [893, 44] on div "Invoice Invoice date [DATE] Close Options Preview Print Email" at bounding box center [605, 53] width 763 height 31
click at [962, 42] on div "Invoice Invoice date [DATE] Close Options Preview Print Email" at bounding box center [605, 53] width 763 height 31
click at [958, 57] on button "Options" at bounding box center [954, 53] width 48 height 14
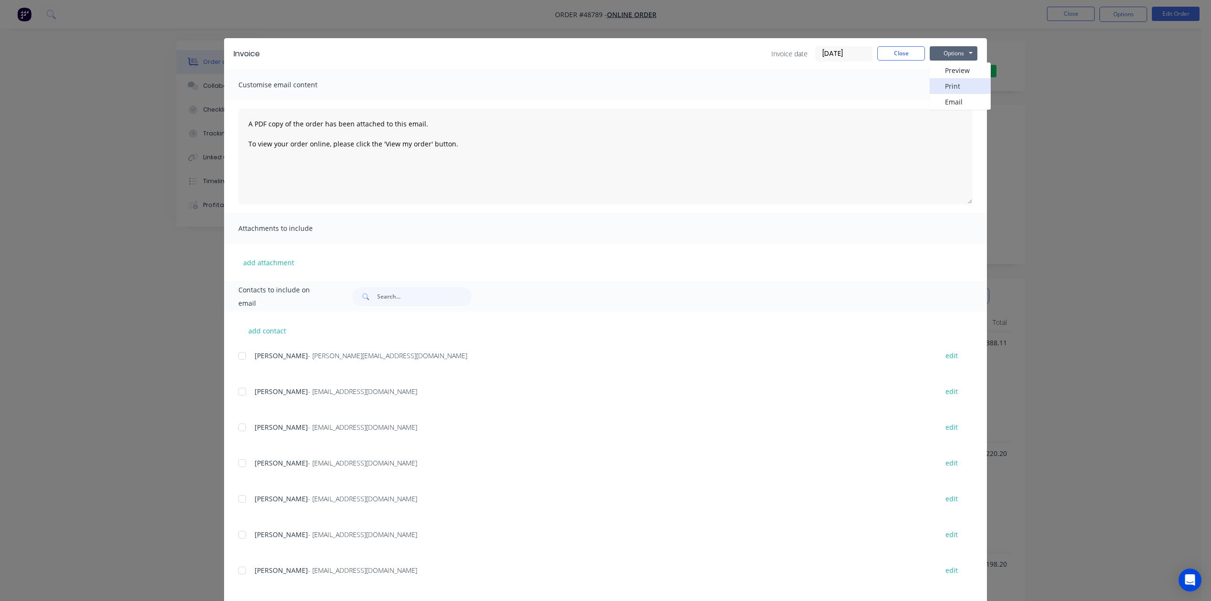
click at [957, 83] on button "Print" at bounding box center [960, 86] width 61 height 16
click at [901, 51] on button "Close" at bounding box center [901, 53] width 48 height 14
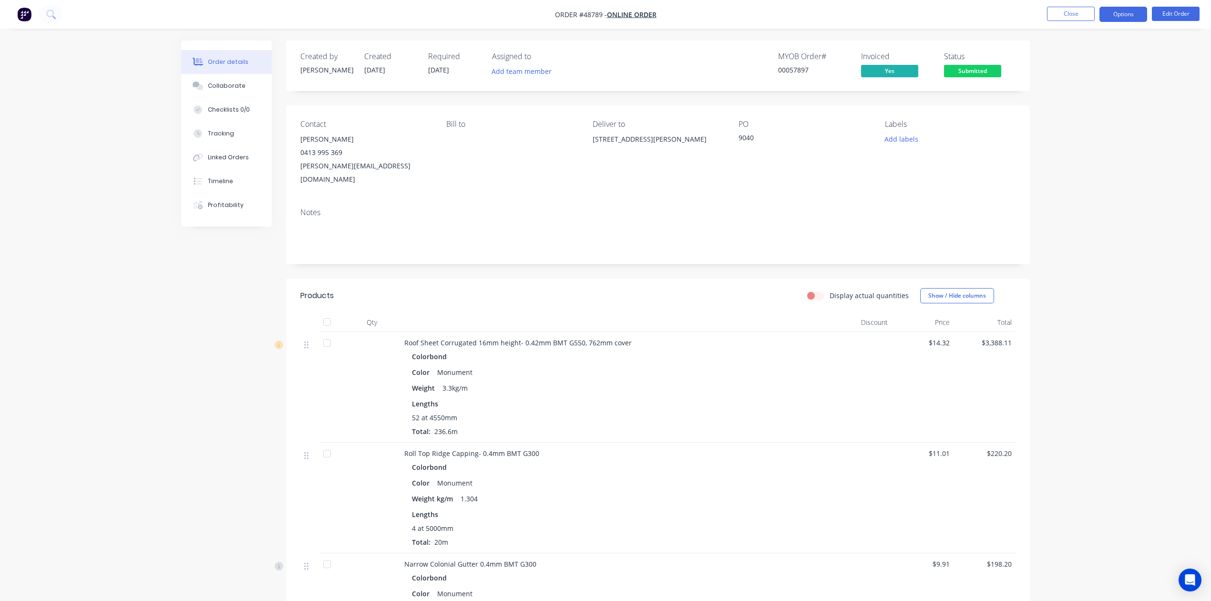
click at [1128, 7] on button "Options" at bounding box center [1123, 14] width 48 height 15
click at [1088, 56] on div "Invoice" at bounding box center [1095, 58] width 88 height 14
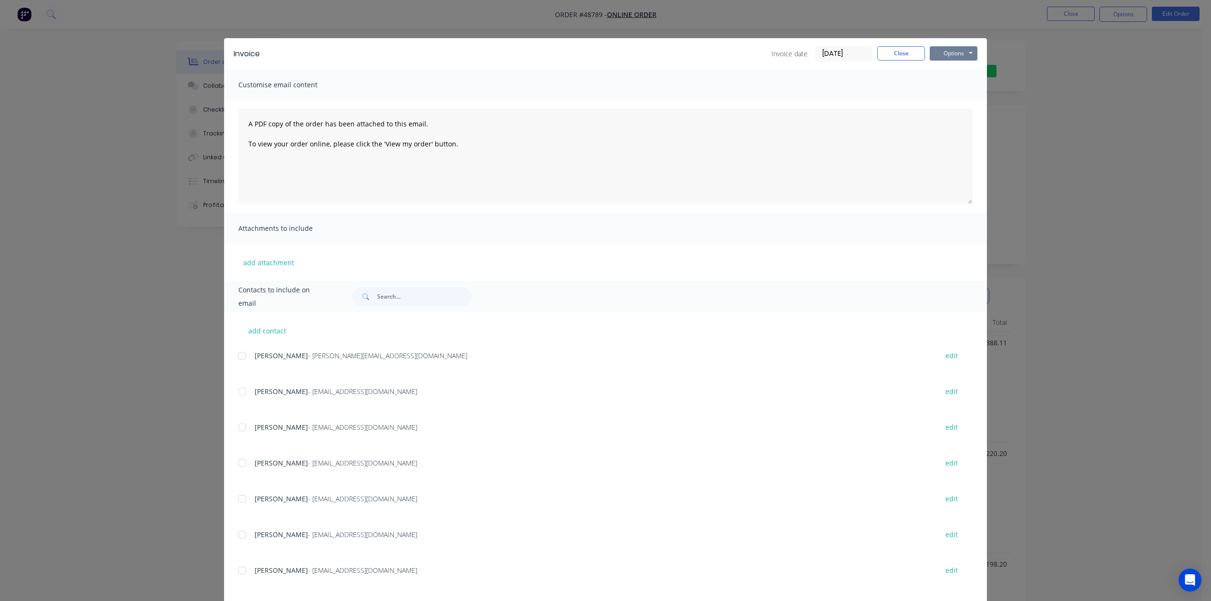
click at [948, 52] on button "Options" at bounding box center [954, 53] width 48 height 14
click at [951, 62] on button "Preview" at bounding box center [960, 70] width 61 height 16
click at [894, 58] on button "Close" at bounding box center [901, 53] width 48 height 14
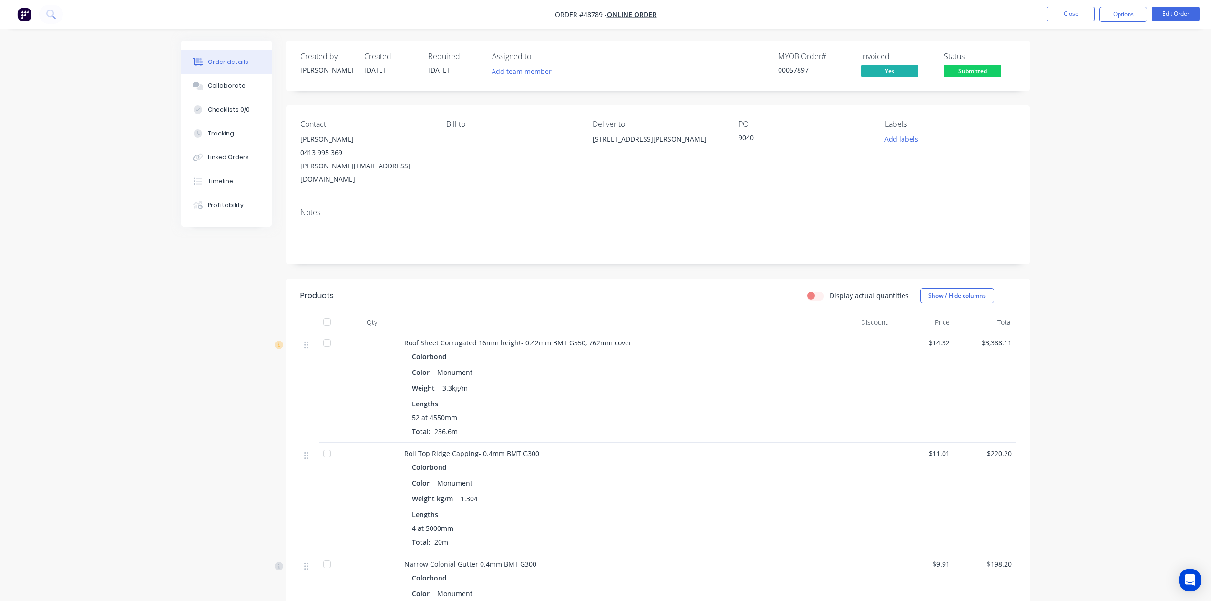
click at [688, 178] on div "Contact [PERSON_NAME] 0413 995 369 [PERSON_NAME][EMAIL_ADDRESS][DOMAIN_NAME] Bi…" at bounding box center [658, 152] width 744 height 95
click at [973, 69] on span "Submitted" at bounding box center [972, 71] width 57 height 12
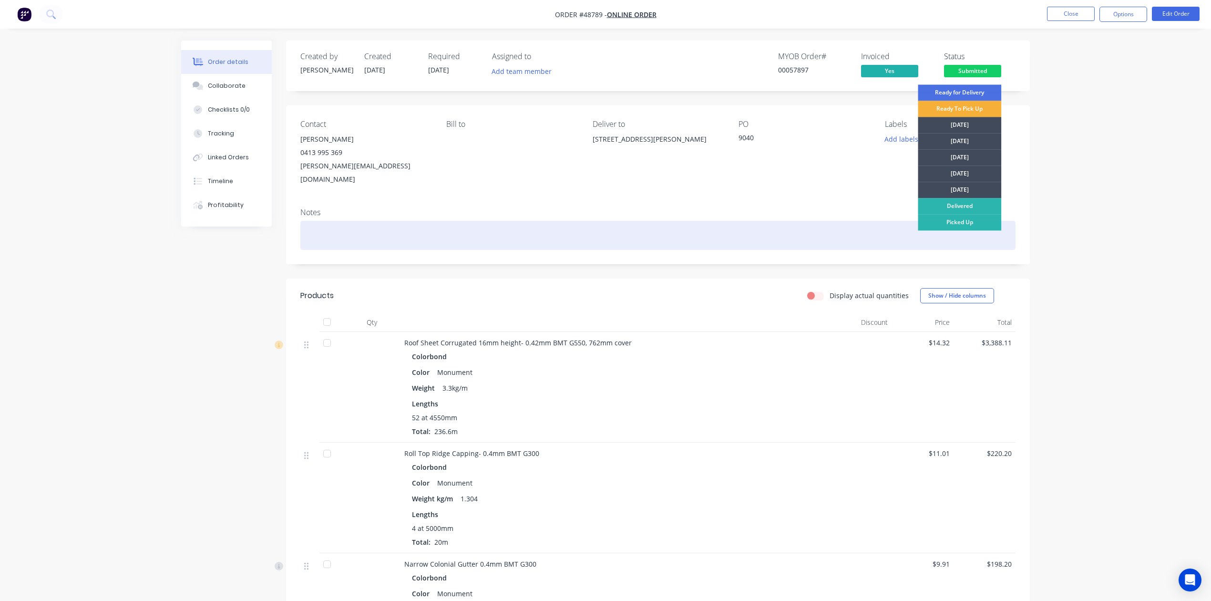
click at [674, 222] on div at bounding box center [657, 235] width 715 height 29
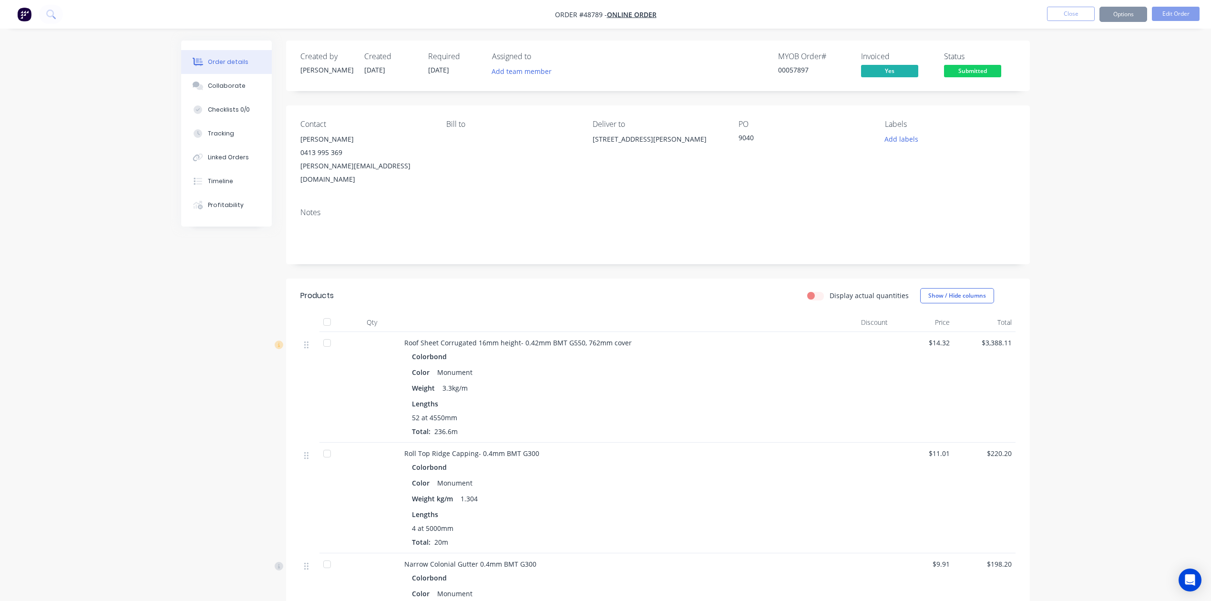
drag, startPoint x: 653, startPoint y: 158, endPoint x: 590, endPoint y: 141, distance: 65.7
click at [590, 141] on div "Contact [PERSON_NAME] 0413 995 369 [PERSON_NAME][EMAIL_ADDRESS][DOMAIN_NAME] Bi…" at bounding box center [658, 152] width 744 height 95
copy div "[STREET_ADDRESS][PERSON_NAME]"
click at [728, 399] on div "Lengths 52 at 4550mm Total: 236.6m" at bounding box center [615, 418] width 406 height 38
drag, startPoint x: 761, startPoint y: 374, endPoint x: 718, endPoint y: 368, distance: 44.2
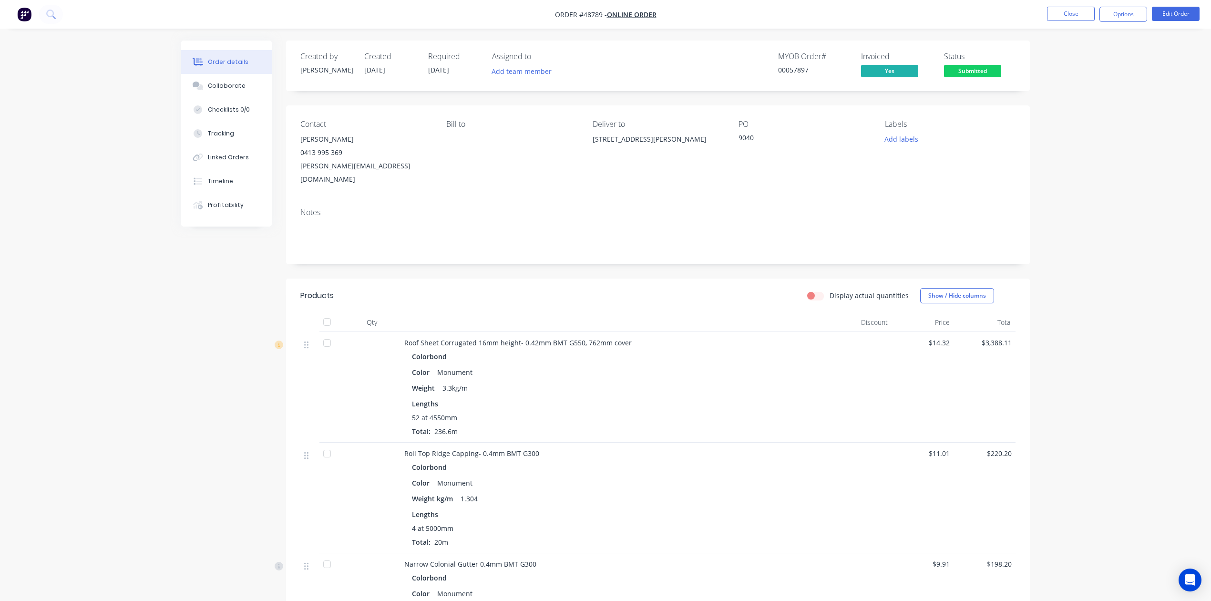
click at [761, 381] on div "Weight 3.3kg/m" at bounding box center [615, 388] width 406 height 14
click at [977, 69] on span "Submitted" at bounding box center [972, 71] width 57 height 12
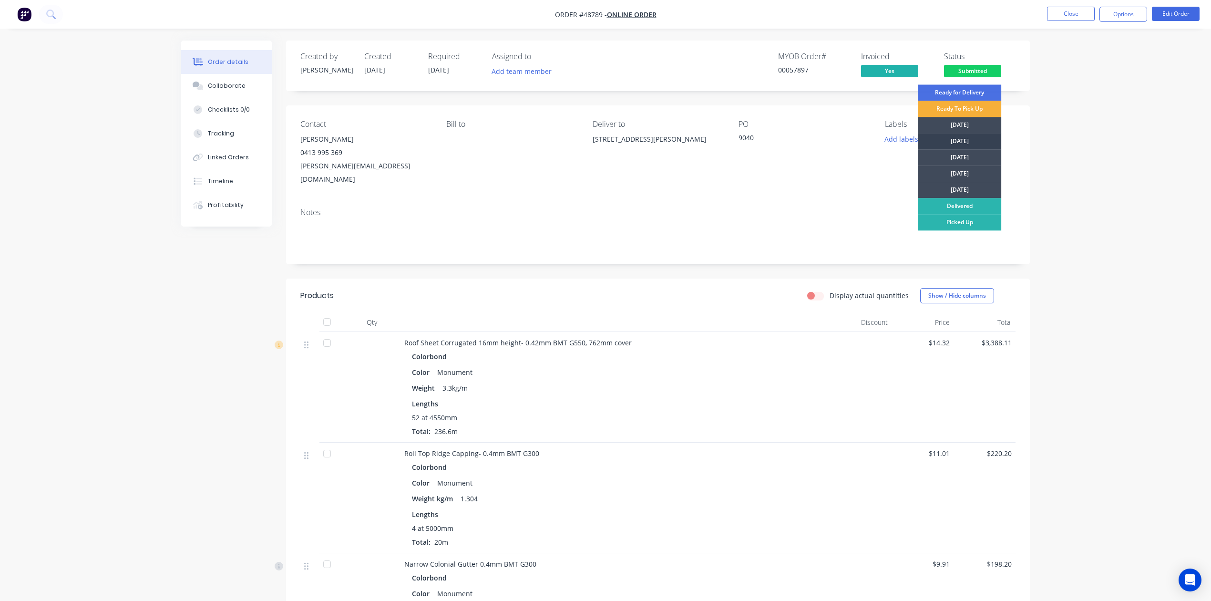
click at [967, 144] on div "Tuesday" at bounding box center [959, 141] width 83 height 16
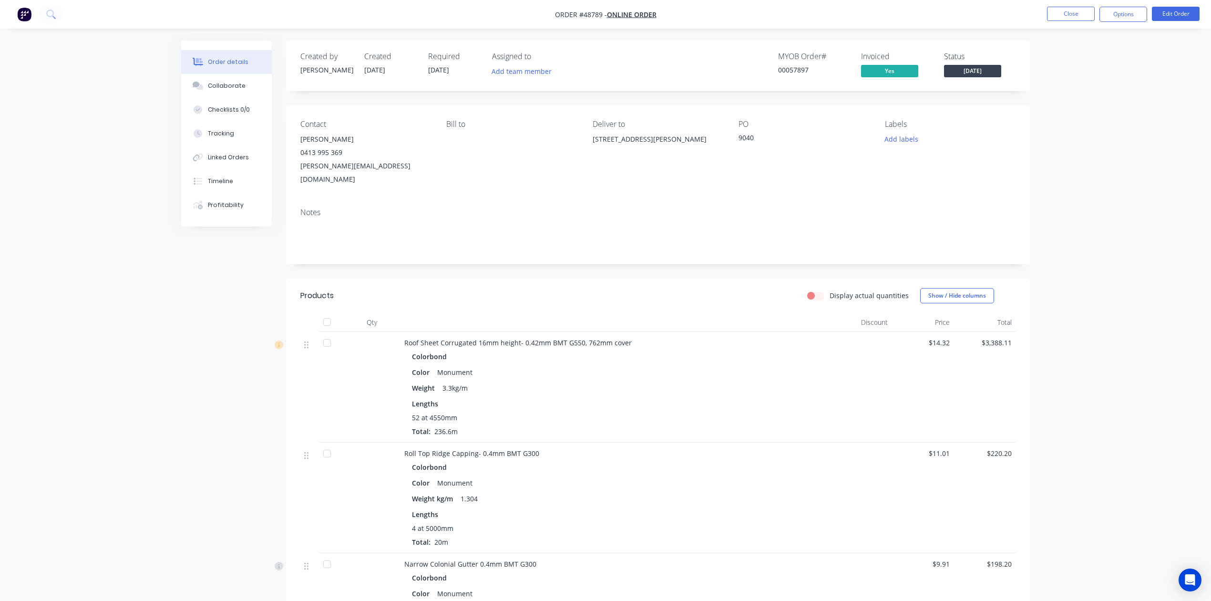
drag, startPoint x: 643, startPoint y: 316, endPoint x: 643, endPoint y: 302, distance: 13.3
click at [643, 315] on div at bounding box center [614, 322] width 429 height 19
click at [1119, 19] on button "Options" at bounding box center [1123, 14] width 48 height 15
click at [1084, 118] on div "Work Order" at bounding box center [1095, 115] width 88 height 14
click at [1083, 111] on div "Custom" at bounding box center [1095, 115] width 88 height 14
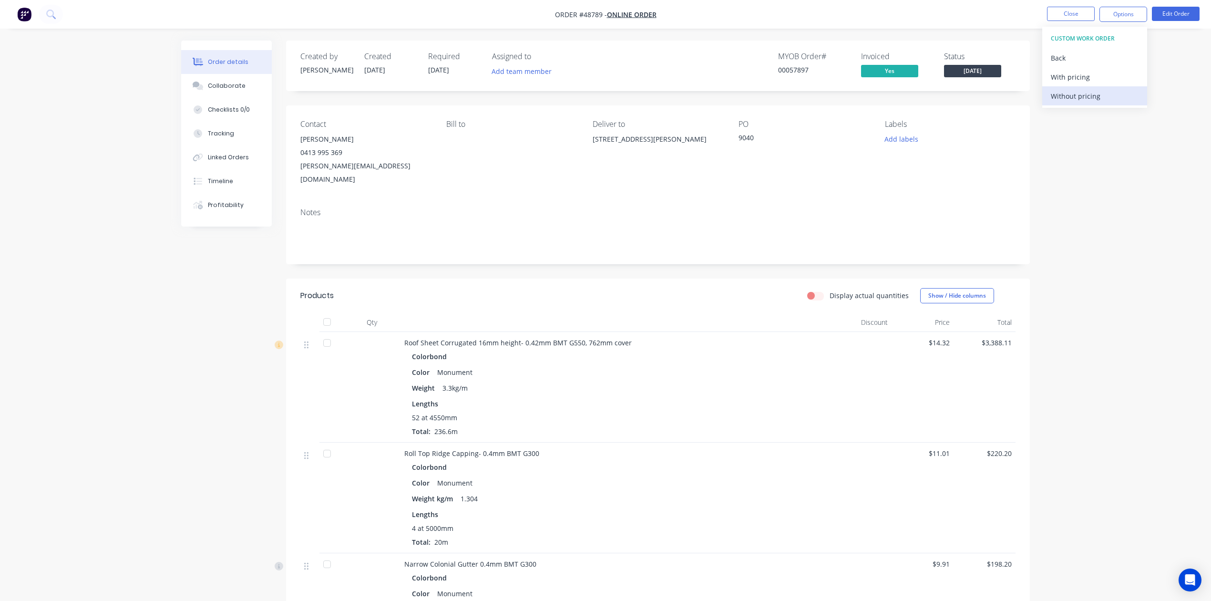
click at [1080, 100] on div "Without pricing" at bounding box center [1095, 96] width 88 height 14
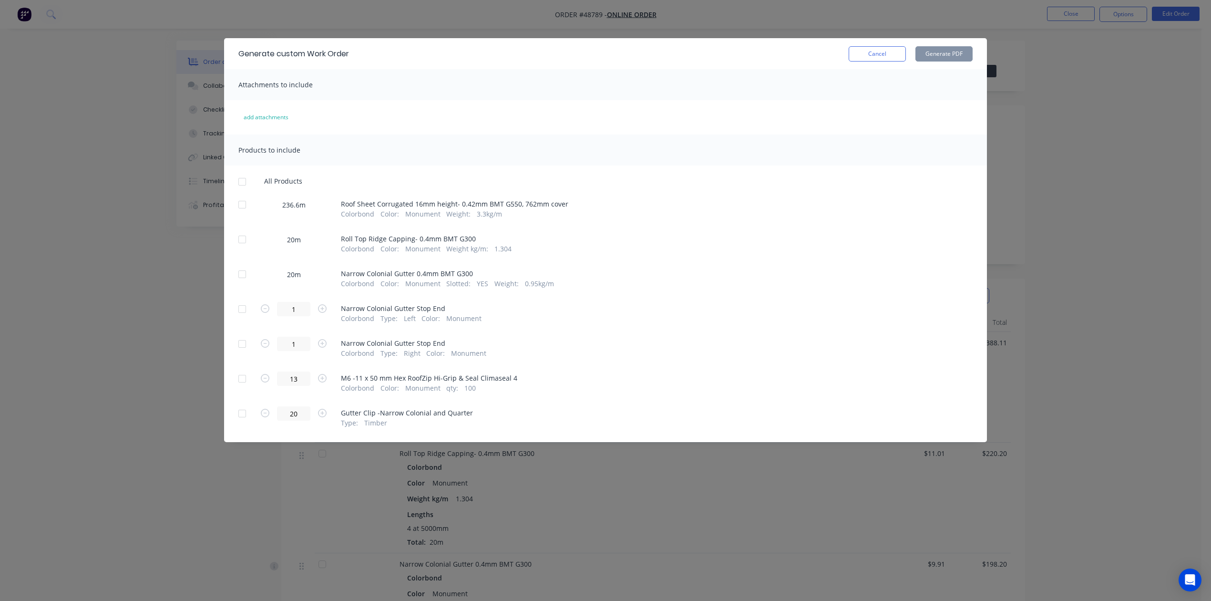
click at [239, 239] on div at bounding box center [242, 239] width 19 height 19
click at [236, 271] on div at bounding box center [242, 274] width 19 height 19
click at [913, 56] on div "Cancel Generate PDF" at bounding box center [911, 53] width 124 height 15
click at [932, 56] on button "Generate PDF" at bounding box center [943, 53] width 57 height 15
click at [876, 56] on button "Cancel" at bounding box center [877, 53] width 57 height 15
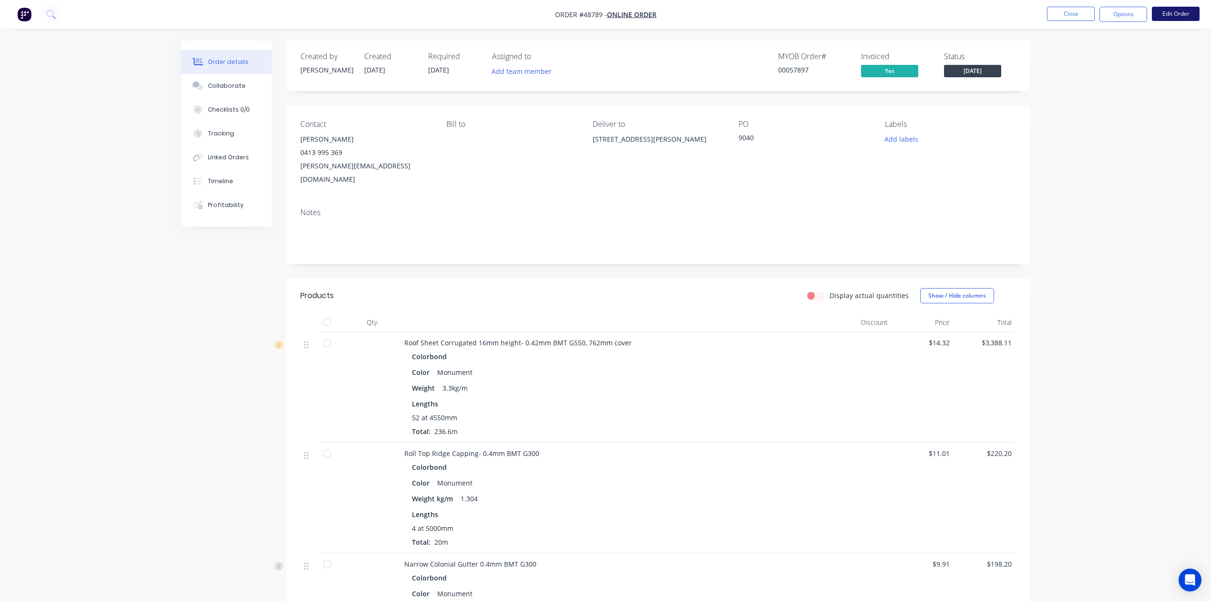
click at [1166, 12] on button "Edit Order" at bounding box center [1176, 14] width 48 height 14
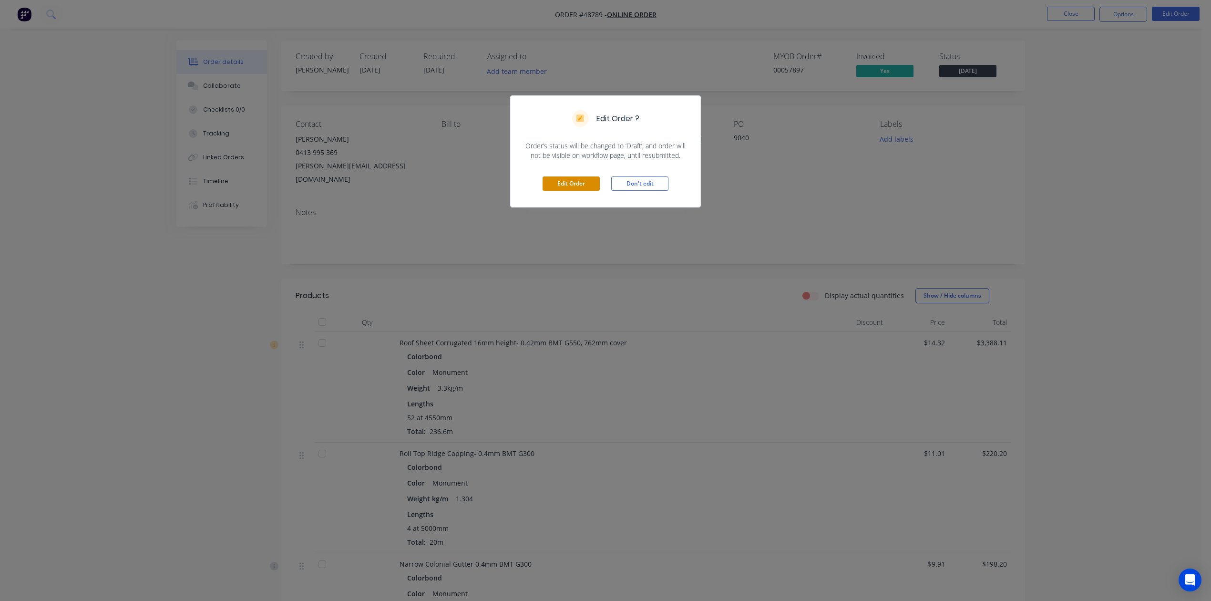
click at [598, 181] on button "Edit Order" at bounding box center [571, 183] width 57 height 14
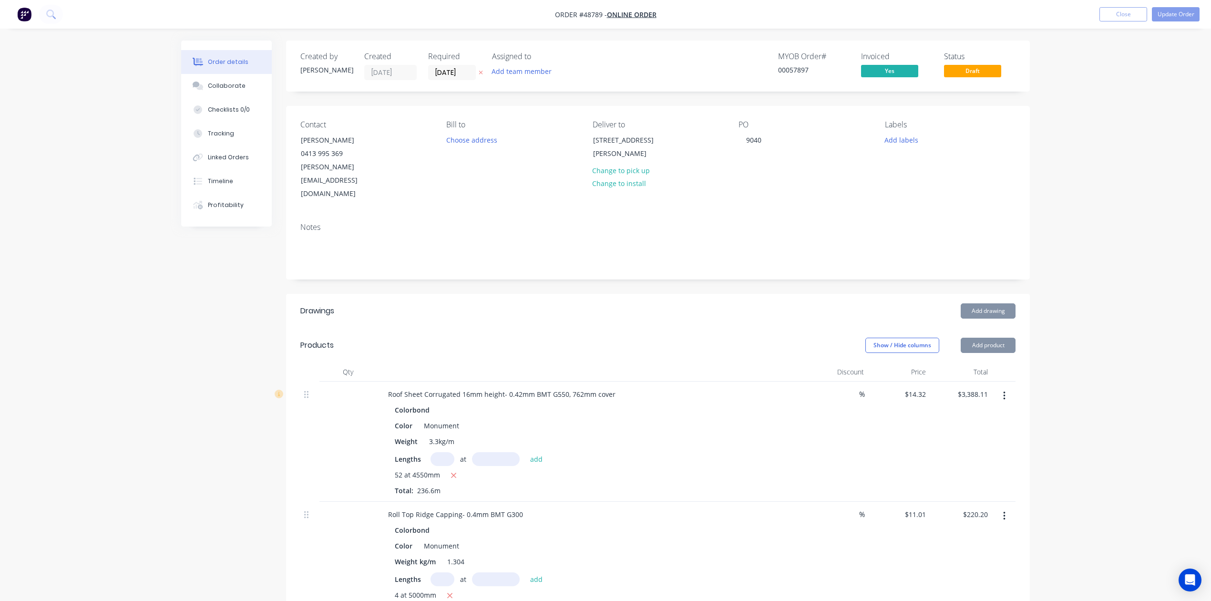
click at [421, 73] on div "Created by Cathy Created 02/09/25 Required 02/09/25 Assigned to Add team member" at bounding box center [443, 66] width 287 height 28
click at [453, 71] on input "[DATE]" at bounding box center [452, 72] width 47 height 14
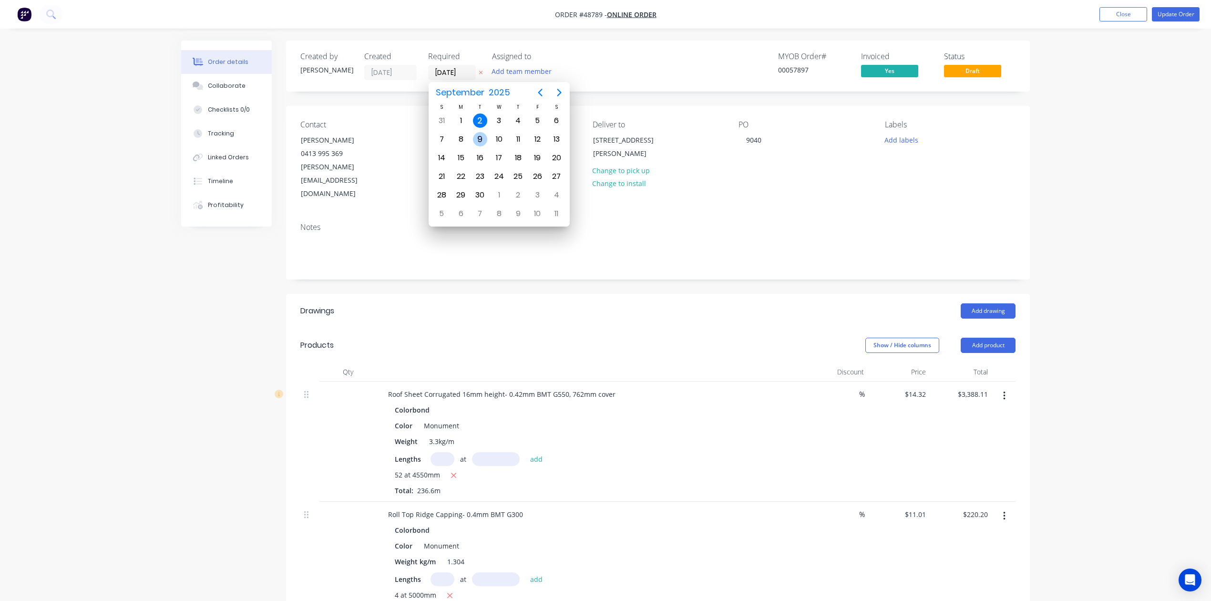
click at [481, 135] on div "9" at bounding box center [480, 139] width 14 height 14
type input "[DATE]"
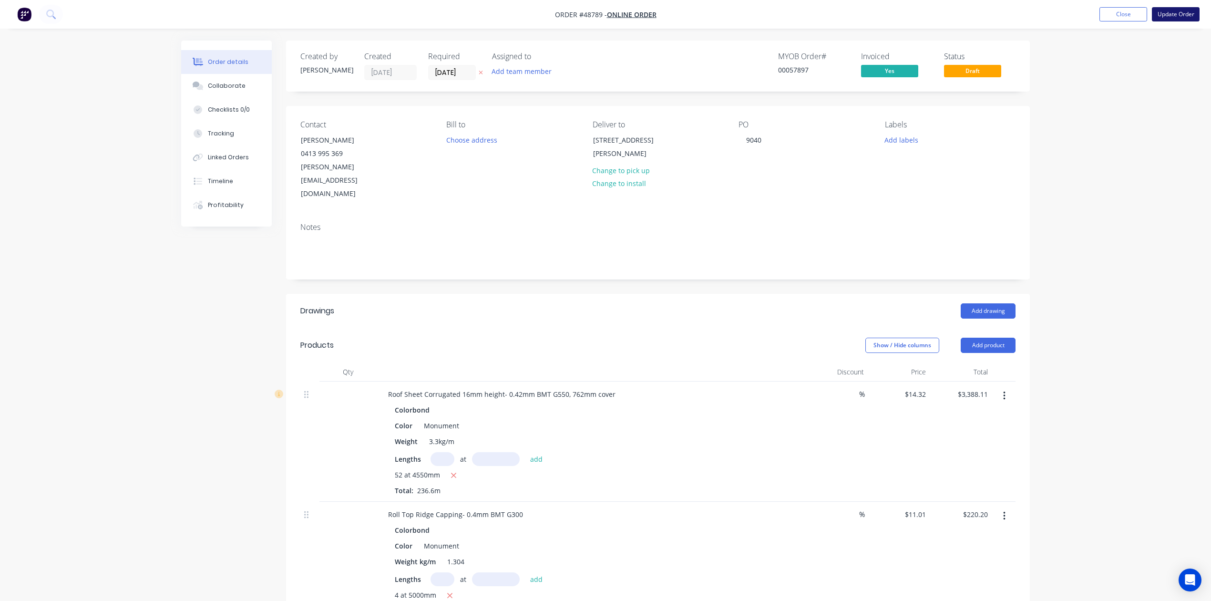
click at [1183, 15] on button "Update Order" at bounding box center [1176, 14] width 48 height 14
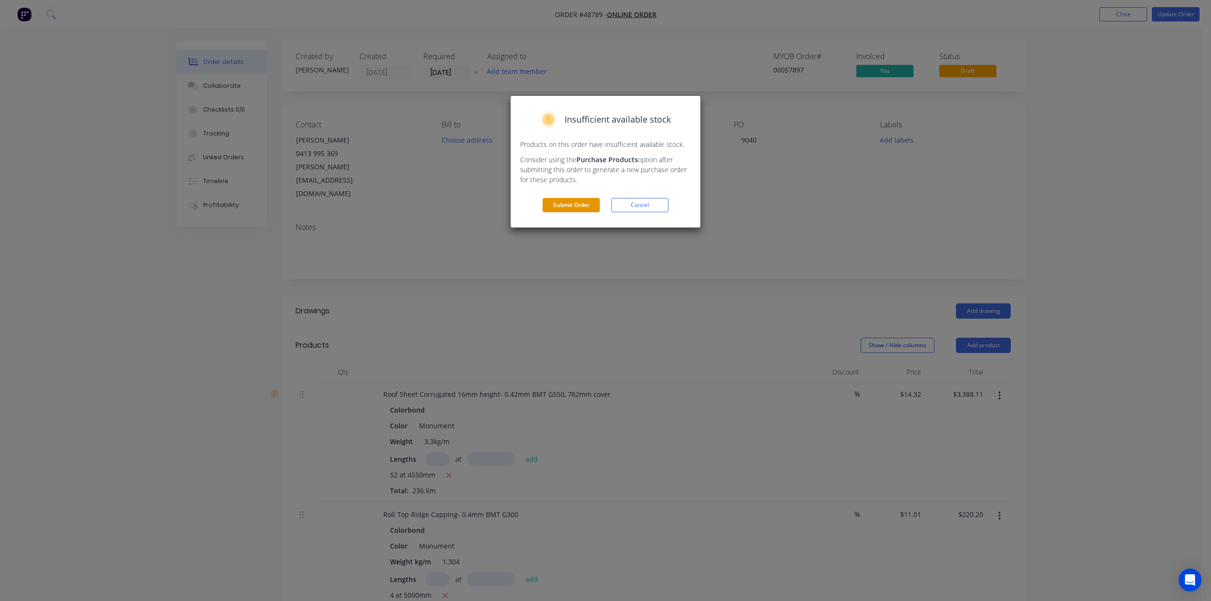
click at [582, 204] on button "Submit Order" at bounding box center [571, 205] width 57 height 14
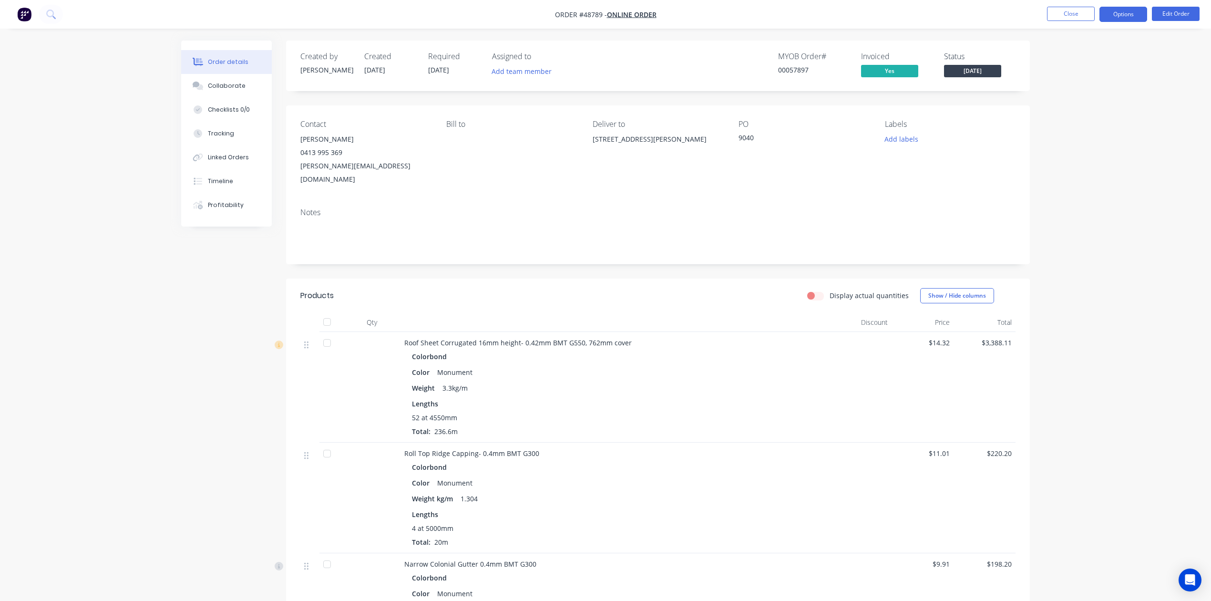
click at [1126, 16] on button "Options" at bounding box center [1123, 14] width 48 height 15
click at [1086, 115] on div "Work Order" at bounding box center [1095, 115] width 88 height 14
click at [1086, 94] on div "Without pricing" at bounding box center [1095, 96] width 88 height 14
click at [1097, 114] on div "Work Order" at bounding box center [1095, 115] width 88 height 14
click at [1096, 111] on div "Custom" at bounding box center [1095, 115] width 88 height 14
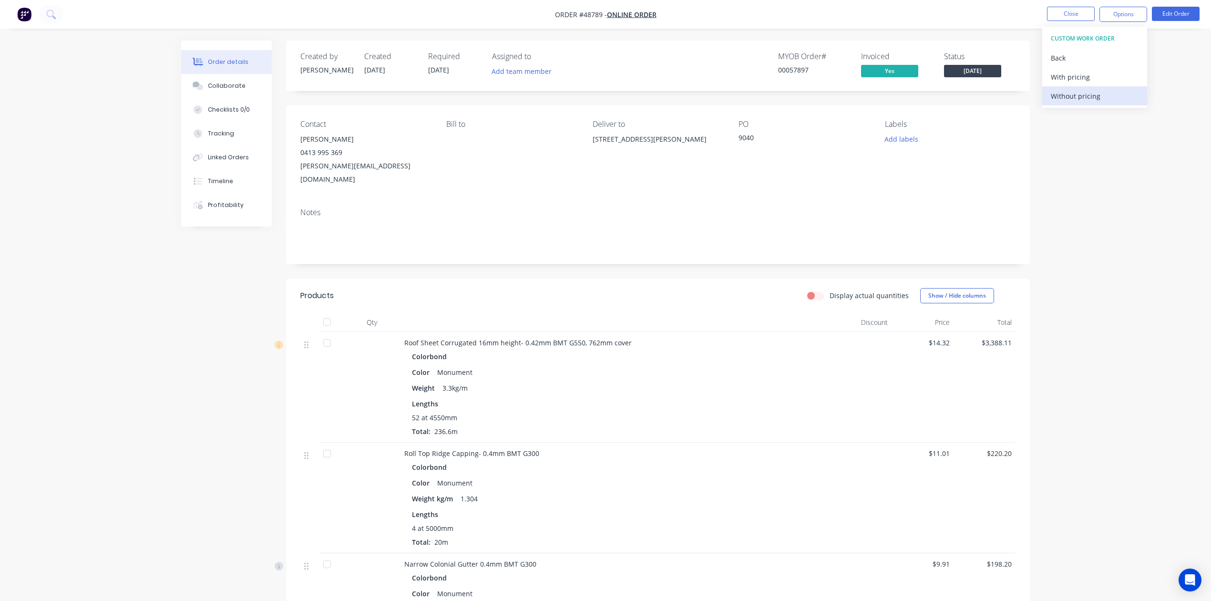
click at [1085, 88] on button "Without pricing" at bounding box center [1094, 95] width 105 height 19
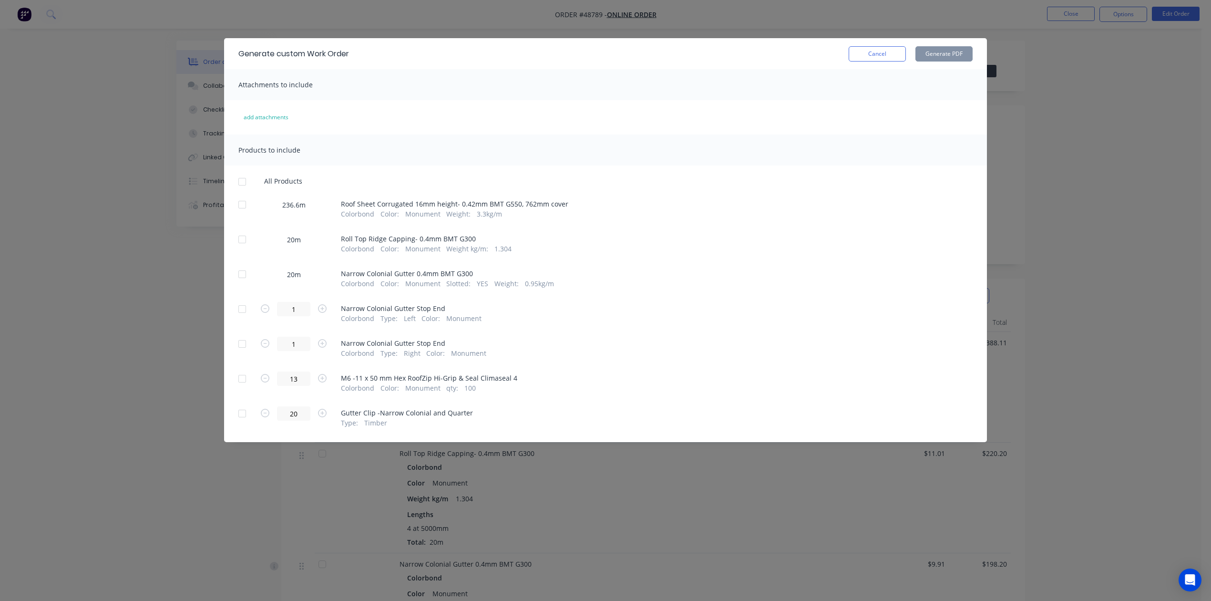
click at [246, 203] on div at bounding box center [242, 204] width 19 height 19
click at [953, 51] on button "Generate PDF" at bounding box center [943, 53] width 57 height 15
click at [884, 52] on button "Cancel" at bounding box center [877, 53] width 57 height 15
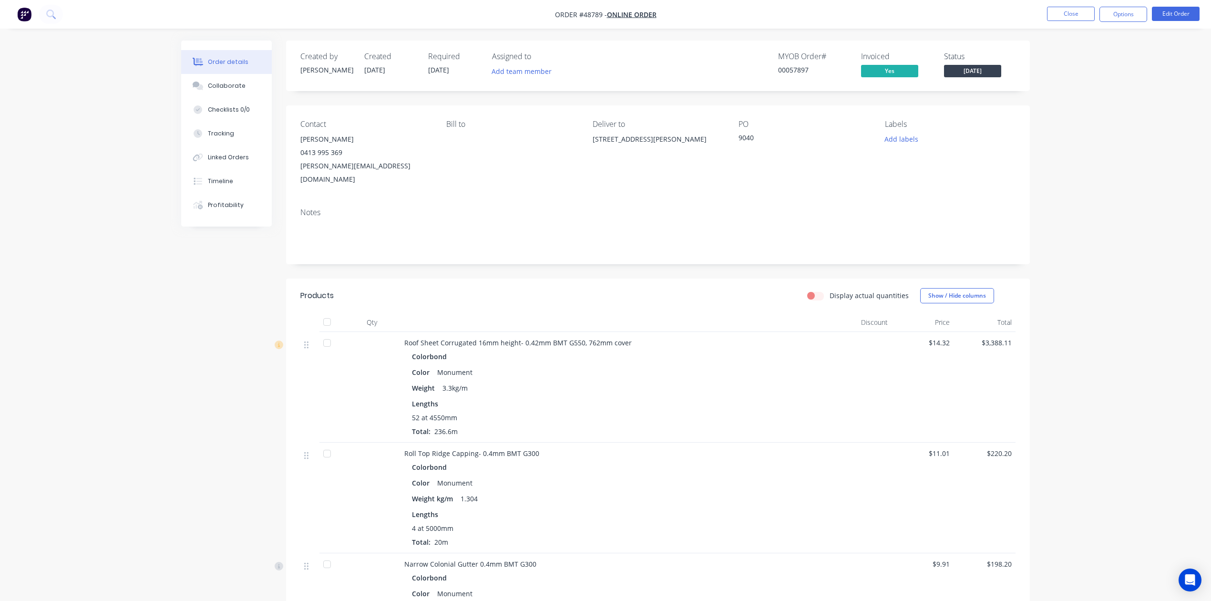
drag, startPoint x: 672, startPoint y: 382, endPoint x: 884, endPoint y: 273, distance: 238.2
click at [674, 382] on div "Colorbond Color Monument Weight 3.3kg/m Lengths 52 at 4550mm Total: 236.6m" at bounding box center [614, 392] width 421 height 87
click at [1189, 10] on button "Edit Order" at bounding box center [1176, 14] width 48 height 14
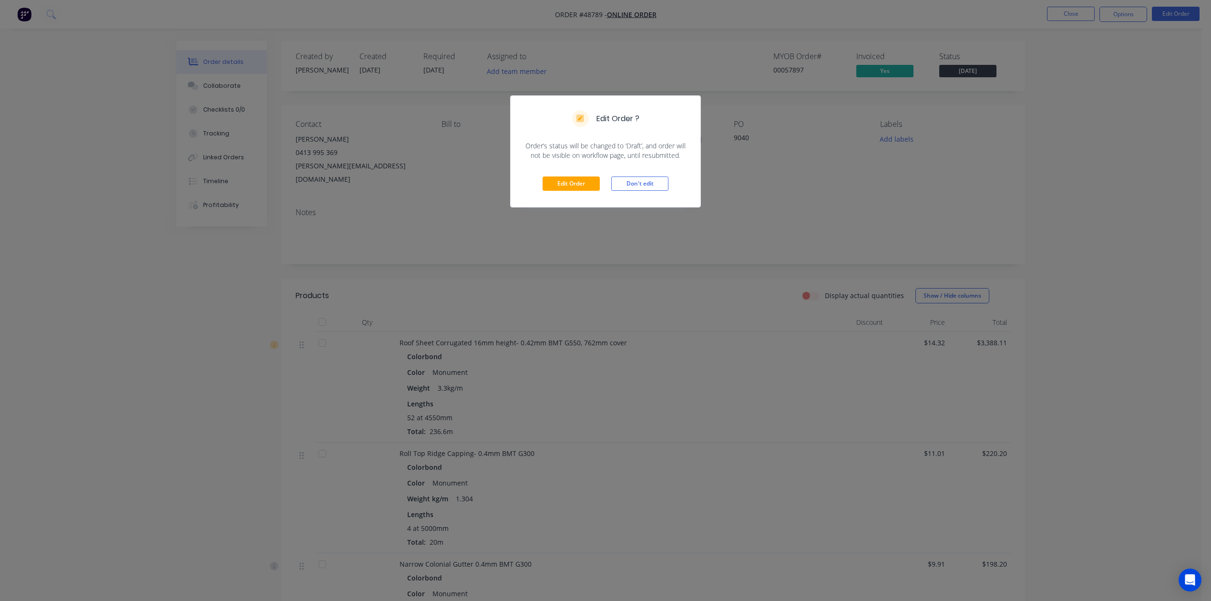
click at [572, 191] on div "Edit Order Don't edit" at bounding box center [606, 183] width 190 height 47
click at [574, 186] on button "Edit Order" at bounding box center [571, 183] width 57 height 14
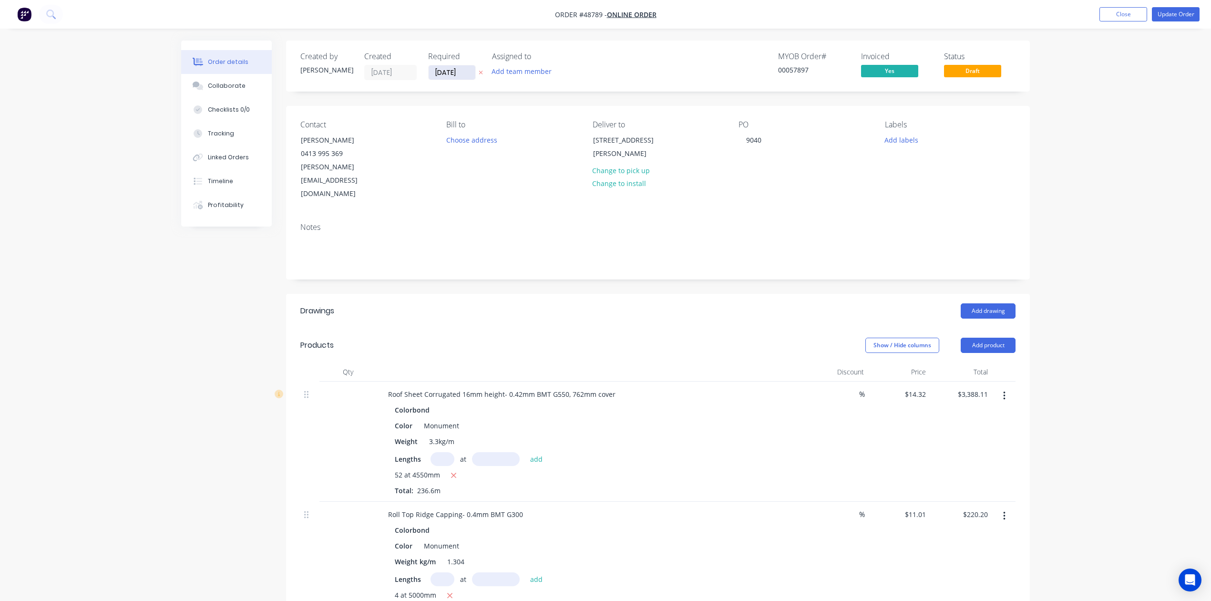
click at [443, 72] on input "[DATE]" at bounding box center [452, 72] width 47 height 14
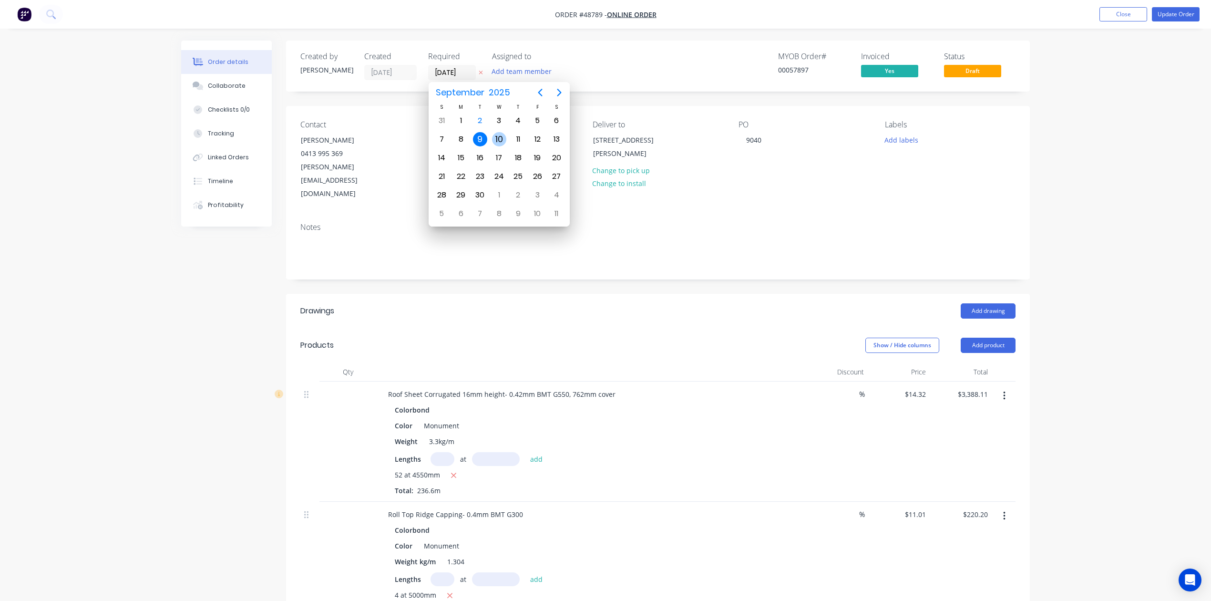
click at [499, 136] on div "10" at bounding box center [499, 139] width 14 height 14
type input "[DATE]"
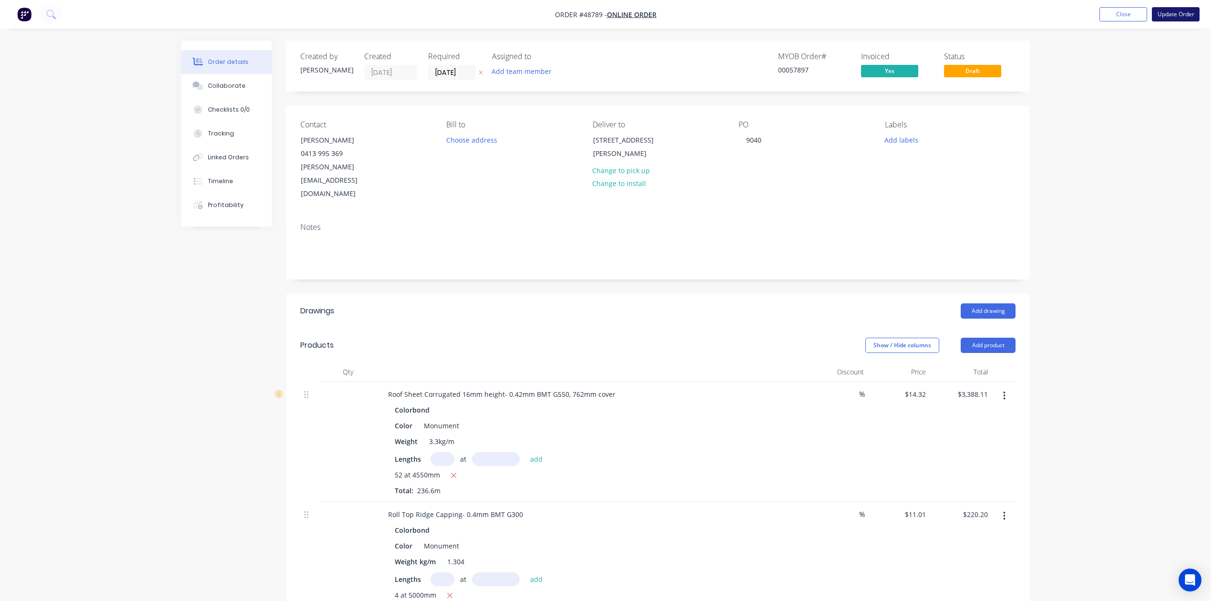
click at [1166, 18] on button "Update Order" at bounding box center [1176, 14] width 48 height 14
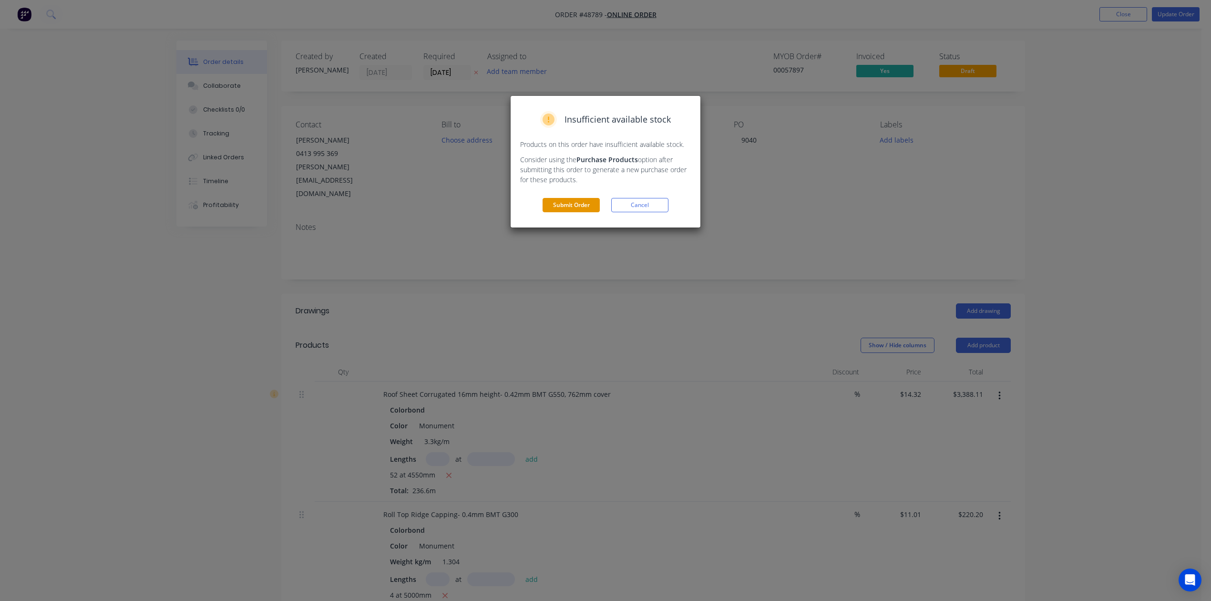
click at [599, 201] on button "Submit Order" at bounding box center [571, 205] width 57 height 14
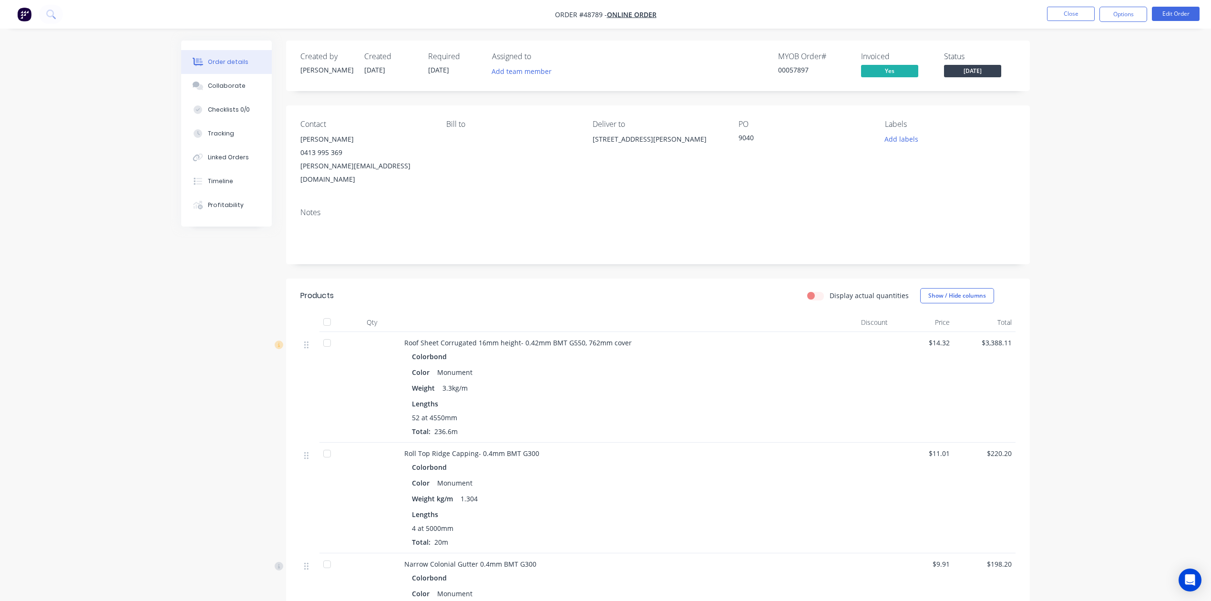
click at [996, 69] on span "[DATE]" at bounding box center [972, 71] width 57 height 12
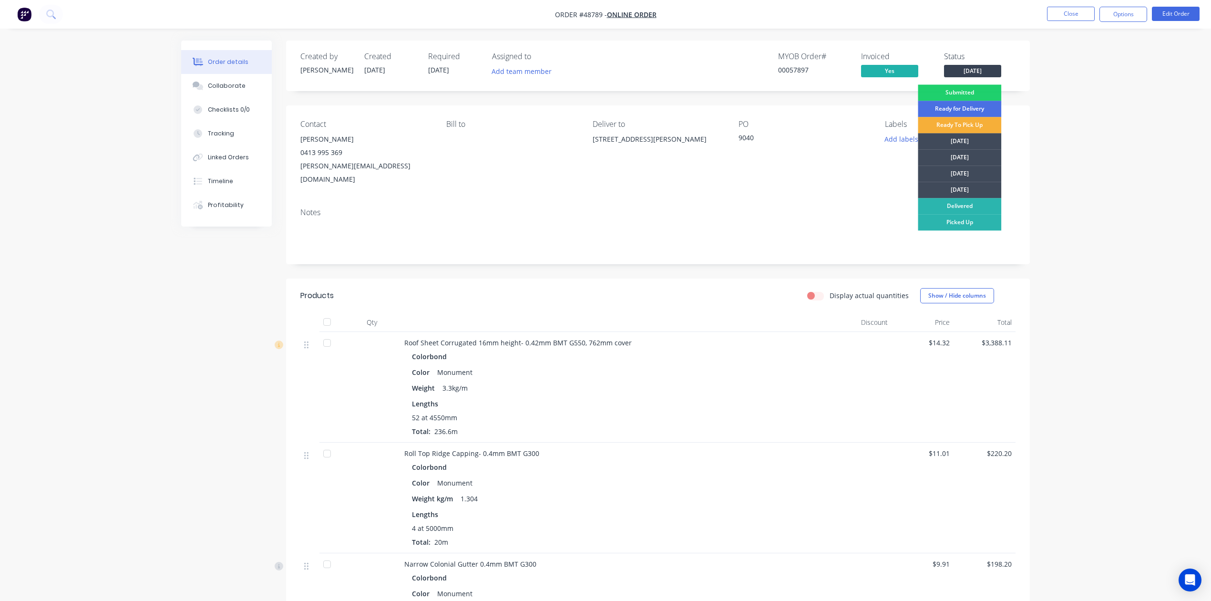
click at [981, 151] on div "[DATE]" at bounding box center [959, 157] width 83 height 16
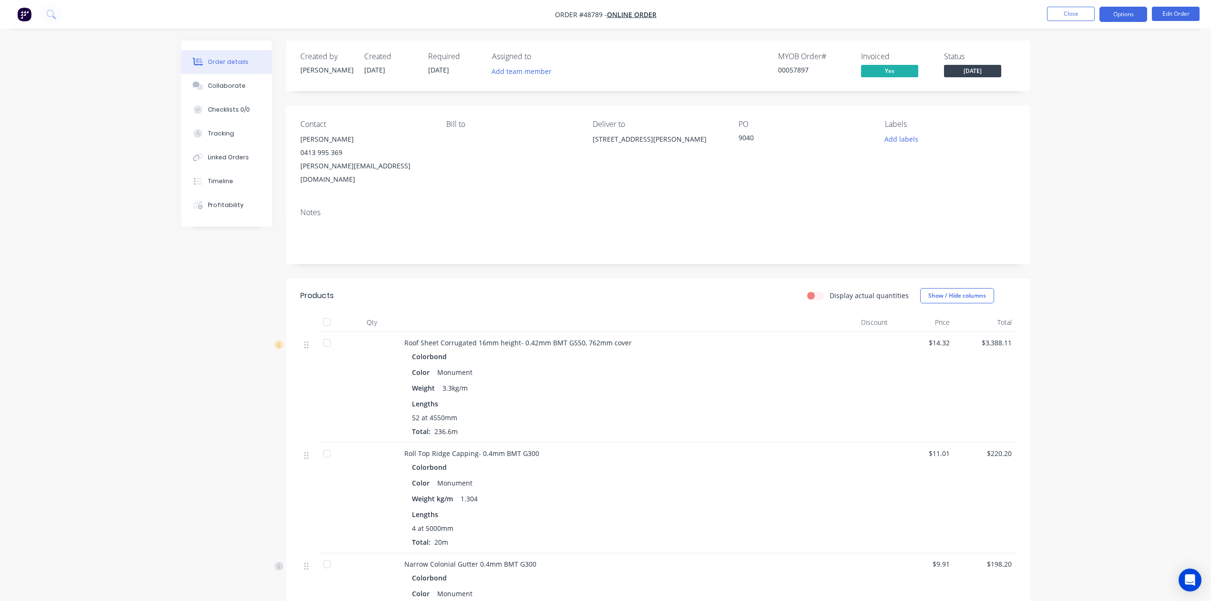
click at [1131, 12] on button "Options" at bounding box center [1123, 14] width 48 height 15
click at [1095, 127] on div "Delivery Docket" at bounding box center [1095, 134] width 88 height 14
click at [1091, 96] on div "Without pricing" at bounding box center [1095, 96] width 88 height 14
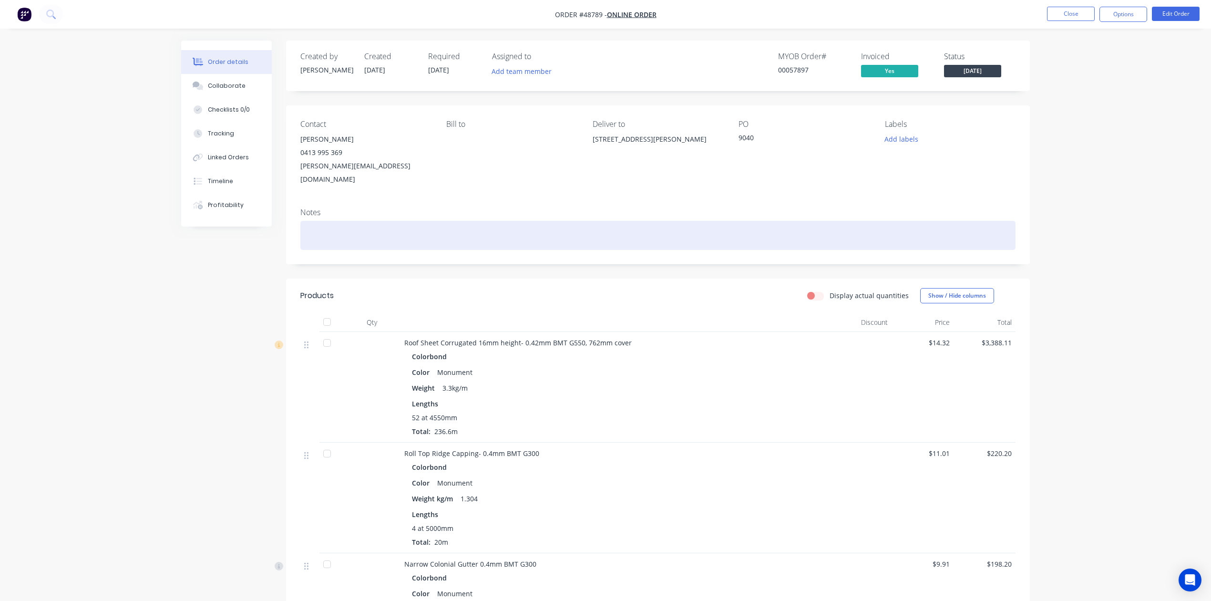
drag, startPoint x: 753, startPoint y: 229, endPoint x: 447, endPoint y: 4, distance: 379.9
click at [751, 227] on div at bounding box center [657, 235] width 715 height 29
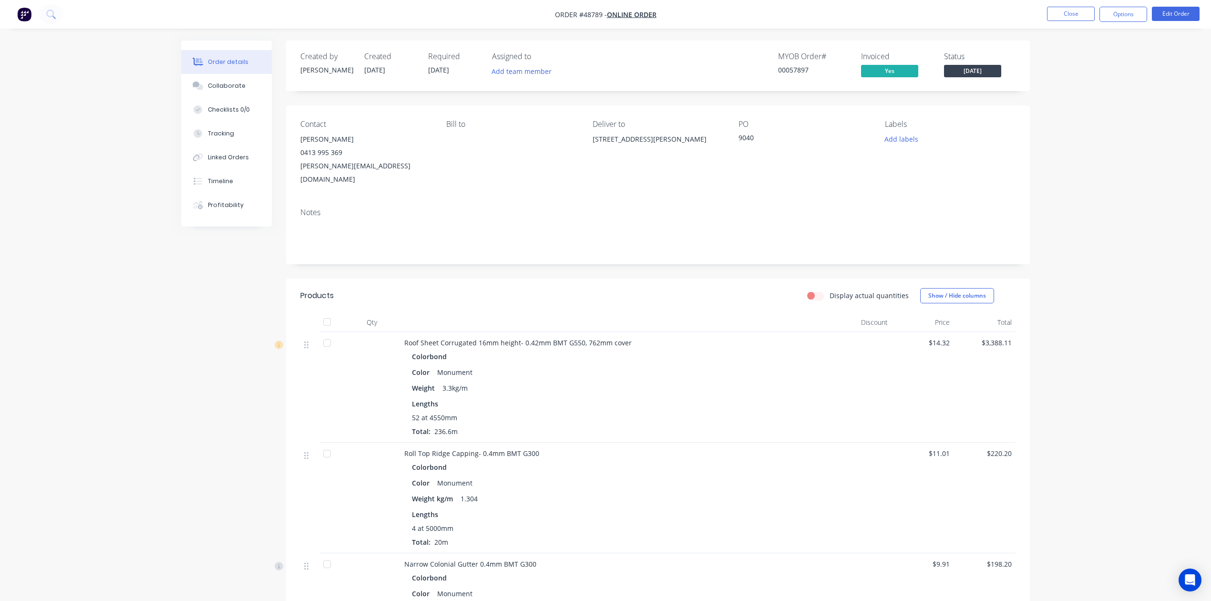
click at [1041, 10] on ul "Close Options Edit Order" at bounding box center [1123, 14] width 175 height 15
click at [1056, 7] on button "Close" at bounding box center [1071, 14] width 48 height 14
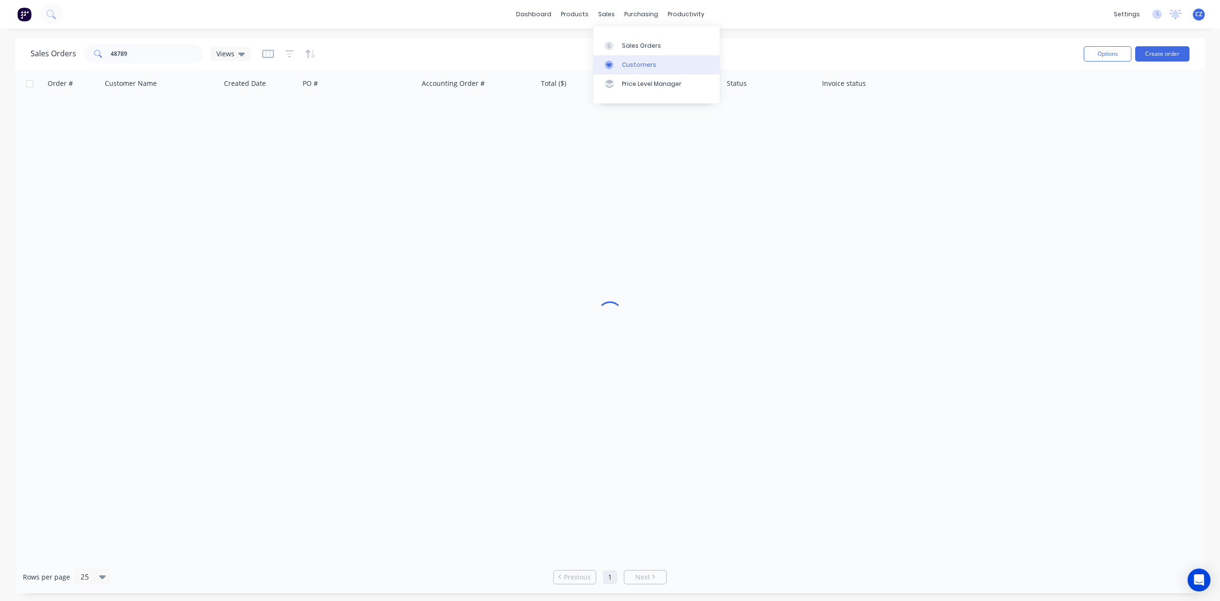
click at [630, 66] on div "Customers" at bounding box center [639, 65] width 34 height 9
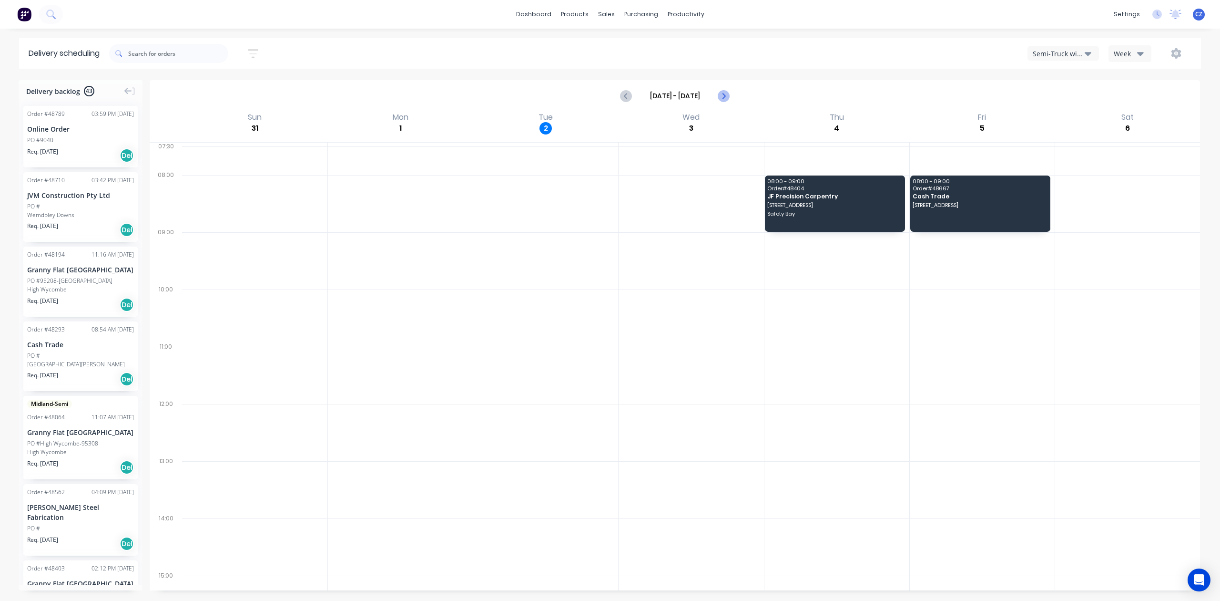
click at [728, 93] on icon "Next page" at bounding box center [723, 95] width 11 height 11
type input "[DATE] - [DATE]"
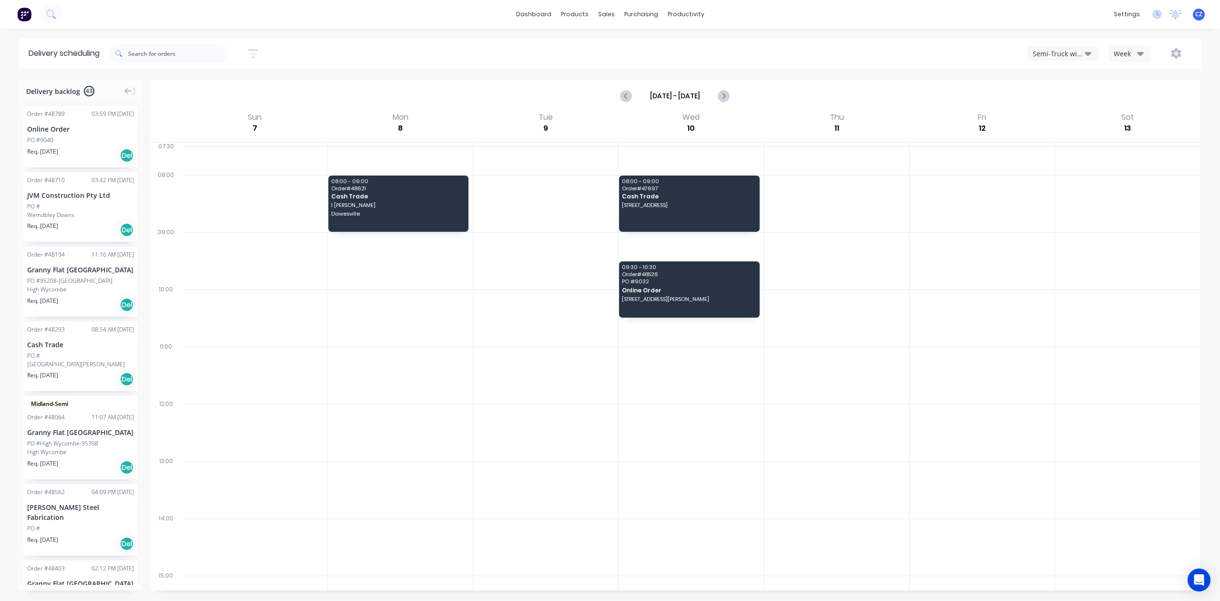
click at [1071, 56] on div "Semi-Truck with Hiab" at bounding box center [1059, 54] width 52 height 10
click at [1066, 115] on div "Utes Delivery" at bounding box center [1075, 115] width 94 height 19
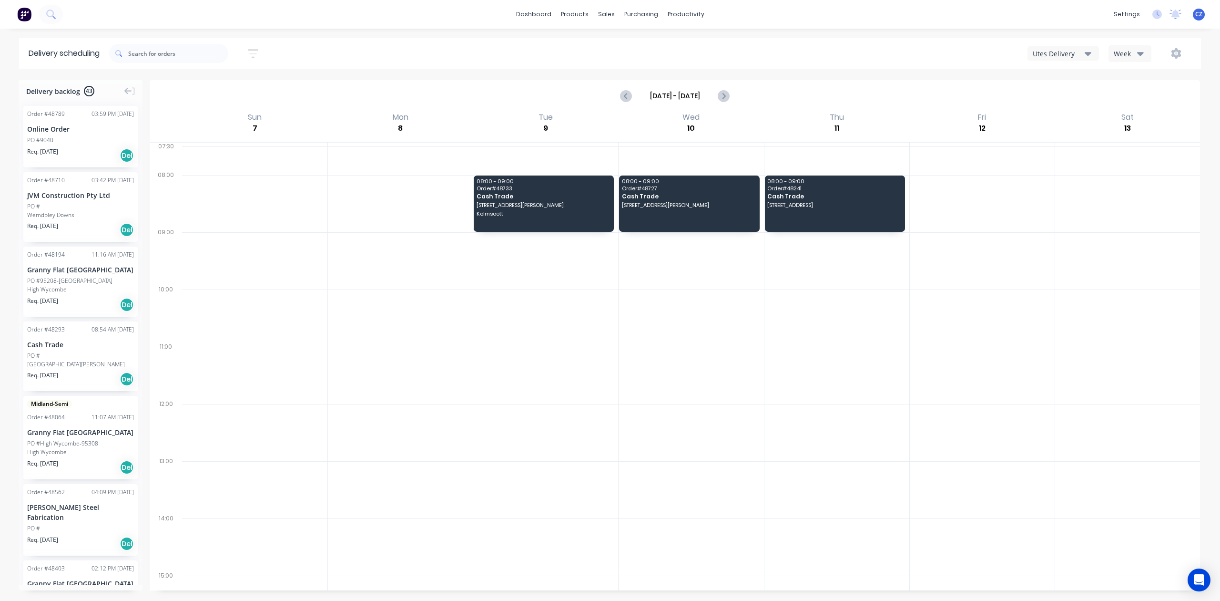
click at [1072, 51] on div "Utes Delivery" at bounding box center [1059, 54] width 52 height 10
click at [1066, 79] on div "Semi-Truck with Hiab" at bounding box center [1075, 77] width 94 height 19
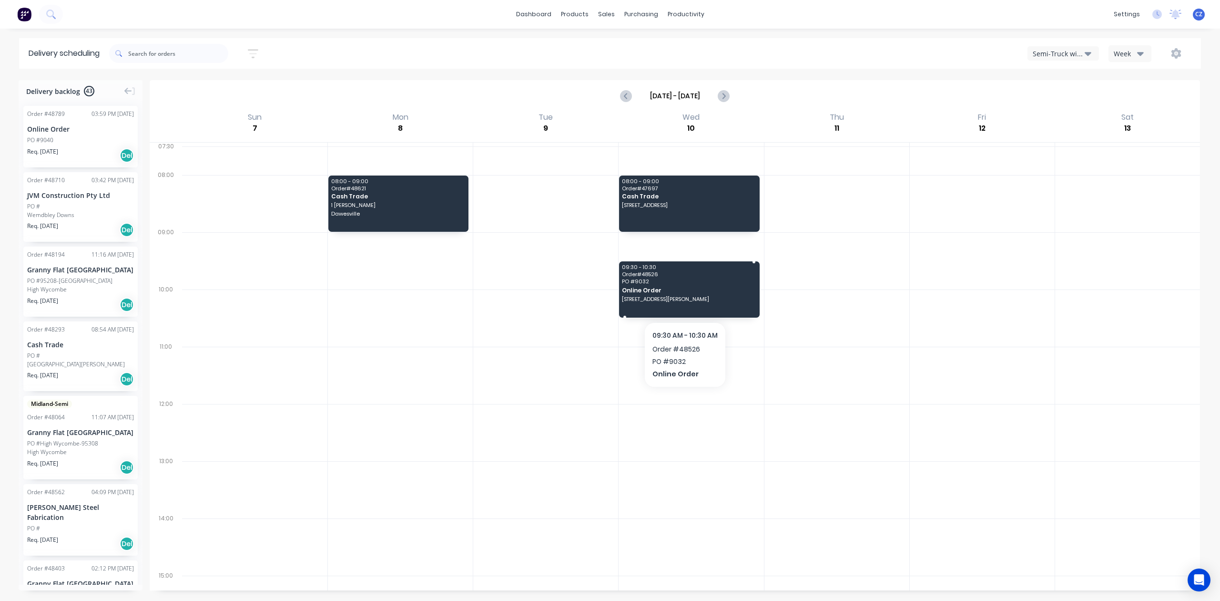
click at [694, 293] on span "Online Order" at bounding box center [688, 290] width 133 height 6
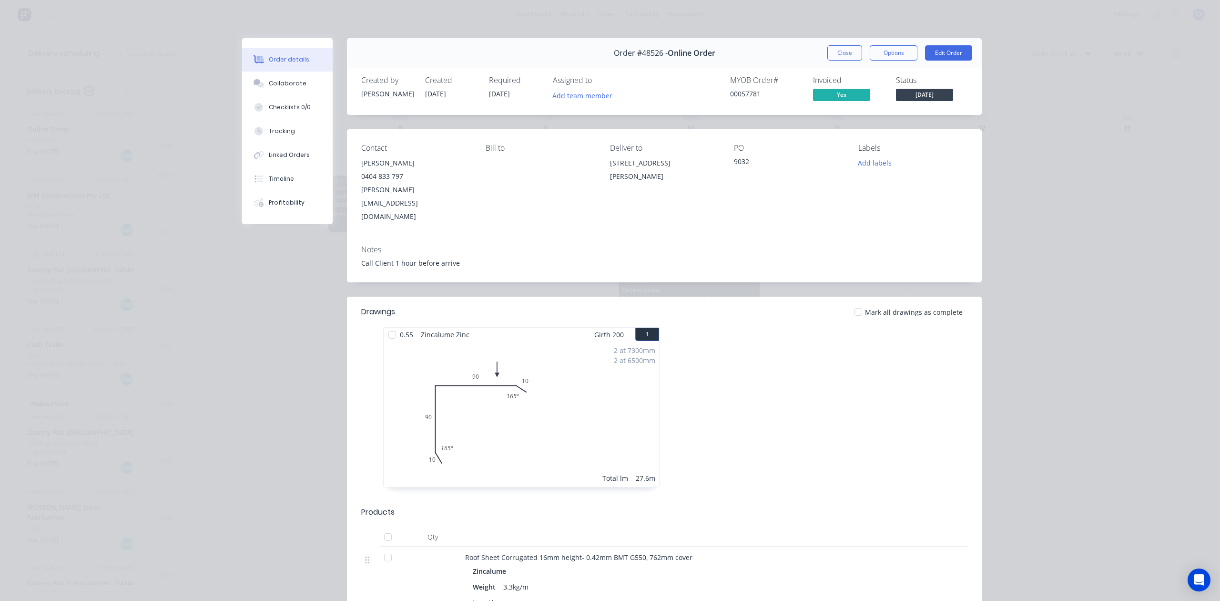
drag, startPoint x: 626, startPoint y: 175, endPoint x: 599, endPoint y: 166, distance: 28.3
click at [599, 166] on div "Contact [PERSON_NAME] [PHONE_NUMBER] [EMAIL_ADDRESS][DOMAIN_NAME] [PERSON_NAME]…" at bounding box center [664, 183] width 635 height 108
copy div "[STREET_ADDRESS][PERSON_NAME]"
click at [838, 53] on button "Close" at bounding box center [845, 52] width 35 height 15
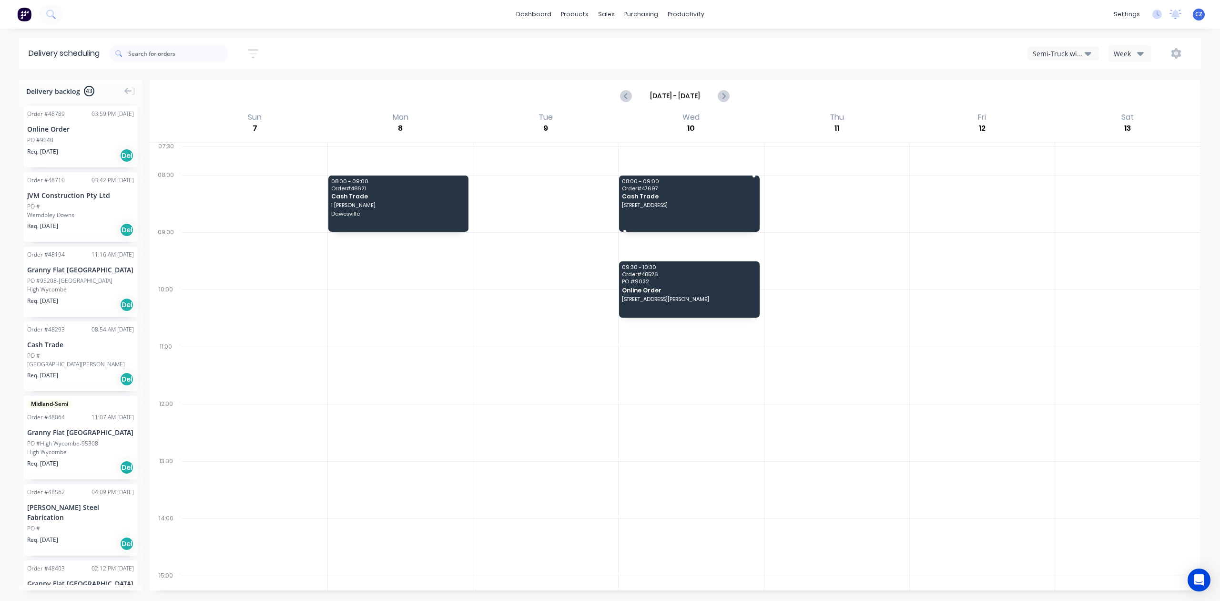
click at [706, 191] on span "Order # 47697" at bounding box center [688, 188] width 133 height 6
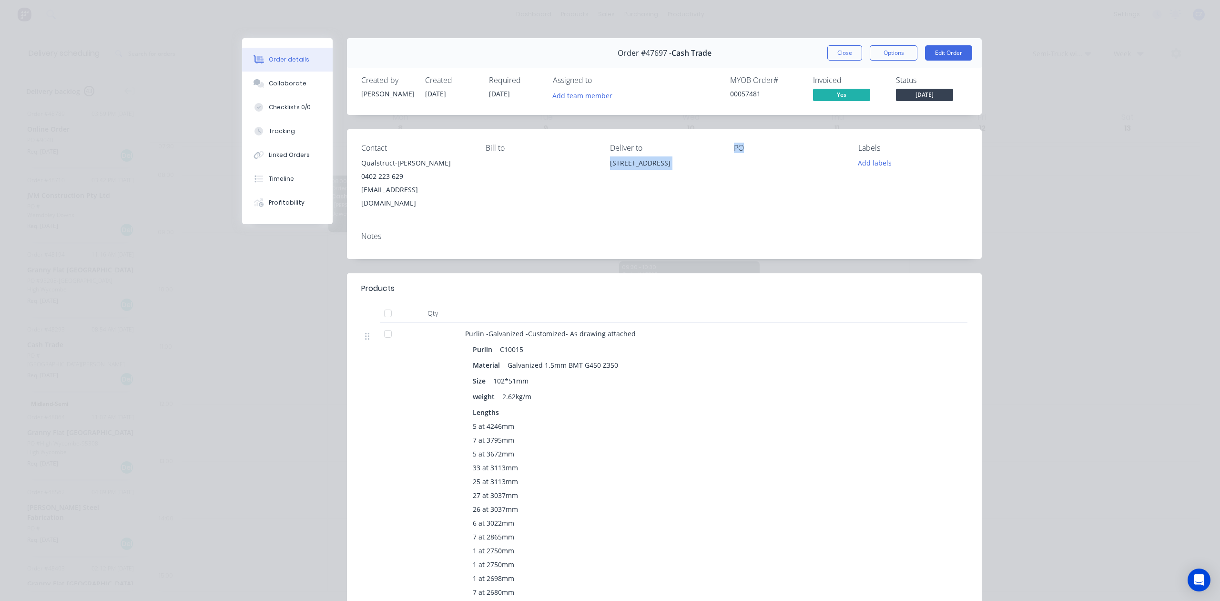
drag, startPoint x: 599, startPoint y: 164, endPoint x: 725, endPoint y: 168, distance: 125.9
click at [725, 168] on div "Contact Qualstruct-[PERSON_NAME] 0402 223 629 [EMAIL_ADDRESS][DOMAIN_NAME] Bill…" at bounding box center [664, 176] width 635 height 95
copy div "[STREET_ADDRESS]"
click at [831, 61] on div "Order #47697 - Cash Trade Close Options Edit Order" at bounding box center [664, 53] width 635 height 30
click at [835, 56] on button "Close" at bounding box center [845, 52] width 35 height 15
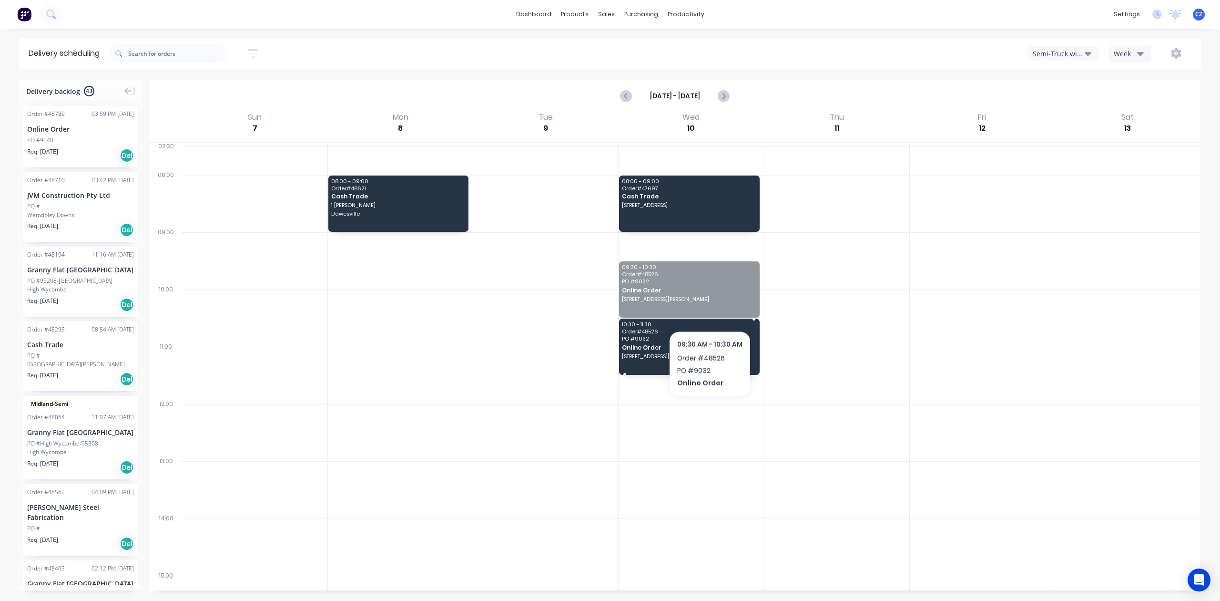
drag, startPoint x: 708, startPoint y: 291, endPoint x: 712, endPoint y: 328, distance: 37.8
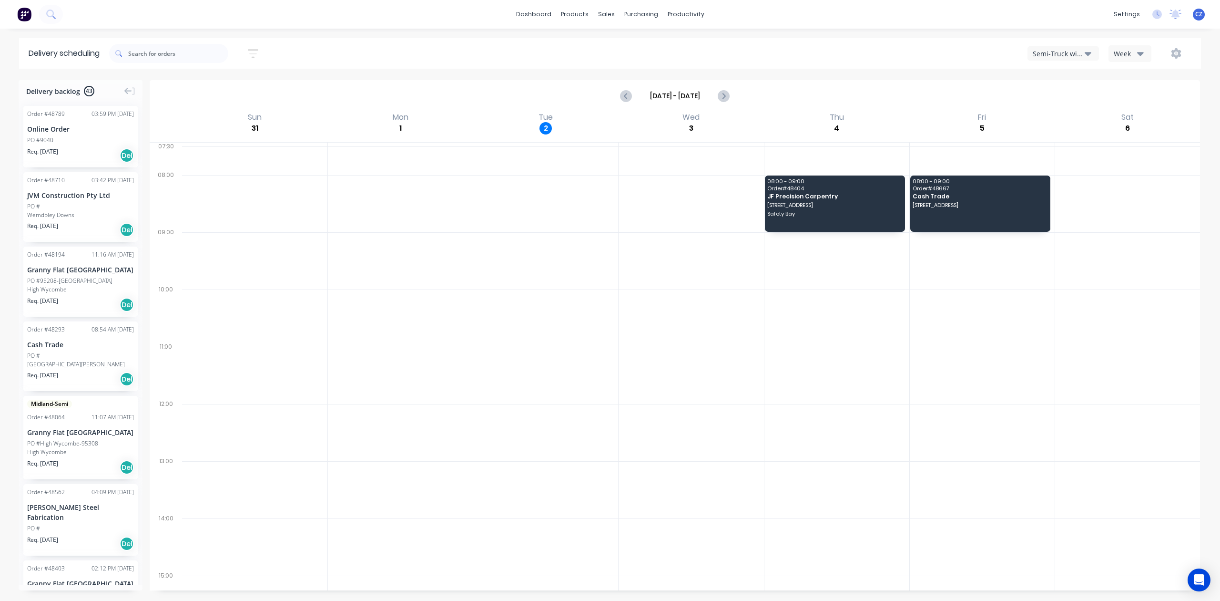
click at [1047, 55] on div "Semi-Truck with Hiab" at bounding box center [1059, 54] width 52 height 10
click at [672, 56] on div "Semi-Truck with Hiab Semi-Truck with Hiab Steelframing Truck Utes Delivery Midl…" at bounding box center [919, 53] width 546 height 17
click at [718, 92] on icon "Next page" at bounding box center [723, 95] width 11 height 11
type input "[DATE] - [DATE]"
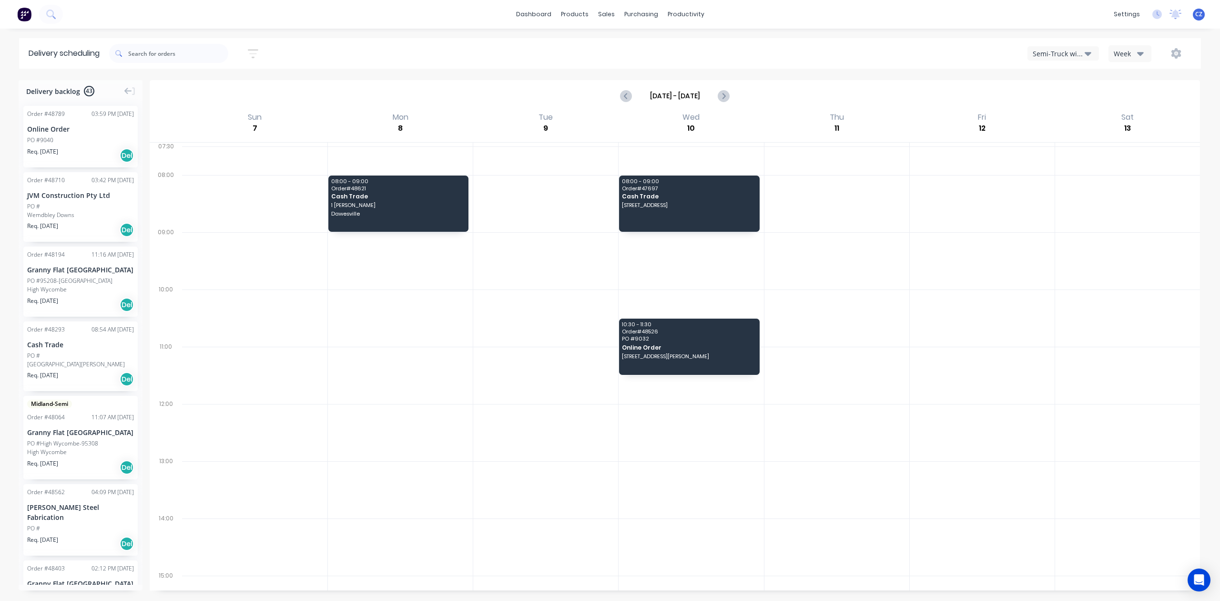
click at [68, 133] on div "Online Order" at bounding box center [80, 129] width 107 height 10
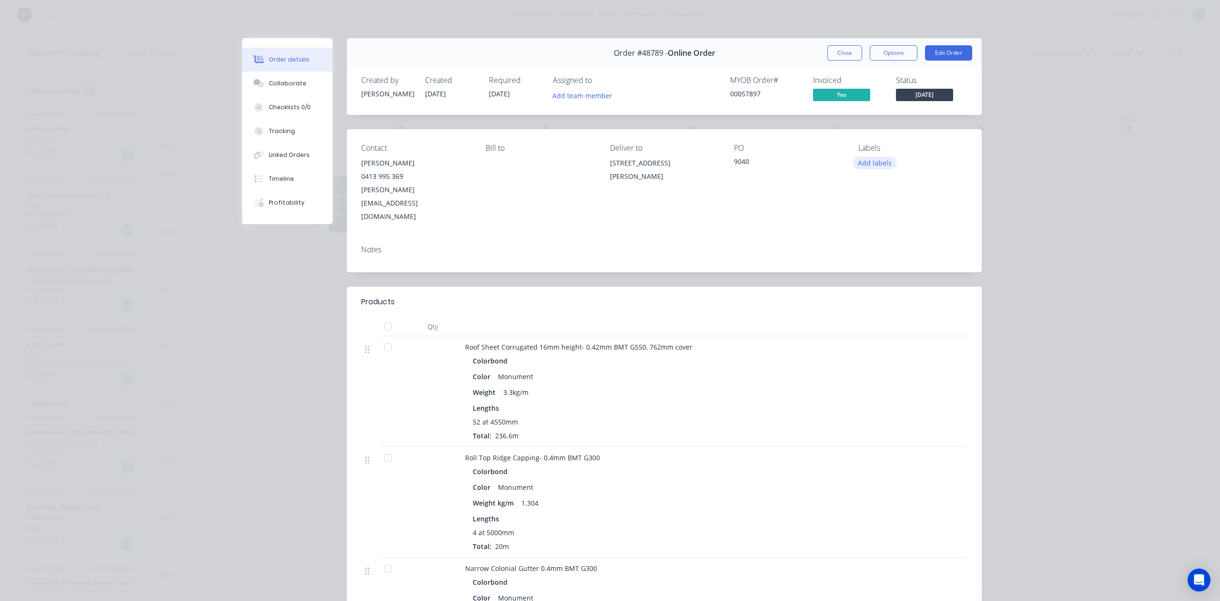
click at [870, 161] on button "Add labels" at bounding box center [875, 162] width 44 height 13
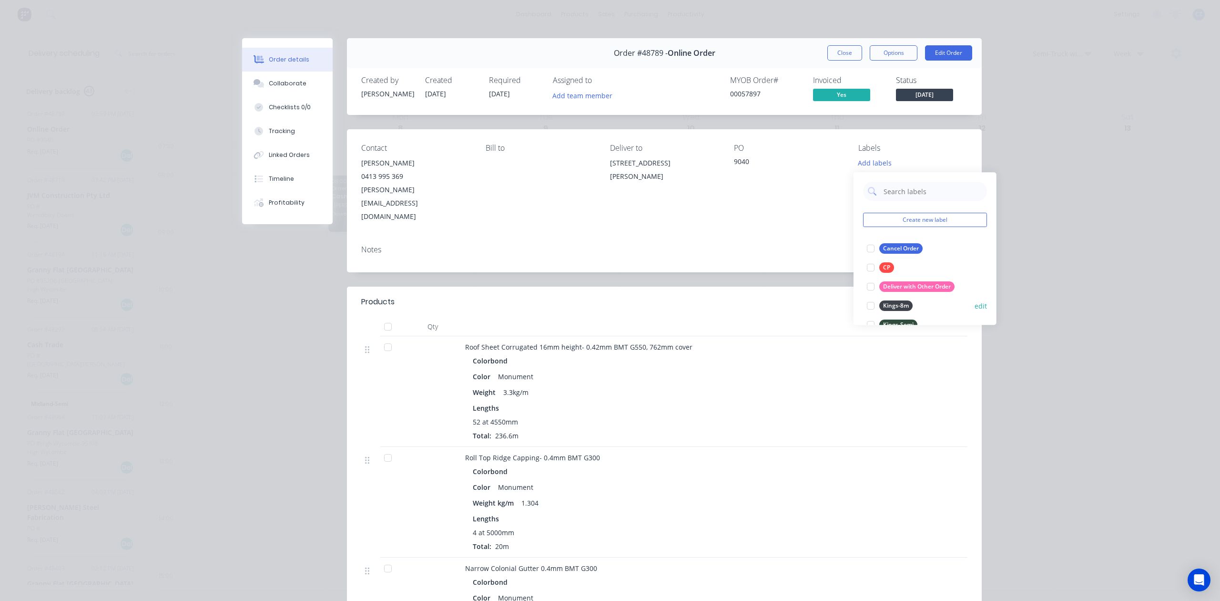
click at [872, 302] on div at bounding box center [870, 305] width 19 height 19
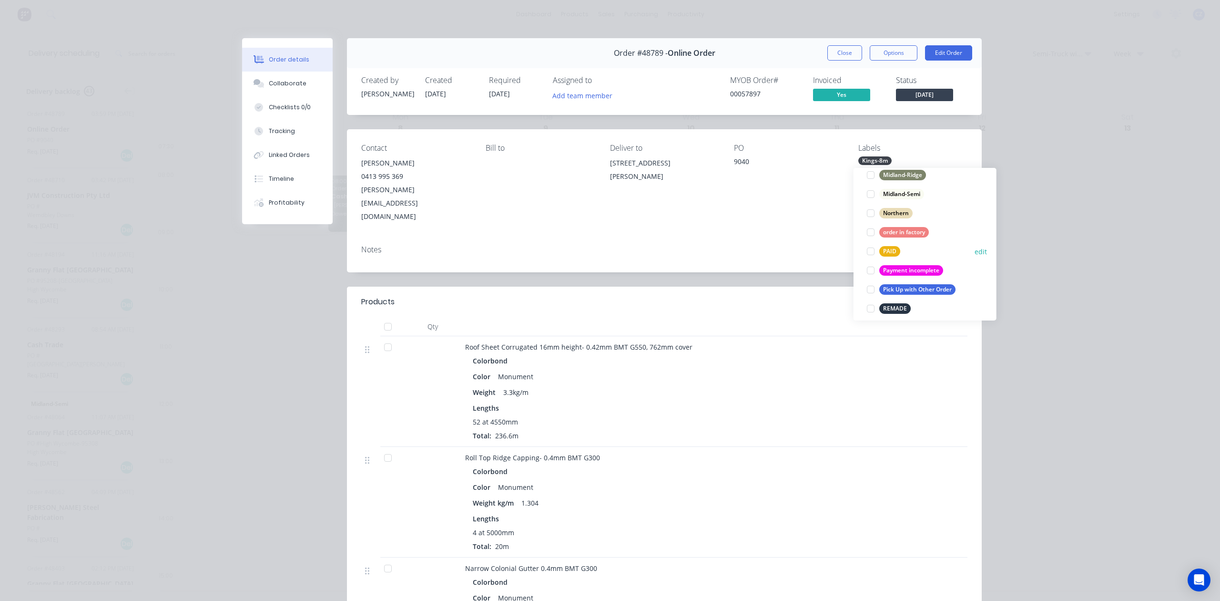
scroll to position [191, 0]
click at [874, 208] on div at bounding box center [870, 205] width 19 height 19
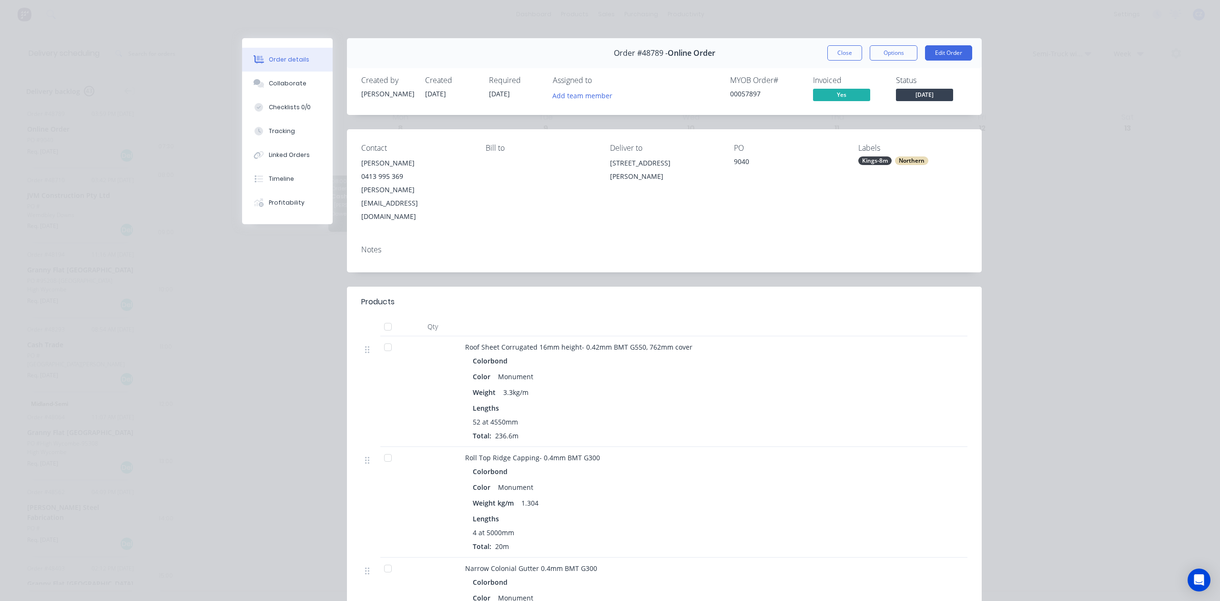
click at [828, 51] on button "Close" at bounding box center [845, 52] width 35 height 15
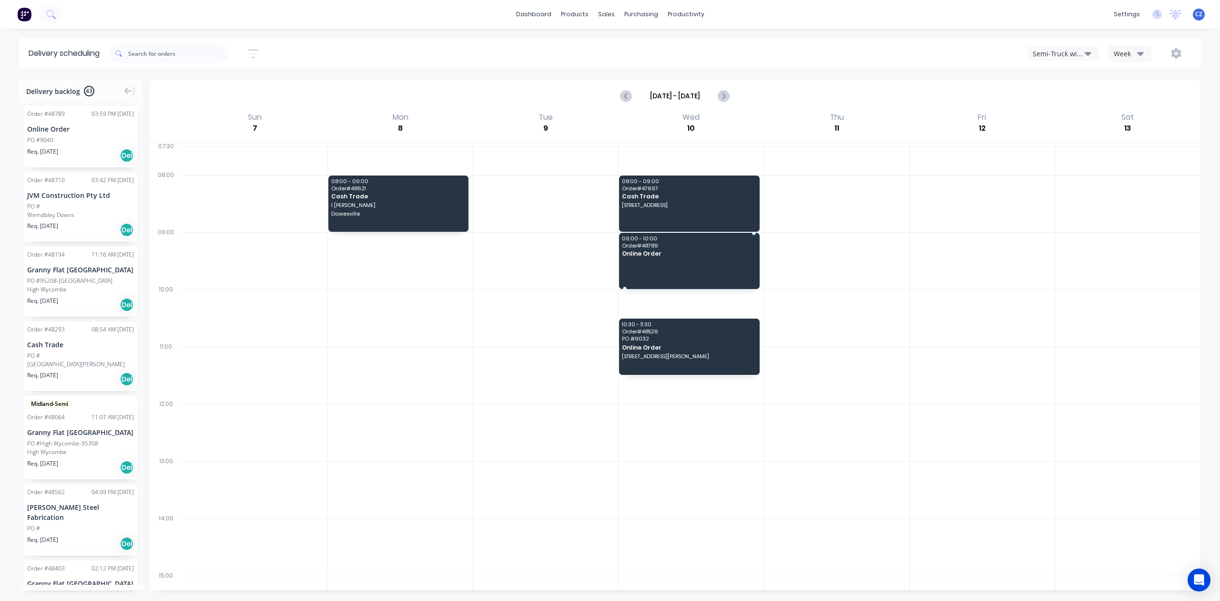
drag, startPoint x: 79, startPoint y: 140, endPoint x: 682, endPoint y: 246, distance: 611.8
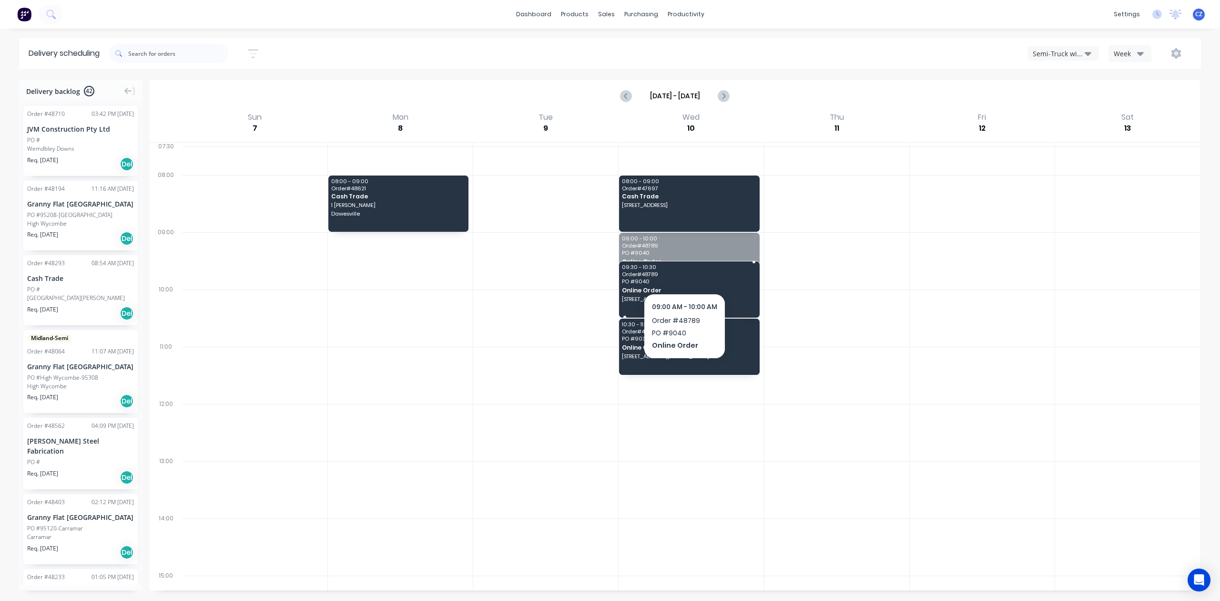
drag, startPoint x: 706, startPoint y: 281, endPoint x: 705, endPoint y: 292, distance: 11.0
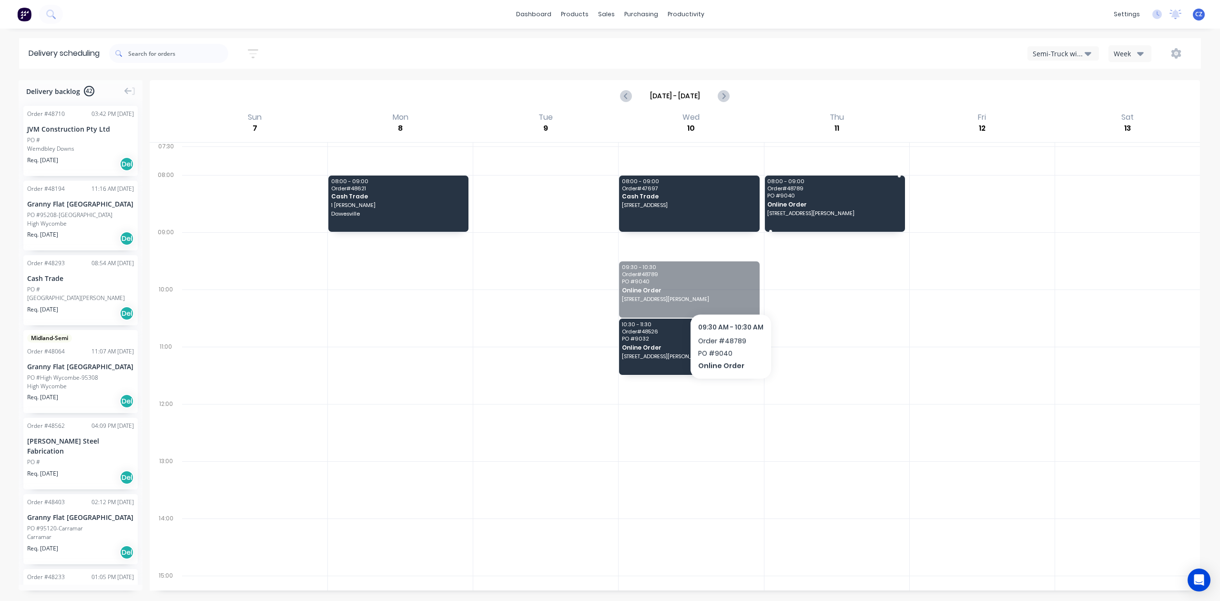
drag, startPoint x: 715, startPoint y: 294, endPoint x: 814, endPoint y: 206, distance: 132.1
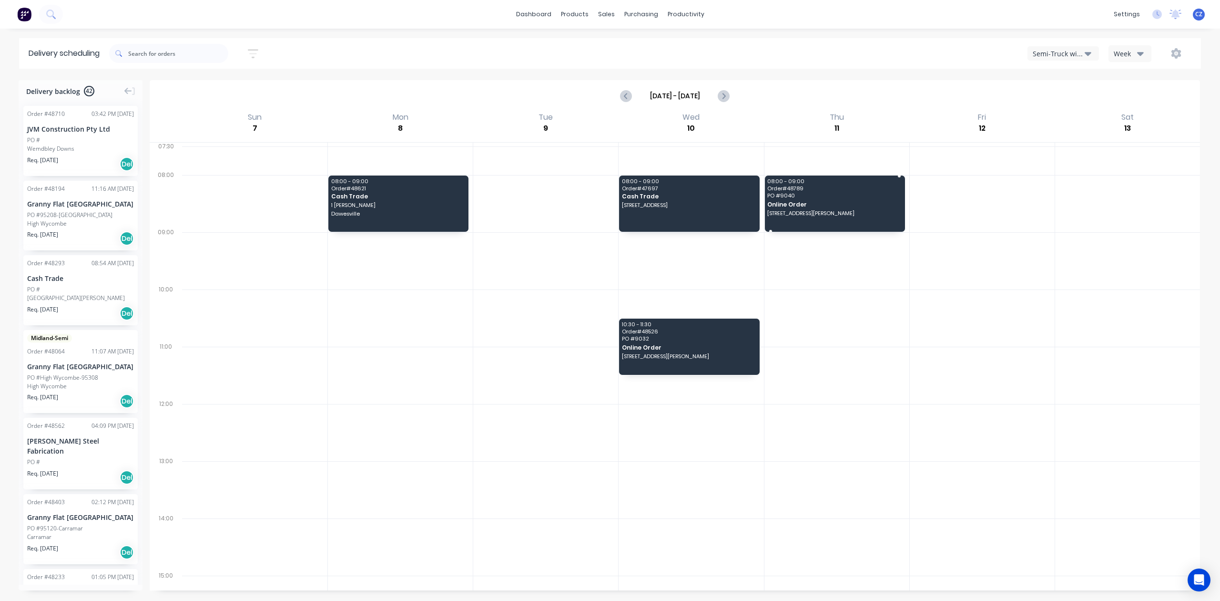
click at [832, 201] on div "08:00 - 09:00 Order # 48789 PO # 9040 Online Order 167 Stanhope Road Bickley We…" at bounding box center [835, 203] width 140 height 56
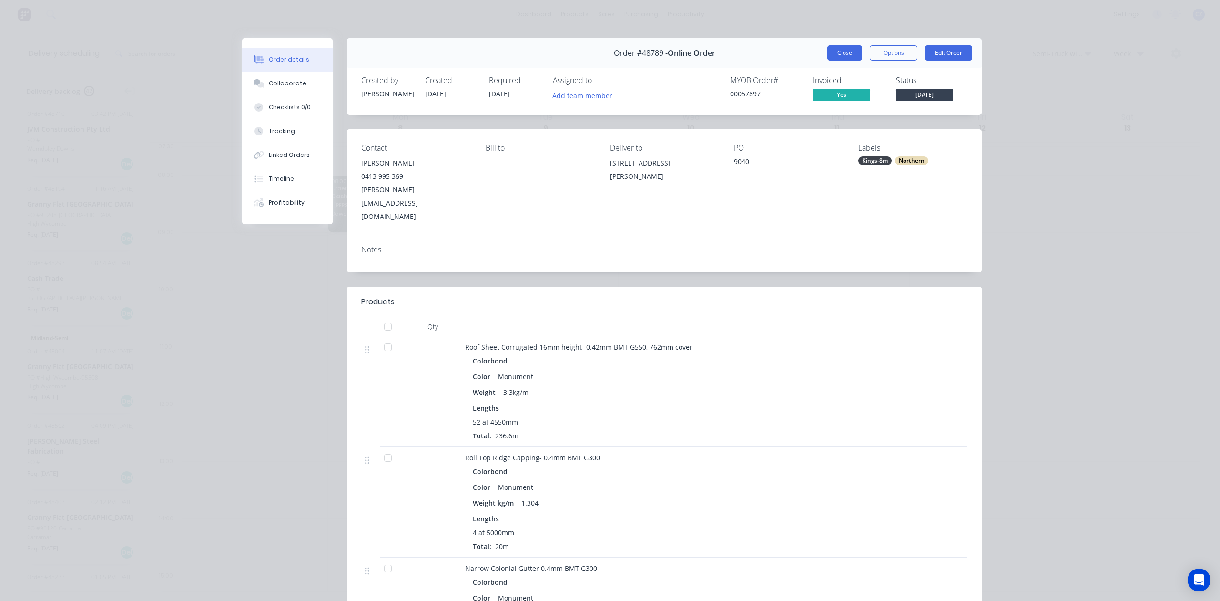
click at [840, 51] on button "Close" at bounding box center [845, 52] width 35 height 15
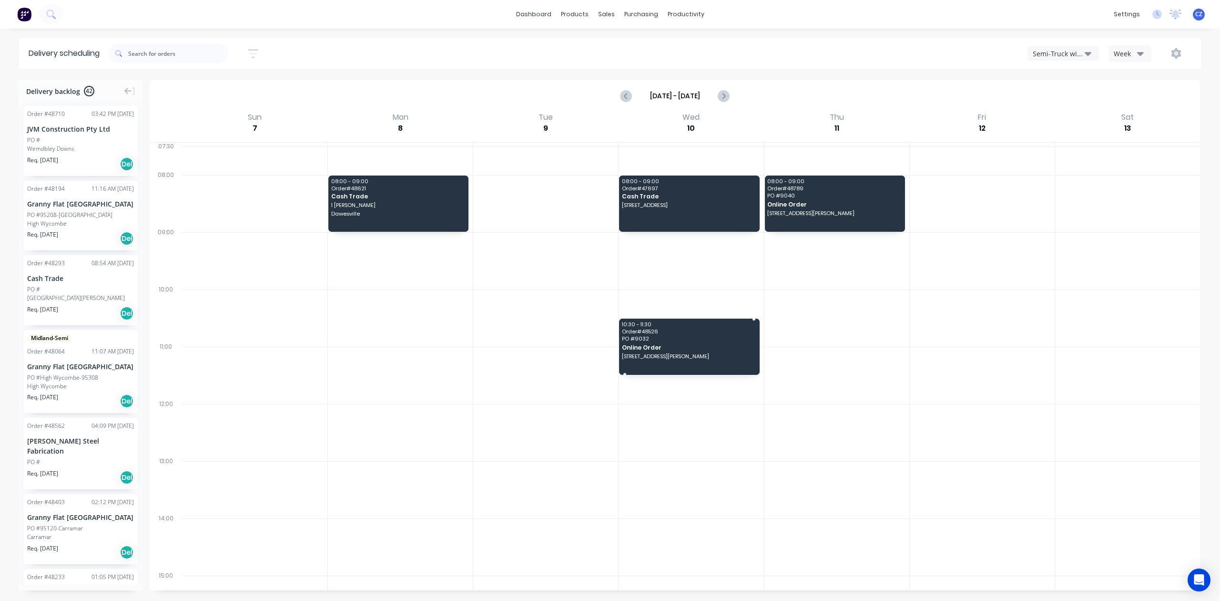
click at [661, 363] on div "10:30 - 11:30 Order # 48526 PO # 9032 Online Order 10 Liberte Cres, Baskerville…" at bounding box center [689, 346] width 140 height 56
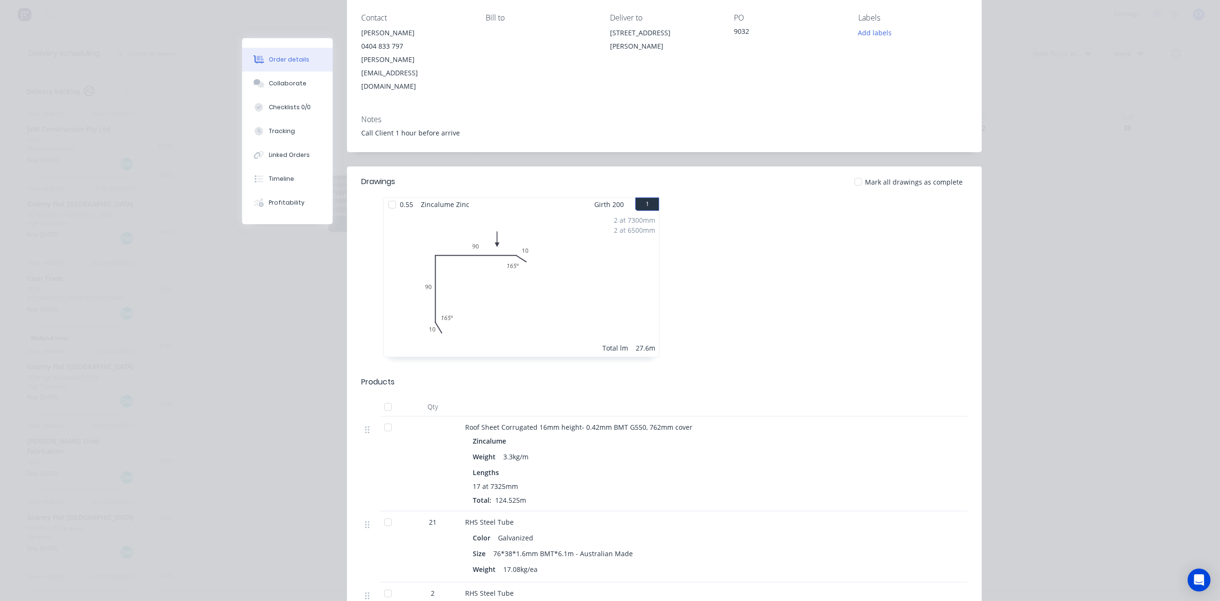
scroll to position [0, 0]
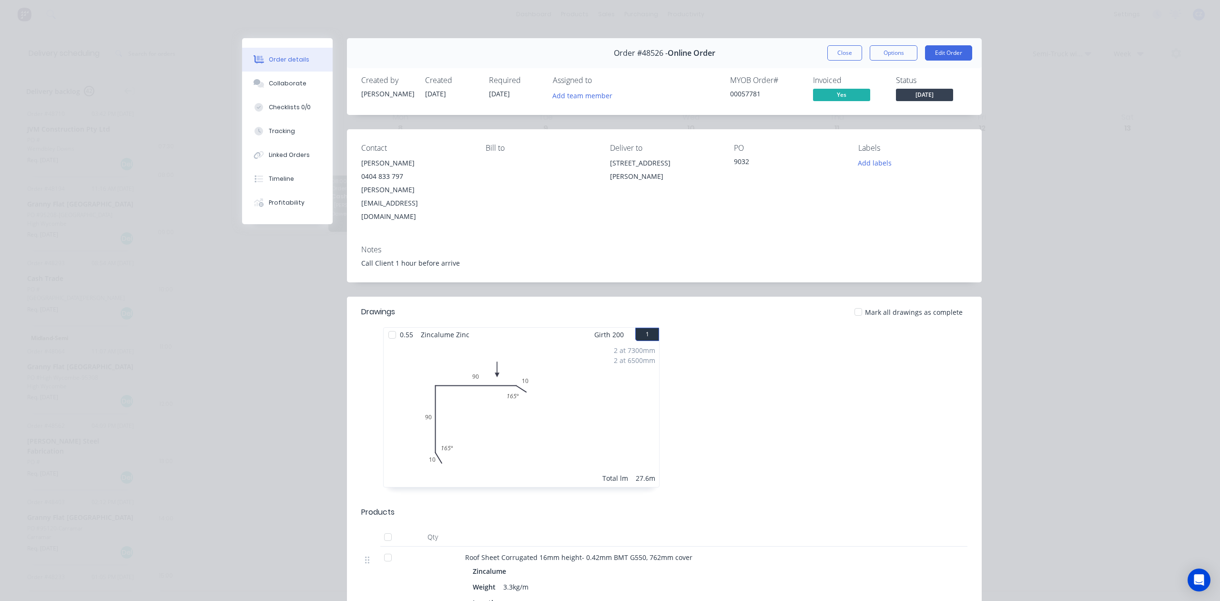
click at [819, 55] on div "Order #48526 - Online Order Close Options Edit Order" at bounding box center [664, 53] width 635 height 30
click at [840, 56] on button "Close" at bounding box center [845, 52] width 35 height 15
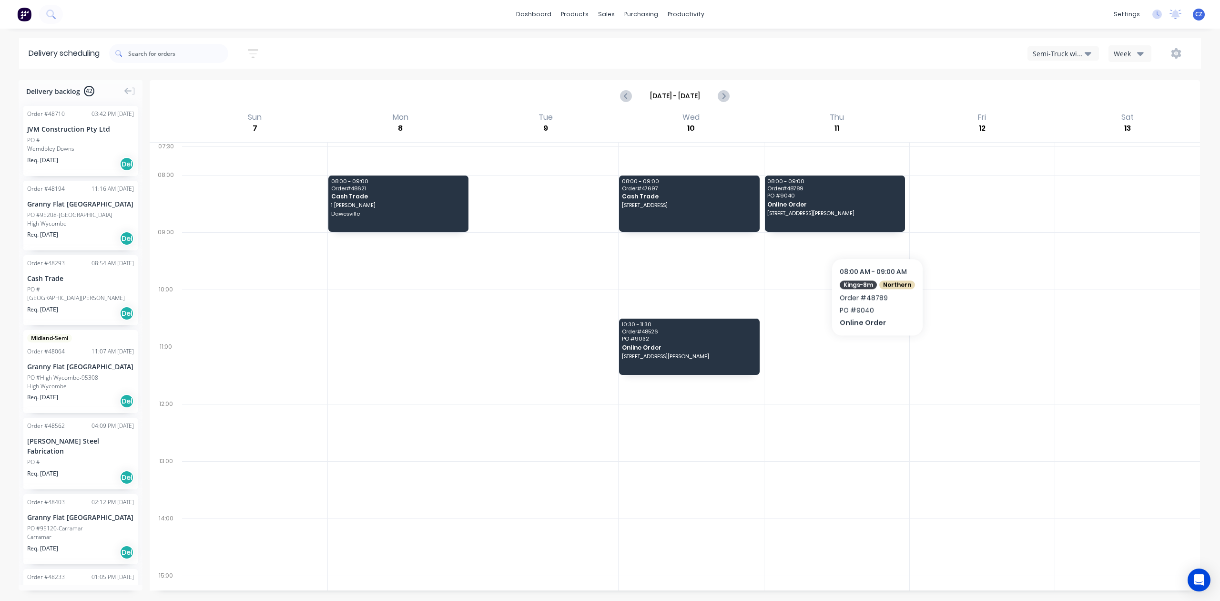
click at [1072, 377] on div at bounding box center [1128, 375] width 145 height 57
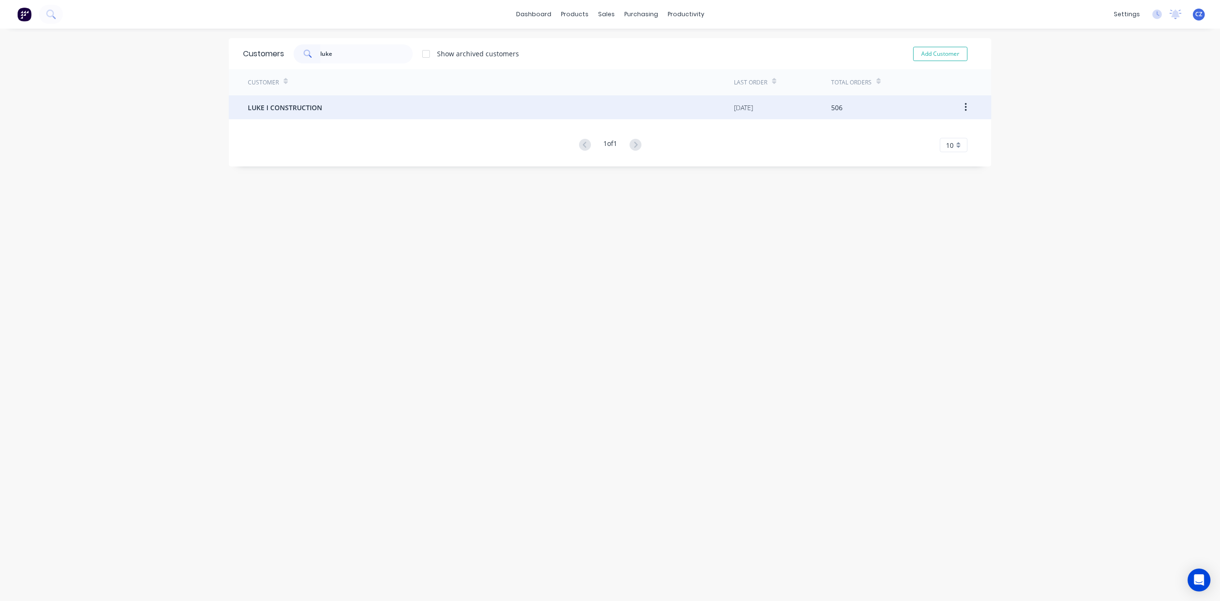
type input "luke"
click at [310, 99] on div "LUKE I CONSTRUCTION" at bounding box center [491, 107] width 486 height 24
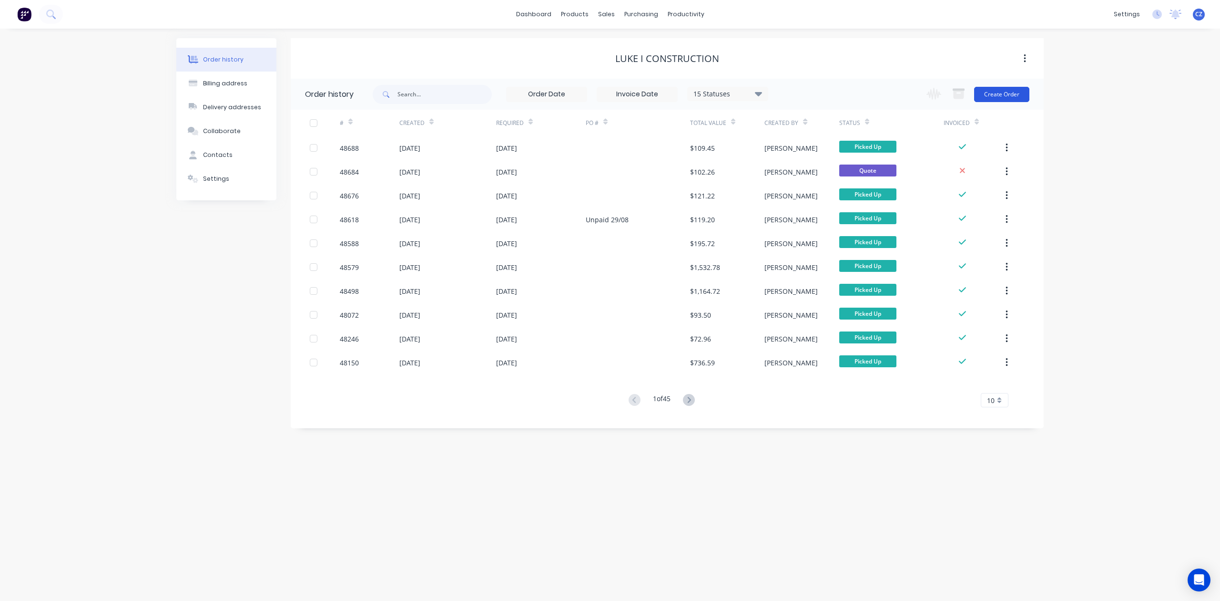
click at [1013, 92] on button "Create Order" at bounding box center [1001, 94] width 55 height 15
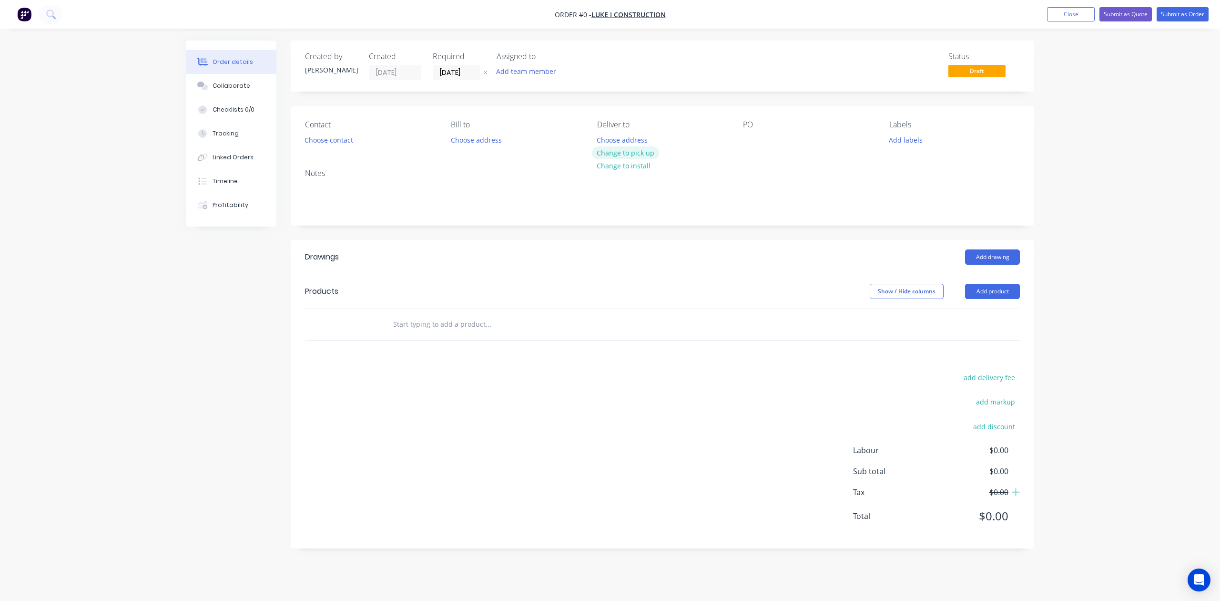
click at [643, 153] on button "Change to pick up" at bounding box center [626, 152] width 68 height 13
drag, startPoint x: 643, startPoint y: 153, endPoint x: 1036, endPoint y: 279, distance: 412.7
click at [665, 258] on div "Creating draft order... Loading..." at bounding box center [796, 341] width 1220 height 601
click at [988, 294] on button "Add product" at bounding box center [992, 291] width 55 height 15
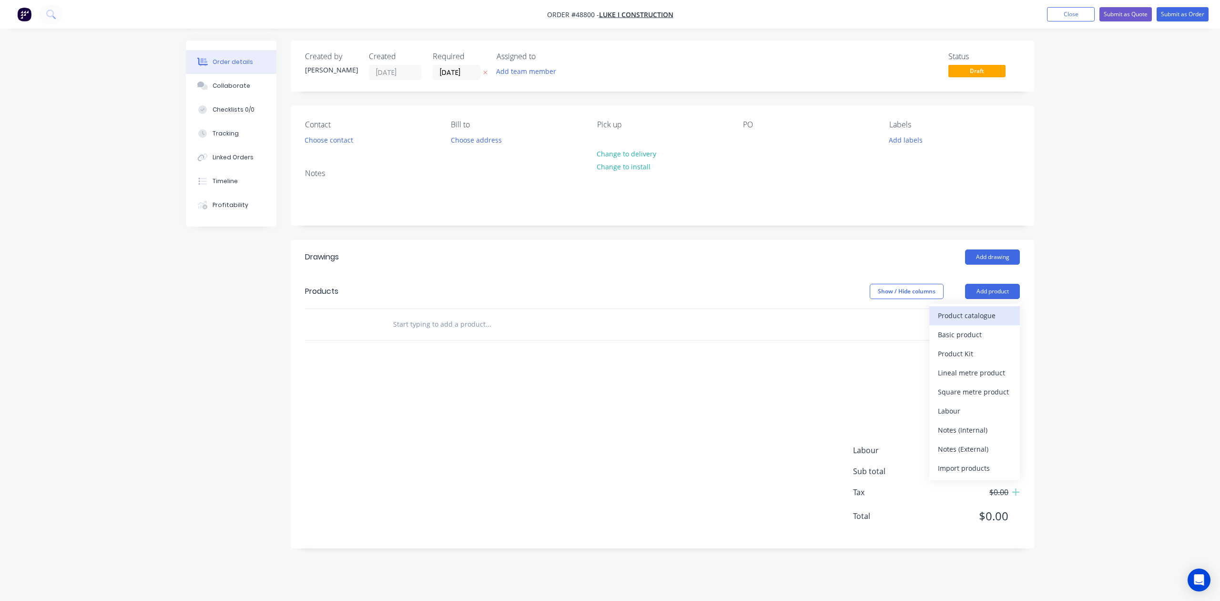
click at [977, 312] on div "Product catalogue" at bounding box center [974, 315] width 73 height 14
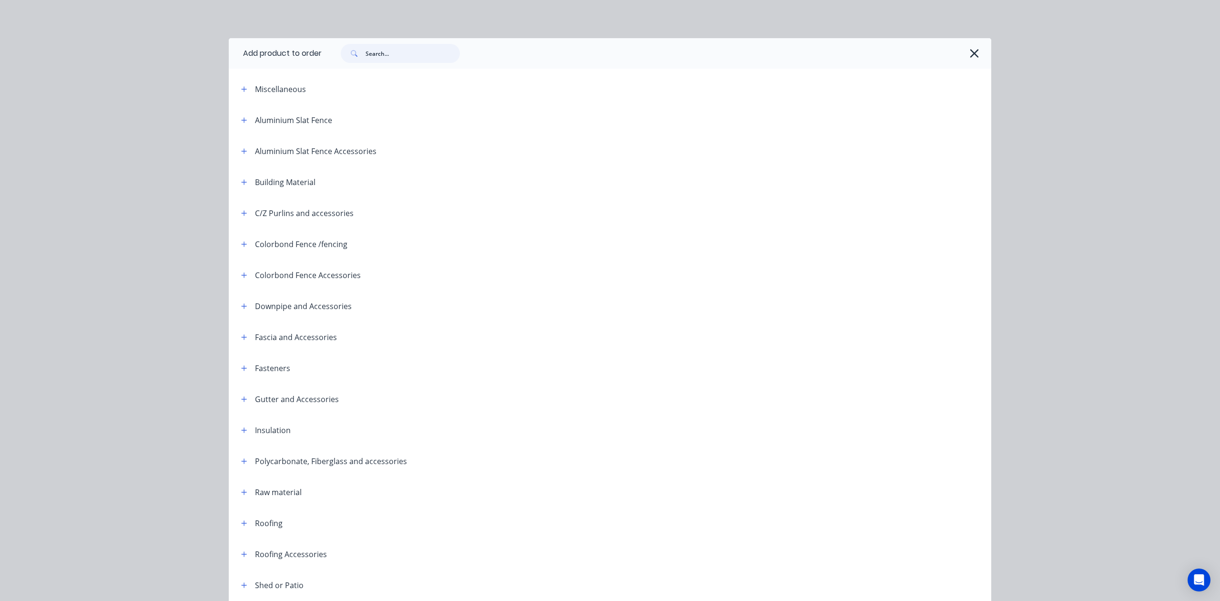
click at [401, 51] on input "text" at bounding box center [413, 53] width 94 height 19
type input "gp"
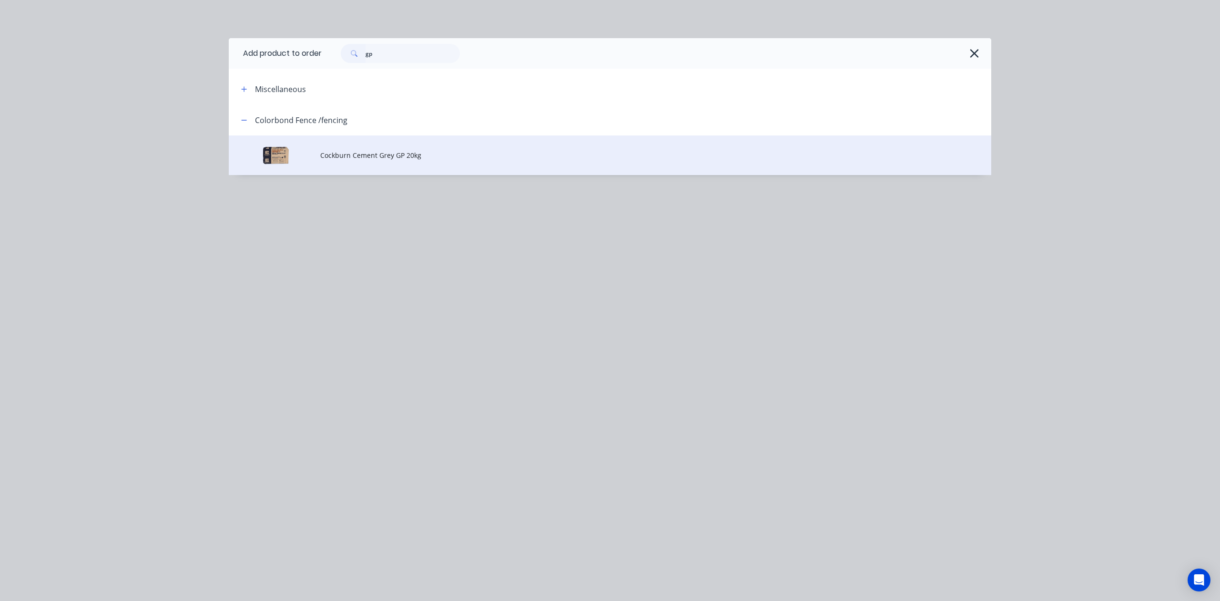
click at [454, 153] on span "Cockburn Cement Grey GP 20kg" at bounding box center [588, 155] width 537 height 10
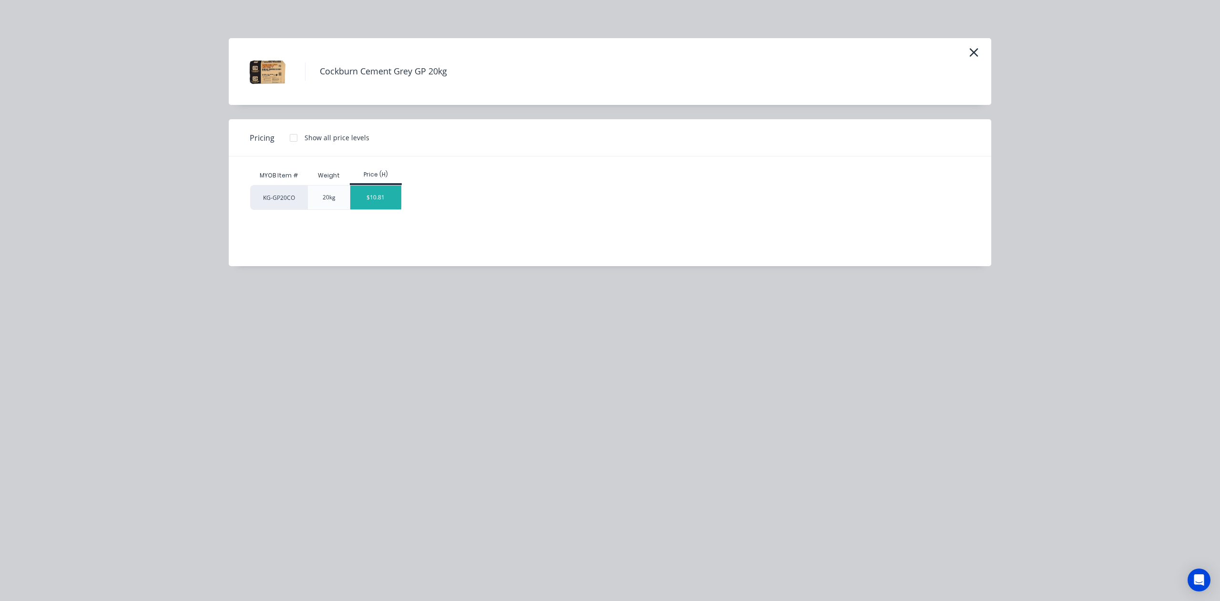
click at [372, 199] on div "$10.81" at bounding box center [375, 197] width 51 height 24
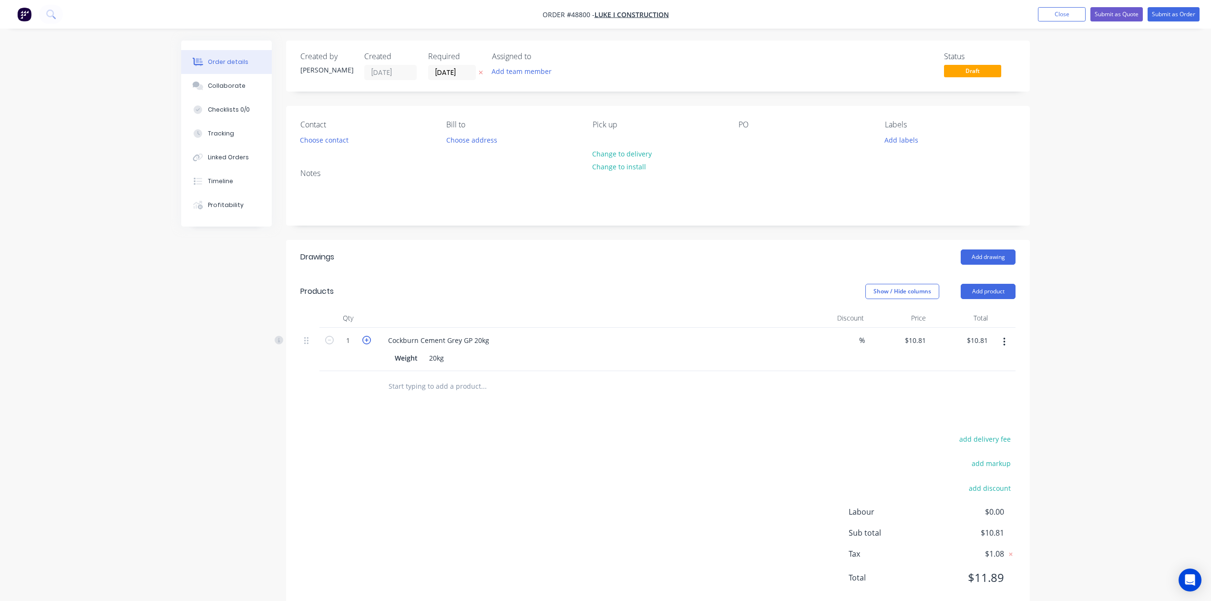
click at [365, 339] on icon "button" at bounding box center [366, 340] width 9 height 9
type input "2"
type input "$21.62"
click at [365, 339] on icon "button" at bounding box center [366, 340] width 9 height 9
type input "3"
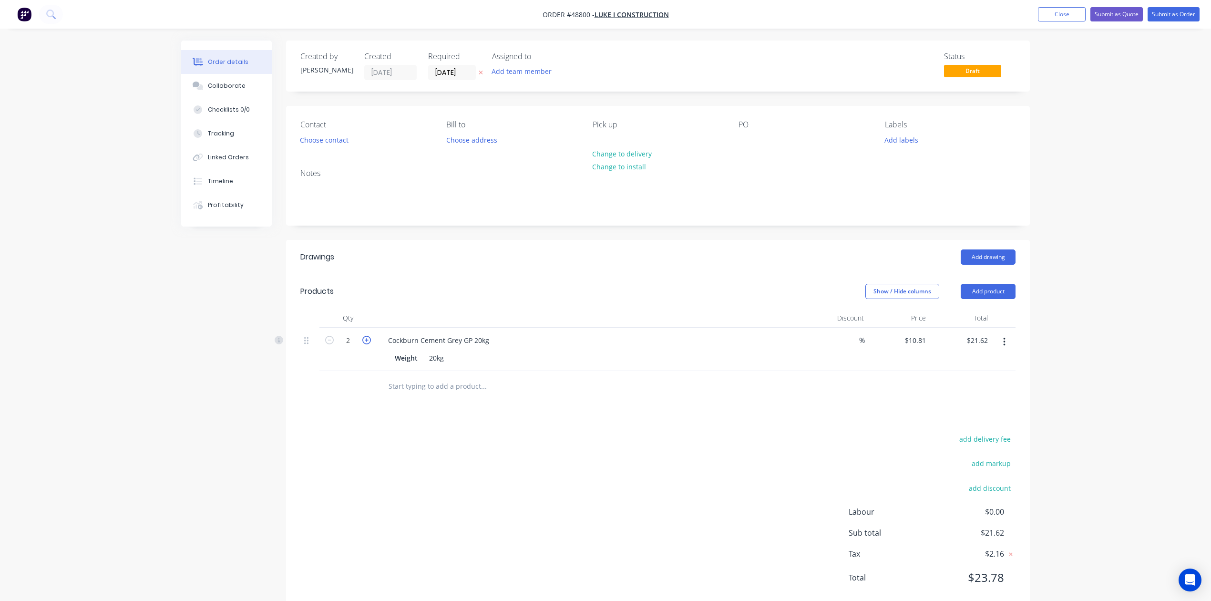
type input "$32.43"
drag, startPoint x: 413, startPoint y: 267, endPoint x: 893, endPoint y: 275, distance: 480.1
click at [417, 267] on header "Drawings Add drawing" at bounding box center [658, 257] width 744 height 34
click at [997, 296] on button "Add product" at bounding box center [988, 291] width 55 height 15
click at [989, 316] on div "Product catalogue" at bounding box center [969, 315] width 73 height 14
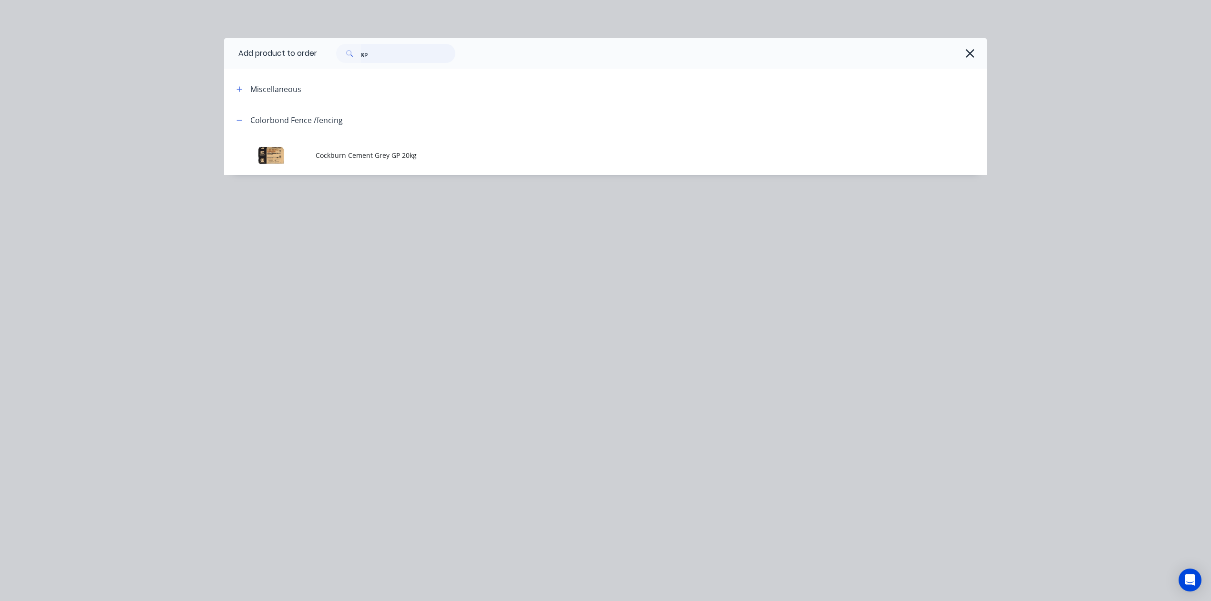
drag, startPoint x: 314, startPoint y: 64, endPoint x: 294, endPoint y: 67, distance: 19.8
click at [294, 67] on header "Add product to order gp" at bounding box center [605, 53] width 763 height 31
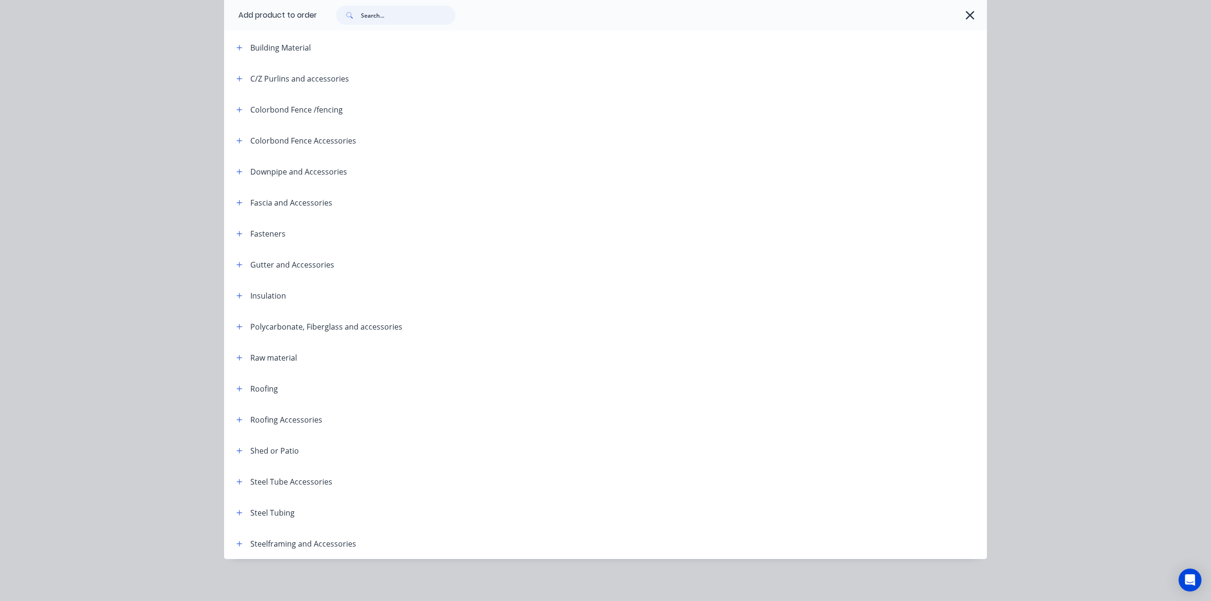
scroll to position [38, 0]
click at [234, 516] on button "button" at bounding box center [240, 512] width 12 height 12
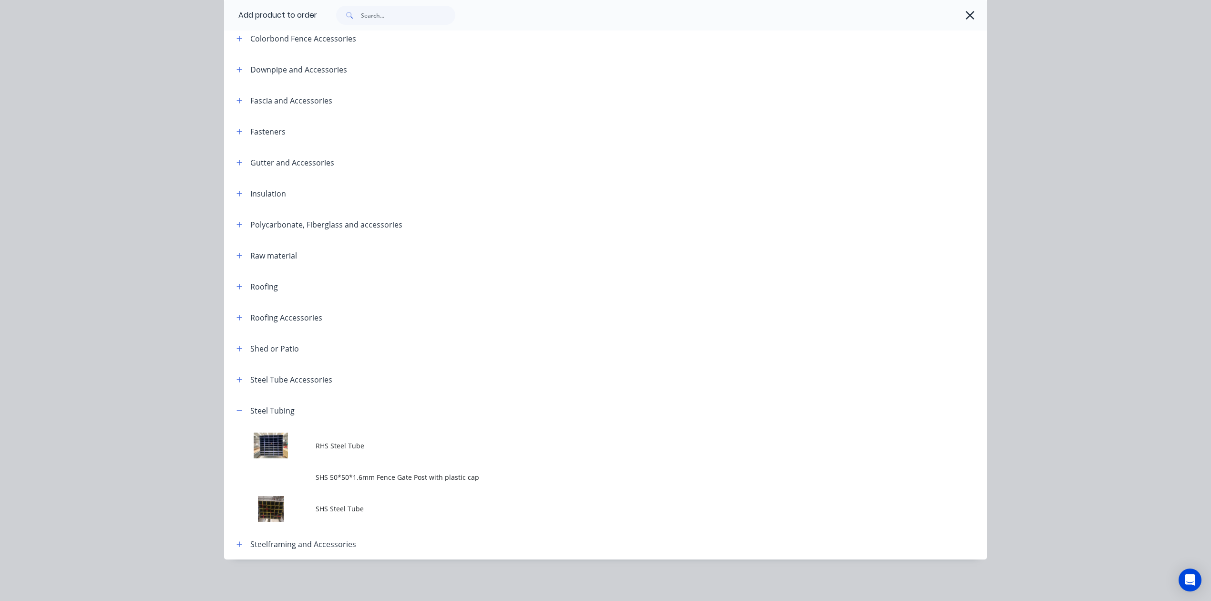
scroll to position [237, 0]
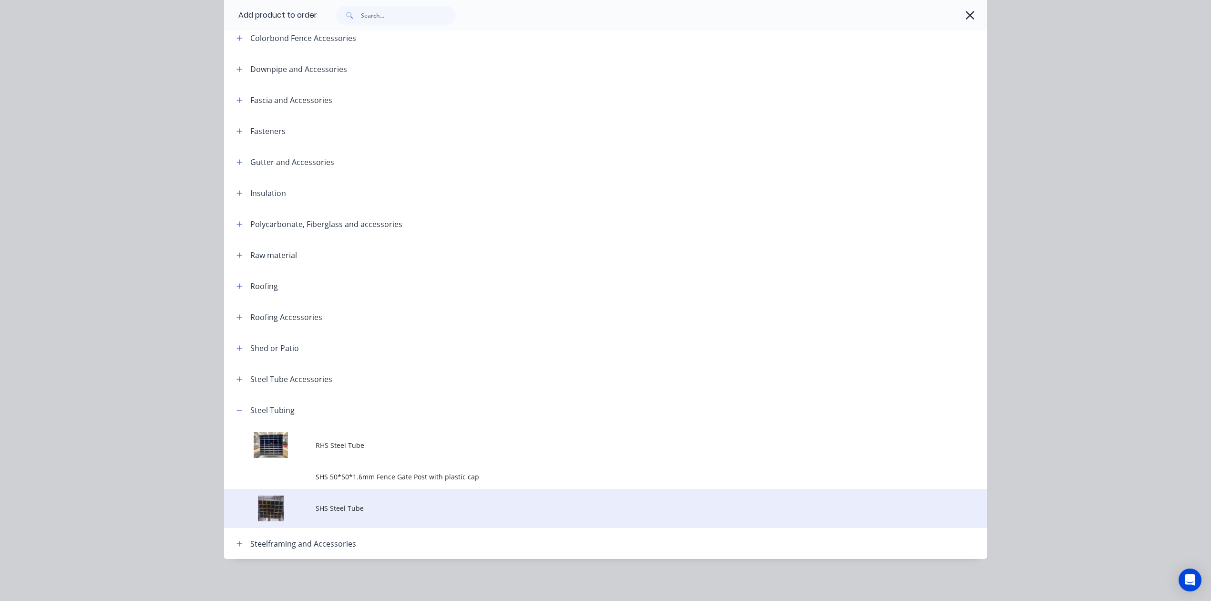
click at [308, 515] on td at bounding box center [270, 509] width 92 height 40
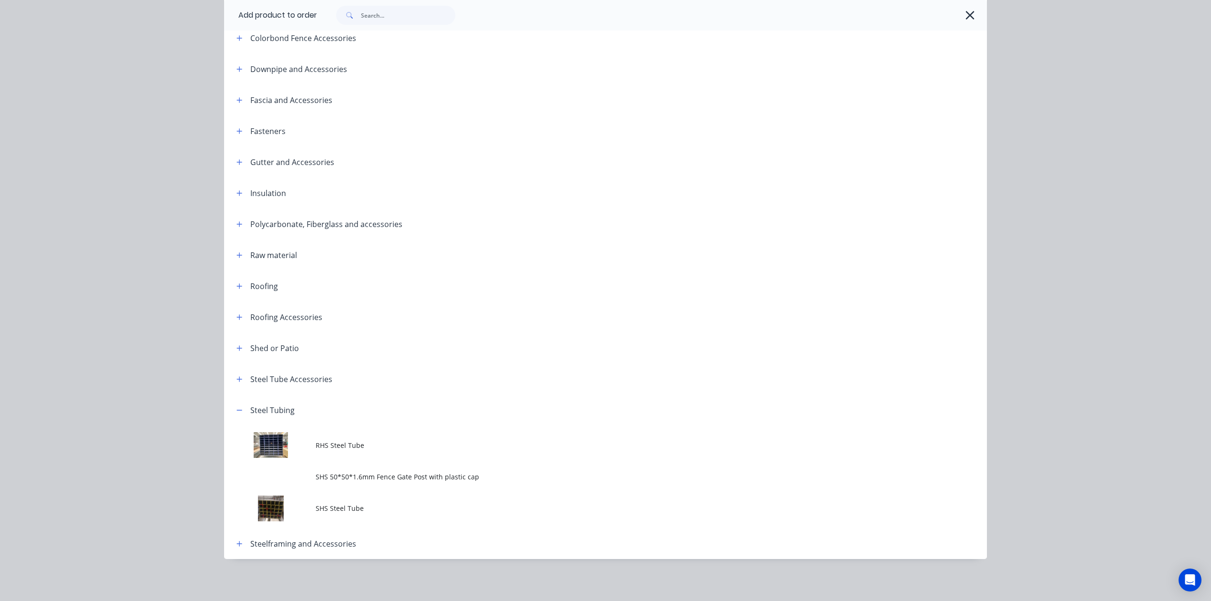
scroll to position [0, 0]
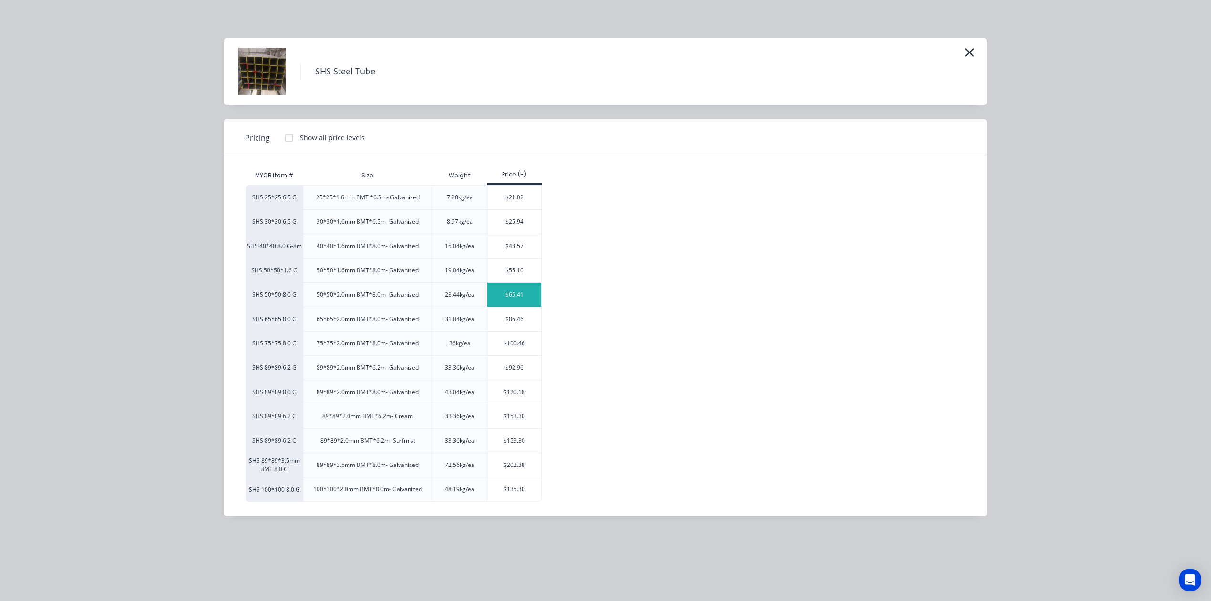
click at [523, 289] on div "$65.41" at bounding box center [514, 295] width 54 height 24
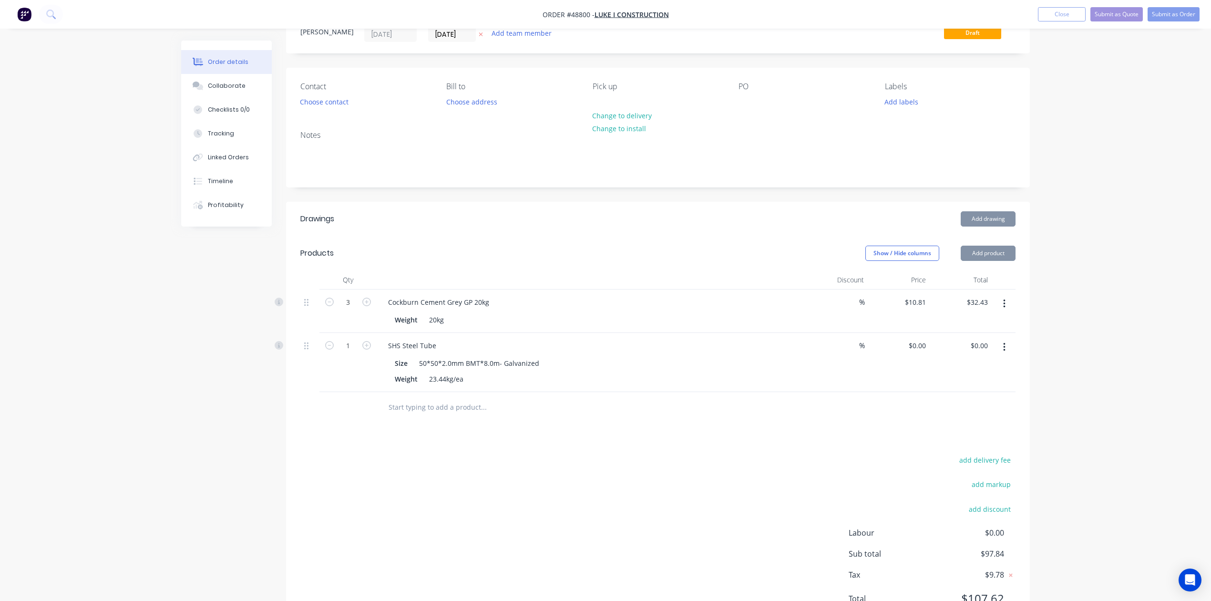
type input "$65.41"
click at [606, 495] on div "add delivery fee add markup add discount Labour $0.00 Sub total $97.84 Tax $9.7…" at bounding box center [657, 534] width 715 height 163
click at [349, 309] on input "1" at bounding box center [348, 302] width 25 height 14
click at [673, 427] on div "Drawings Add drawing Products Show / Hide columns Add product Qty Discount Pric…" at bounding box center [658, 416] width 744 height 429
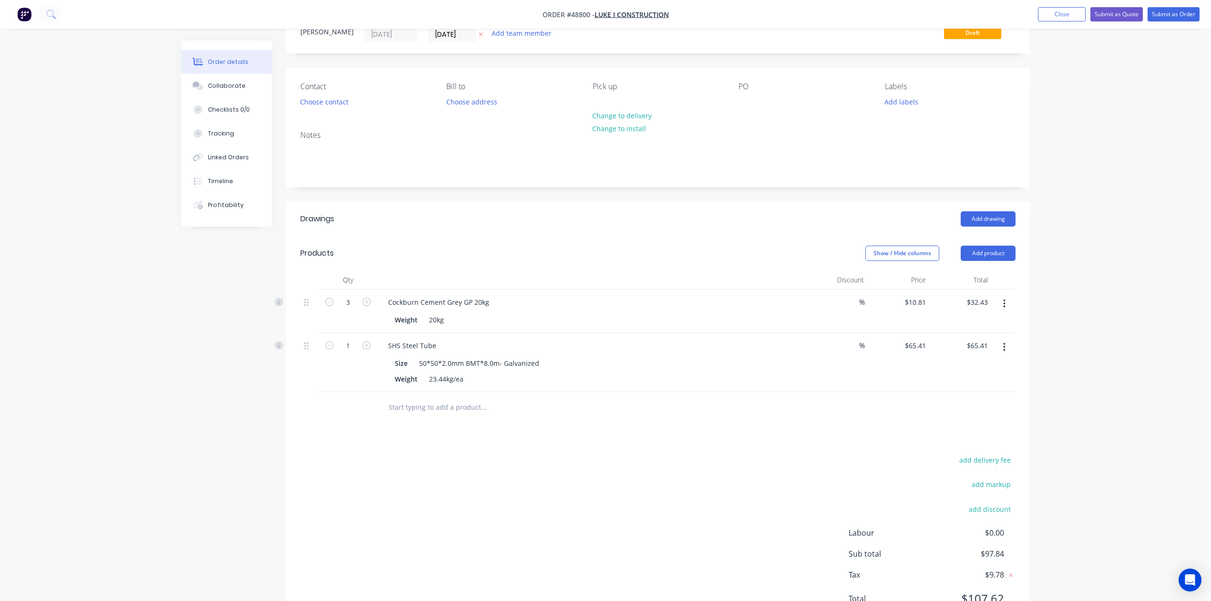
click at [637, 456] on div "add delivery fee add markup add discount Labour $0.00 Sub total $97.84 Tax $9.7…" at bounding box center [657, 534] width 715 height 163
click at [309, 103] on button "Choose contact" at bounding box center [324, 101] width 59 height 13
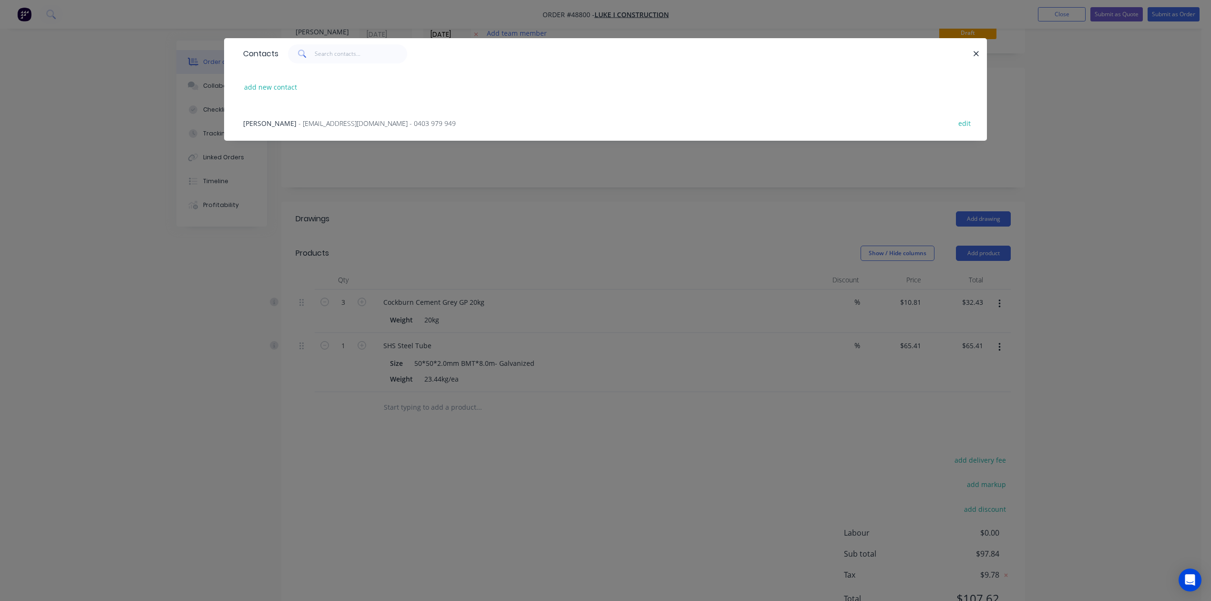
click at [298, 123] on span "- westfencingluke@gmail.com - 0403 979 949" at bounding box center [376, 123] width 157 height 9
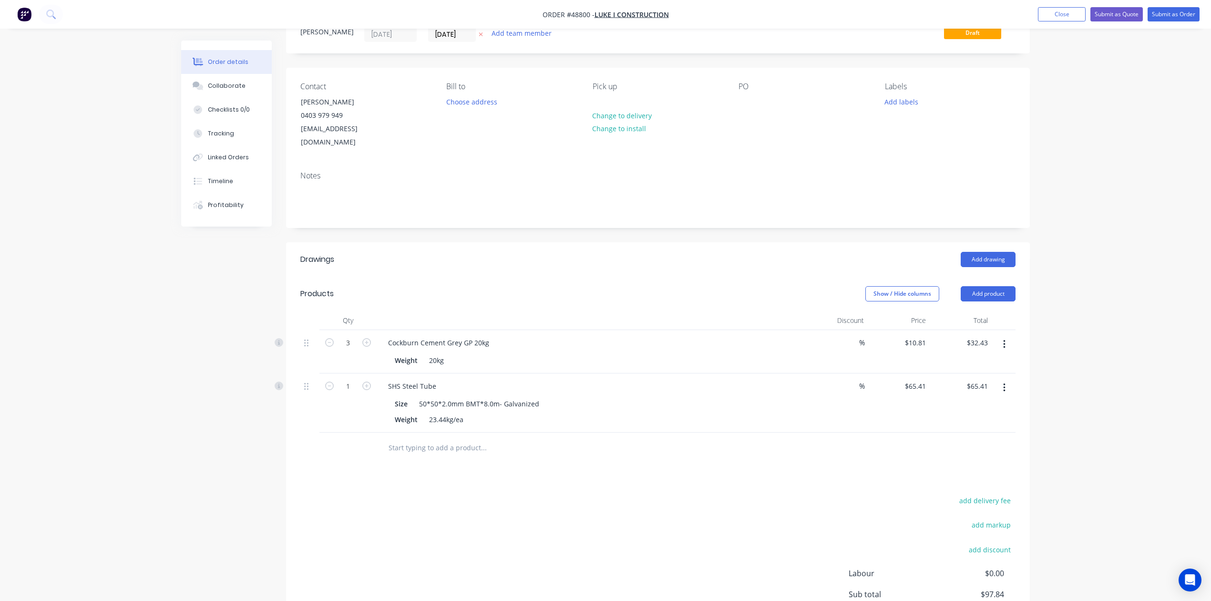
click at [692, 286] on div "Show / Hide columns Add product" at bounding box center [733, 293] width 563 height 15
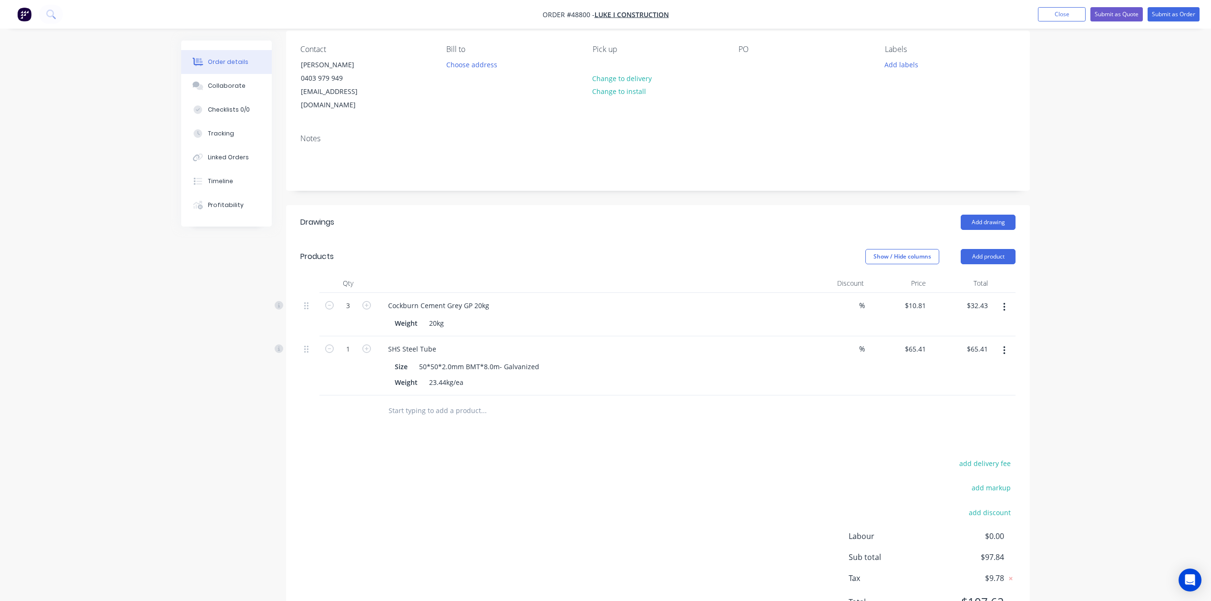
scroll to position [111, 0]
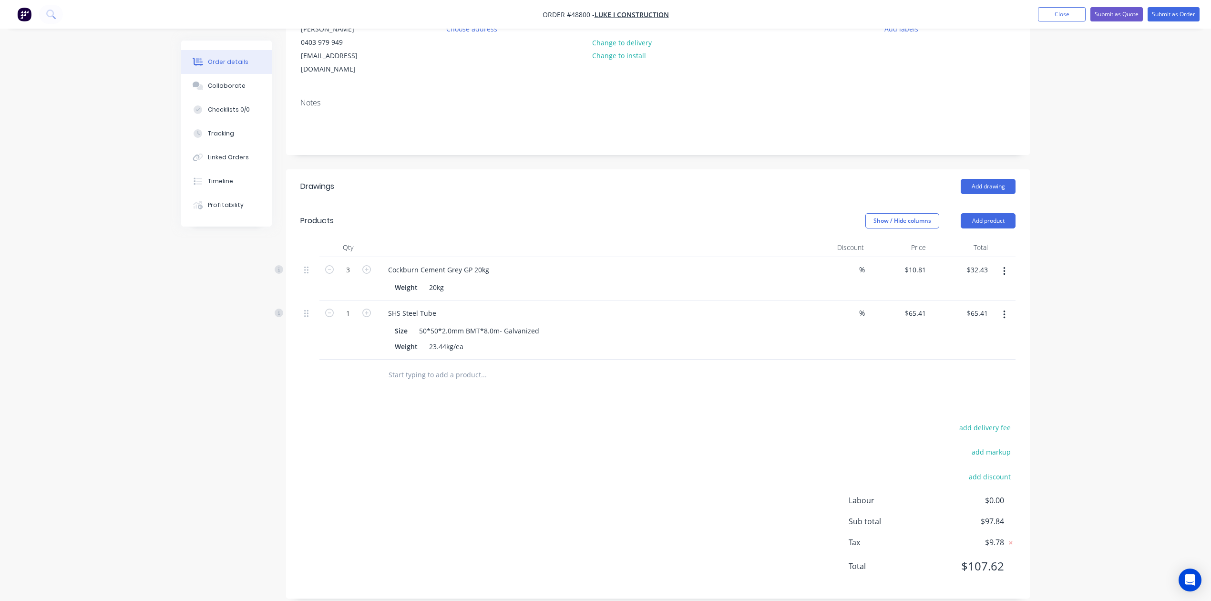
click at [679, 491] on div "add delivery fee add markup add discount Labour $0.00 Sub total $97.84 Tax $9.7…" at bounding box center [657, 502] width 715 height 163
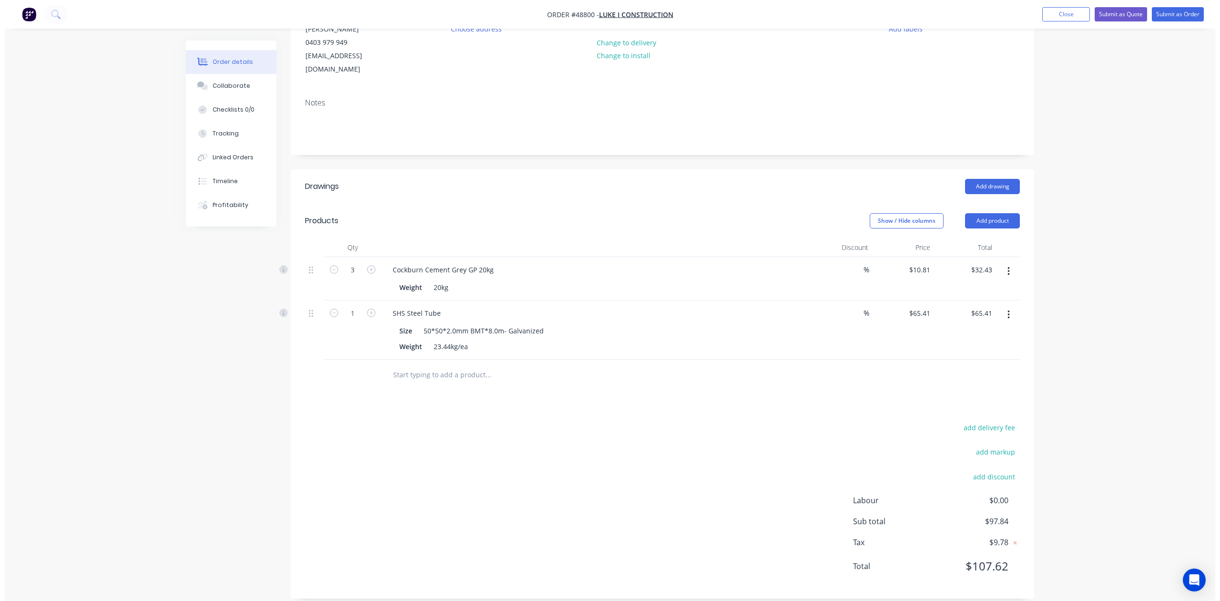
scroll to position [0, 0]
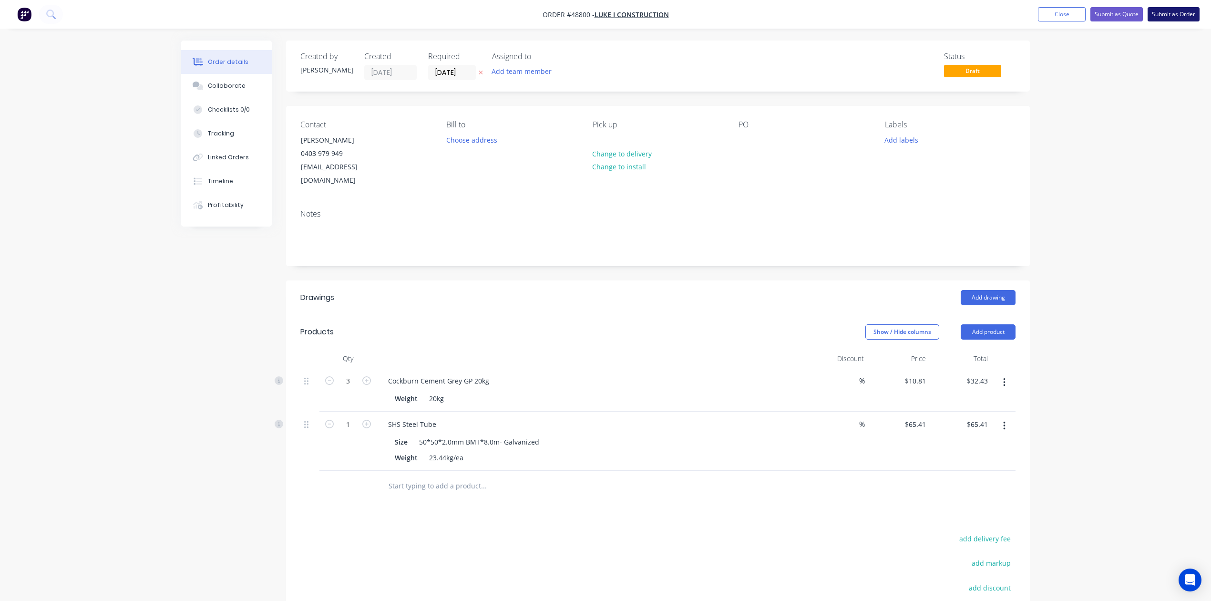
click at [1175, 8] on button "Submit as Order" at bounding box center [1174, 14] width 52 height 14
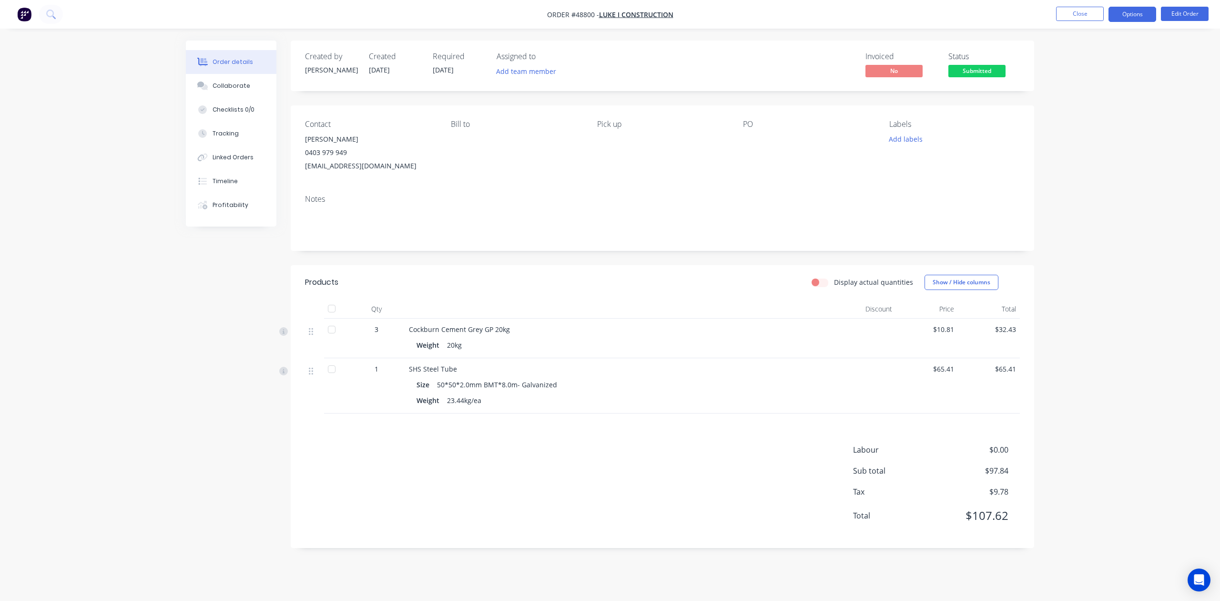
click at [1128, 14] on button "Options" at bounding box center [1133, 14] width 48 height 15
click at [1091, 60] on div "Invoice" at bounding box center [1104, 58] width 88 height 14
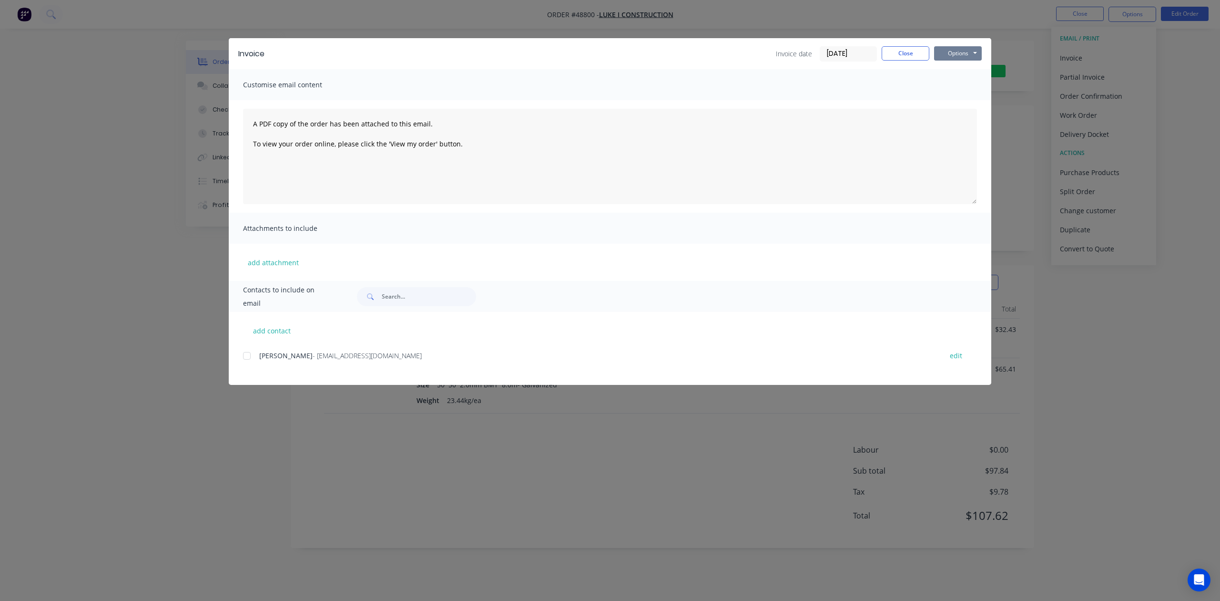
click at [970, 46] on button "Options" at bounding box center [958, 53] width 48 height 14
click at [960, 84] on button "Print" at bounding box center [964, 86] width 61 height 16
click at [906, 55] on button "Close" at bounding box center [906, 53] width 48 height 14
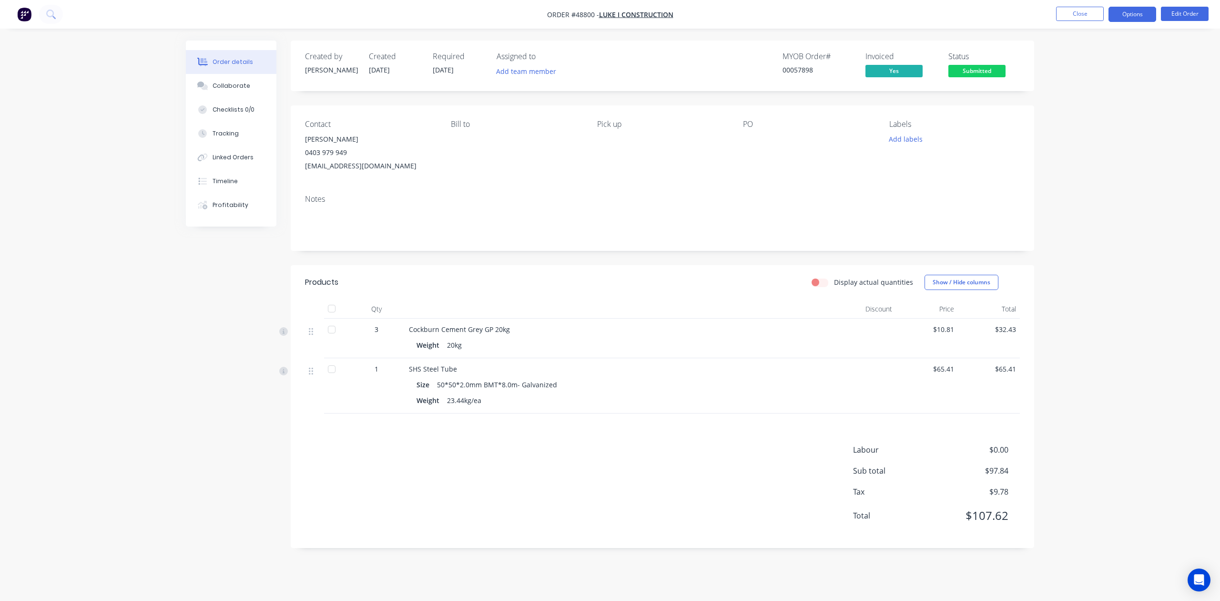
click at [1133, 14] on button "Options" at bounding box center [1133, 14] width 48 height 15
click at [1100, 128] on div "Delivery Docket" at bounding box center [1104, 134] width 88 height 14
click at [1097, 96] on div "Without pricing" at bounding box center [1104, 96] width 88 height 14
click at [962, 75] on span "Submitted" at bounding box center [977, 71] width 57 height 12
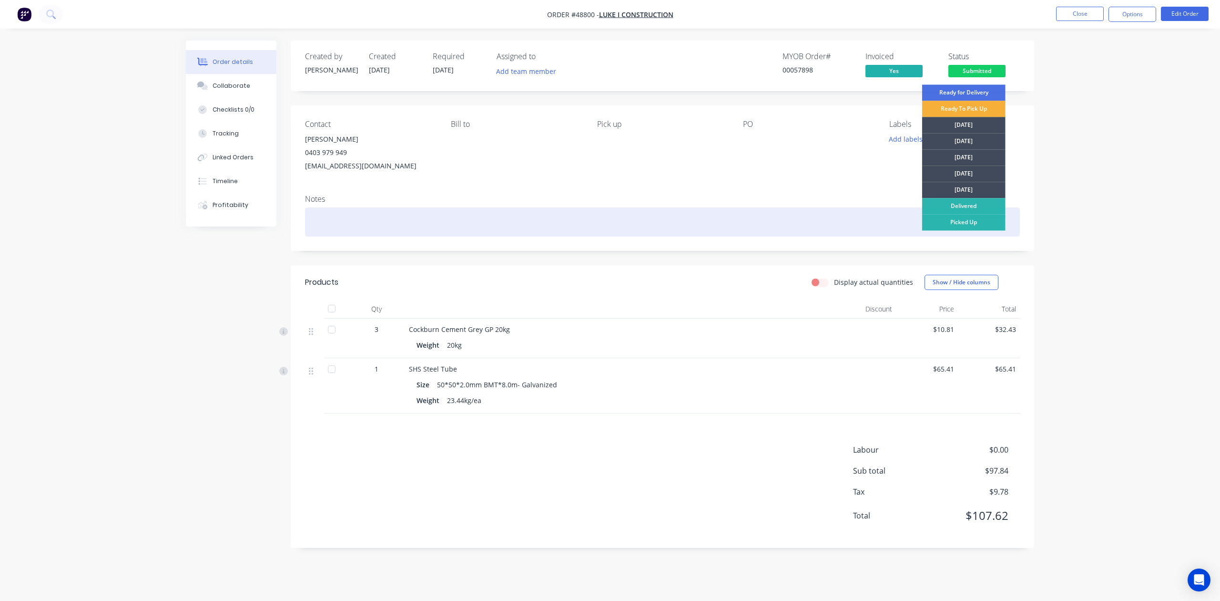
click at [944, 218] on div "Picked Up" at bounding box center [964, 222] width 83 height 16
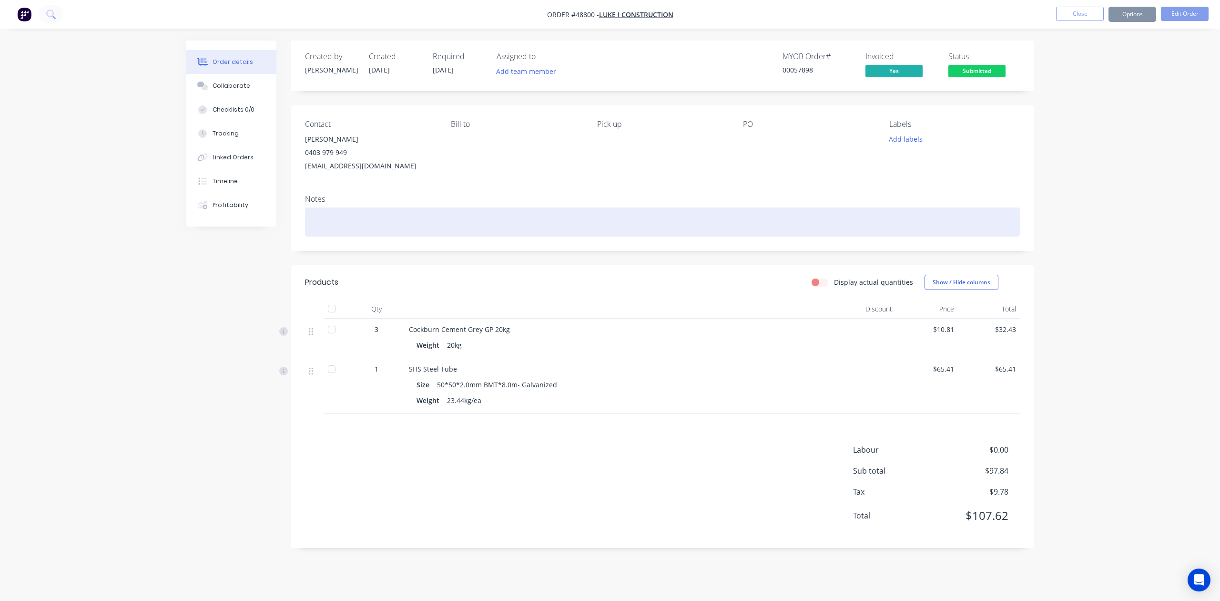
click at [833, 218] on div at bounding box center [662, 221] width 715 height 29
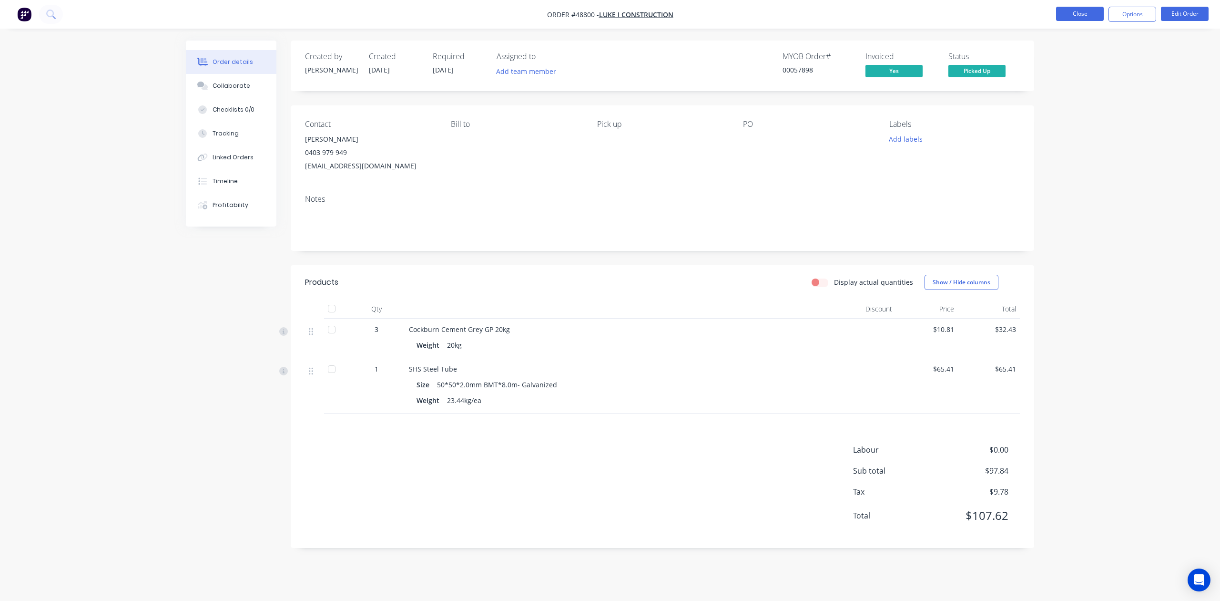
click at [1091, 16] on button "Close" at bounding box center [1080, 14] width 48 height 14
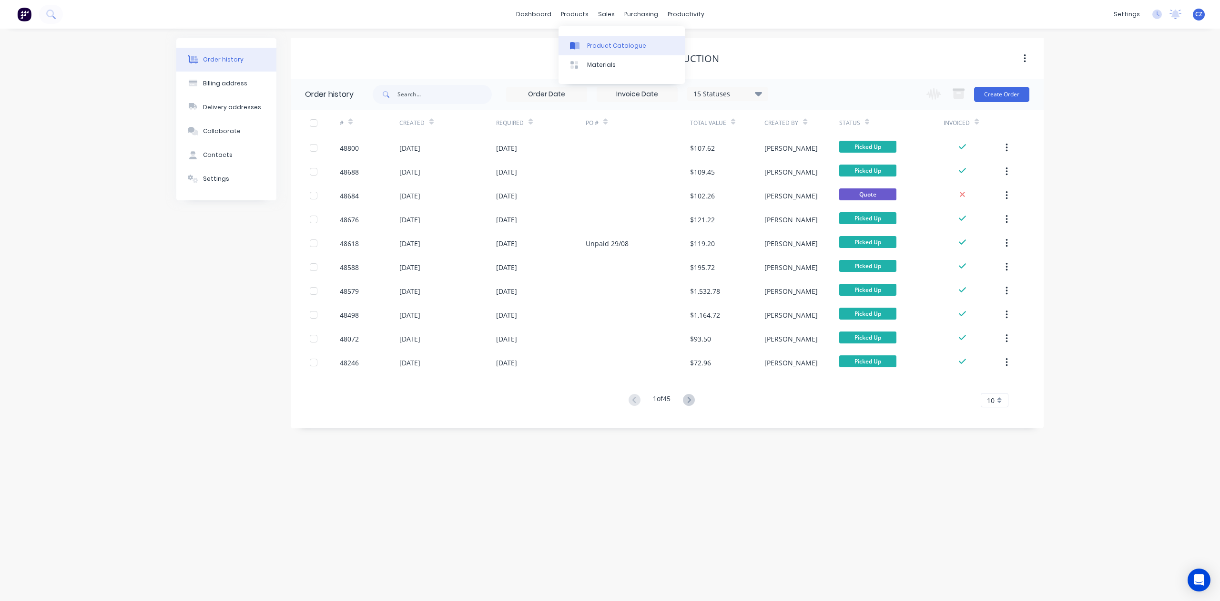
drag, startPoint x: 599, startPoint y: 47, endPoint x: 592, endPoint y: 47, distance: 6.7
click at [599, 47] on div "Product Catalogue" at bounding box center [616, 45] width 59 height 9
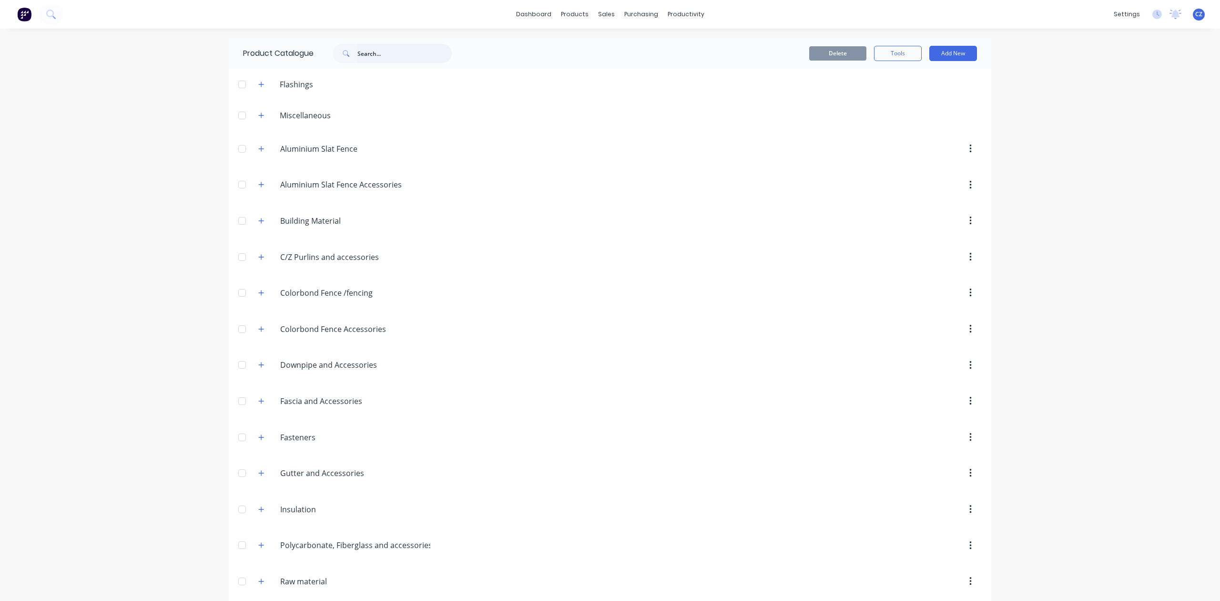
click at [412, 56] on input "text" at bounding box center [405, 53] width 94 height 19
type input "sheet"
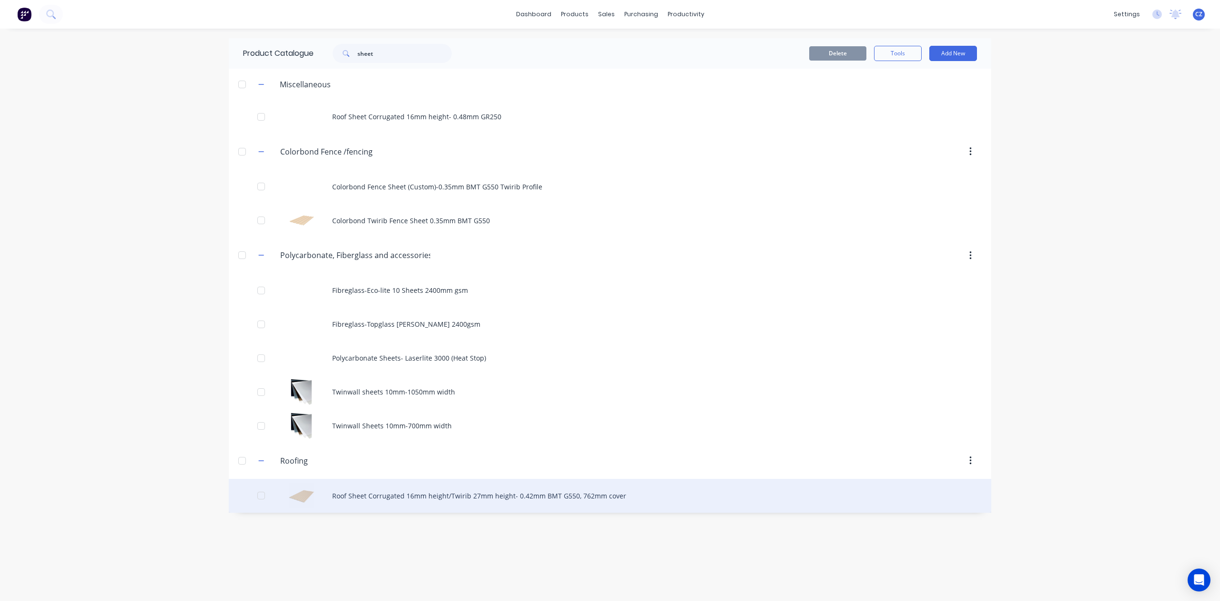
click at [468, 484] on div "Roofing Roofing Roof Sheet Corrugated 16mm height/Twirib 27mm height- 0.42mm BM…" at bounding box center [610, 477] width 763 height 70
click at [468, 484] on div "Roof Sheet Corrugated 16mm height/Twirib 27mm height- 0.42mm BMT G550, 762mm co…" at bounding box center [610, 496] width 763 height 34
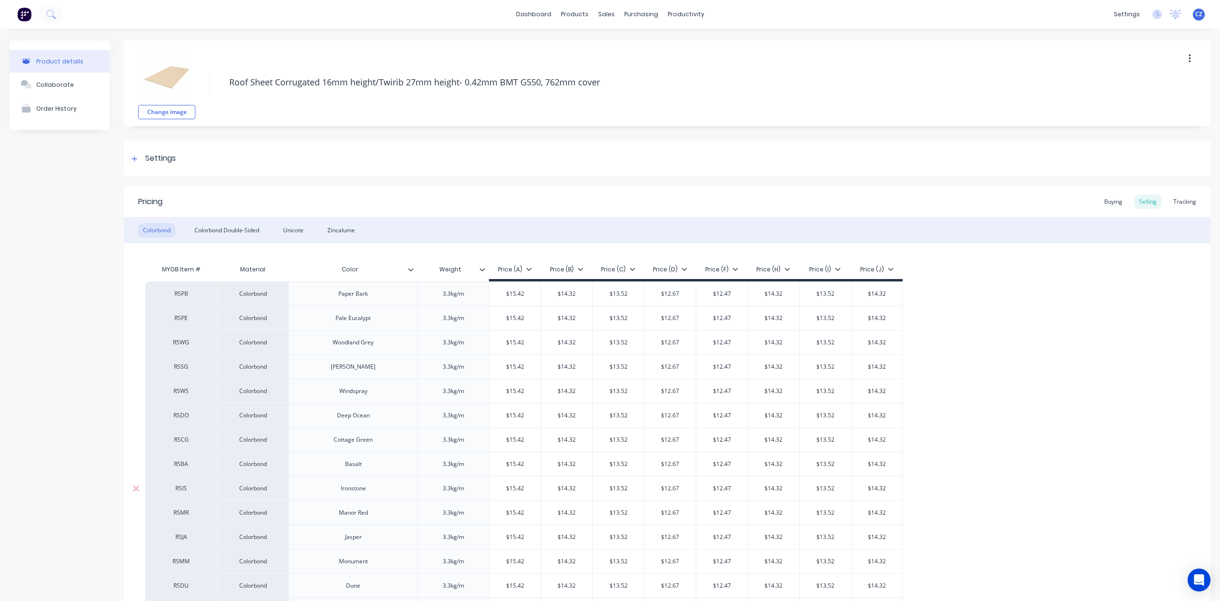
type textarea "x"
drag, startPoint x: 50, startPoint y: 294, endPoint x: 53, endPoint y: 290, distance: 5.1
click at [51, 292] on div "Product details Collaborate Order History" at bounding box center [60, 446] width 100 height 810
click at [618, 42] on div "Sales Orders" at bounding box center [636, 45] width 39 height 9
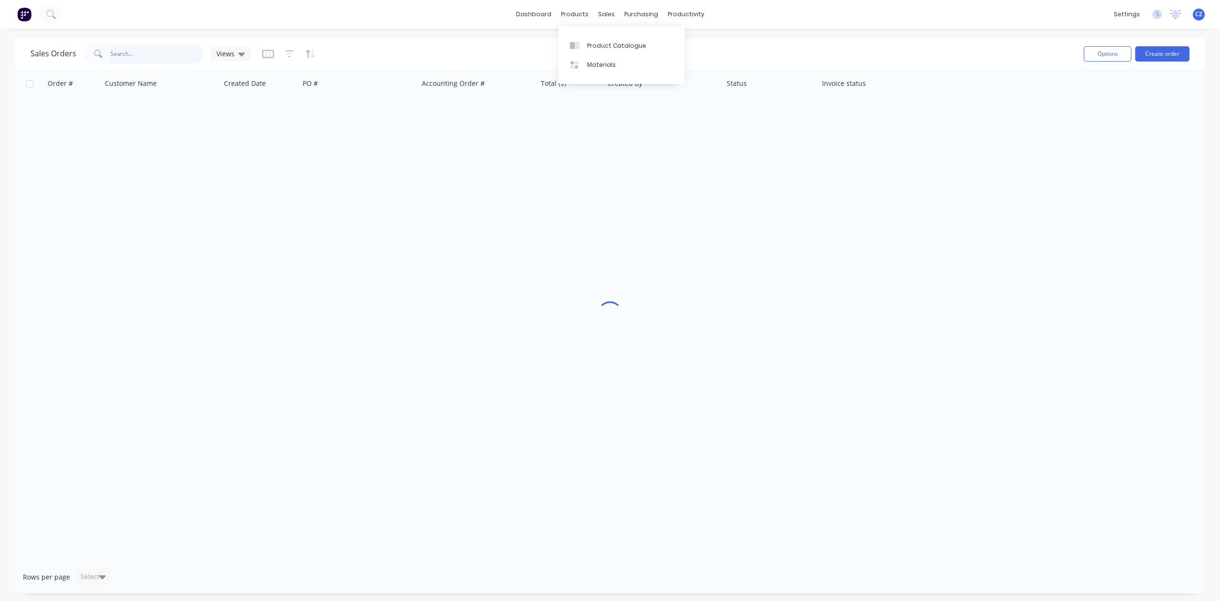
click at [138, 51] on input "text" at bounding box center [157, 53] width 93 height 19
type input "[STREET_ADDRESS]"
drag, startPoint x: 170, startPoint y: 49, endPoint x: 89, endPoint y: 53, distance: 81.7
click at [89, 53] on div "83 main st" at bounding box center [143, 53] width 119 height 19
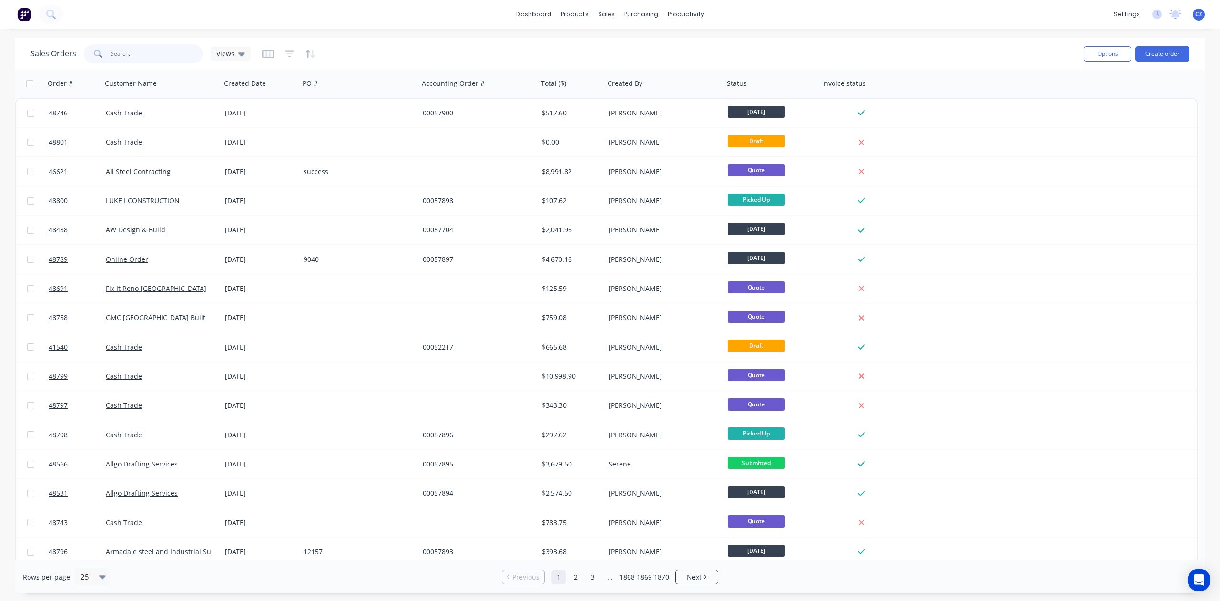
click at [176, 50] on input "text" at bounding box center [157, 53] width 93 height 19
type input "48748"
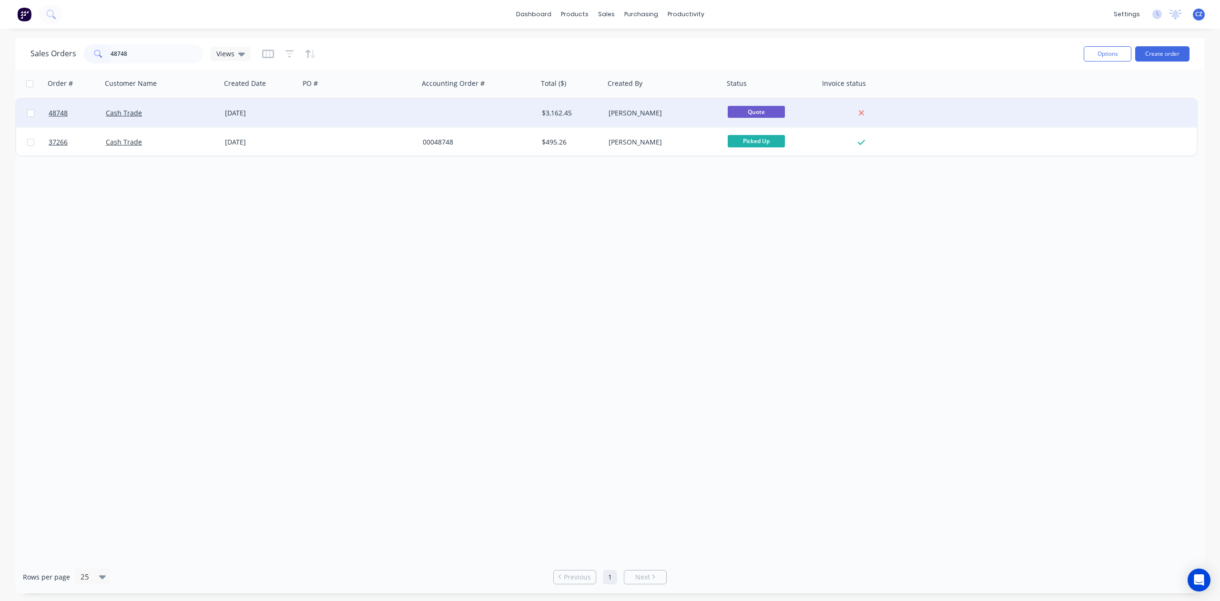
click at [449, 105] on div at bounding box center [478, 113] width 119 height 29
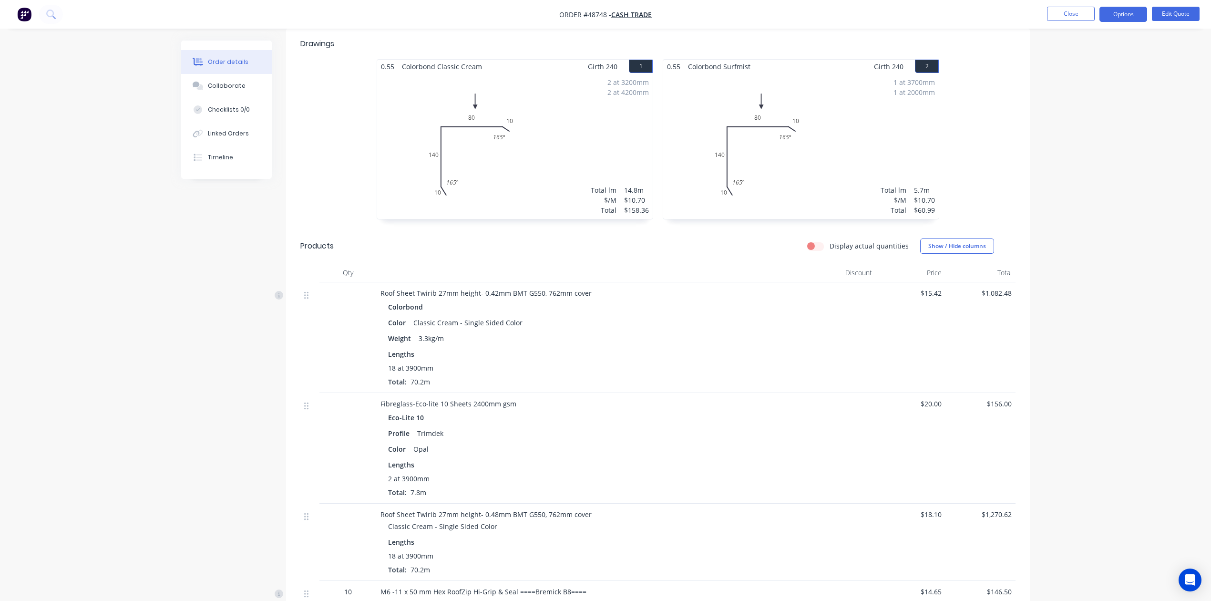
scroll to position [381, 0]
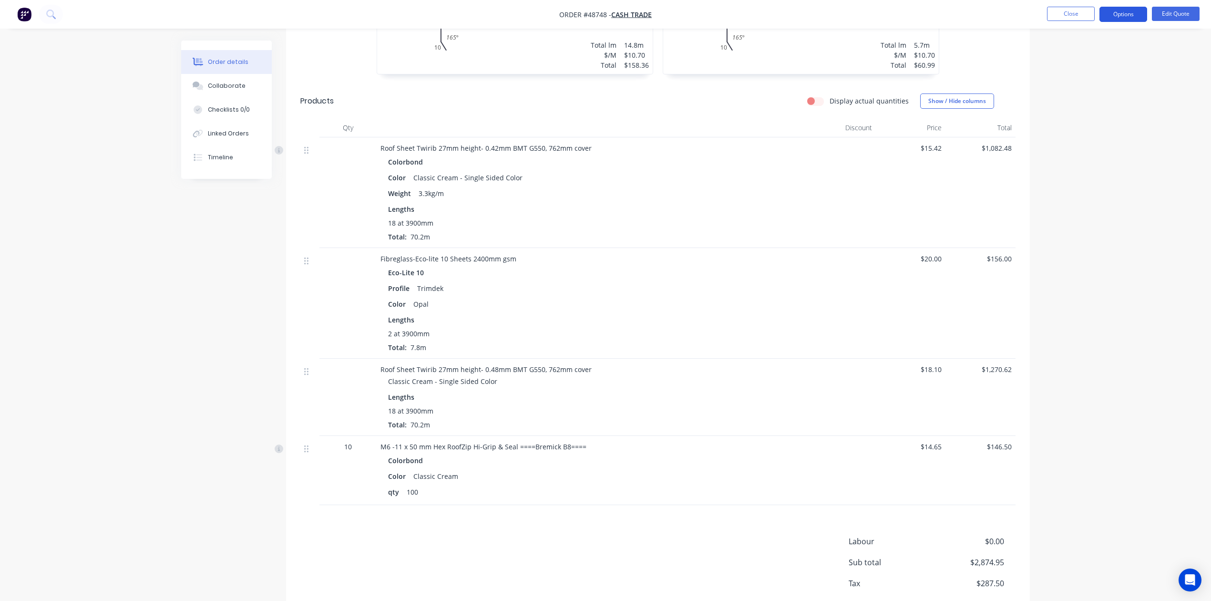
click at [1129, 16] on button "Options" at bounding box center [1123, 14] width 48 height 15
click at [1069, 44] on div "EMAIL / PRINT" at bounding box center [1095, 38] width 88 height 12
click at [1066, 51] on button "Quote" at bounding box center [1094, 57] width 105 height 19
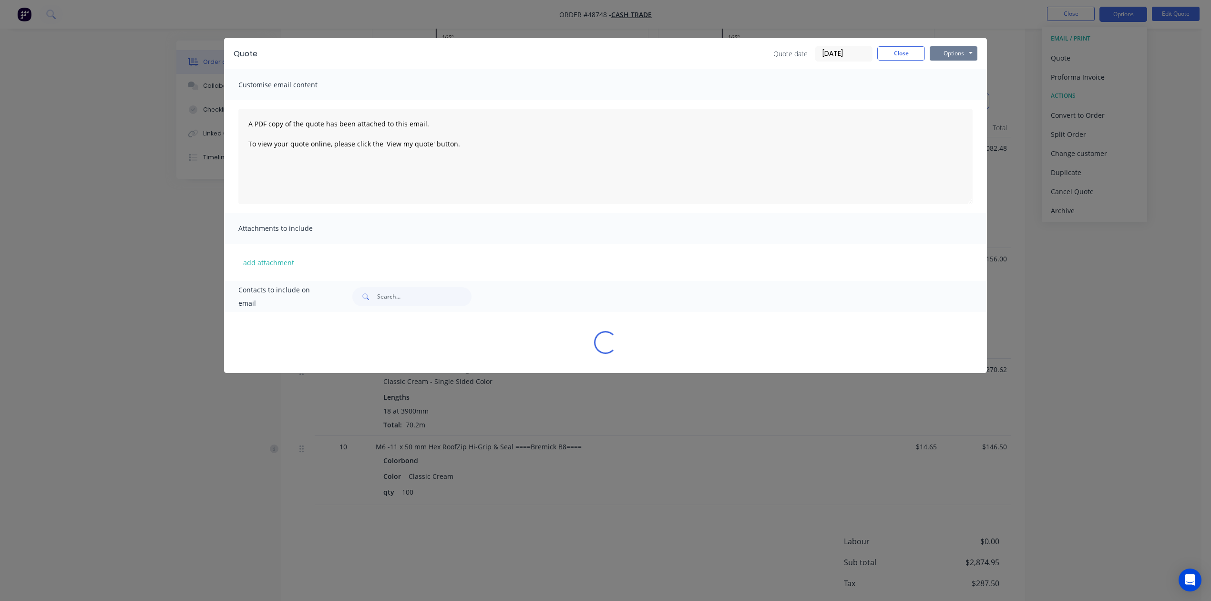
click at [962, 54] on button "Options" at bounding box center [954, 53] width 48 height 14
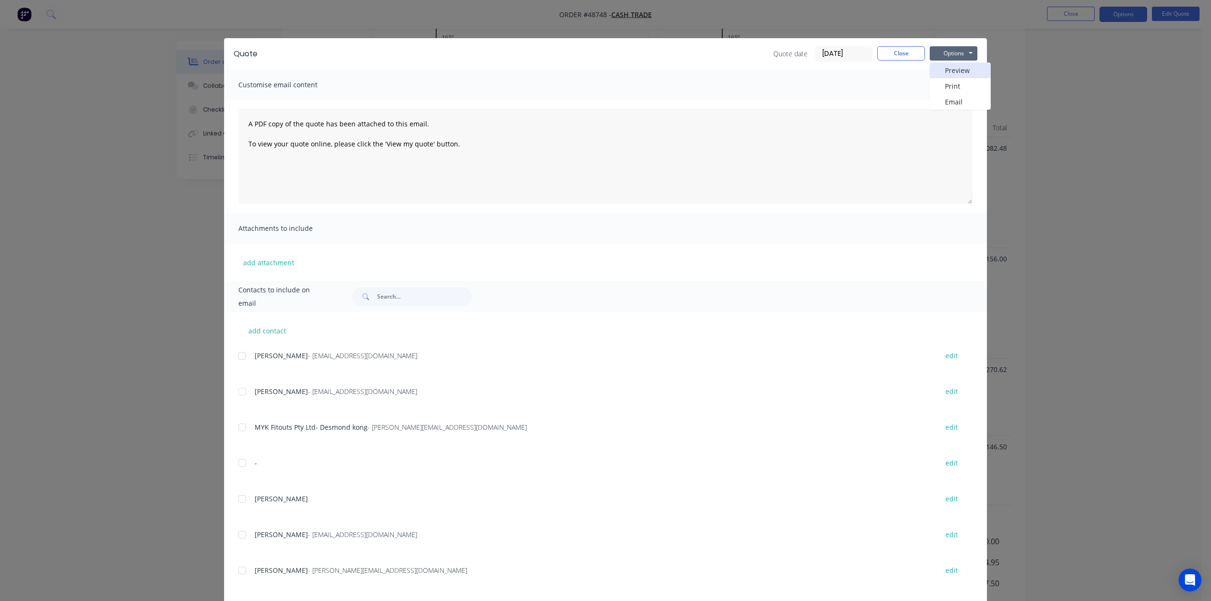
click at [945, 77] on button "Preview" at bounding box center [960, 70] width 61 height 16
click at [878, 50] on button "Close" at bounding box center [901, 53] width 48 height 14
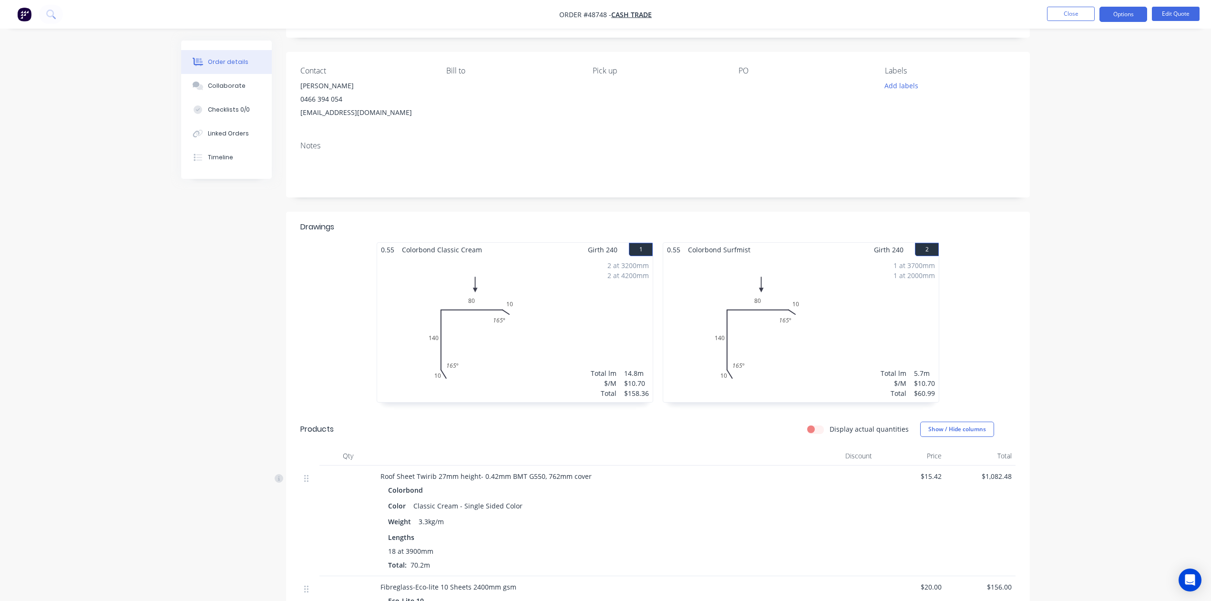
scroll to position [0, 0]
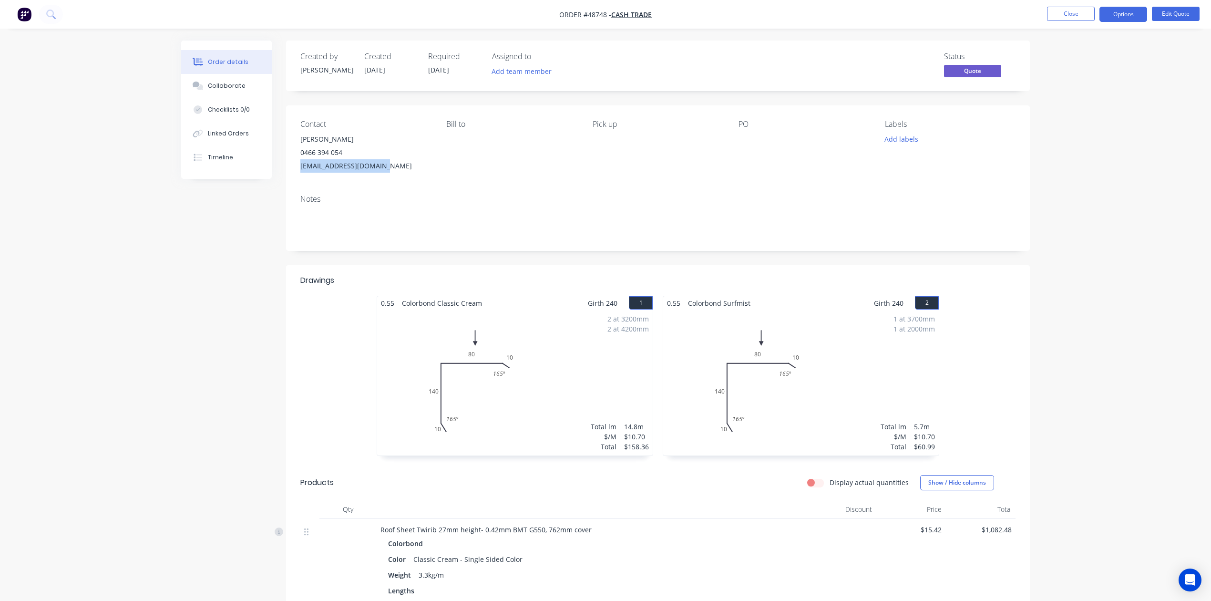
drag, startPoint x: 400, startPoint y: 171, endPoint x: 291, endPoint y: 171, distance: 109.7
click at [291, 171] on div "Contact Ivan 0466 394 054 ivesmob@optusnet.com.au Bill to Pick up PO Labels Add…" at bounding box center [658, 146] width 744 height 82
copy div "ivesmob@optusnet.com.au"
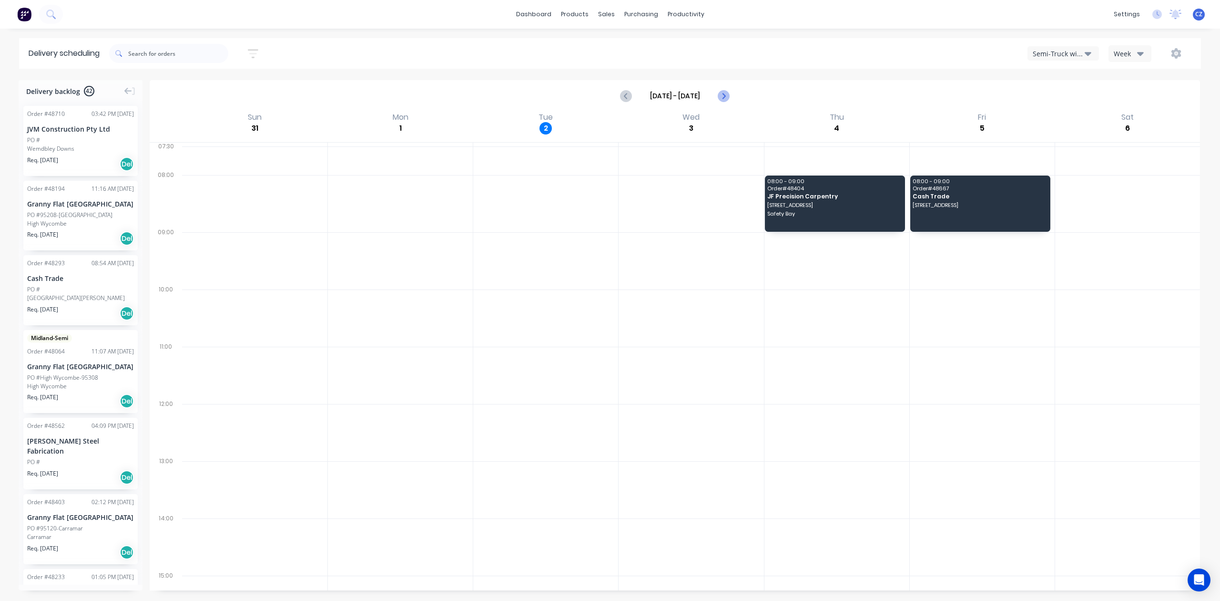
click at [725, 94] on icon "Next page" at bounding box center [723, 95] width 11 height 11
type input "[DATE] - [DATE]"
